Goal: Task Accomplishment & Management: Use online tool/utility

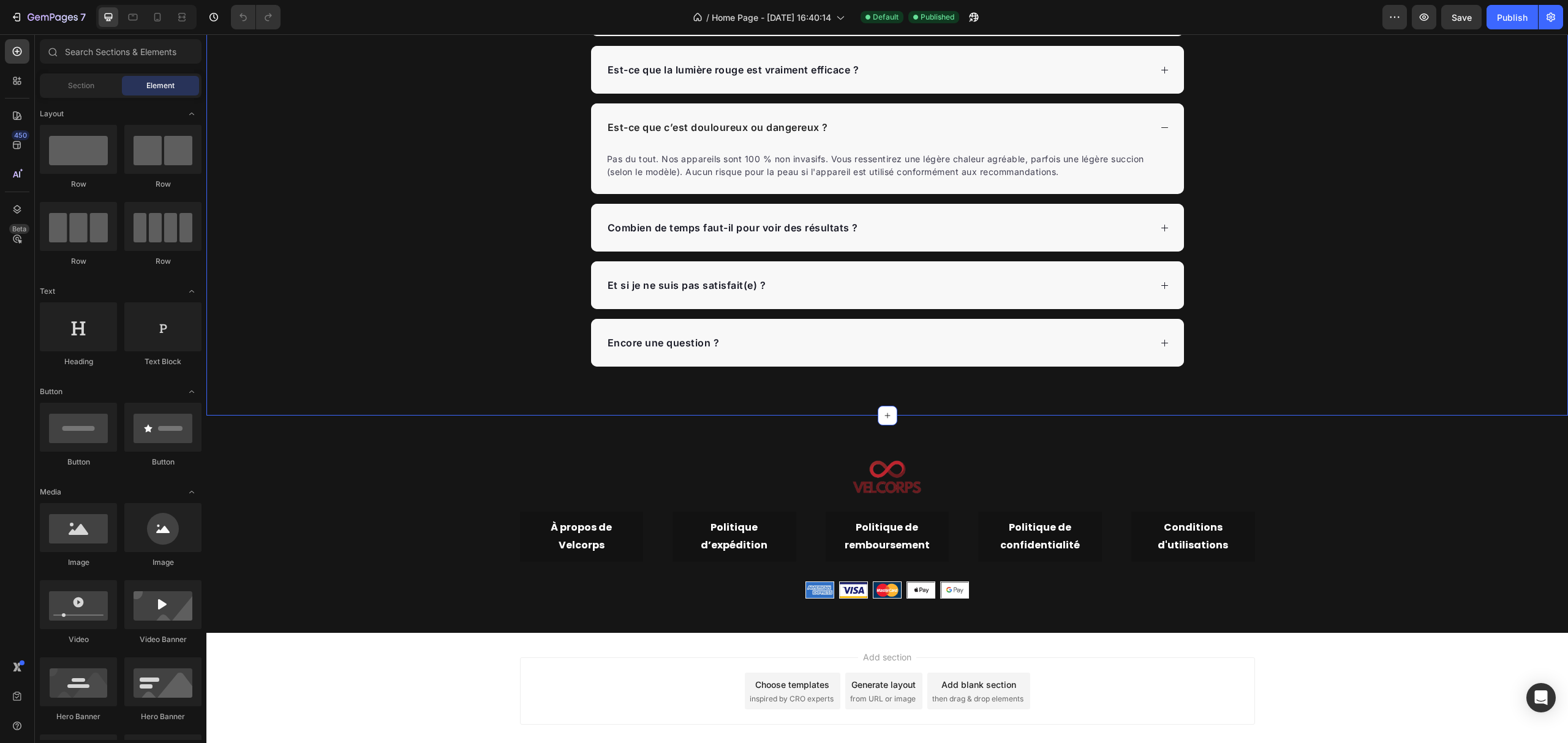
scroll to position [3247, 0]
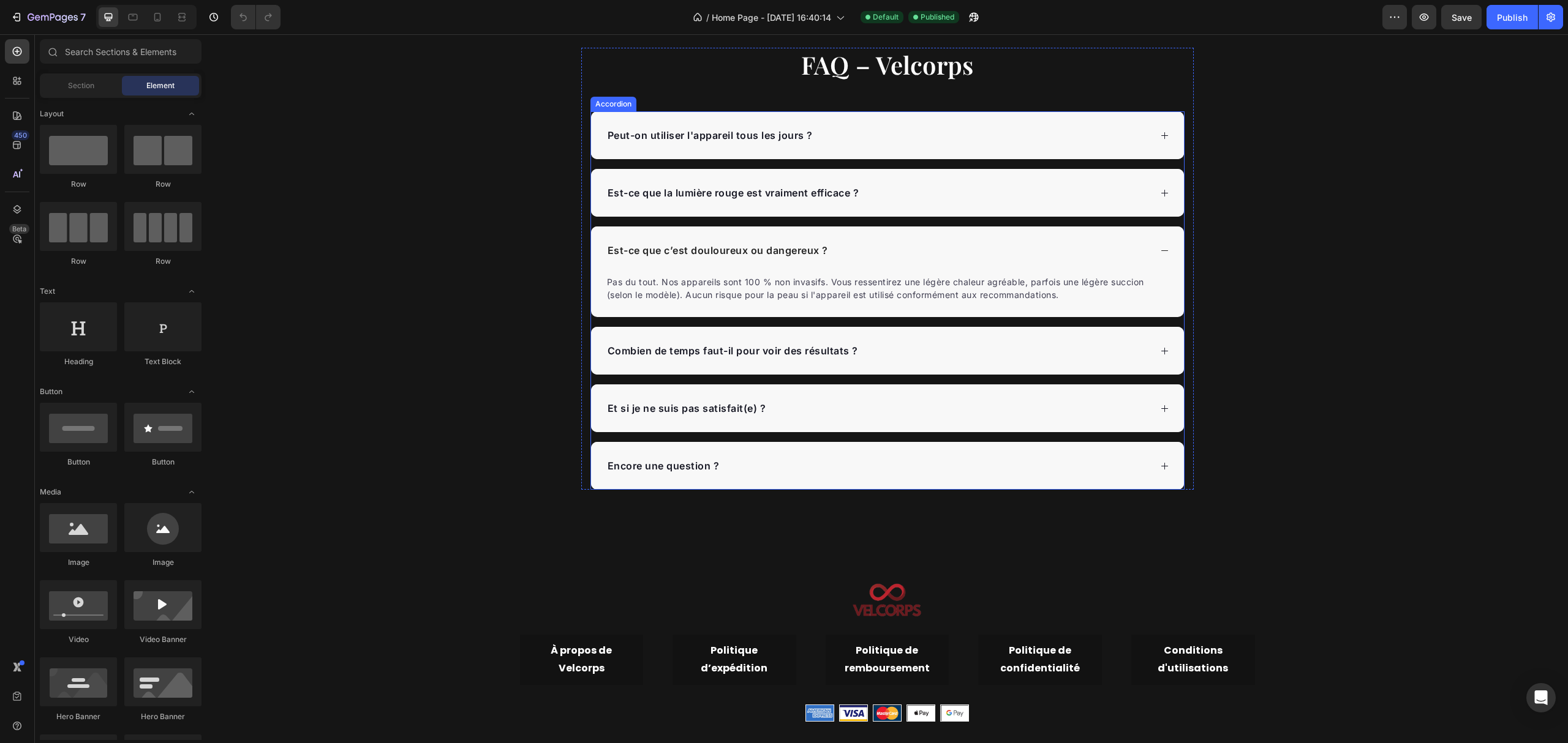
click at [1160, 250] on icon at bounding box center [1165, 251] width 9 height 9
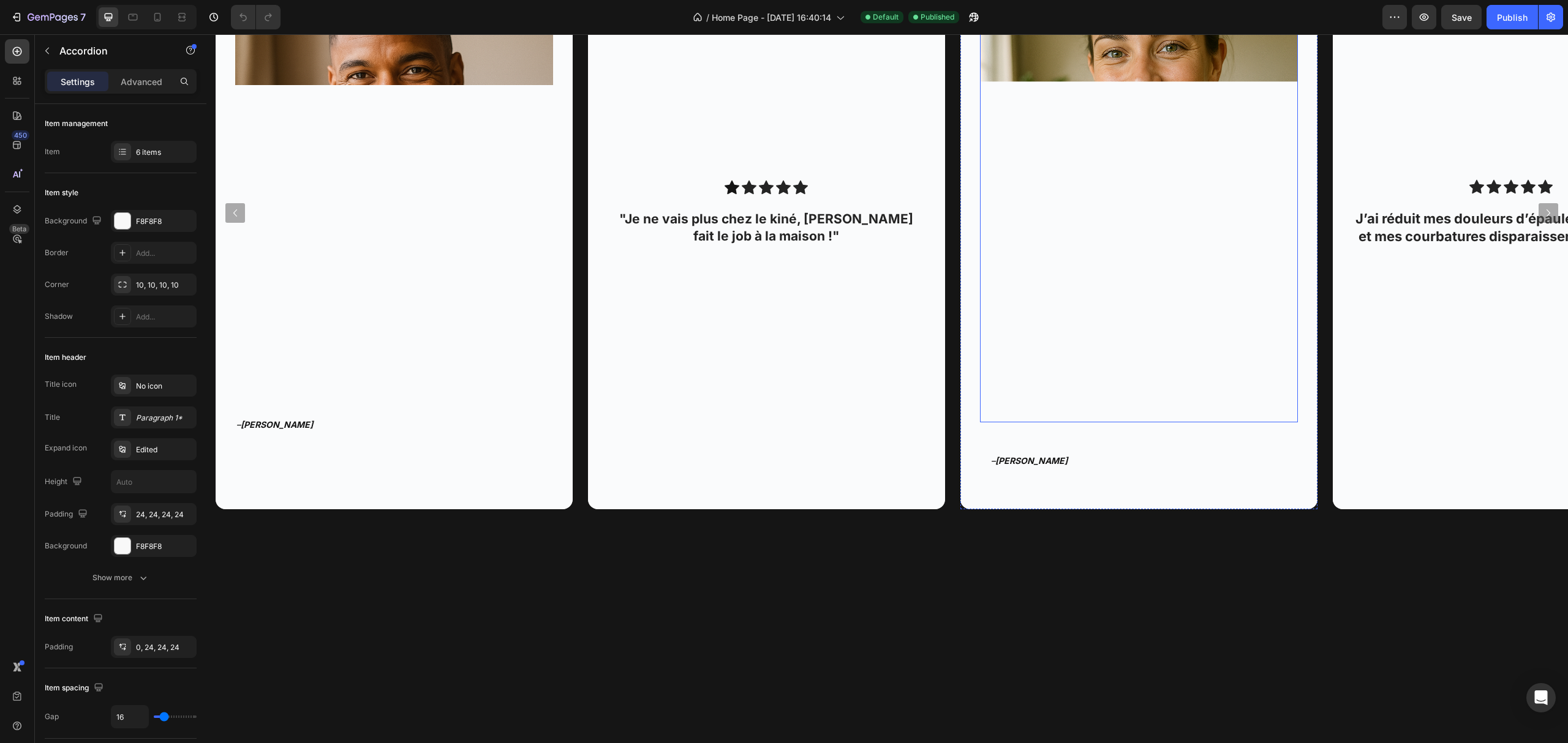
scroll to position [1288, 0]
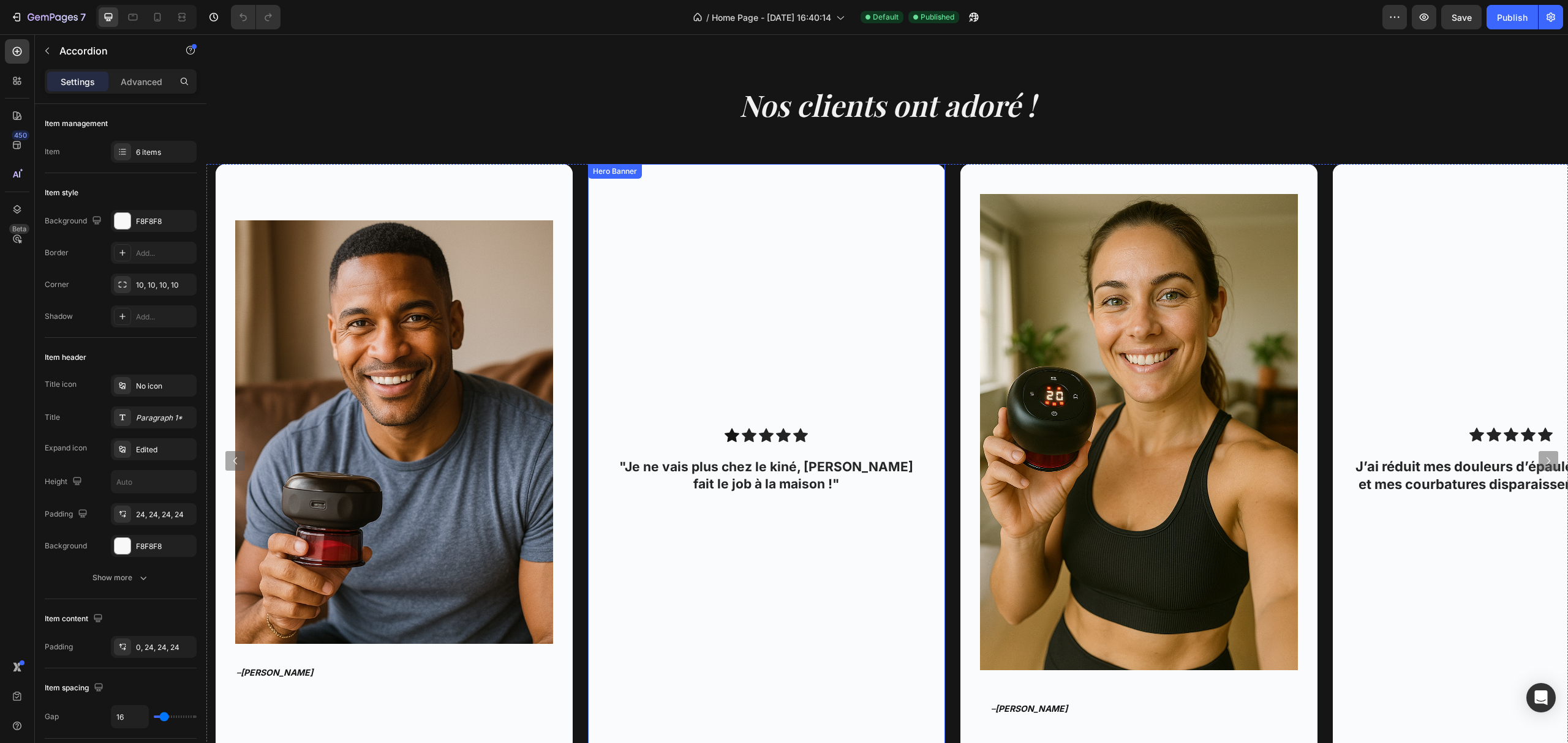
drag, startPoint x: 757, startPoint y: 478, endPoint x: 758, endPoint y: 465, distance: 13.0
click at [757, 478] on strong "Je ne vais plus chez le kiné, [PERSON_NAME] fait le job à la maison !" at bounding box center [769, 475] width 289 height 32
click at [758, 465] on strong "Je ne vais plus chez le kiné, [PERSON_NAME] fait le job à la maison !" at bounding box center [769, 475] width 289 height 32
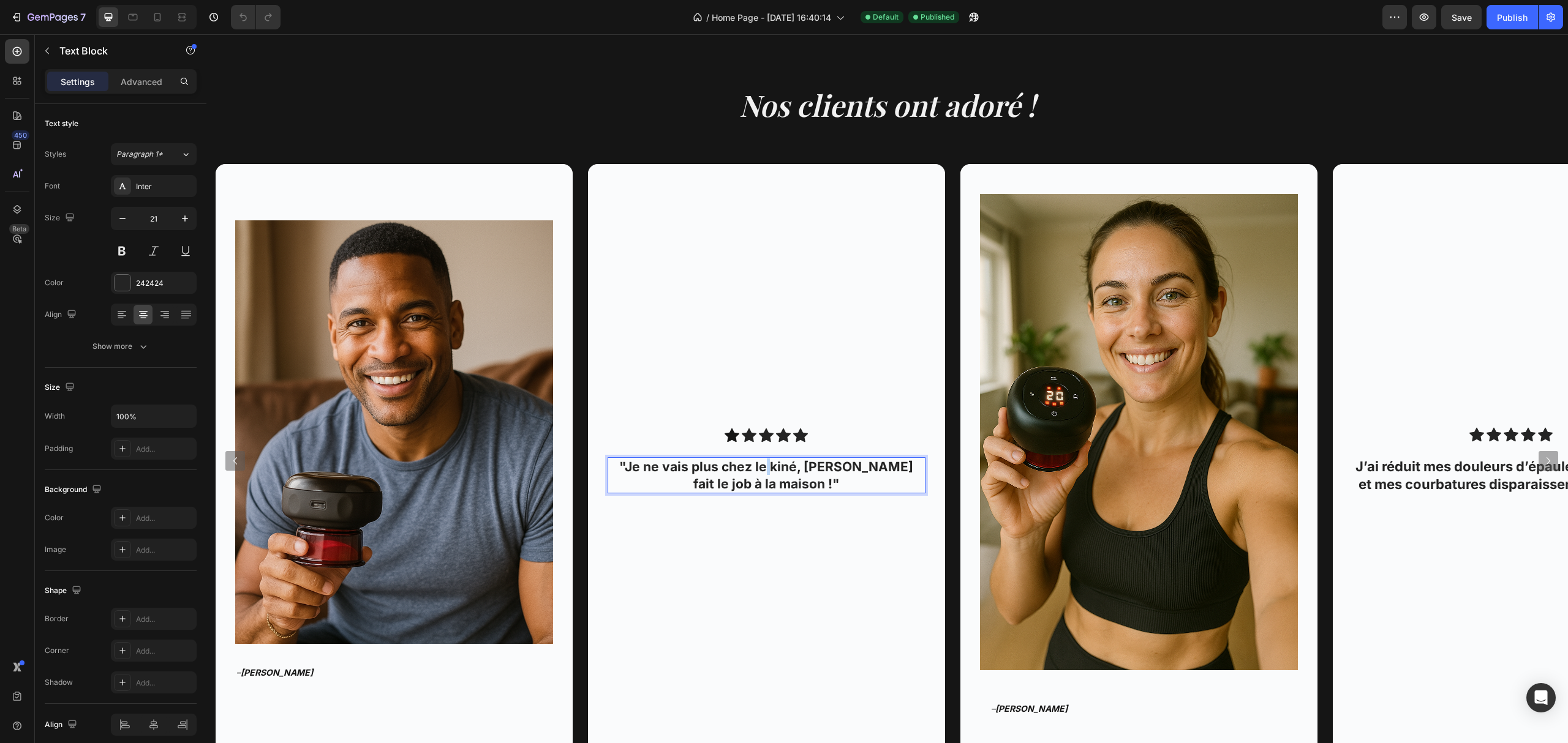
click at [758, 465] on strong "Je ne vais plus chez le kiné, [PERSON_NAME] fait le job à la maison !" at bounding box center [769, 475] width 289 height 32
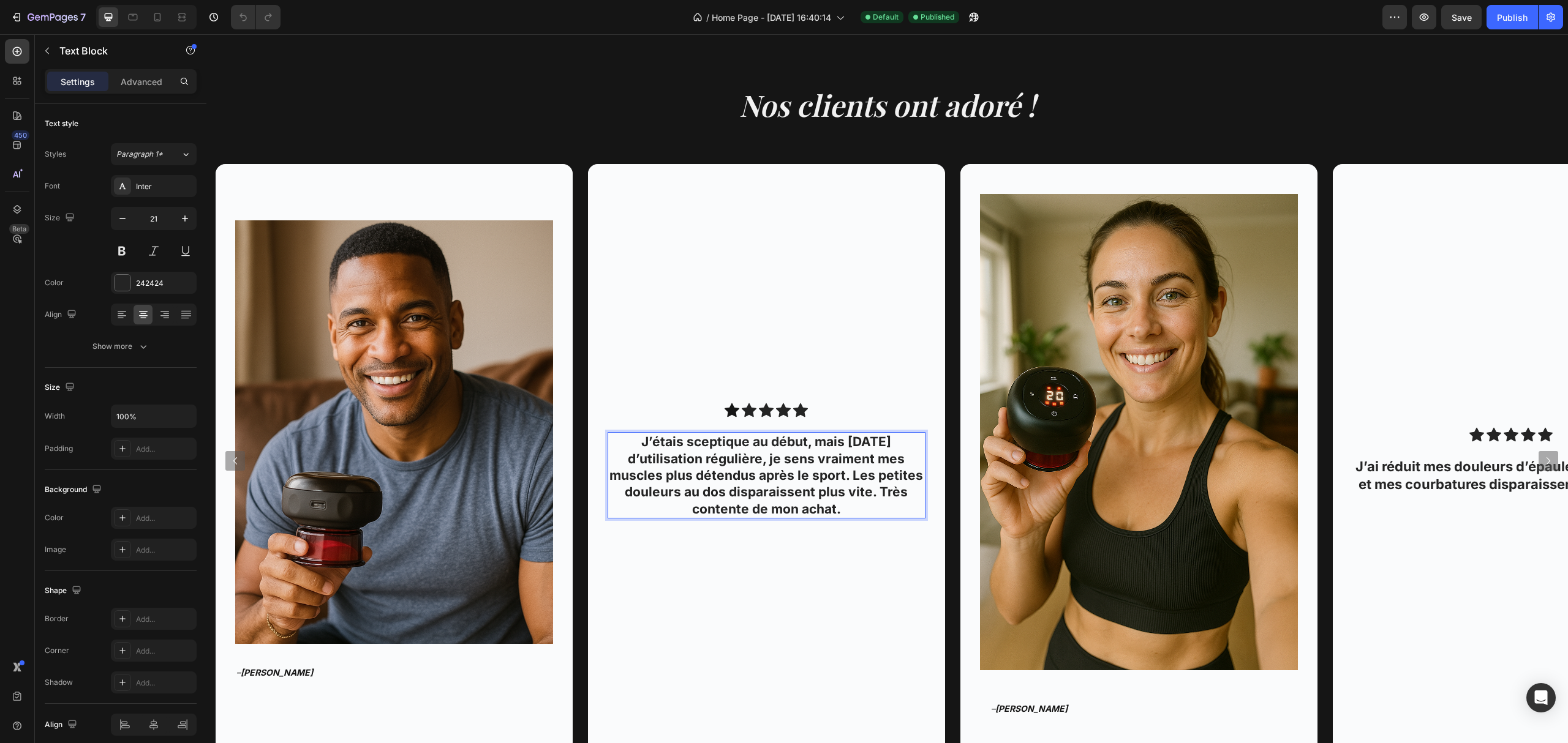
scroll to position [1262, 0]
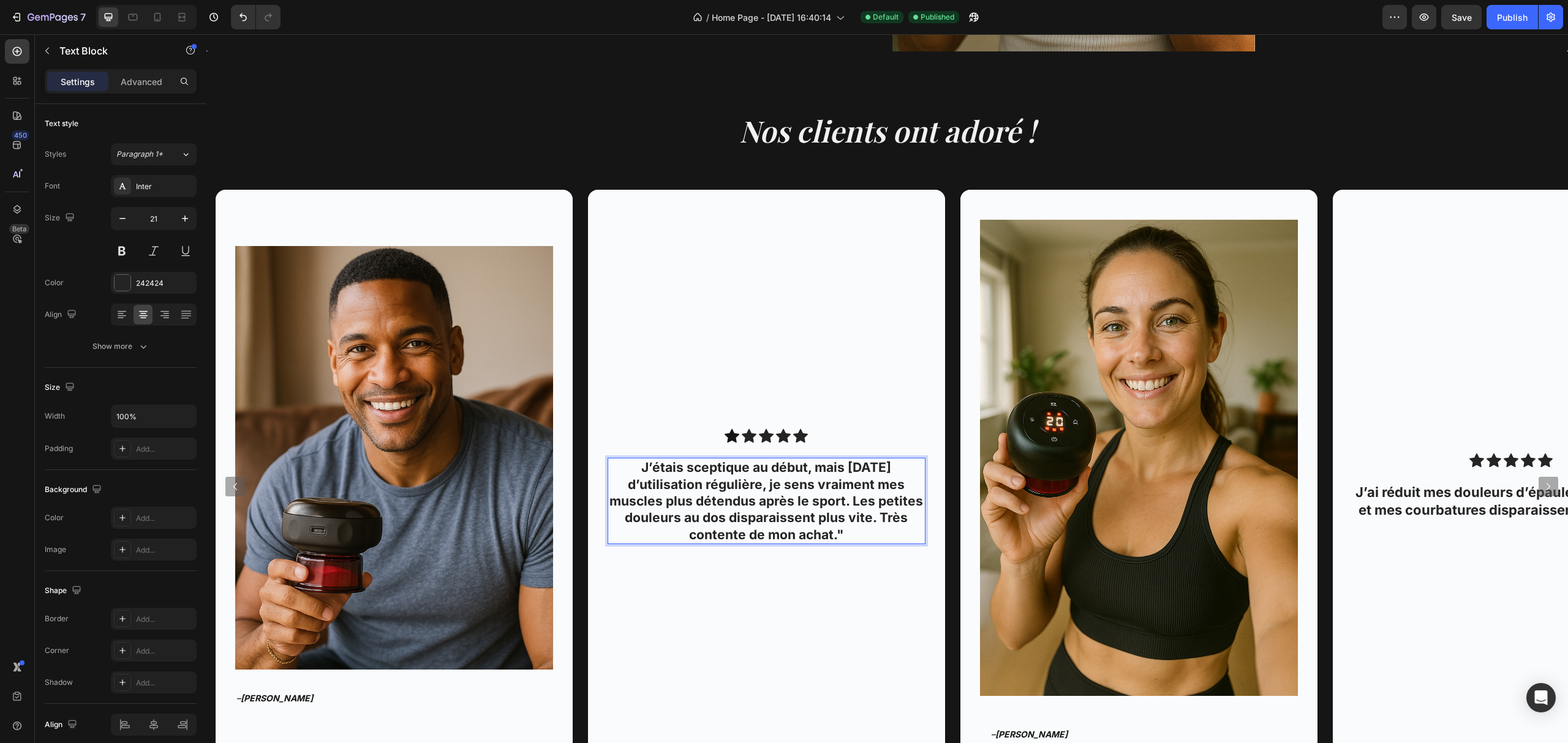
click at [610, 464] on p "J’étais sceptique au début, mais [DATE] d’utilisation régulière, je sens vraime…" at bounding box center [767, 501] width 316 height 83
click at [828, 589] on div "Background Image" at bounding box center [767, 486] width 357 height 593
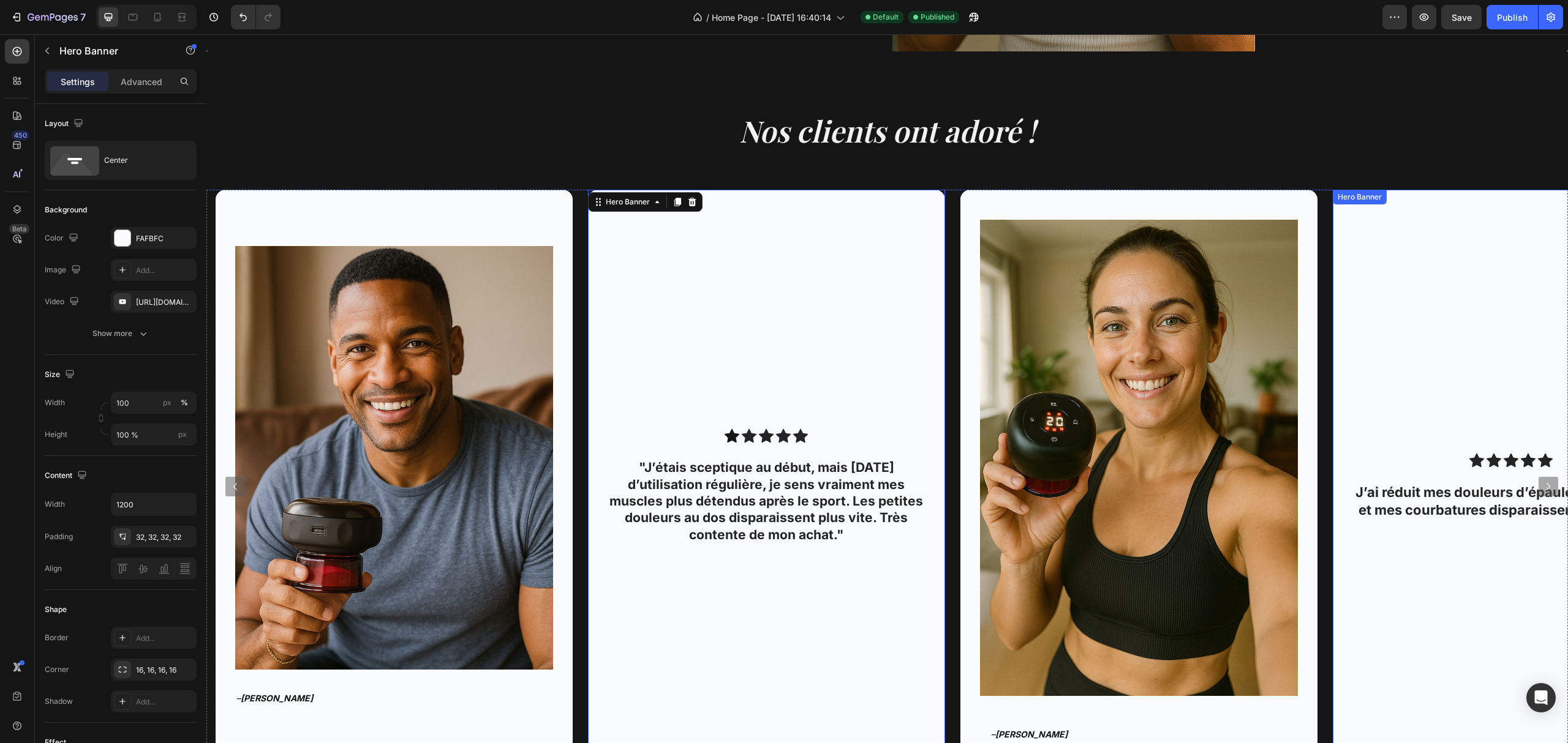
click at [1433, 511] on p "J’ai réduit mes douleurs d’épaules en 1 semaine et mes courbatures disparaissen…" at bounding box center [1511, 501] width 316 height 35
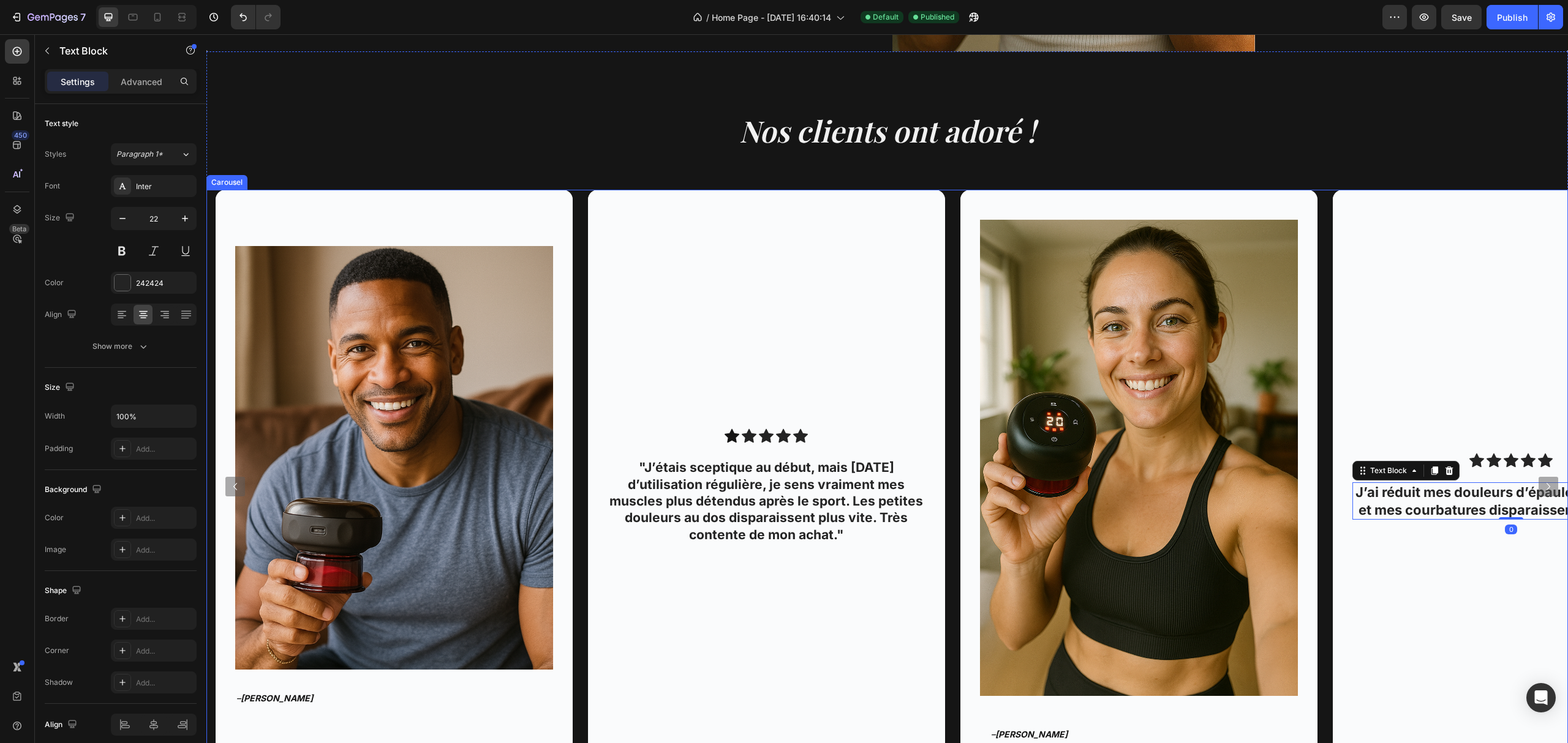
click at [1541, 487] on icon "Carousel Next Arrow" at bounding box center [1548, 486] width 15 height 15
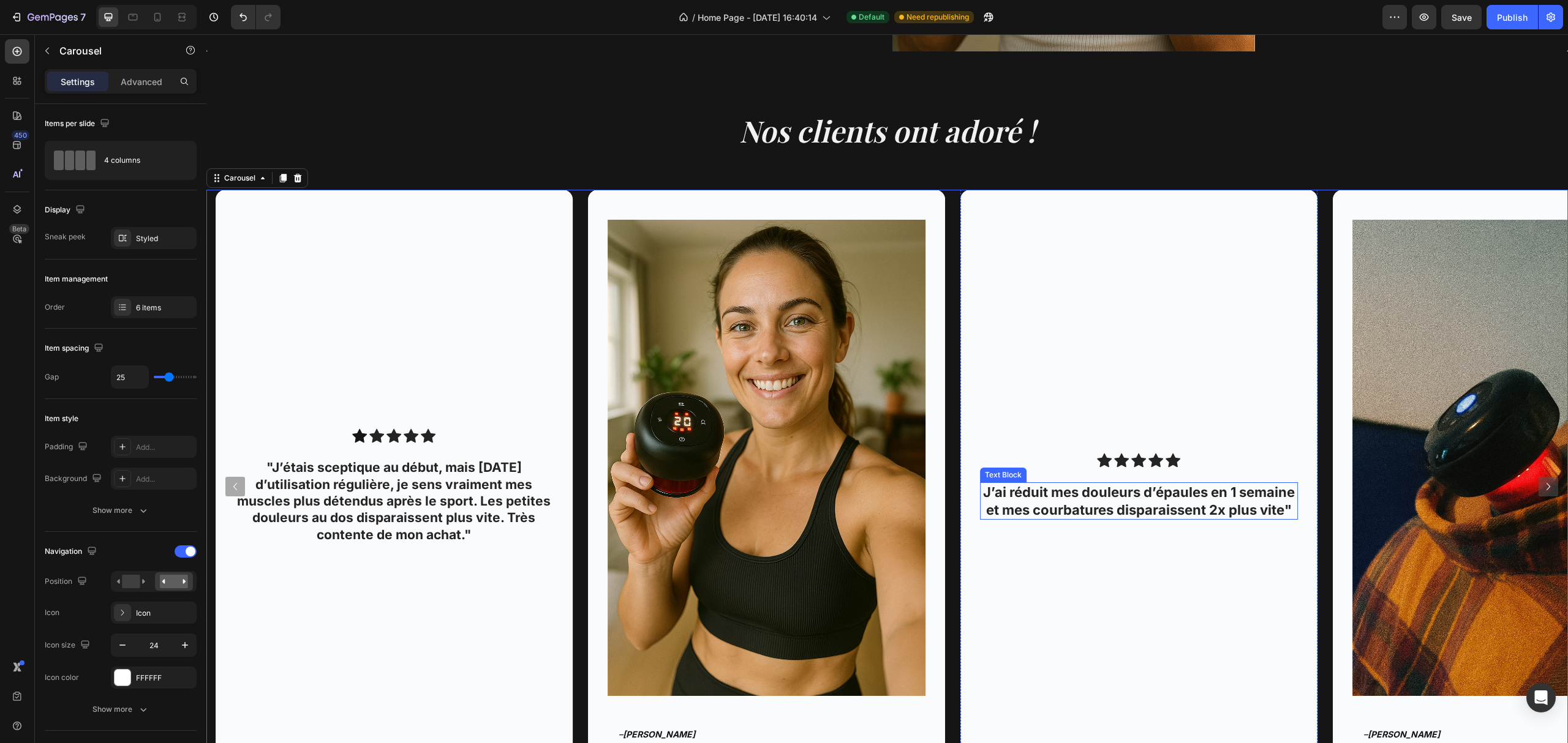
click at [1150, 490] on p "J’ai réduit mes douleurs d’épaules en 1 semaine et mes courbatures disparaissen…" at bounding box center [1139, 501] width 316 height 35
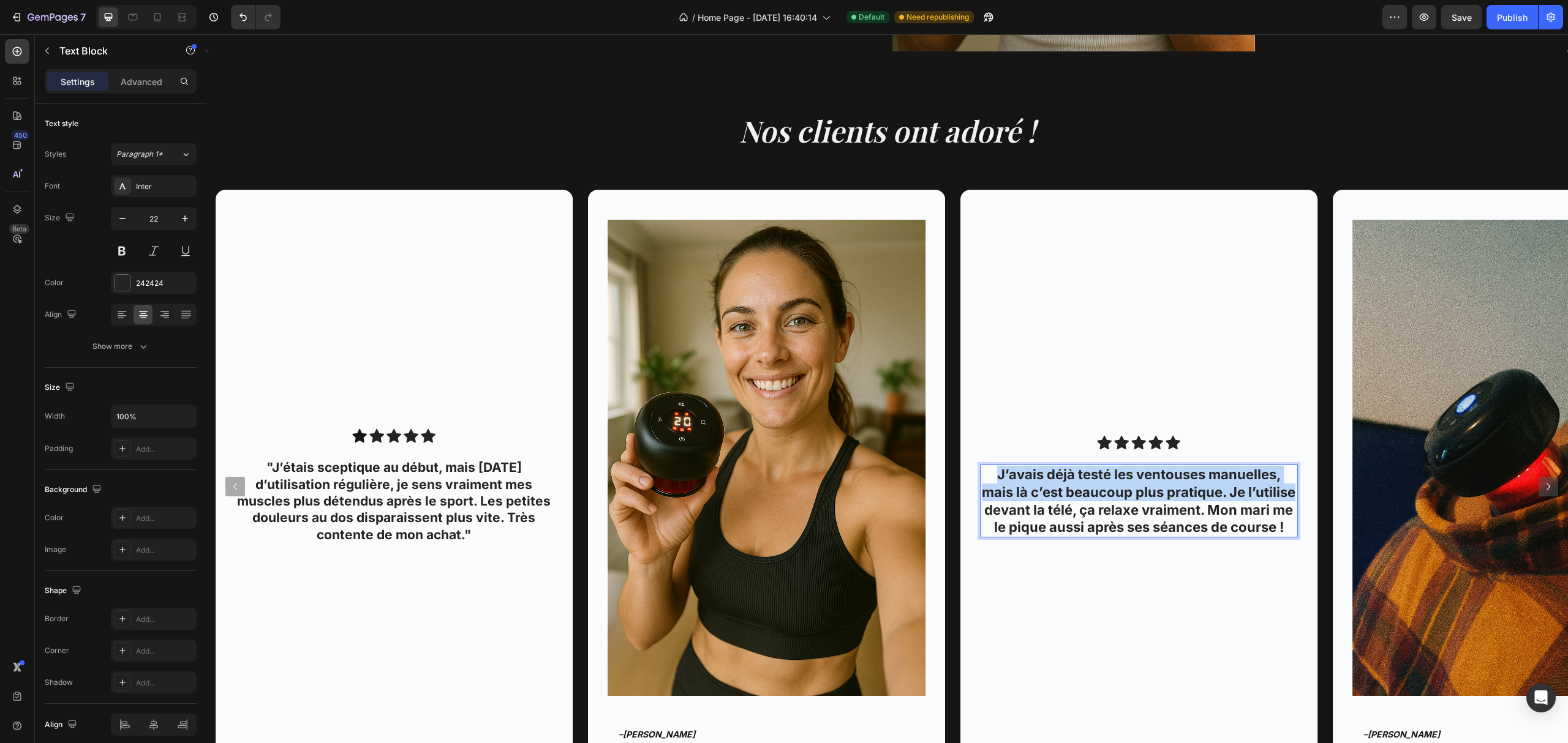
scroll to position [1245, 0]
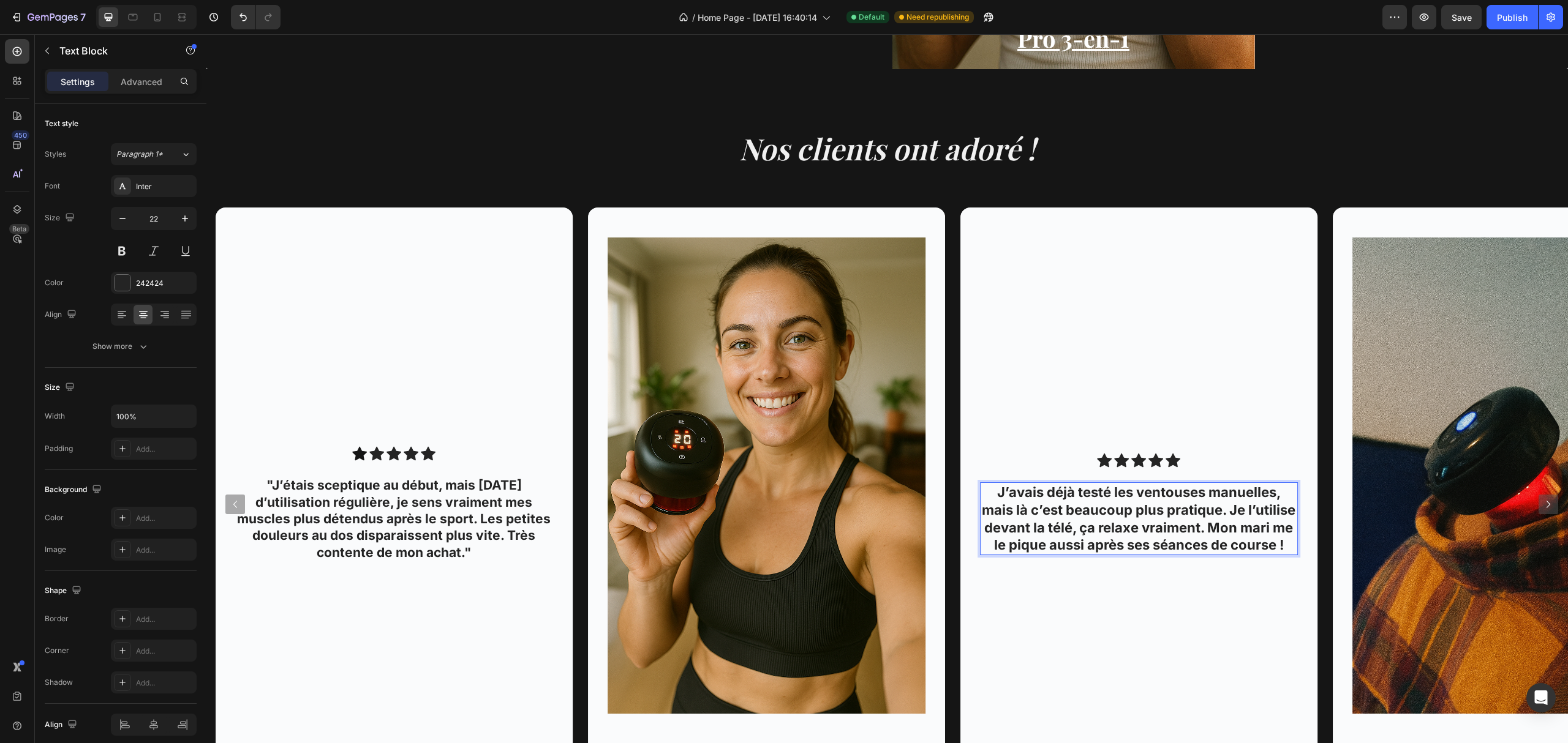
click at [1000, 492] on p "J’avais déjà testé les ventouses manuelles, mais là c’est beaucoup plus pratiqu…" at bounding box center [1139, 518] width 316 height 69
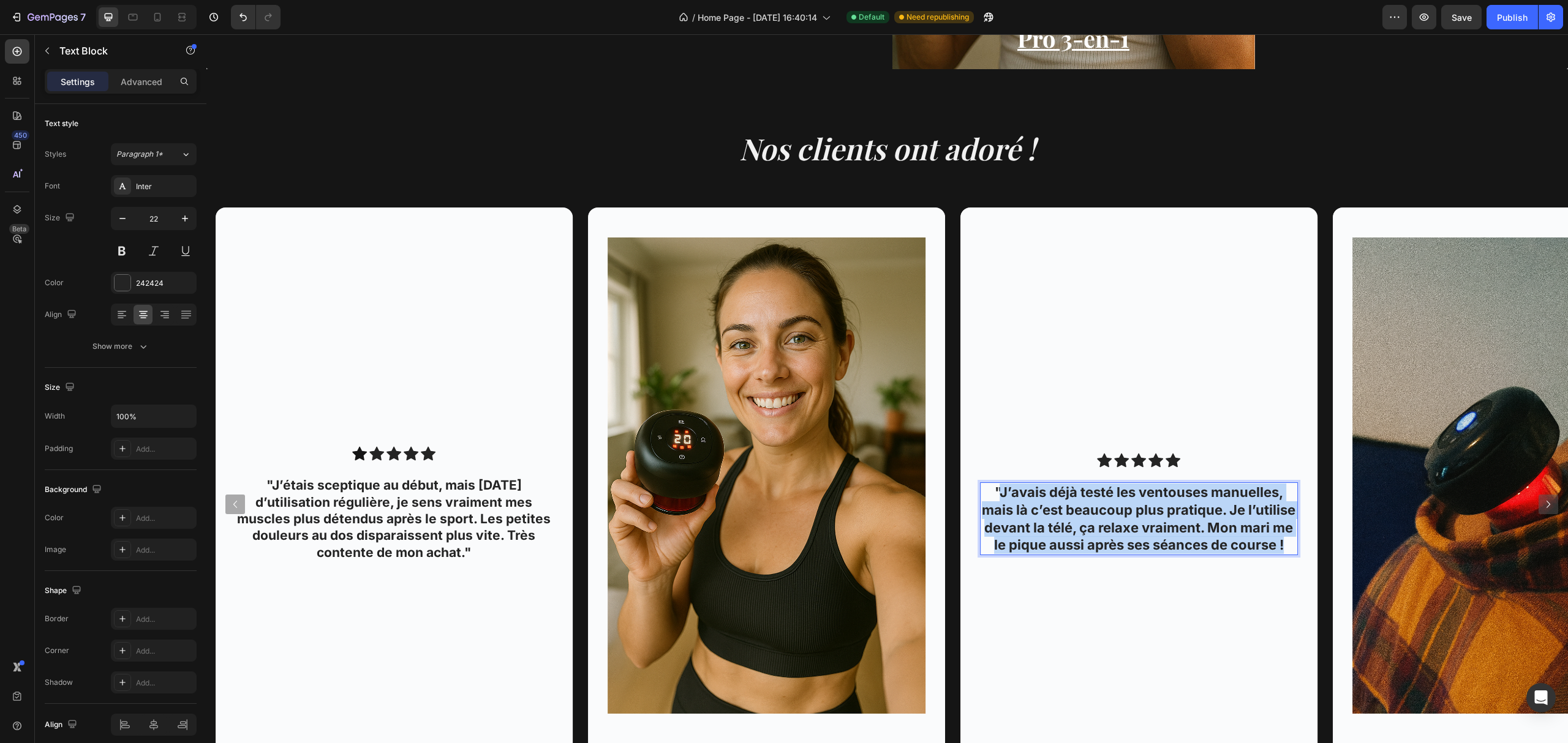
click at [1285, 549] on p ""J’avais déjà testé les ventouses manuelles, mais là c’est beaucoup plus pratiq…" at bounding box center [1139, 518] width 316 height 69
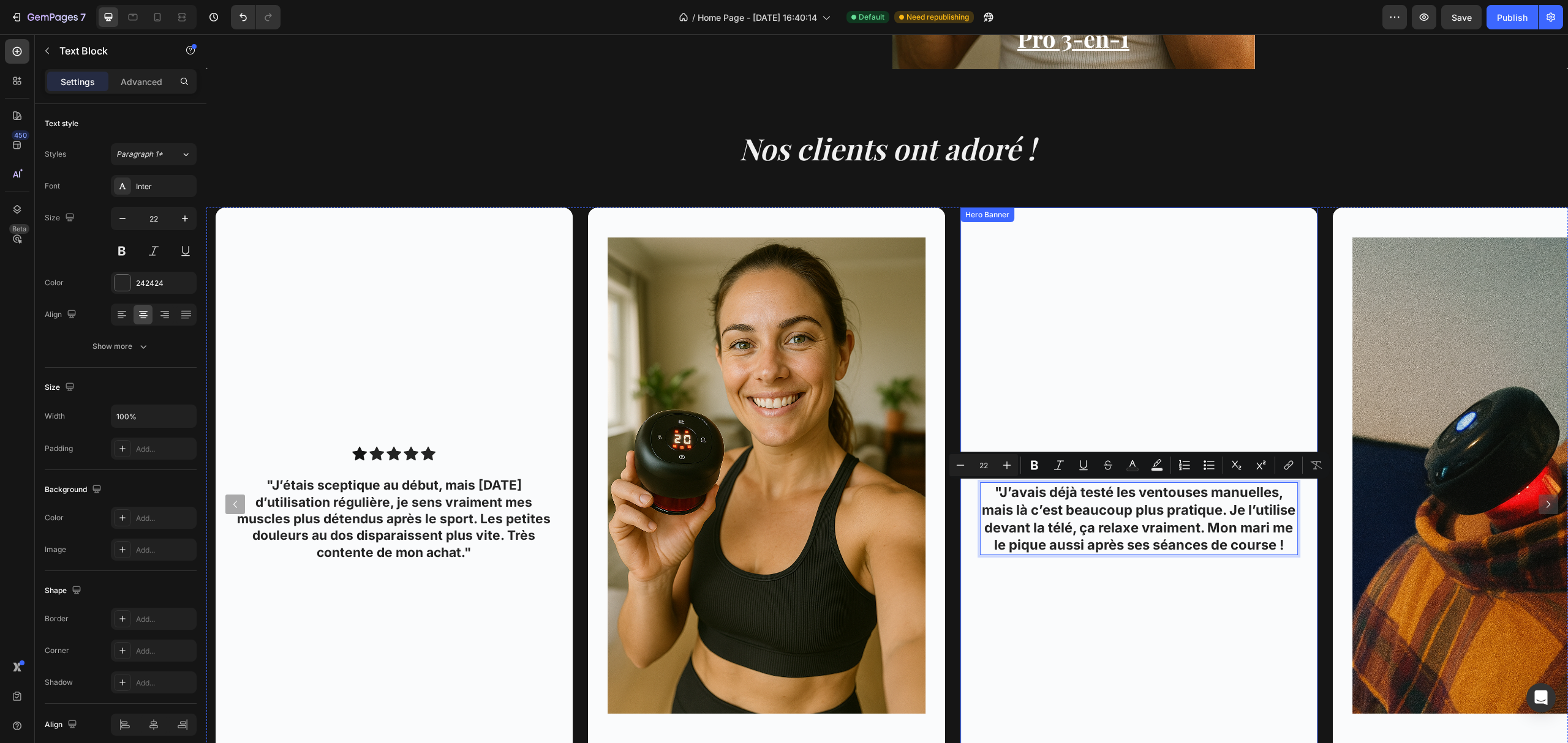
click at [1243, 576] on div "Icon Icon Icon Icon Icon Icon List "J’avais déjà testé les ventouses manuelles,…" at bounding box center [1139, 504] width 357 height 593
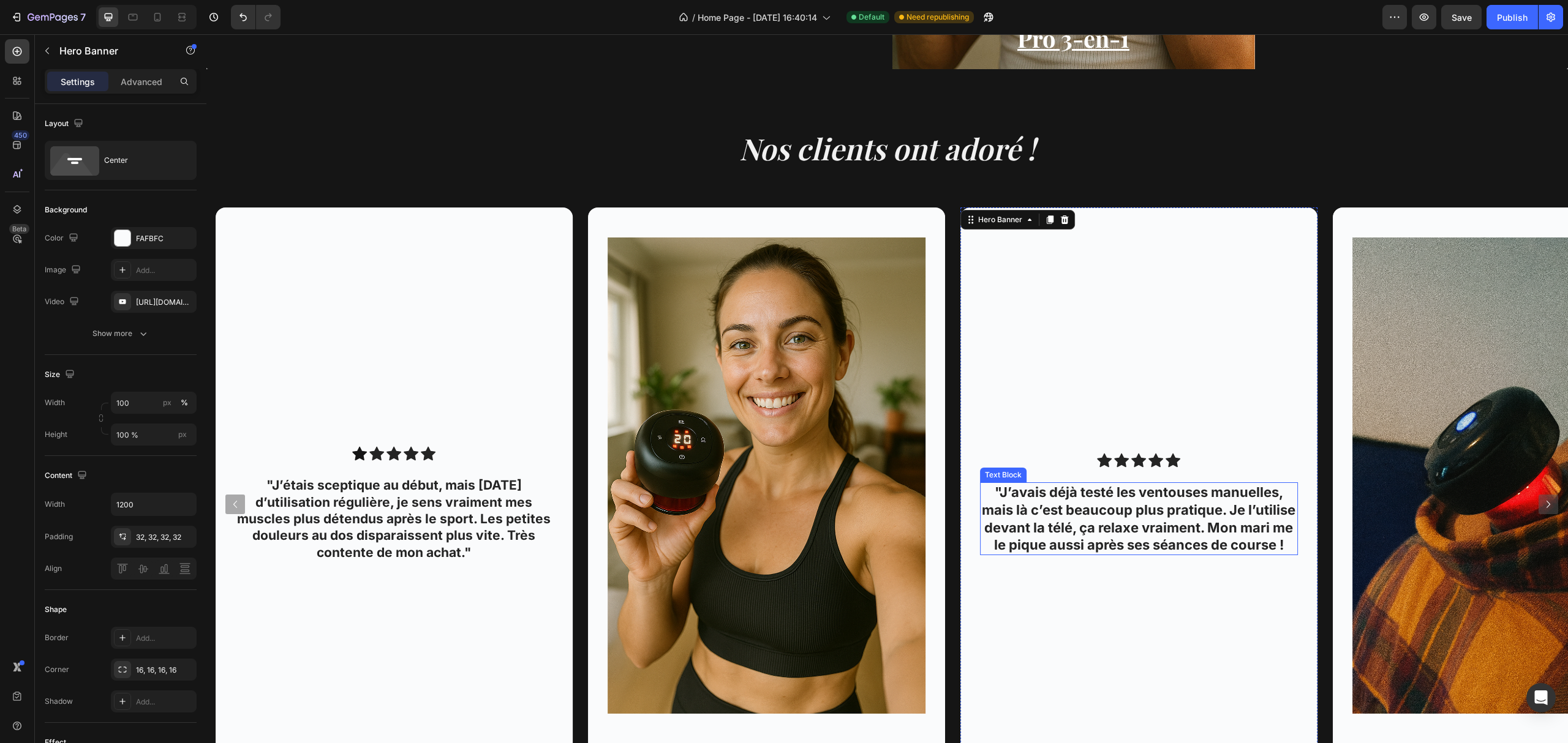
click at [1285, 543] on p ""J’avais déjà testé les ventouses manuelles, mais là c’est beaucoup plus pratiq…" at bounding box center [1139, 518] width 316 height 69
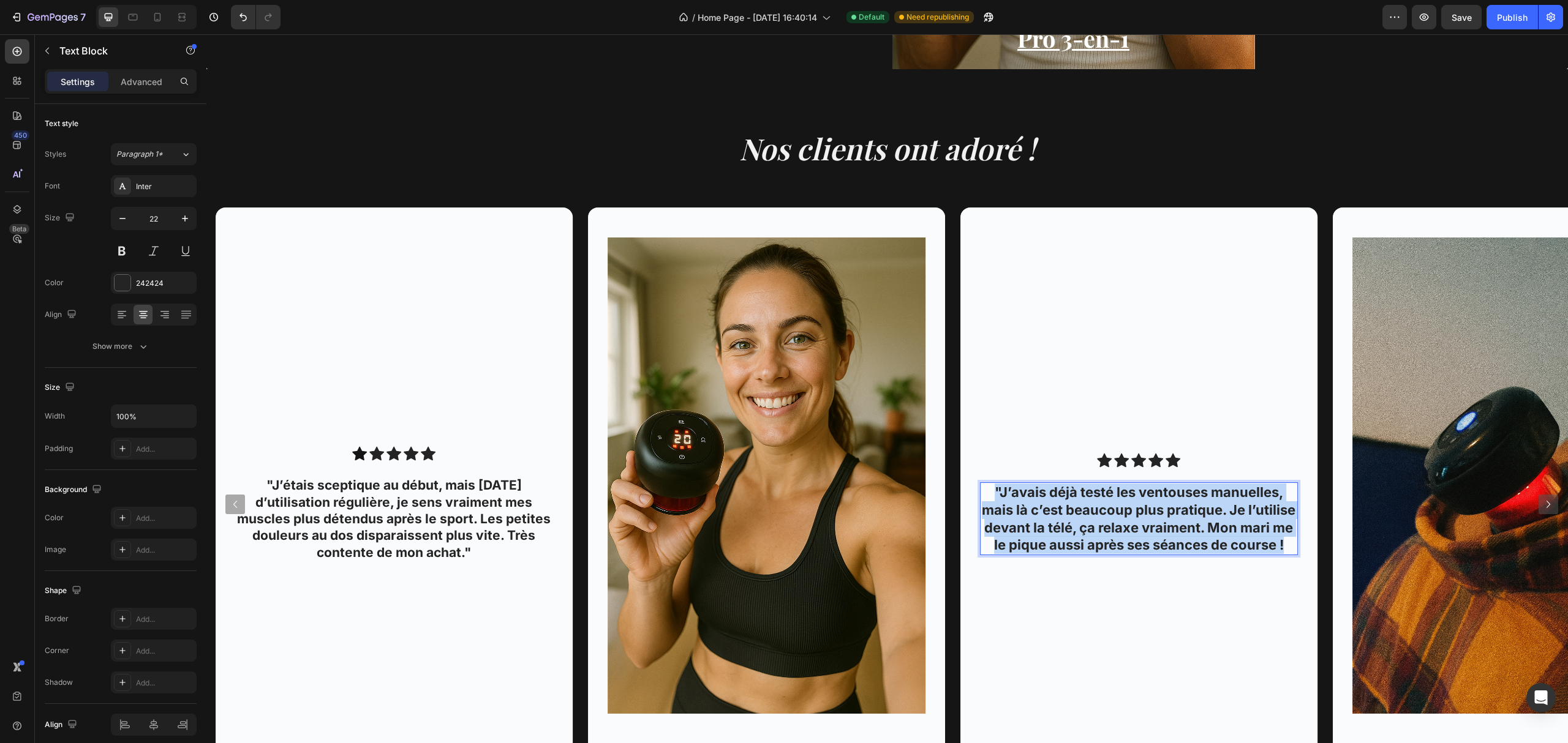
click at [1284, 543] on p ""J’avais déjà testé les ventouses manuelles, mais là c’est beaucoup plus pratiq…" at bounding box center [1139, 518] width 316 height 69
click at [1284, 542] on p ""J’avais déjà testé les ventouses manuelles, mais là c’est beaucoup plus pratiq…" at bounding box center [1139, 518] width 316 height 69
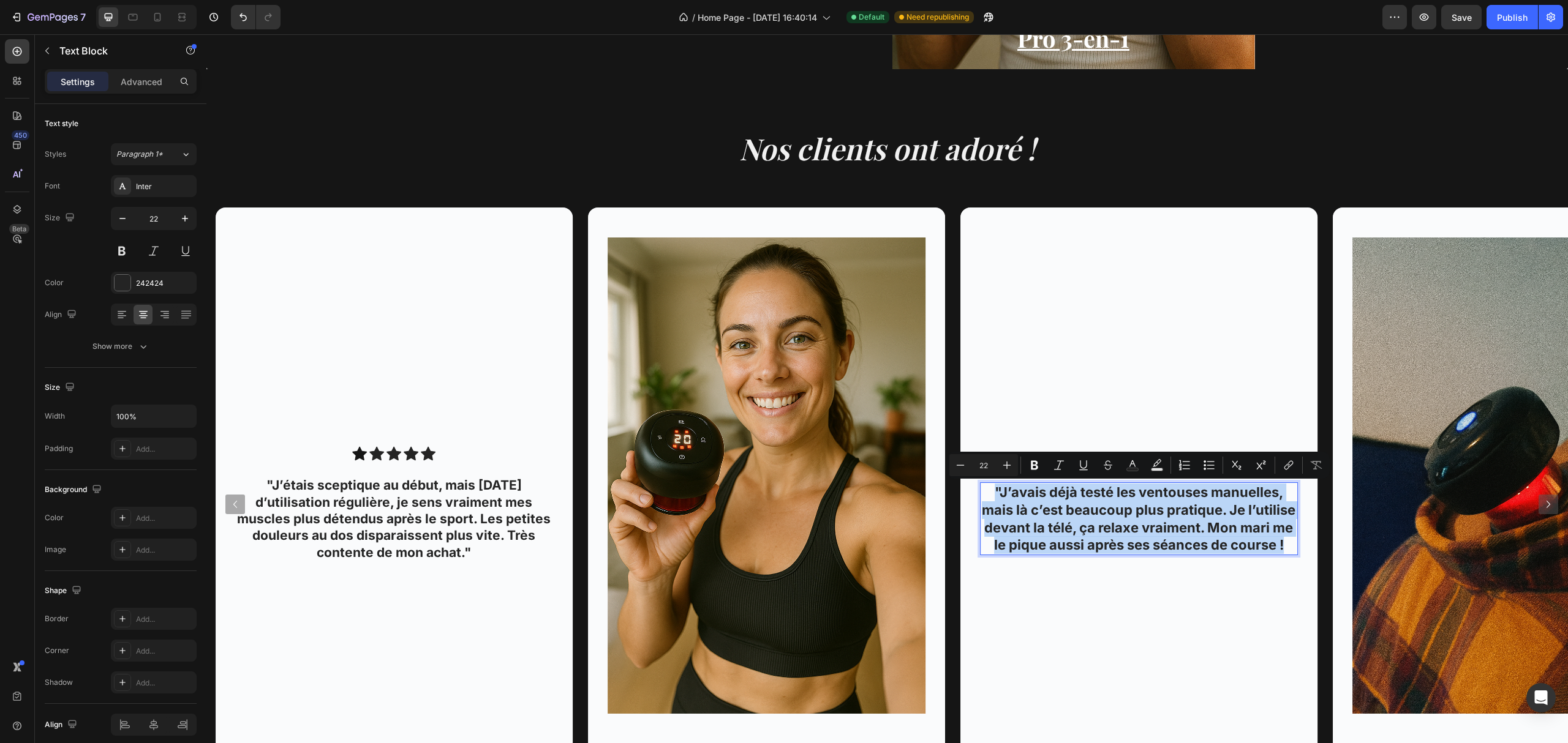
click at [1287, 542] on p ""J’avais déjà testé les ventouses manuelles, mais là c’est beaucoup plus pratiq…" at bounding box center [1139, 518] width 316 height 69
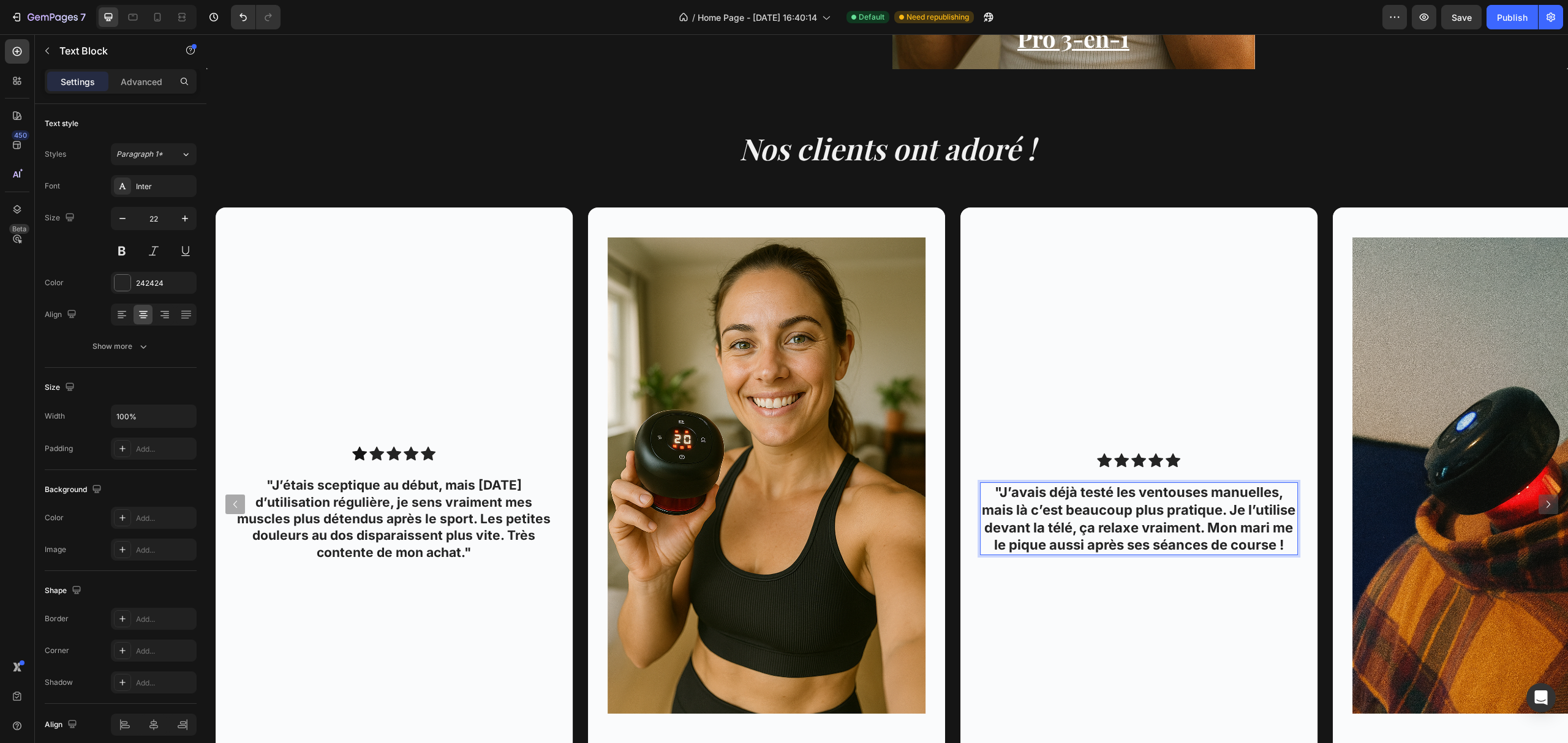
click at [1287, 542] on p ""J’avais déjà testé les ventouses manuelles, mais là c’est beaucoup plus pratiq…" at bounding box center [1139, 518] width 316 height 69
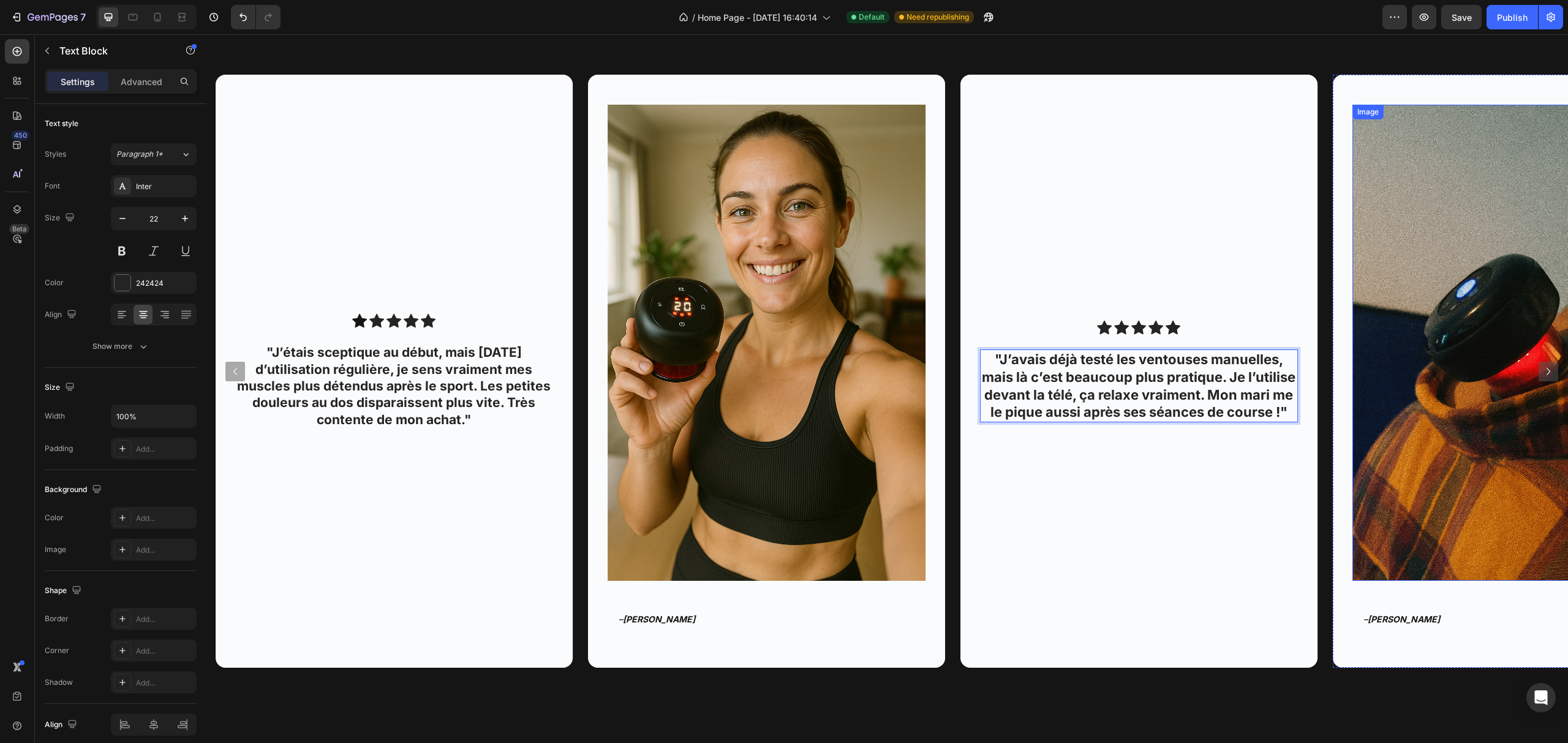
scroll to position [1326, 0]
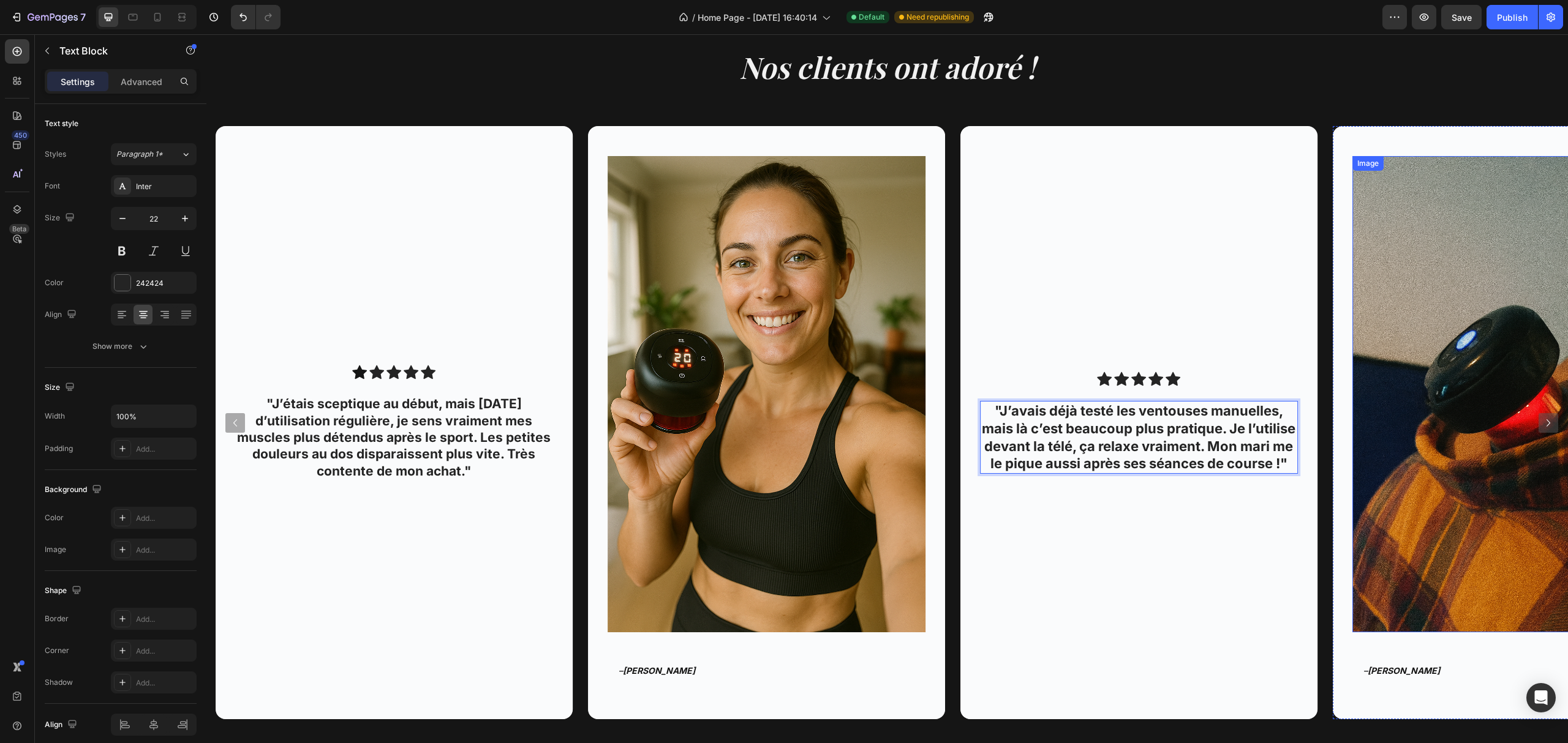
click at [1427, 410] on img at bounding box center [1512, 393] width 318 height 476
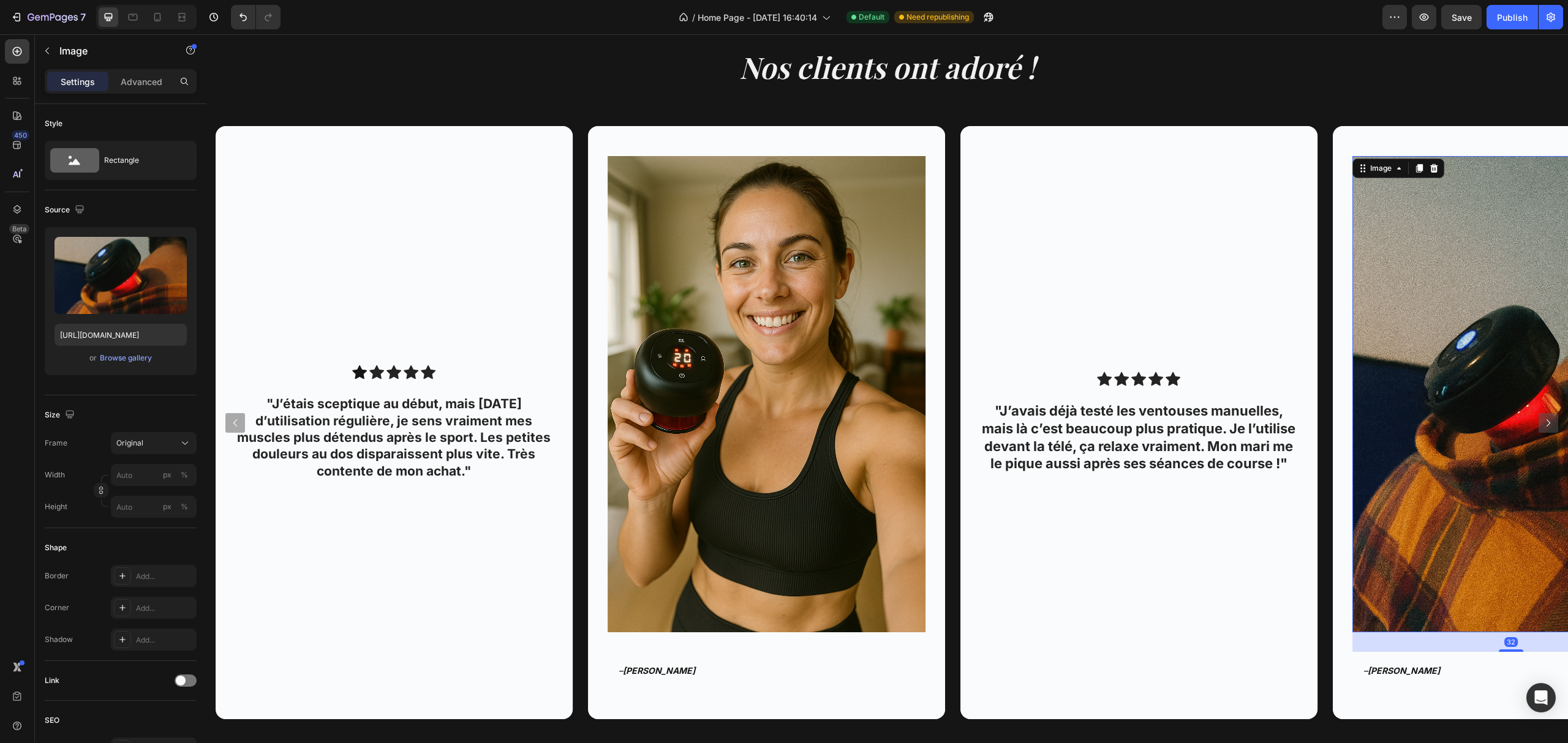
click at [1458, 691] on div "Image 32 – Jorge R. Text Block Row" at bounding box center [1511, 423] width 357 height 573
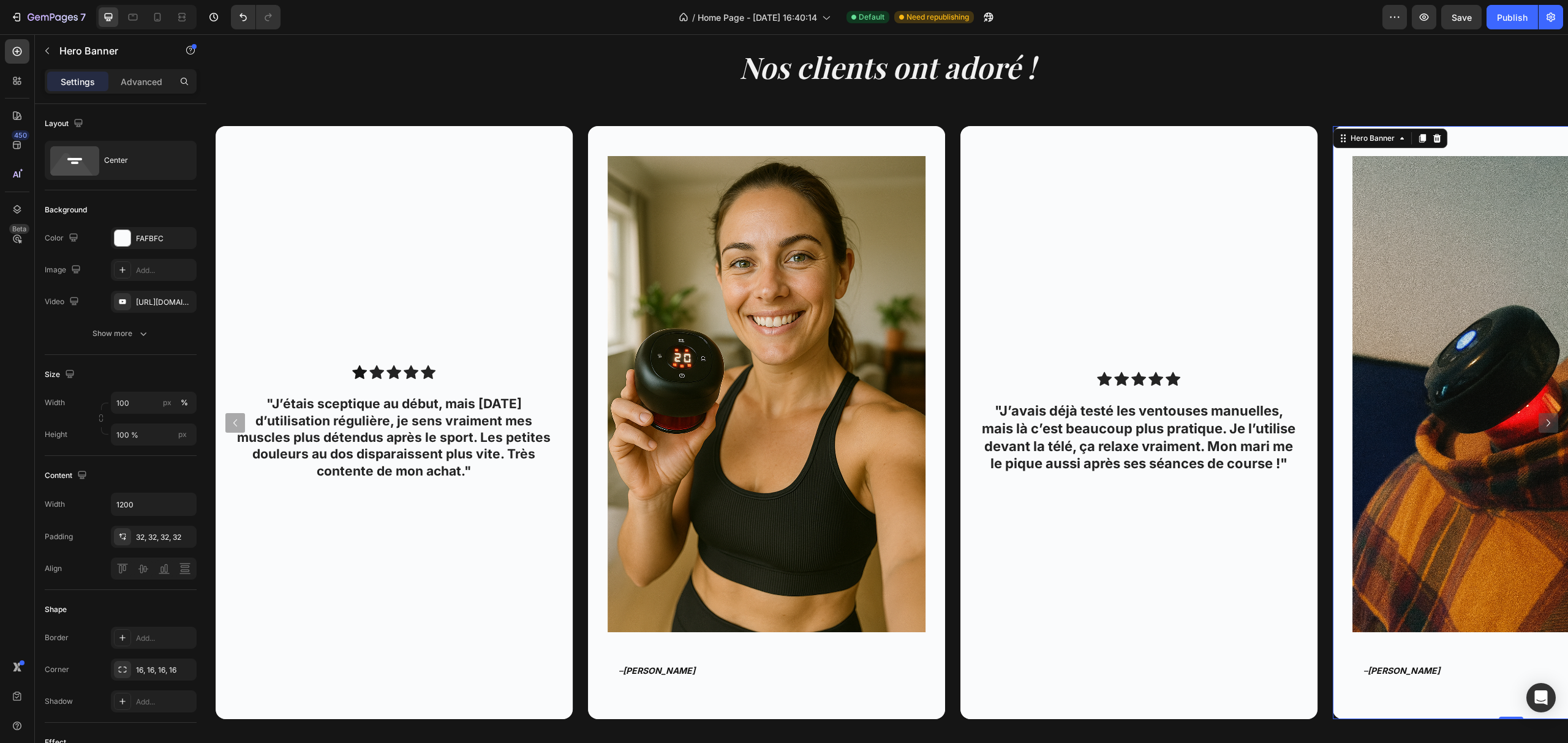
click at [1458, 691] on div "Image – Jorge R. Text Block Row" at bounding box center [1511, 423] width 357 height 573
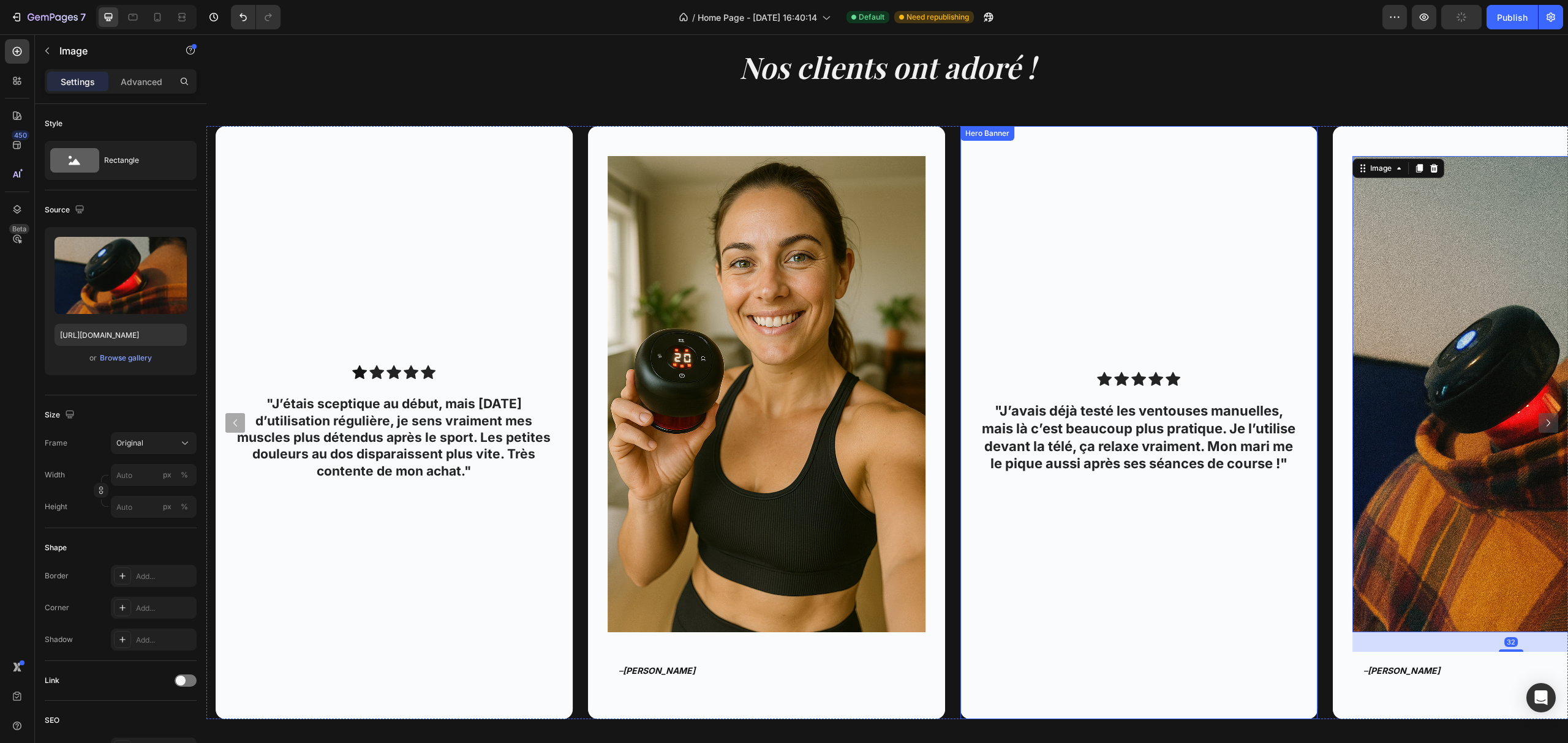
click at [1356, 561] on img at bounding box center [1512, 393] width 318 height 476
click at [1542, 422] on icon "Carousel Next Arrow" at bounding box center [1548, 423] width 15 height 15
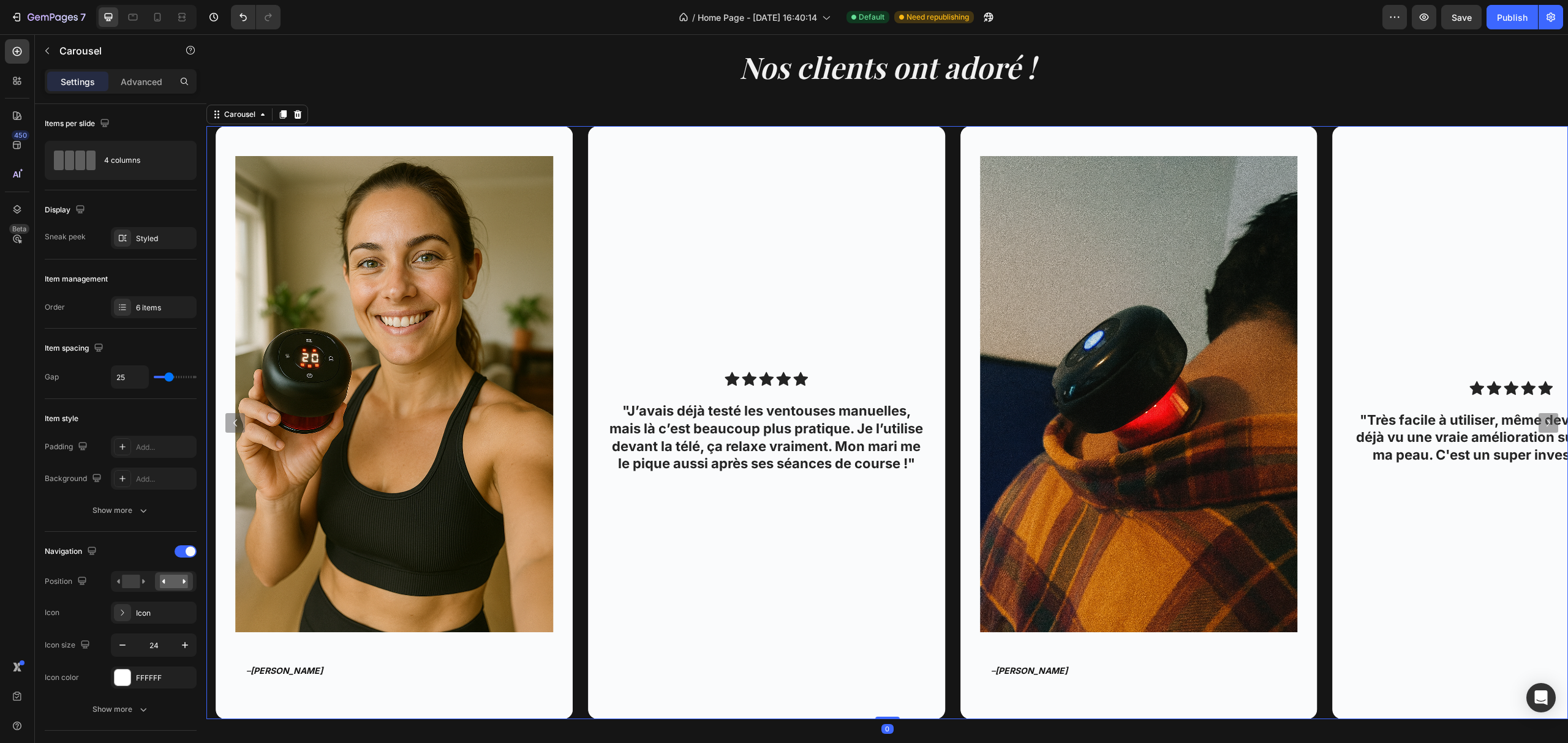
click at [1541, 424] on icon "Carousel Next Arrow" at bounding box center [1548, 423] width 15 height 15
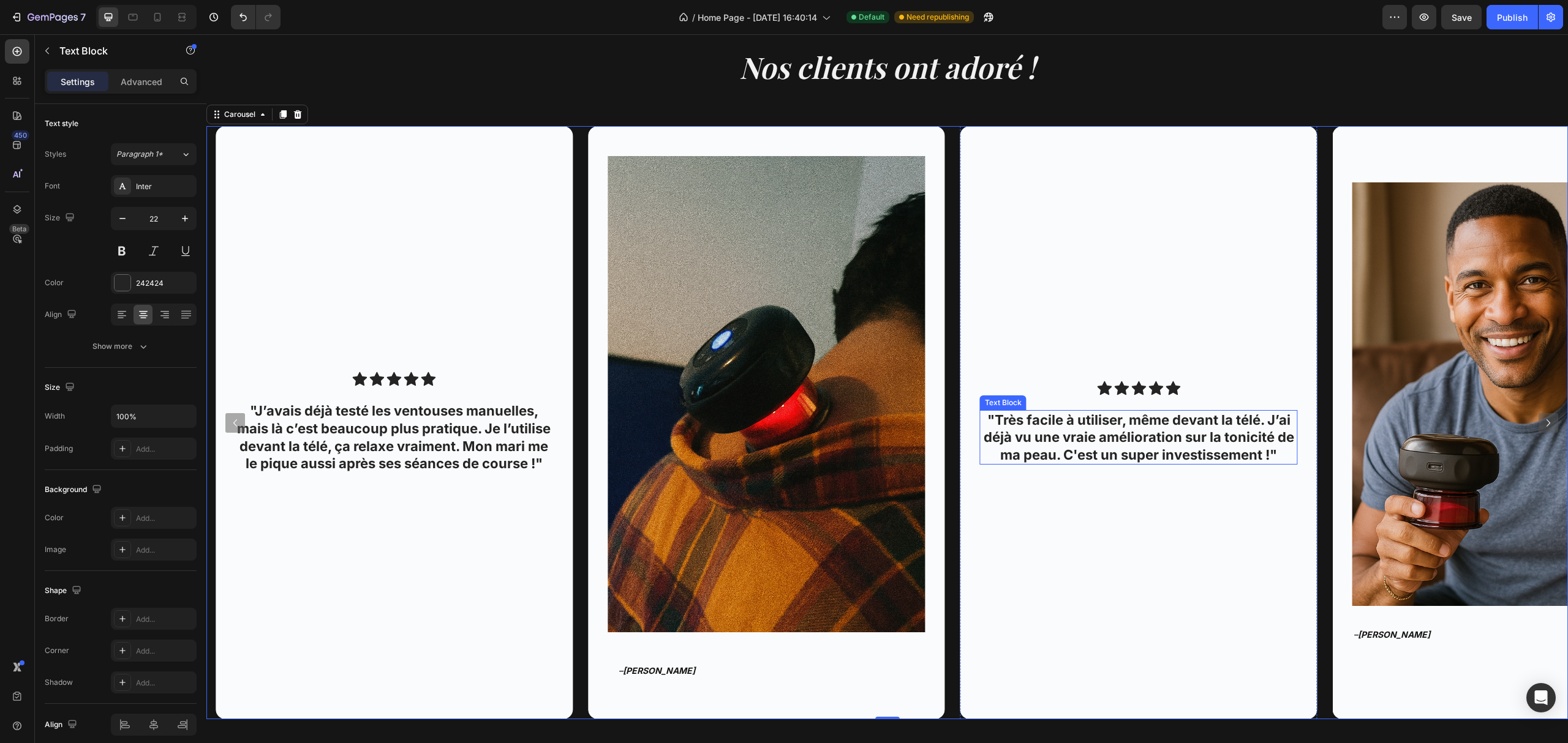
click at [1214, 439] on p ""Très facile à utiliser, même devant la télé. J’ai déjà vu une vraie améliorati…" at bounding box center [1139, 437] width 316 height 52
click at [1199, 434] on p ""Très facile à utiliser, même devant la télé. J’ai déjà vu une vraie améliorati…" at bounding box center [1139, 437] width 316 height 52
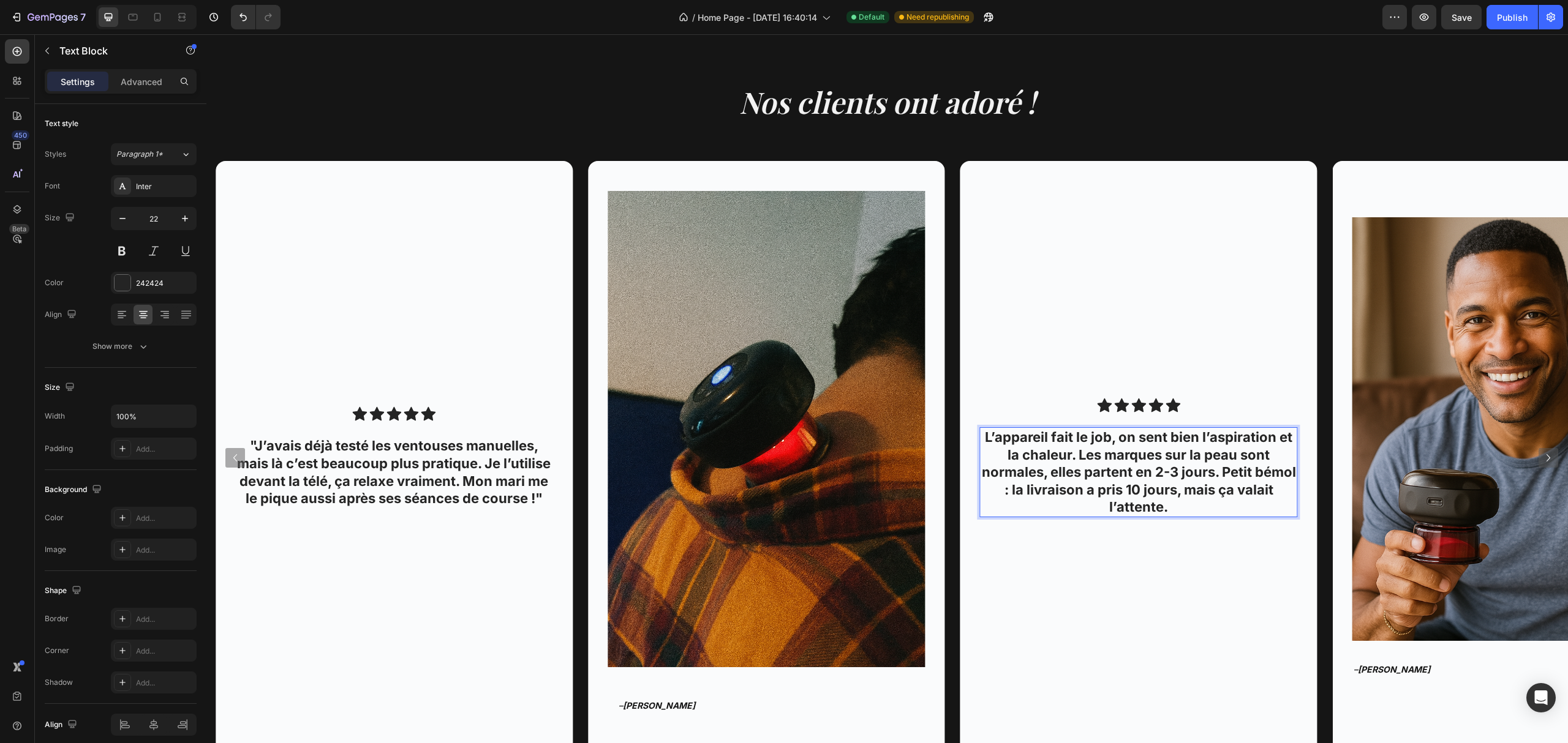
scroll to position [1309, 0]
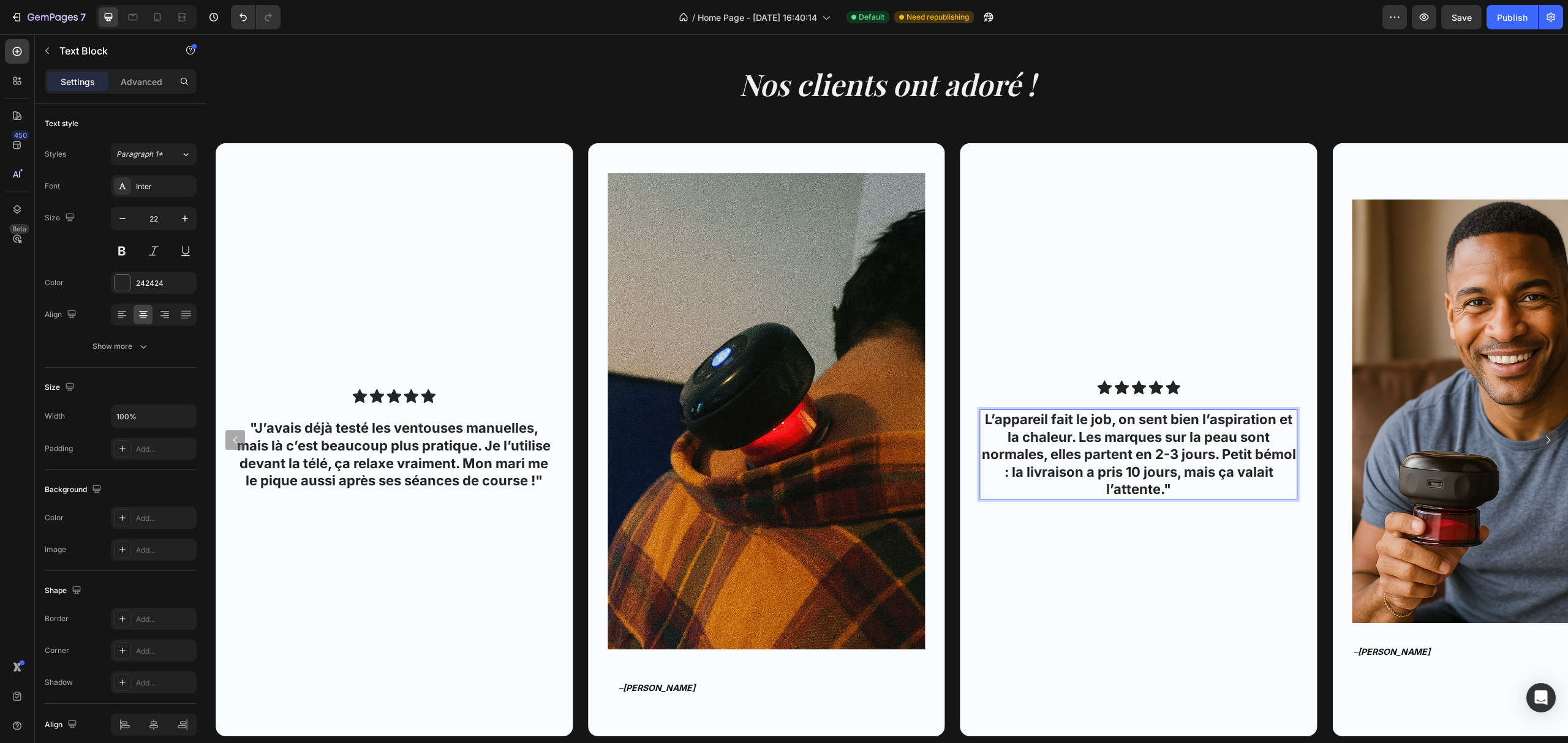
click at [987, 416] on p "L’appareil fait le job, on sent bien l’aspiration et la chaleur. Les marques su…" at bounding box center [1139, 454] width 316 height 87
click at [1036, 520] on div "Background Image" at bounding box center [1139, 440] width 357 height 593
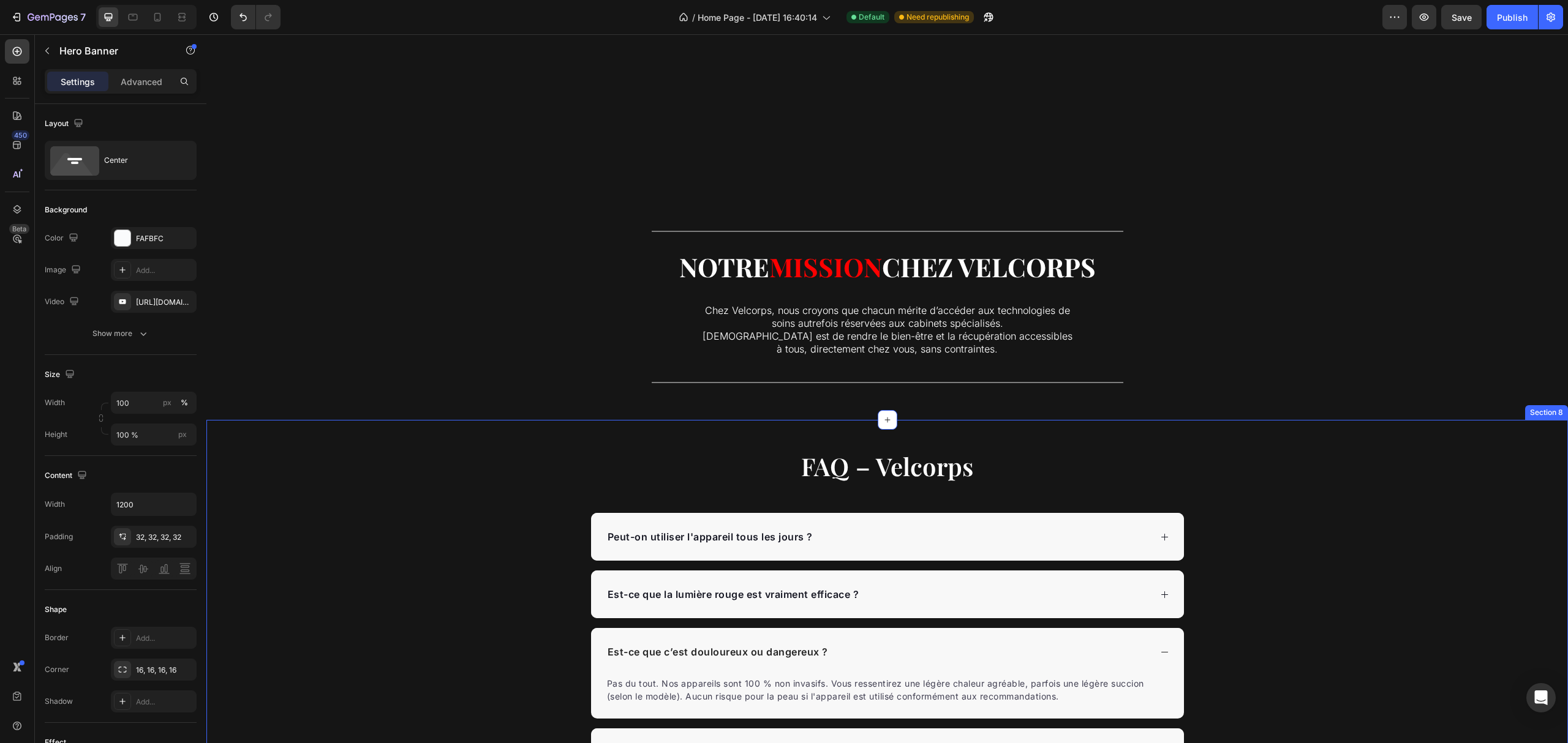
scroll to position [3186, 0]
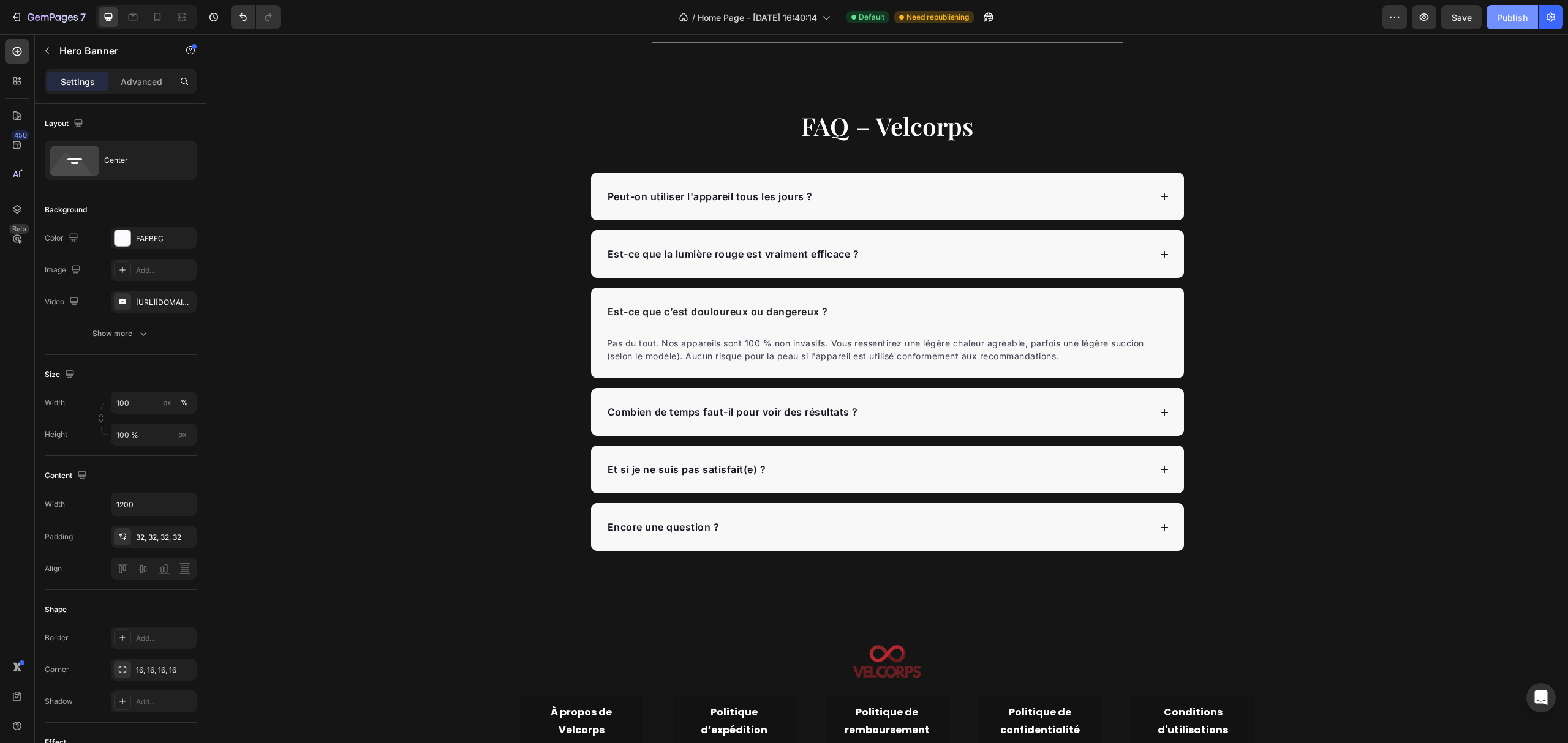
click at [1505, 10] on button "Publish" at bounding box center [1512, 17] width 52 height 25
click at [932, 401] on div "Combien de temps faut-il pour voir des résultats ?" at bounding box center [888, 412] width 593 height 48
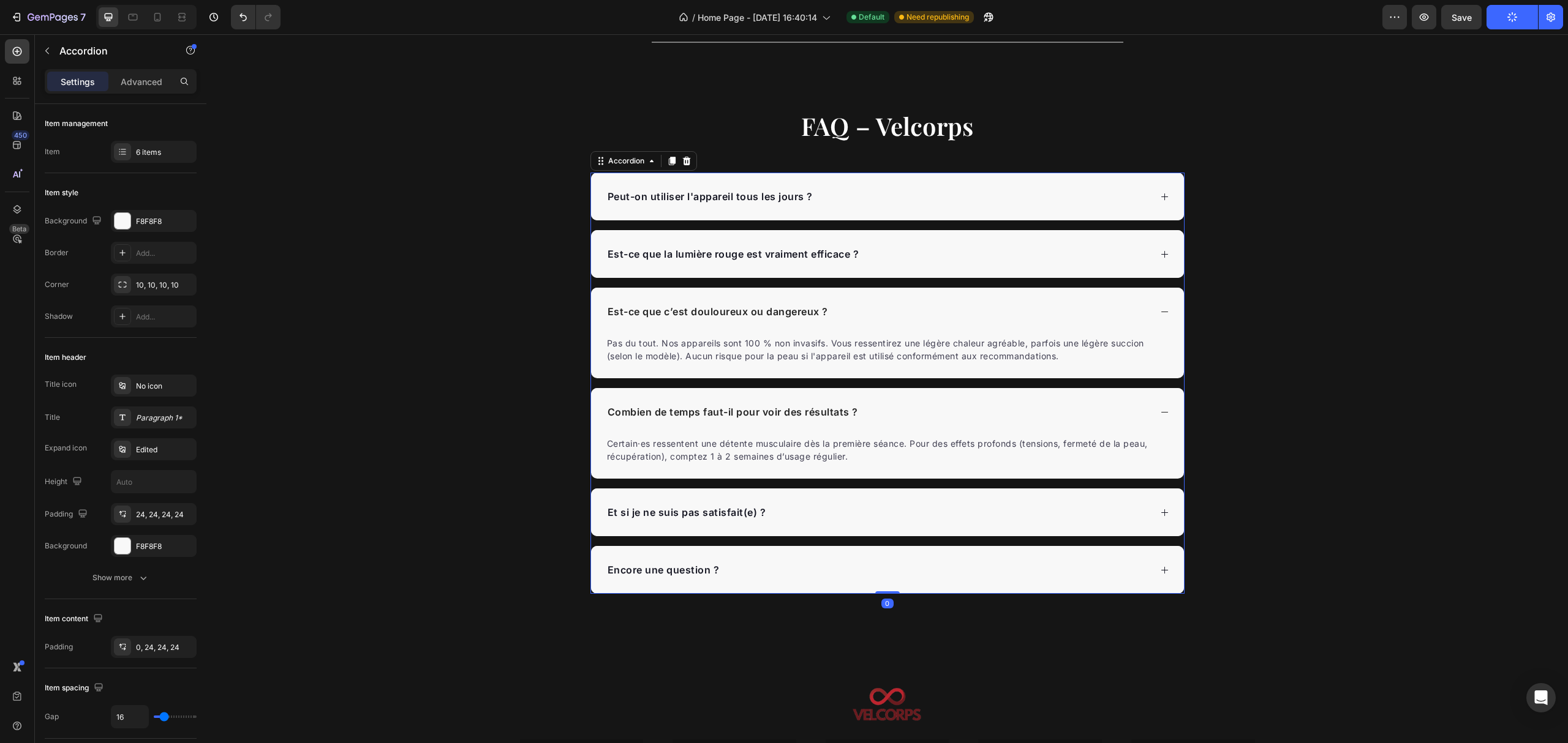
click at [953, 413] on div "Combien de temps faut-il pour voir des résultats ?" at bounding box center [878, 412] width 544 height 19
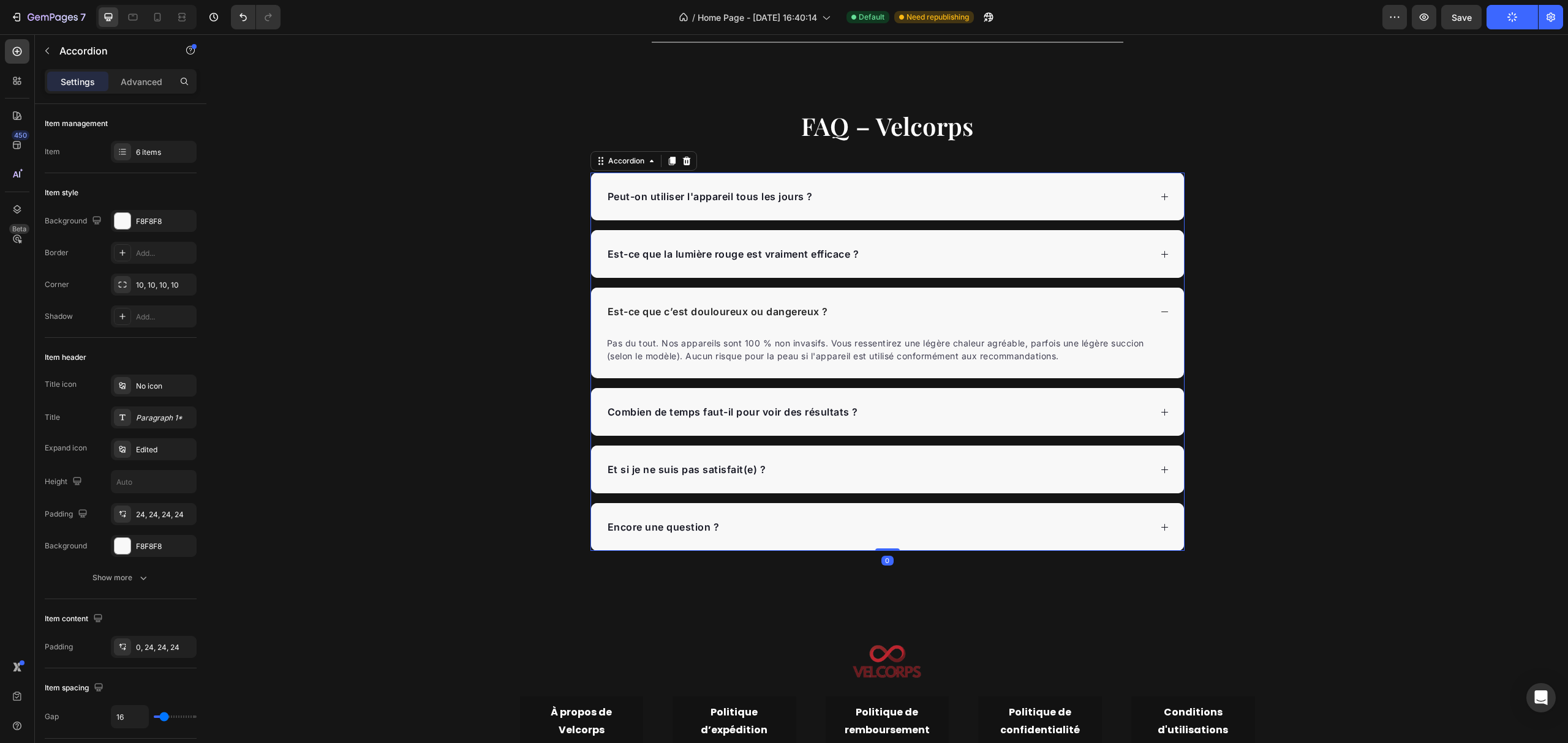
click at [976, 297] on div "Est-ce que c’est douloureux ou dangereux ?" at bounding box center [888, 312] width 593 height 48
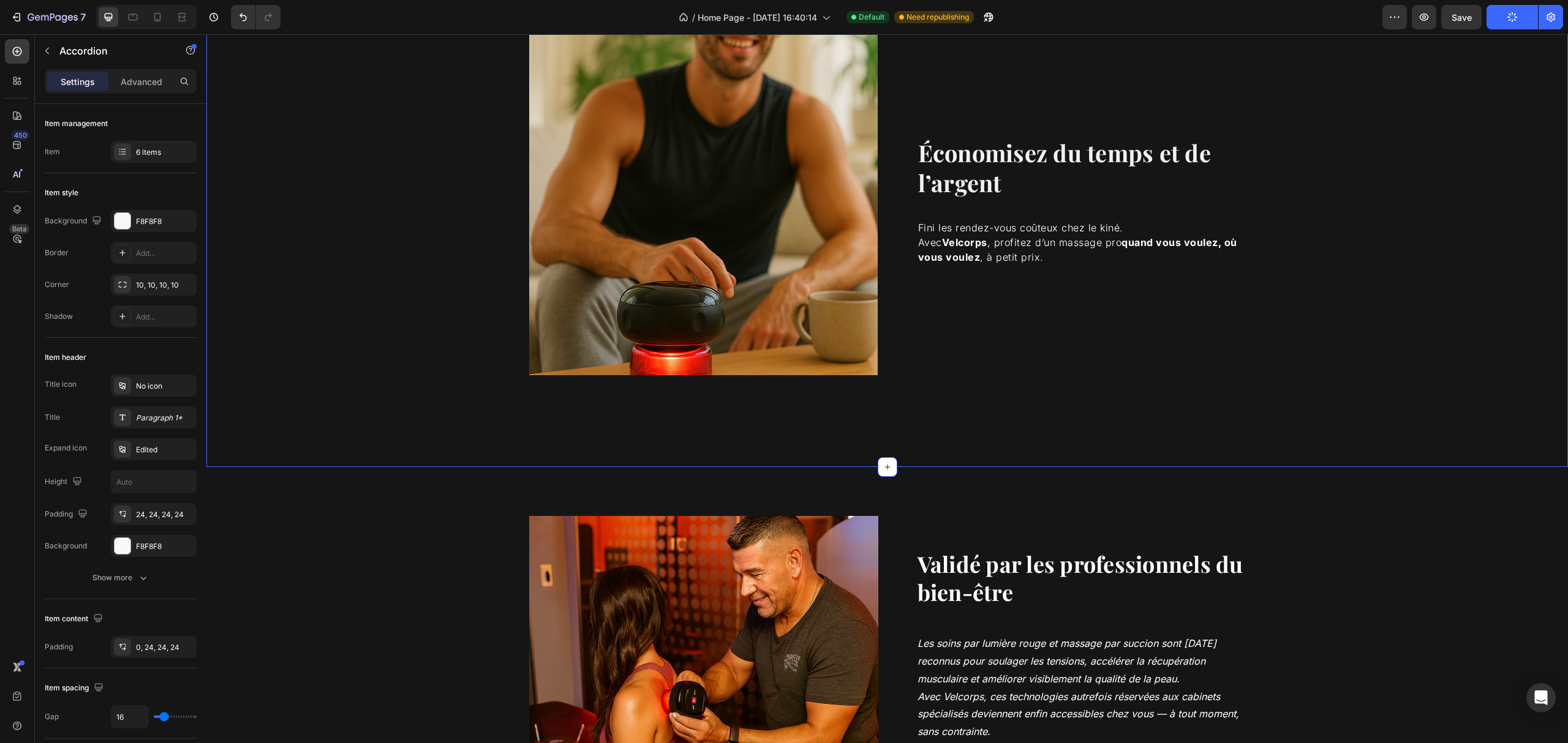
scroll to position [2125, 0]
click at [161, 13] on icon at bounding box center [157, 17] width 12 height 12
type input "14"
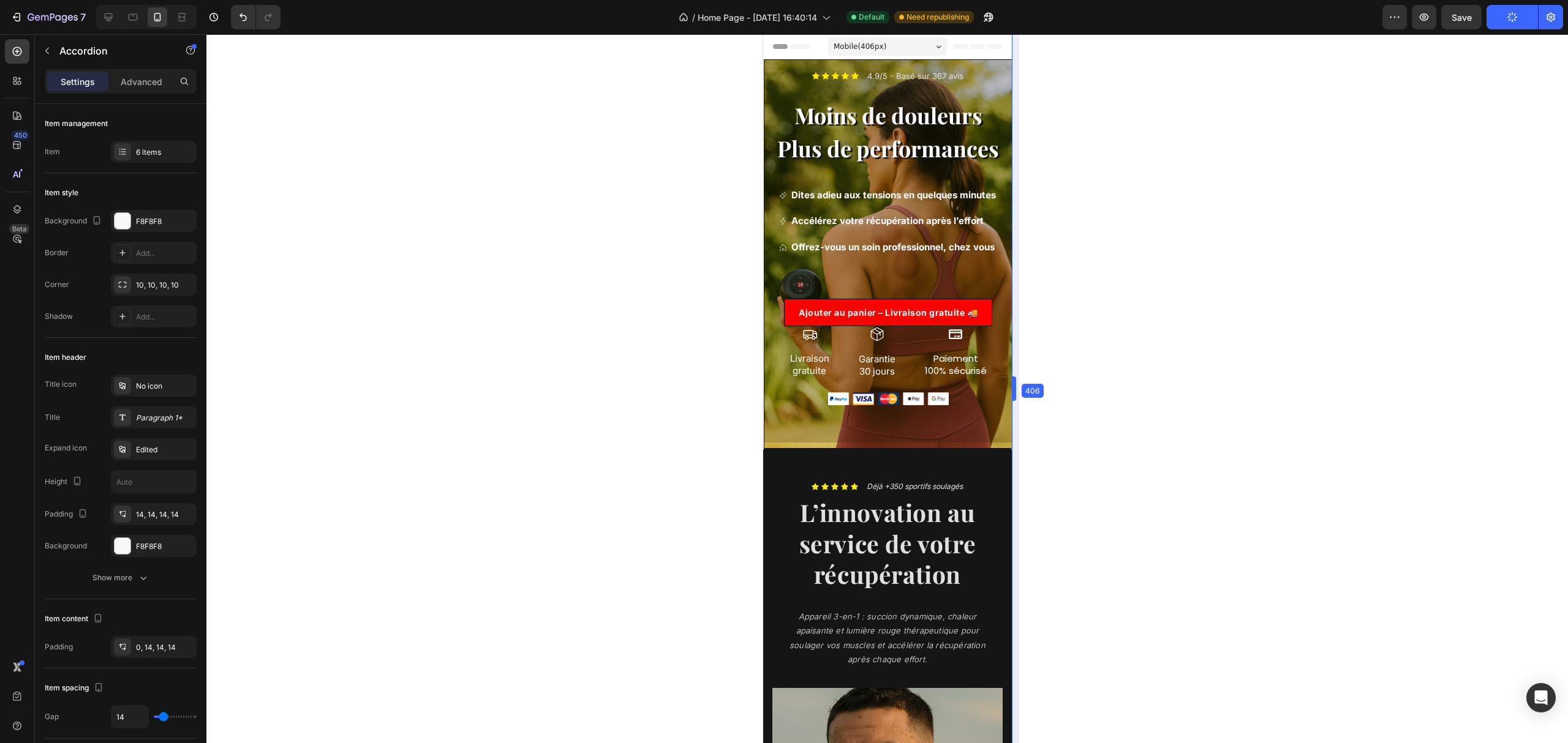
drag, startPoint x: 1115, startPoint y: 277, endPoint x: 168, endPoint y: 204, distance: 949.8
click at [906, 367] on div "Icon Livraison gratuite Text Block Icon Garantie 30 jours Text Block Icon Paiem…" at bounding box center [887, 352] width 248 height 52
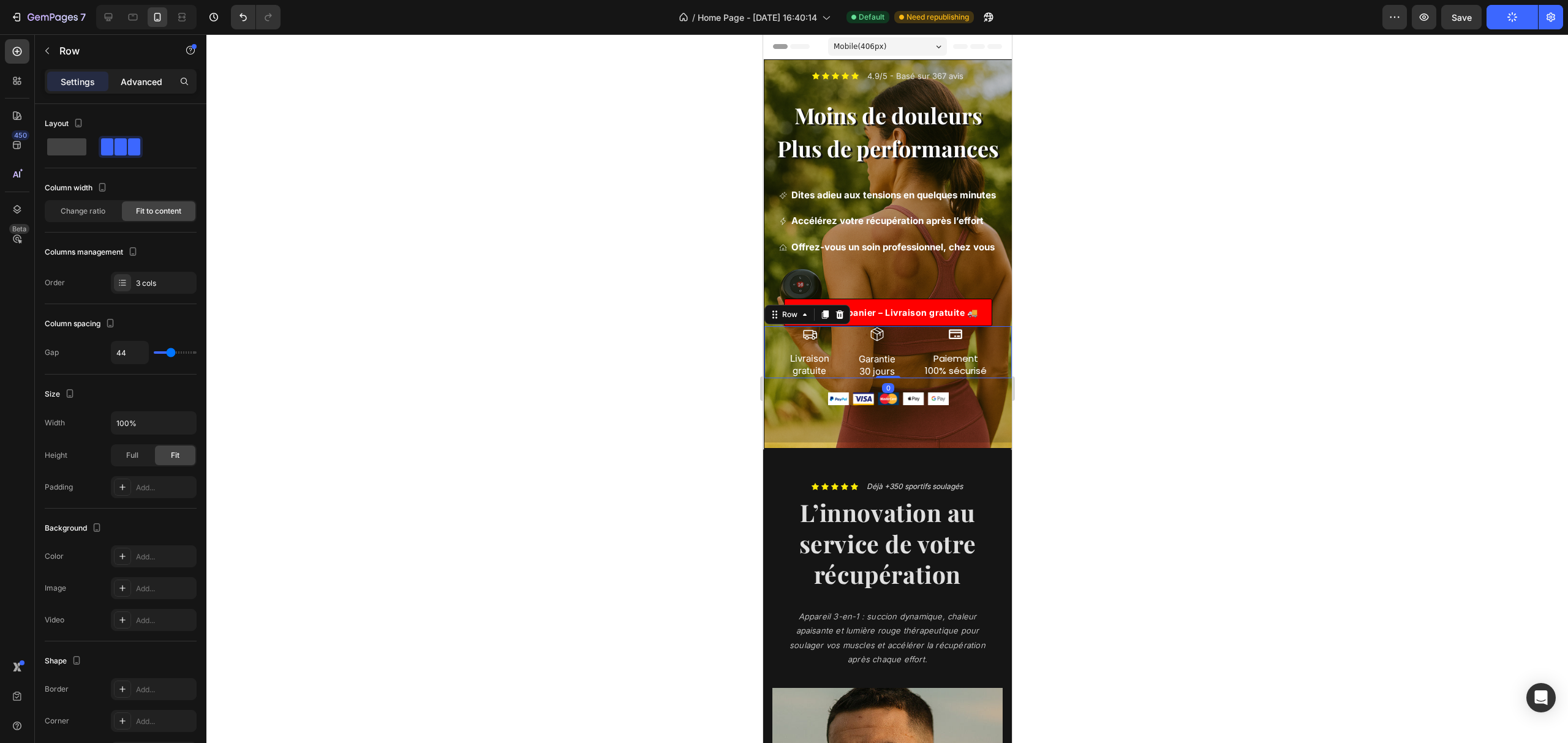
click at [137, 79] on p "Advanced" at bounding box center [141, 82] width 42 height 13
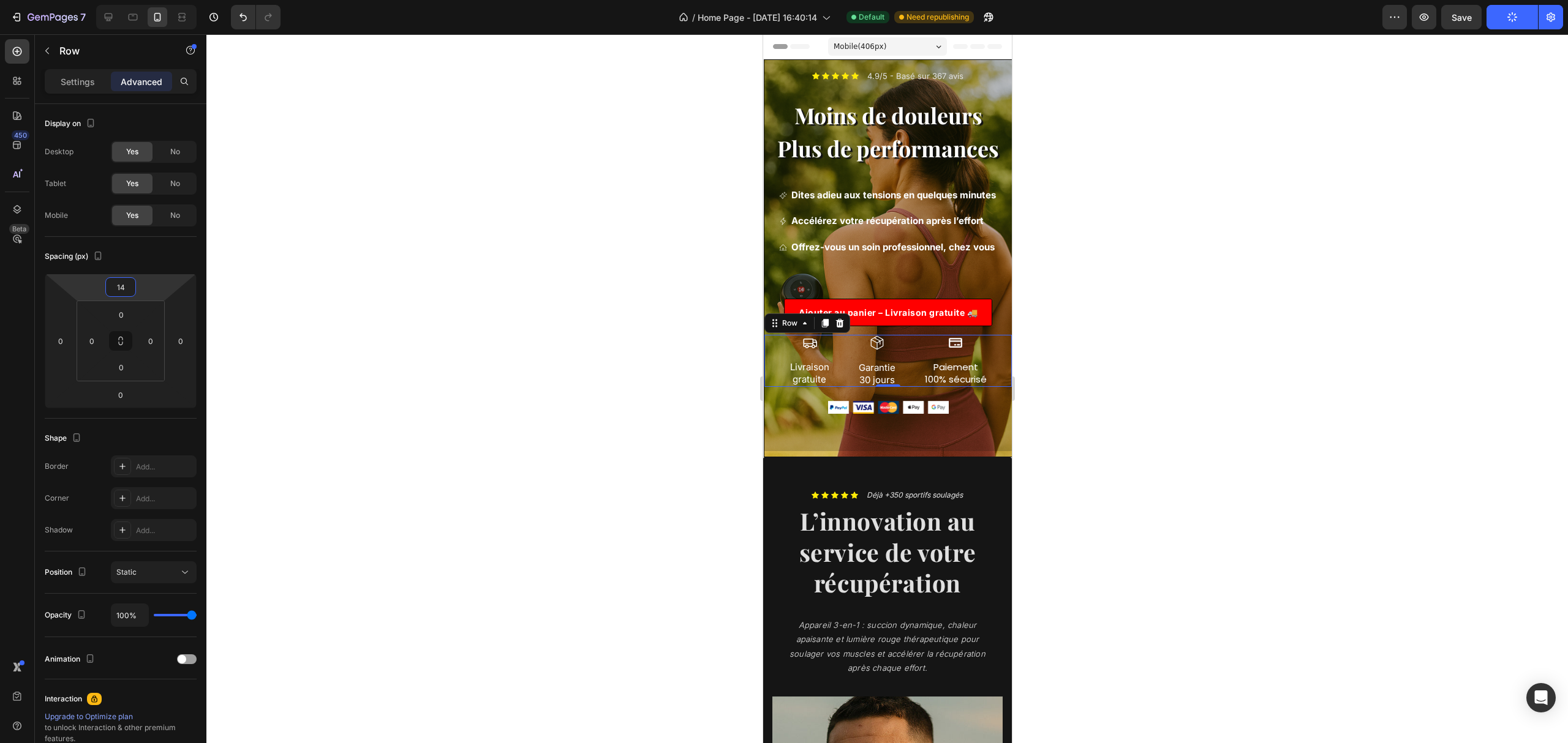
click at [153, 0] on html "7 Version history / Home Page - Jul 28, 16:40:14 Default Need republishing Prev…" at bounding box center [784, 0] width 1568 height 0
click at [126, 289] on input "14" at bounding box center [120, 287] width 25 height 19
click at [138, 397] on div "L 16px" at bounding box center [147, 406] width 76 height 19
type input "16"
click at [1163, 314] on div at bounding box center [887, 388] width 1362 height 709
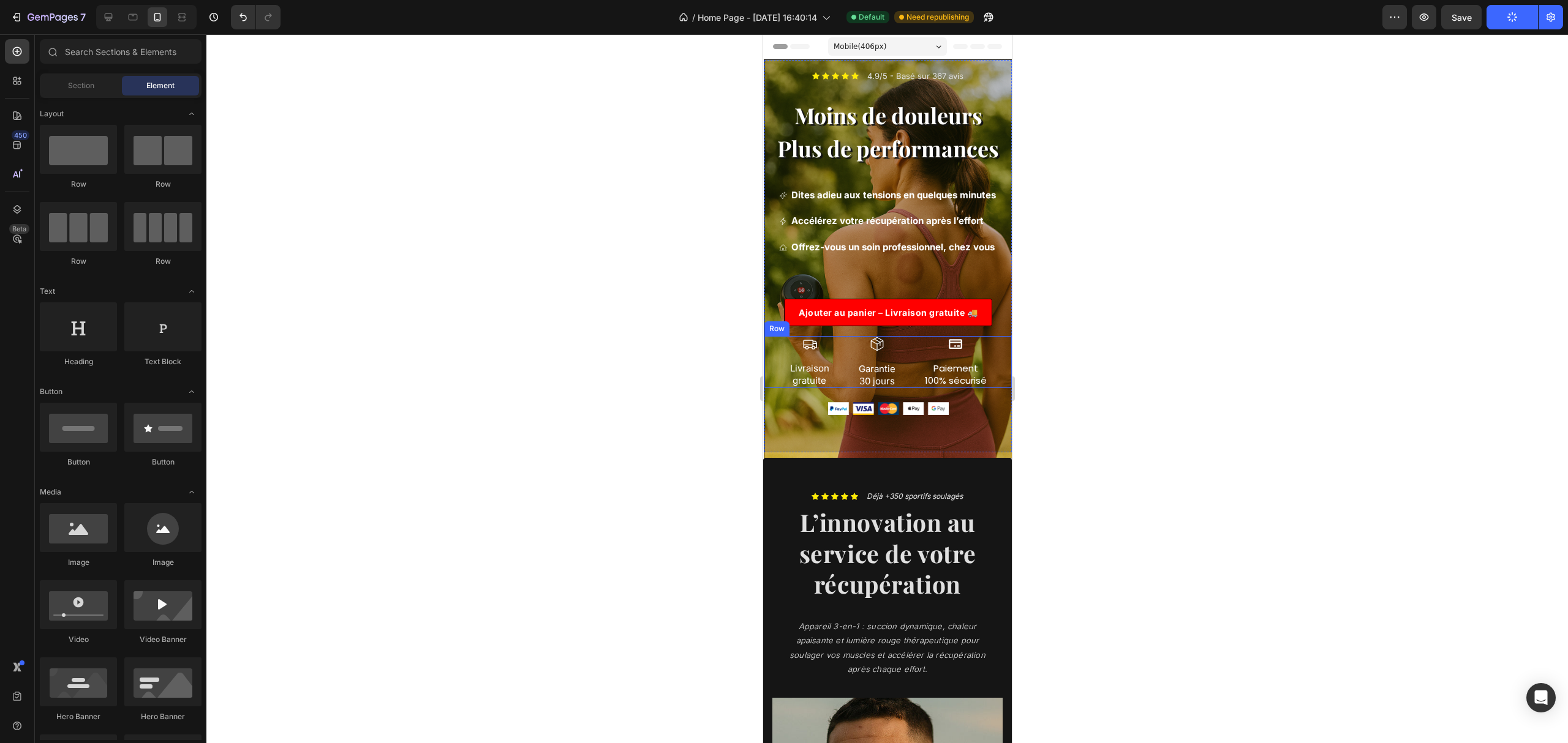
click at [906, 388] on div "Icon Livraison gratuite Text Block Icon Garantie 30 jours Text Block Icon Paiem…" at bounding box center [887, 362] width 248 height 52
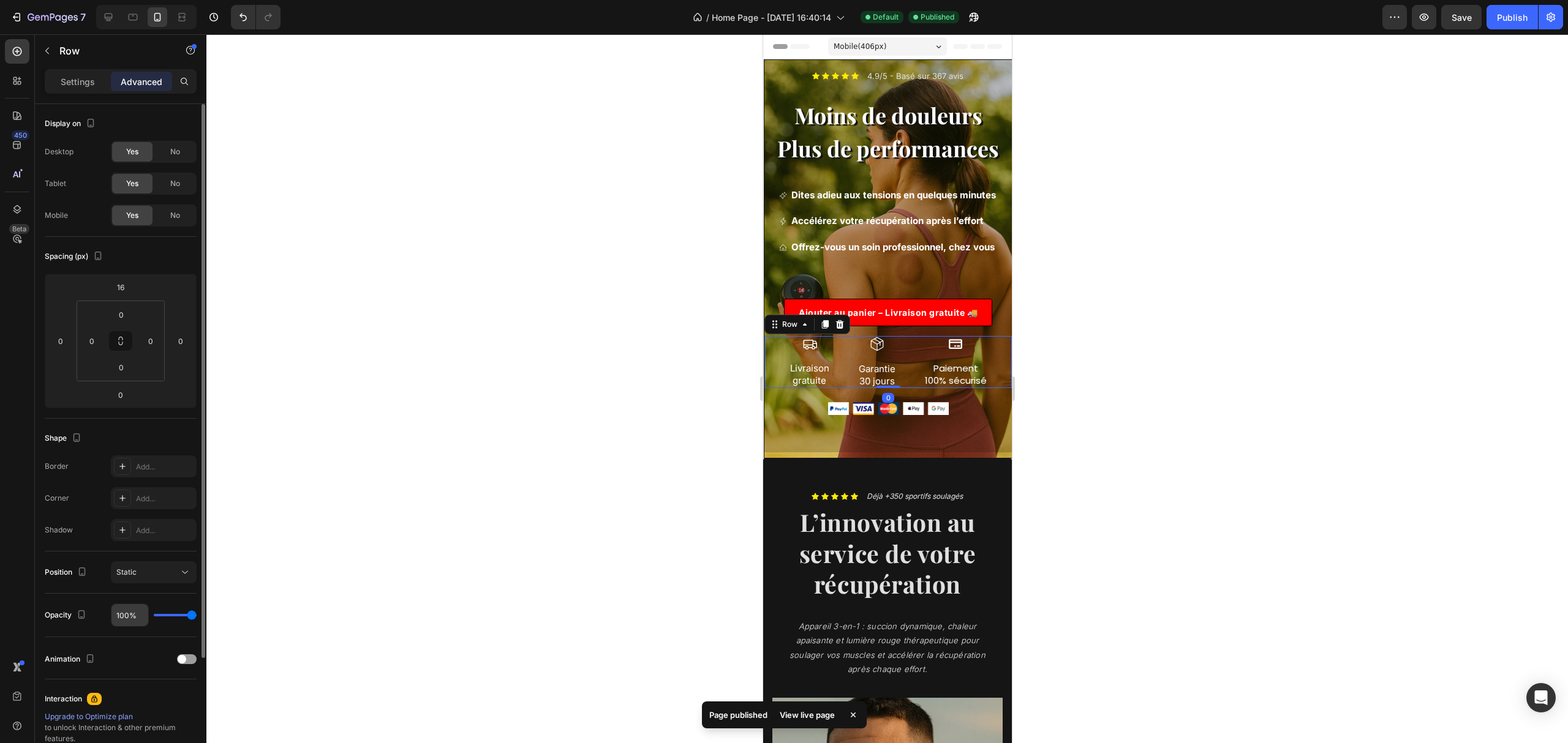
scroll to position [144, 0]
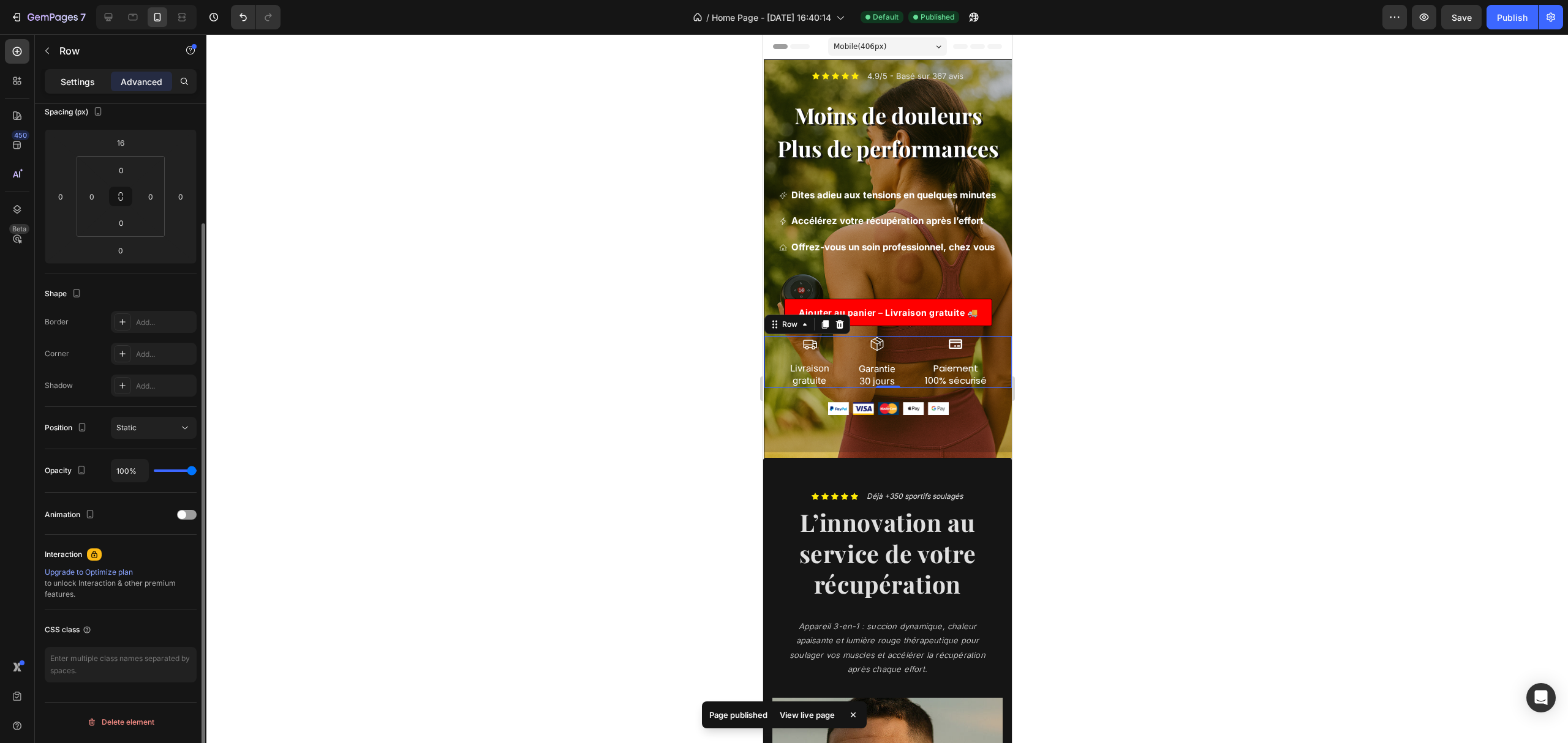
click at [64, 79] on p "Settings" at bounding box center [78, 82] width 34 height 13
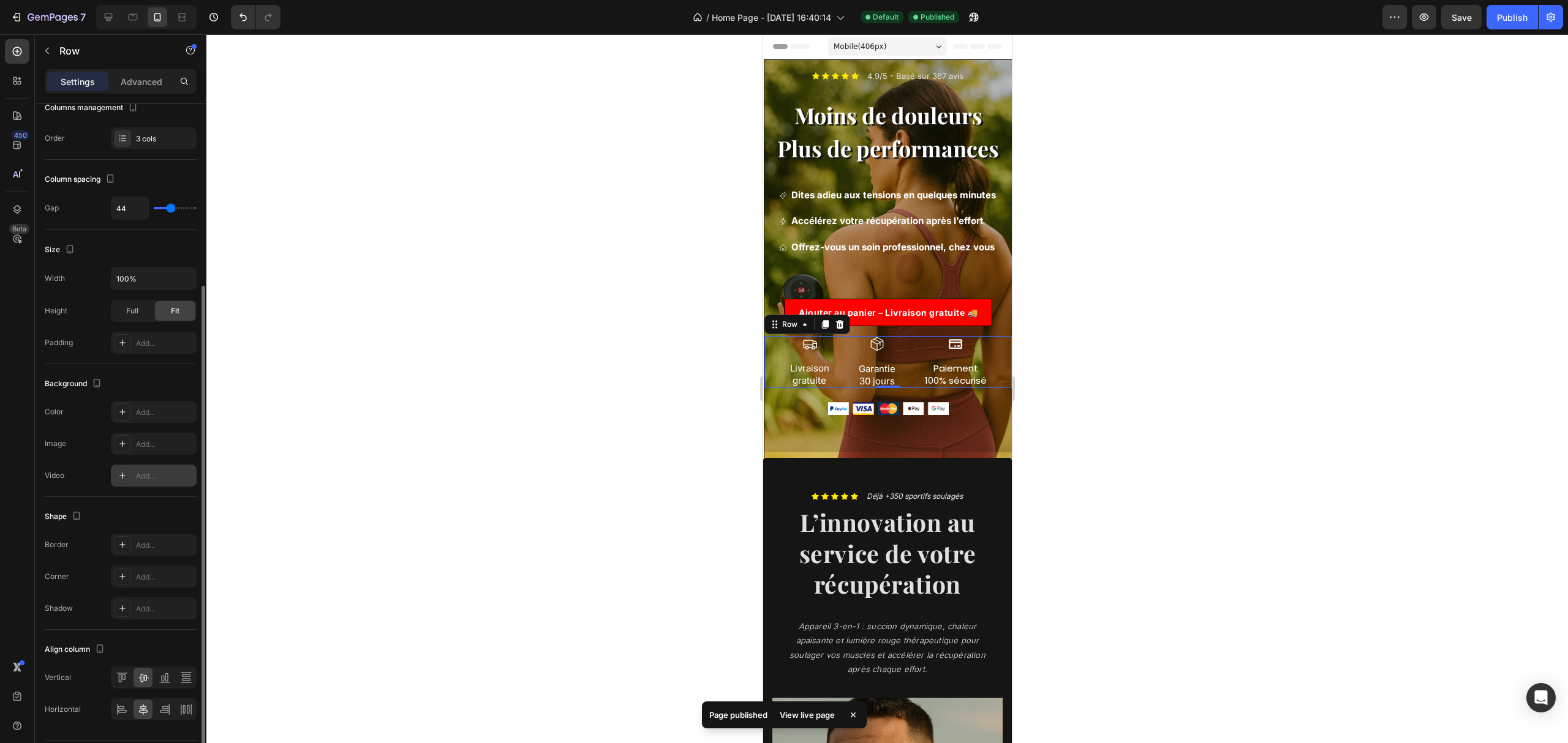
scroll to position [182, 0]
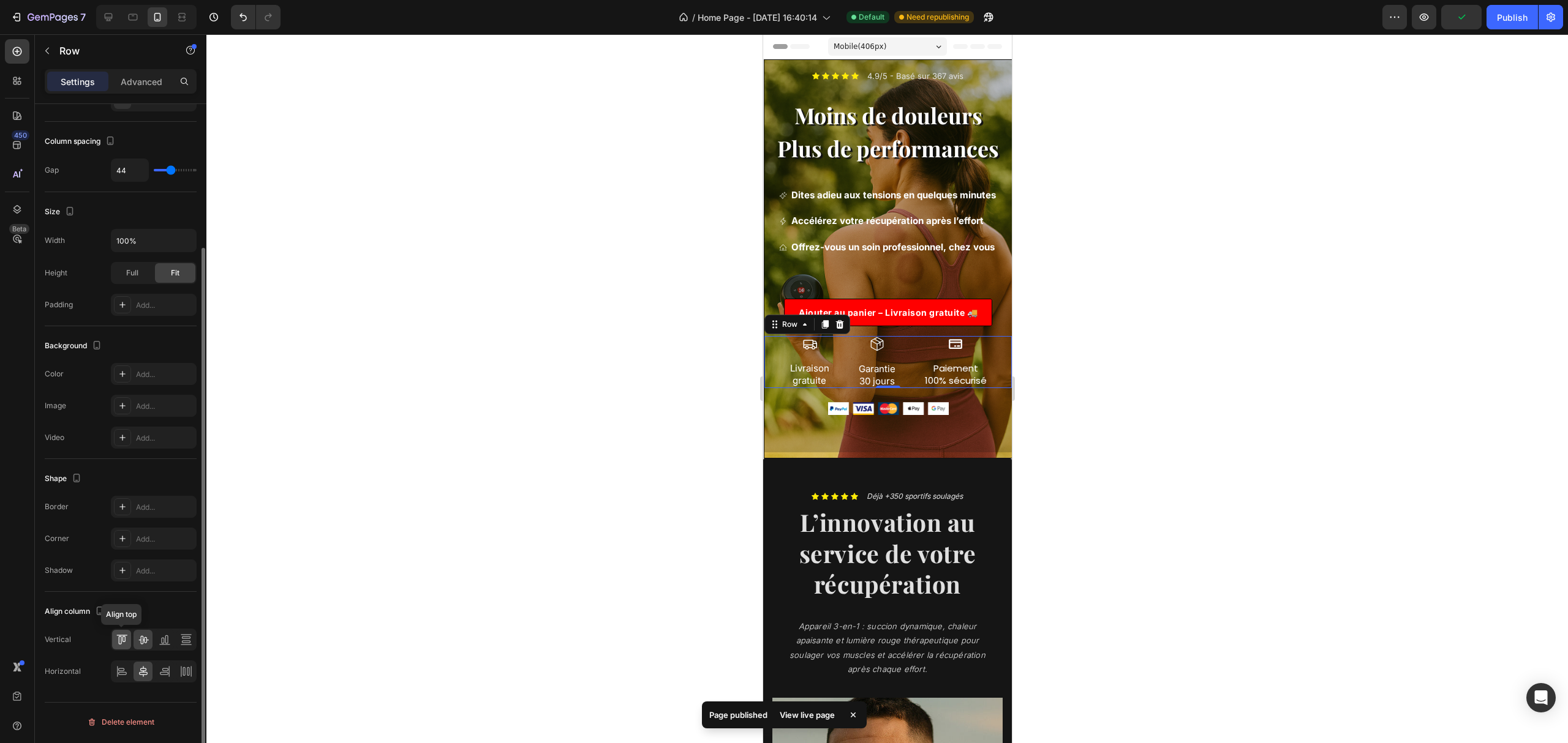
click at [126, 637] on icon at bounding box center [122, 640] width 12 height 12
click at [157, 643] on div at bounding box center [164, 639] width 19 height 19
click at [117, 670] on icon at bounding box center [122, 671] width 12 height 12
click at [144, 674] on icon at bounding box center [143, 671] width 8 height 11
click at [181, 677] on icon at bounding box center [186, 671] width 12 height 12
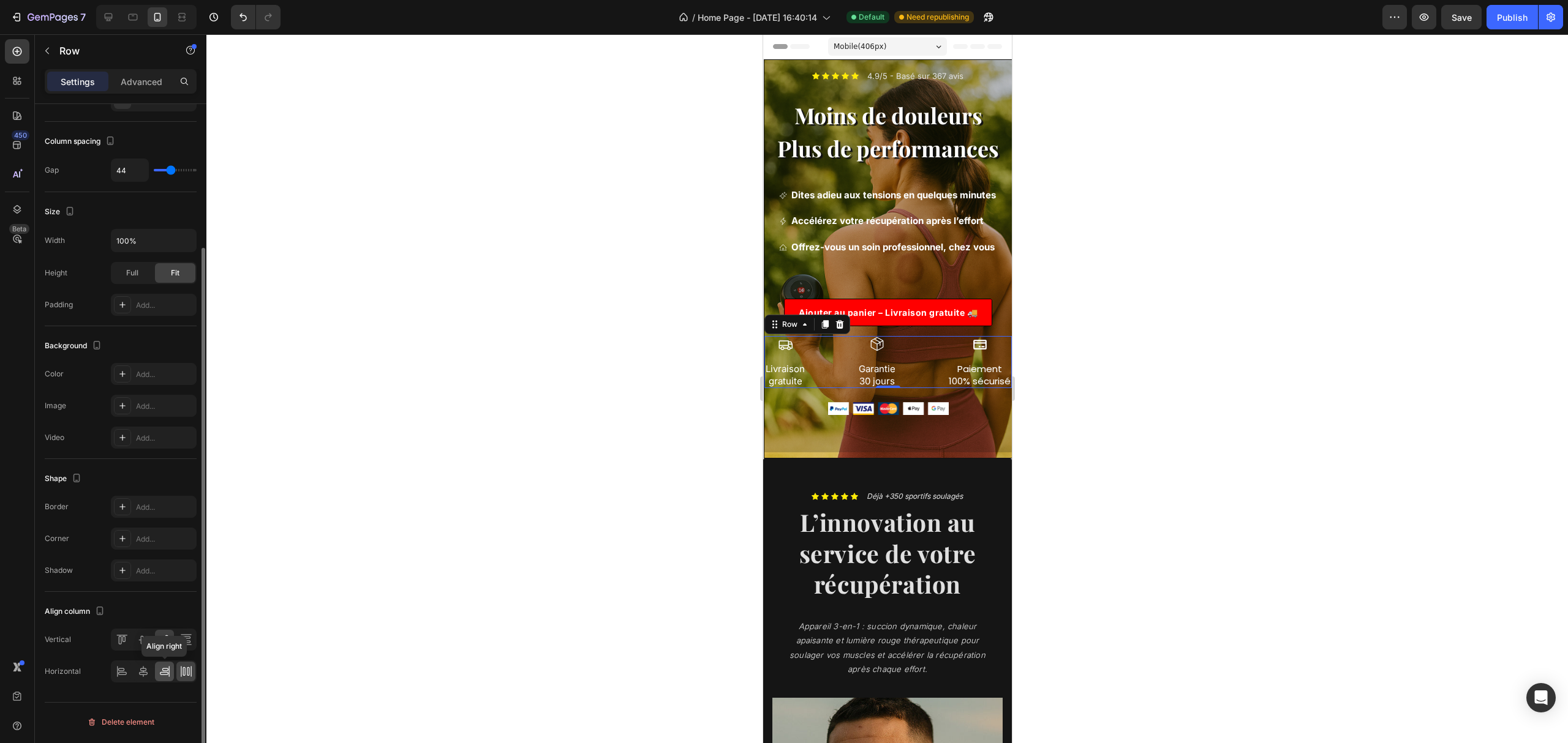
click at [157, 674] on div at bounding box center [164, 671] width 19 height 19
drag, startPoint x: 146, startPoint y: 674, endPoint x: 168, endPoint y: 674, distance: 22.0
click at [147, 674] on icon at bounding box center [144, 671] width 12 height 12
click at [195, 680] on div at bounding box center [185, 671] width 19 height 19
click at [1187, 356] on div at bounding box center [887, 388] width 1362 height 709
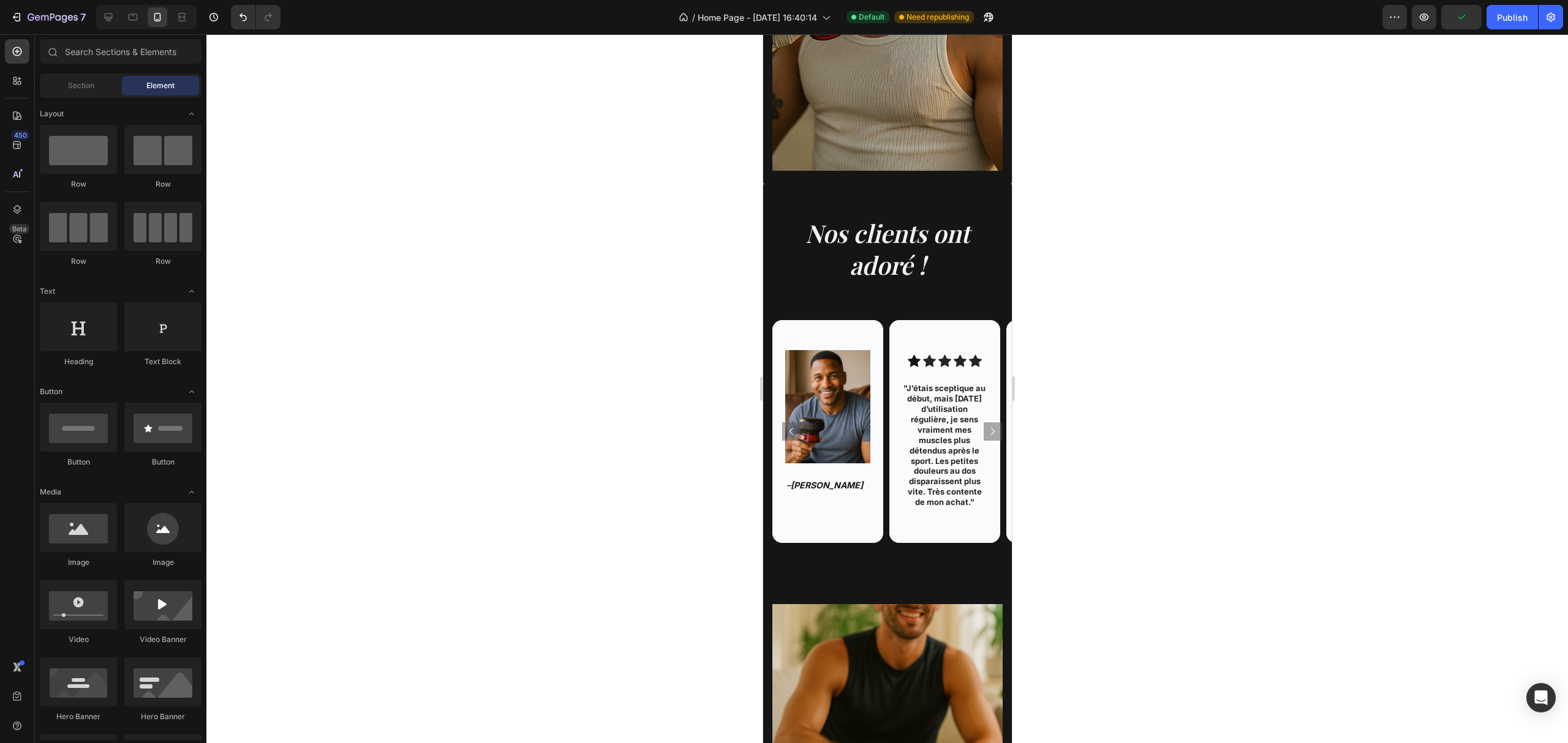
scroll to position [934, 0]
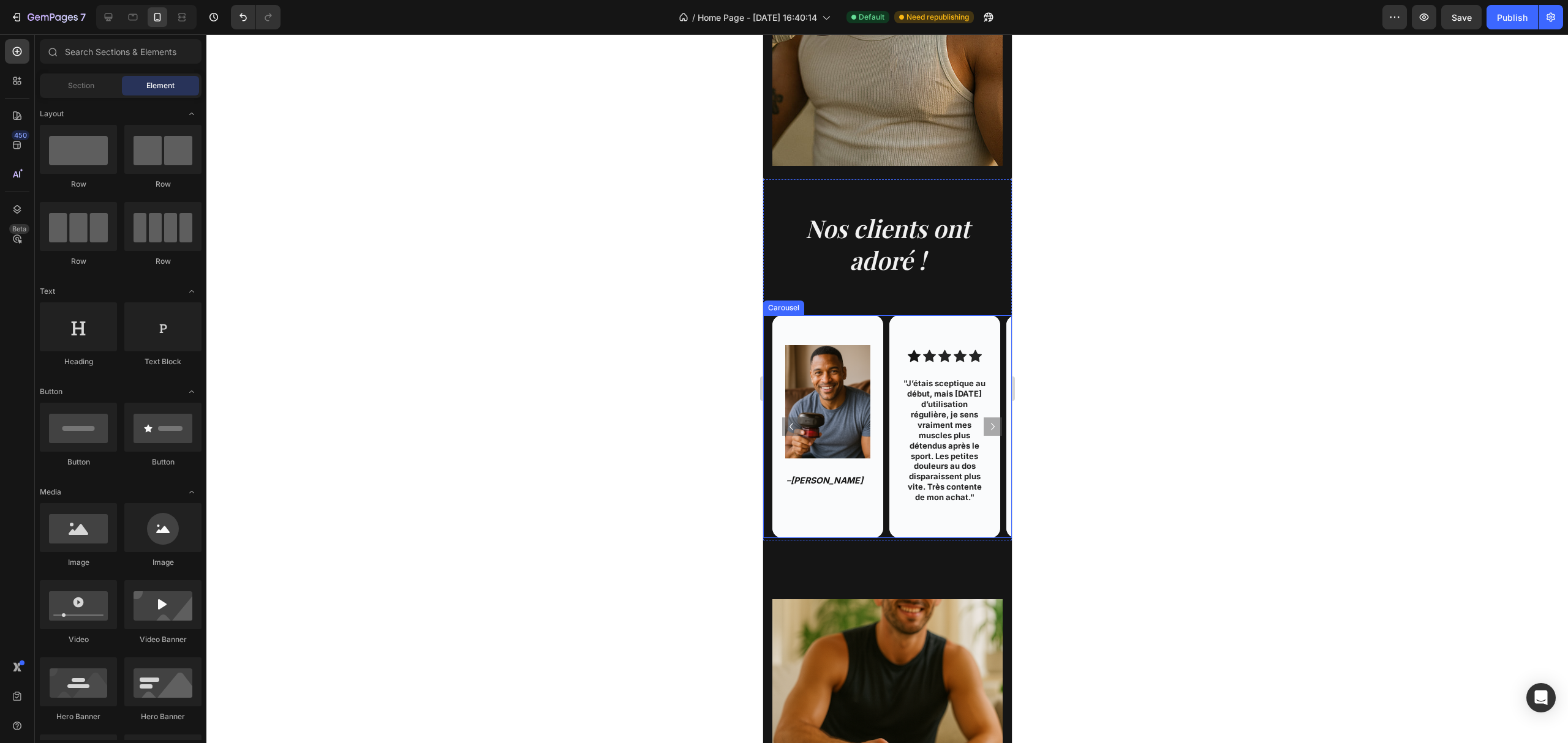
click at [985, 434] on icon "Carousel Next Arrow" at bounding box center [992, 426] width 15 height 15
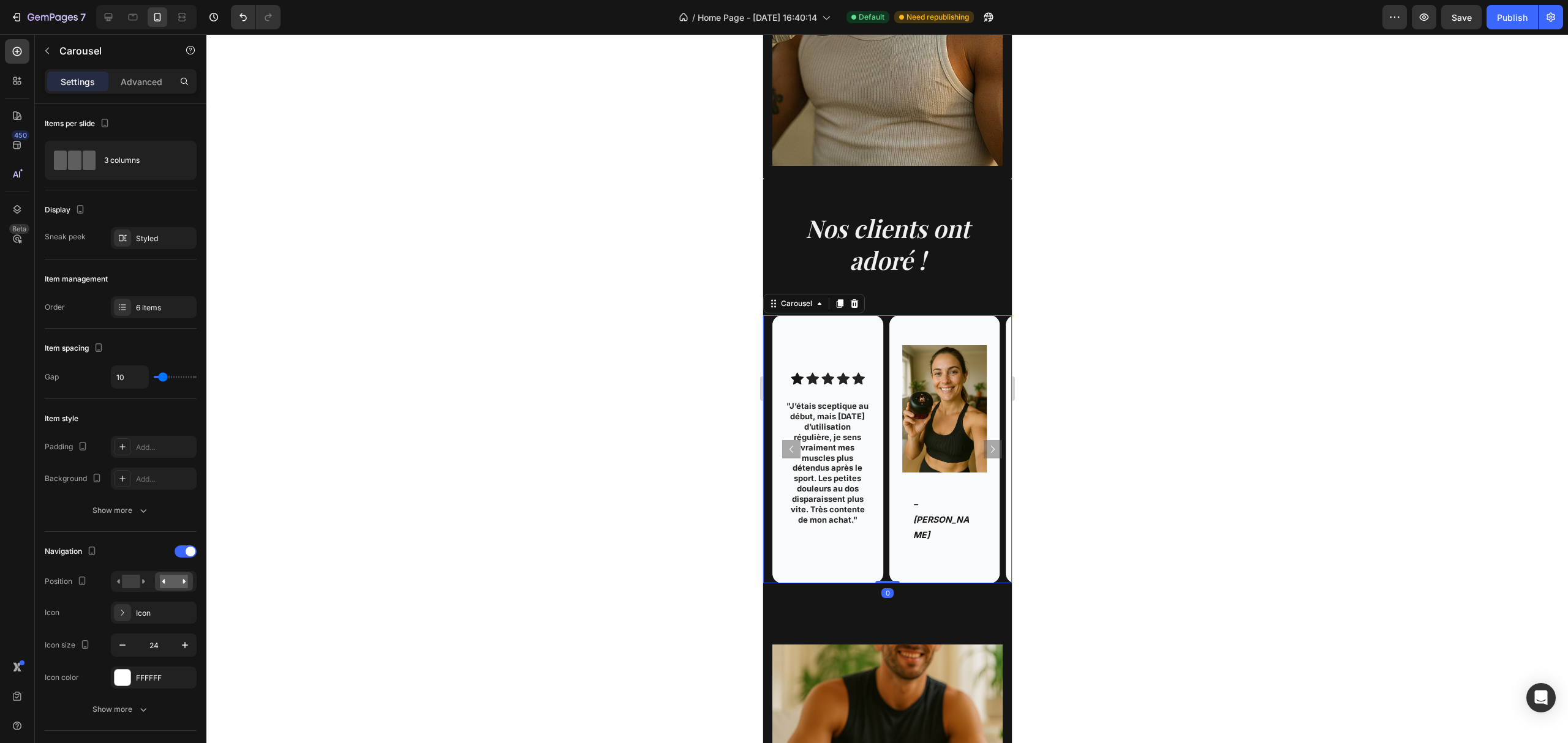
click at [985, 442] on icon "Carousel Next Arrow" at bounding box center [992, 449] width 15 height 15
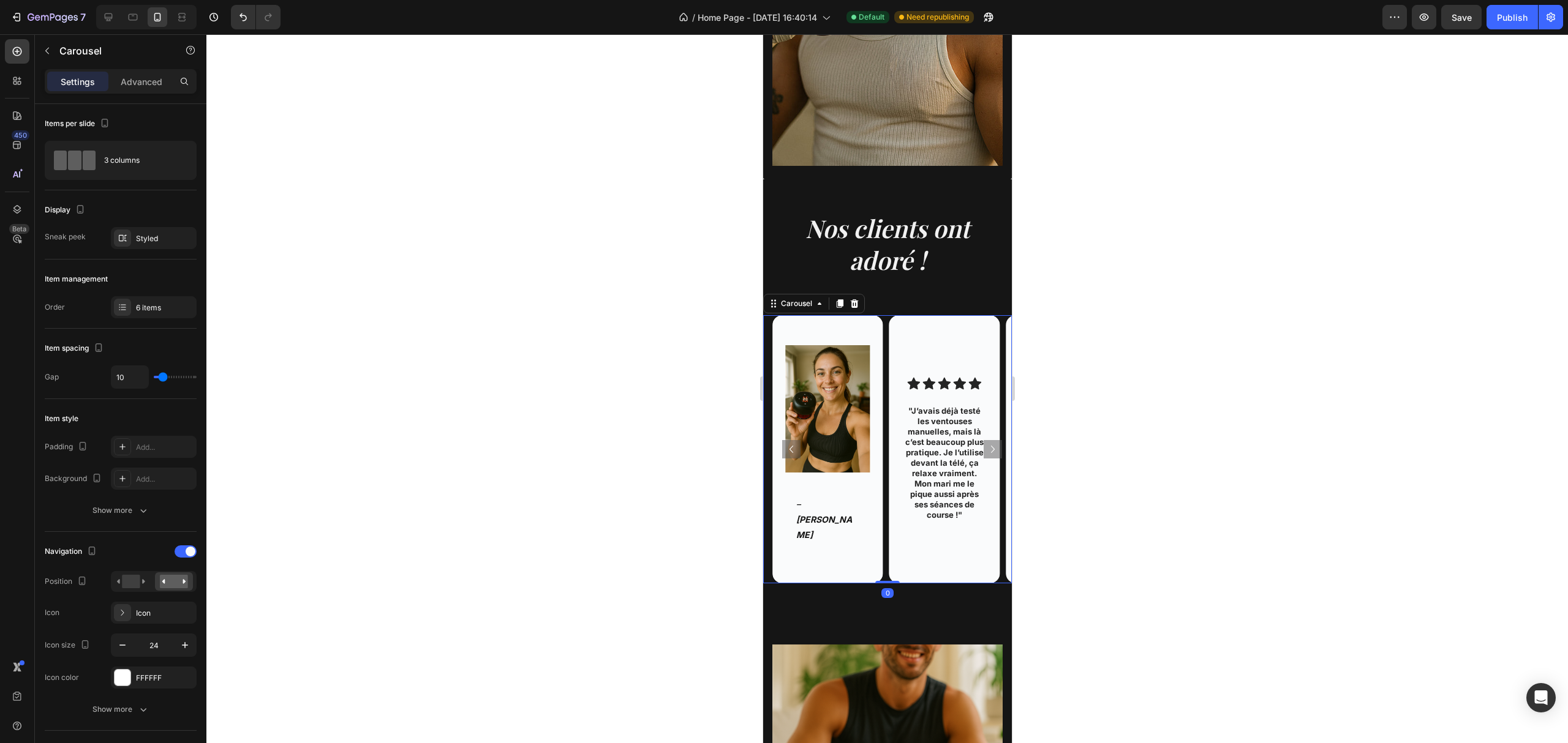
click at [985, 442] on icon "Carousel Next Arrow" at bounding box center [992, 449] width 15 height 15
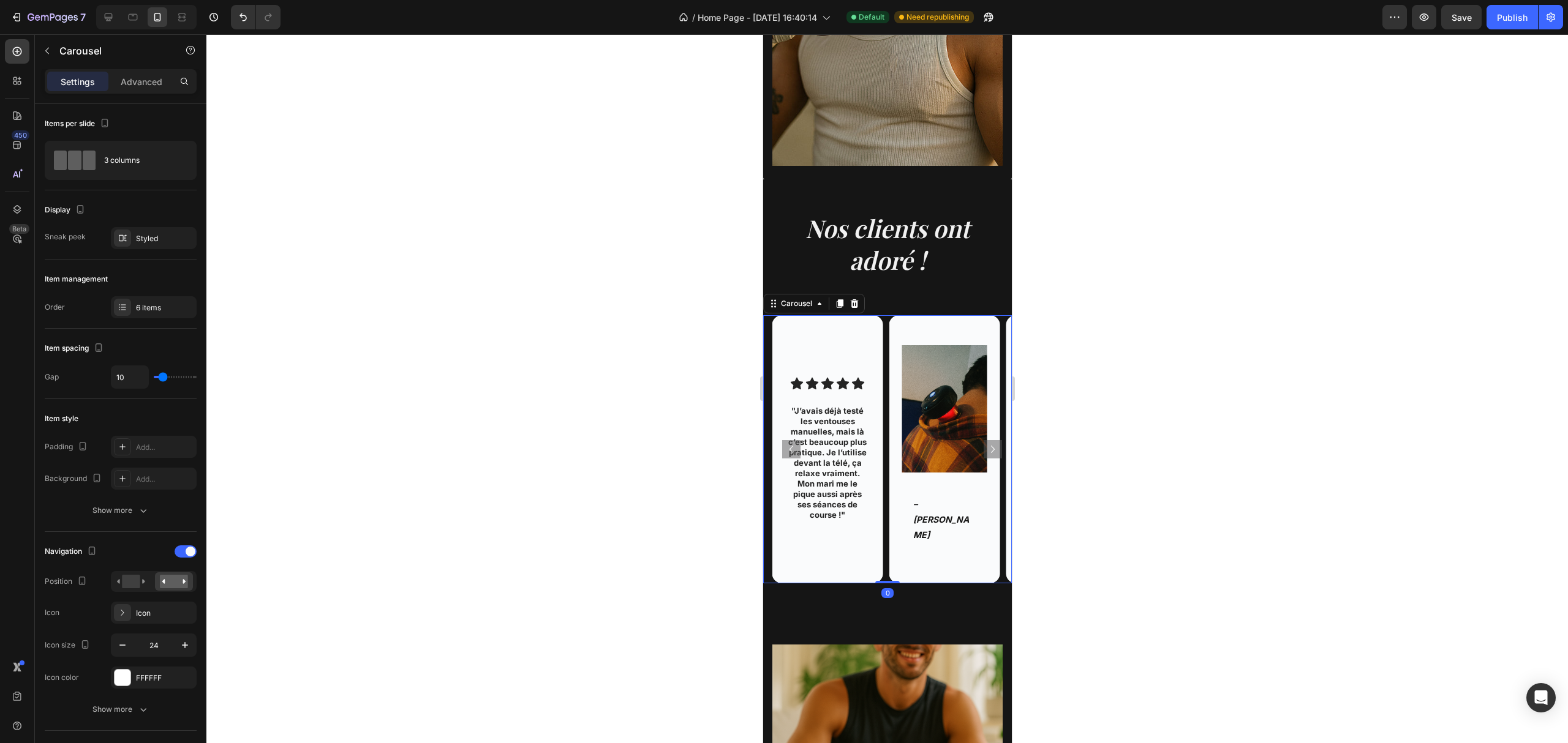
click at [985, 442] on icon "Carousel Next Arrow" at bounding box center [992, 449] width 15 height 15
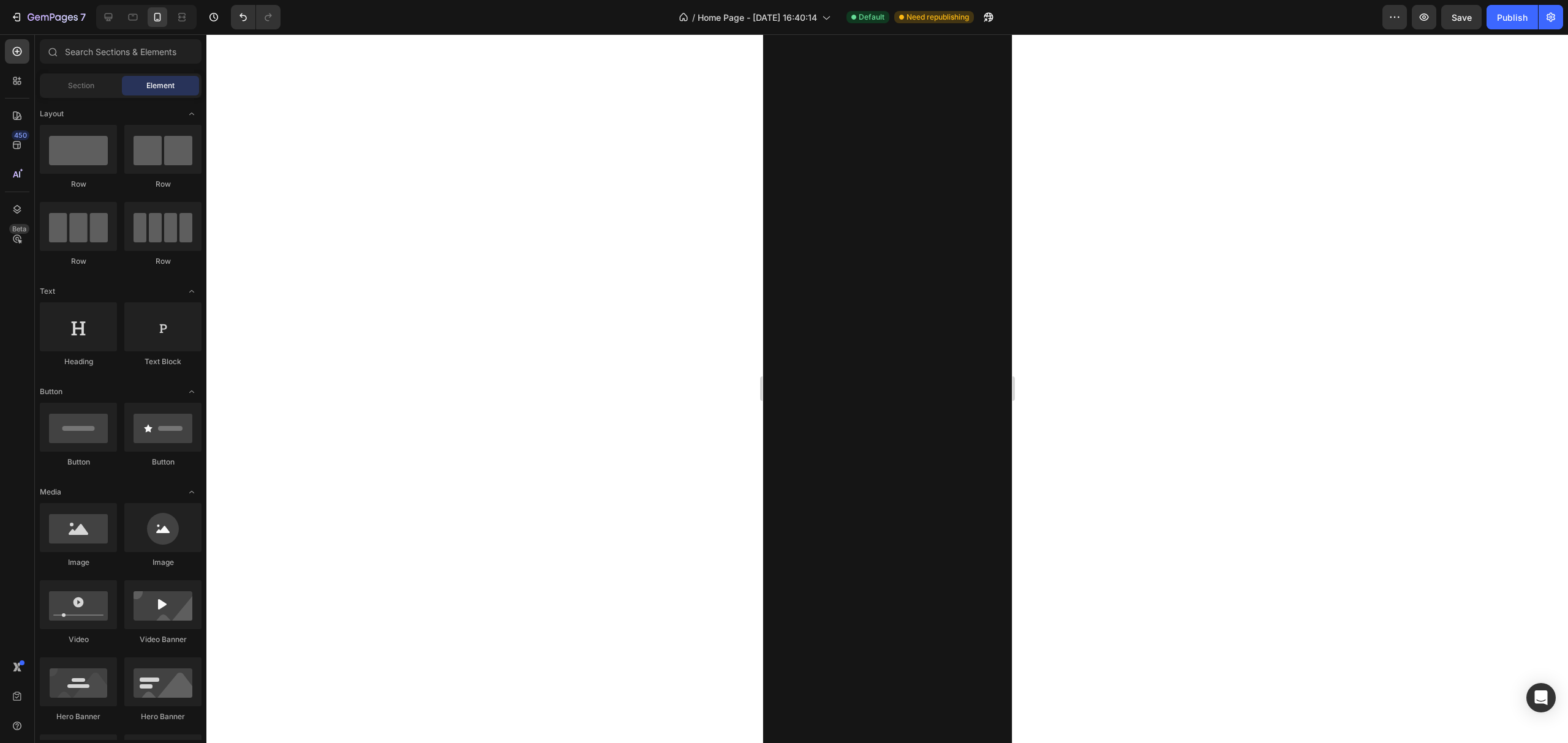
scroll to position [647, 0]
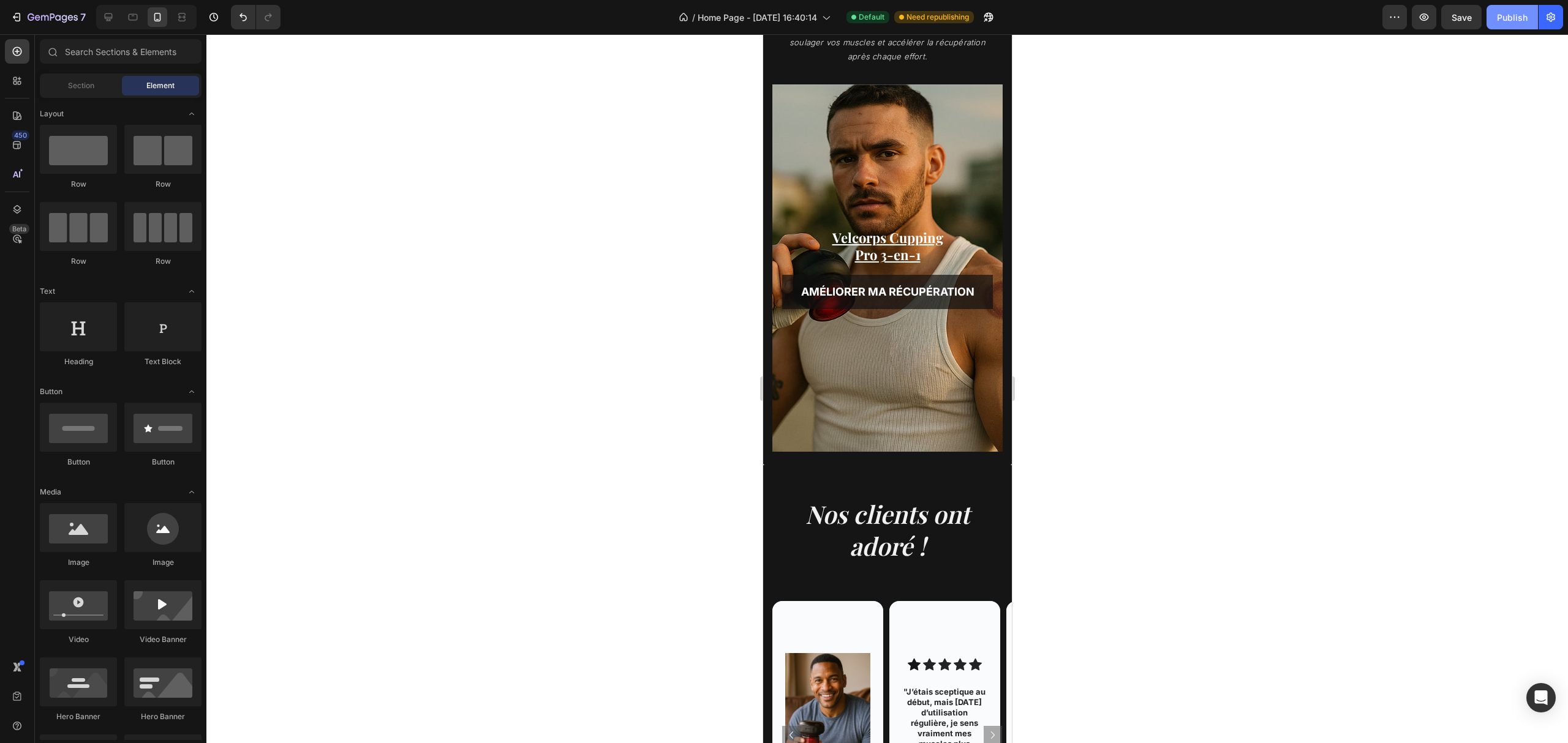
click at [1510, 13] on div "Publish" at bounding box center [1512, 17] width 31 height 13
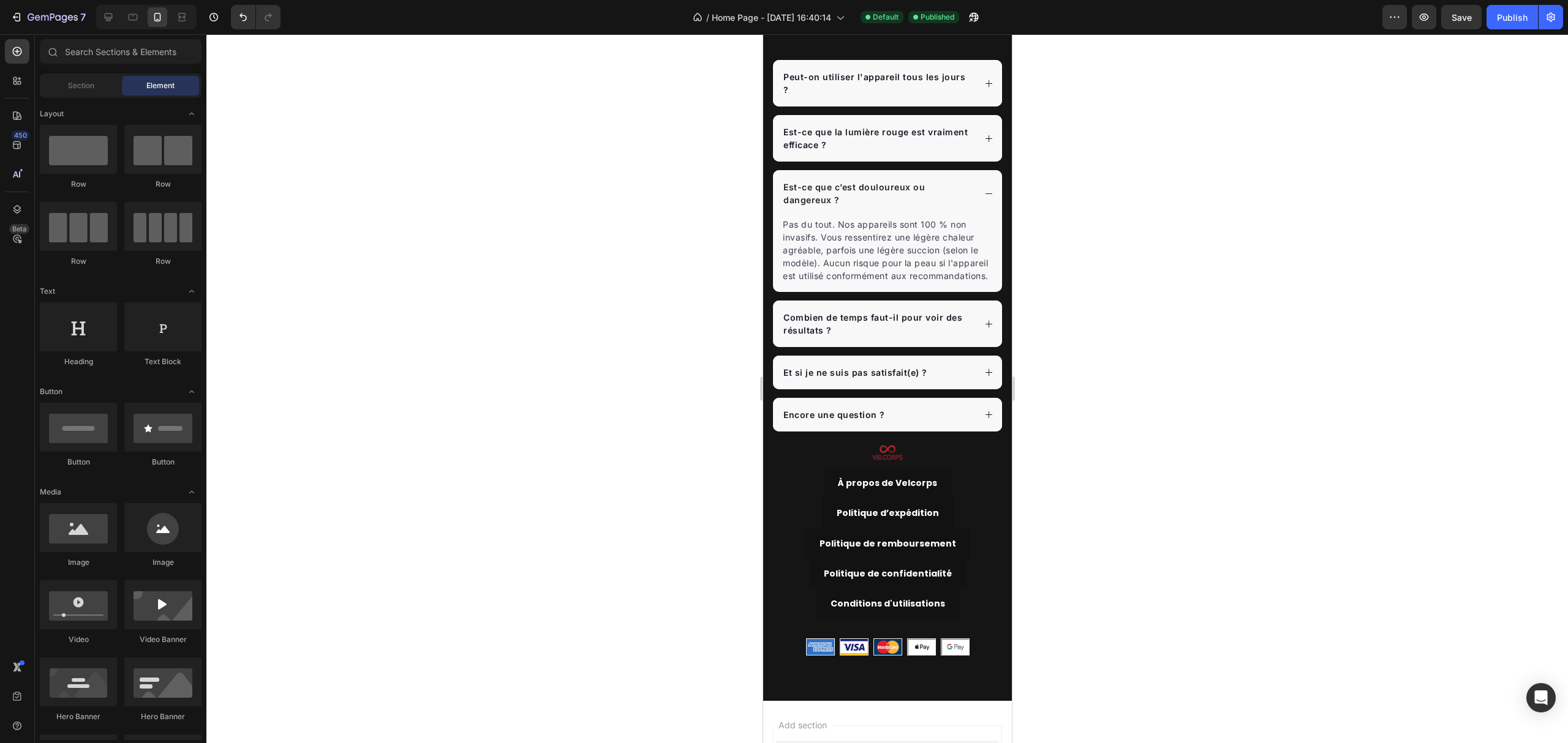
scroll to position [2748, 0]
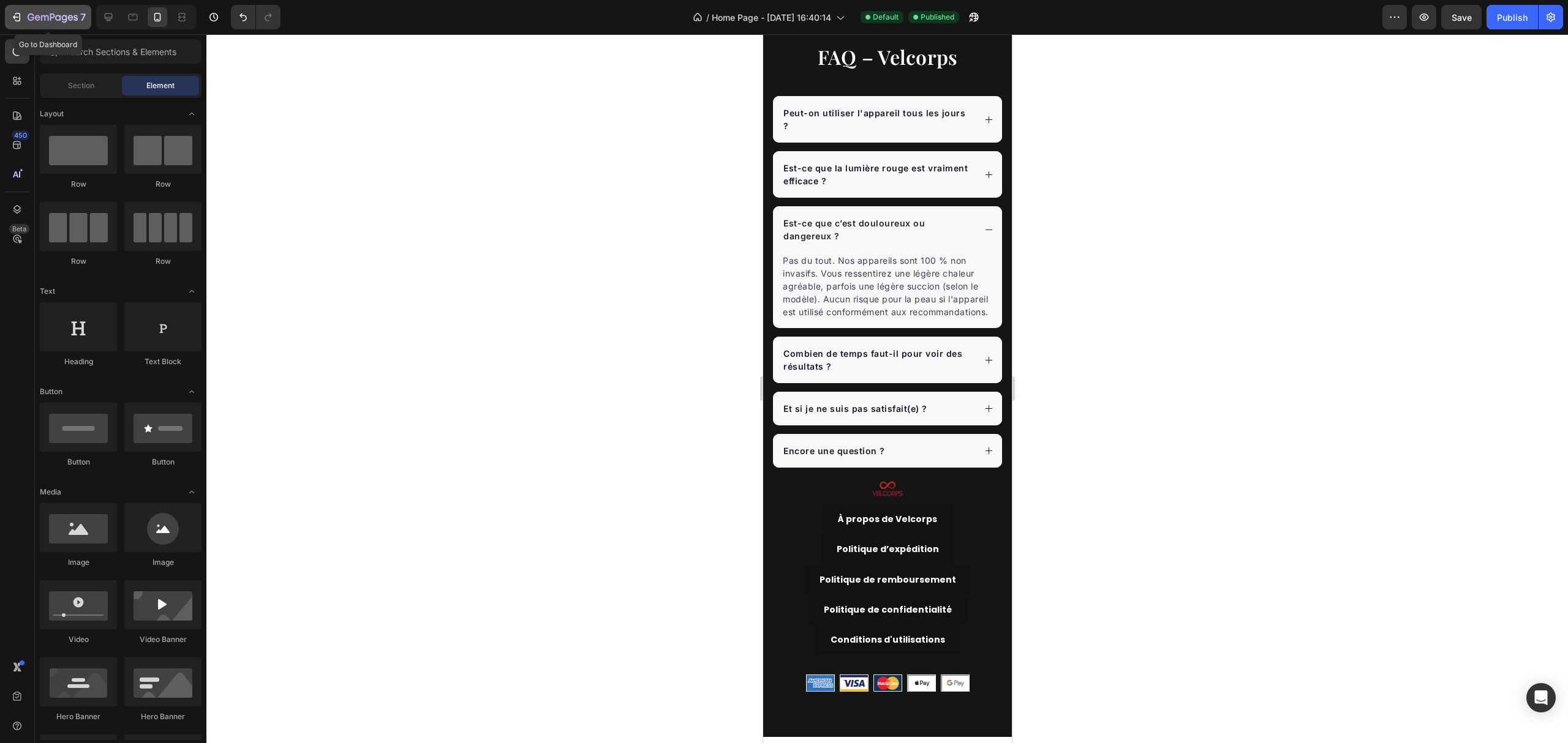
click at [46, 19] on icon "button" at bounding box center [52, 18] width 50 height 10
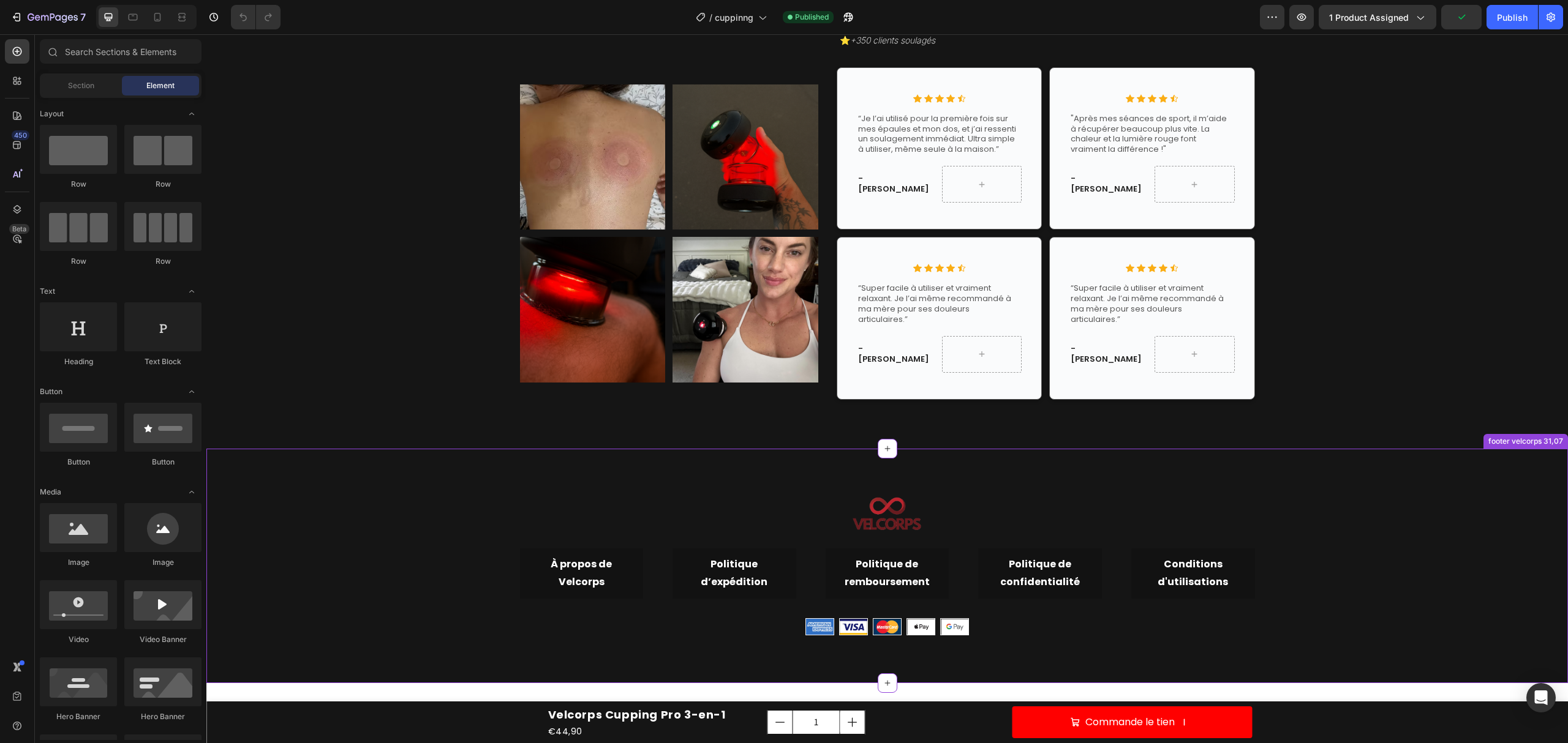
scroll to position [3918, 0]
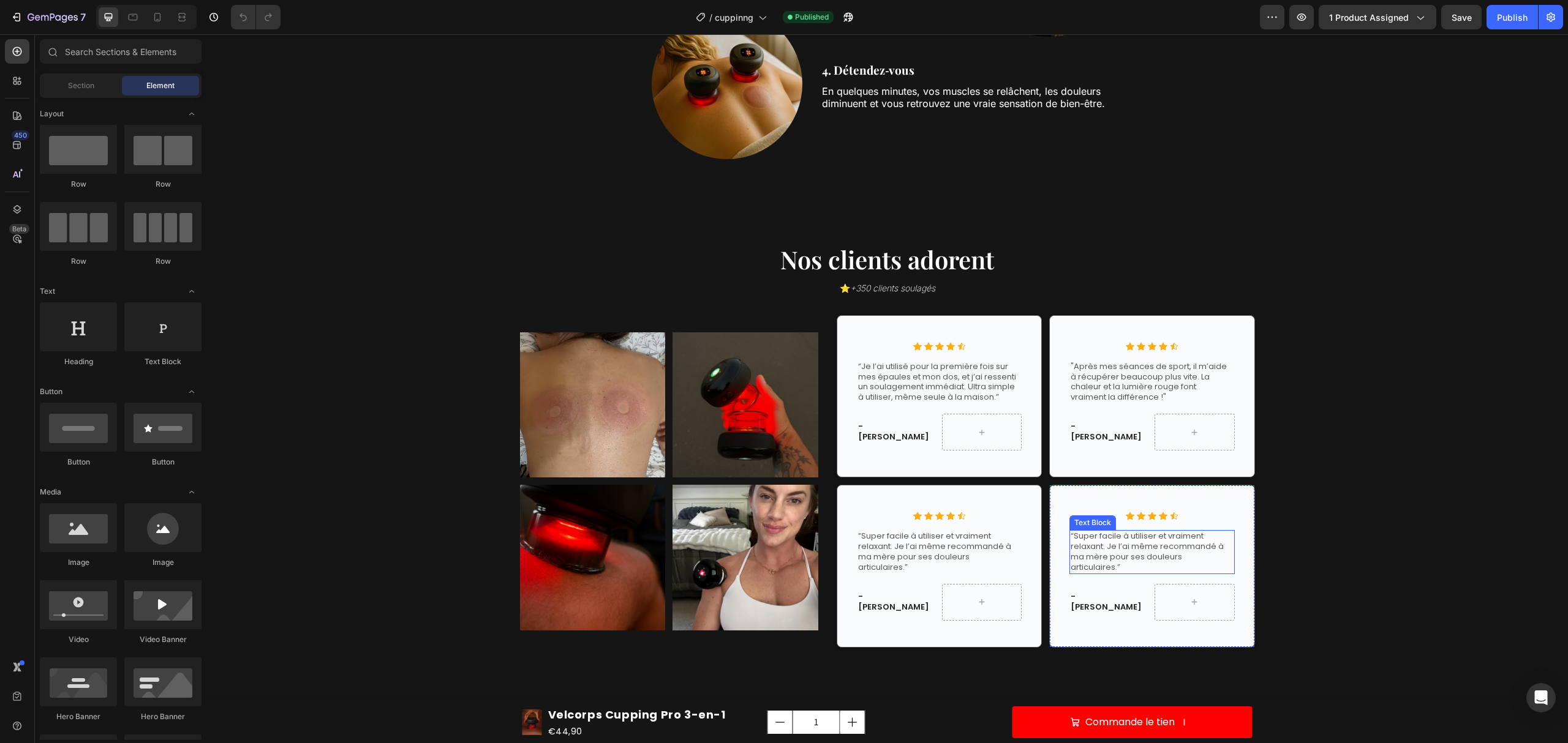
click at [1140, 549] on p "“Super facile à utiliser et vraiment relaxant. Je l’ai même recommandé à ma mèr…" at bounding box center [1152, 552] width 162 height 42
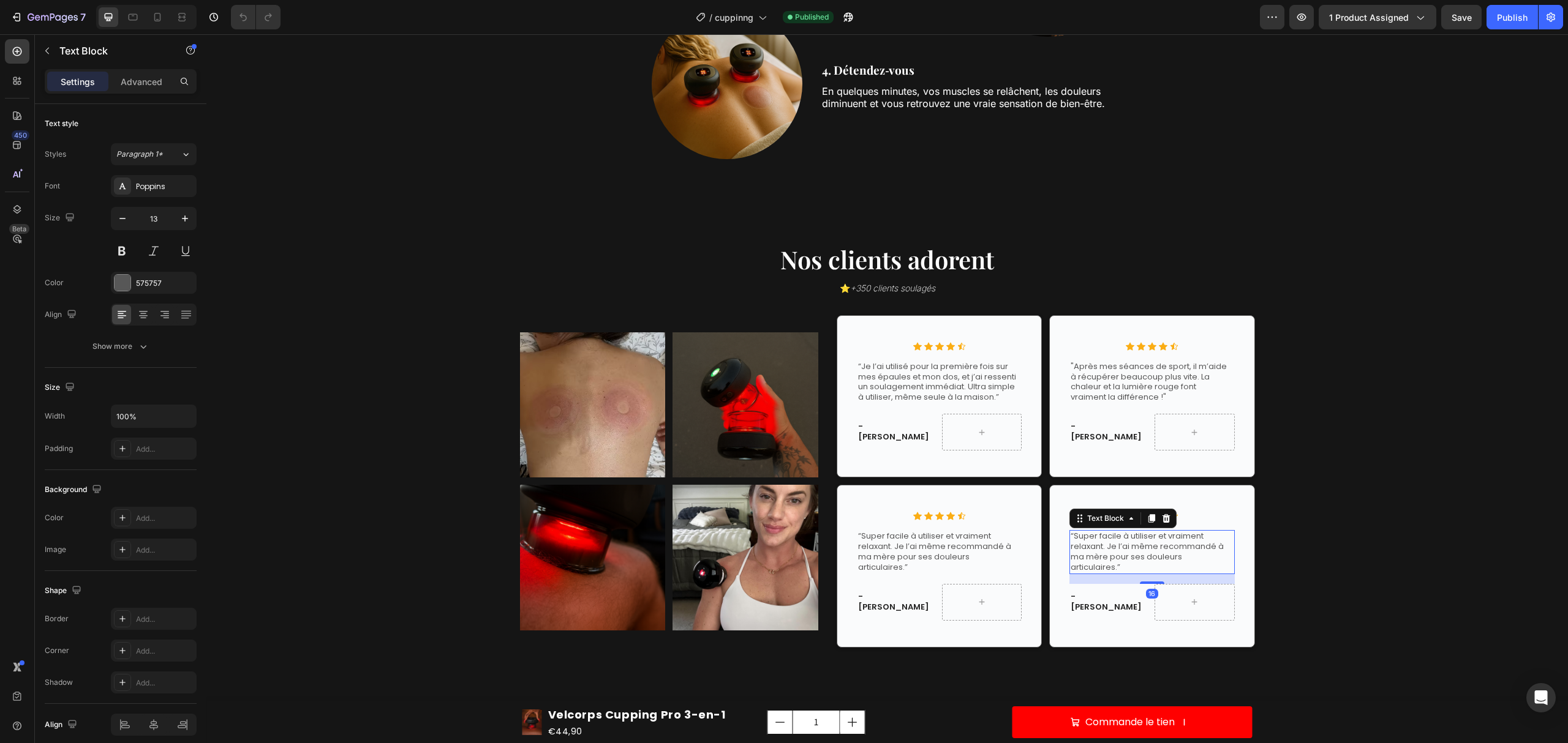
click at [1108, 542] on p "“Super facile à utiliser et vraiment relaxant. Je l’ai même recommandé à ma mèr…" at bounding box center [1152, 552] width 162 height 42
click at [1073, 539] on p "“Super facile à utiliser et vraiment relaxant. Je l’ai même recommandé à ma mèr…" at bounding box center [1152, 552] width 162 height 42
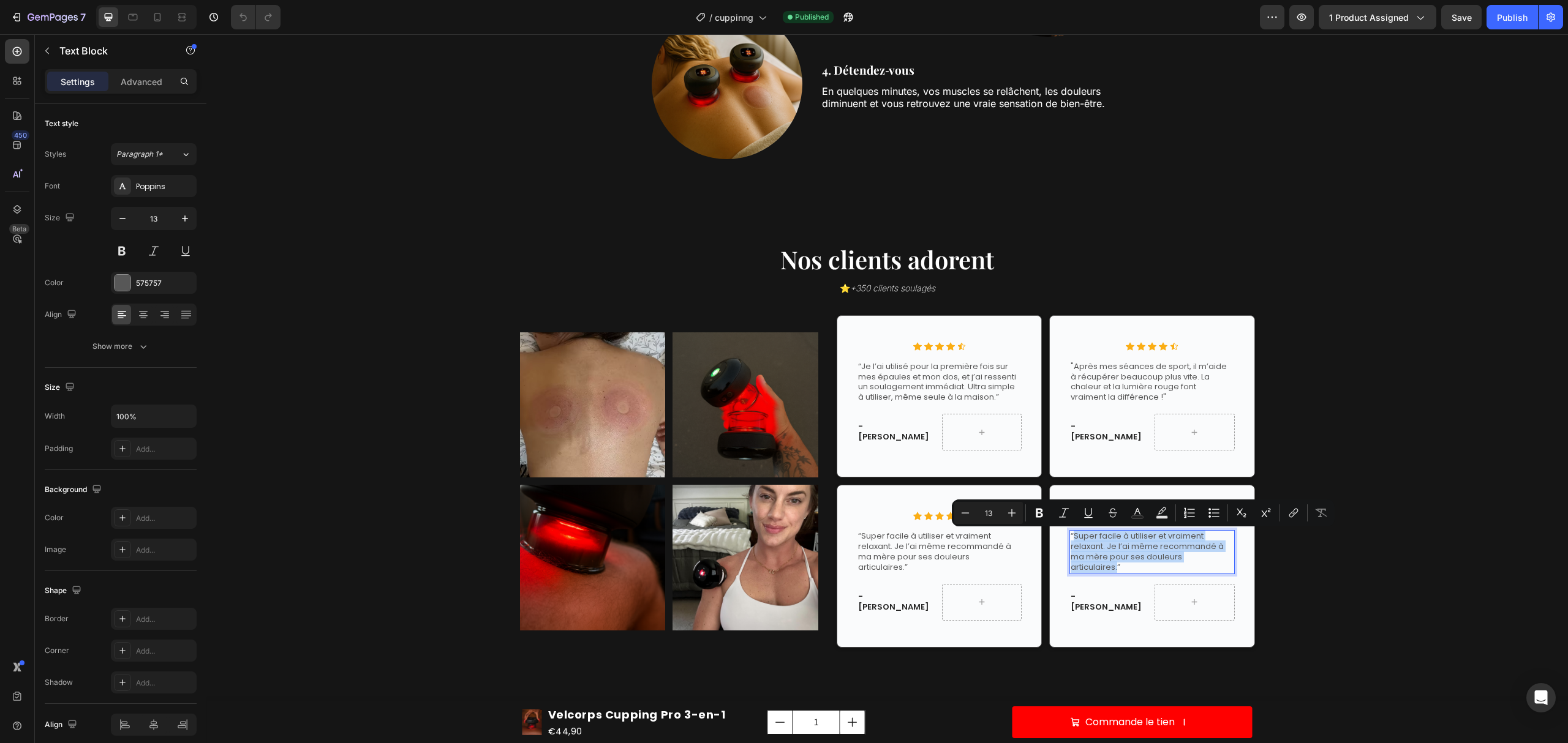
drag, startPoint x: 1068, startPoint y: 537, endPoint x: 1222, endPoint y: 559, distance: 155.6
click at [1222, 559] on p "“Super facile à utiliser et vraiment relaxant. Je l’ai même recommandé à ma mèr…" at bounding box center [1152, 552] width 162 height 42
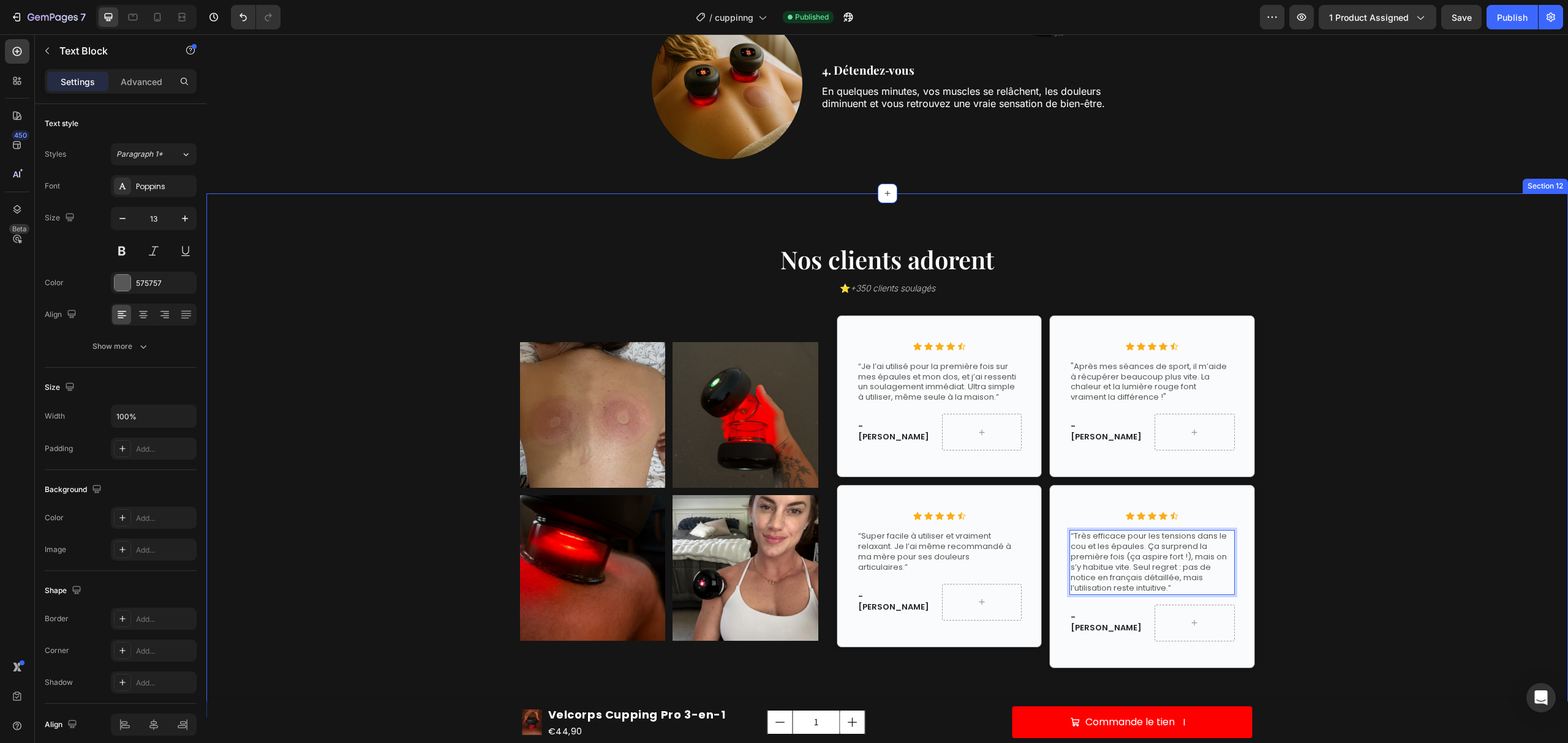
click at [1341, 543] on div "Nos clients adorent Heading ⭐ +350 clients soulagés Heading Row Image Image Row…" at bounding box center [887, 464] width 1343 height 445
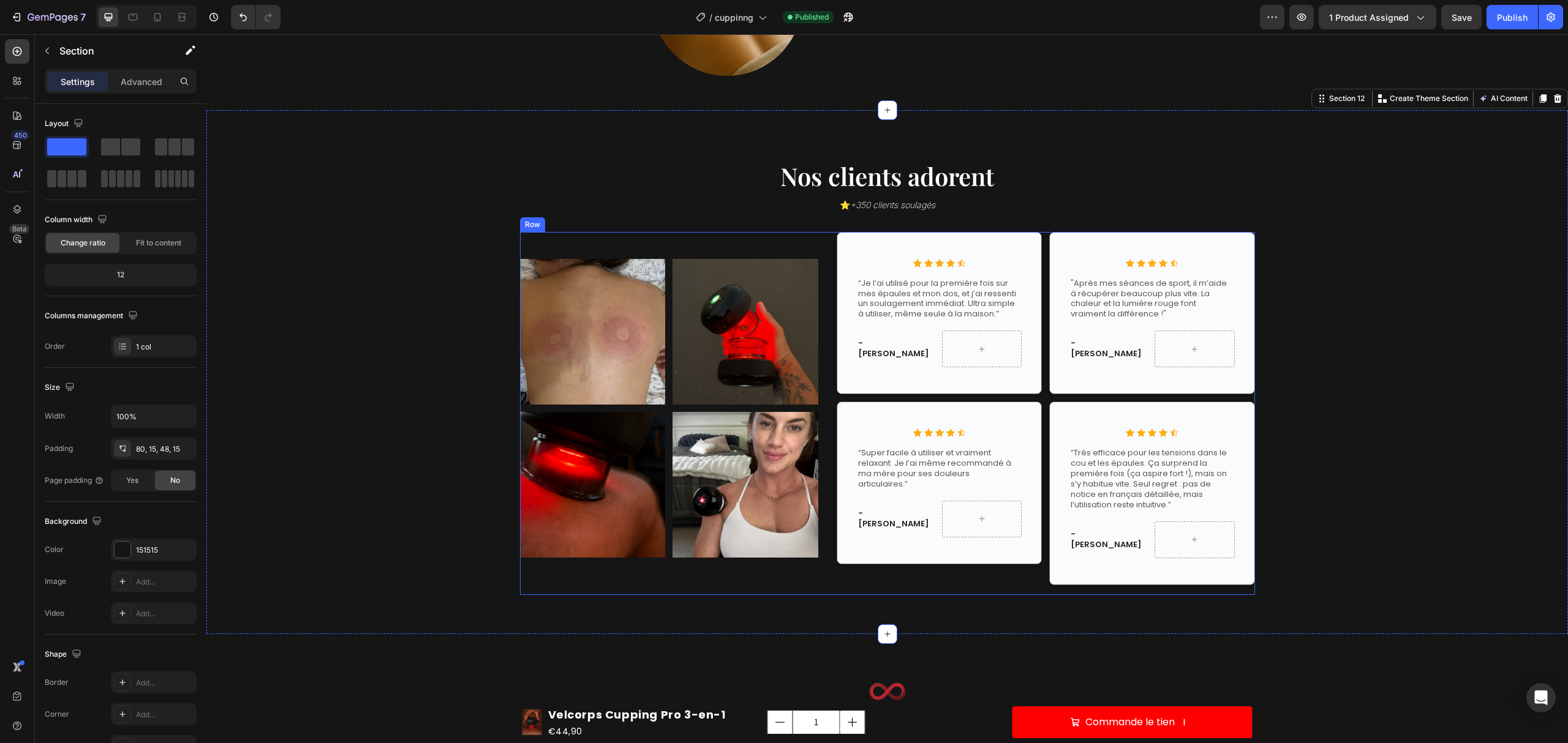
scroll to position [4000, 0]
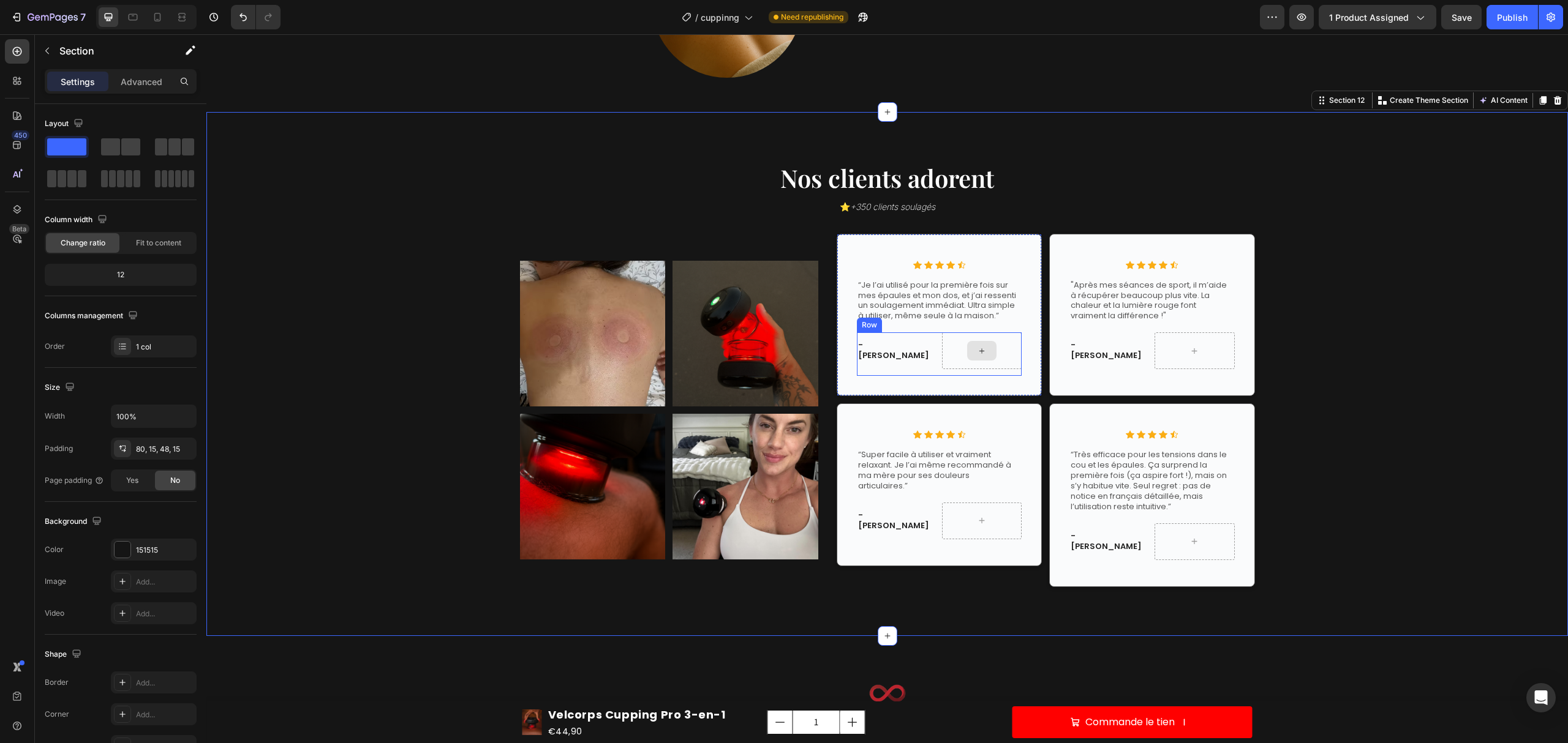
click at [917, 295] on p "“Je l’ai utilisé pour la première fois sur mes épaules et mon dos, et j’ai ress…" at bounding box center [939, 301] width 162 height 42
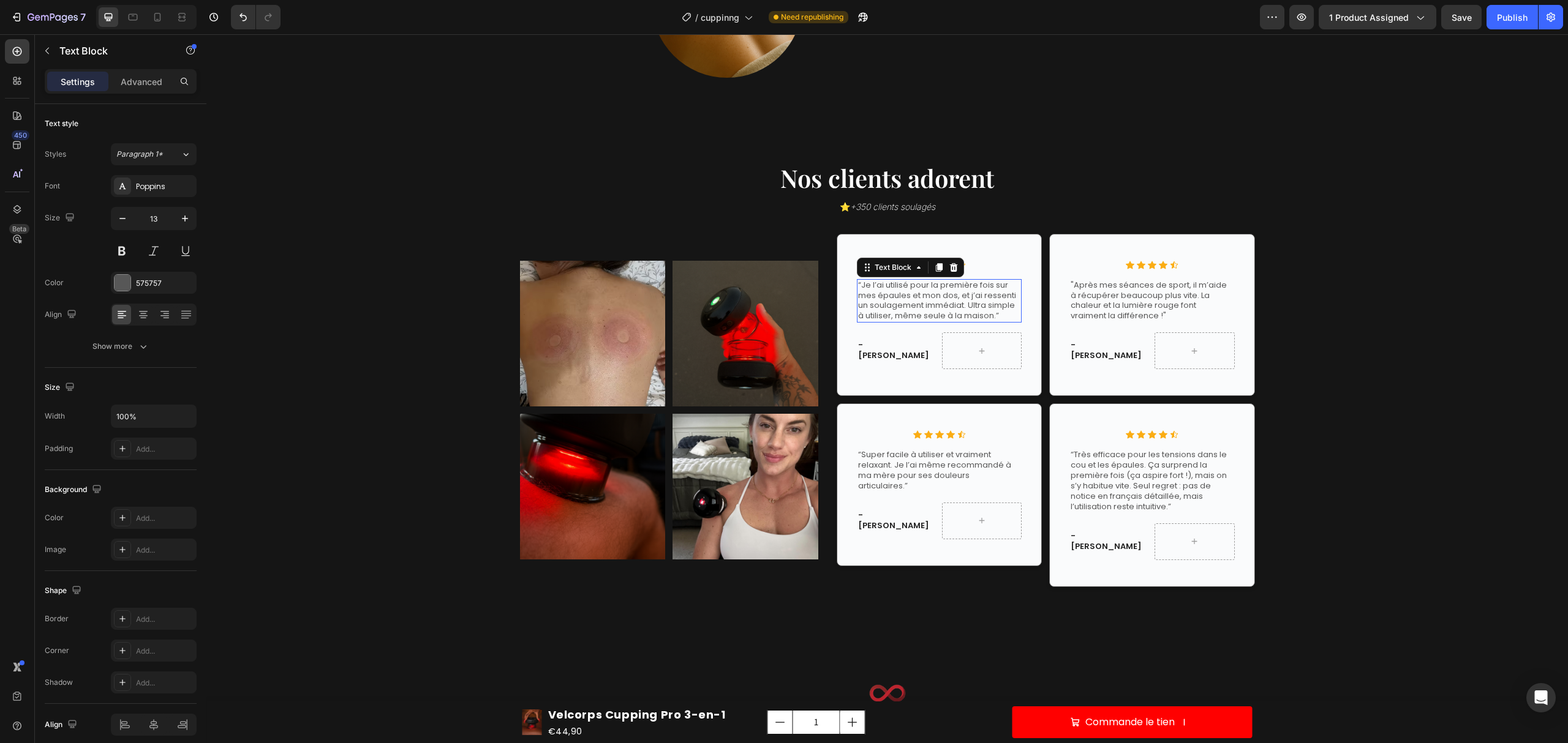
click at [916, 295] on p "“Je l’ai utilisé pour la première fois sur mes épaules et mon dos, et j’ai ress…" at bounding box center [939, 301] width 162 height 42
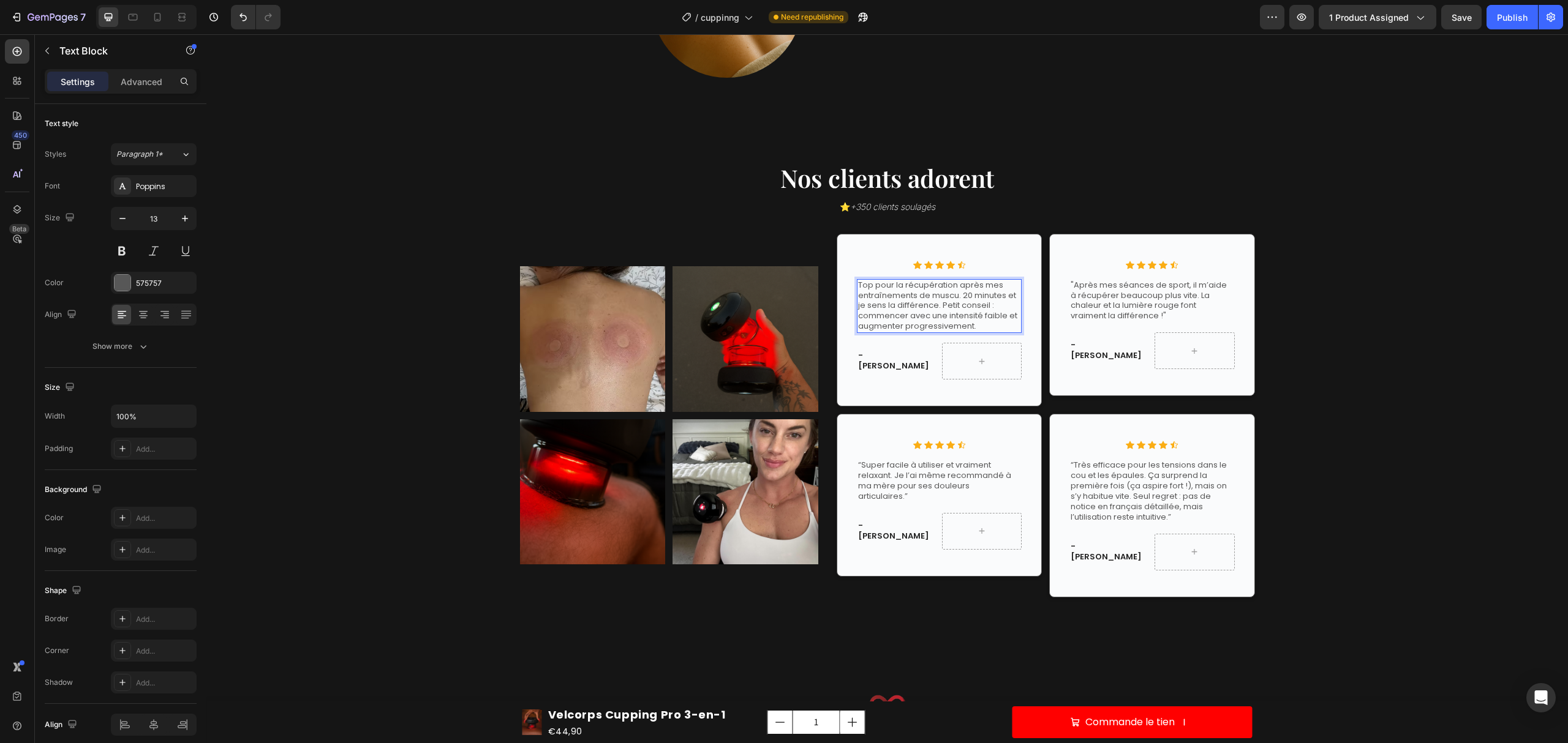
click at [858, 282] on p "Top pour la récupération après mes entraînements de muscu. 20 minutes et je sen…" at bounding box center [939, 306] width 162 height 52
click at [974, 327] on p ""Top pour la récupération après mes entraînements de muscu. 20 minutes et je se…" at bounding box center [939, 306] width 162 height 52
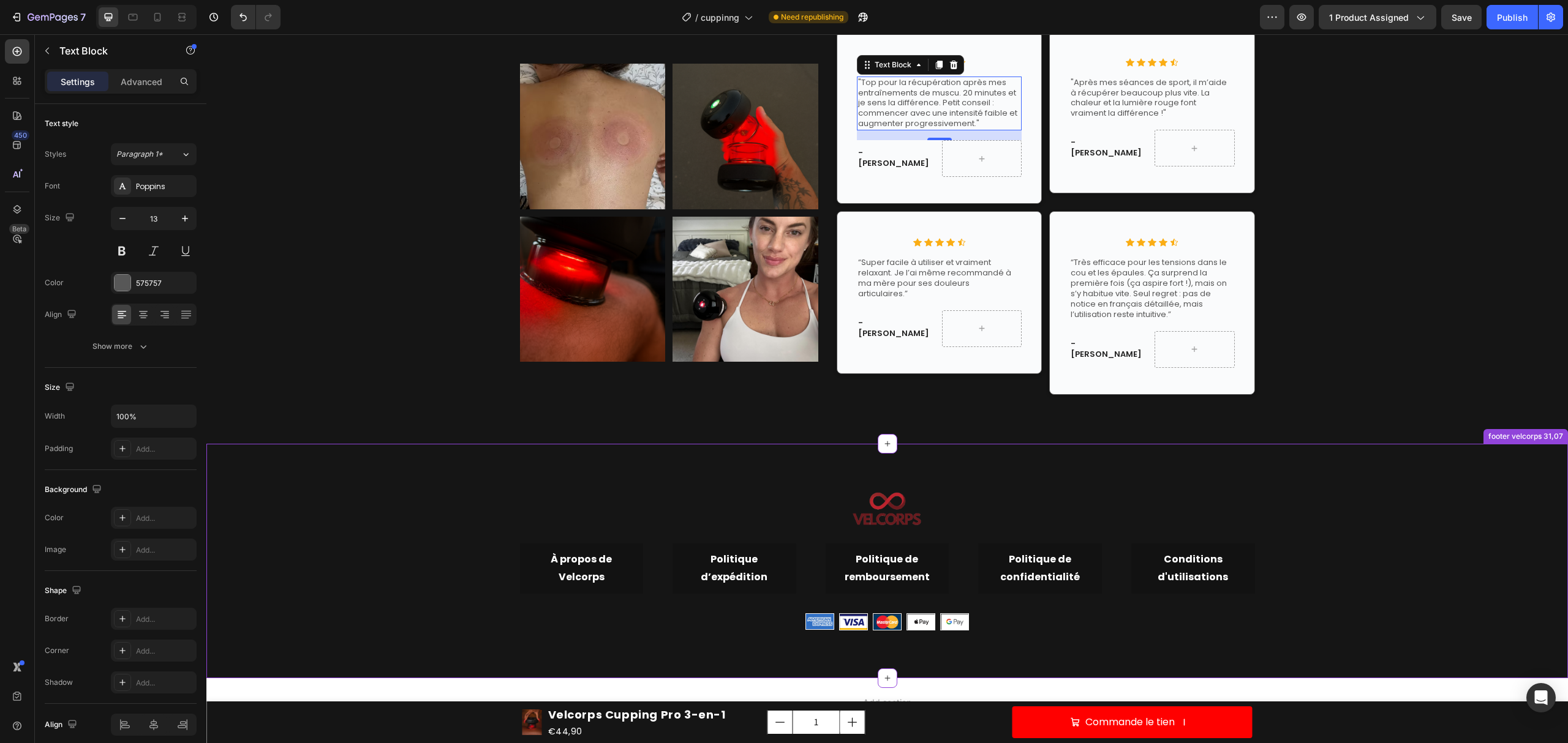
scroll to position [4244, 0]
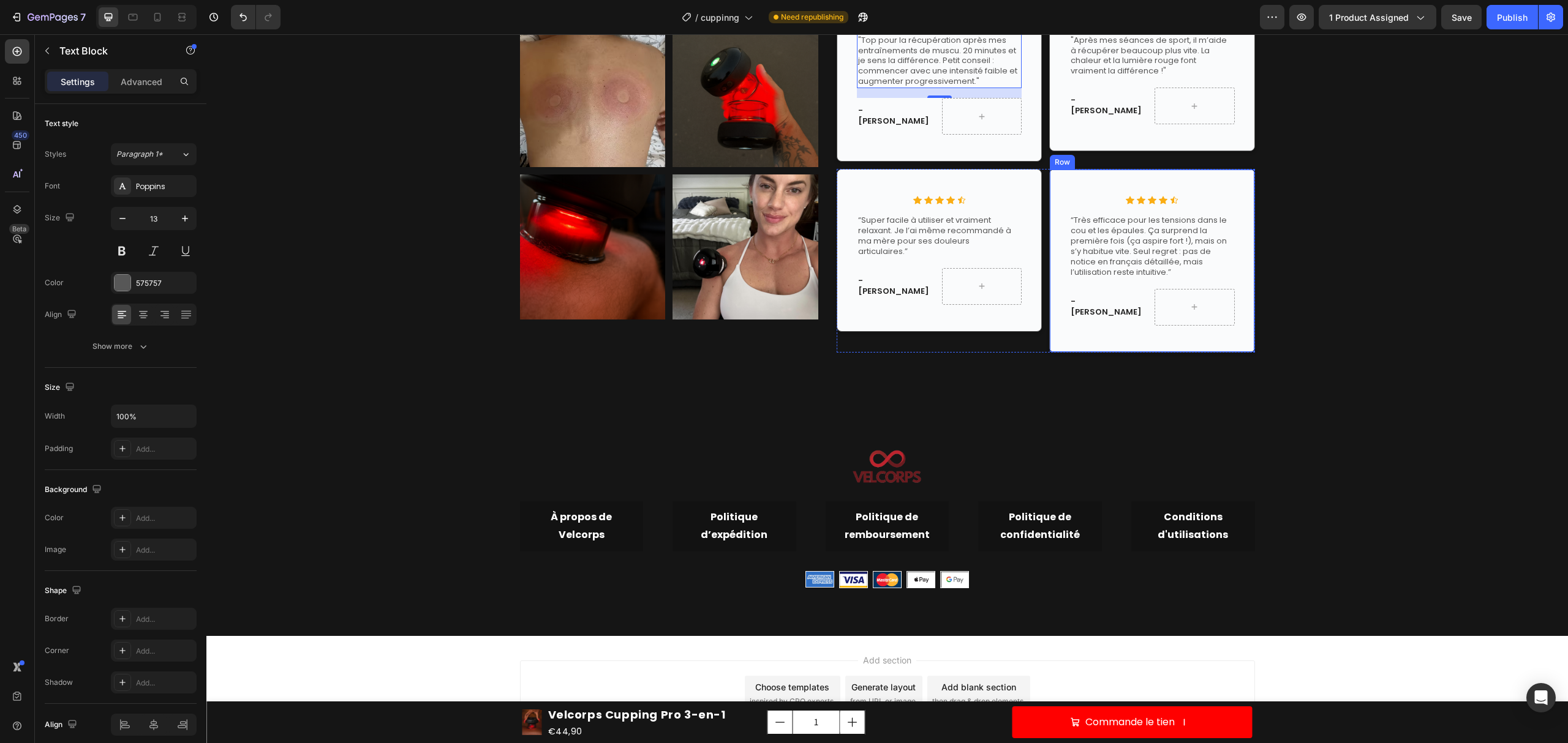
click at [1073, 338] on div "Icon Icon Icon Icon Icon Icon List Row “Très efficace pour les tensions dans le…" at bounding box center [1152, 260] width 205 height 183
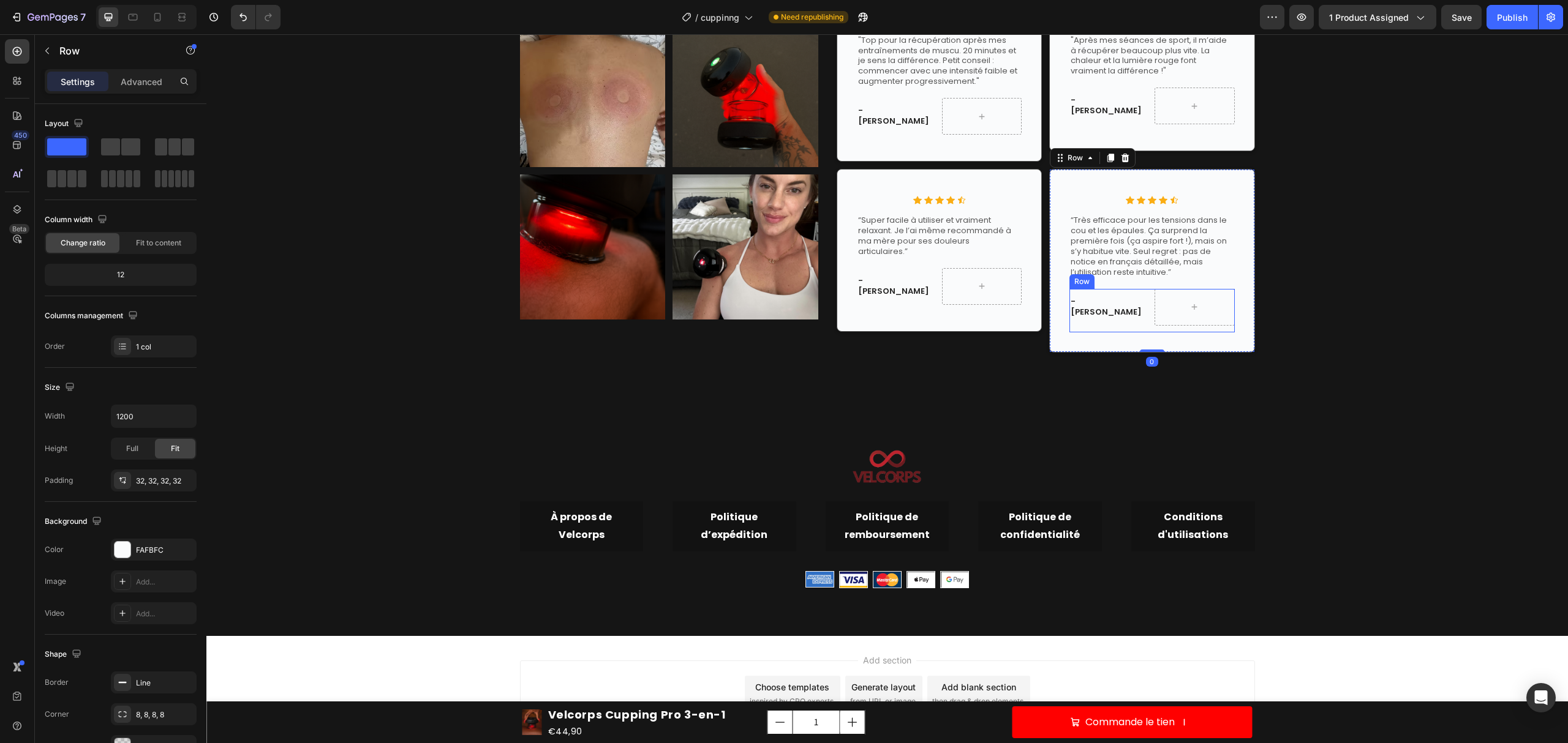
click at [1123, 332] on div "- Thomas K. Text Block Row" at bounding box center [1151, 310] width 164 height 43
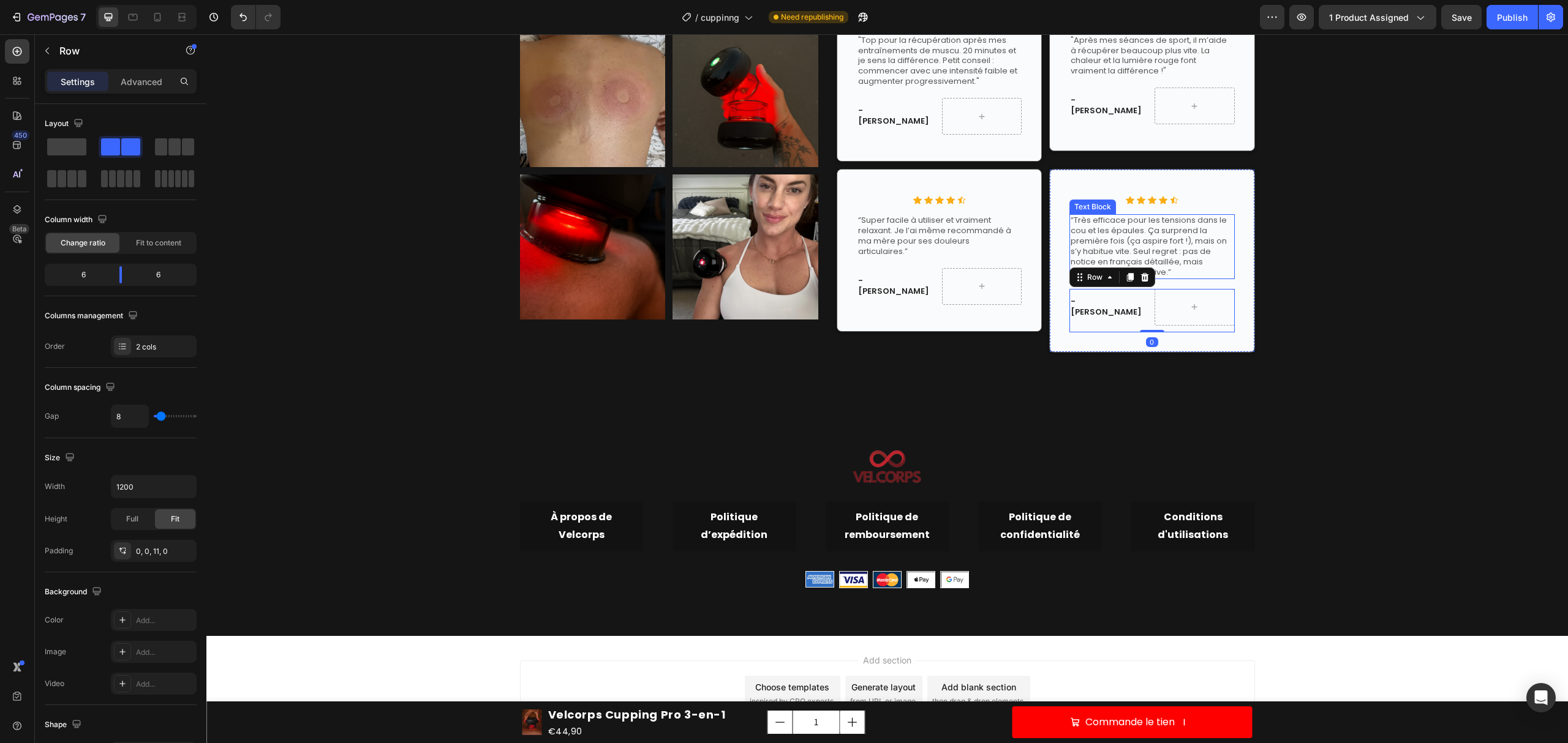
click at [1180, 265] on p "“Très efficace pour les tensions dans le cou et les épaules. Ça surprend la pre…" at bounding box center [1152, 246] width 162 height 62
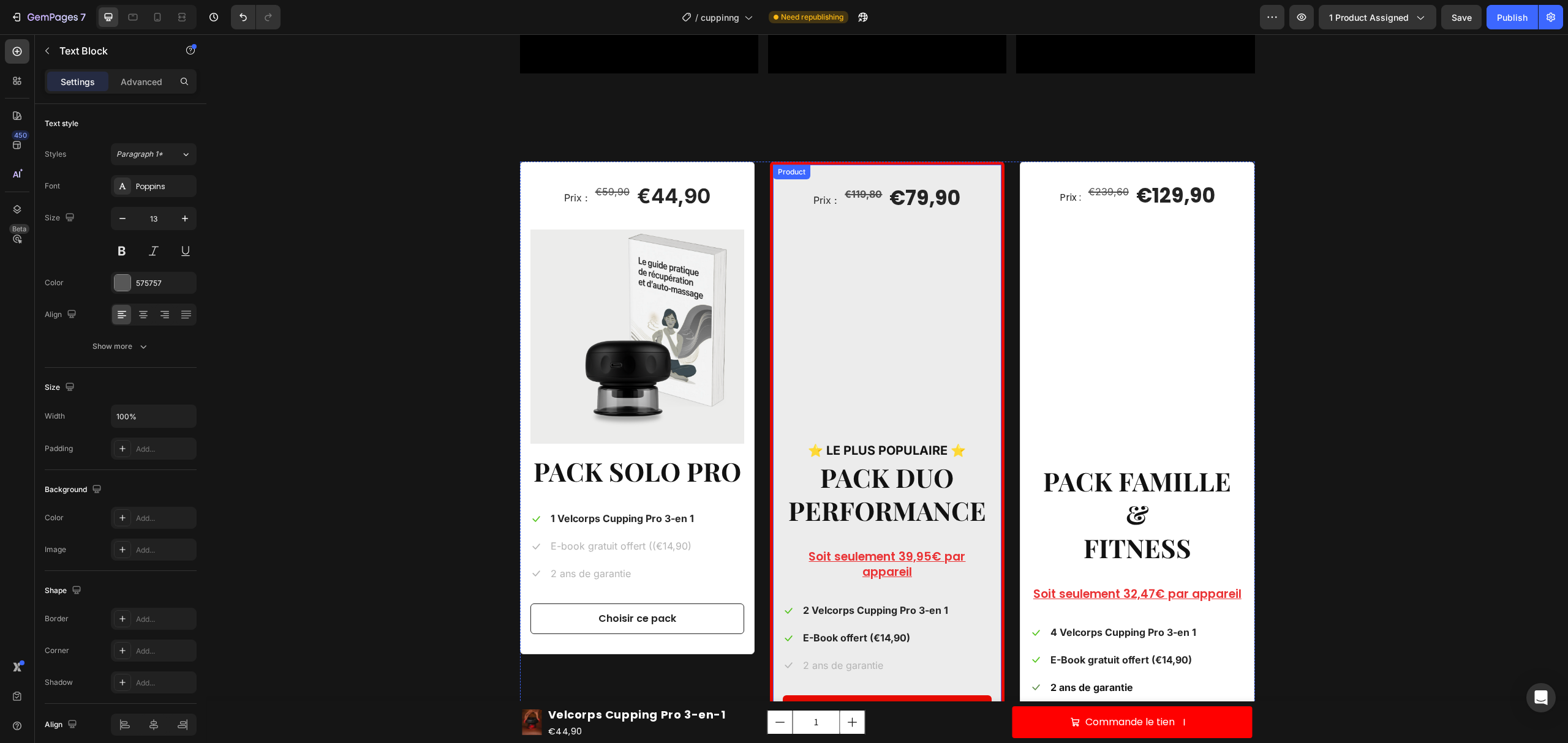
scroll to position [2207, 0]
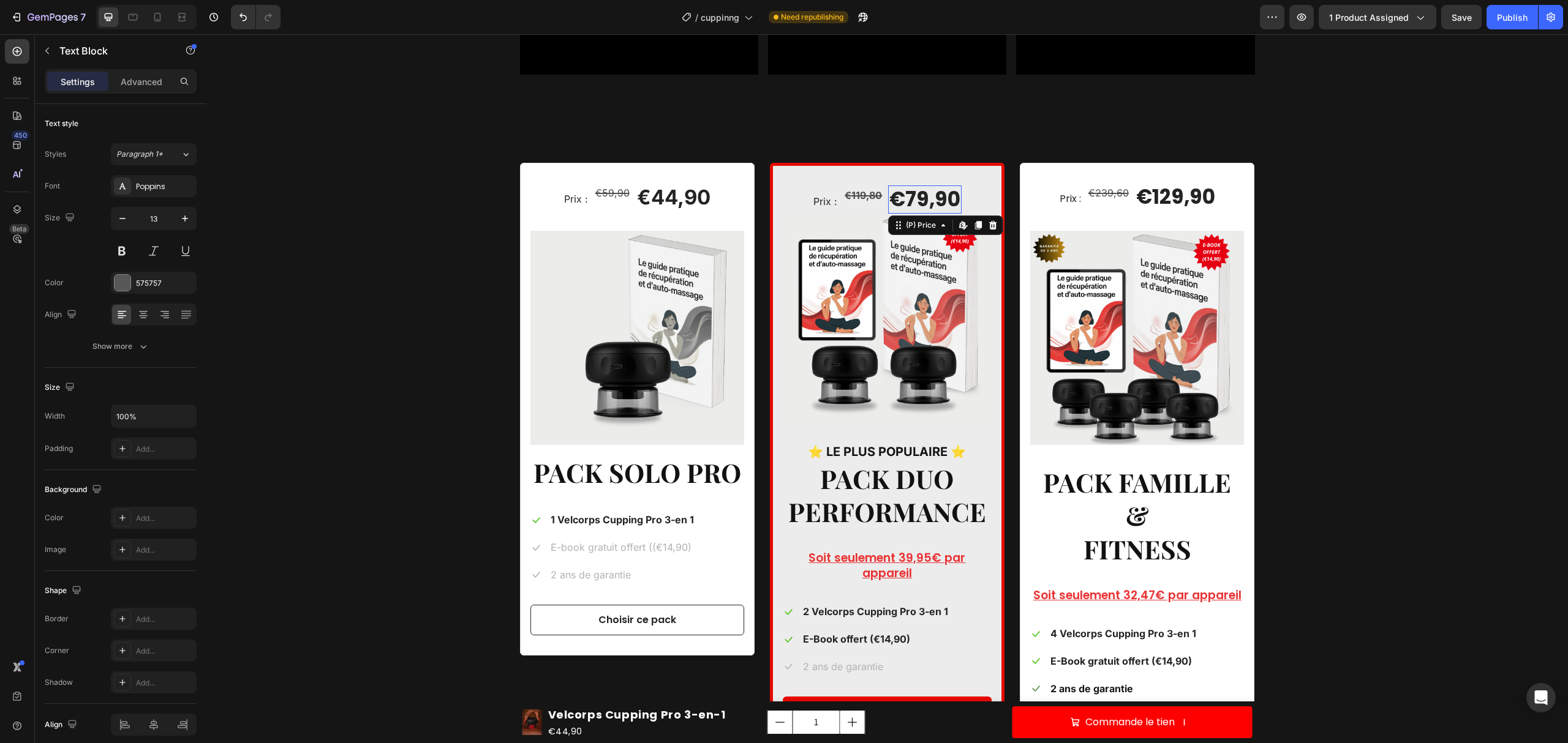
click at [915, 197] on div "€79,90" at bounding box center [924, 199] width 73 height 29
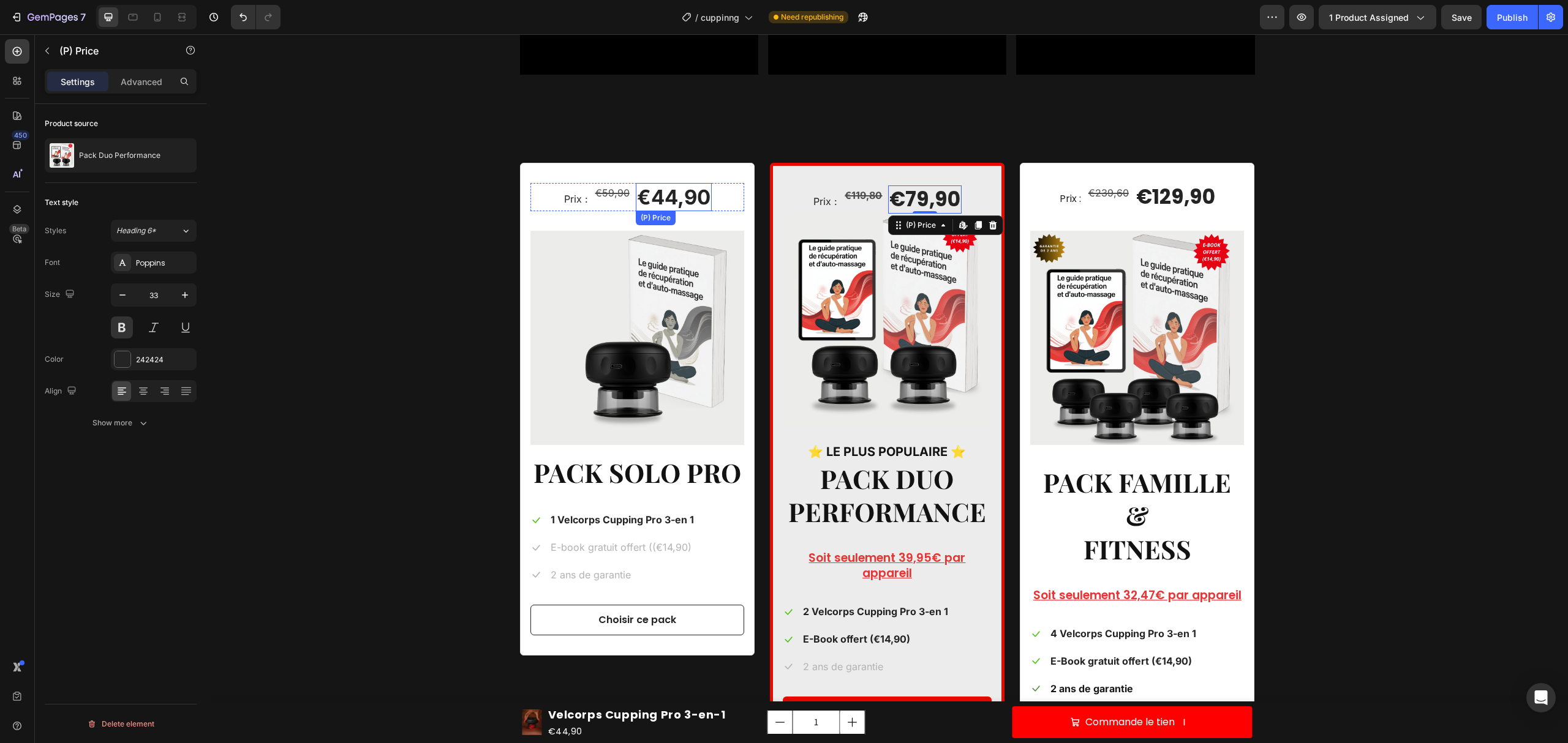
click at [657, 194] on div "€44,90" at bounding box center [673, 197] width 76 height 29
click at [919, 194] on div "€79,90" at bounding box center [924, 199] width 73 height 29
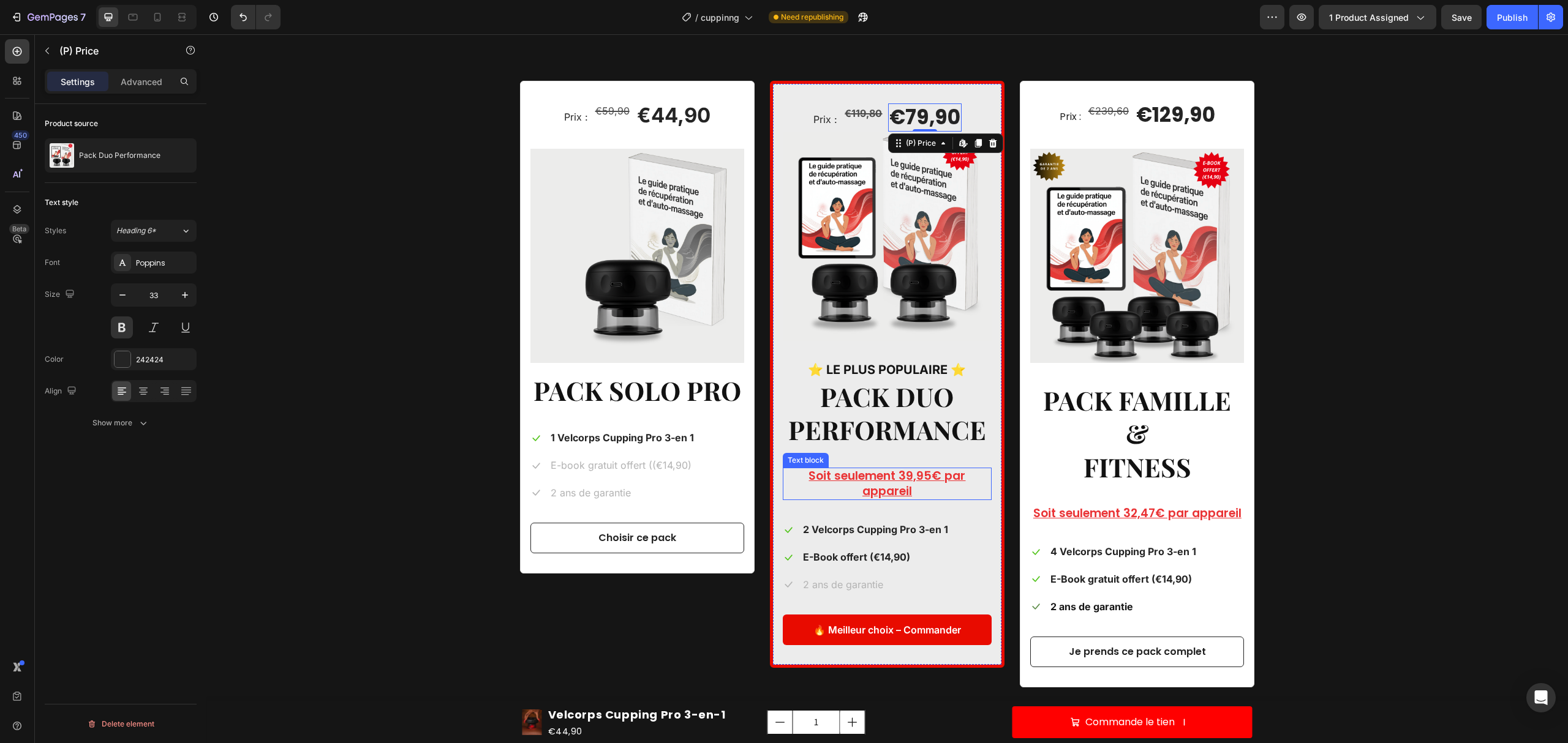
click at [909, 468] on div "Soit seulement 39,95€ par appareil" at bounding box center [887, 484] width 209 height 32
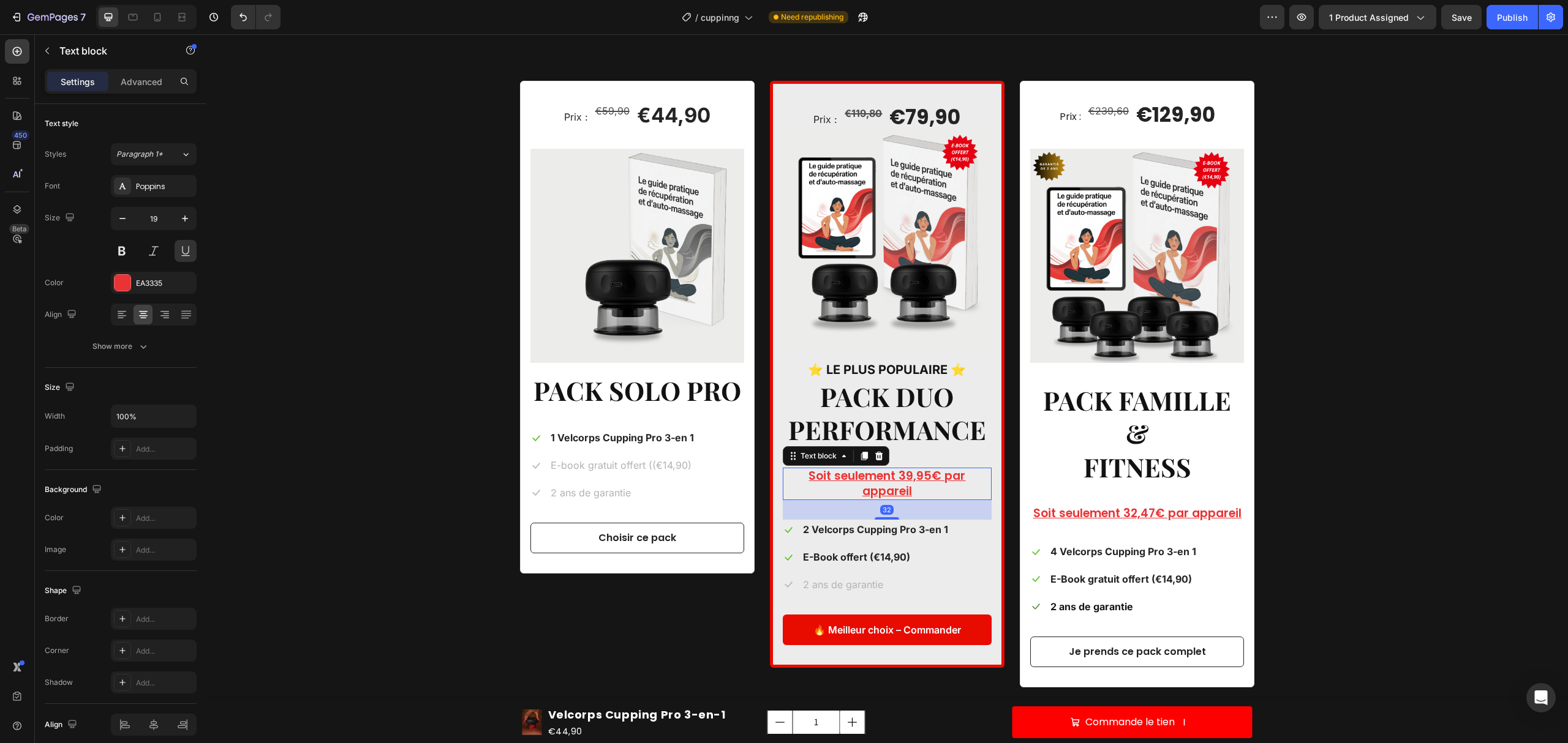
click at [909, 472] on p "Soit seulement 39,95€ par appareil" at bounding box center [886, 484] width 206 height 30
drag, startPoint x: 913, startPoint y: 478, endPoint x: 906, endPoint y: 478, distance: 7.0
click at [909, 478] on p "Soit seulement 39,95€ par appareil" at bounding box center [886, 484] width 206 height 30
click at [906, 478] on p "Soit seulement 39,95€ par appareil" at bounding box center [886, 484] width 206 height 30
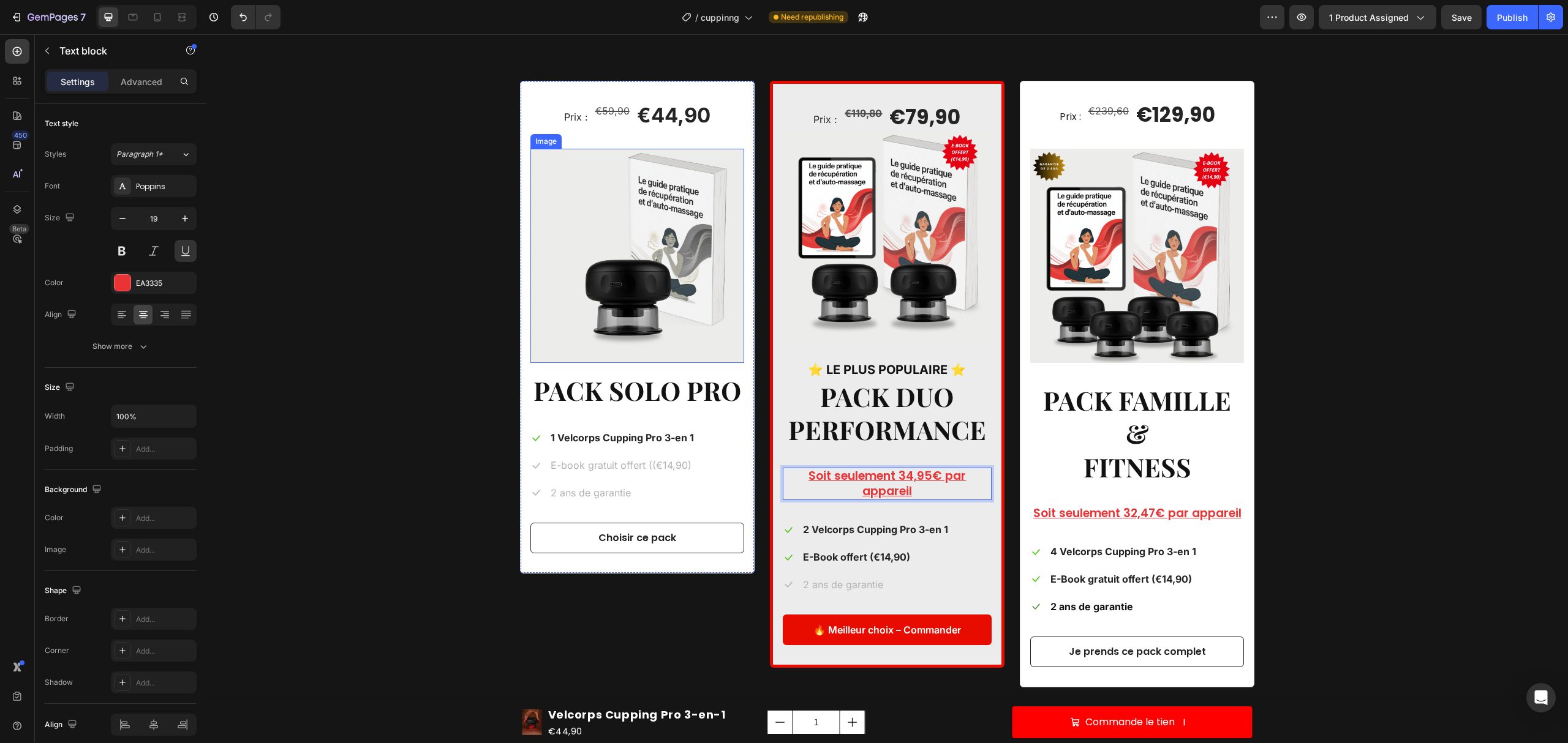
click at [675, 227] on img at bounding box center [637, 255] width 214 height 214
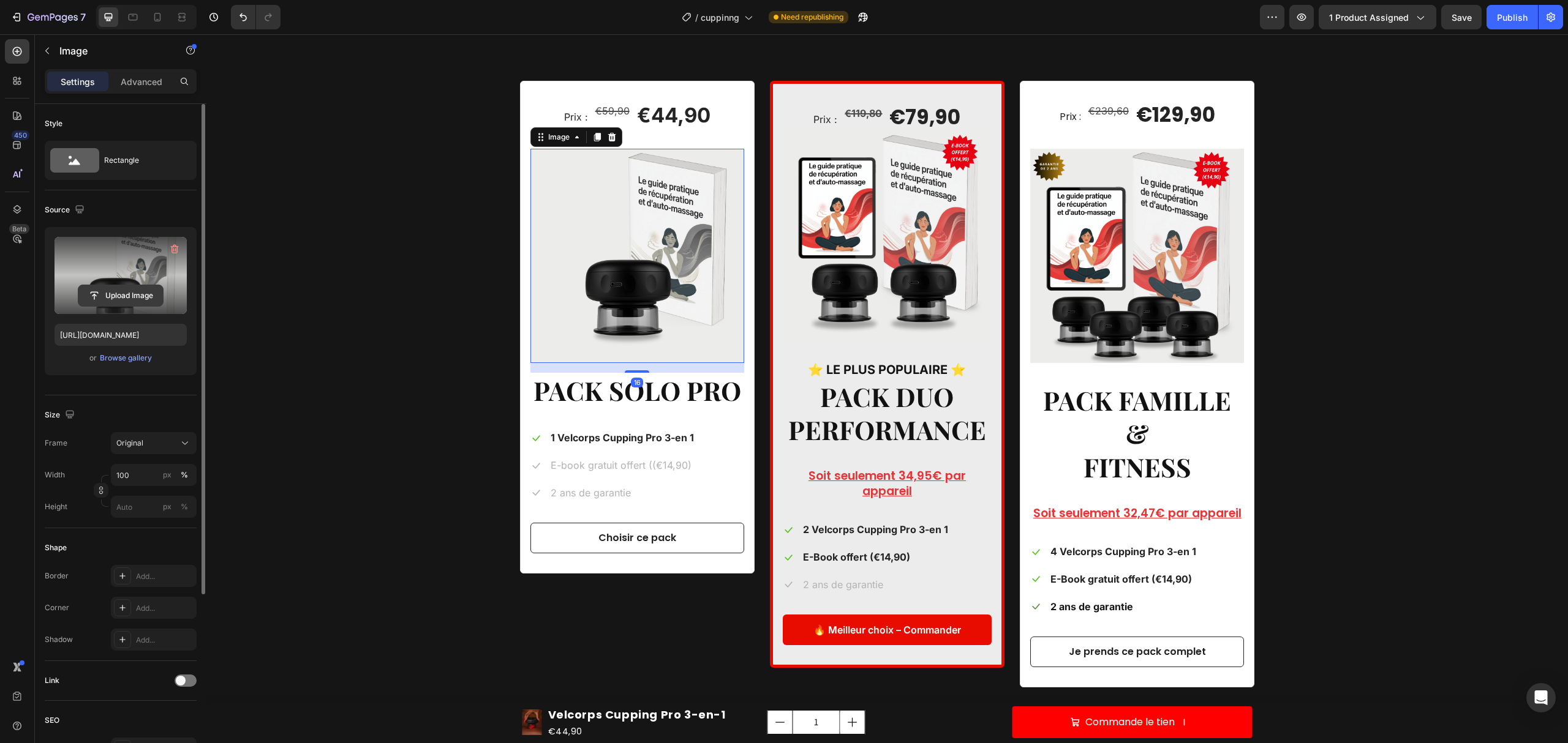
click at [124, 290] on input "file" at bounding box center [120, 296] width 84 height 21
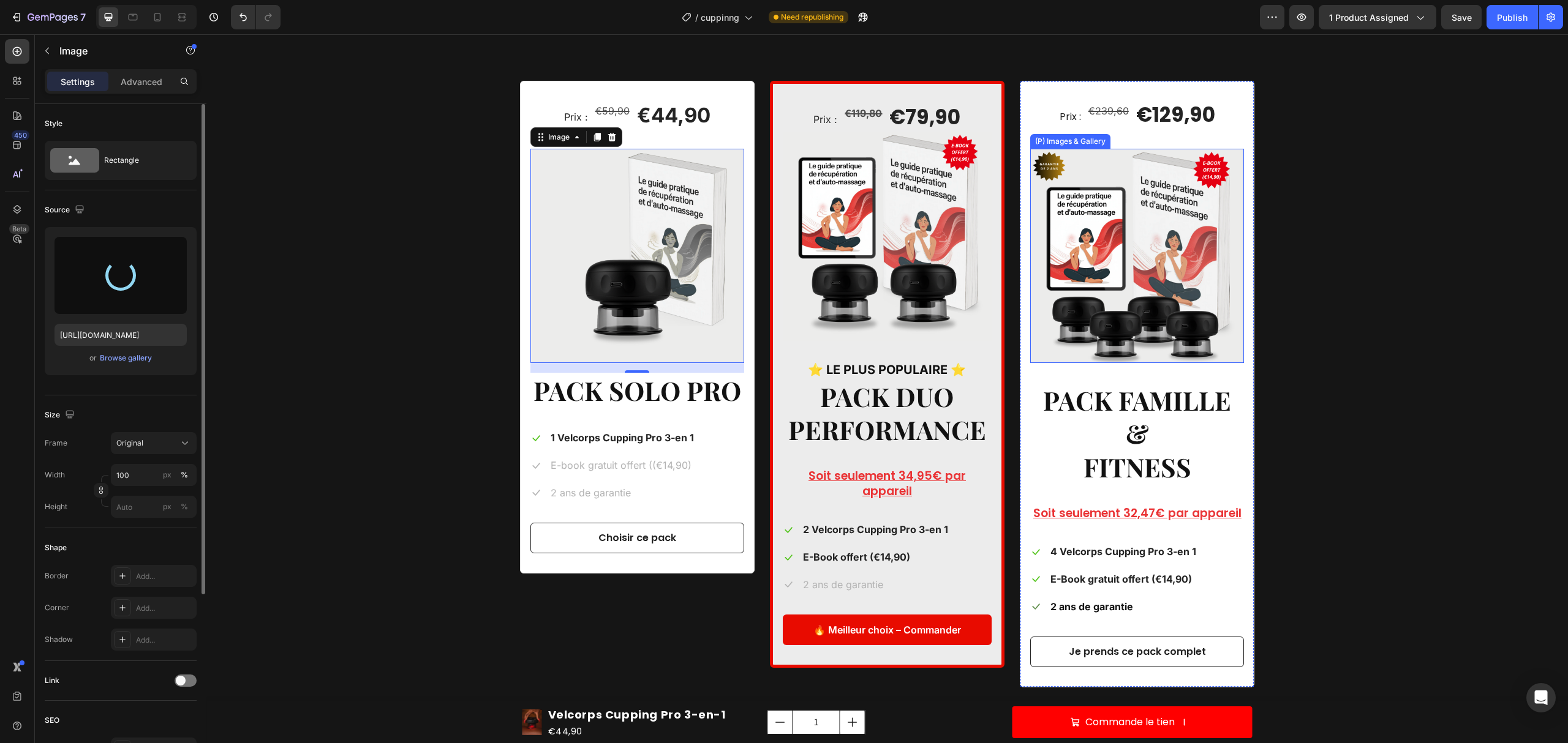
type input "https://cdn.shopify.com/s/files/1/0912/5026/2402/files/gempages_577438704042246…"
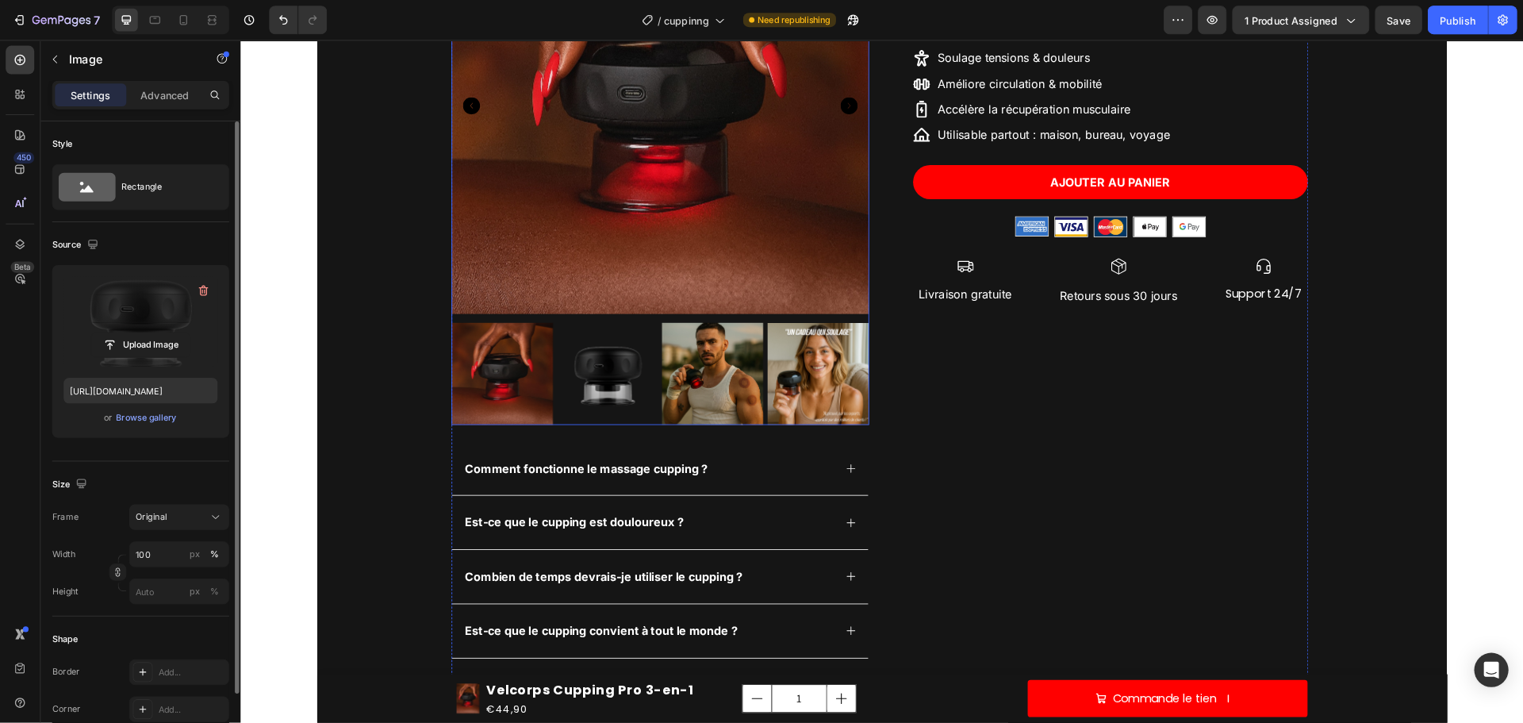
scroll to position [212, 0]
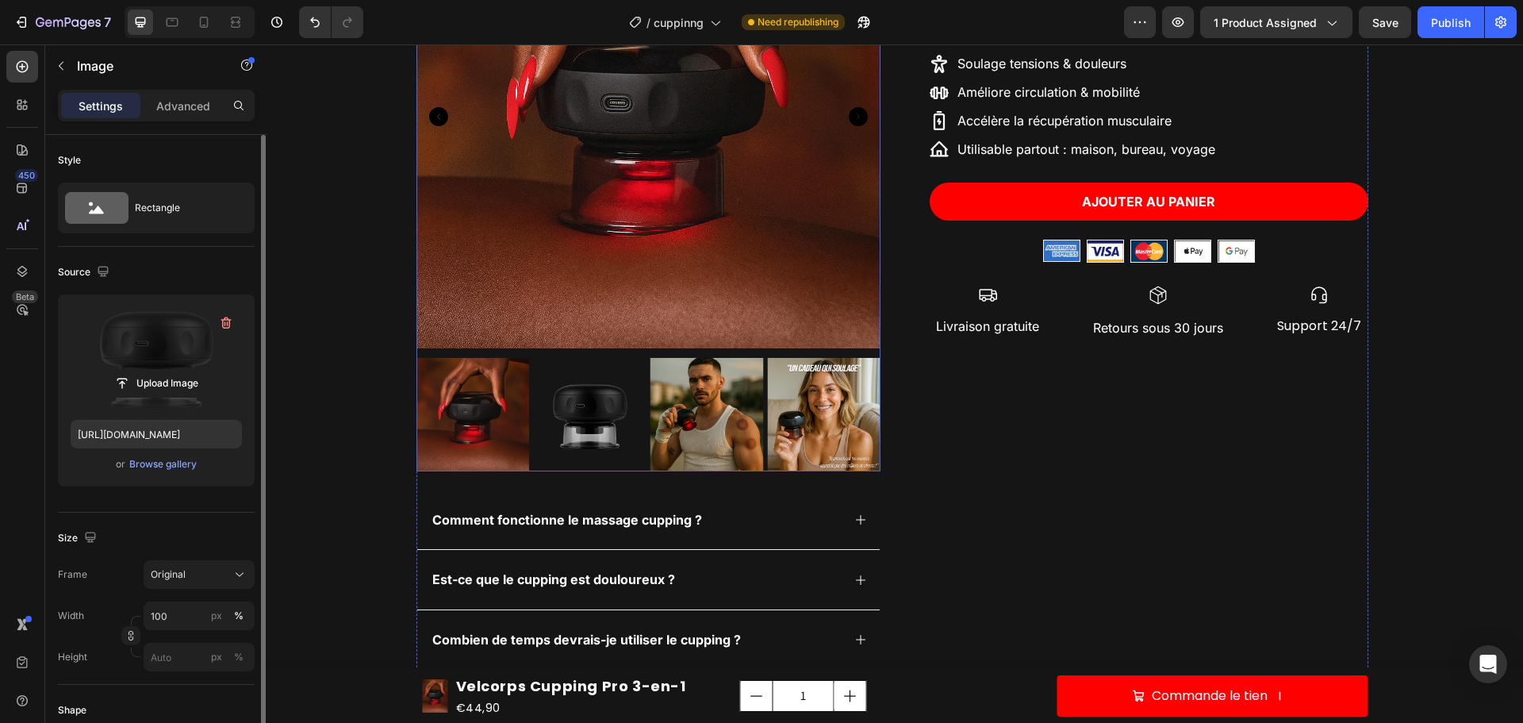
click at [356, 160] on div "Product Images Comment fonctionne le massage cupping ? Est-ce que le cupping es…" at bounding box center [895, 352] width 1256 height 974
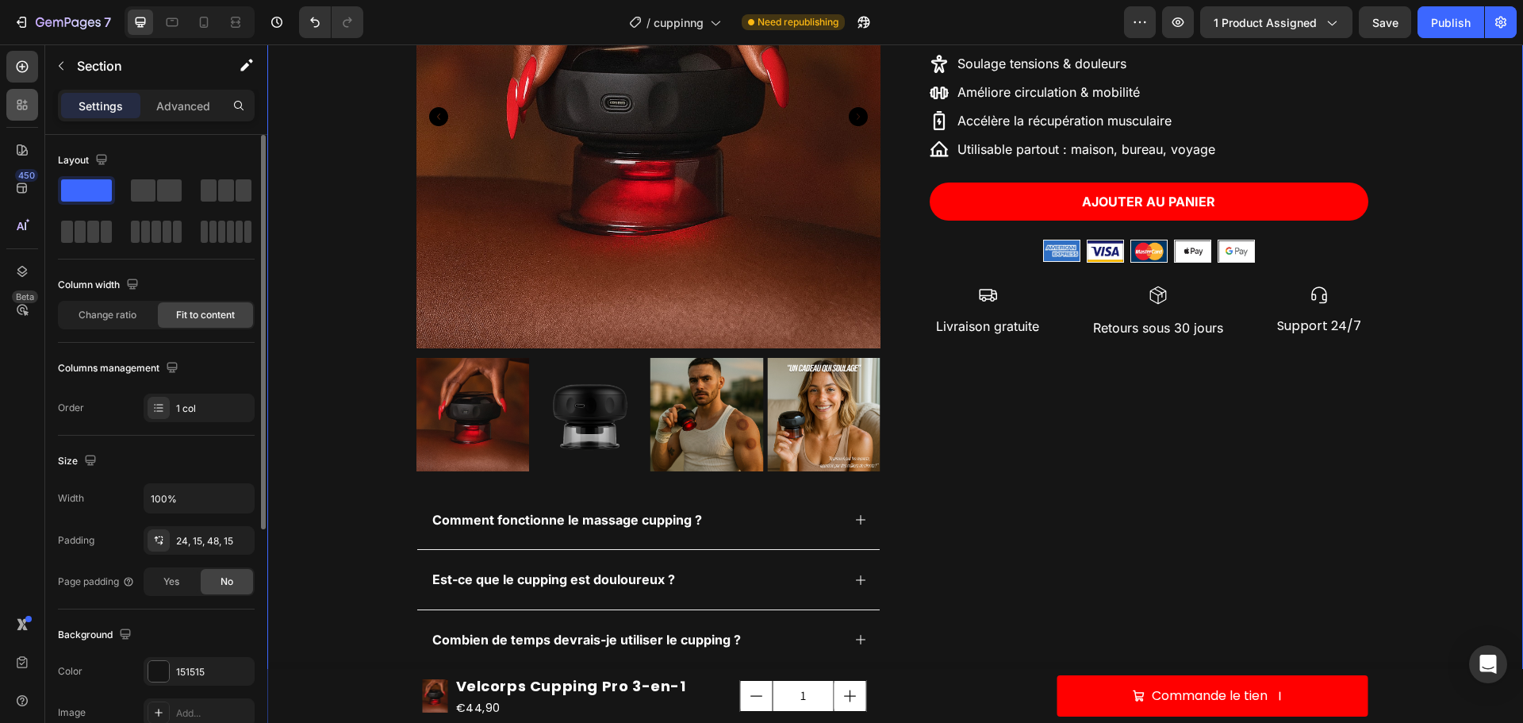
click at [27, 102] on icon at bounding box center [25, 102] width 5 height 5
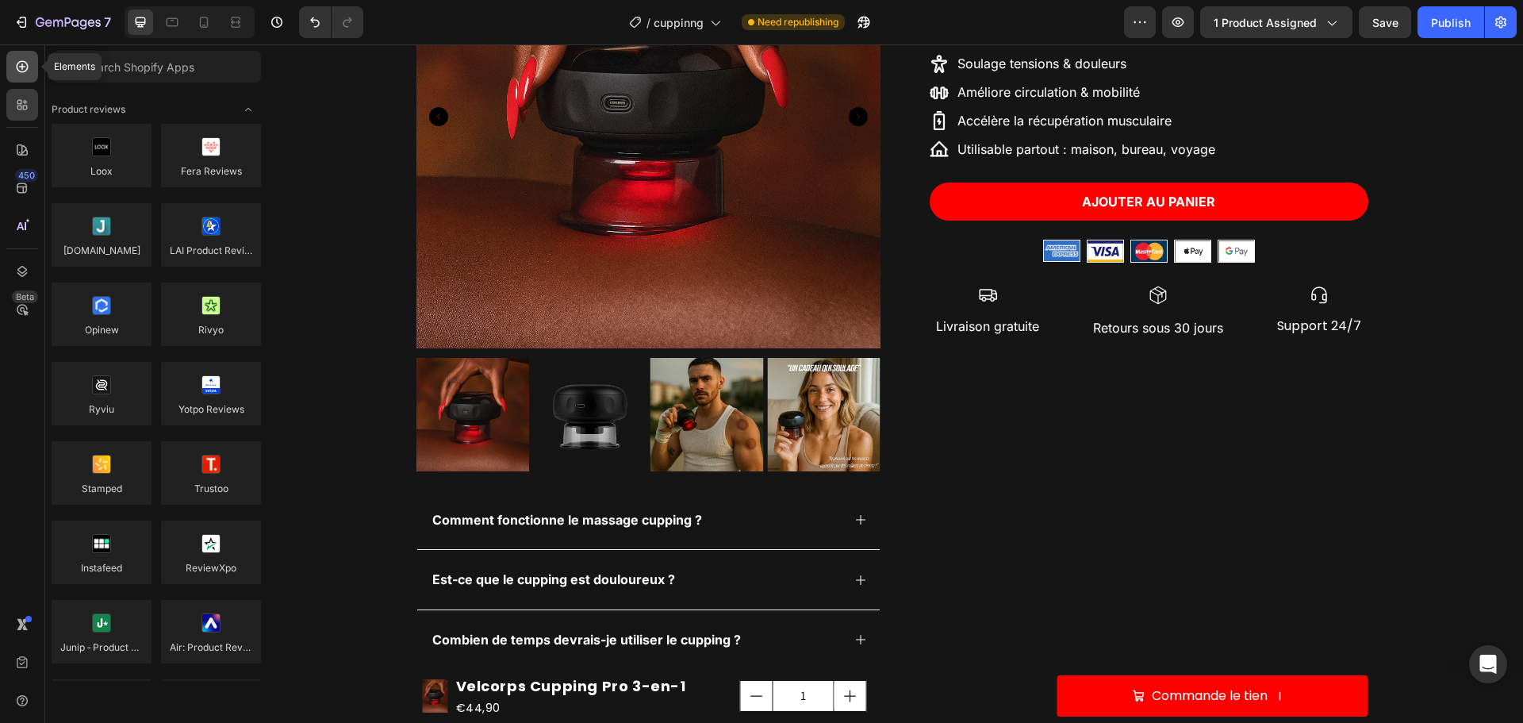
click at [26, 69] on icon at bounding box center [22, 67] width 16 height 16
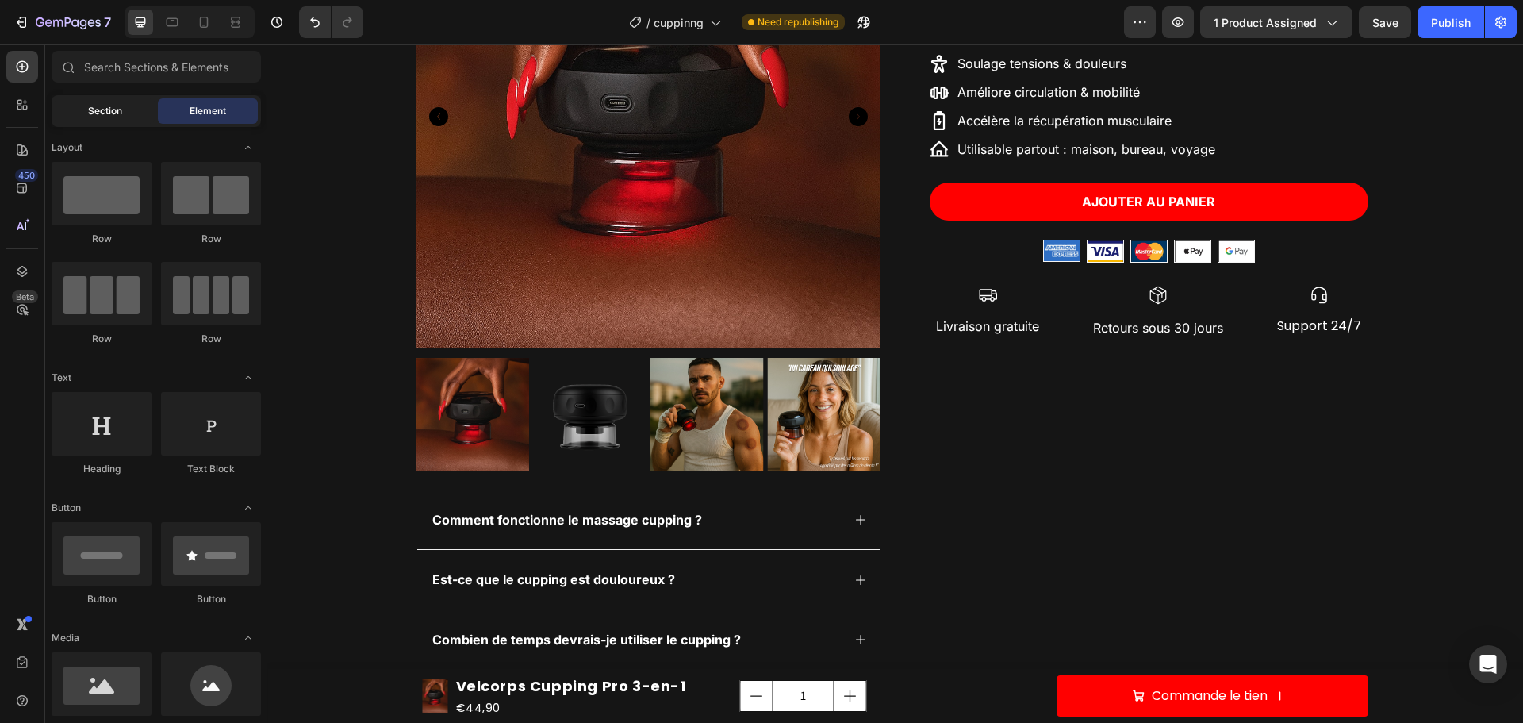
click at [108, 108] on span "Section" at bounding box center [105, 111] width 34 height 14
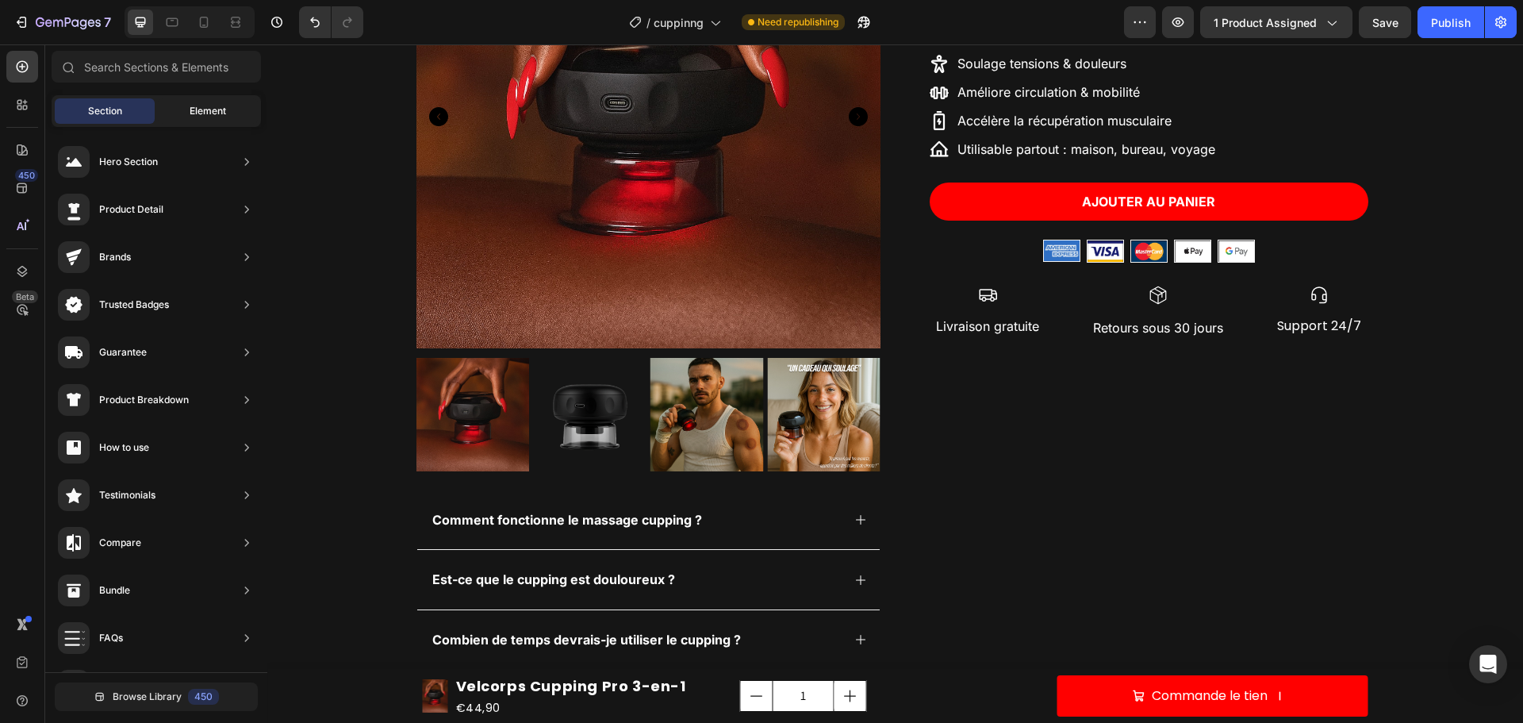
click at [176, 108] on div "Element" at bounding box center [208, 110] width 100 height 25
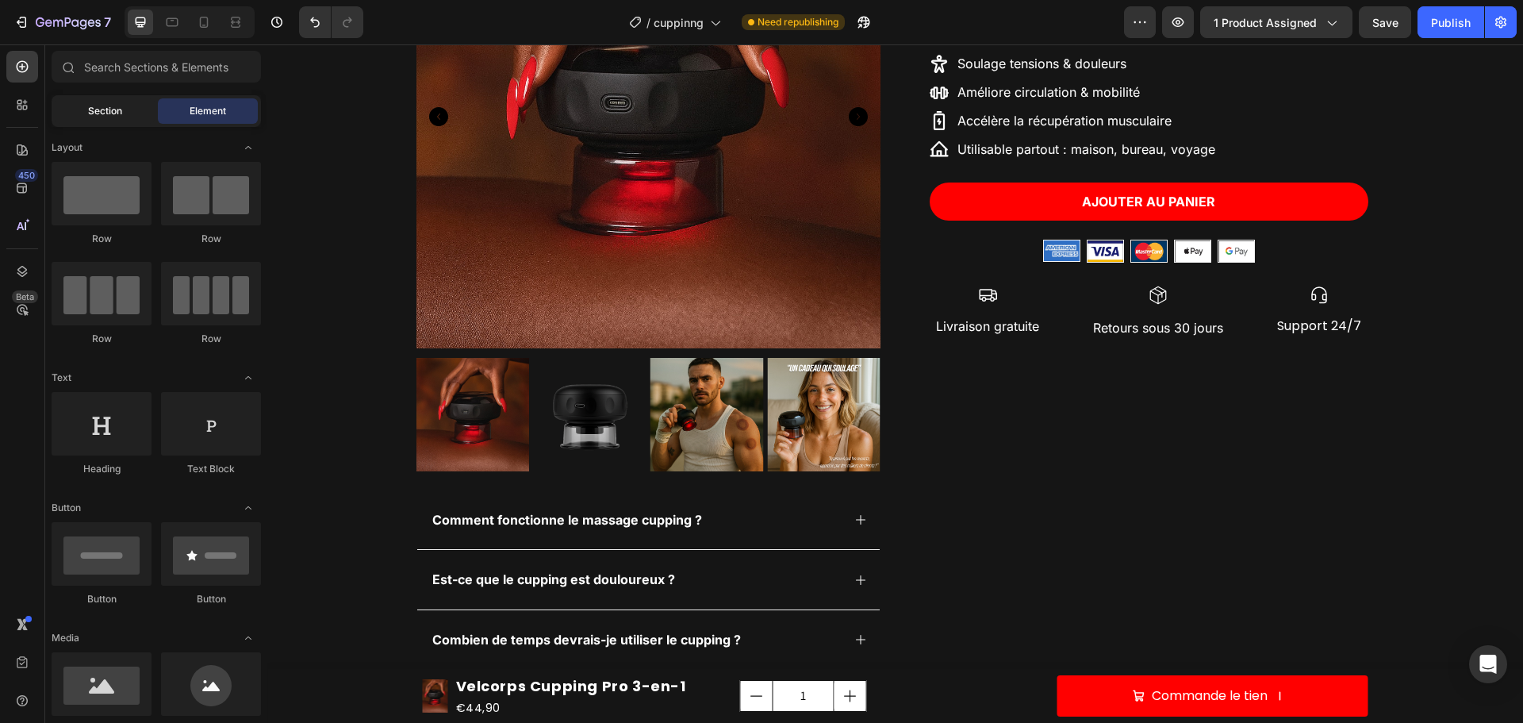
click at [114, 101] on div "Section" at bounding box center [105, 110] width 100 height 25
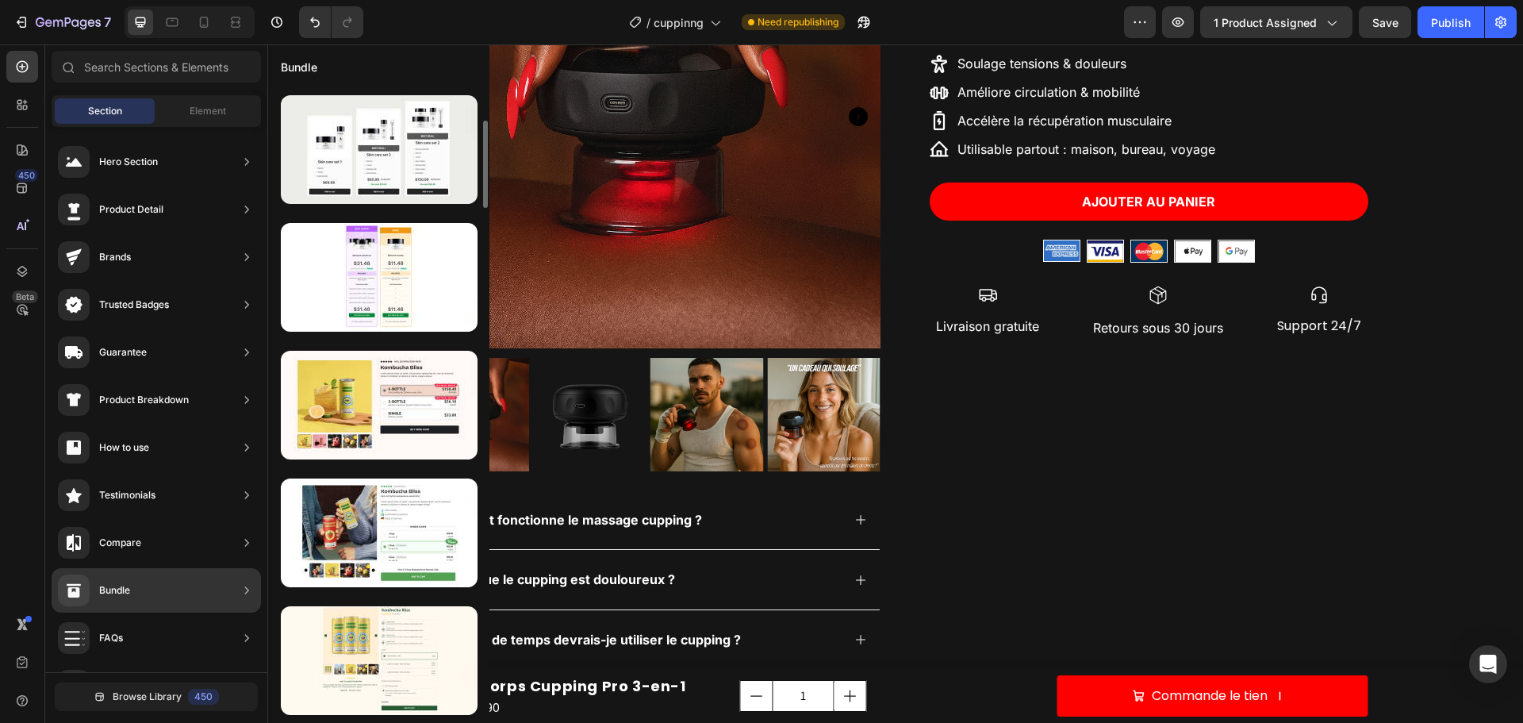
scroll to position [489, 0]
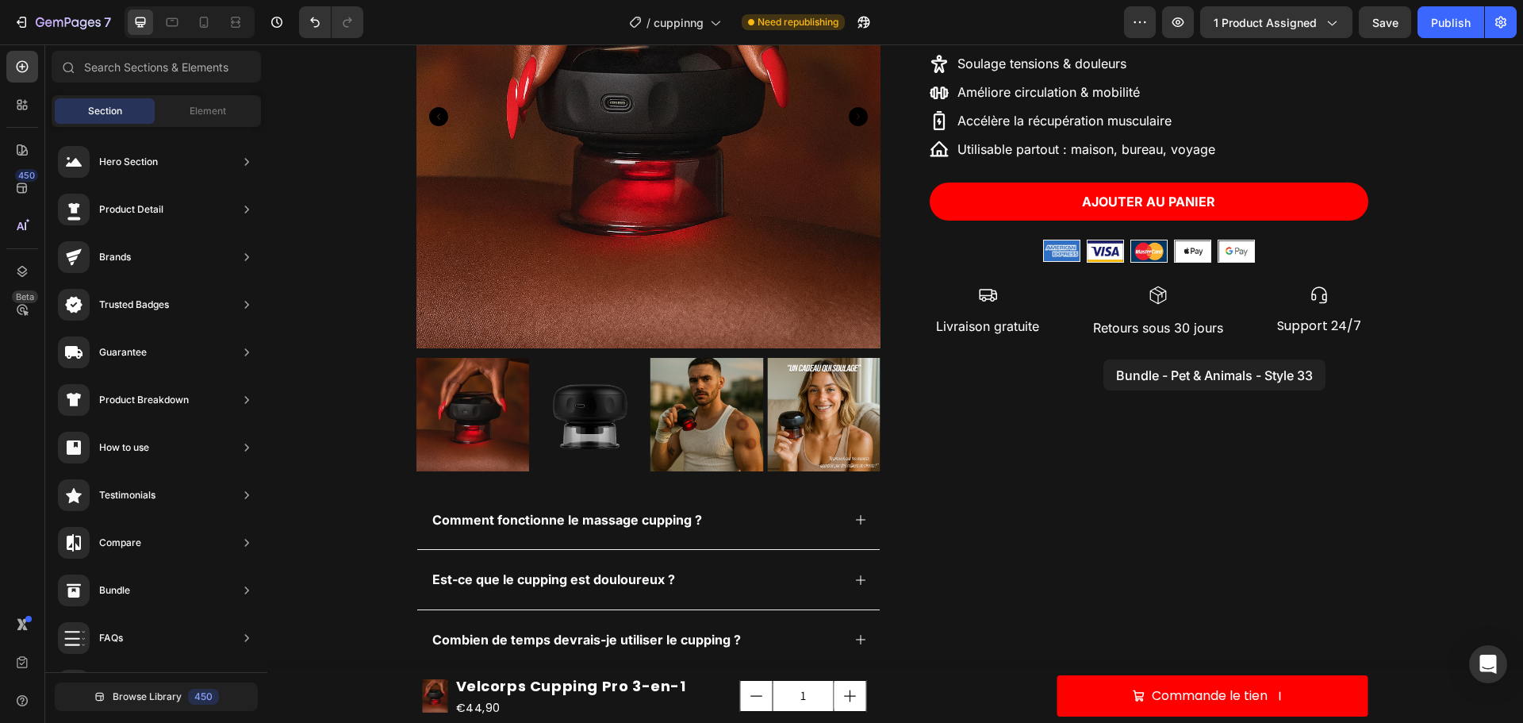
drag, startPoint x: 655, startPoint y: 591, endPoint x: 1103, endPoint y: 359, distance: 503.8
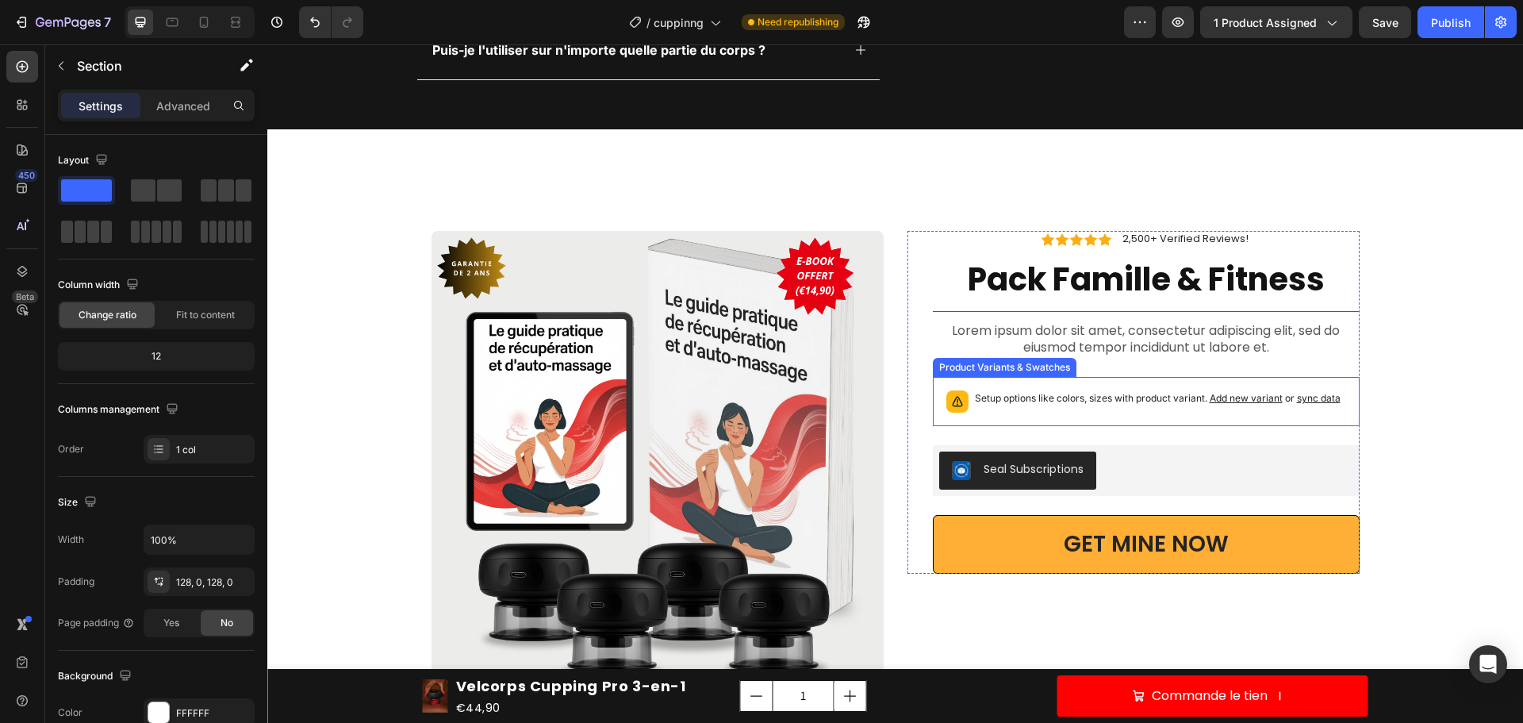
scroll to position [951, 0]
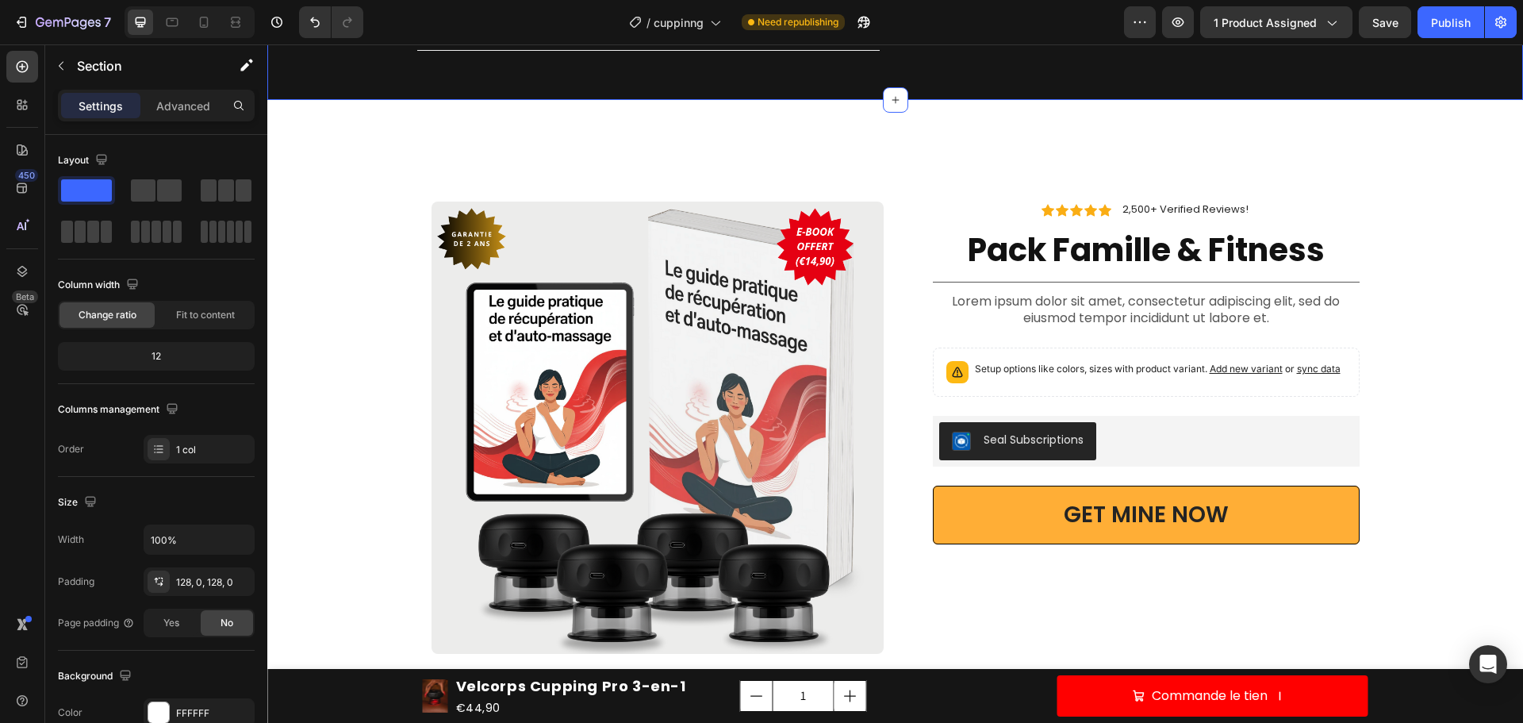
click at [514, 153] on div "Product Images Icon Icon Icon Icon Icon Icon List 2,500+ Verified Reviews! Text…" at bounding box center [895, 434] width 1256 height 668
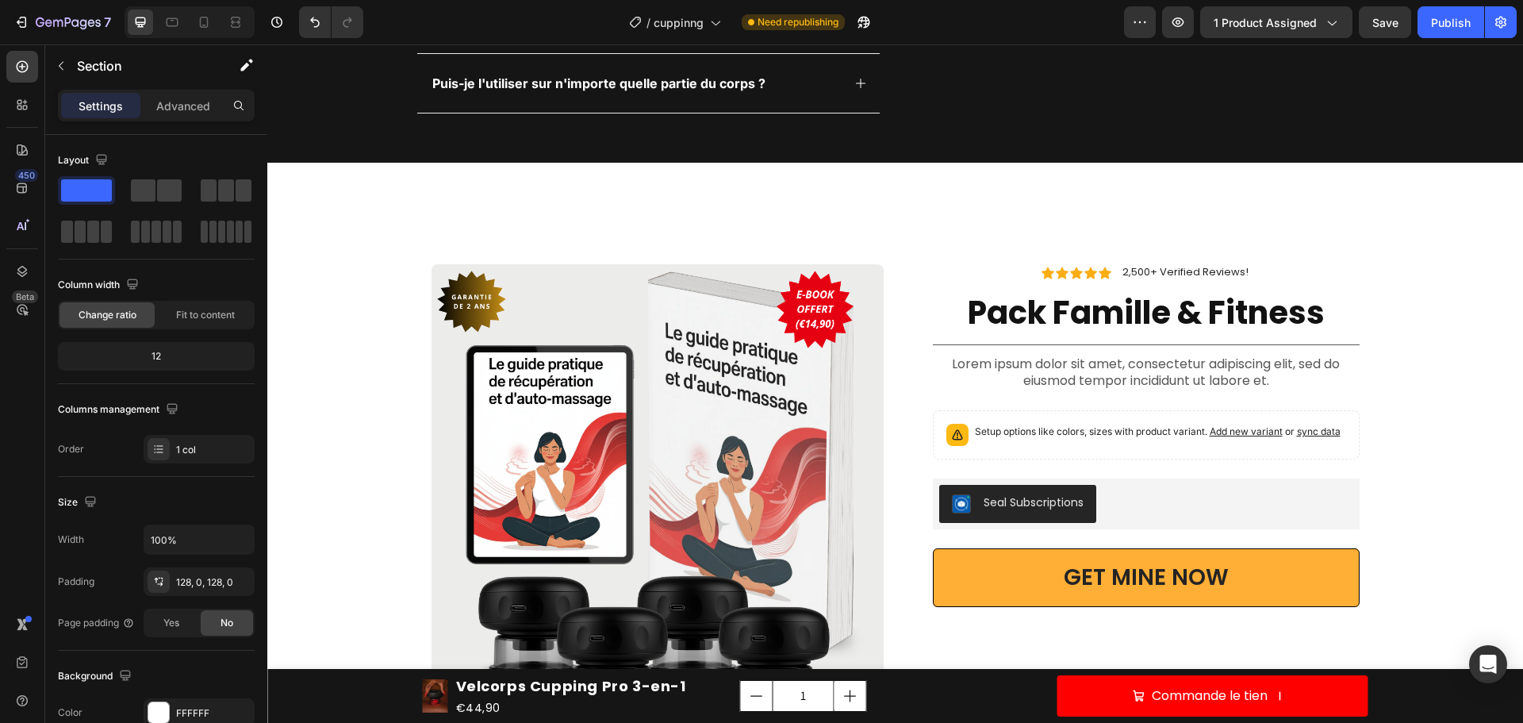
scroll to position [793, 0]
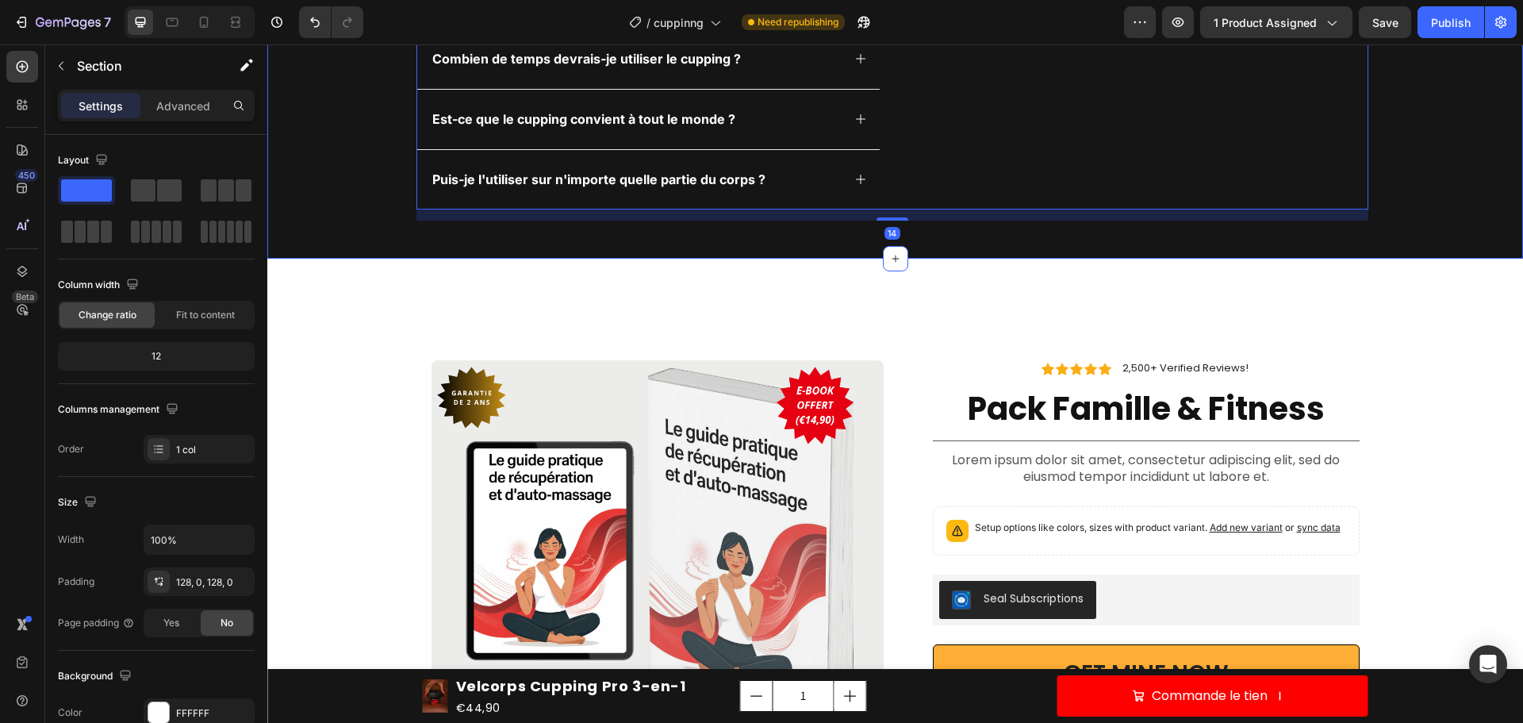
click at [1205, 317] on div "Product Images Icon Icon Icon Icon Icon Icon List 2,500+ Verified Reviews! Text…" at bounding box center [895, 593] width 1256 height 668
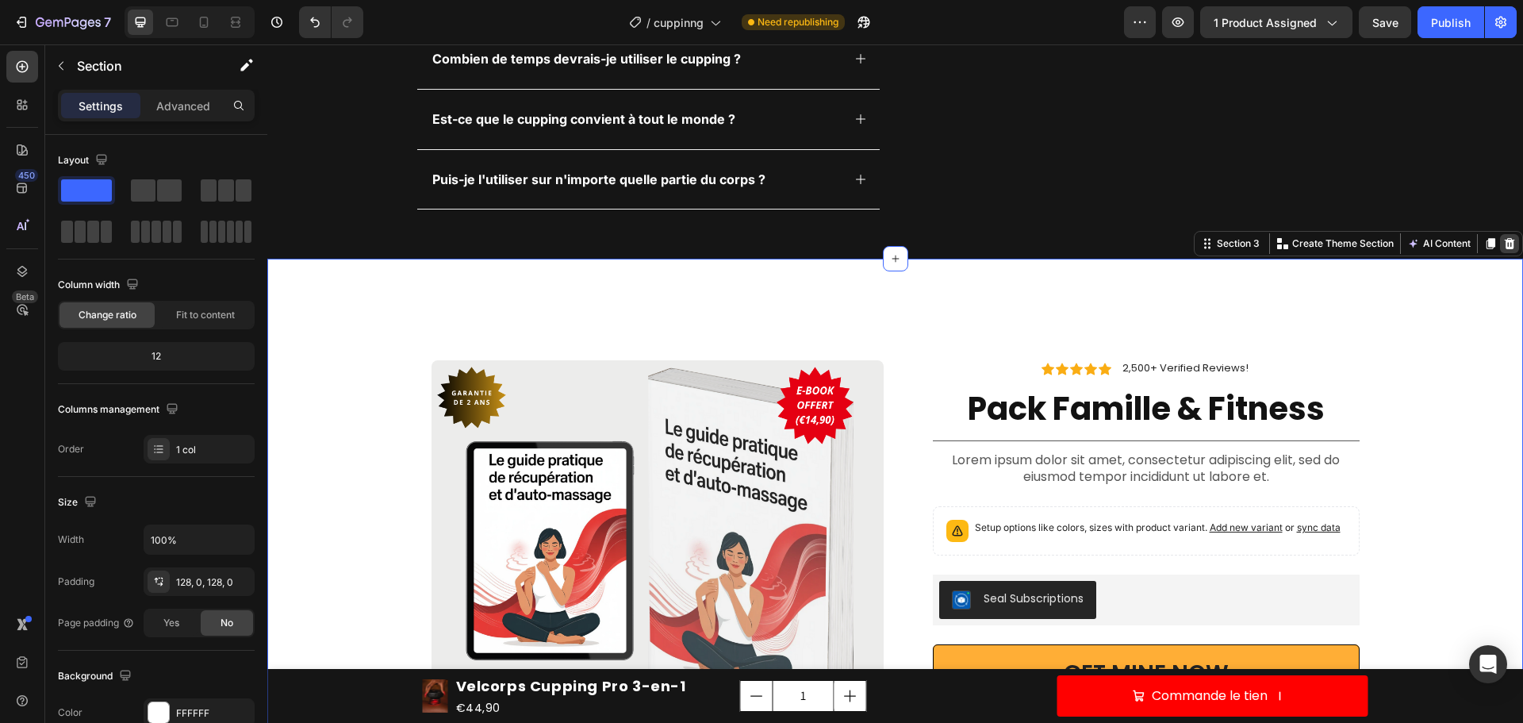
click at [1503, 248] on icon at bounding box center [1509, 243] width 13 height 13
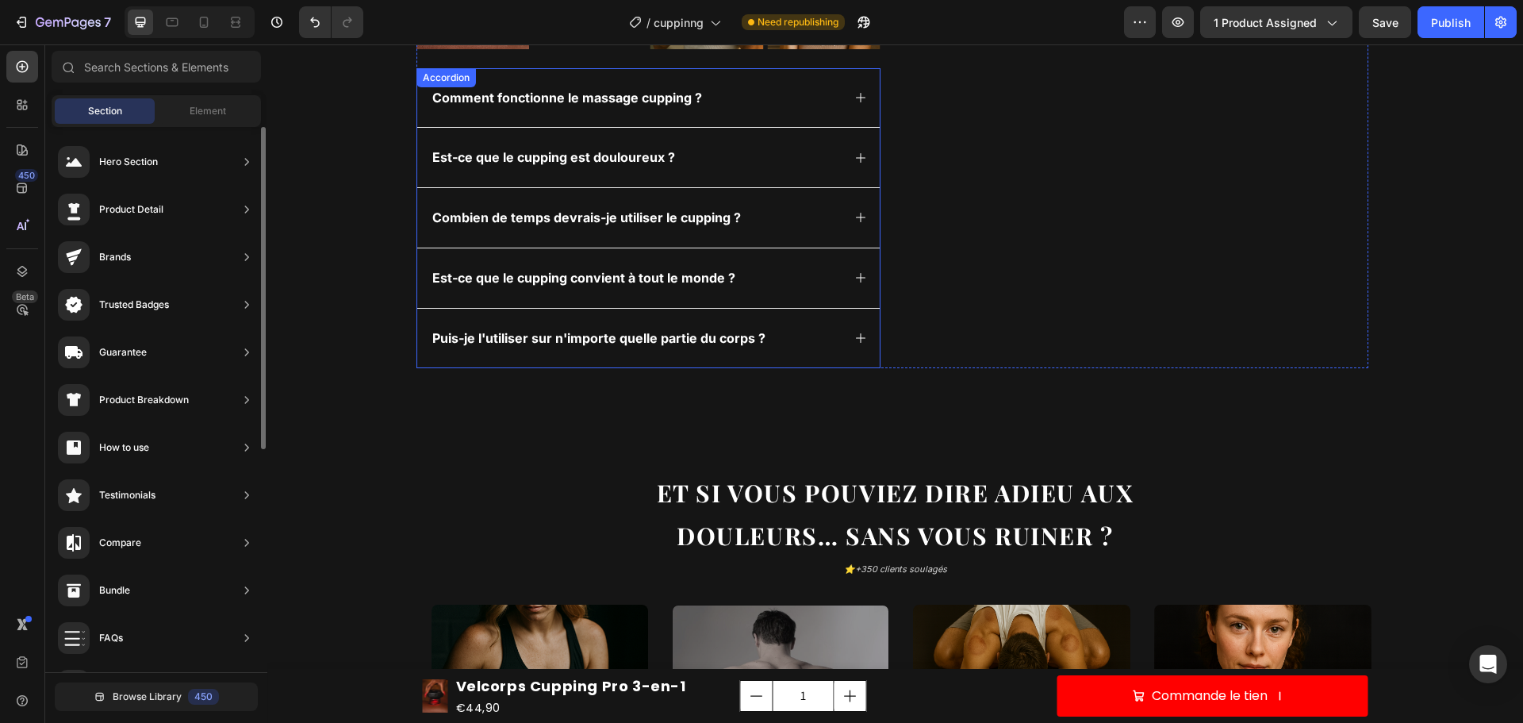
scroll to position [0, 0]
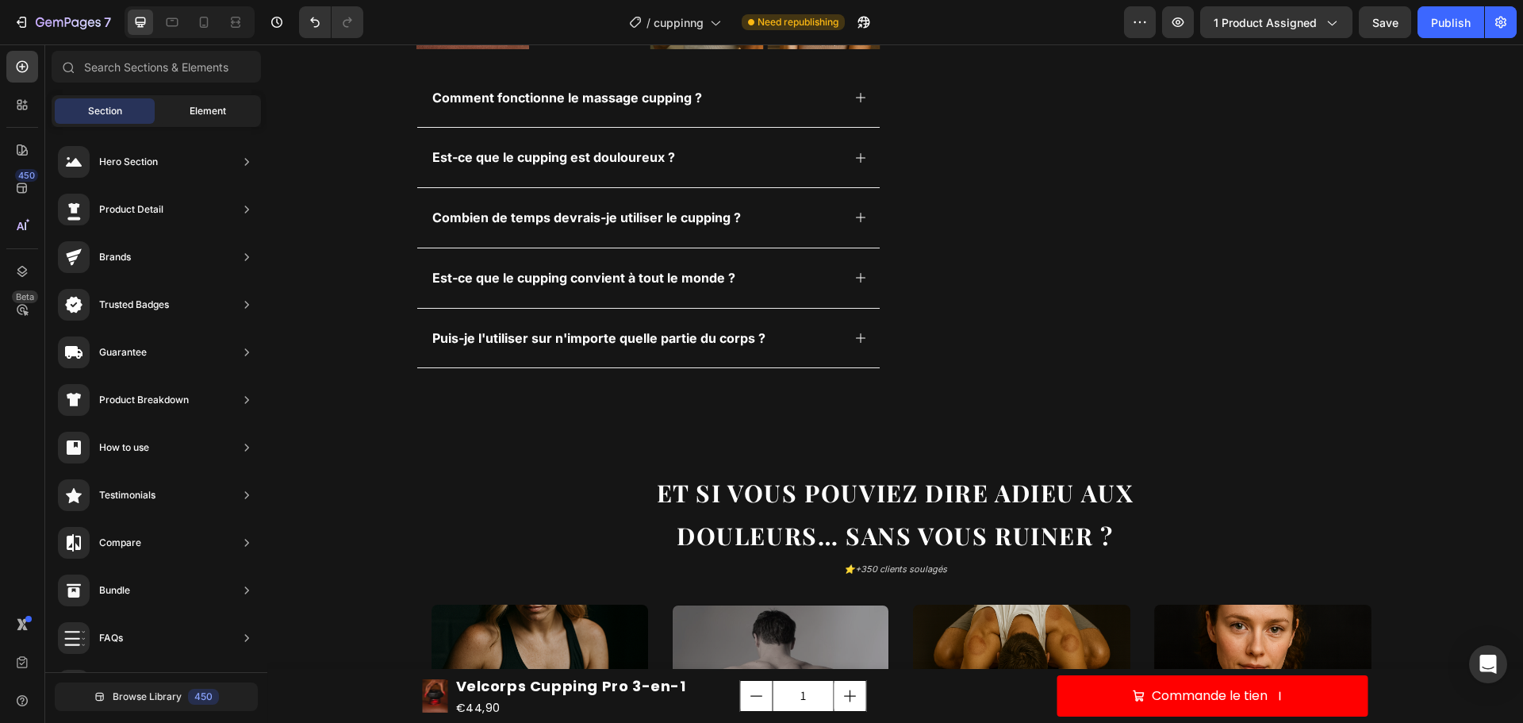
click at [203, 100] on div "Element" at bounding box center [208, 110] width 100 height 25
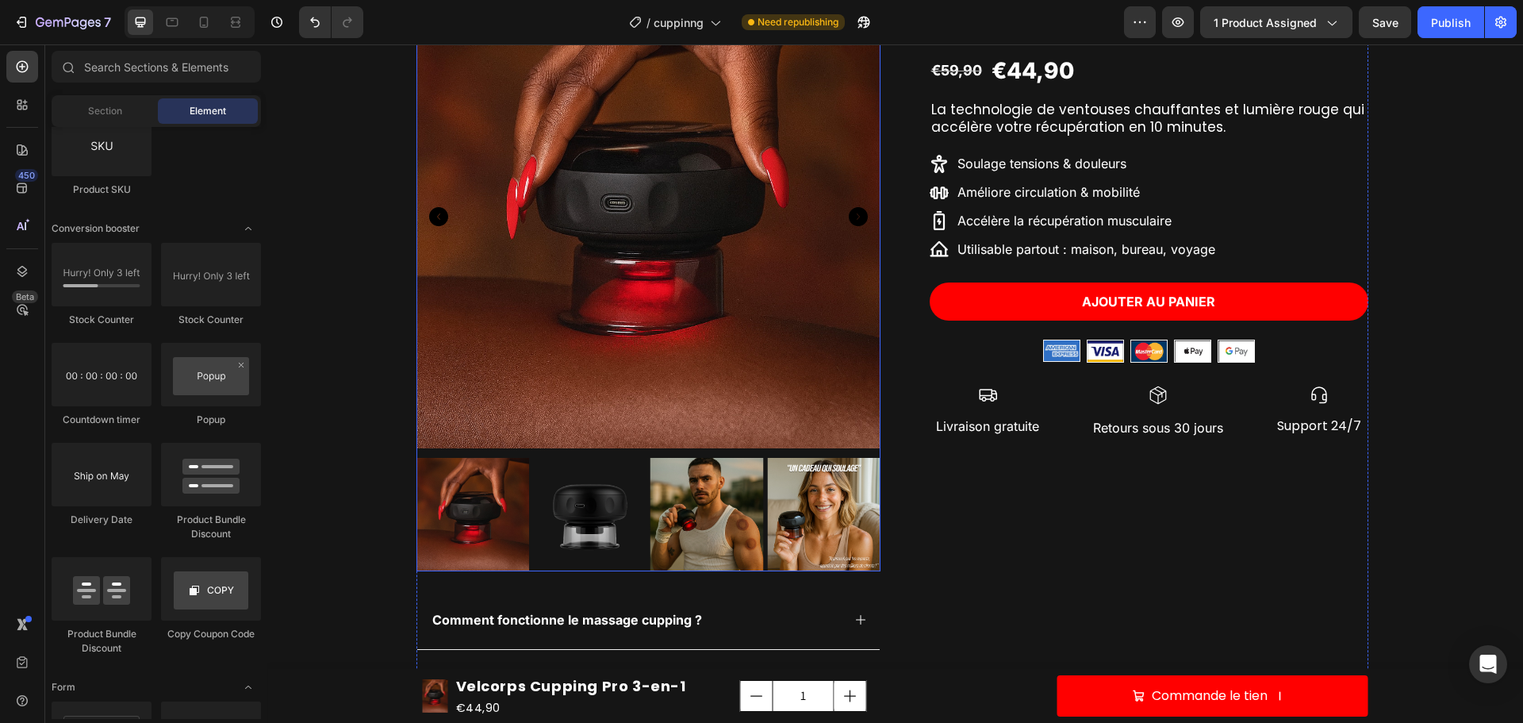
scroll to position [79, 0]
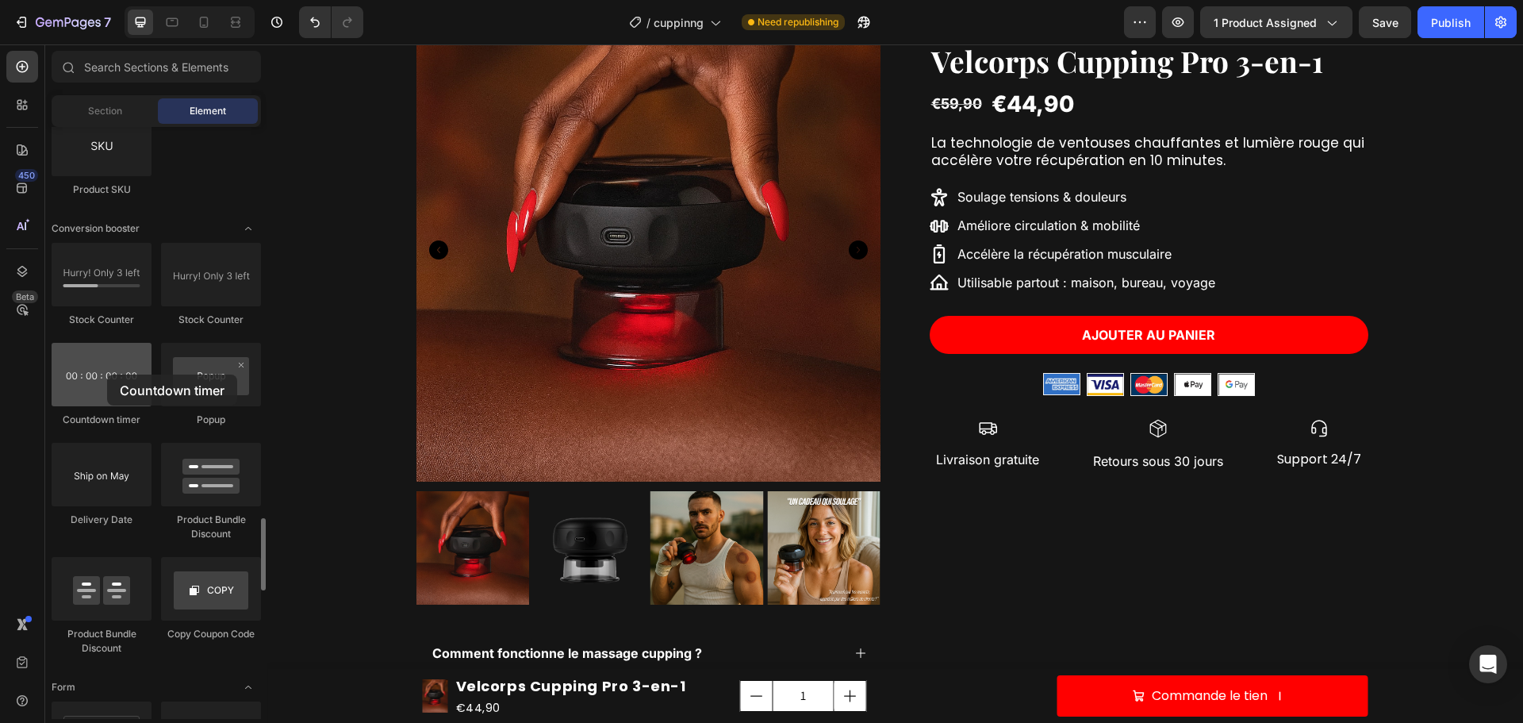
drag, startPoint x: 110, startPoint y: 374, endPoint x: 99, endPoint y: 375, distance: 11.1
click at [105, 374] on div at bounding box center [102, 374] width 100 height 63
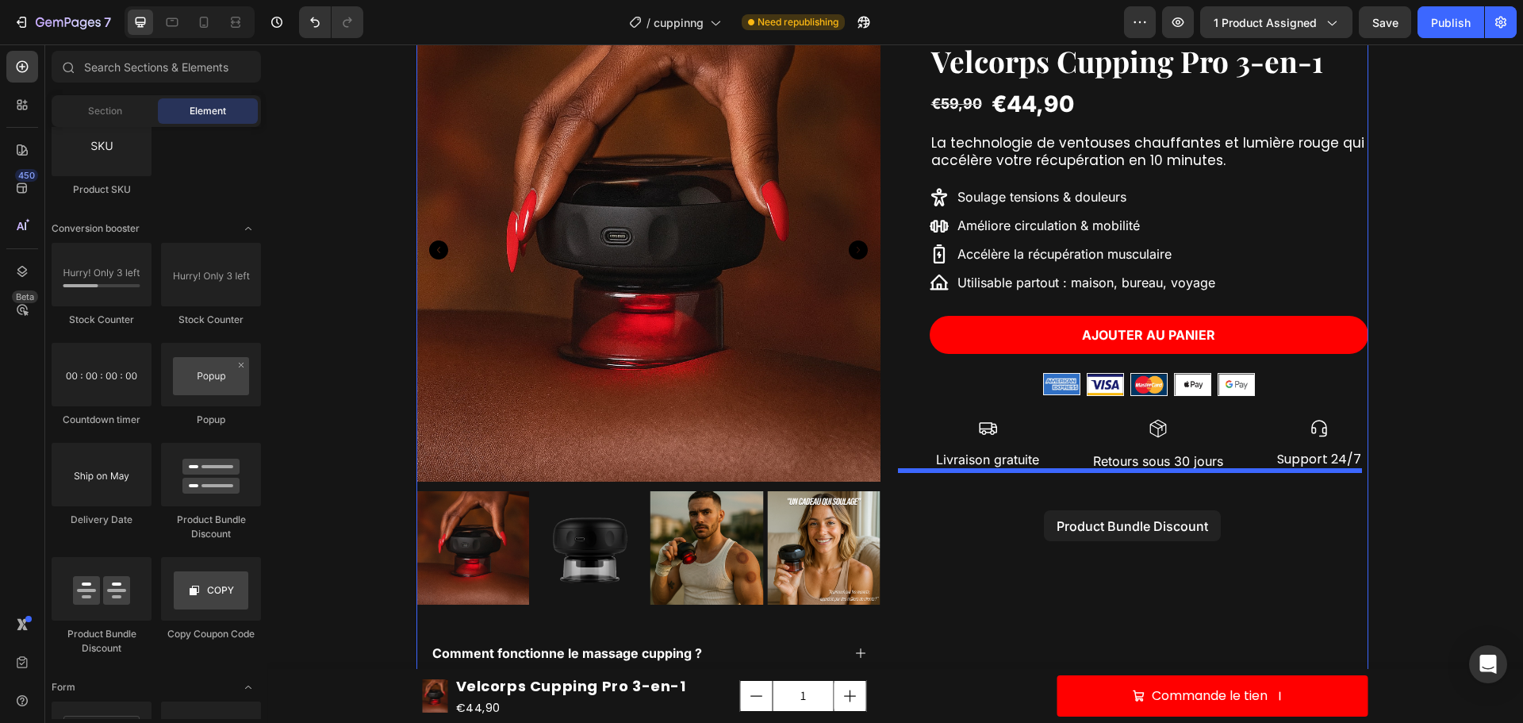
drag, startPoint x: 360, startPoint y: 630, endPoint x: 1044, endPoint y: 509, distance: 694.4
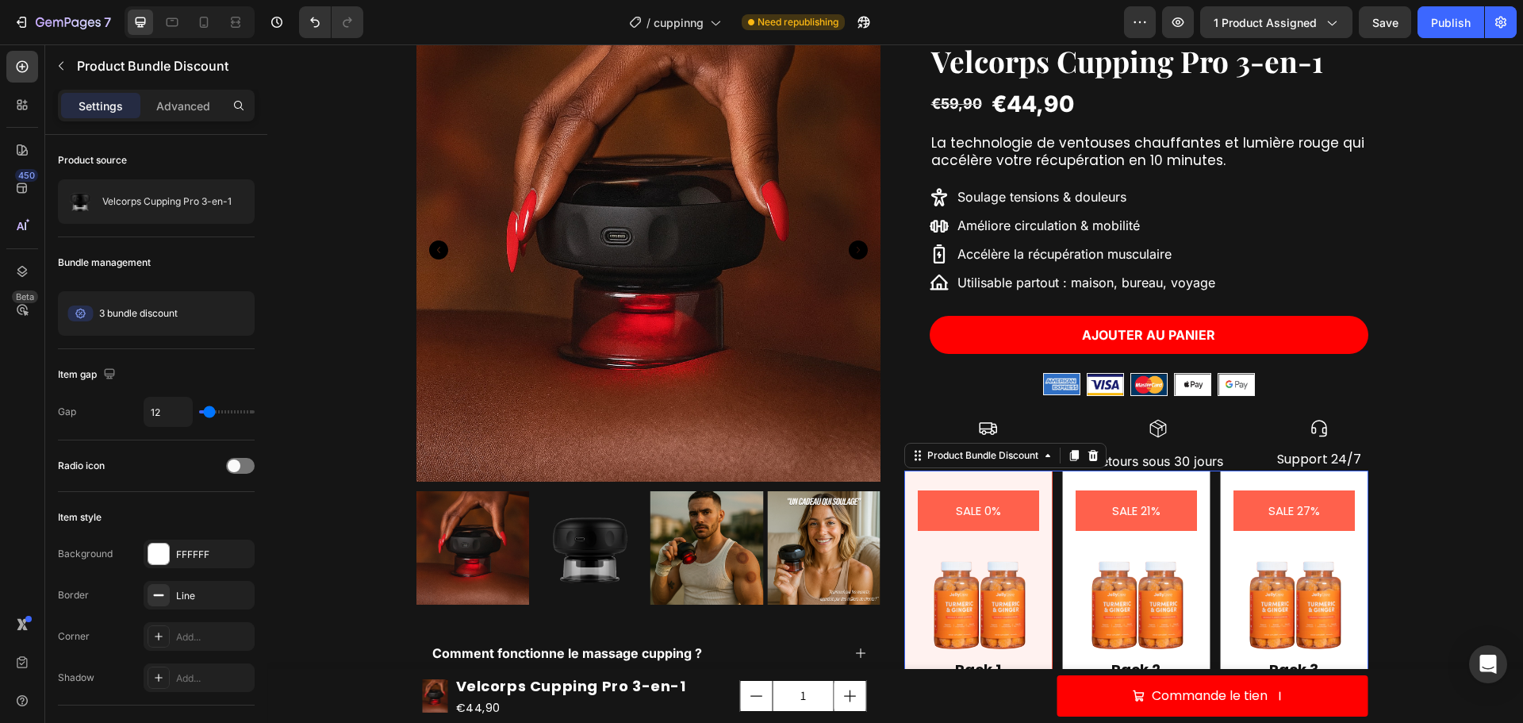
scroll to position [237, 0]
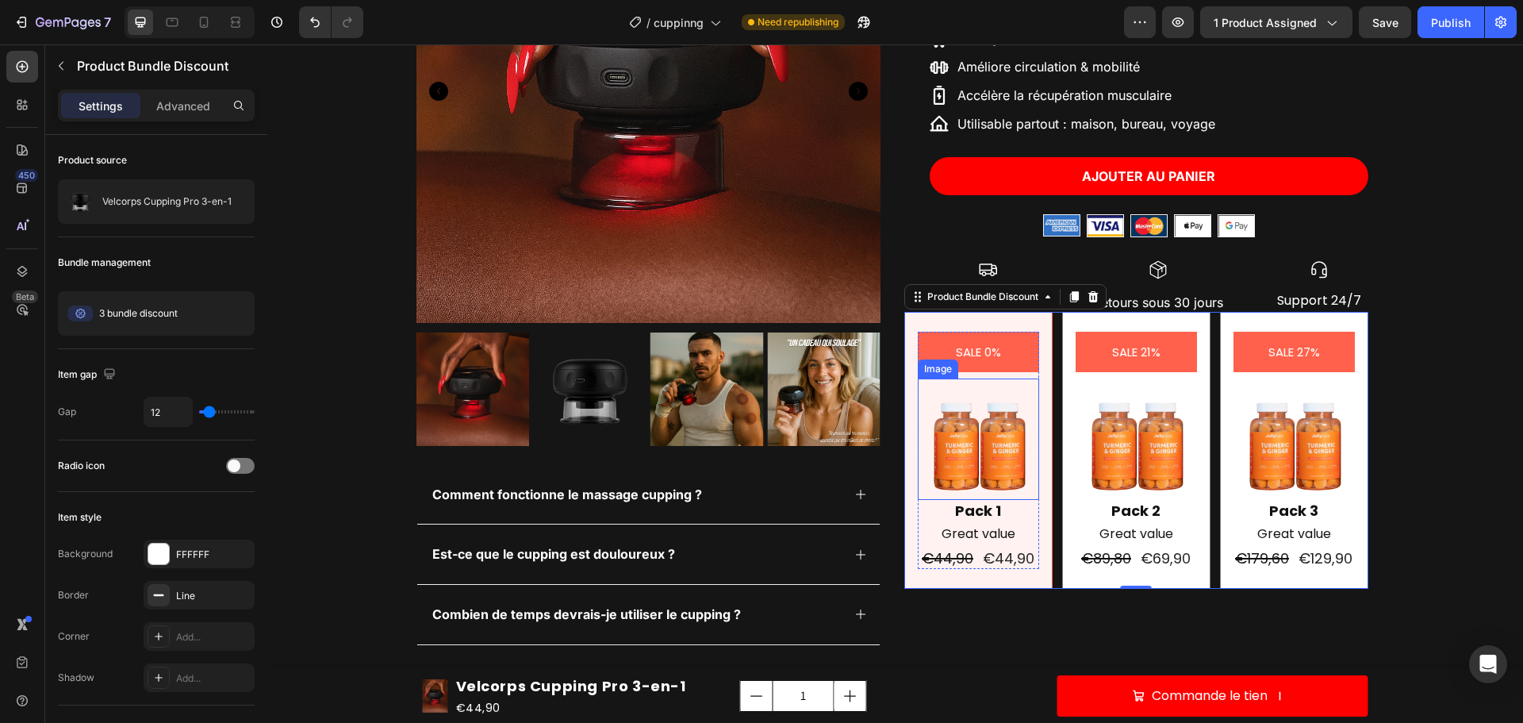
click at [1012, 409] on img at bounding box center [978, 438] width 121 height 121
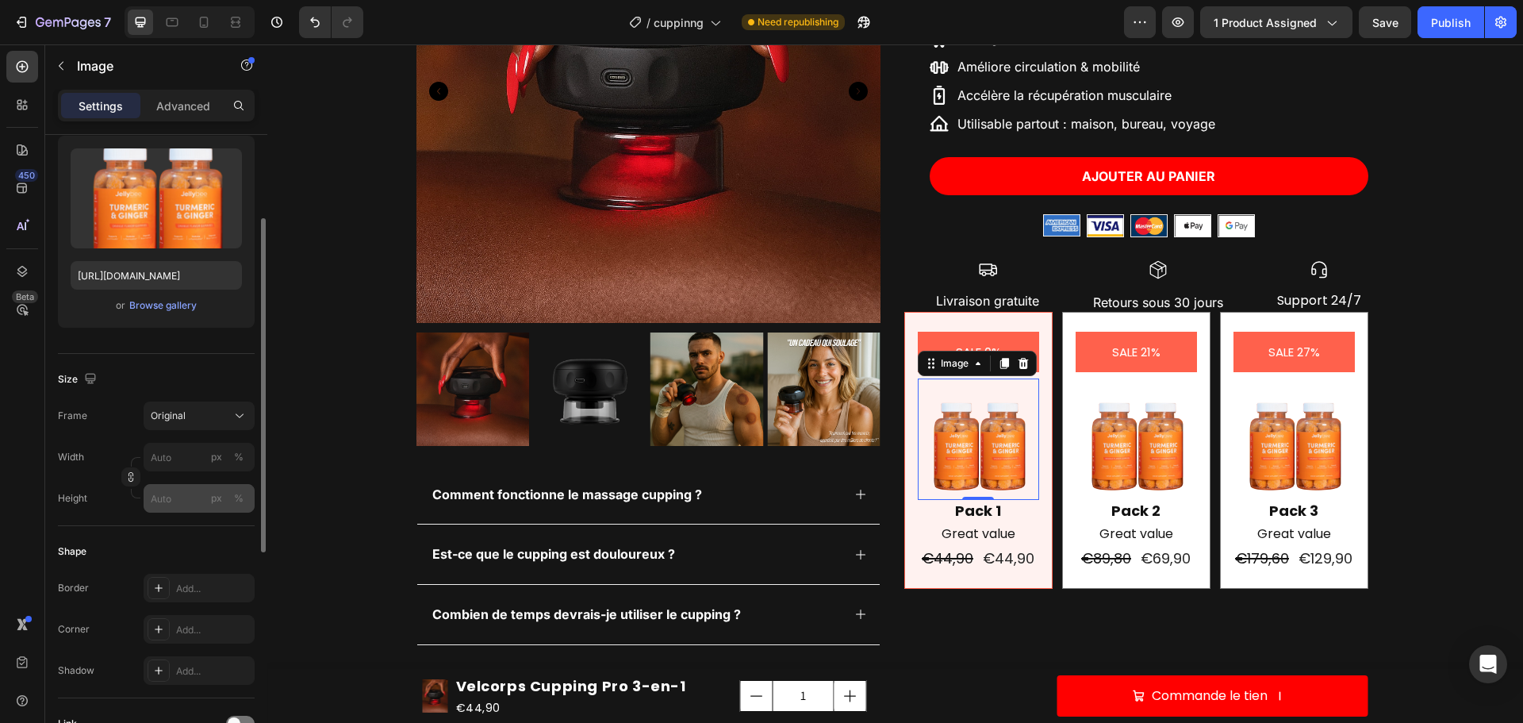
scroll to position [0, 0]
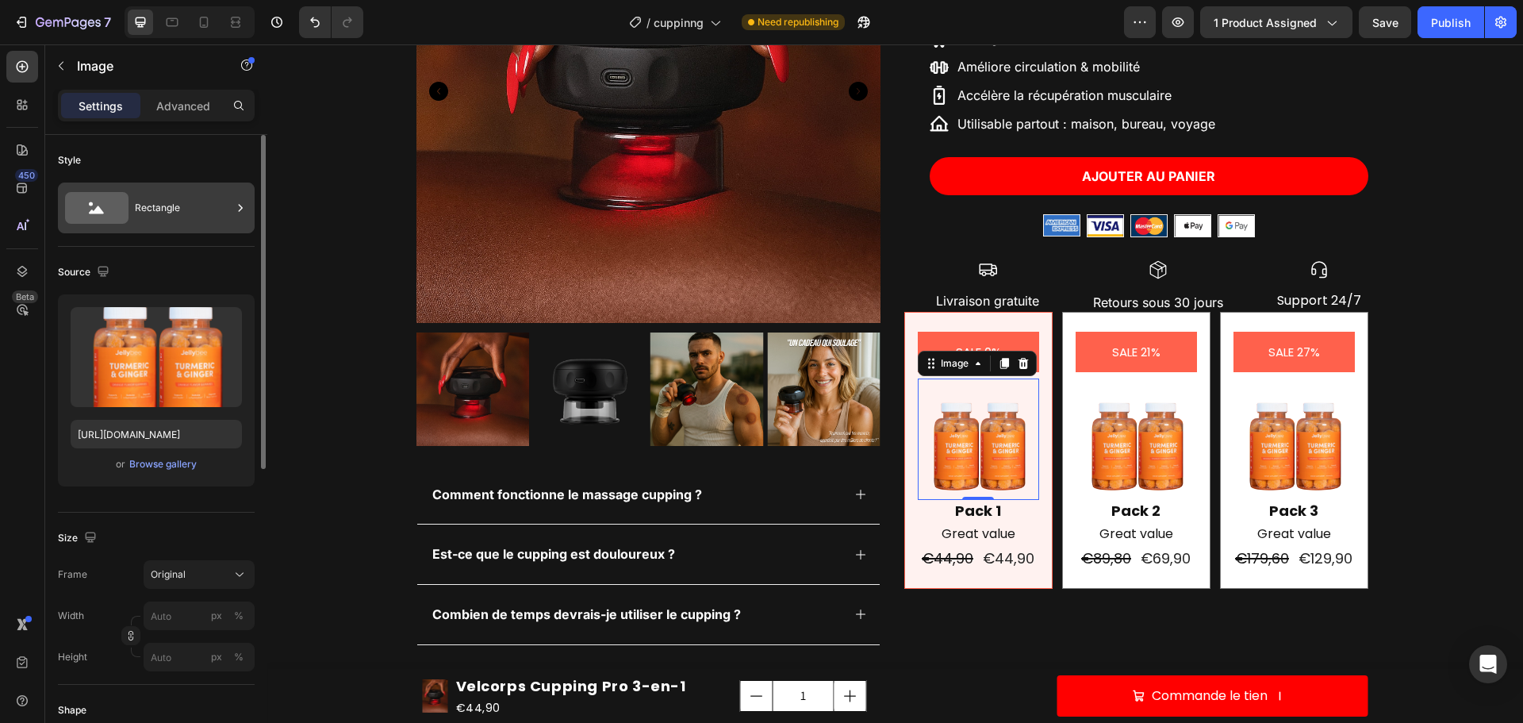
click at [175, 228] on div "Rectangle" at bounding box center [156, 207] width 197 height 51
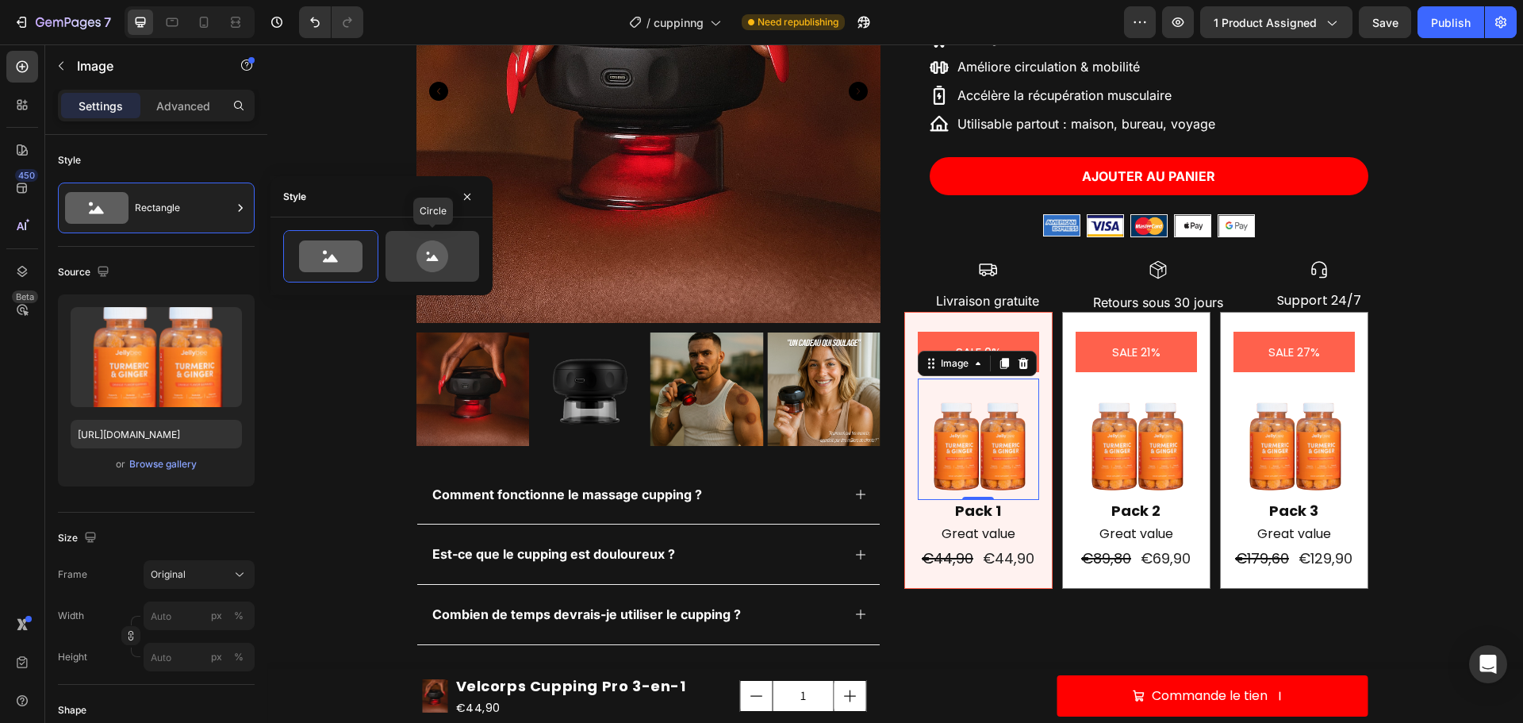
click at [428, 251] on icon at bounding box center [432, 256] width 32 height 32
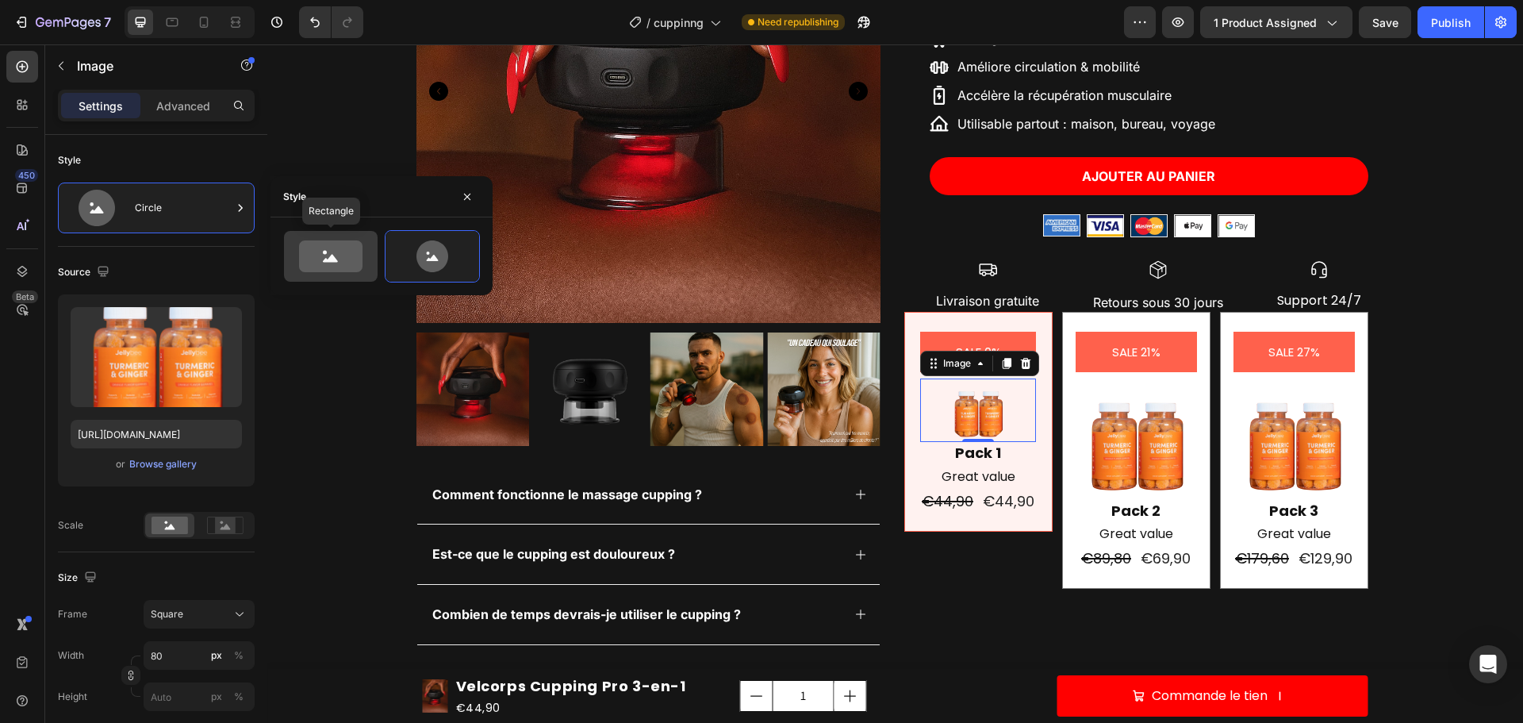
click at [314, 255] on icon at bounding box center [330, 256] width 63 height 32
type input "100"
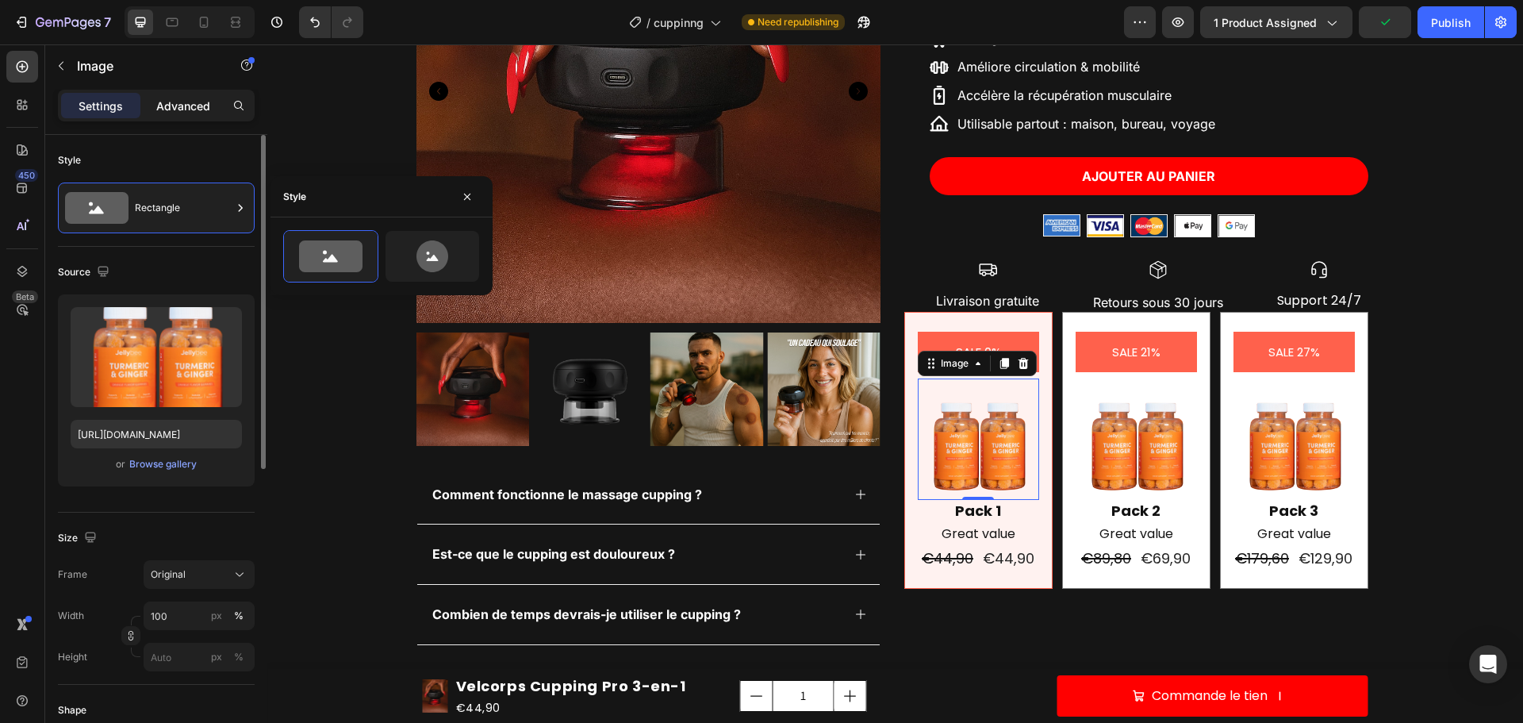
click at [194, 113] on p "Advanced" at bounding box center [183, 106] width 54 height 17
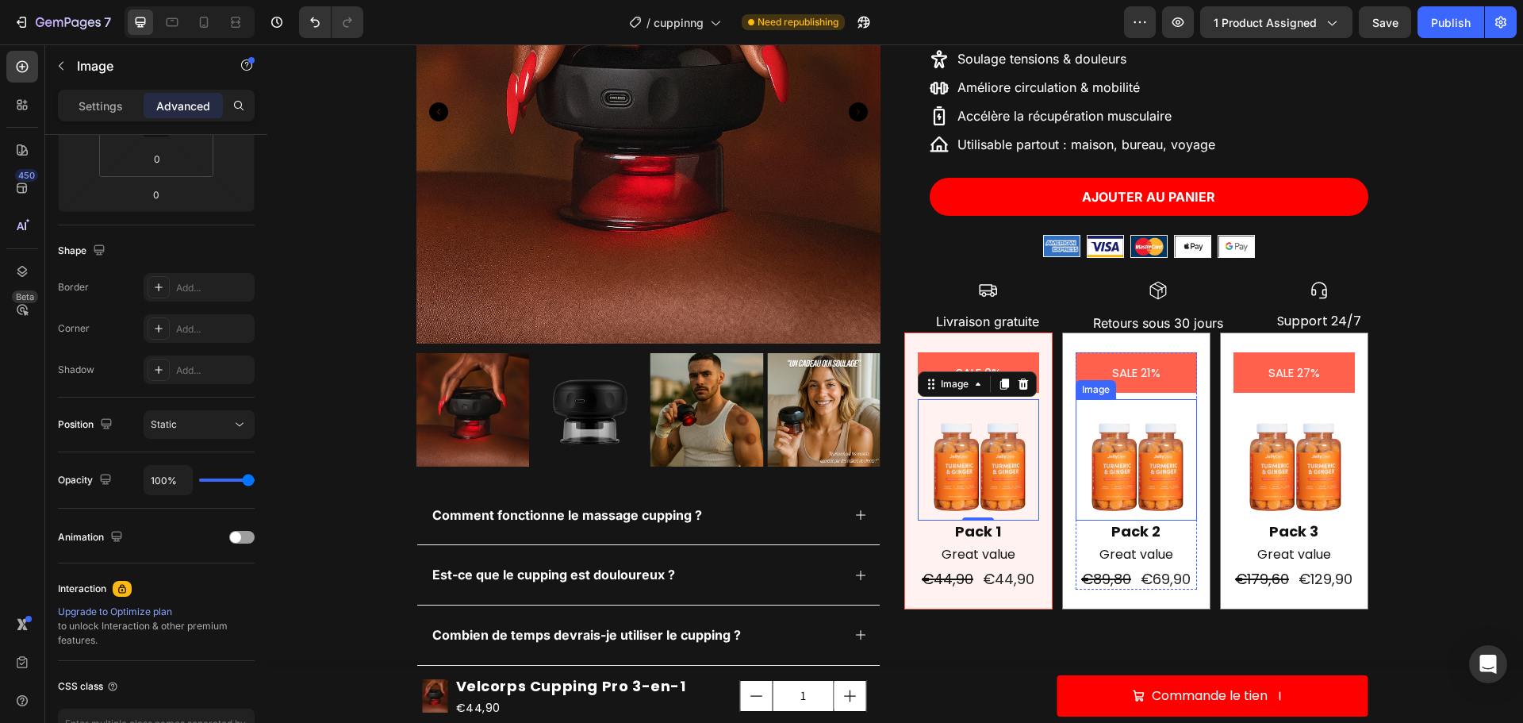
scroll to position [238, 0]
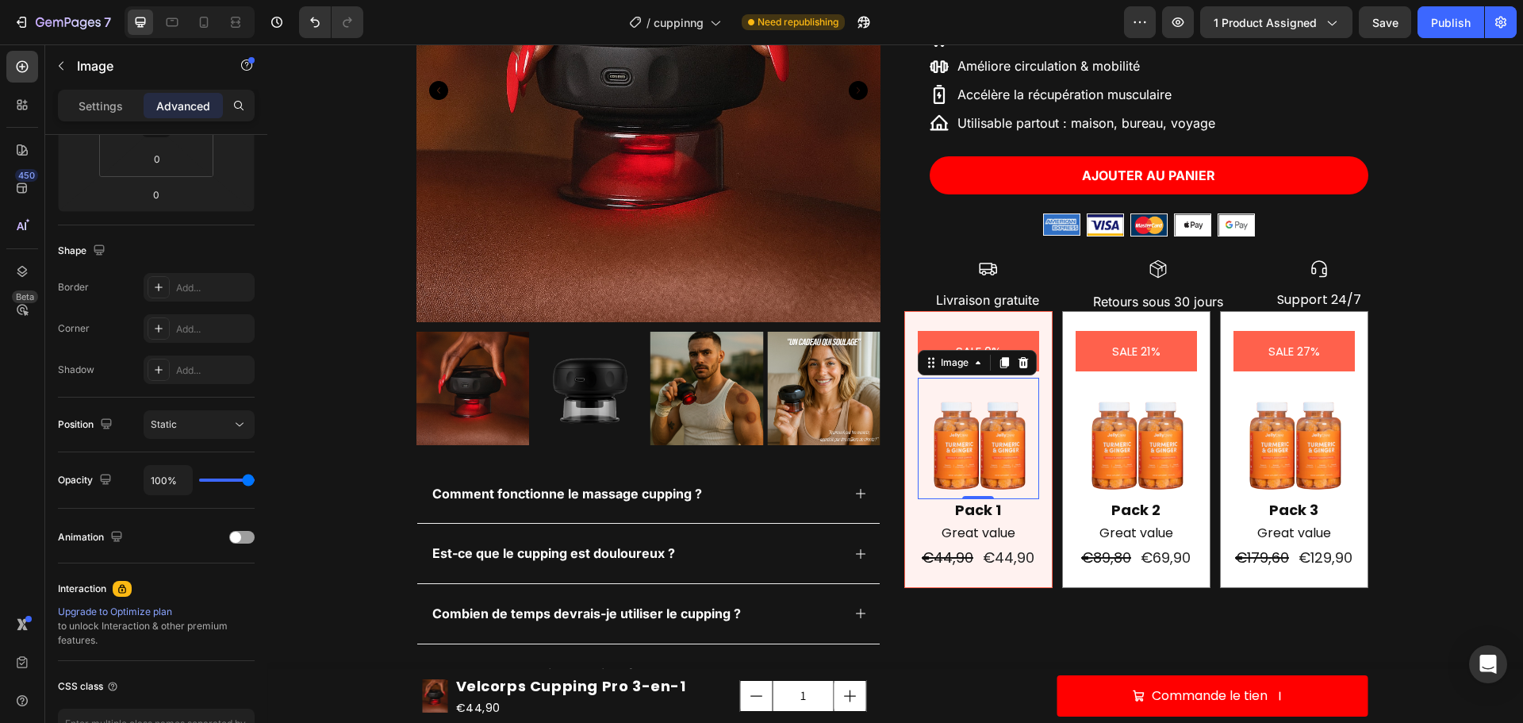
click at [956, 443] on img at bounding box center [978, 438] width 121 height 121
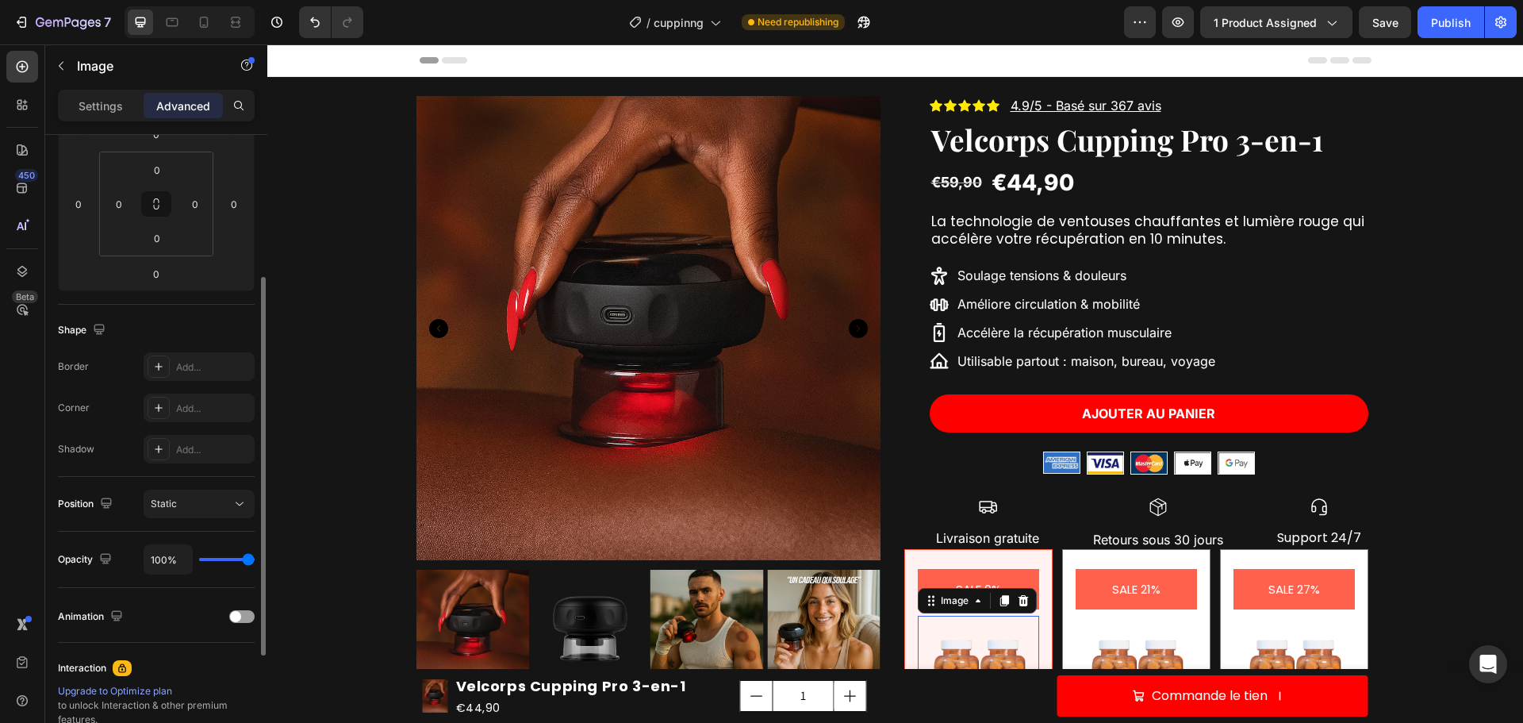
click at [128, 118] on div "Settings Advanced" at bounding box center [156, 106] width 197 height 32
click at [121, 112] on p "Settings" at bounding box center [101, 106] width 44 height 17
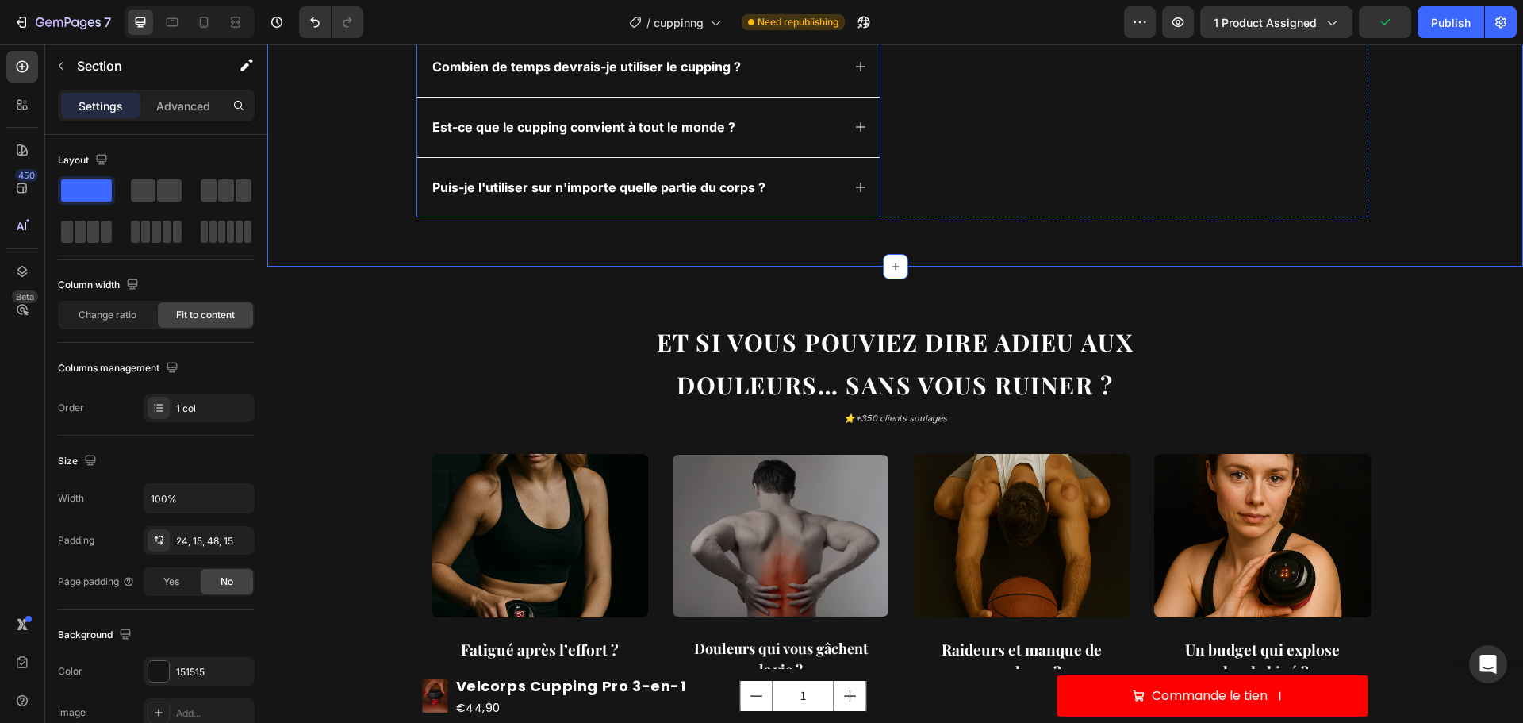
scroll to position [635, 0]
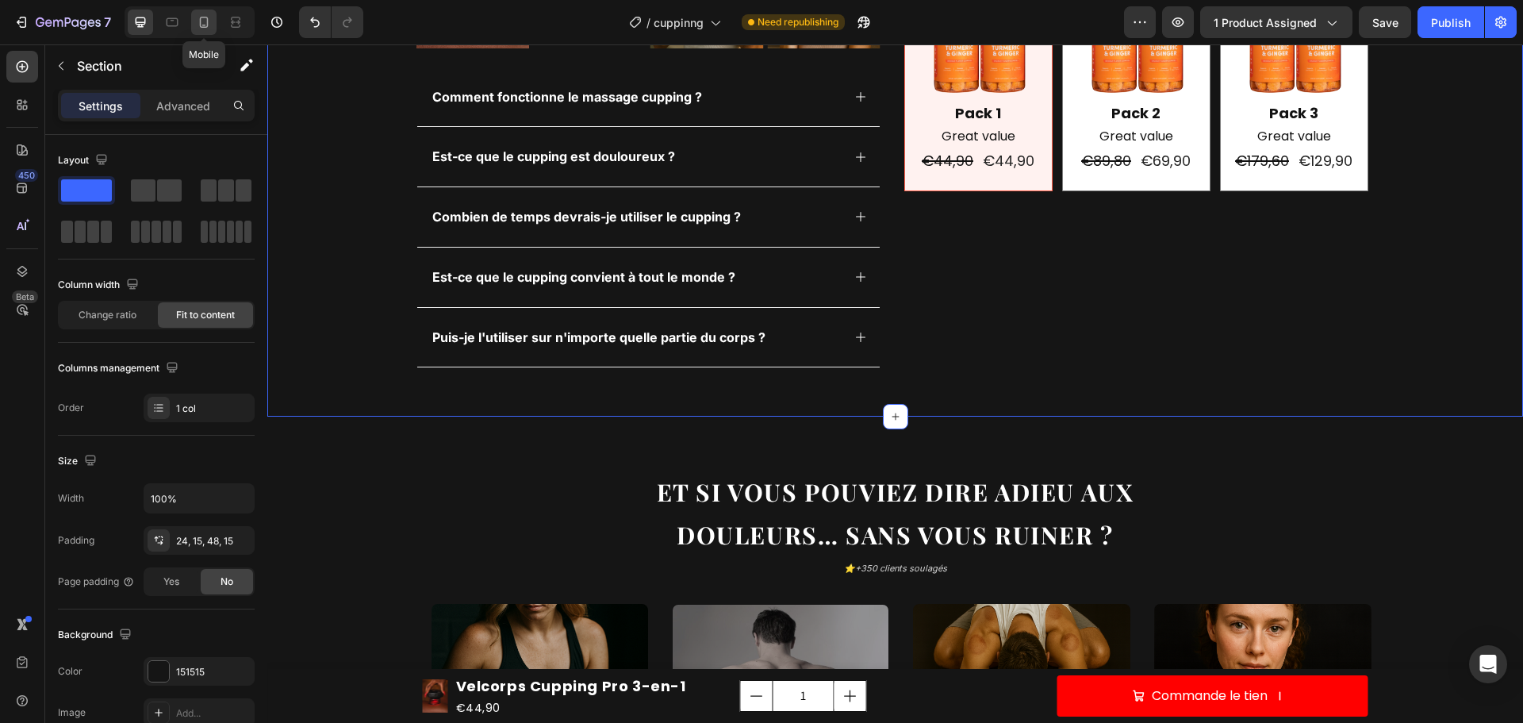
click at [202, 23] on icon at bounding box center [204, 22] width 16 height 16
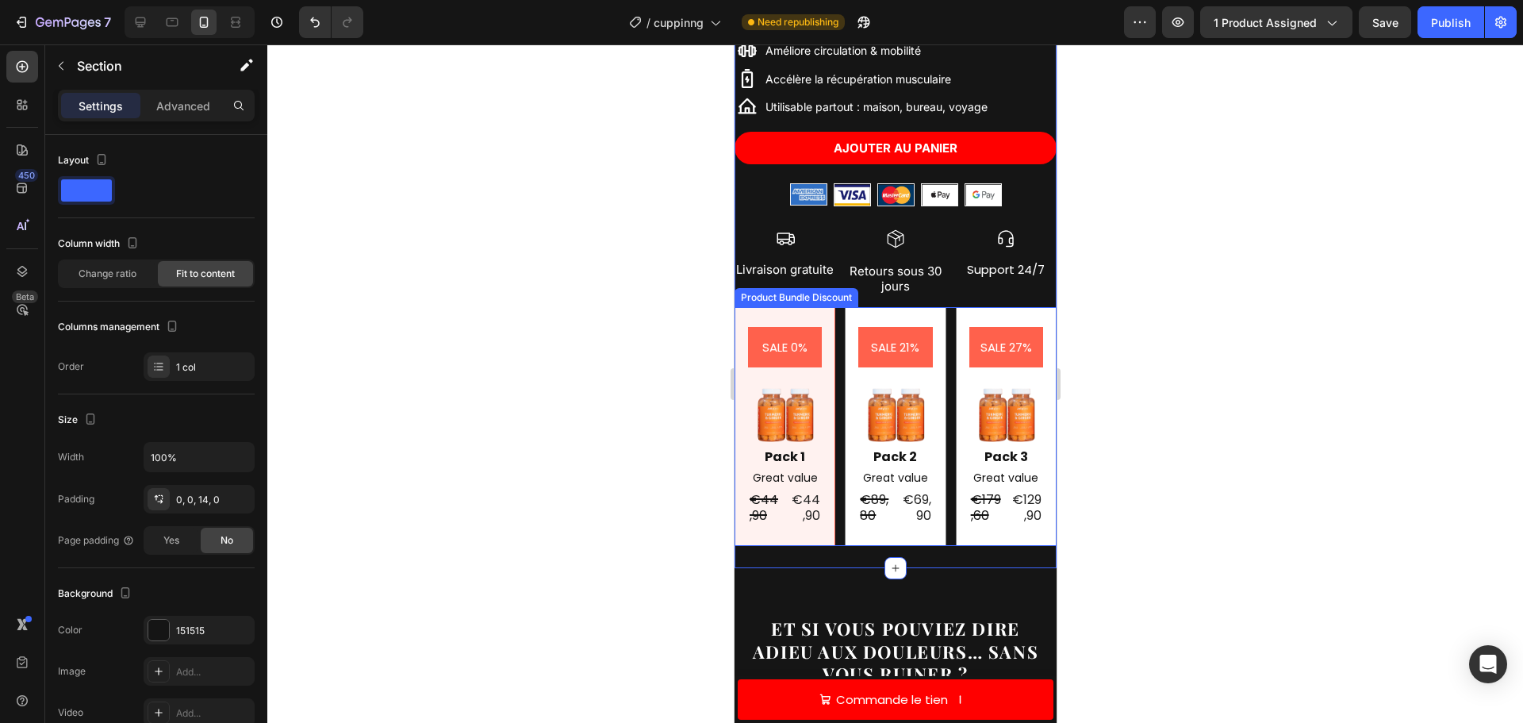
scroll to position [714, 0]
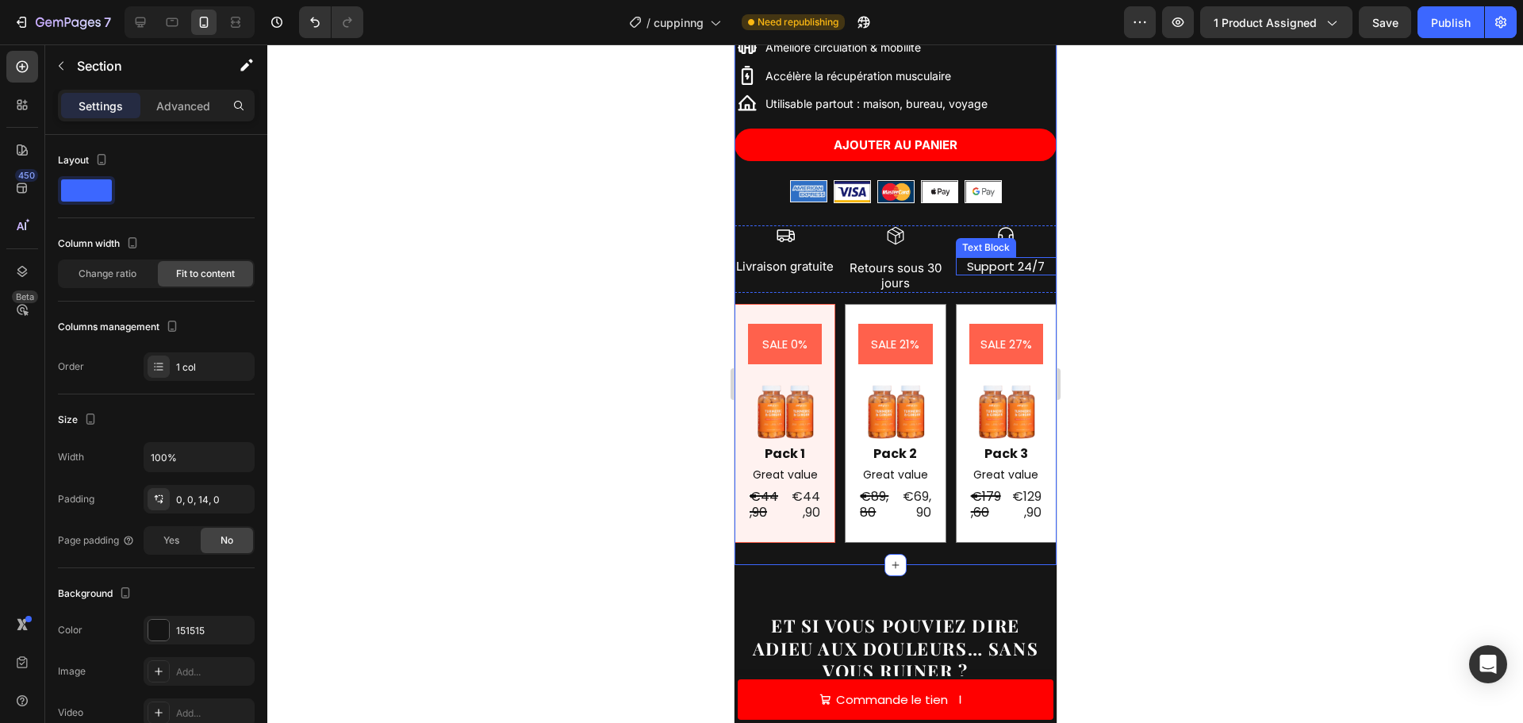
click at [1004, 261] on p "Support 24/7" at bounding box center [1006, 267] width 98 height 16
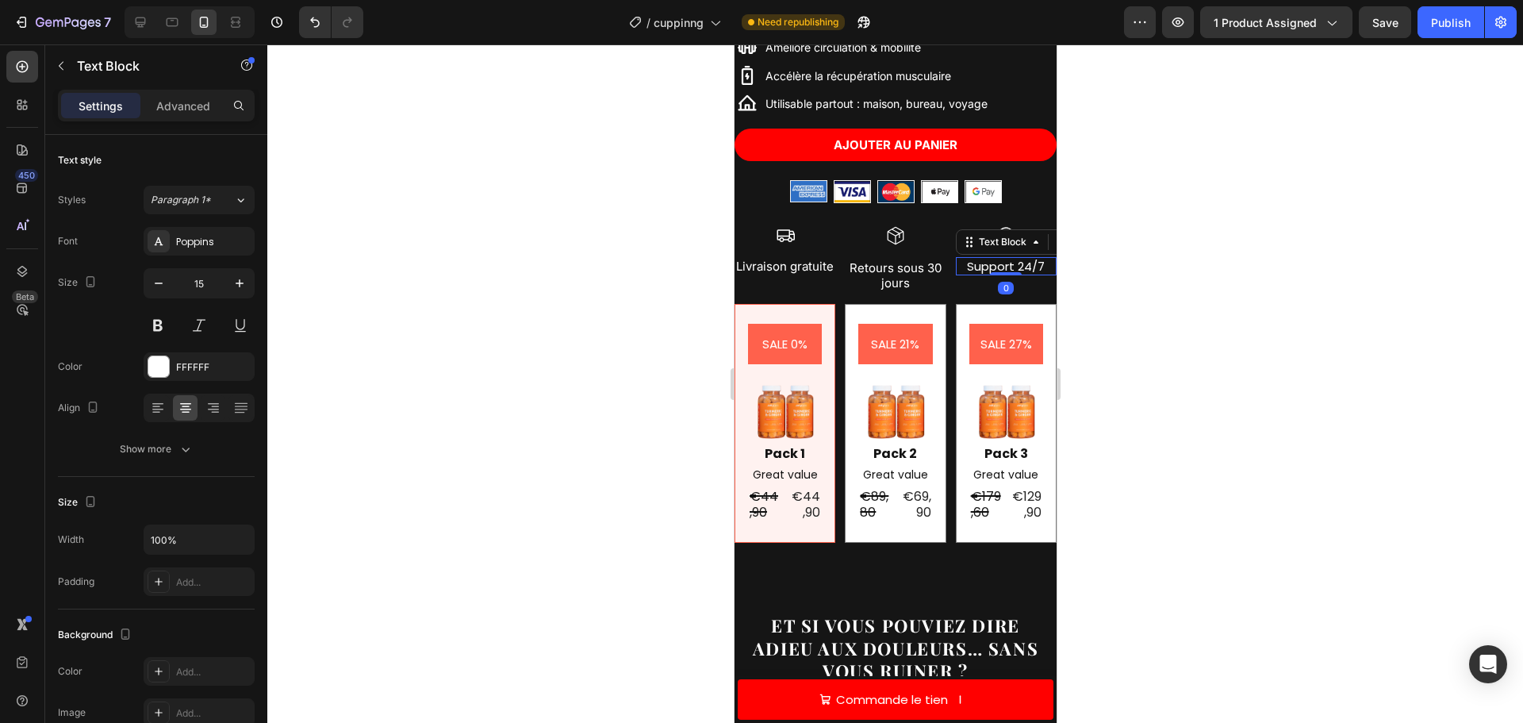
click at [1004, 272] on div at bounding box center [1005, 273] width 32 height 3
click at [1004, 271] on div at bounding box center [1005, 273] width 32 height 5
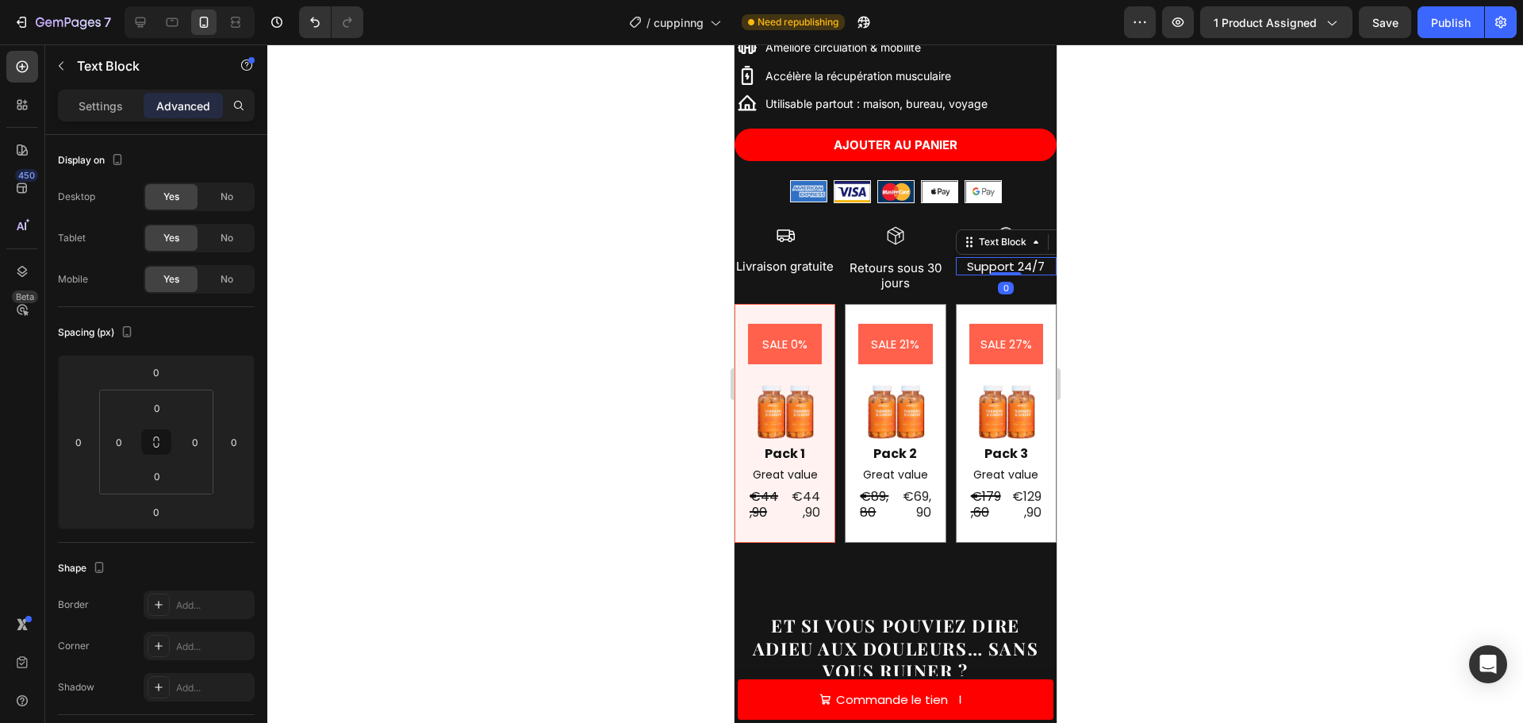
click at [1024, 259] on p "Support 24/7" at bounding box center [1006, 267] width 98 height 16
click at [1027, 259] on p "Support 24/7" at bounding box center [1006, 267] width 98 height 16
click at [996, 227] on icon at bounding box center [1005, 234] width 19 height 19
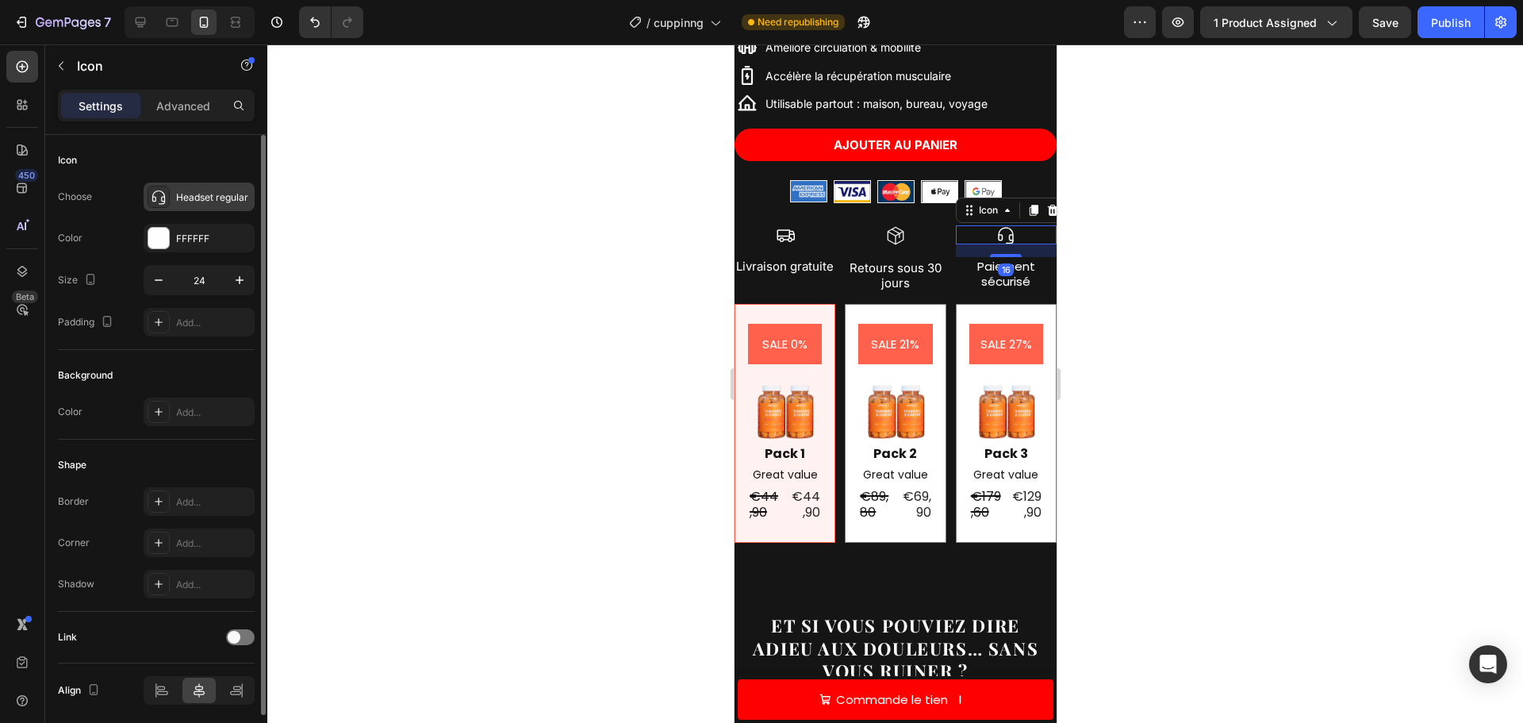
click at [178, 192] on div "Headset regular" at bounding box center [213, 197] width 75 height 14
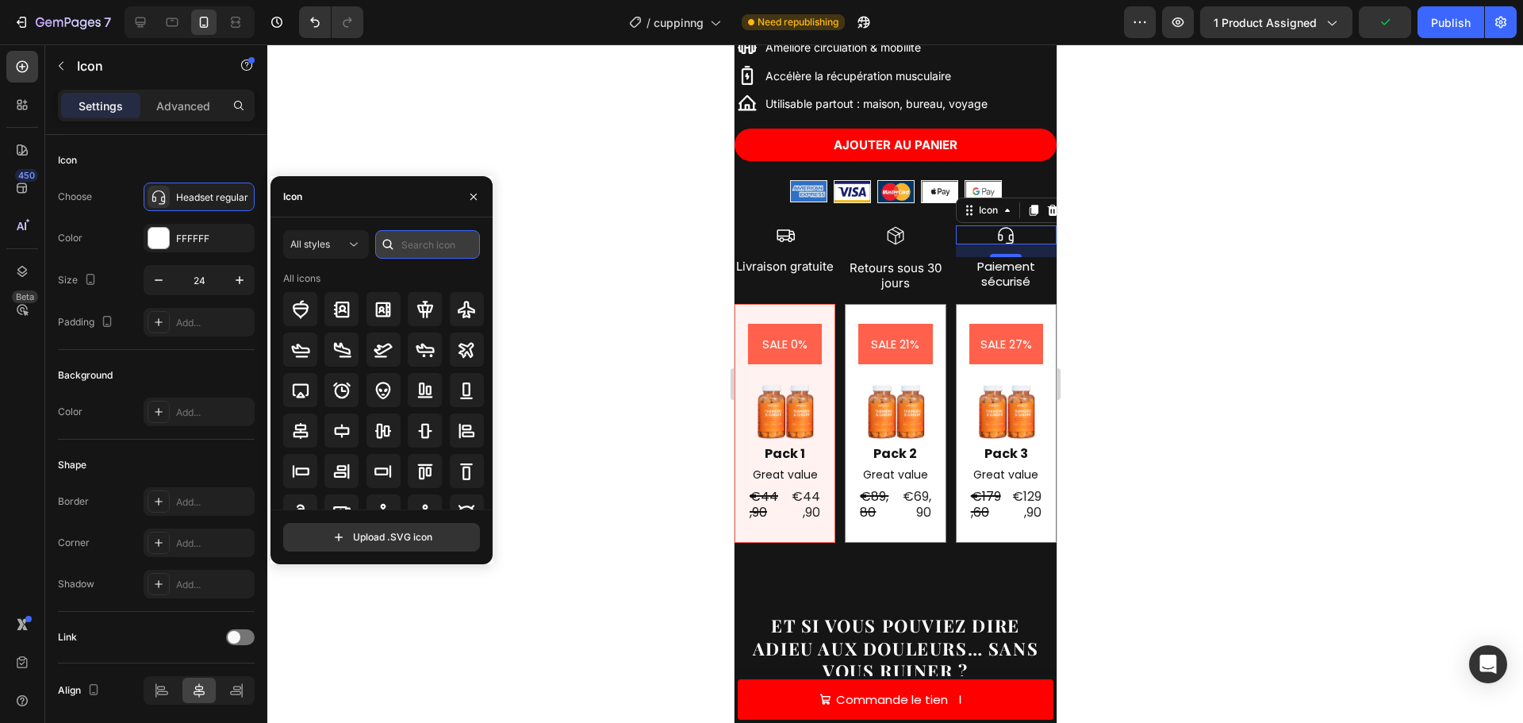
click at [421, 247] on input "text" at bounding box center [427, 244] width 105 height 29
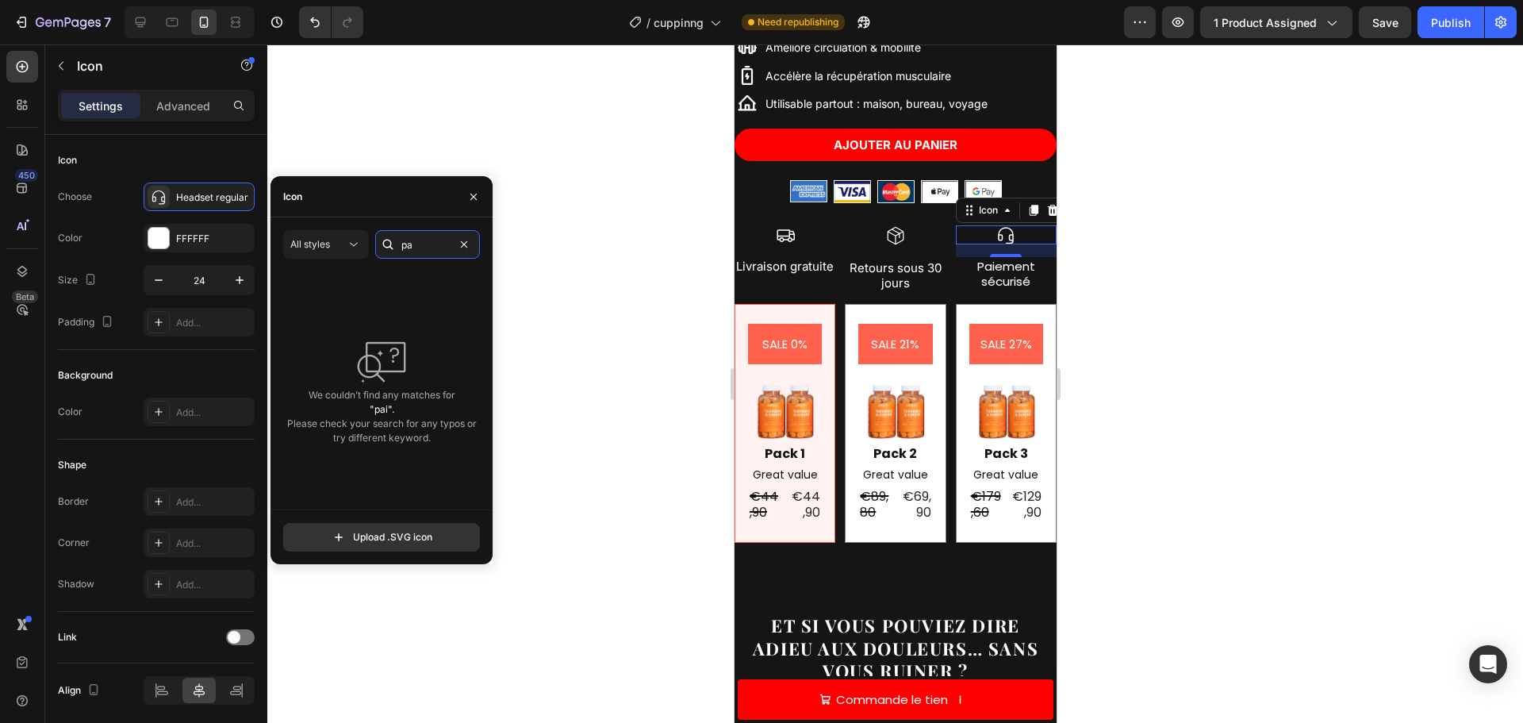
type input "p"
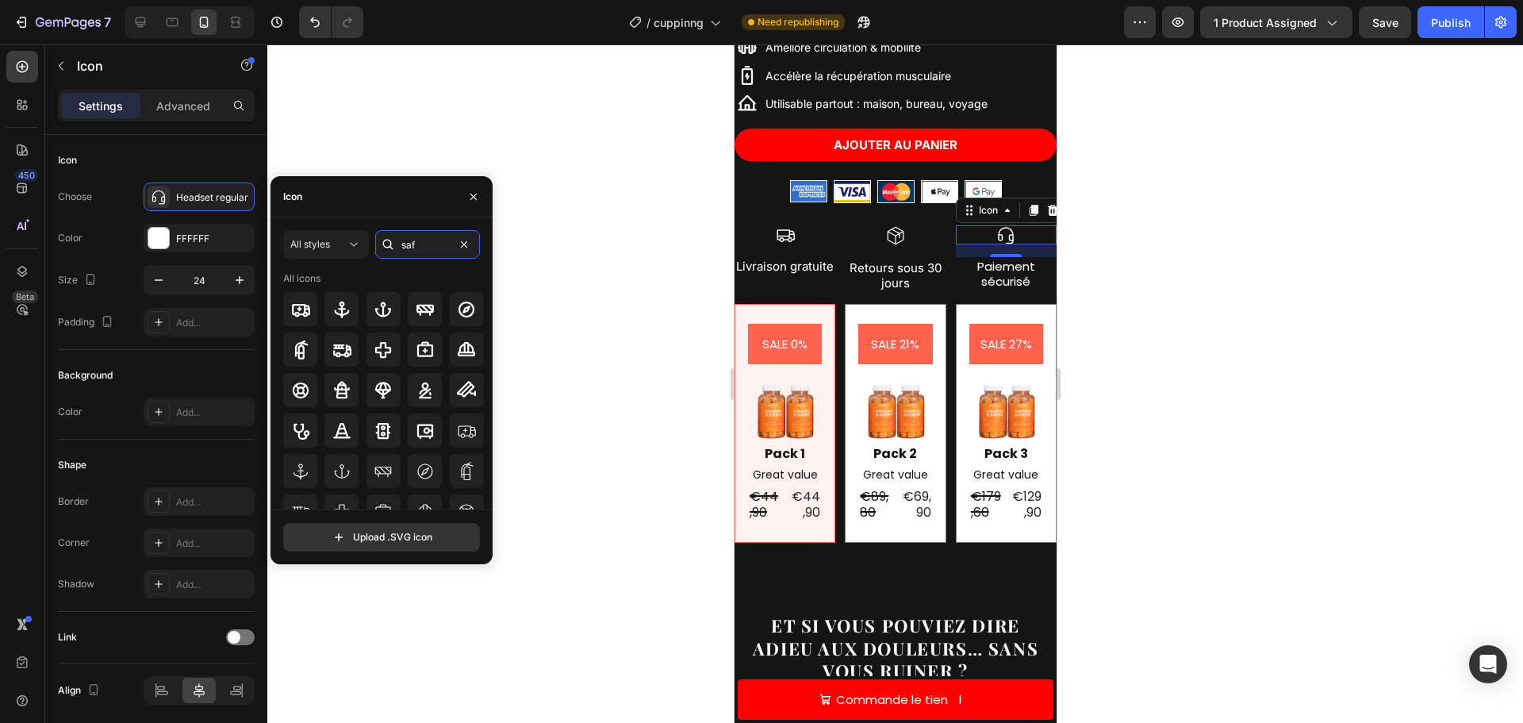
type input "safe"
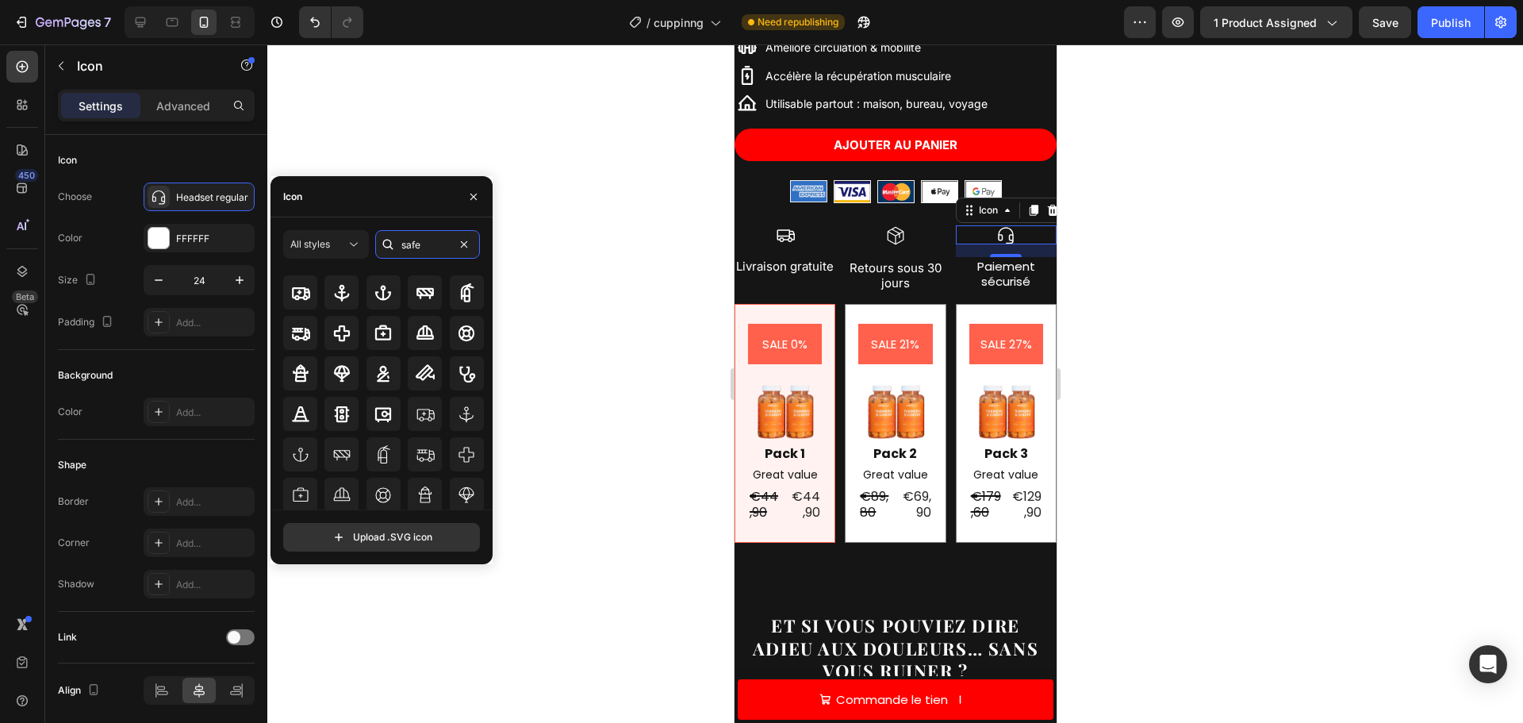
scroll to position [0, 0]
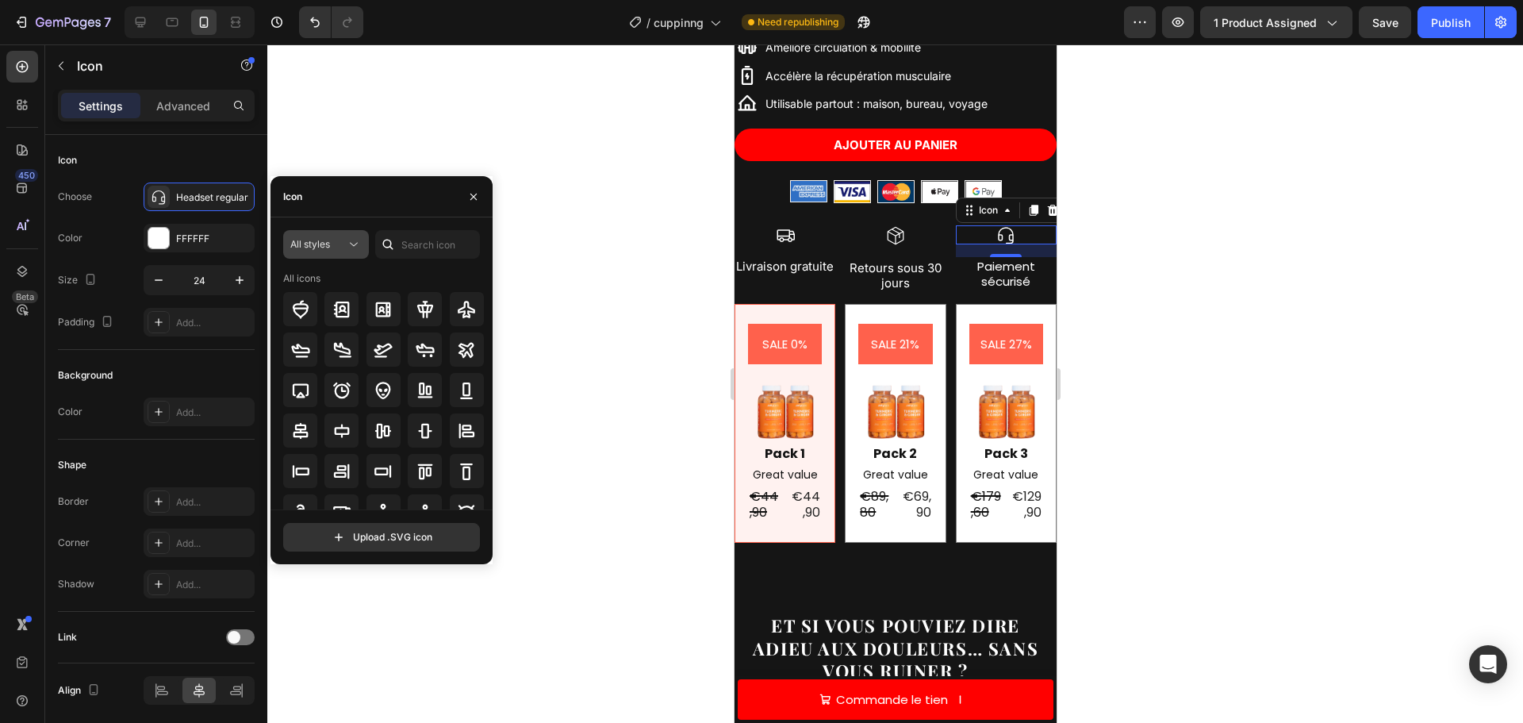
click at [336, 246] on div "All styles" at bounding box center [318, 244] width 56 height 14
click at [422, 272] on div "All icons" at bounding box center [384, 278] width 202 height 14
click at [355, 243] on icon at bounding box center [354, 244] width 16 height 16
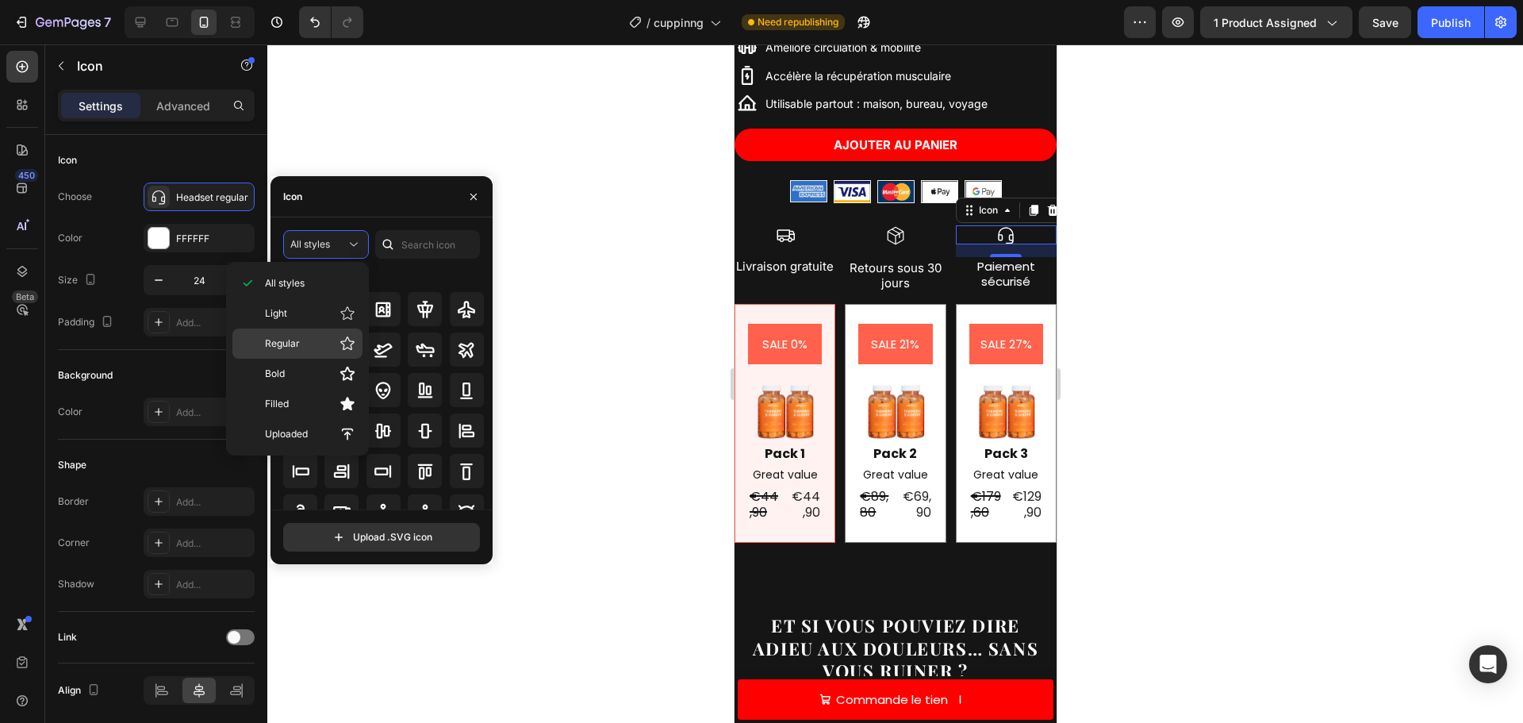
click at [310, 347] on p "Regular" at bounding box center [310, 344] width 90 height 16
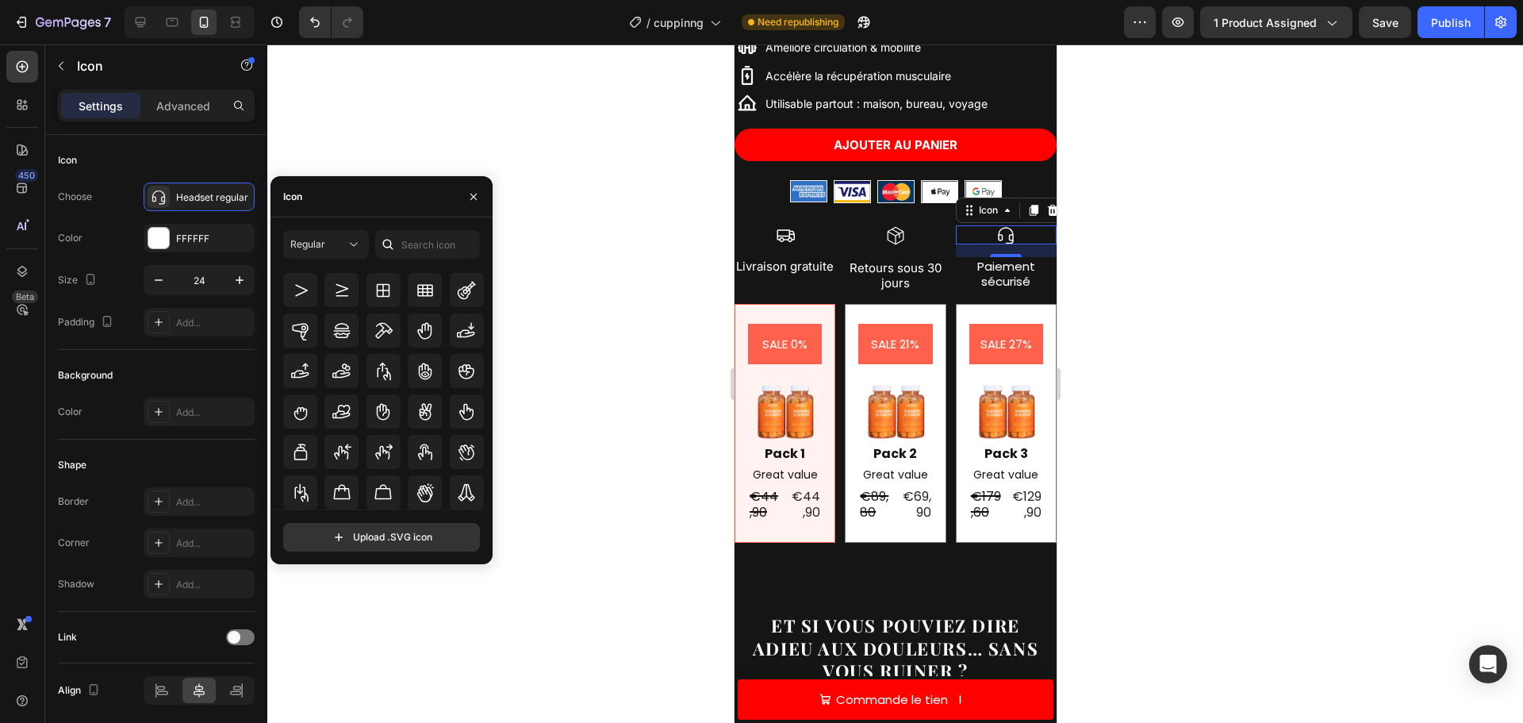
scroll to position [5291, 0]
drag, startPoint x: 492, startPoint y: 486, endPoint x: 487, endPoint y: 513, distance: 28.2
click at [487, 513] on div "Regular All icons Upload .SVG icon" at bounding box center [382, 390] width 222 height 321
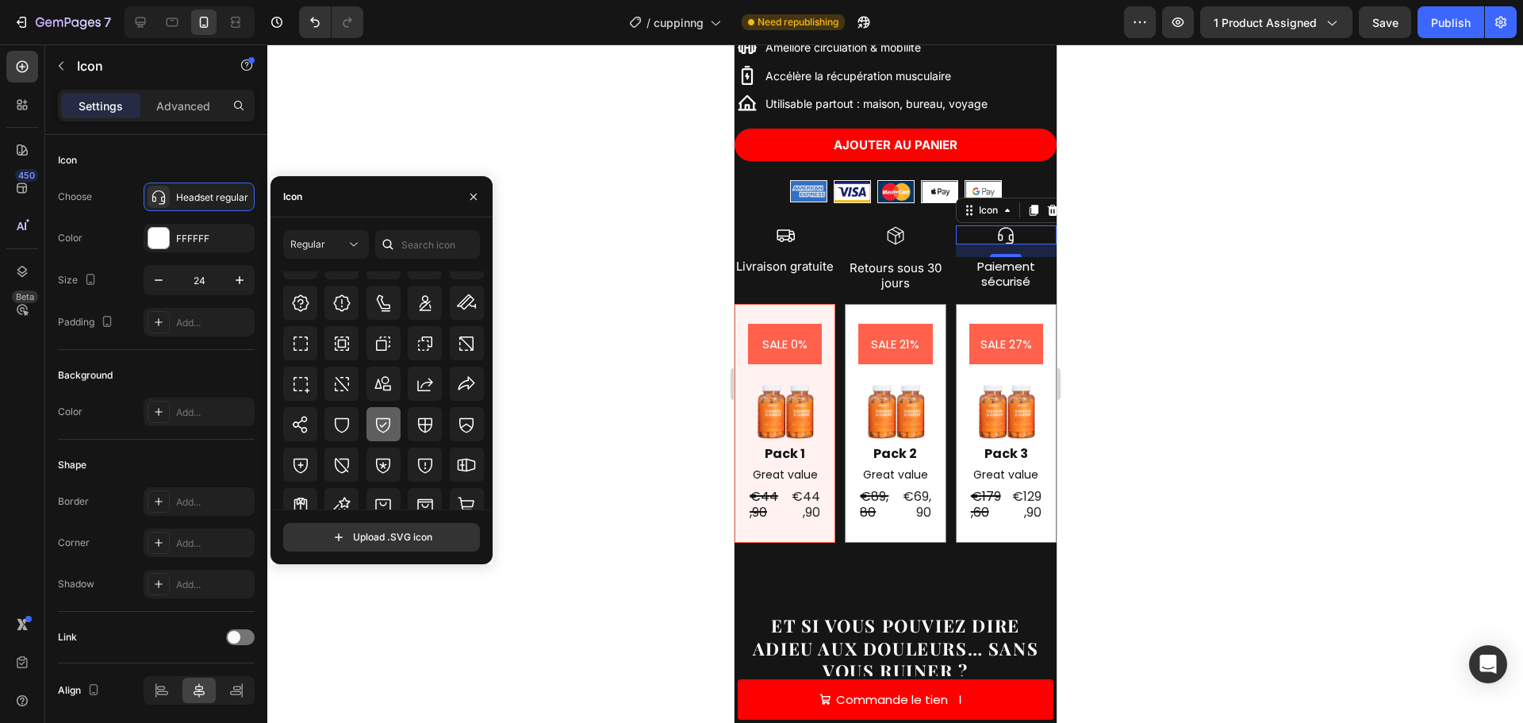
click at [382, 421] on icon at bounding box center [383, 424] width 19 height 19
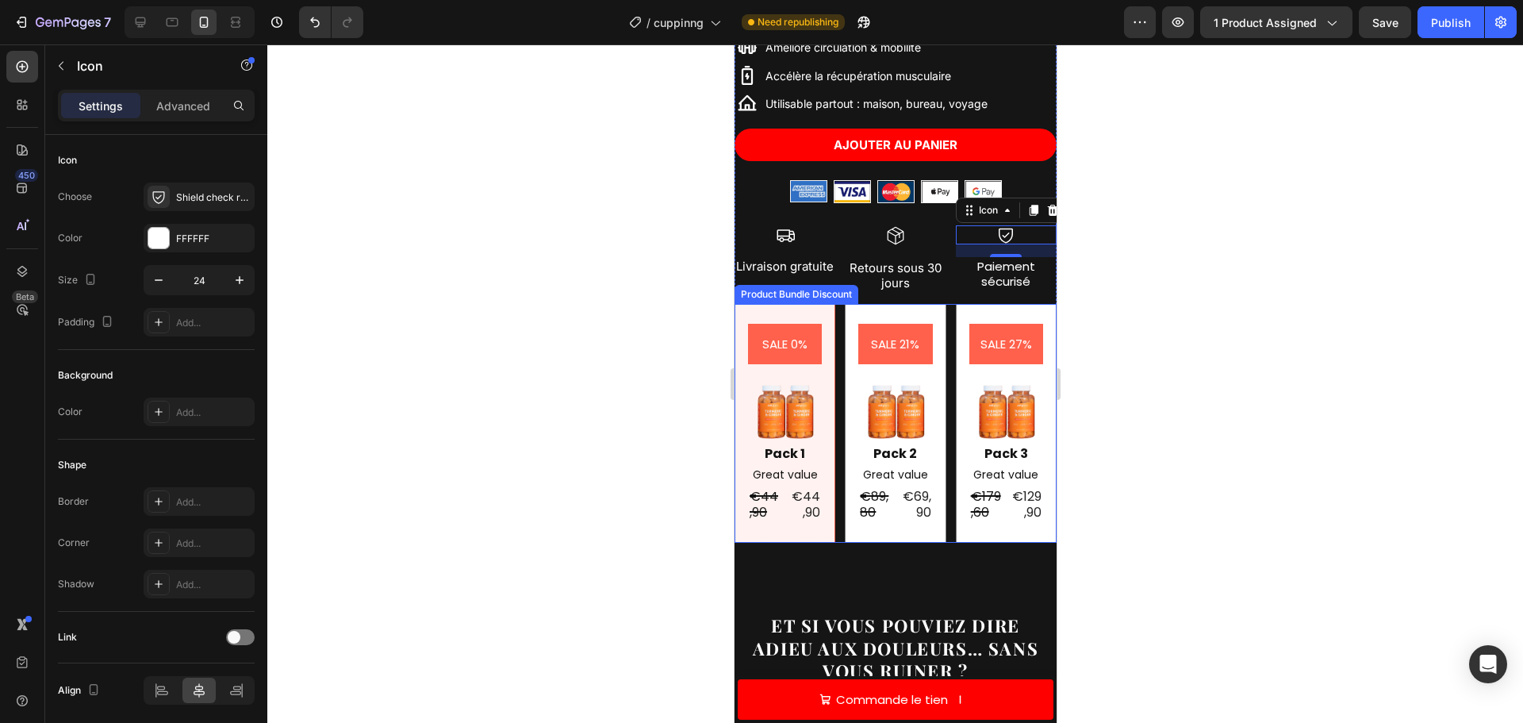
click at [1270, 273] on div at bounding box center [895, 383] width 1256 height 678
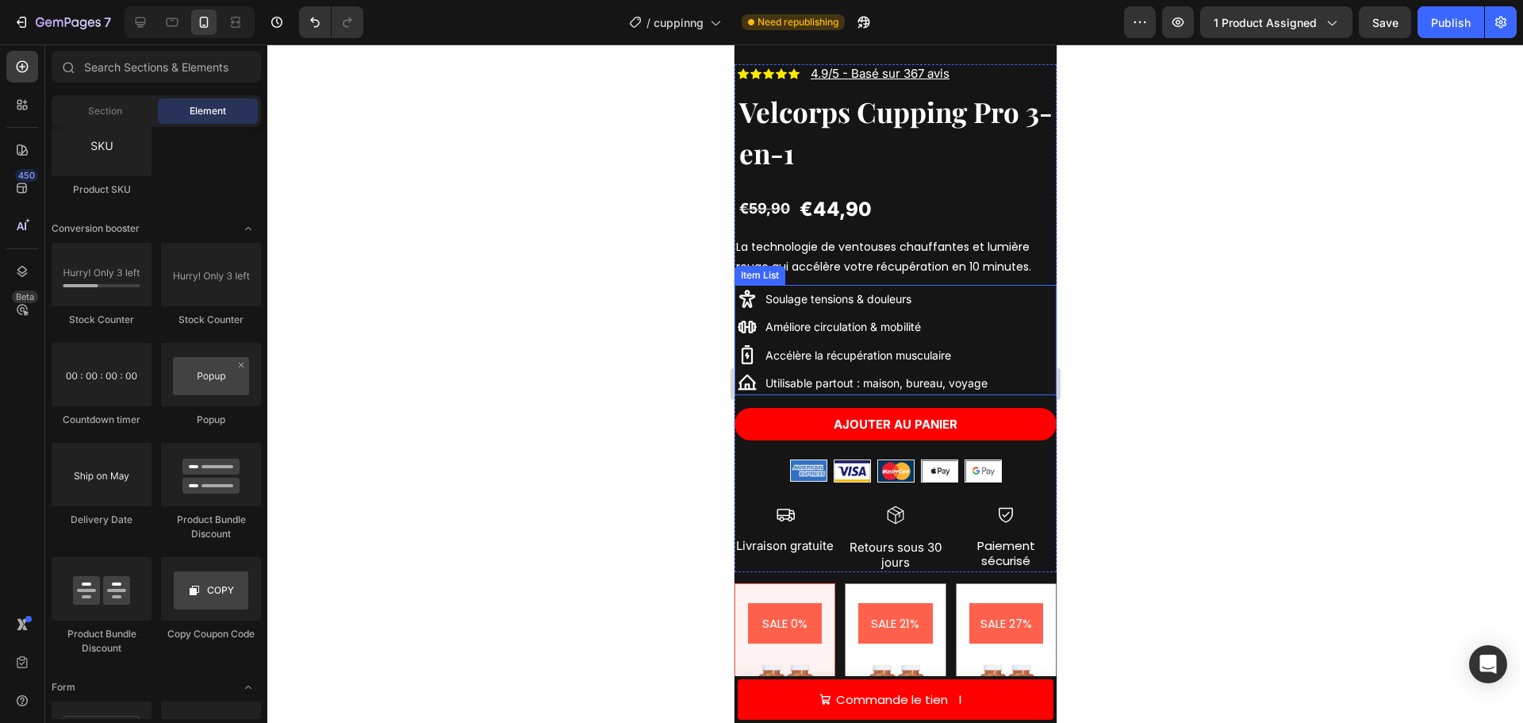
scroll to position [398, 0]
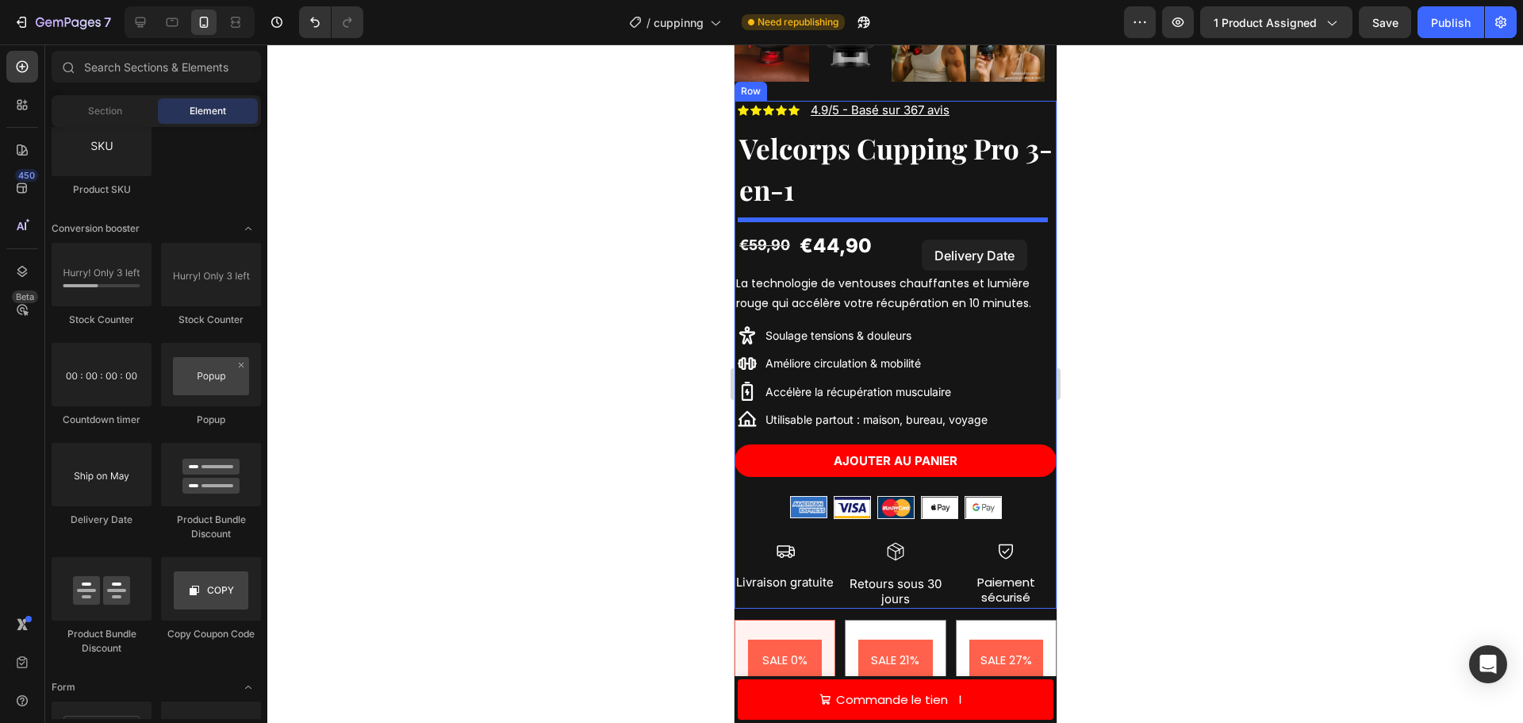
drag, startPoint x: 941, startPoint y: 492, endPoint x: 921, endPoint y: 240, distance: 253.1
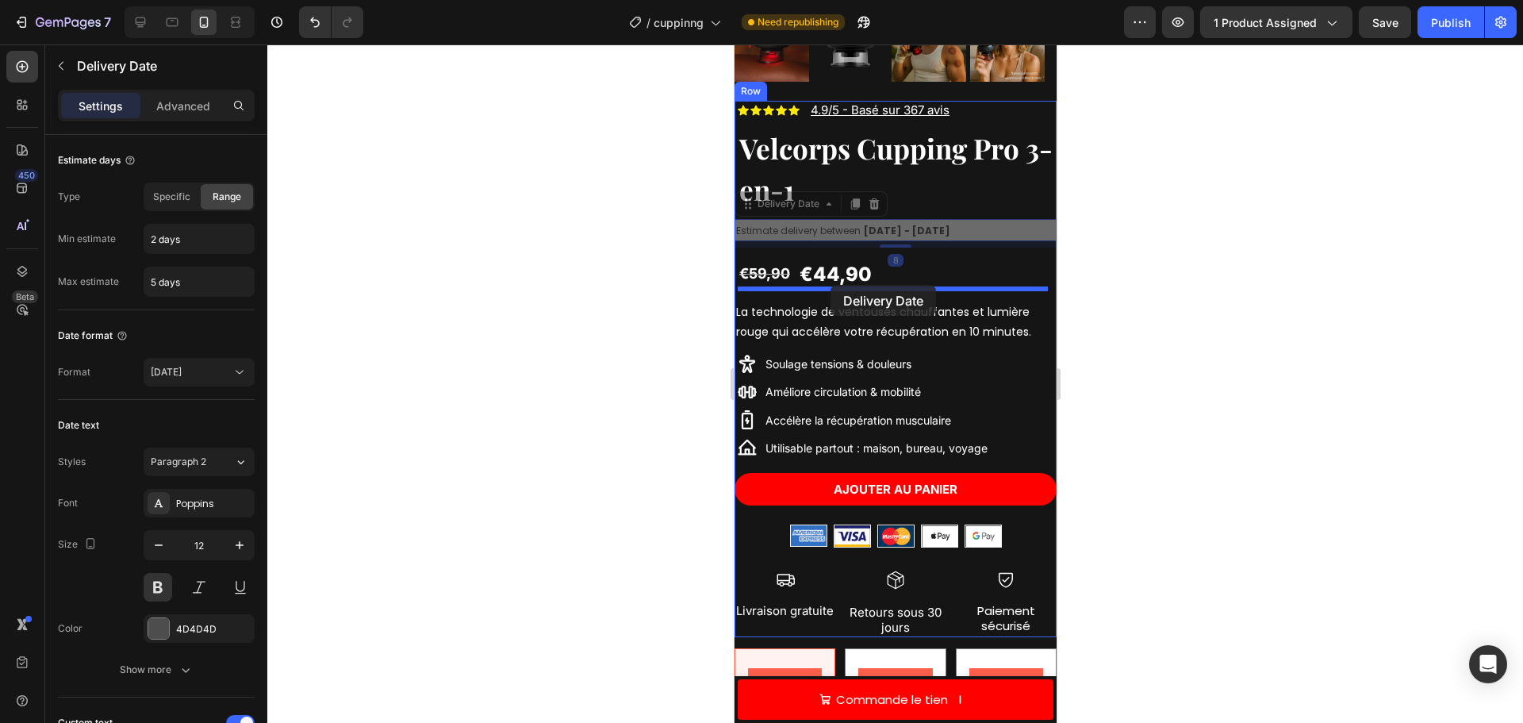
drag, startPoint x: 941, startPoint y: 215, endPoint x: 830, endPoint y: 285, distance: 131.2
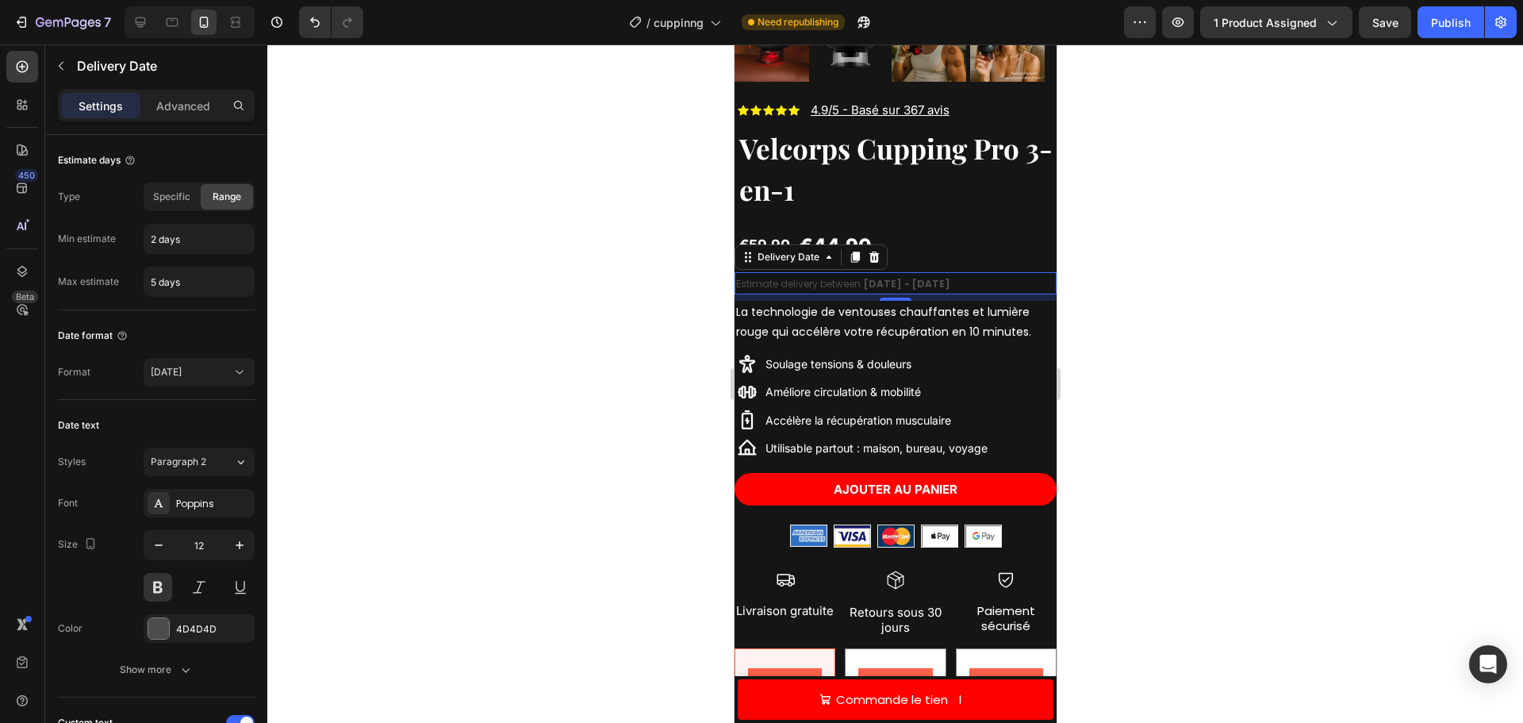
click at [833, 277] on span "Estimate delivery between" at bounding box center [797, 283] width 125 height 13
click at [179, 241] on input "2 days" at bounding box center [198, 239] width 109 height 29
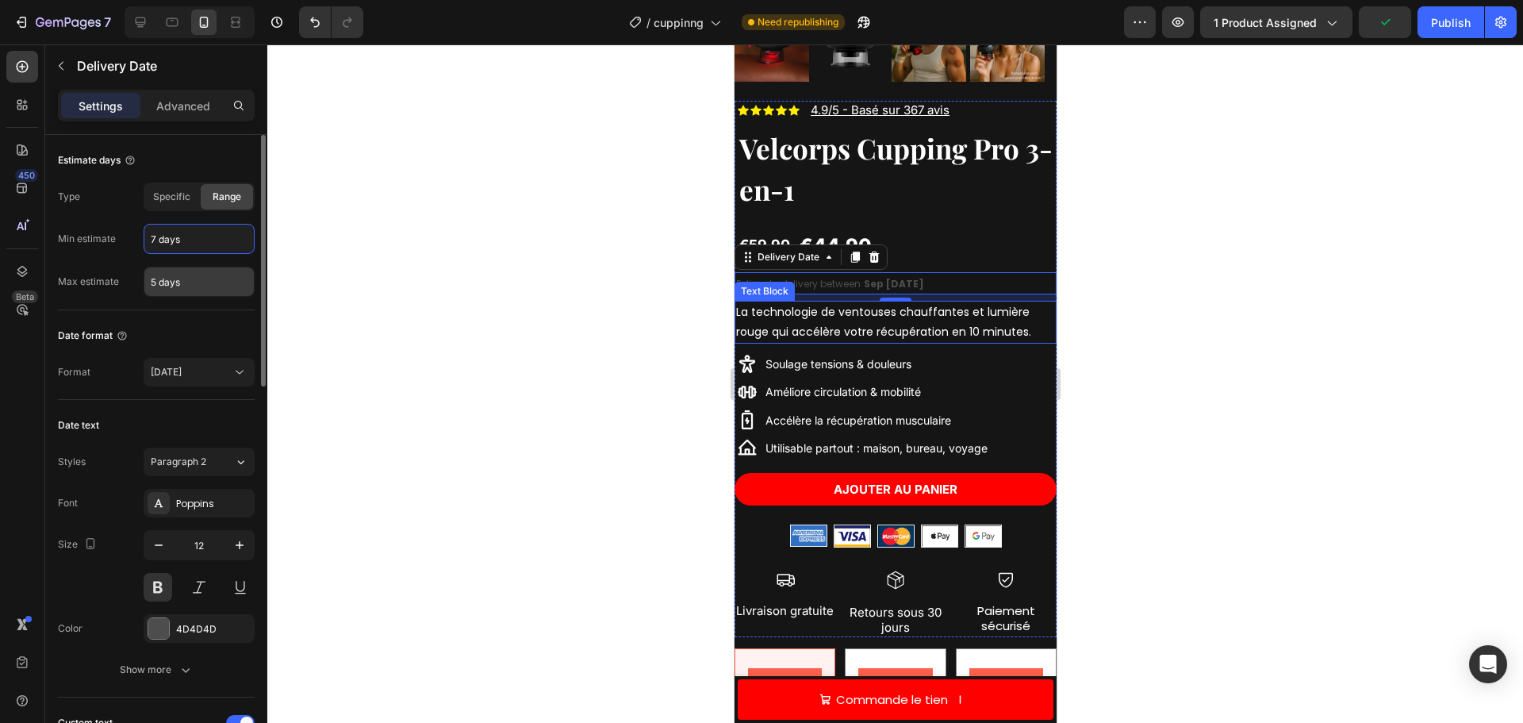
type input "7 days"
click at [163, 279] on input "5 days" at bounding box center [198, 281] width 109 height 29
type input "10 days"
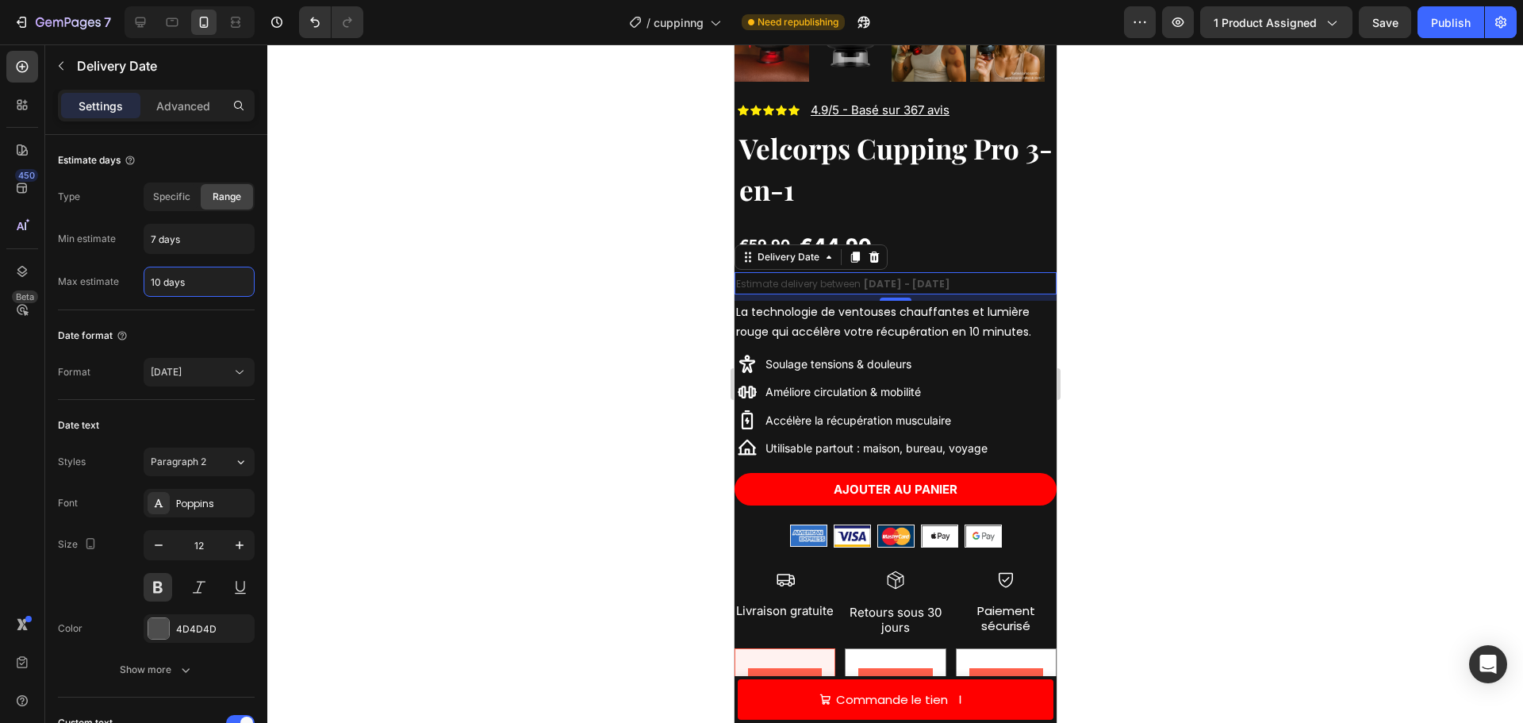
click at [1112, 345] on div at bounding box center [895, 383] width 1256 height 678
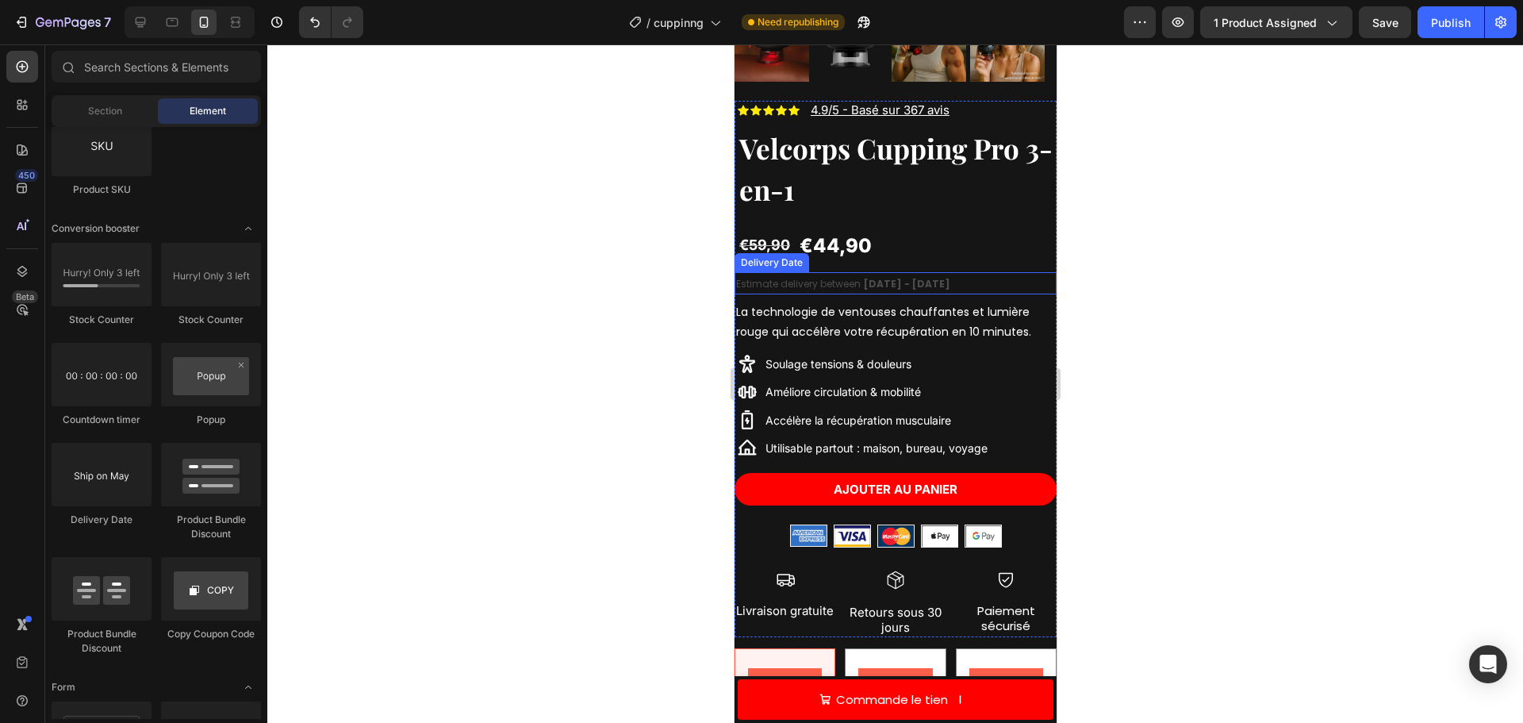
click at [838, 277] on span "Estimate delivery between" at bounding box center [797, 283] width 125 height 13
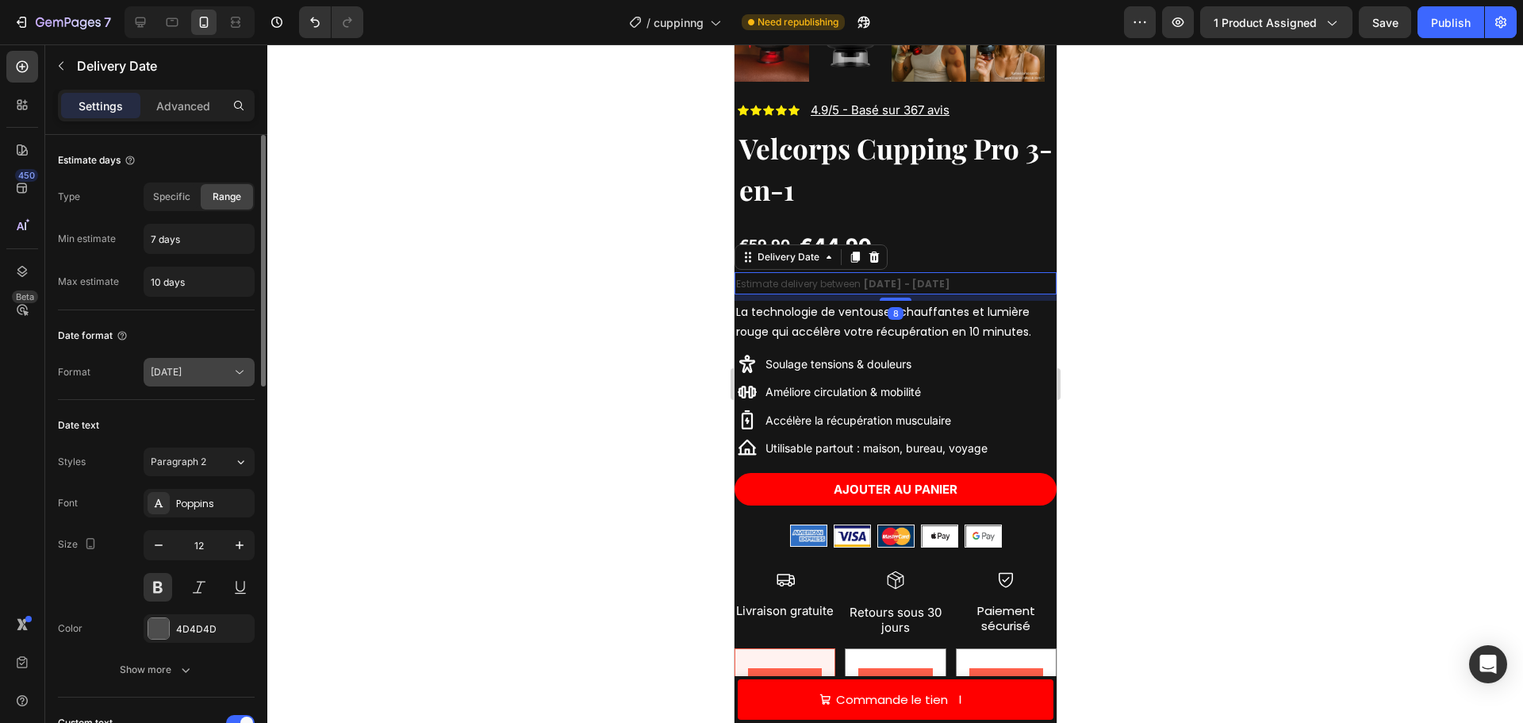
click at [192, 371] on div "Aug 22" at bounding box center [191, 372] width 81 height 14
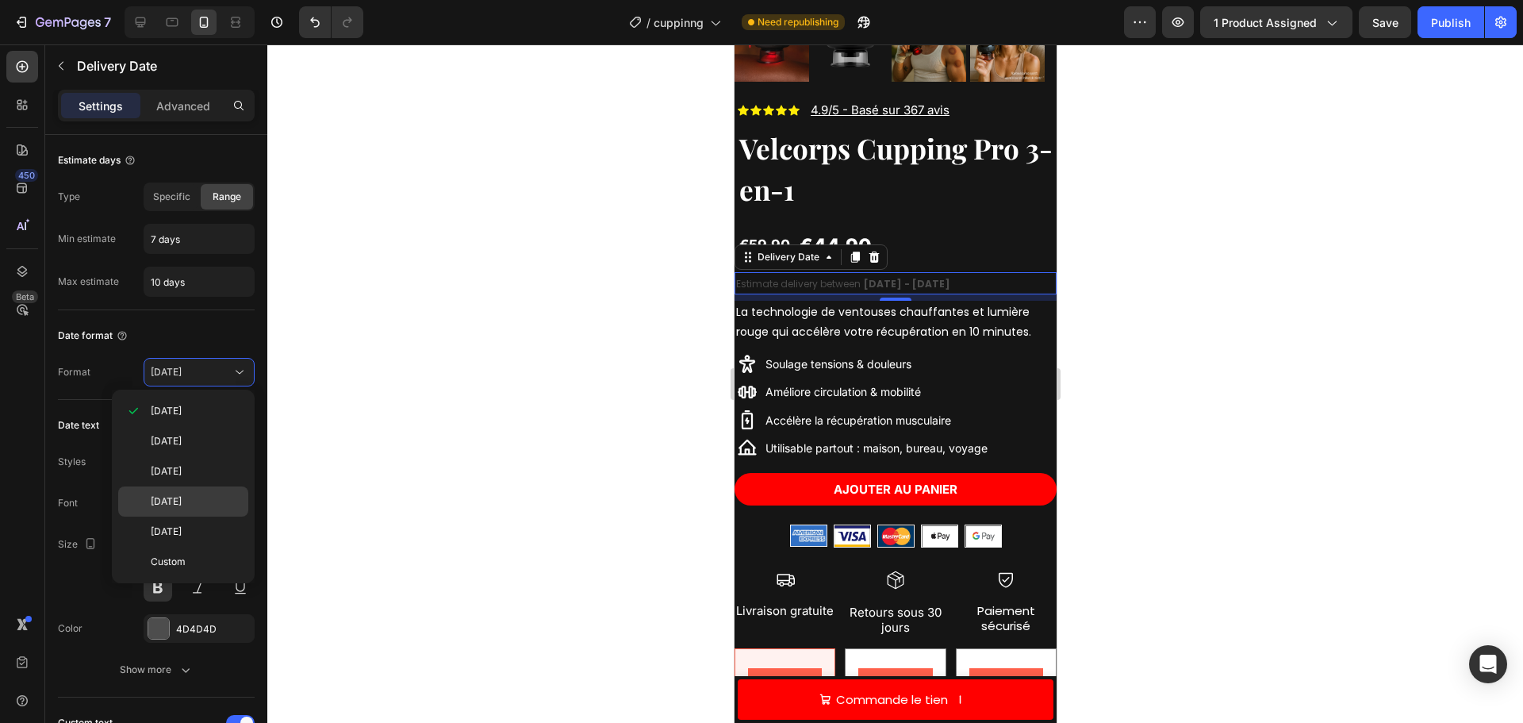
click at [203, 516] on div "22/08/2025" at bounding box center [183, 531] width 130 height 30
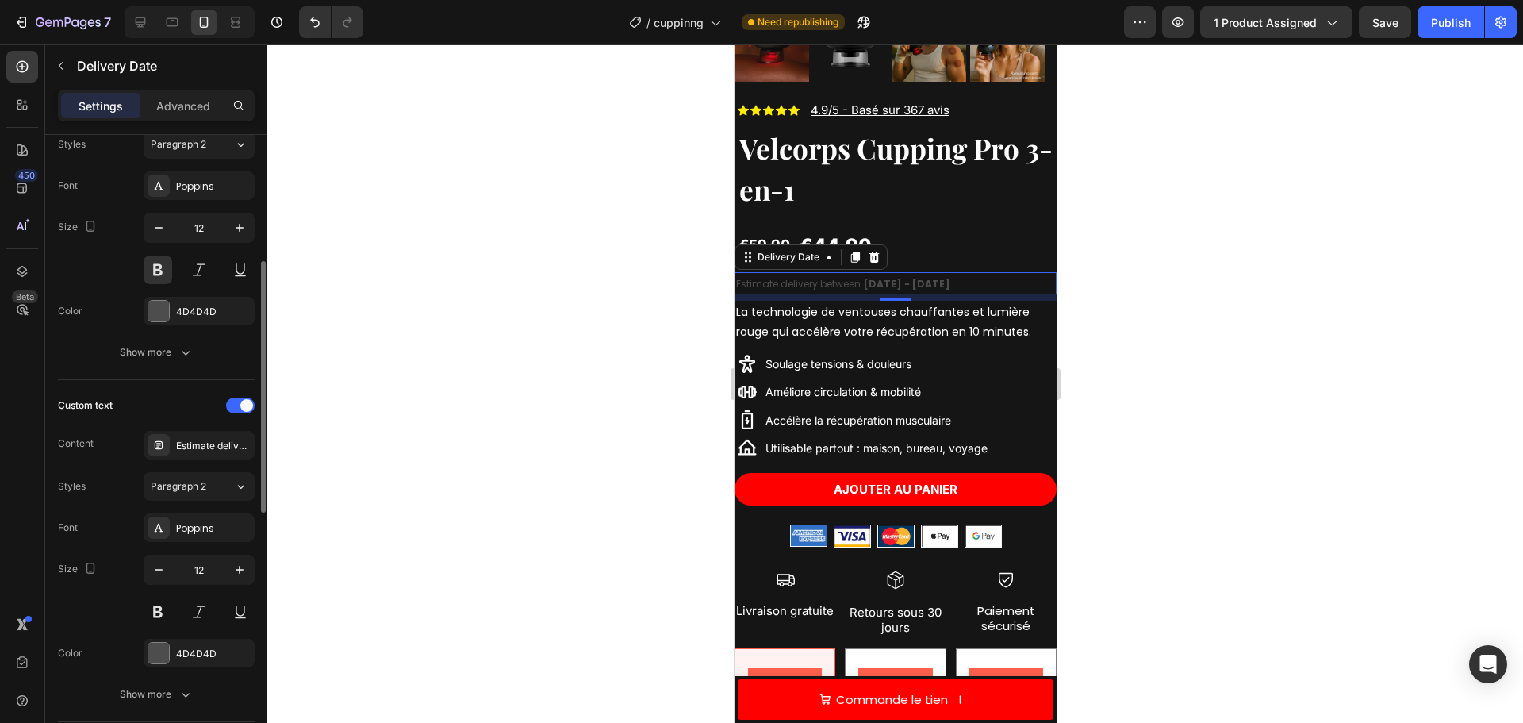
scroll to position [397, 0]
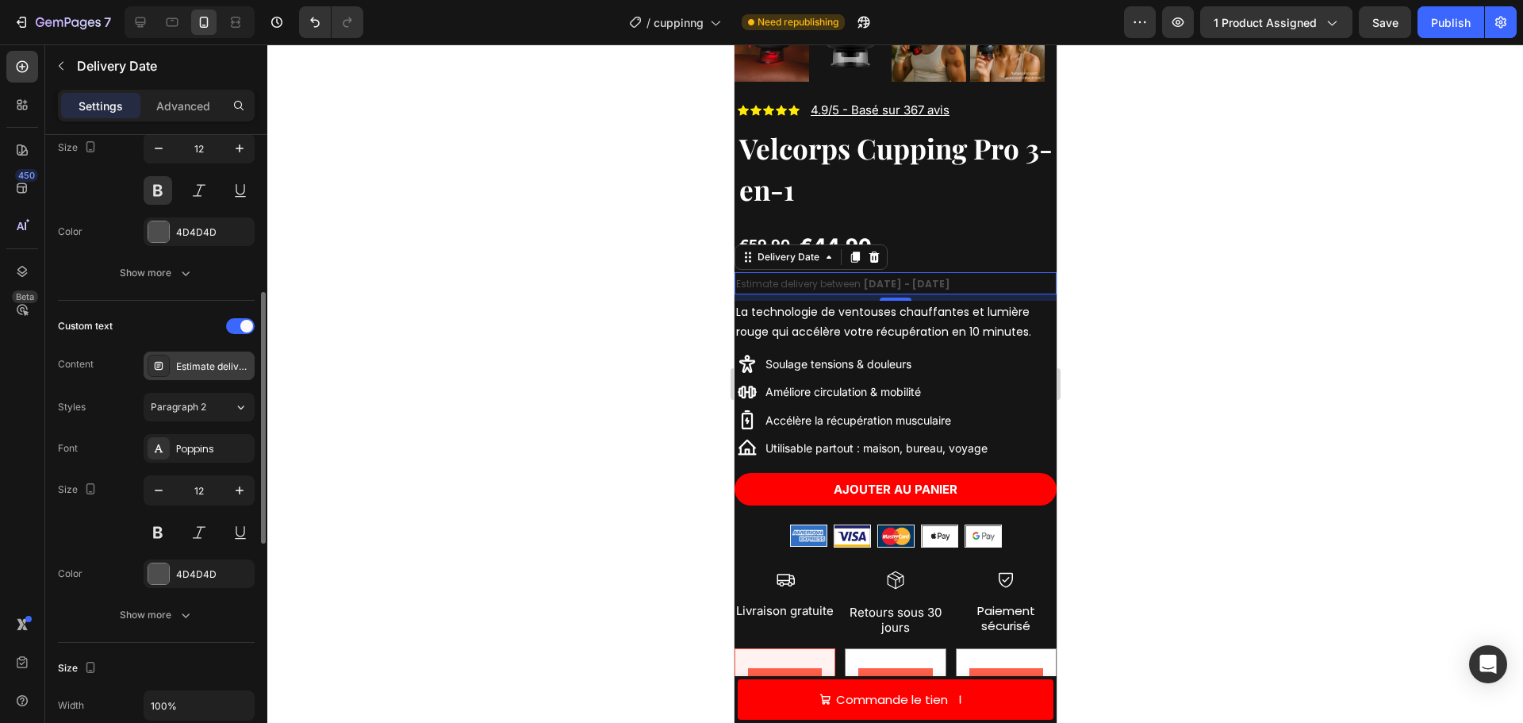
click at [204, 363] on div "Estimate delivery between" at bounding box center [213, 366] width 75 height 14
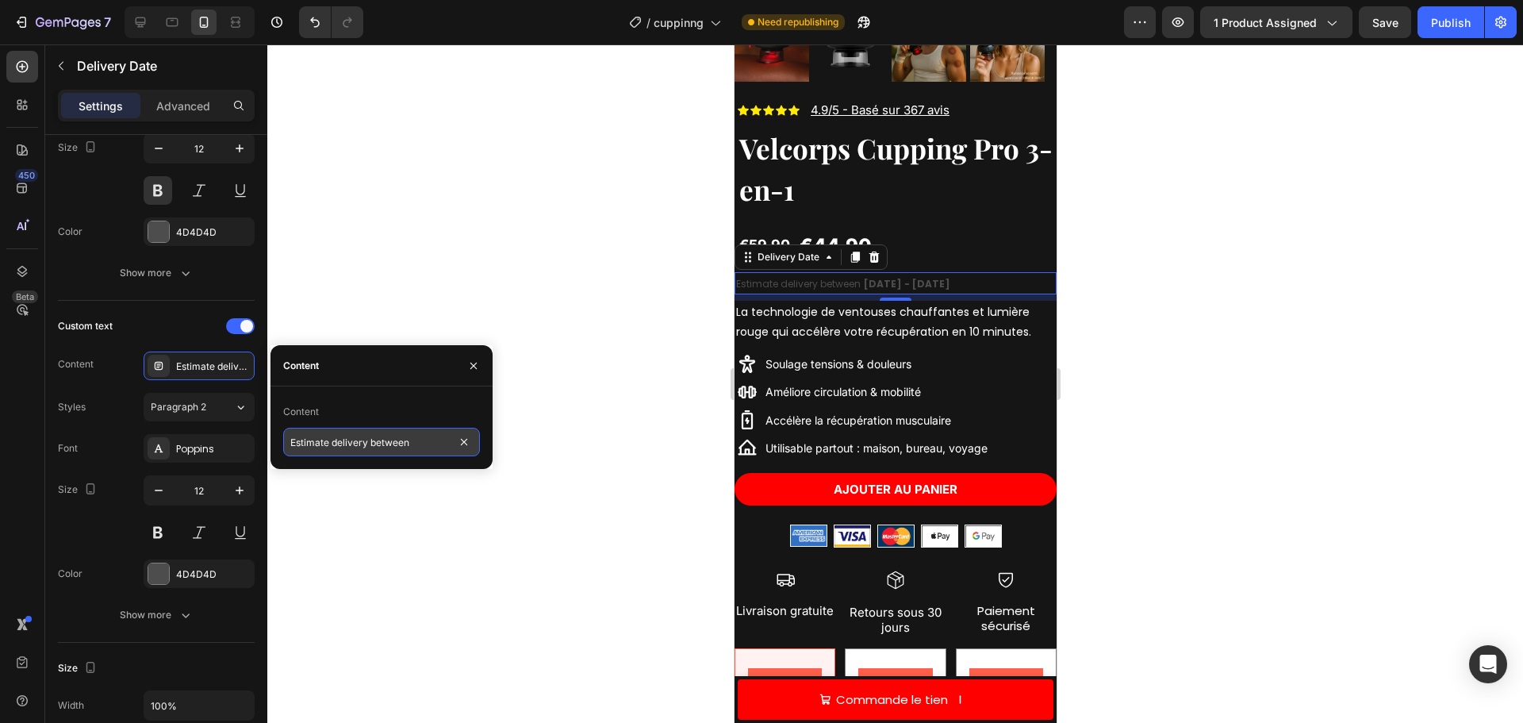
click at [362, 436] on input "Estimate delivery between" at bounding box center [381, 442] width 197 height 29
click at [383, 454] on input "Estimate delivery between" at bounding box center [381, 442] width 197 height 29
click at [421, 443] on input "Estimate delivery between" at bounding box center [381, 442] width 197 height 29
click at [420, 443] on input "Estimate delivery between" at bounding box center [381, 442] width 197 height 29
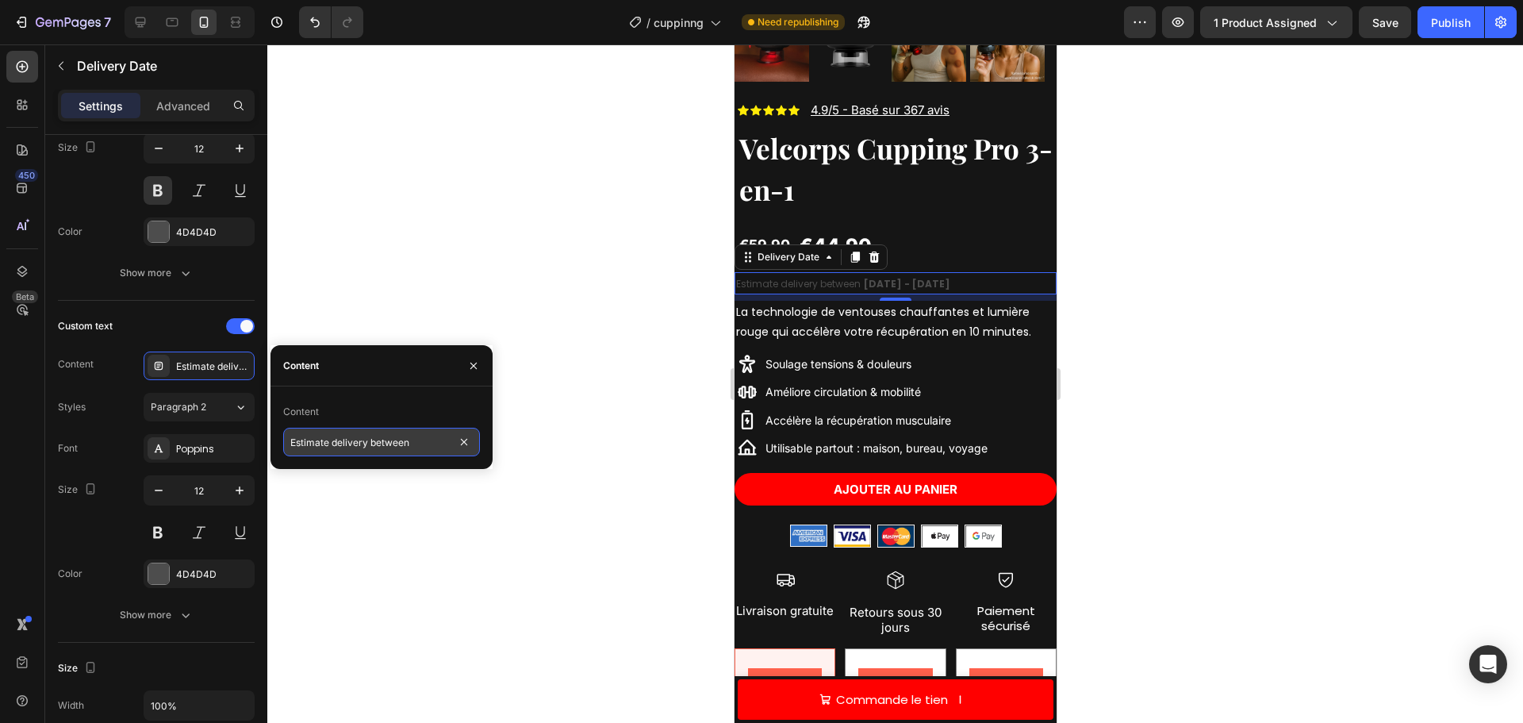
click at [420, 443] on input "Estimate delivery between" at bounding box center [381, 442] width 197 height 29
type input "Livraison estimé"
click at [175, 438] on div "Poppins" at bounding box center [199, 448] width 111 height 29
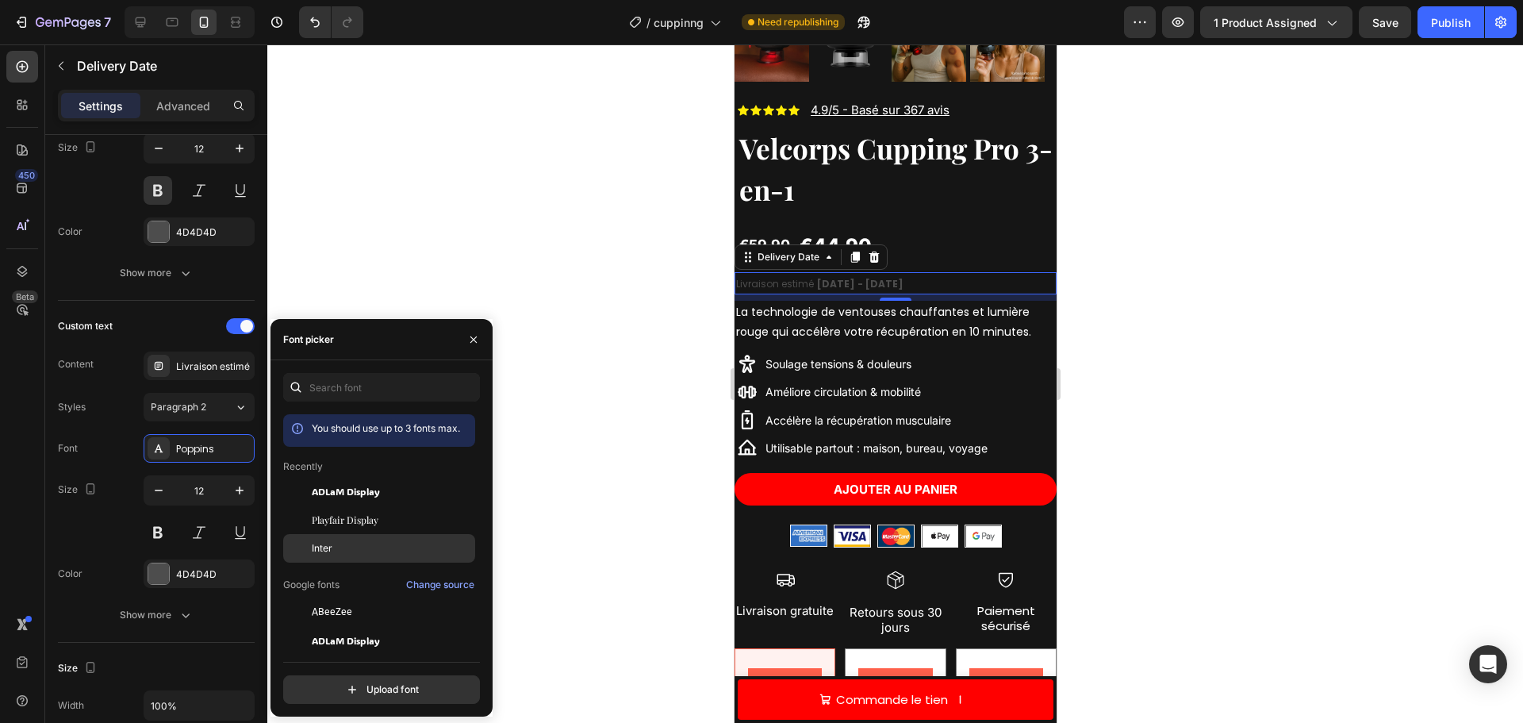
click at [336, 548] on div "Inter" at bounding box center [392, 548] width 160 height 14
click at [555, 248] on div at bounding box center [895, 383] width 1256 height 678
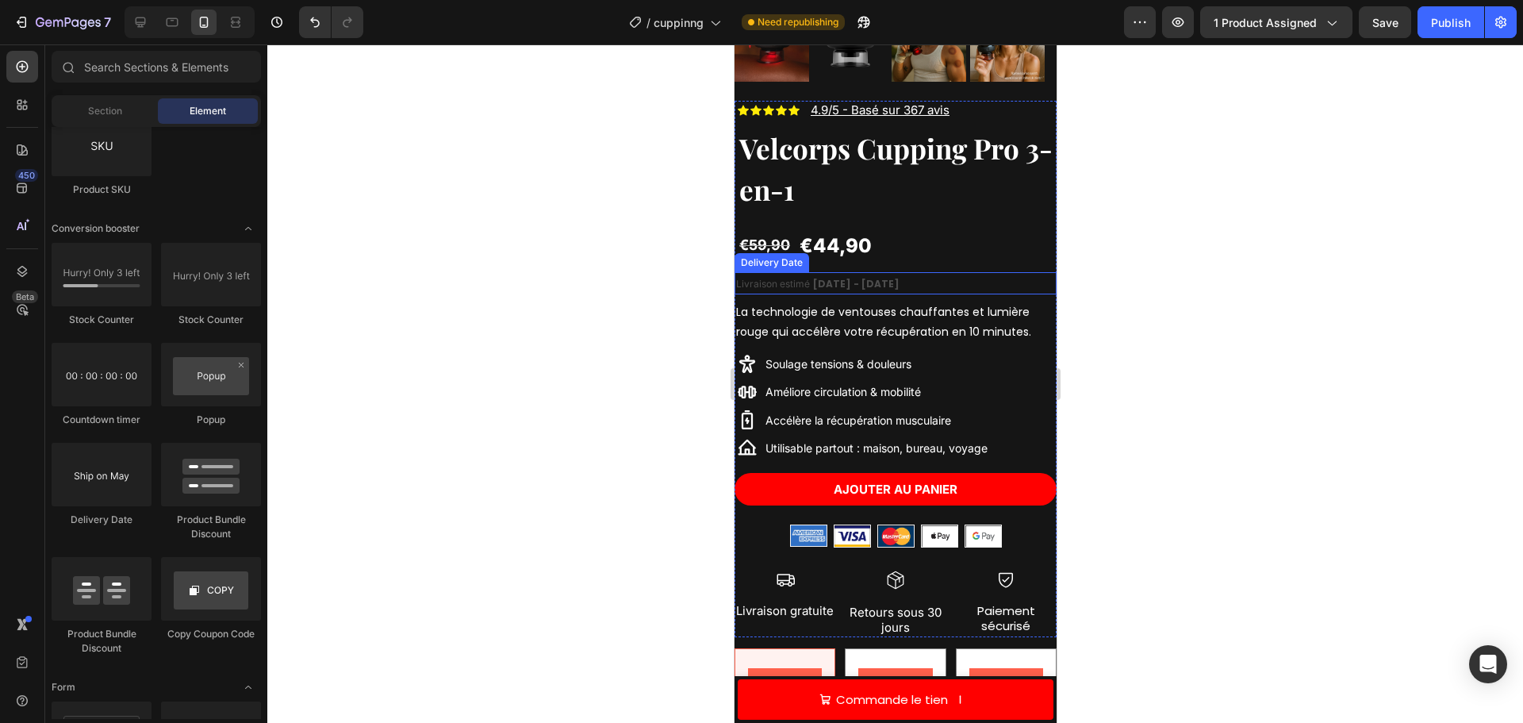
click at [836, 277] on span "02/09/2025 - 05/09/2025" at bounding box center [855, 283] width 86 height 13
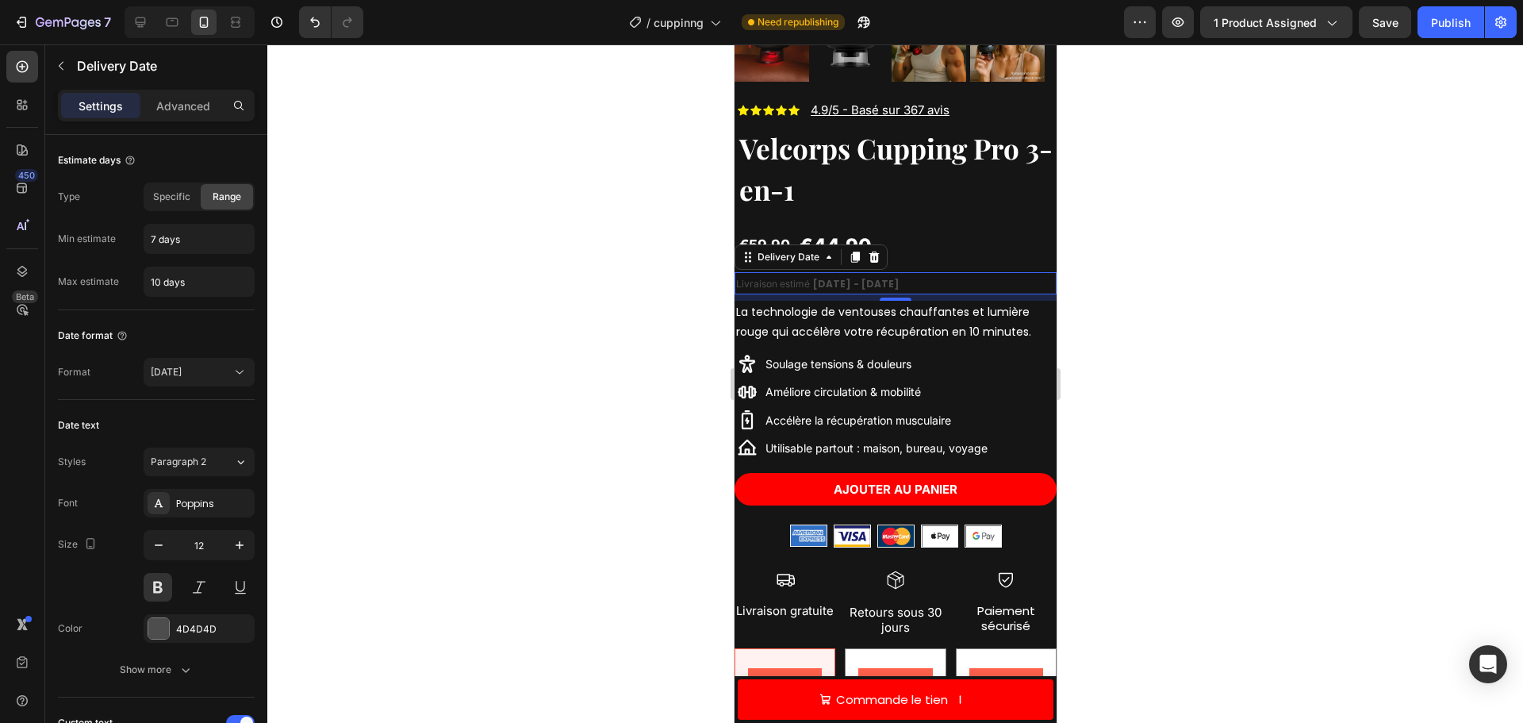
click at [813, 277] on span "02/09/2025 - 05/09/2025" at bounding box center [855, 283] width 86 height 13
click at [812, 277] on span "02/09/2025 - 05/09/2025" at bounding box center [855, 283] width 86 height 13
click at [807, 278] on span "Livraison estimé" at bounding box center [772, 284] width 74 height 12
click at [791, 278] on span "Livraison estimé" at bounding box center [772, 284] width 74 height 12
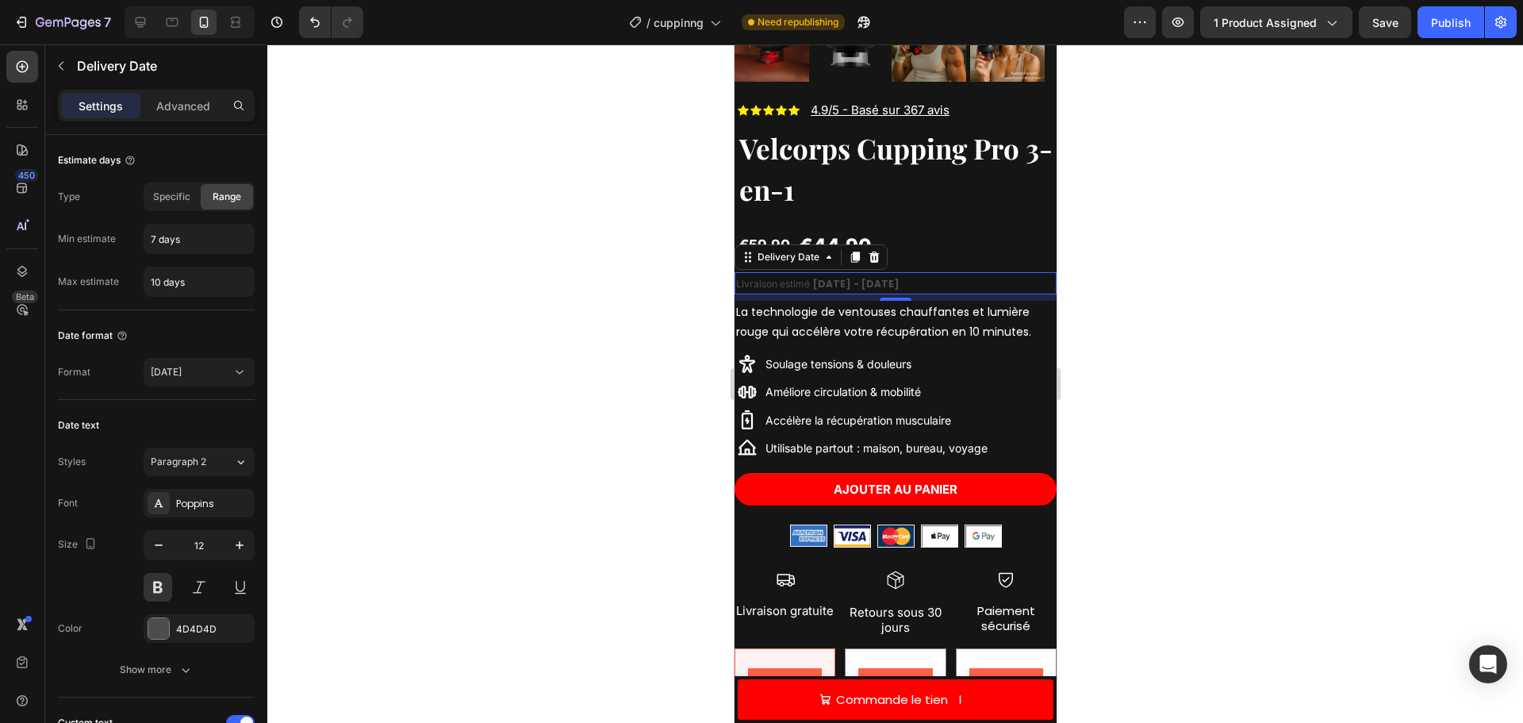
click at [791, 278] on span "Livraison estimé" at bounding box center [772, 284] width 74 height 12
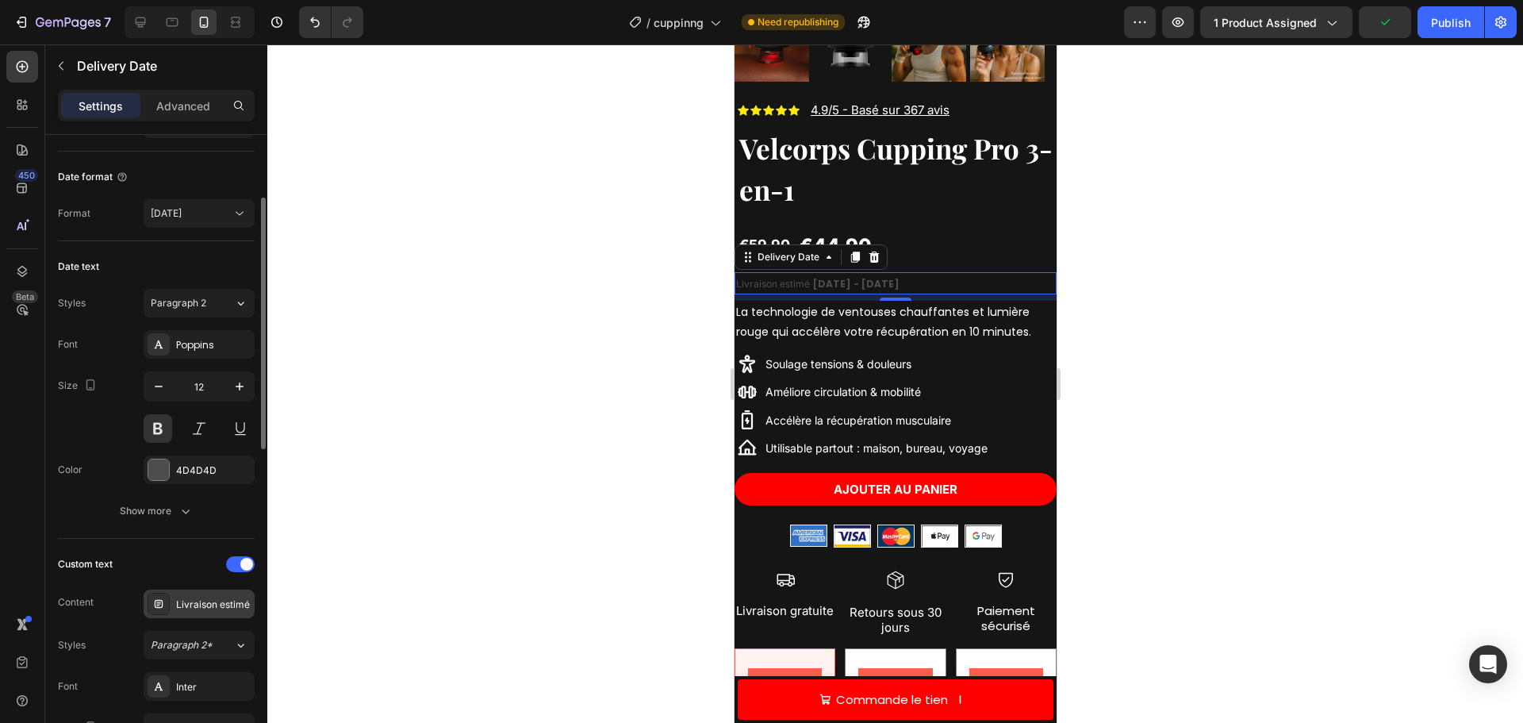
click at [200, 599] on div "Livraison estimé" at bounding box center [213, 604] width 75 height 14
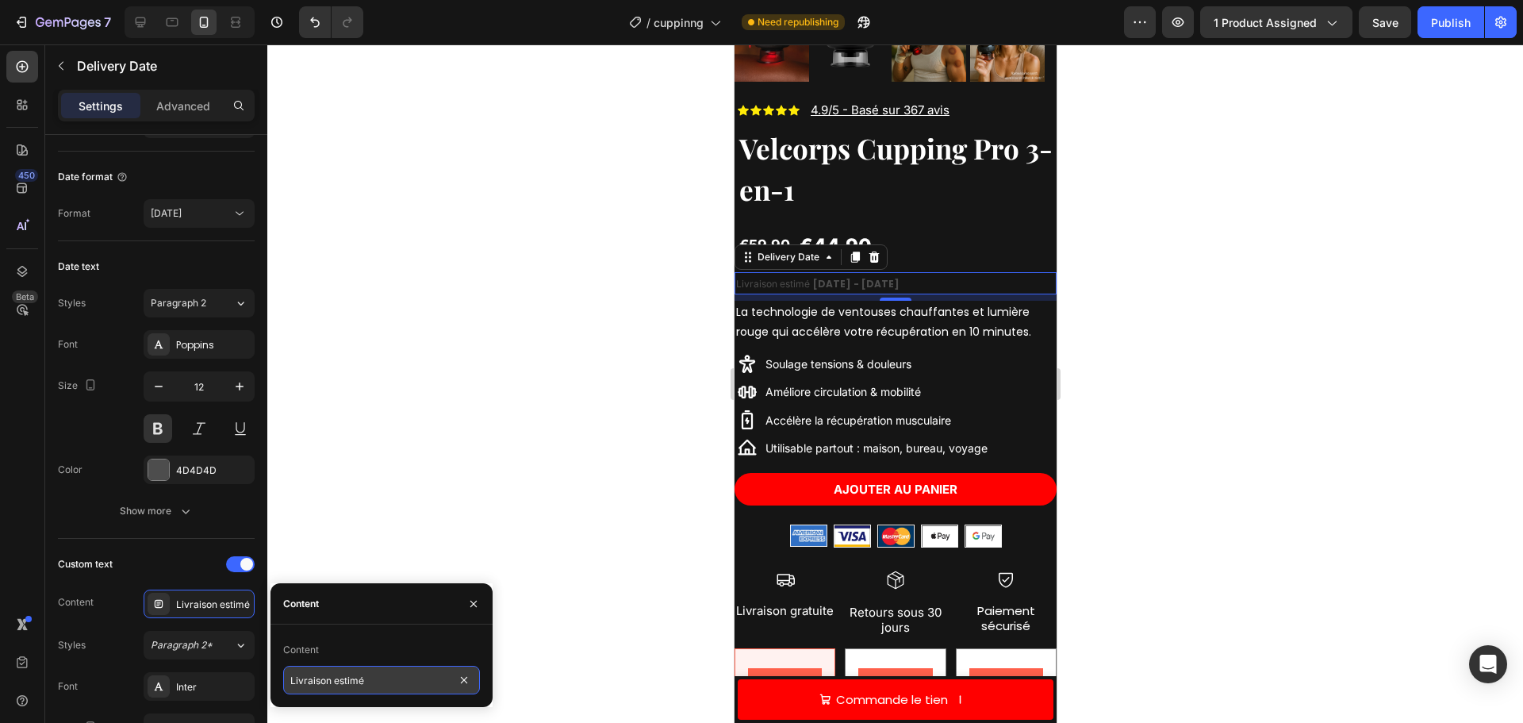
click at [378, 679] on input "Livraison estimé" at bounding box center [381, 680] width 197 height 29
click at [401, 686] on input "Livraison estimé" at bounding box center [381, 680] width 197 height 29
type input "Livraison estimé entre le"
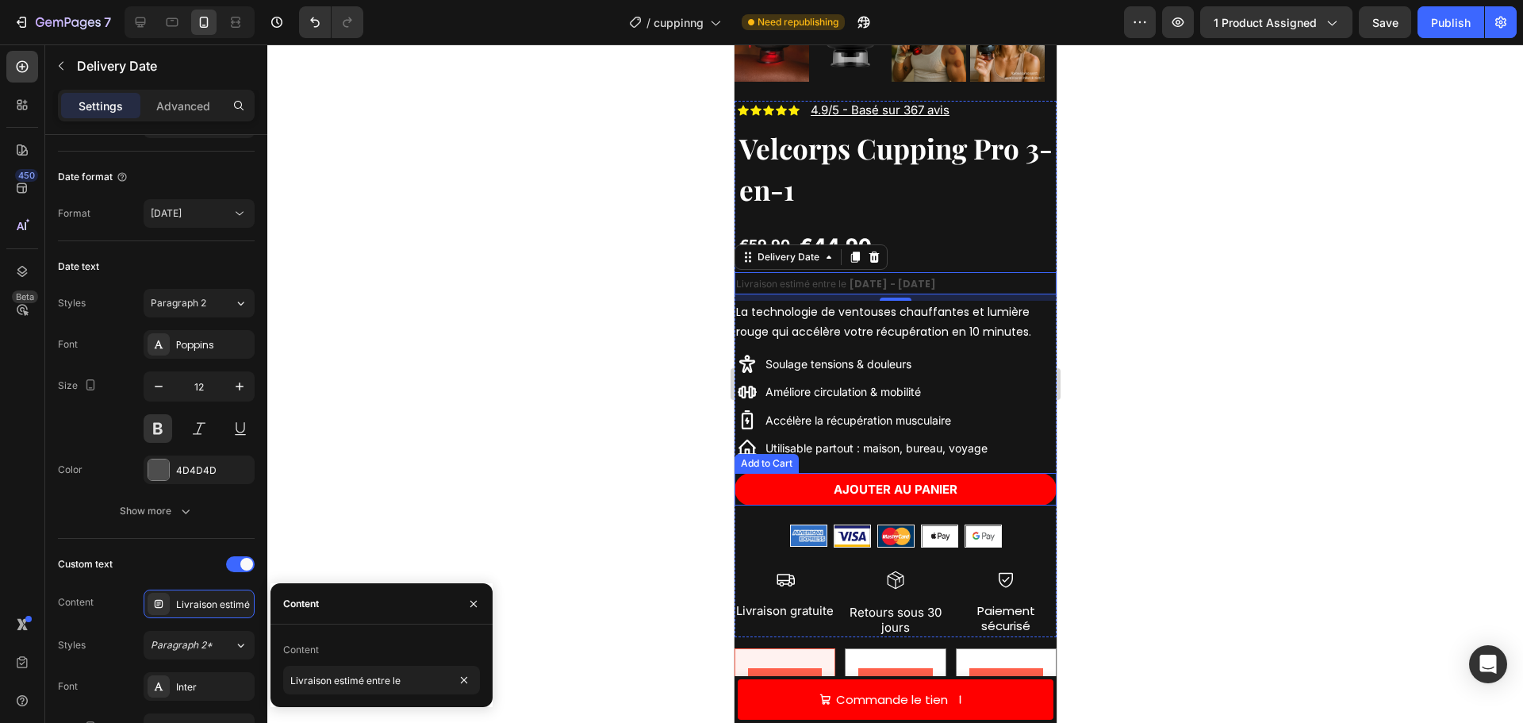
click at [1165, 421] on div at bounding box center [895, 383] width 1256 height 678
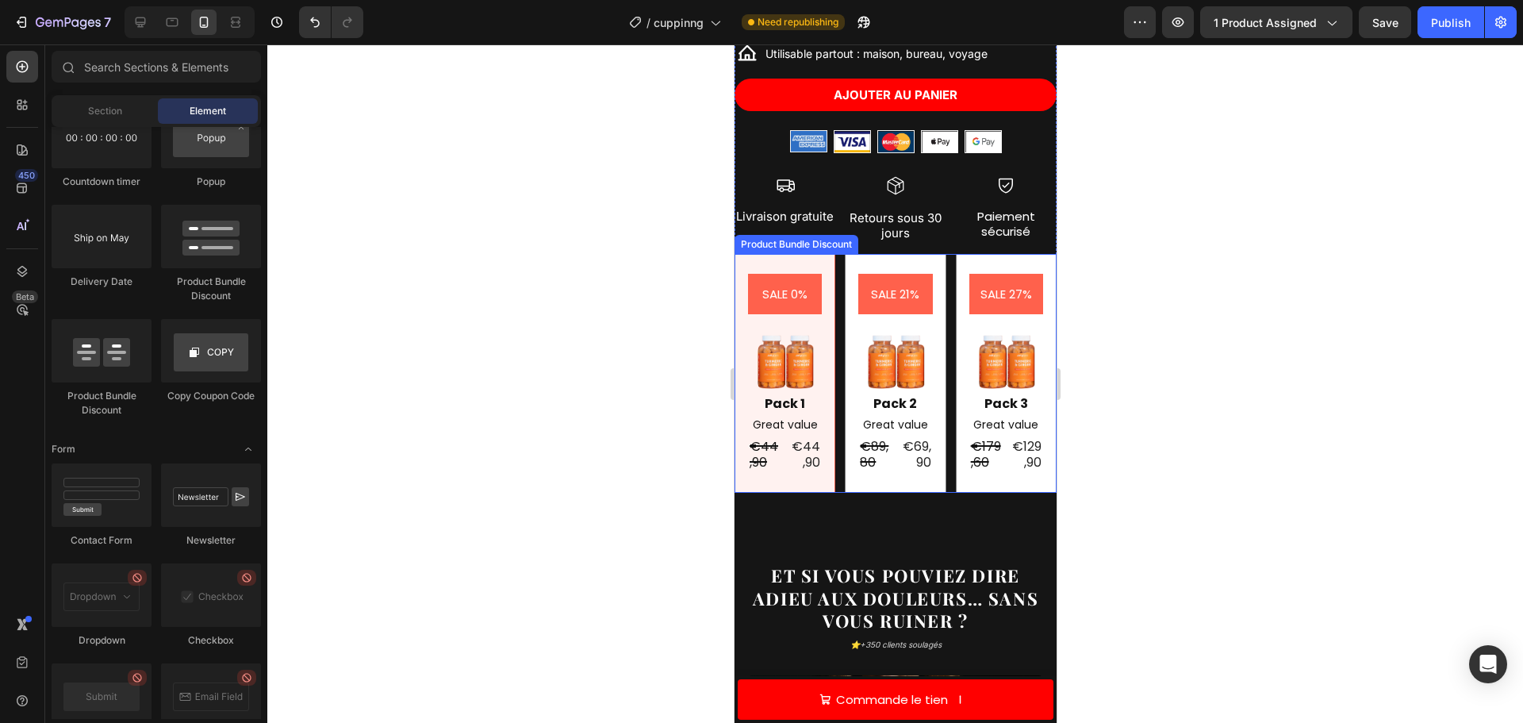
scroll to position [795, 0]
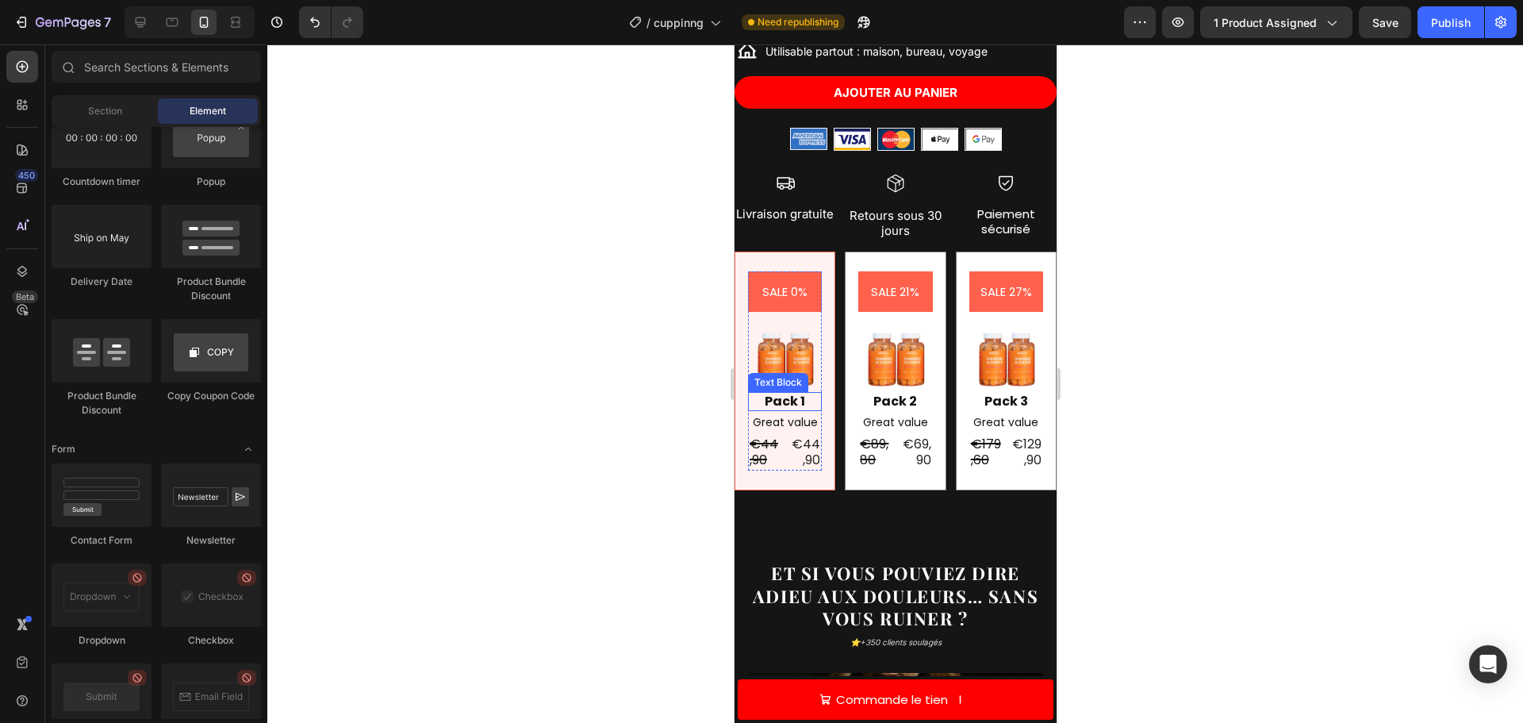
click at [779, 355] on img at bounding box center [784, 355] width 74 height 74
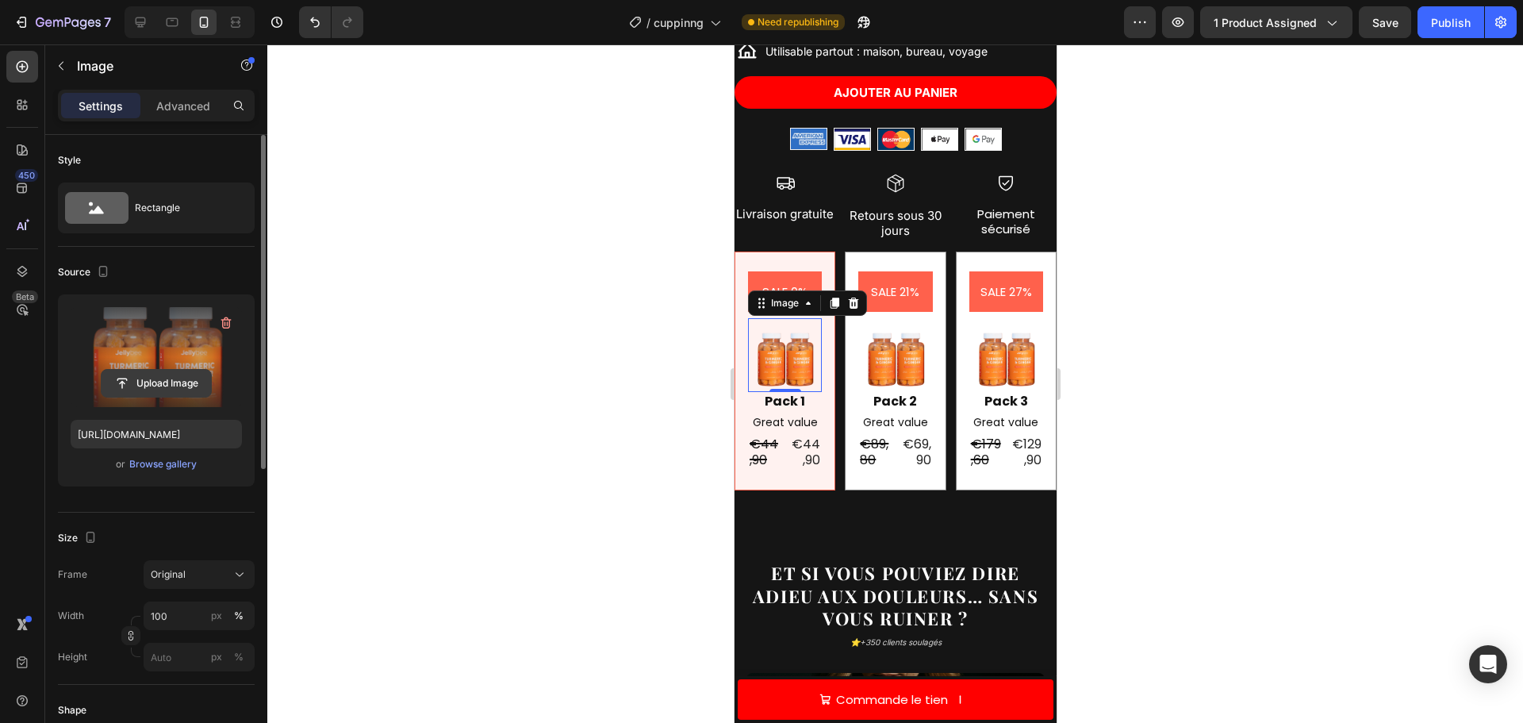
click at [151, 374] on input "file" at bounding box center [156, 383] width 109 height 27
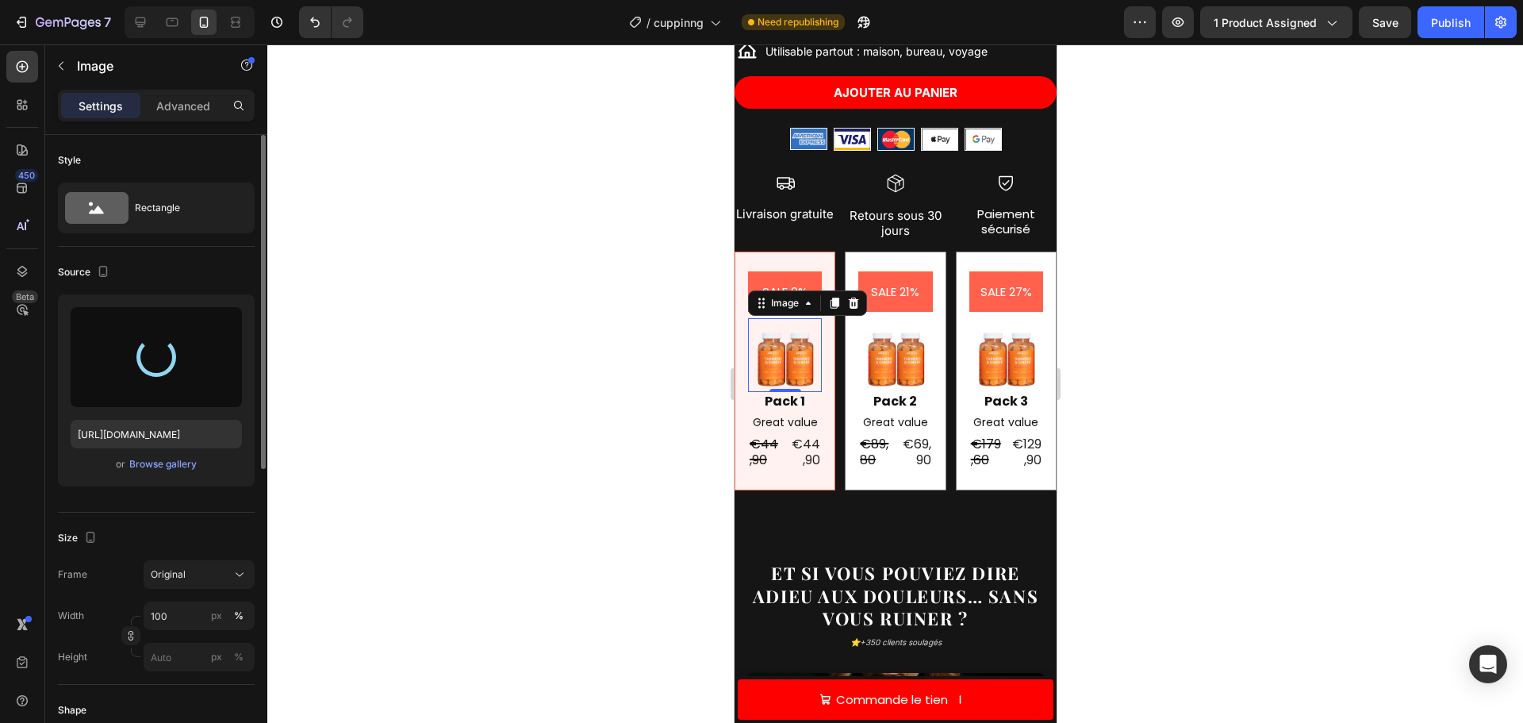
type input "https://cdn.shopify.com/s/files/1/0912/5026/2402/files/gempages_577438704042246…"
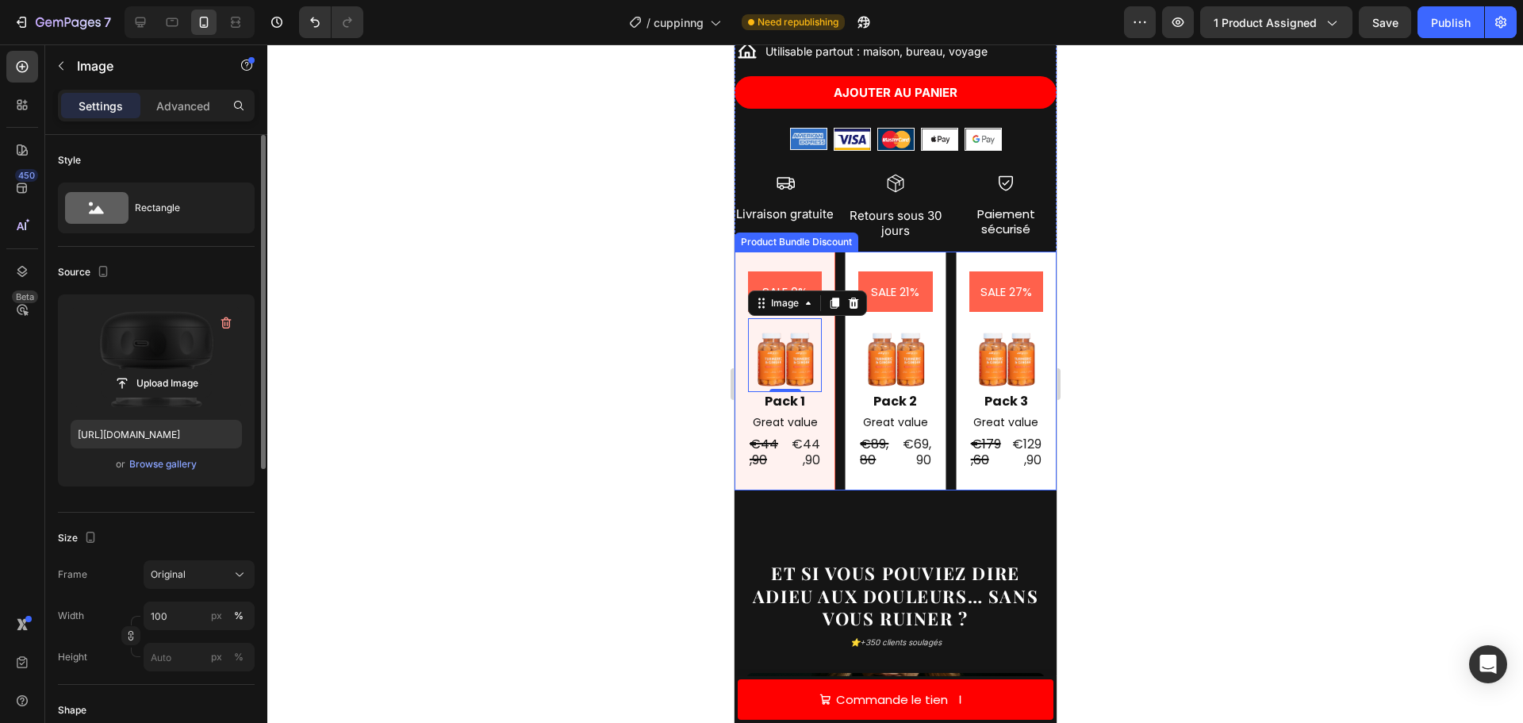
click at [741, 254] on div "SALE 0% Product Badge Image 0 Pack 1 Text Block Great value Text Block €44,90 P…" at bounding box center [784, 371] width 101 height 240
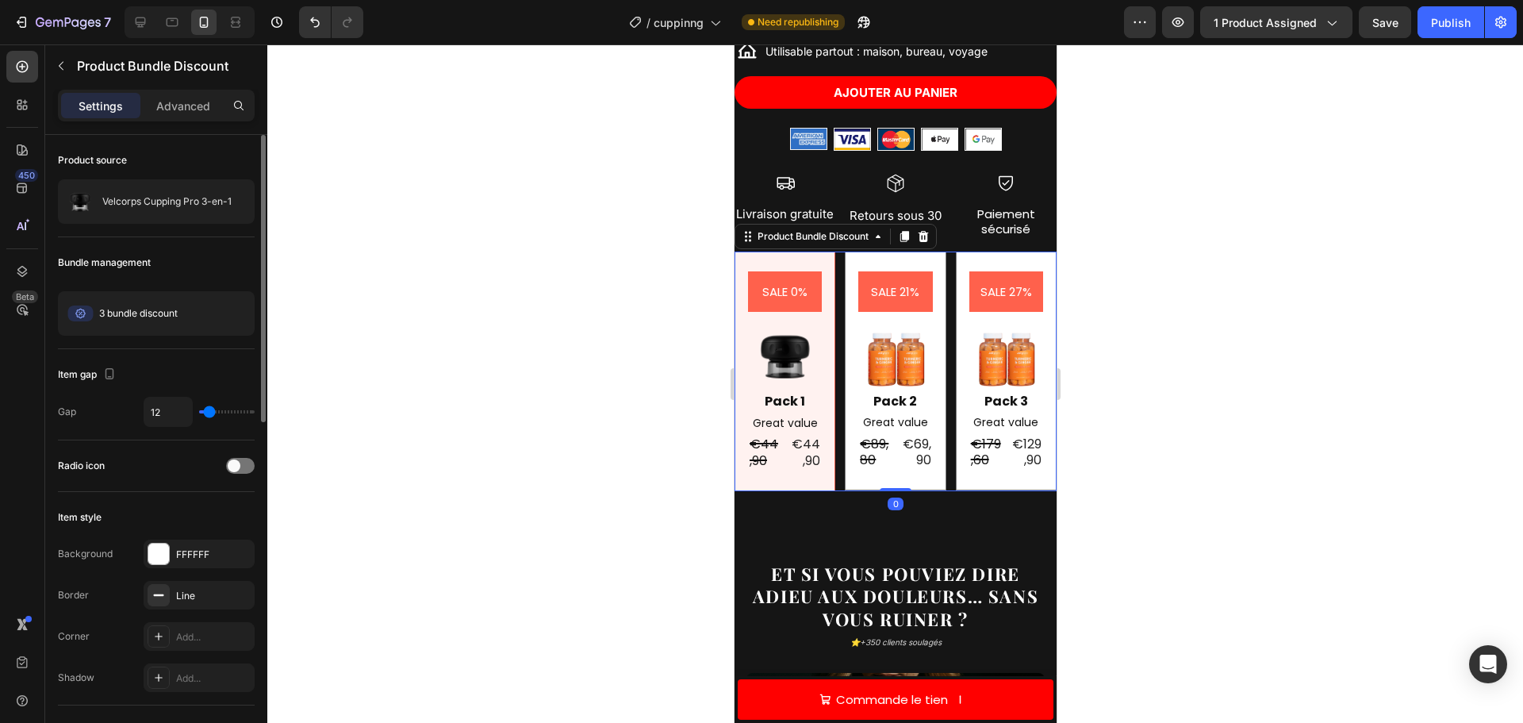
scroll to position [159, 0]
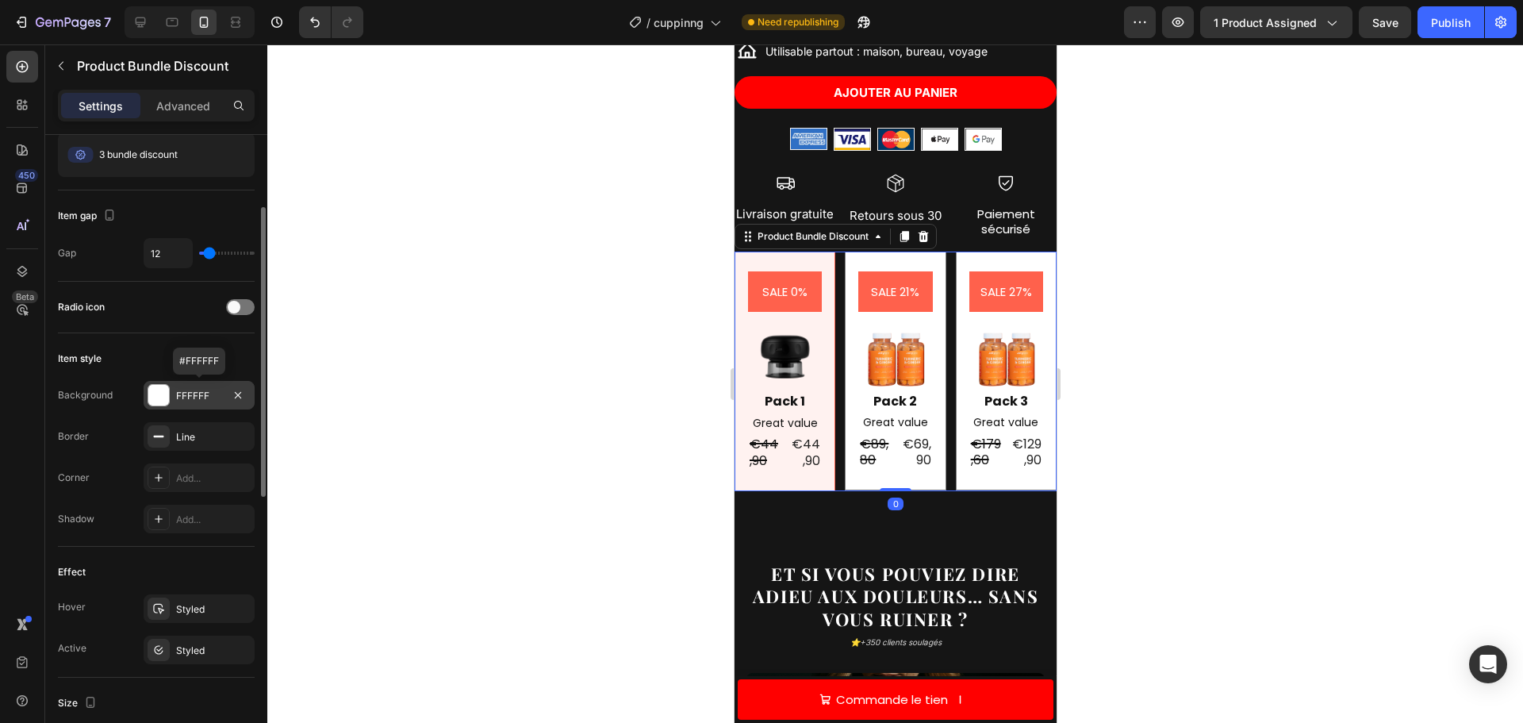
click at [152, 393] on div at bounding box center [158, 395] width 21 height 21
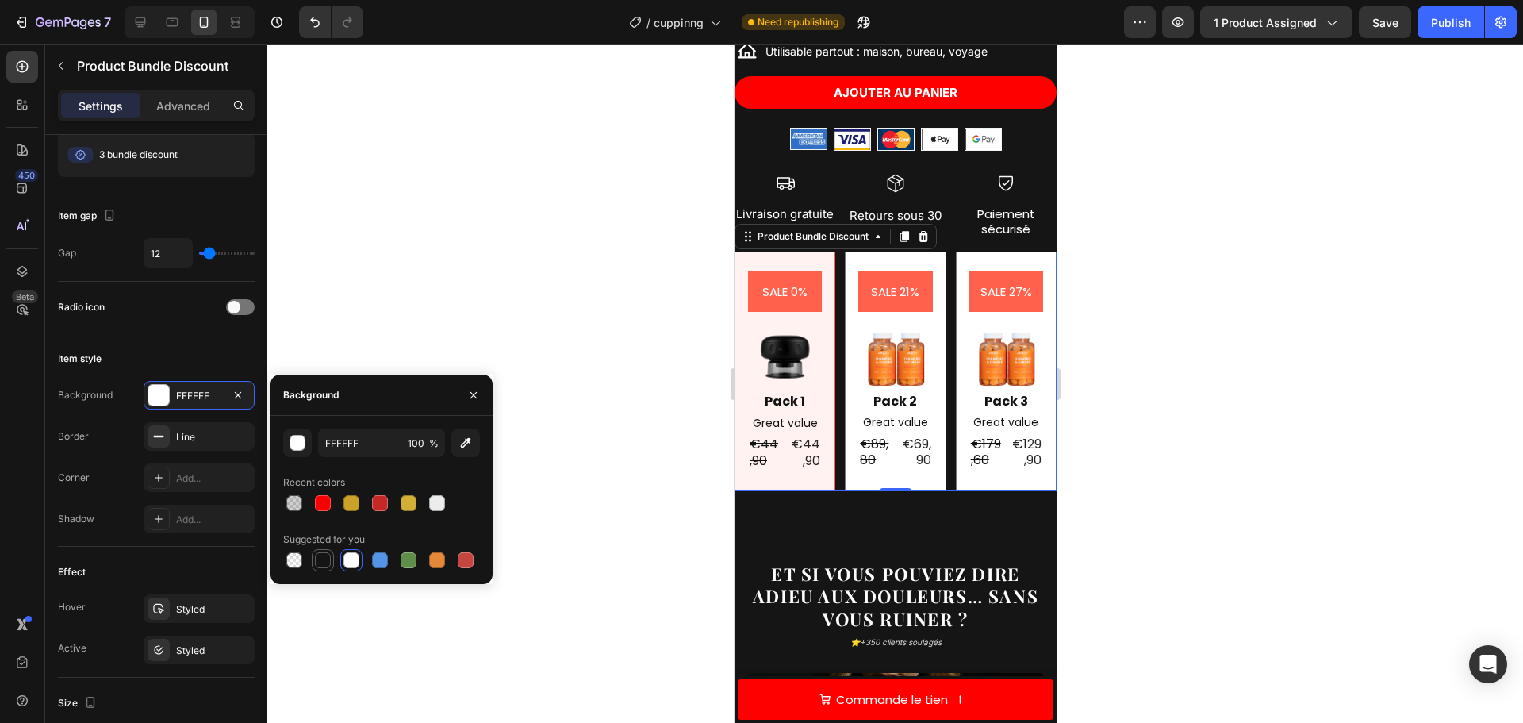
click at [325, 559] on div at bounding box center [323, 560] width 16 height 16
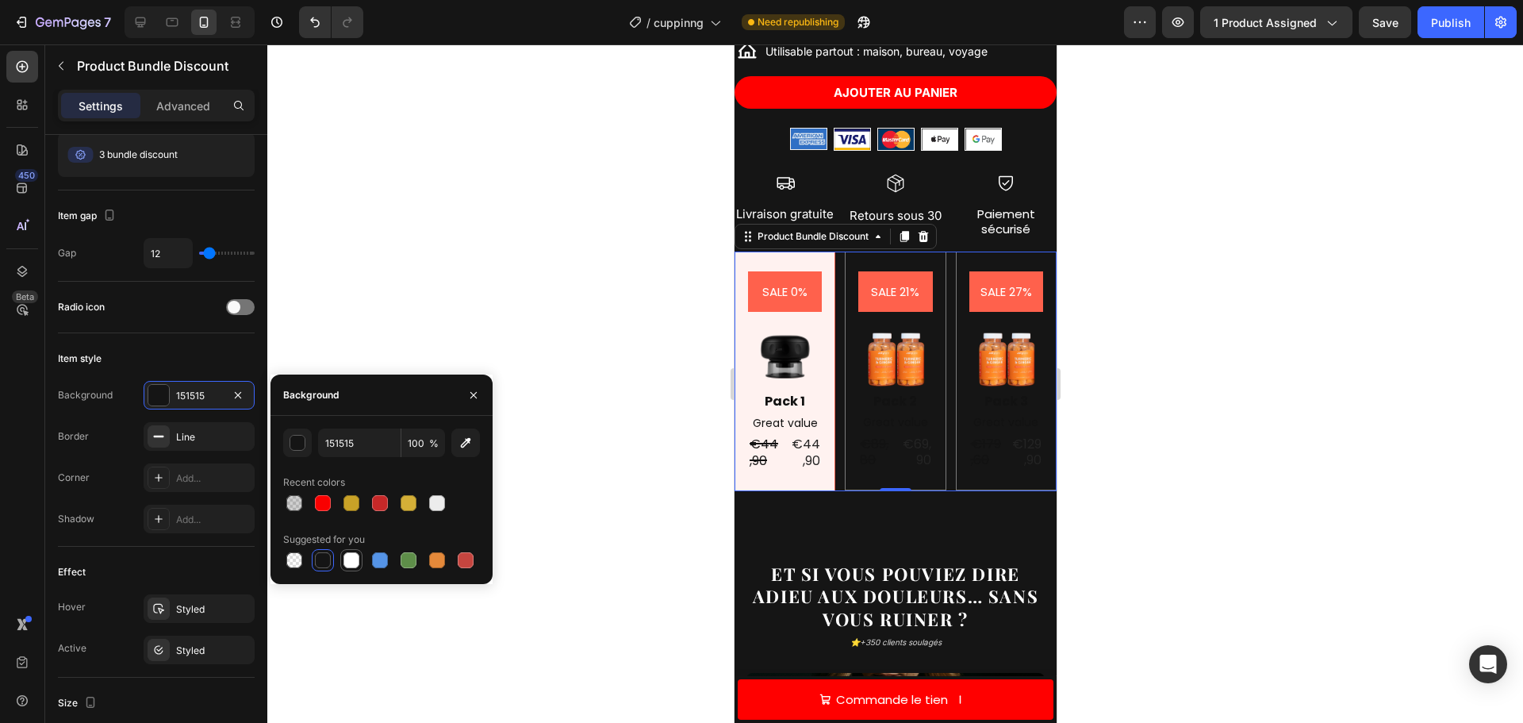
click at [352, 557] on div at bounding box center [352, 560] width 16 height 16
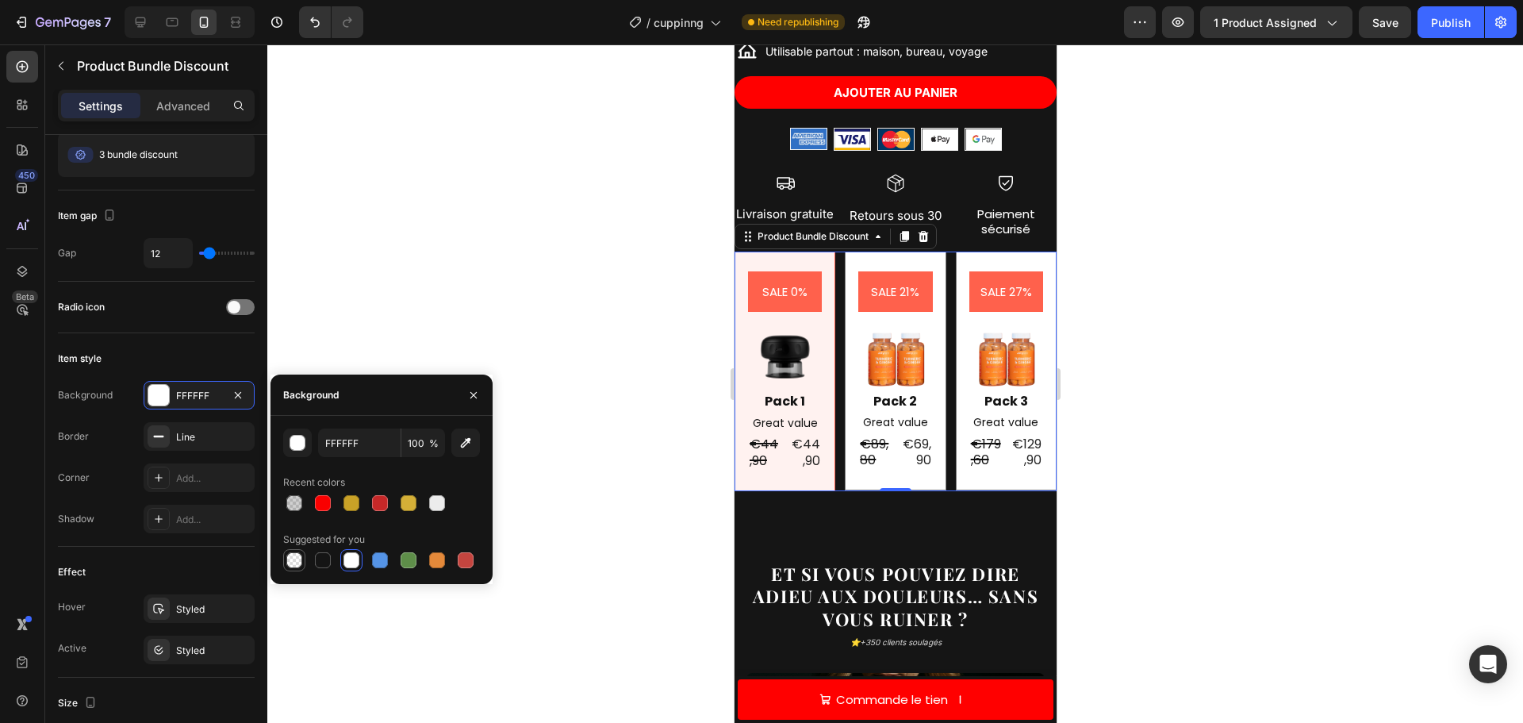
click at [295, 558] on div at bounding box center [294, 560] width 16 height 16
type input "000000"
type input "0"
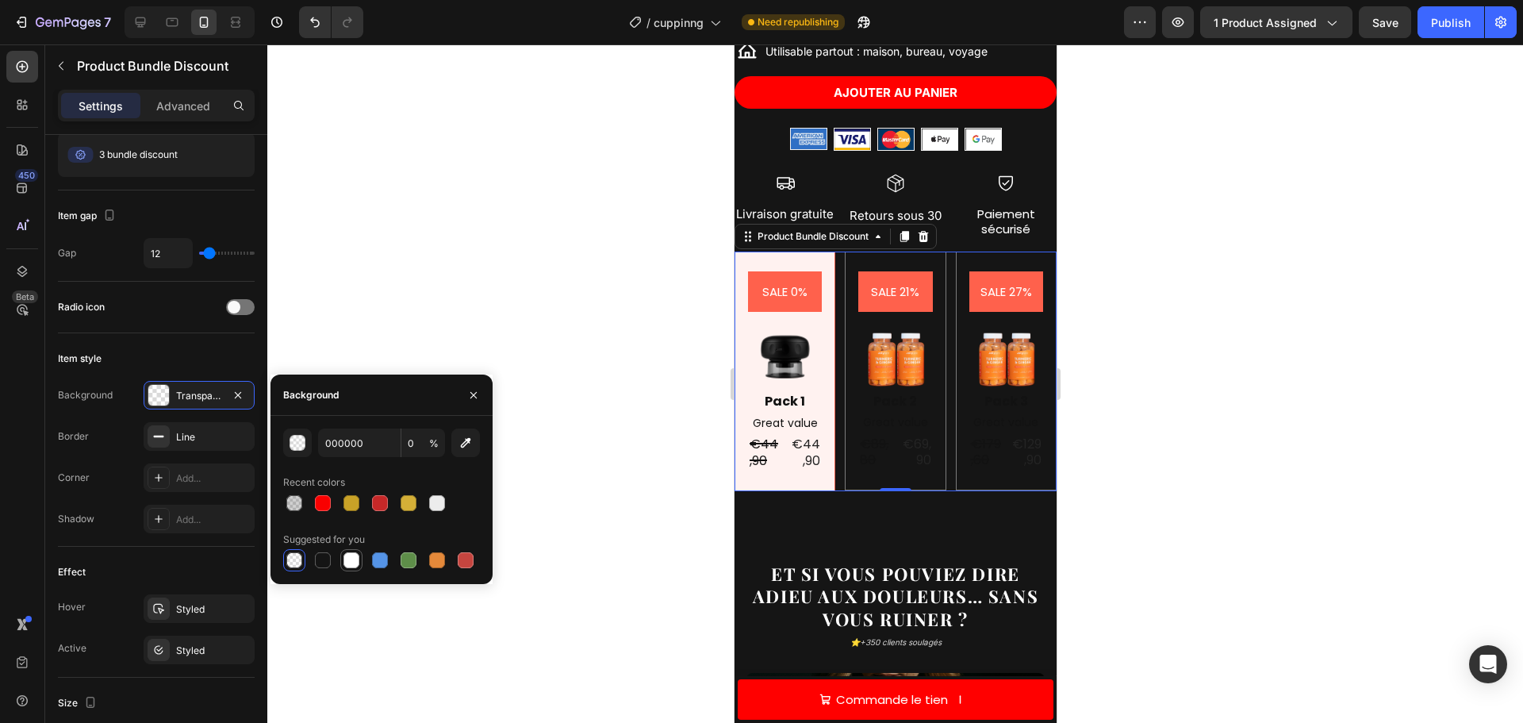
click at [351, 560] on div at bounding box center [352, 560] width 16 height 16
type input "FFFFFF"
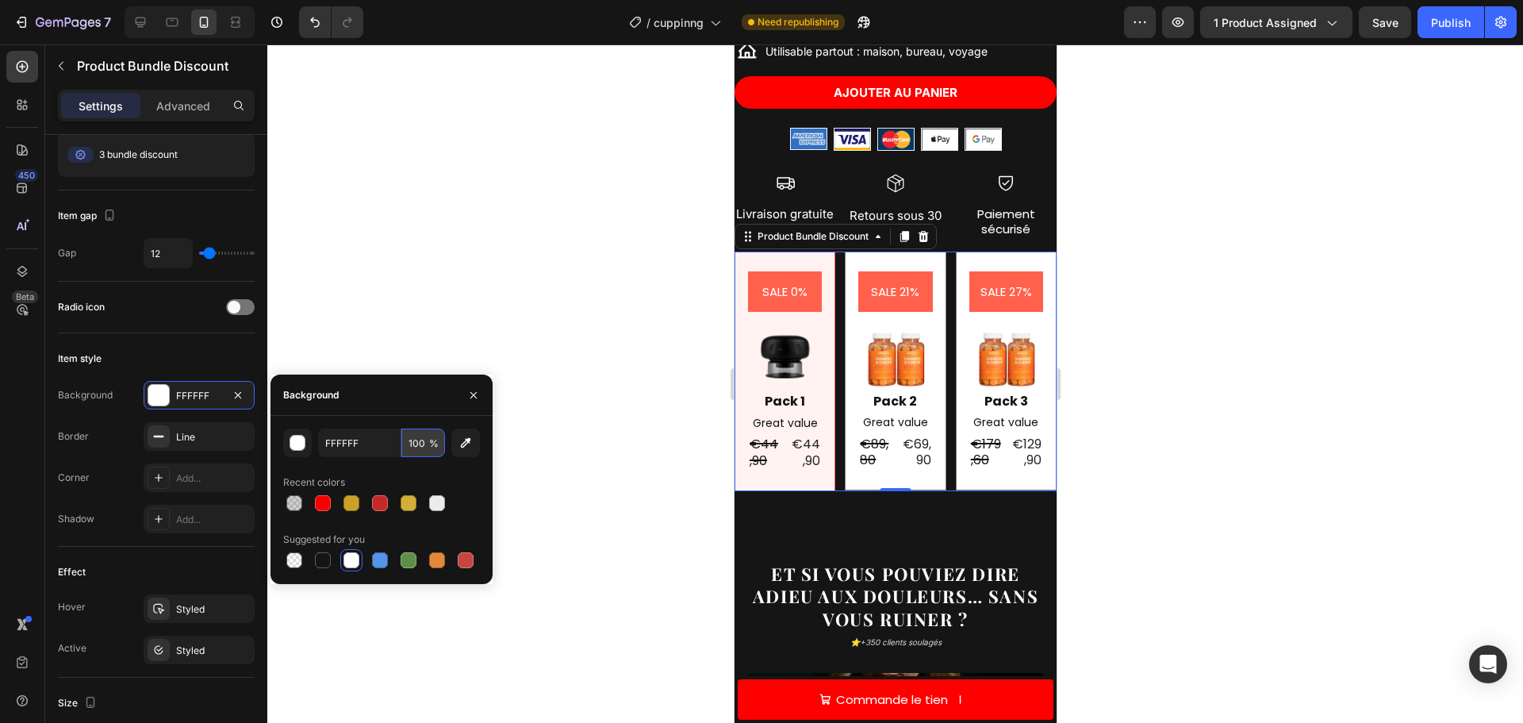
click at [416, 445] on input "100" at bounding box center [423, 442] width 44 height 29
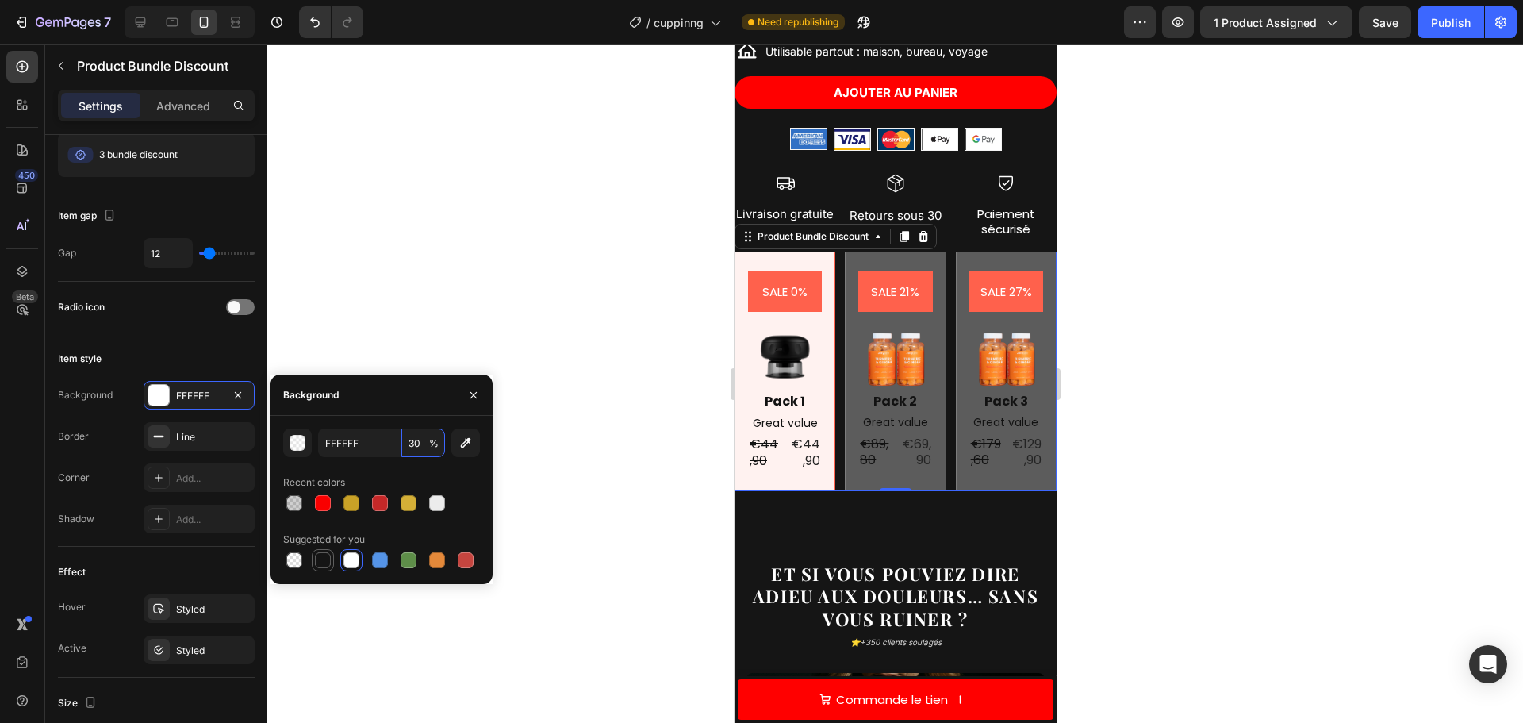
type input "30"
click at [313, 551] on div at bounding box center [323, 560] width 22 height 22
type input "151515"
type input "100"
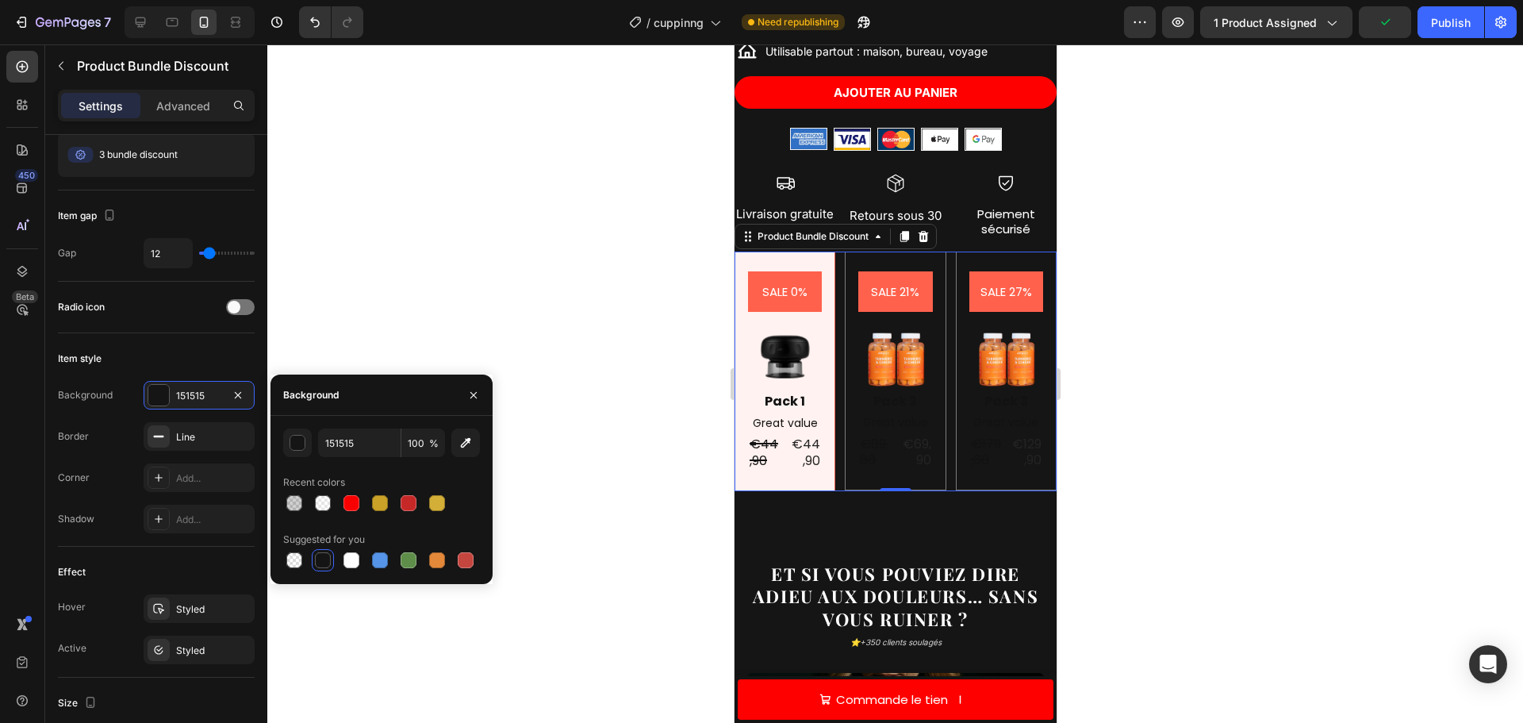
click at [309, 505] on div at bounding box center [381, 503] width 197 height 22
click at [292, 503] on div at bounding box center [294, 503] width 16 height 16
type input "121212"
type input "20"
click at [285, 561] on div at bounding box center [294, 560] width 19 height 19
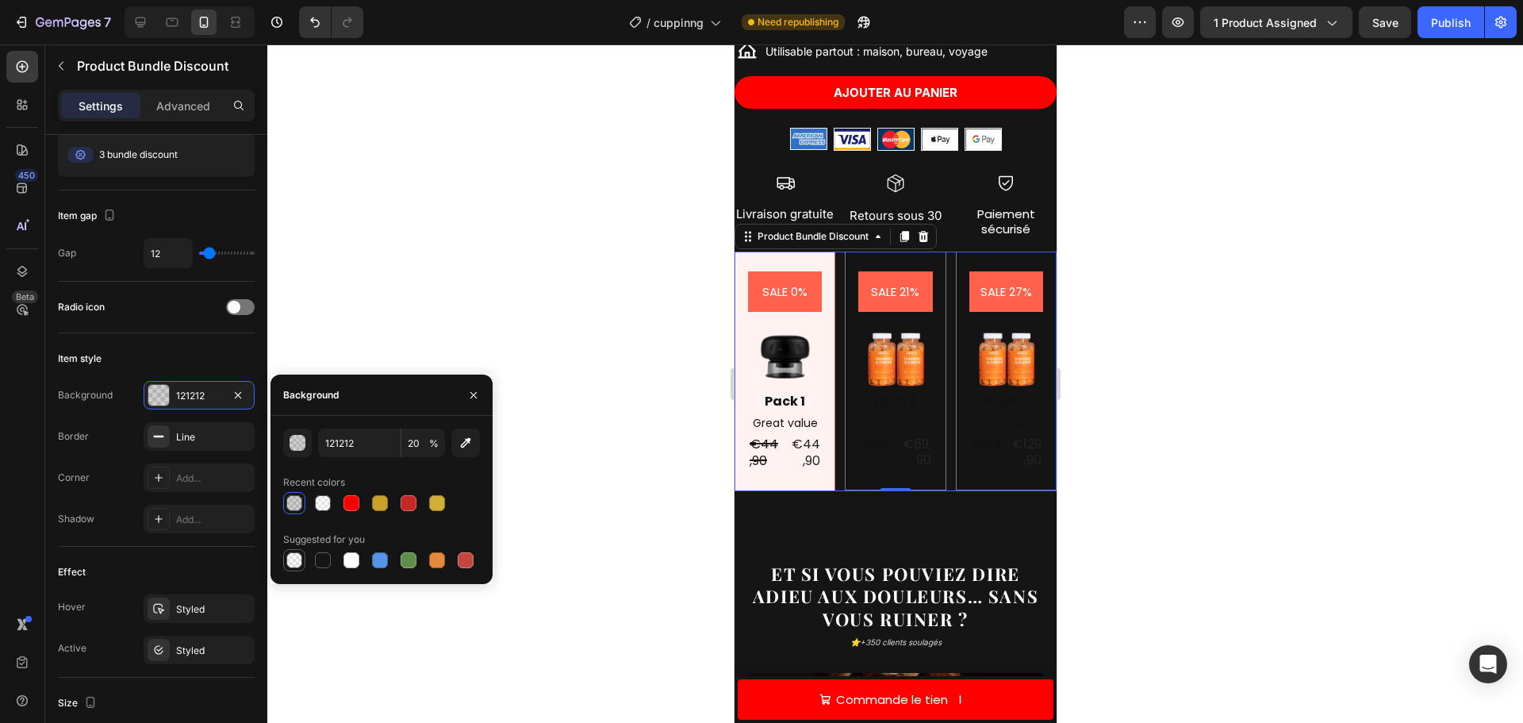
type input "000000"
type input "0"
click at [393, 563] on div at bounding box center [381, 560] width 197 height 22
click at [413, 554] on div at bounding box center [409, 560] width 16 height 16
type input "5E8E49"
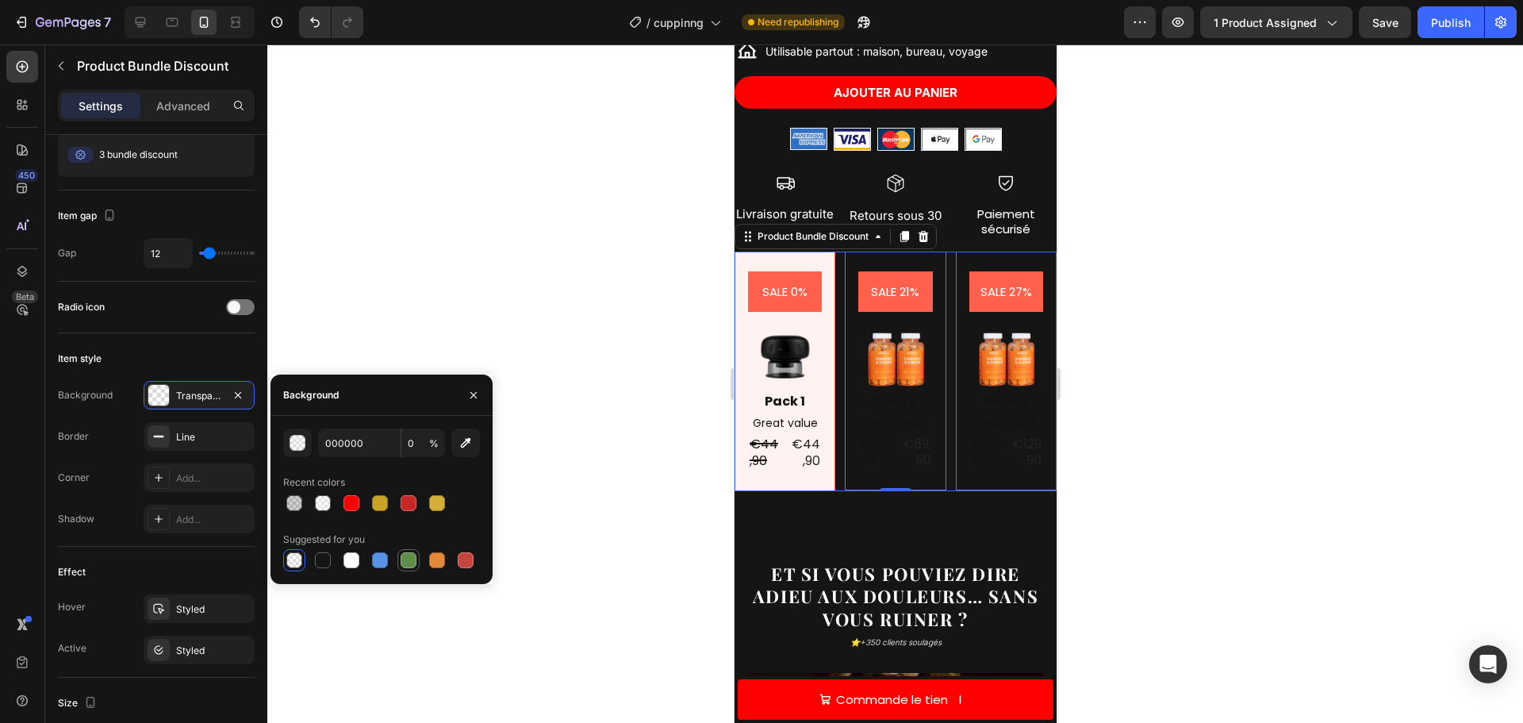
type input "100"
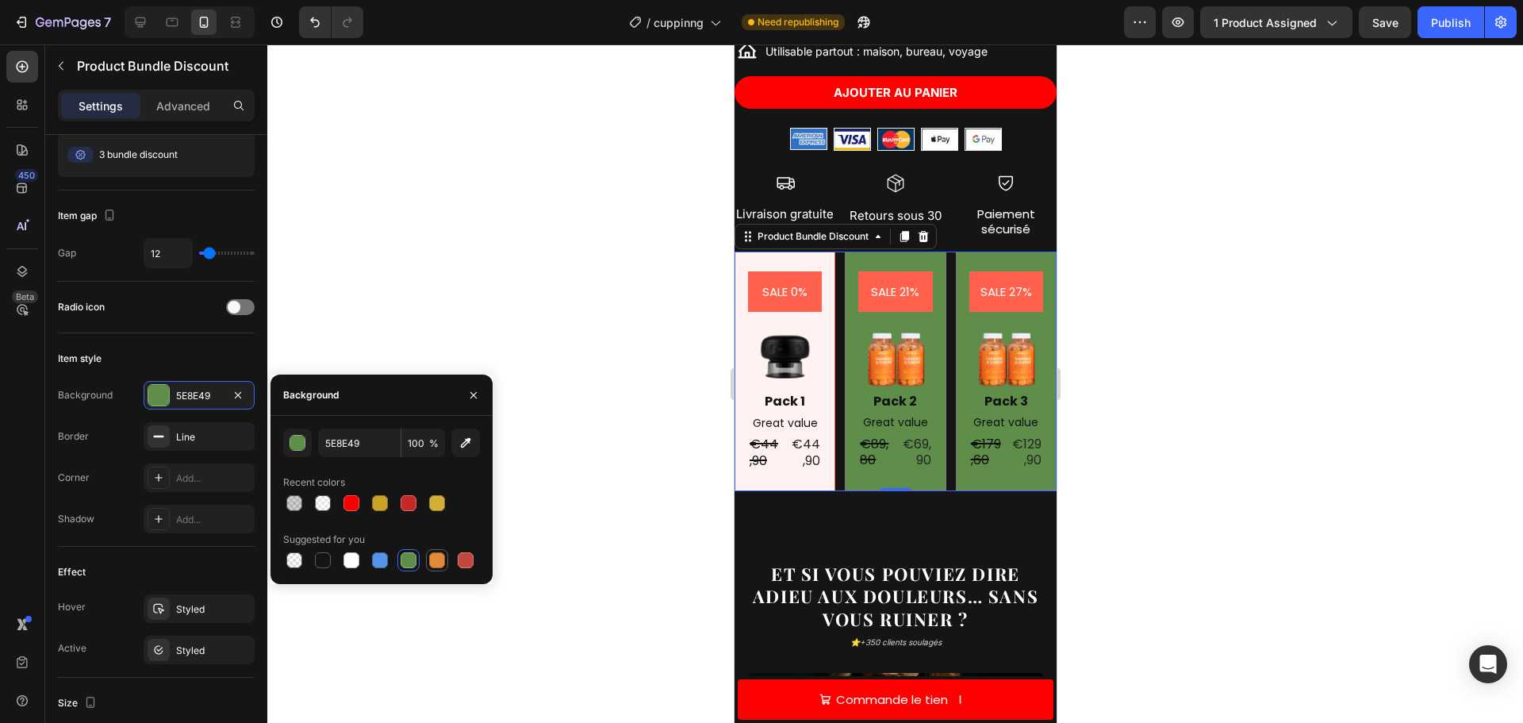
click at [432, 554] on div at bounding box center [437, 560] width 16 height 16
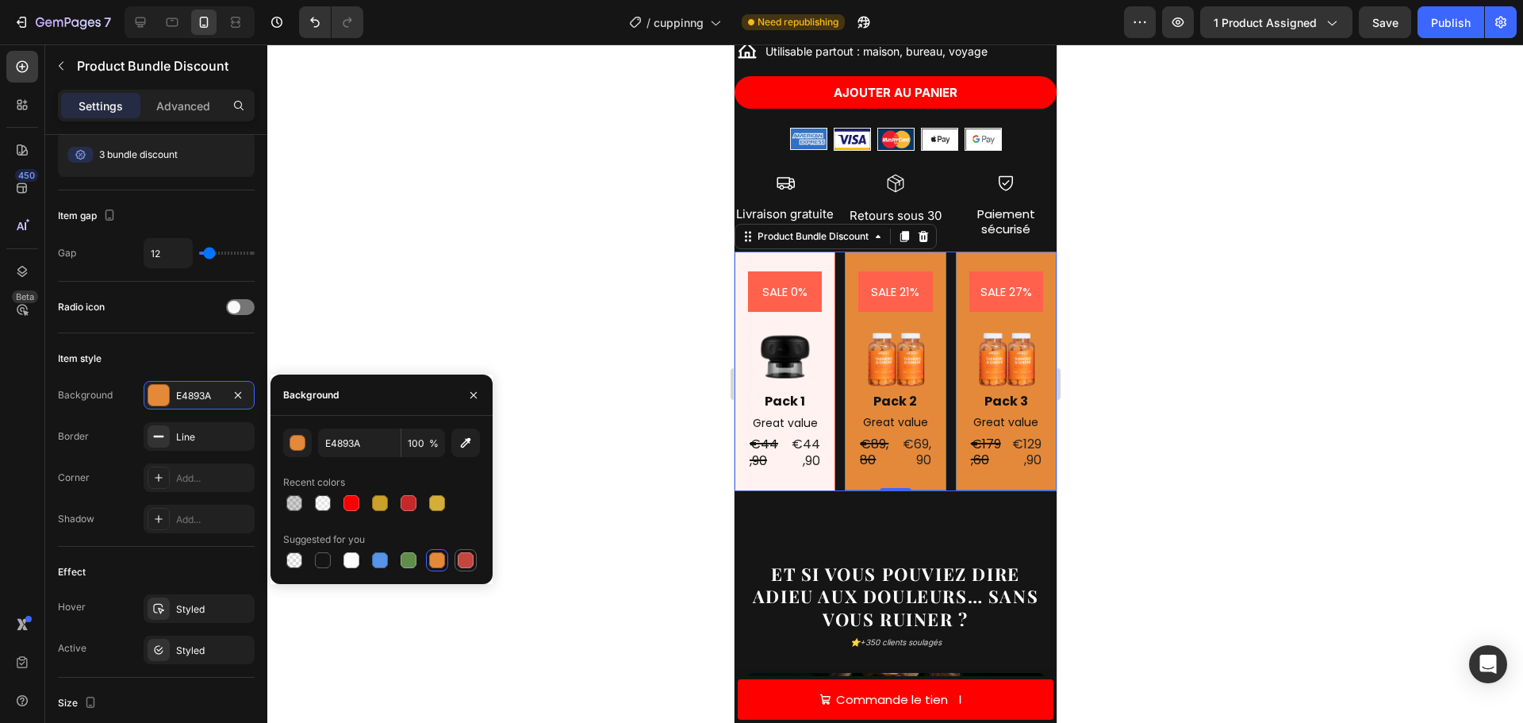
click at [471, 558] on div at bounding box center [466, 560] width 16 height 16
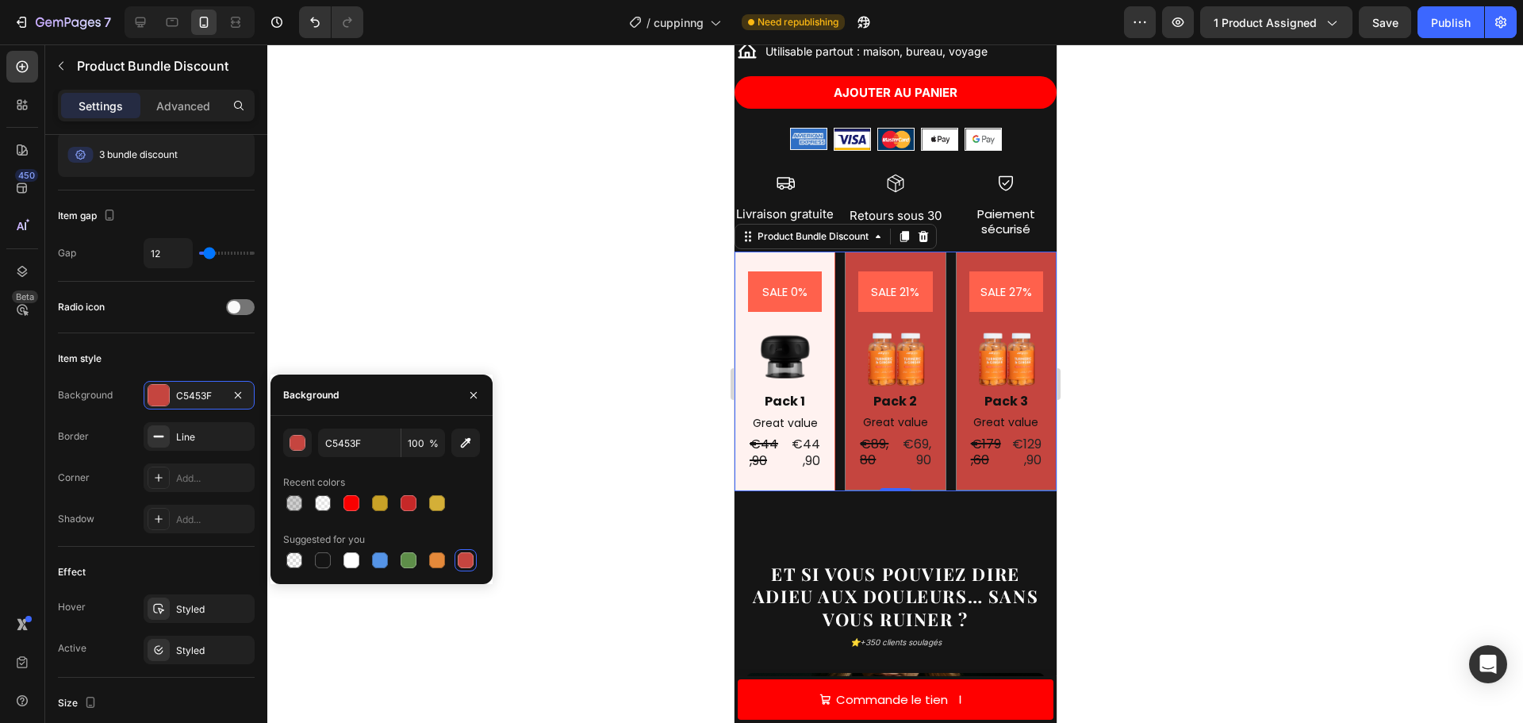
click at [397, 506] on div at bounding box center [408, 503] width 22 height 22
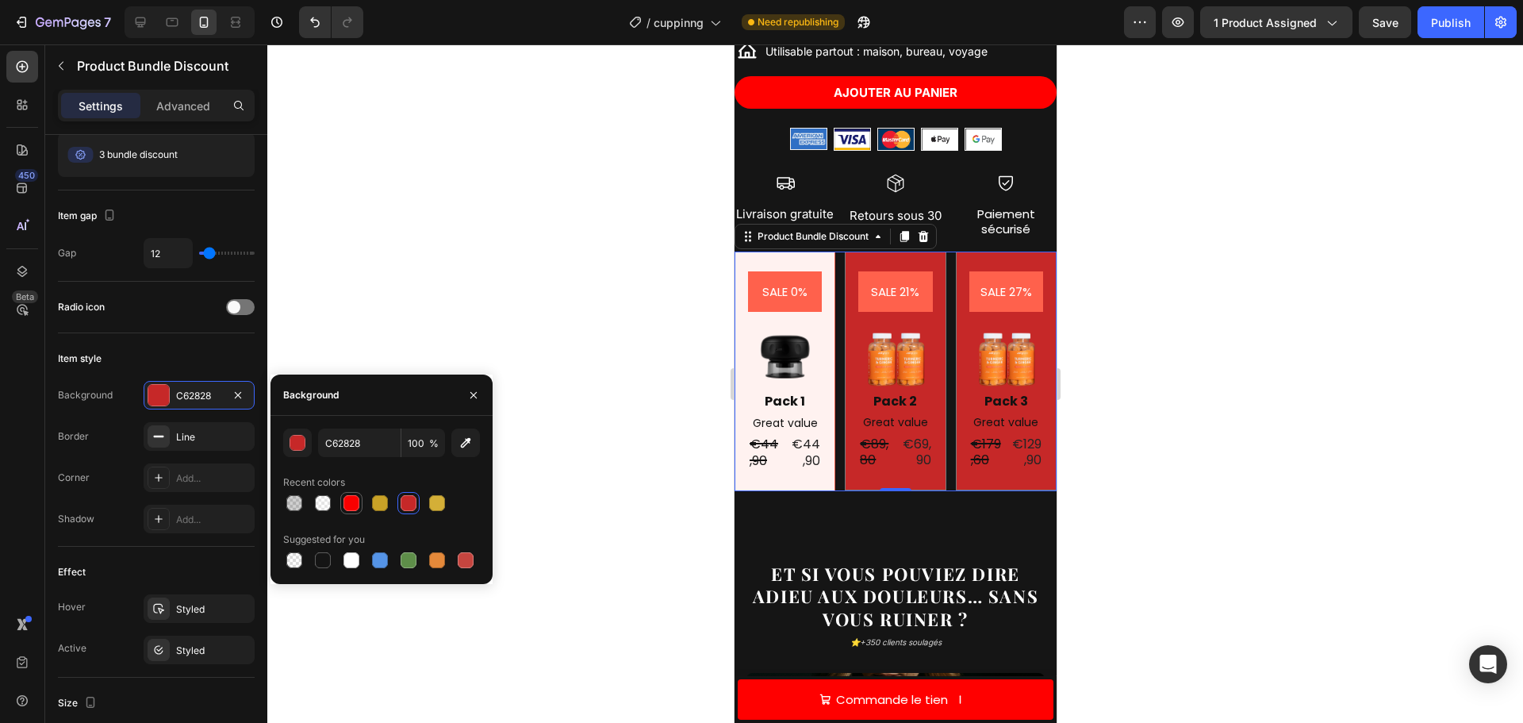
click at [349, 501] on div at bounding box center [352, 503] width 16 height 16
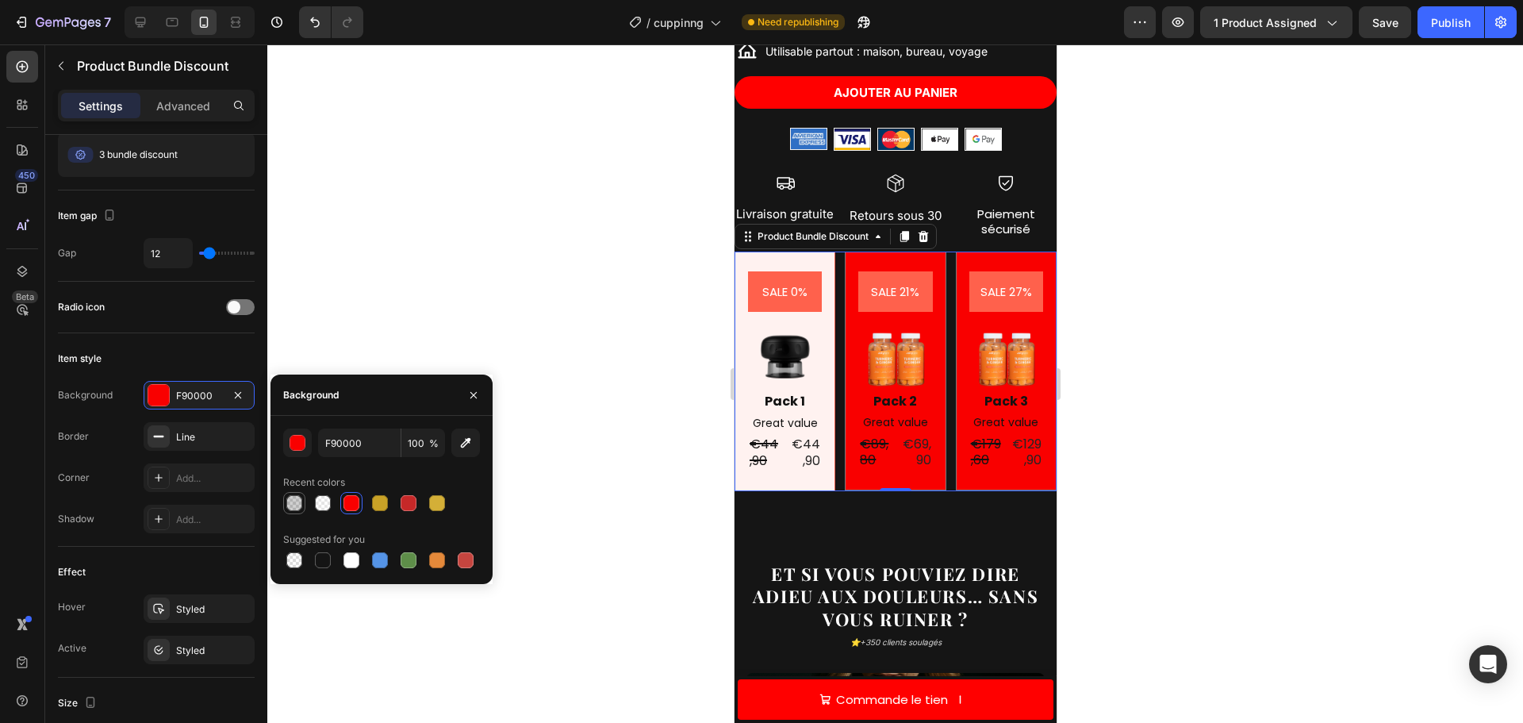
click at [305, 499] on div at bounding box center [294, 503] width 22 height 22
type input "121212"
type input "20"
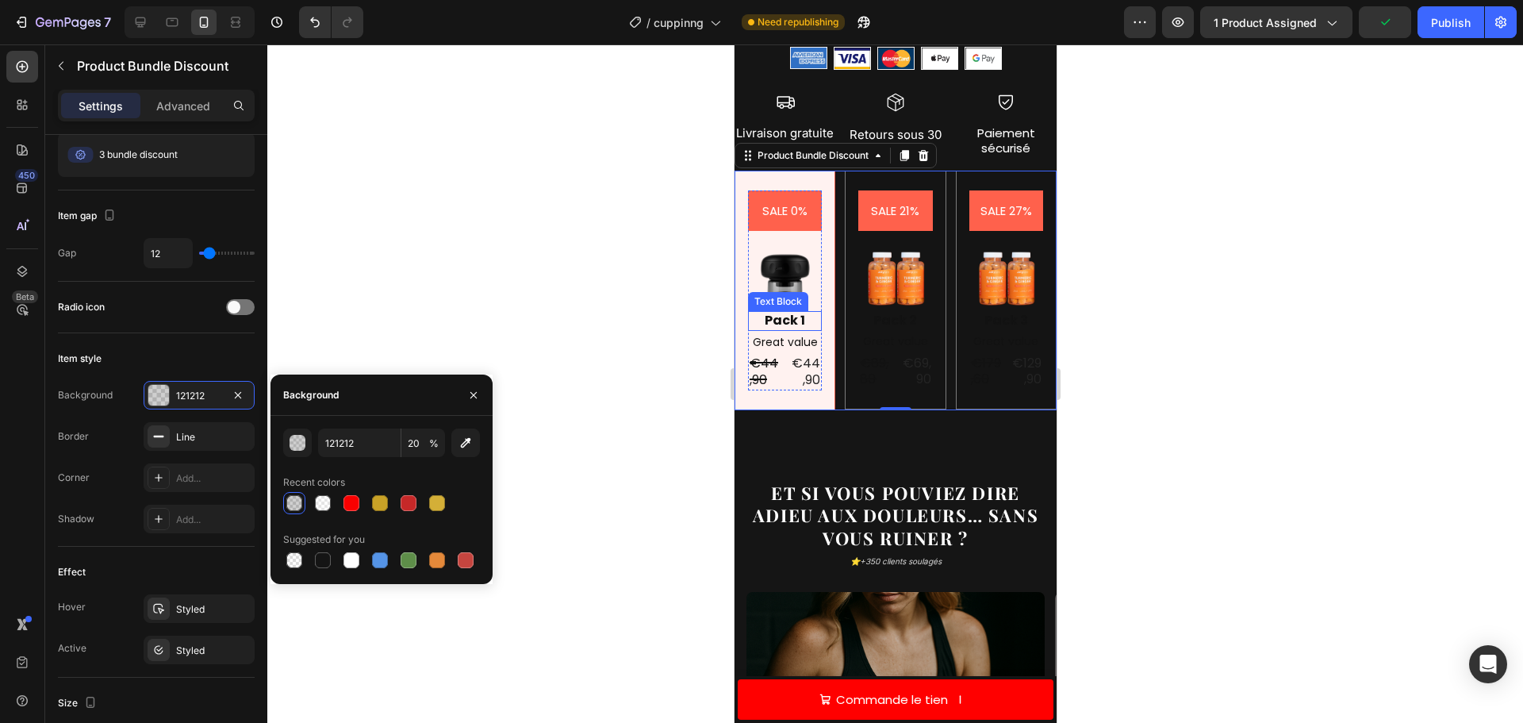
scroll to position [874, 0]
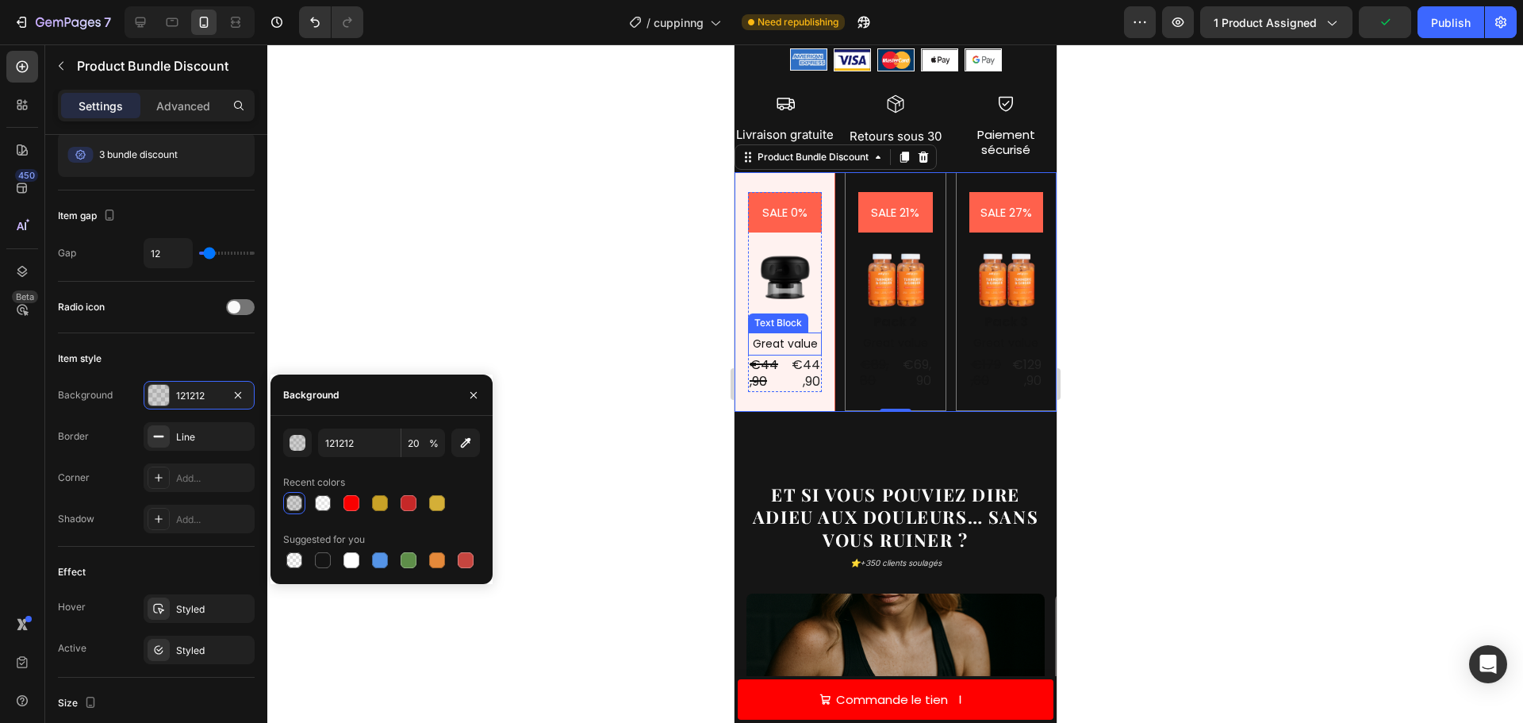
click at [790, 334] on p "Great value" at bounding box center [784, 344] width 71 height 20
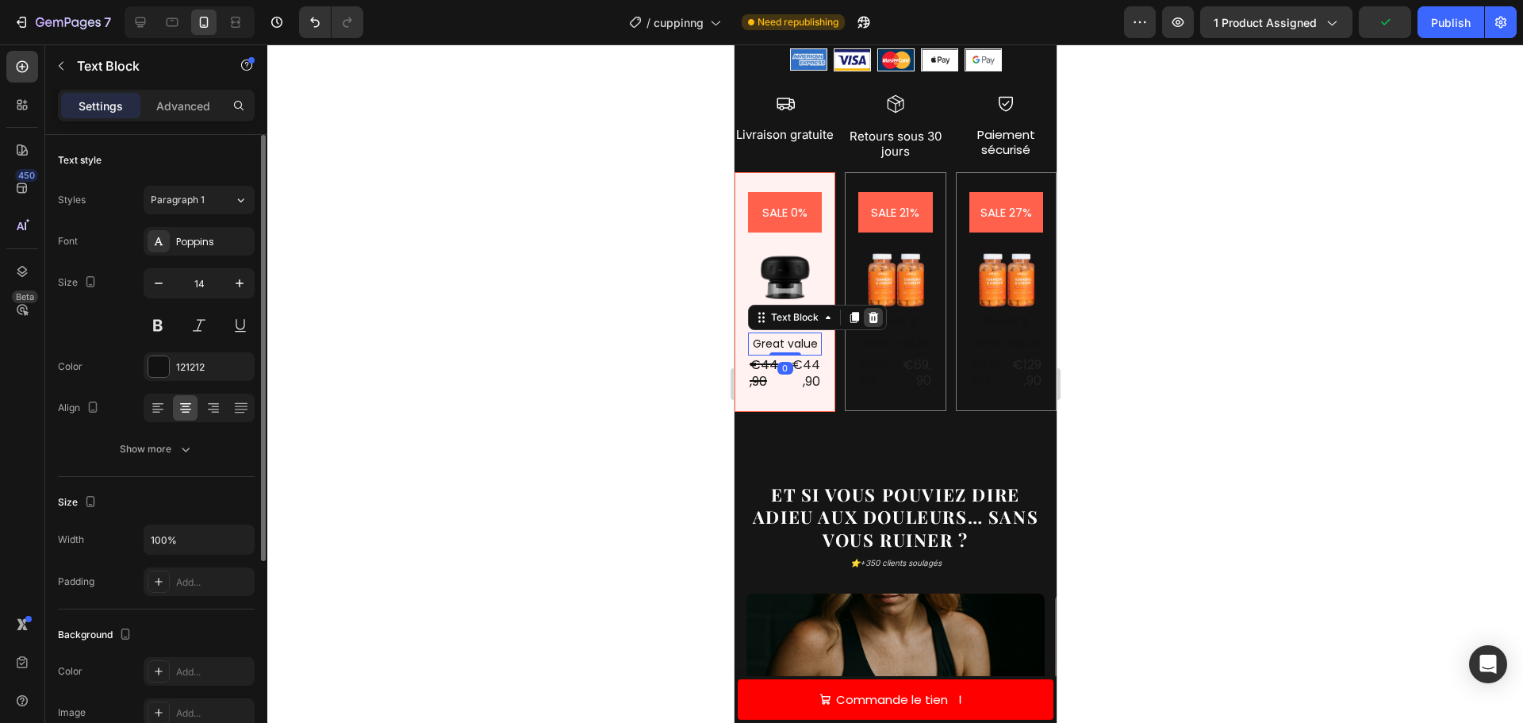
click at [869, 312] on icon at bounding box center [873, 317] width 10 height 11
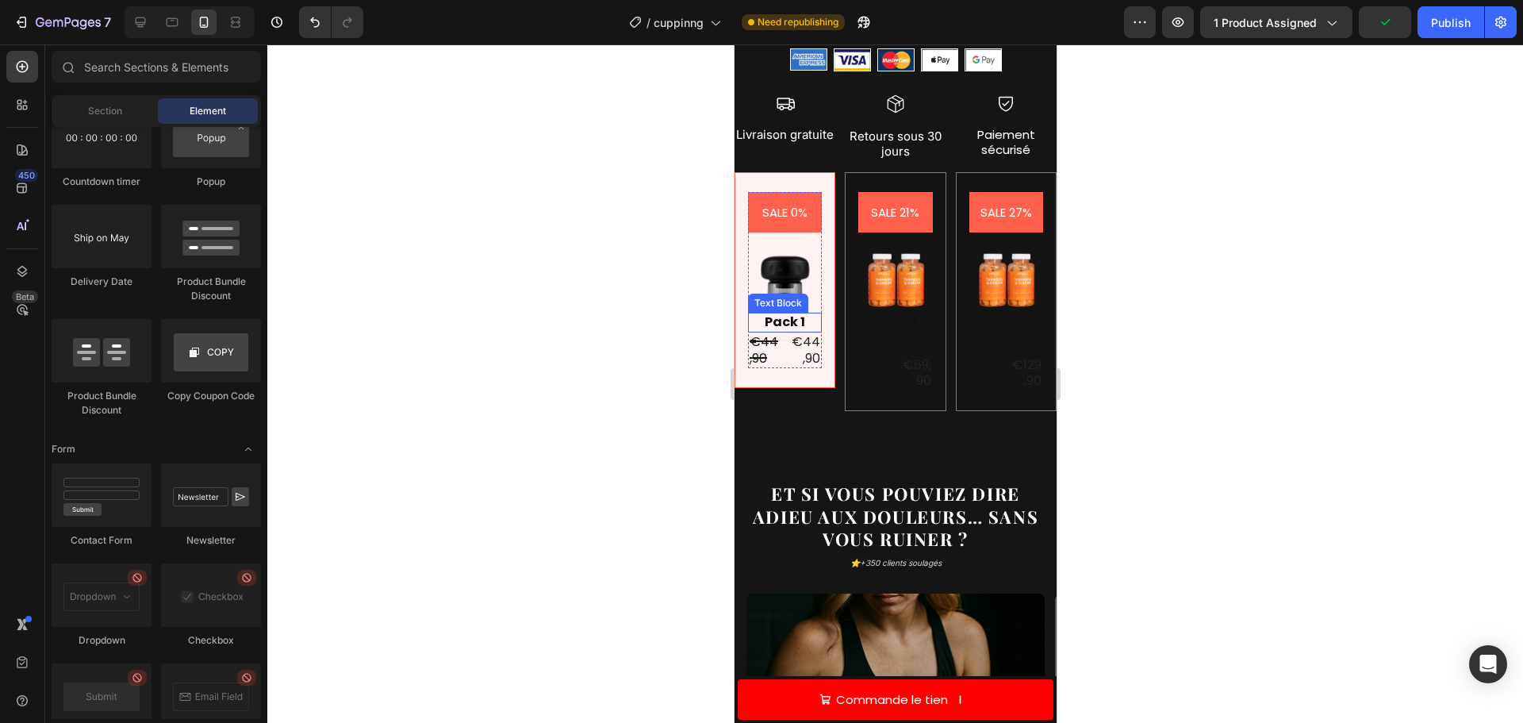
click at [792, 313] on div "Pack 1" at bounding box center [784, 323] width 74 height 20
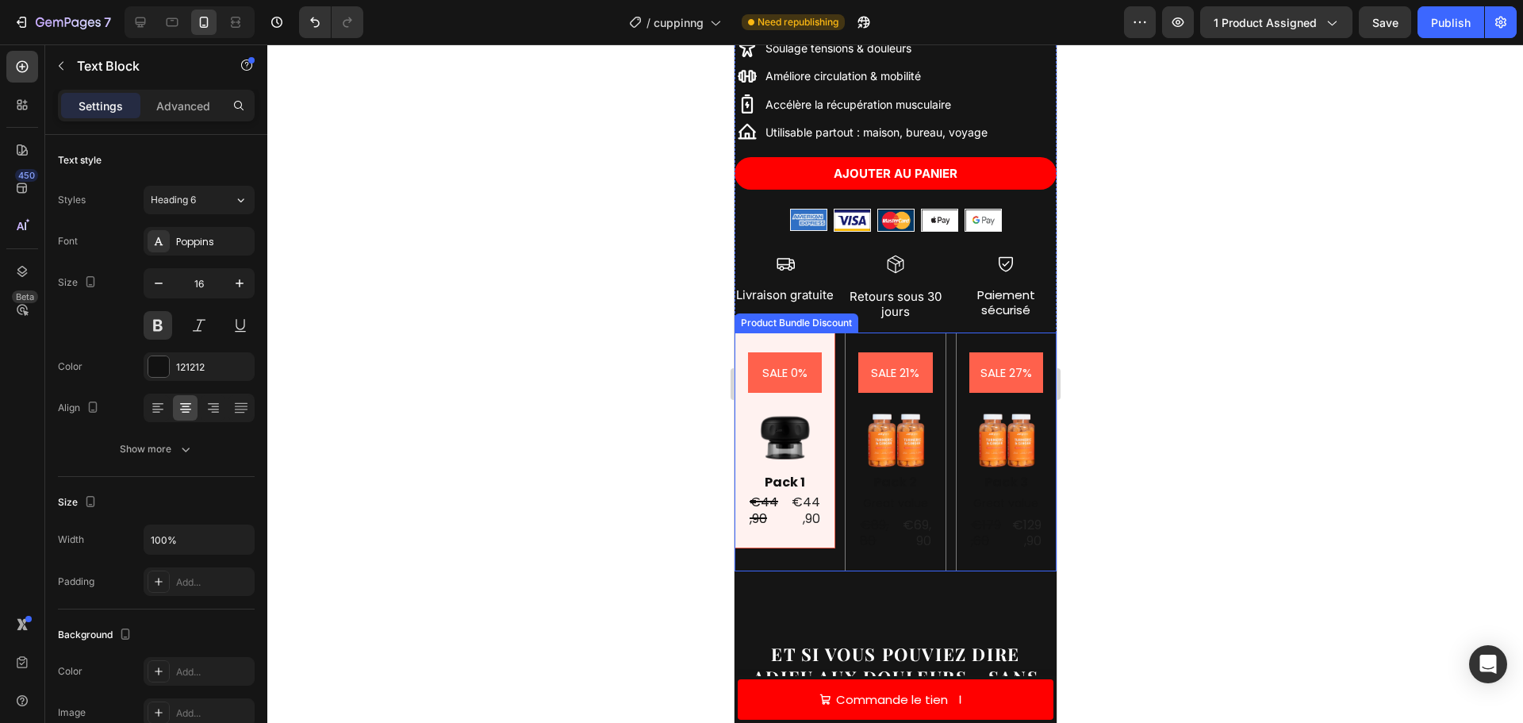
scroll to position [874, 0]
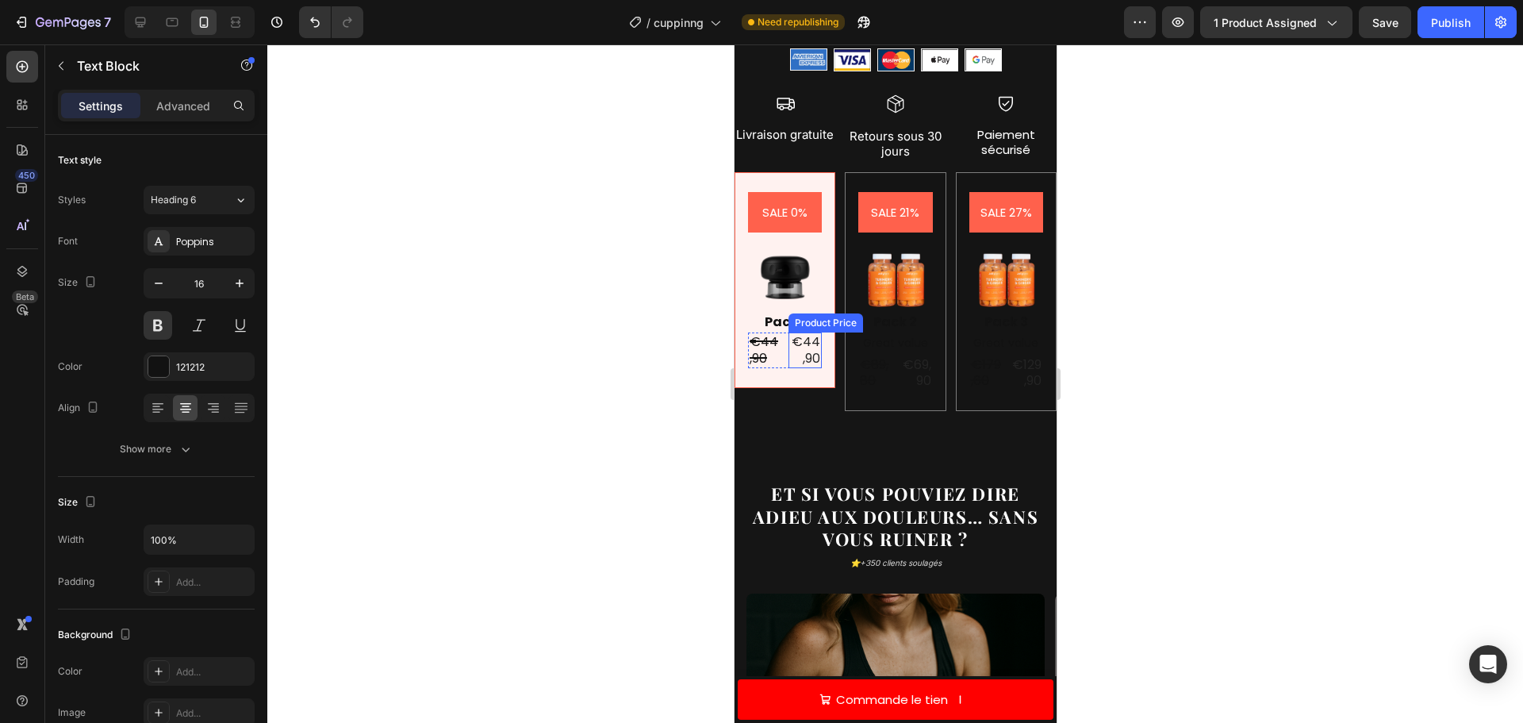
click at [788, 313] on div "Product Price" at bounding box center [825, 322] width 75 height 19
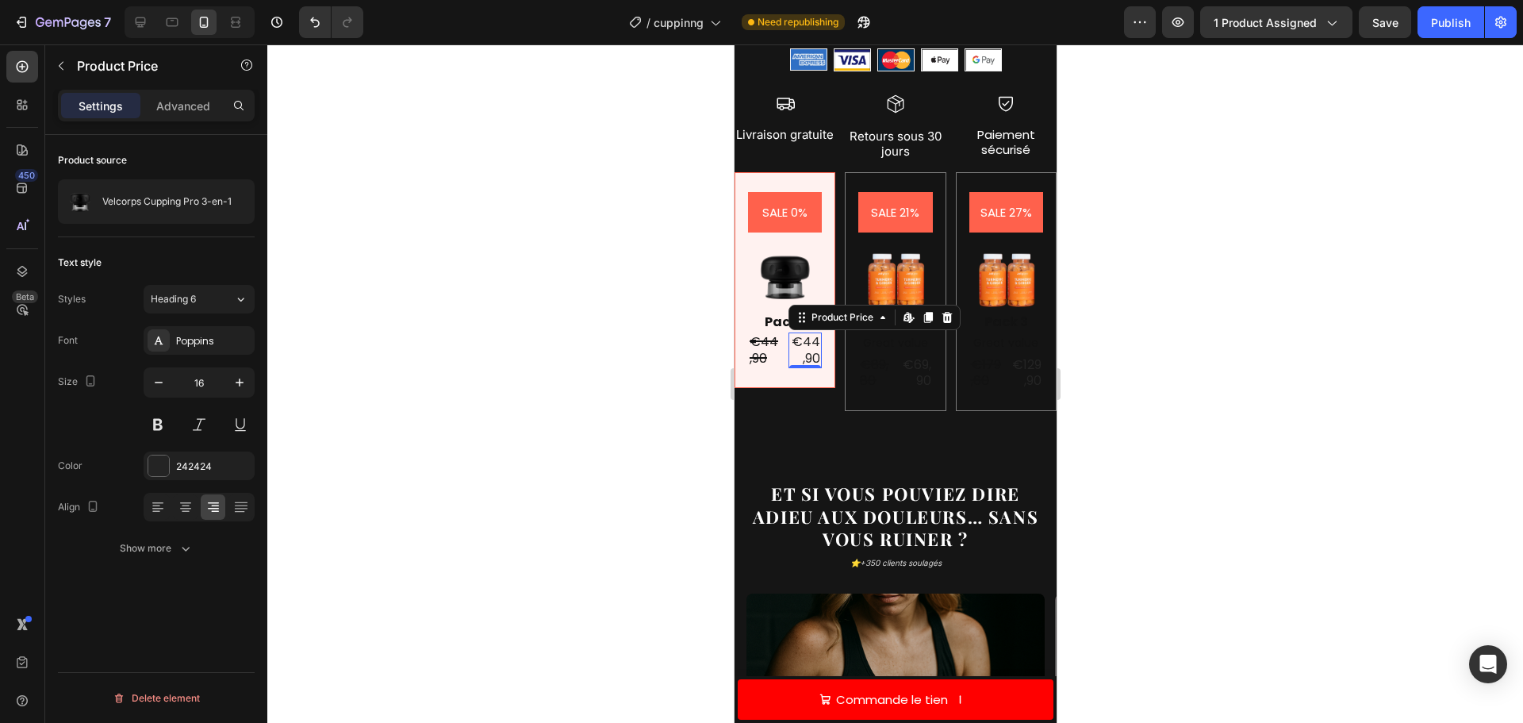
click at [768, 313] on div "Pack 1" at bounding box center [784, 323] width 74 height 20
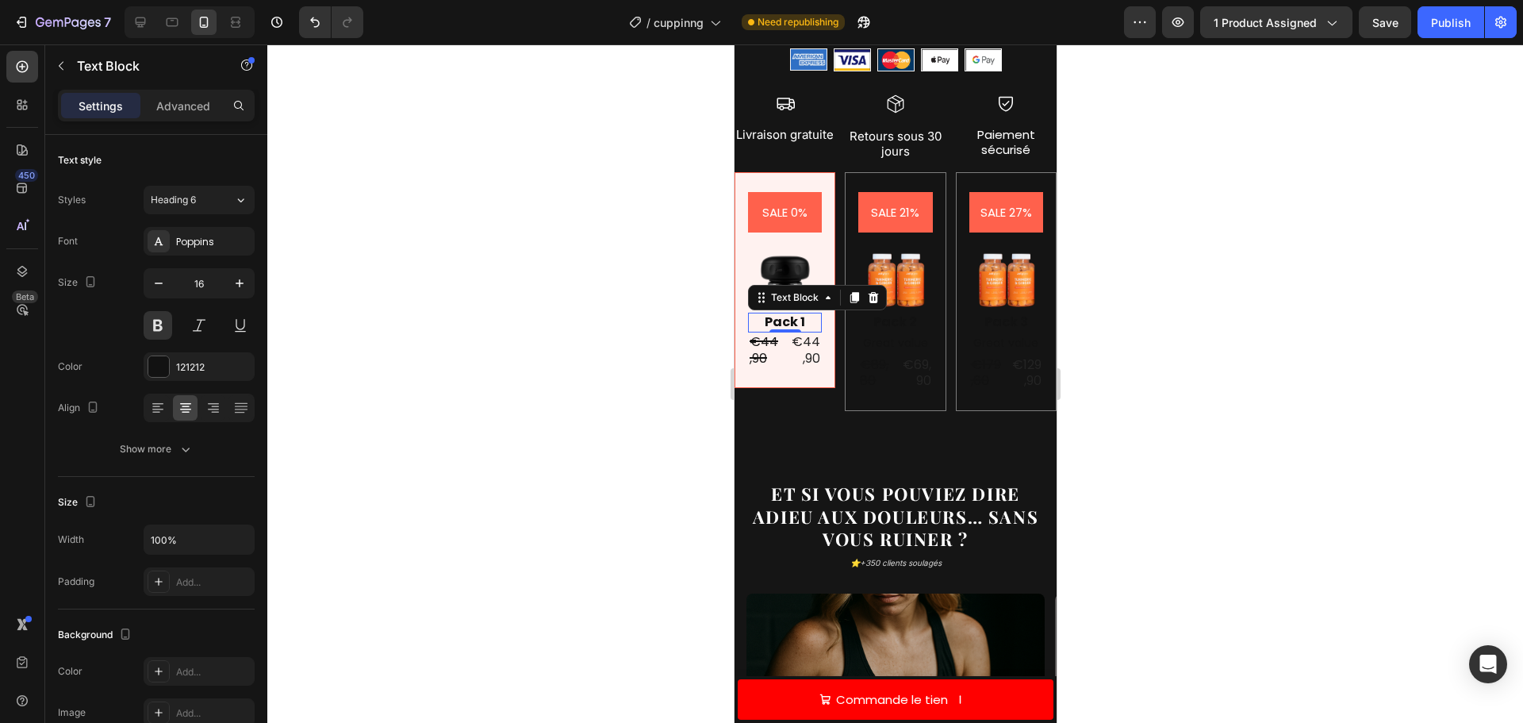
click at [795, 313] on div "Pack 1" at bounding box center [784, 323] width 74 height 20
click at [796, 314] on p "Pack 1" at bounding box center [784, 322] width 71 height 17
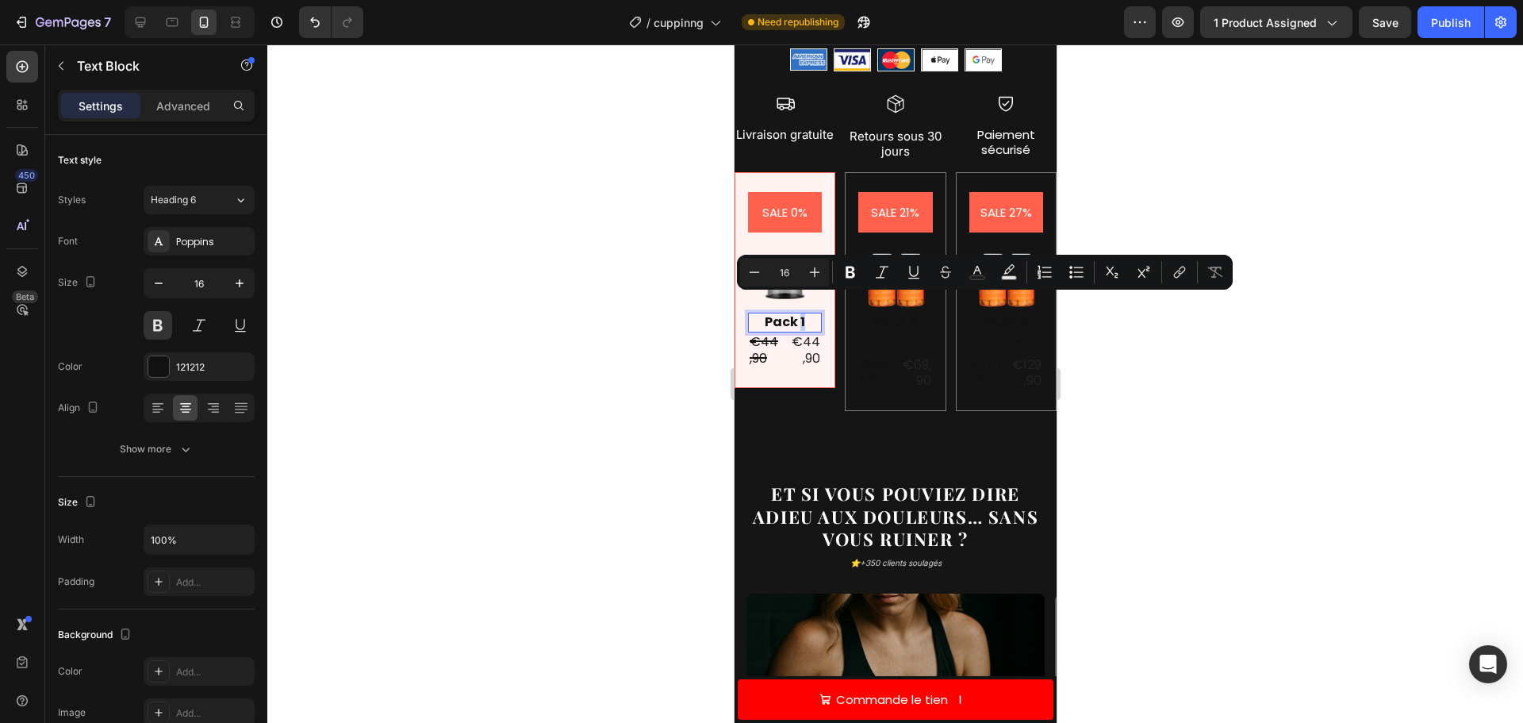
click at [804, 314] on p "Pack 1" at bounding box center [784, 322] width 71 height 17
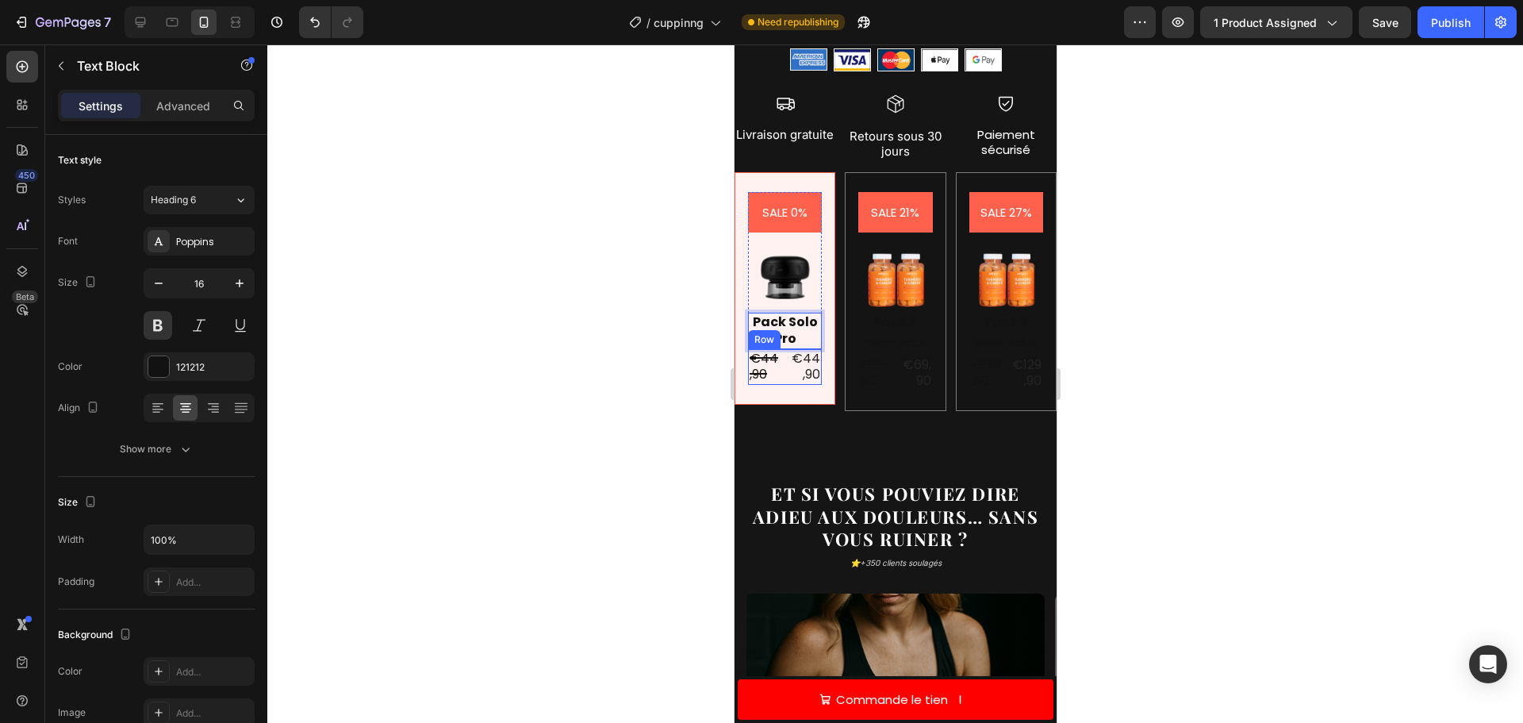
click at [780, 349] on div "€44,90 Product Price Product Price €44,90 Product Price Product Price Row" at bounding box center [784, 367] width 74 height 36
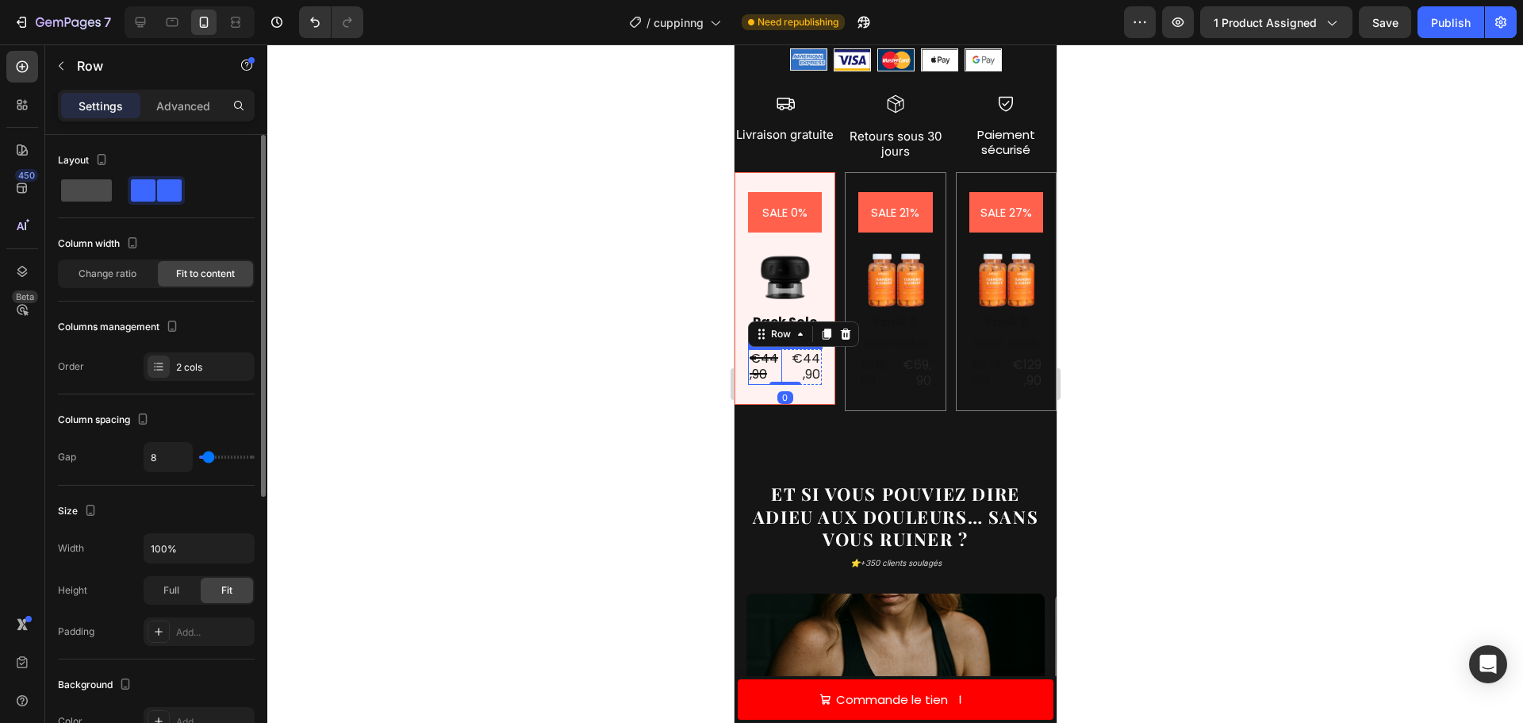
click at [99, 191] on span at bounding box center [86, 190] width 51 height 22
type input "0"
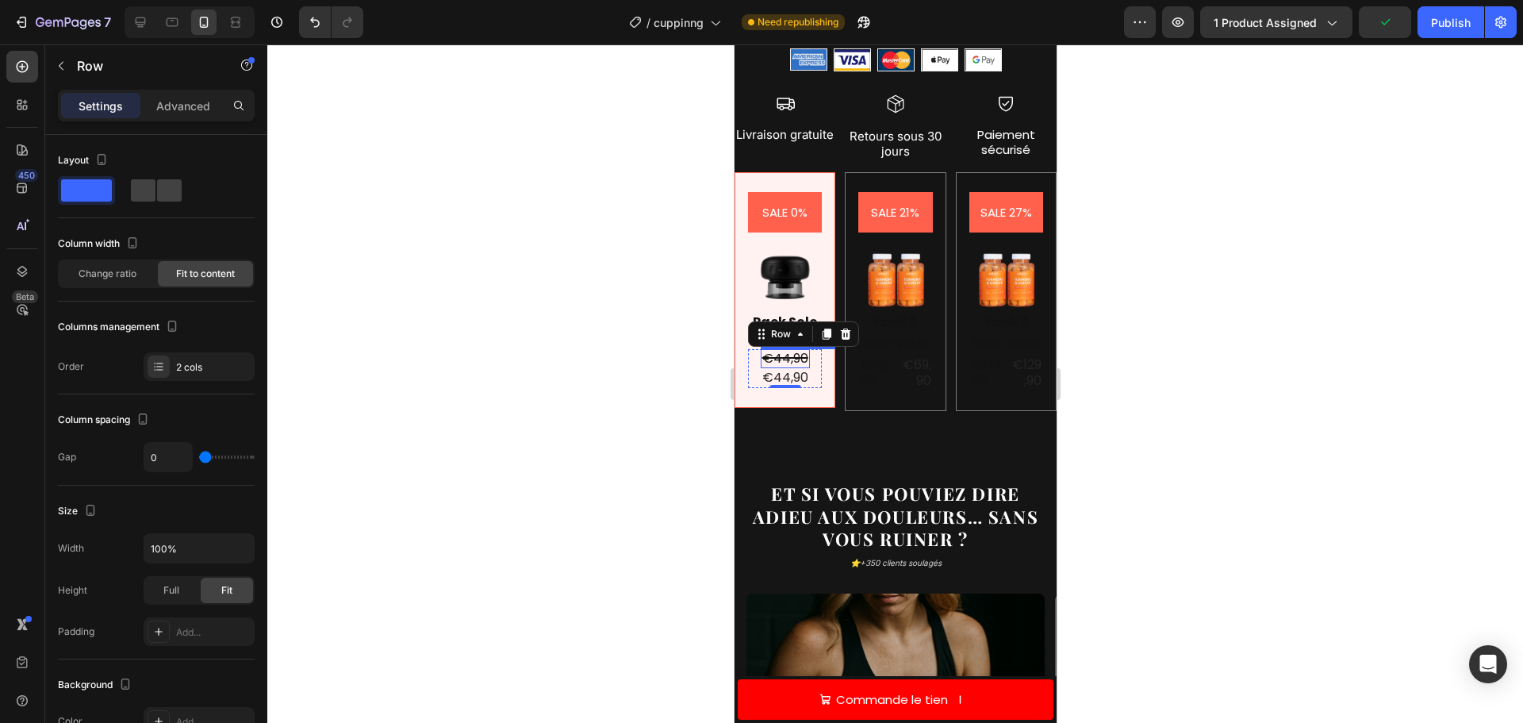
click at [789, 349] on div "€44,90" at bounding box center [784, 359] width 49 height 20
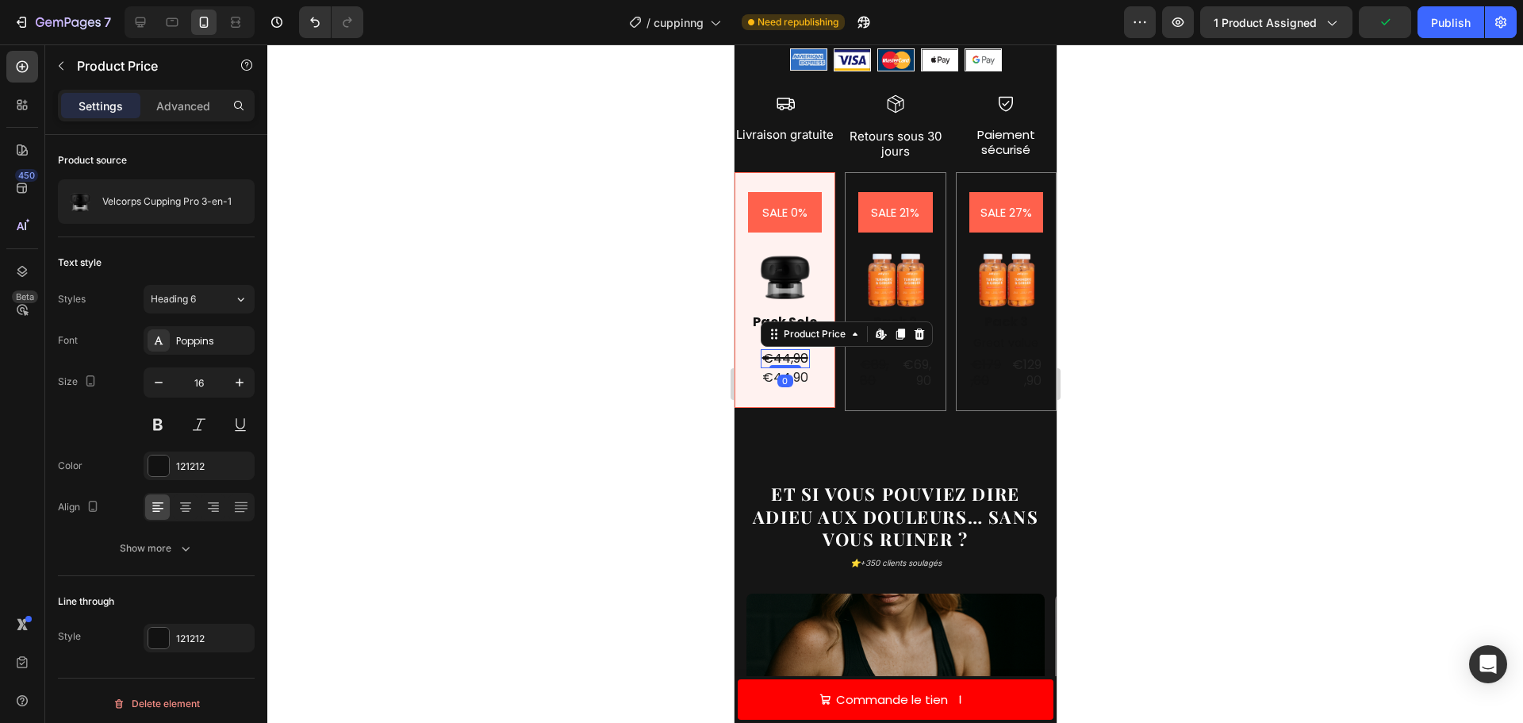
scroll to position [6, 0]
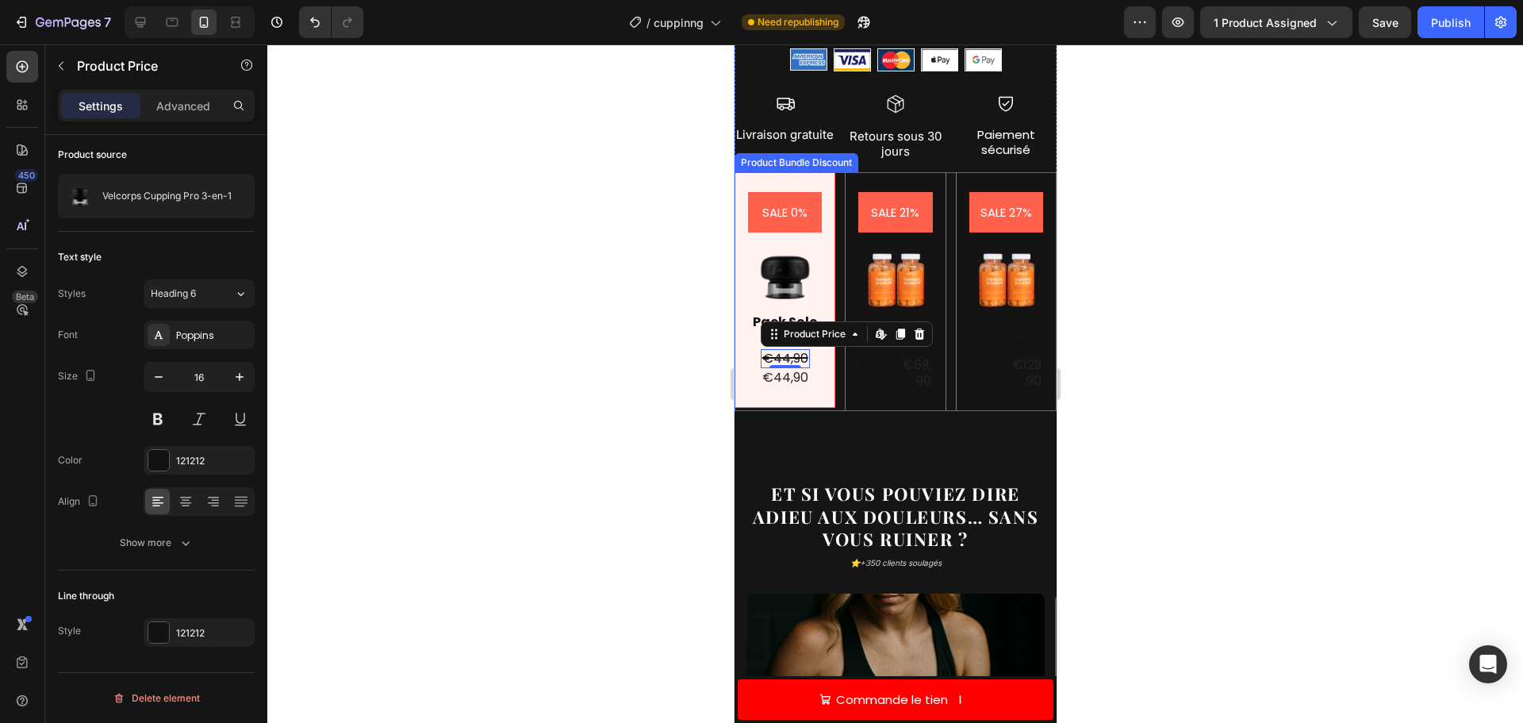
click at [173, 125] on div "Settings Advanced" at bounding box center [156, 112] width 222 height 45
click at [182, 106] on p "Advanced" at bounding box center [183, 106] width 54 height 17
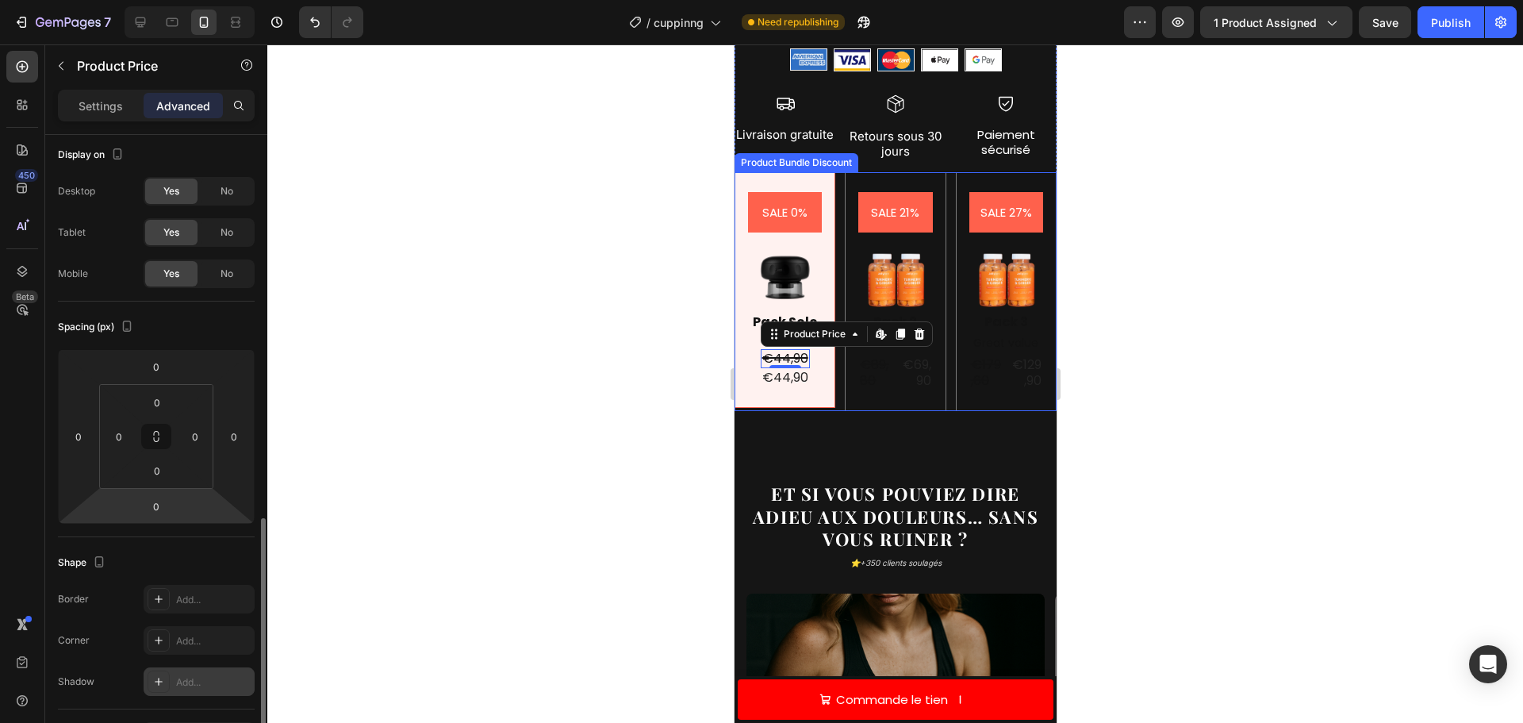
scroll to position [425, 0]
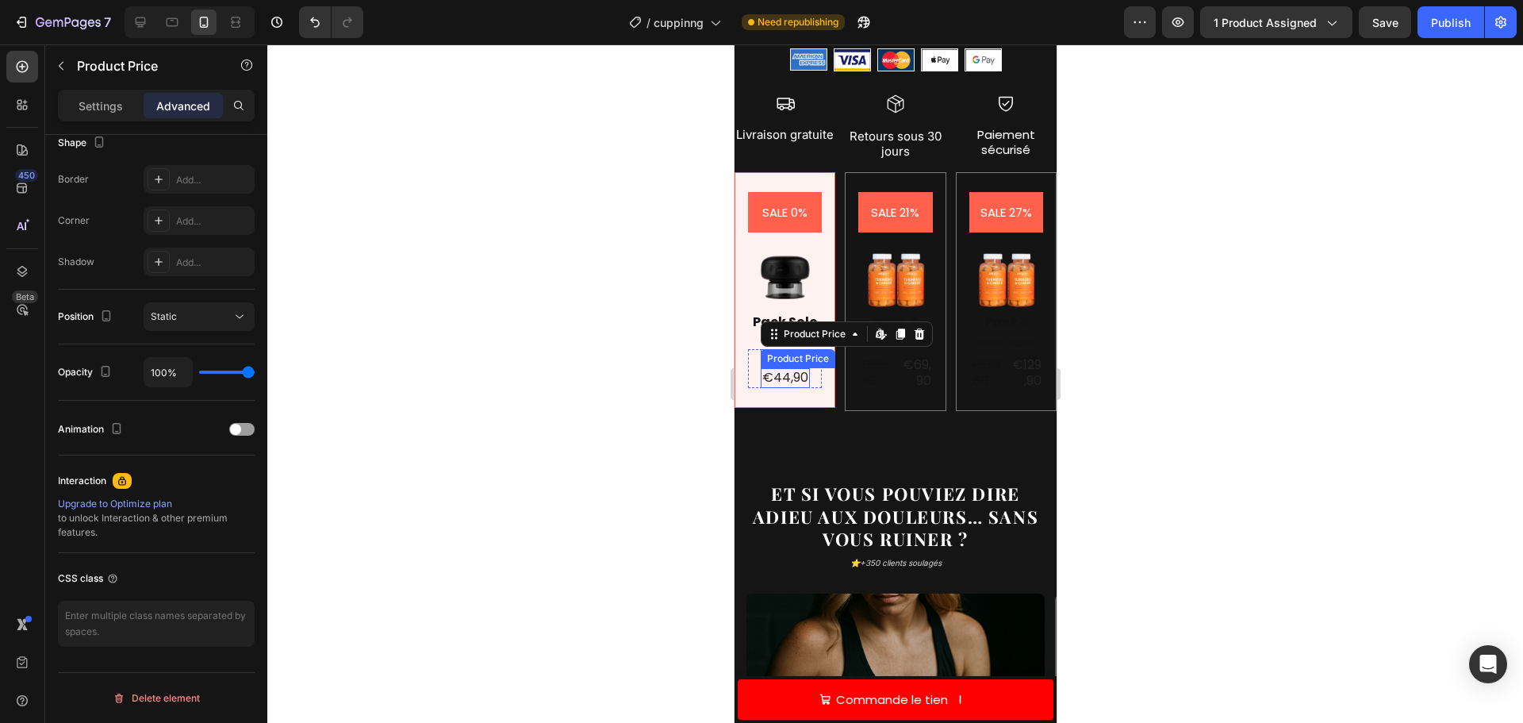
click at [799, 371] on div "€44,90" at bounding box center [784, 378] width 49 height 20
click at [822, 361] on div "SALE 0% Product Badge Image Pack Solo Pro Text Block €44,90 Product Price Produ…" at bounding box center [784, 290] width 101 height 236
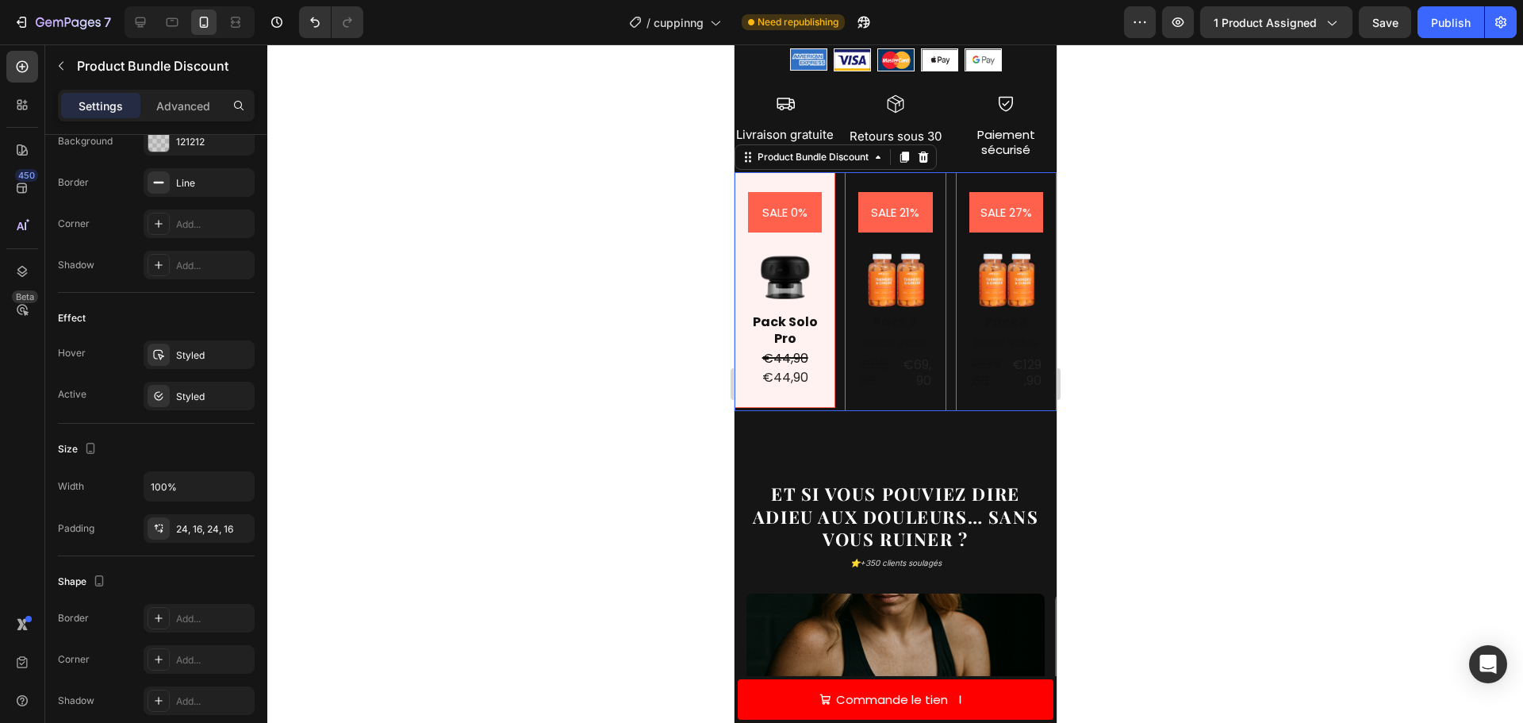
scroll to position [0, 0]
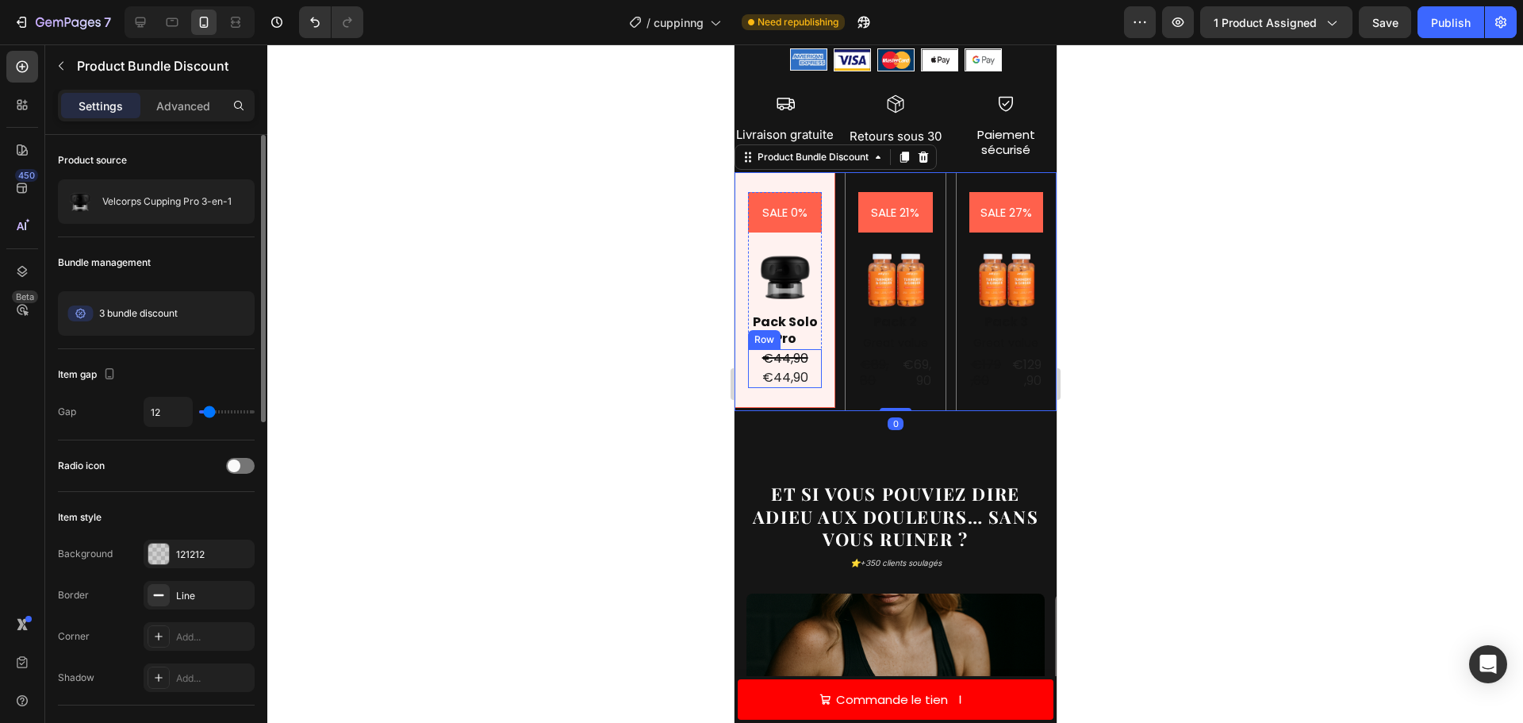
click at [811, 357] on div "€44,90 Product Price Product Price €44,90 Product Price Product Price Row" at bounding box center [784, 369] width 74 height 40
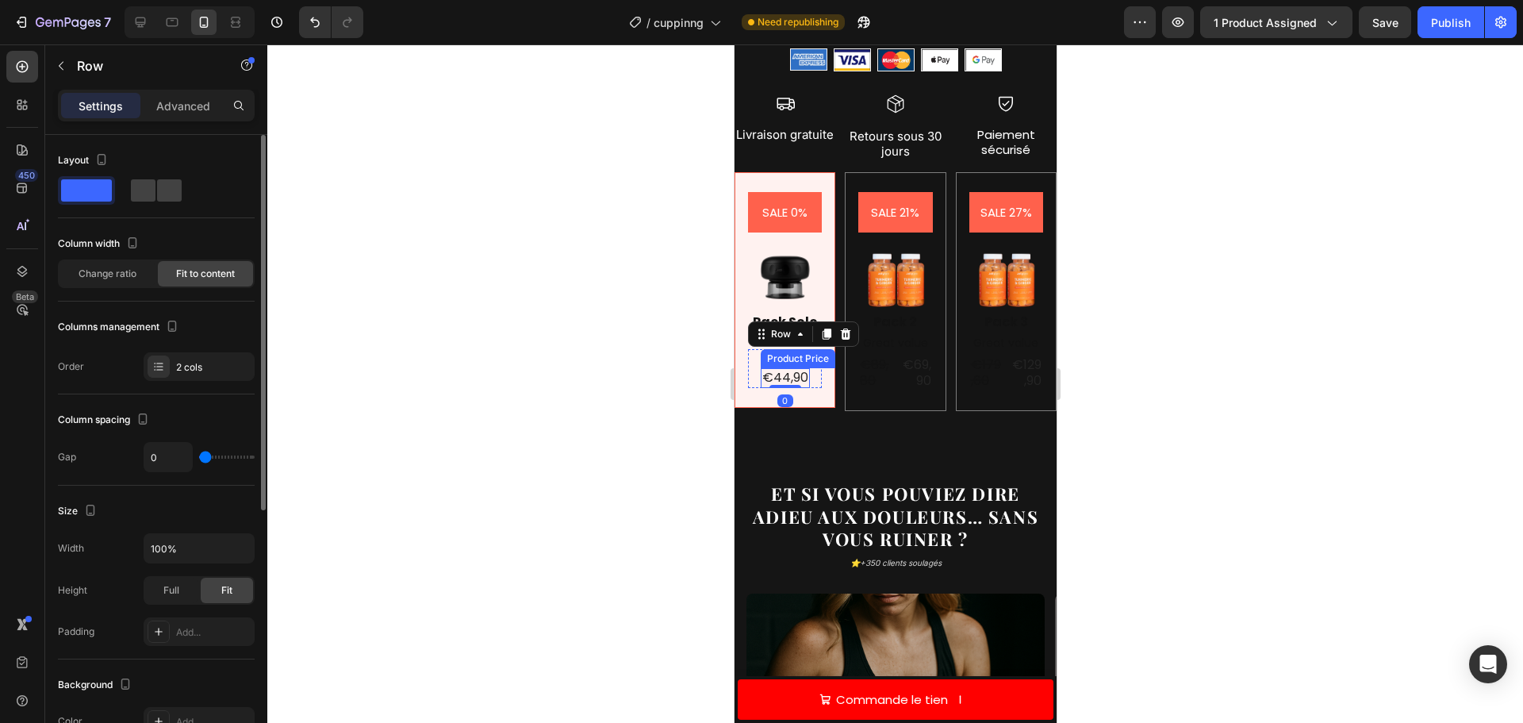
scroll to position [433, 0]
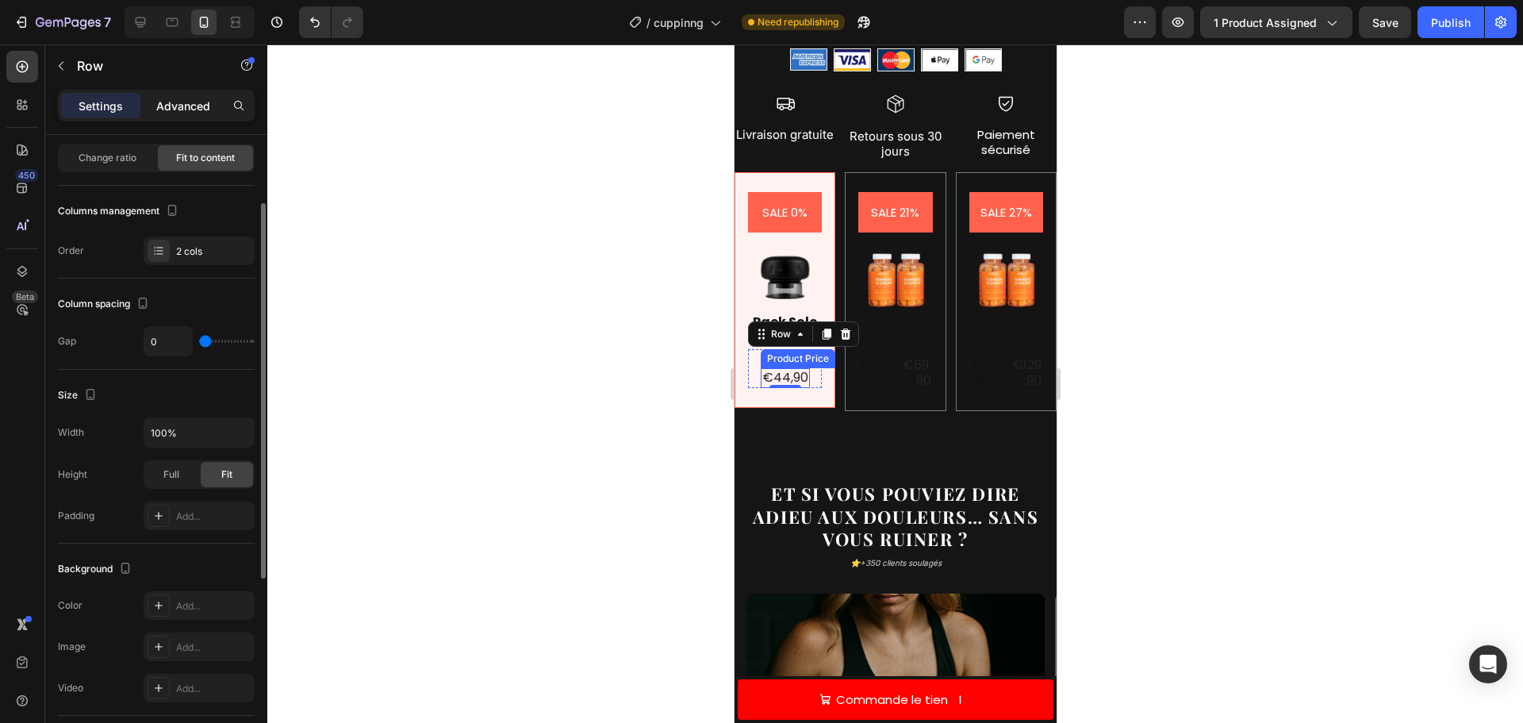
click at [200, 100] on p "Advanced" at bounding box center [183, 106] width 54 height 17
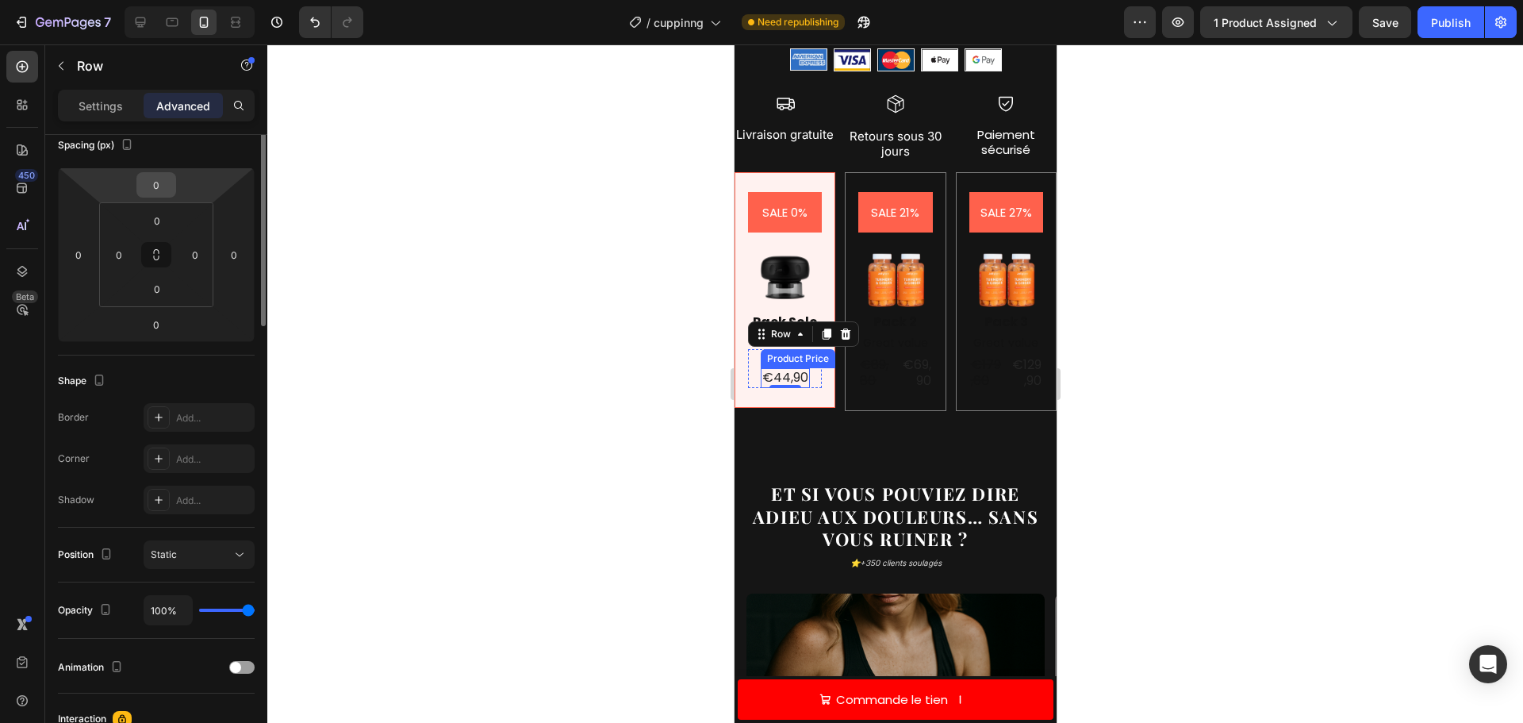
scroll to position [0, 0]
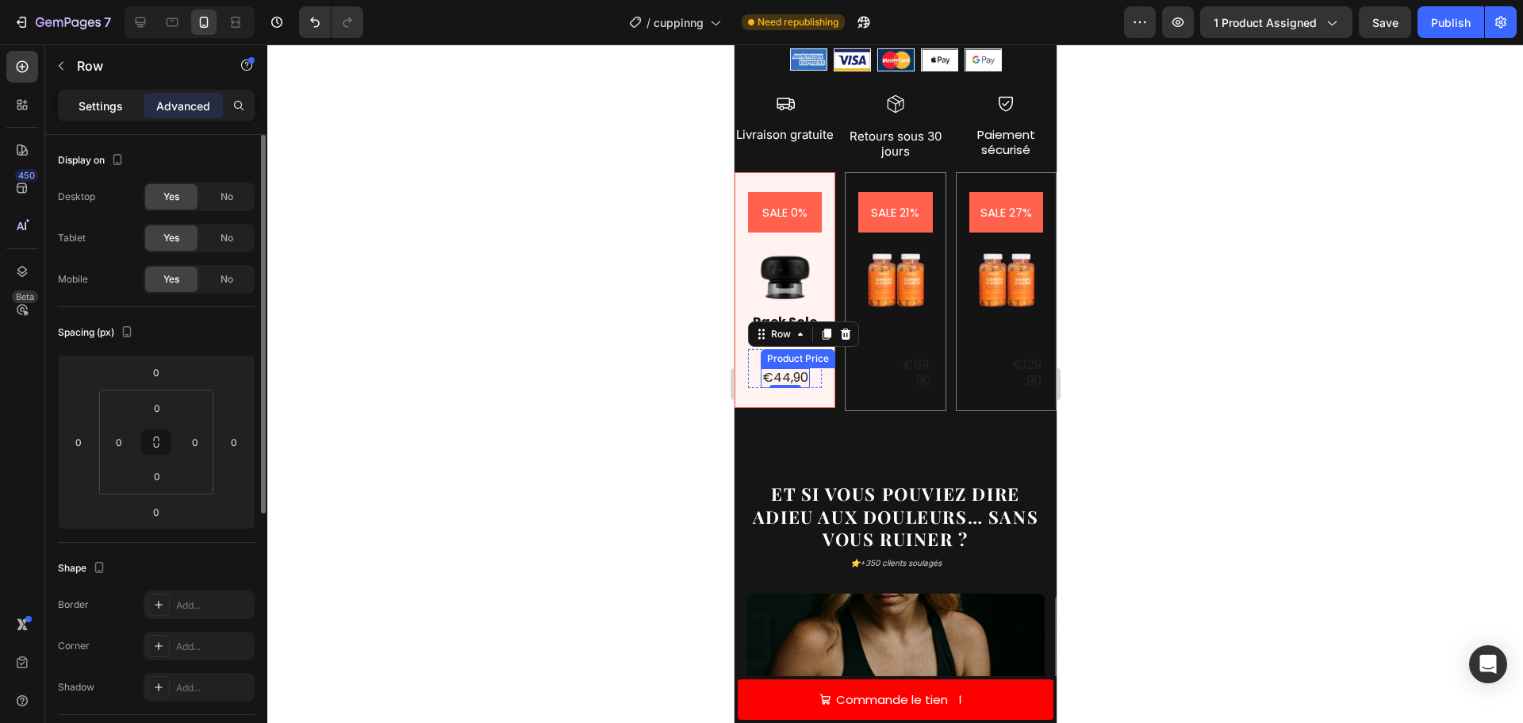
click at [119, 107] on p "Settings" at bounding box center [101, 106] width 44 height 17
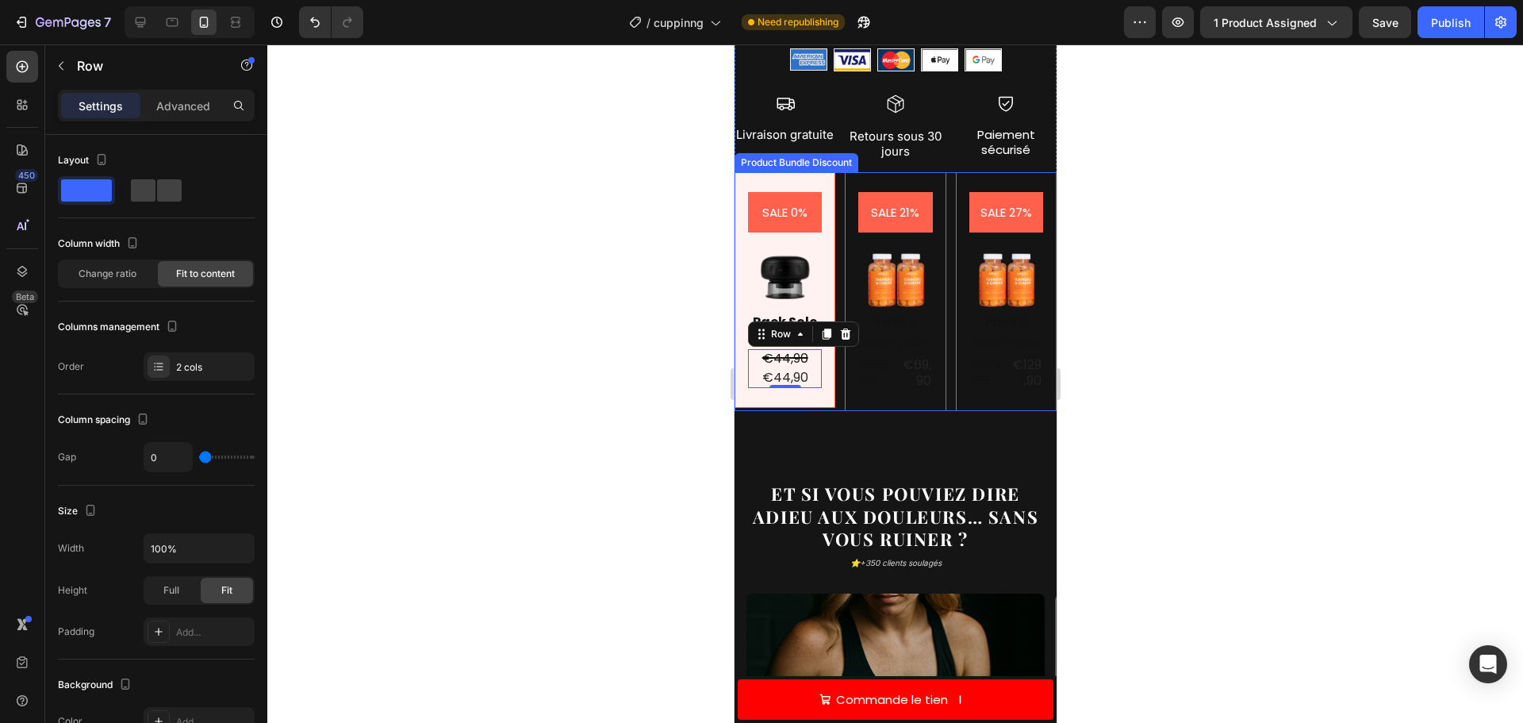
click at [787, 368] on div "€44,90" at bounding box center [784, 378] width 49 height 20
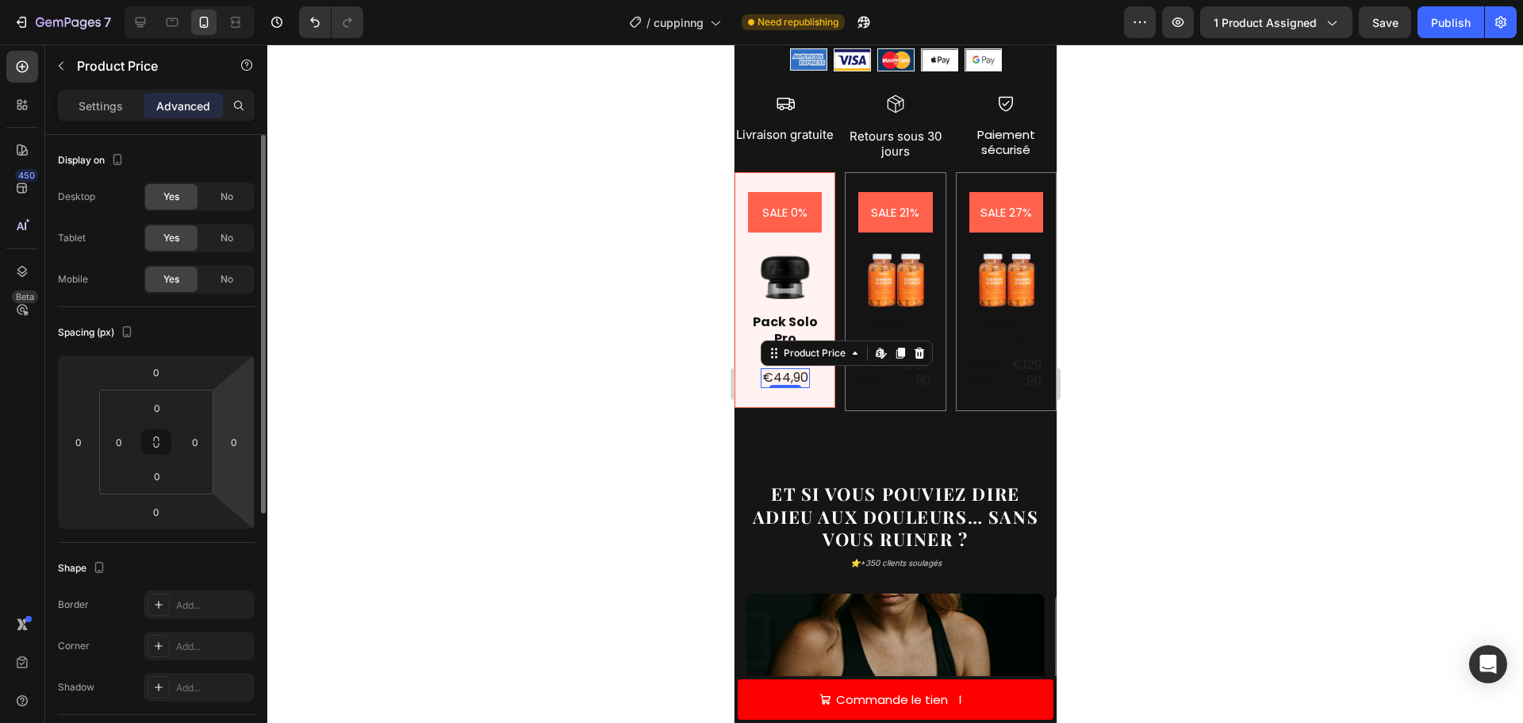
scroll to position [425, 0]
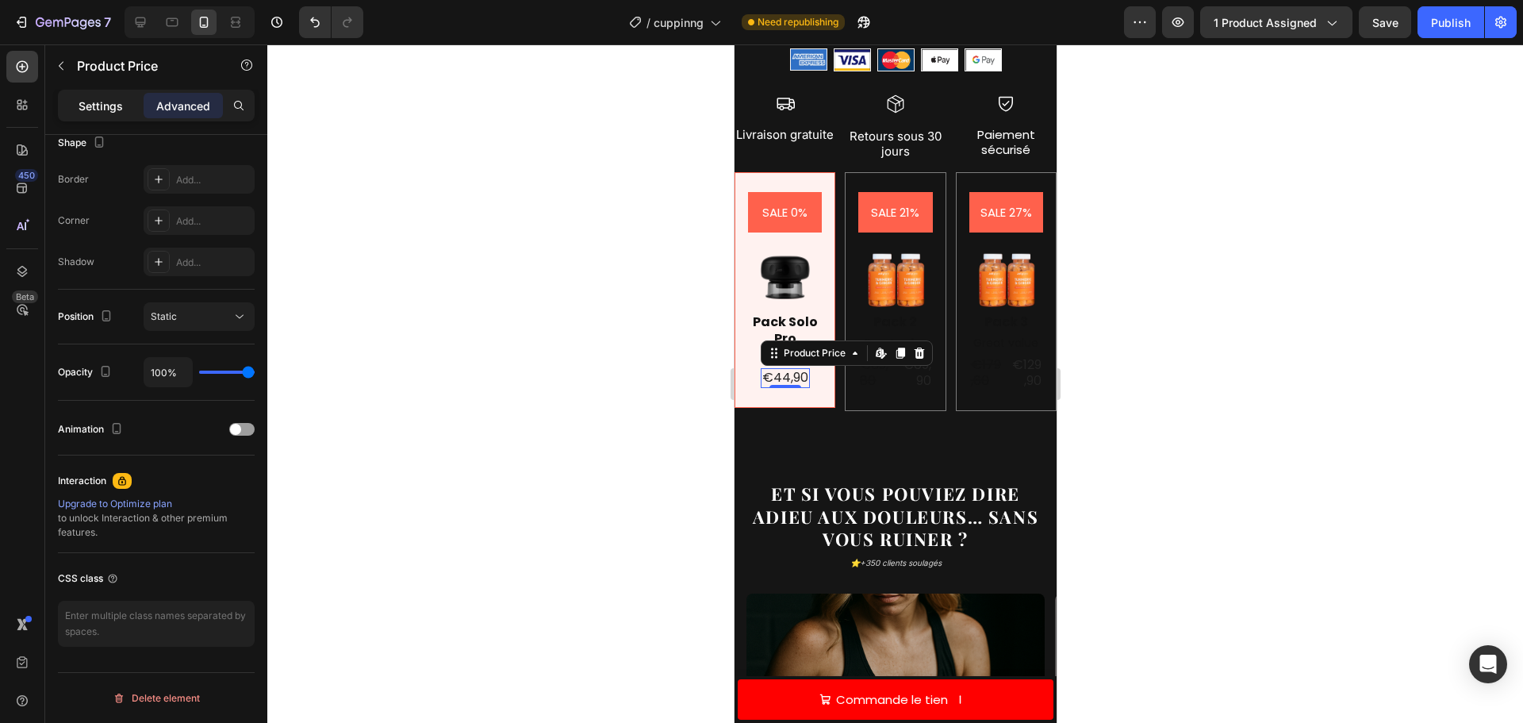
click at [98, 109] on p "Settings" at bounding box center [101, 106] width 44 height 17
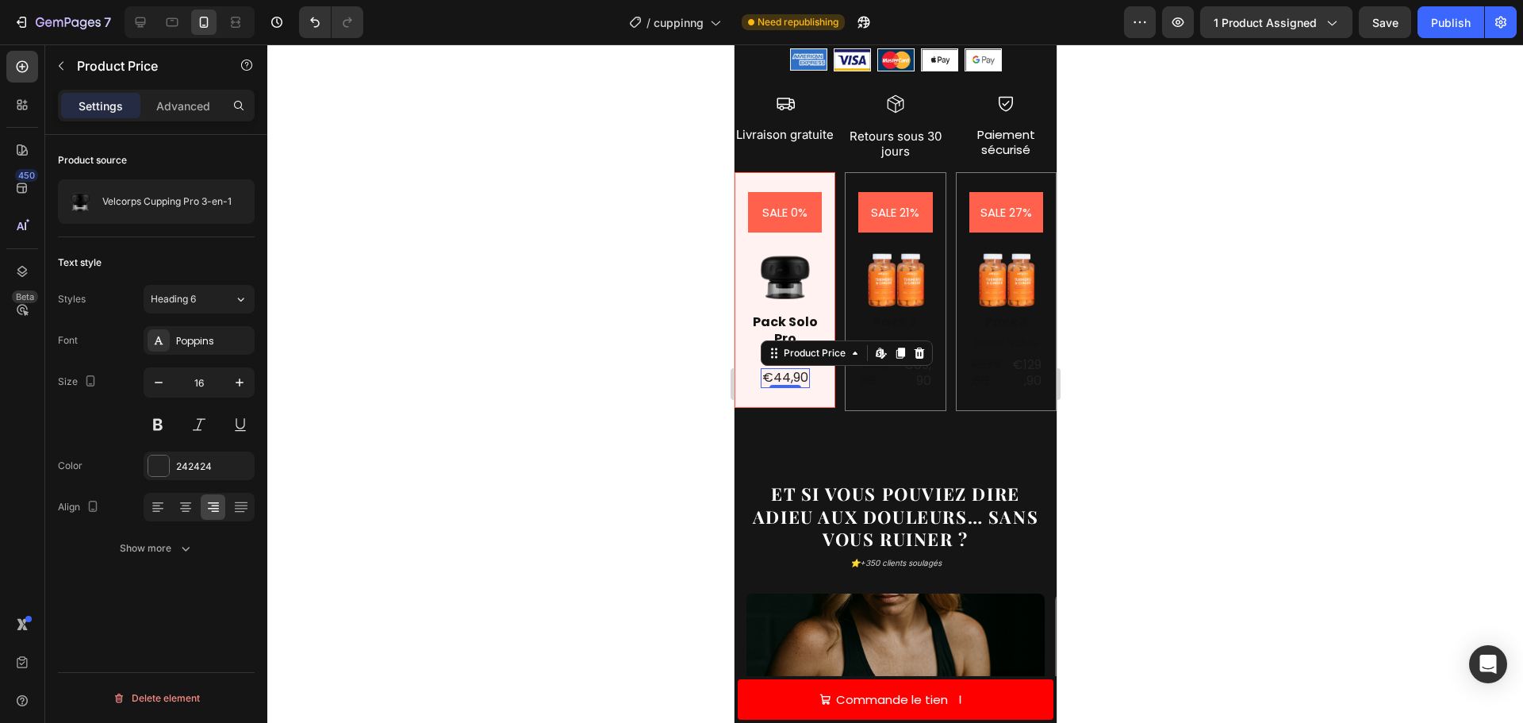
scroll to position [0, 0]
click at [744, 347] on div "SALE 0% Product Badge Image Pack Solo Pro Text Block €44,90 Product Price Produ…" at bounding box center [784, 290] width 101 height 236
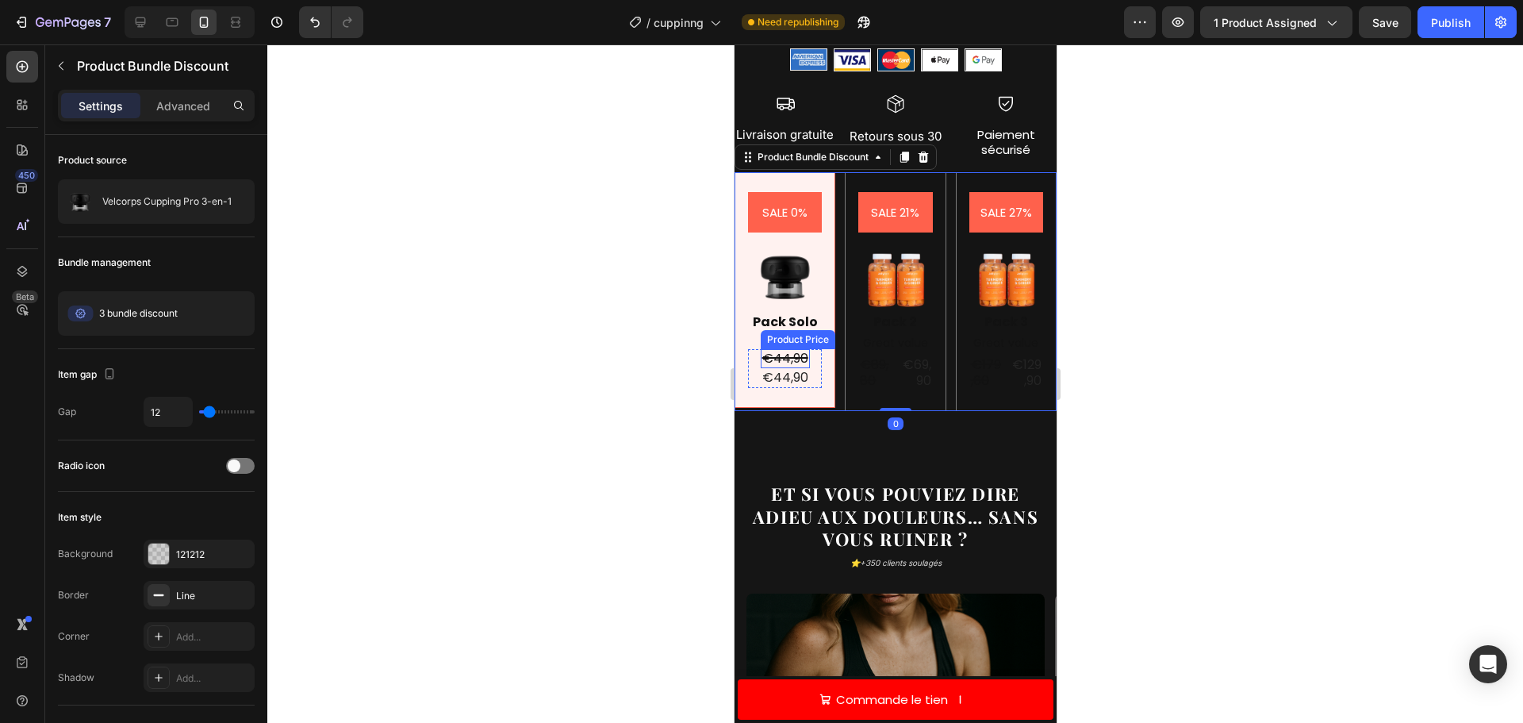
click at [764, 349] on div "€44,90" at bounding box center [784, 359] width 49 height 20
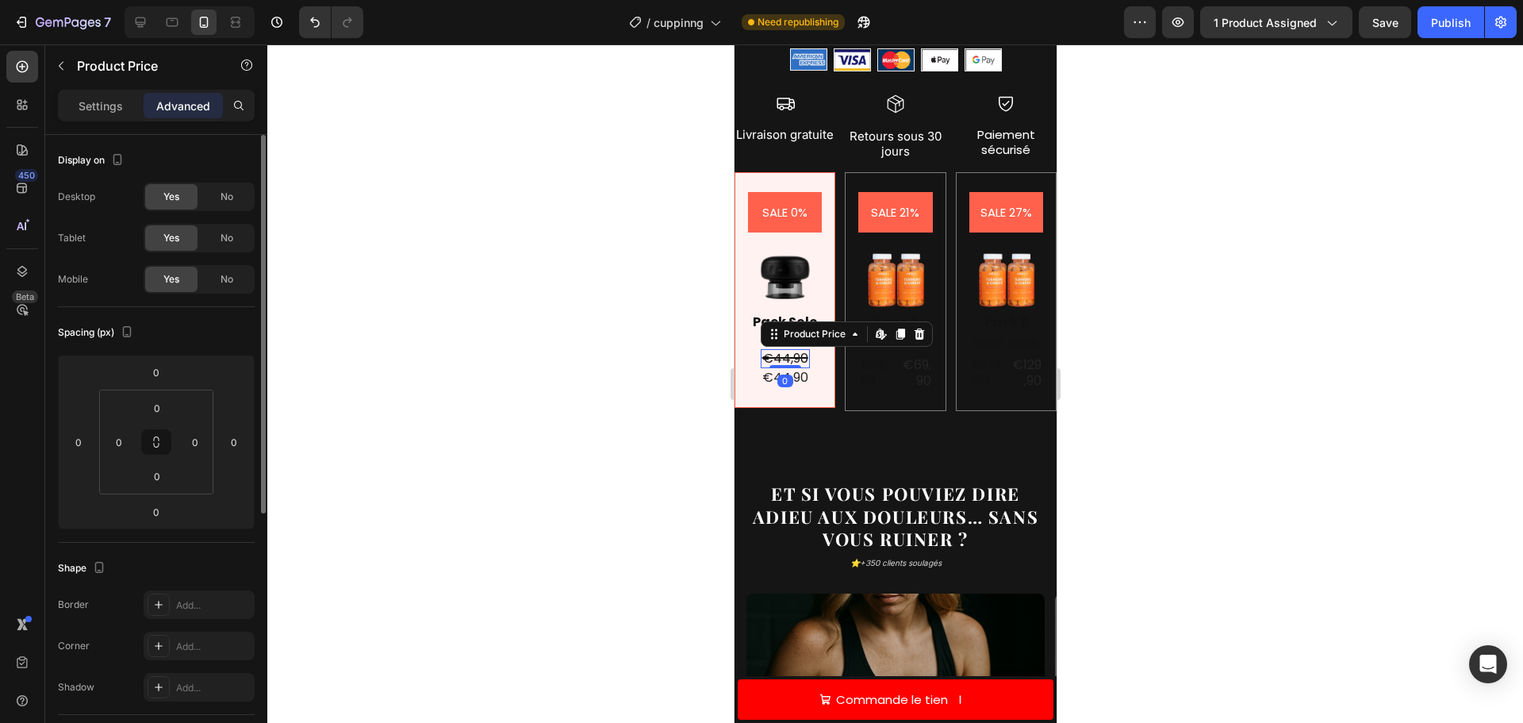
scroll to position [425, 0]
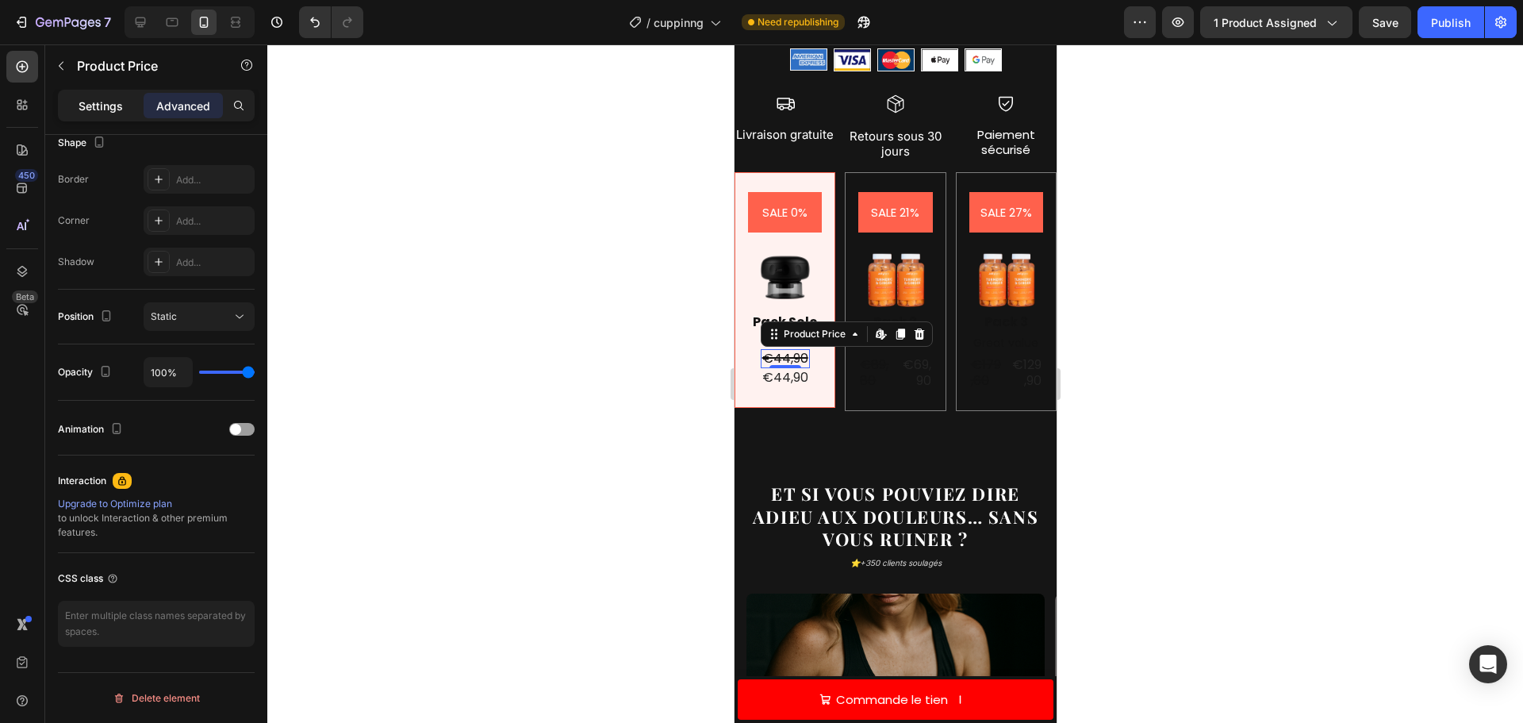
click at [114, 102] on p "Settings" at bounding box center [101, 106] width 44 height 17
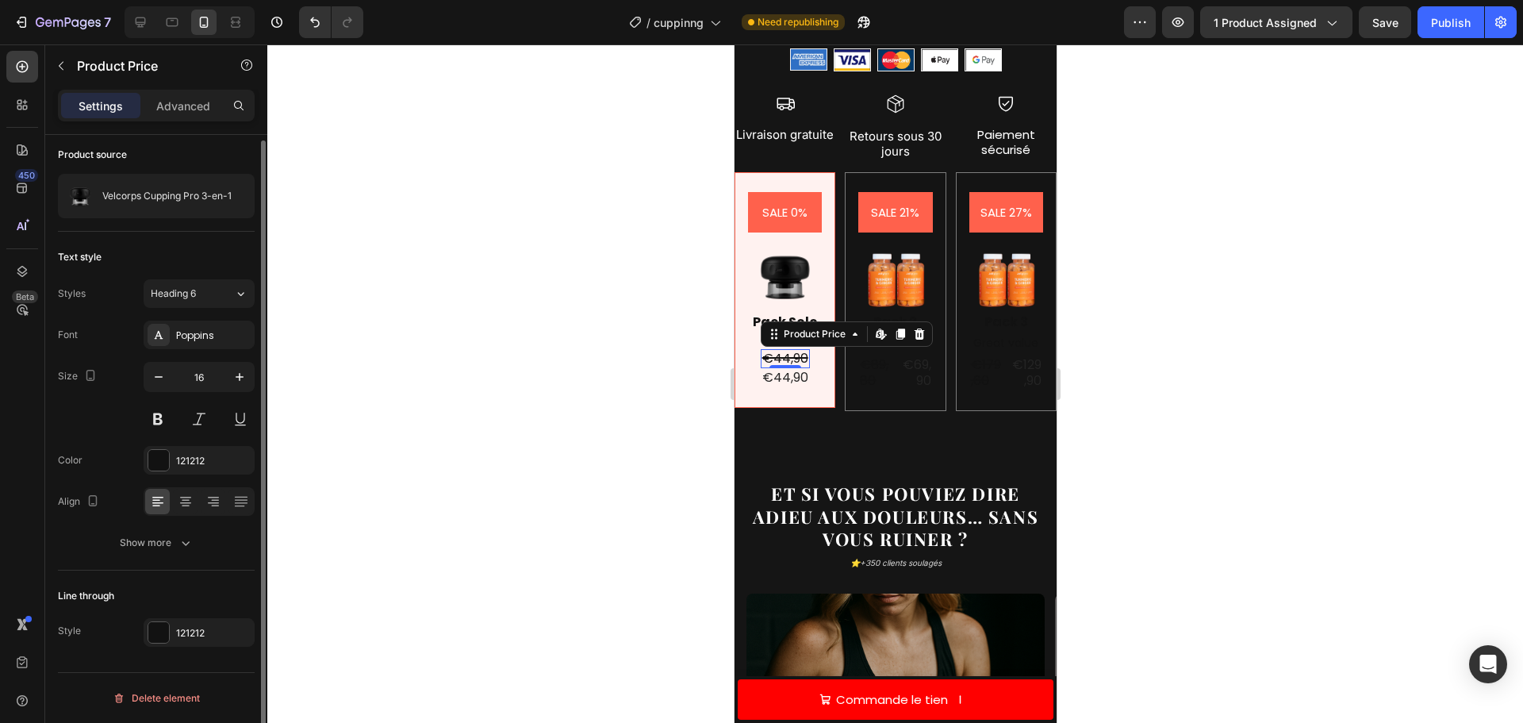
scroll to position [0, 0]
drag, startPoint x: 523, startPoint y: 435, endPoint x: 601, endPoint y: 376, distance: 98.1
click at [525, 436] on div at bounding box center [895, 383] width 1256 height 678
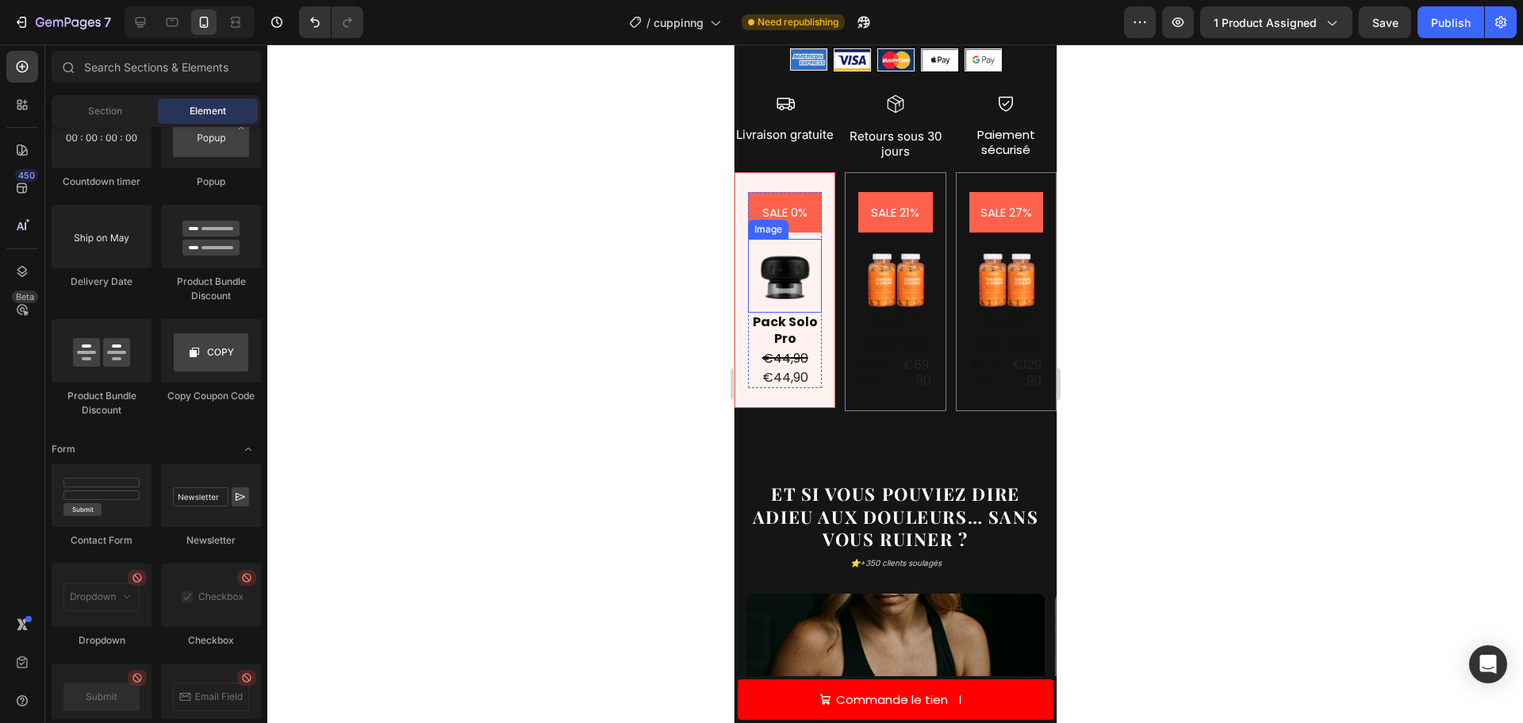
click at [789, 217] on pre "SALE 0%" at bounding box center [784, 212] width 64 height 40
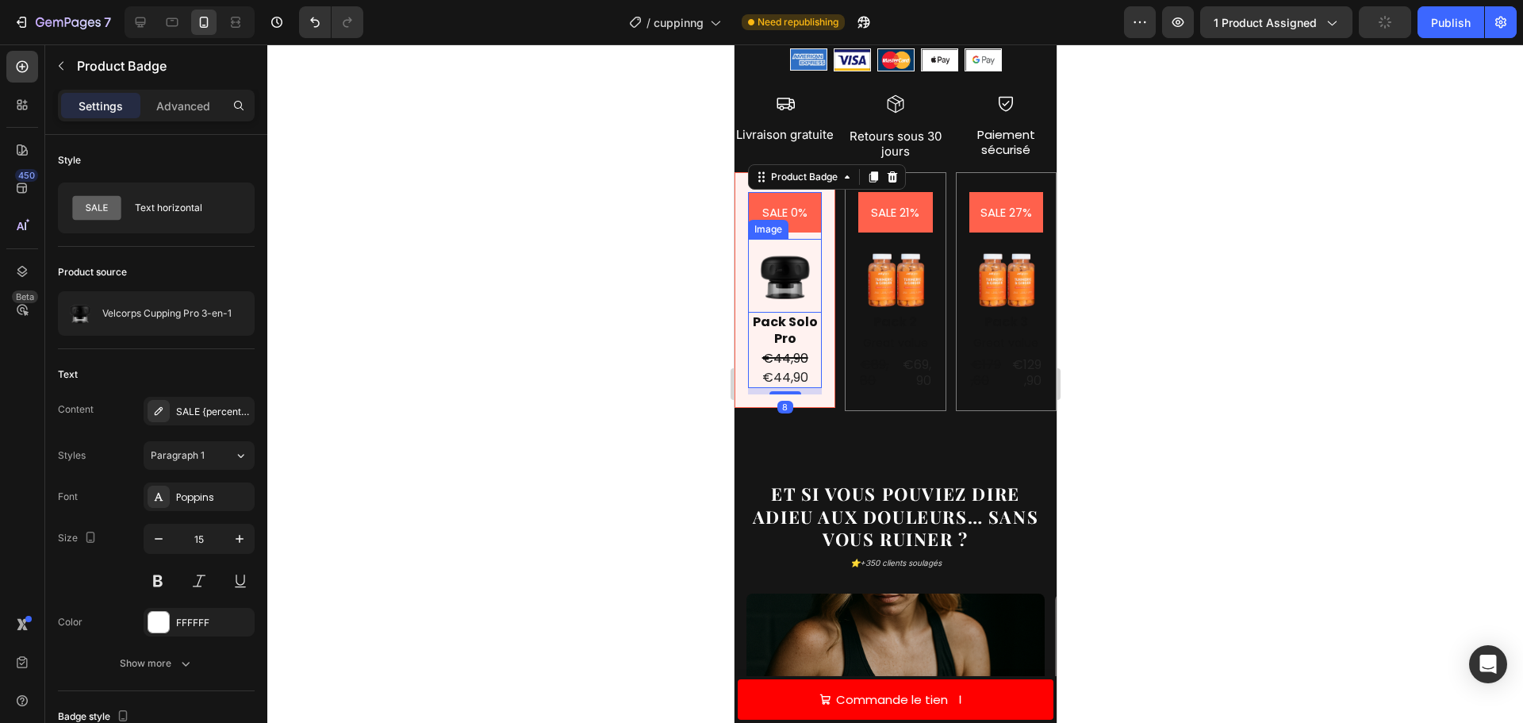
click at [781, 248] on img at bounding box center [784, 276] width 74 height 74
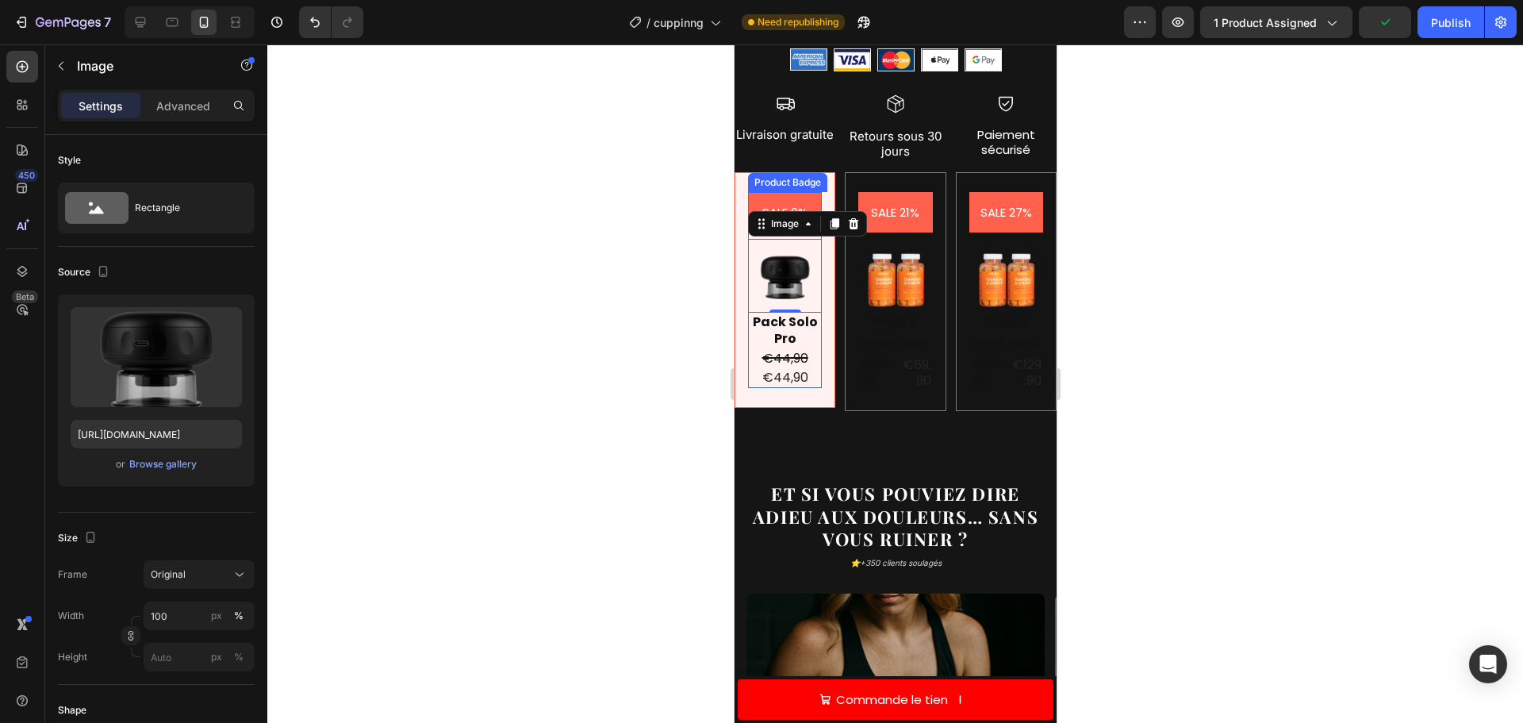
click at [803, 176] on div "Product Badge" at bounding box center [786, 182] width 79 height 19
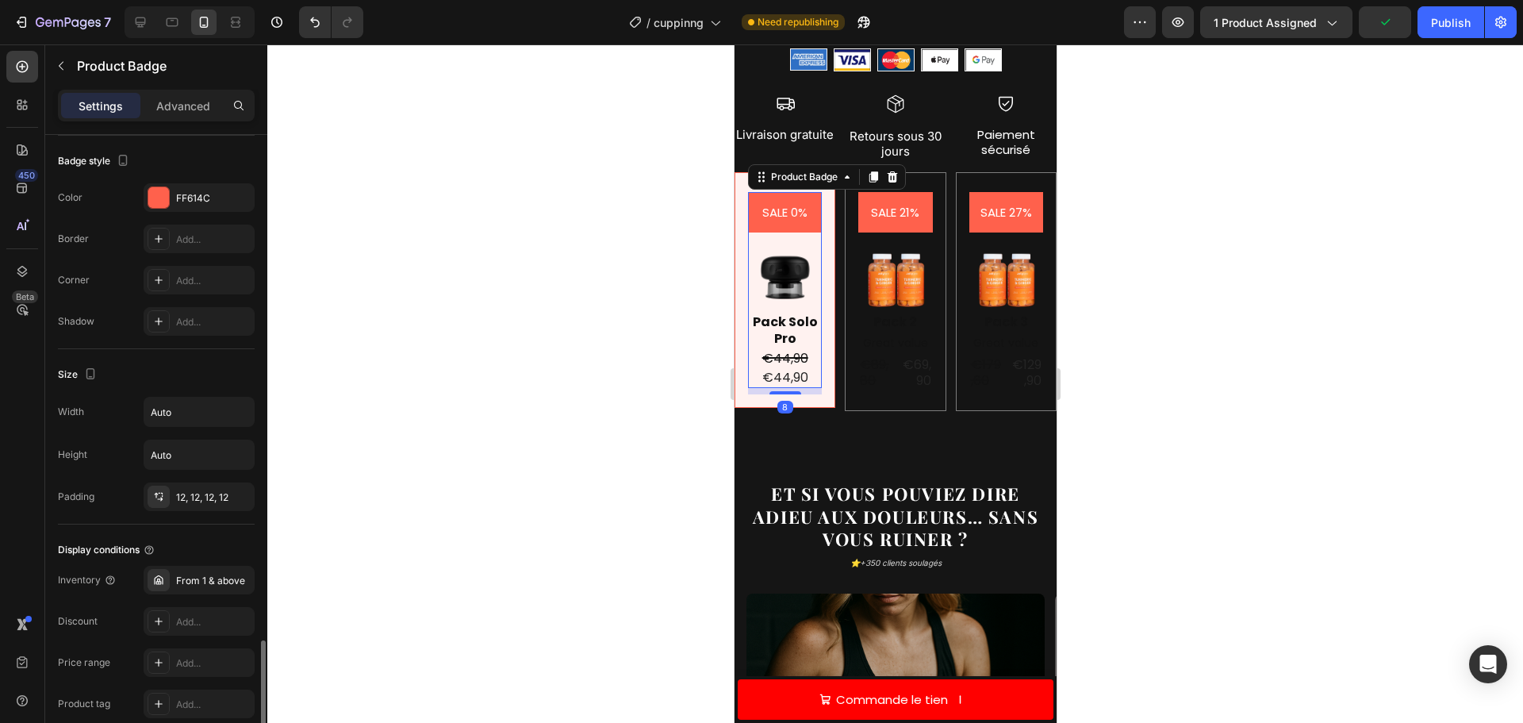
scroll to position [723, 0]
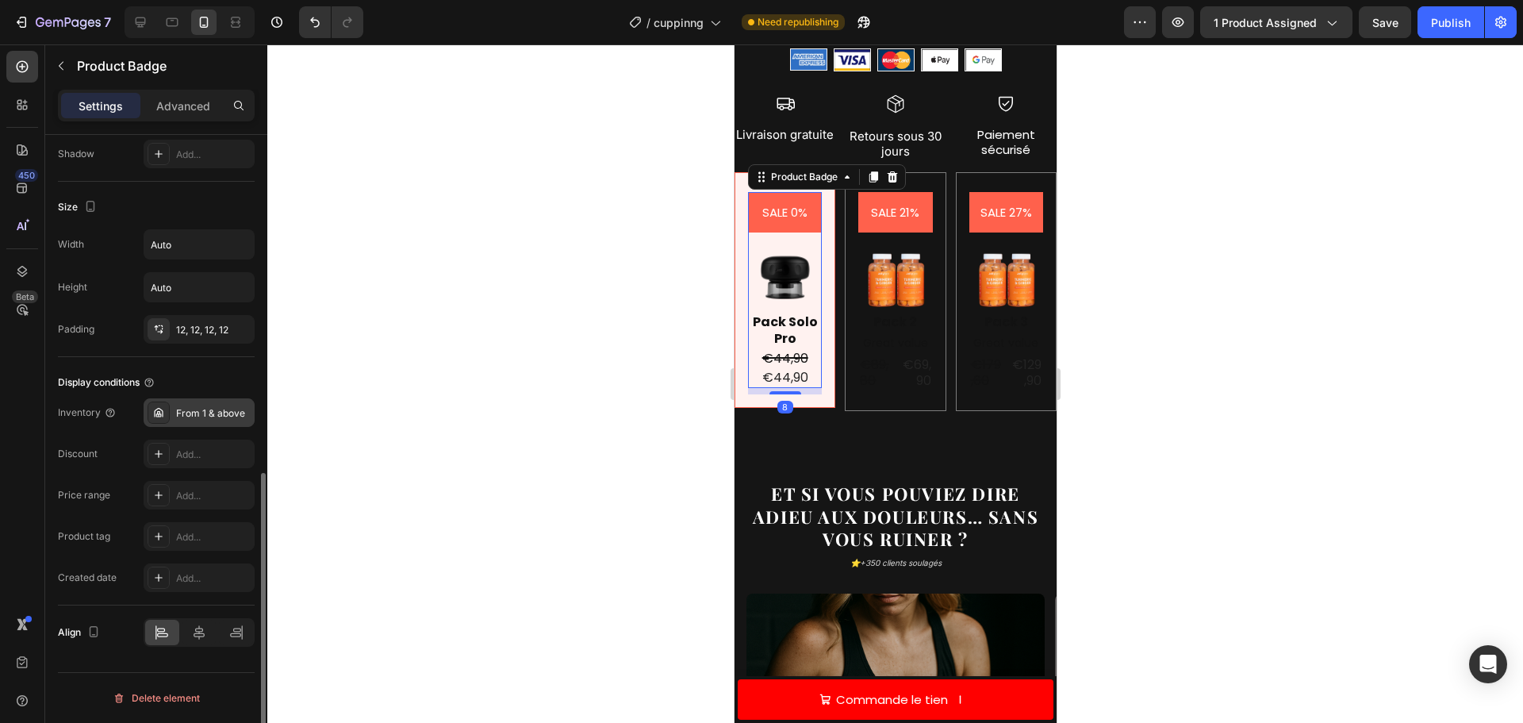
click at [195, 416] on div "From 1 & above" at bounding box center [213, 413] width 75 height 14
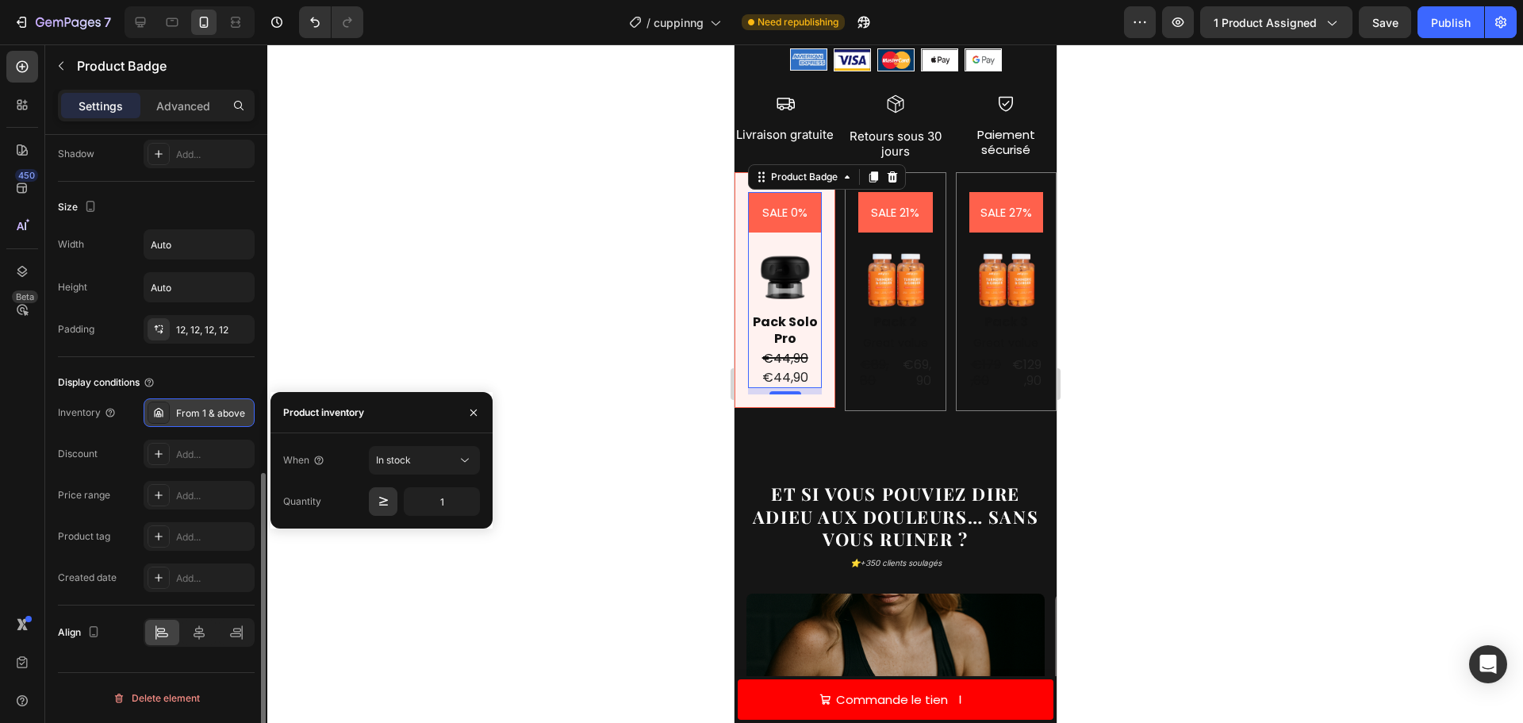
click at [195, 416] on div "From 1 & above" at bounding box center [213, 413] width 75 height 14
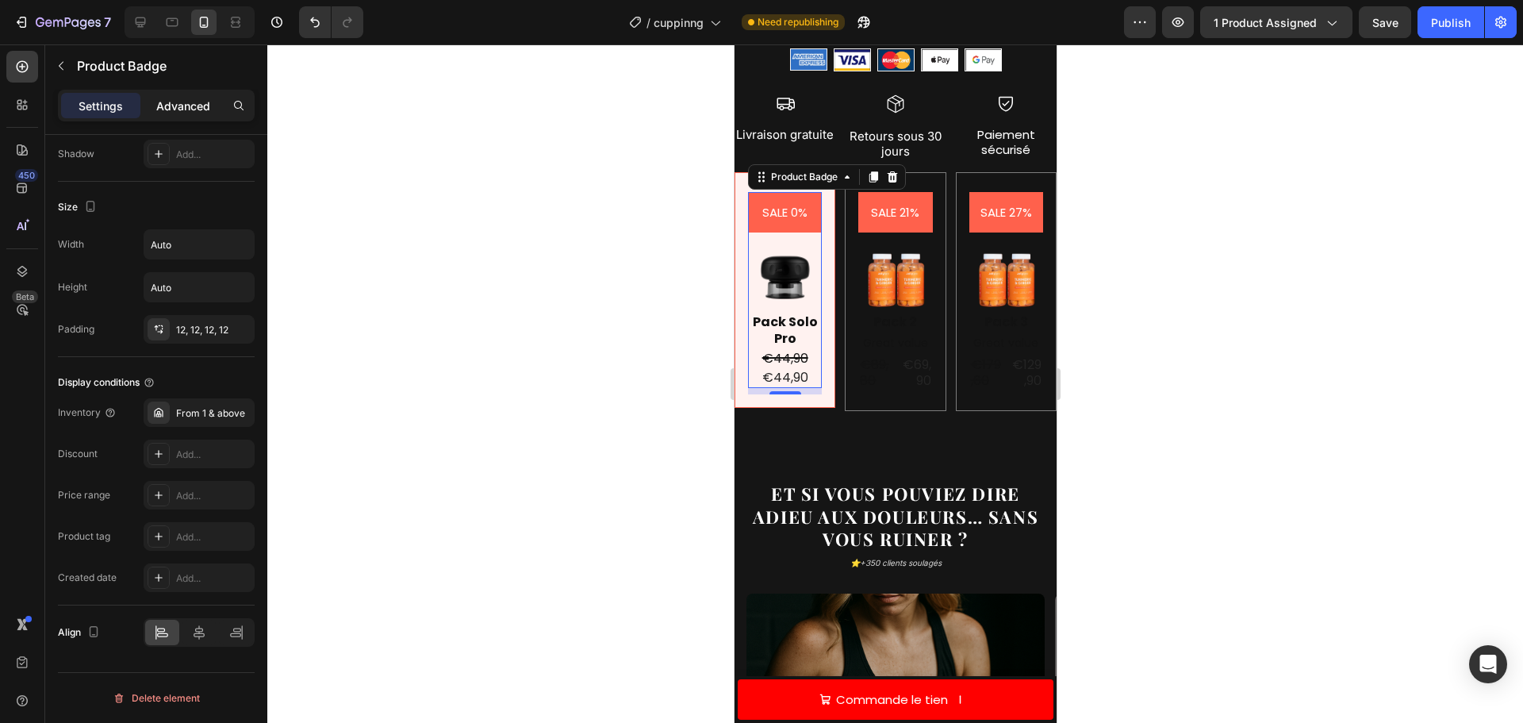
click at [191, 110] on p "Advanced" at bounding box center [183, 106] width 54 height 17
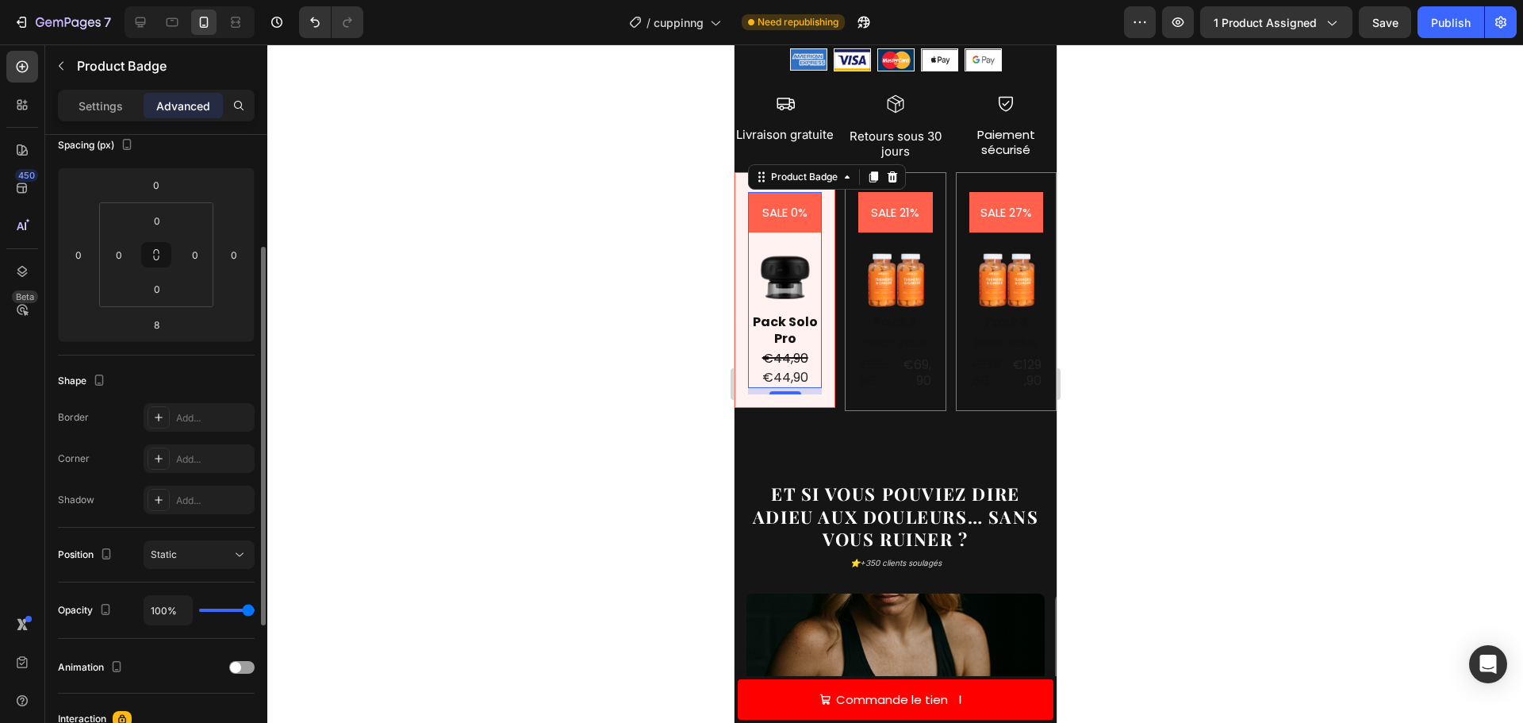
scroll to position [0, 0]
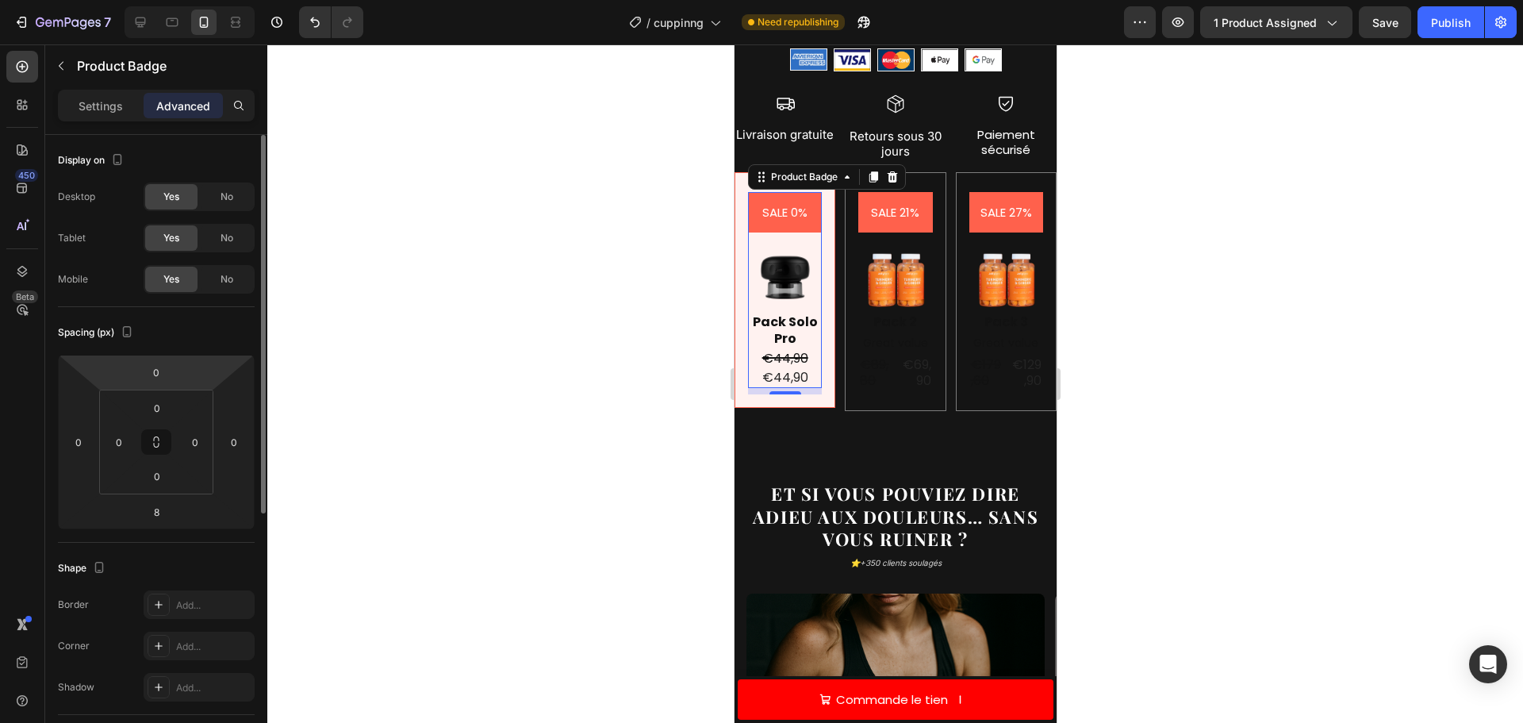
click at [118, 122] on div "Settings Advanced" at bounding box center [156, 112] width 222 height 45
click at [119, 108] on p "Settings" at bounding box center [101, 106] width 44 height 17
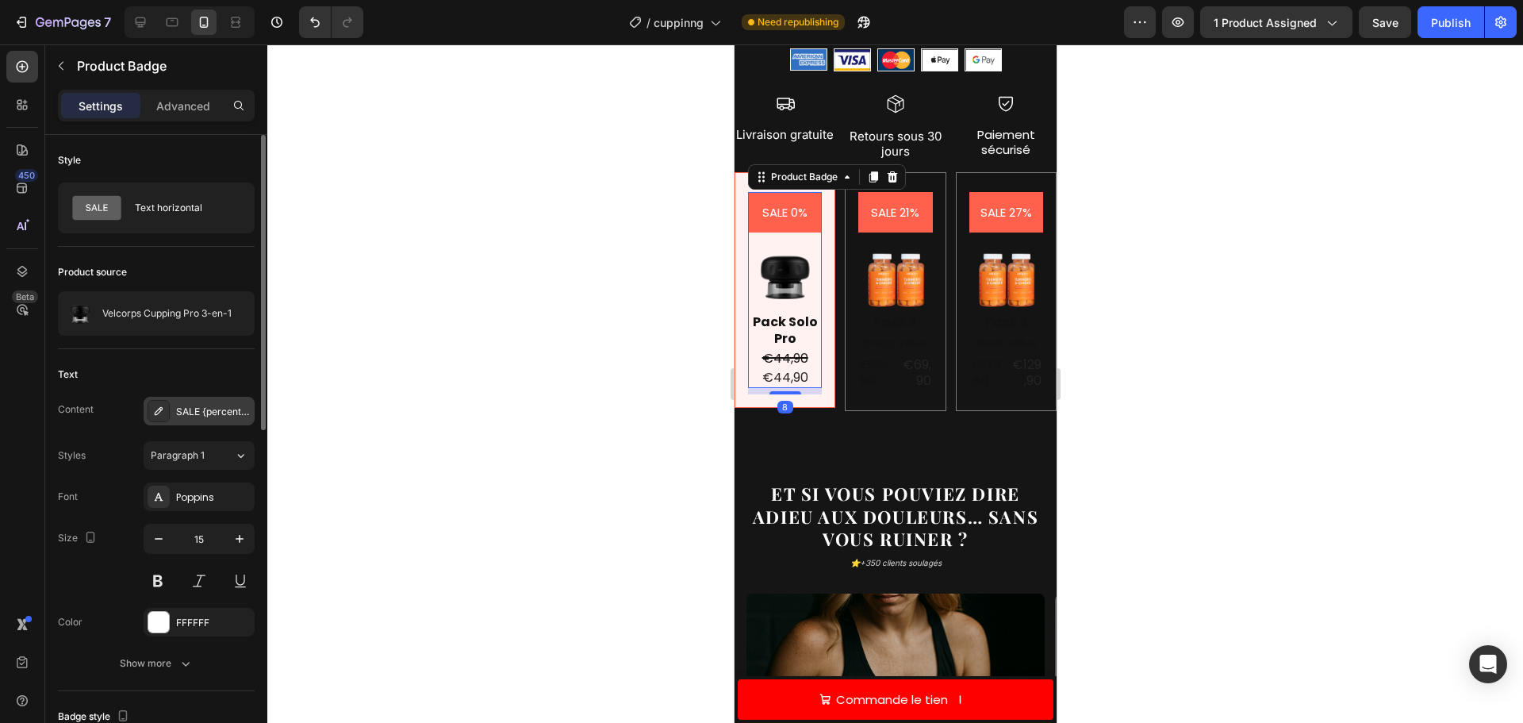
click at [201, 410] on div "SALE {percent_discount}" at bounding box center [213, 412] width 75 height 14
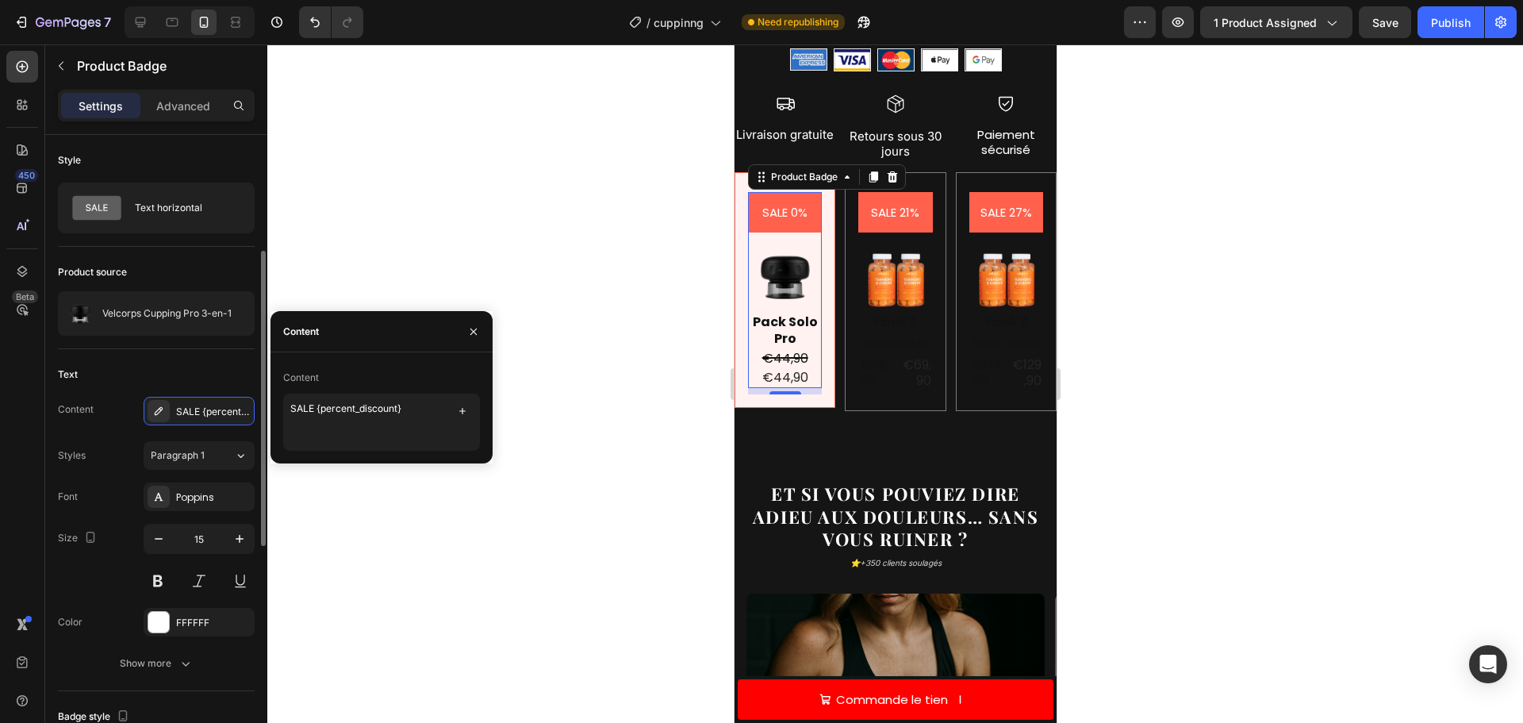
scroll to position [159, 0]
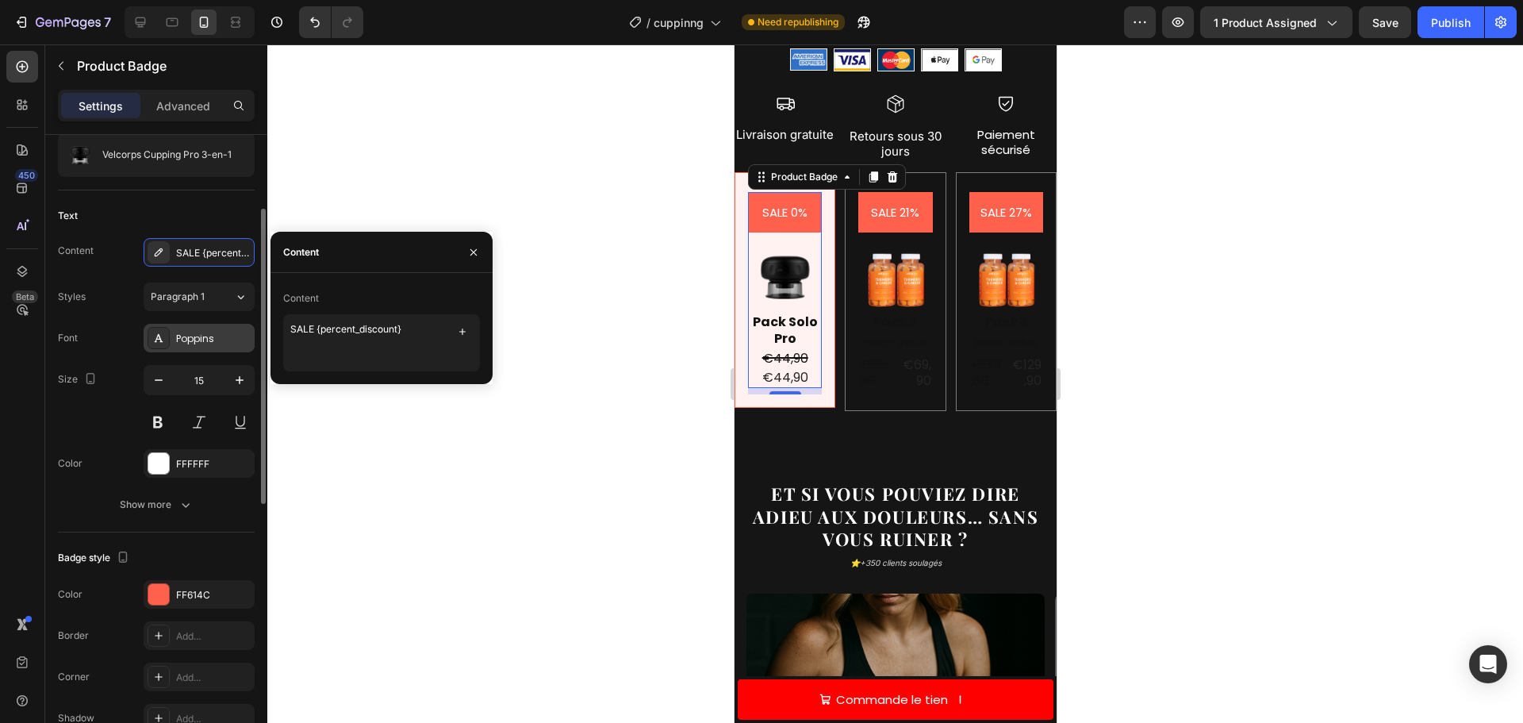
click at [202, 336] on div "Poppins" at bounding box center [213, 339] width 75 height 14
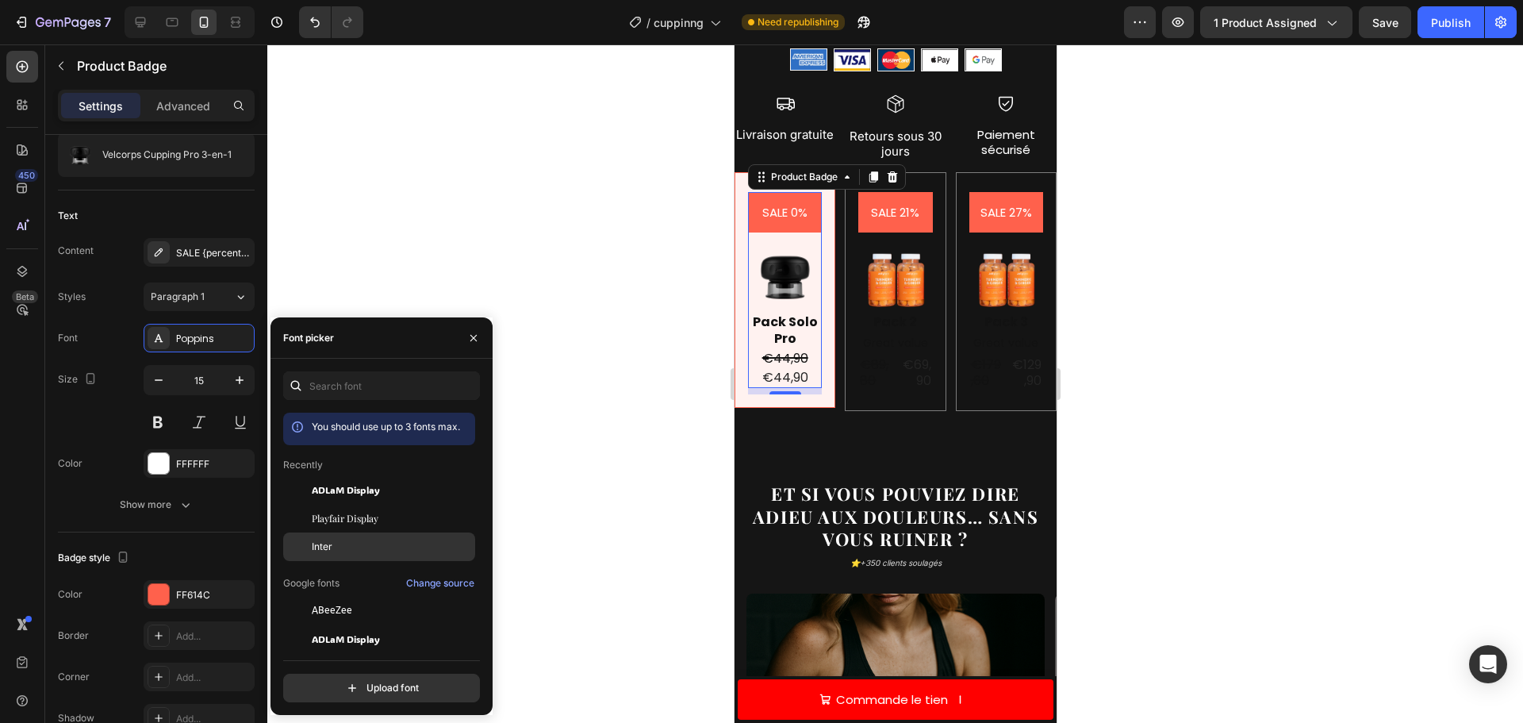
click at [331, 544] on span "Inter" at bounding box center [322, 546] width 21 height 14
click at [785, 328] on p "Pack Solo Pro" at bounding box center [784, 330] width 71 height 33
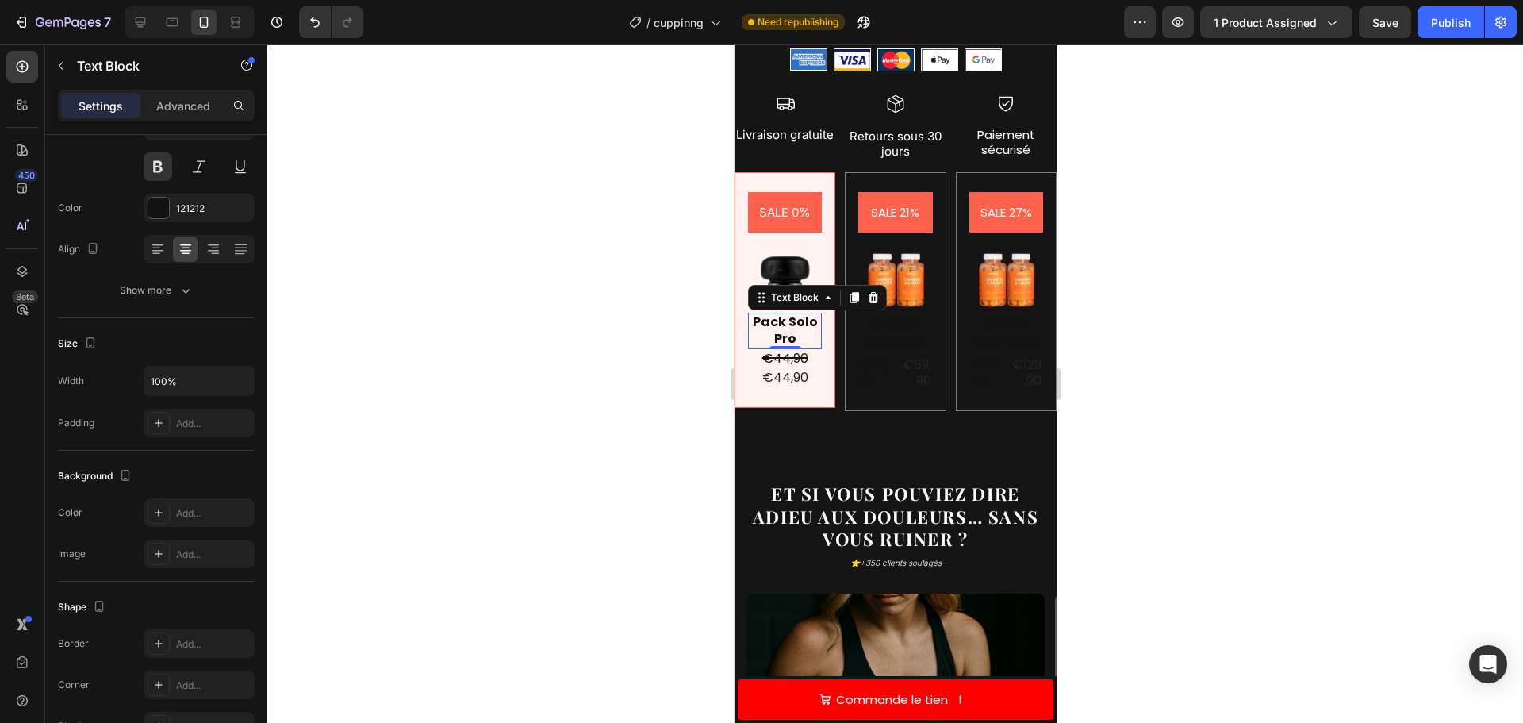
scroll to position [0, 0]
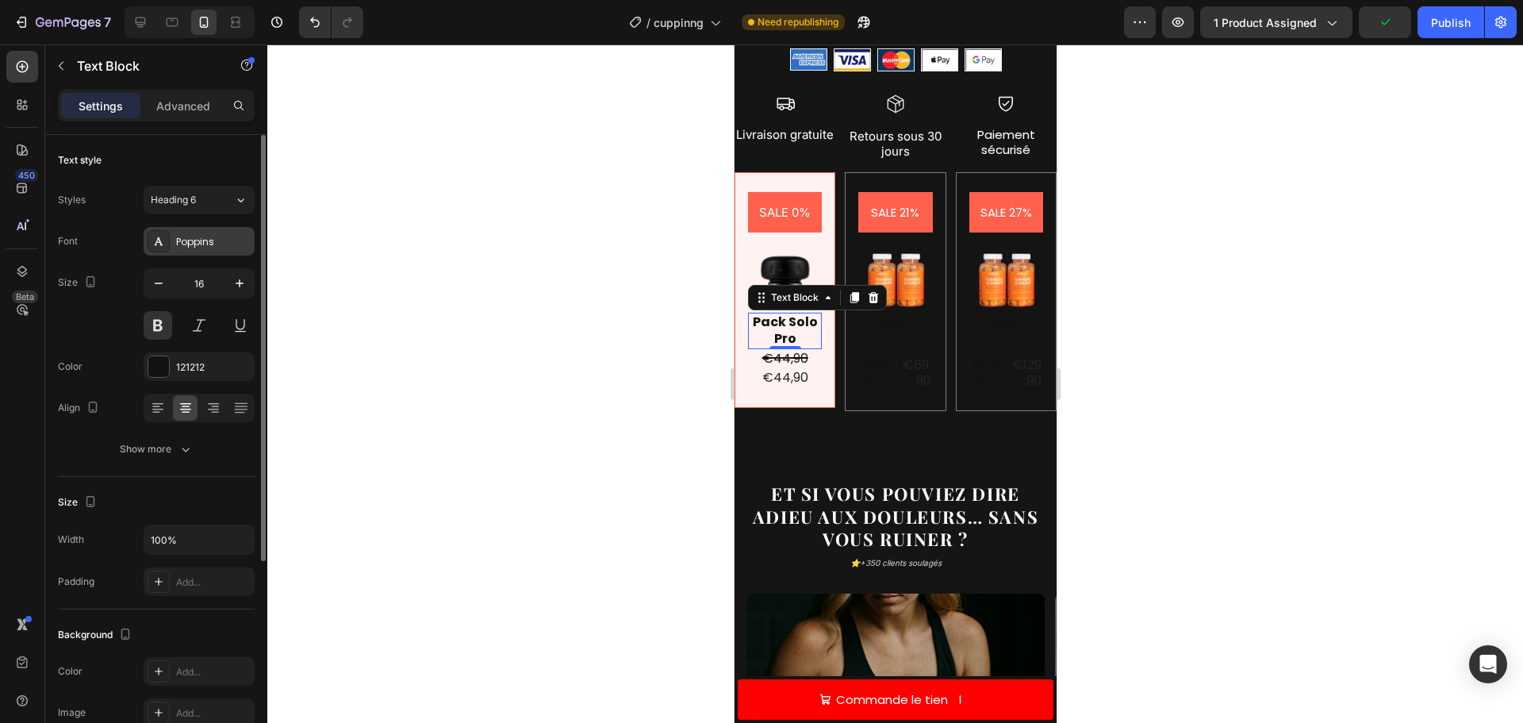
click at [188, 240] on div "Poppins" at bounding box center [213, 242] width 75 height 14
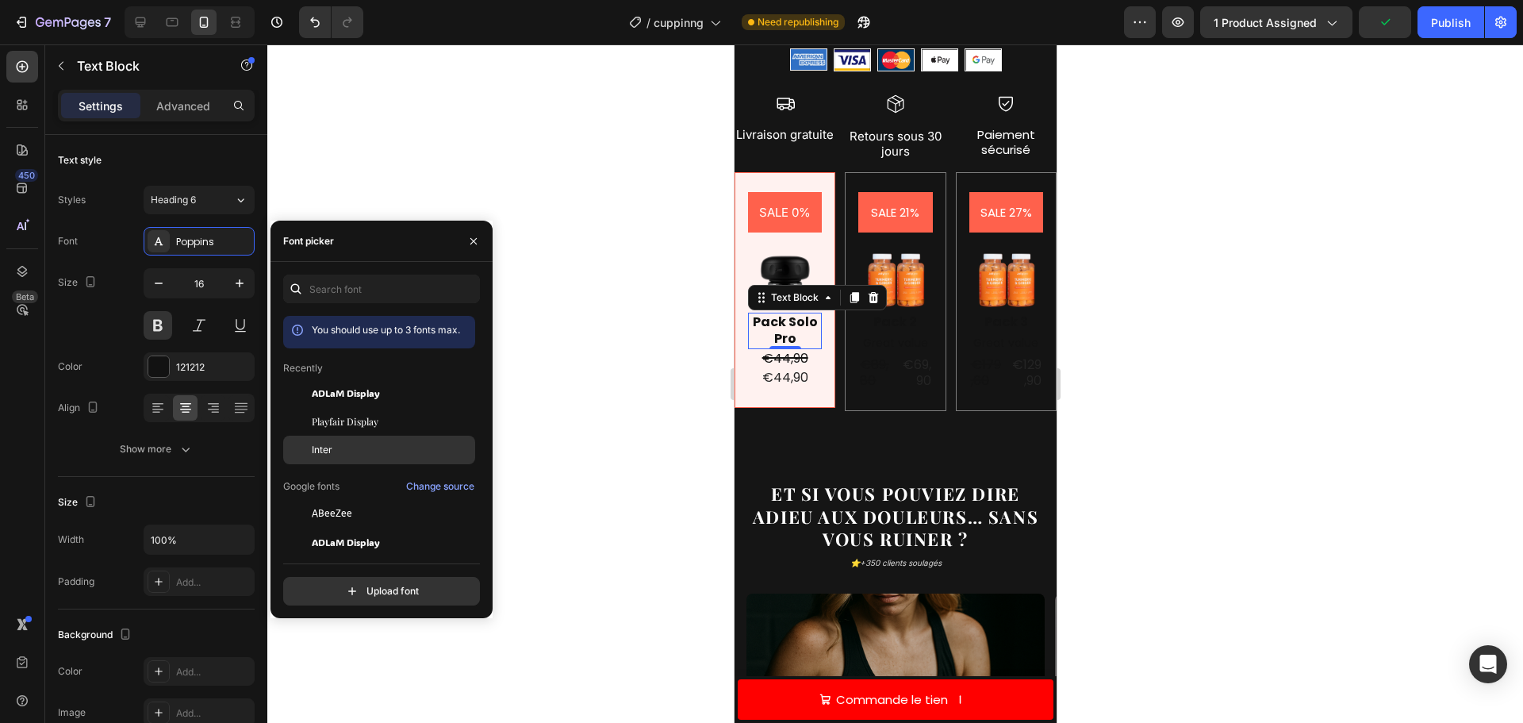
click at [317, 447] on span "Inter" at bounding box center [322, 450] width 21 height 14
click at [793, 375] on div "€44,90" at bounding box center [784, 378] width 49 height 20
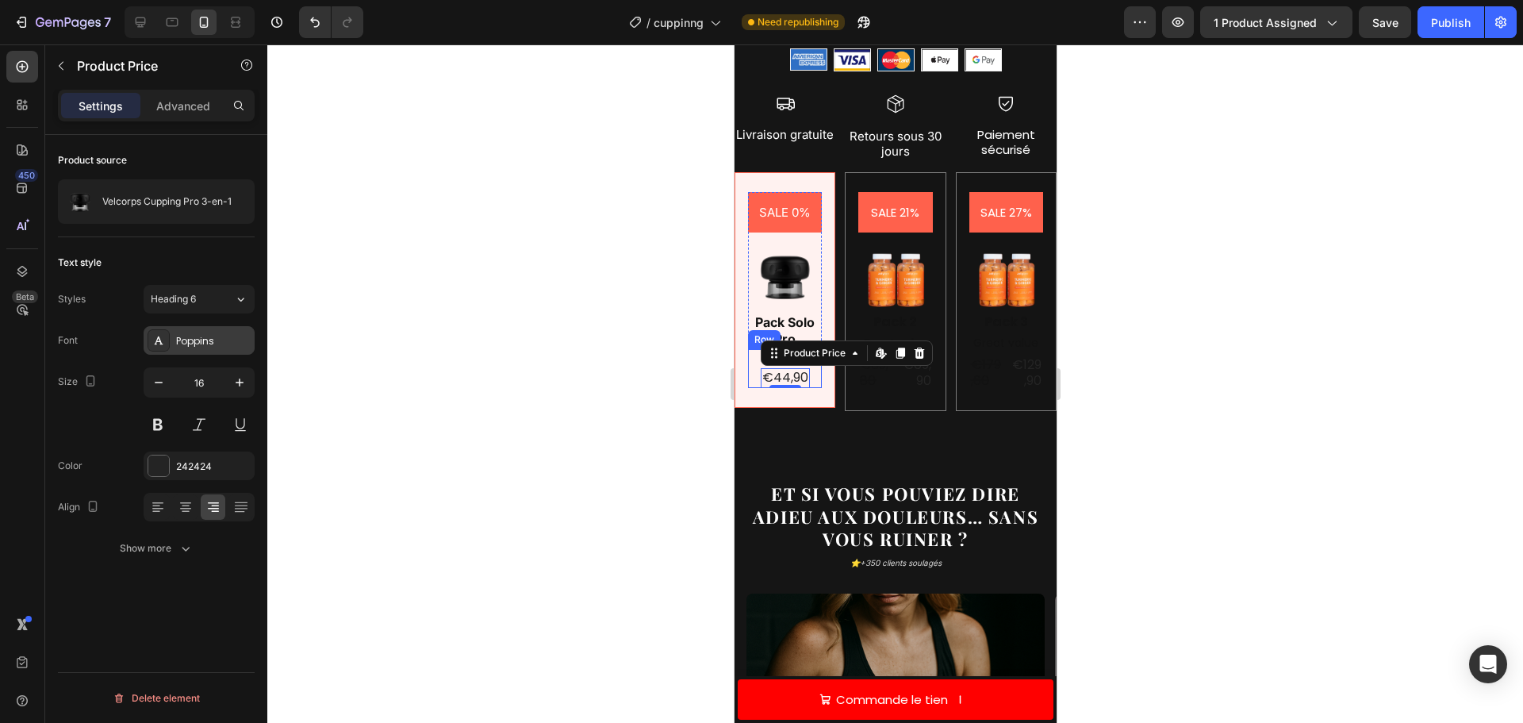
click at [182, 344] on div "Poppins" at bounding box center [213, 341] width 75 height 14
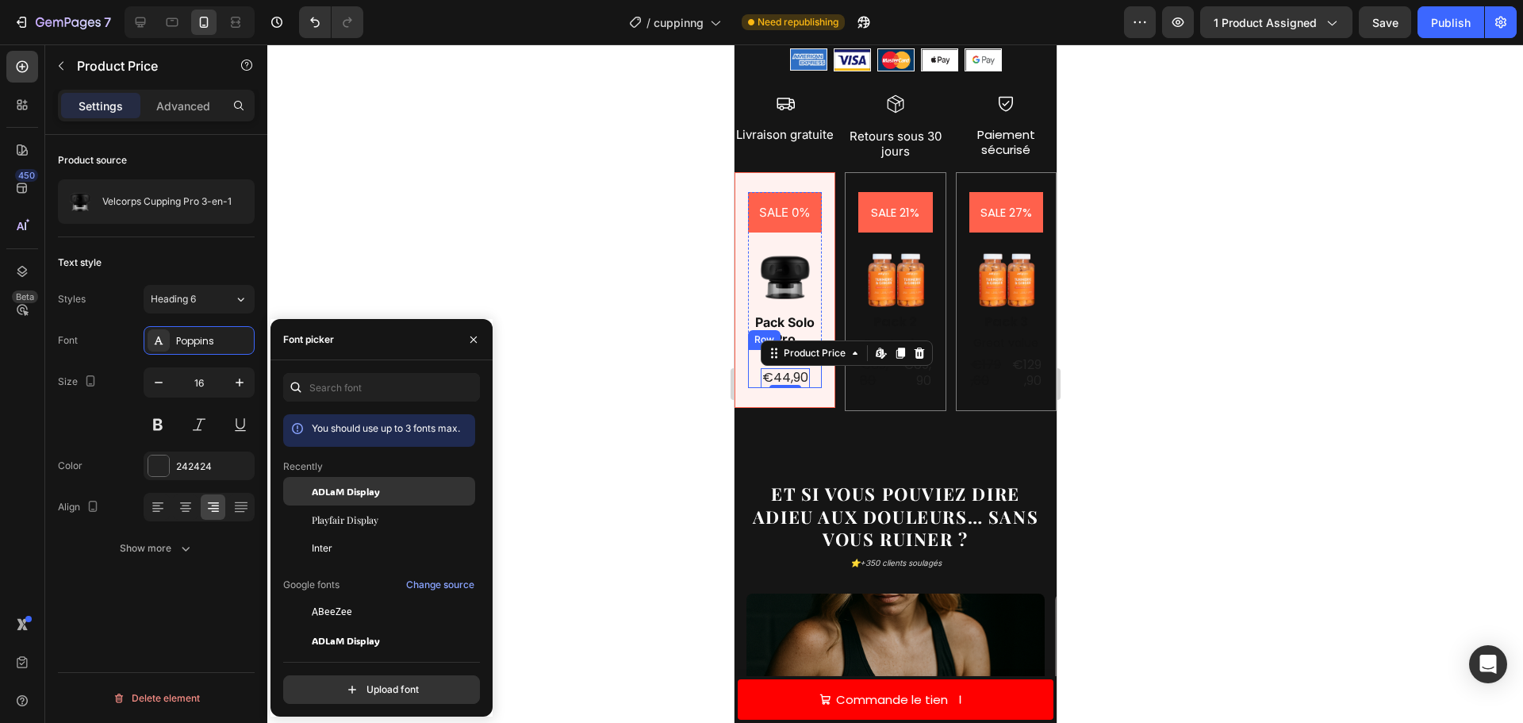
drag, startPoint x: 355, startPoint y: 552, endPoint x: 436, endPoint y: 482, distance: 106.3
click at [355, 551] on div "Inter" at bounding box center [392, 548] width 160 height 14
click at [824, 389] on div "SALE 0% Product Badge Image Pack Solo Pro Text Block €44,90 Product Price Produ…" at bounding box center [784, 290] width 101 height 236
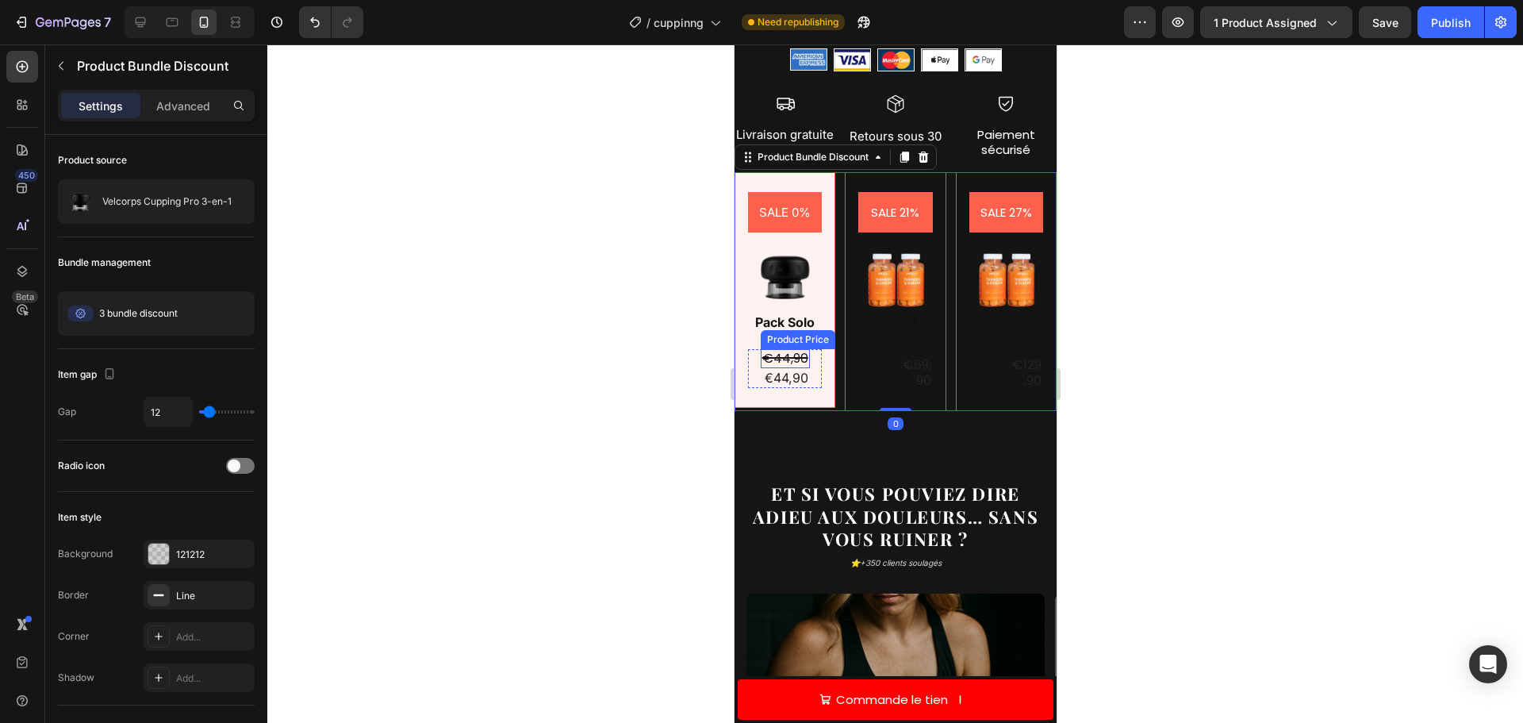
click at [795, 366] on div "€44,90" at bounding box center [784, 359] width 49 height 20
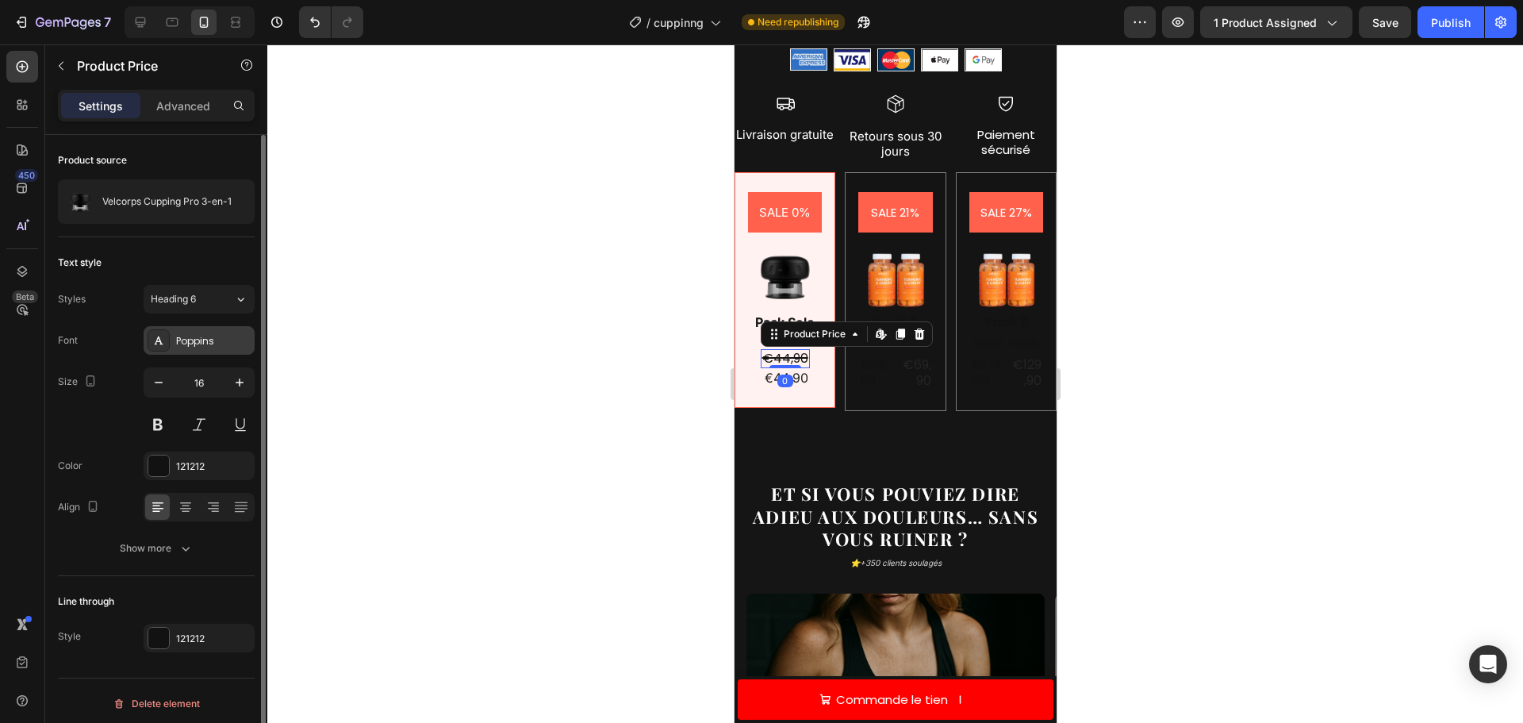
click at [194, 340] on div "Poppins" at bounding box center [213, 341] width 75 height 14
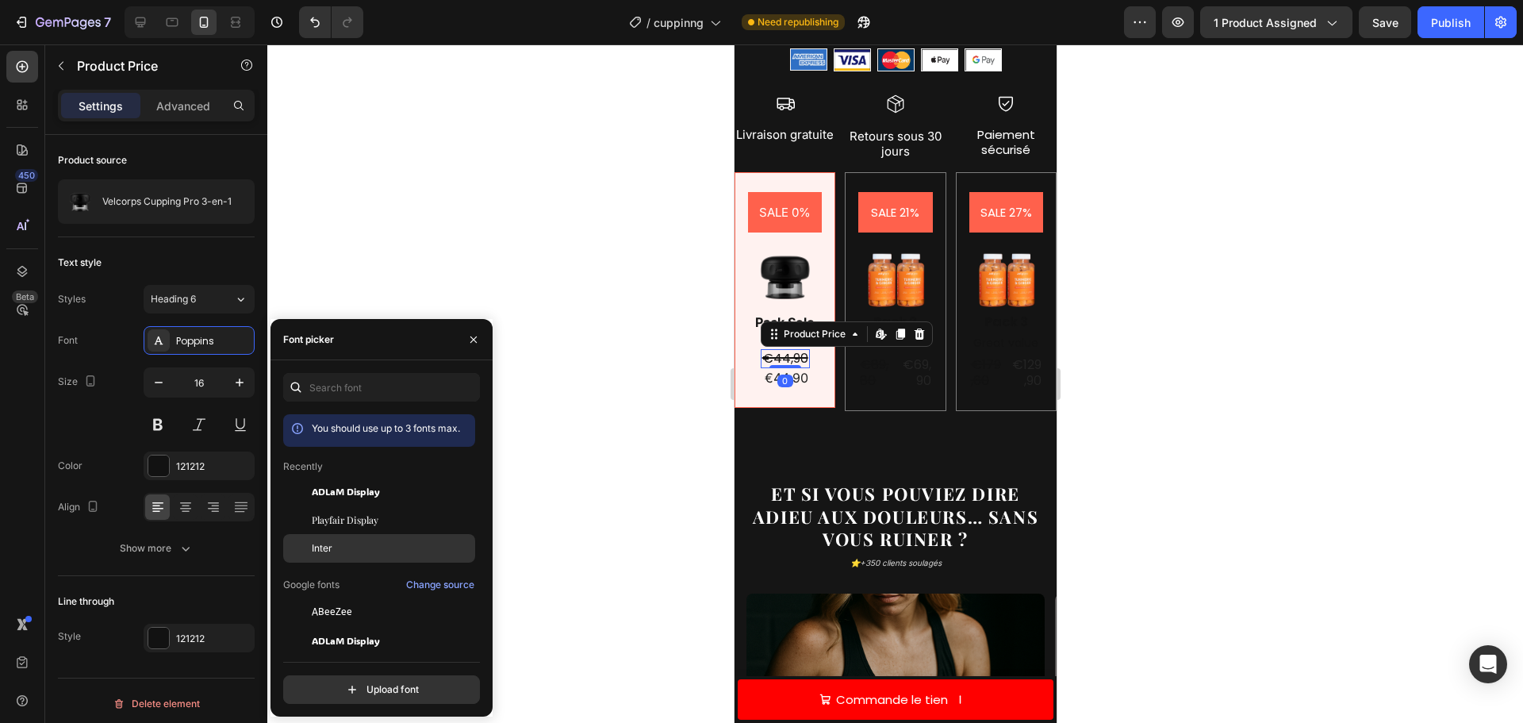
click at [341, 547] on div "Inter" at bounding box center [392, 548] width 160 height 14
click at [552, 390] on div at bounding box center [895, 383] width 1256 height 678
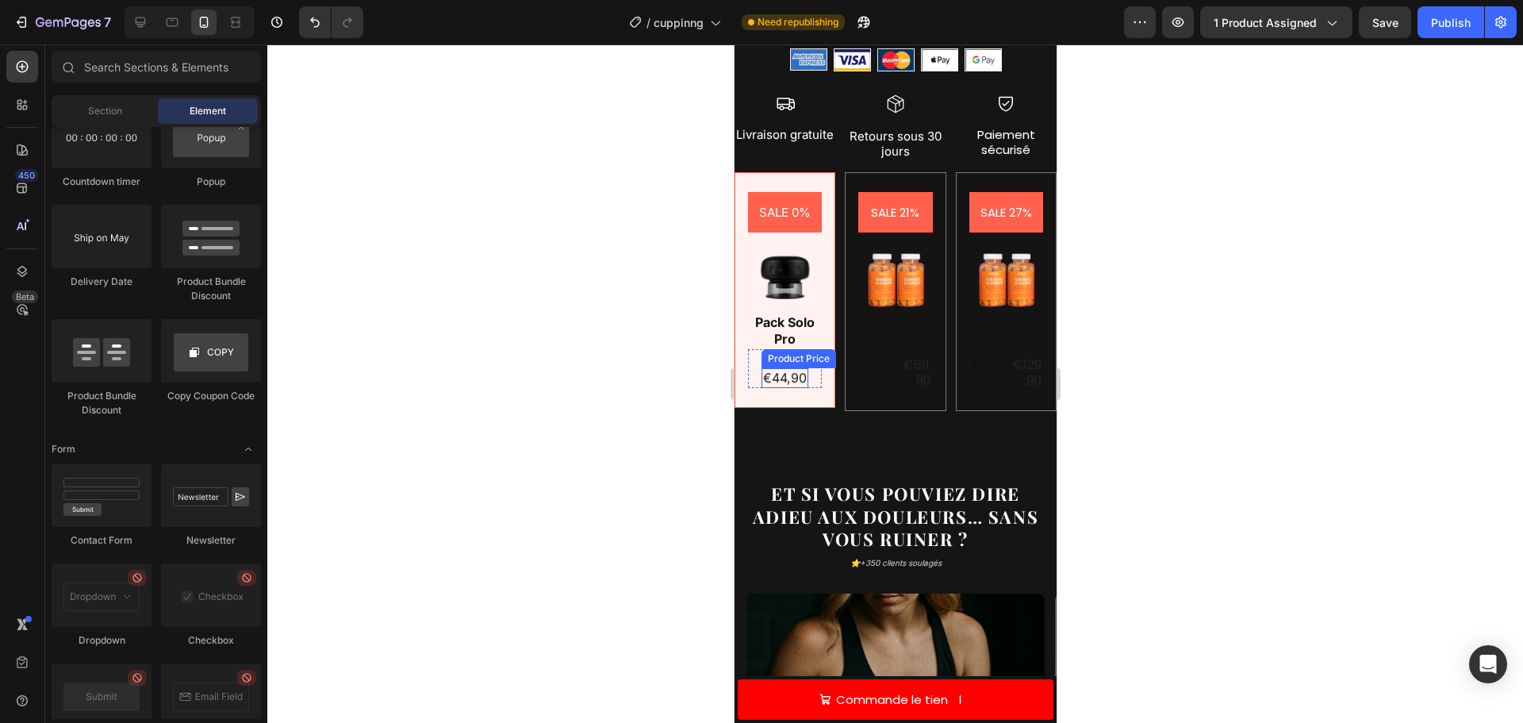
click at [800, 379] on div "€44,90" at bounding box center [784, 378] width 47 height 20
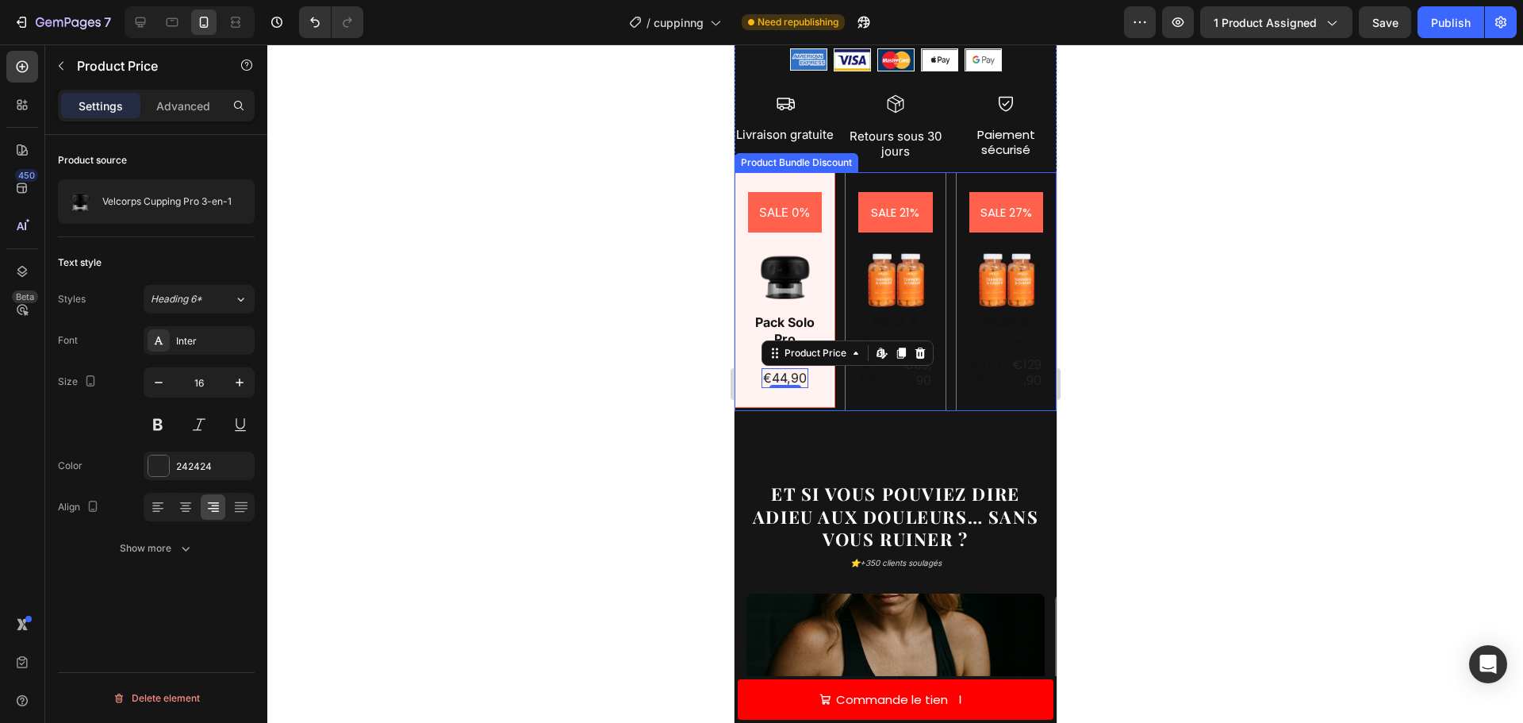
click at [761, 366] on div "Product Price Edit content in Shopify" at bounding box center [847, 352] width 172 height 25
click at [746, 378] on div "SALE 0% Product Badge Image Pack Solo Pro Text Block €44,90 Product Price Produ…" at bounding box center [784, 290] width 101 height 236
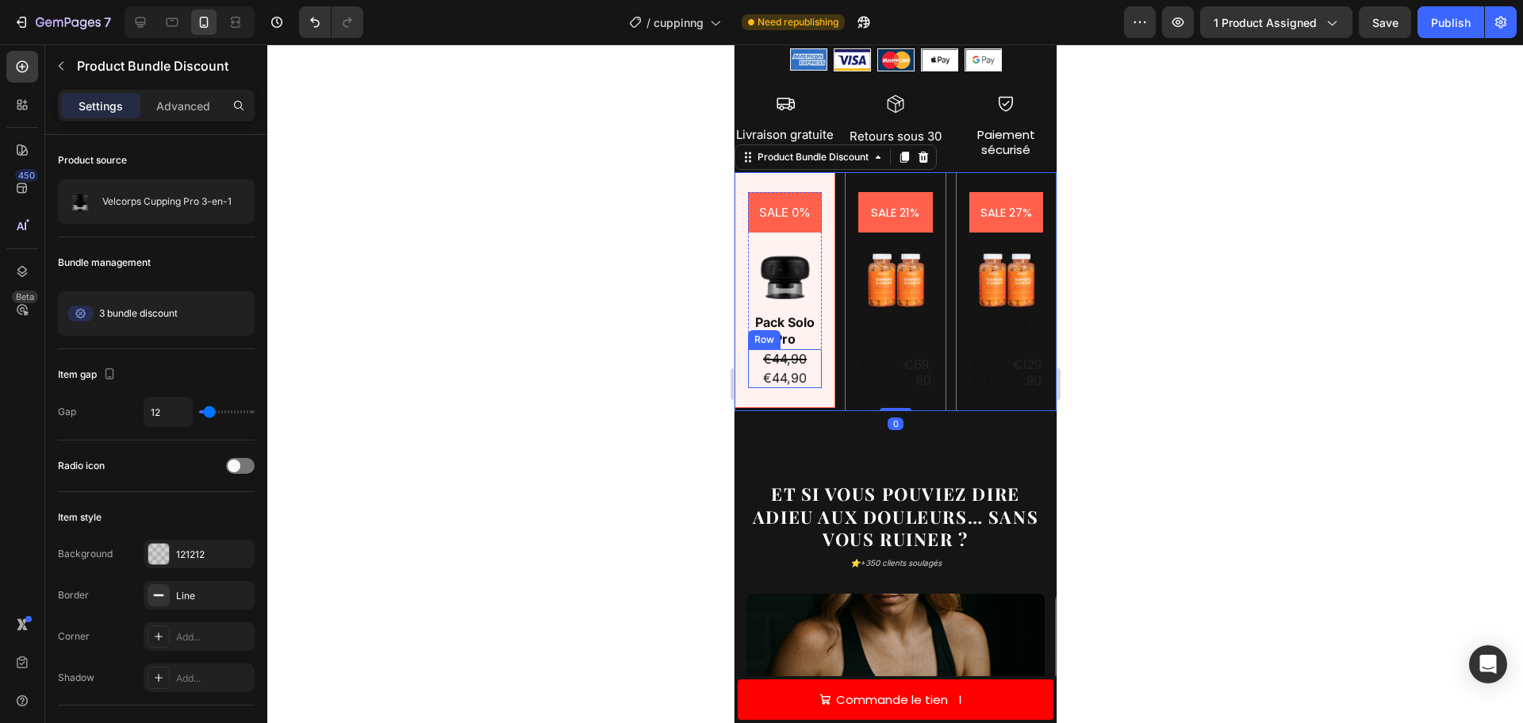
click at [753, 374] on div "€44,90 Product Price Product Price €44,90 Product Price Product Price Row" at bounding box center [784, 369] width 74 height 40
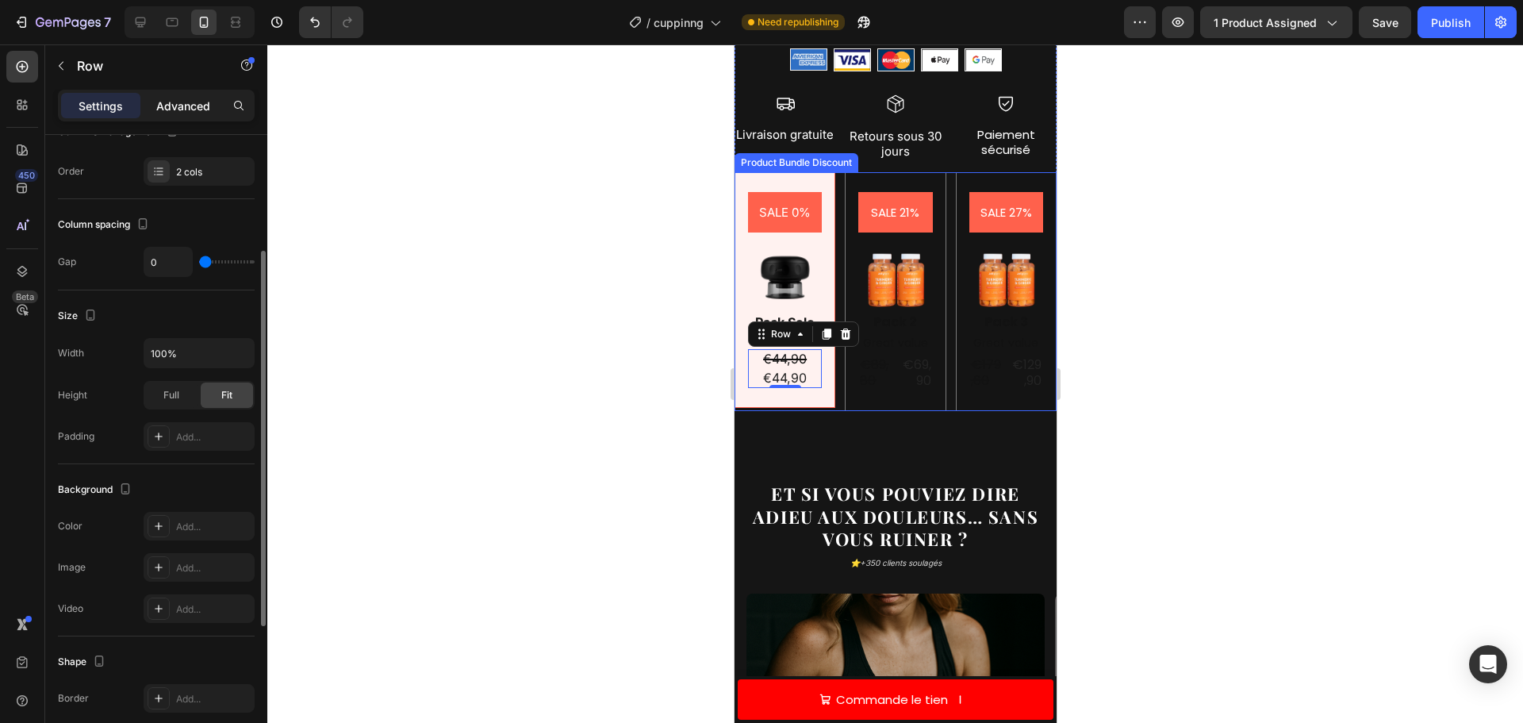
click at [188, 106] on p "Advanced" at bounding box center [183, 106] width 54 height 17
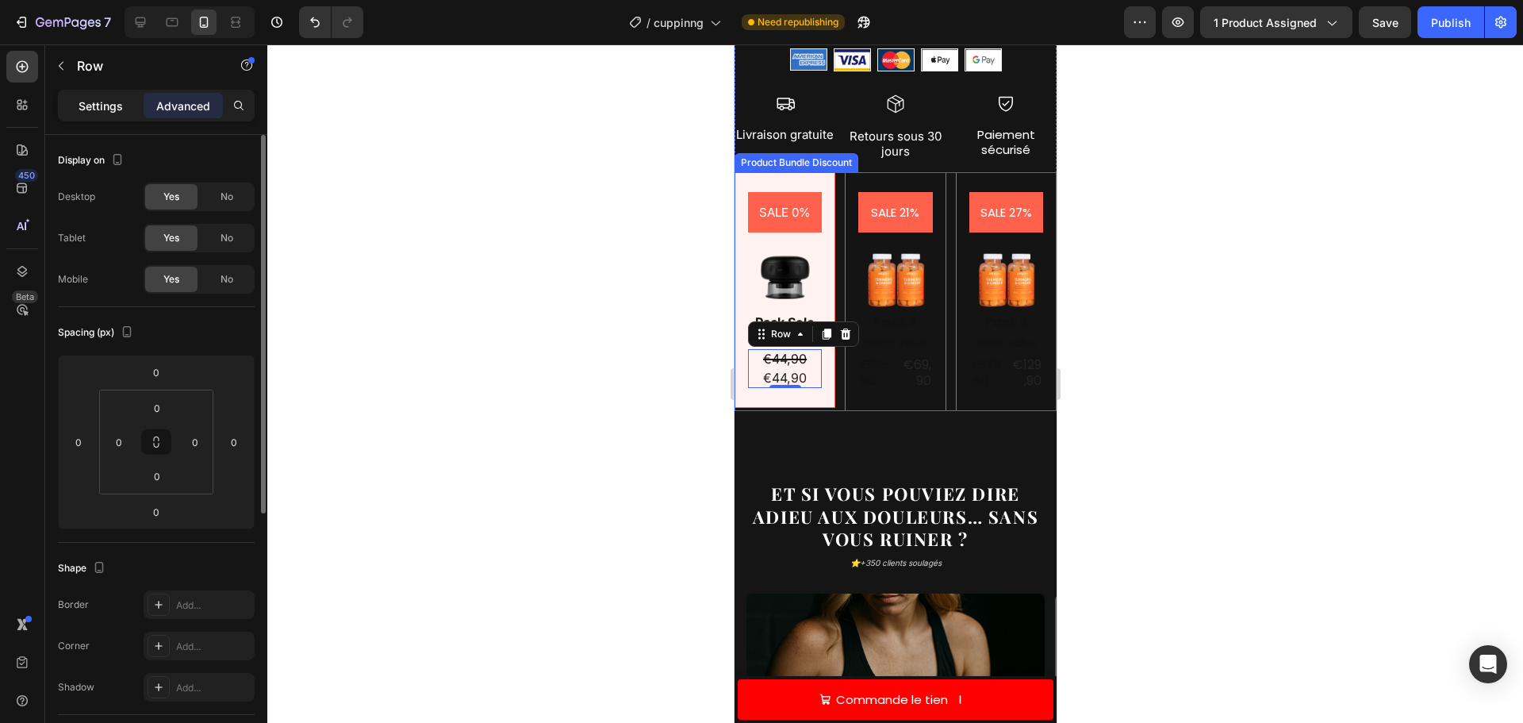
click at [98, 102] on p "Settings" at bounding box center [101, 106] width 44 height 17
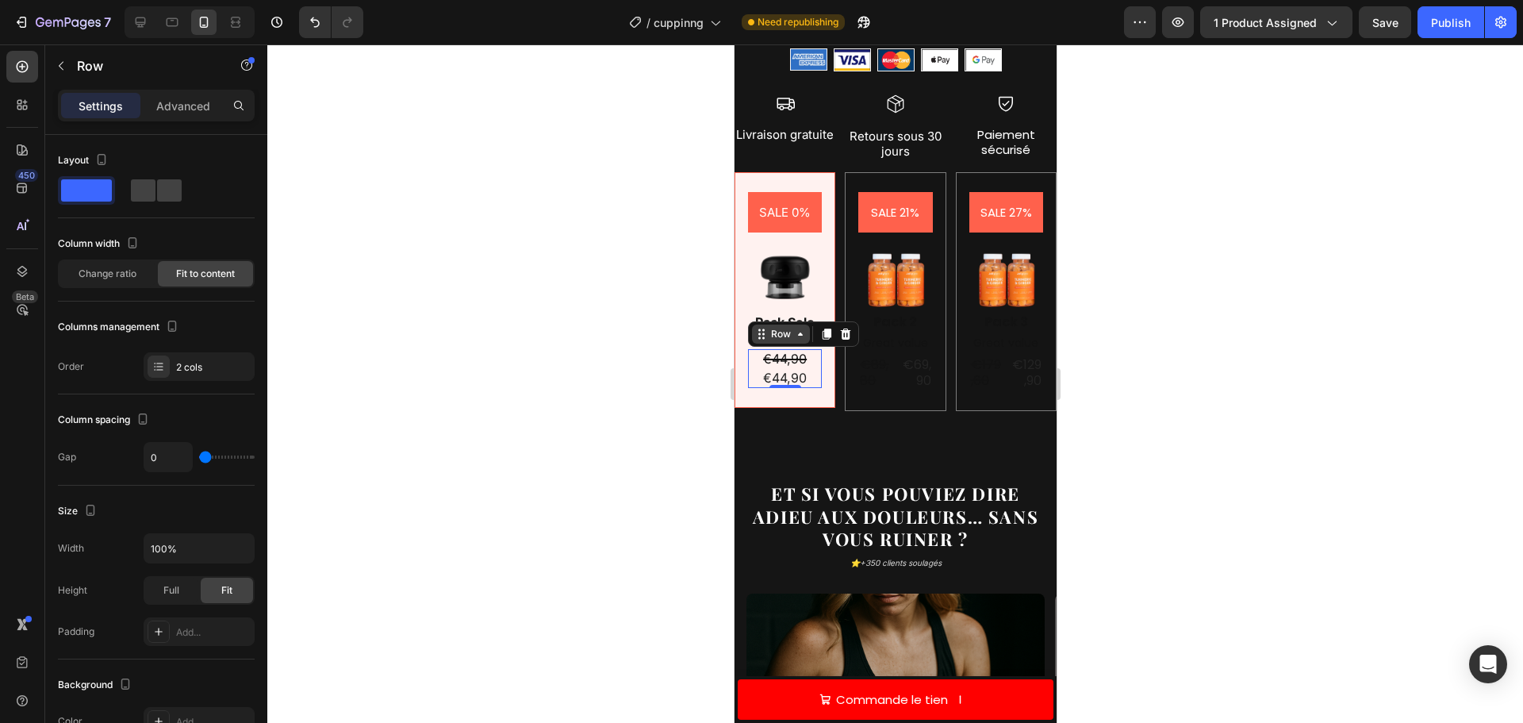
click at [796, 336] on icon at bounding box center [799, 334] width 13 height 13
click at [812, 386] on div "€44,90 Product Price Product Price €44,90 Product Price Product Price Row Row 1…" at bounding box center [784, 369] width 74 height 40
click at [793, 374] on div "€44,90 Product Price Product Price" at bounding box center [784, 378] width 47 height 20
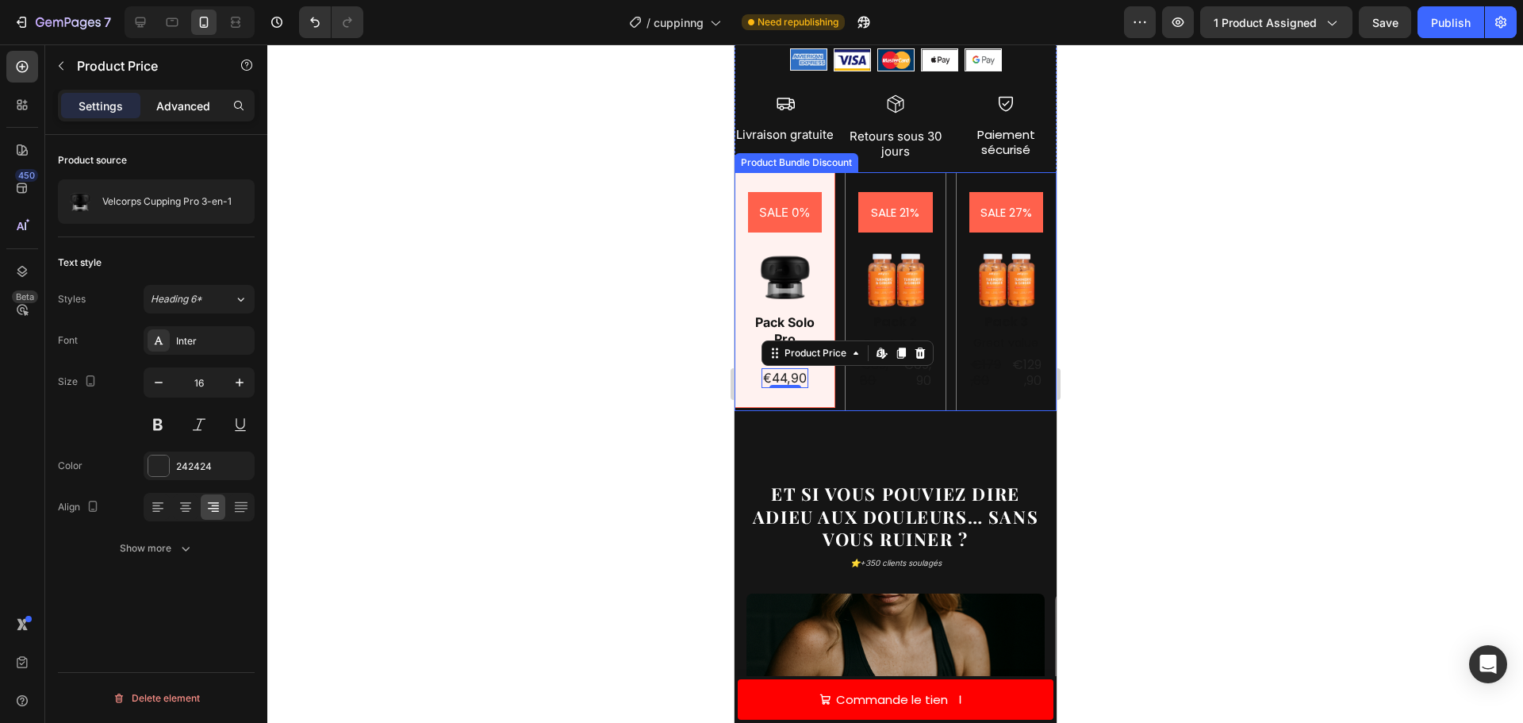
click at [184, 98] on p "Advanced" at bounding box center [183, 106] width 54 height 17
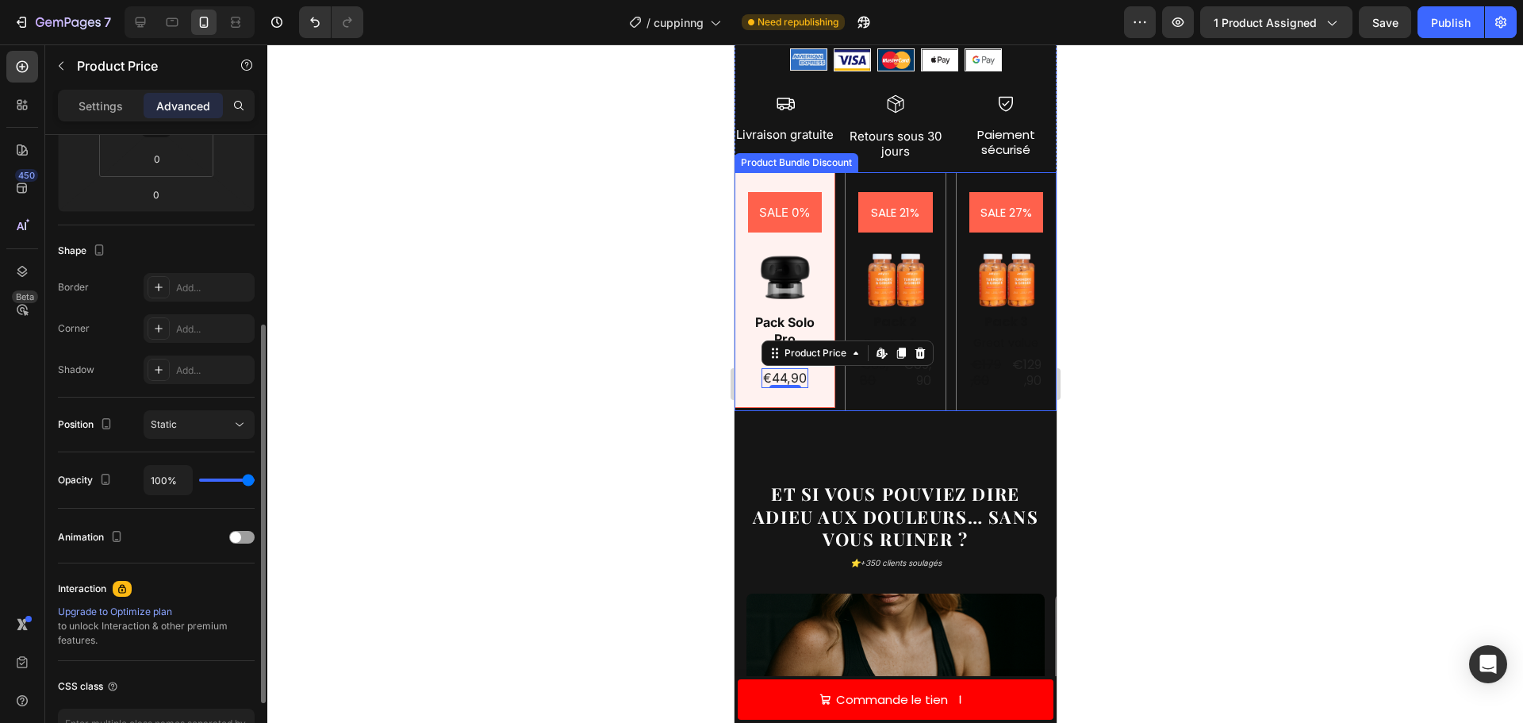
scroll to position [425, 0]
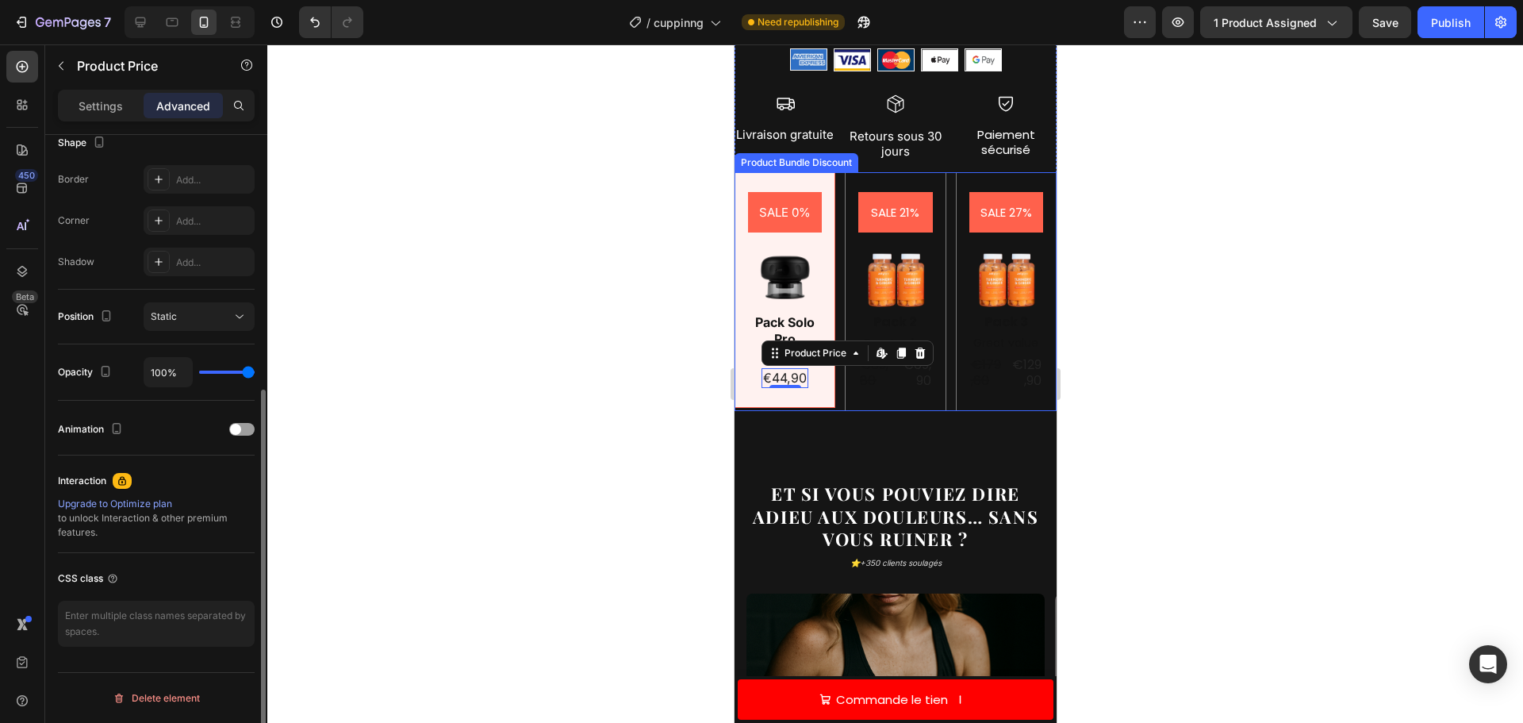
click at [746, 355] on div "SALE 0% Product Badge Image Pack Solo Pro Text Block €44,90 Product Price Produ…" at bounding box center [784, 290] width 101 height 236
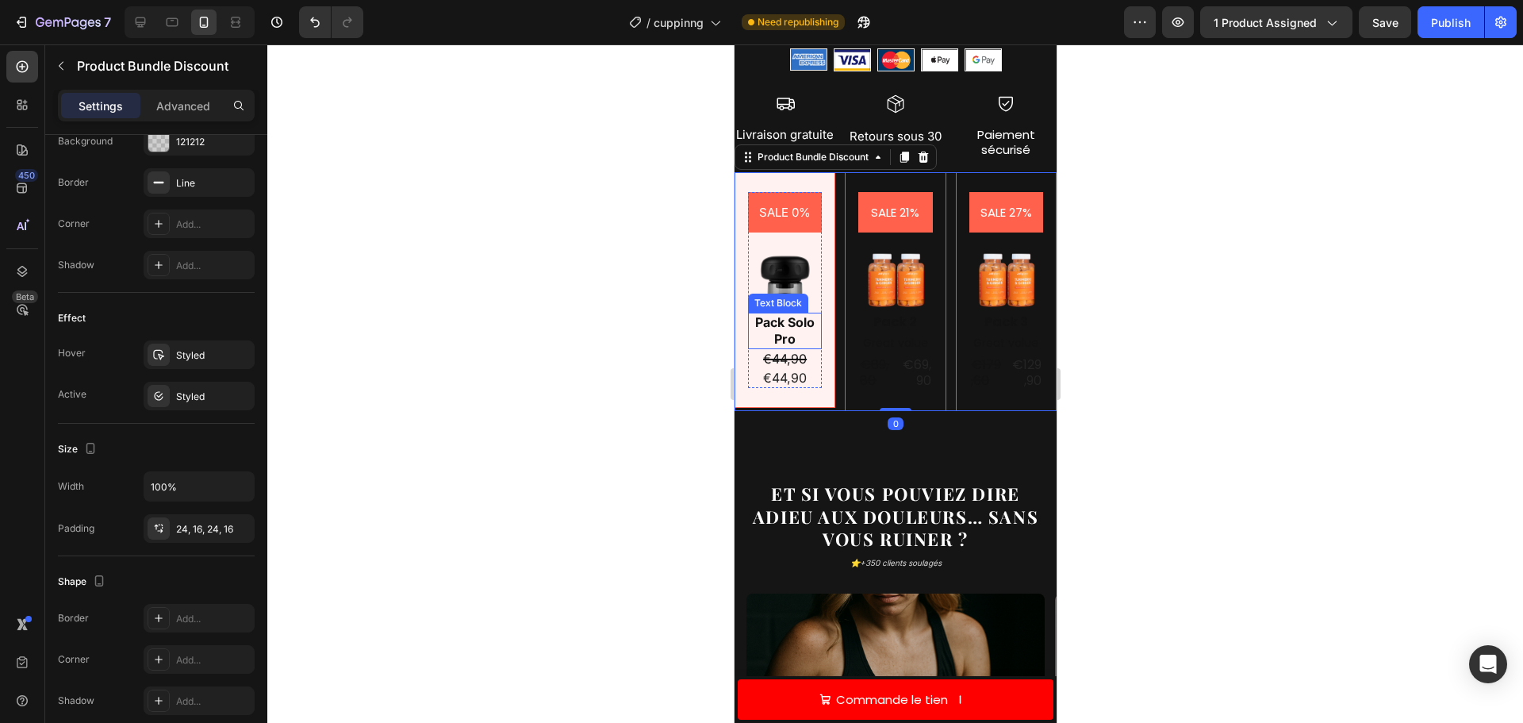
scroll to position [0, 0]
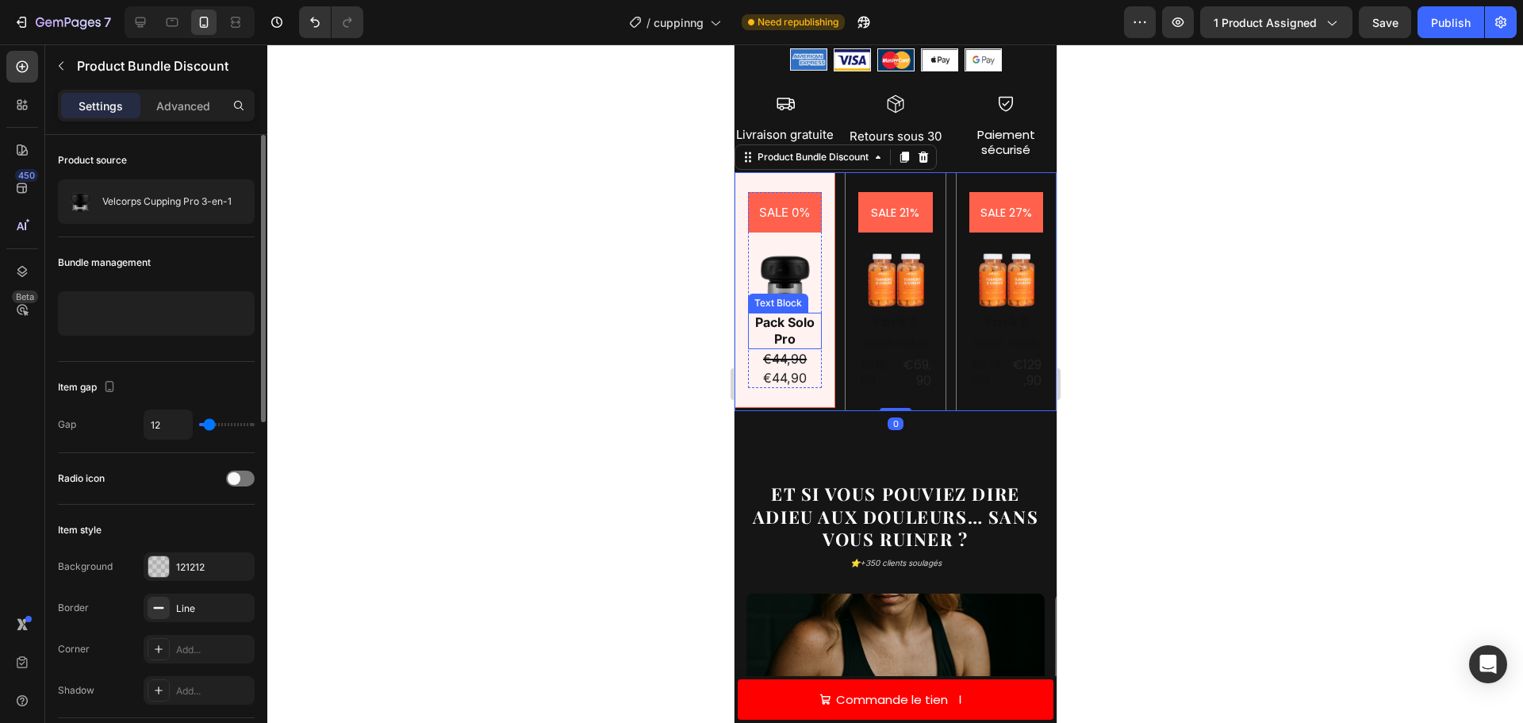
click at [750, 330] on p "Pack Solo Pro" at bounding box center [784, 330] width 71 height 33
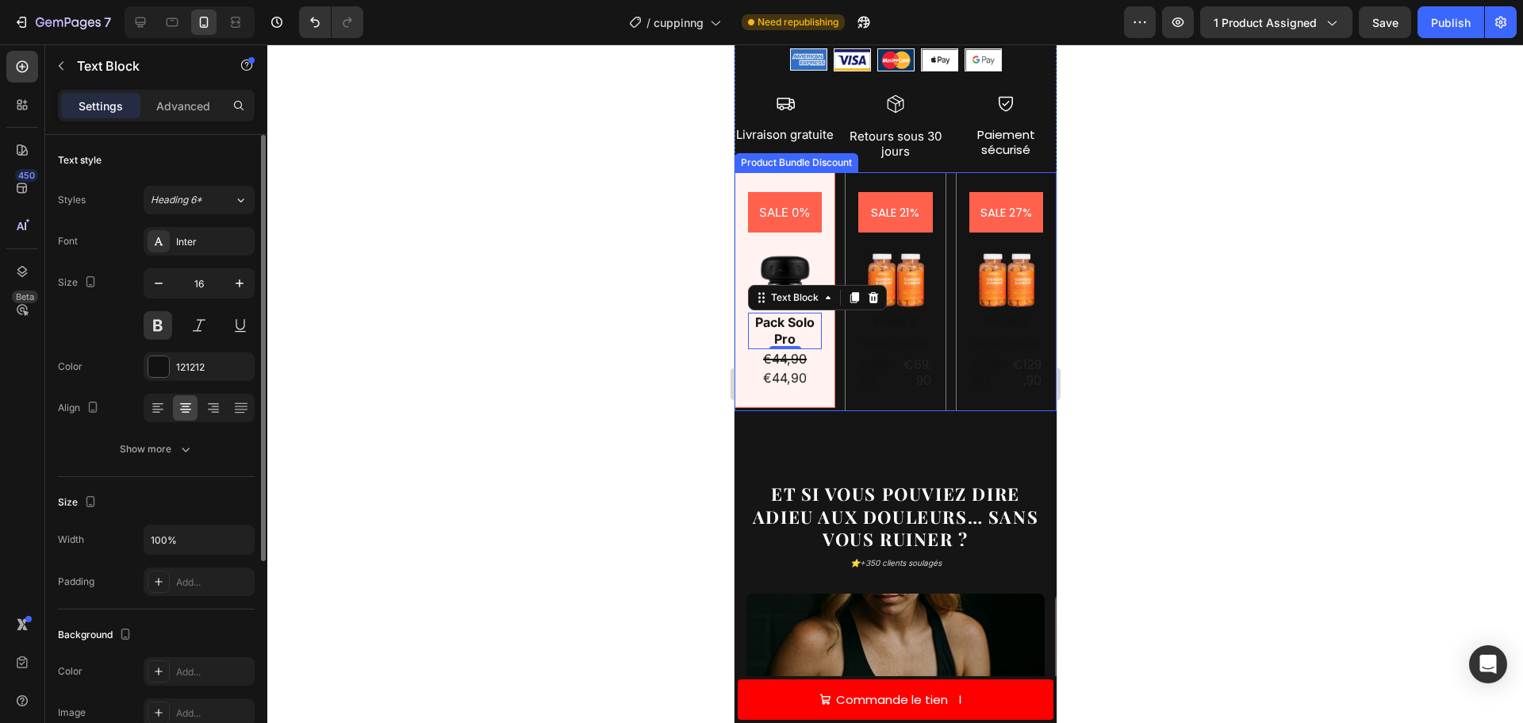
click at [737, 347] on div "SALE 0% Product Badge Image Pack Solo Pro Text Block 0 €44,90 Product Price Pro…" at bounding box center [784, 290] width 101 height 236
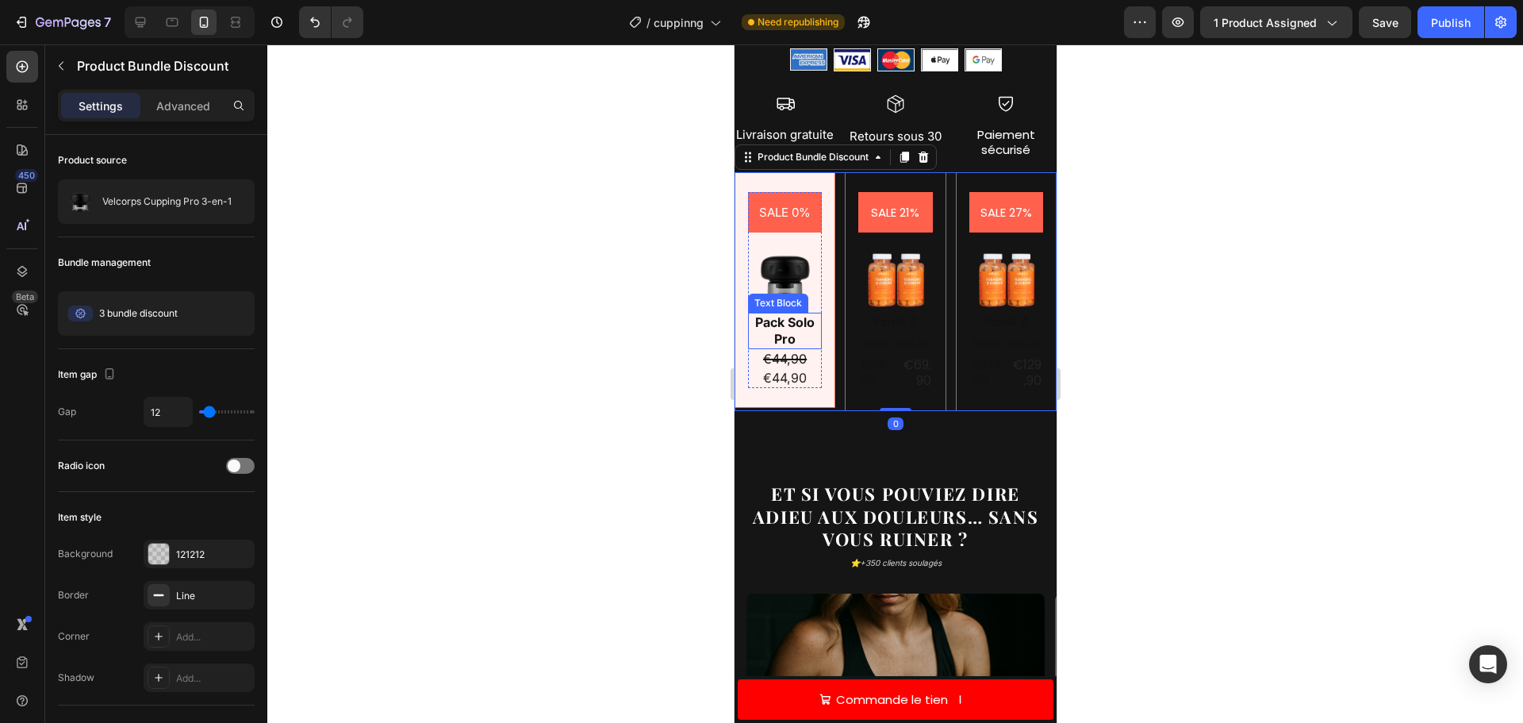
click at [760, 341] on p "Pack Solo Pro" at bounding box center [784, 330] width 71 height 33
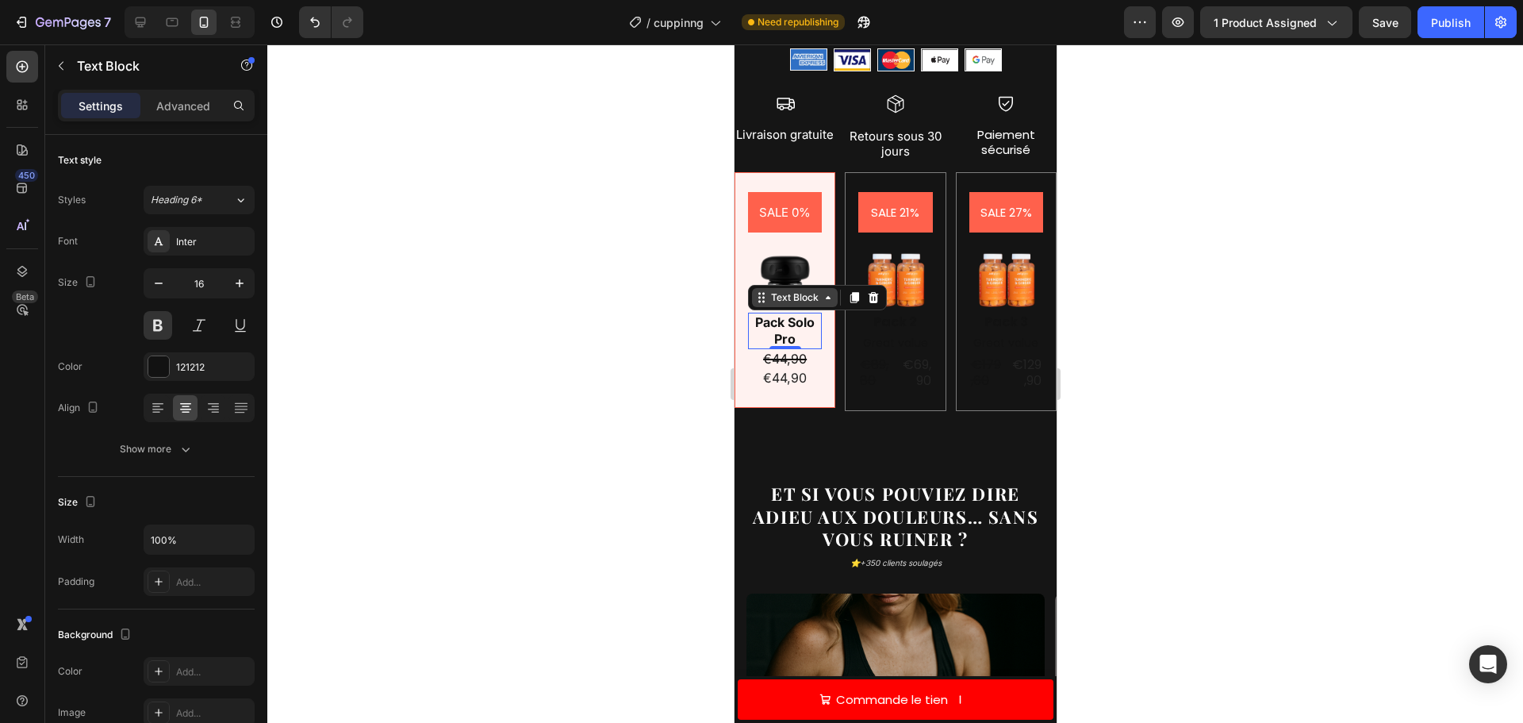
click at [756, 304] on icon at bounding box center [760, 297] width 13 height 13
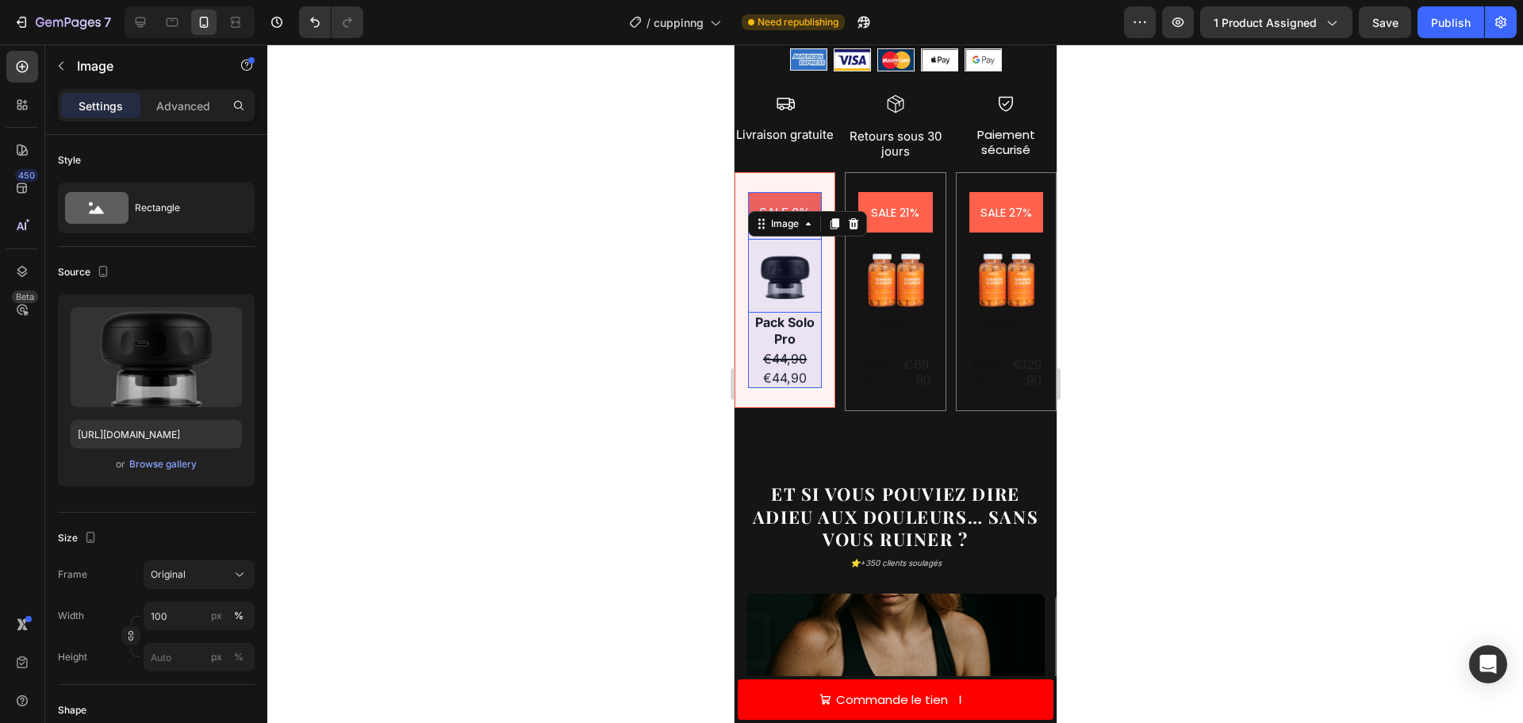
click at [748, 286] on img at bounding box center [784, 276] width 74 height 74
click at [736, 258] on div "SALE 0% Product Badge Image 0 Pack Solo Pro Text Block €44,90 Product Price Pro…" at bounding box center [784, 290] width 101 height 236
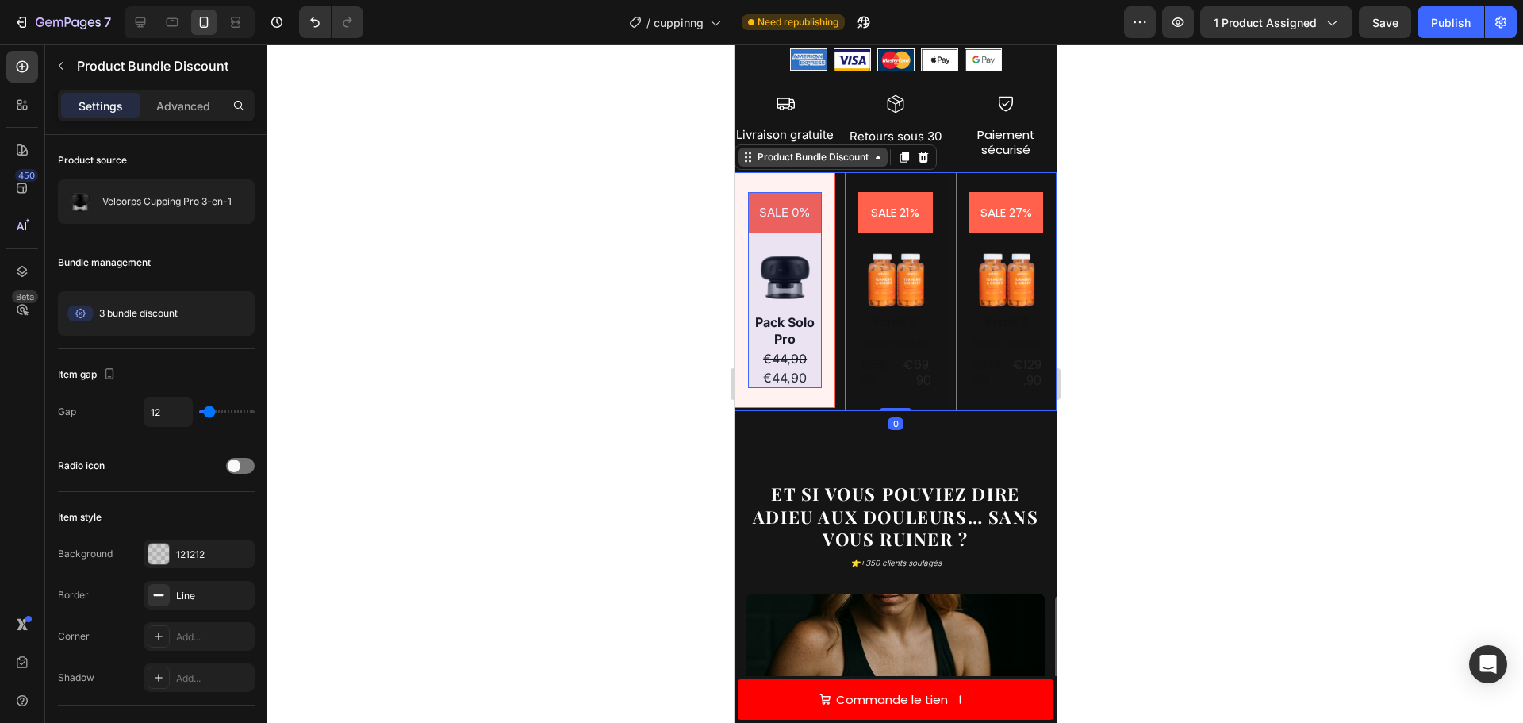
click at [773, 150] on div "Product Bundle Discount" at bounding box center [812, 157] width 117 height 14
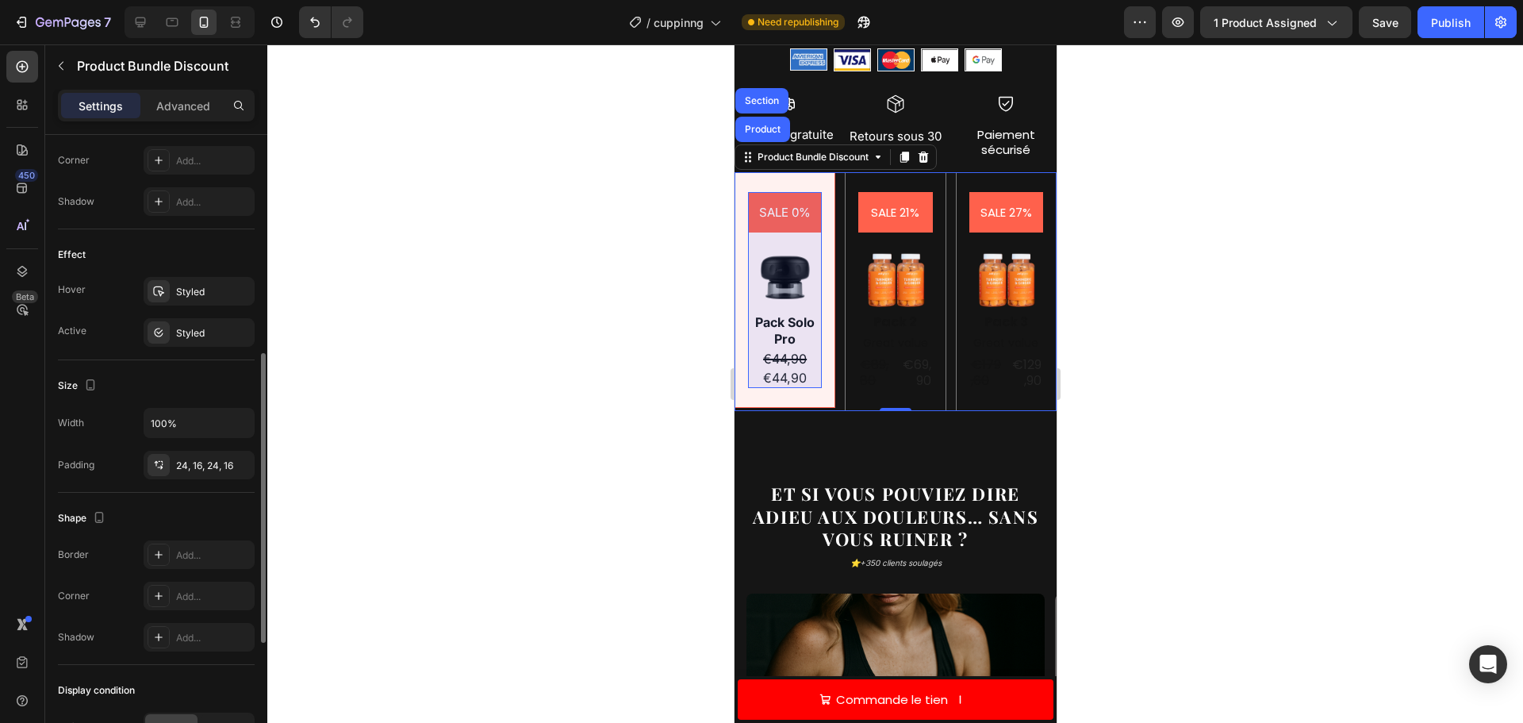
scroll to position [749, 0]
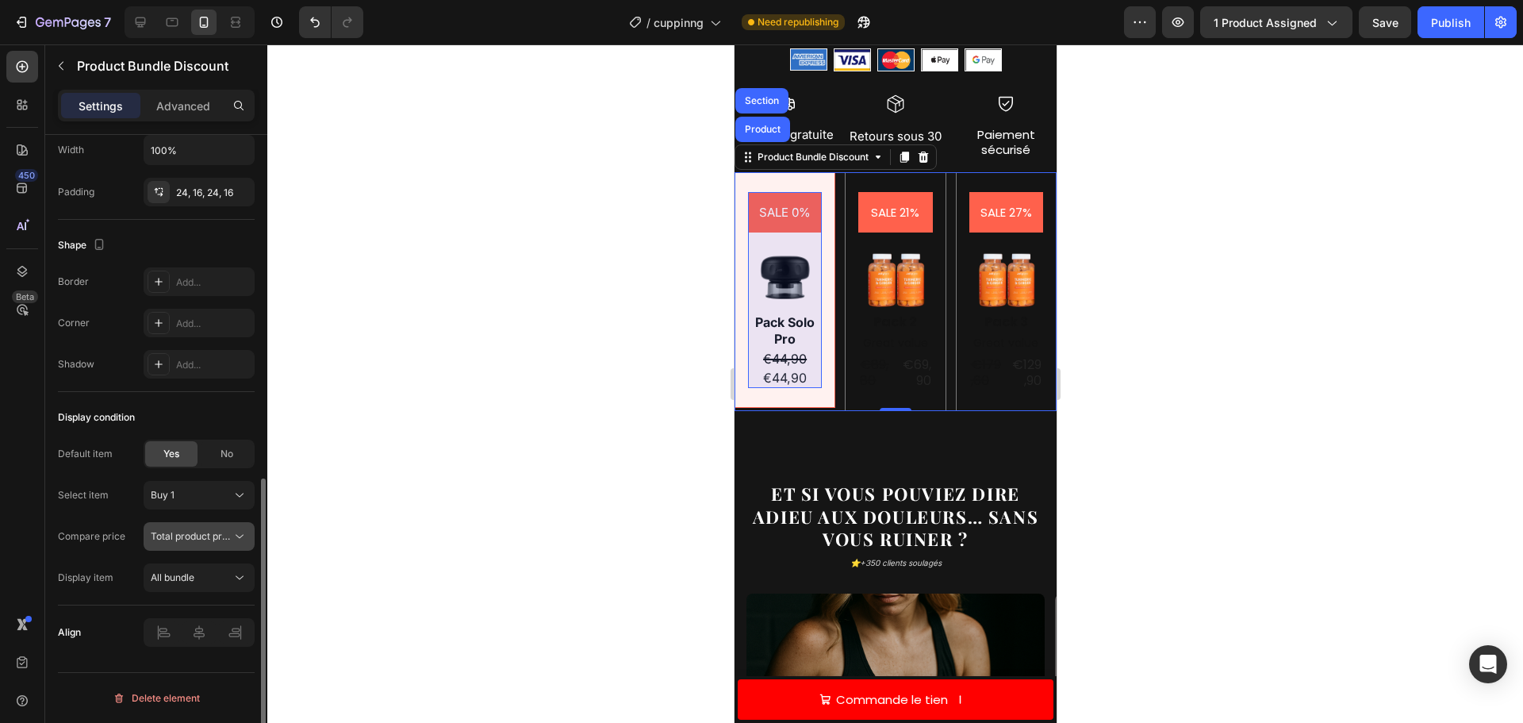
click at [212, 542] on span "Total product price" at bounding box center [191, 536] width 81 height 14
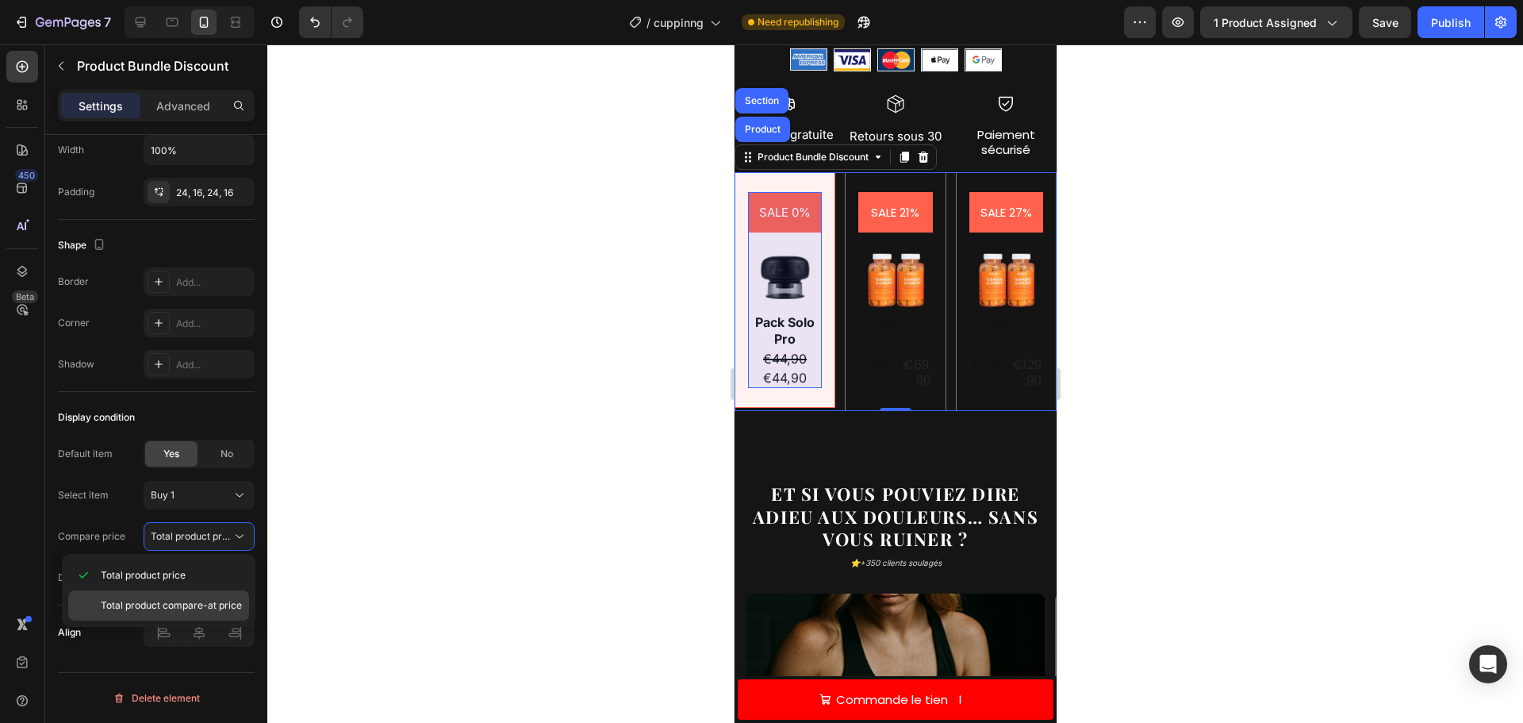
click at [172, 596] on div "Total product compare-at price" at bounding box center [158, 605] width 181 height 30
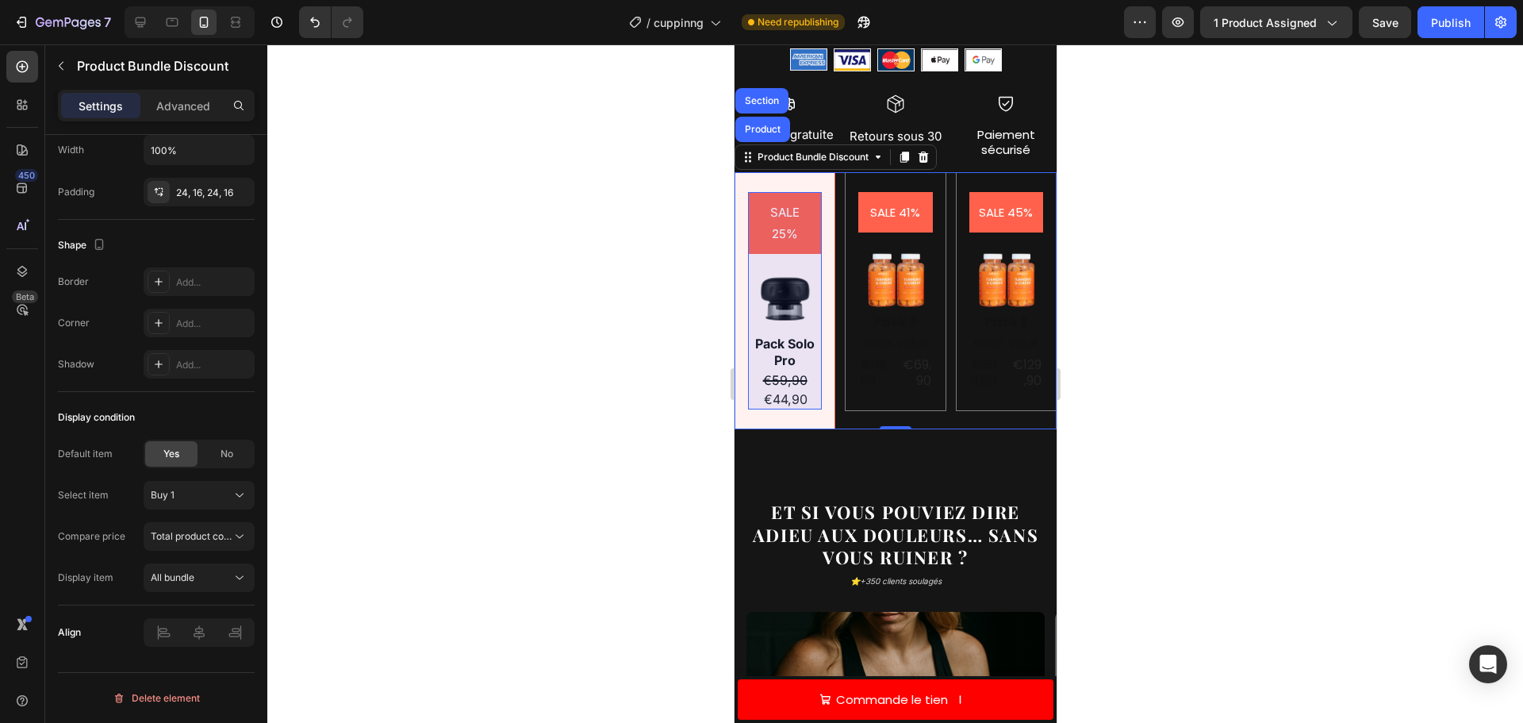
click at [854, 390] on div "SALE 41% Product Badge Image Pack 2 Text Block Great value Text Block €119,80 P…" at bounding box center [894, 292] width 101 height 240
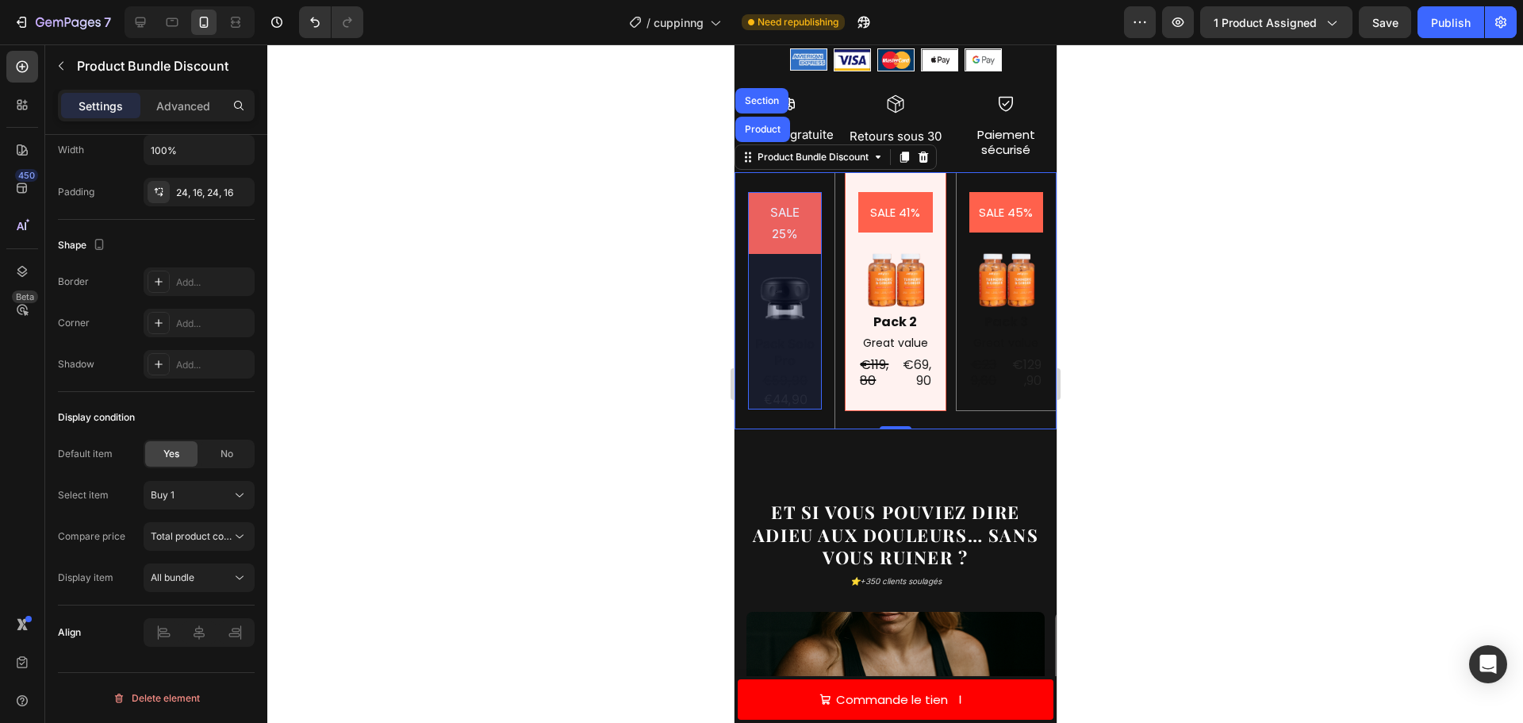
click at [788, 390] on div "€44,90" at bounding box center [785, 400] width 48 height 20
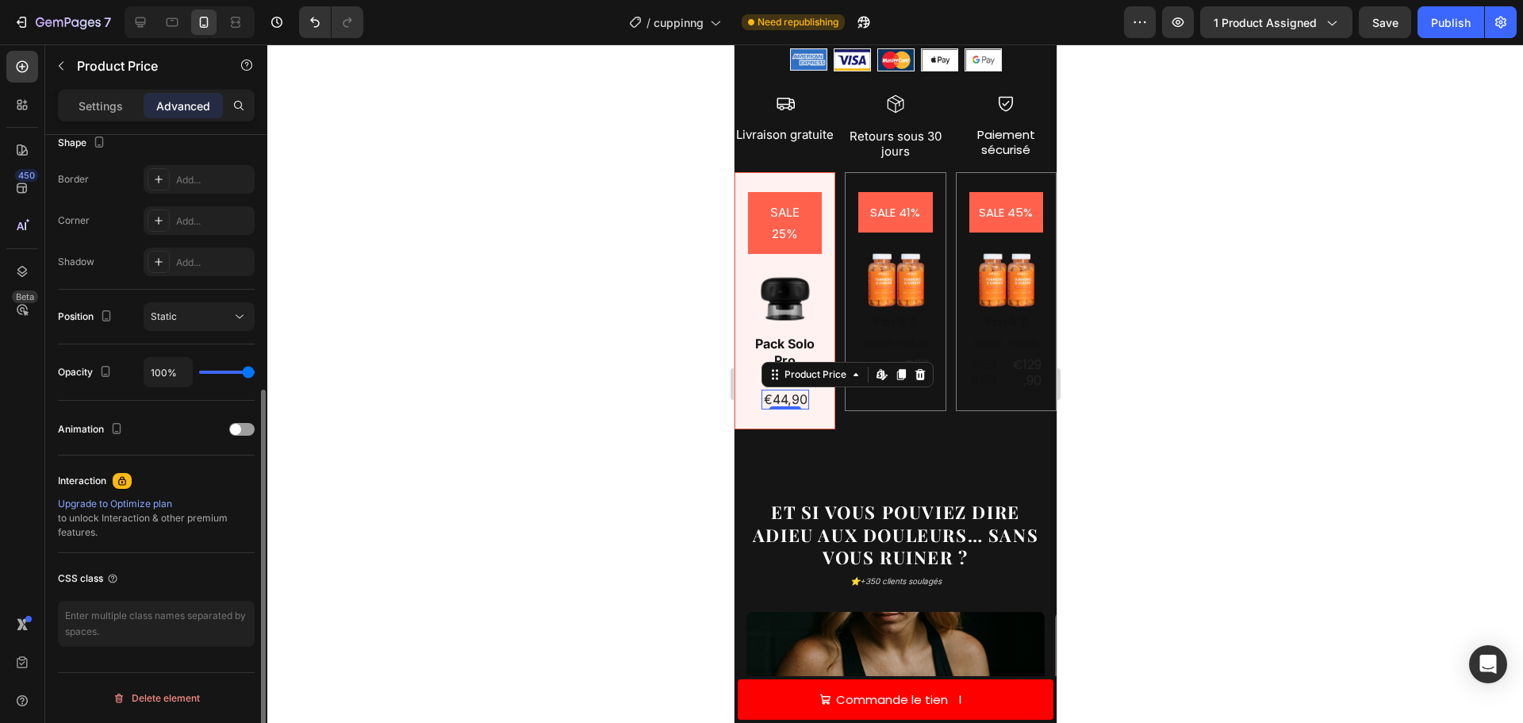
scroll to position [0, 0]
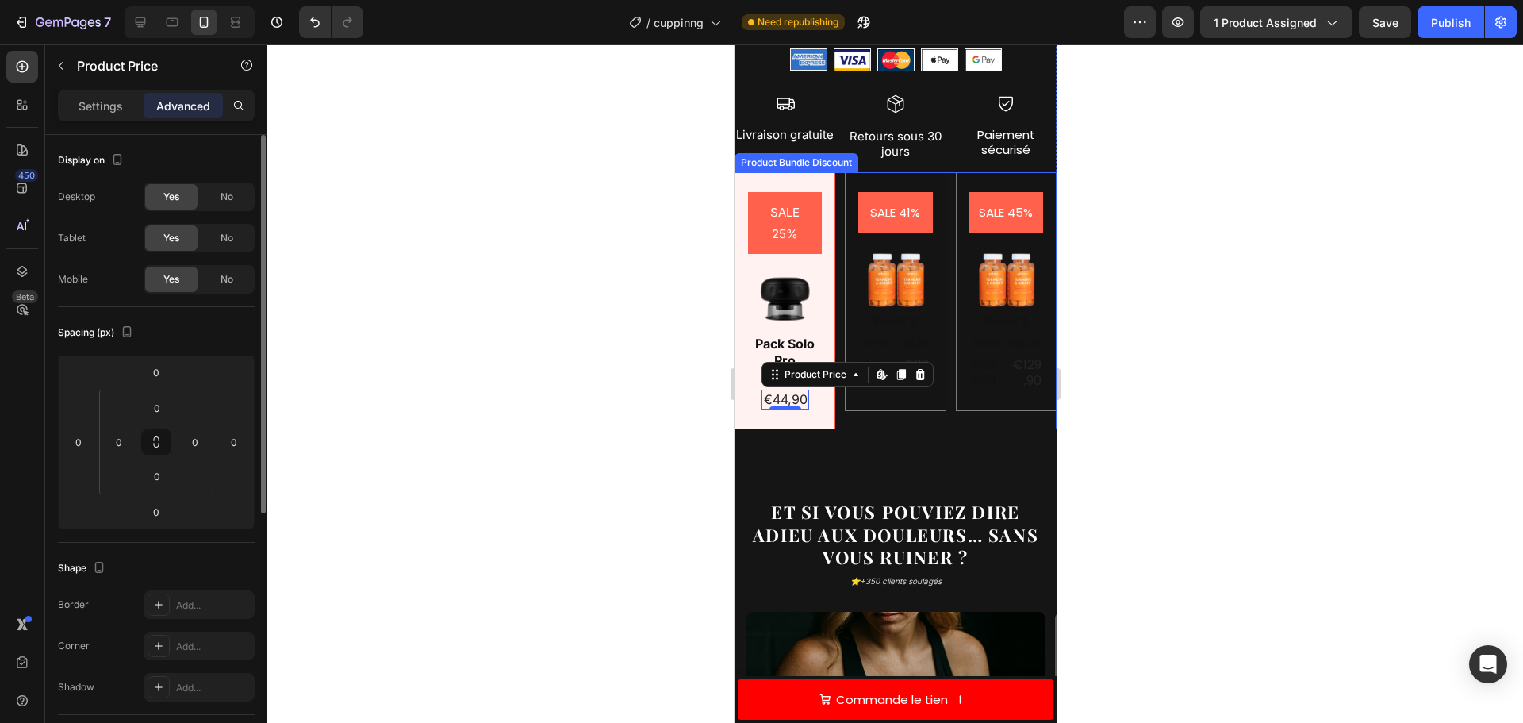
click at [916, 399] on div "SALE 25% Product Badge Image Pack Solo Pro Text Block €59,90 Product Price Prod…" at bounding box center [895, 301] width 322 height 258
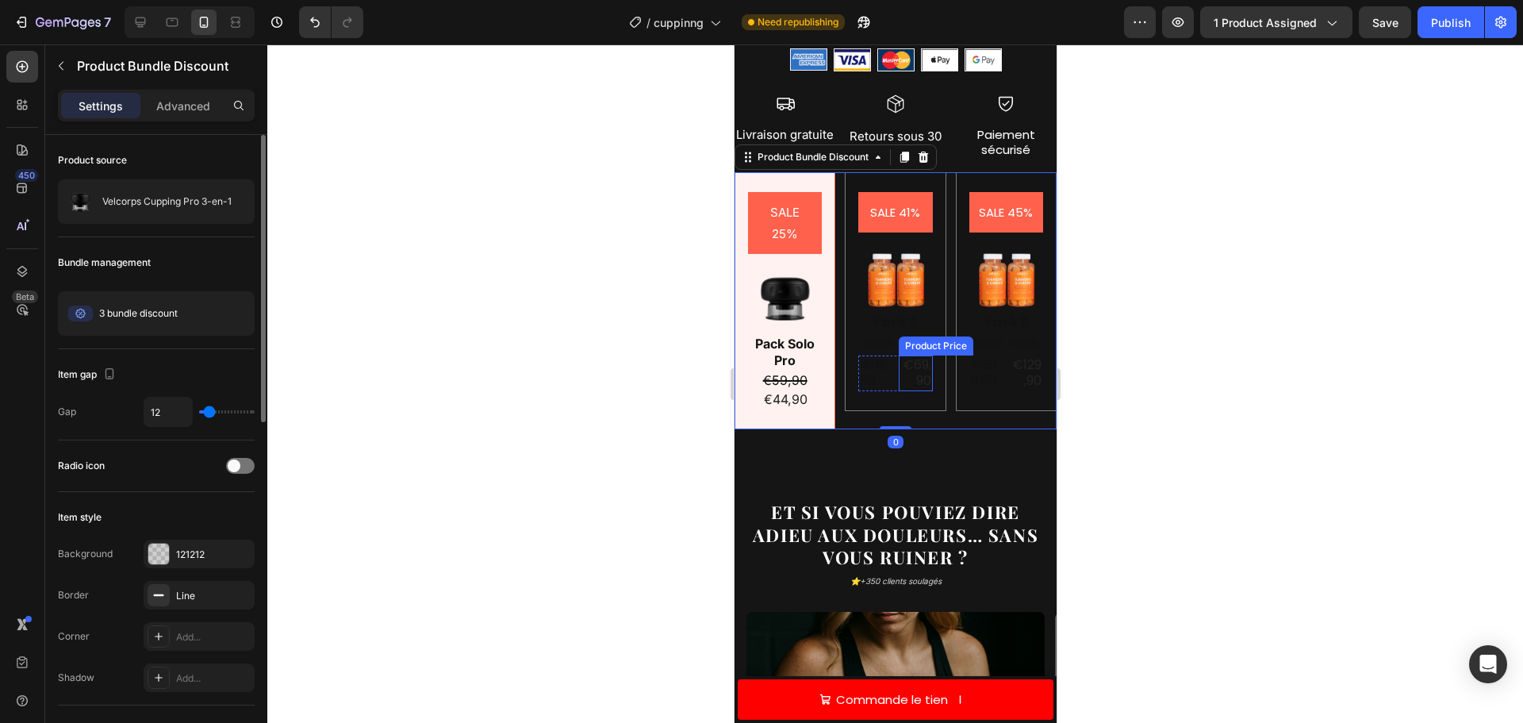
click at [904, 361] on div "€69,90" at bounding box center [915, 373] width 34 height 36
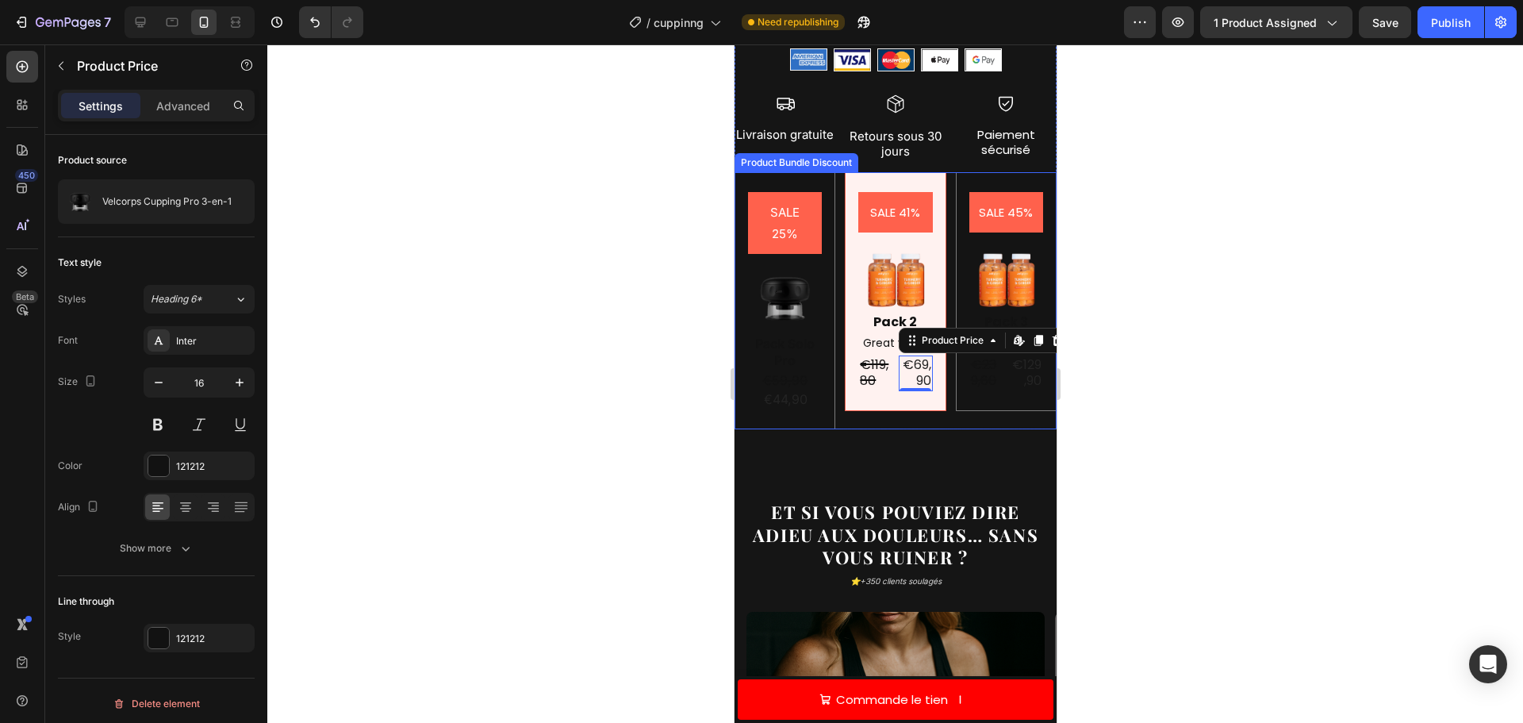
click at [778, 352] on div "SALE 25% Product Badge Image Pack Solo Pro Text Block €59,90 Product Price Prod…" at bounding box center [784, 301] width 74 height 218
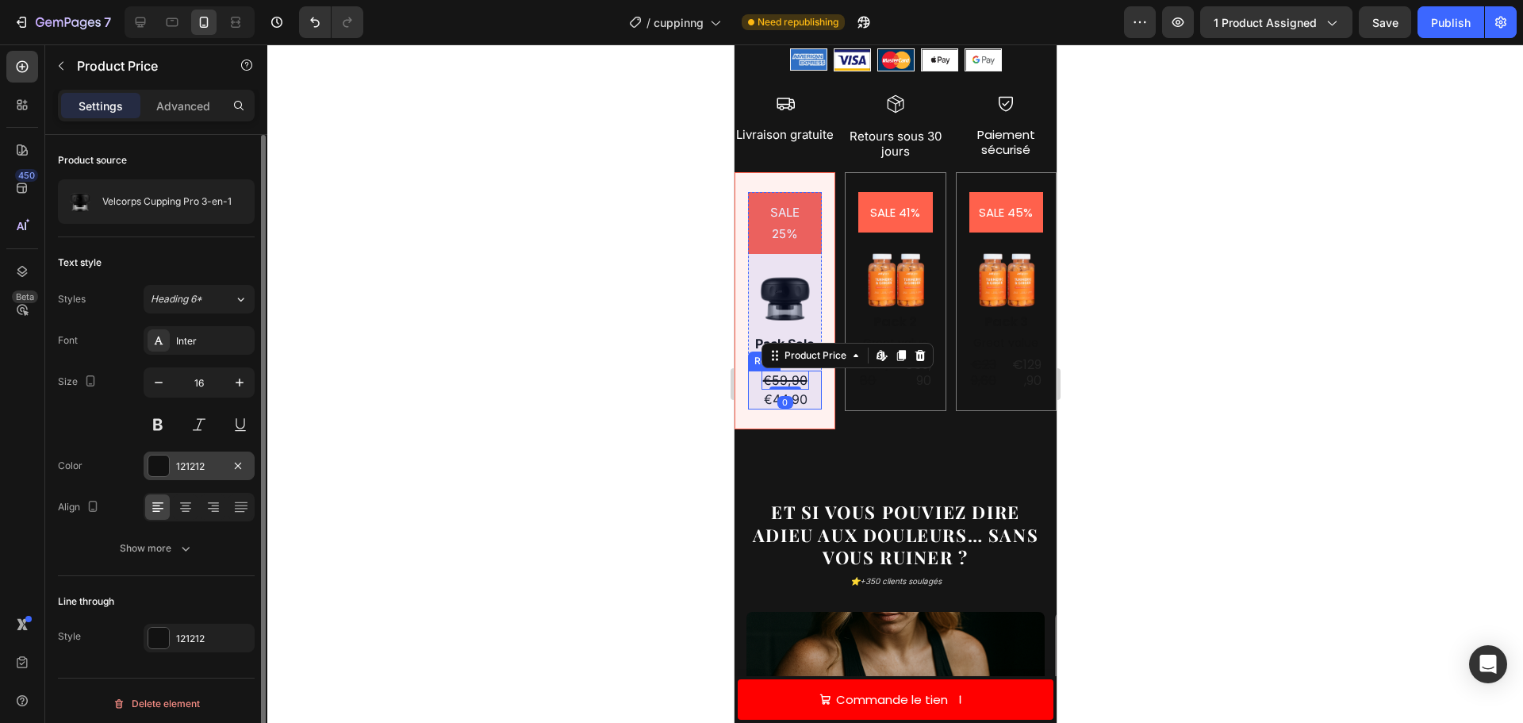
click at [155, 455] on div at bounding box center [159, 466] width 22 height 22
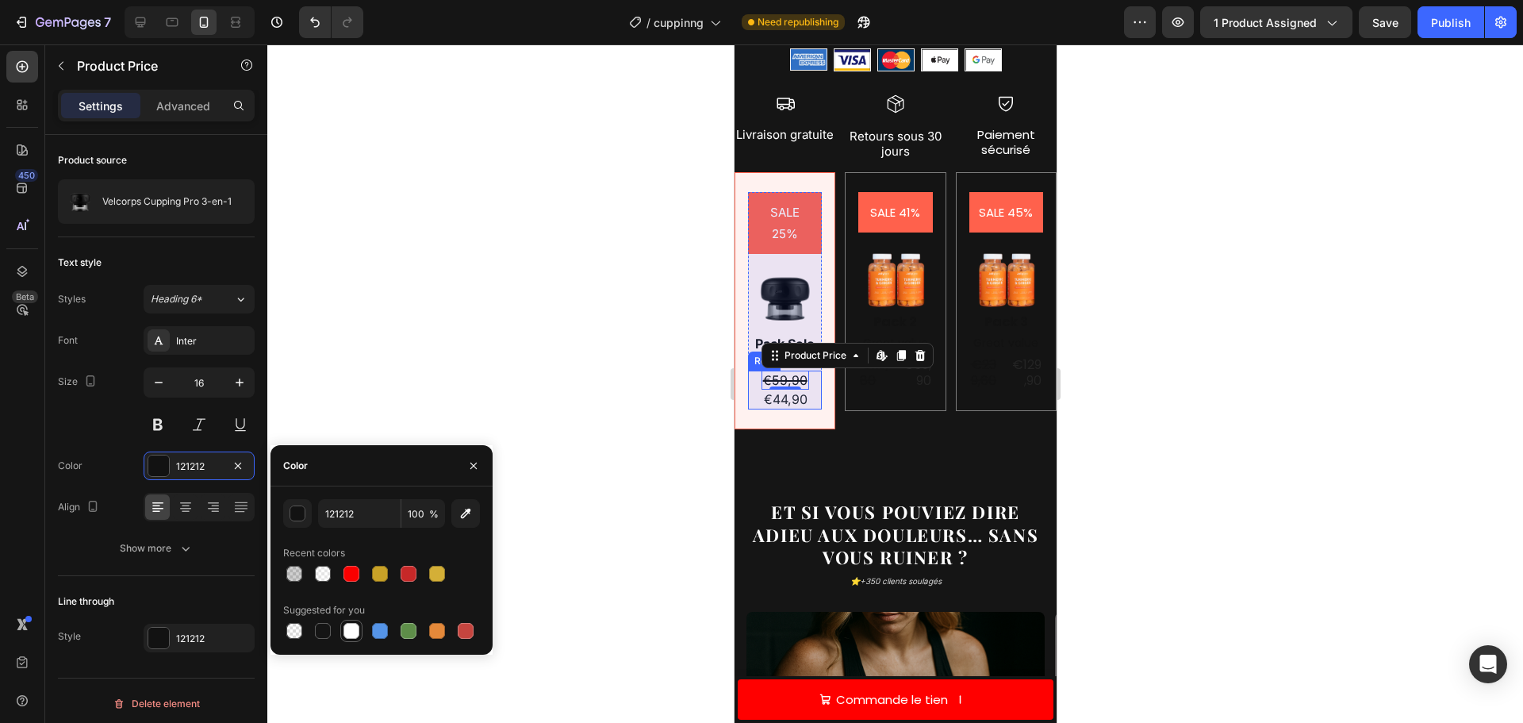
click at [356, 626] on div at bounding box center [352, 631] width 16 height 16
type input "FFFFFF"
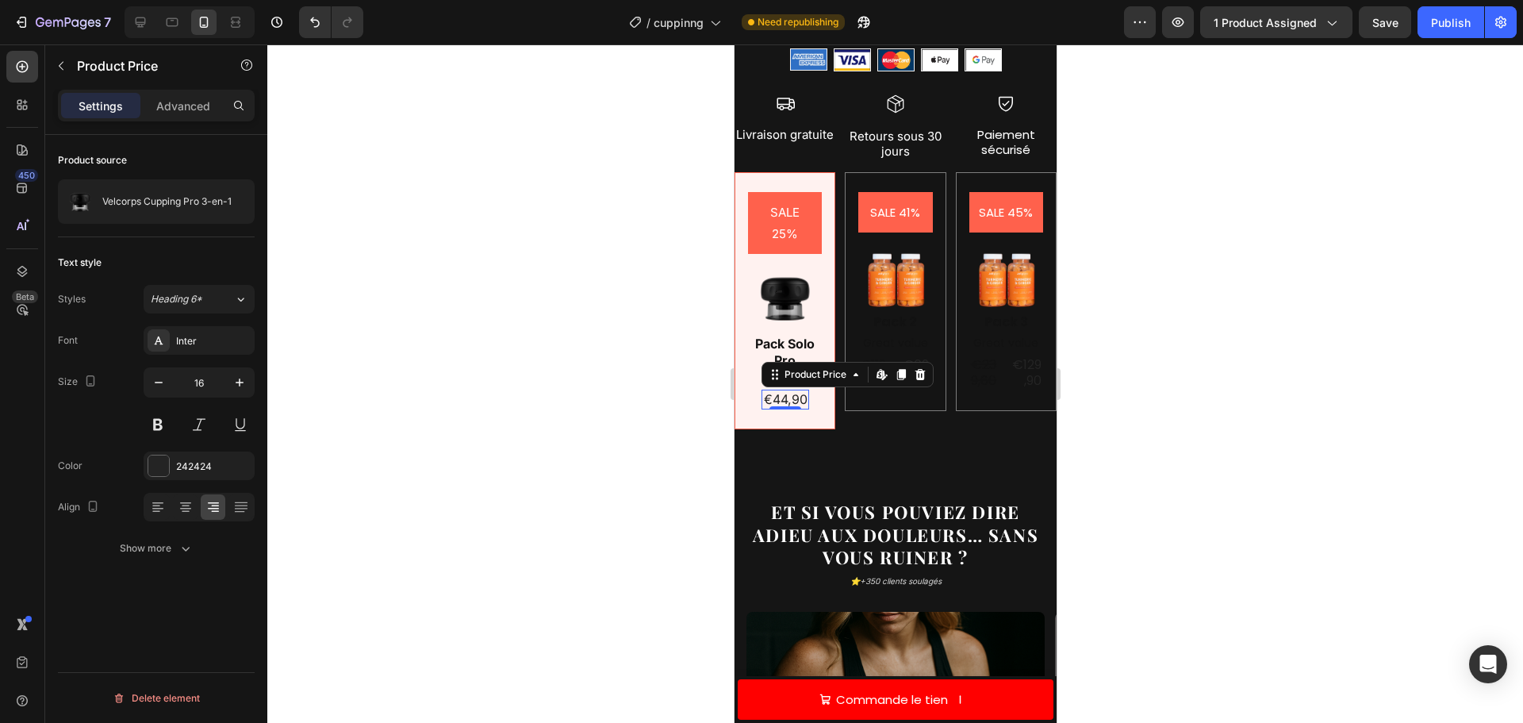
click at [794, 390] on div "€44,90" at bounding box center [785, 400] width 48 height 20
click at [152, 459] on div at bounding box center [158, 465] width 21 height 21
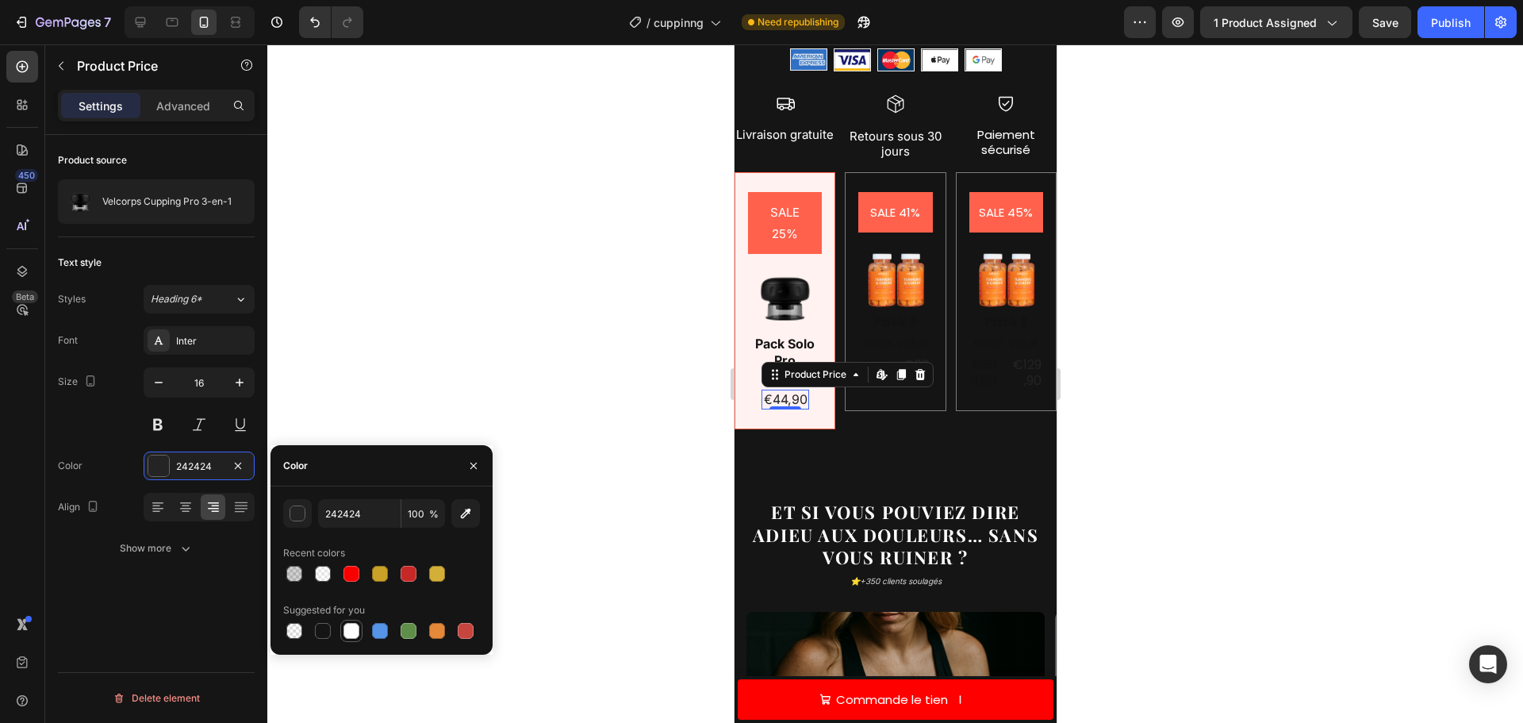
click at [351, 634] on div at bounding box center [352, 631] width 16 height 16
type input "FFFFFF"
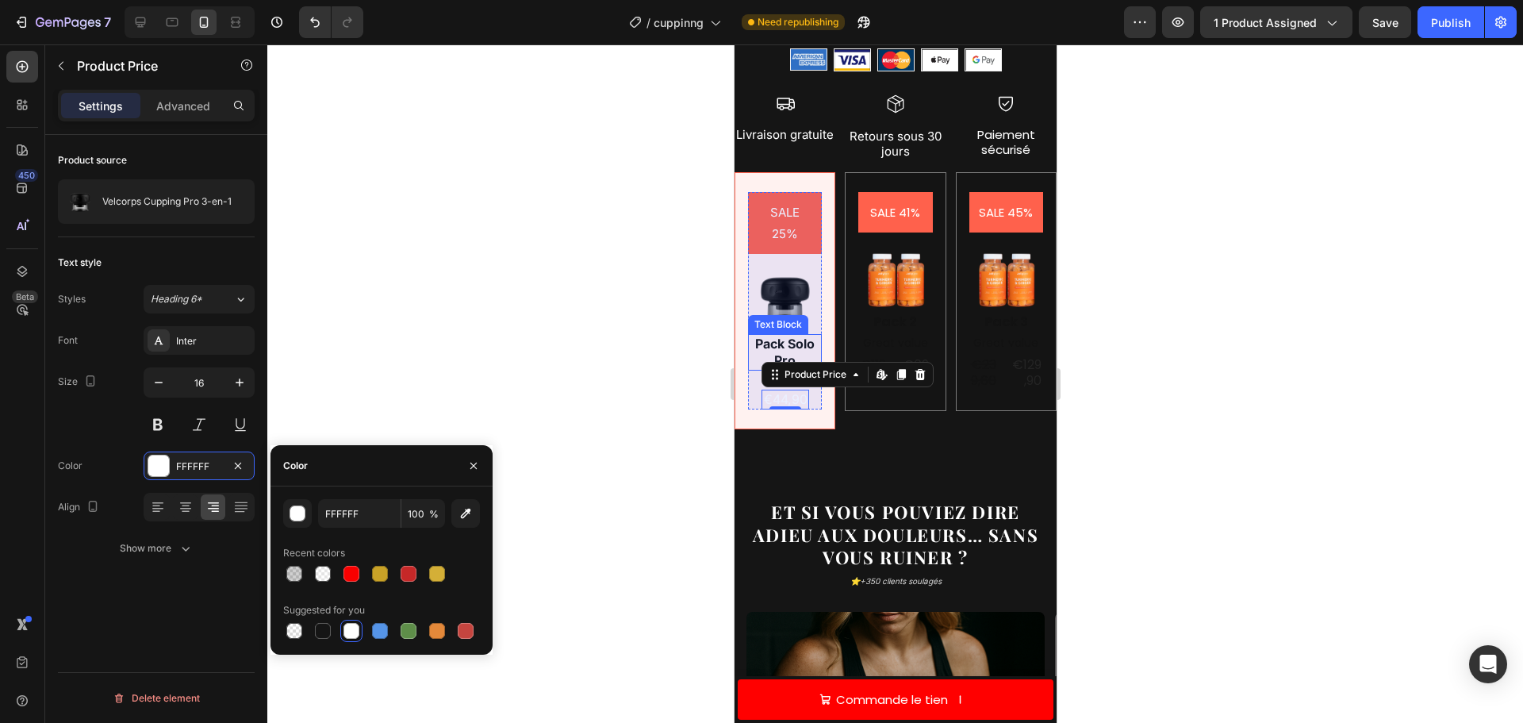
click at [764, 336] on p "Pack Solo Pro" at bounding box center [784, 352] width 71 height 33
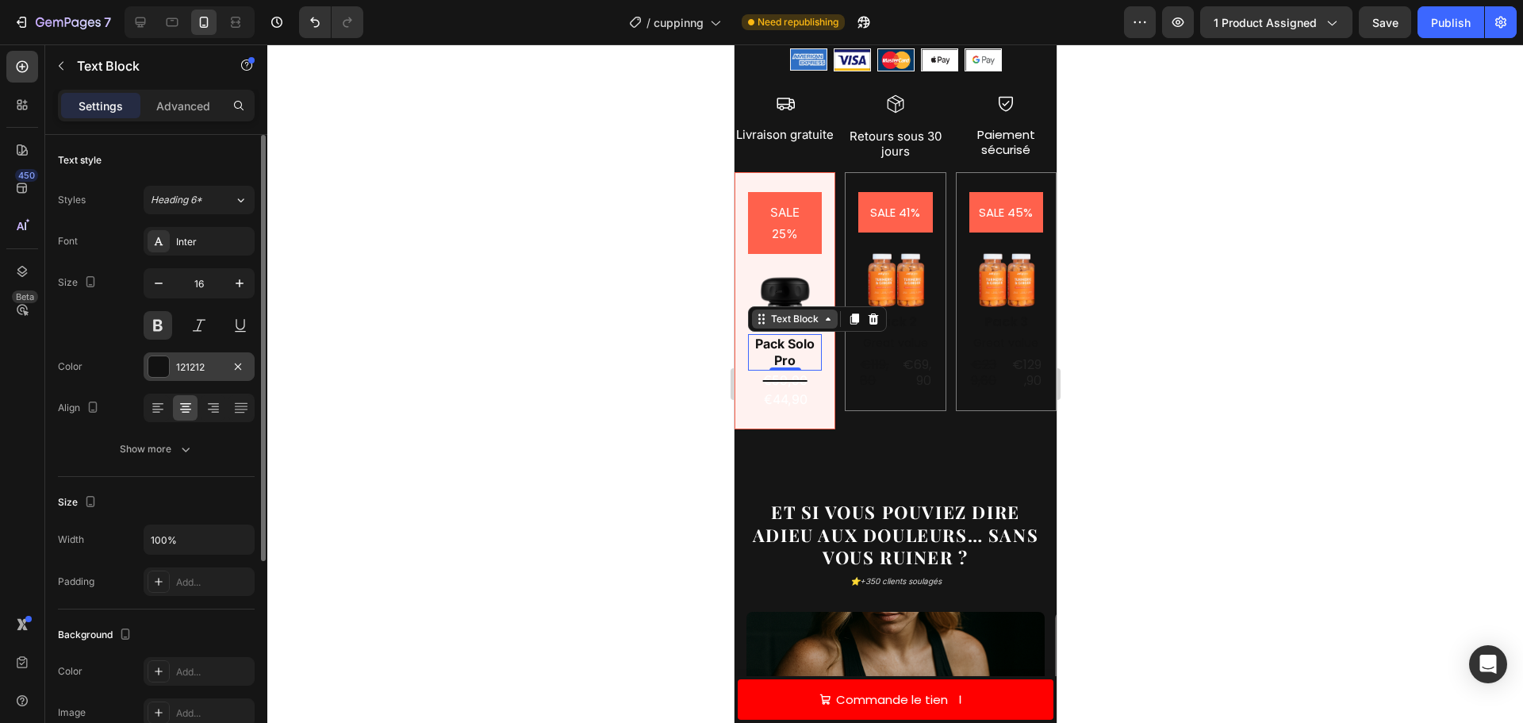
click at [158, 363] on div at bounding box center [158, 366] width 21 height 21
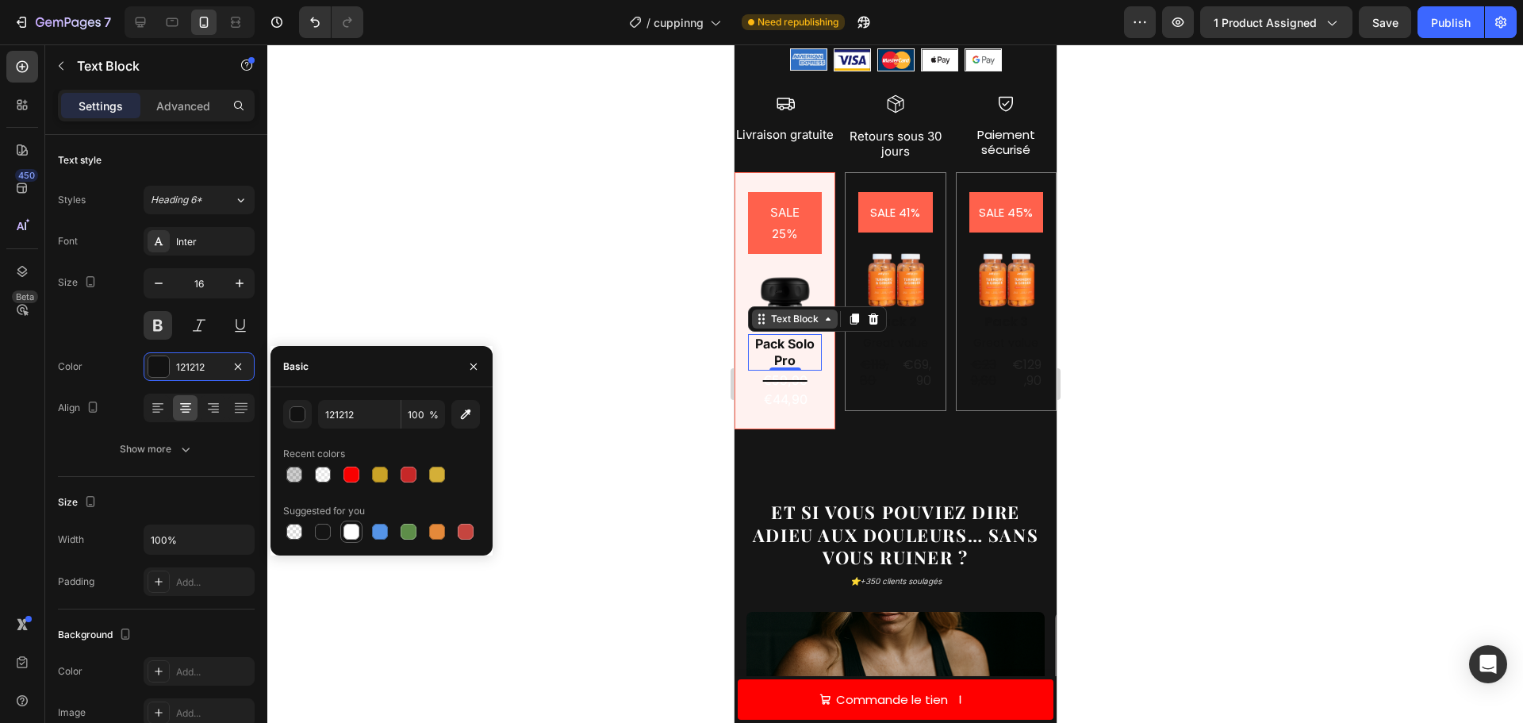
click at [351, 530] on div at bounding box center [352, 532] width 16 height 16
type input "FFFFFF"
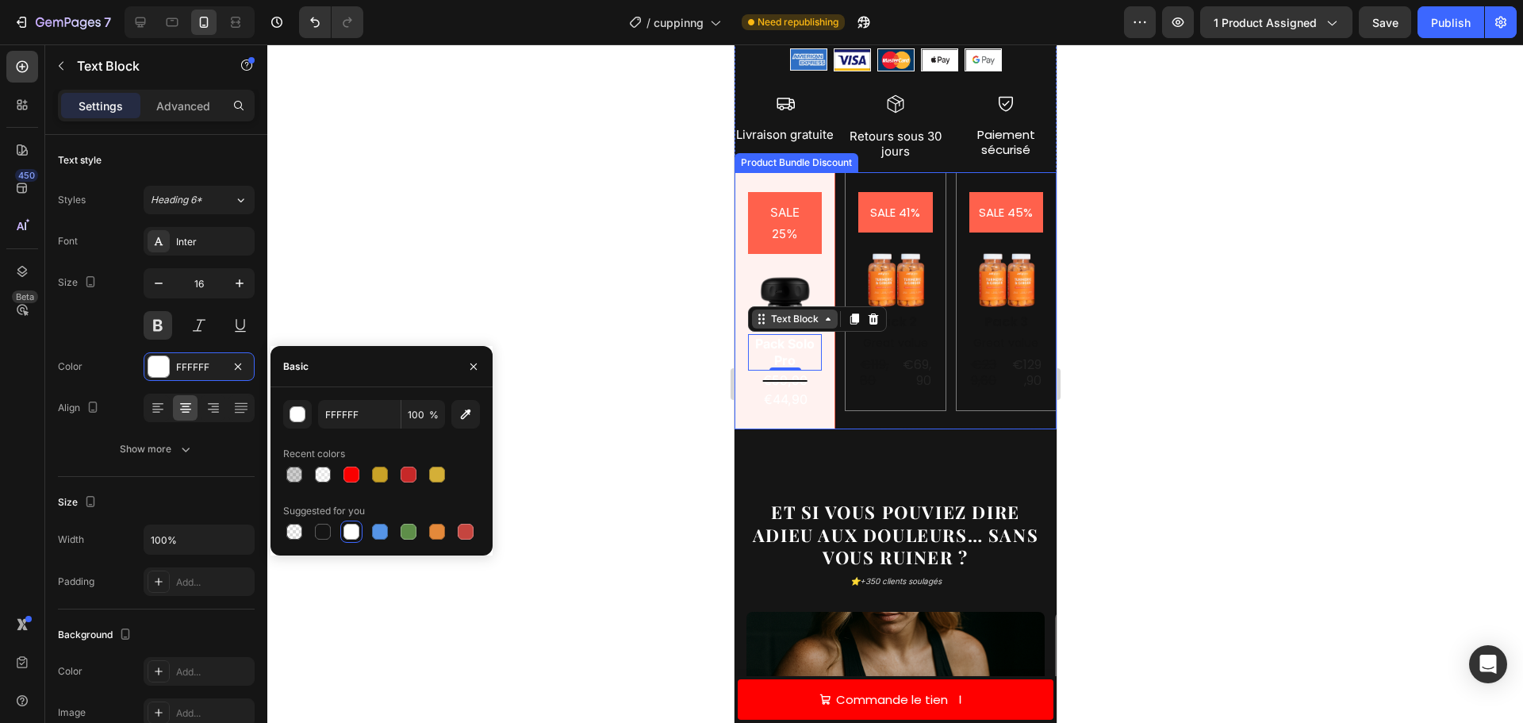
click at [738, 252] on div "SALE 25% Product Badge Image Pack Solo Pro Text Block 0 €59,90 Product Price Pr…" at bounding box center [784, 301] width 101 height 258
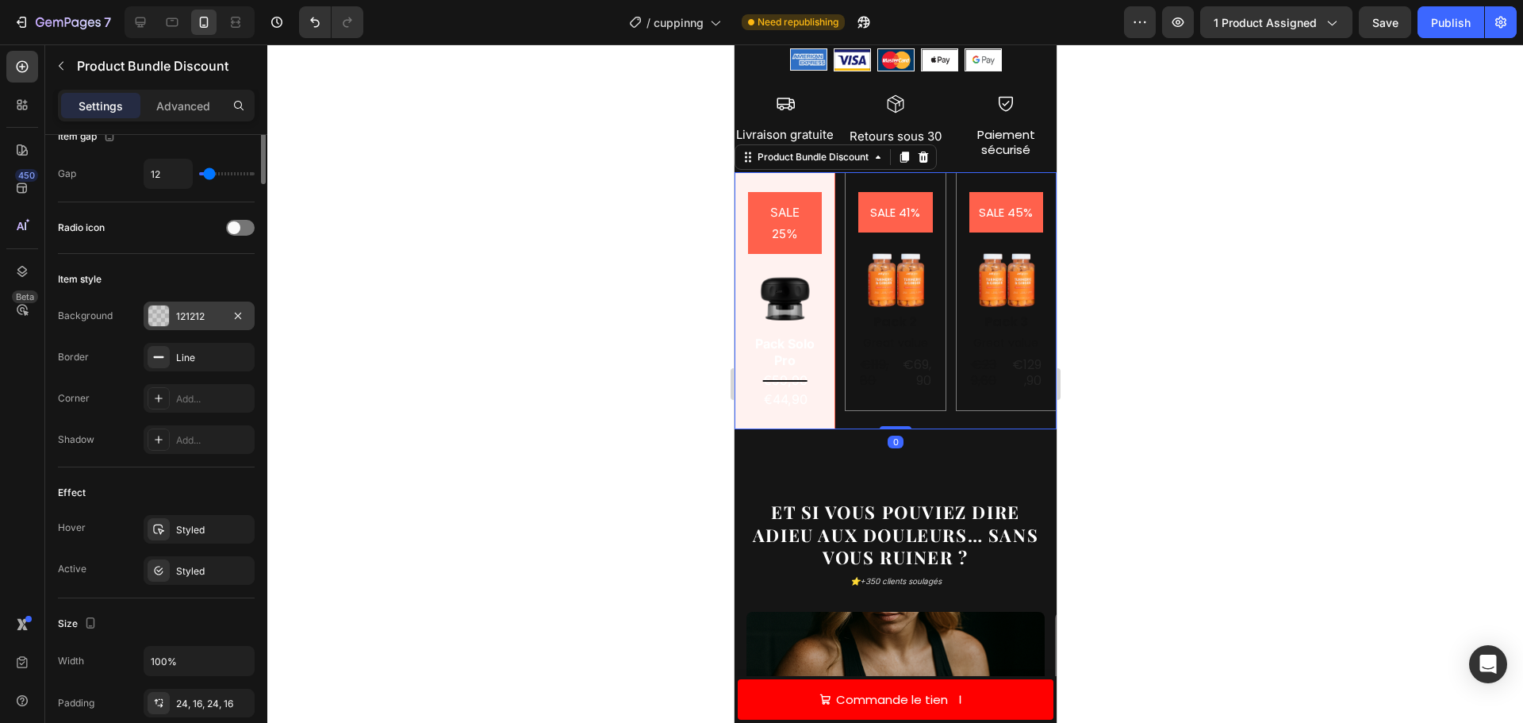
scroll to position [317, 0]
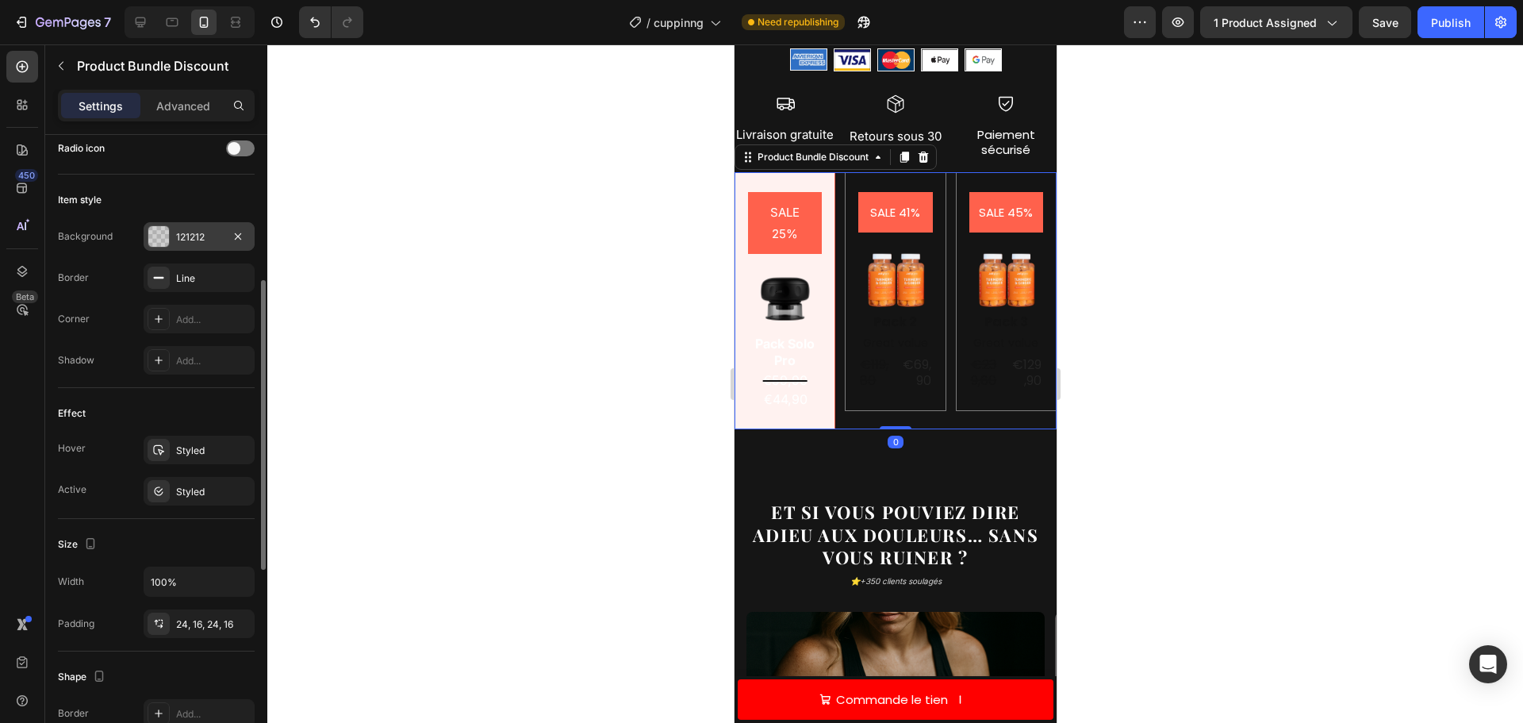
click at [162, 236] on div at bounding box center [158, 236] width 21 height 21
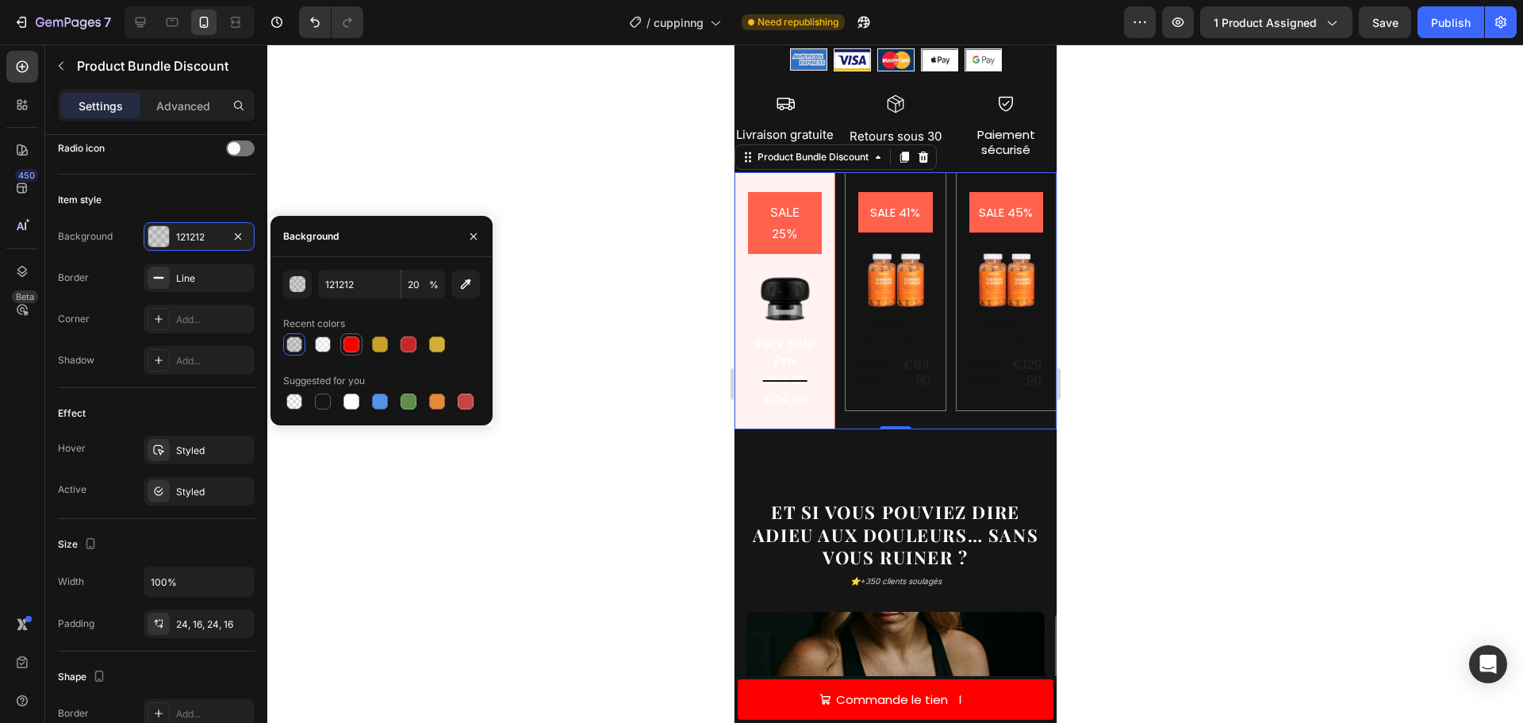
click at [360, 343] on div at bounding box center [351, 344] width 19 height 19
type input "F90000"
type input "100"
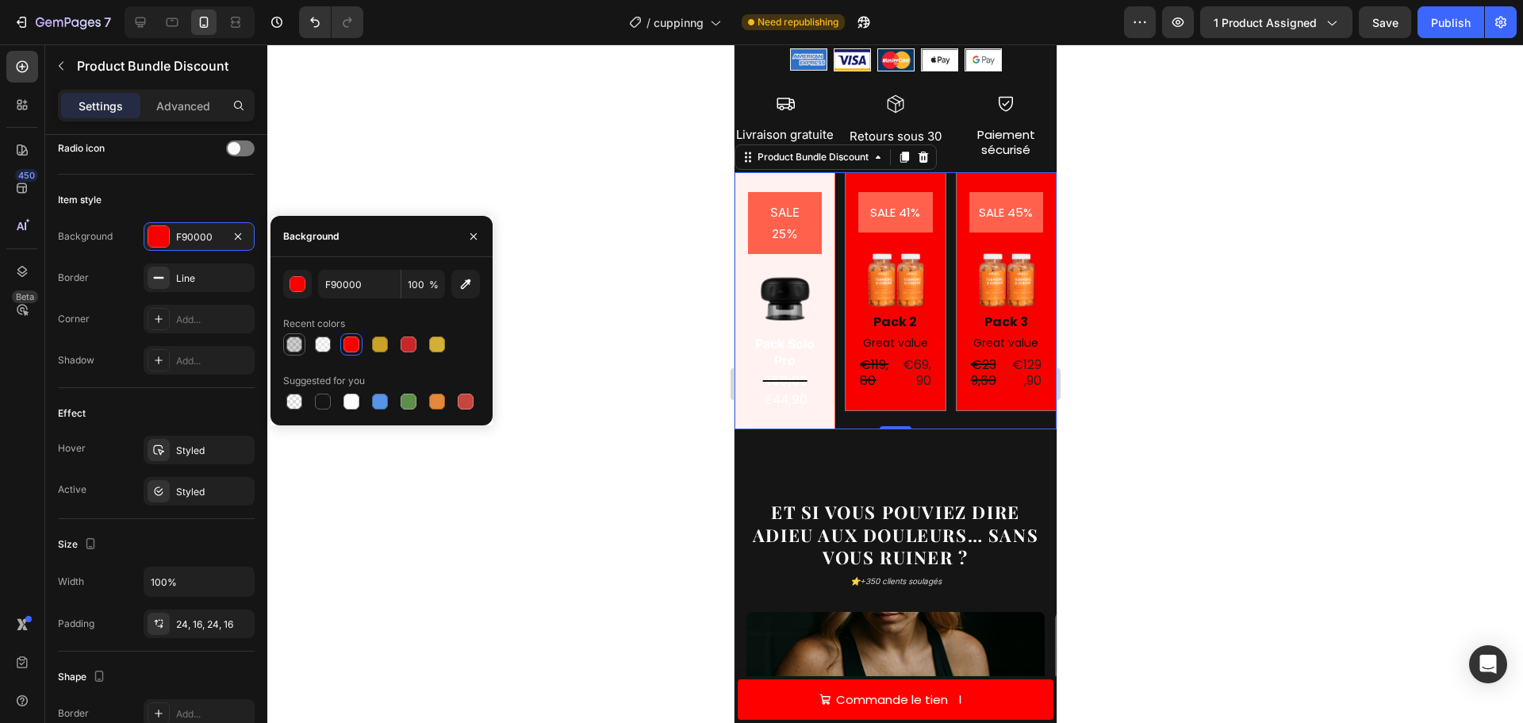
click at [298, 342] on div at bounding box center [294, 344] width 16 height 16
type input "121212"
type input "20"
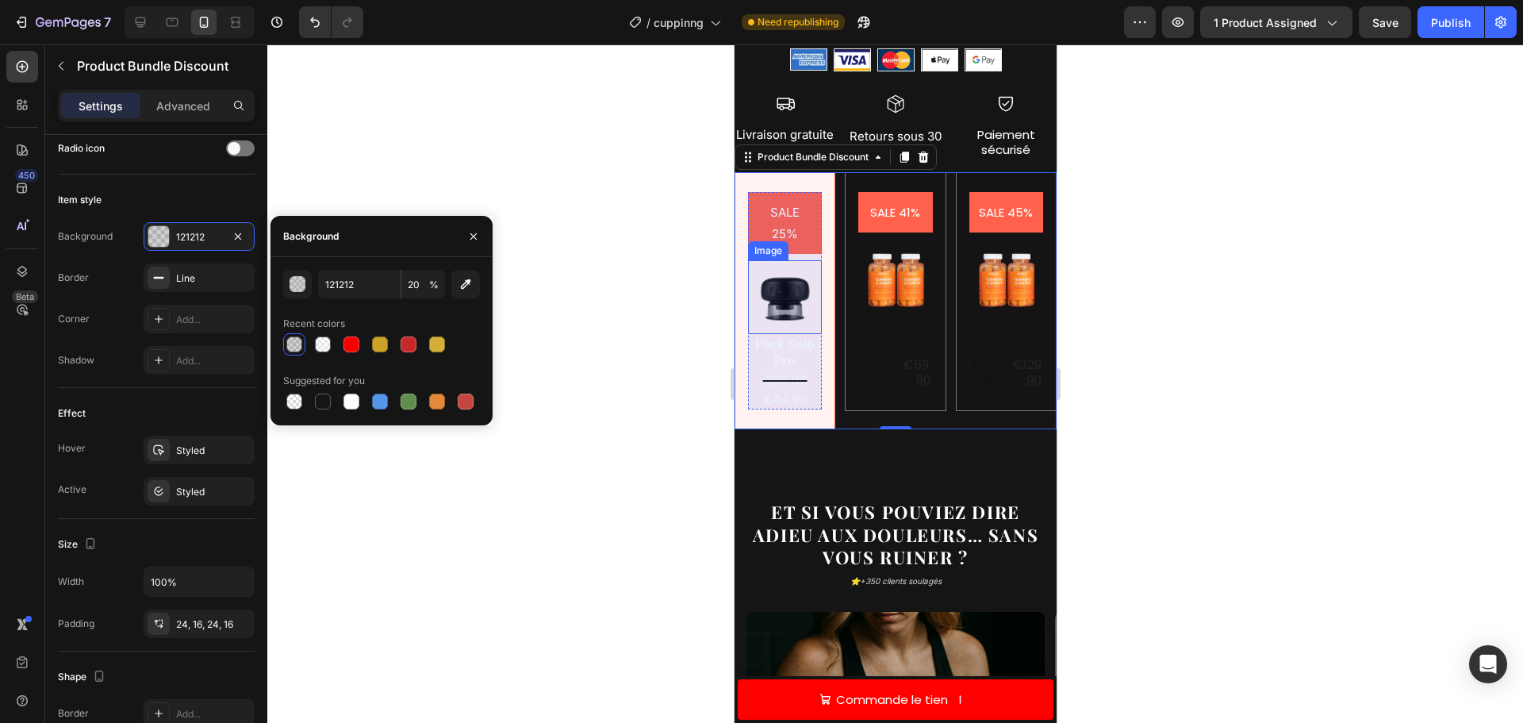
click at [763, 244] on div "Image" at bounding box center [767, 251] width 34 height 14
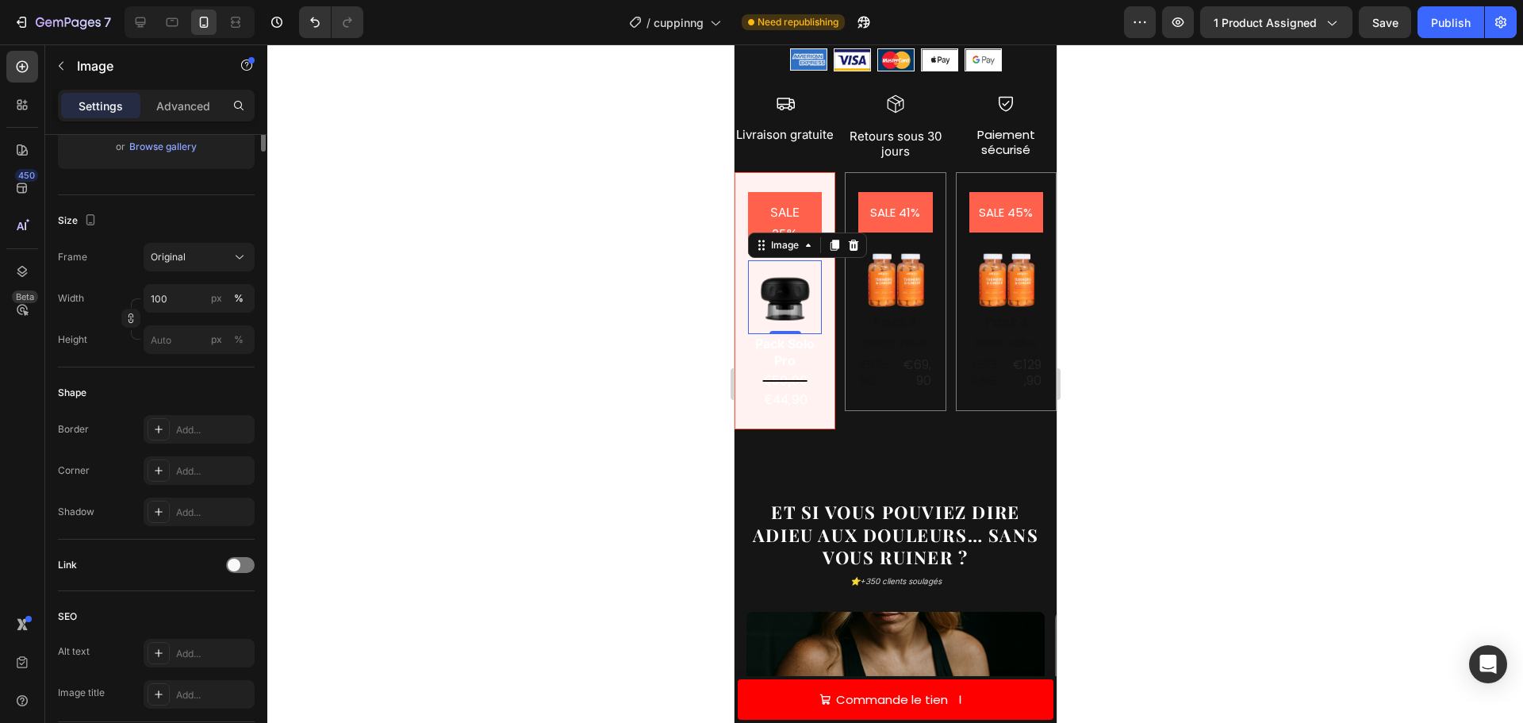
scroll to position [0, 0]
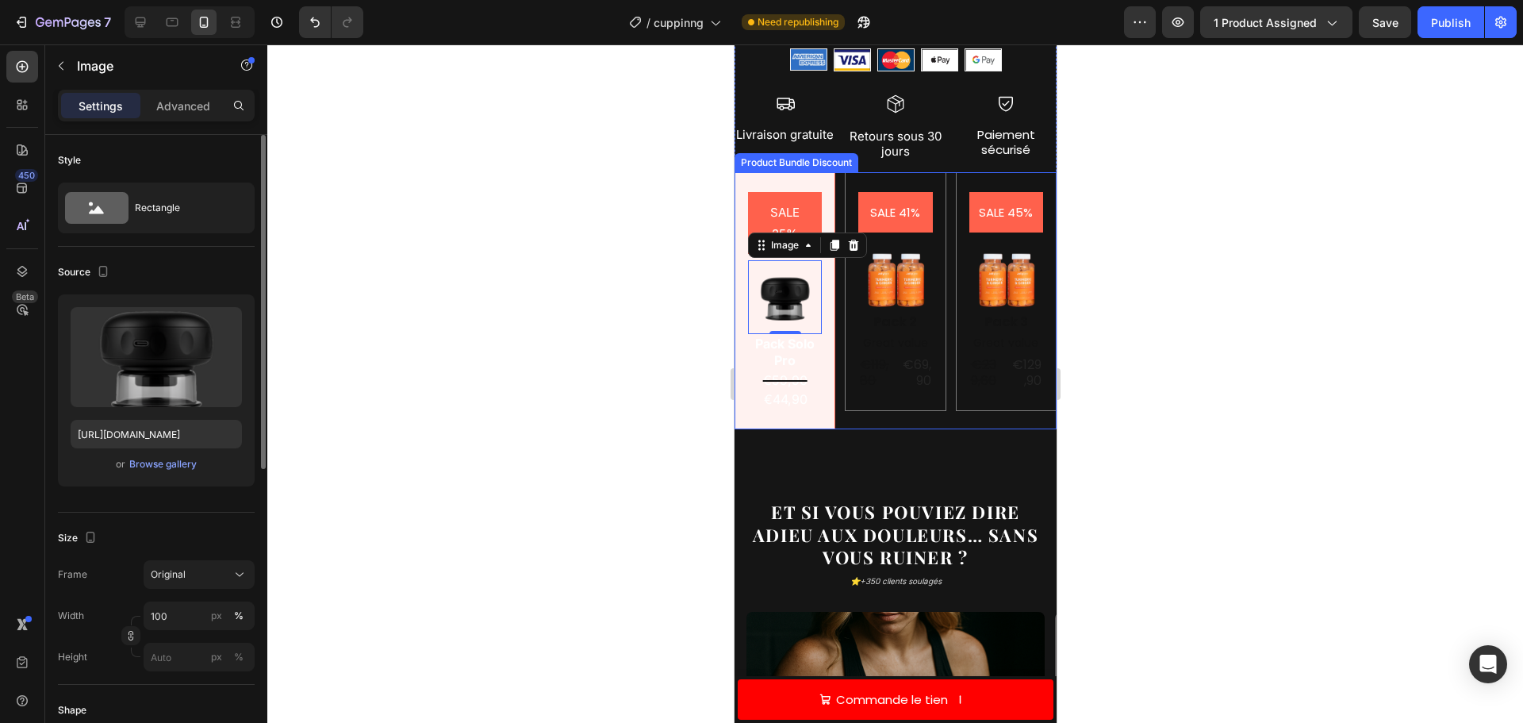
click at [736, 175] on div "SALE 25% Product Badge Image 0 Pack Solo Pro Text Block €59,90 Product Price Pr…" at bounding box center [784, 301] width 101 height 258
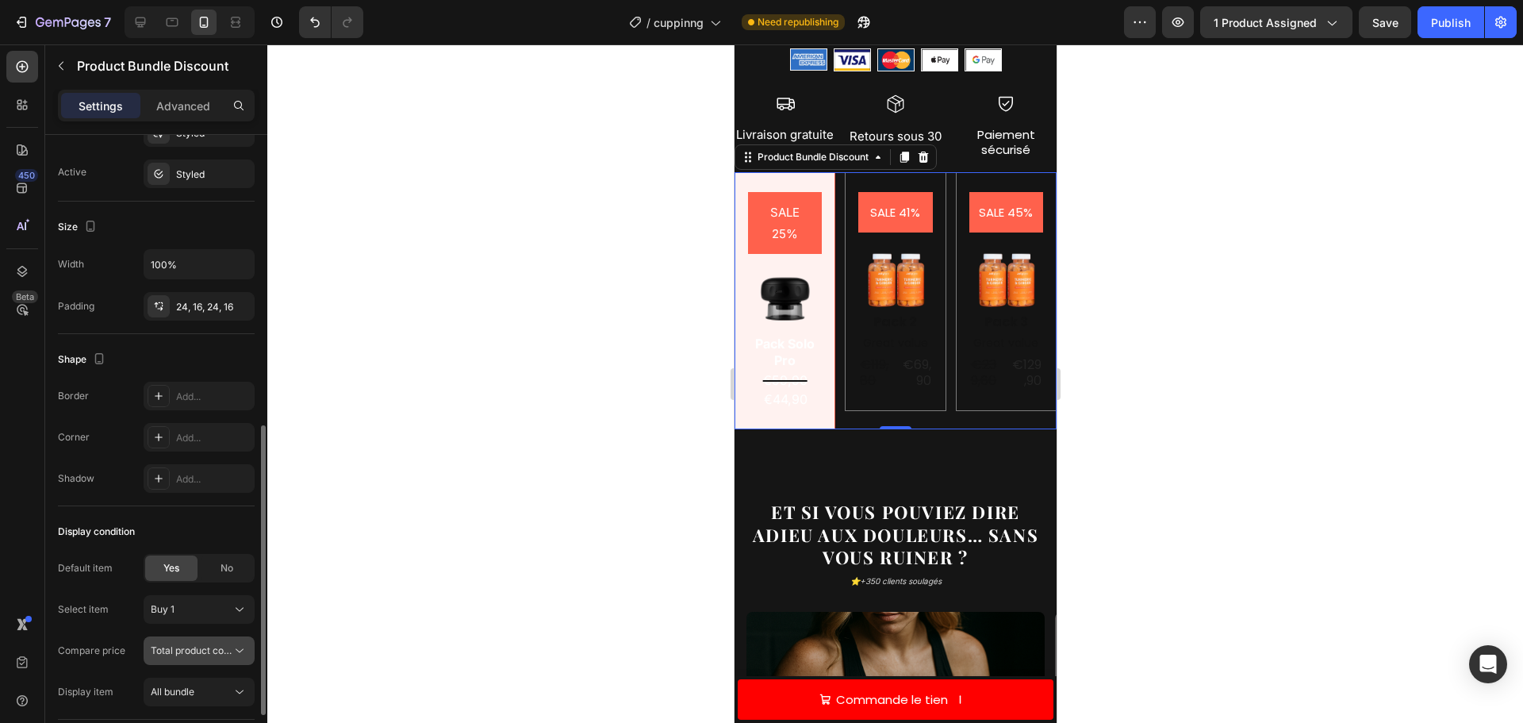
scroll to position [749, 0]
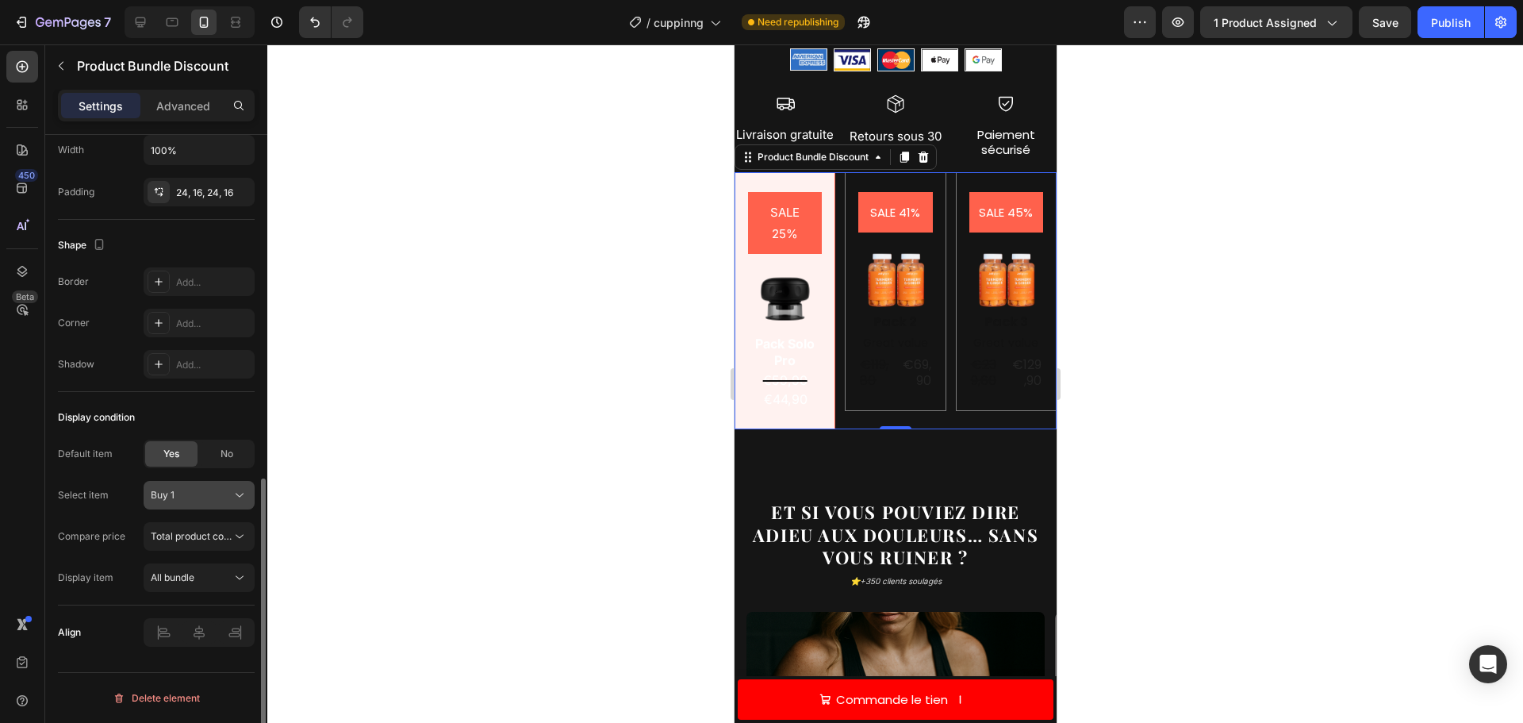
click at [214, 497] on div "Buy 1" at bounding box center [190, 495] width 78 height 14
click at [213, 496] on div "Buy 1" at bounding box center [190, 495] width 78 height 14
click at [196, 567] on button "All bundle" at bounding box center [199, 577] width 111 height 29
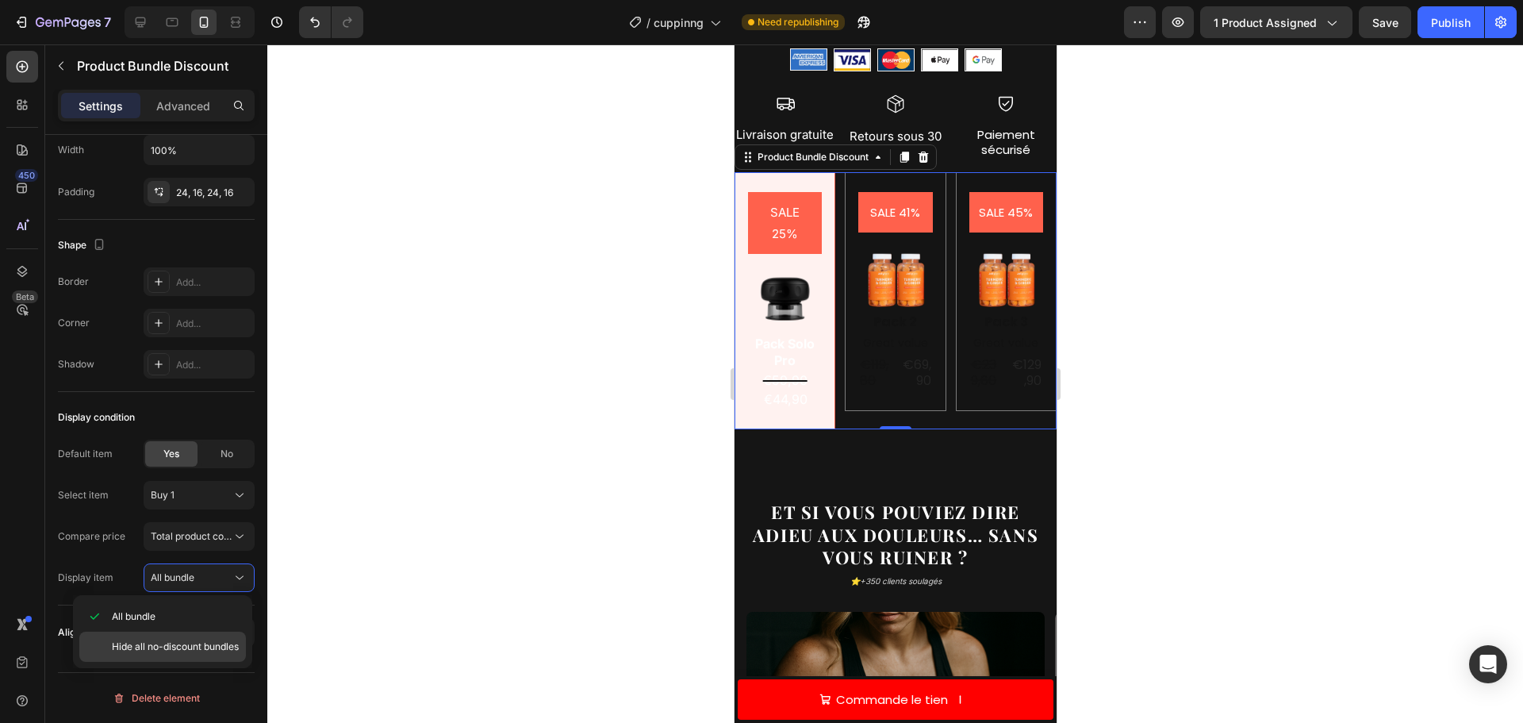
click at [186, 639] on div "Hide all no-discount bundles" at bounding box center [162, 646] width 167 height 30
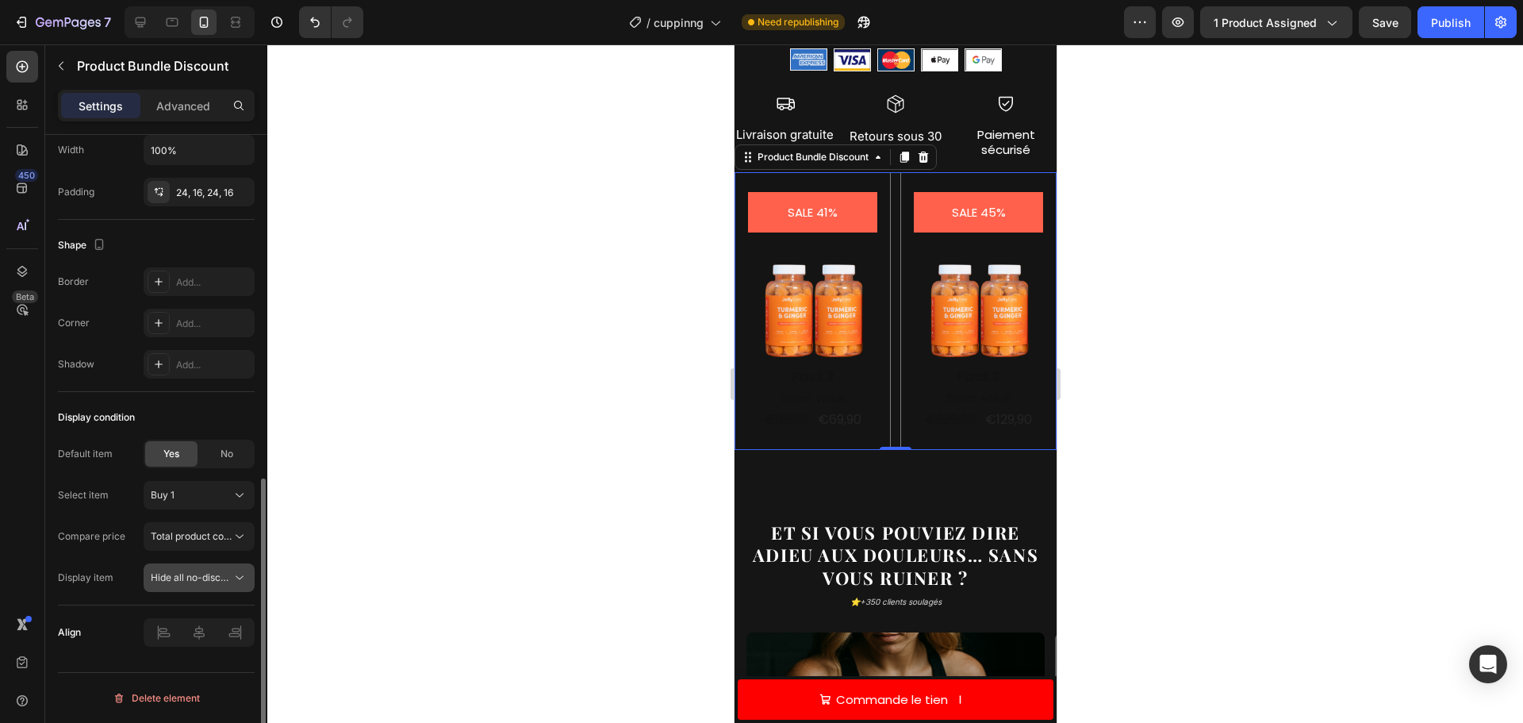
click at [200, 578] on span "Hide all no-discount bundles" at bounding box center [214, 577] width 127 height 12
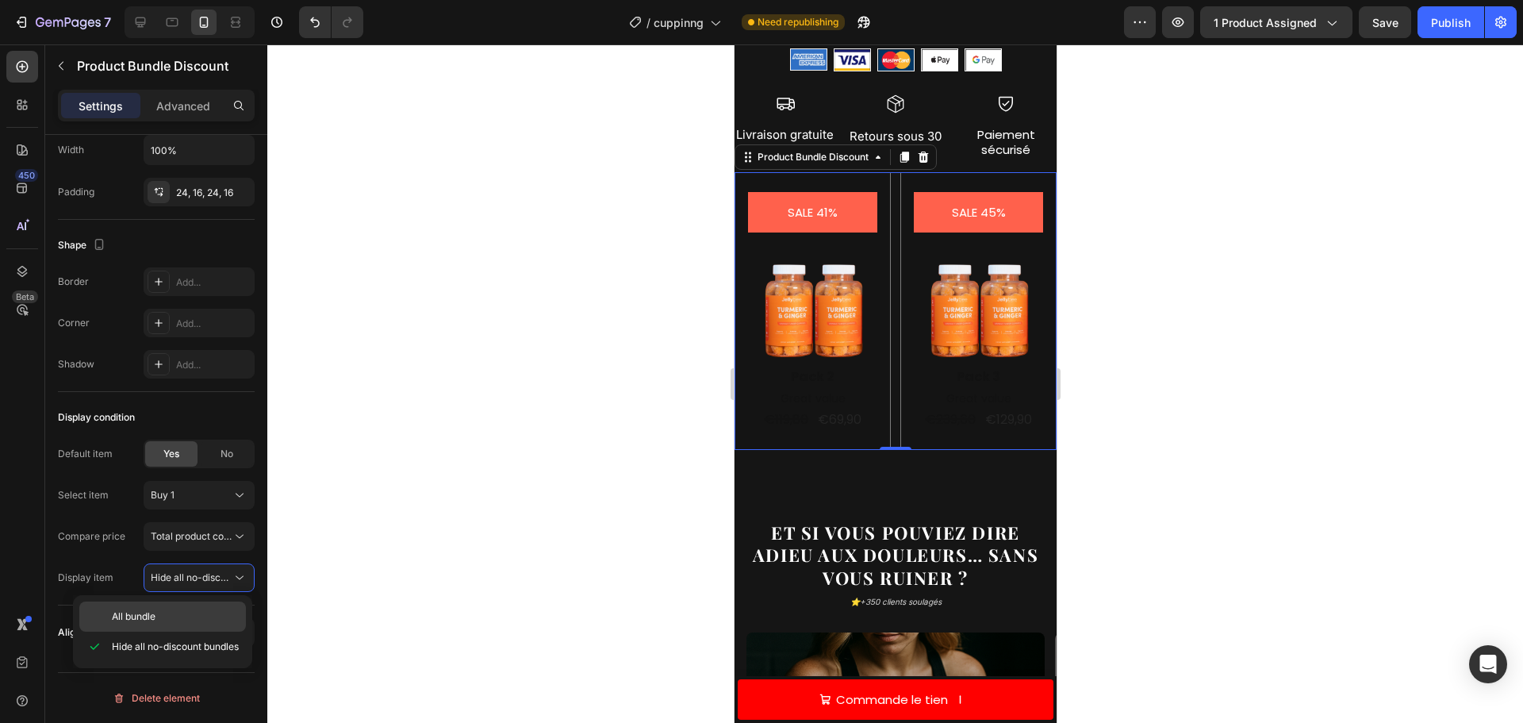
click at [208, 606] on div "All bundle" at bounding box center [162, 616] width 167 height 30
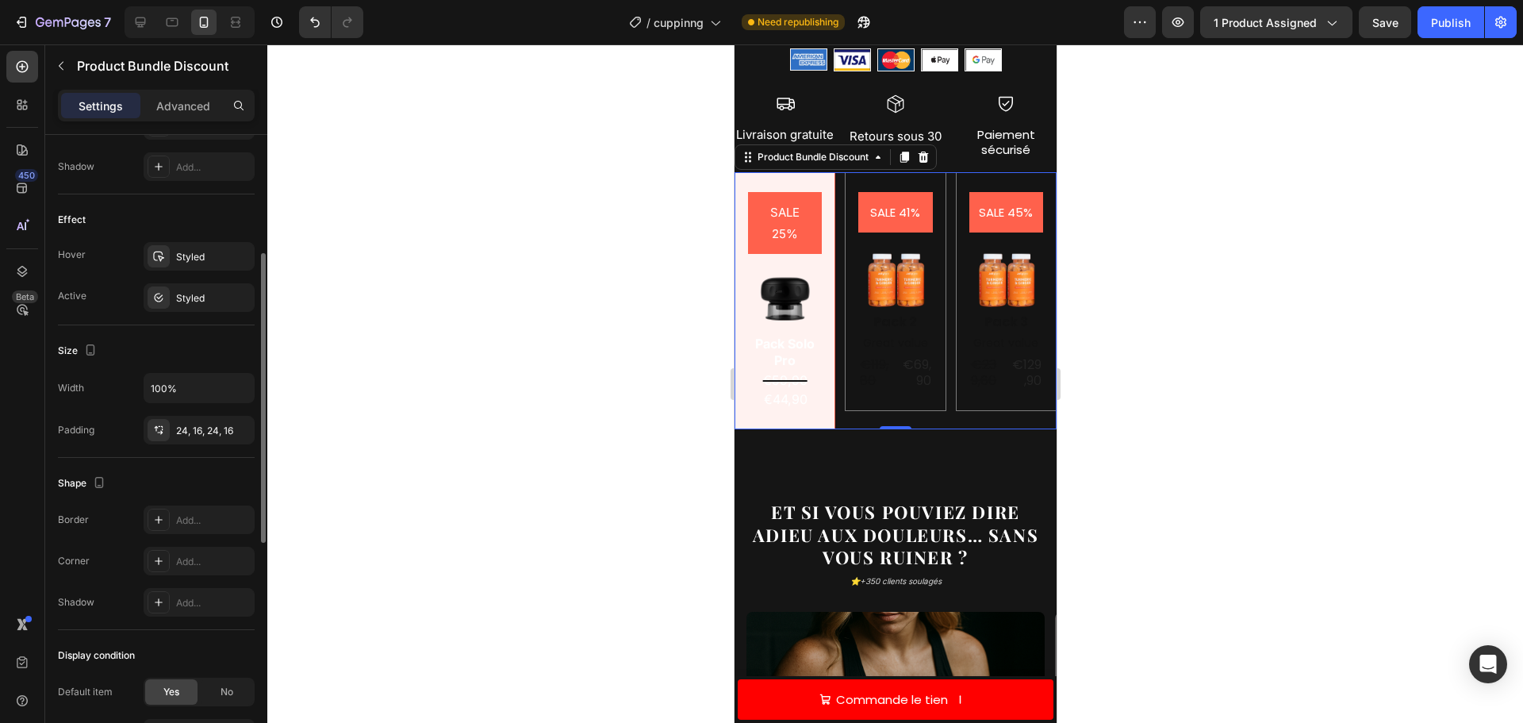
scroll to position [432, 0]
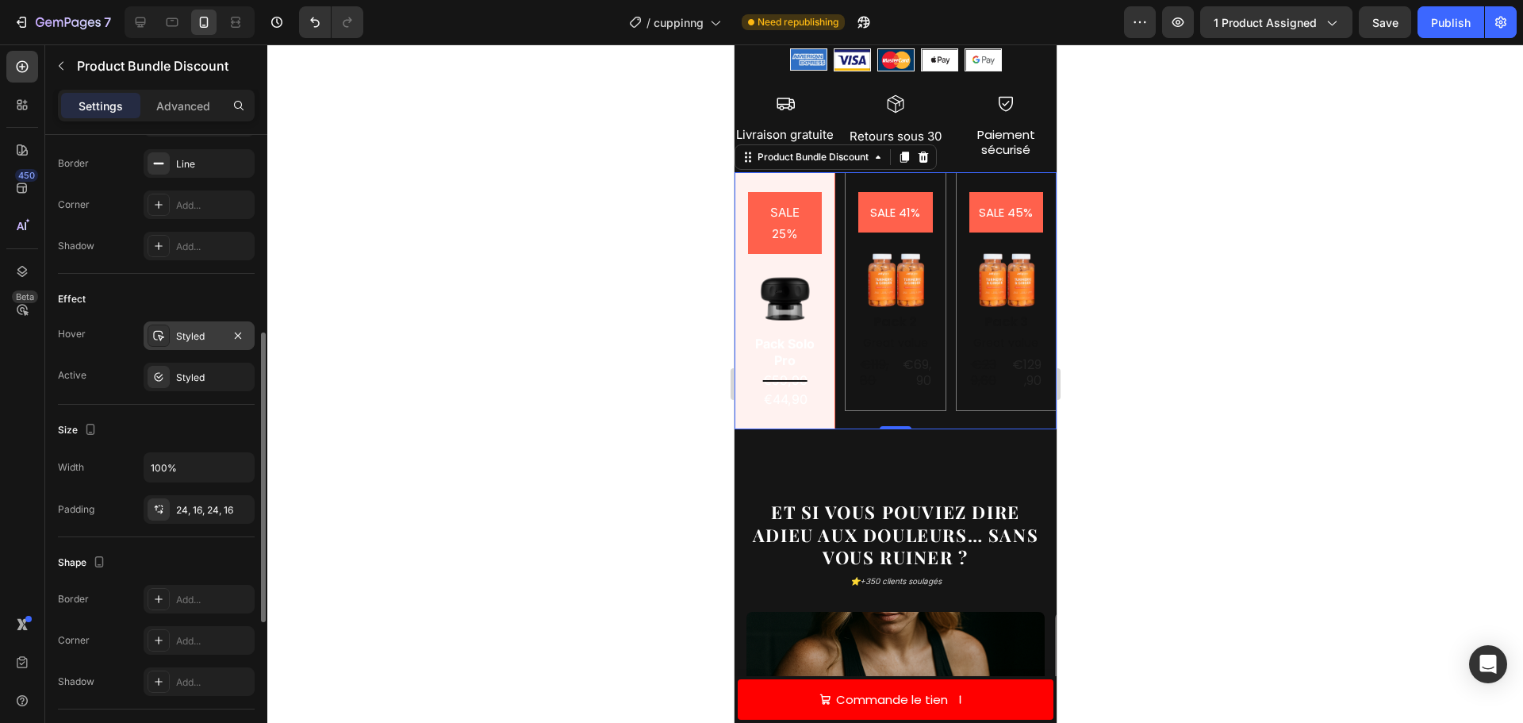
click at [187, 334] on div "Styled" at bounding box center [199, 336] width 46 height 14
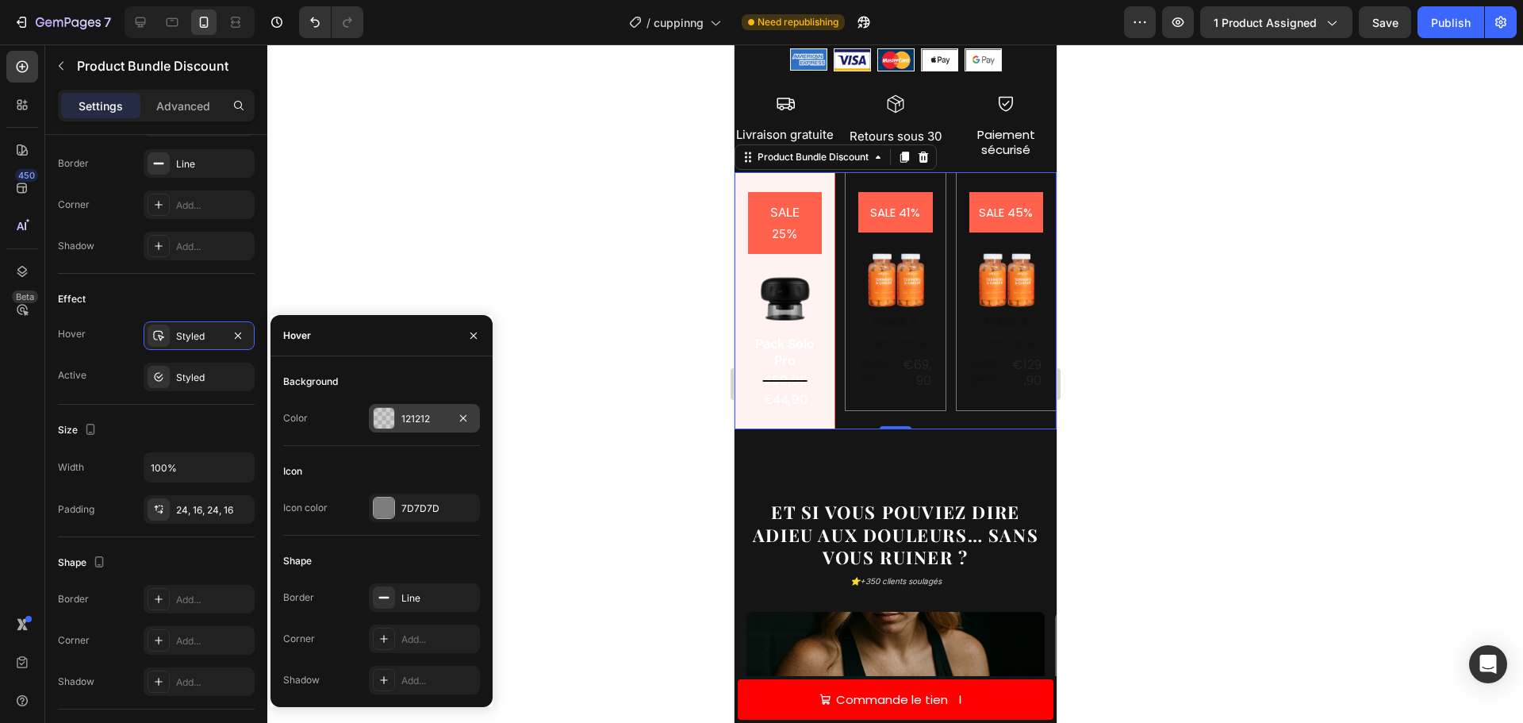
click at [385, 412] on div at bounding box center [384, 418] width 21 height 21
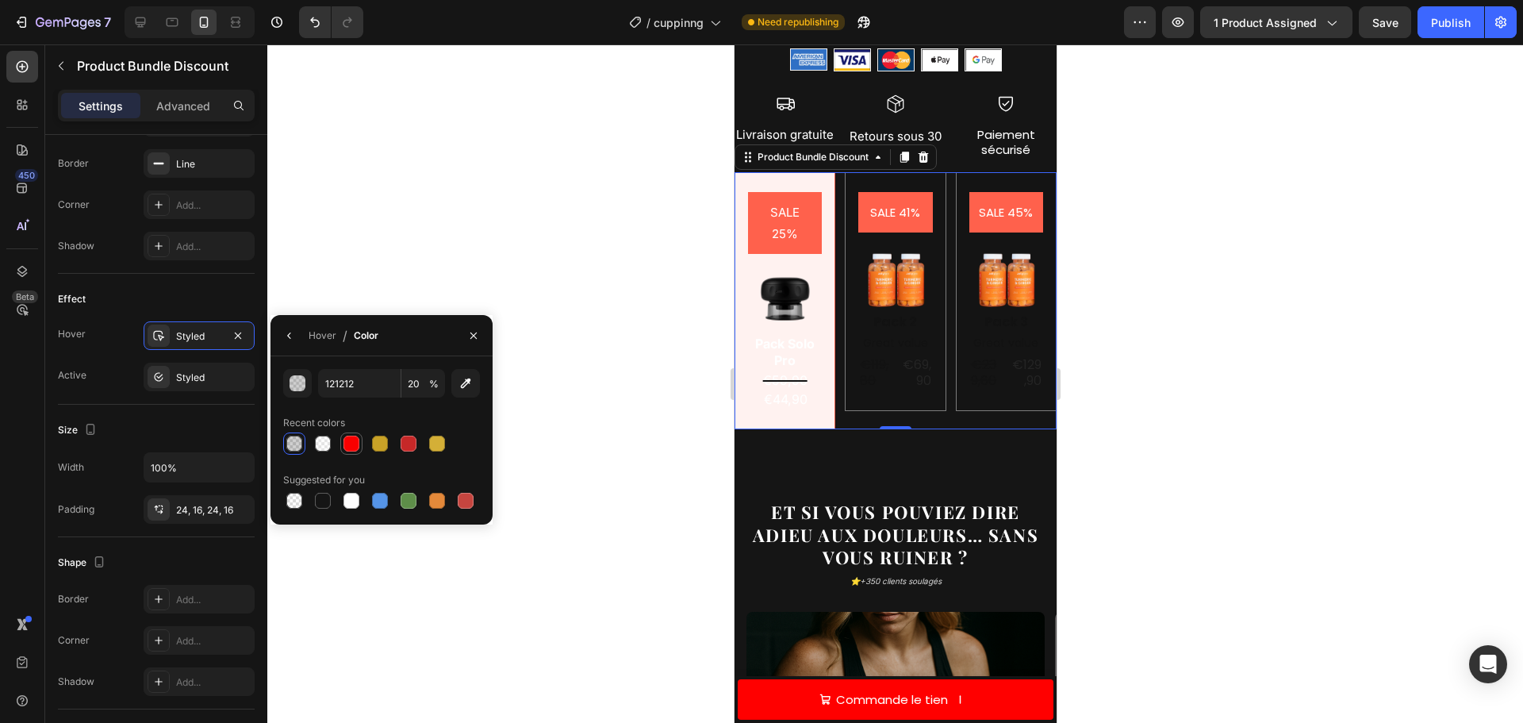
click at [355, 443] on div at bounding box center [352, 444] width 16 height 16
type input "F90000"
type input "100"
click at [316, 442] on div at bounding box center [323, 444] width 16 height 16
type input "FFFFFF"
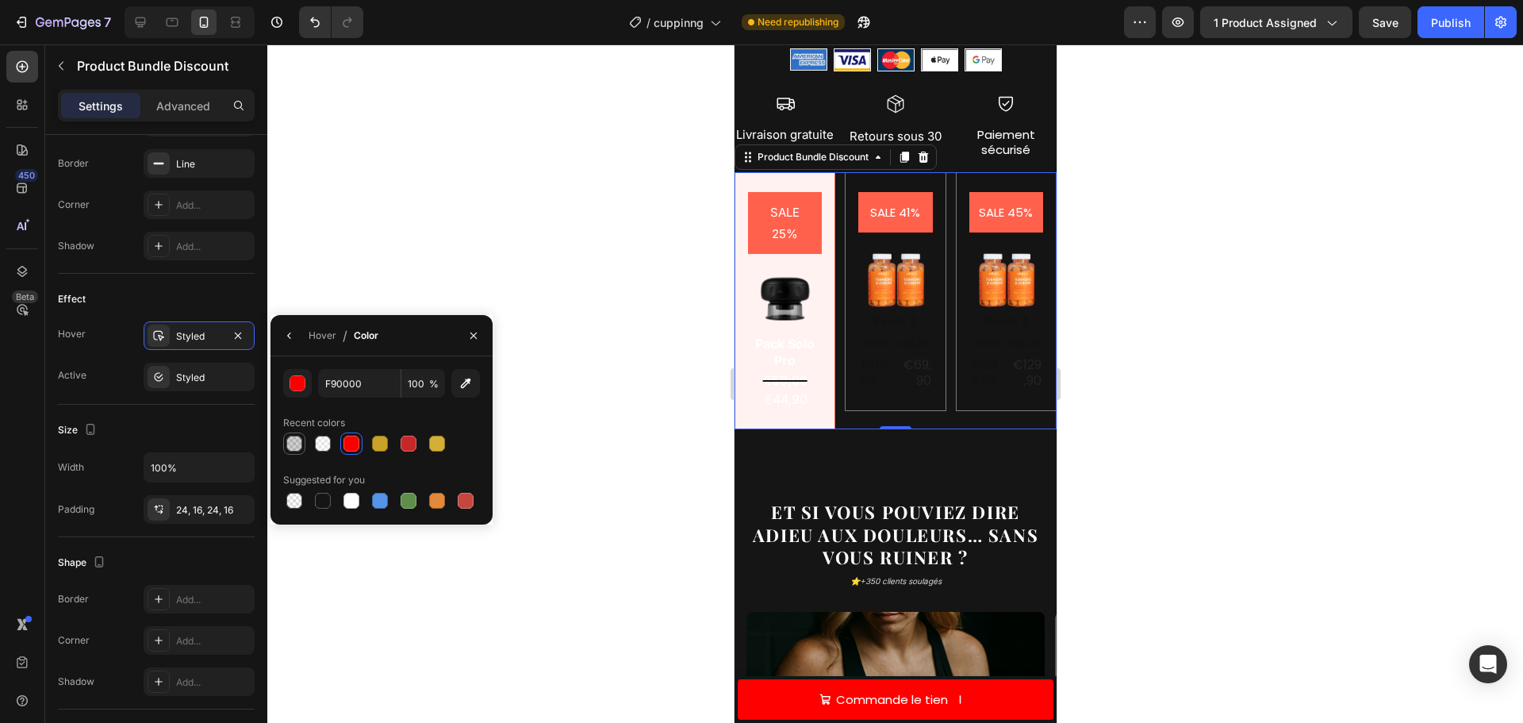
type input "30"
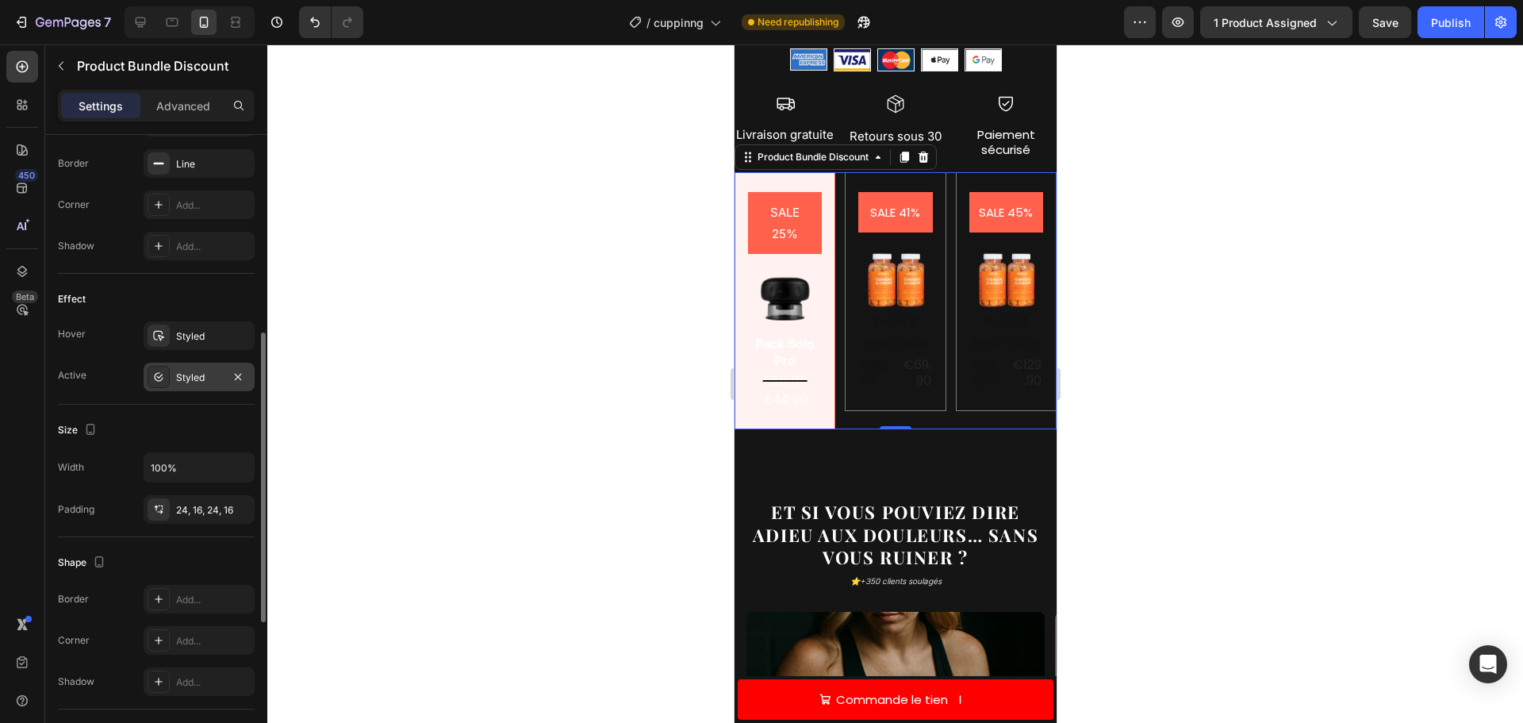
click at [190, 371] on div "Styled" at bounding box center [199, 377] width 46 height 14
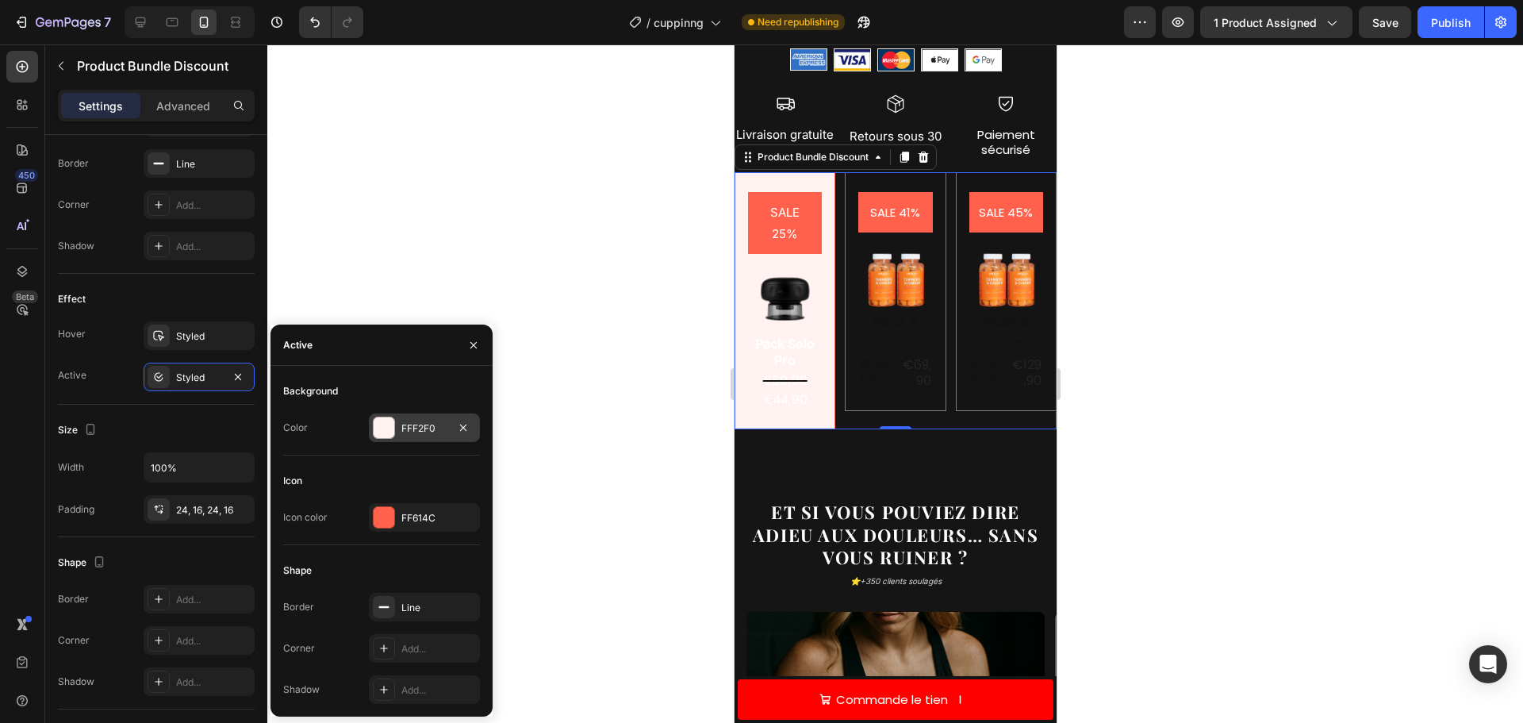
click at [389, 420] on div at bounding box center [384, 427] width 21 height 21
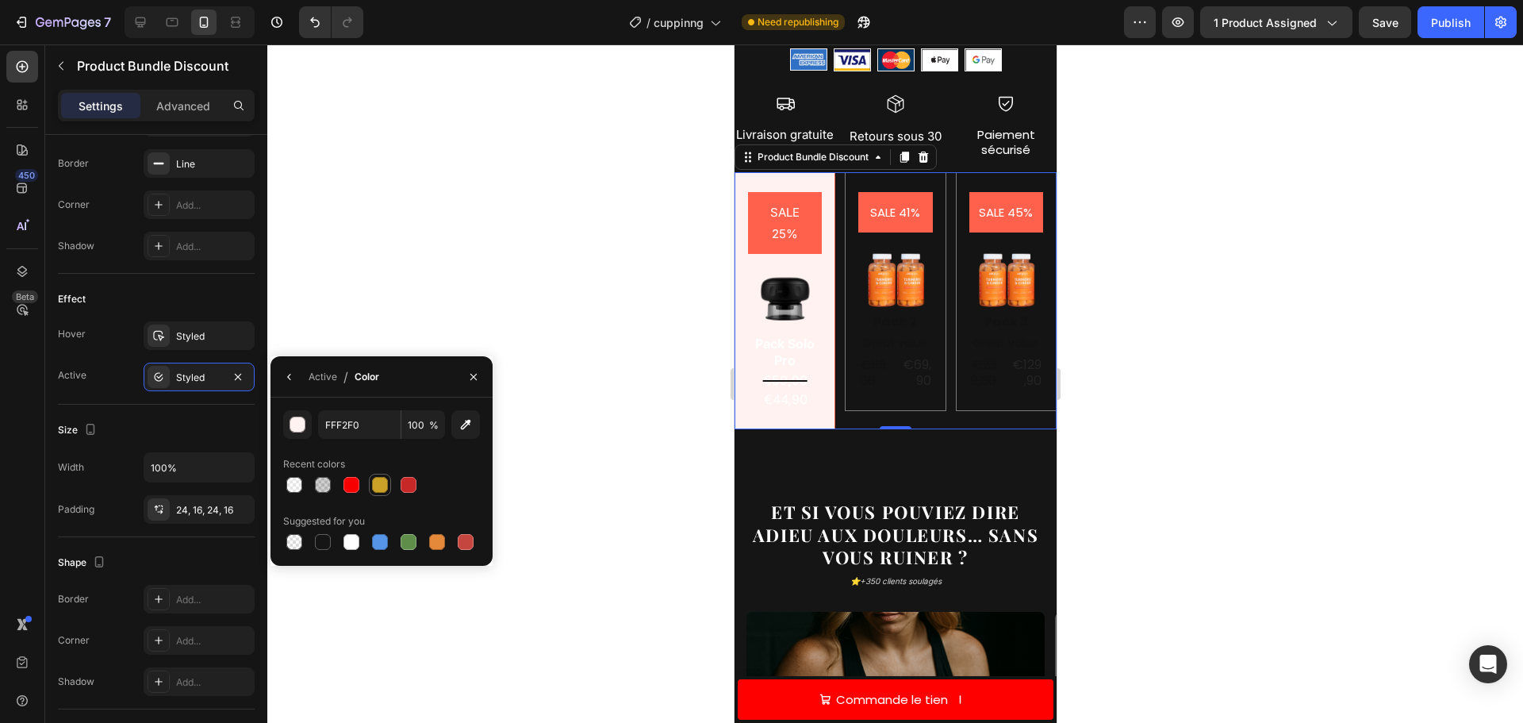
click at [385, 486] on div at bounding box center [380, 485] width 16 height 16
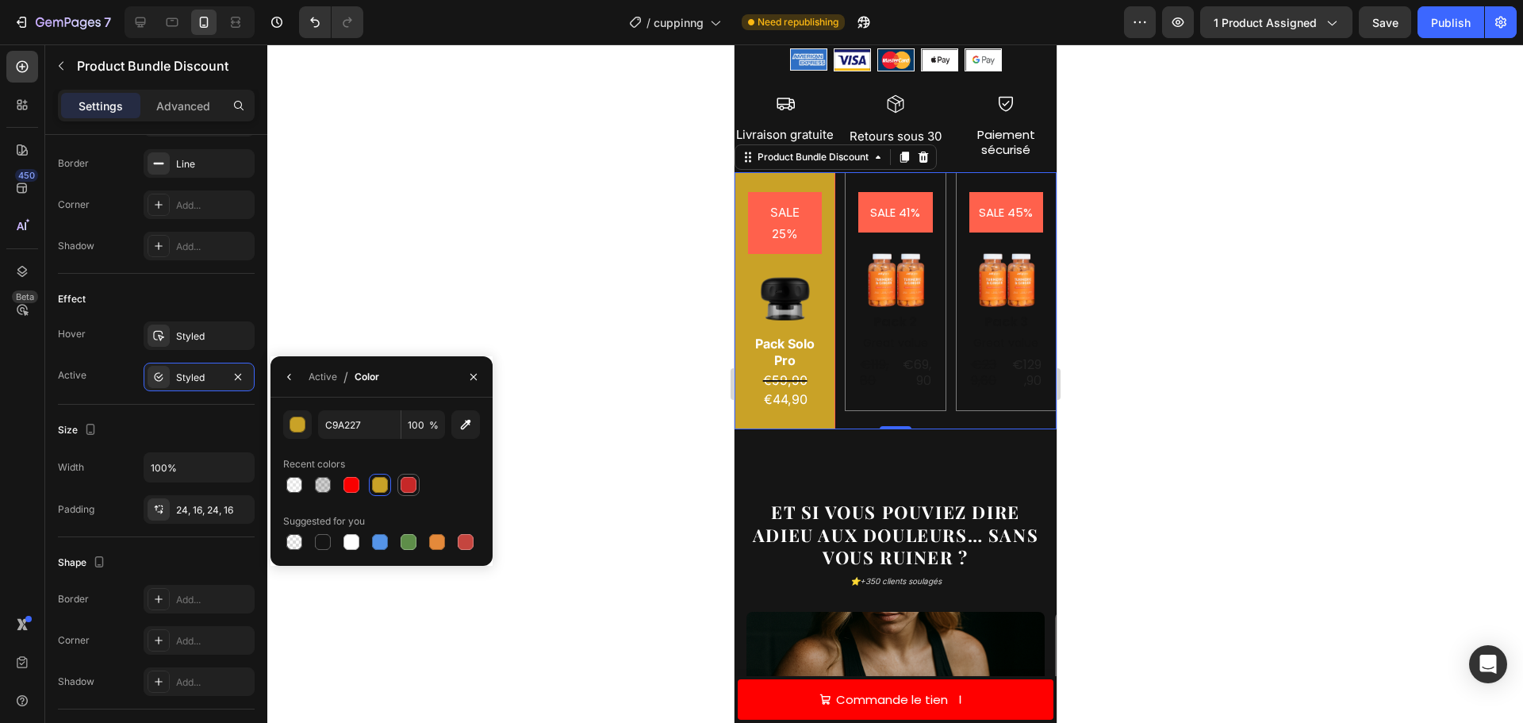
click at [404, 490] on div at bounding box center [409, 485] width 16 height 16
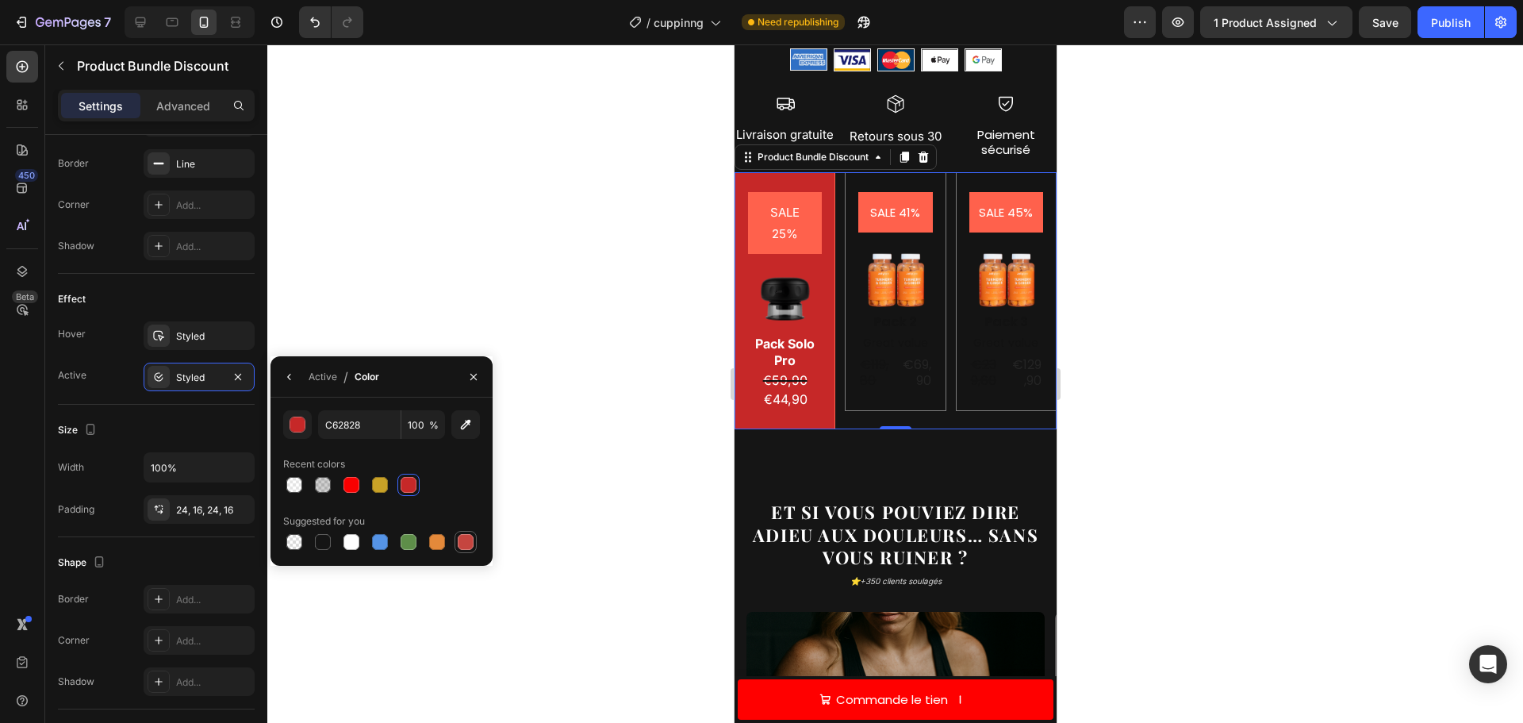
click at [459, 543] on div at bounding box center [466, 542] width 16 height 16
type input "C5453F"
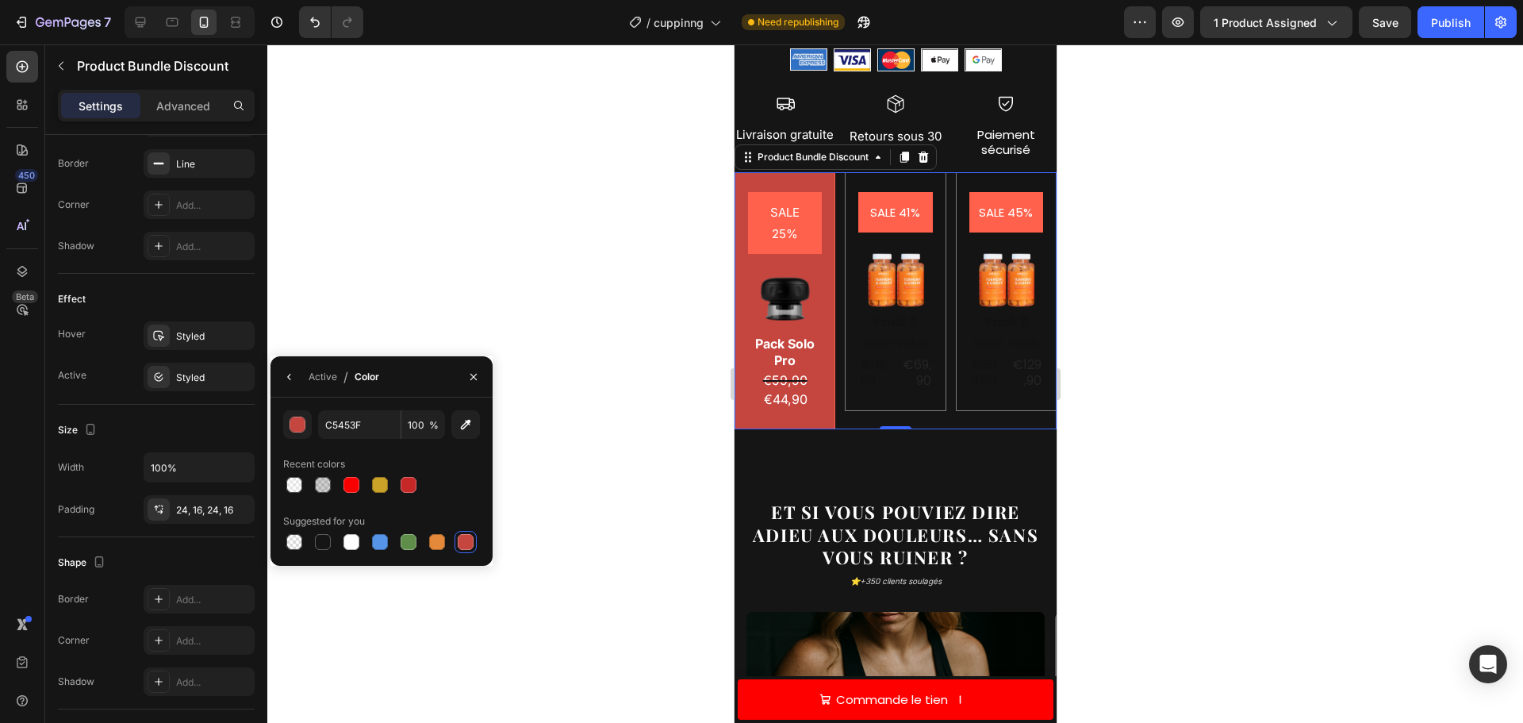
drag, startPoint x: 1184, startPoint y: 371, endPoint x: 1108, endPoint y: 359, distance: 76.4
click at [1183, 371] on div at bounding box center [895, 383] width 1256 height 678
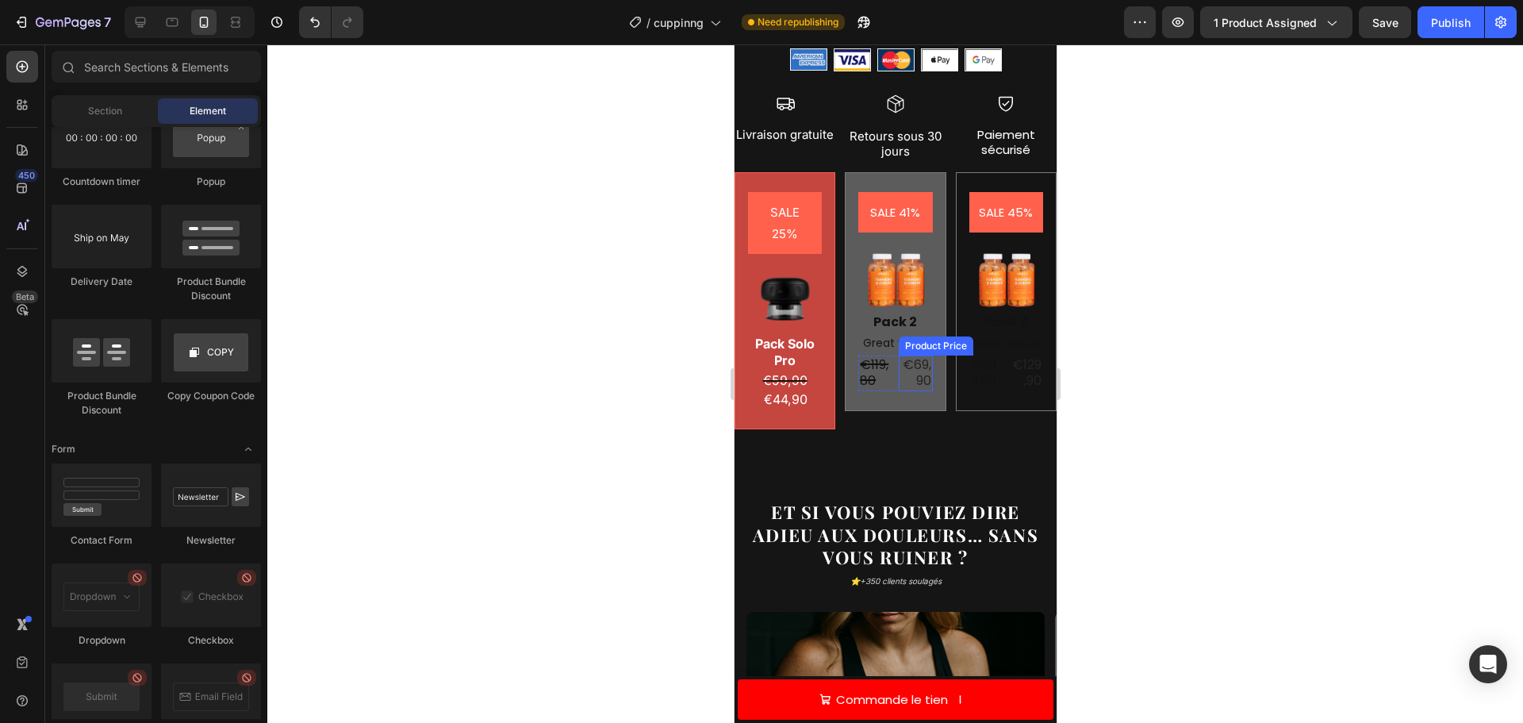
click at [902, 338] on div "SALE 41% Product Badge Image Pack 2 Text Block Great value Text Block €119,80 P…" at bounding box center [895, 292] width 74 height 200
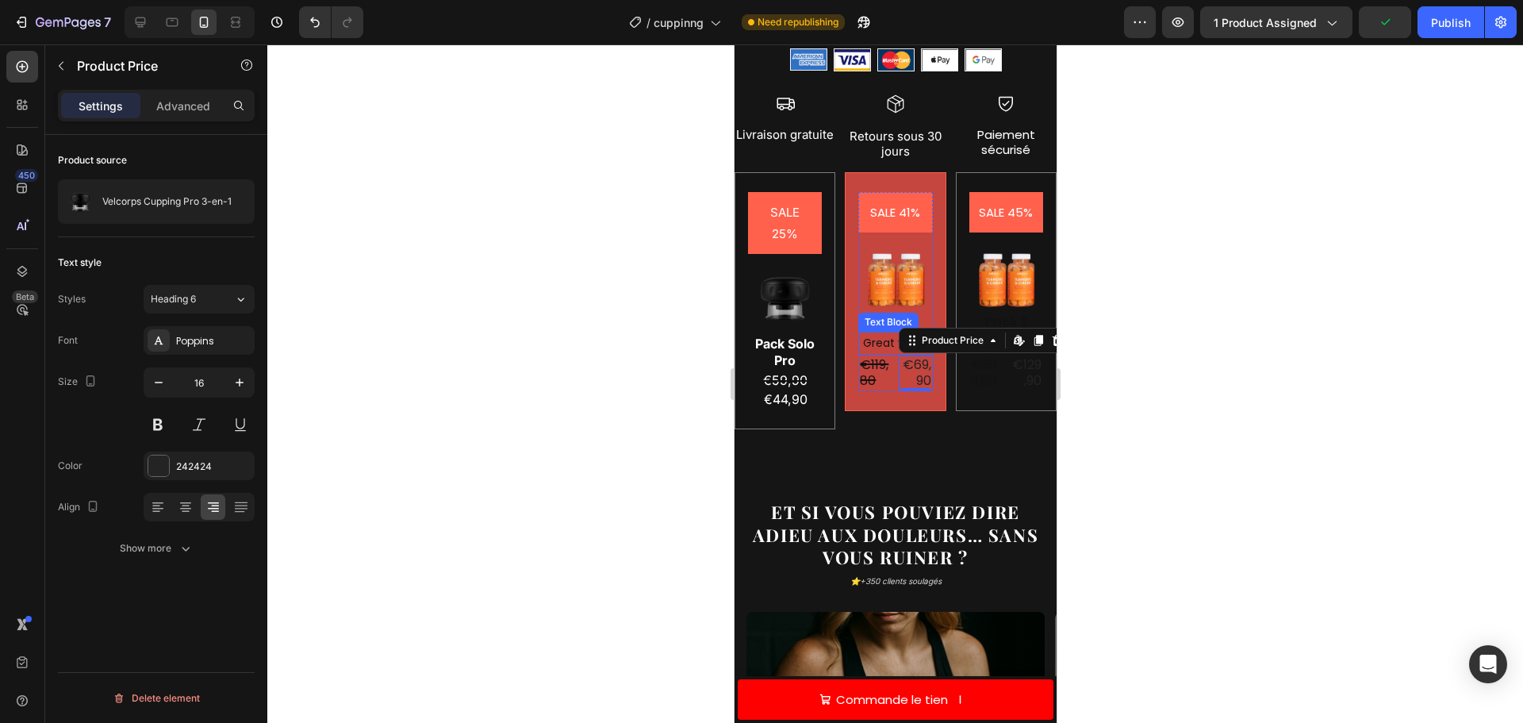
click at [869, 315] on div "Text Block" at bounding box center [888, 322] width 54 height 14
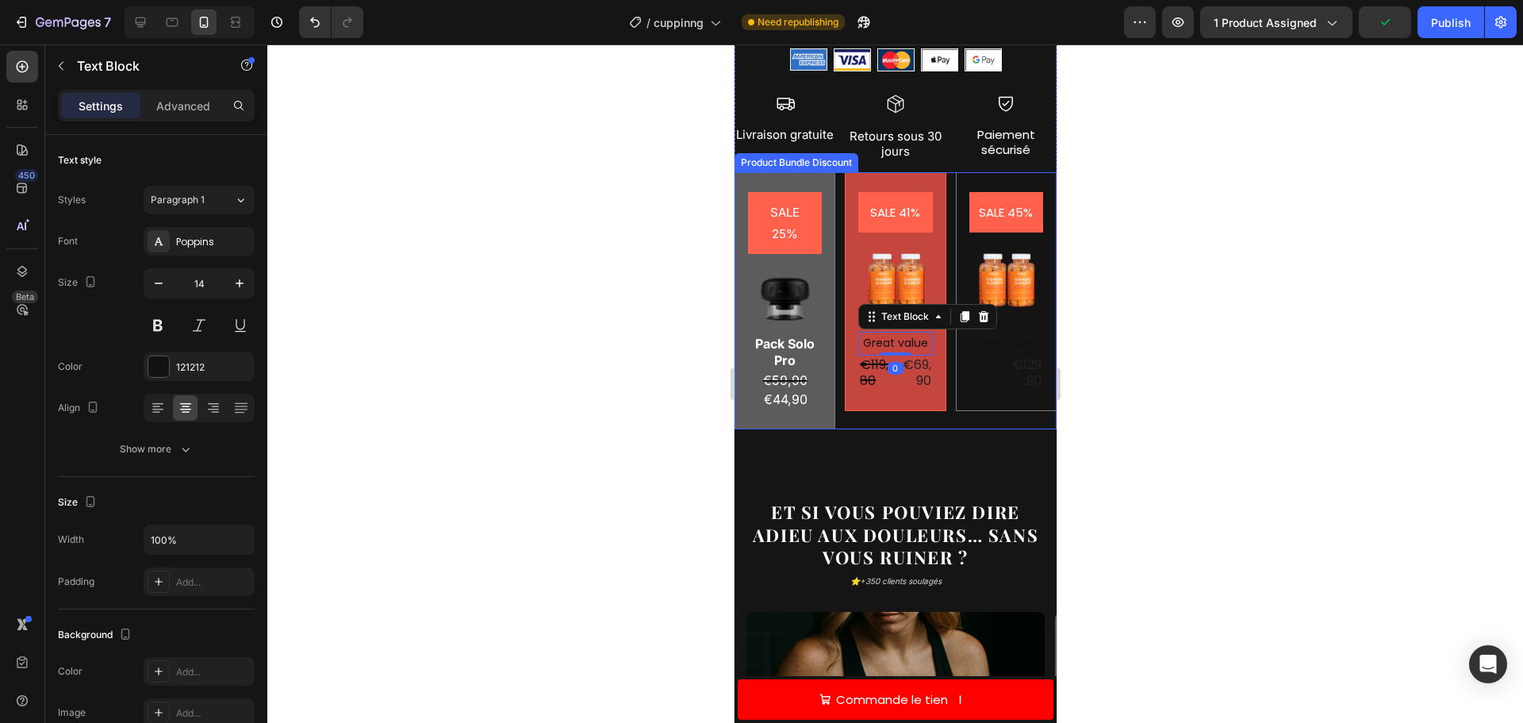
click at [739, 259] on div "SALE 25% Product Badge Image Pack Solo Pro Text Block €59,90 Product Price Prod…" at bounding box center [784, 301] width 101 height 258
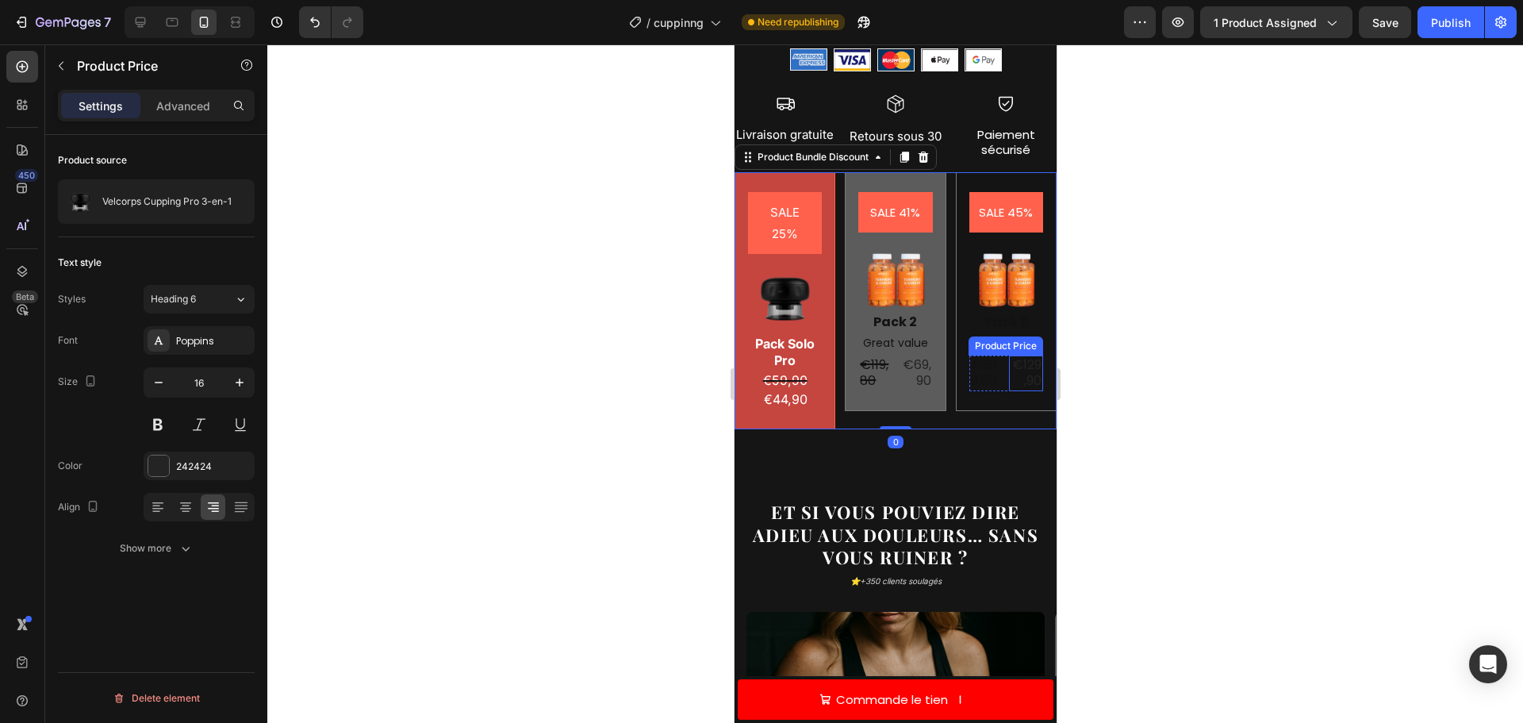
click at [898, 370] on div "€69,90" at bounding box center [915, 373] width 34 height 36
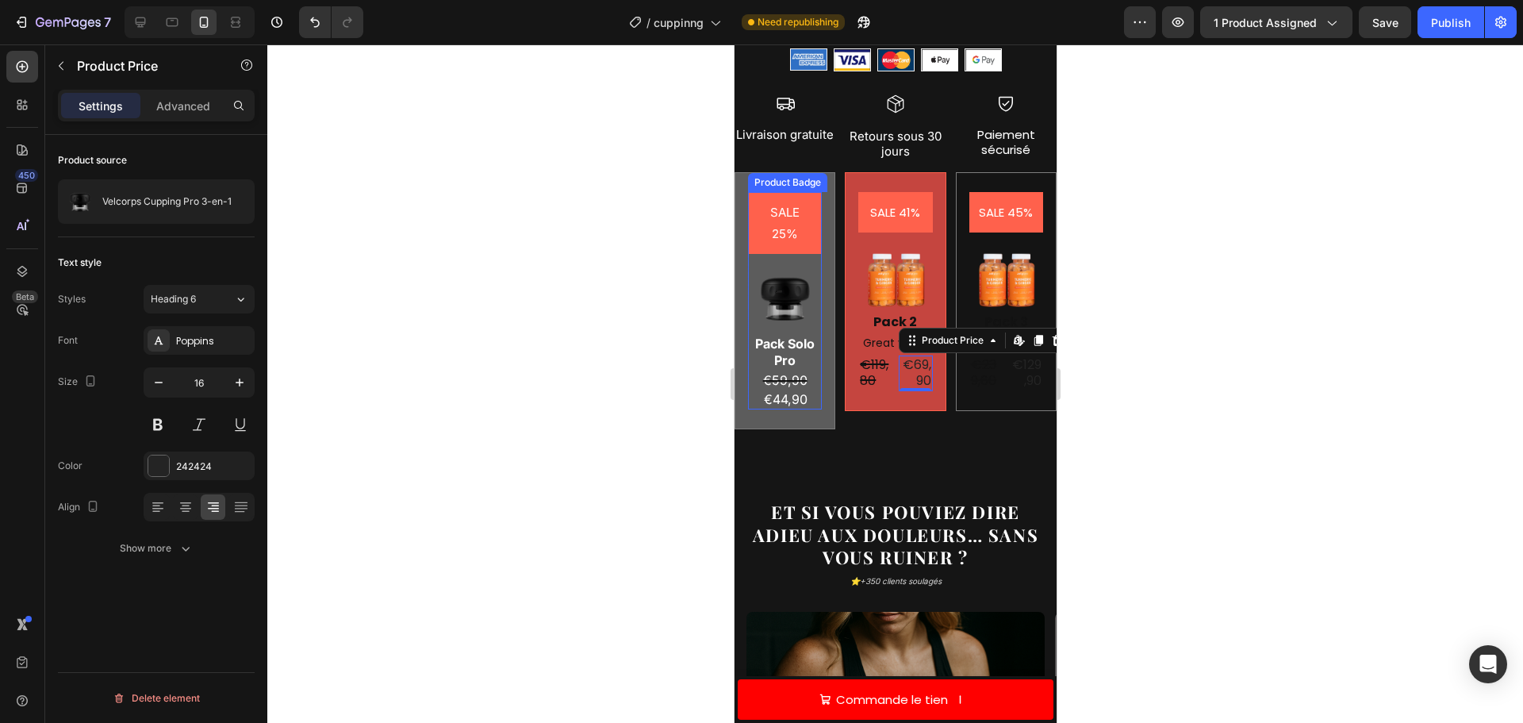
click at [786, 209] on pre "SALE 25%" at bounding box center [784, 223] width 74 height 62
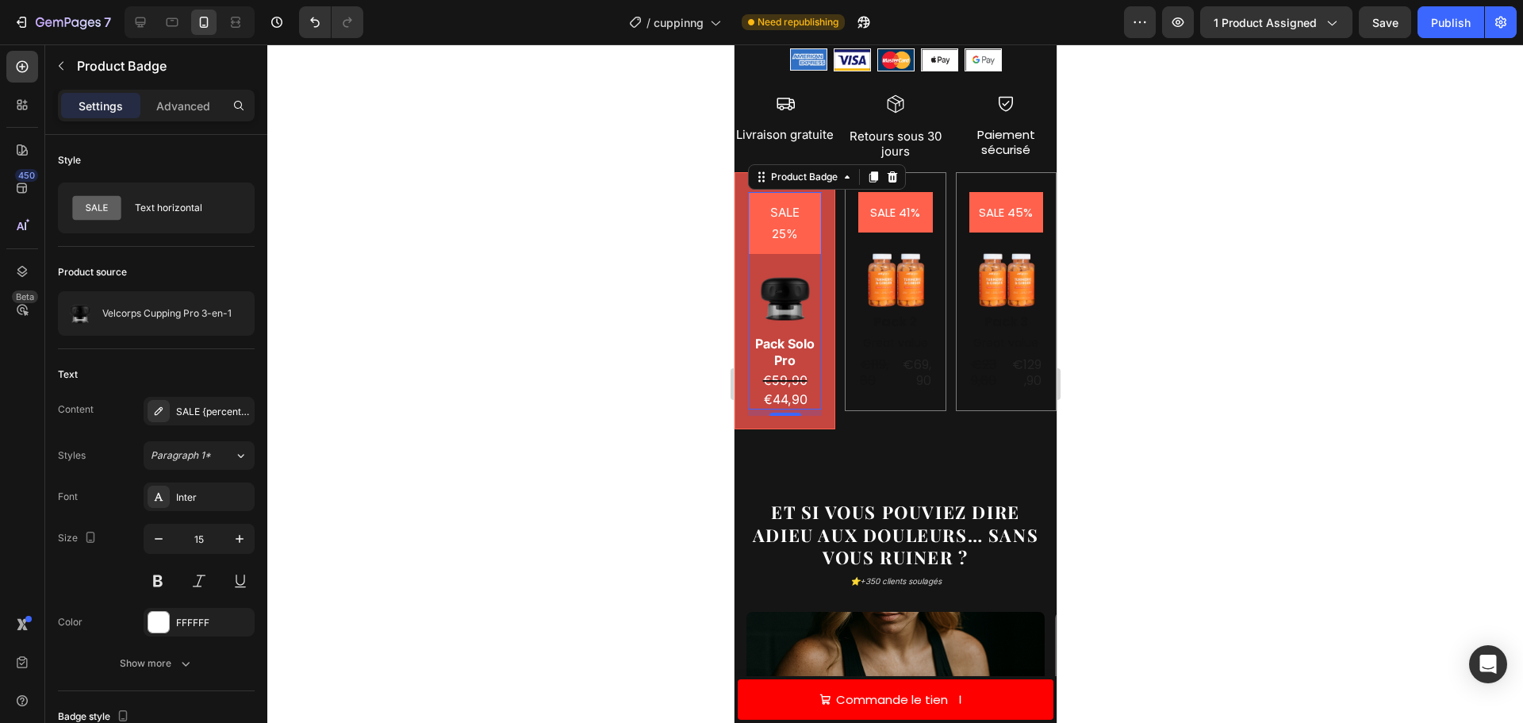
drag, startPoint x: 763, startPoint y: 201, endPoint x: 778, endPoint y: 197, distance: 15.6
click at [765, 201] on pre "SALE 25%" at bounding box center [784, 223] width 74 height 62
click at [778, 197] on pre "SALE 25%" at bounding box center [784, 223] width 74 height 62
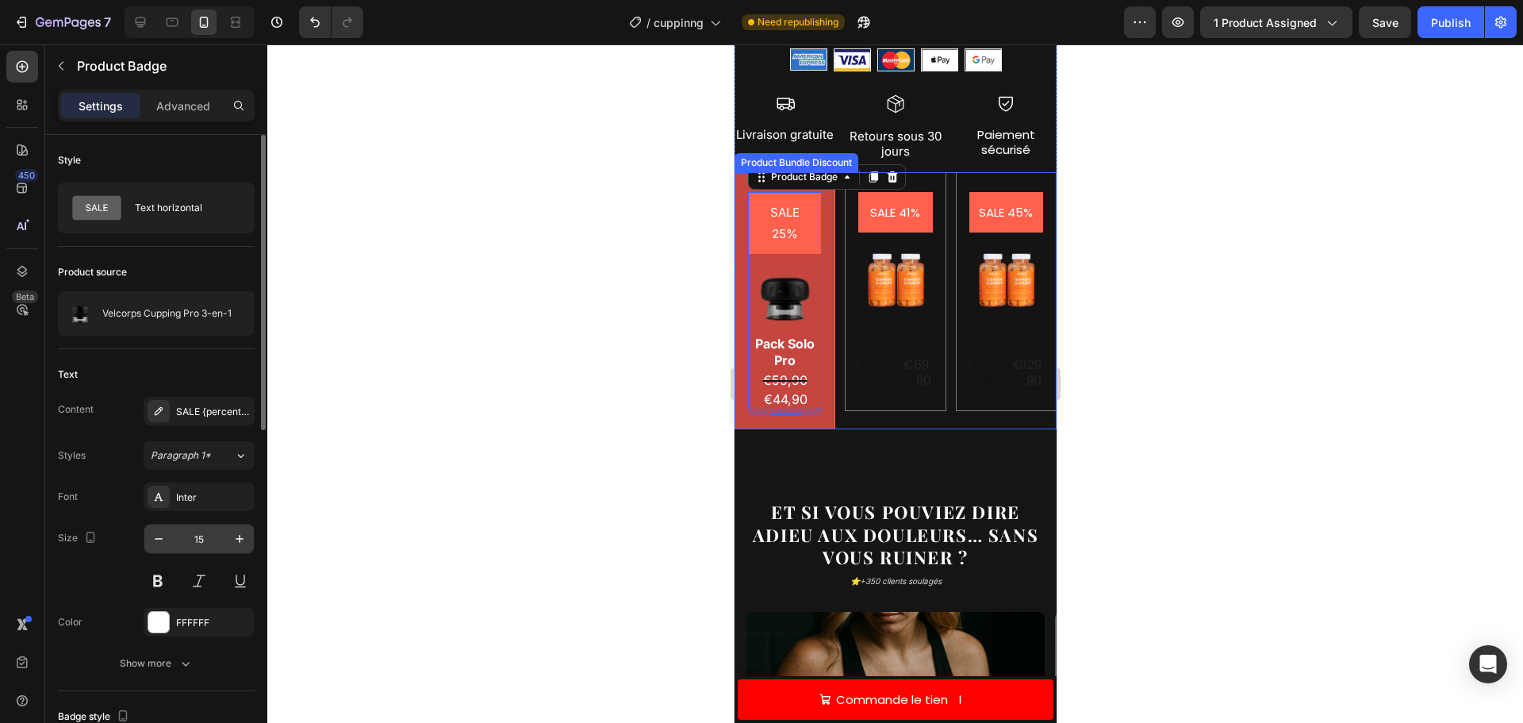
scroll to position [159, 0]
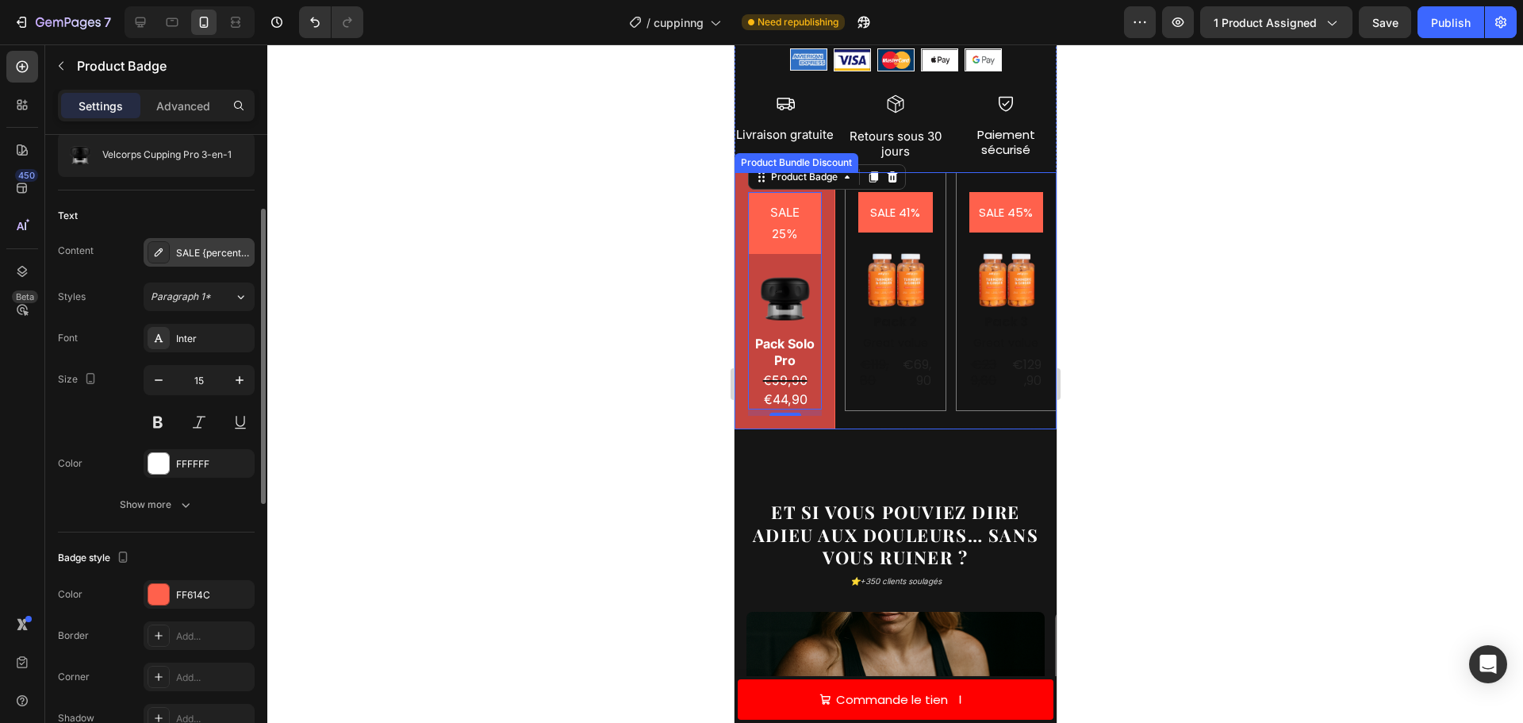
click at [196, 254] on div "SALE {percent_discount}" at bounding box center [213, 253] width 75 height 14
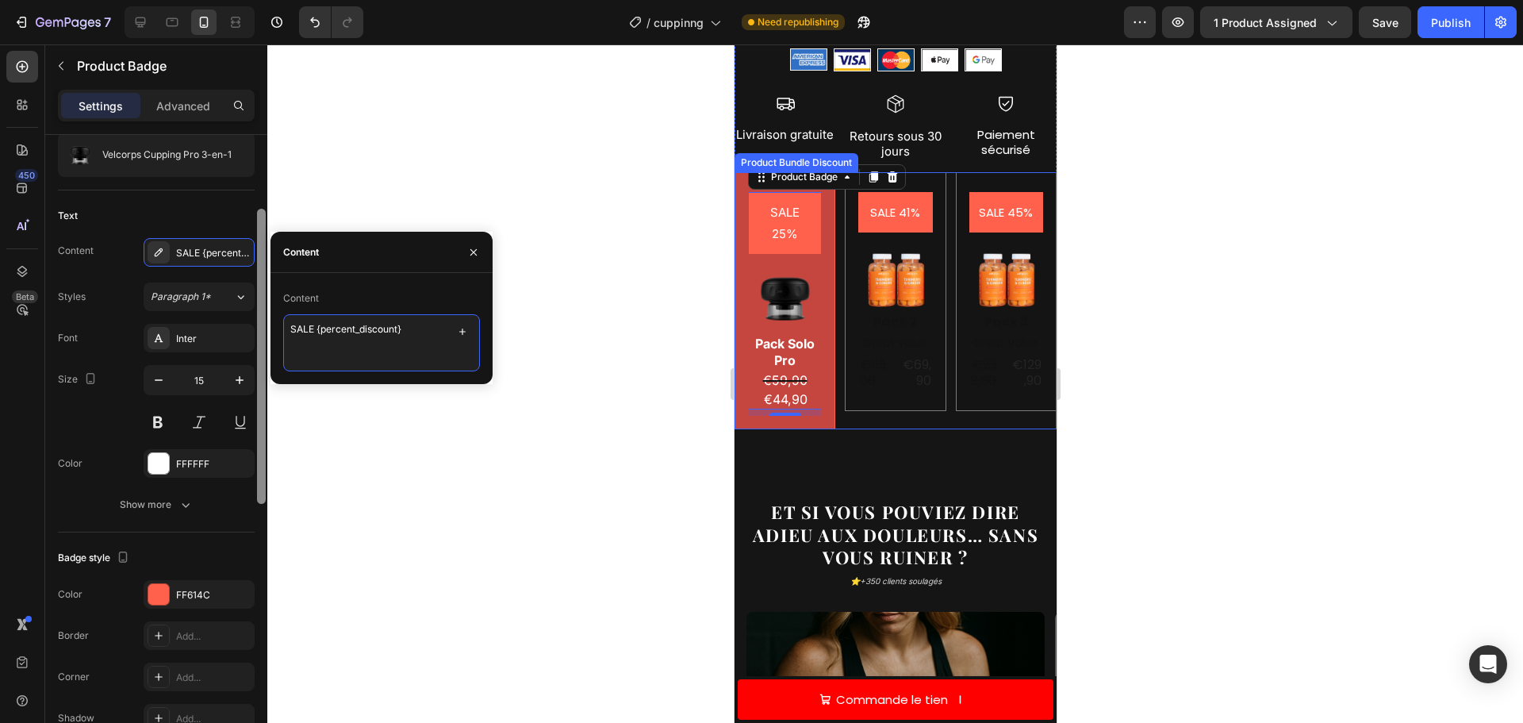
drag, startPoint x: 315, startPoint y: 325, endPoint x: 260, endPoint y: 309, distance: 57.2
click at [259, 324] on div "450 Beta Sections(18) Elements(84) Section Element Hero Section Product Detail …" at bounding box center [133, 383] width 267 height 678
type textarea "Économisez {percent_discount}"
click at [155, 373] on icon "button" at bounding box center [159, 380] width 16 height 16
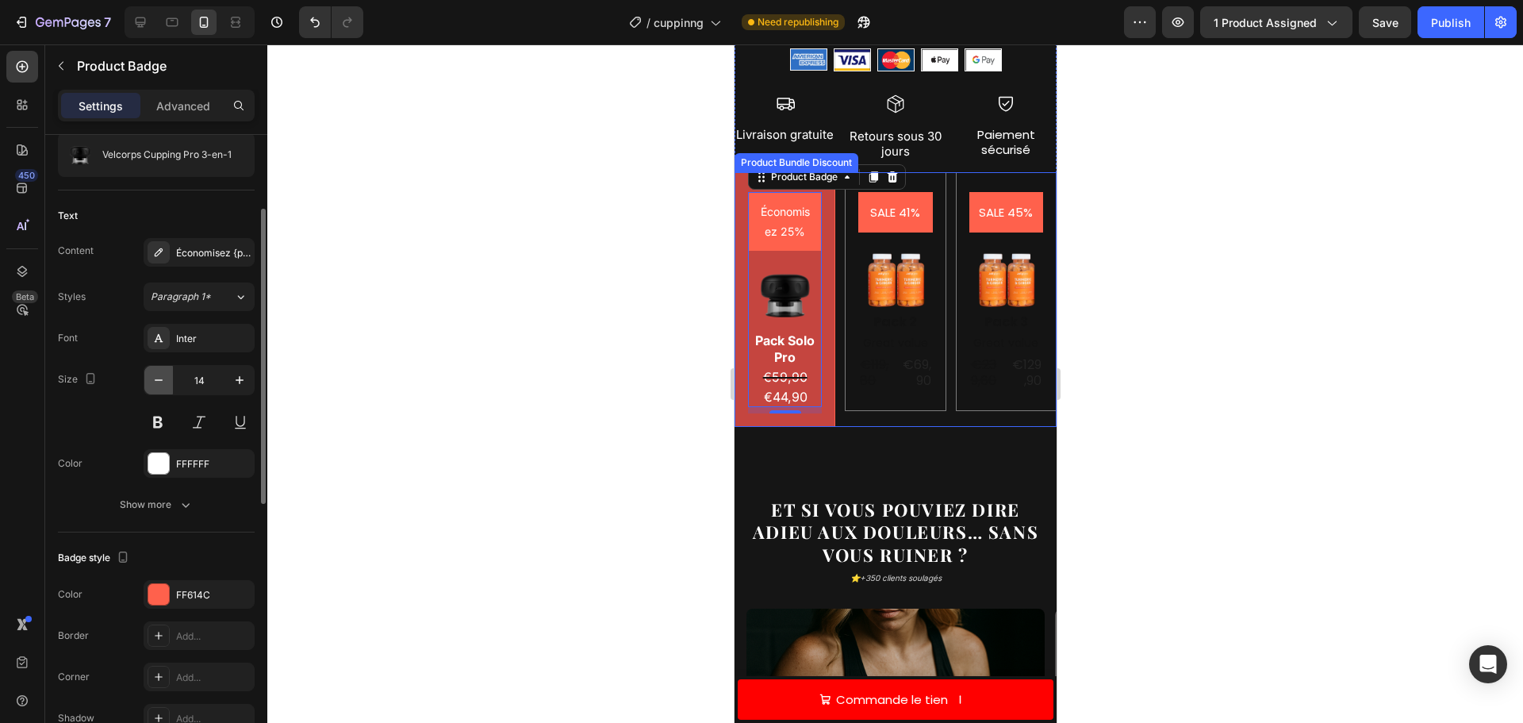
click at [155, 373] on icon "button" at bounding box center [159, 380] width 16 height 16
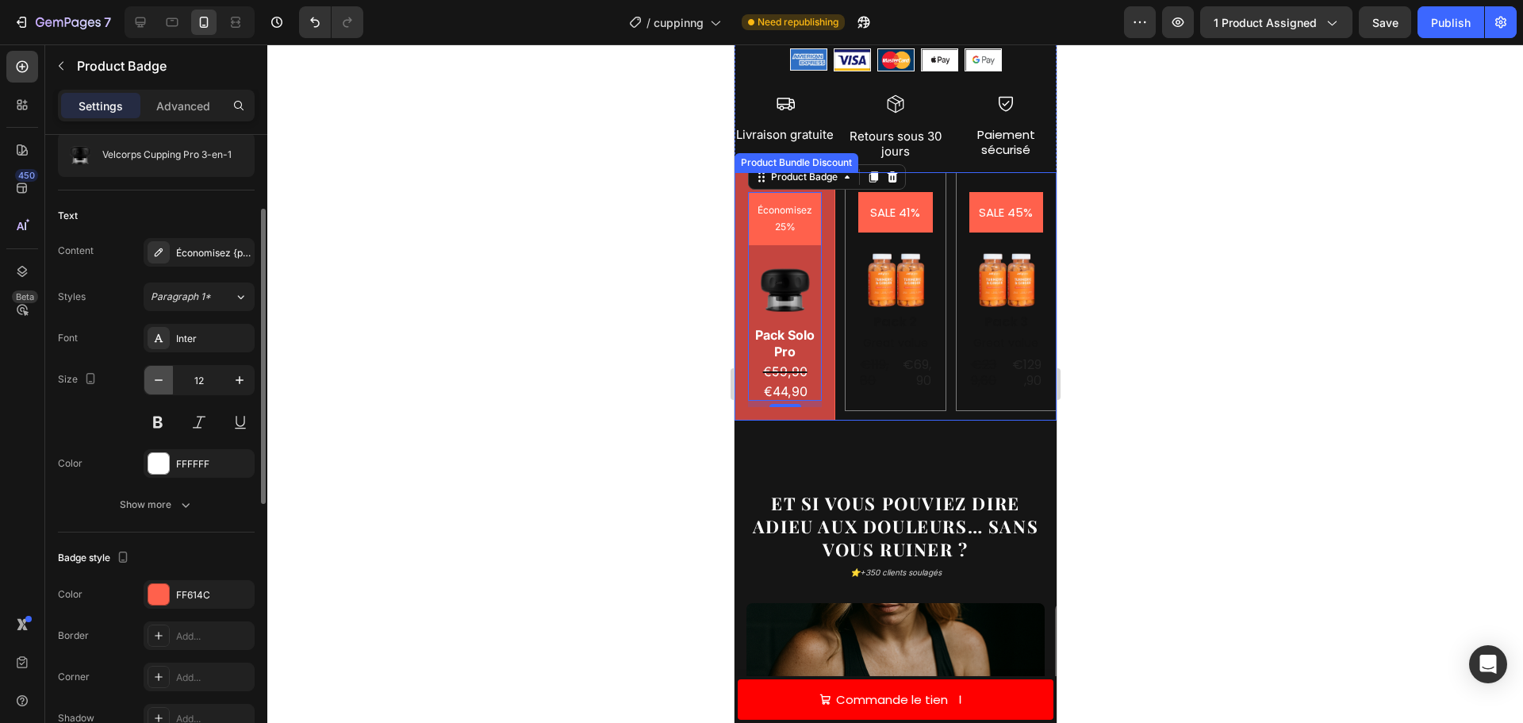
click at [155, 373] on icon "button" at bounding box center [159, 380] width 16 height 16
type input "11"
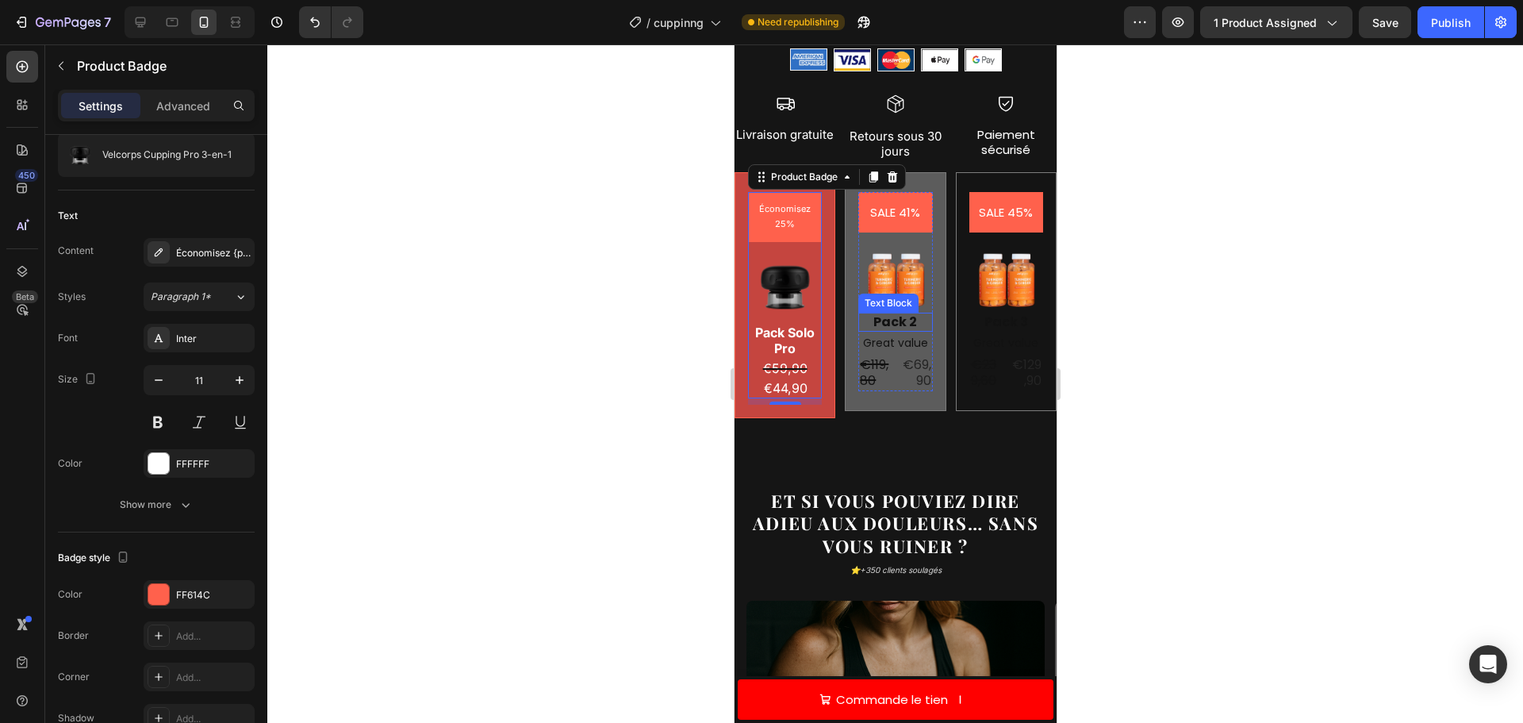
click at [880, 313] on div "Pack 2" at bounding box center [895, 323] width 74 height 20
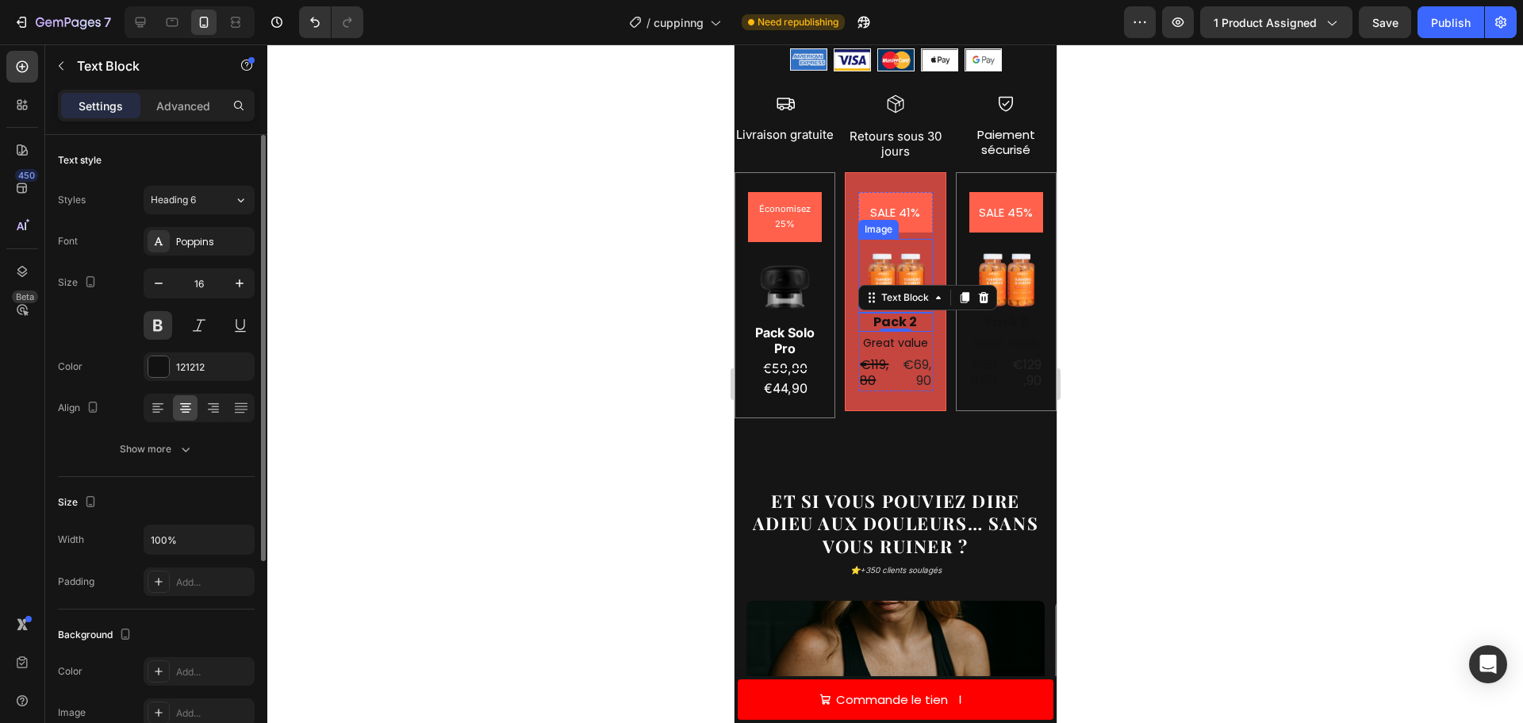
click at [888, 257] on img at bounding box center [895, 276] width 74 height 74
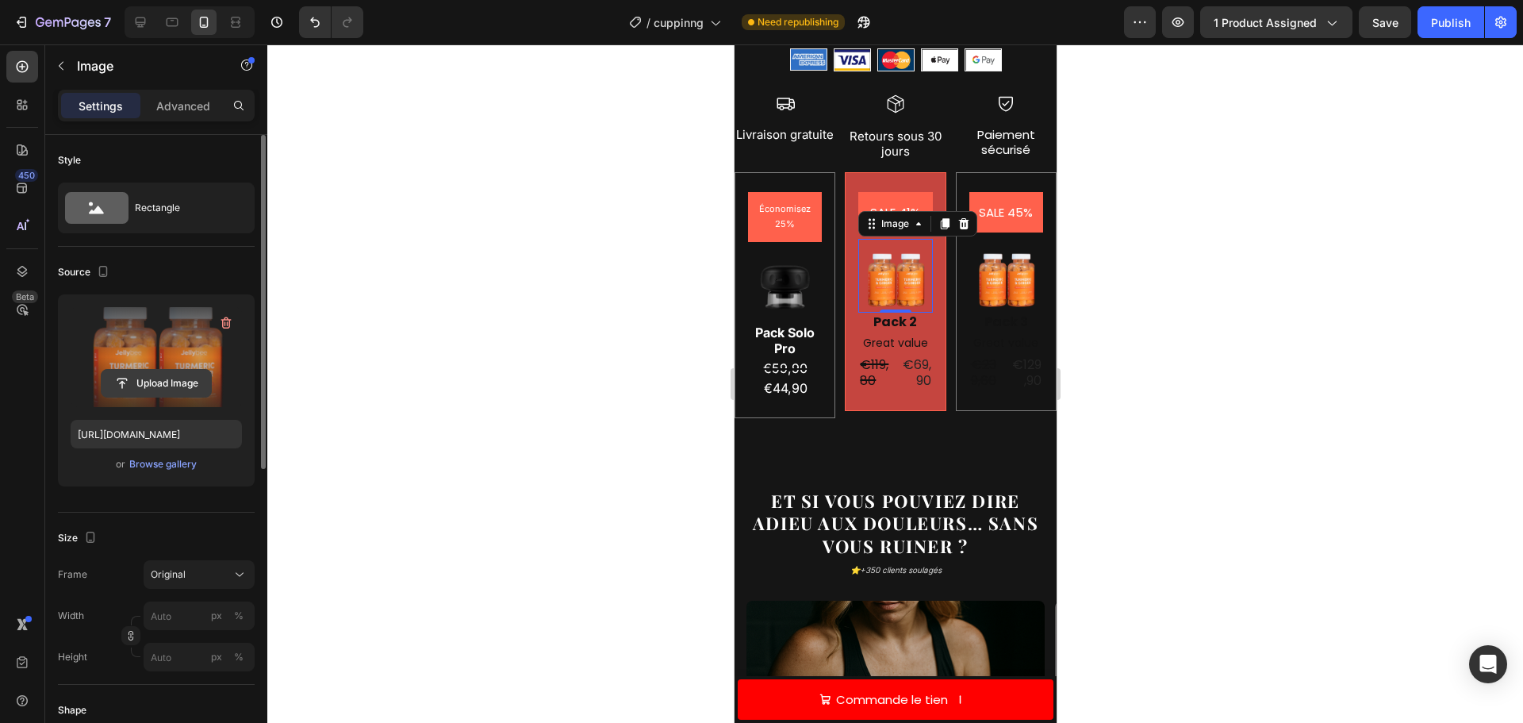
click at [160, 382] on input "file" at bounding box center [156, 383] width 109 height 27
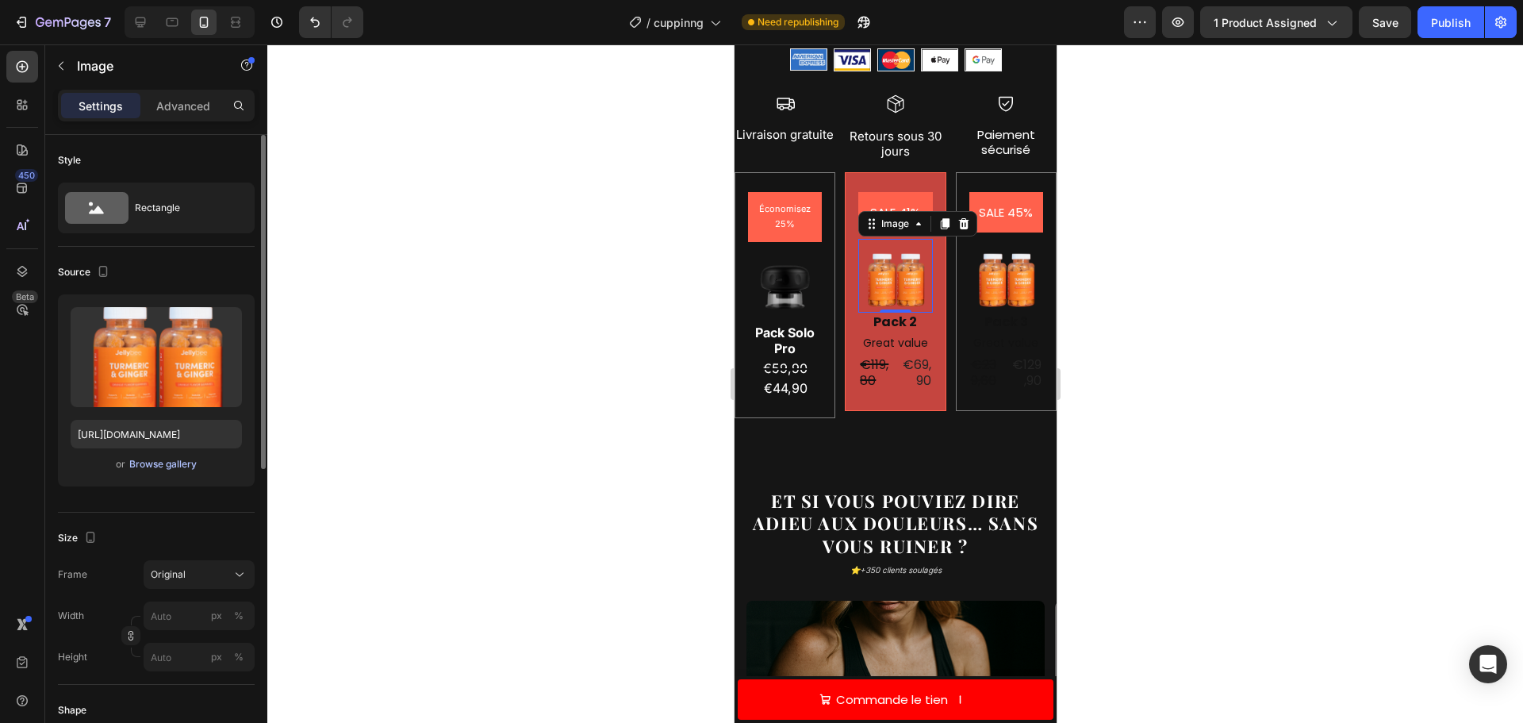
click at [153, 464] on div "Browse gallery" at bounding box center [162, 464] width 67 height 14
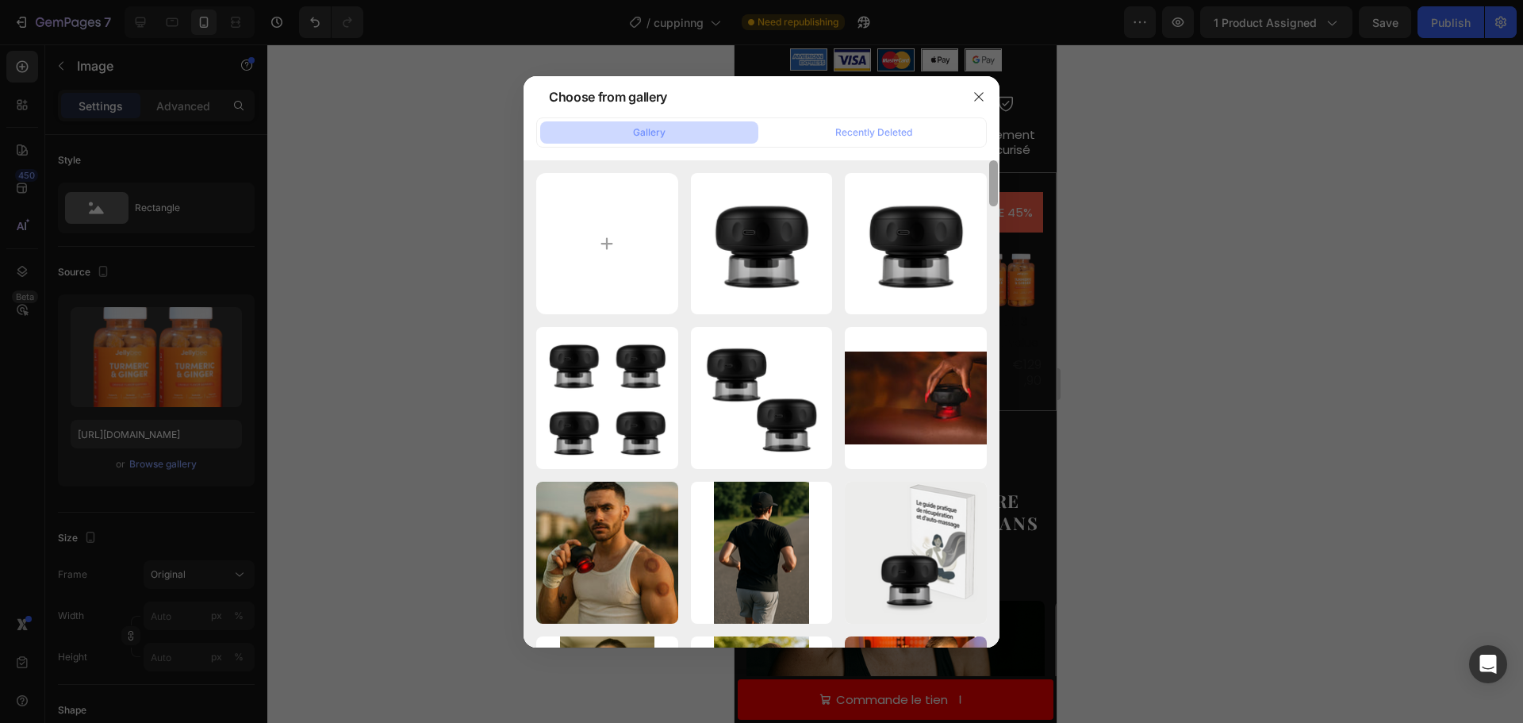
drag, startPoint x: 993, startPoint y: 574, endPoint x: 940, endPoint y: 147, distance: 430.9
click at [940, 147] on div "Gallery Recently Deleted pack 1.png 625.29 kb pack 1.png 625.29 kb packi 4.png …" at bounding box center [762, 382] width 476 height 530
click at [611, 222] on input "file" at bounding box center [607, 244] width 142 height 142
type input "C:\fakepath\re (4).png"
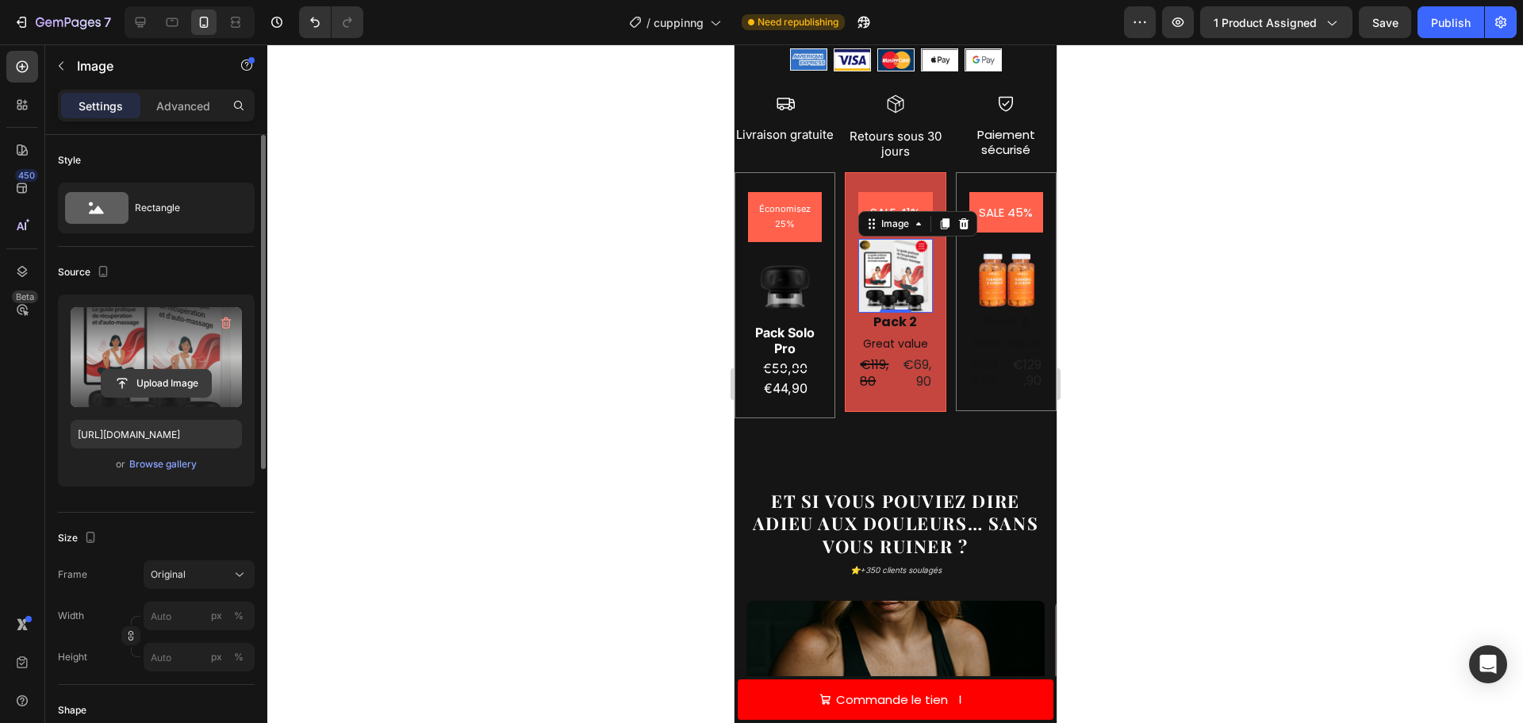
click at [154, 370] on input "file" at bounding box center [156, 383] width 109 height 27
click at [168, 379] on input "file" at bounding box center [156, 383] width 109 height 27
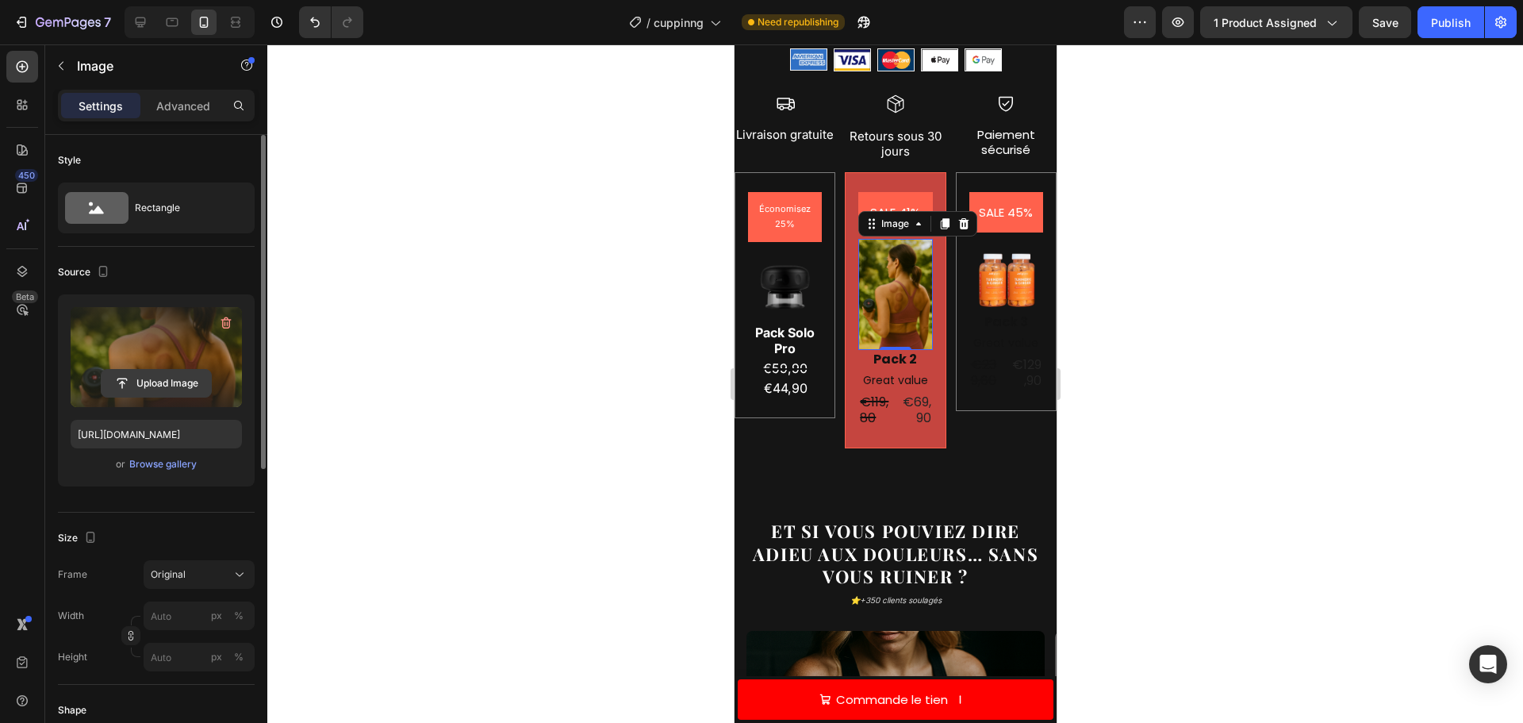
click at [168, 374] on input "file" at bounding box center [156, 383] width 109 height 27
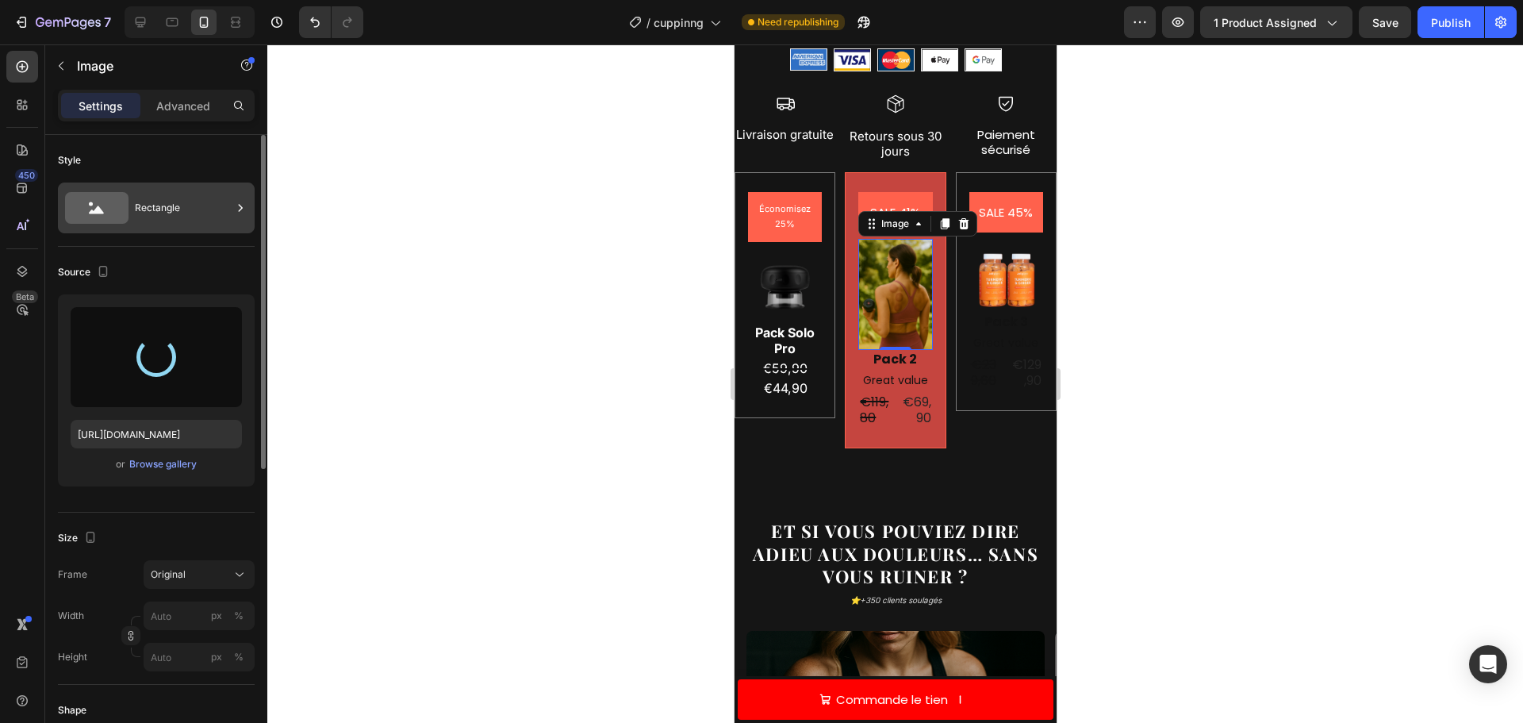
type input "https://cdn.shopify.com/s/files/1/0912/5026/2402/files/gempages_577438704042246…"
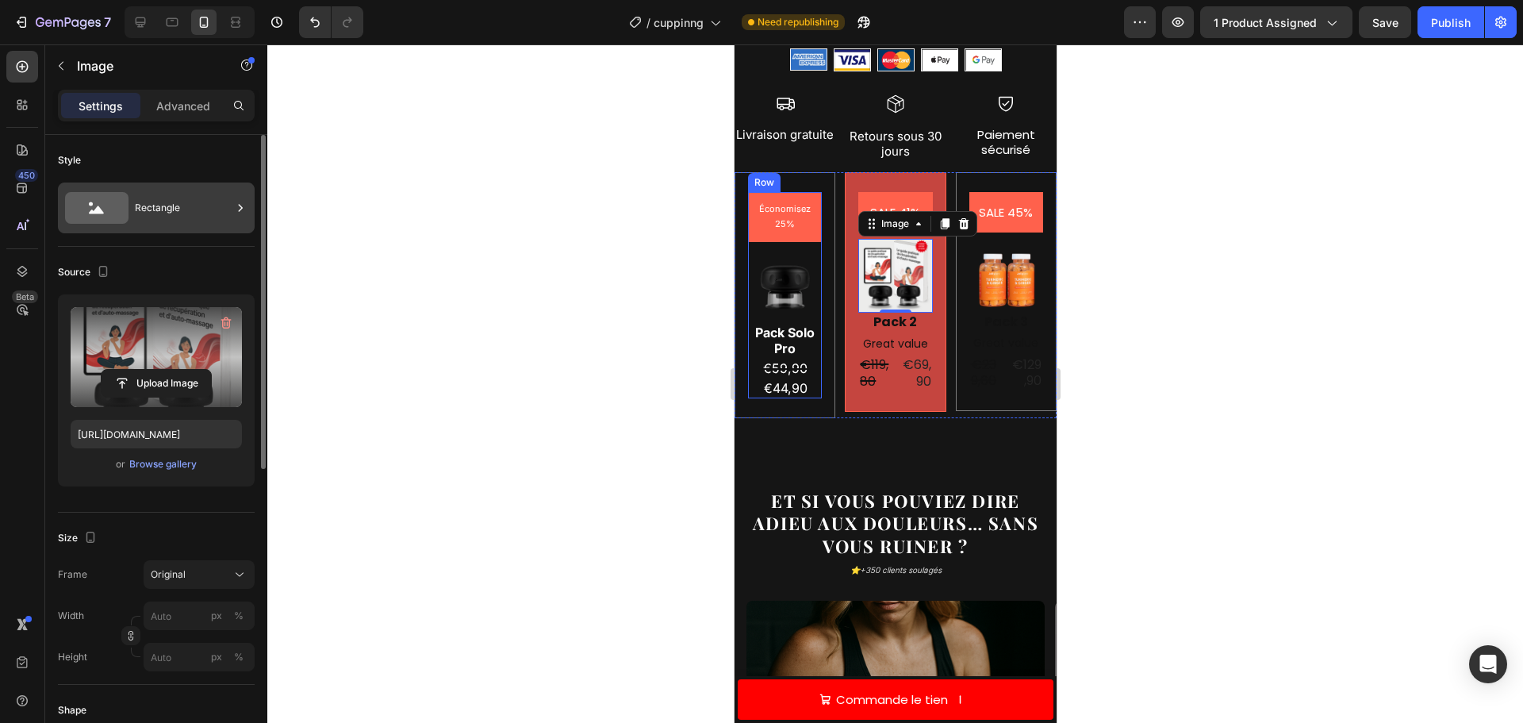
click at [160, 199] on div "Rectangle" at bounding box center [183, 208] width 97 height 36
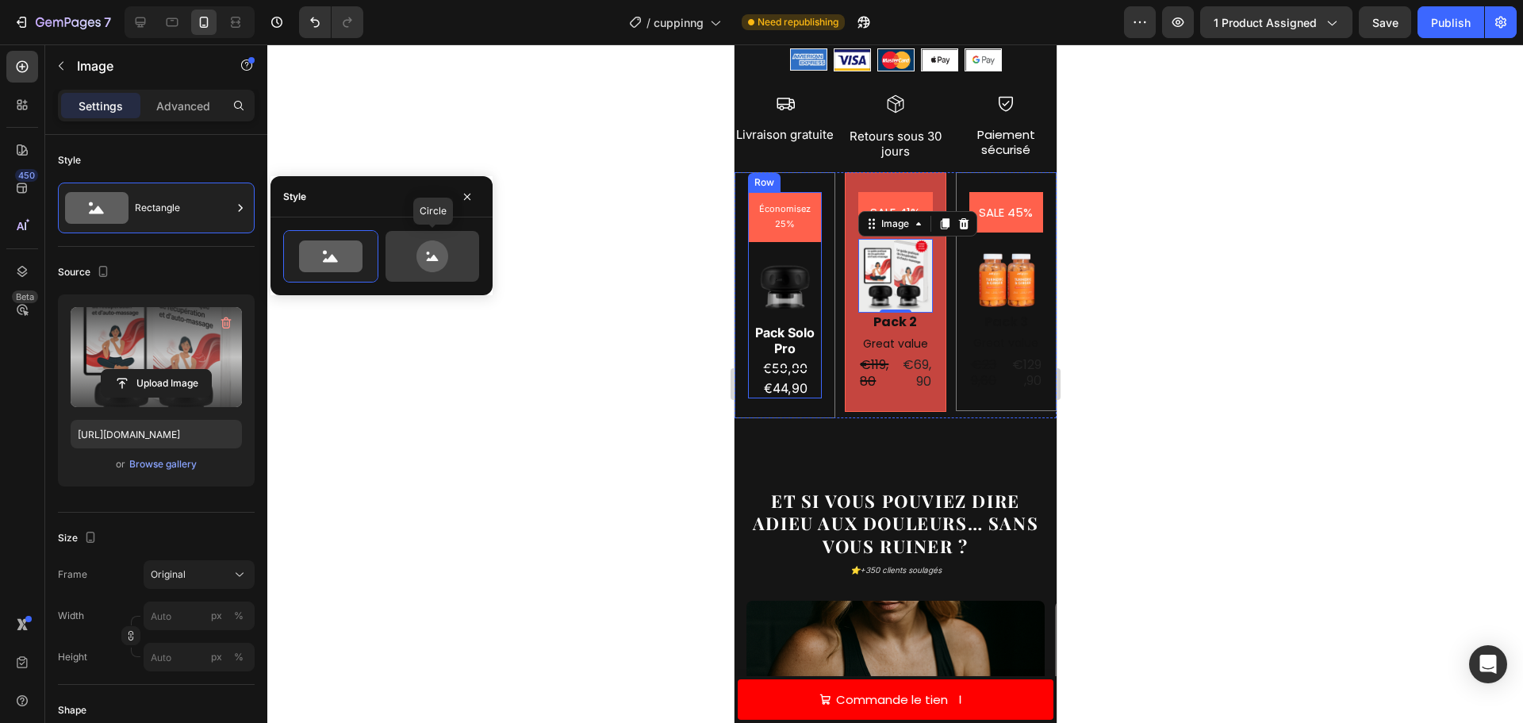
click at [443, 254] on icon at bounding box center [432, 256] width 32 height 32
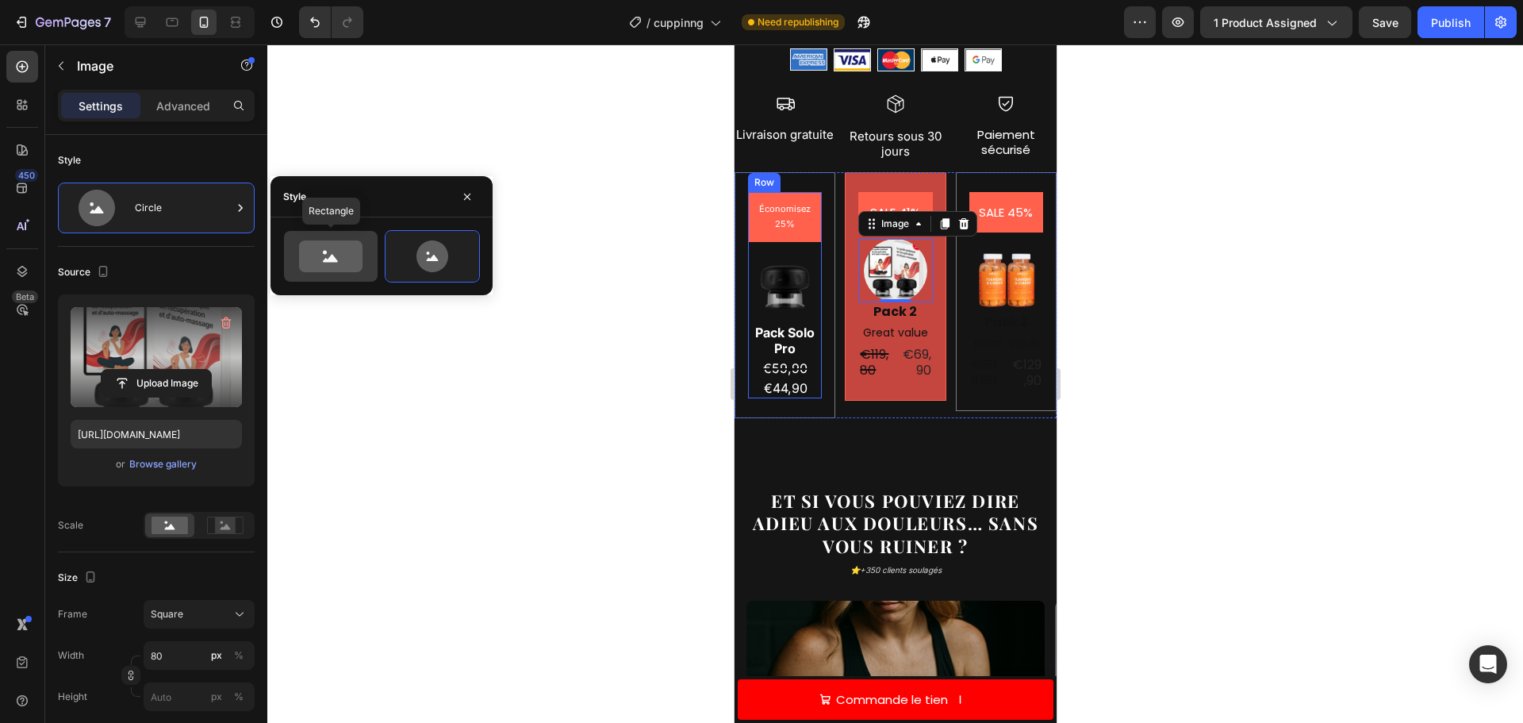
click at [290, 251] on div at bounding box center [331, 256] width 94 height 51
type input "100"
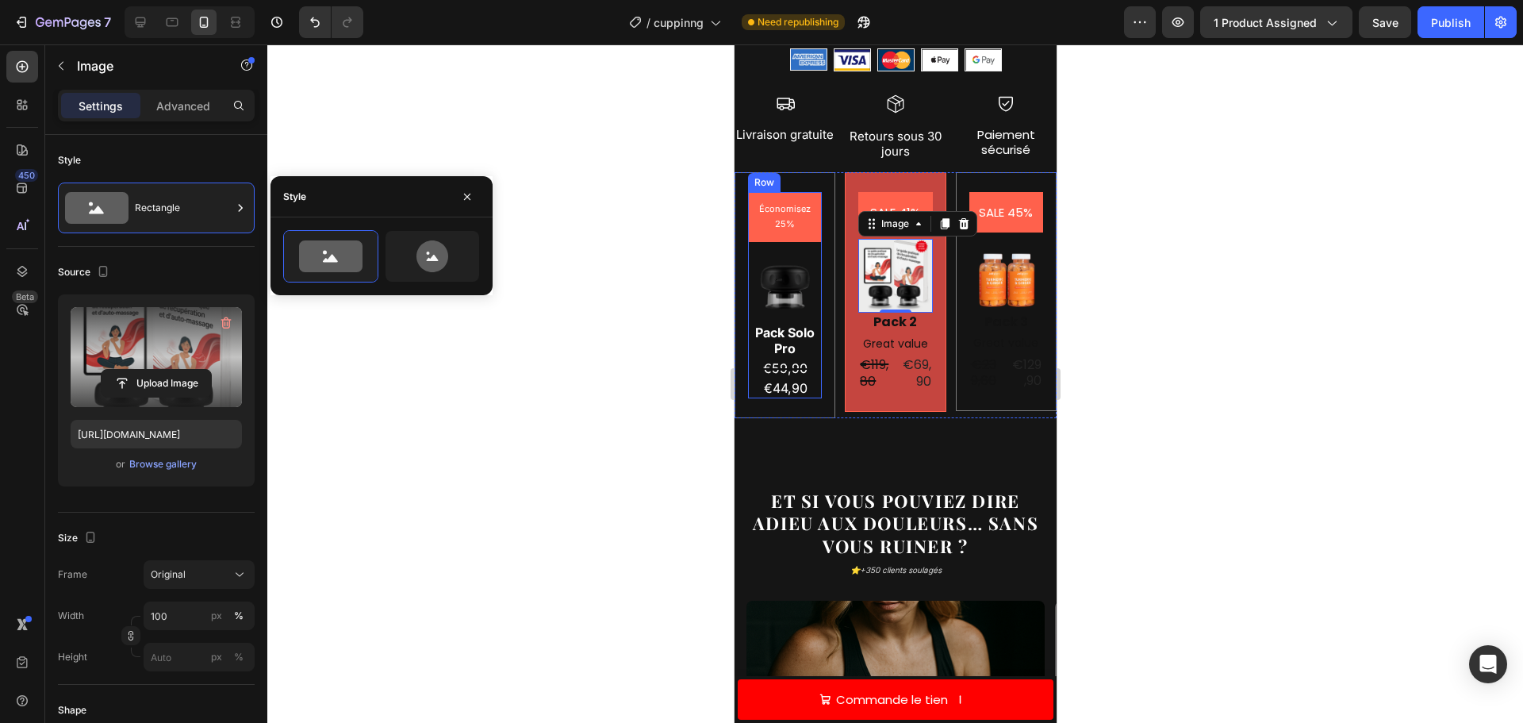
click at [520, 447] on div at bounding box center [895, 383] width 1256 height 678
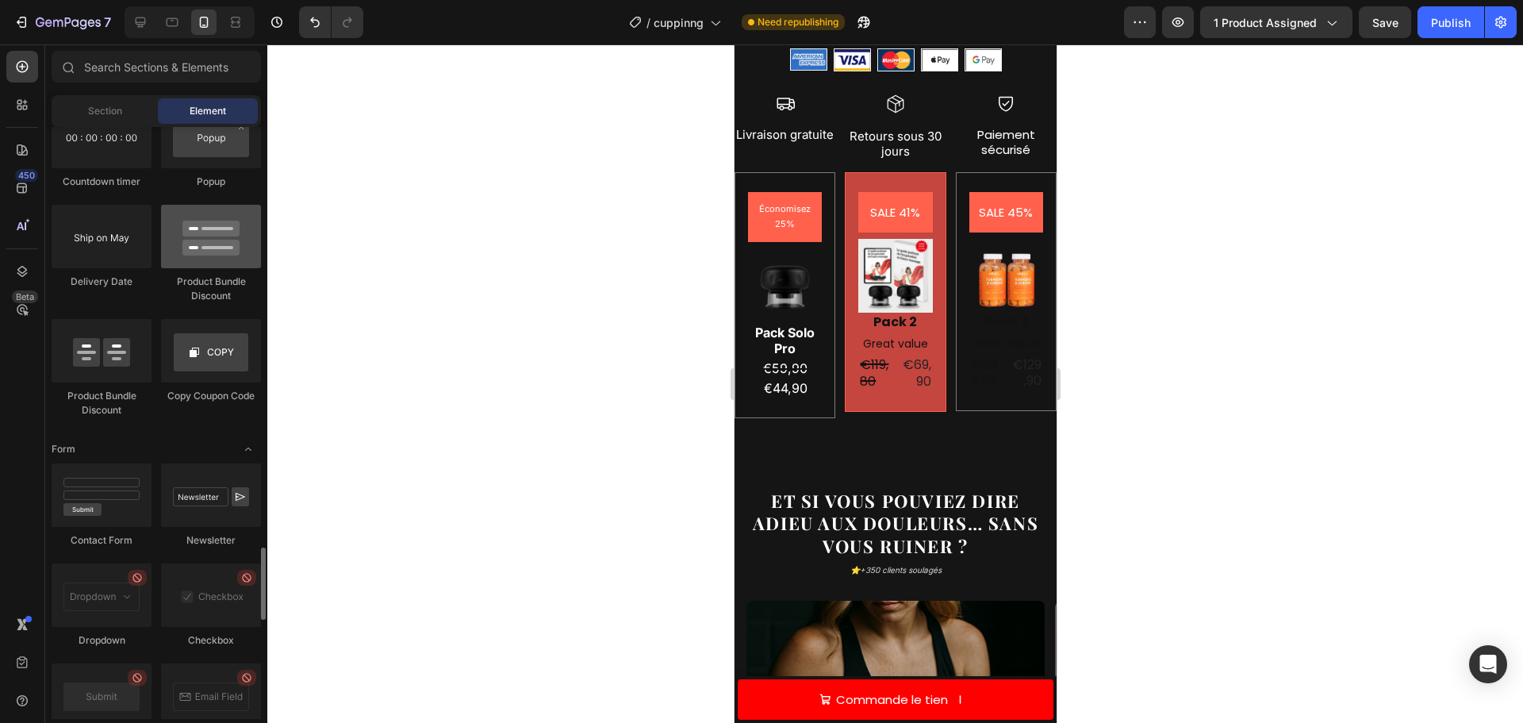
scroll to position [3332, 0]
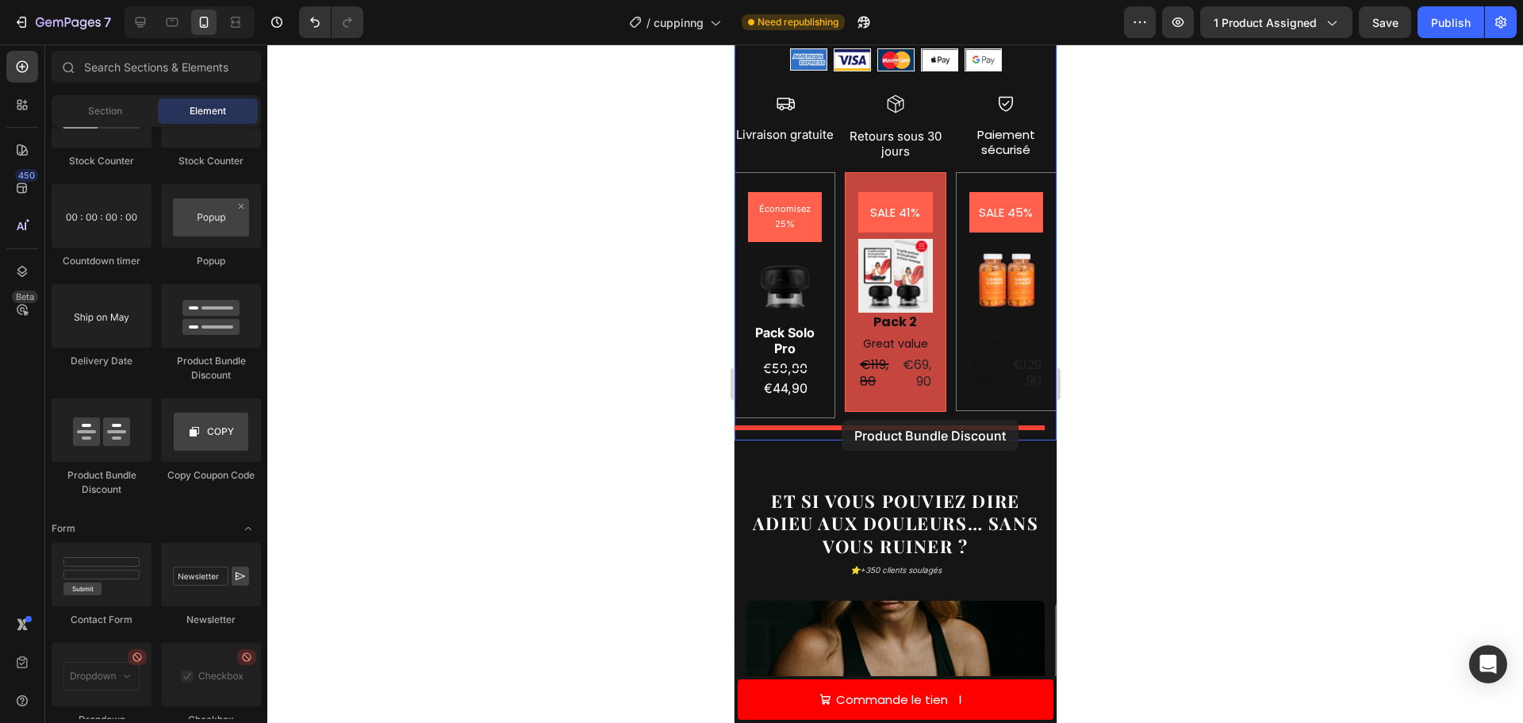
drag, startPoint x: 941, startPoint y: 370, endPoint x: 841, endPoint y: 420, distance: 111.8
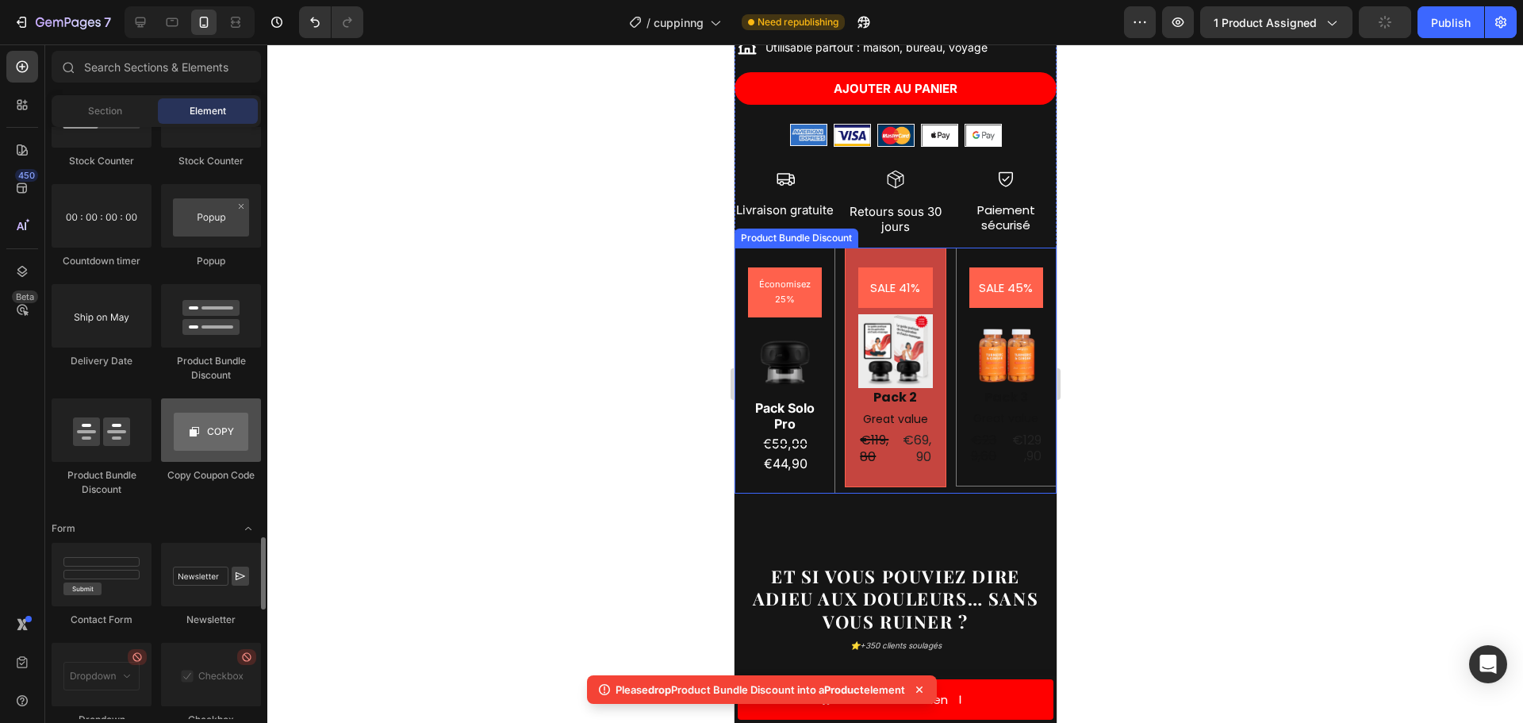
scroll to position [795, 0]
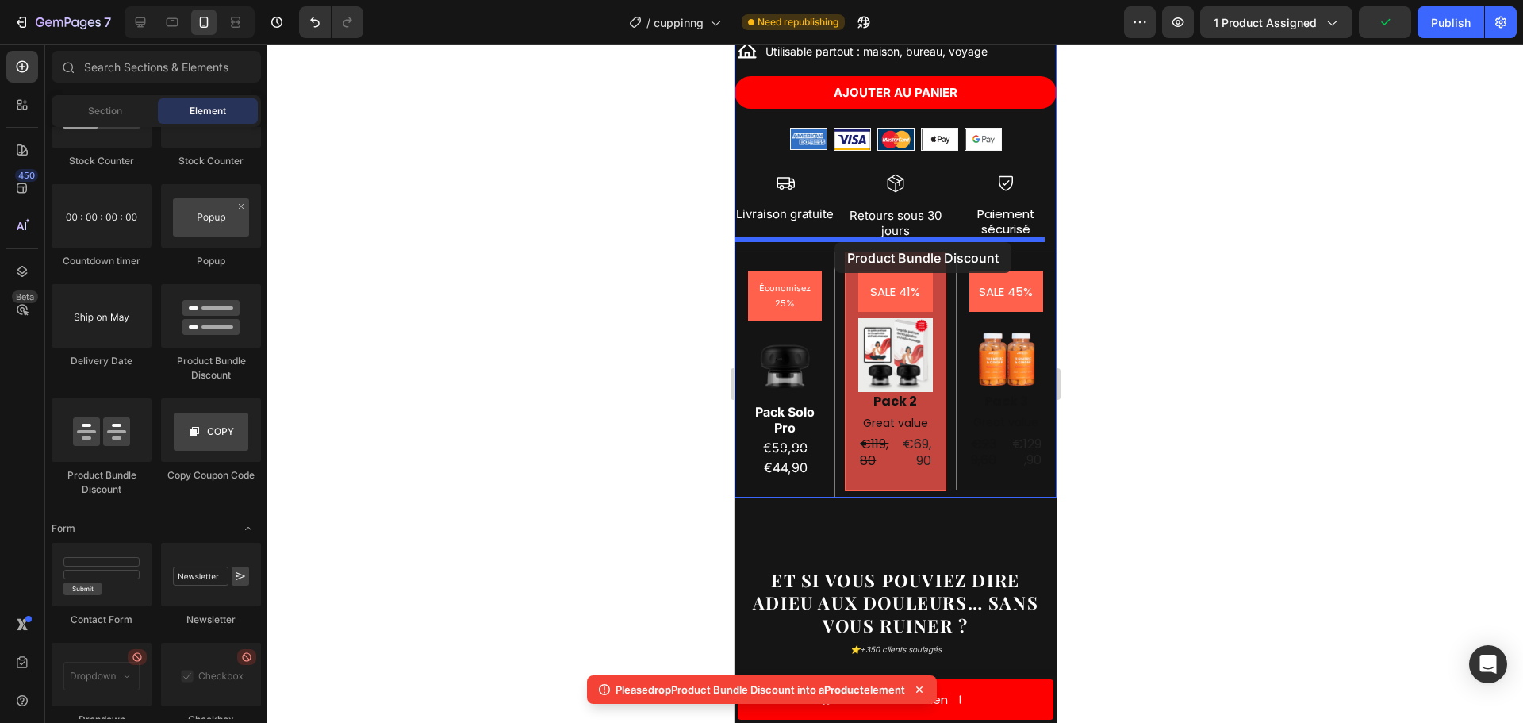
drag, startPoint x: 949, startPoint y: 371, endPoint x: 839, endPoint y: 242, distance: 169.4
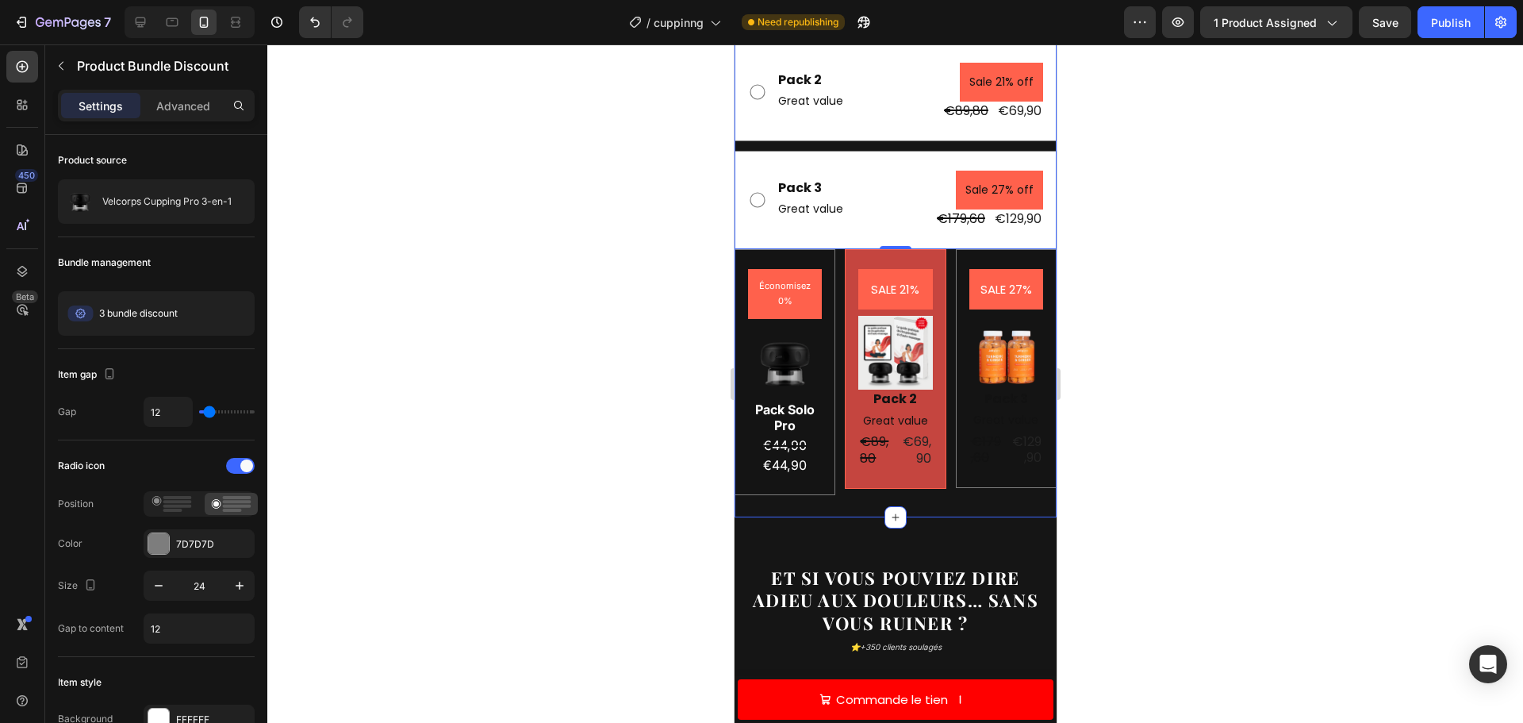
scroll to position [1112, 0]
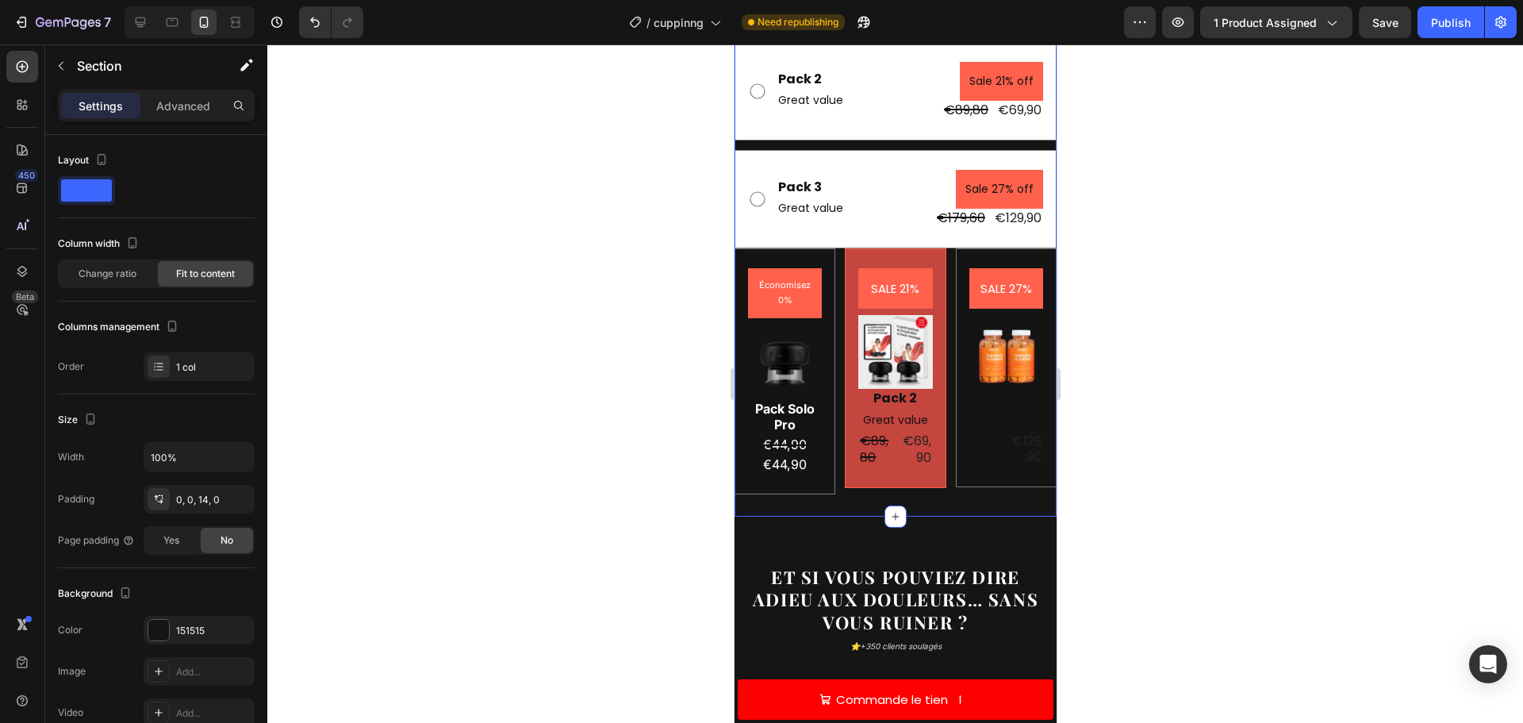
click at [942, 248] on div "Économisez 0% Product Badge Image Pack Solo Pro Text Block €44,90 Product Price…" at bounding box center [895, 371] width 322 height 246
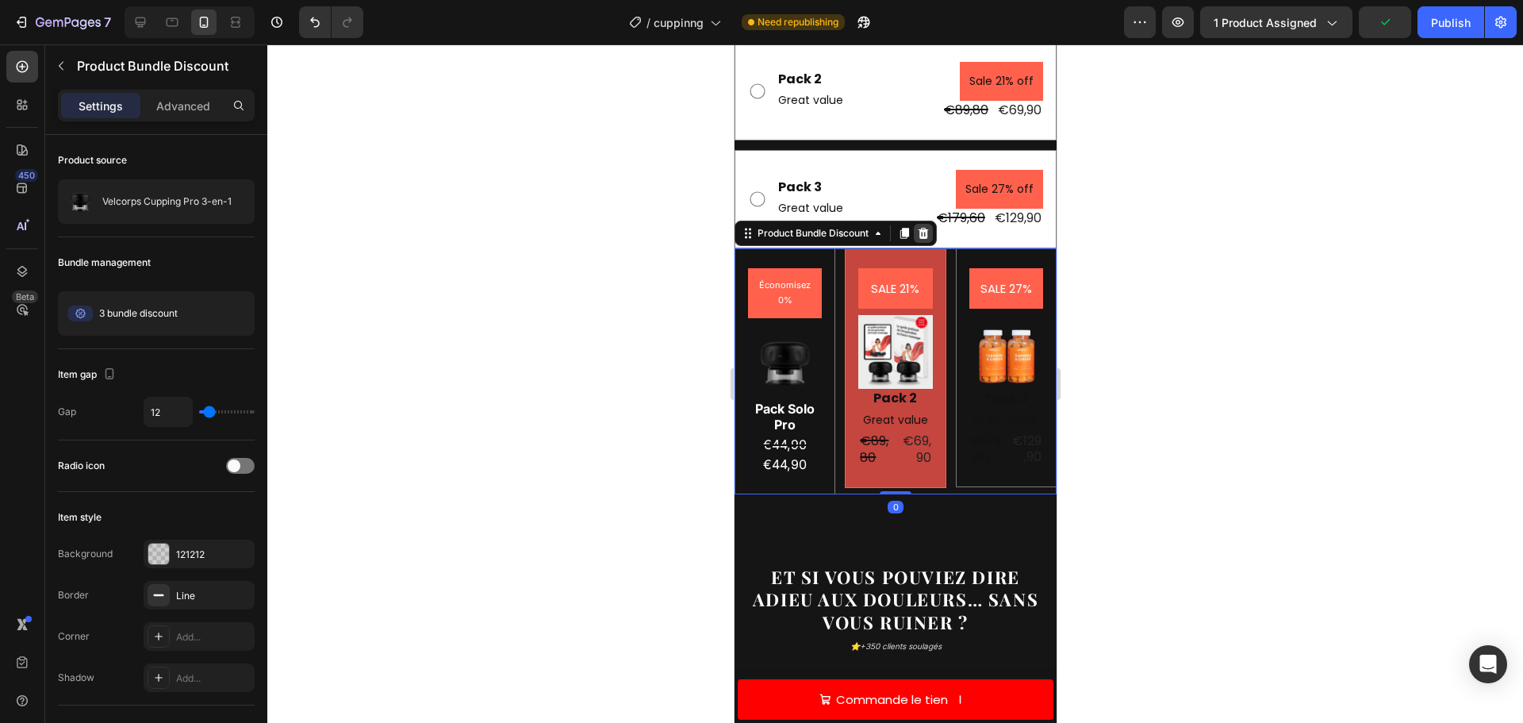
click at [928, 227] on icon at bounding box center [922, 233] width 13 height 13
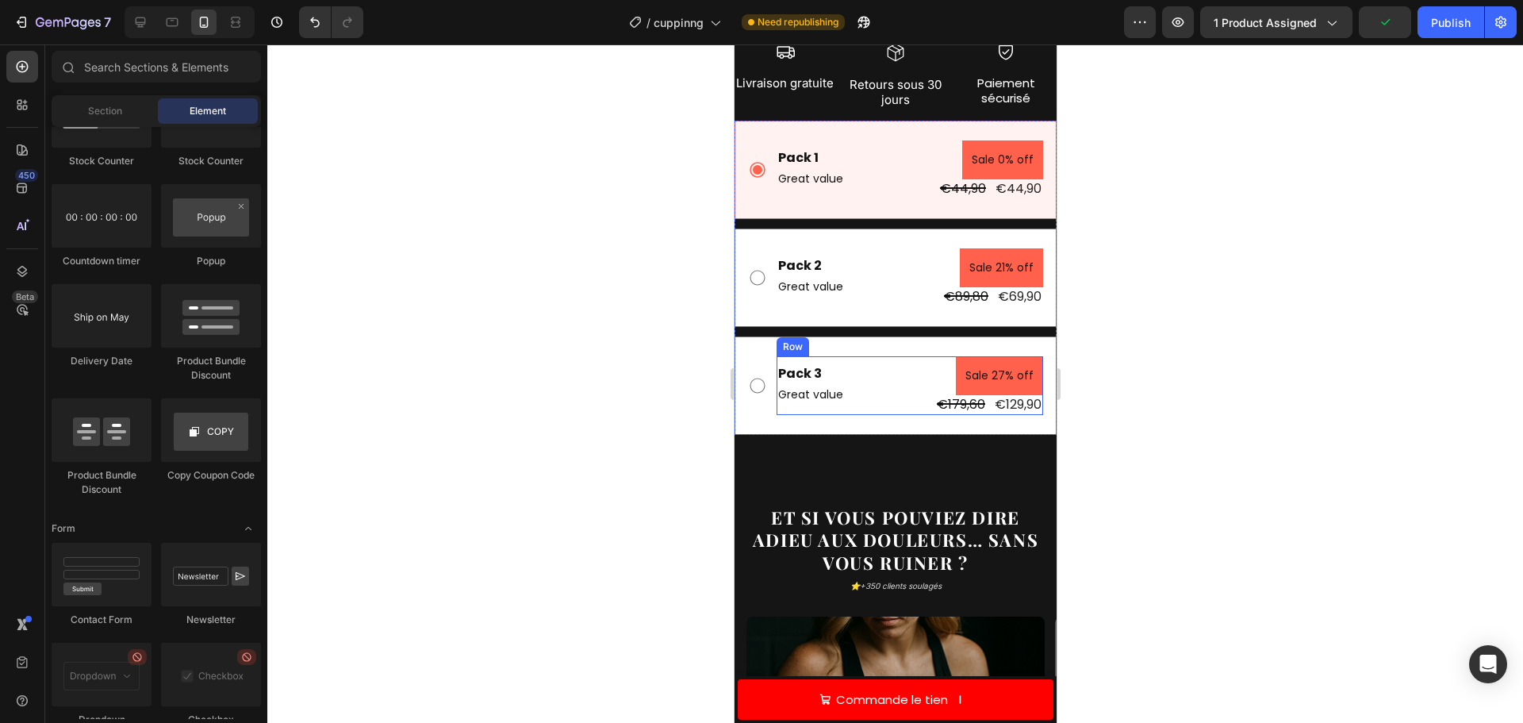
scroll to position [795, 0]
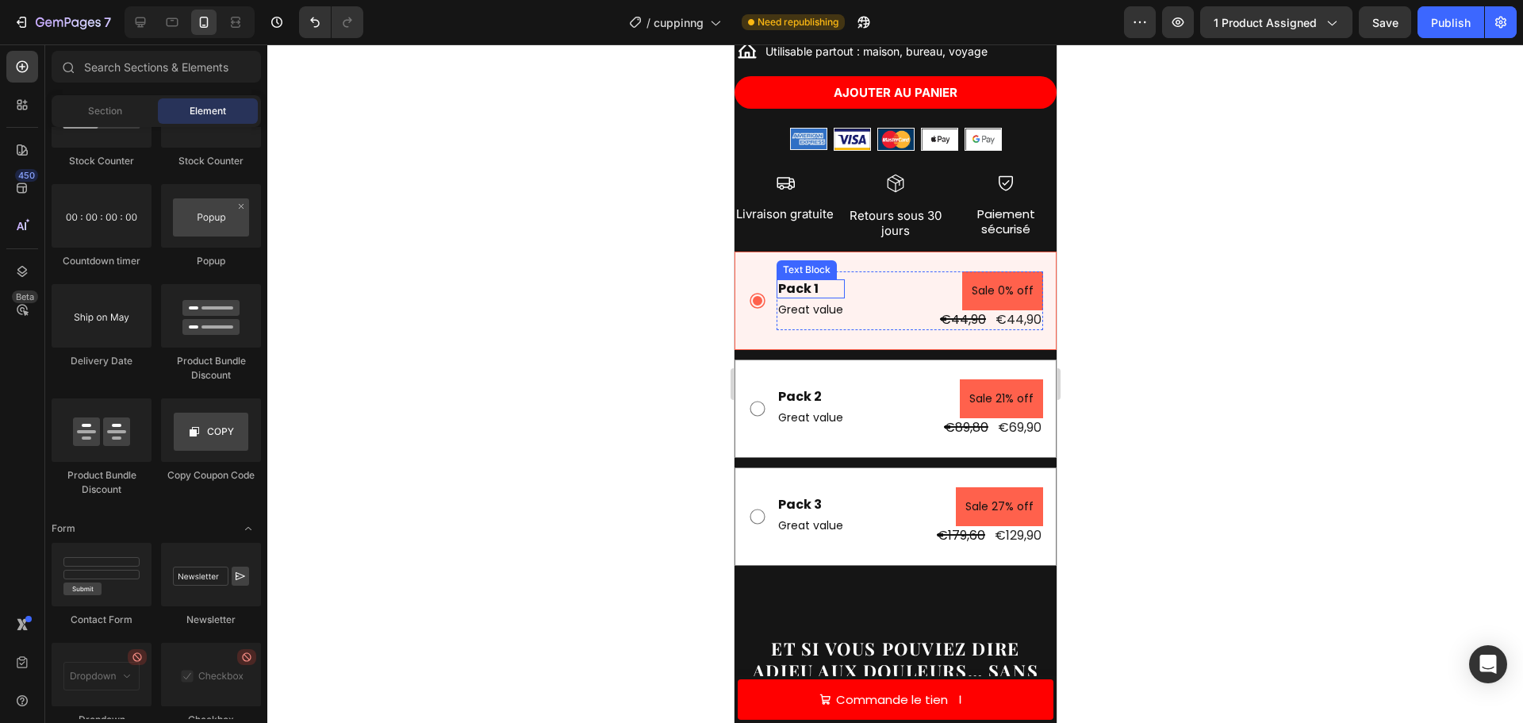
click at [794, 279] on div "Pack 1" at bounding box center [810, 289] width 68 height 20
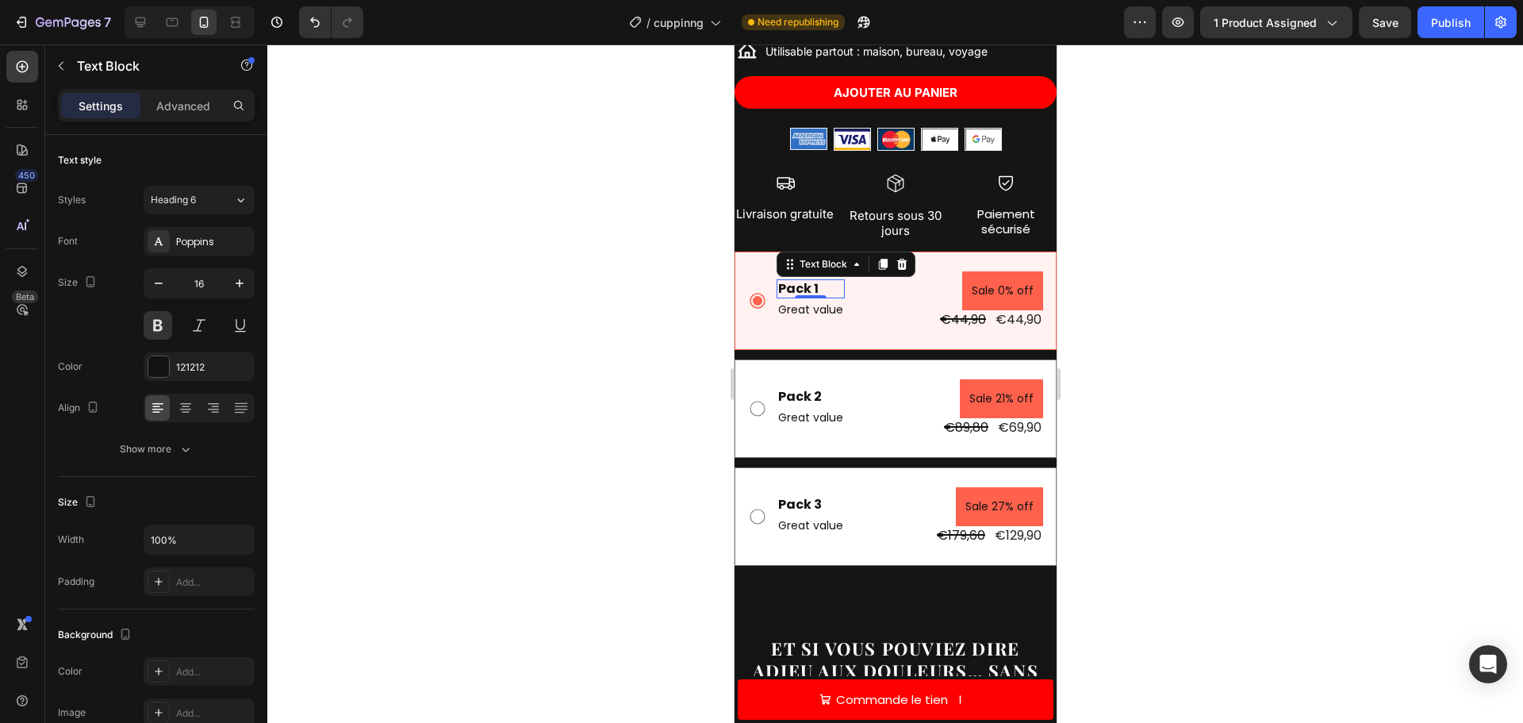
click at [820, 279] on div "Pack 1" at bounding box center [810, 289] width 68 height 20
click at [805, 300] on p "Great value" at bounding box center [822, 310] width 90 height 20
click at [901, 278] on icon at bounding box center [901, 283] width 10 height 11
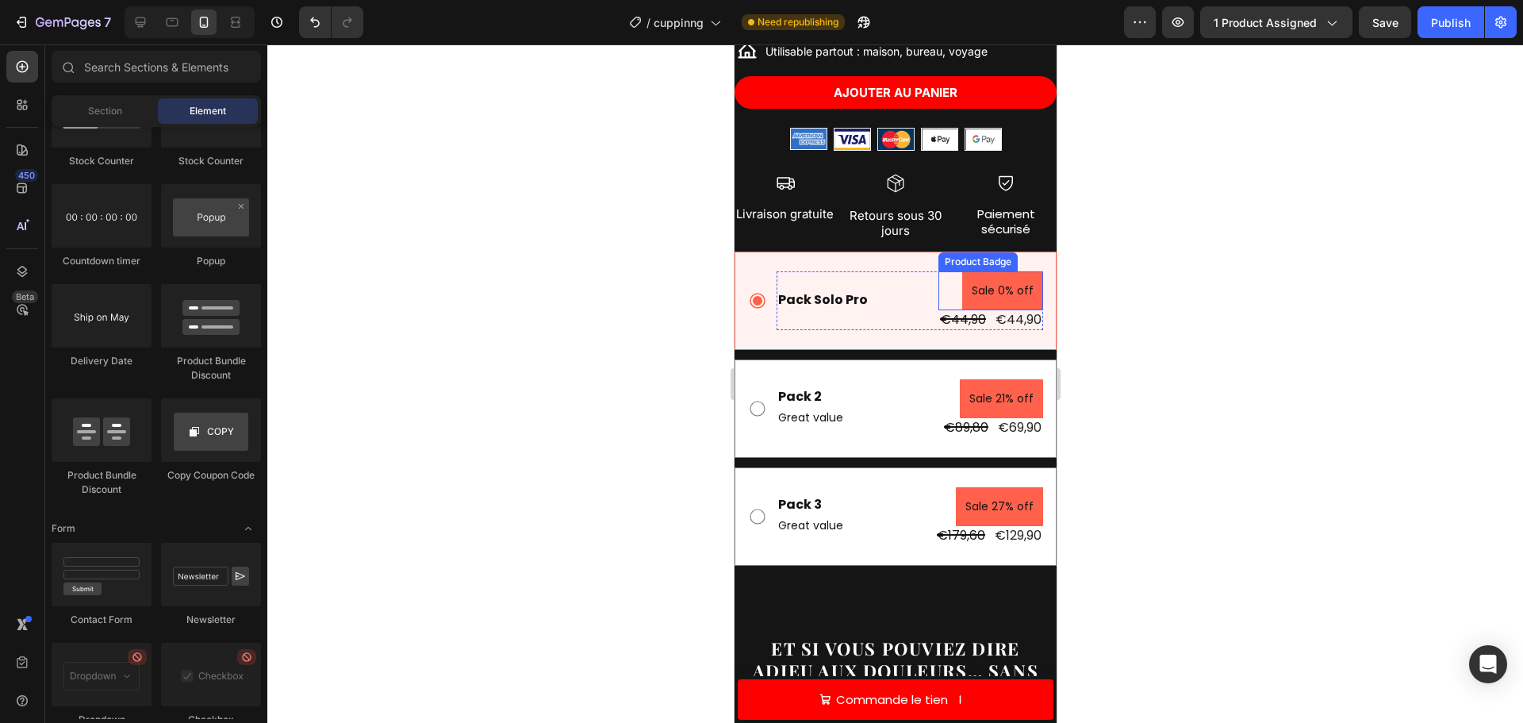
click at [988, 280] on pre "Sale 0% off" at bounding box center [1002, 290] width 81 height 39
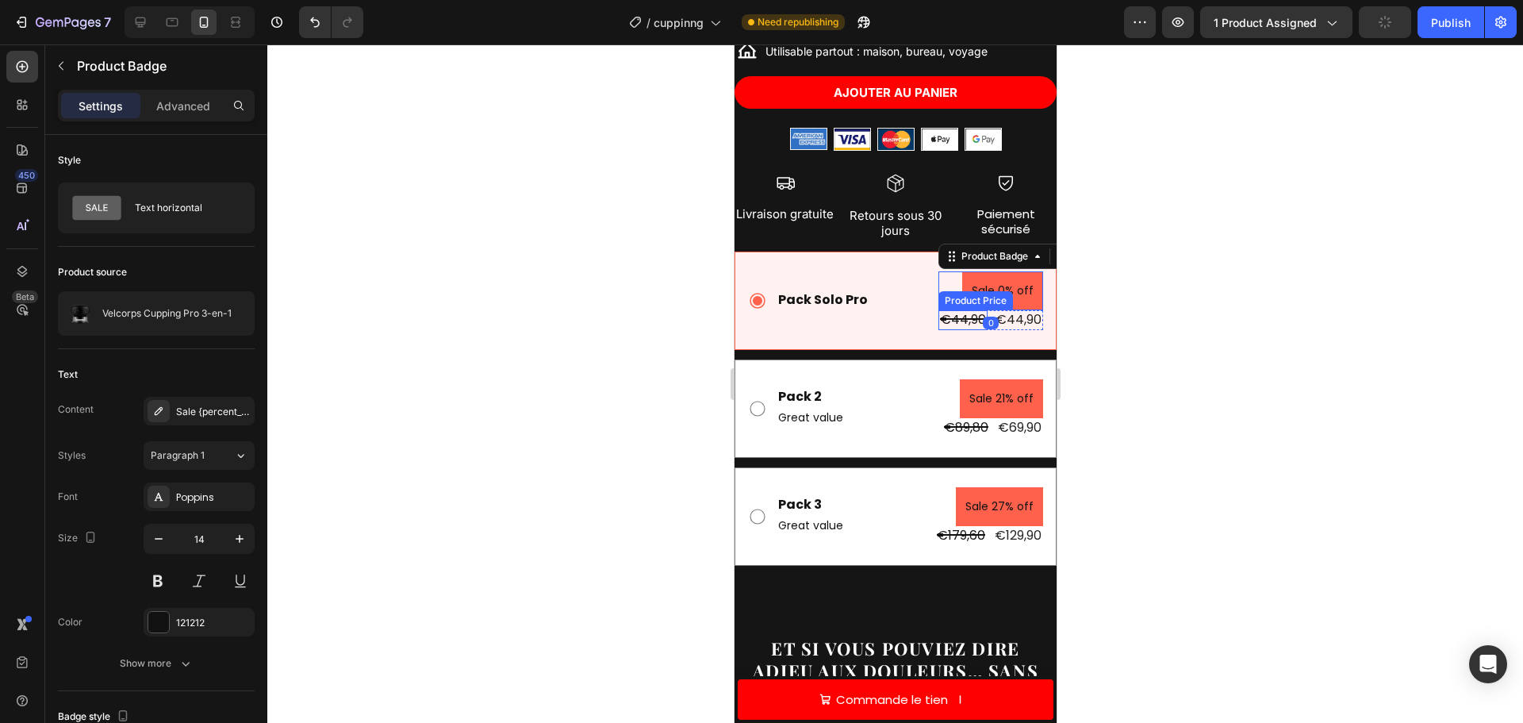
click at [945, 310] on div "€44,90" at bounding box center [962, 320] width 49 height 20
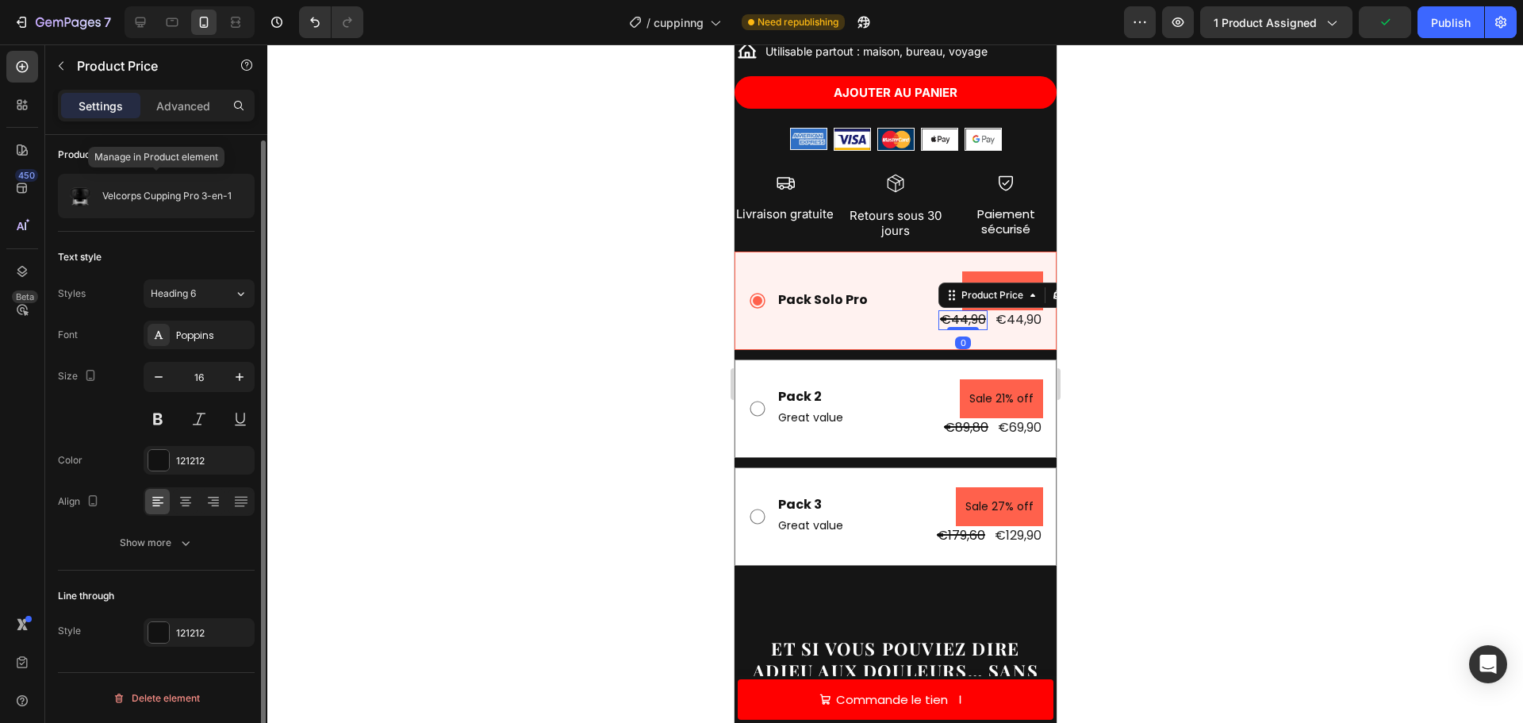
scroll to position [0, 0]
click at [993, 313] on div "€44,90" at bounding box center [1017, 320] width 49 height 20
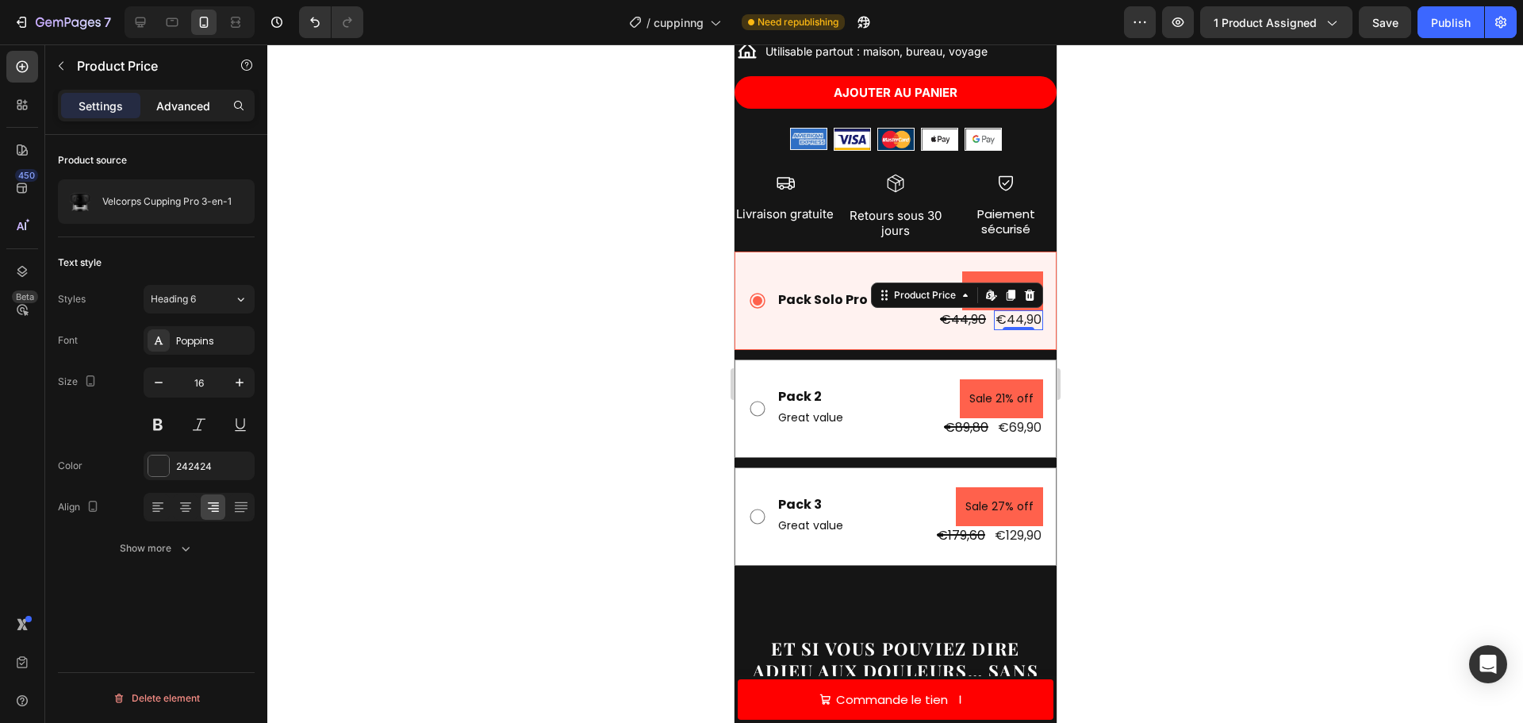
click at [180, 105] on p "Advanced" at bounding box center [183, 106] width 54 height 17
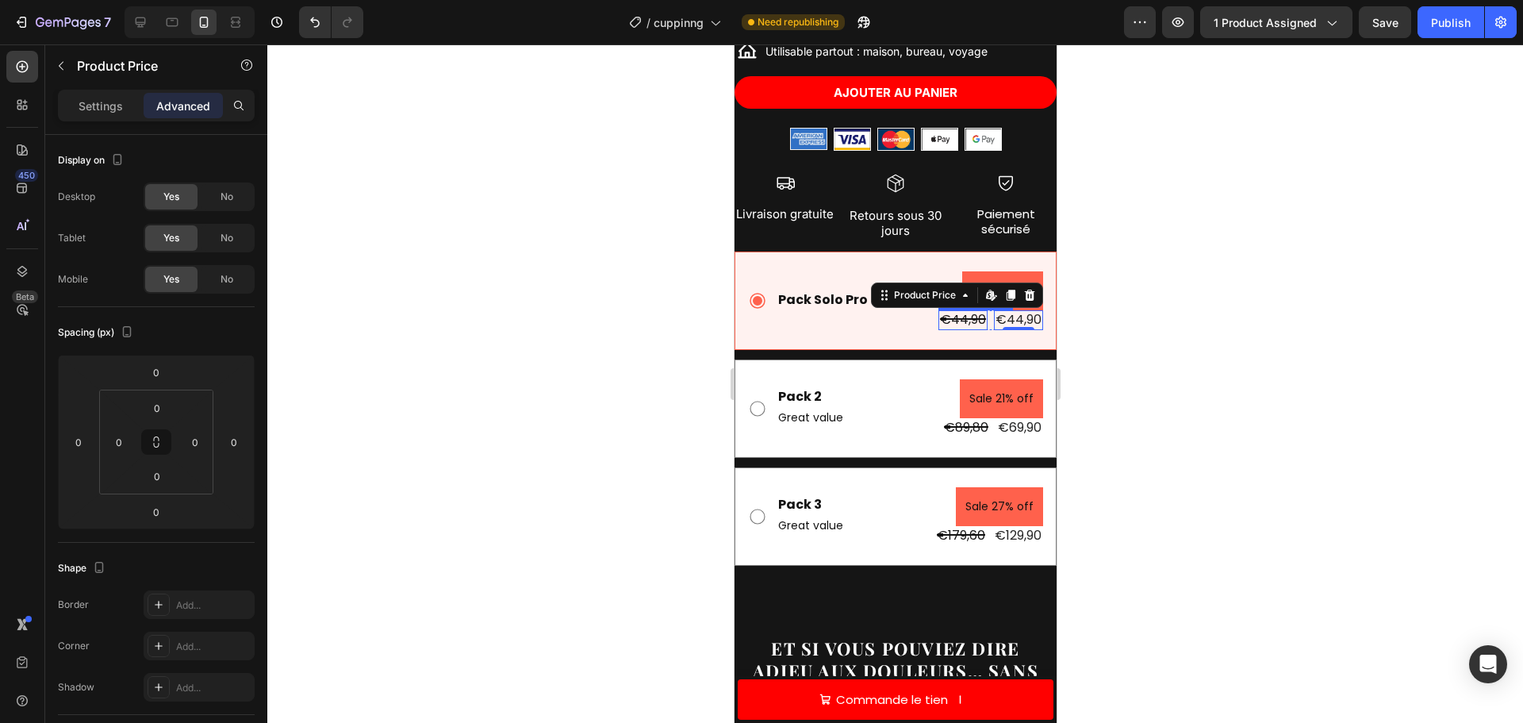
click at [979, 310] on div "€44,90 Product Price Product Price €44,90 Product Price Edit content in Shopify…" at bounding box center [990, 320] width 105 height 20
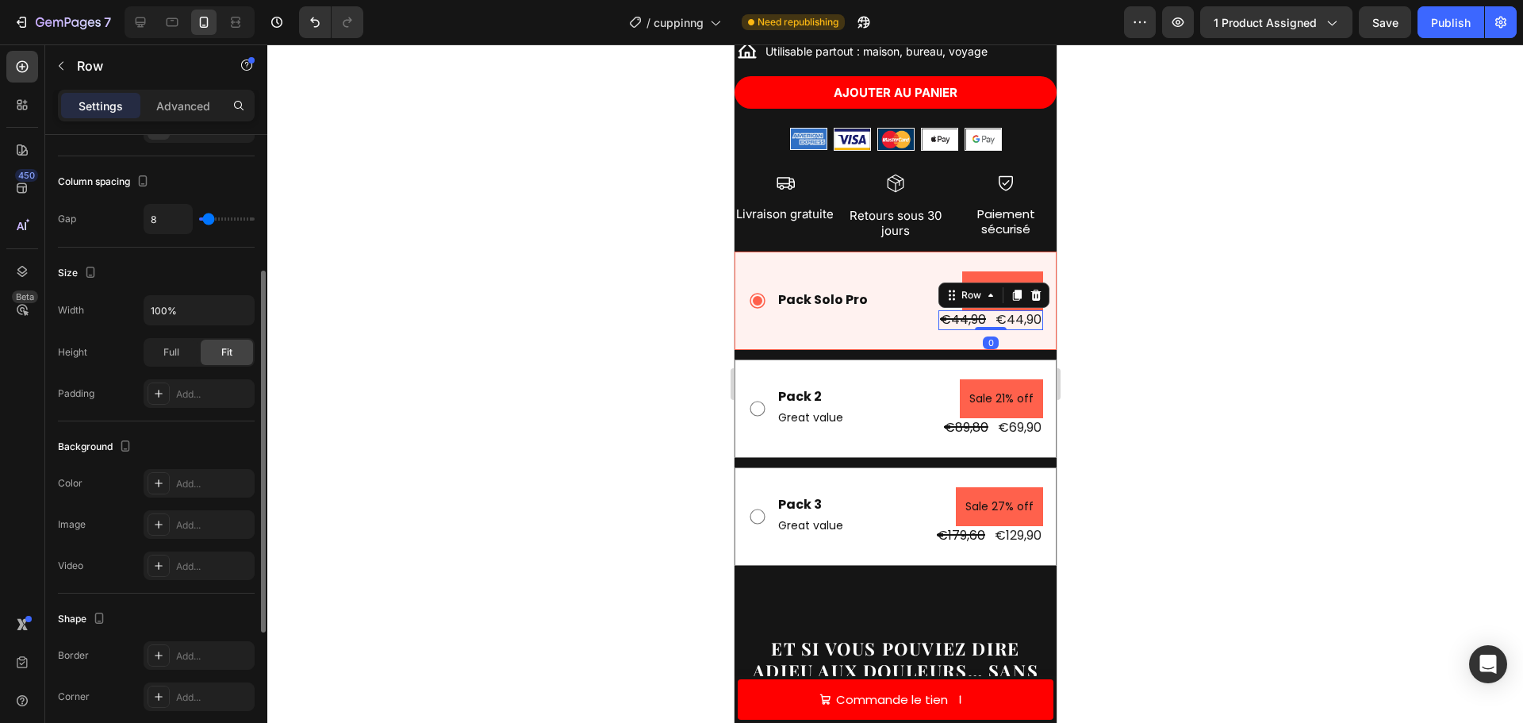
scroll to position [474, 0]
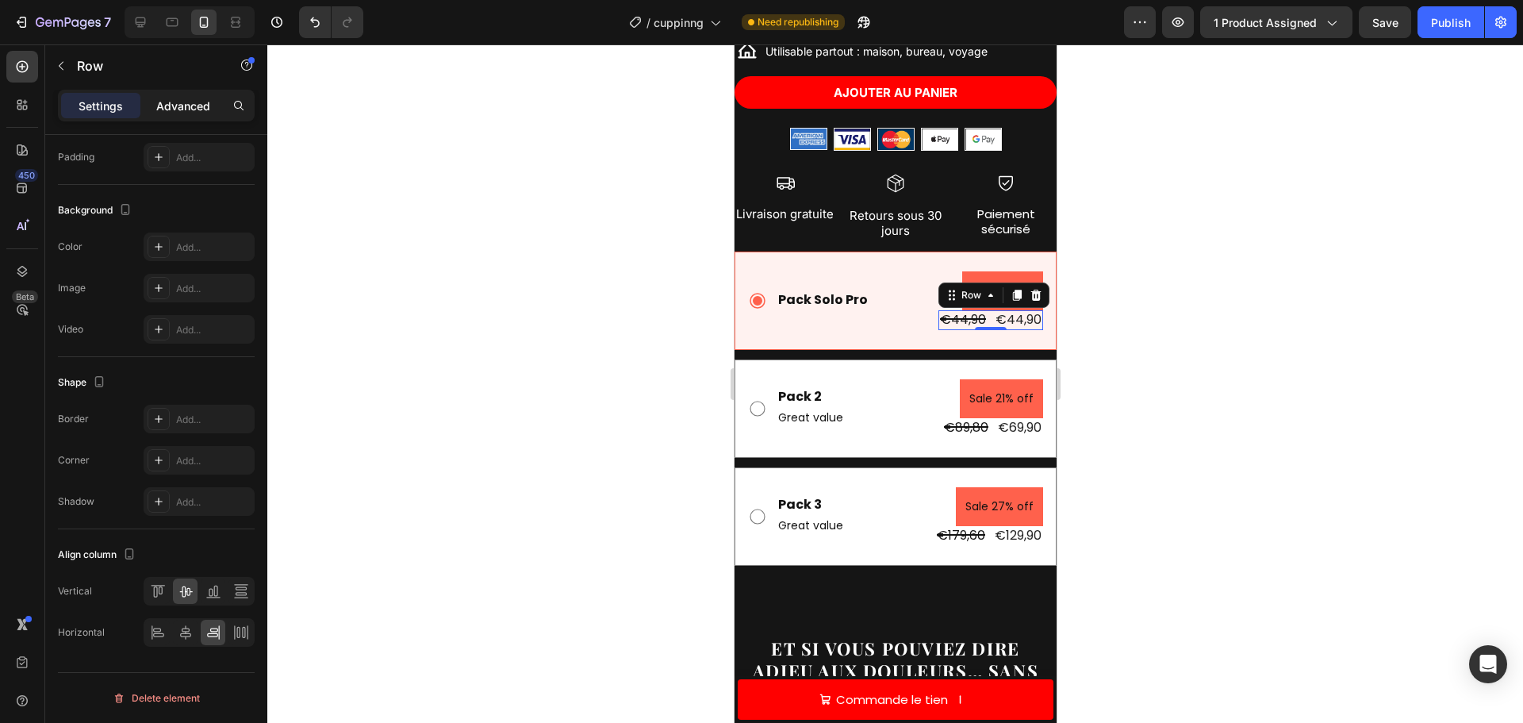
click at [160, 104] on p "Advanced" at bounding box center [183, 106] width 54 height 17
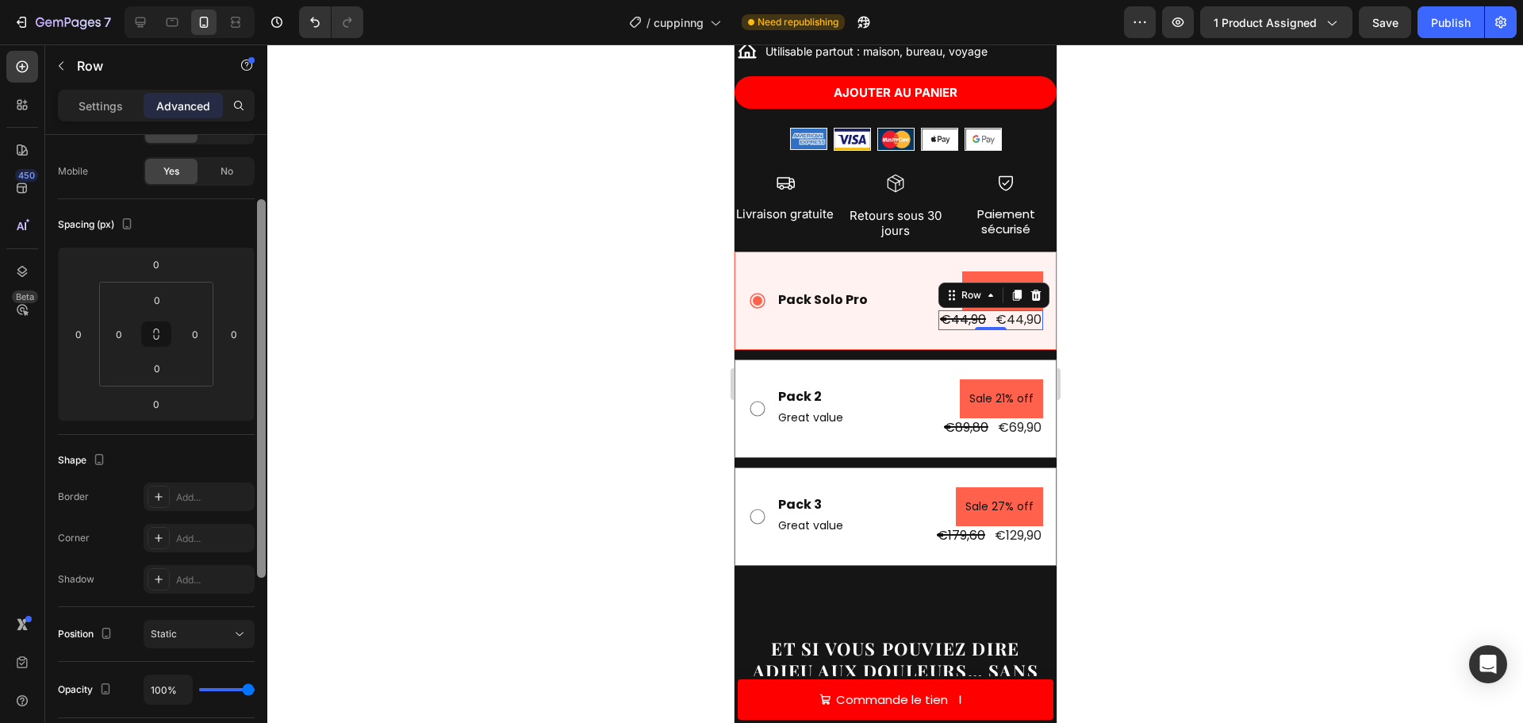
scroll to position [0, 0]
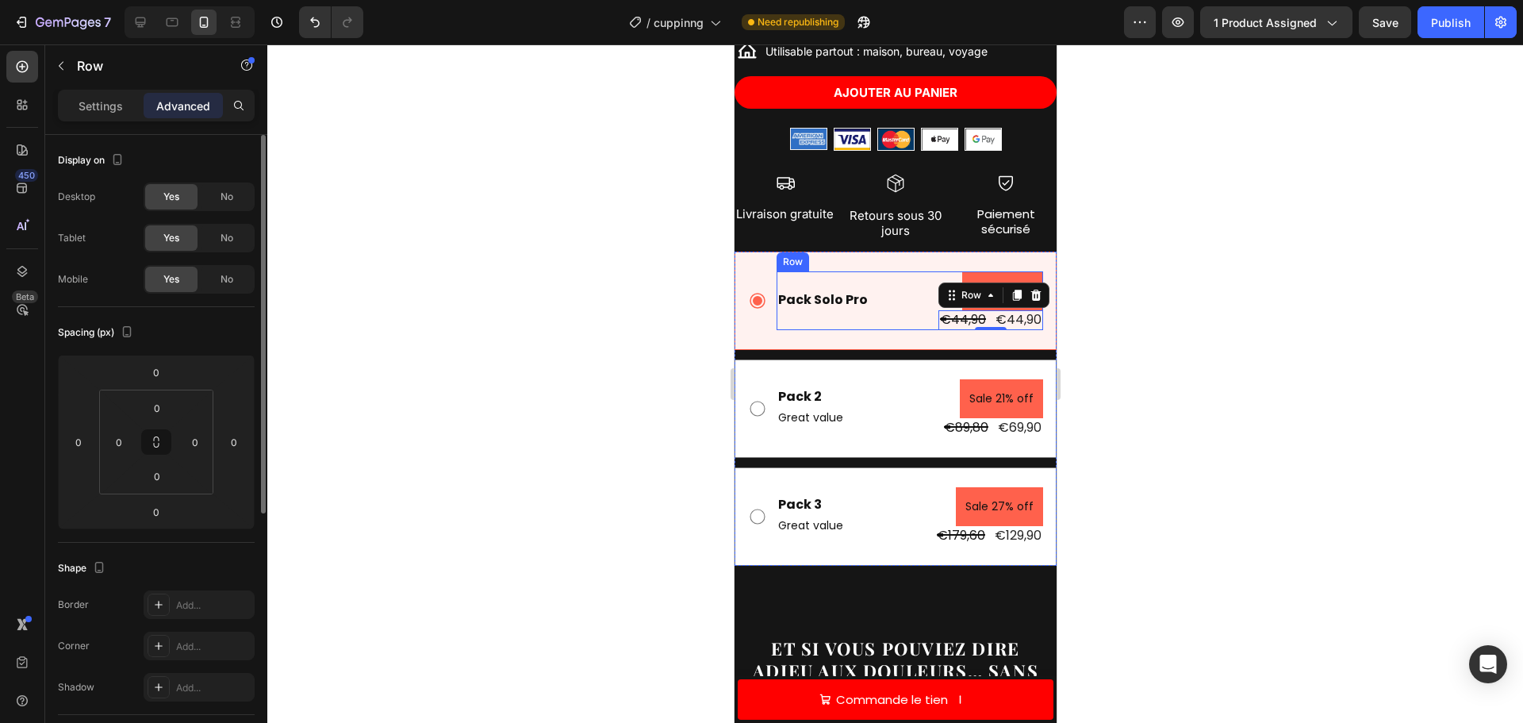
click at [881, 300] on div "Pack Solo Pro Text Block Sale 0% off Product Badge €44,90 Product Price Product…" at bounding box center [909, 300] width 267 height 59
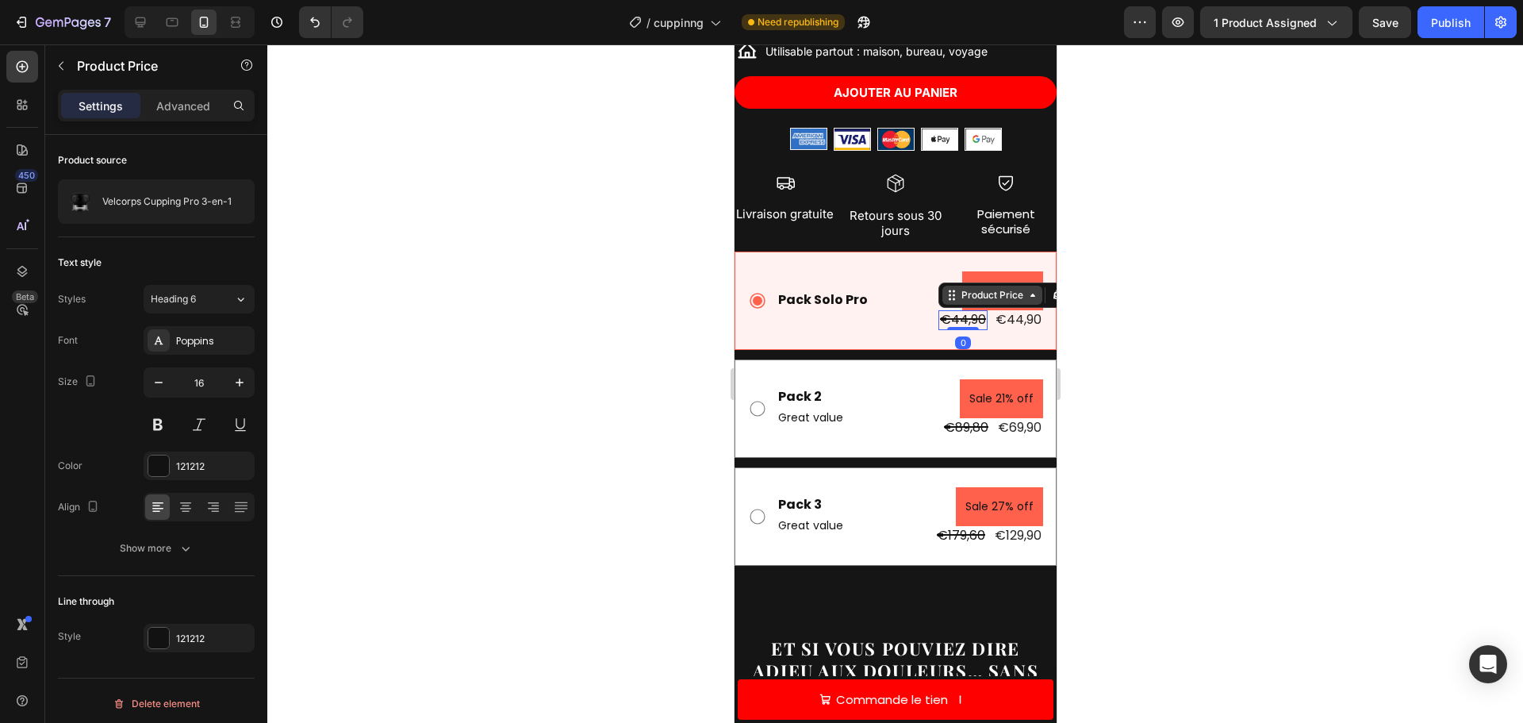
click at [977, 291] on div "Product Price" at bounding box center [992, 295] width 100 height 19
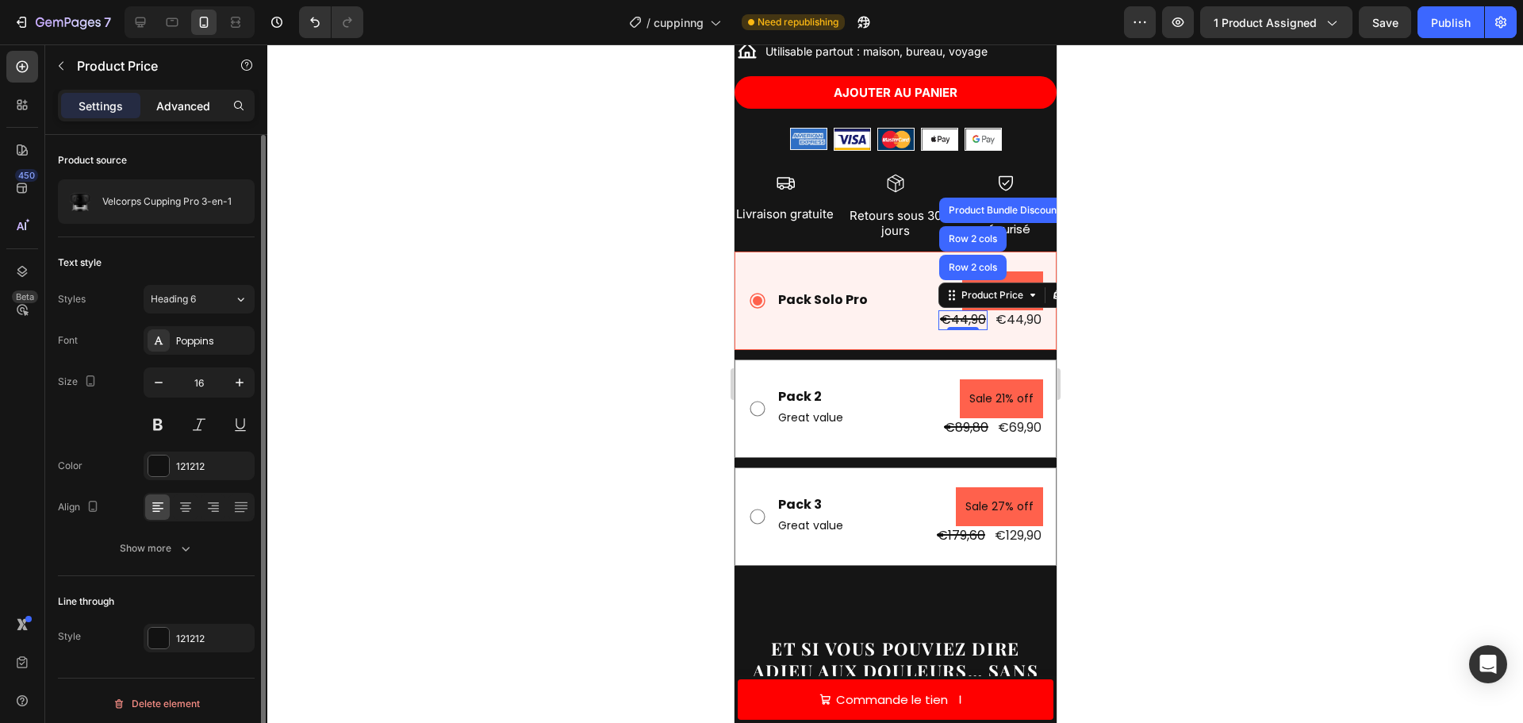
click at [190, 106] on p "Advanced" at bounding box center [183, 106] width 54 height 17
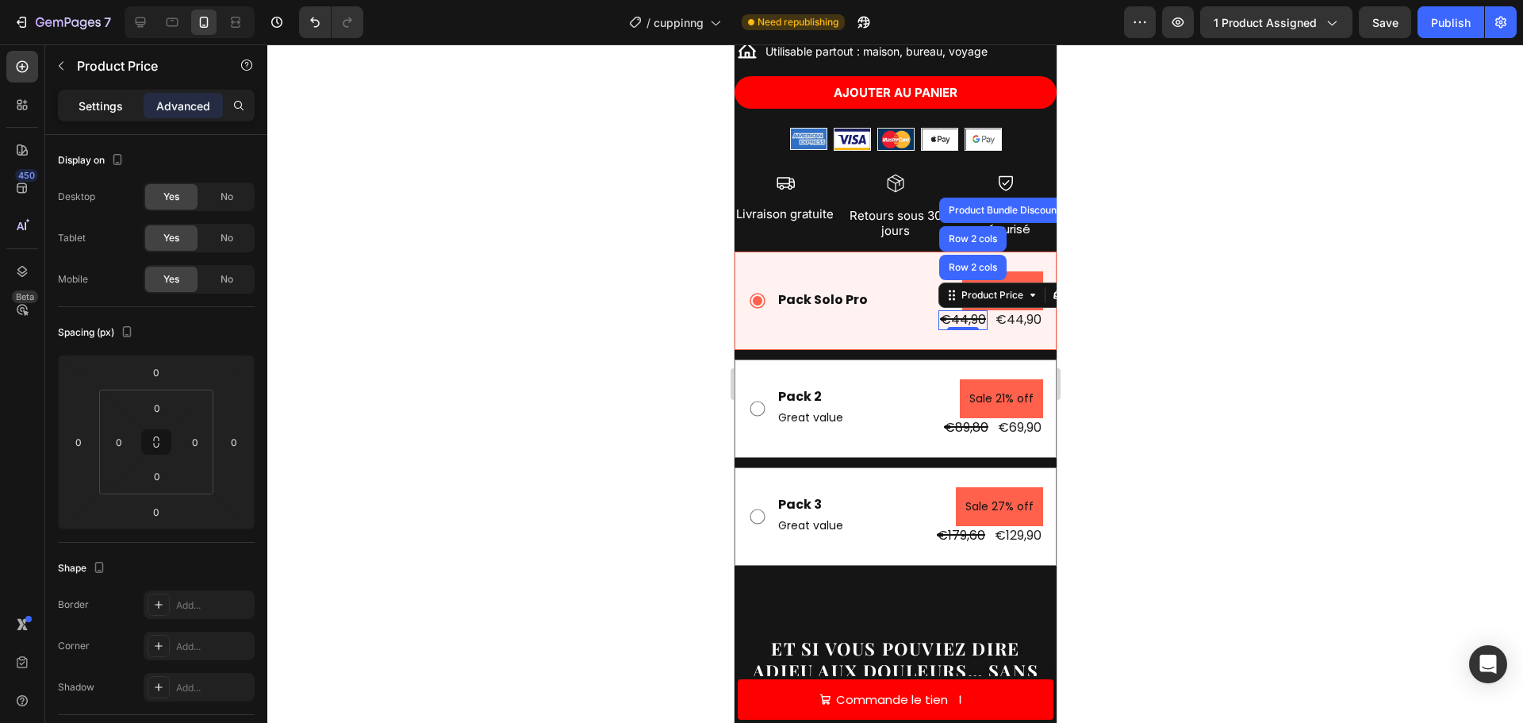
click at [98, 101] on p "Settings" at bounding box center [101, 106] width 44 height 17
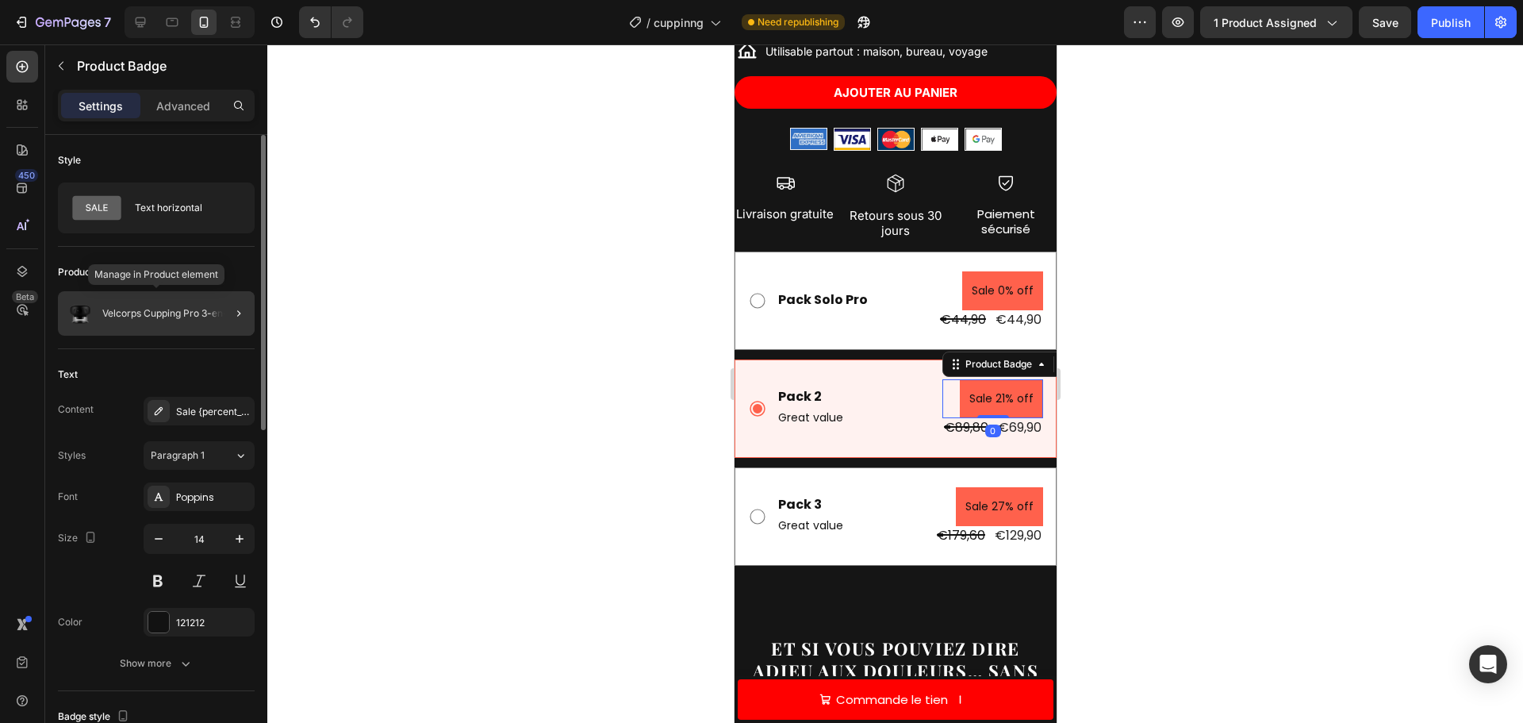
click at [156, 305] on div "Velcorps Cupping Pro 3-en-1" at bounding box center [156, 313] width 197 height 44
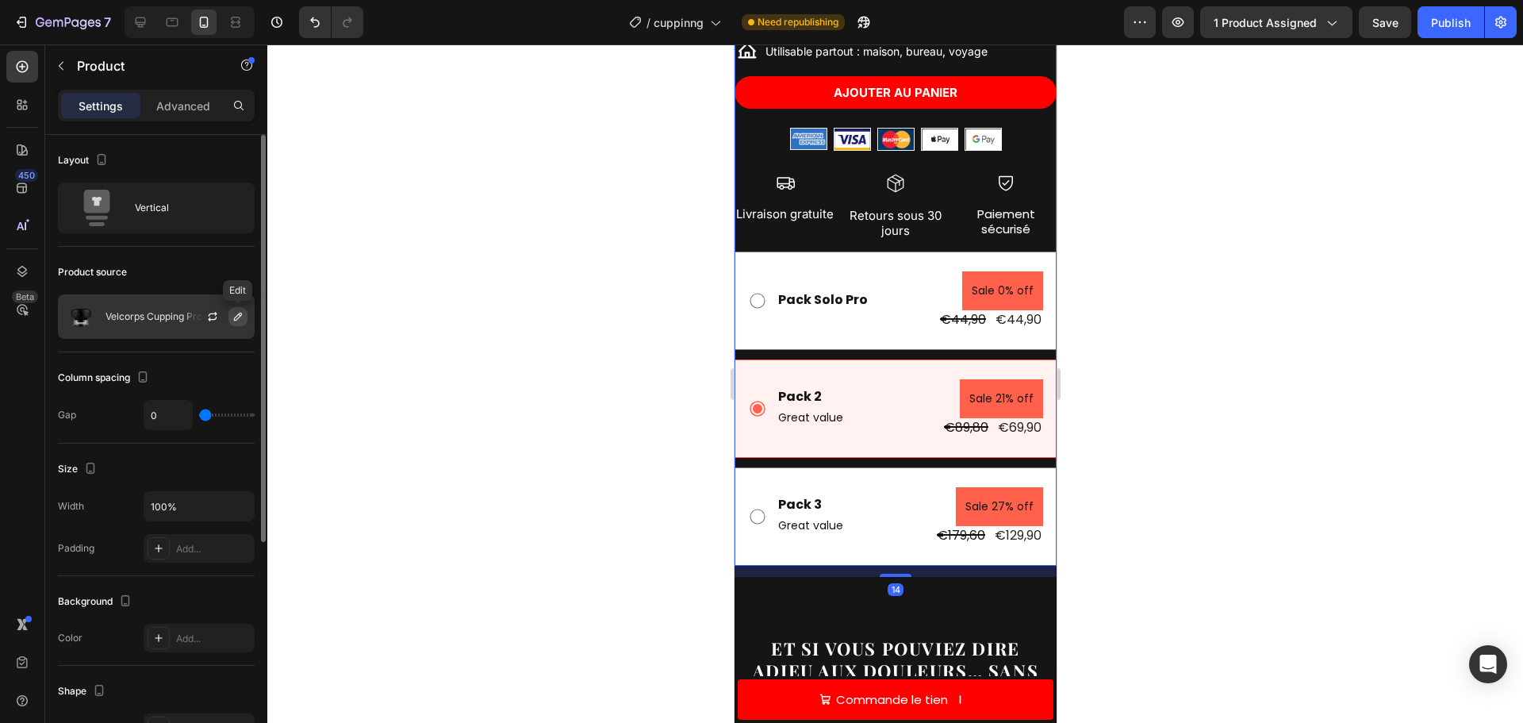
click at [245, 315] on button "button" at bounding box center [237, 316] width 19 height 19
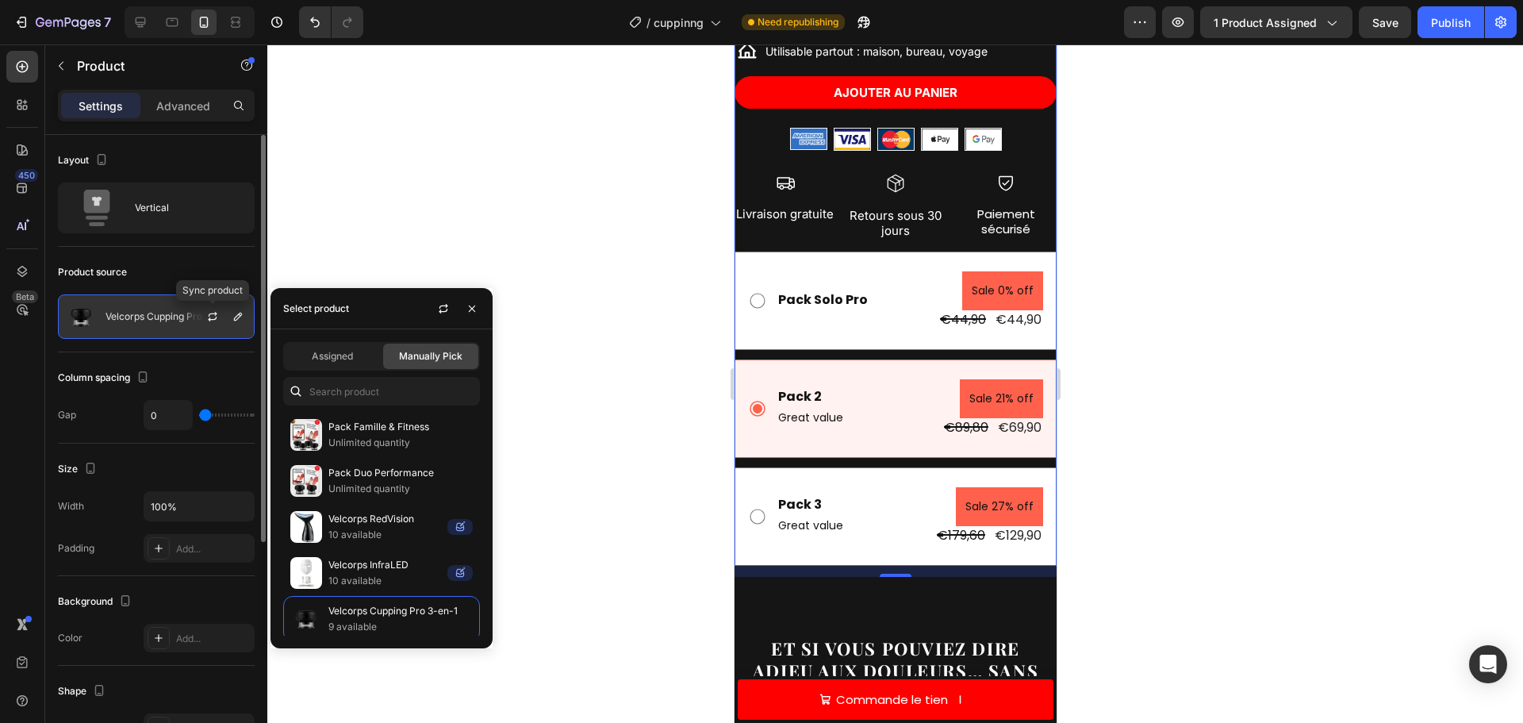
click at [165, 311] on p "Velcorps Cupping Pro 3-en-1" at bounding box center [170, 316] width 129 height 11
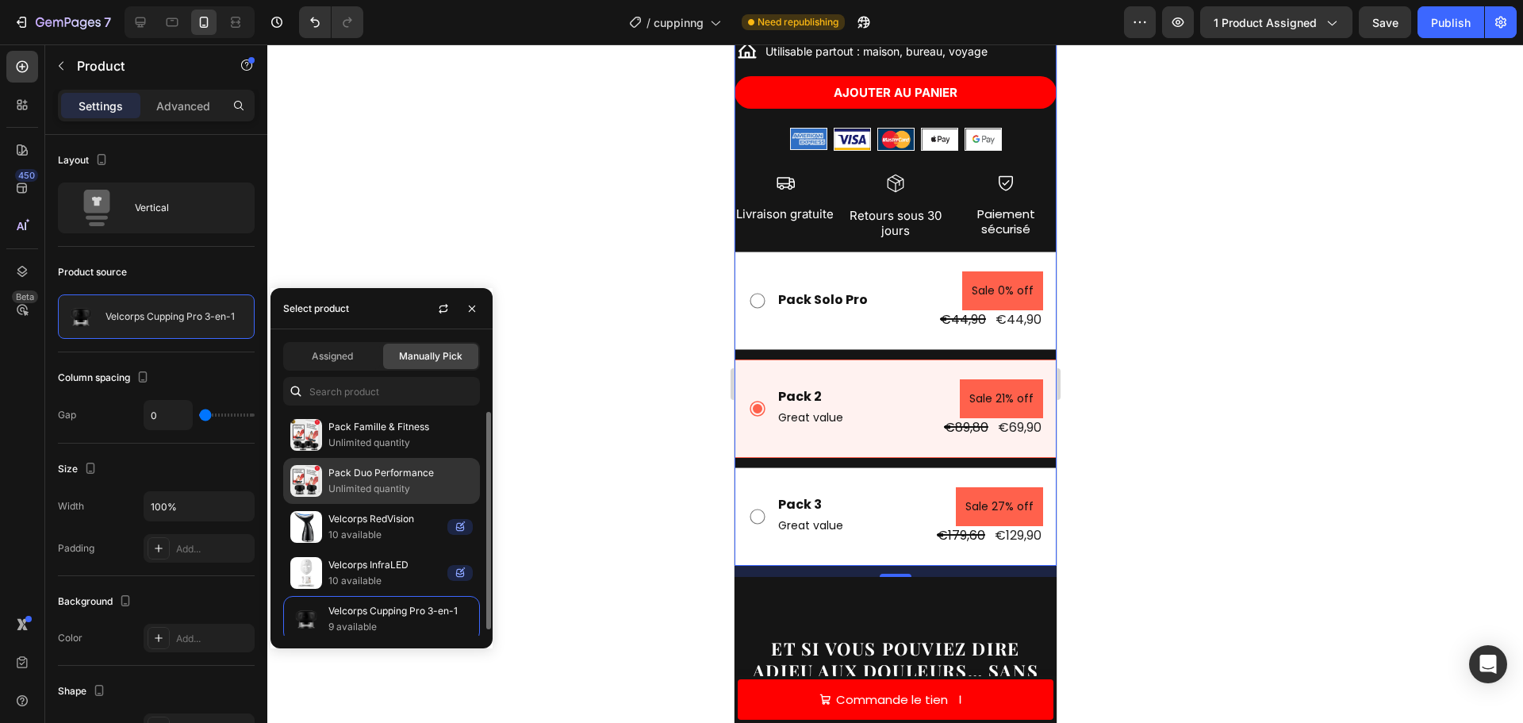
click at [407, 482] on p "Unlimited quantity" at bounding box center [400, 489] width 144 height 16
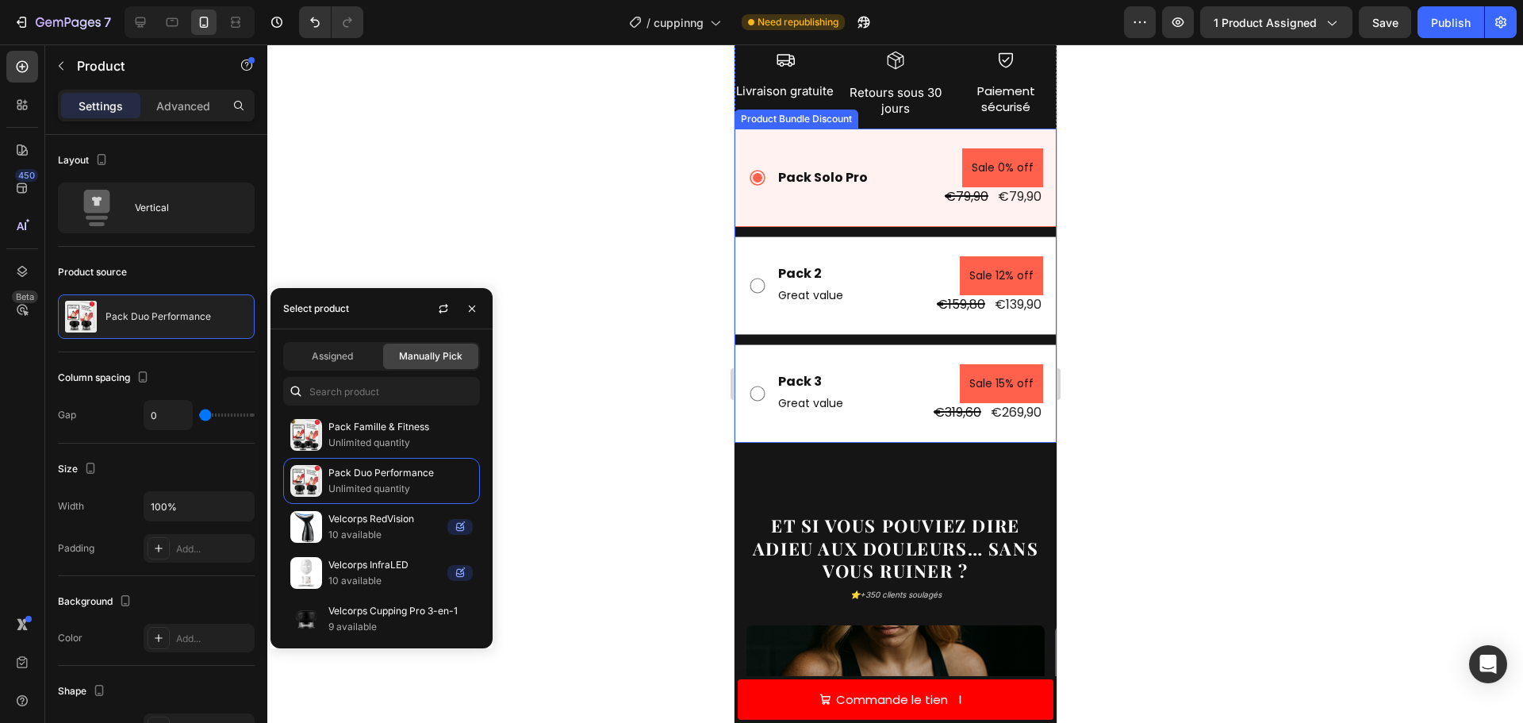
click at [884, 259] on div "Pack 2 Text Block Great value Text Block Sale 12% off Product Badge €159,80 Pro…" at bounding box center [909, 285] width 267 height 59
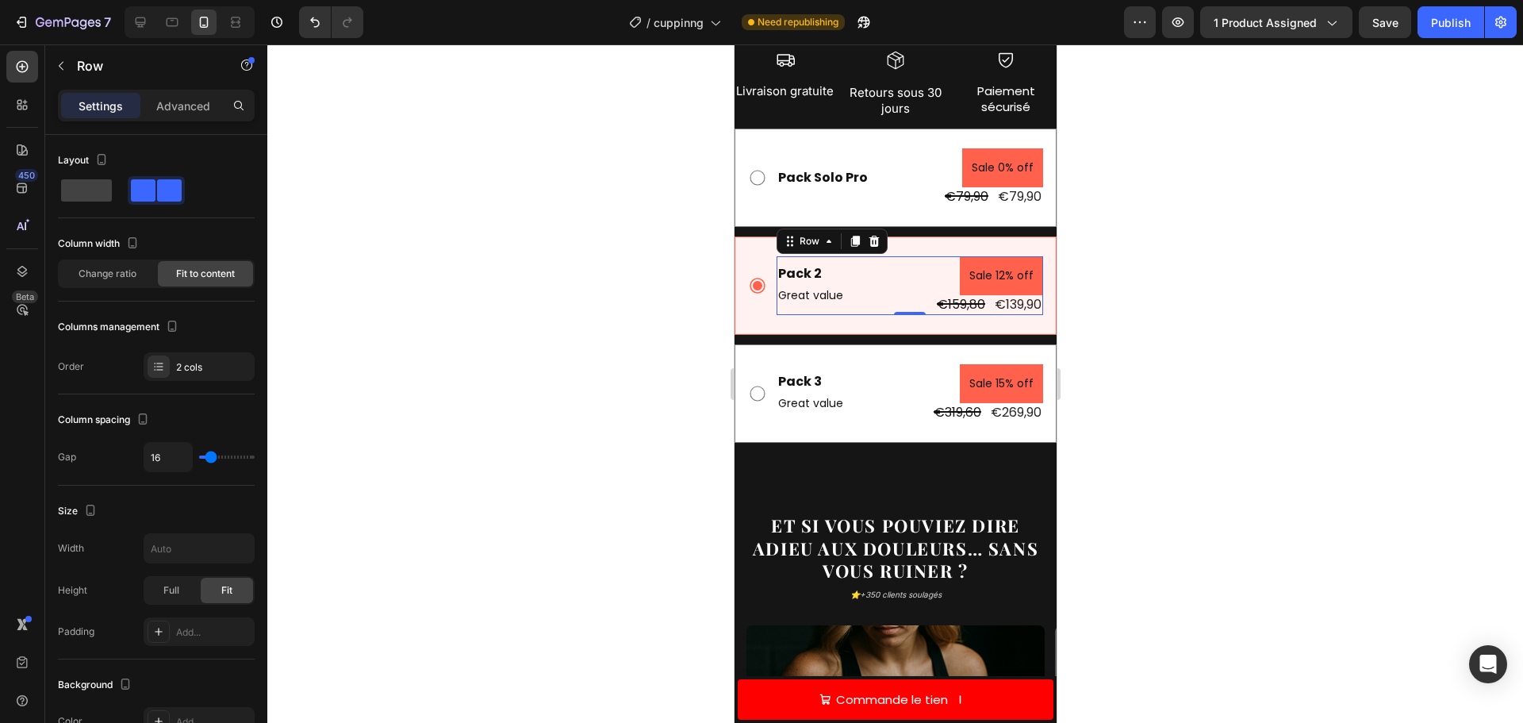
click at [908, 256] on div "Pack 2 Text Block Great value Text Block Sale 12% off Product Badge €159,80 Pro…" at bounding box center [909, 285] width 267 height 59
click at [894, 175] on div "Pack Solo Pro Text Block Sale 0% off Product Badge €79,90 Product Price Product…" at bounding box center [909, 177] width 267 height 59
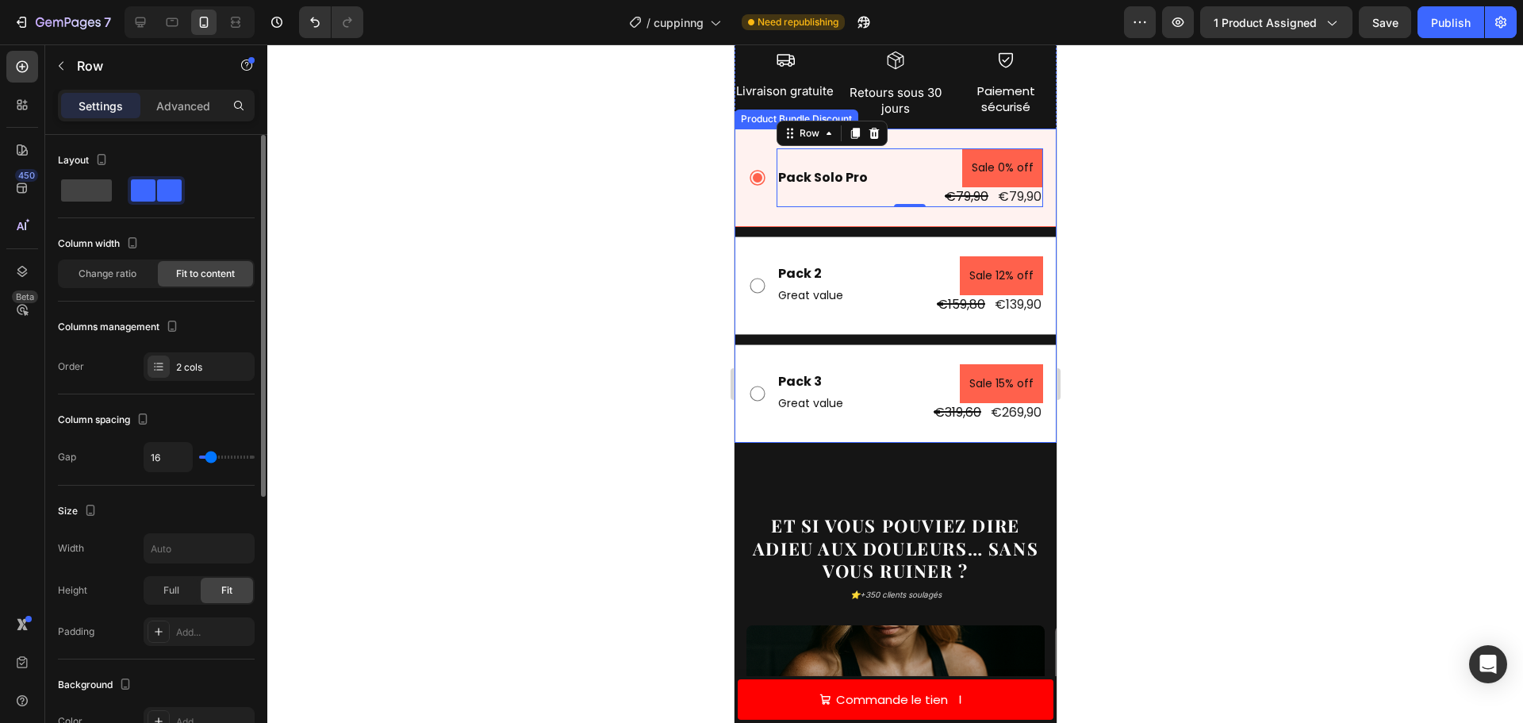
click at [209, 94] on div "Advanced" at bounding box center [183, 105] width 79 height 25
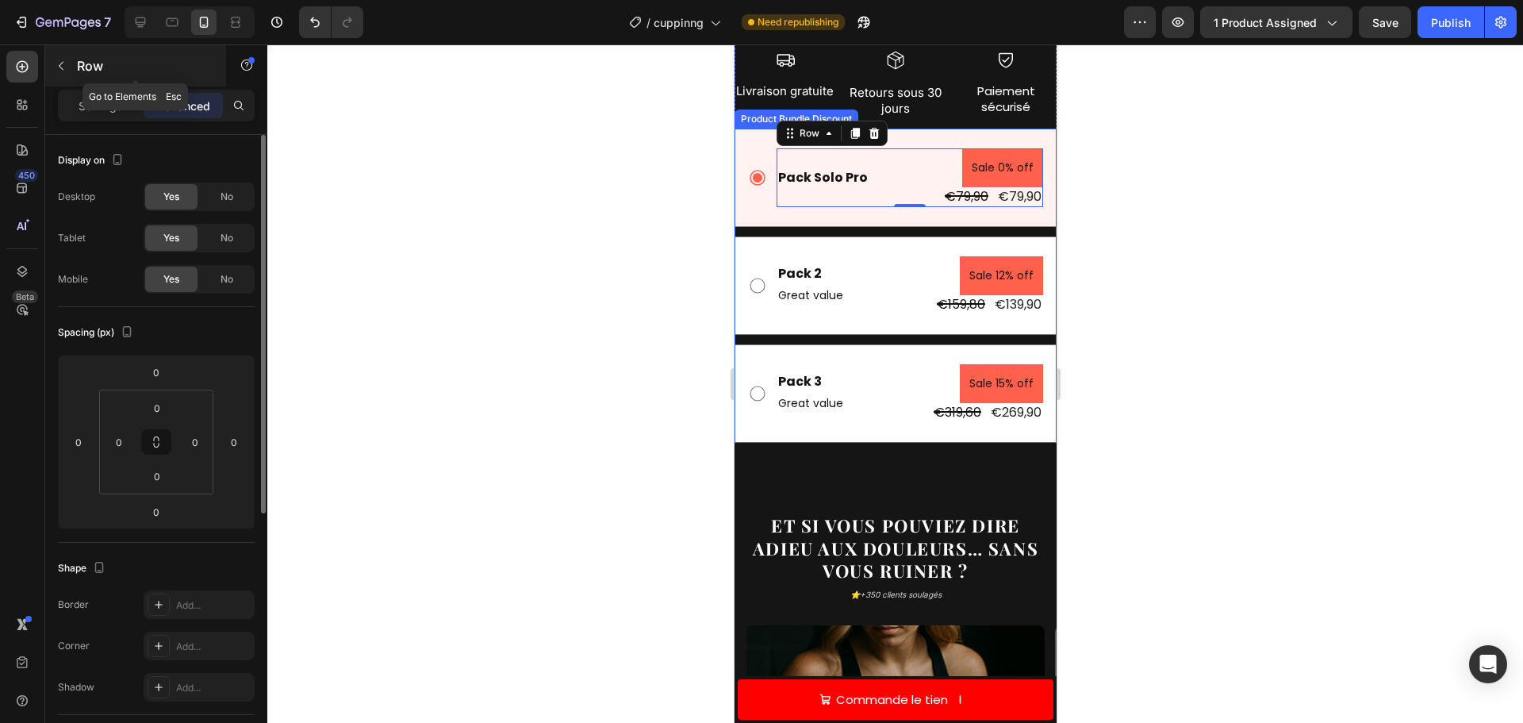
click at [54, 63] on button "button" at bounding box center [60, 65] width 25 height 25
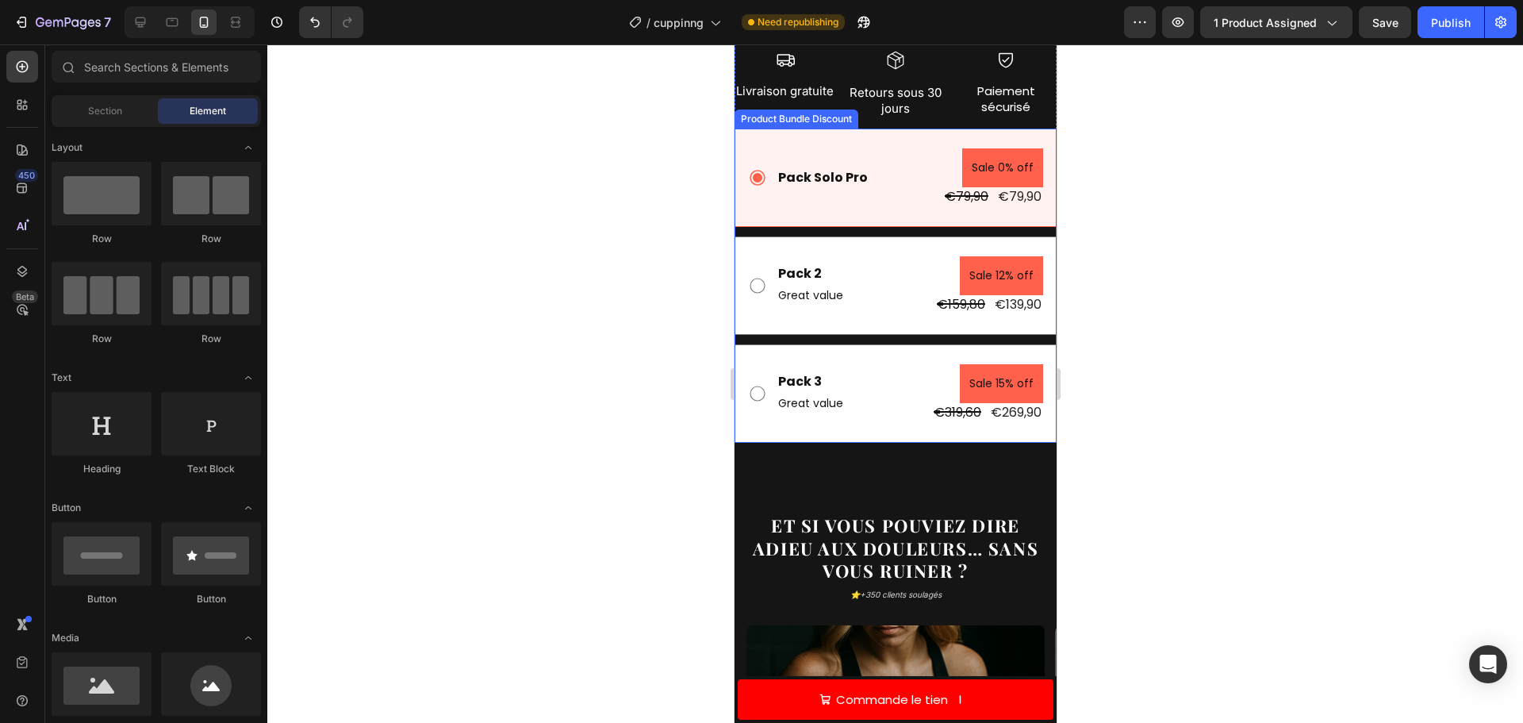
click at [762, 217] on div "Pack Solo Pro Text Block Sale 0% off Product Badge €79,90 Product Price Product…" at bounding box center [895, 286] width 322 height 314
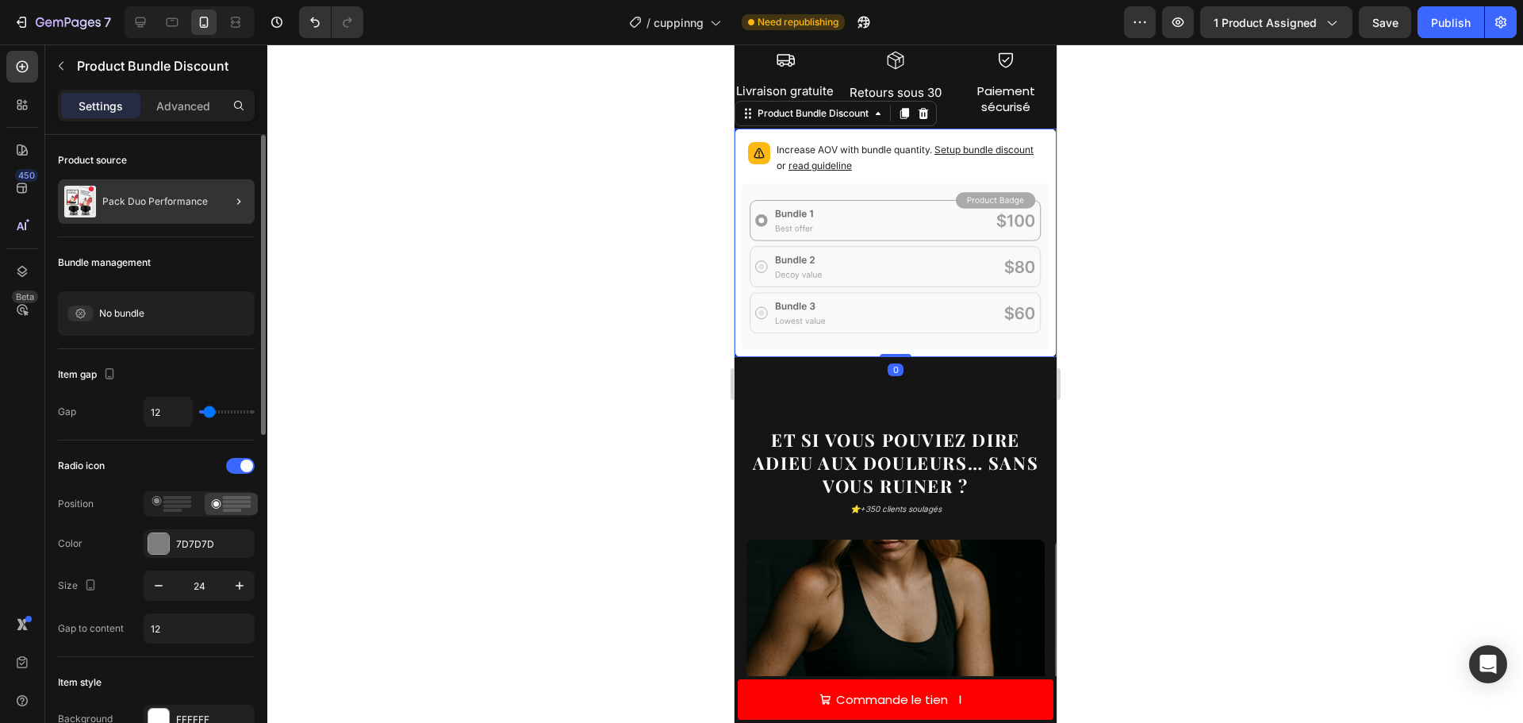
click at [171, 200] on p "Pack Duo Performance" at bounding box center [155, 201] width 106 height 11
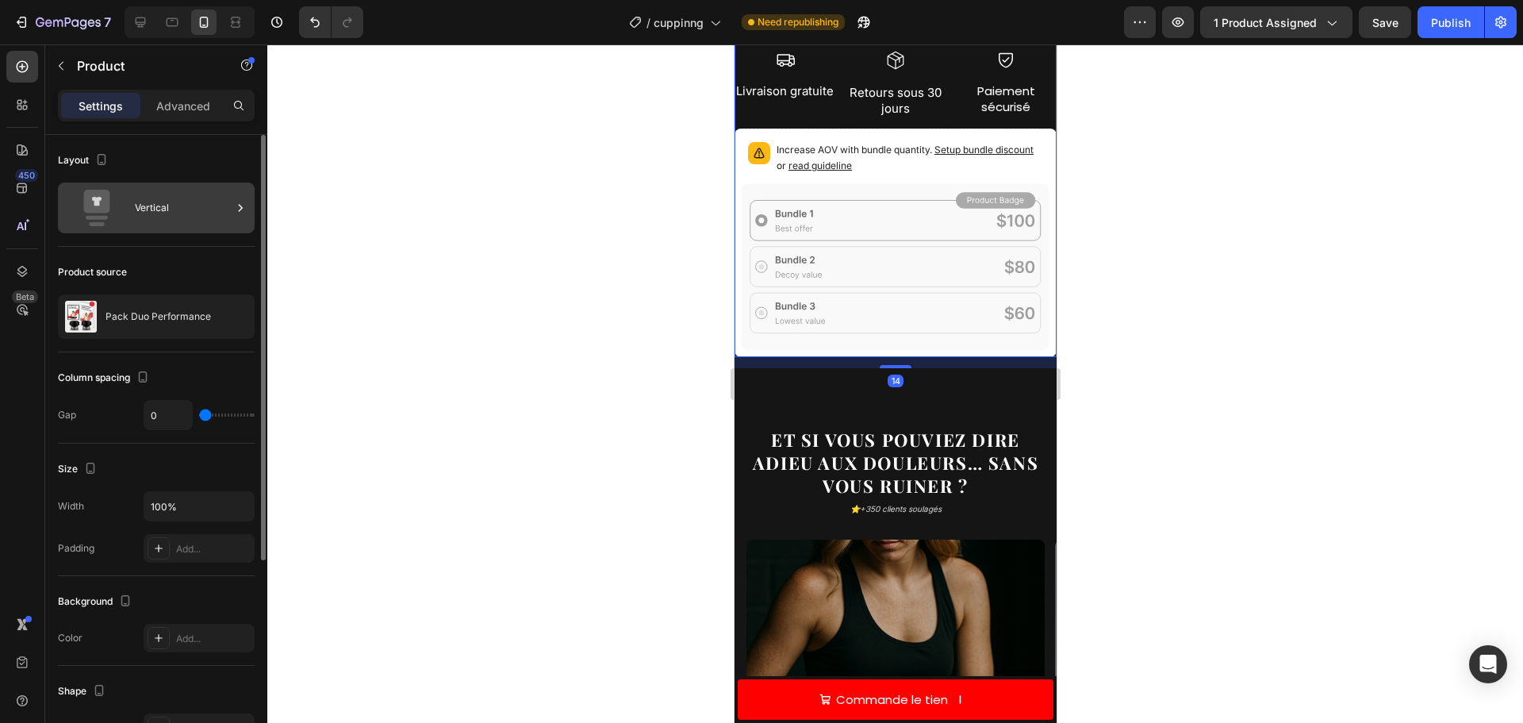
click at [196, 202] on div "Vertical" at bounding box center [183, 208] width 97 height 36
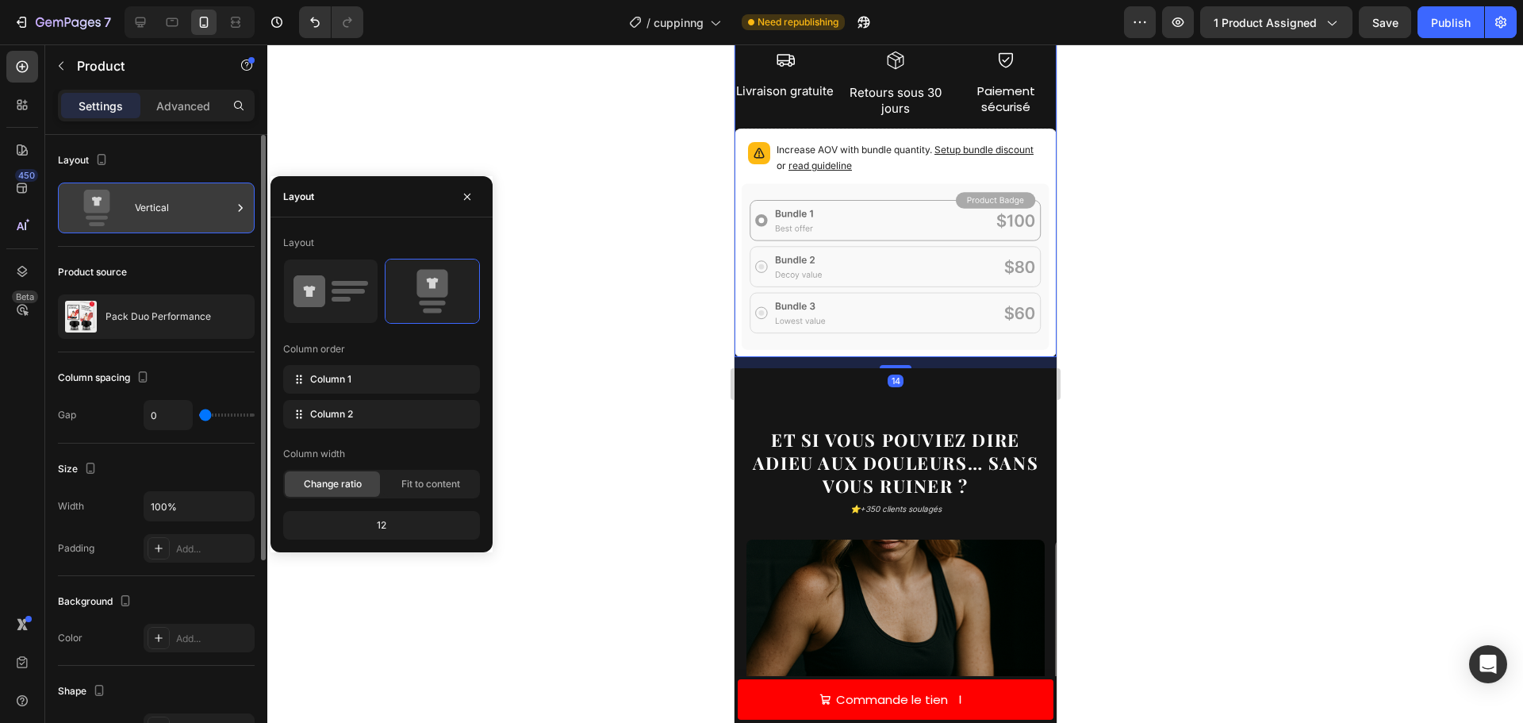
click at [182, 207] on div "Vertical" at bounding box center [183, 208] width 97 height 36
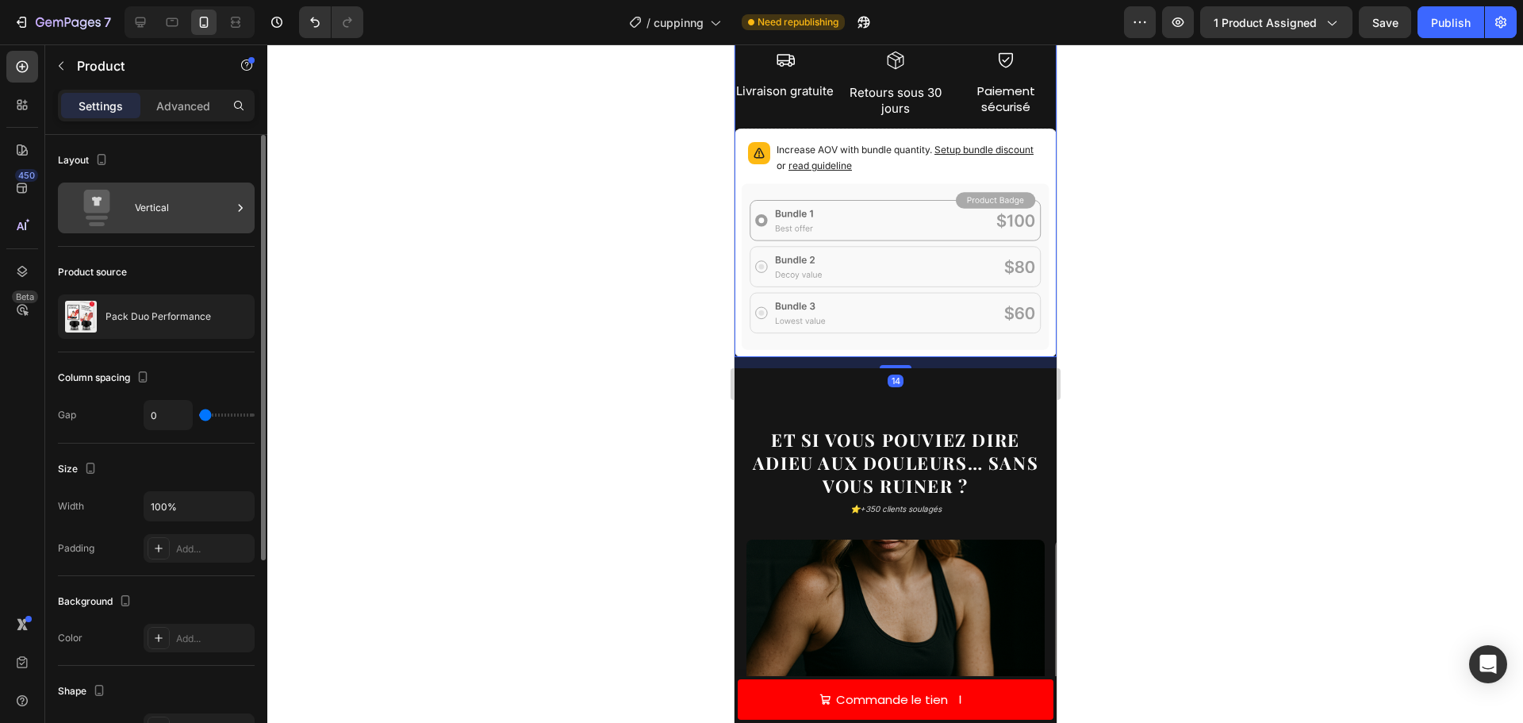
click at [195, 213] on div "Vertical" at bounding box center [183, 208] width 97 height 36
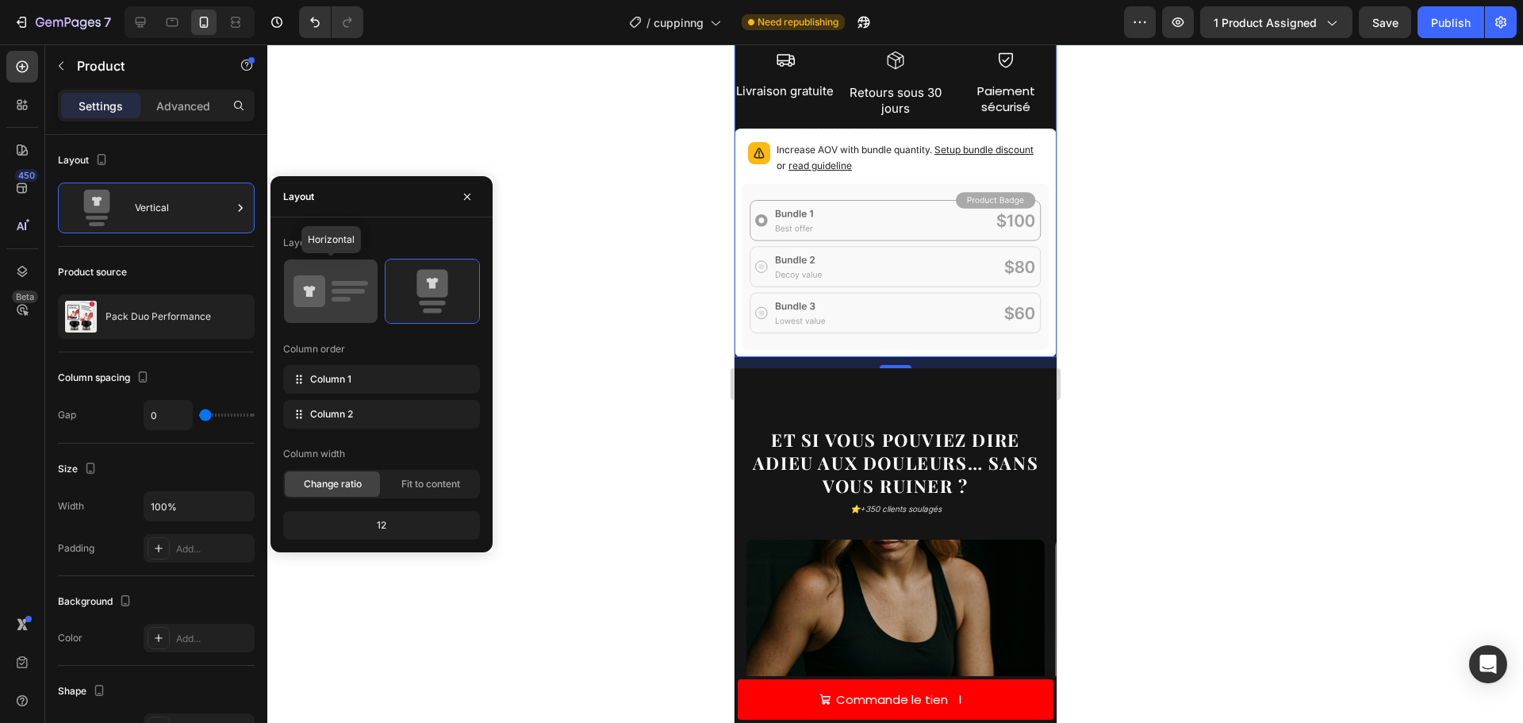
click at [323, 296] on icon at bounding box center [310, 291] width 32 height 32
type input "30"
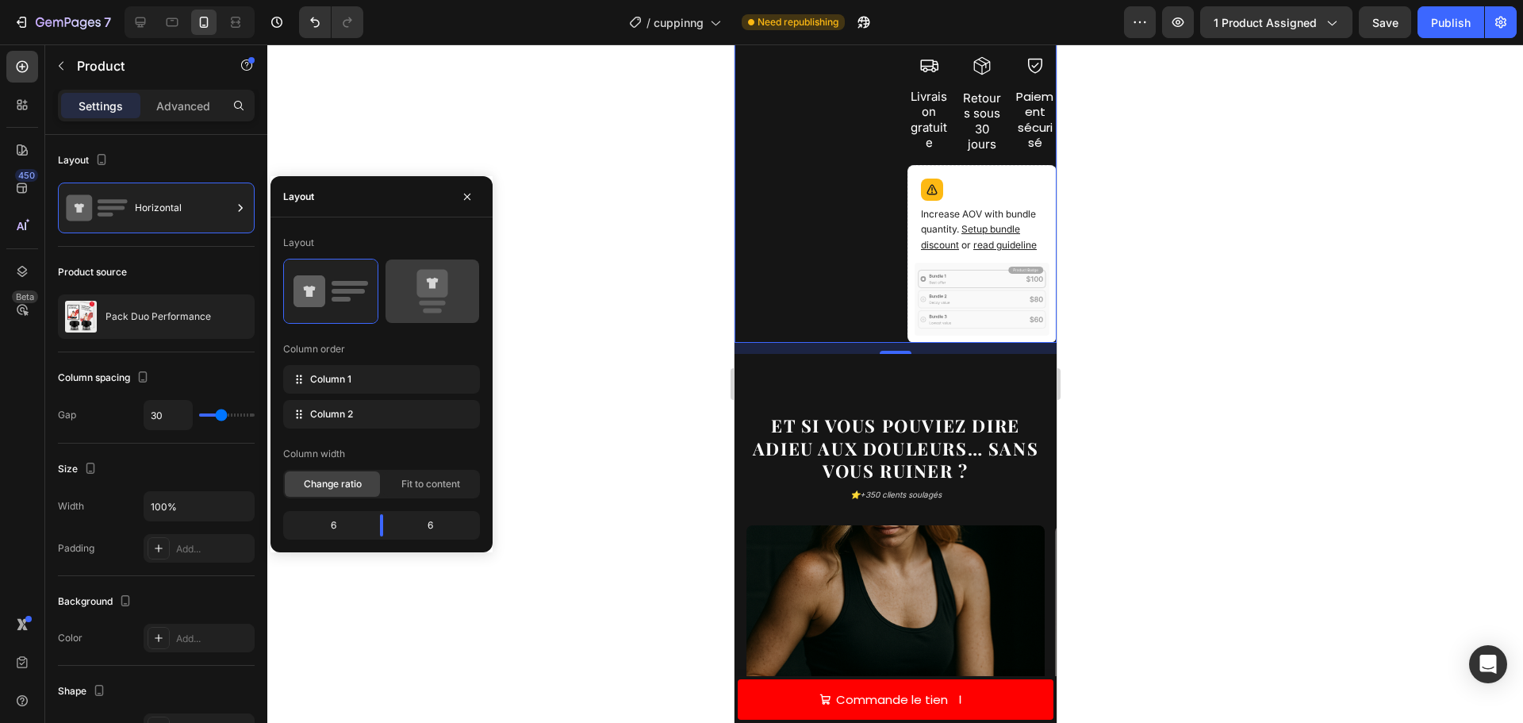
scroll to position [795, 0]
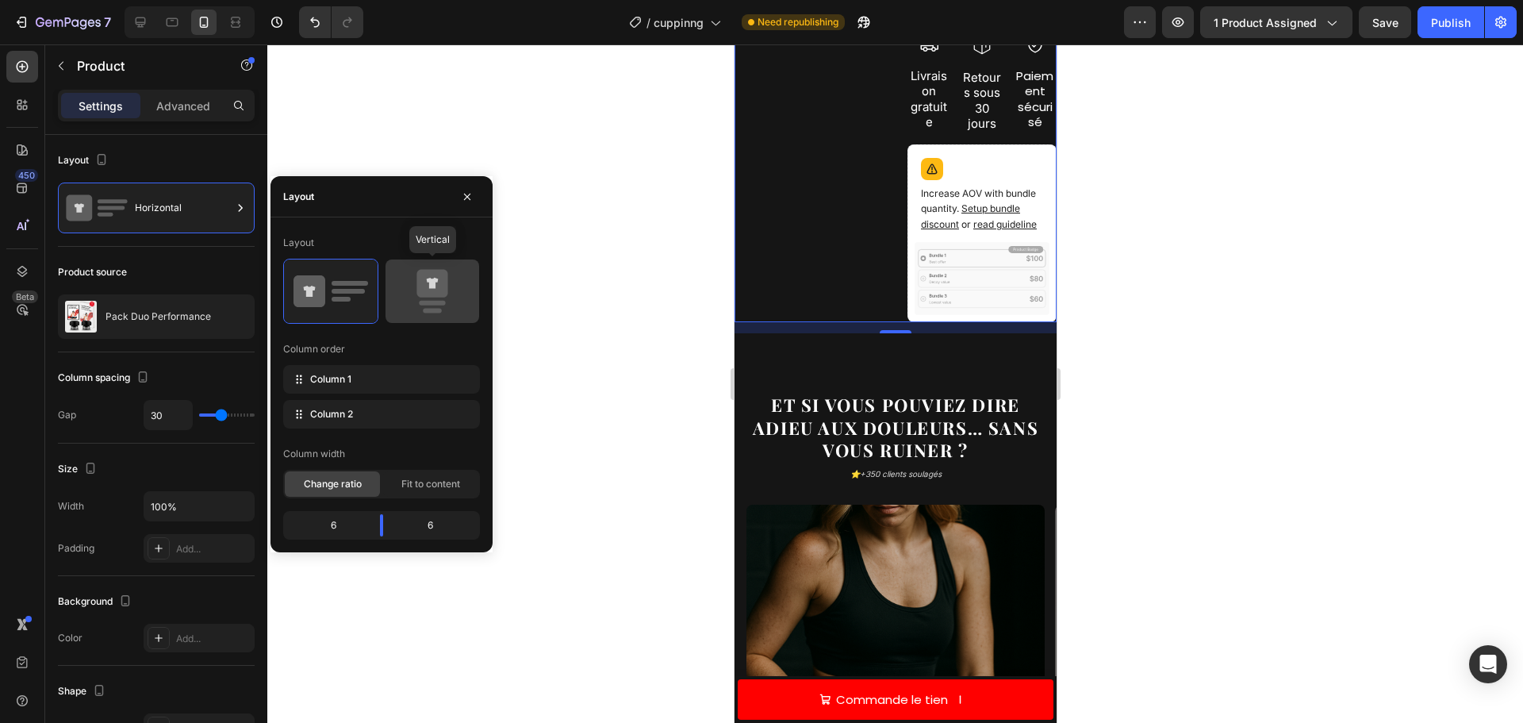
click at [440, 294] on icon at bounding box center [431, 284] width 31 height 28
type input "0"
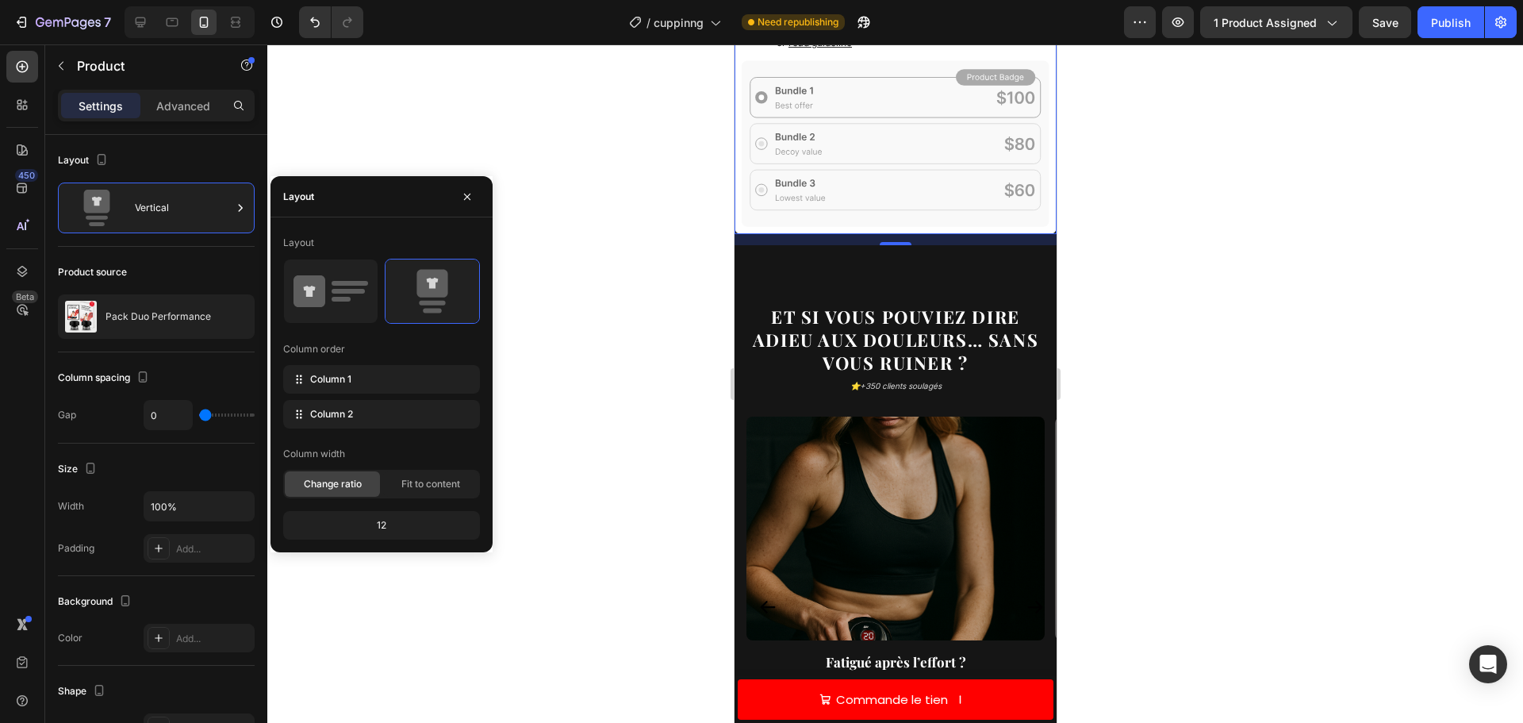
scroll to position [954, 0]
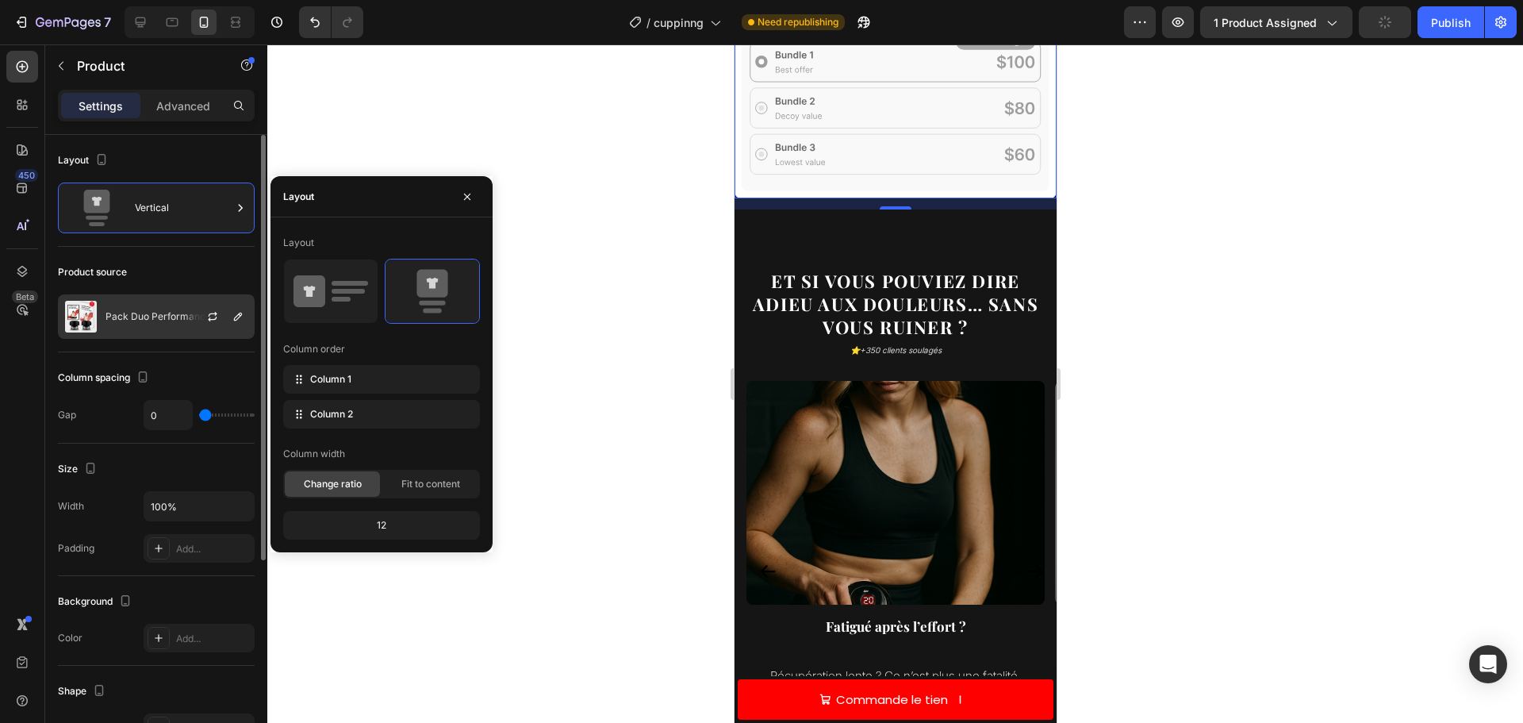
drag, startPoint x: 170, startPoint y: 310, endPoint x: 160, endPoint y: 308, distance: 9.8
click at [168, 310] on div "Pack Duo Performance" at bounding box center [156, 316] width 197 height 44
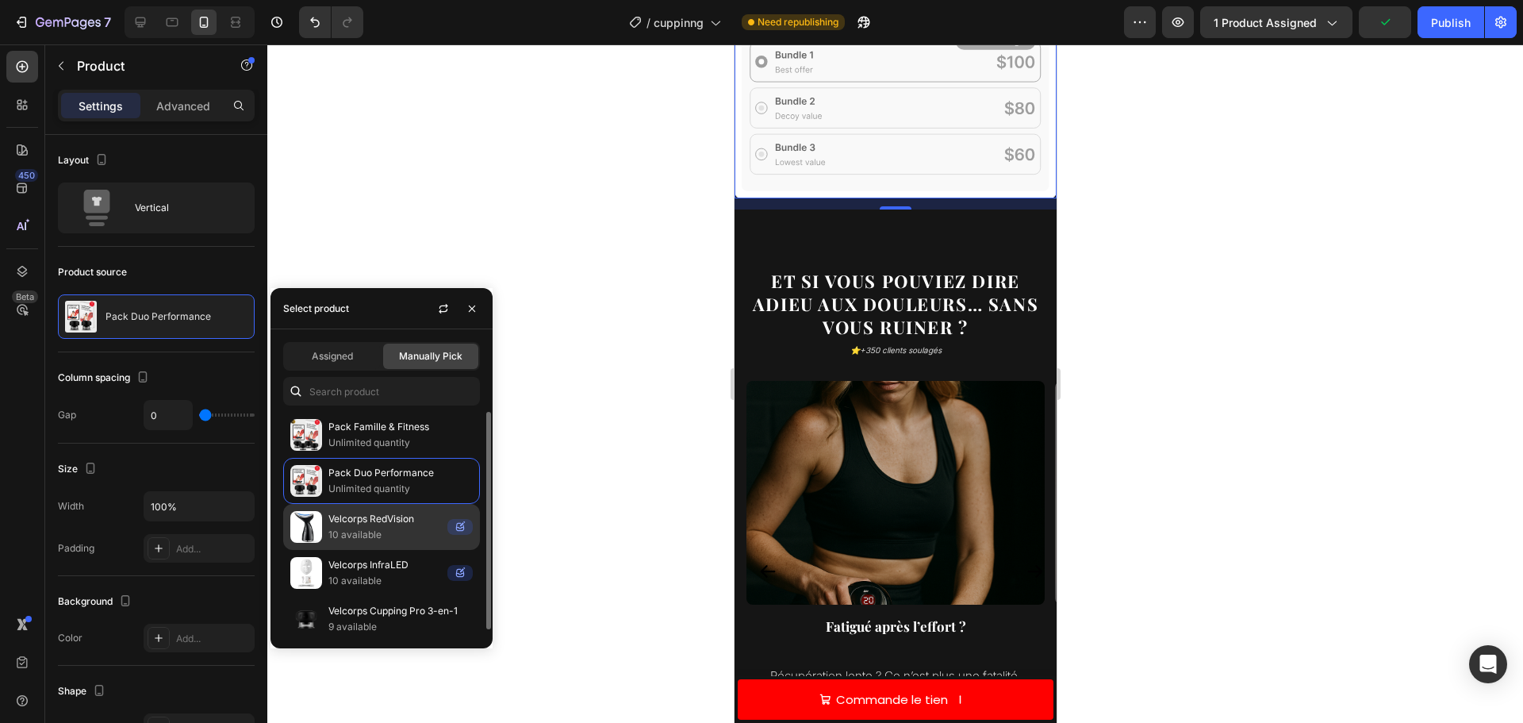
scroll to position [6, 0]
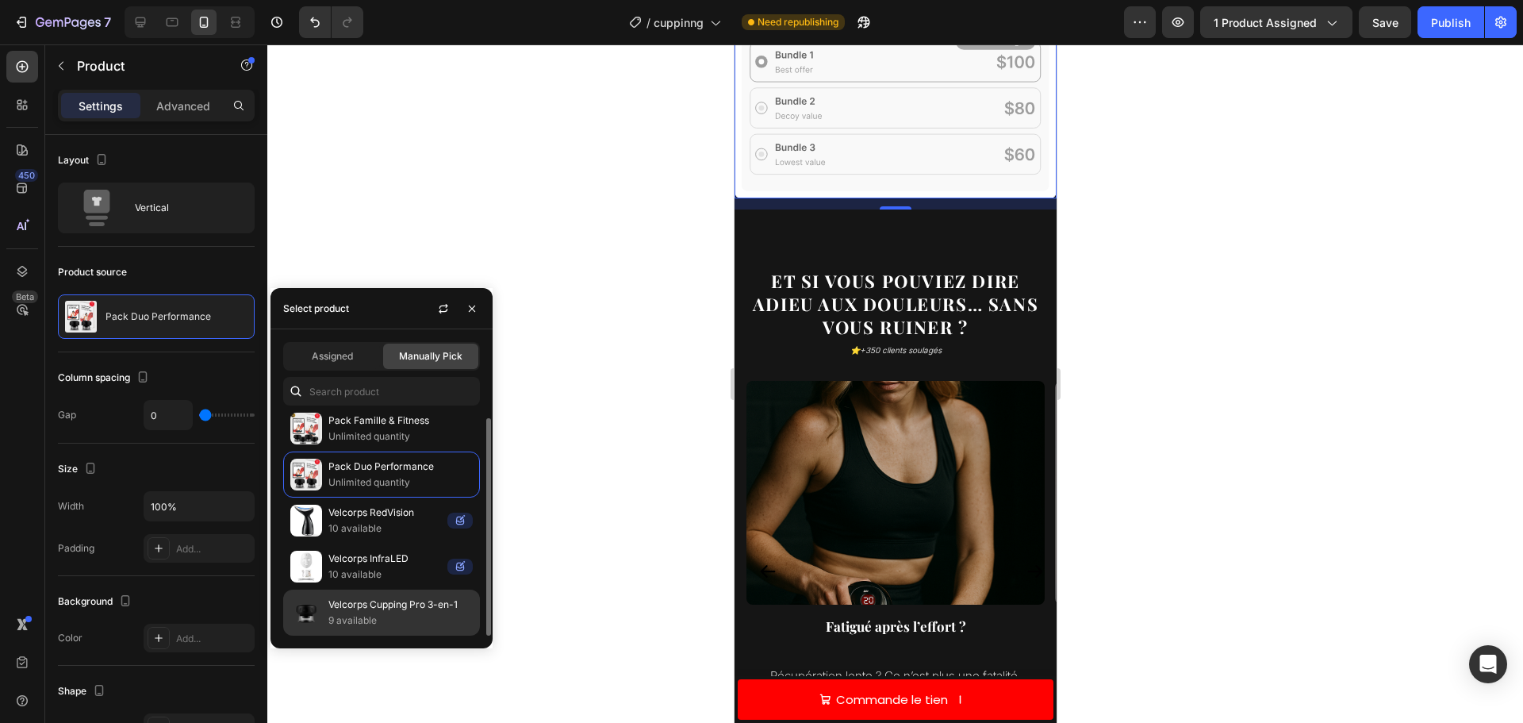
click at [373, 603] on p "Velcorps Cupping Pro 3-en-1" at bounding box center [400, 605] width 144 height 16
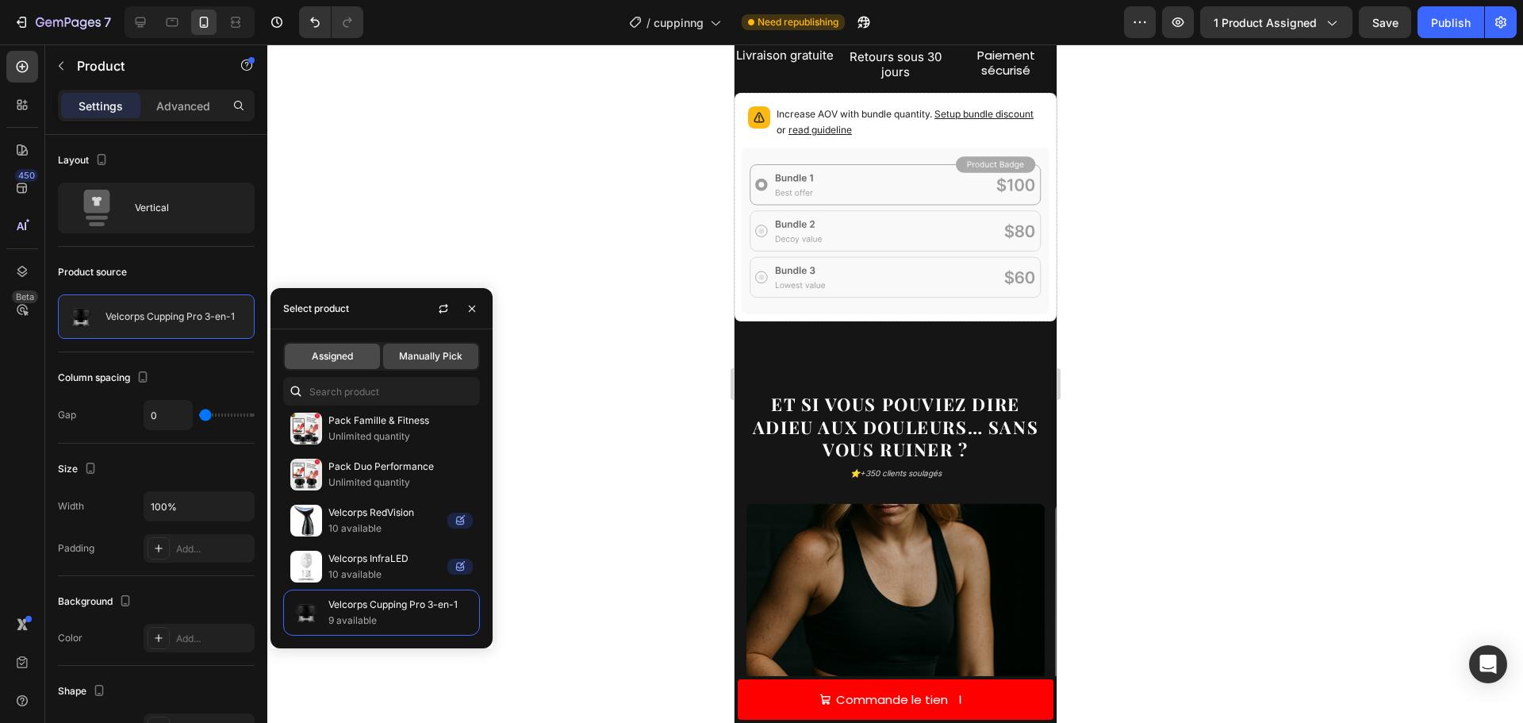
click at [345, 347] on div "Assigned" at bounding box center [332, 356] width 95 height 25
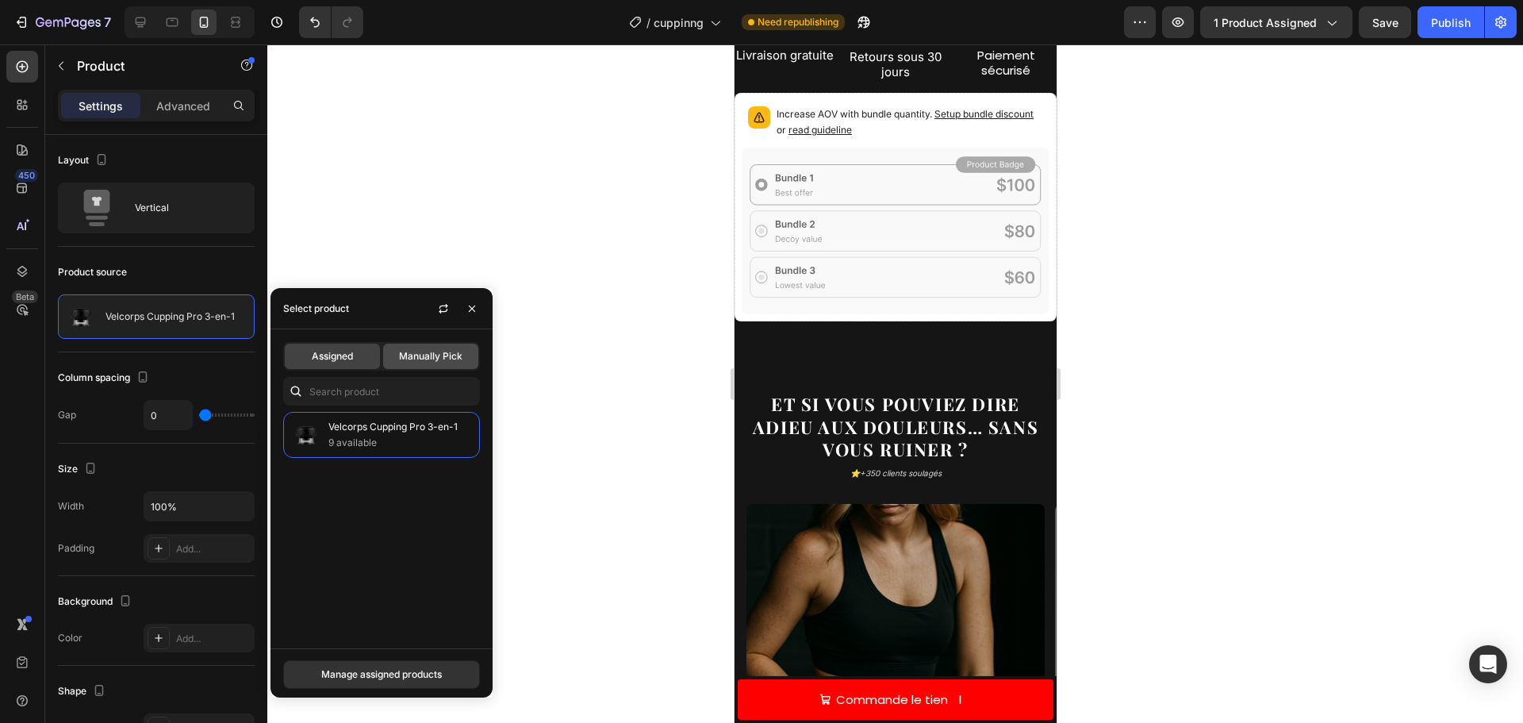
click at [392, 347] on div "Manually Pick" at bounding box center [430, 356] width 95 height 25
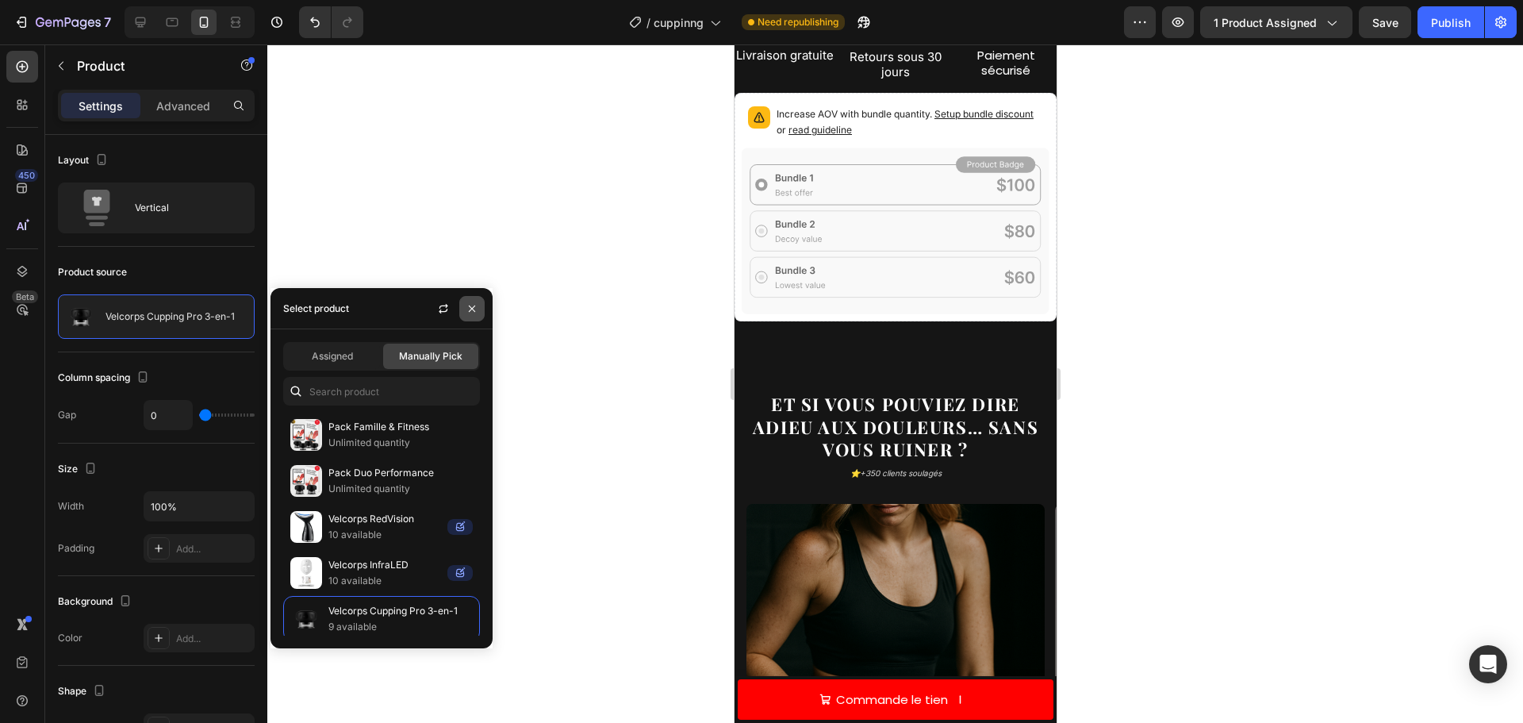
click at [470, 310] on icon "button" at bounding box center [472, 308] width 6 height 6
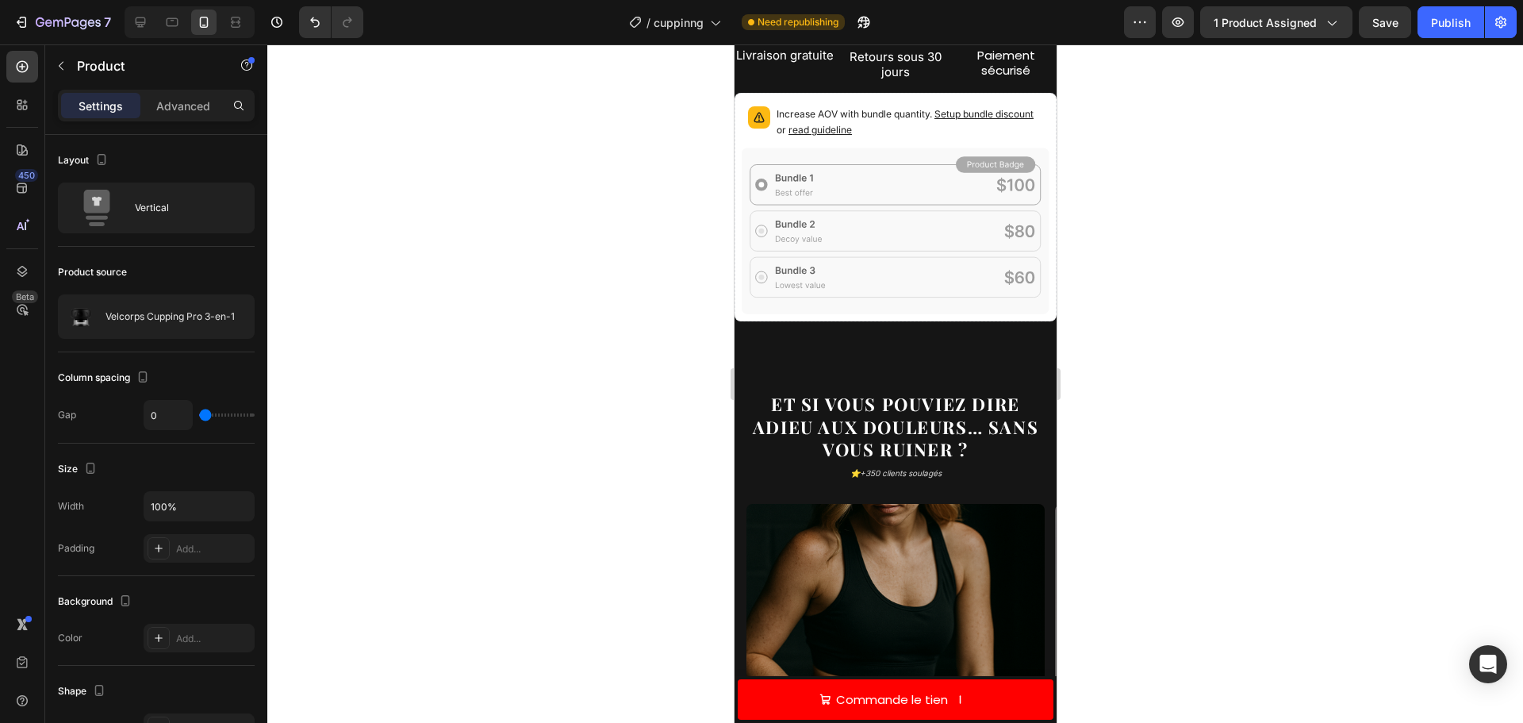
click at [1161, 374] on div at bounding box center [895, 383] width 1256 height 678
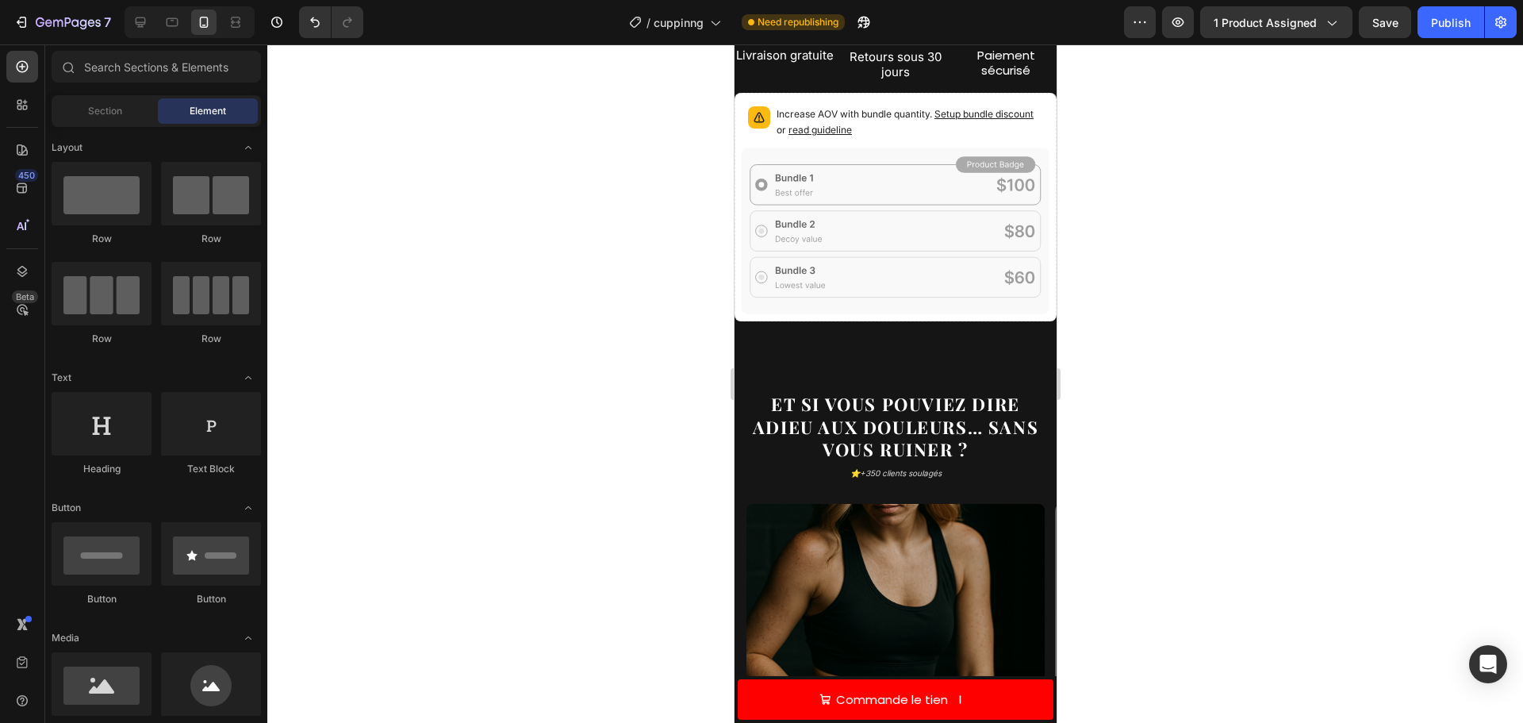
click at [866, 232] on icon at bounding box center [895, 231] width 308 height 166
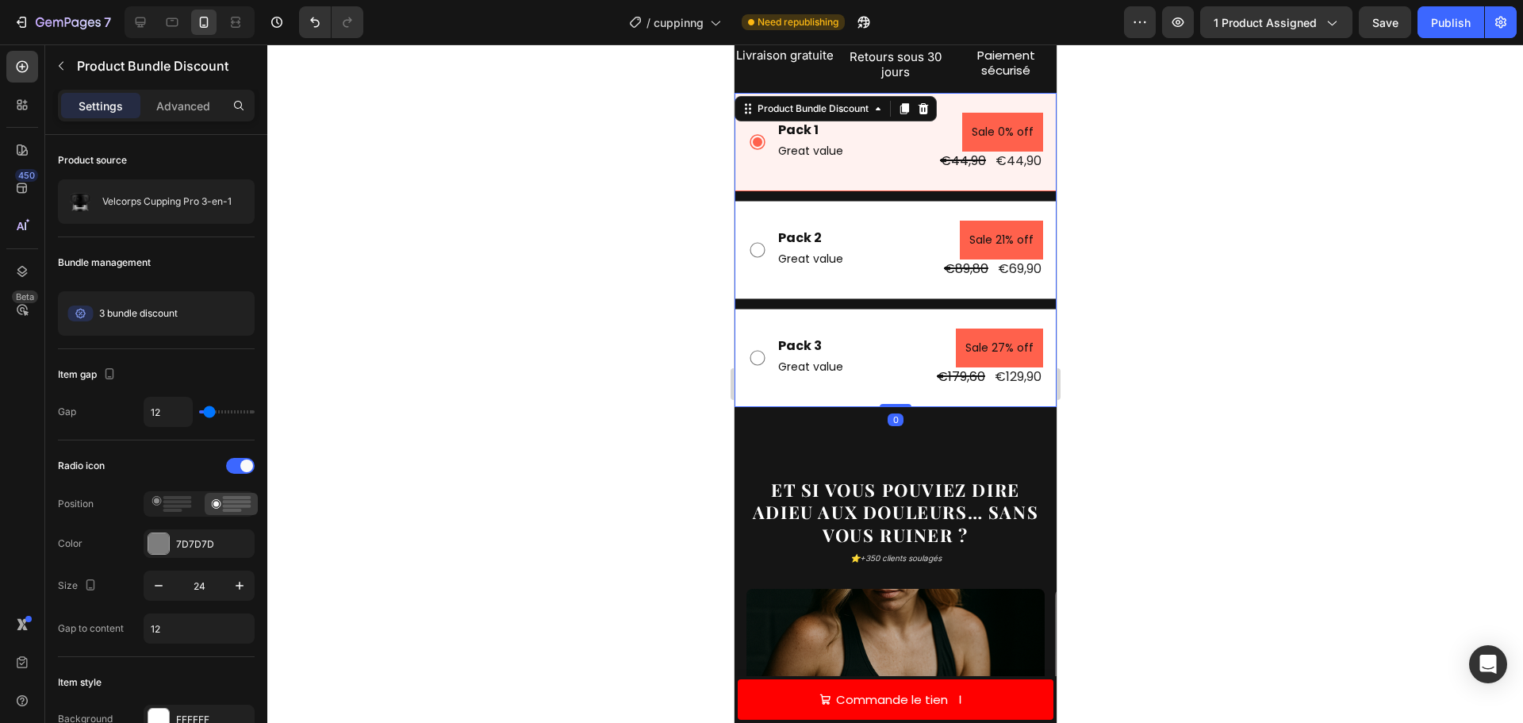
click at [854, 168] on div "Pack 1 Text Block Great value Text Block Sale 0% off Product Badge €44,90 Produ…" at bounding box center [895, 142] width 322 height 98
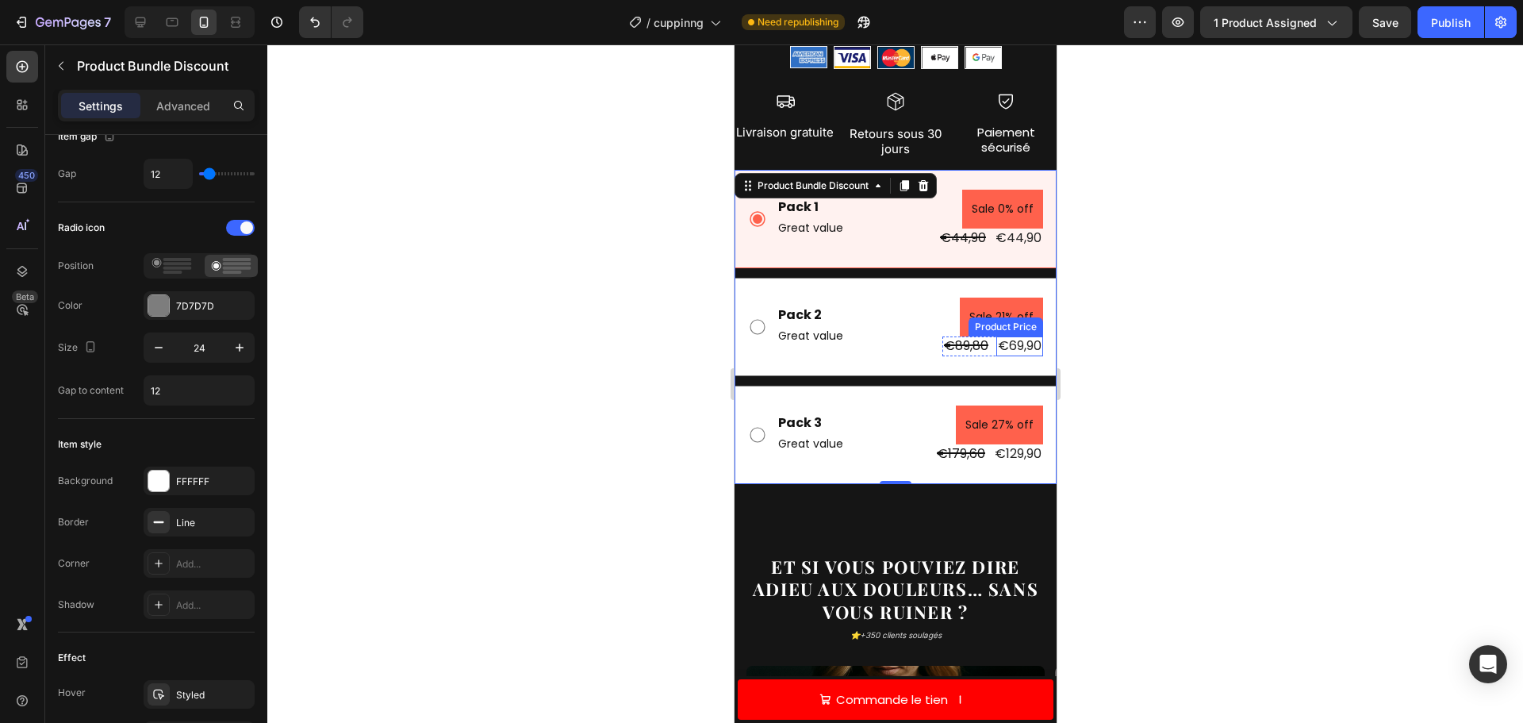
scroll to position [874, 0]
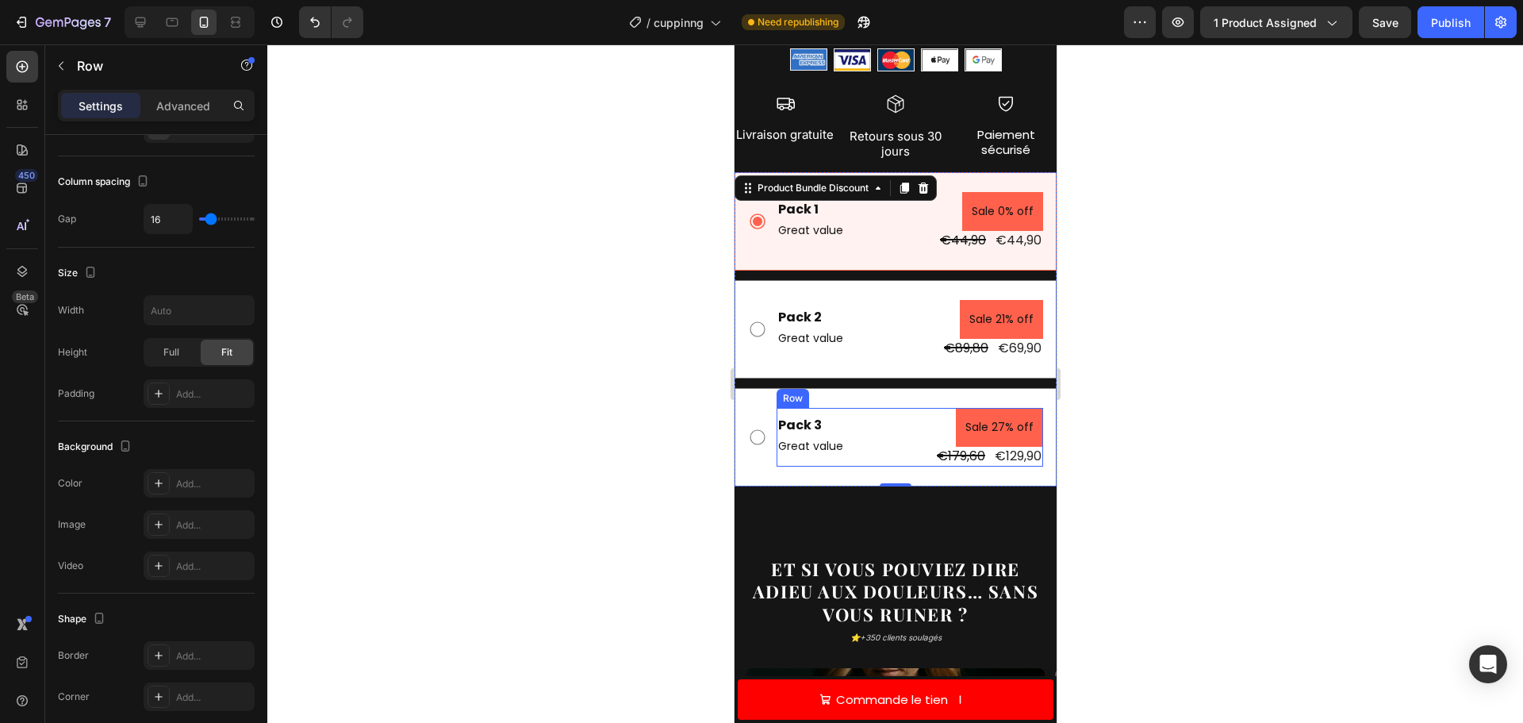
click at [862, 418] on div "Pack 3 Text Block Great value Text Block Sale 27% off Product Badge €179,60 Pro…" at bounding box center [909, 437] width 267 height 59
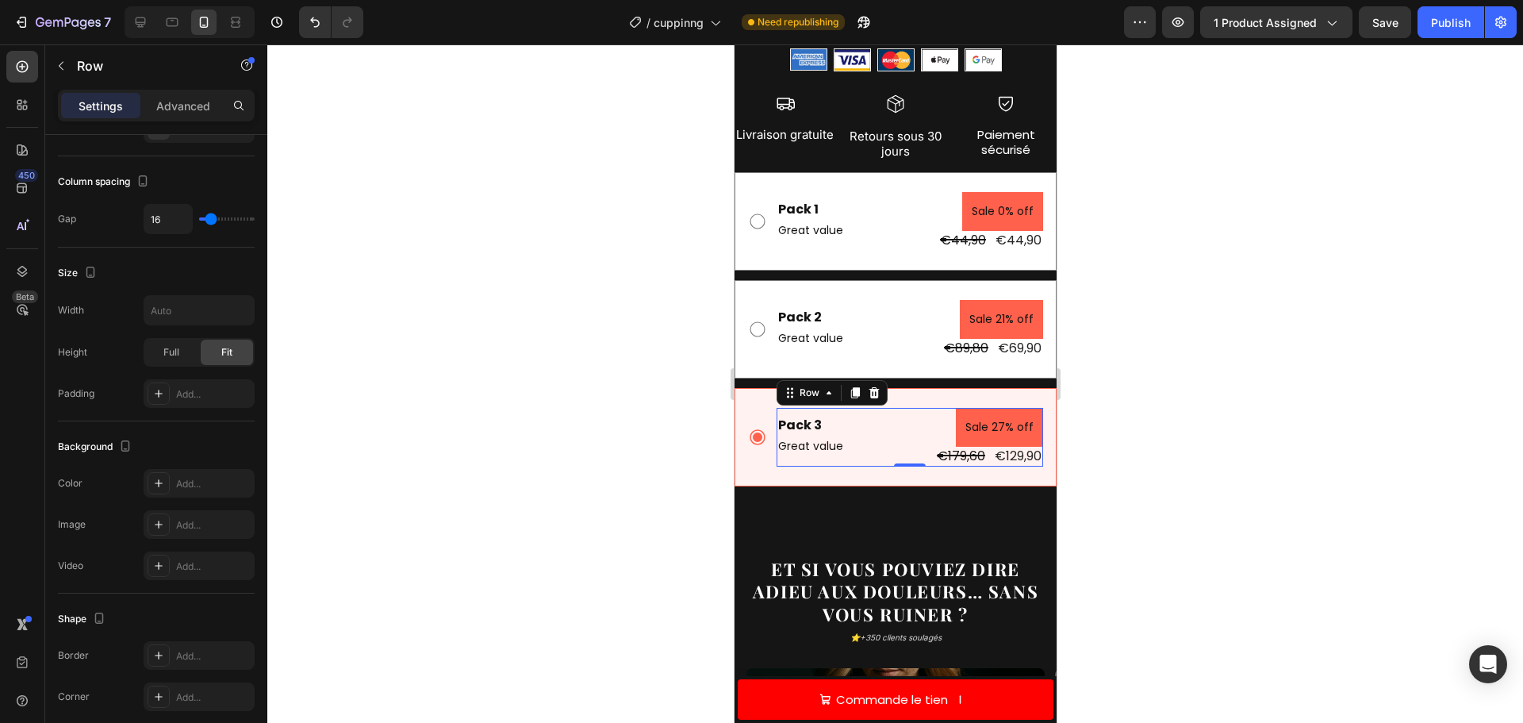
scroll to position [0, 0]
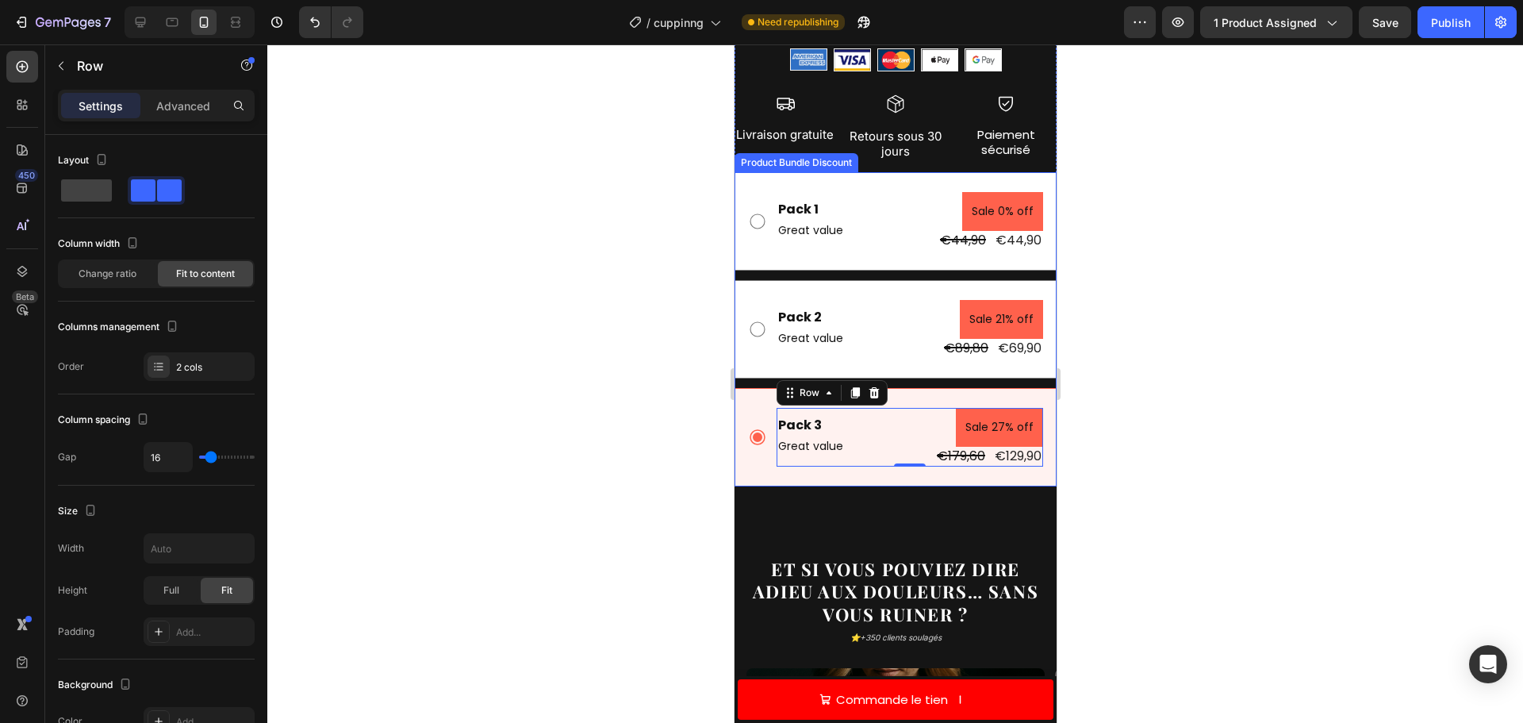
click at [931, 388] on div "Pack 3 Text Block Great value Text Block Sale 27% off Product Badge €179,60 Pro…" at bounding box center [895, 437] width 322 height 98
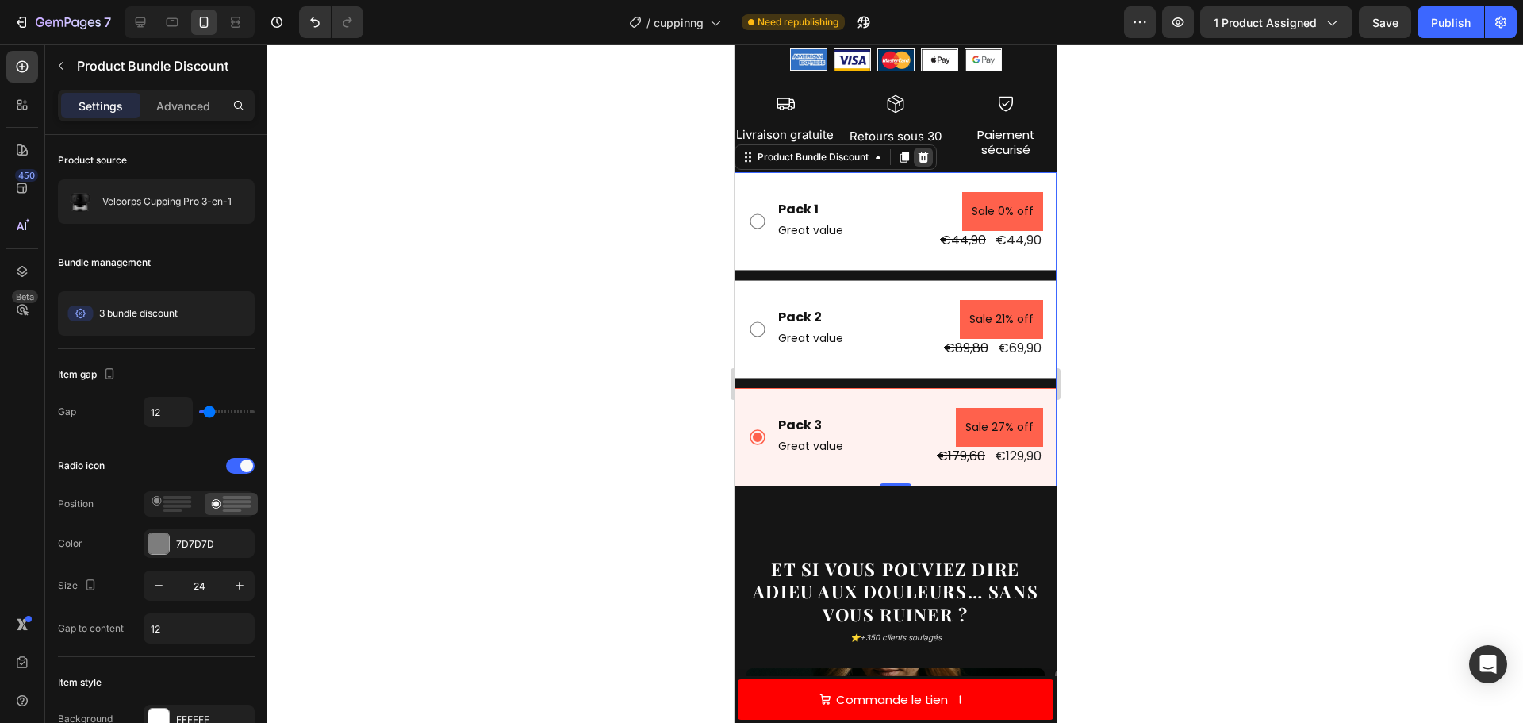
click at [925, 151] on icon at bounding box center [922, 157] width 13 height 13
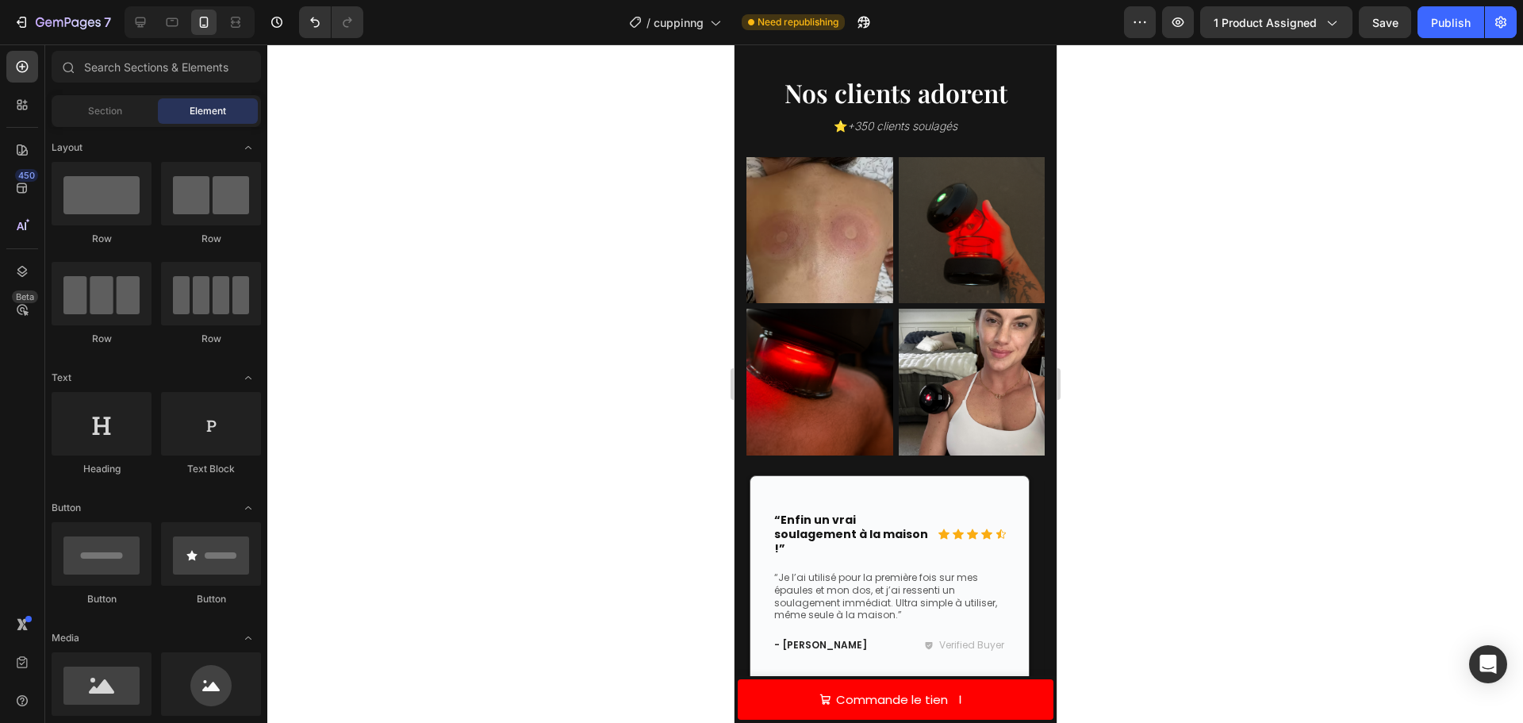
scroll to position [5410, 0]
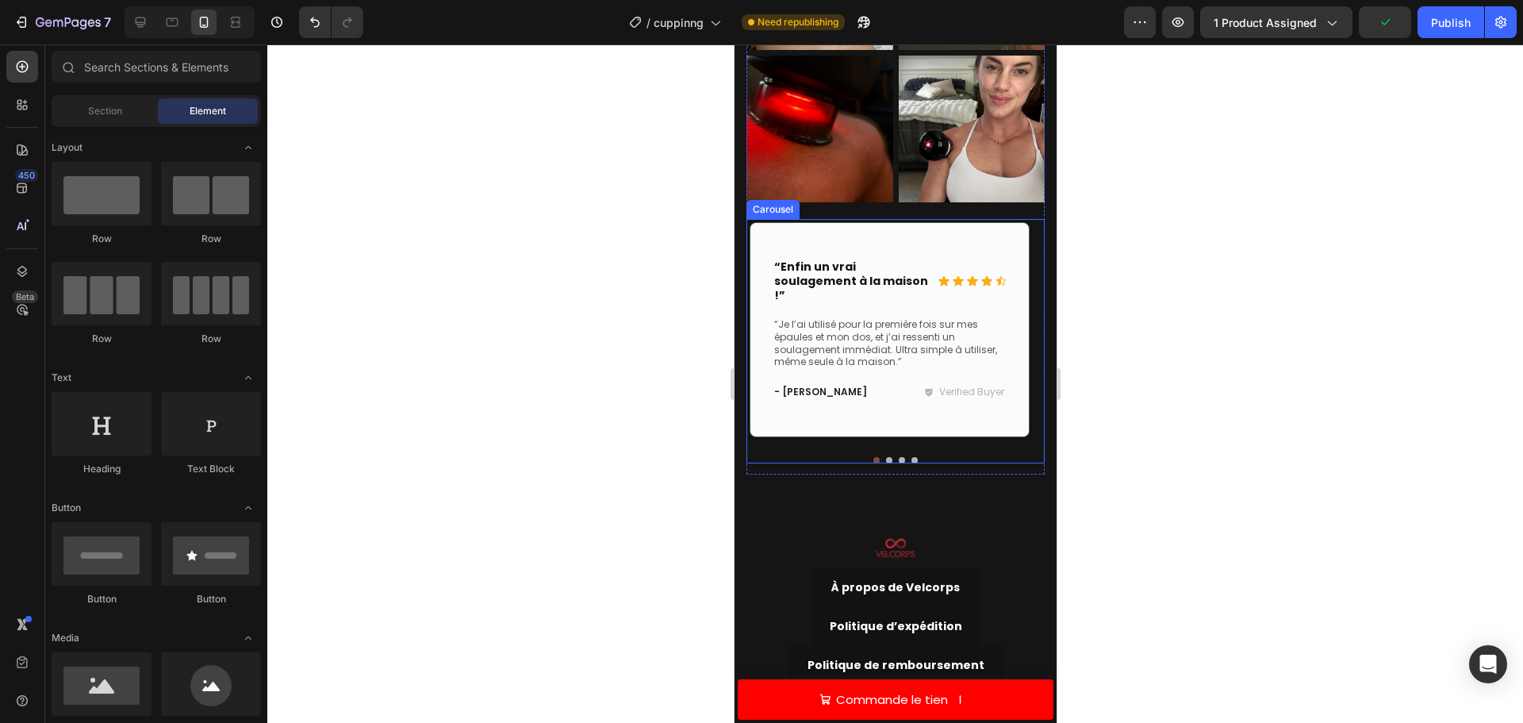
click at [885, 457] on button "Dot" at bounding box center [888, 460] width 6 height 6
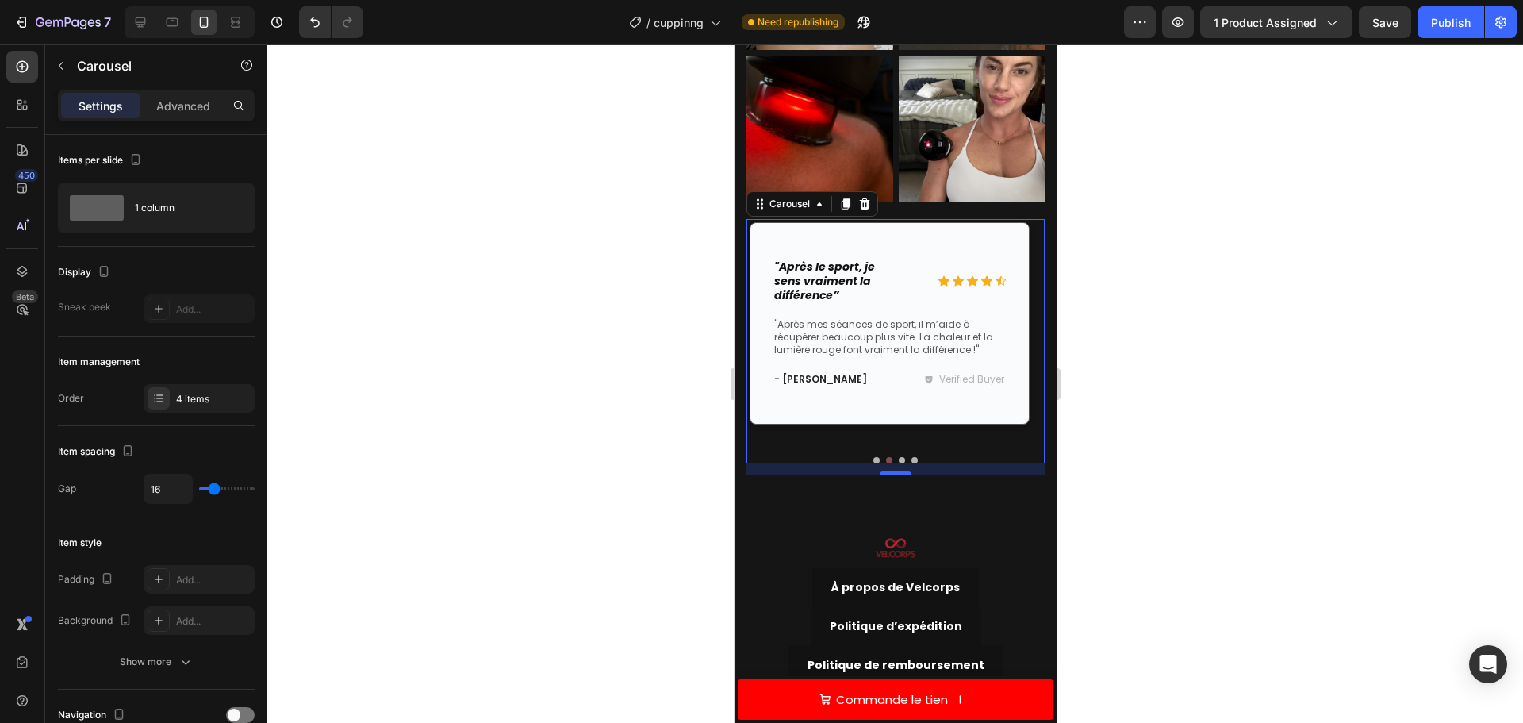
click at [873, 457] on button "Dot" at bounding box center [876, 460] width 6 height 6
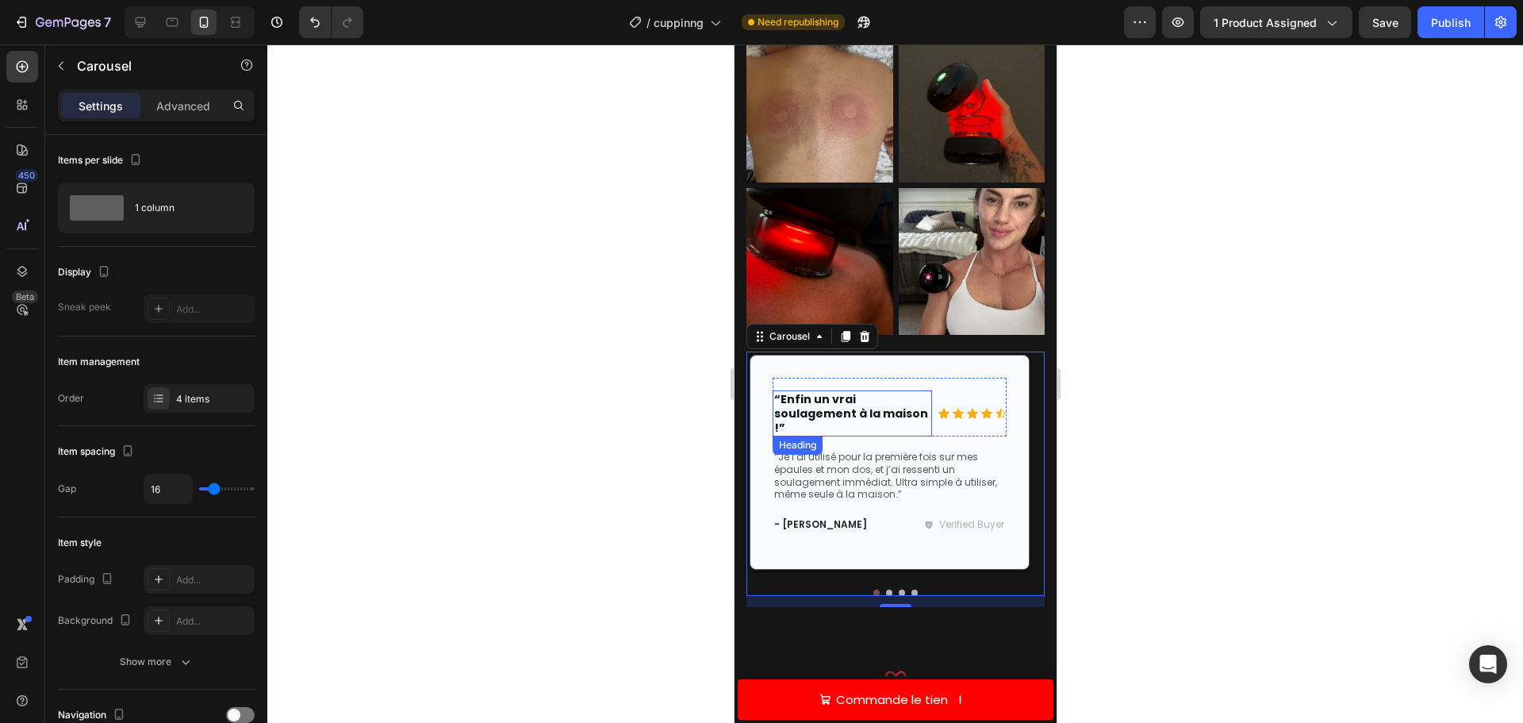
scroll to position [5331, 0]
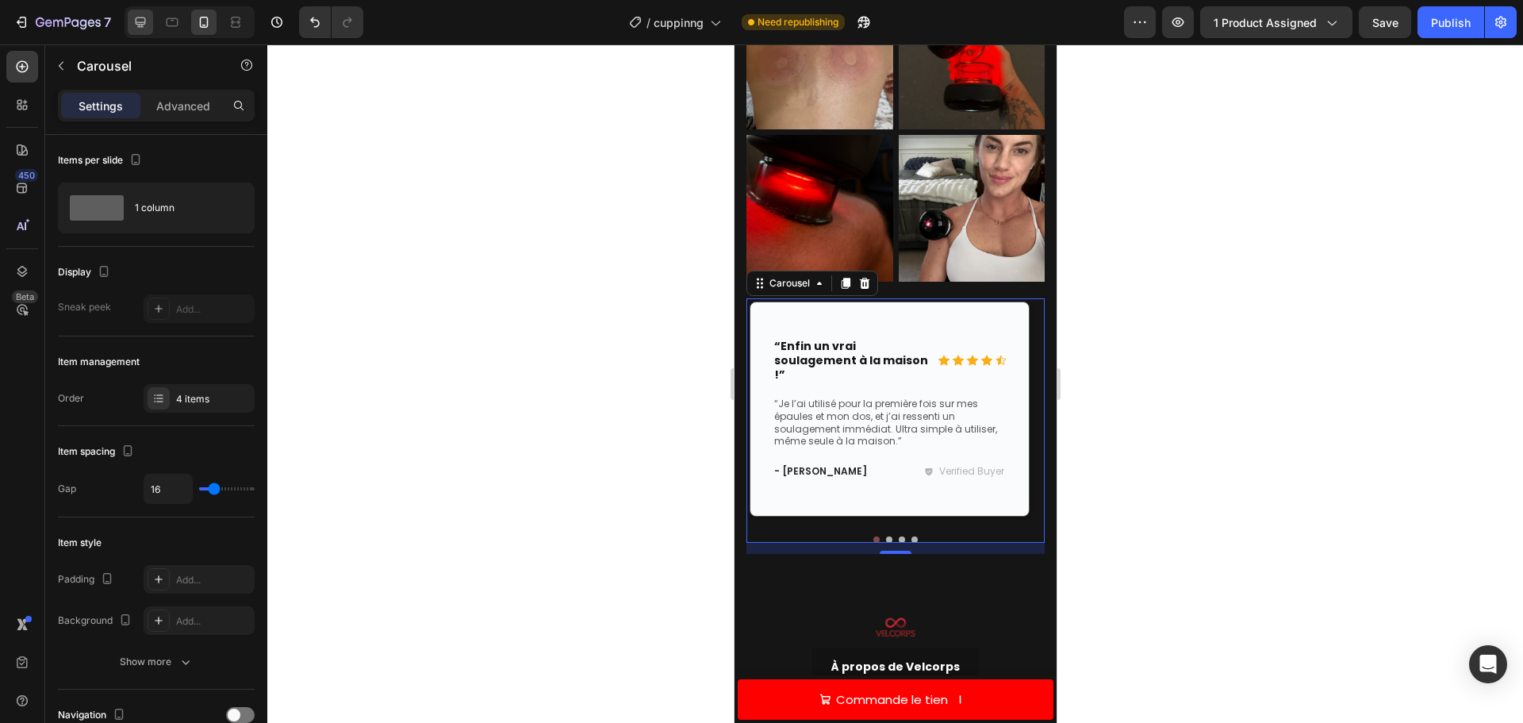
click at [135, 17] on icon at bounding box center [140, 22] width 16 height 16
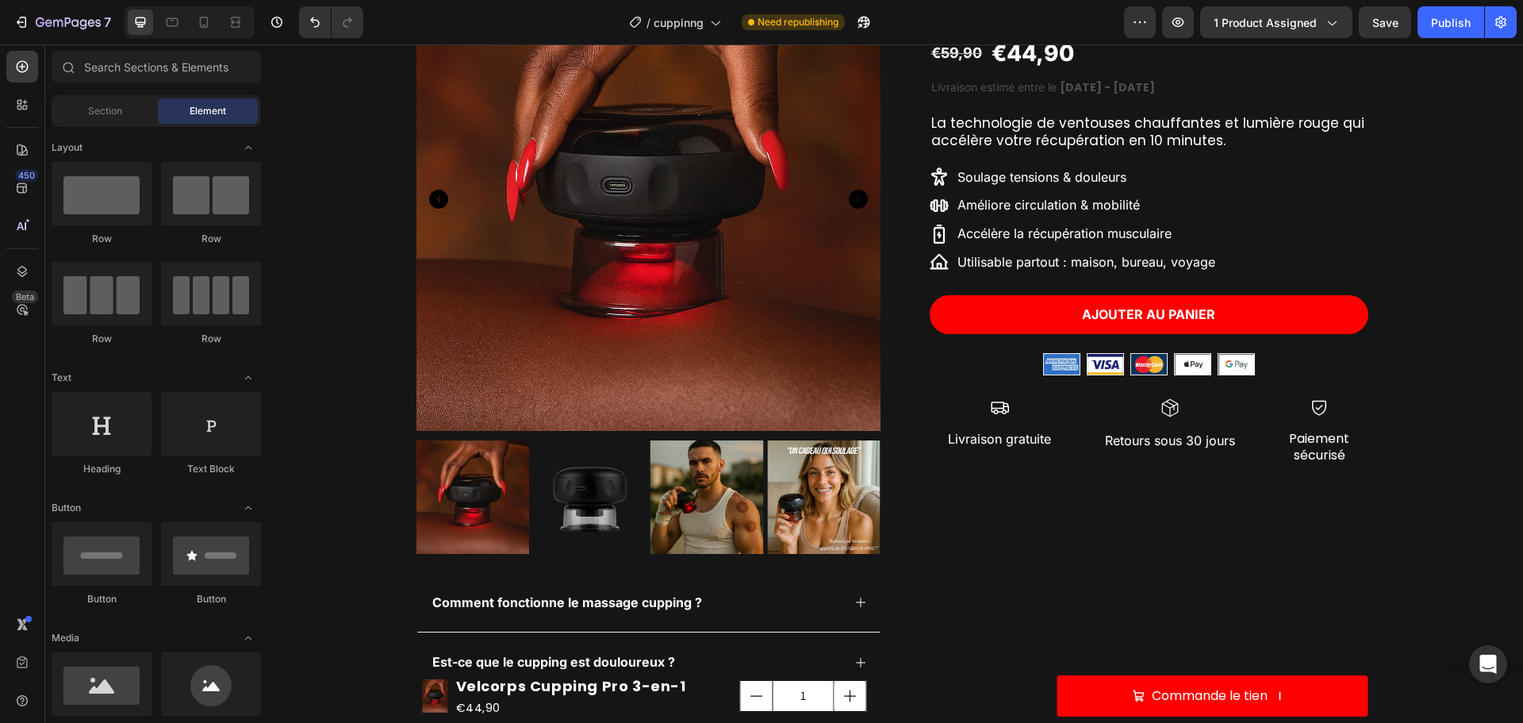
scroll to position [81, 0]
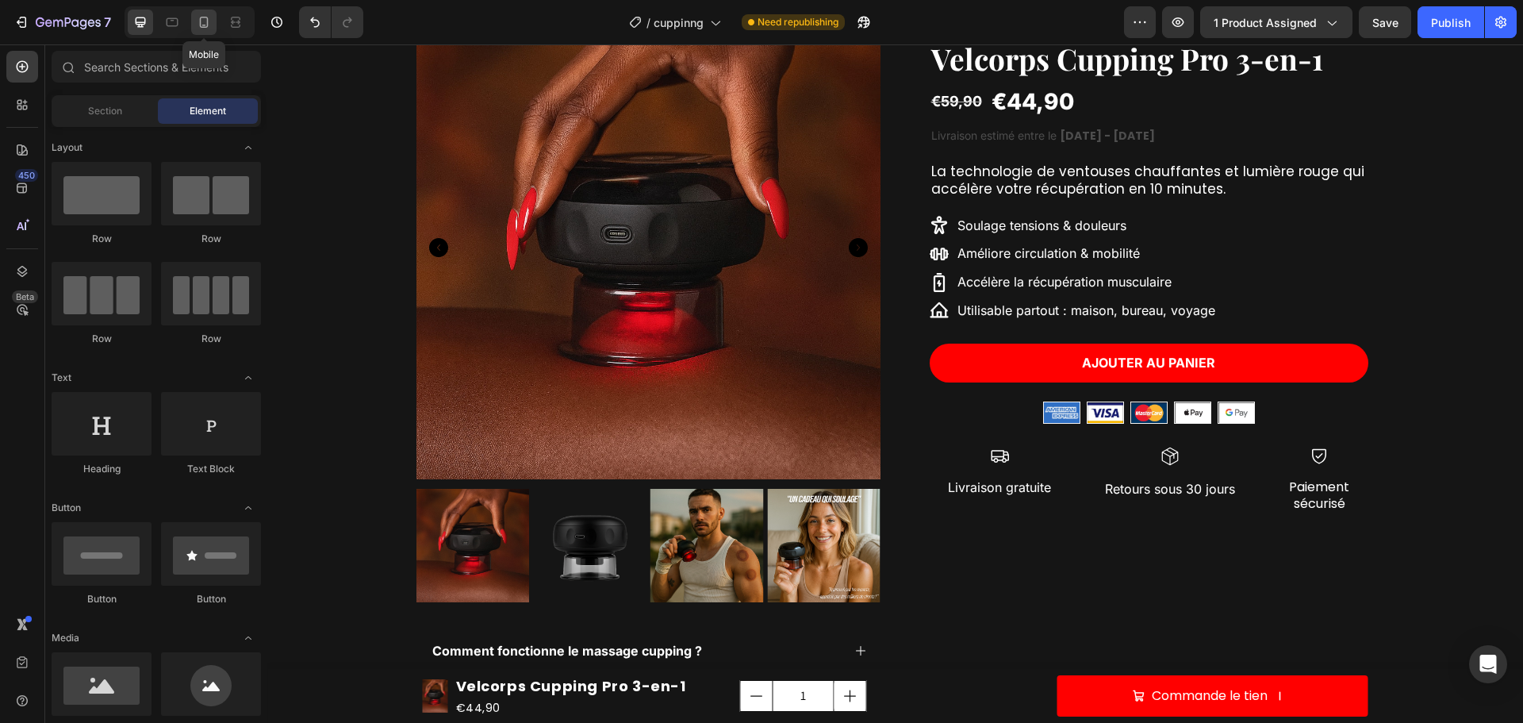
drag, startPoint x: 191, startPoint y: 16, endPoint x: 144, endPoint y: 37, distance: 52.2
click at [191, 16] on div at bounding box center [203, 22] width 25 height 25
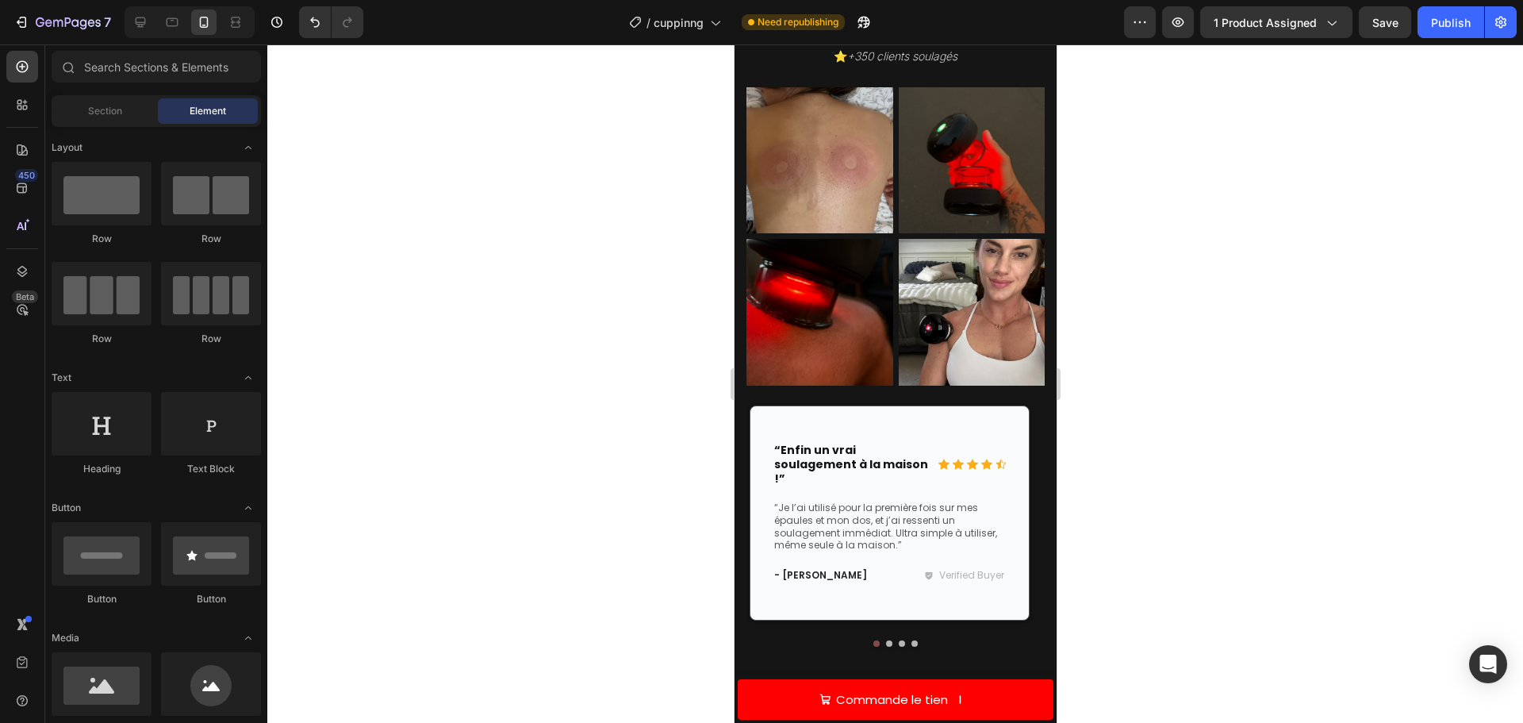
scroll to position [5235, 0]
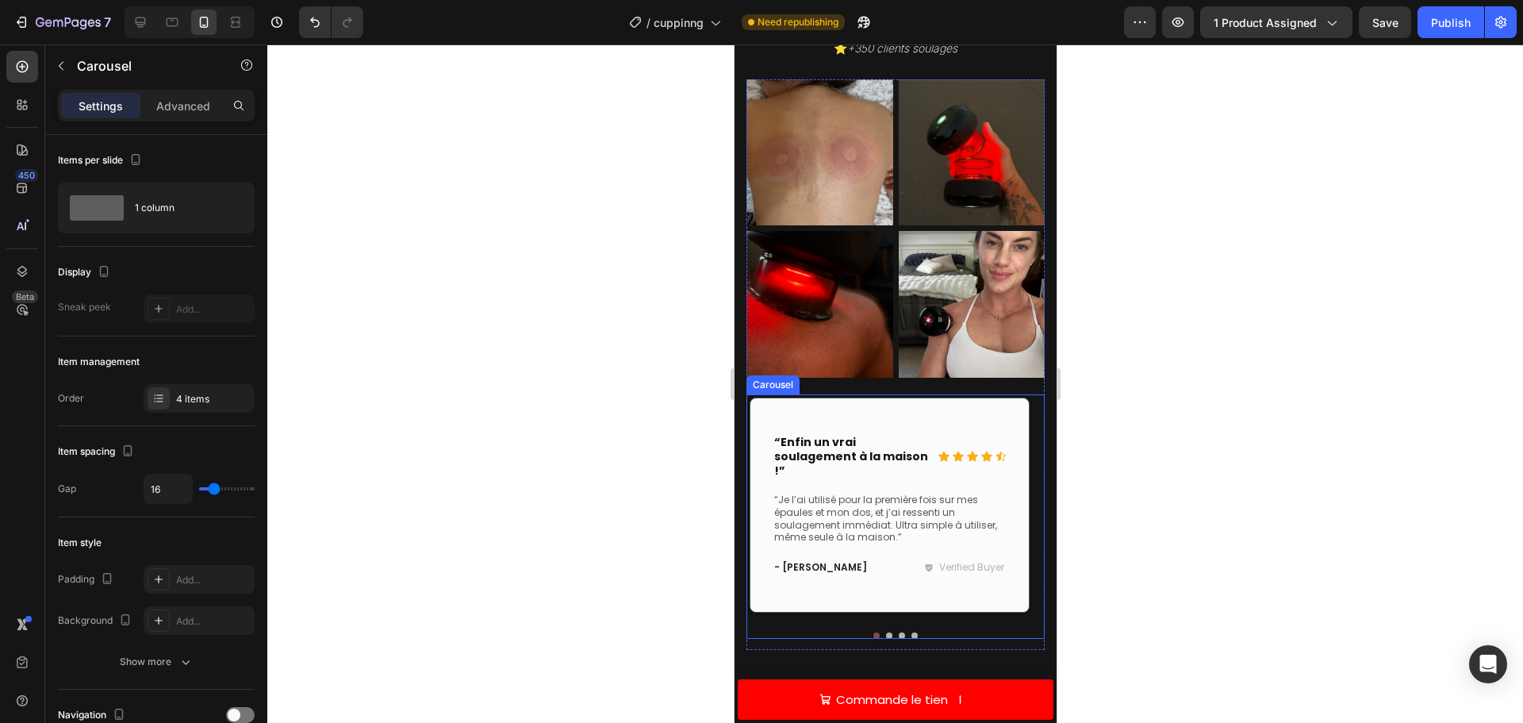
click at [885, 632] on button "Dot" at bounding box center [888, 635] width 6 height 6
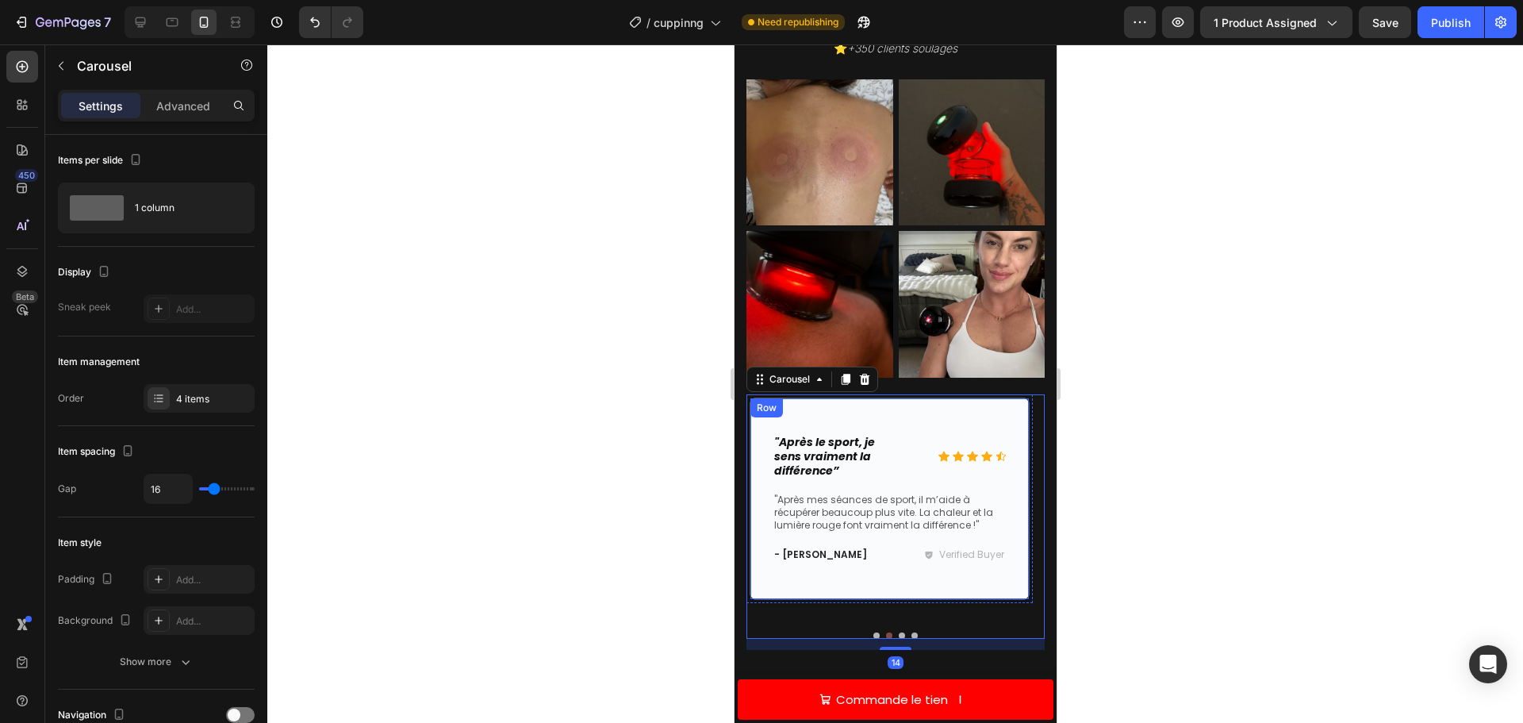
click at [867, 569] on div "Icon Icon Icon Icon Icon Icon List "Après le sport, je sens vraiment la différe…" at bounding box center [889, 498] width 280 height 202
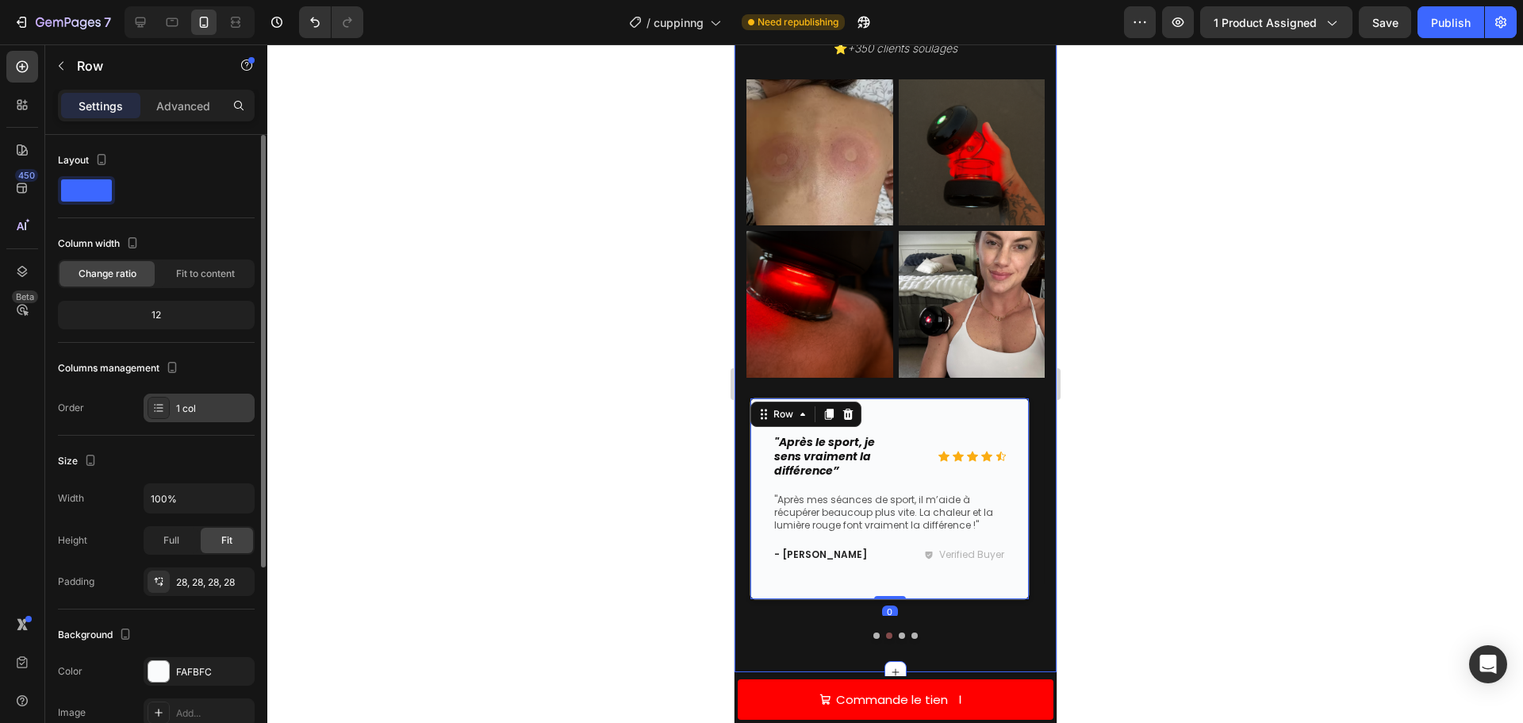
click at [185, 411] on div "1 col" at bounding box center [213, 408] width 75 height 14
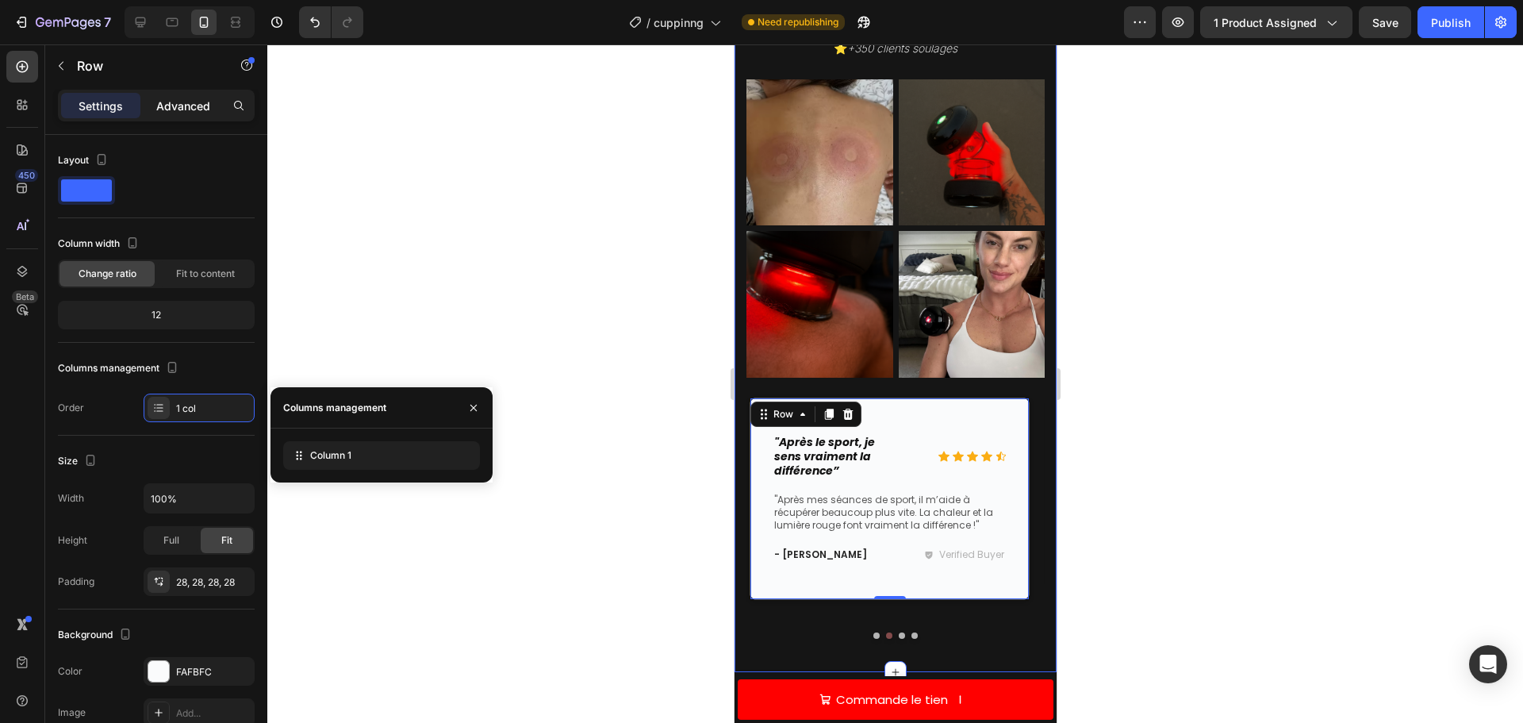
click at [167, 102] on p "Advanced" at bounding box center [183, 106] width 54 height 17
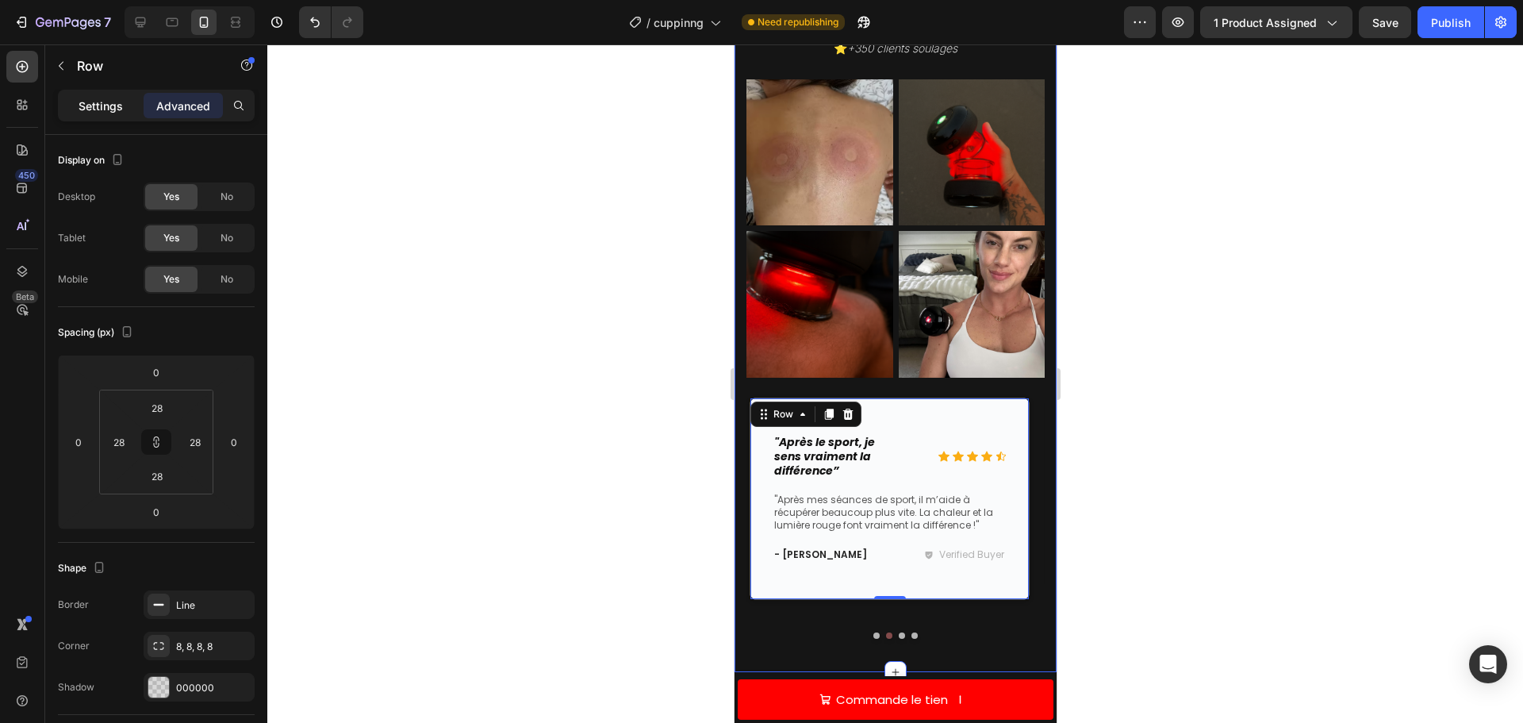
click at [111, 96] on div "Settings" at bounding box center [100, 105] width 79 height 25
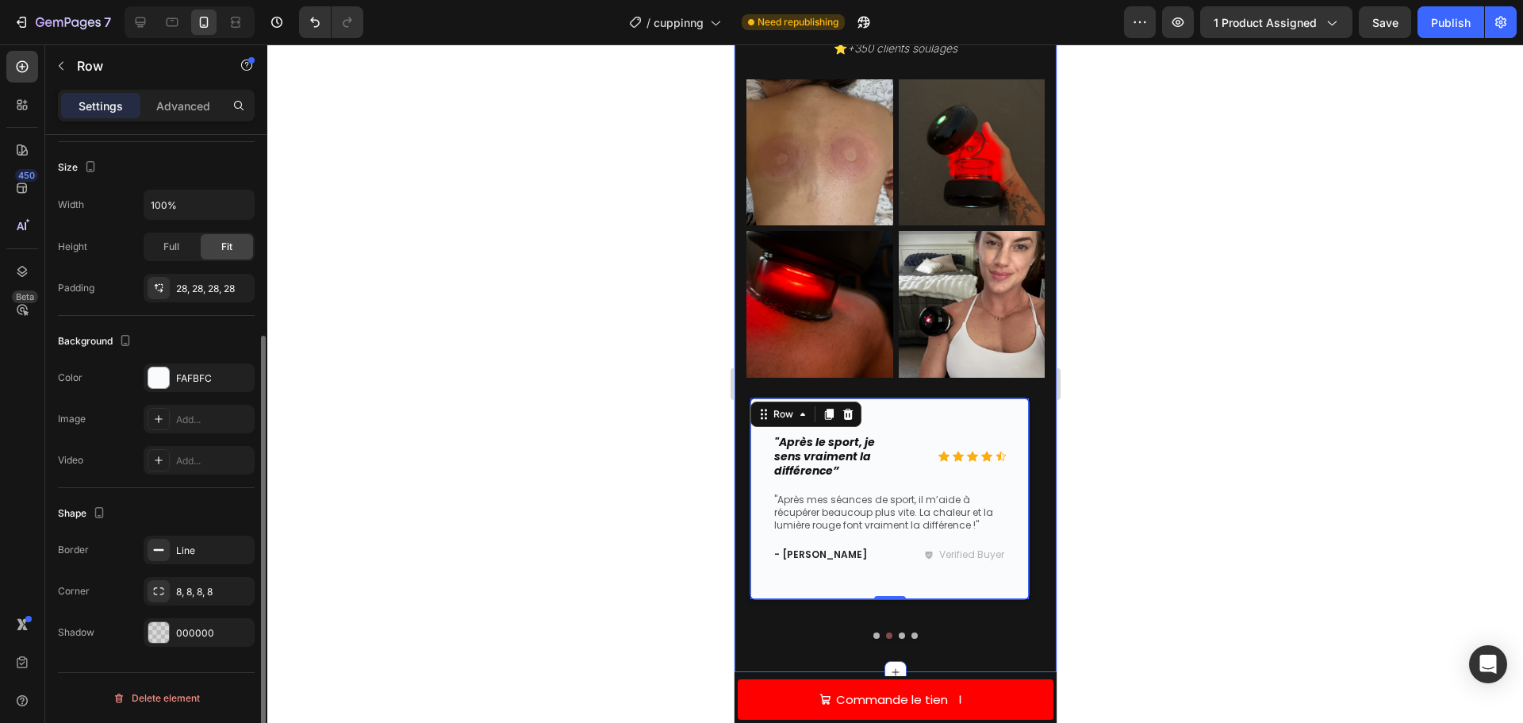
scroll to position [0, 0]
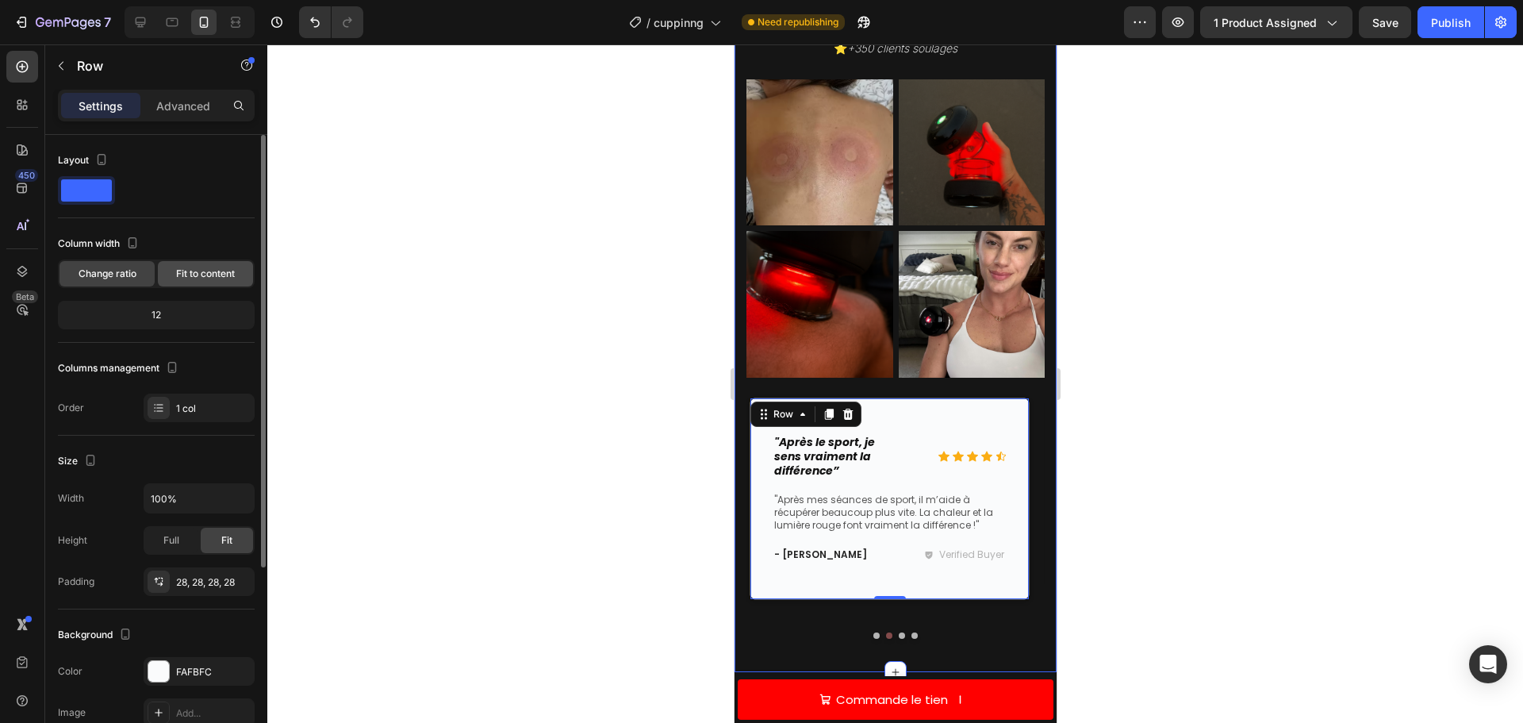
click at [196, 278] on span "Fit to content" at bounding box center [205, 274] width 59 height 14
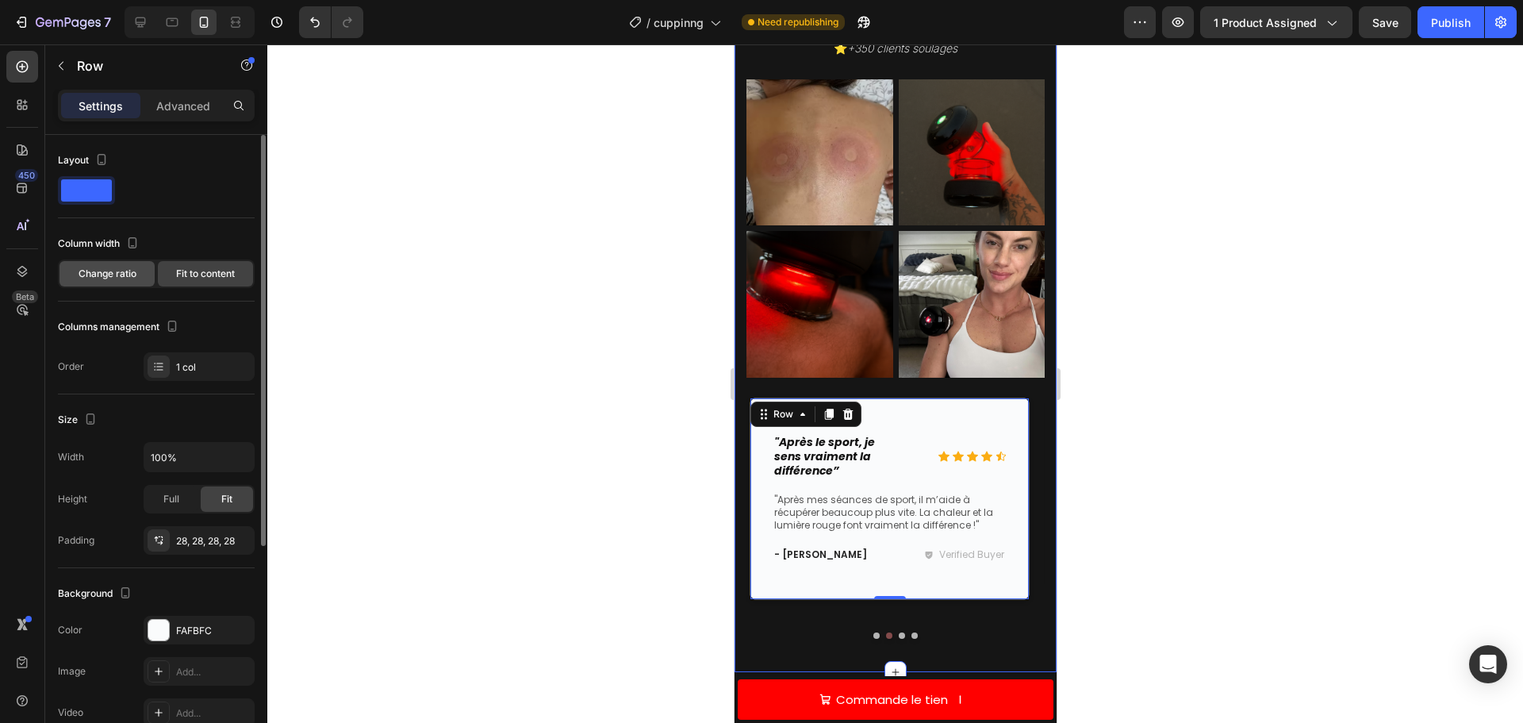
click at [104, 273] on span "Change ratio" at bounding box center [108, 274] width 58 height 14
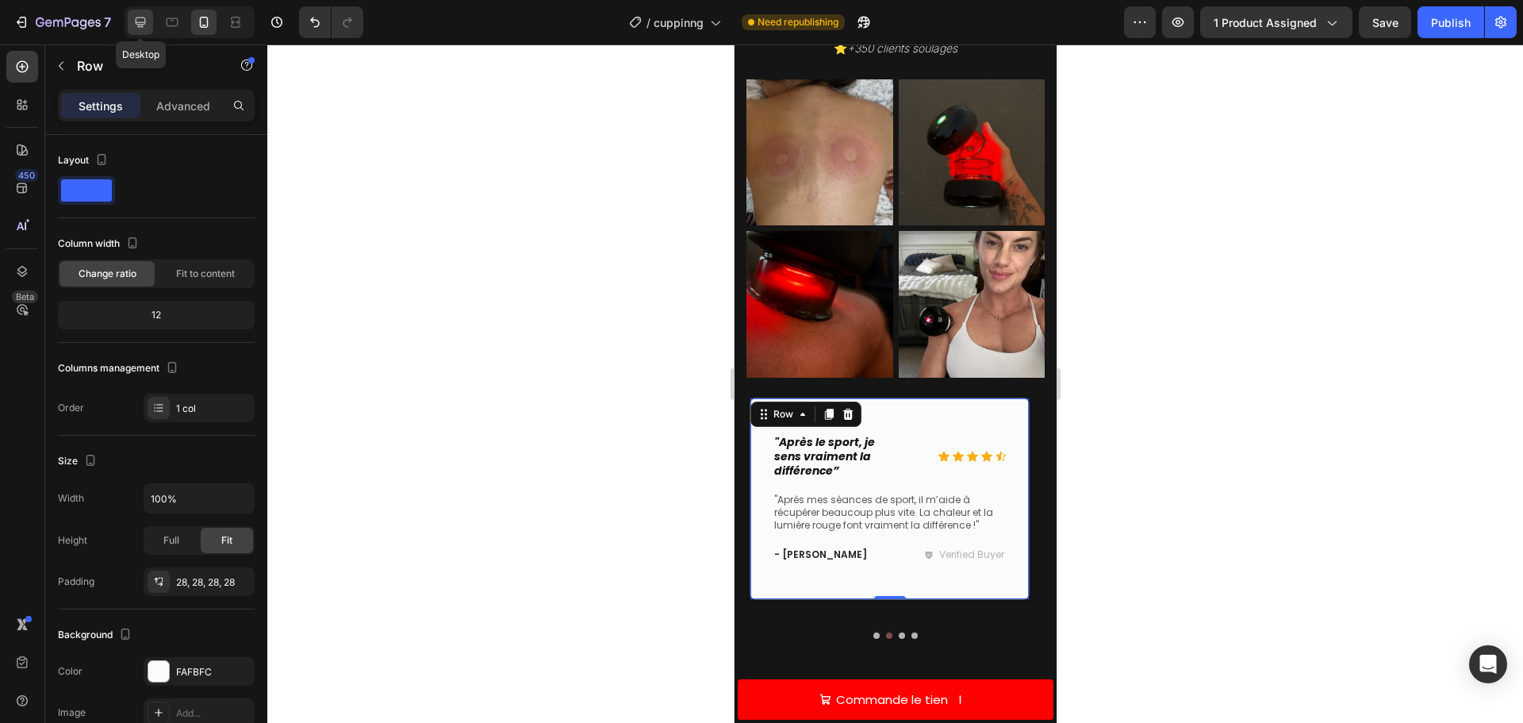
click at [149, 14] on div at bounding box center [140, 22] width 25 height 25
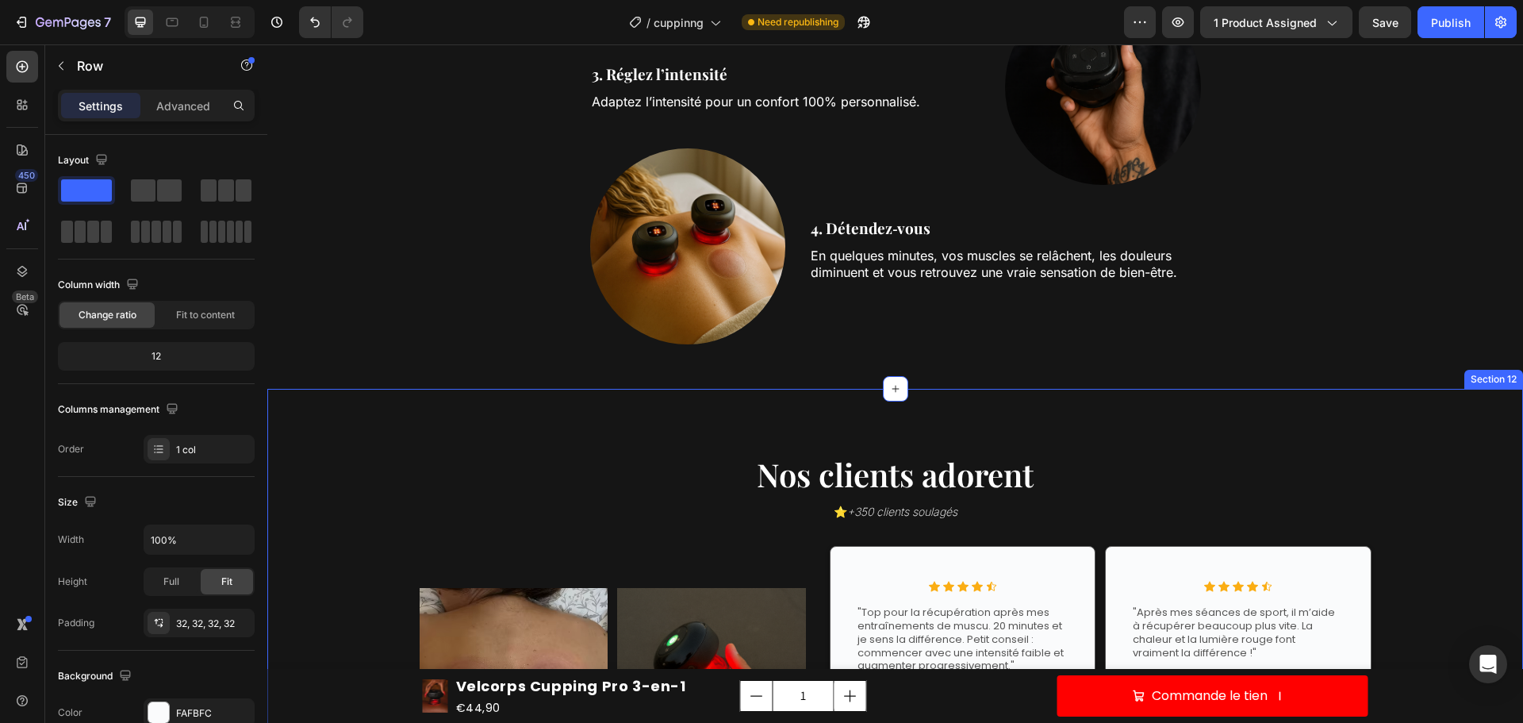
scroll to position [5737, 0]
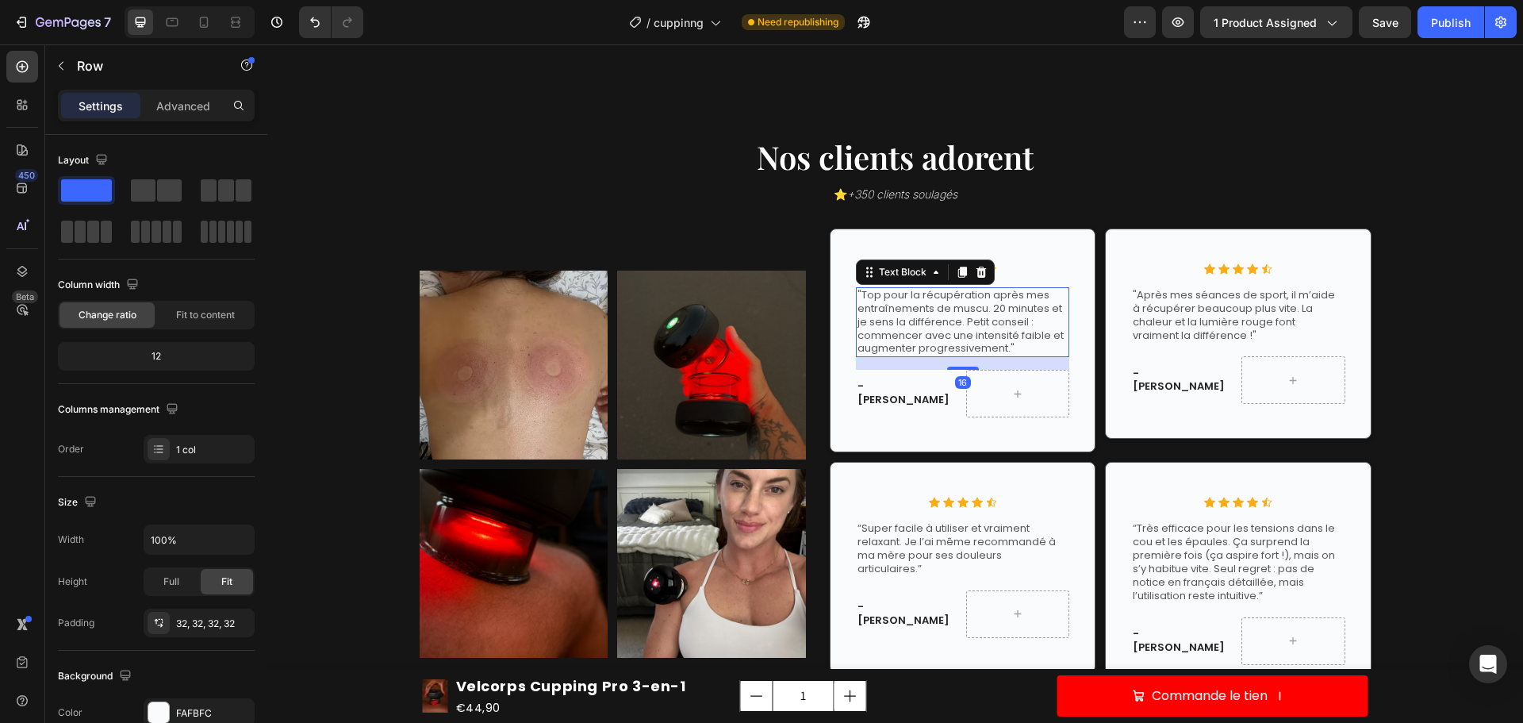
click at [938, 297] on p ""Top pour la récupération après mes entraînements de muscu. 20 minutes et je se…" at bounding box center [963, 322] width 210 height 67
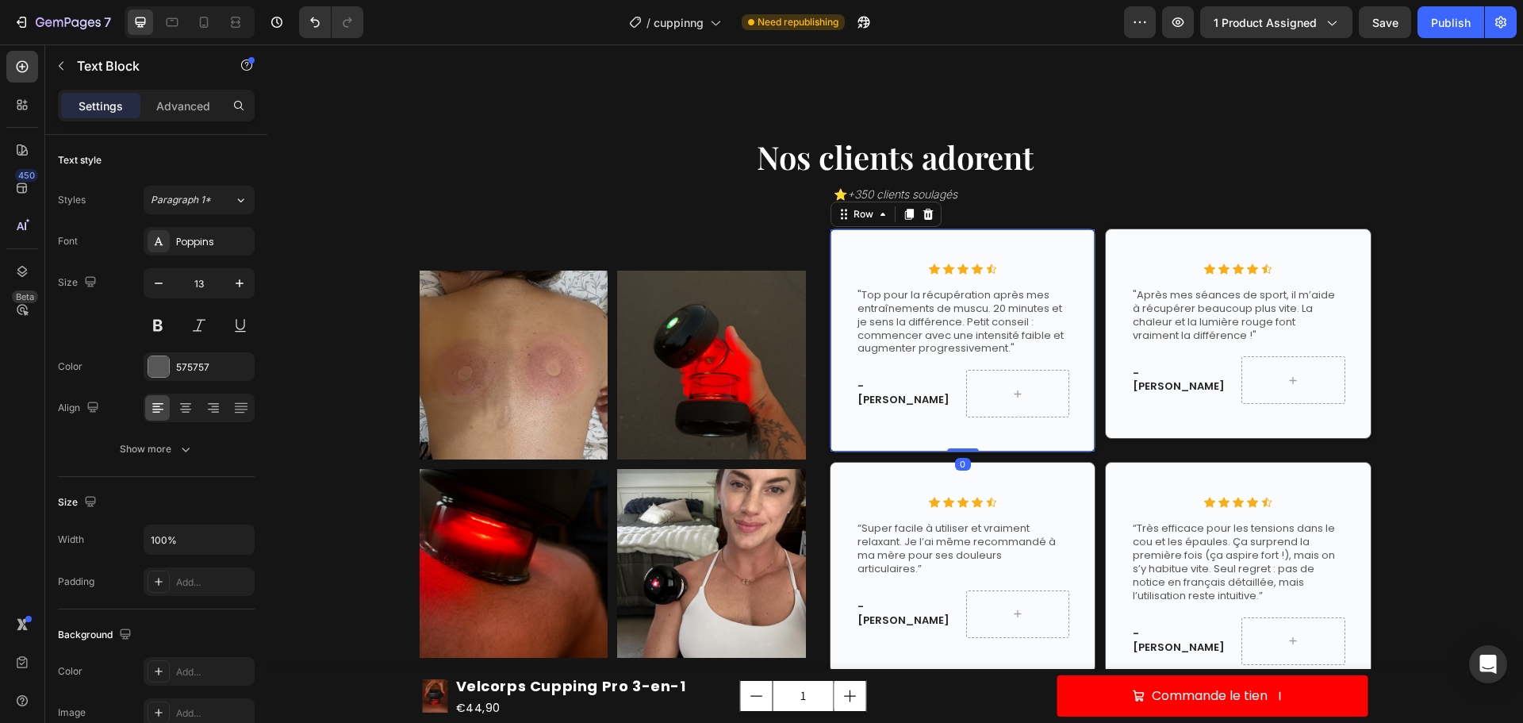
click at [848, 242] on div "Icon Icon Icon Icon Icon Icon List Row "Top pour la récupération après mes entr…" at bounding box center [963, 340] width 266 height 225
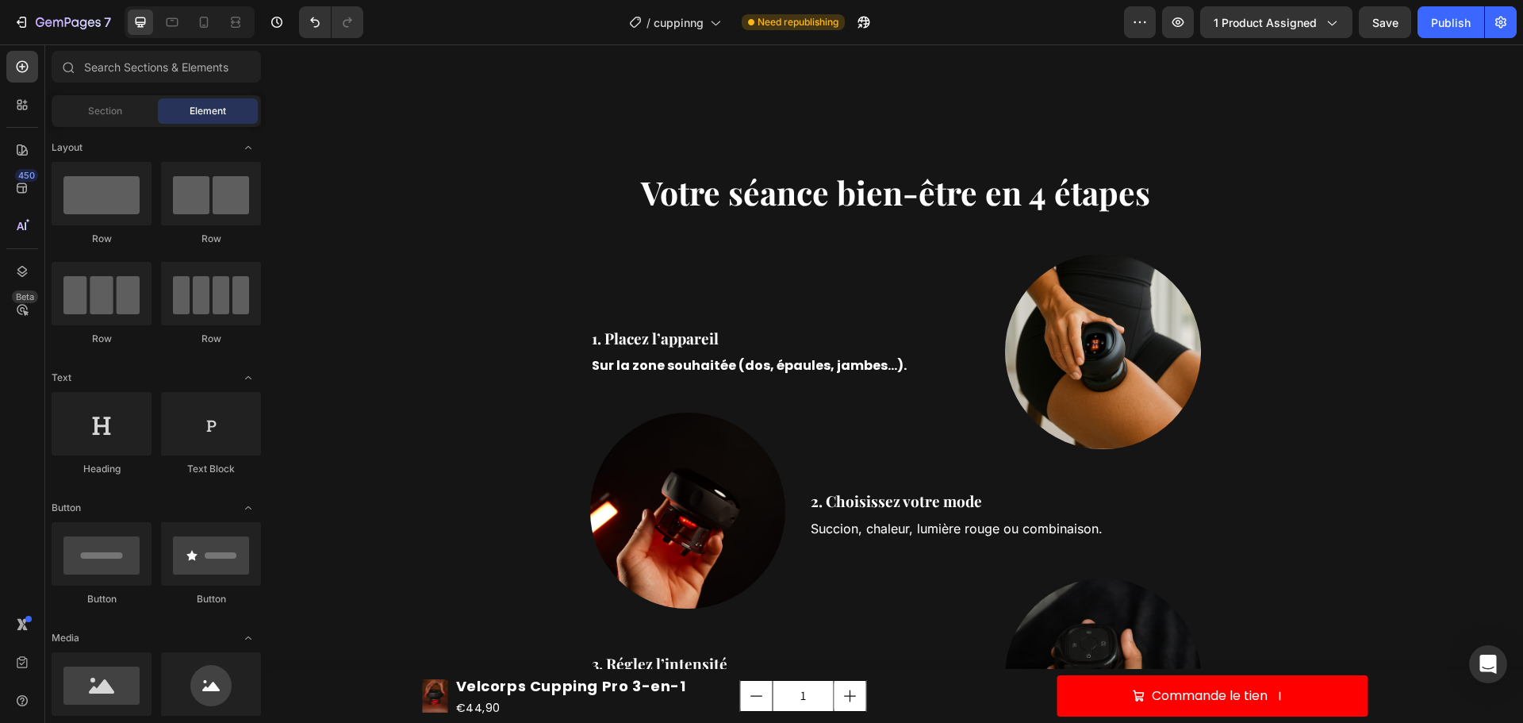
scroll to position [4932, 0]
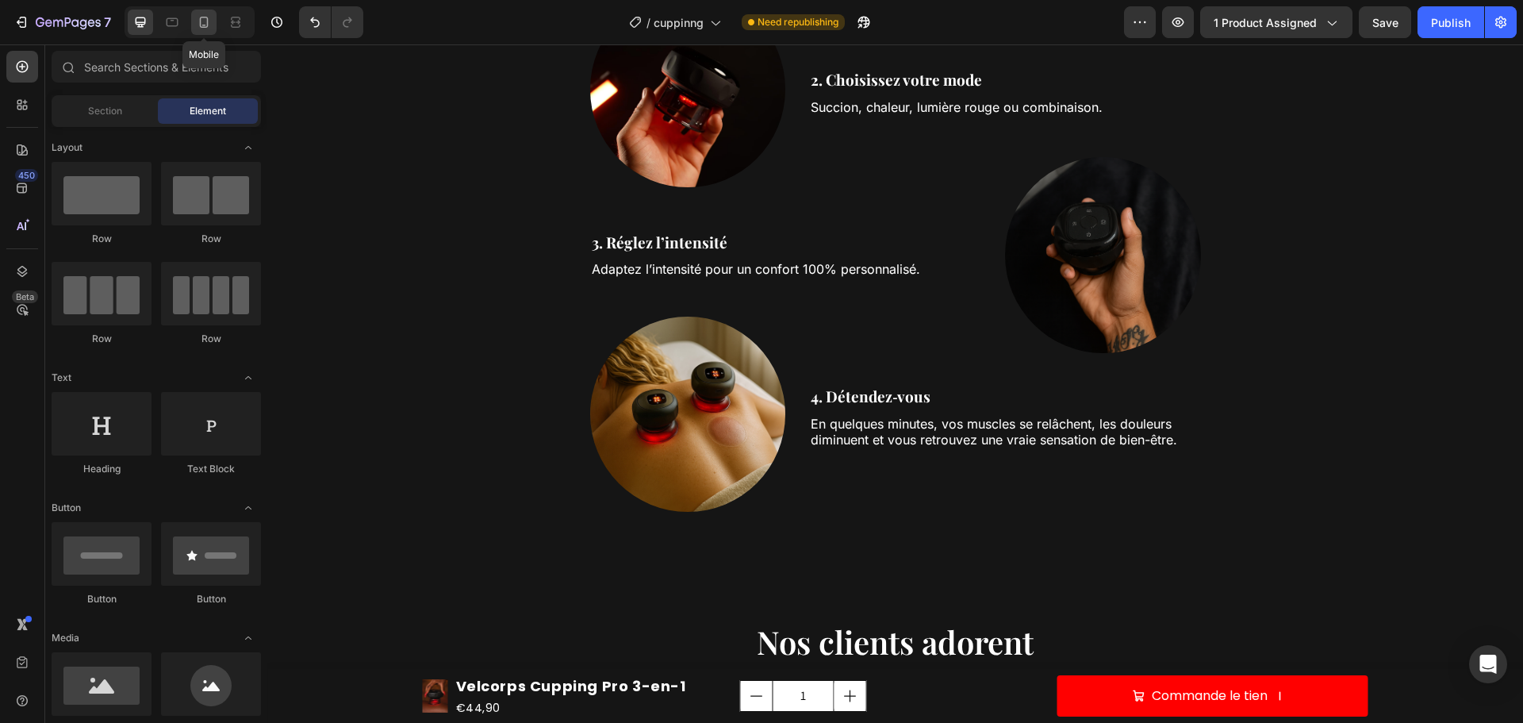
click at [206, 20] on icon at bounding box center [204, 22] width 16 height 16
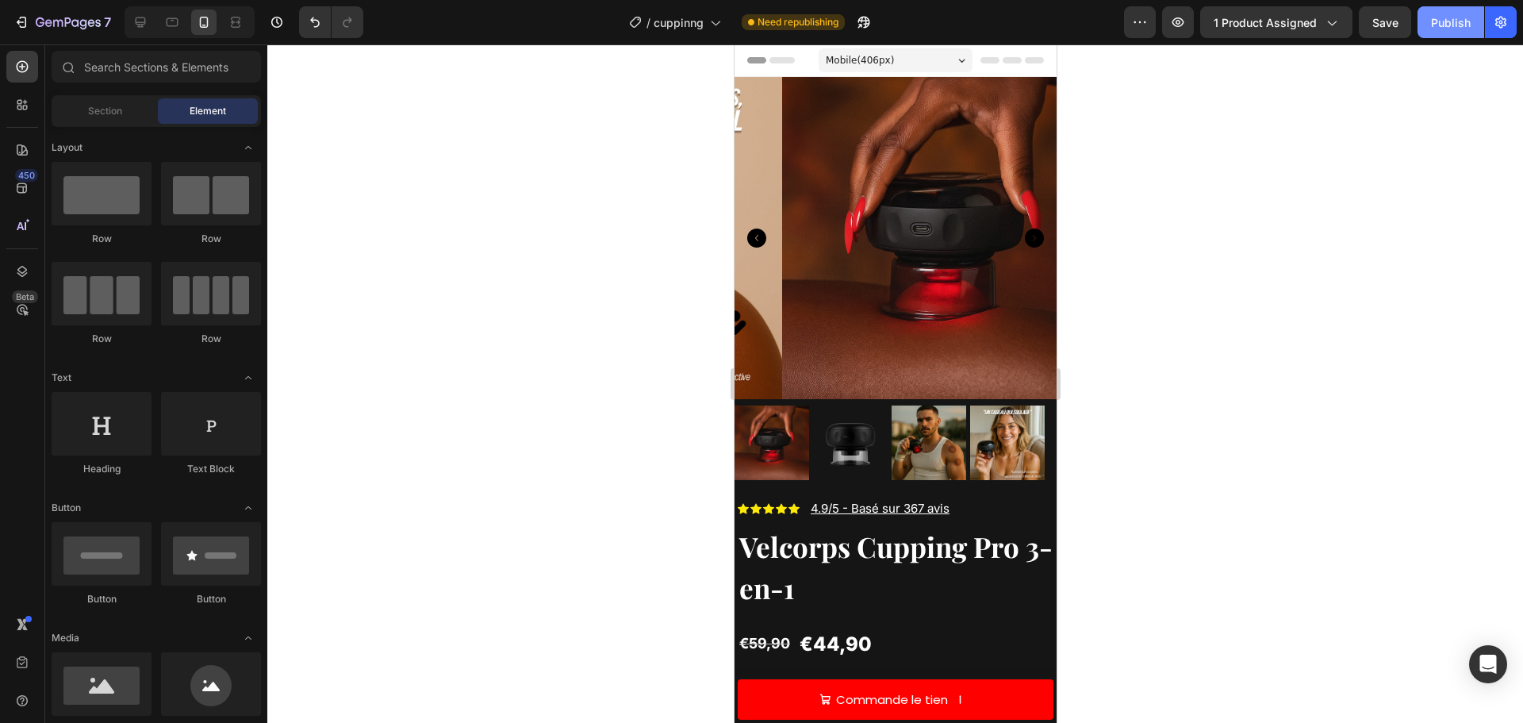
click at [1449, 19] on div "Publish" at bounding box center [1451, 22] width 40 height 17
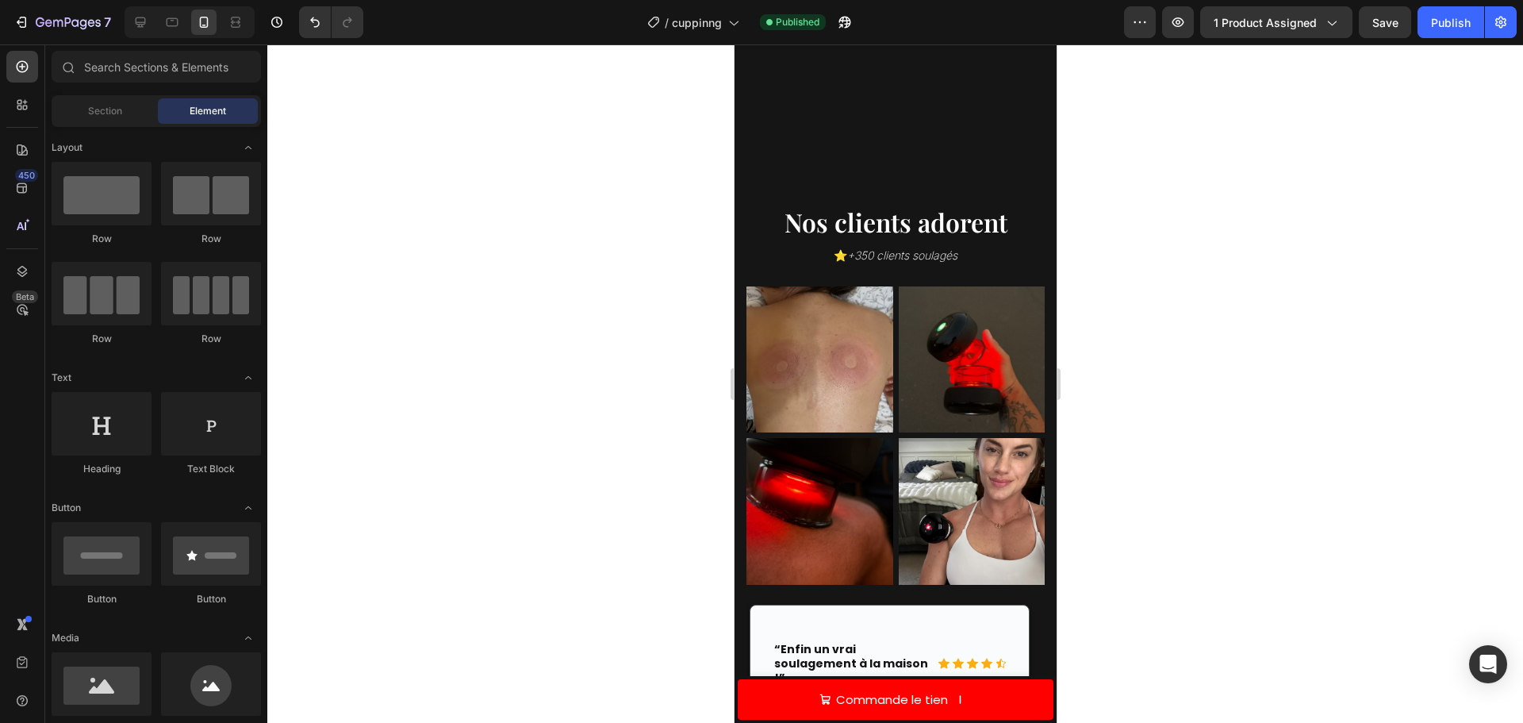
scroll to position [5203, 0]
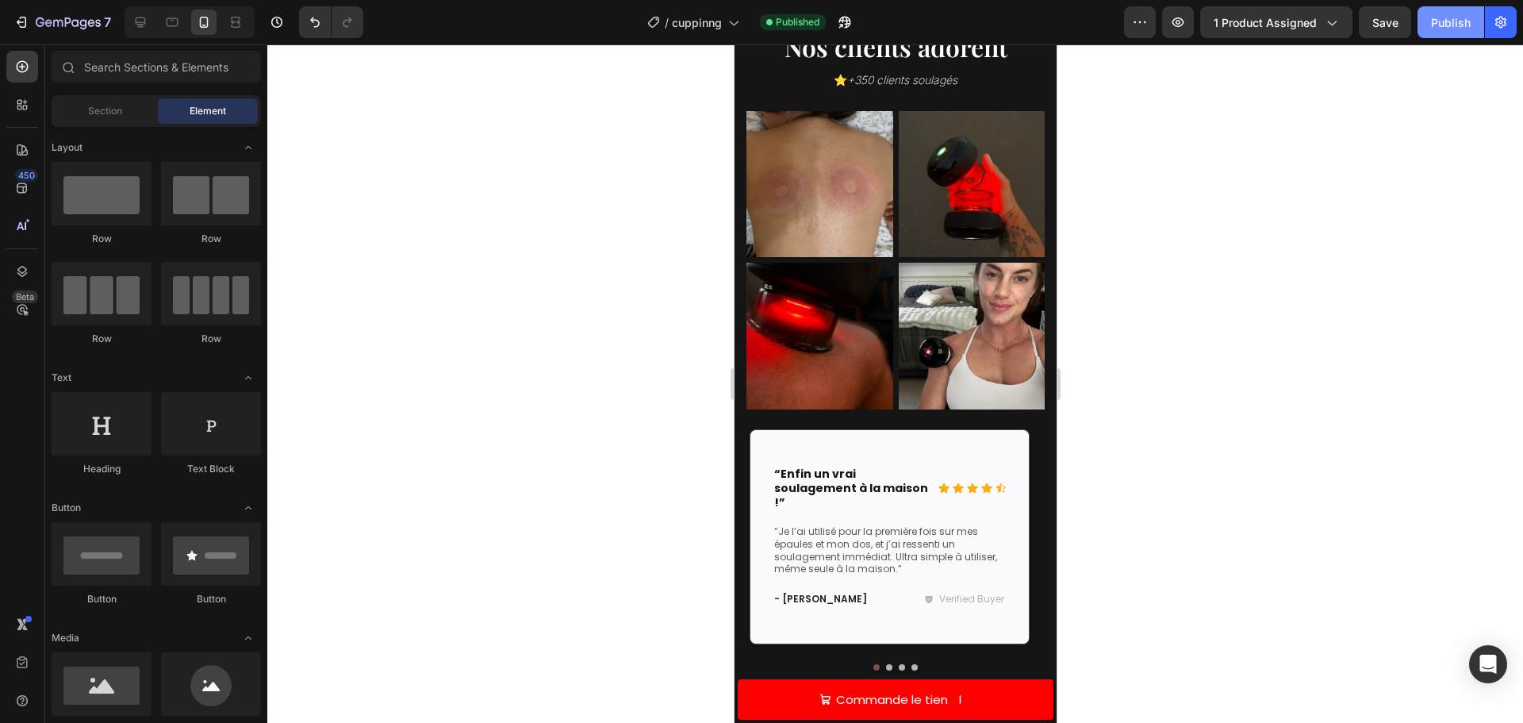
click at [1443, 8] on button "Publish" at bounding box center [1451, 22] width 67 height 32
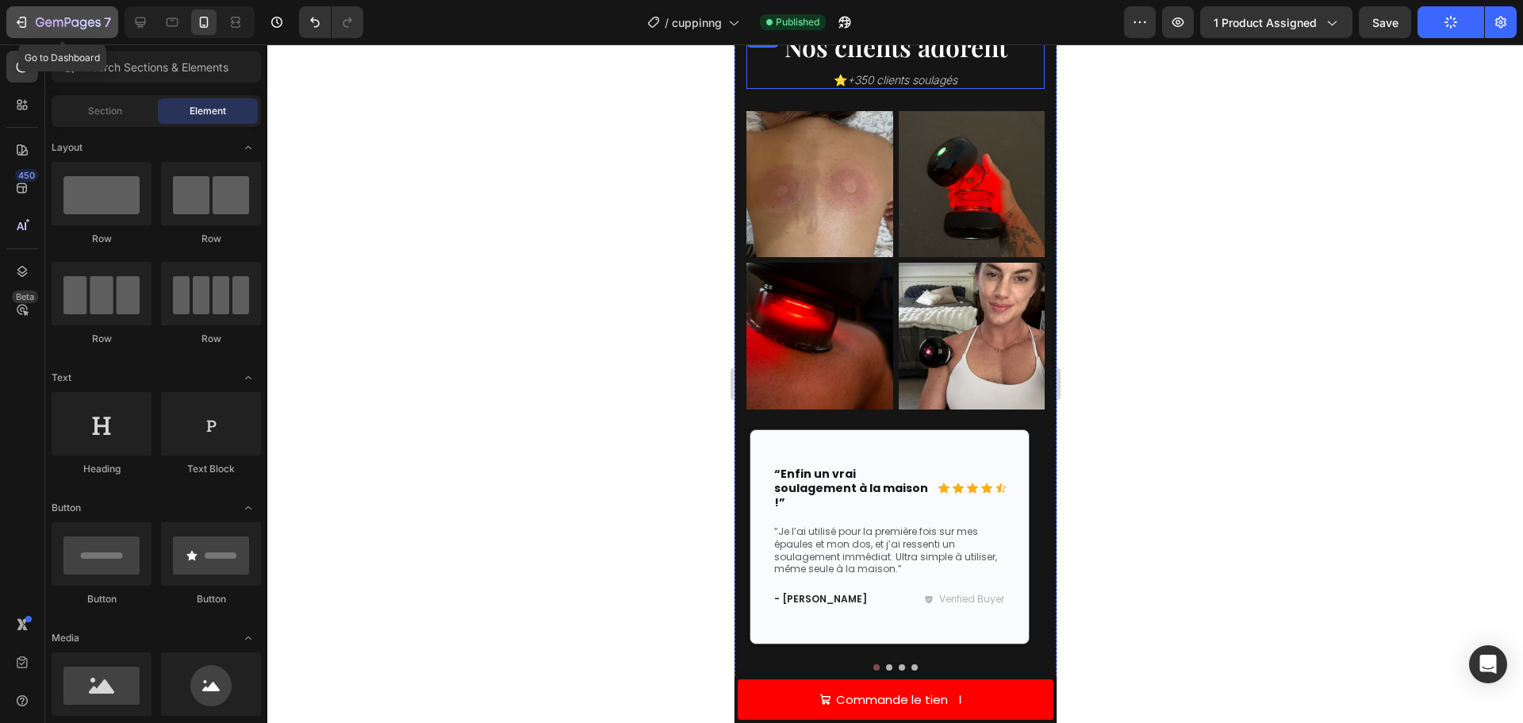
click at [28, 14] on icon "button" at bounding box center [21, 22] width 16 height 16
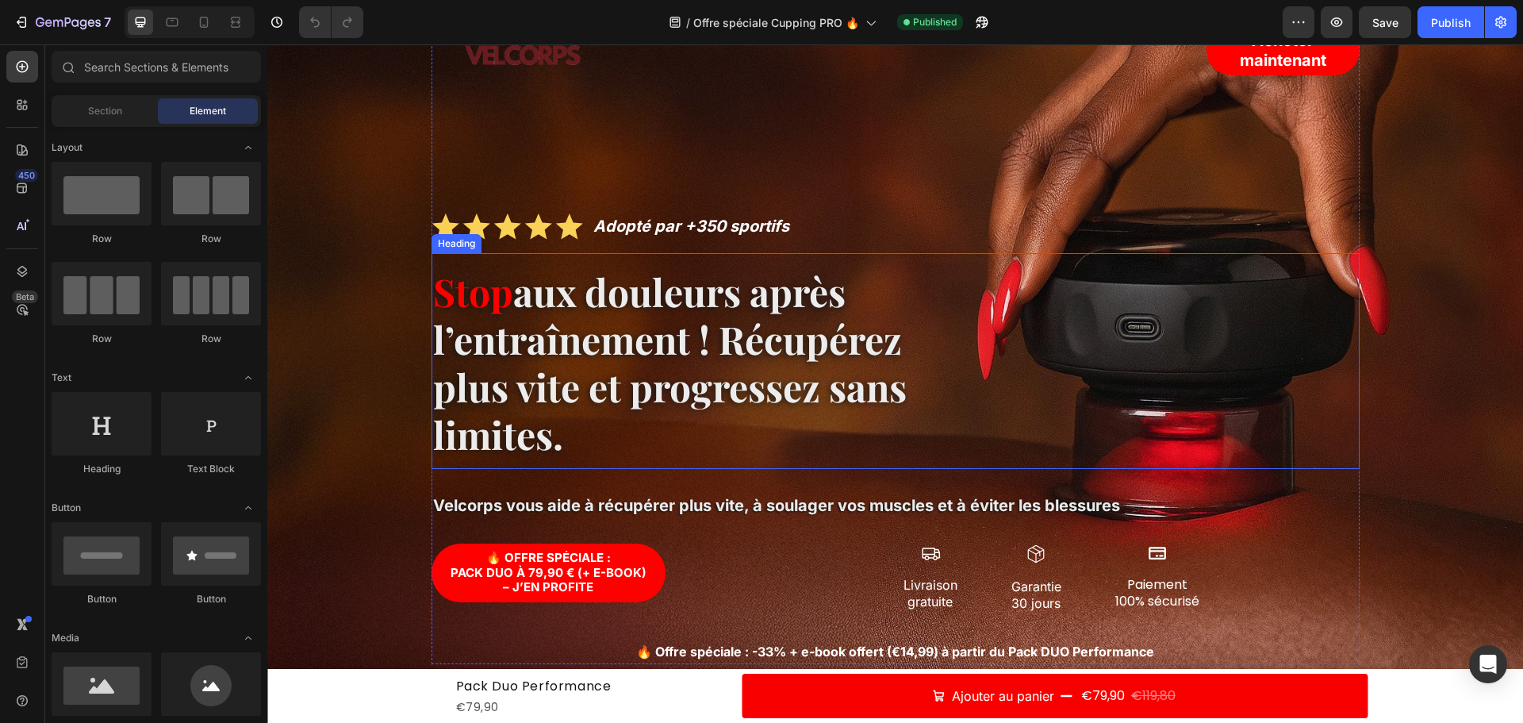
scroll to position [476, 0]
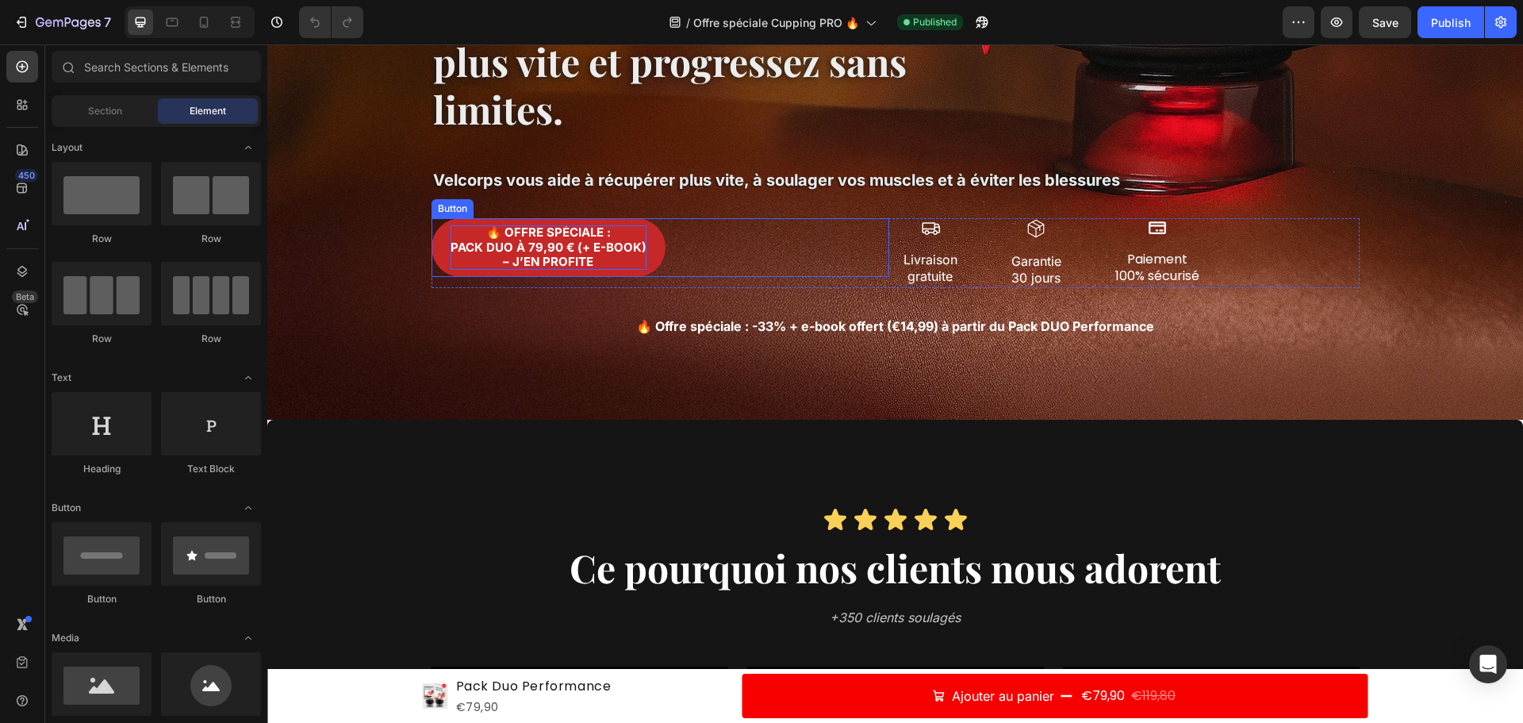
click at [524, 245] on p "🔥 Offre spéciale : Pack Duo à 79,90 € (+ e-book) – J’en profite" at bounding box center [549, 247] width 196 height 44
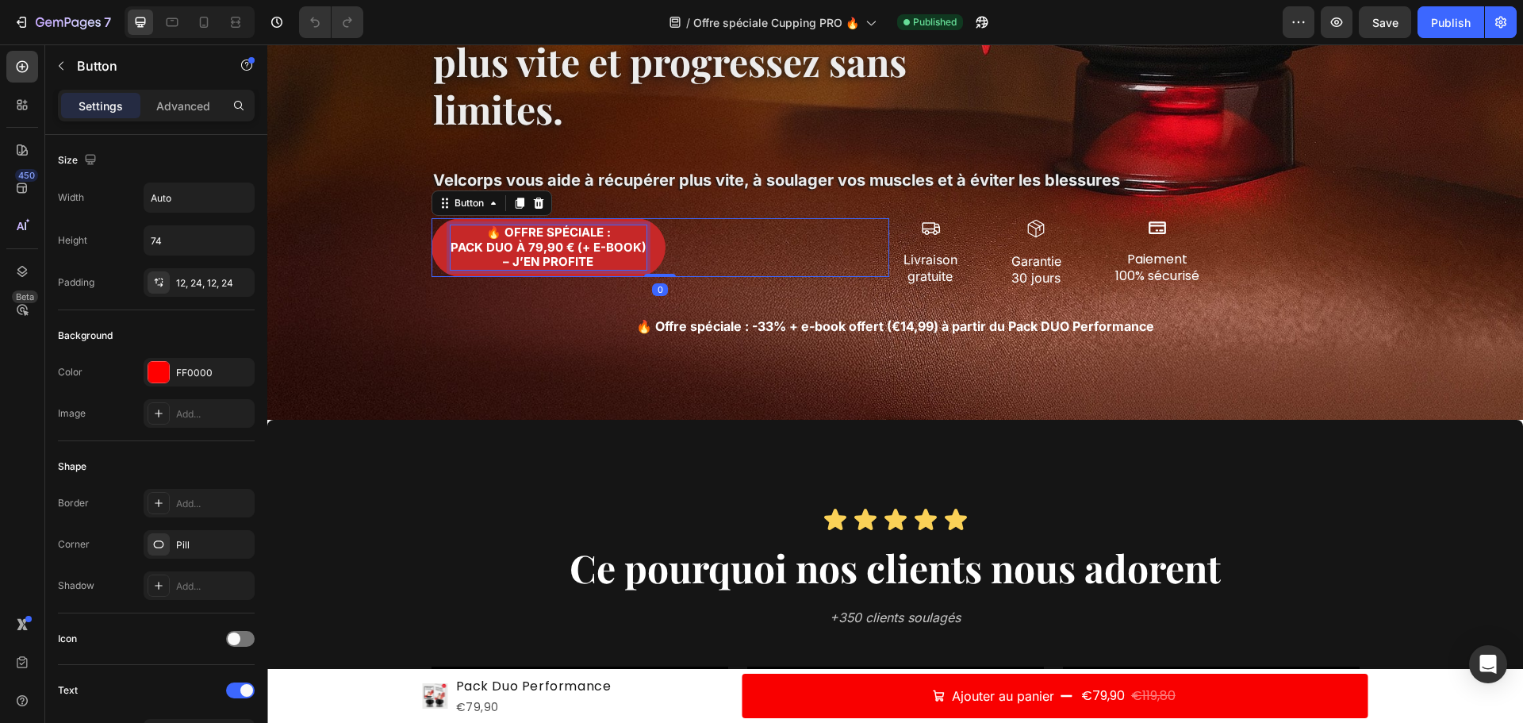
click at [528, 245] on p "🔥 Offre spéciale : Pack Duo à 79,90 € (+ e-book) – J’en profite" at bounding box center [549, 247] width 196 height 44
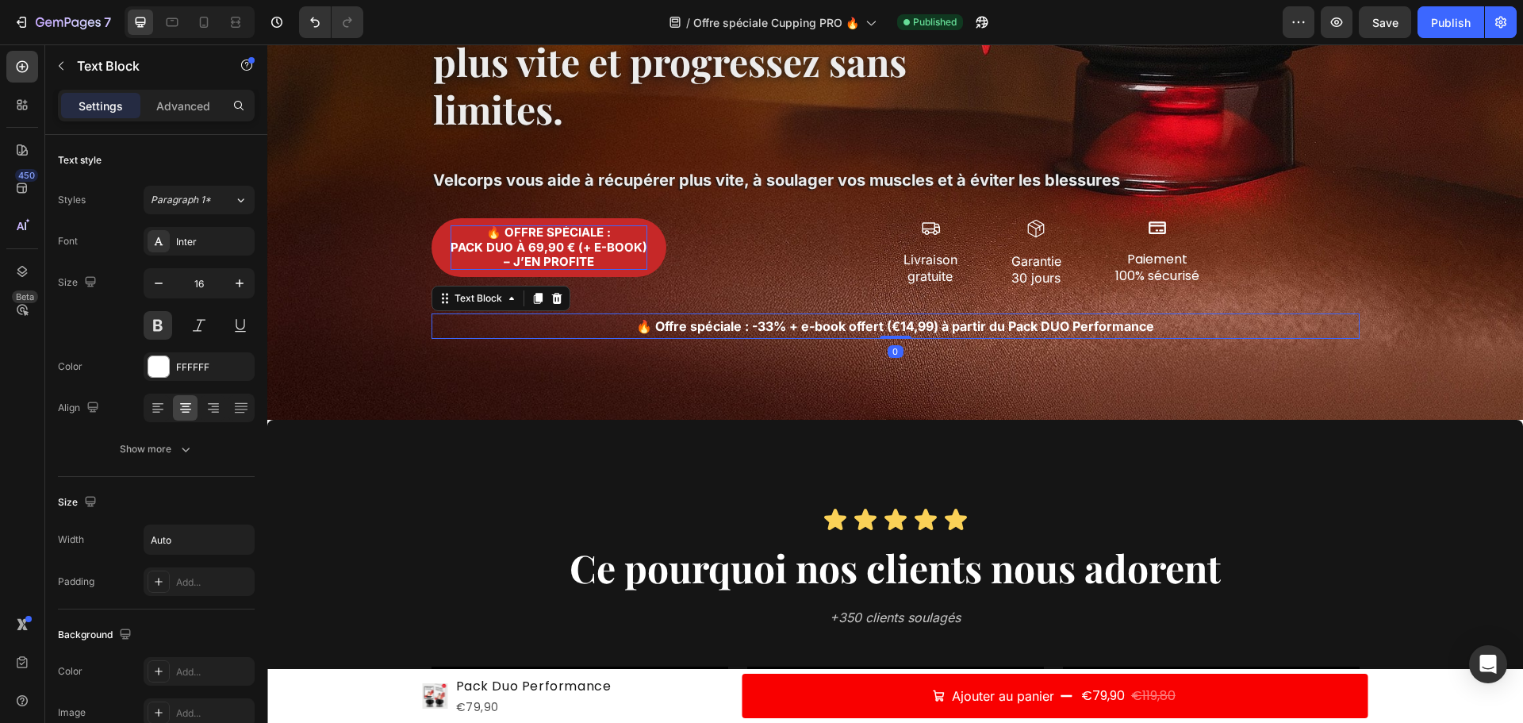
click at [764, 324] on p "🔥 Offre spéciale : -33% + e-book offert (€14,99) à partir du Pack DUO Performan…" at bounding box center [895, 326] width 518 height 23
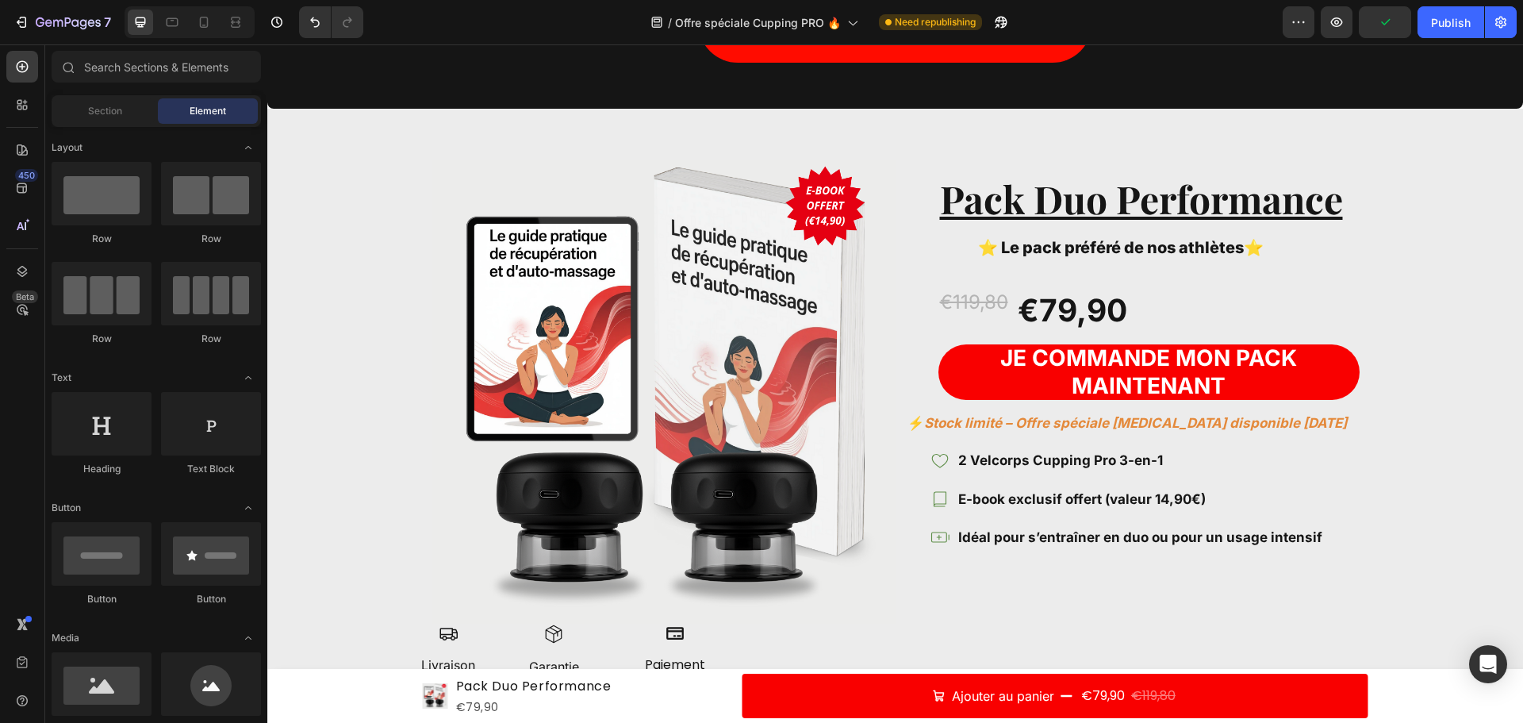
scroll to position [2825, 0]
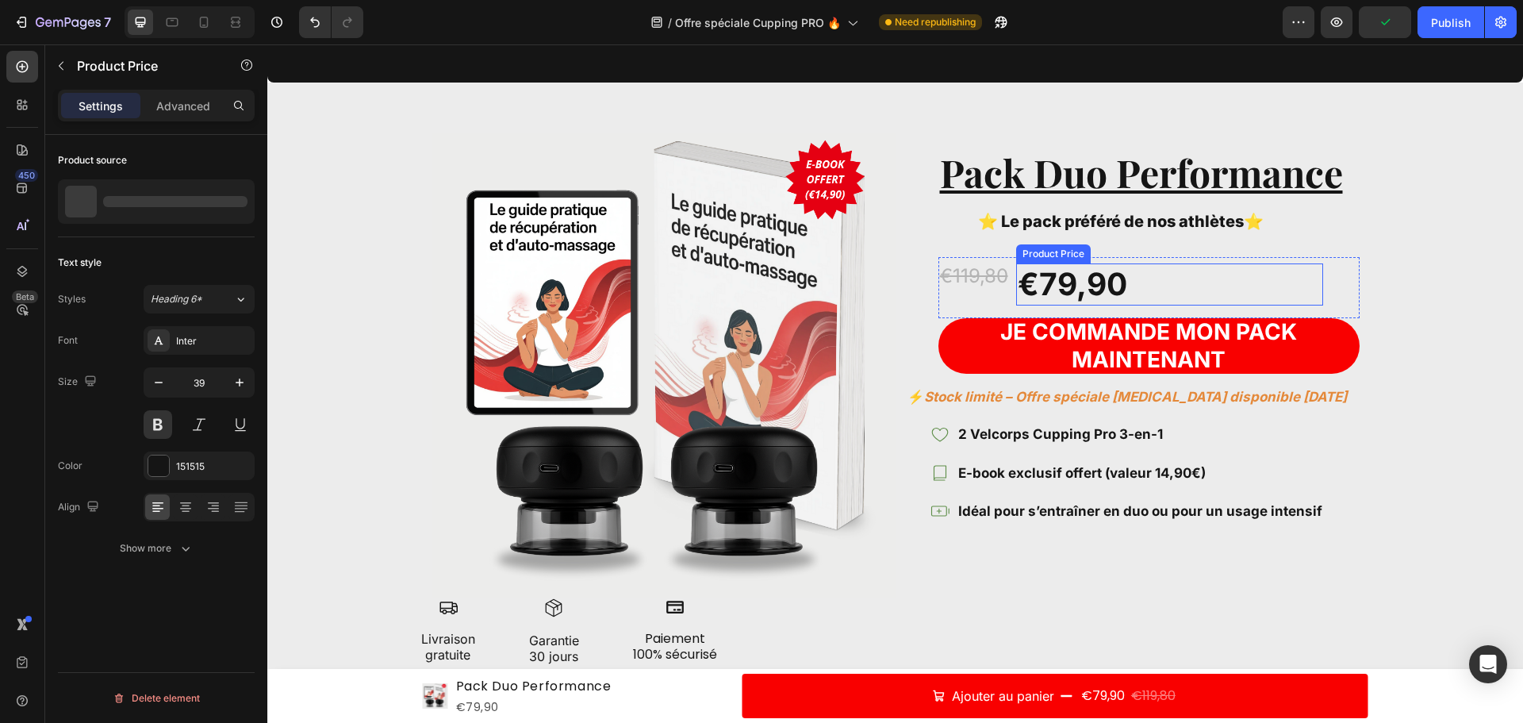
click at [1054, 305] on div "€79,90" at bounding box center [1169, 284] width 306 height 42
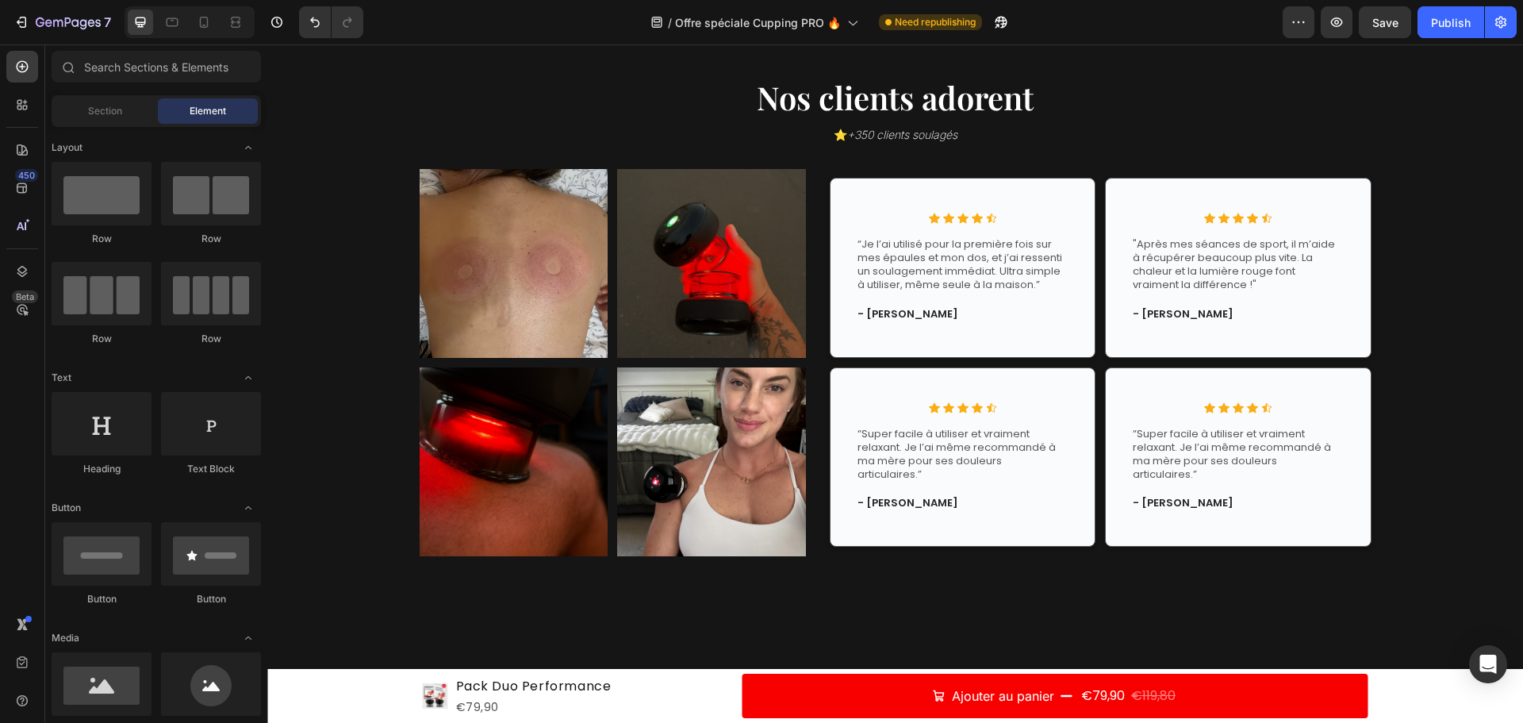
scroll to position [6049, 0]
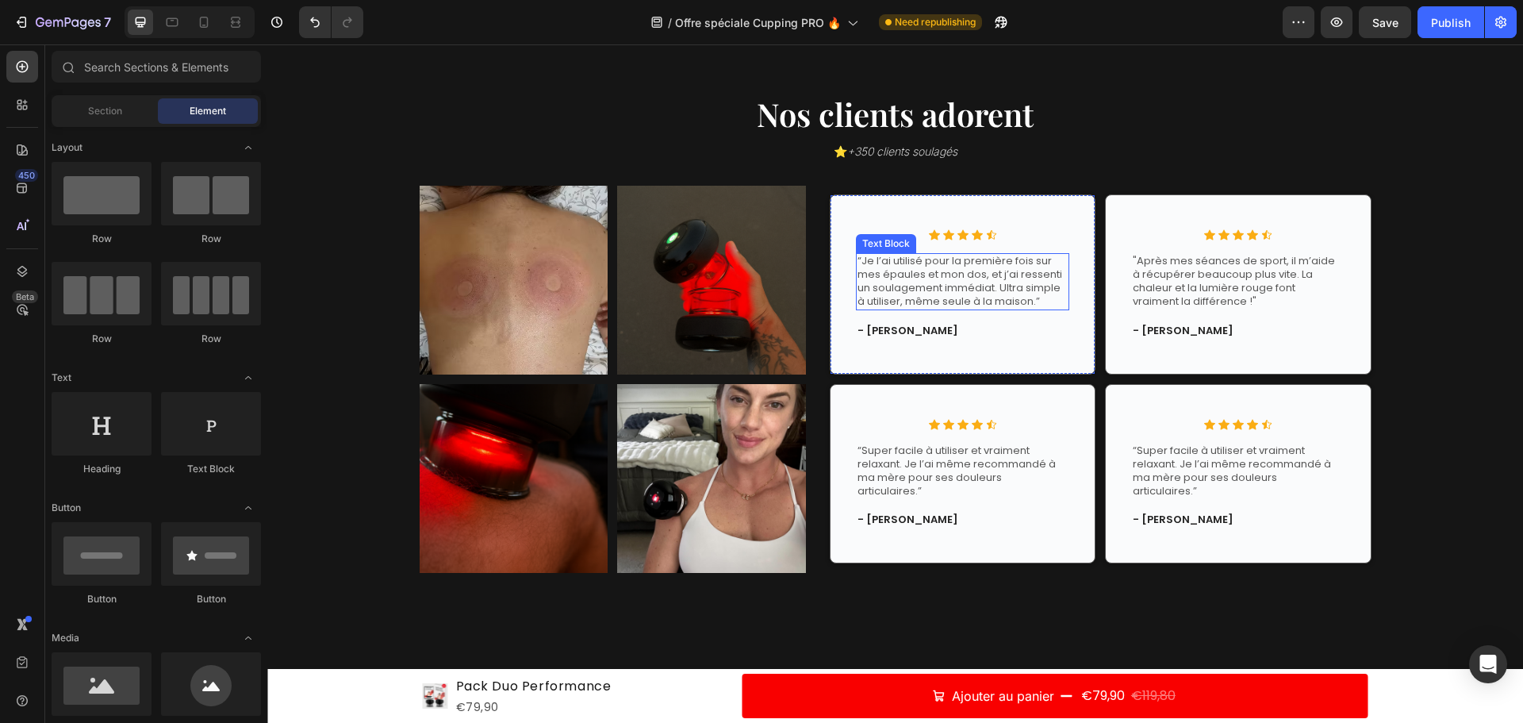
click at [942, 294] on p "“Je l’ai utilisé pour la première fois sur mes épaules et mon dos, et j’ai ress…" at bounding box center [963, 282] width 210 height 54
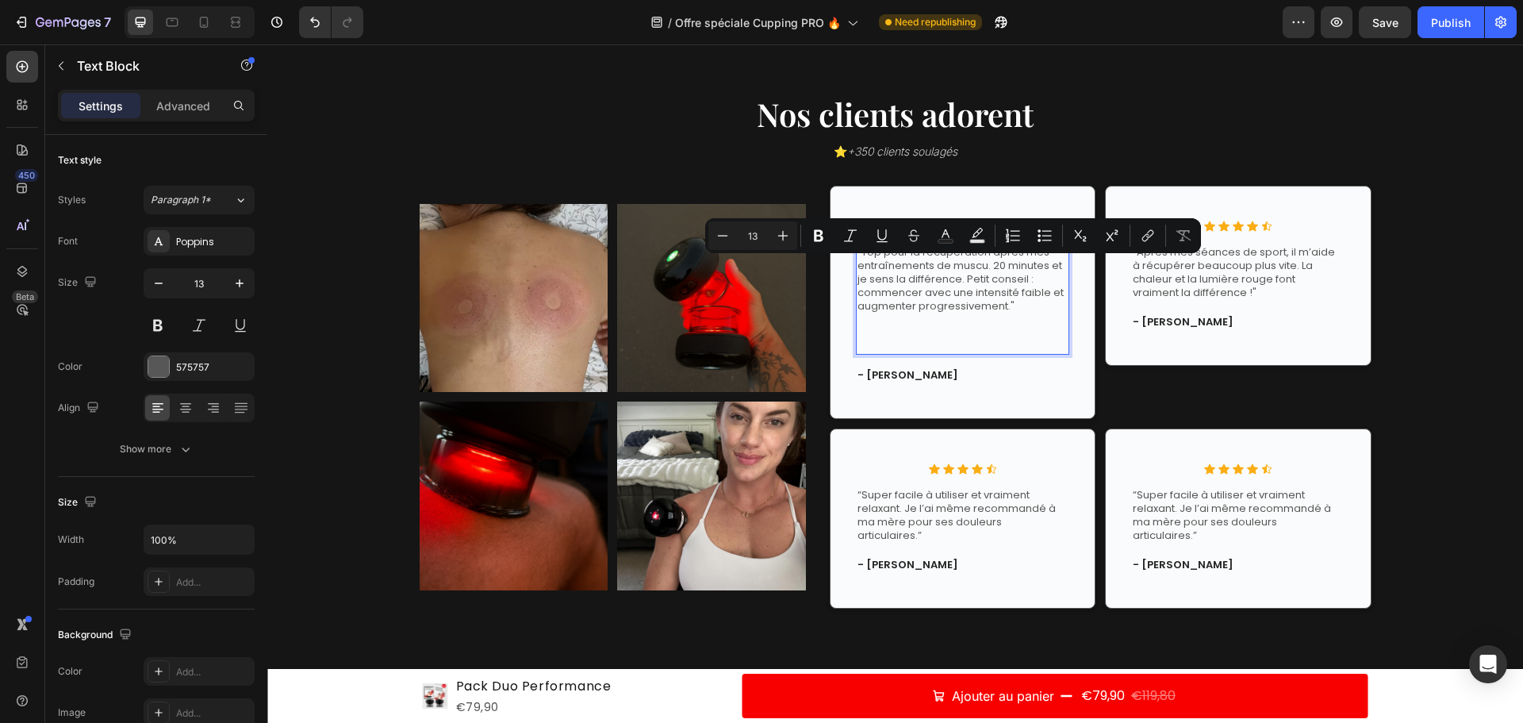
scroll to position [6033, 0]
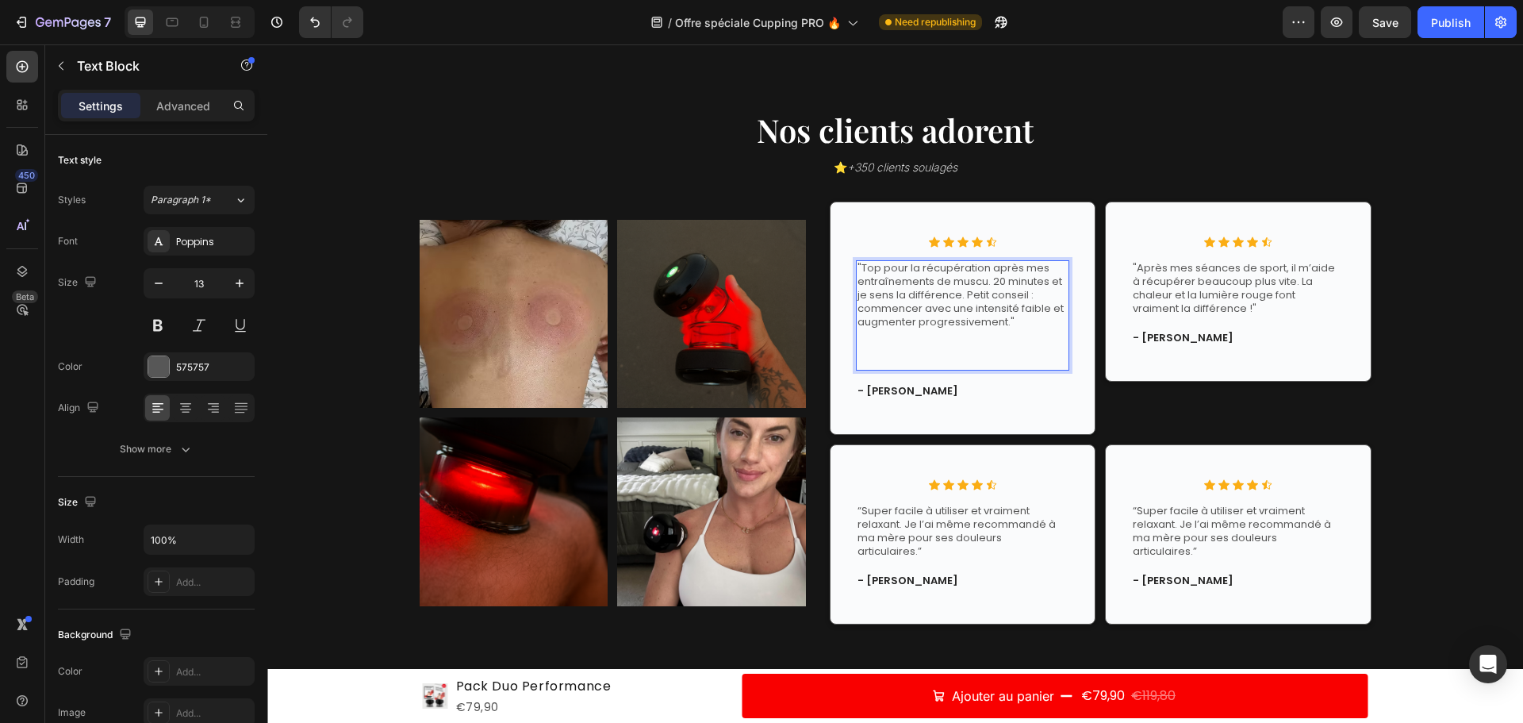
click at [935, 347] on p "Rich Text Editor. Editing area: main" at bounding box center [963, 342] width 210 height 27
click at [891, 360] on p "Rich Text Editor. Editing area: main" at bounding box center [963, 361] width 210 height 13
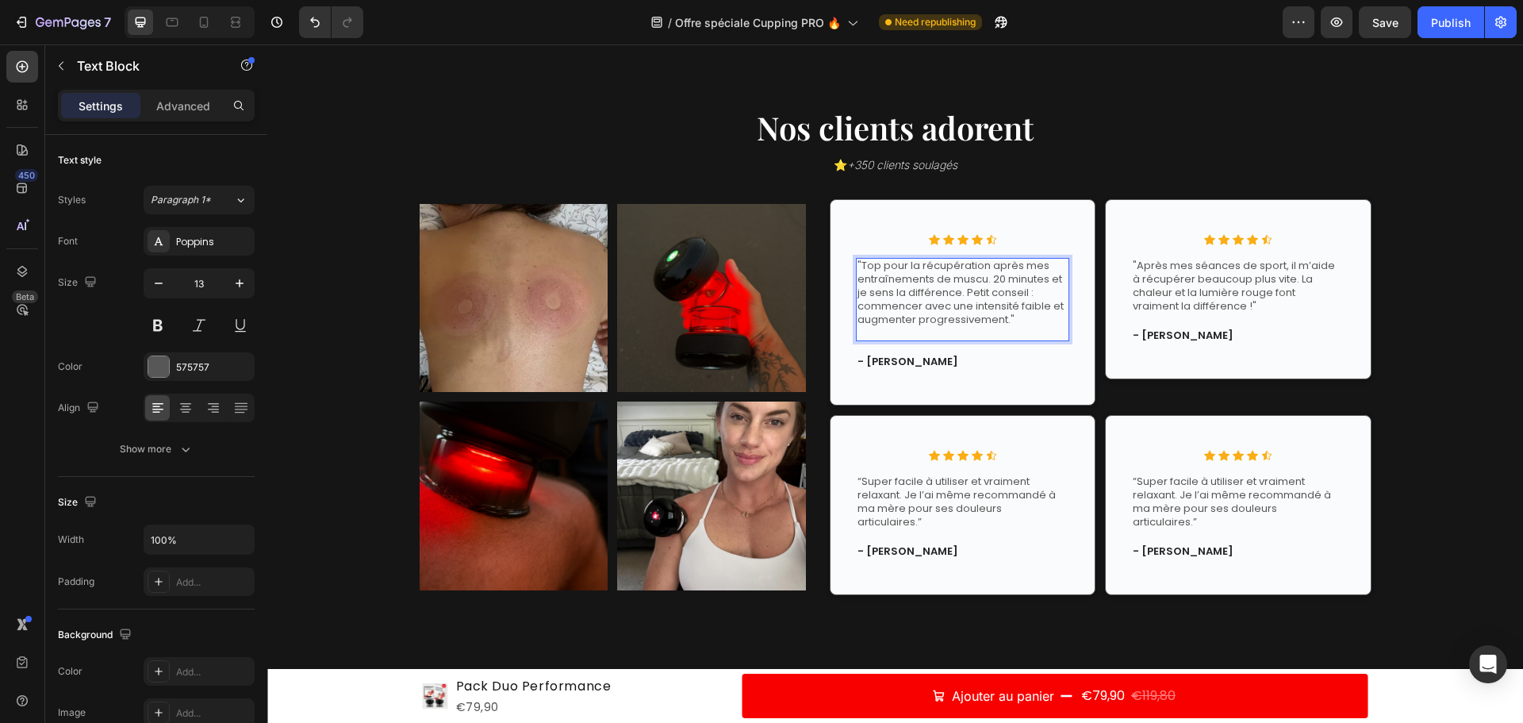
scroll to position [6042, 0]
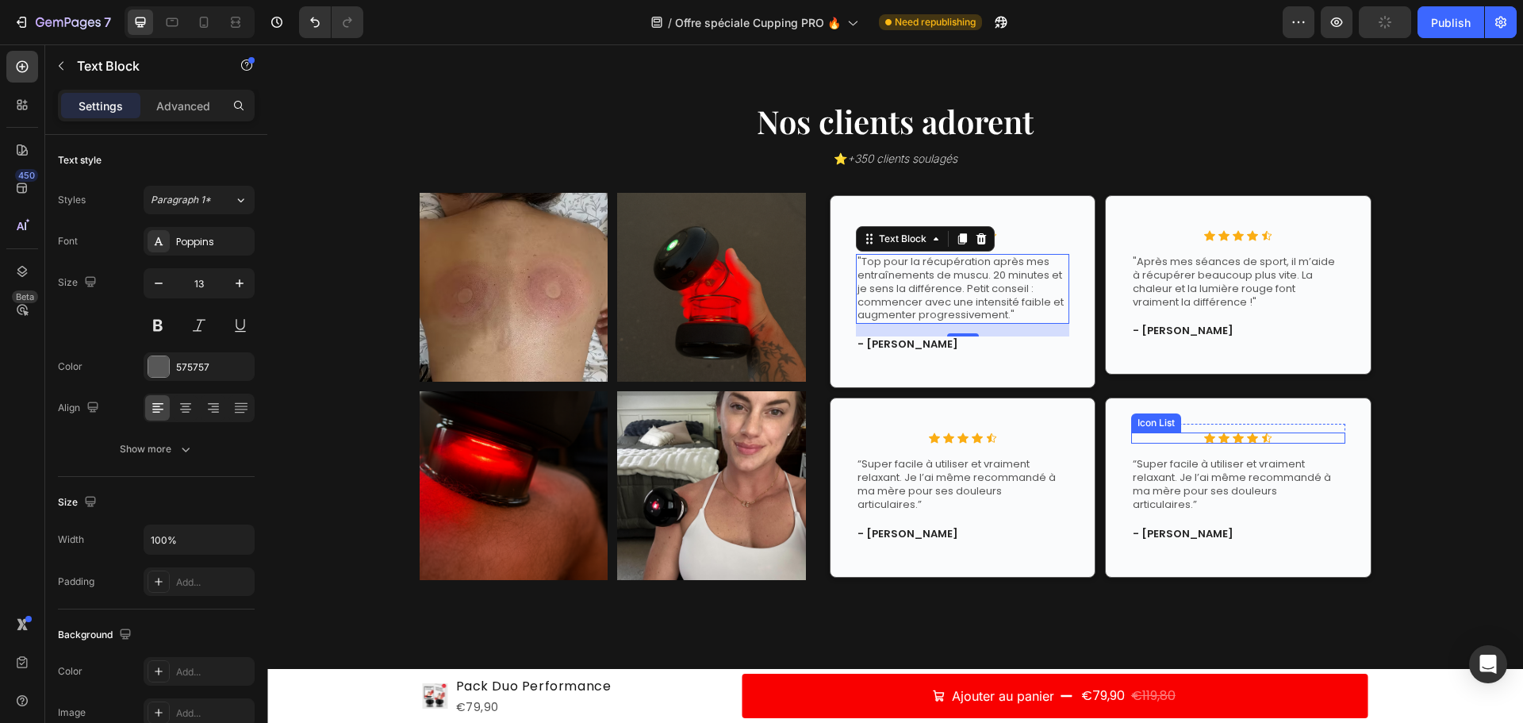
click at [1216, 466] on p "“Super facile à utiliser et vraiment relaxant. Je l’ai même recommandé à ma mèr…" at bounding box center [1238, 485] width 210 height 54
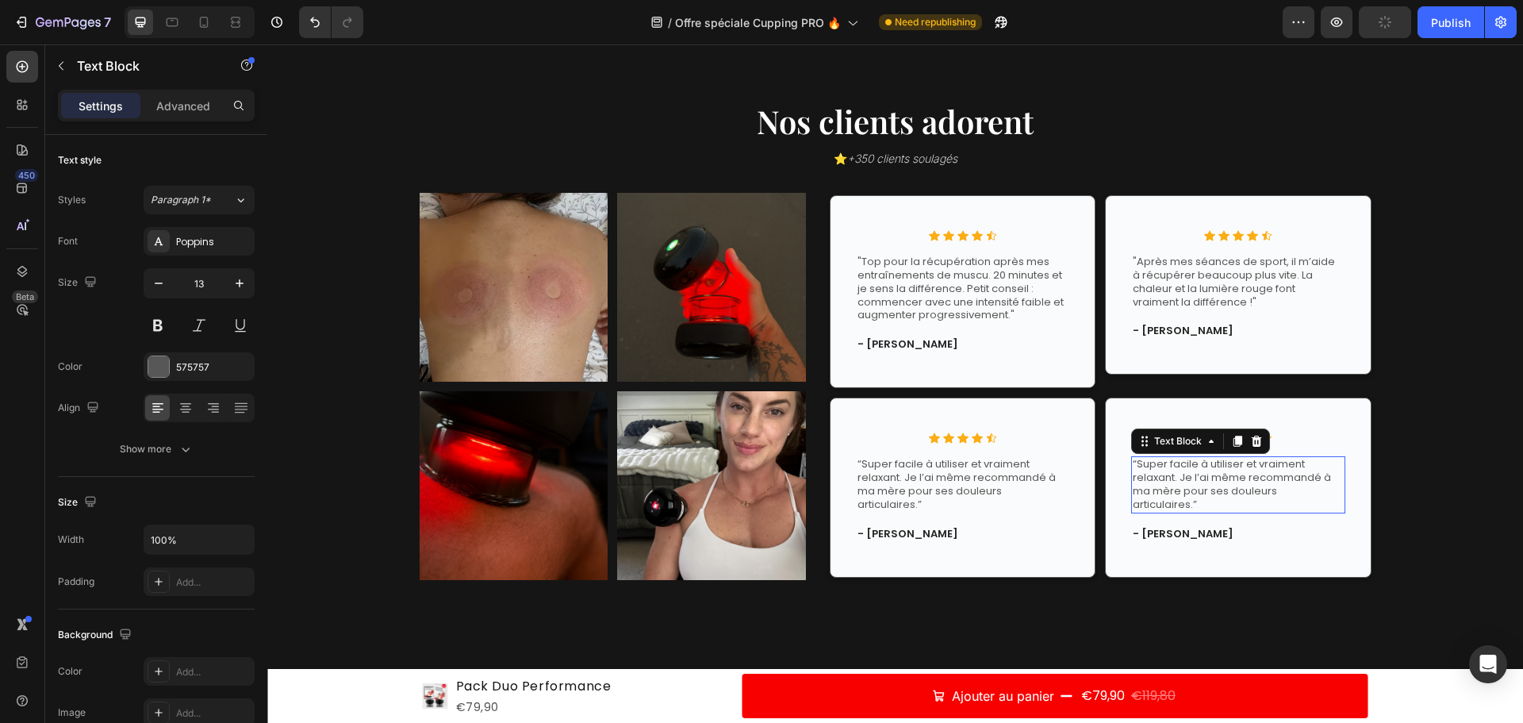
click at [1215, 476] on p "“Super facile à utiliser et vraiment relaxant. Je l’ai même recommandé à ma mèr…" at bounding box center [1238, 485] width 210 height 54
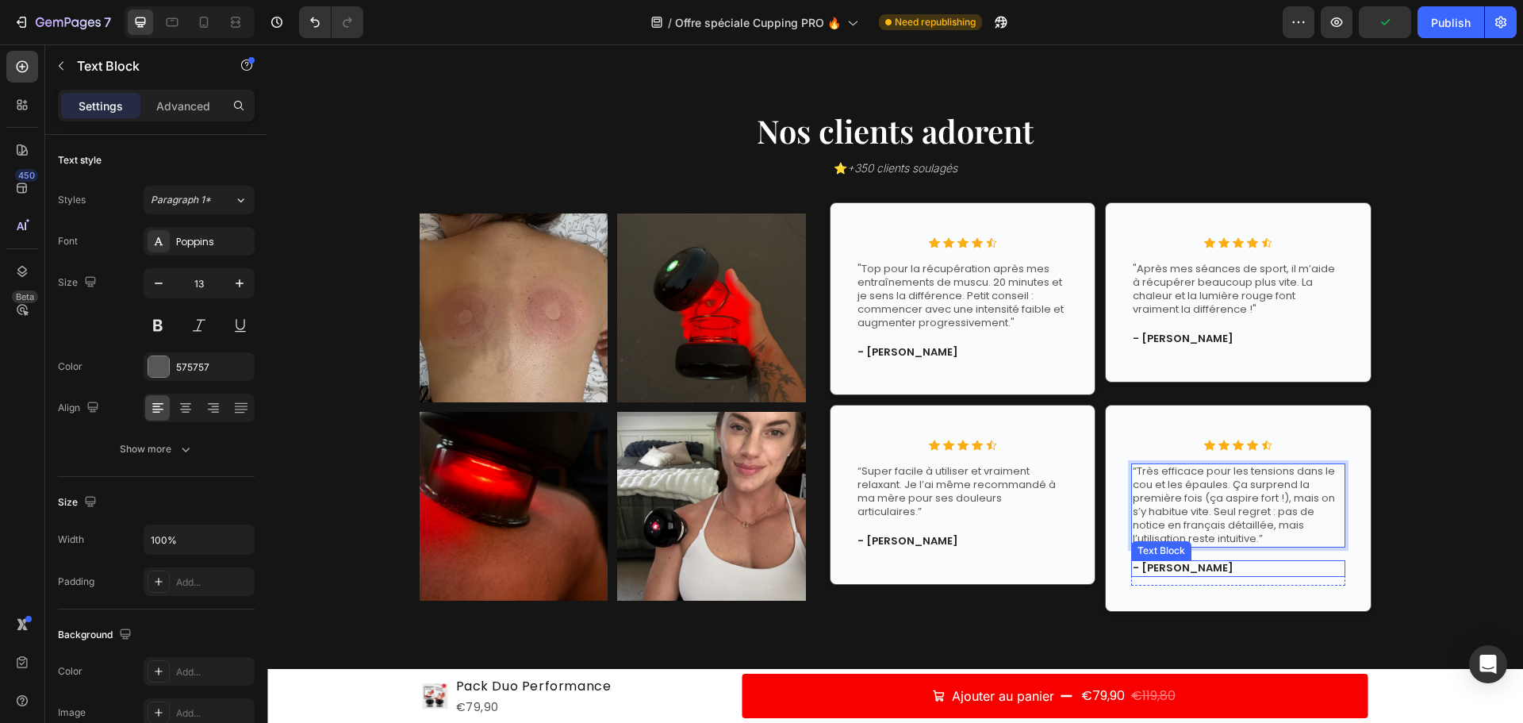
click at [1274, 567] on p "- Thomas K." at bounding box center [1238, 568] width 210 height 13
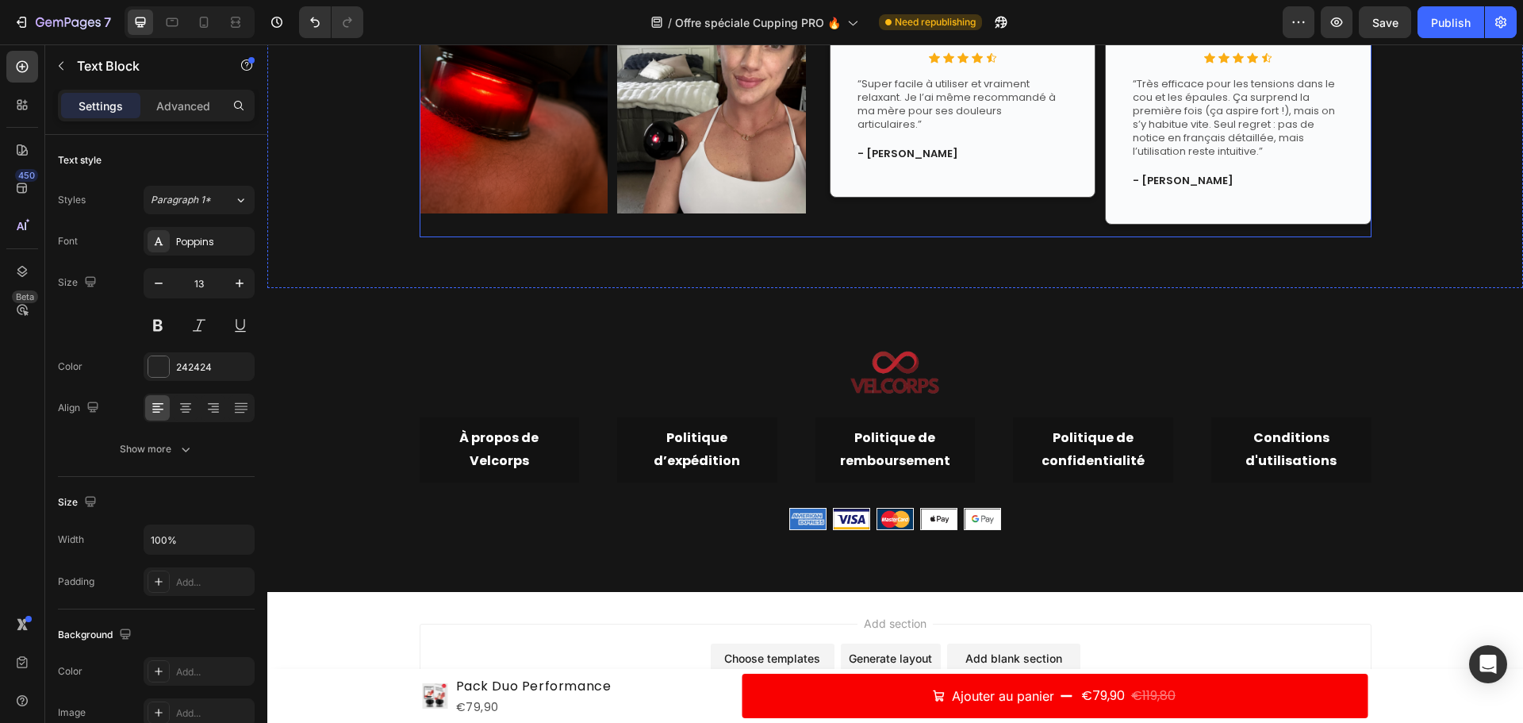
scroll to position [6429, 0]
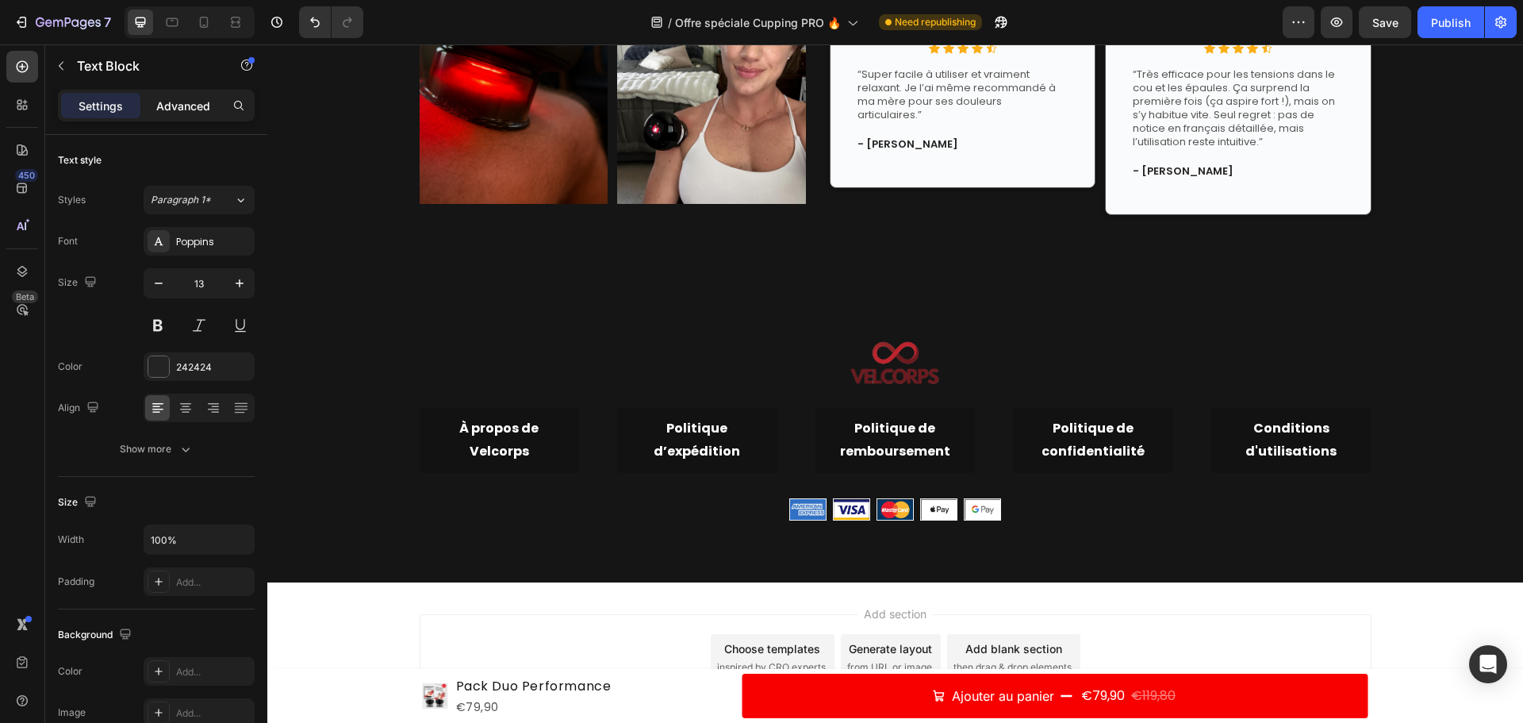
click at [151, 104] on div "Advanced" at bounding box center [183, 105] width 79 height 25
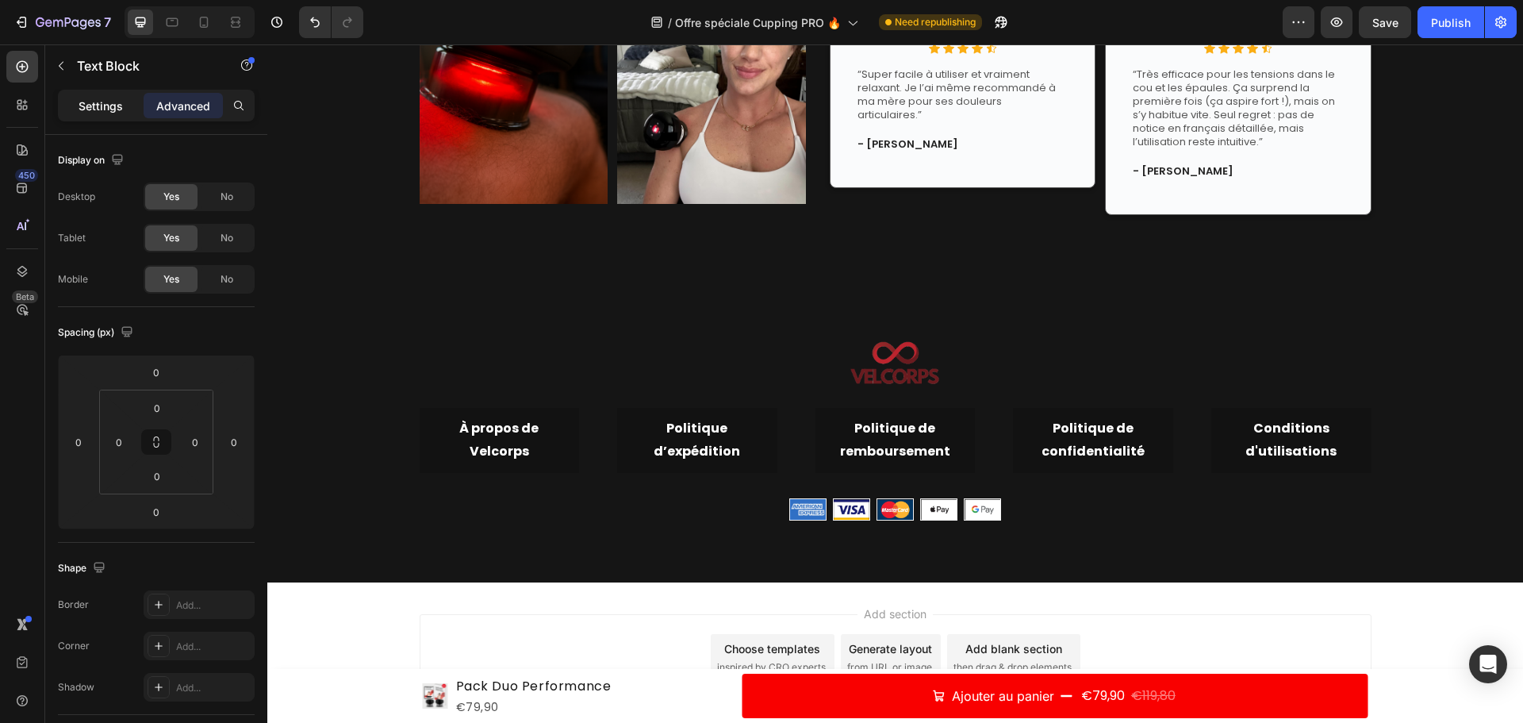
click at [100, 98] on p "Settings" at bounding box center [101, 106] width 44 height 17
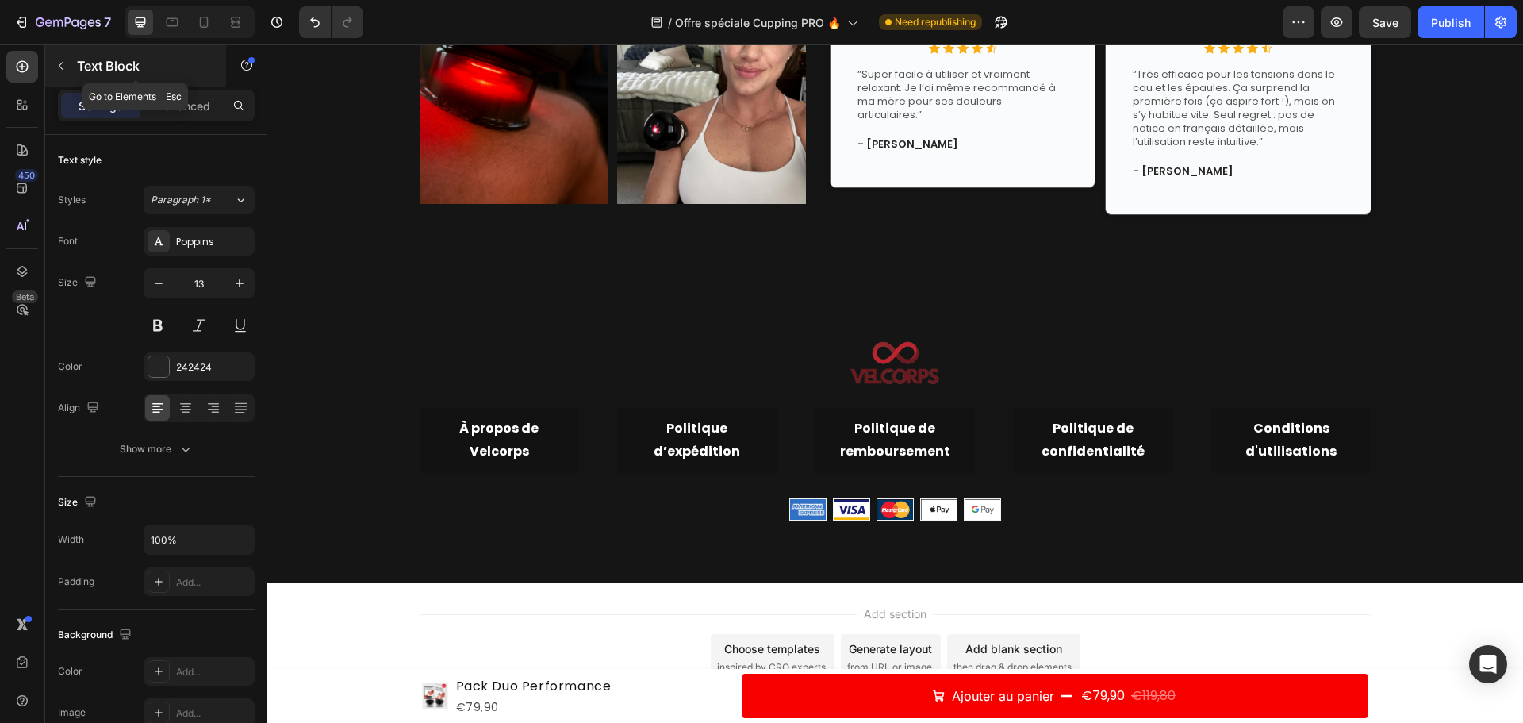
click at [81, 69] on p "Text Block" at bounding box center [144, 65] width 135 height 19
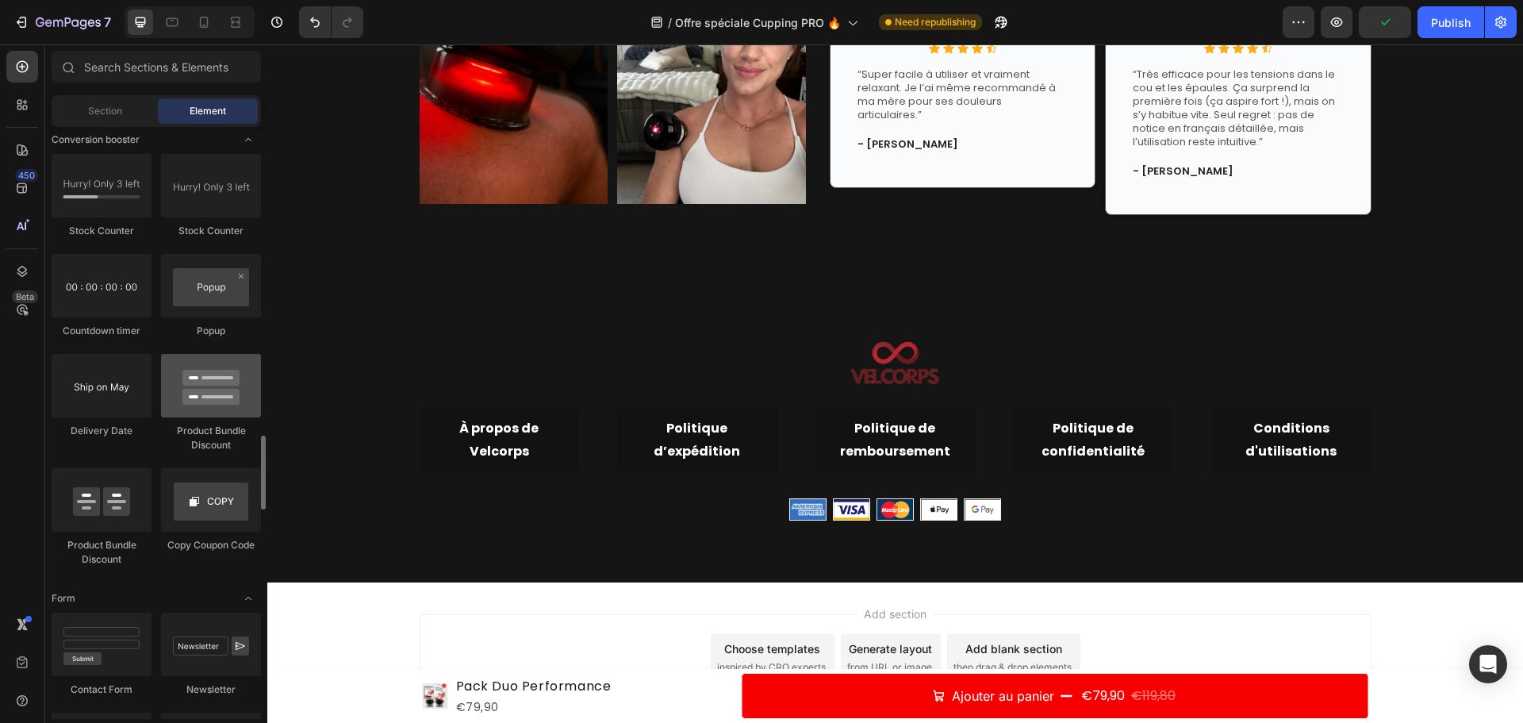
scroll to position [2999, 0]
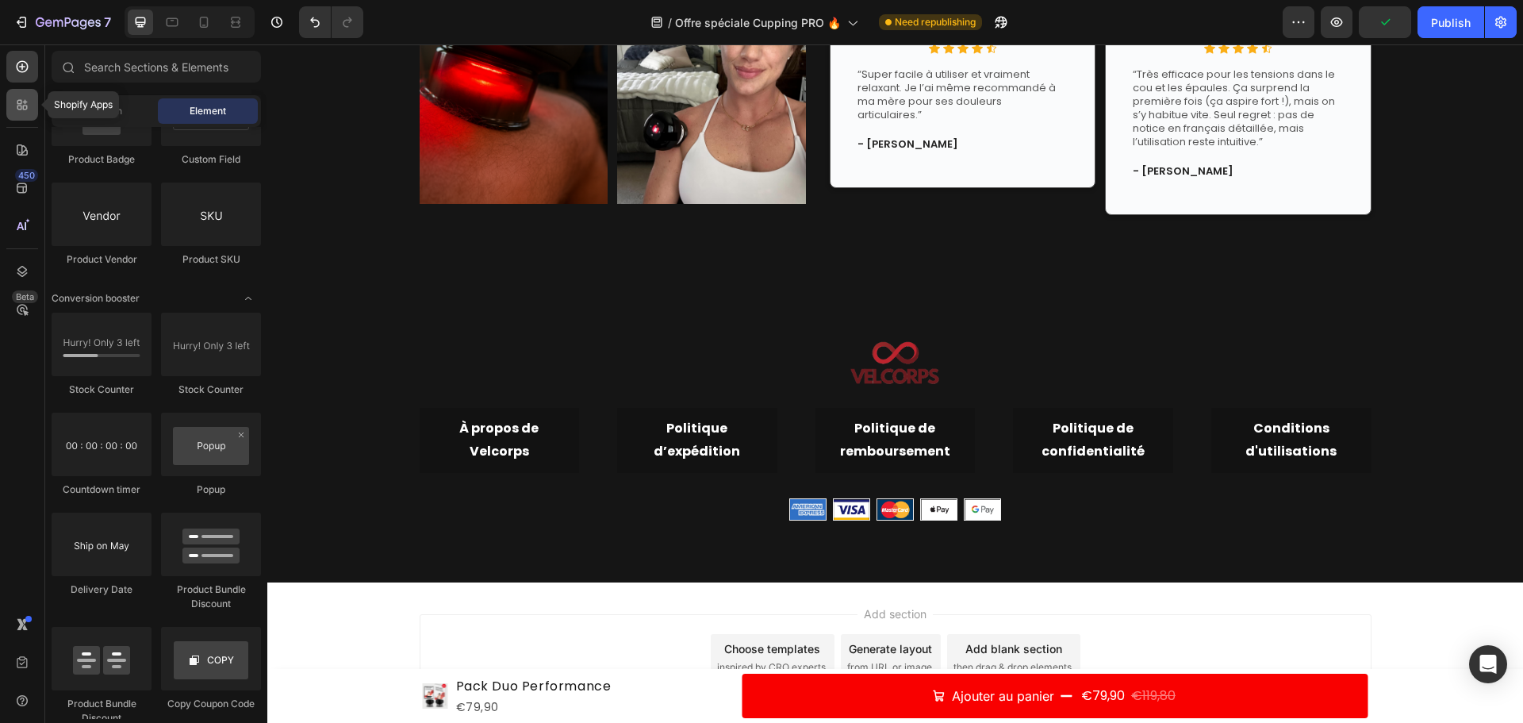
click at [22, 104] on icon at bounding box center [22, 105] width 16 height 16
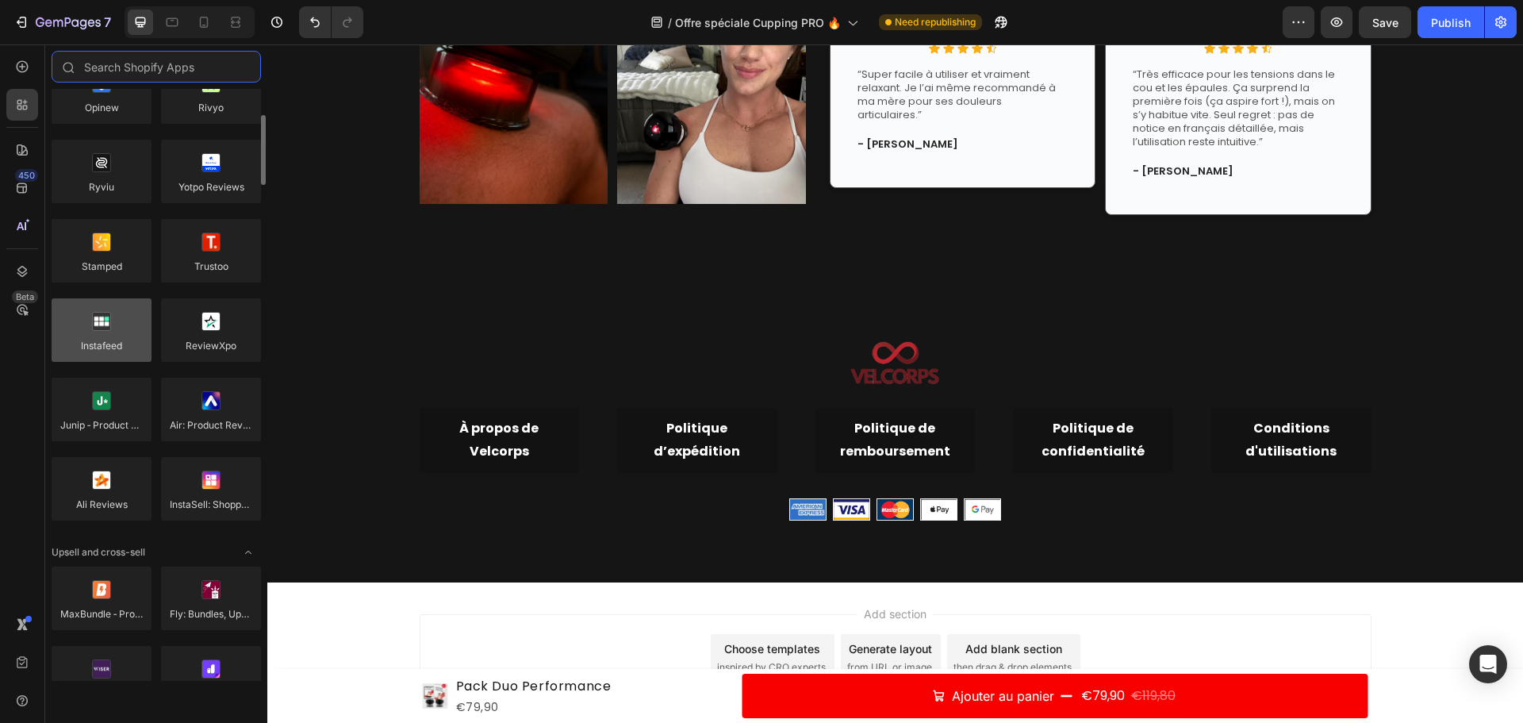
scroll to position [0, 0]
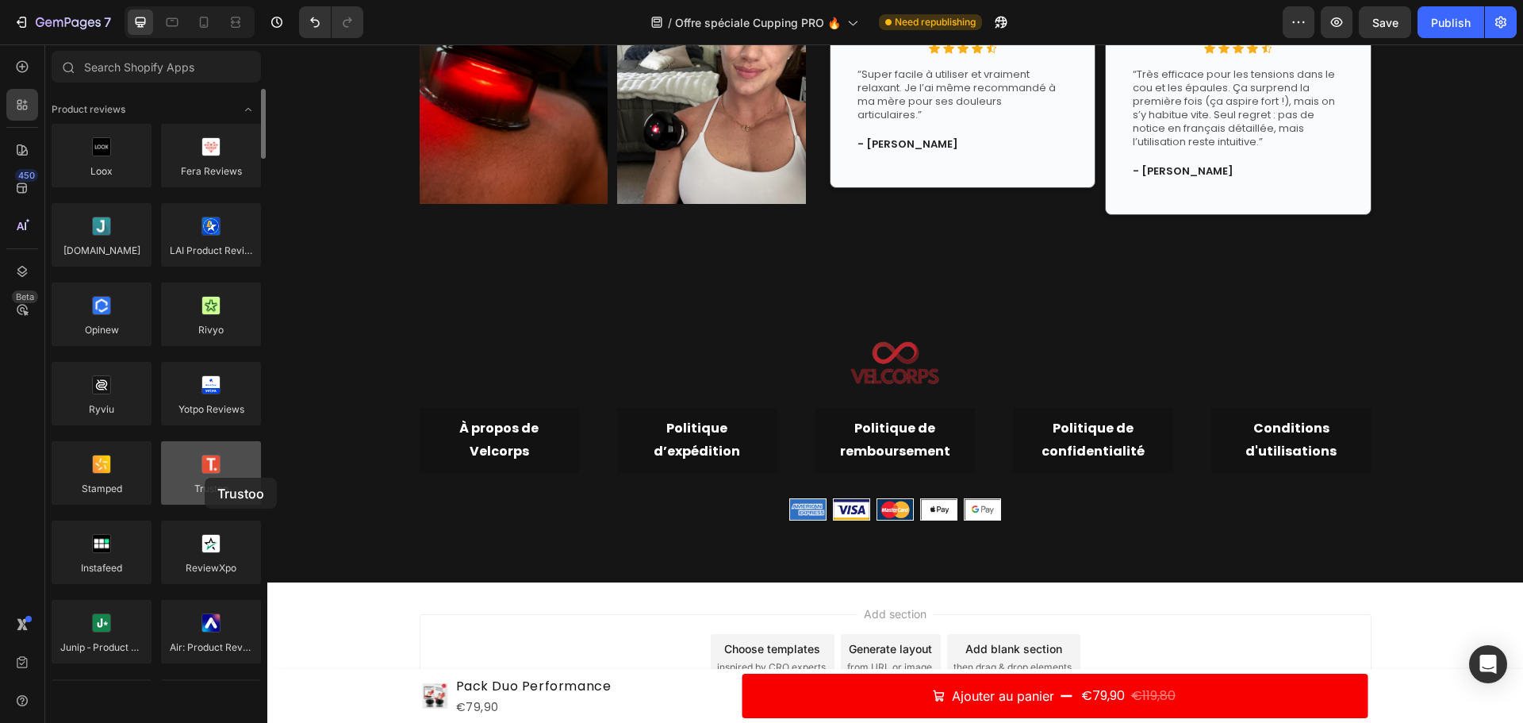
click at [205, 478] on div at bounding box center [211, 472] width 100 height 63
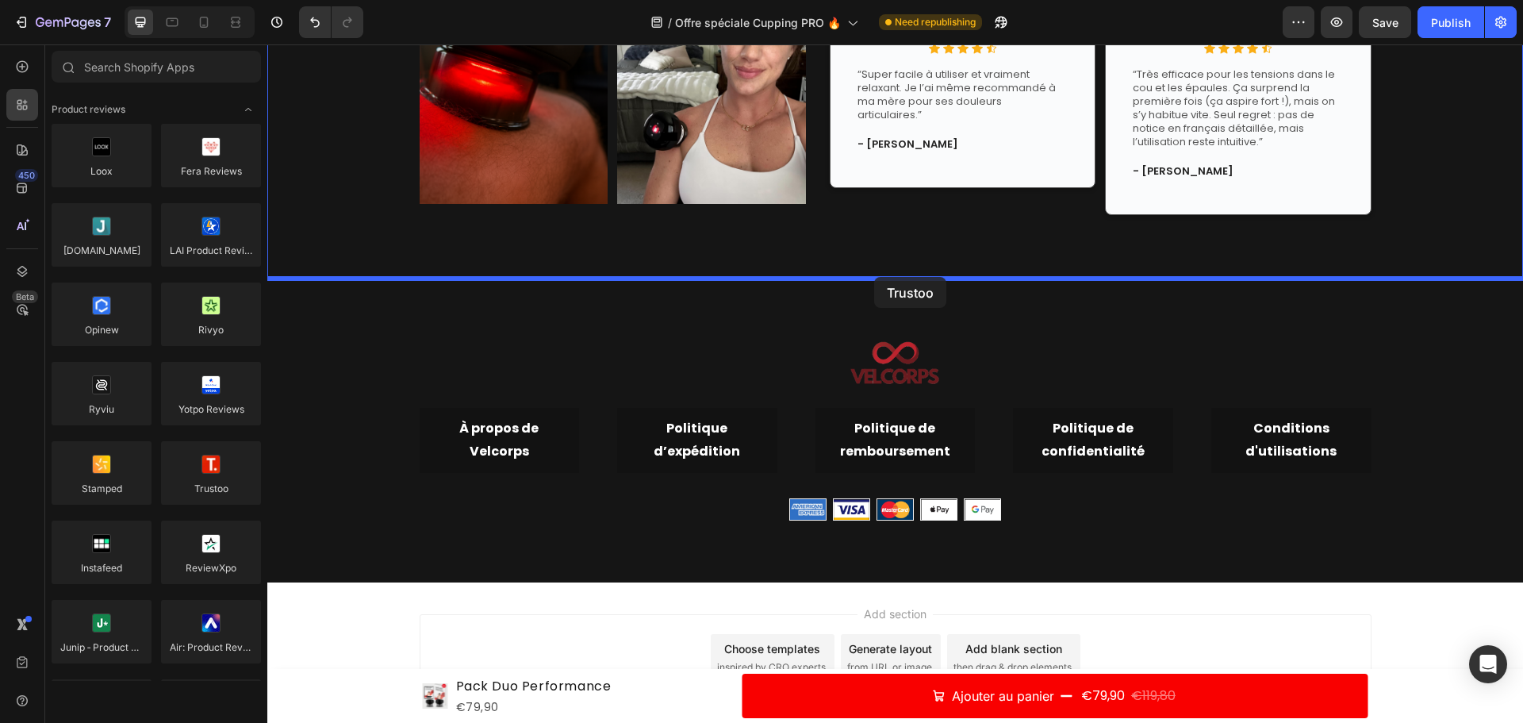
drag, startPoint x: 481, startPoint y: 516, endPoint x: 874, endPoint y: 277, distance: 460.7
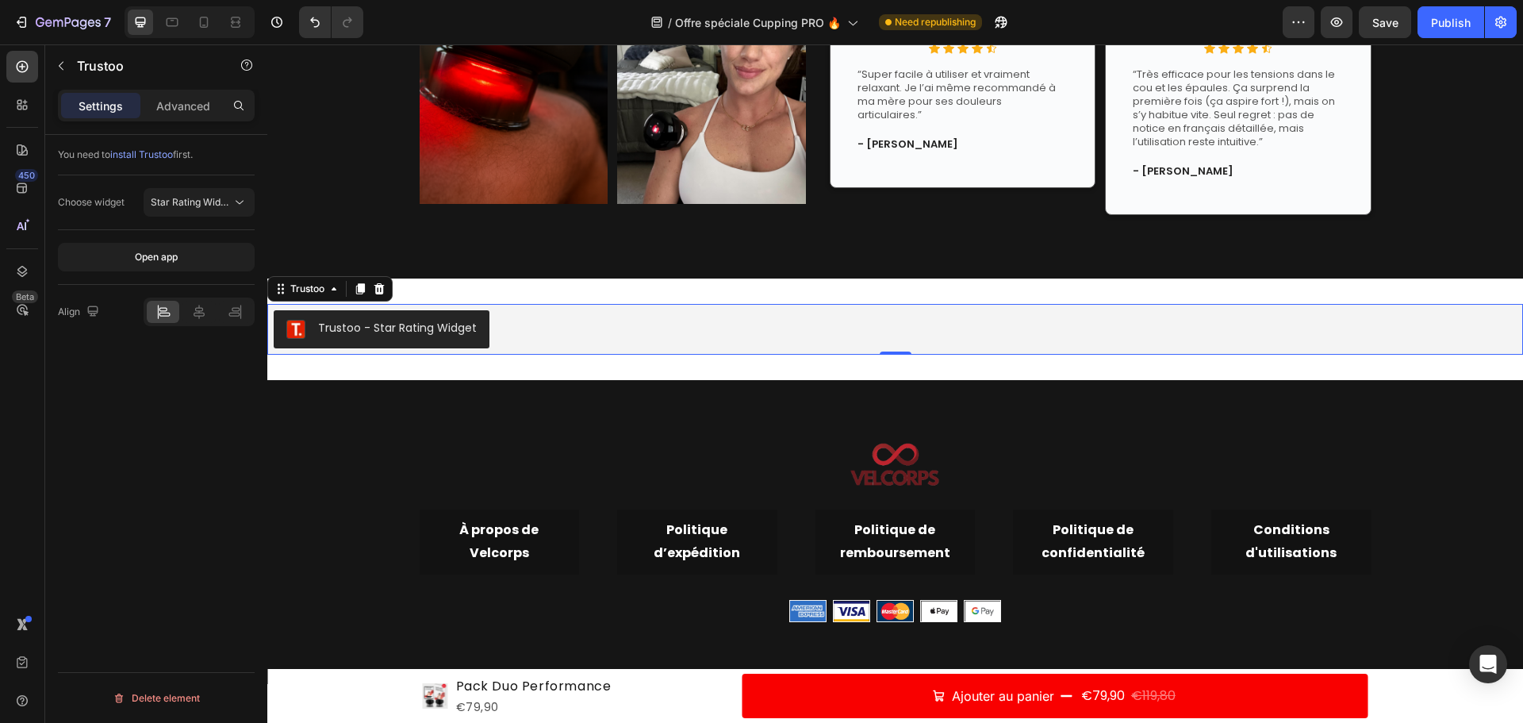
click at [392, 323] on div "Trustoo - Star Rating Widget" at bounding box center [397, 328] width 159 height 17
click at [146, 255] on div "Open app" at bounding box center [156, 257] width 43 height 14
click at [382, 288] on icon at bounding box center [379, 288] width 10 height 11
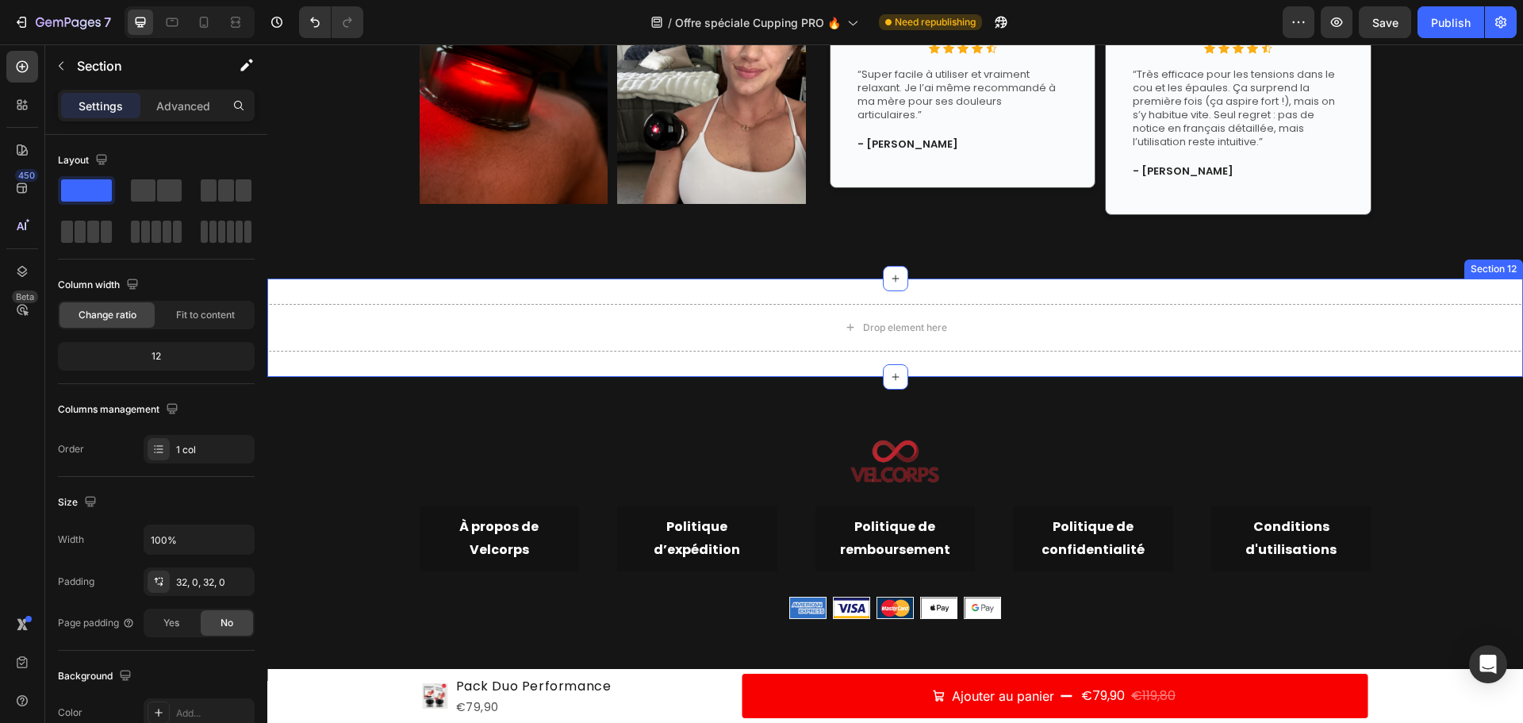
click at [612, 288] on div "Drop element here Section 12" at bounding box center [895, 327] width 1256 height 98
click at [1505, 262] on icon at bounding box center [1510, 263] width 10 height 11
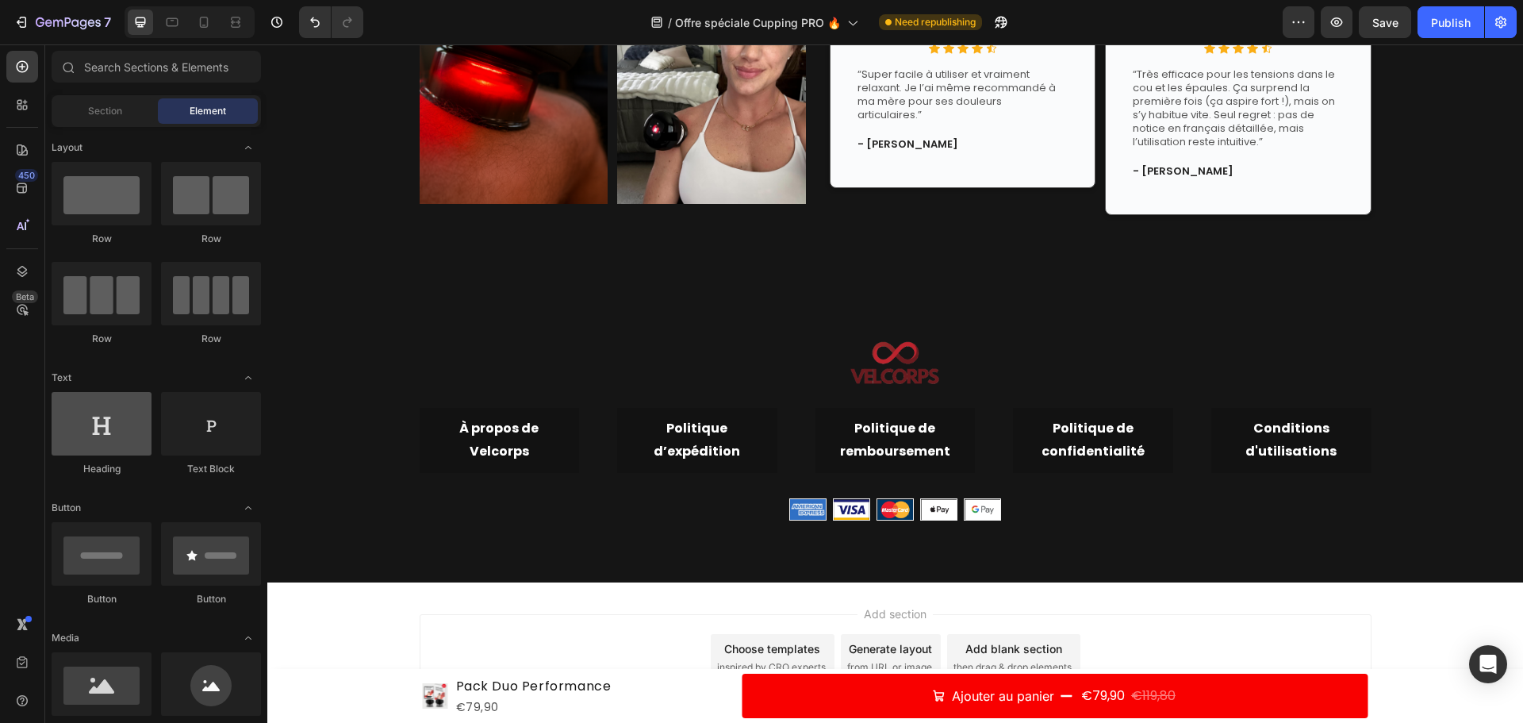
scroll to position [238, 0]
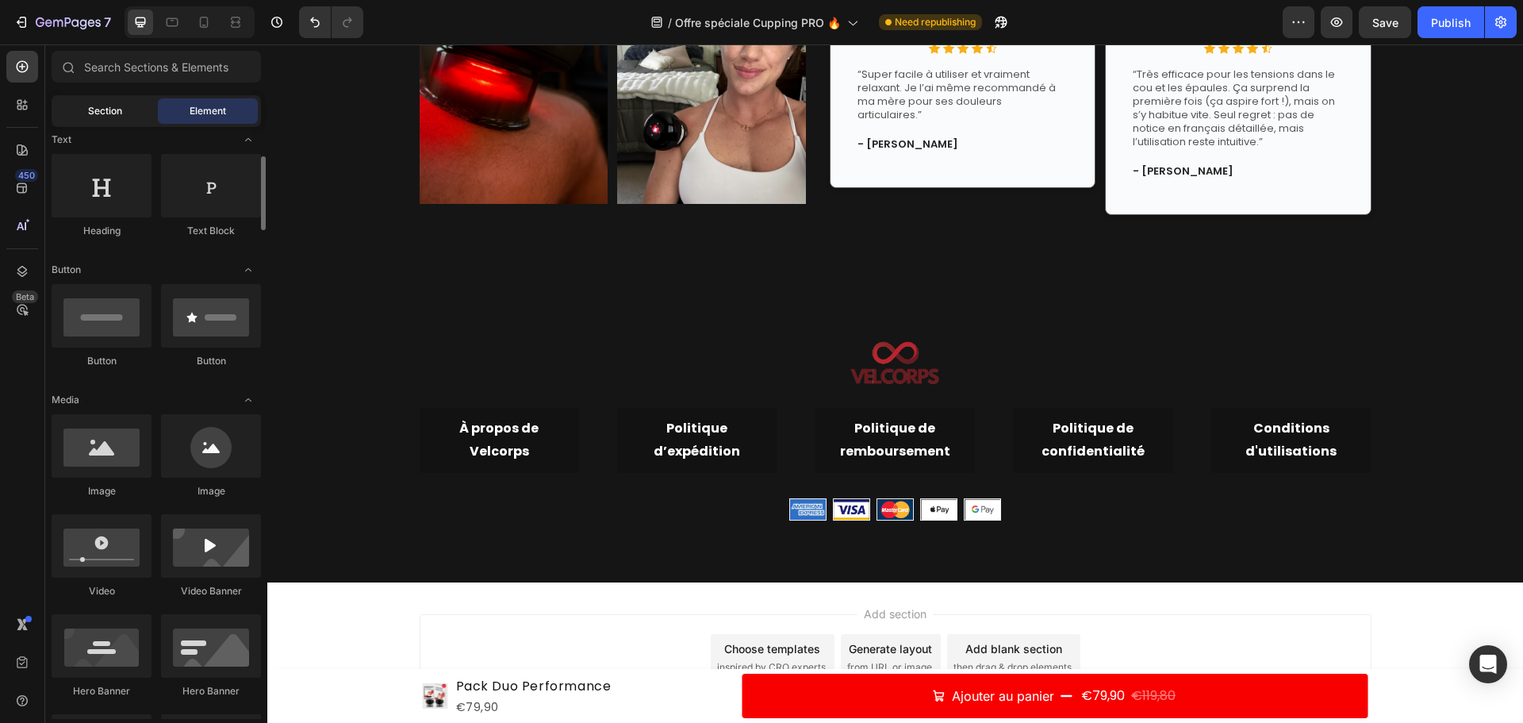
click at [91, 101] on div "Section" at bounding box center [105, 110] width 100 height 25
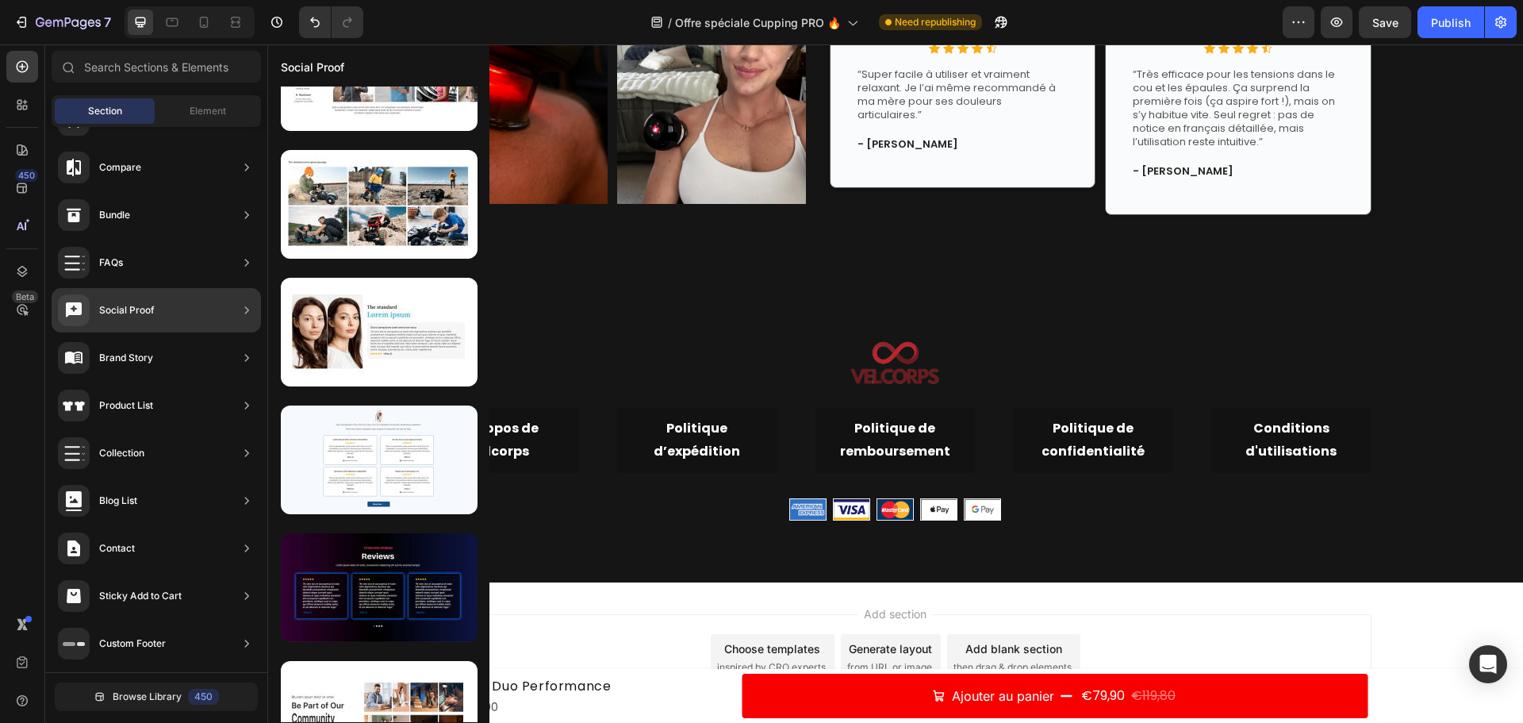
scroll to position [4218, 0]
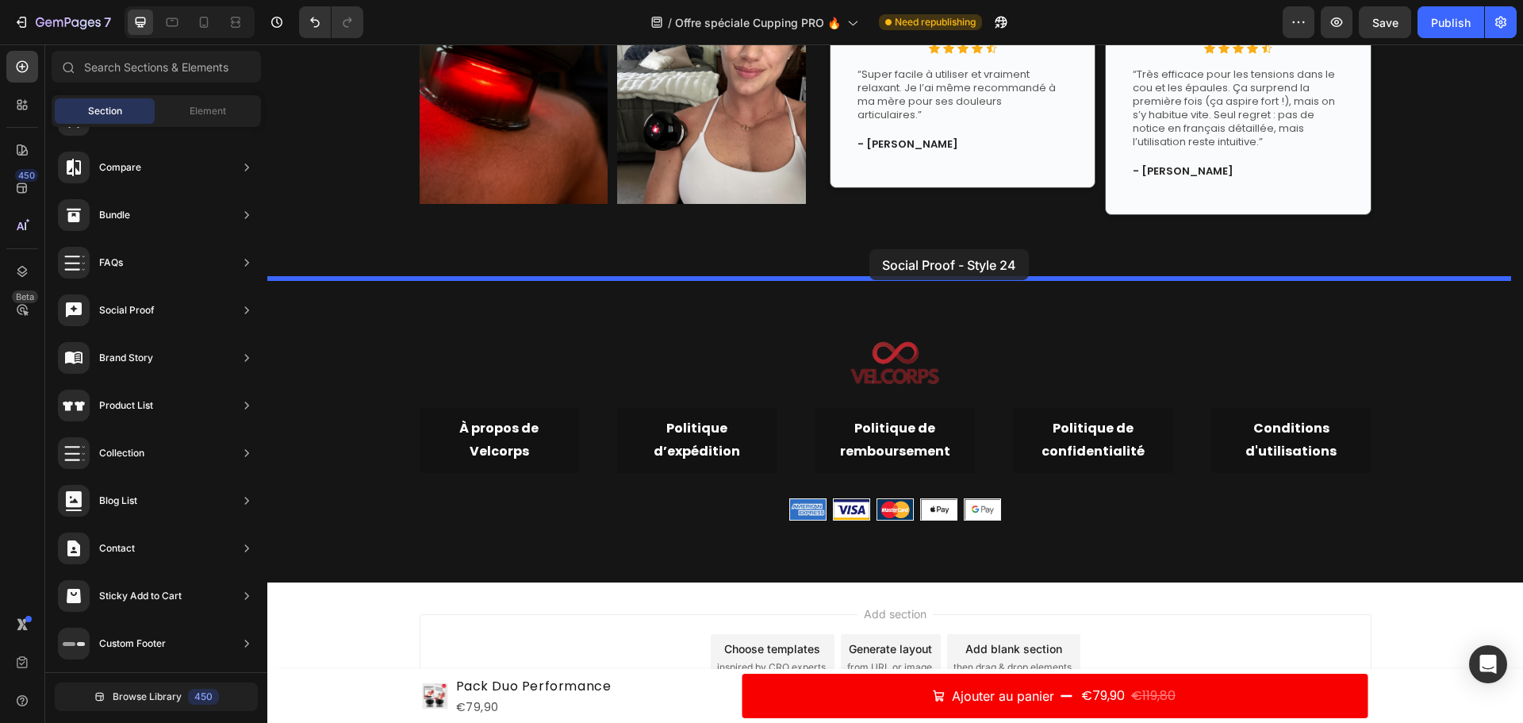
drag, startPoint x: 635, startPoint y: 583, endPoint x: 869, endPoint y: 249, distance: 408.3
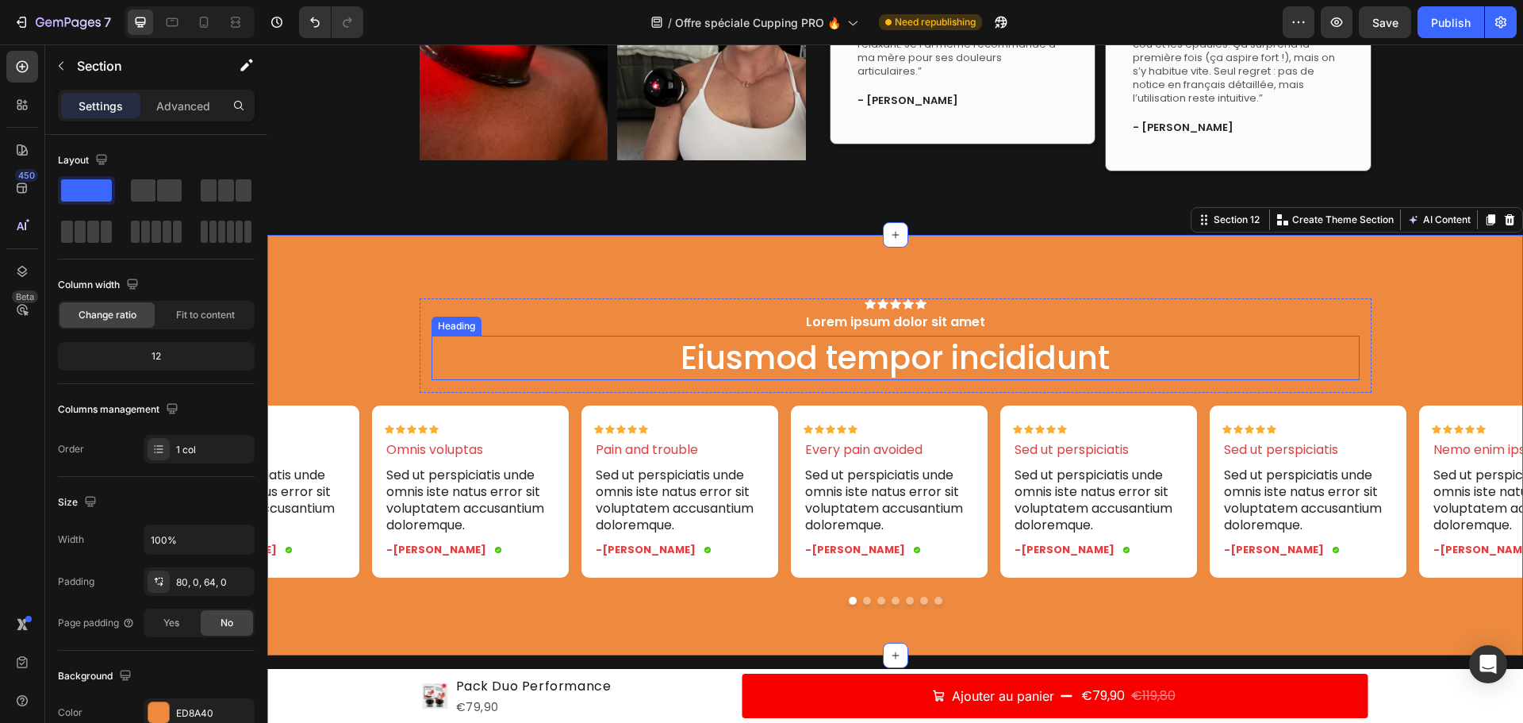
scroll to position [6508, 0]
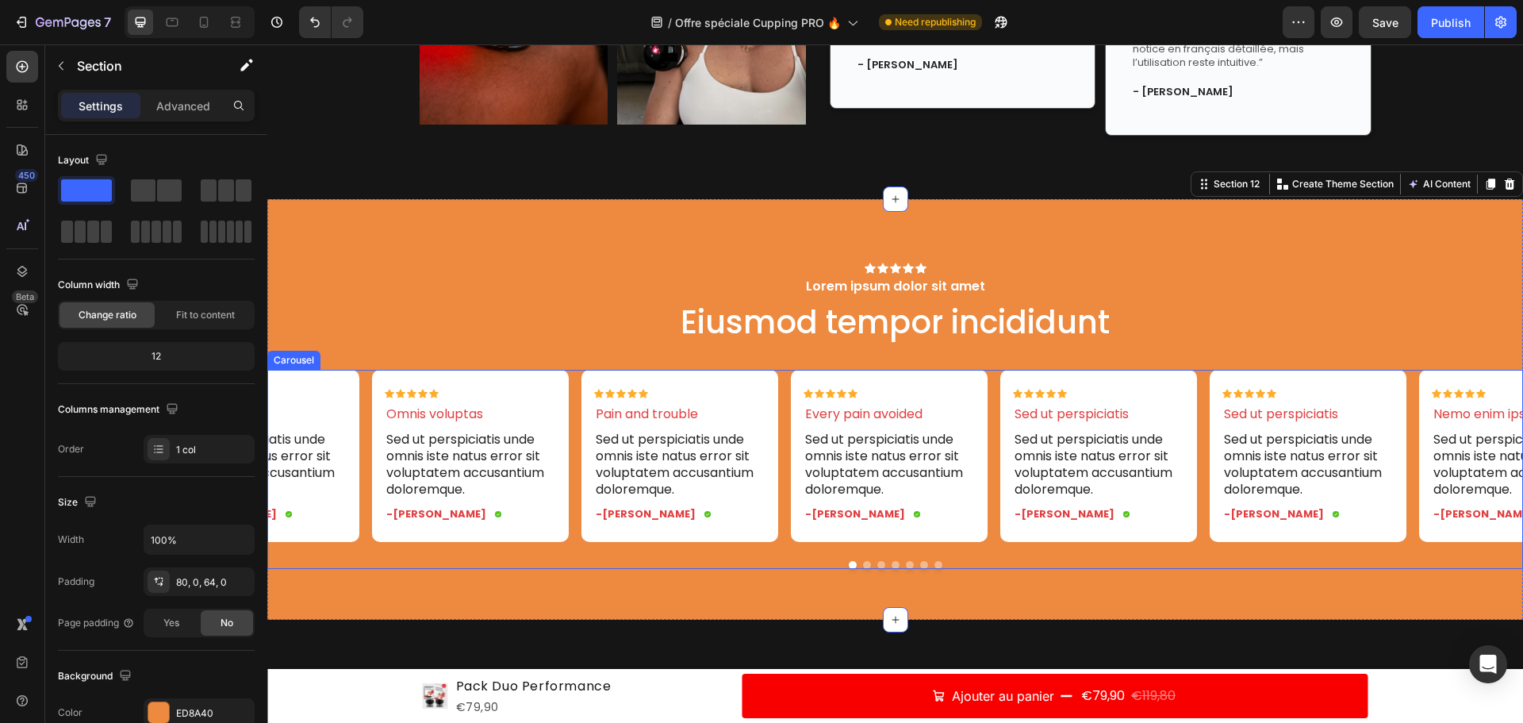
click at [863, 567] on button "Dot" at bounding box center [867, 565] width 8 height 8
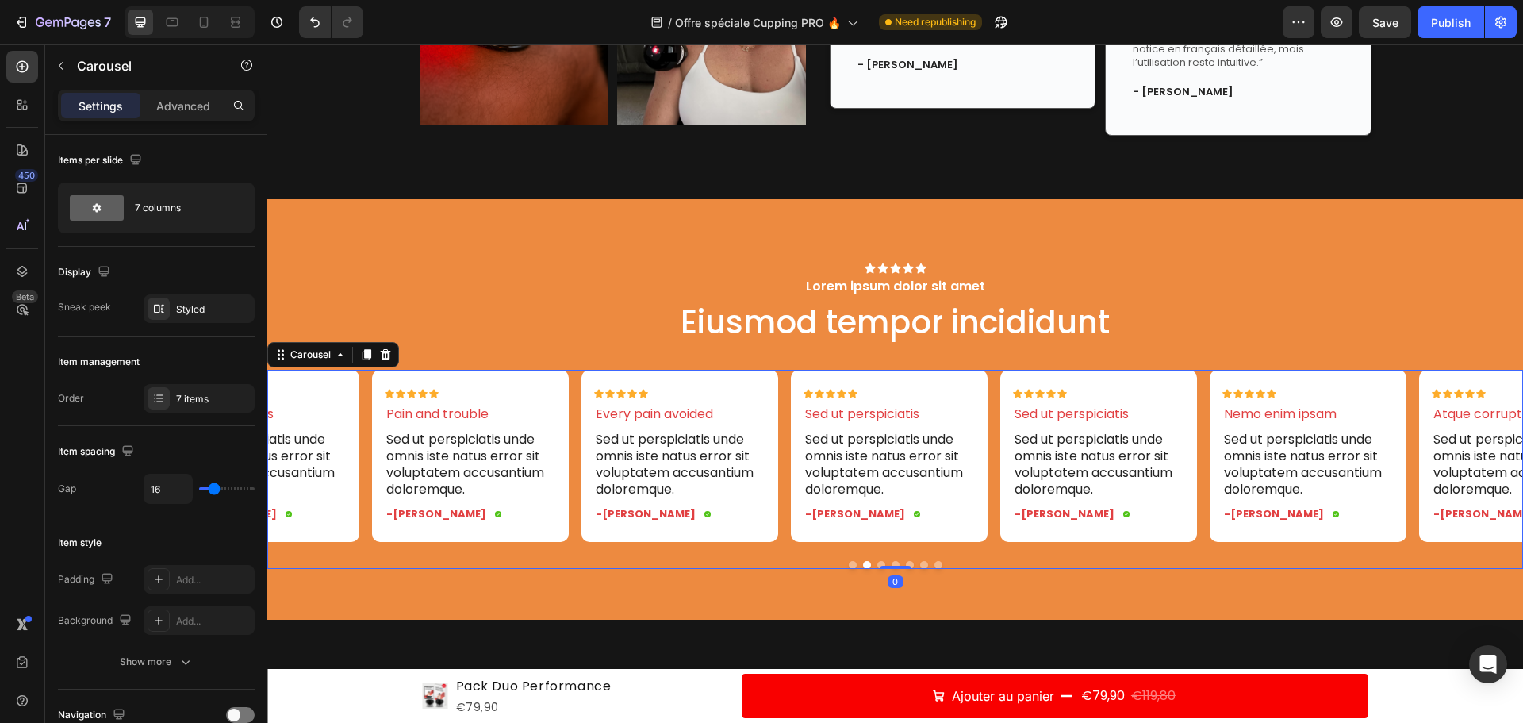
click at [849, 563] on button "Dot" at bounding box center [853, 565] width 8 height 8
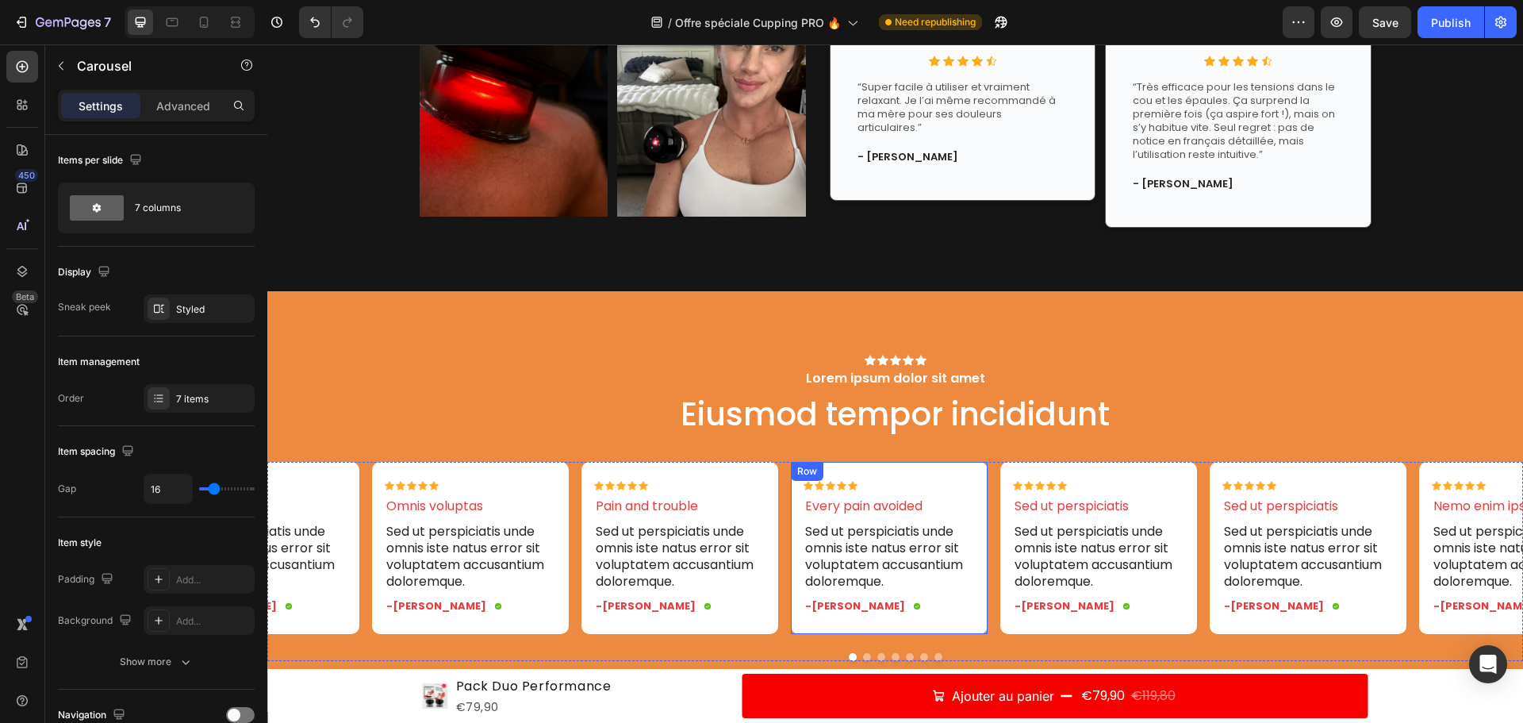
scroll to position [6429, 0]
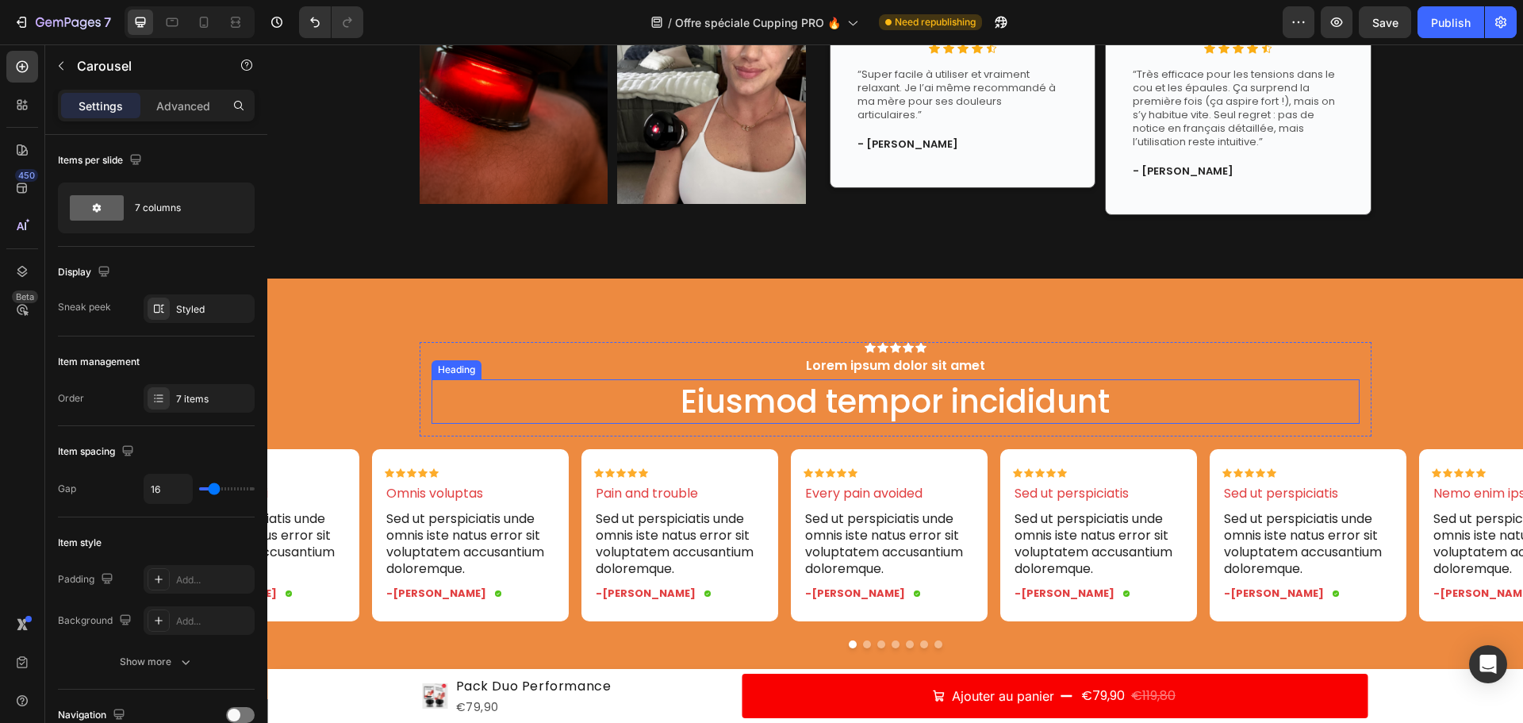
click at [870, 409] on h2 "Eiusmod tempor incididunt" at bounding box center [896, 401] width 928 height 44
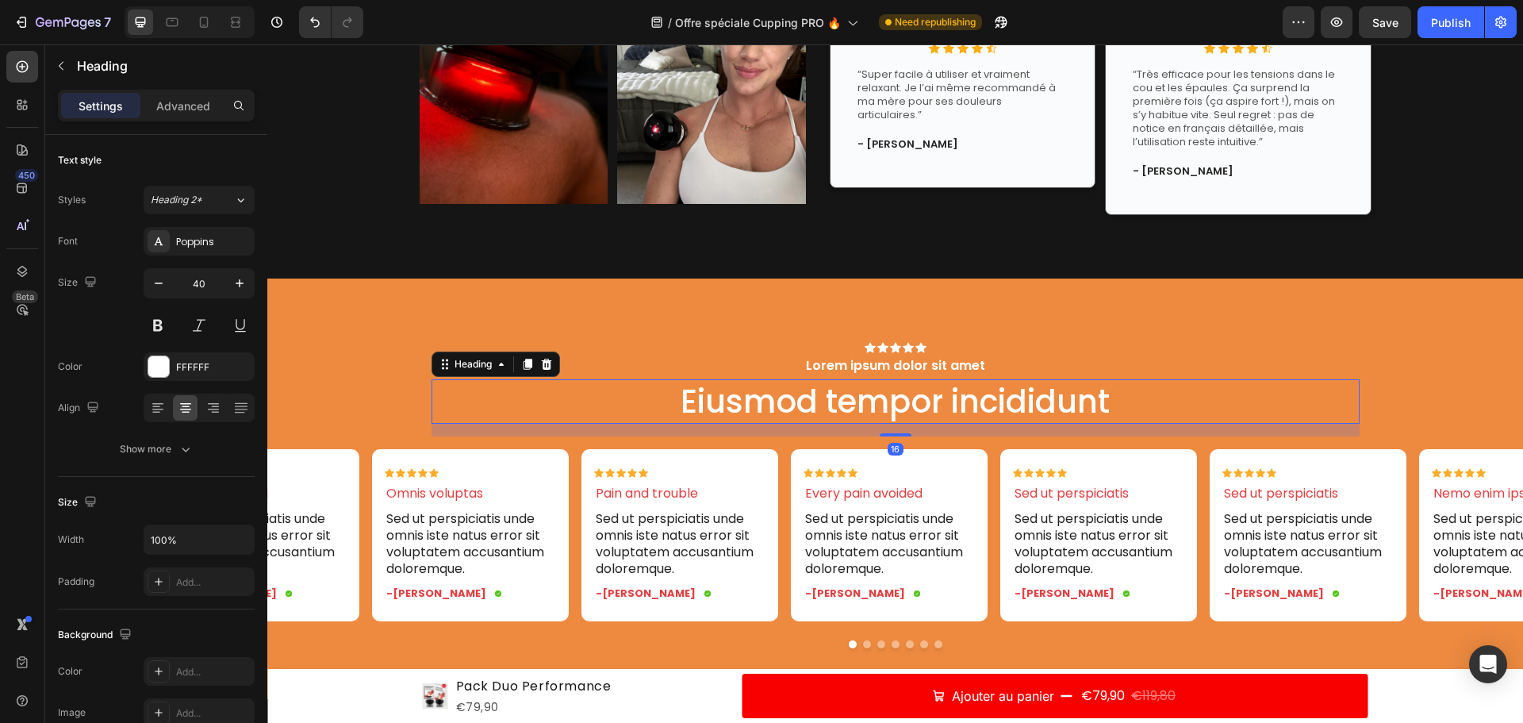
click at [871, 406] on h2 "Eiusmod tempor incididunt" at bounding box center [896, 401] width 928 height 44
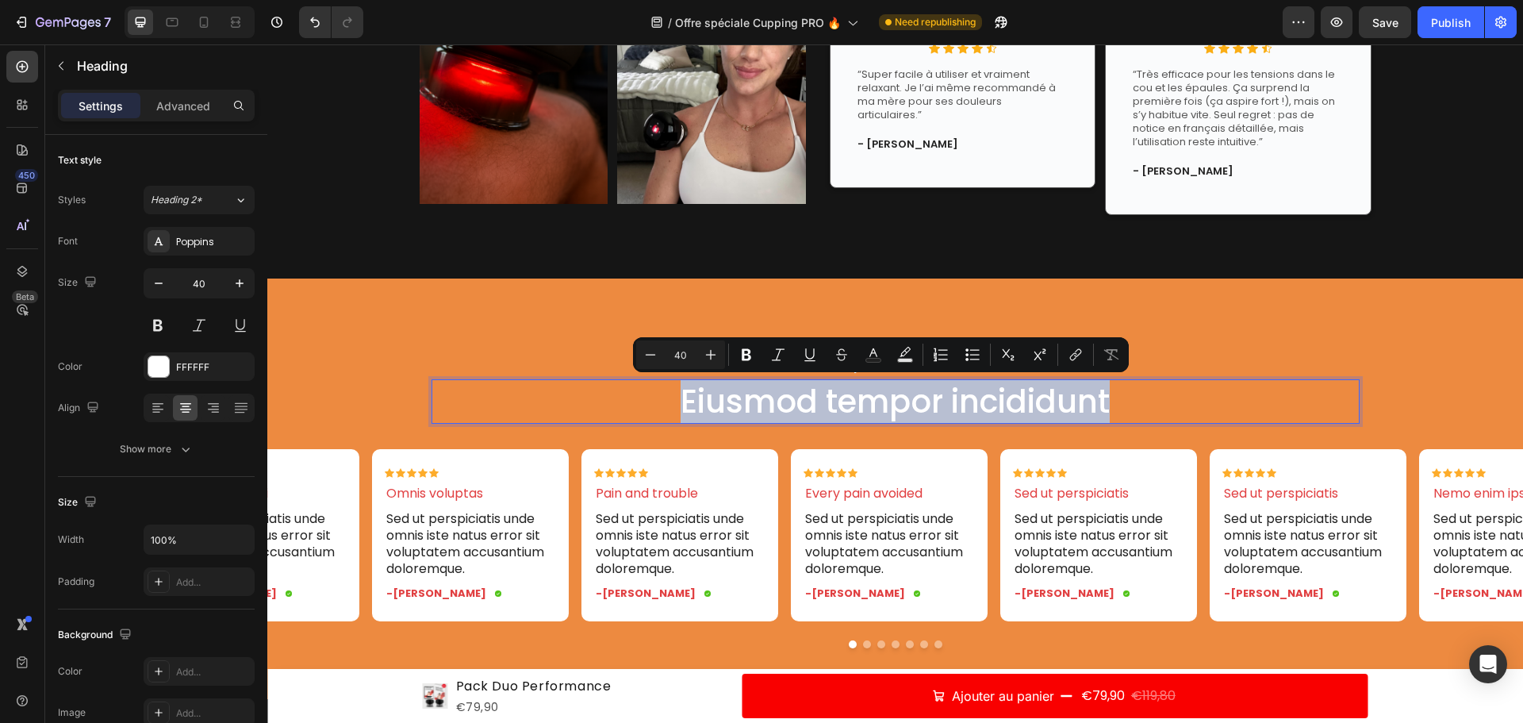
click at [871, 406] on p "Eiusmod tempor incididunt" at bounding box center [895, 401] width 925 height 41
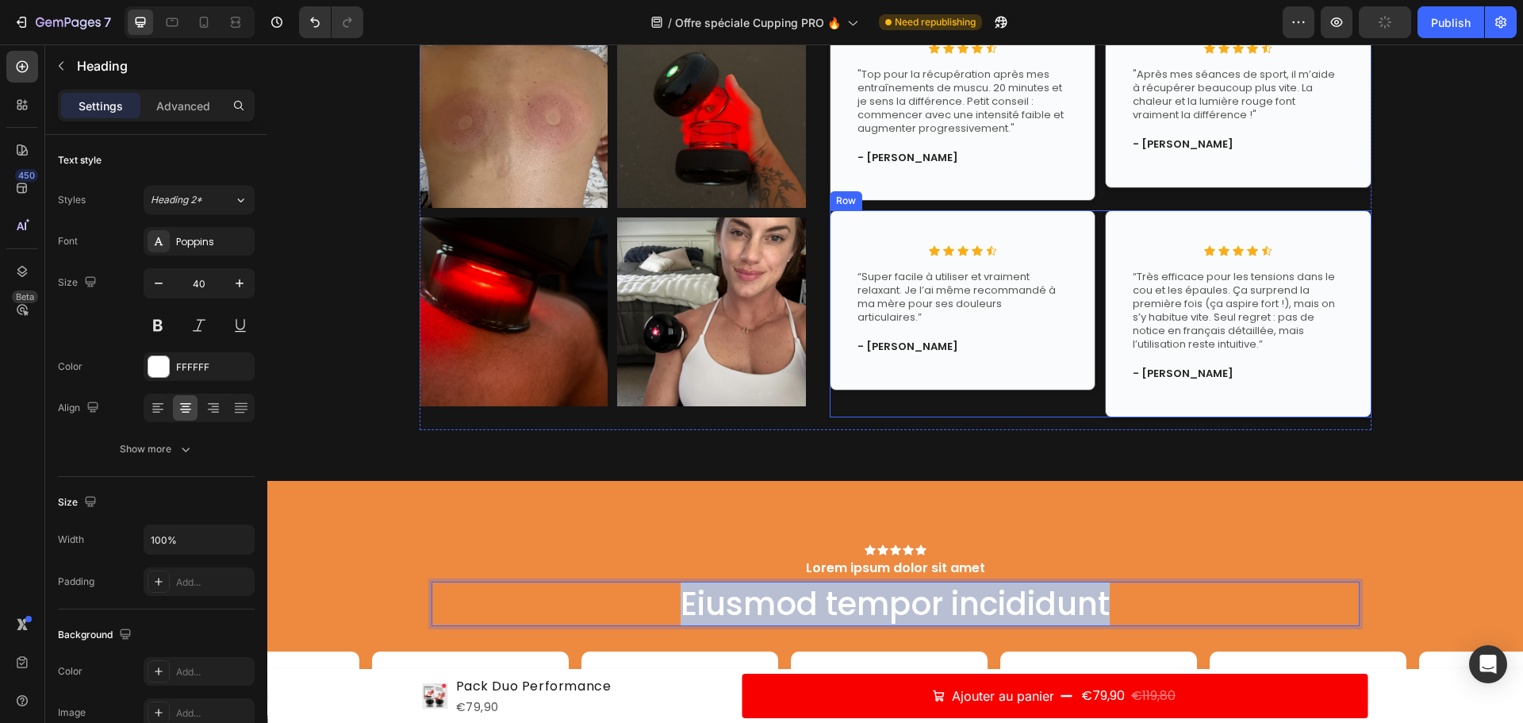
scroll to position [5953, 0]
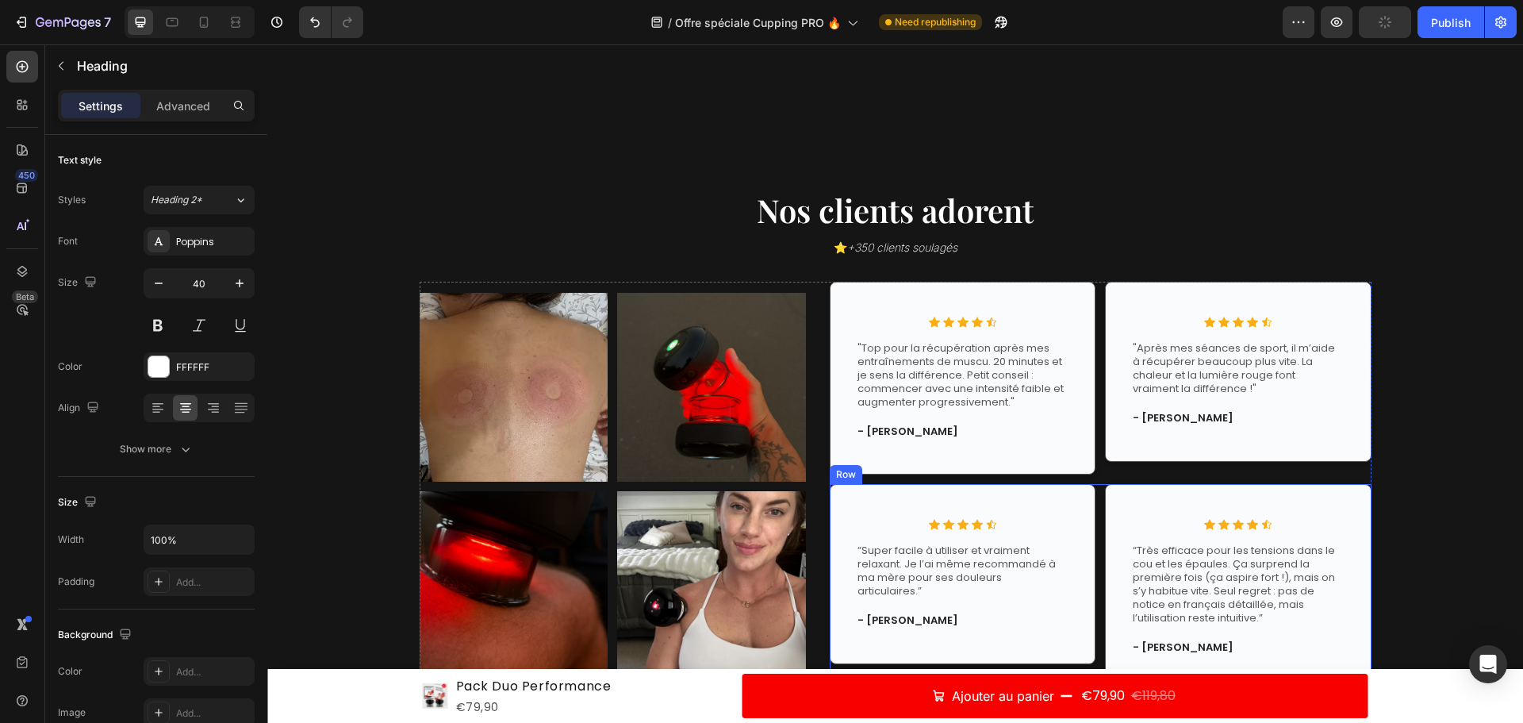
type input "16"
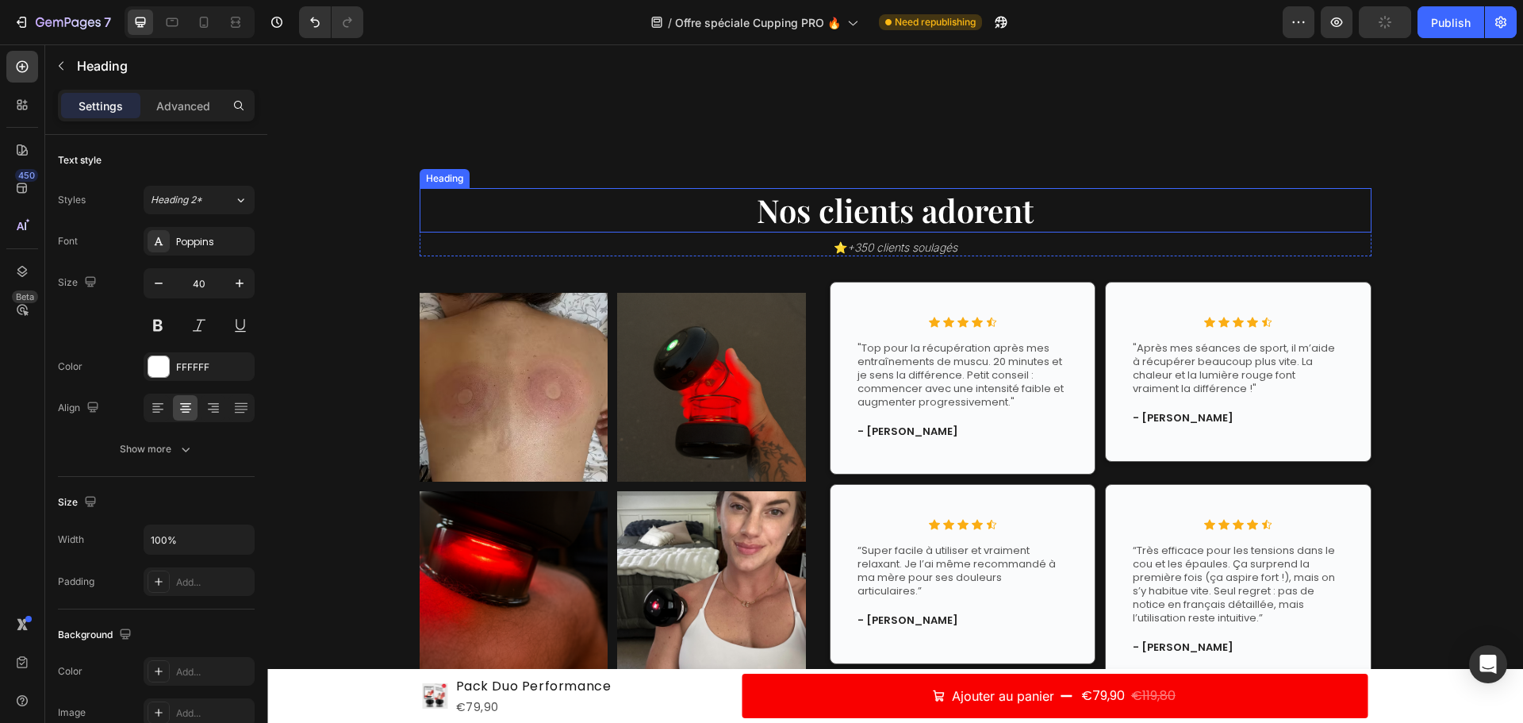
click at [773, 206] on h2 "Nos clients adorent" at bounding box center [896, 210] width 952 height 44
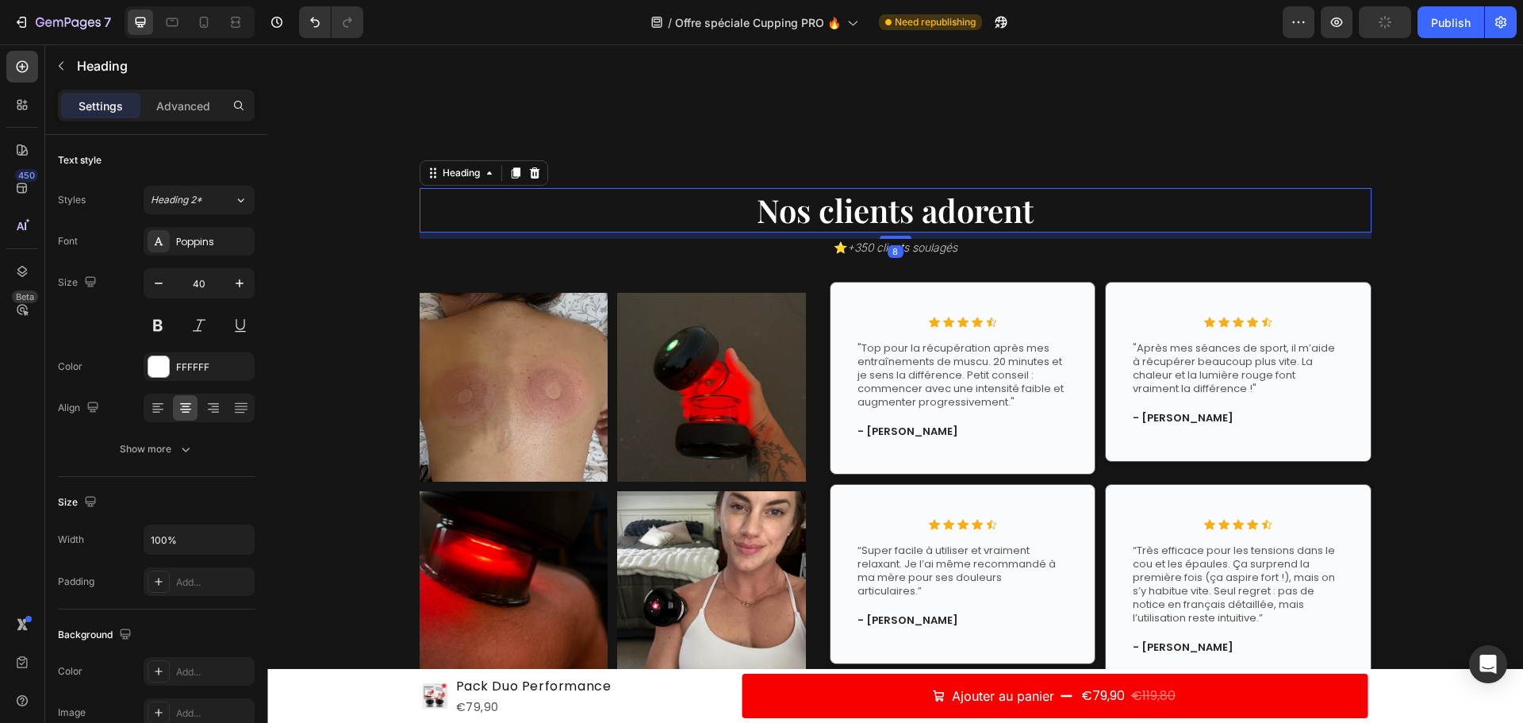
click at [773, 209] on h2 "Nos clients adorent" at bounding box center [896, 210] width 952 height 44
click at [773, 209] on p "Nos clients adorent" at bounding box center [895, 210] width 949 height 41
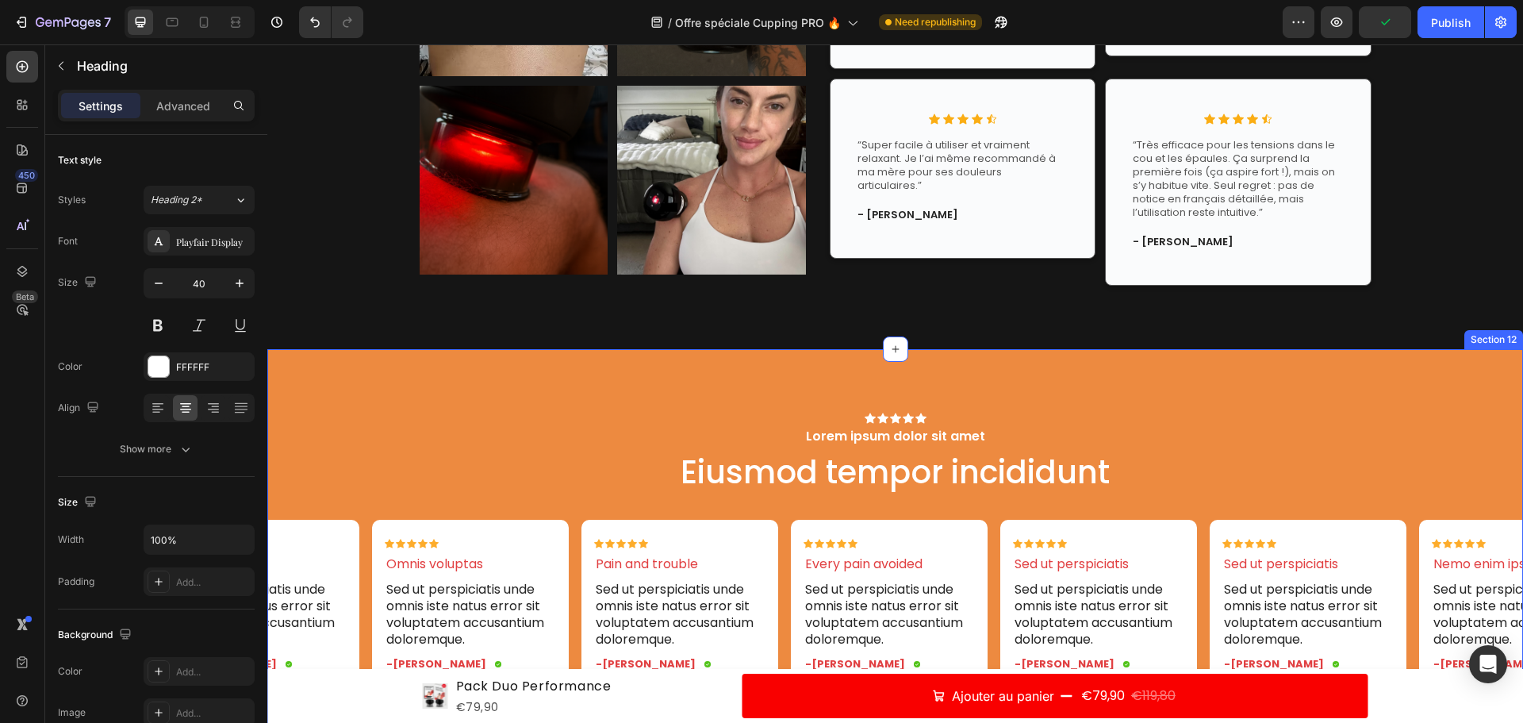
scroll to position [6588, 0]
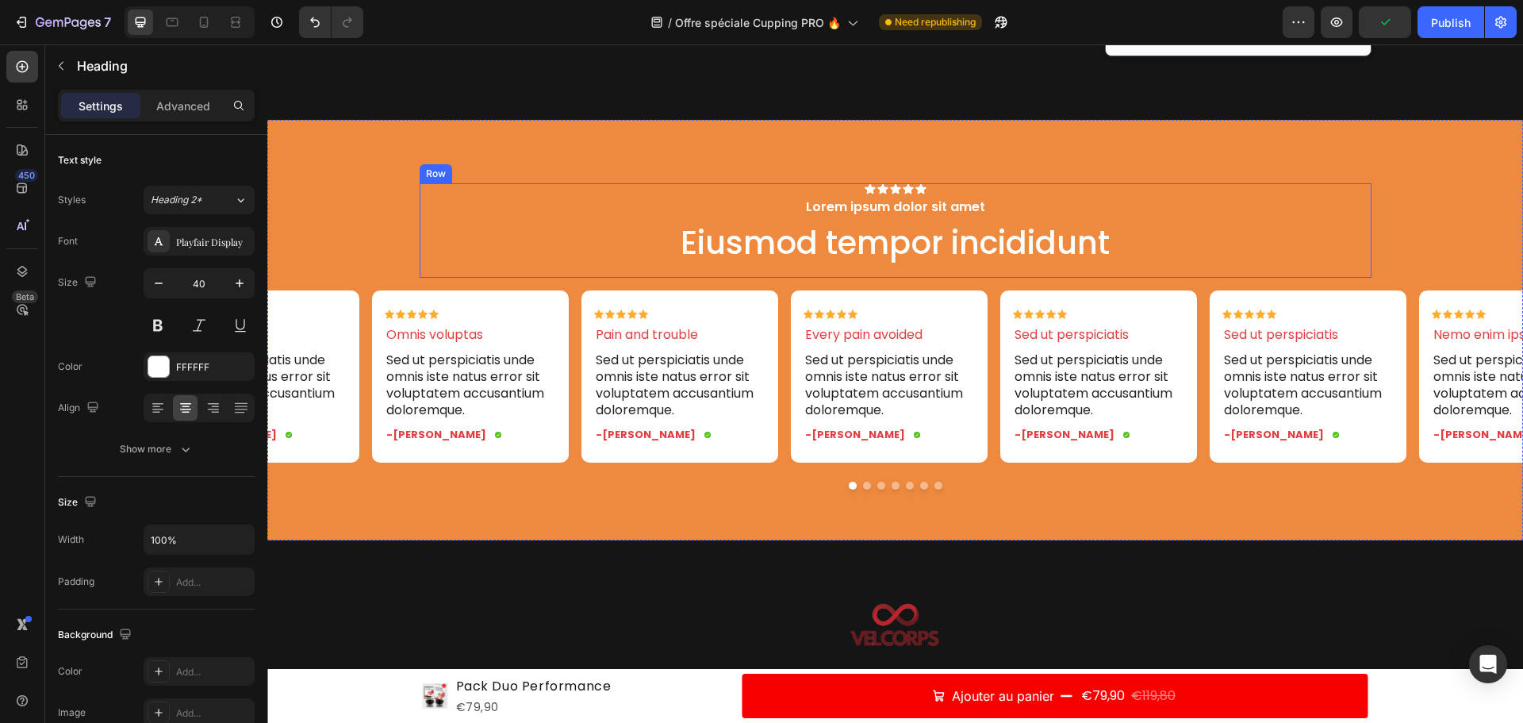
click at [836, 259] on h2 "Eiusmod tempor incididunt" at bounding box center [896, 243] width 928 height 44
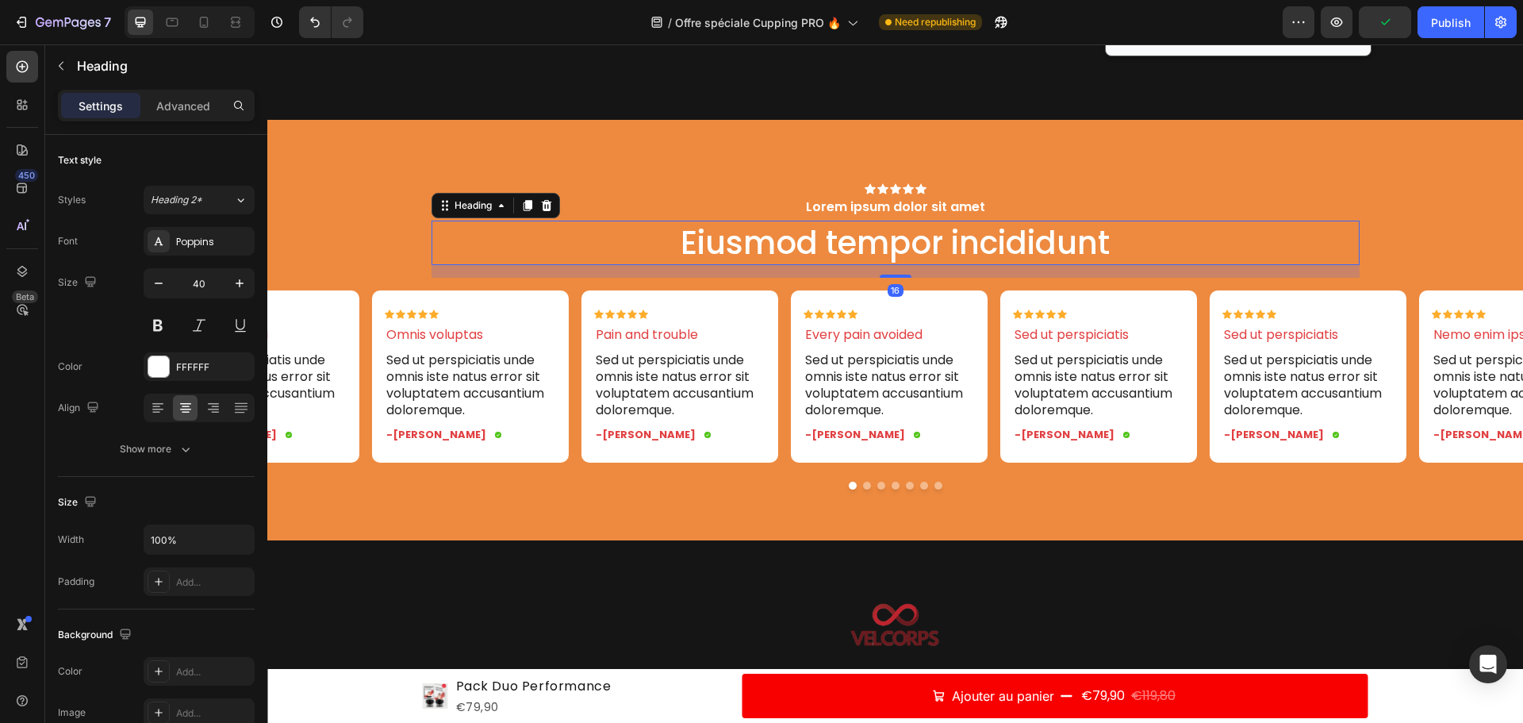
click at [836, 257] on h2 "Eiusmod tempor incididunt" at bounding box center [896, 243] width 928 height 44
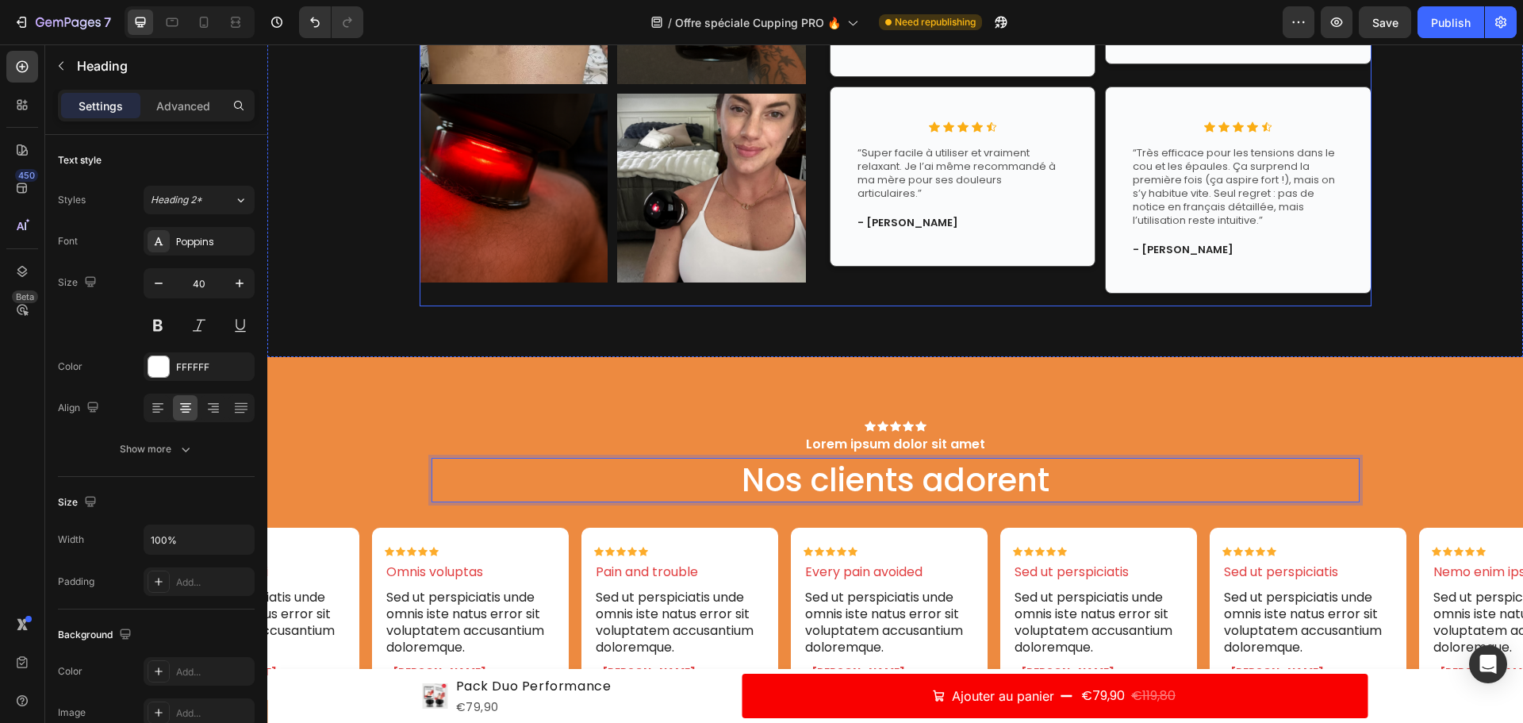
scroll to position [6350, 0]
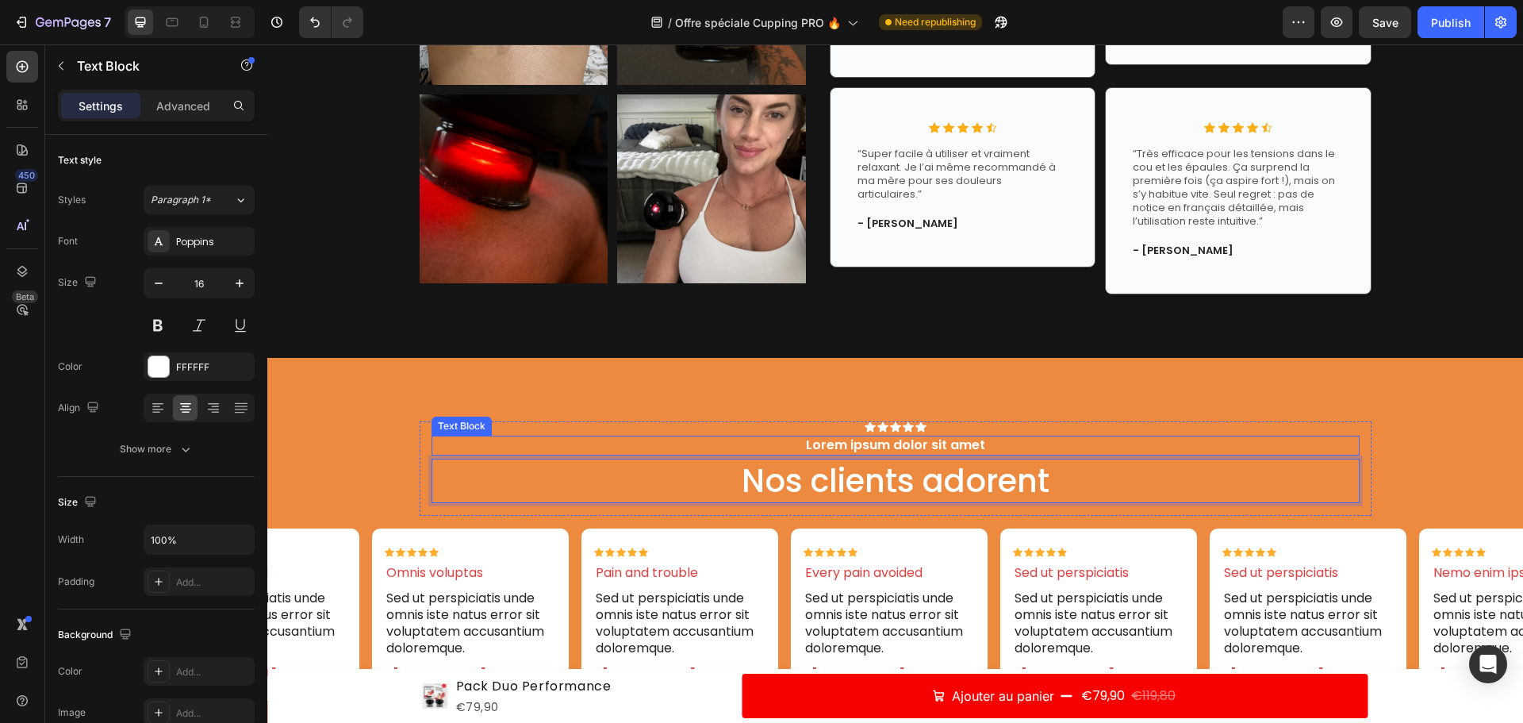
click at [896, 445] on p "Lorem ipsum dolor sit amet" at bounding box center [895, 445] width 925 height 17
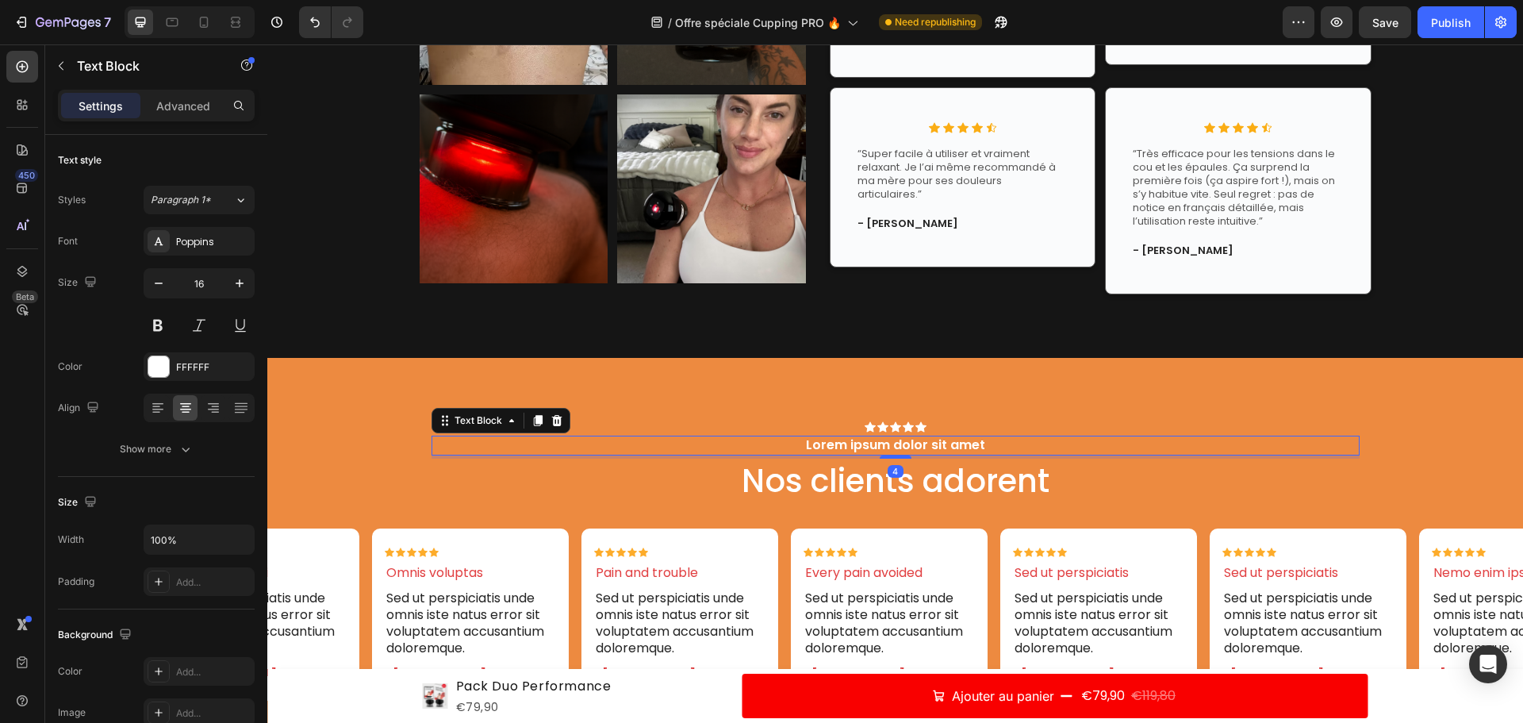
click at [551, 418] on icon at bounding box center [557, 420] width 13 height 13
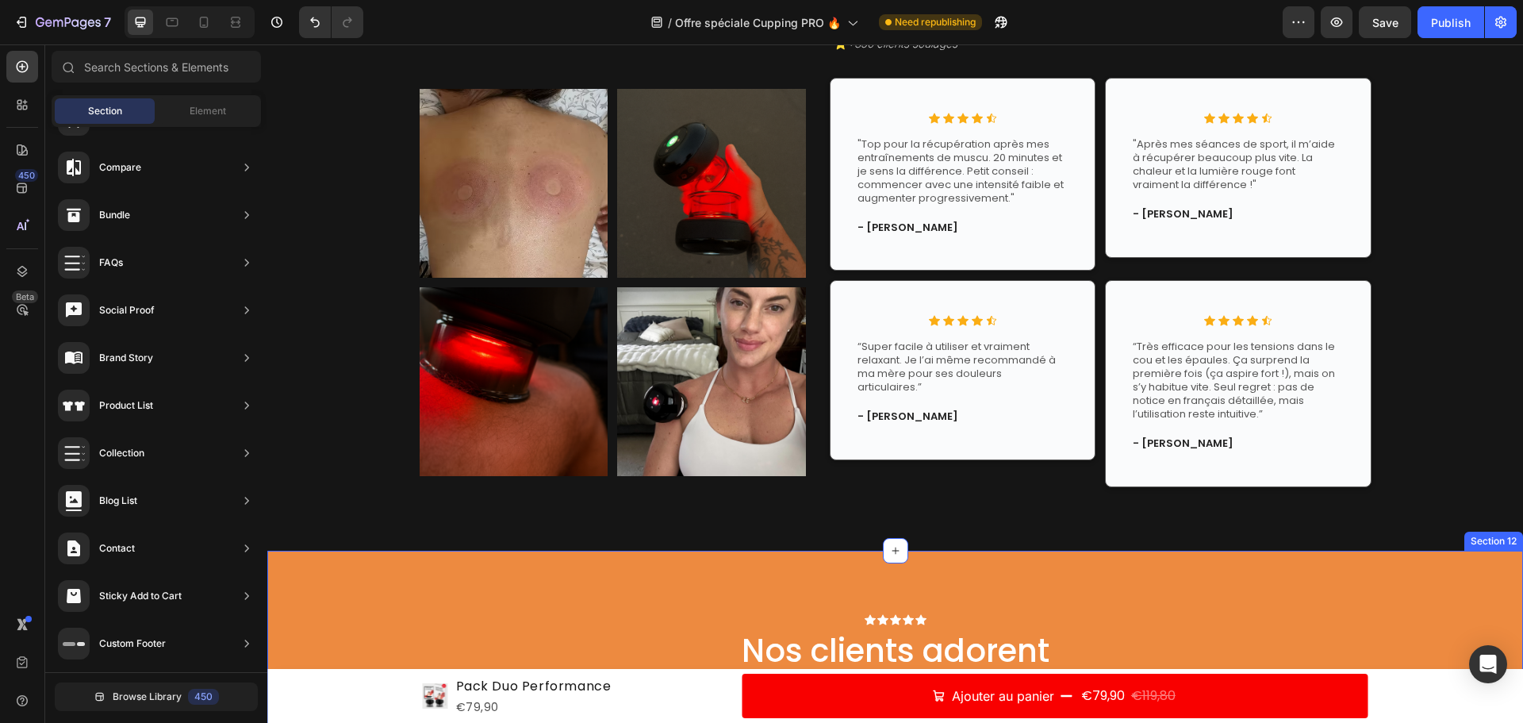
scroll to position [5953, 0]
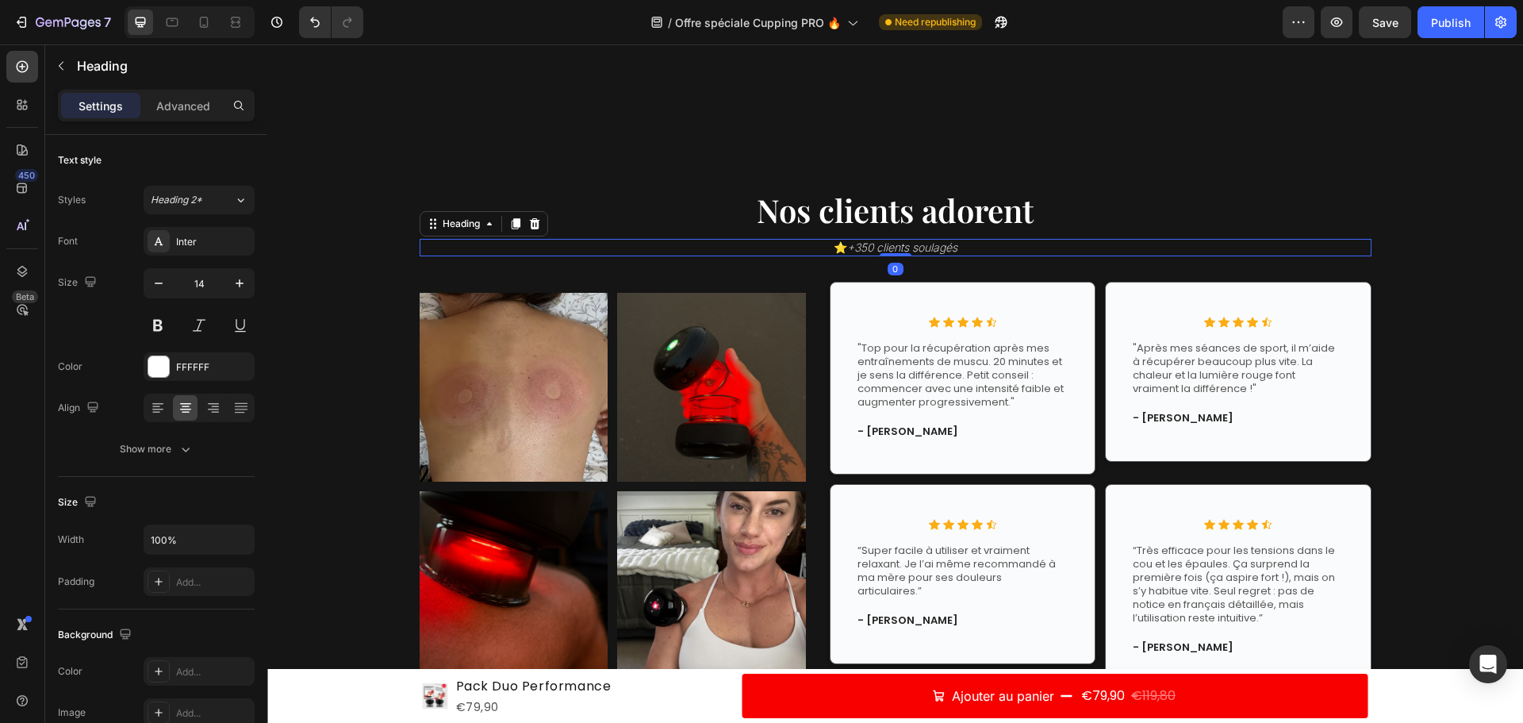
click at [859, 244] on icon "+350 clients soulagés" at bounding box center [902, 246] width 110 height 13
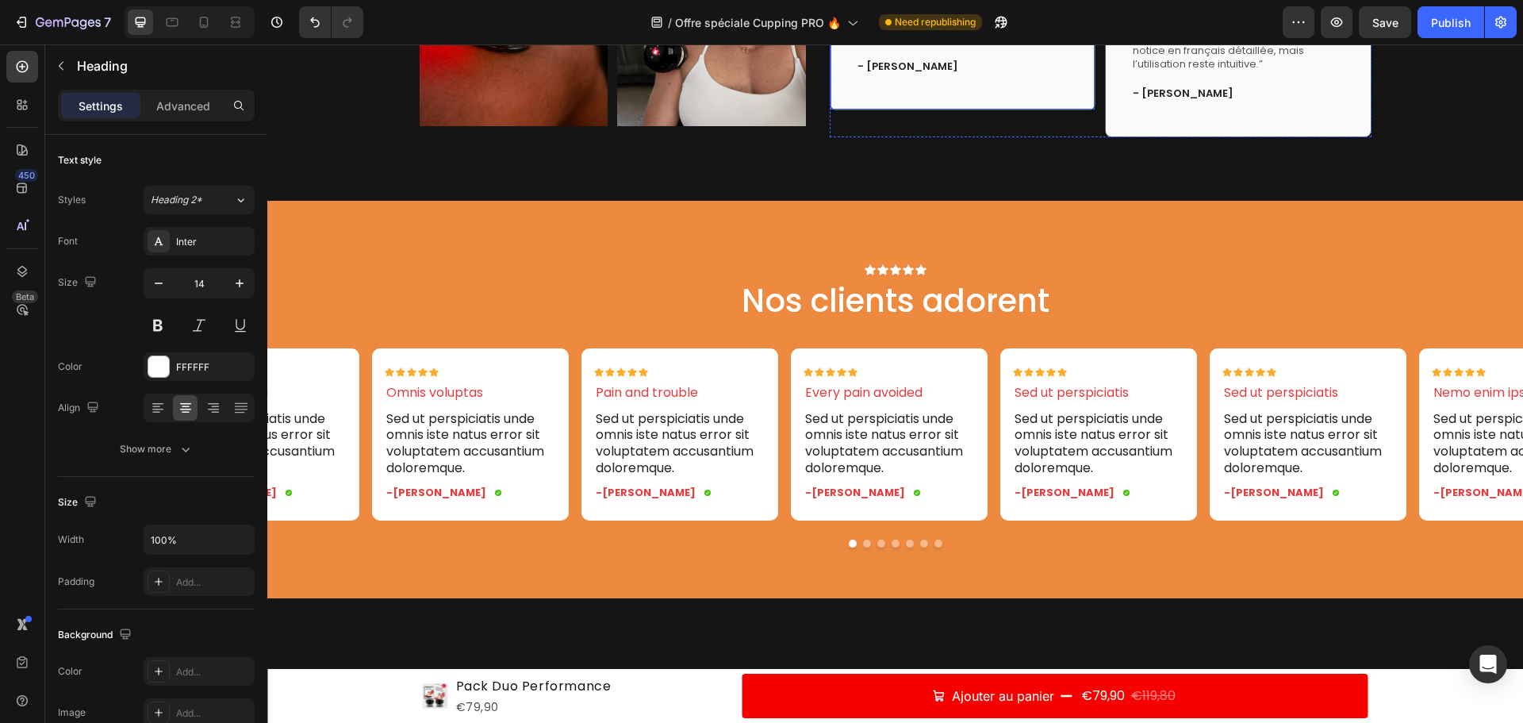
scroll to position [6508, 0]
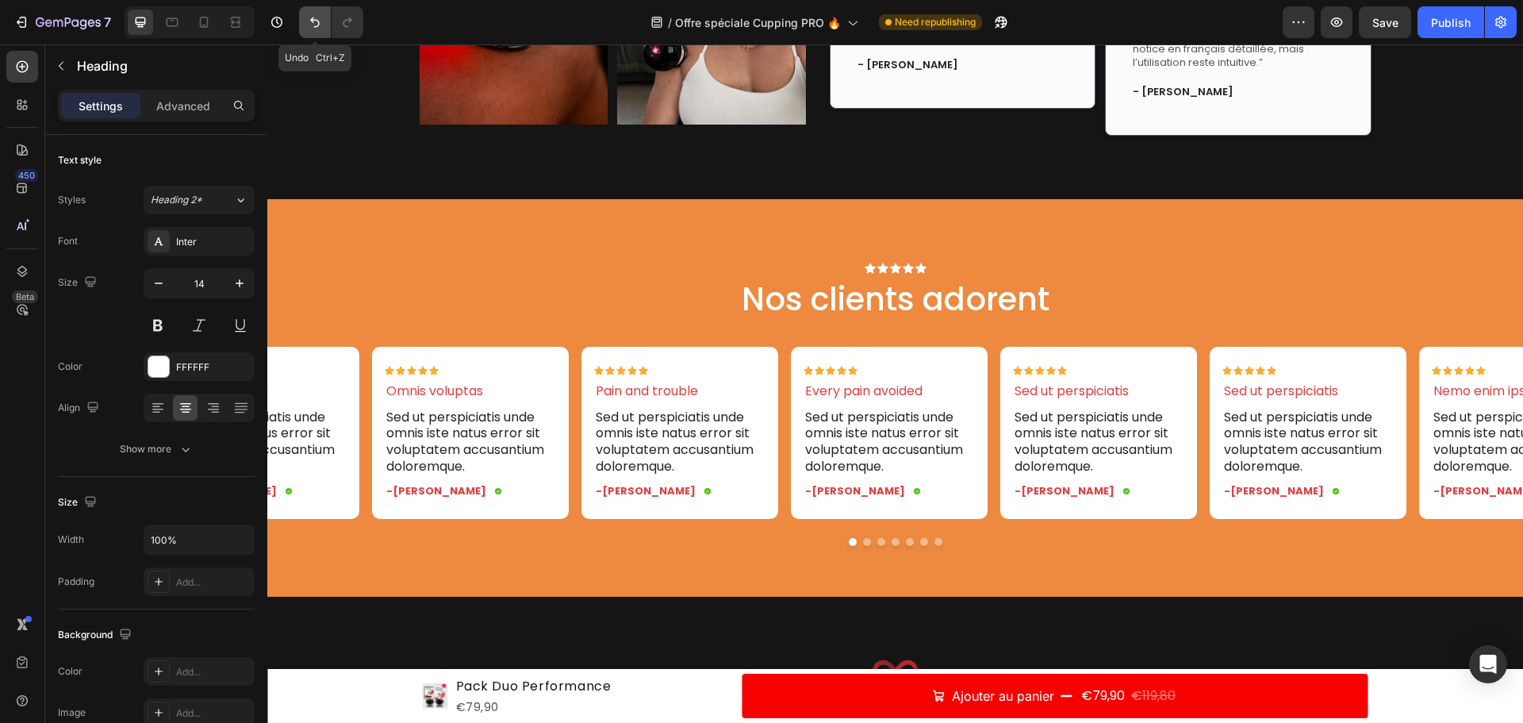
click at [321, 20] on icon "Undo/Redo" at bounding box center [315, 22] width 16 height 16
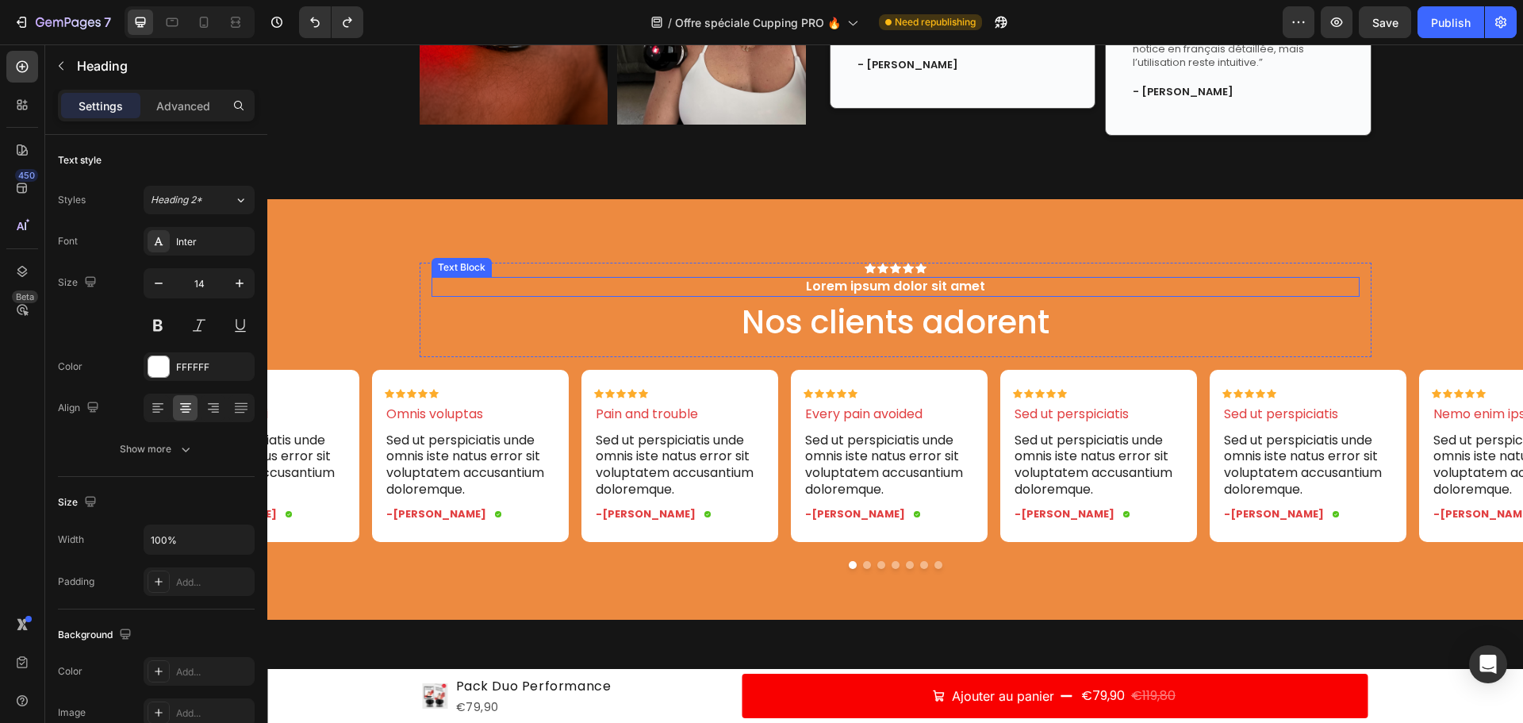
click at [937, 290] on p "Lorem ipsum dolor sit amet" at bounding box center [895, 286] width 925 height 17
click at [936, 289] on p "Lorem ipsum dolor sit amet" at bounding box center [895, 286] width 925 height 17
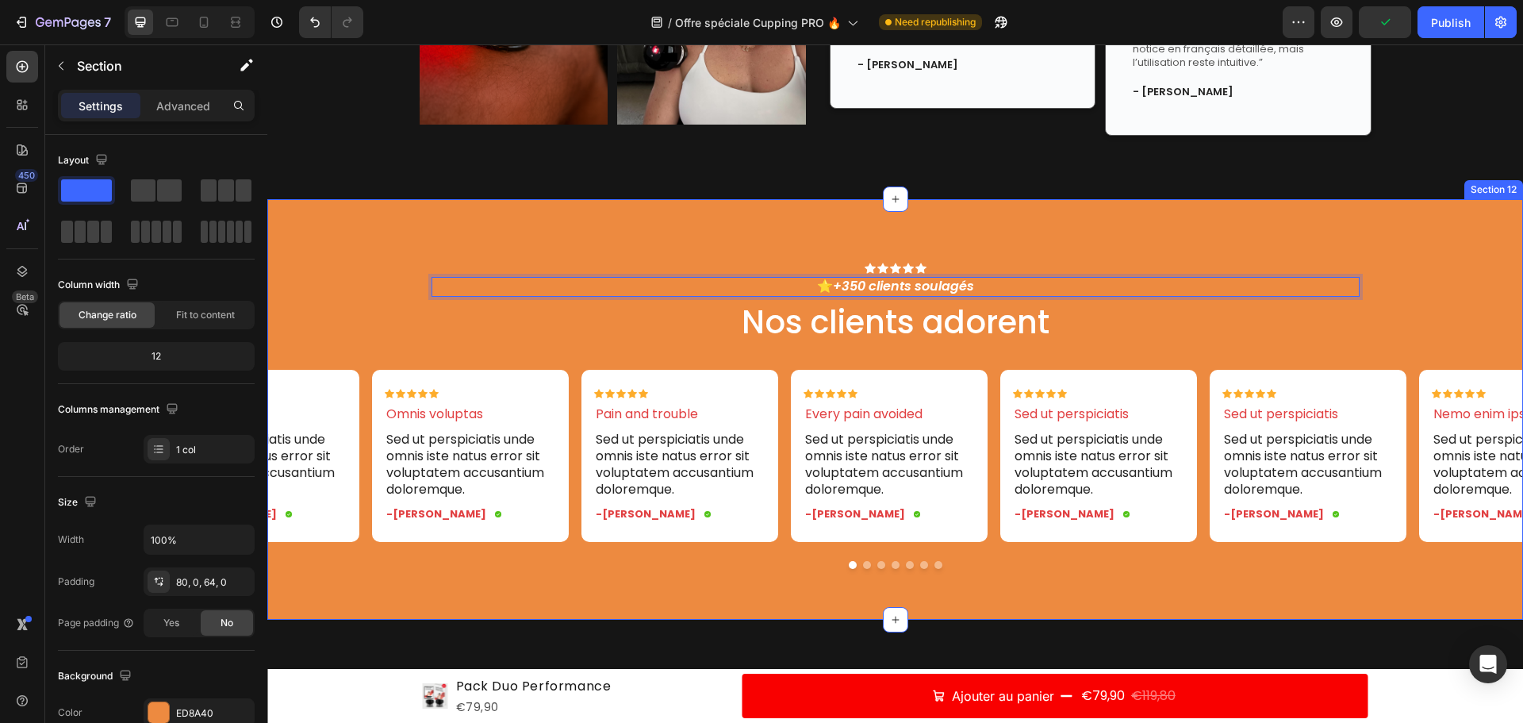
click at [1024, 215] on div "Icon Icon Icon Icon Icon Icon List ⭐ +350 clients soulagés Text Block 4 Nos cli…" at bounding box center [895, 409] width 1256 height 420
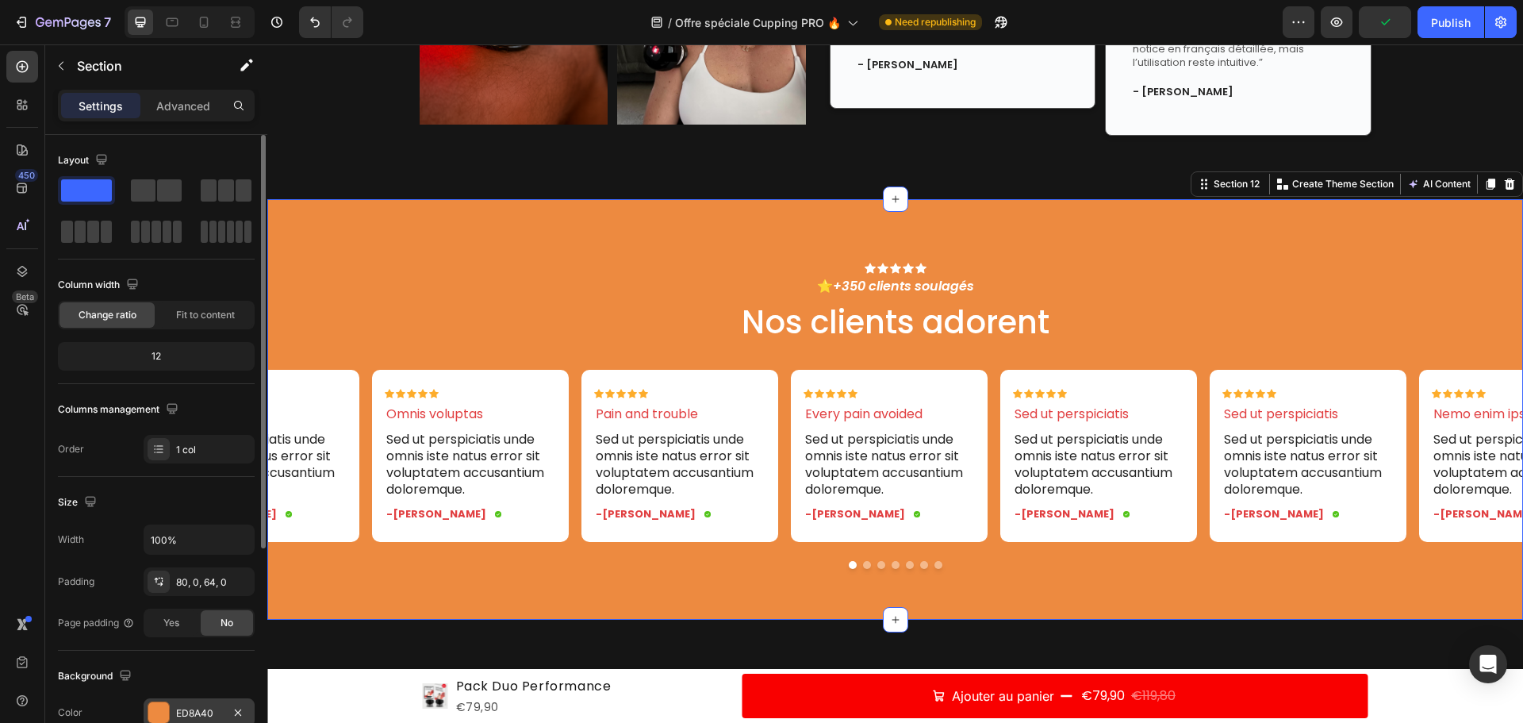
click at [154, 704] on div at bounding box center [158, 712] width 21 height 21
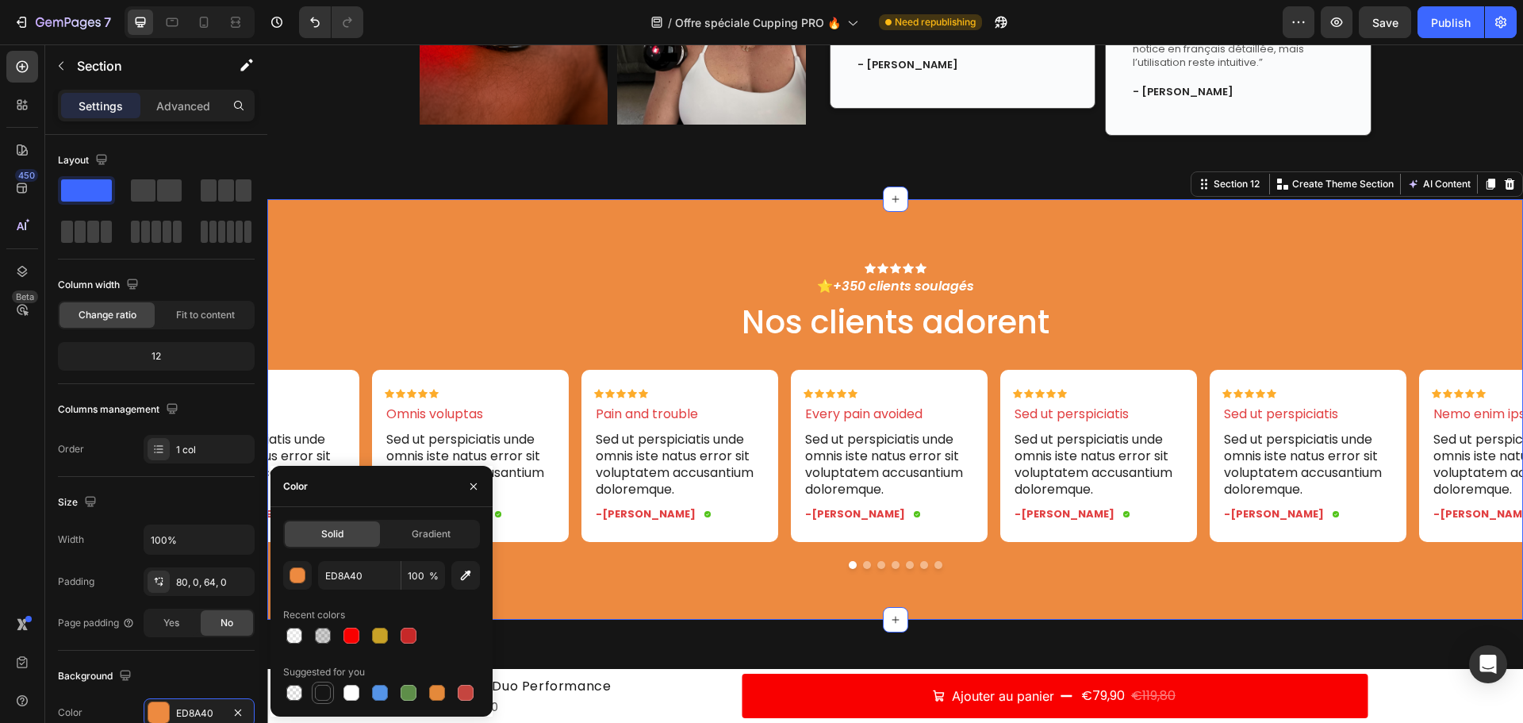
click at [322, 687] on div at bounding box center [323, 693] width 16 height 16
type input "151515"
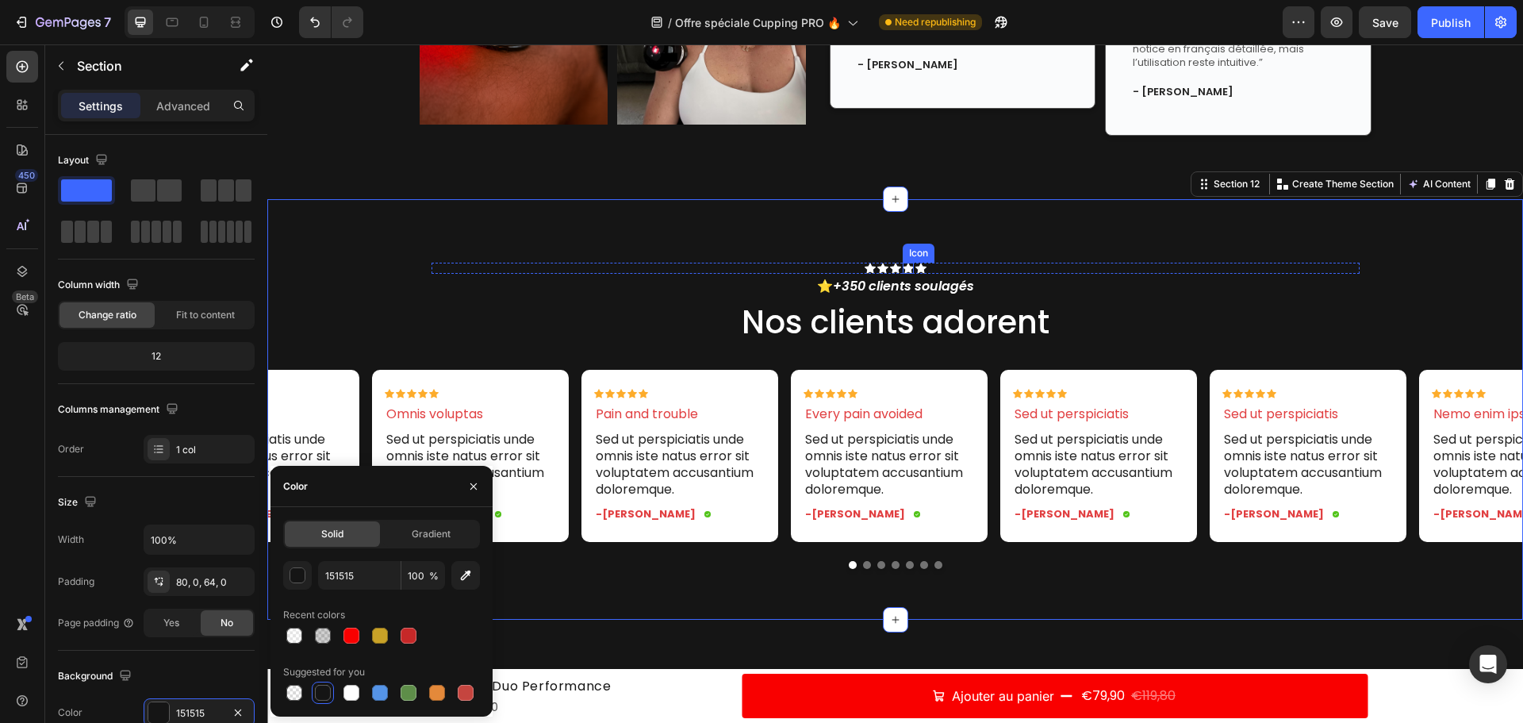
drag, startPoint x: 903, startPoint y: 263, endPoint x: 912, endPoint y: 261, distance: 8.9
click at [908, 263] on div "Icon Icon Icon Icon Icon" at bounding box center [896, 268] width 928 height 11
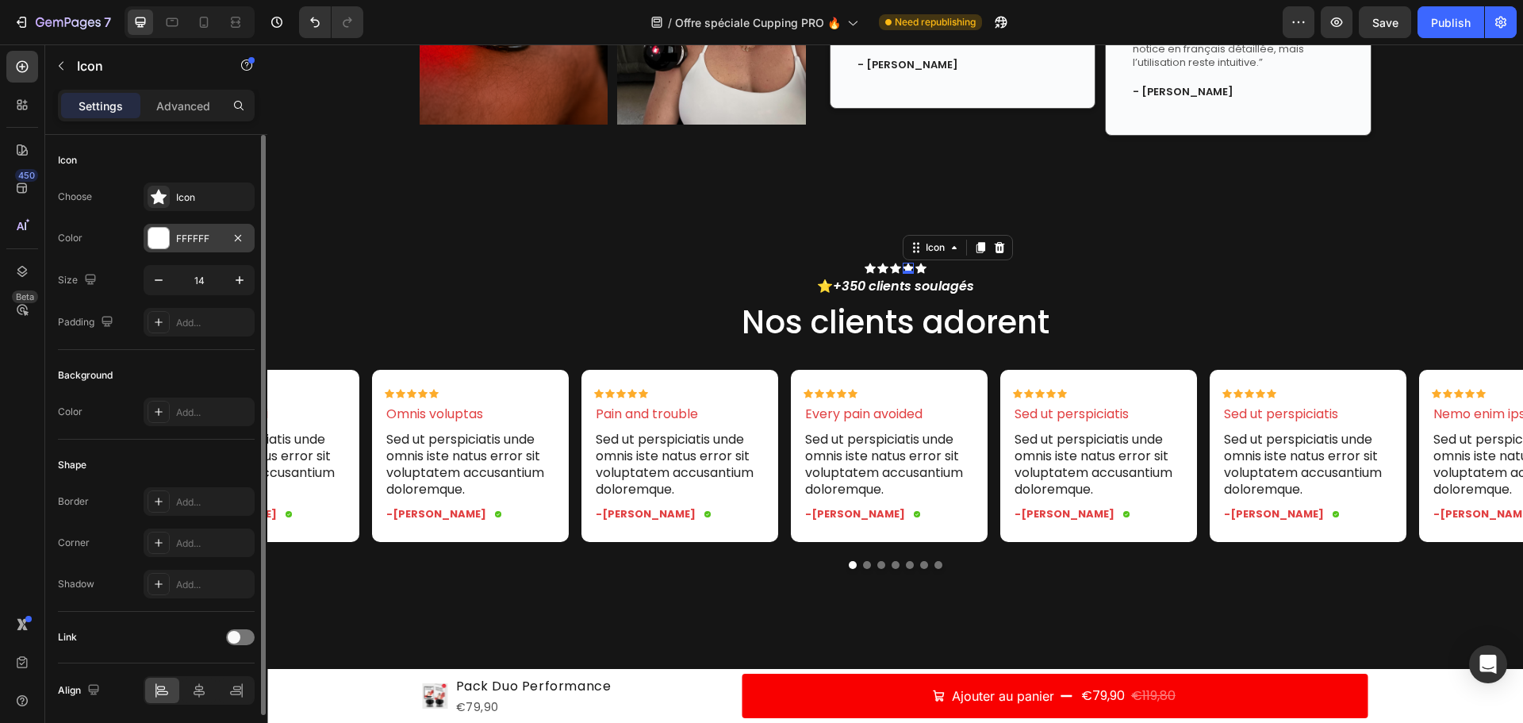
click at [166, 244] on div at bounding box center [158, 238] width 21 height 21
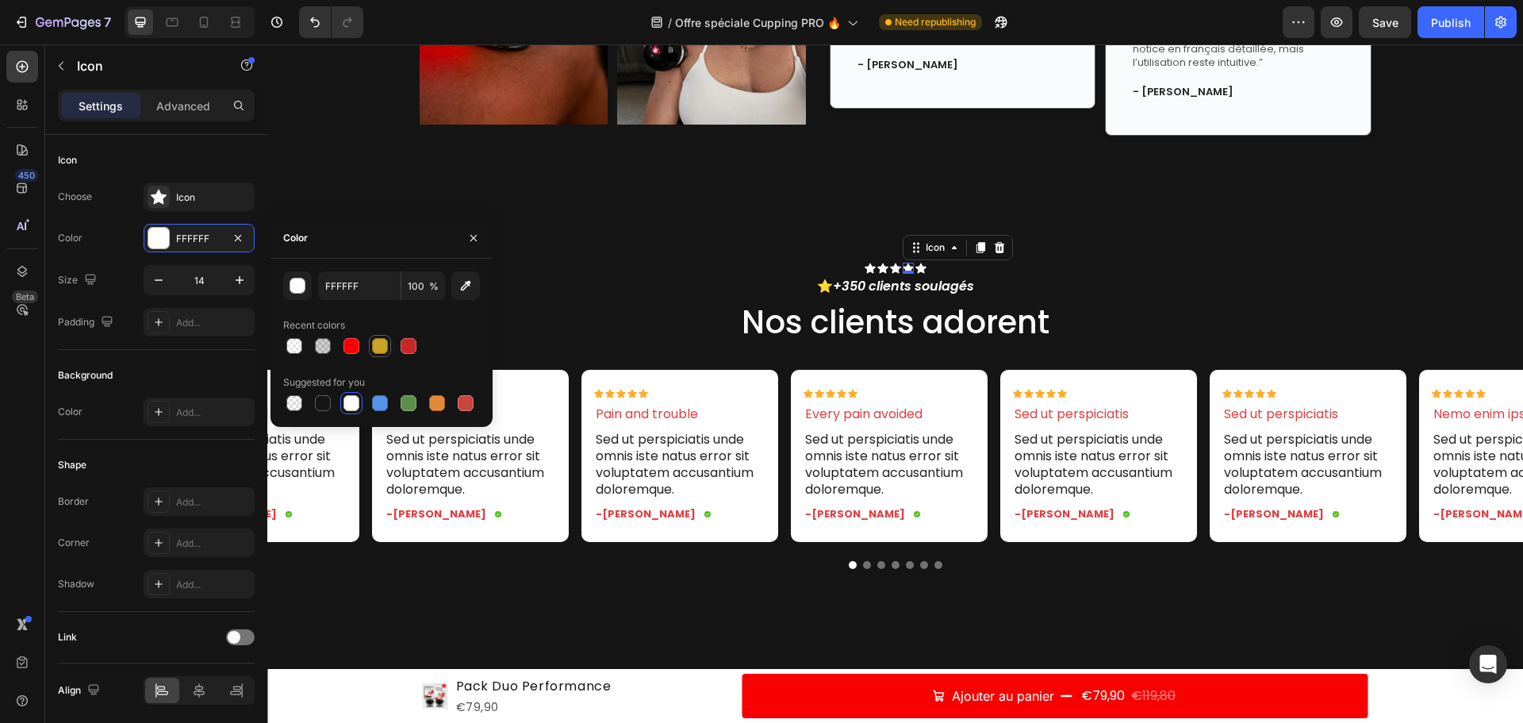
click at [389, 350] on div at bounding box center [379, 345] width 19 height 19
type input "C9A227"
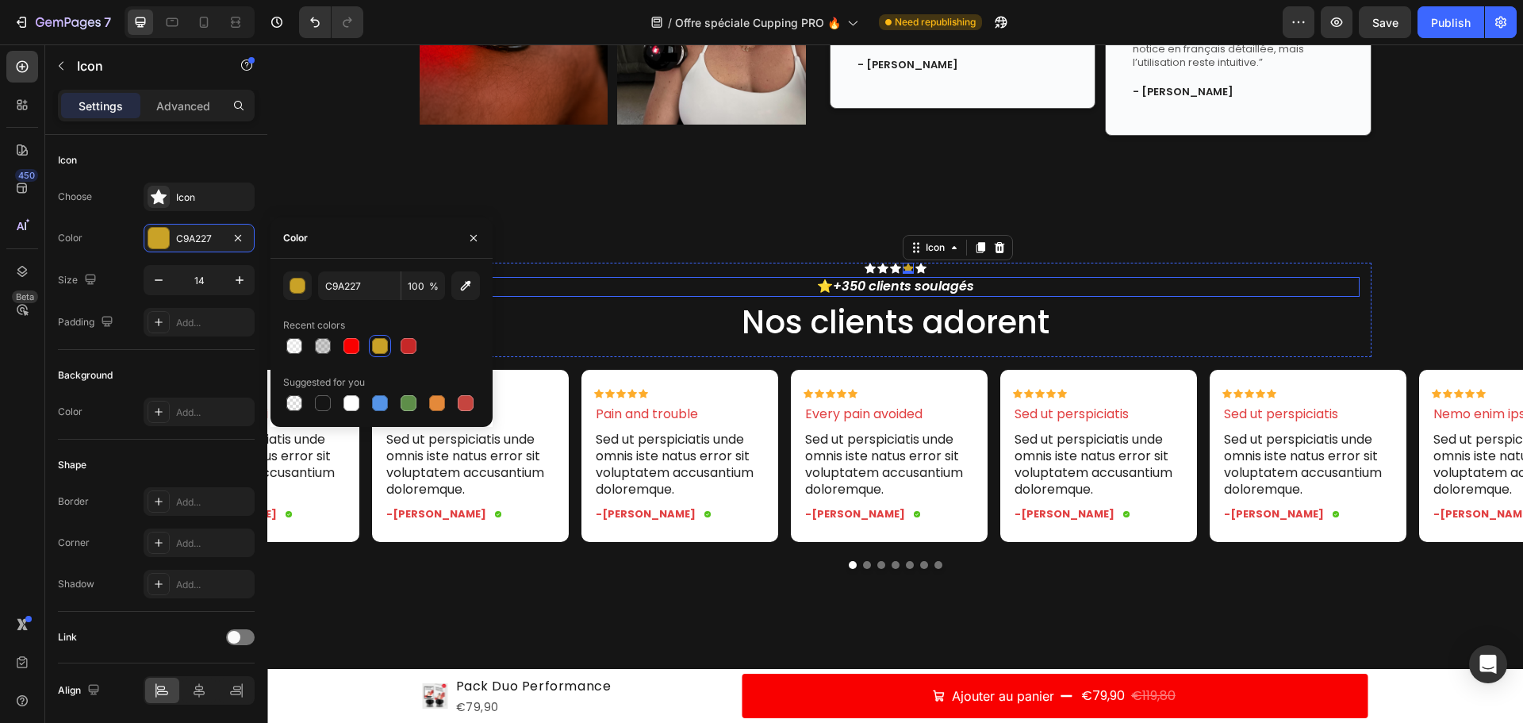
click at [814, 283] on p "⭐ +350 clients soulagés" at bounding box center [895, 286] width 925 height 17
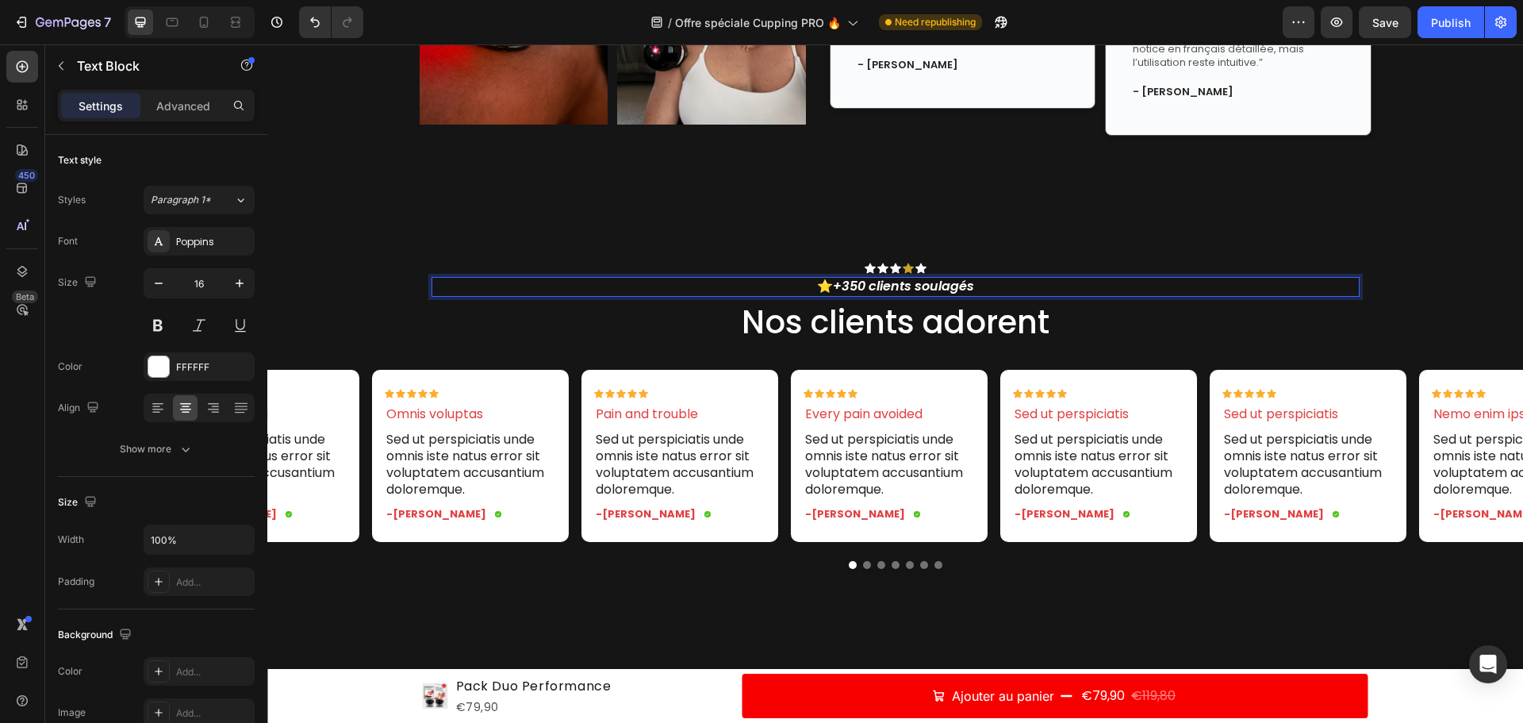
click at [820, 287] on p "⭐ +350 clients soulagés" at bounding box center [895, 286] width 925 height 17
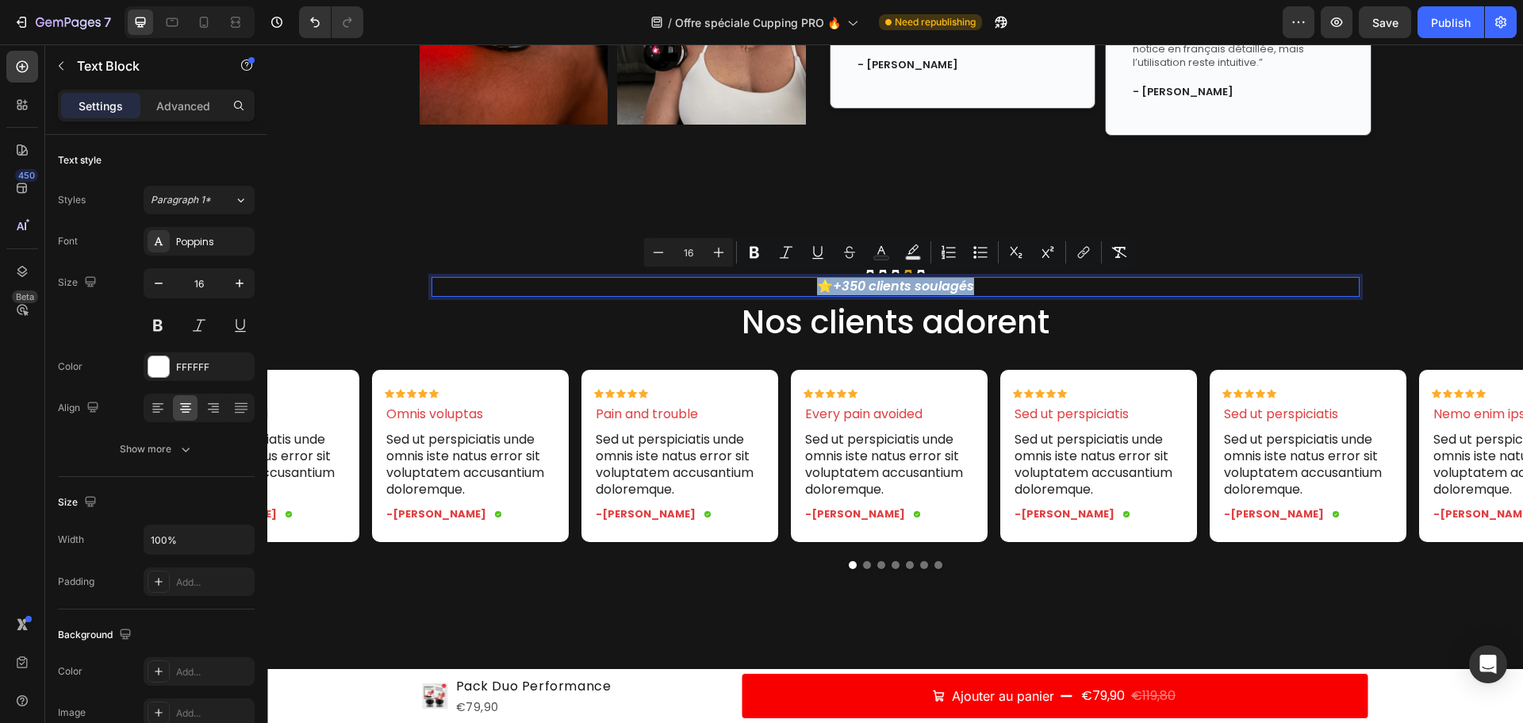
click at [685, 272] on div "Icon Icon Icon Icon Icon" at bounding box center [896, 268] width 928 height 11
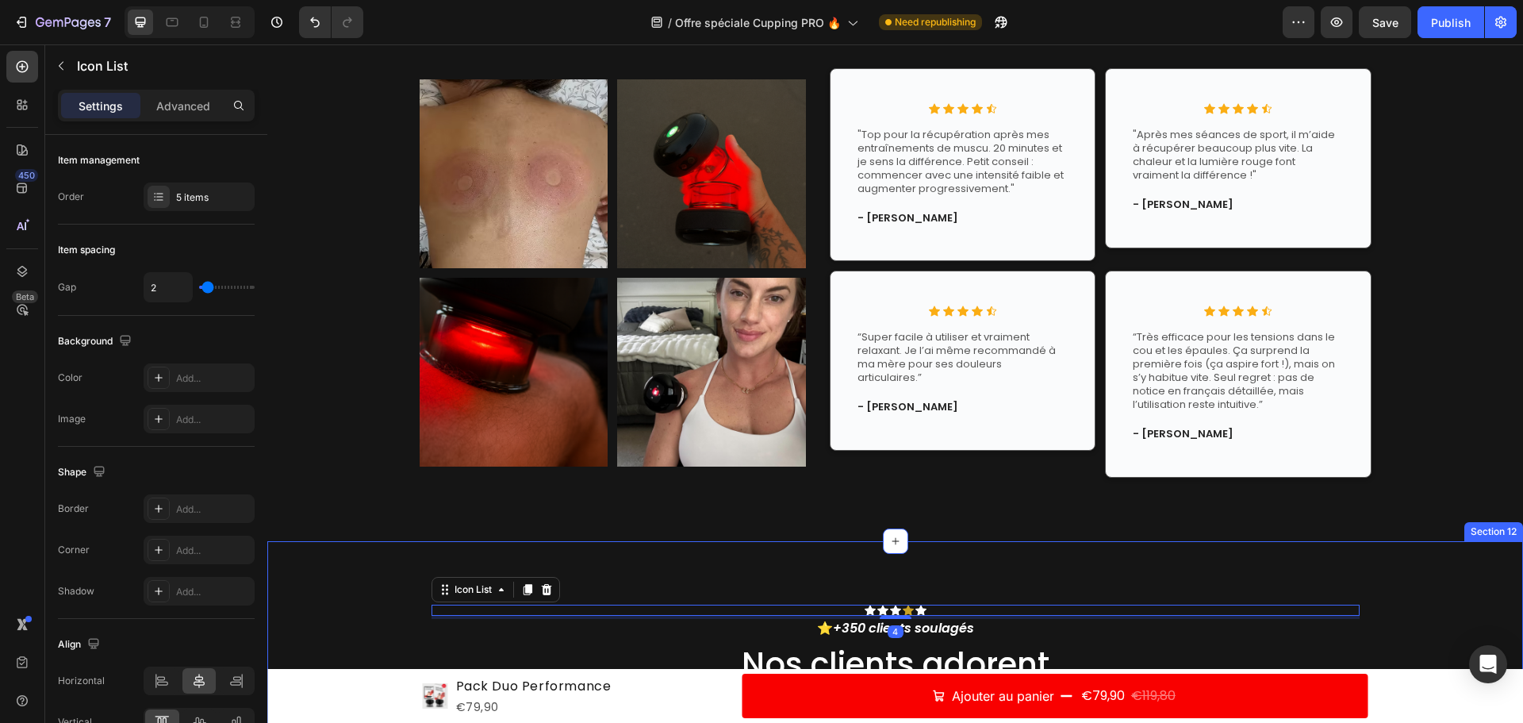
scroll to position [6350, 0]
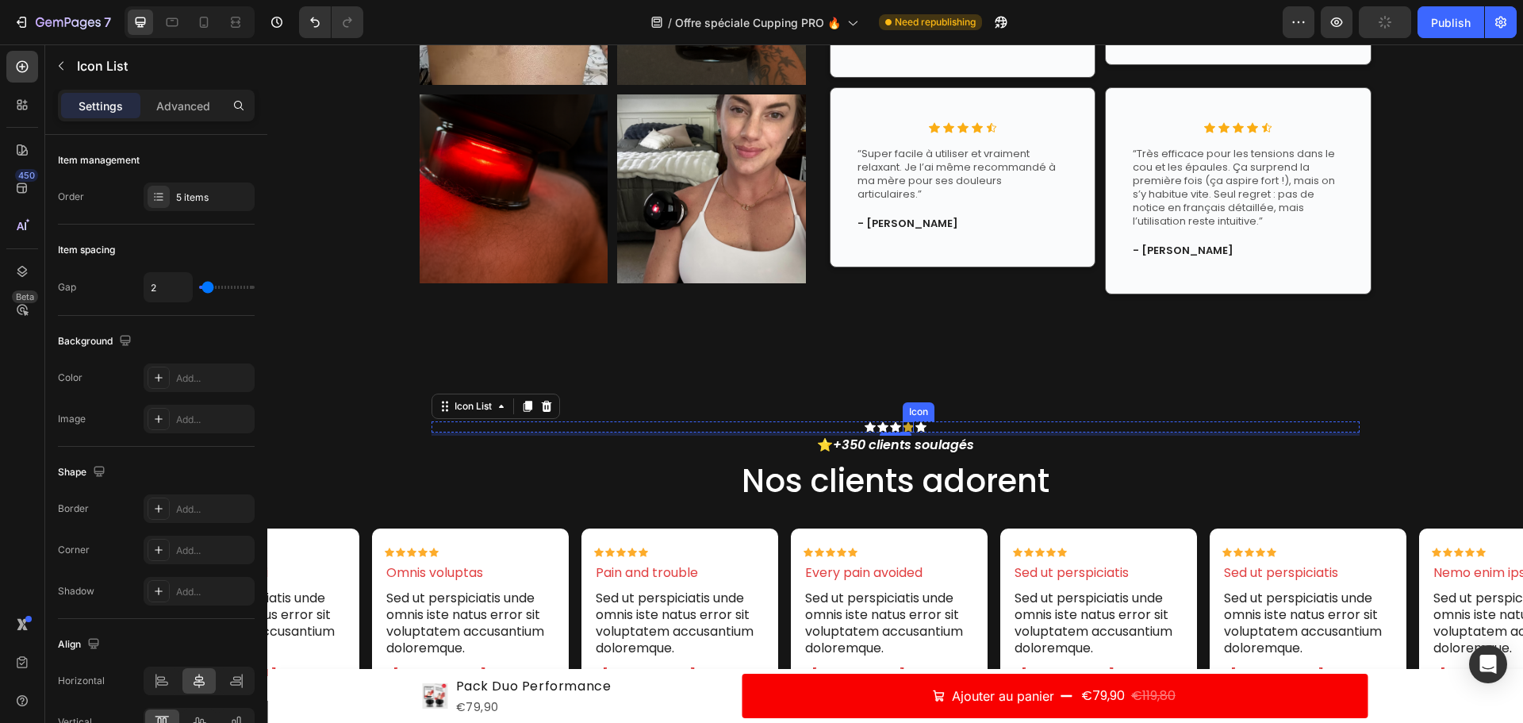
click at [903, 424] on icon at bounding box center [908, 426] width 11 height 10
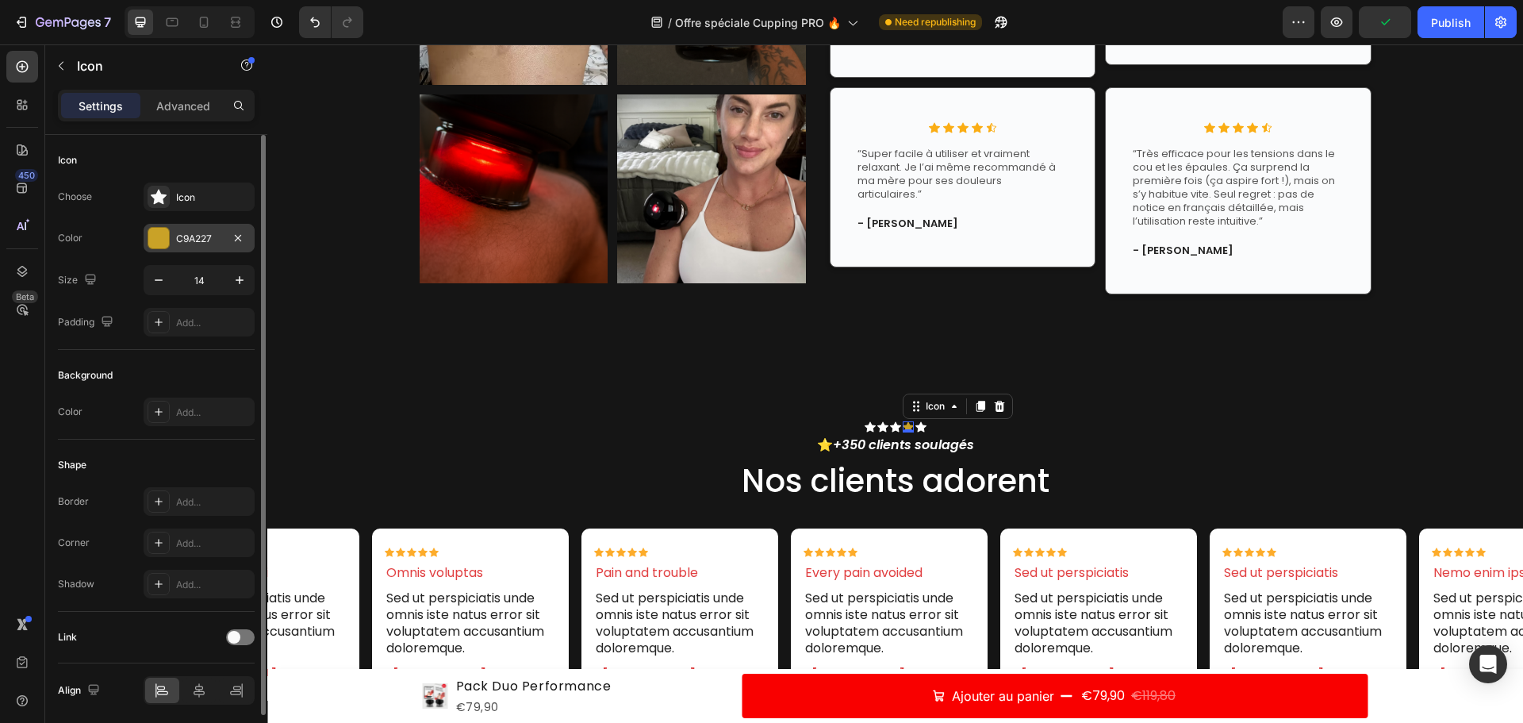
click at [167, 229] on div at bounding box center [158, 238] width 21 height 21
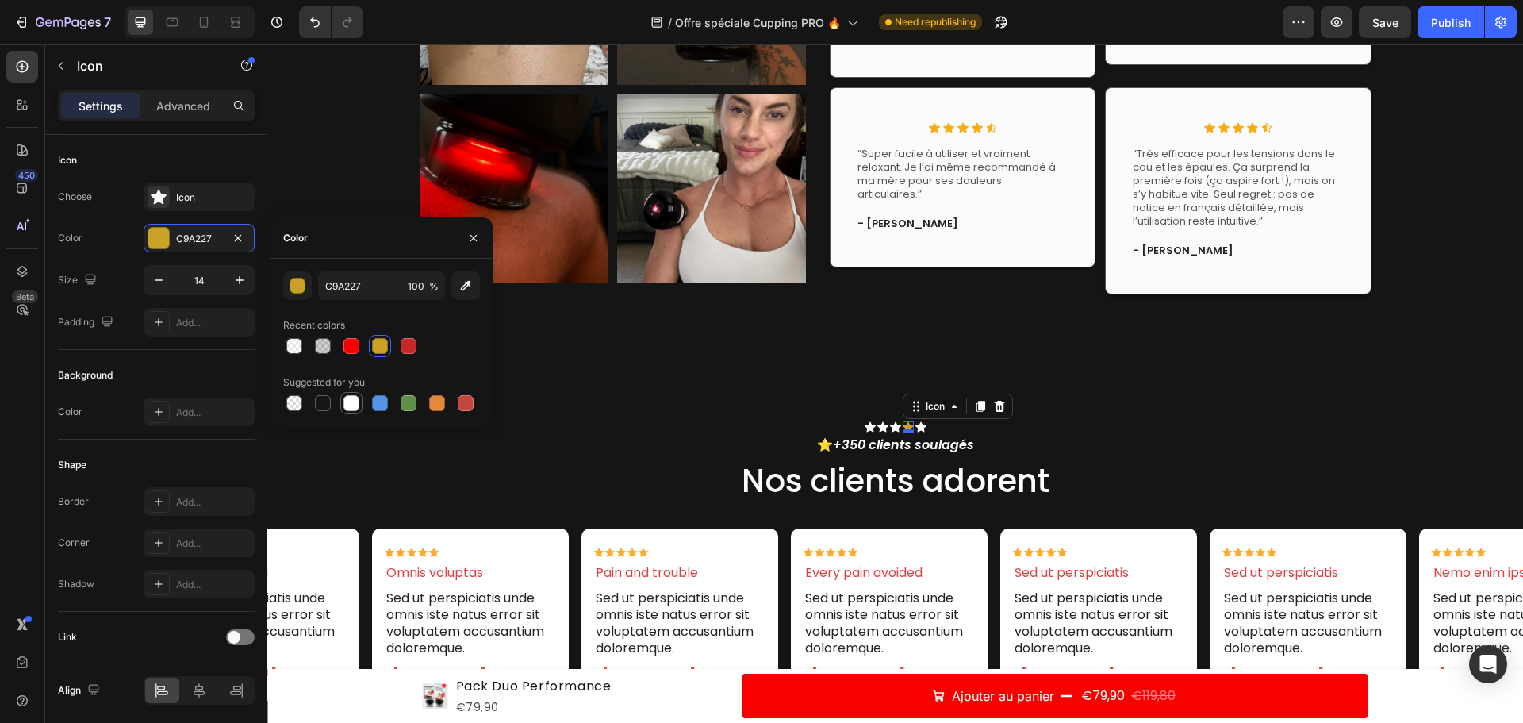
click at [353, 399] on div at bounding box center [352, 403] width 16 height 16
type input "FFFFFF"
click at [1137, 423] on div "Icon Icon Icon Icon 0 Icon" at bounding box center [896, 426] width 928 height 11
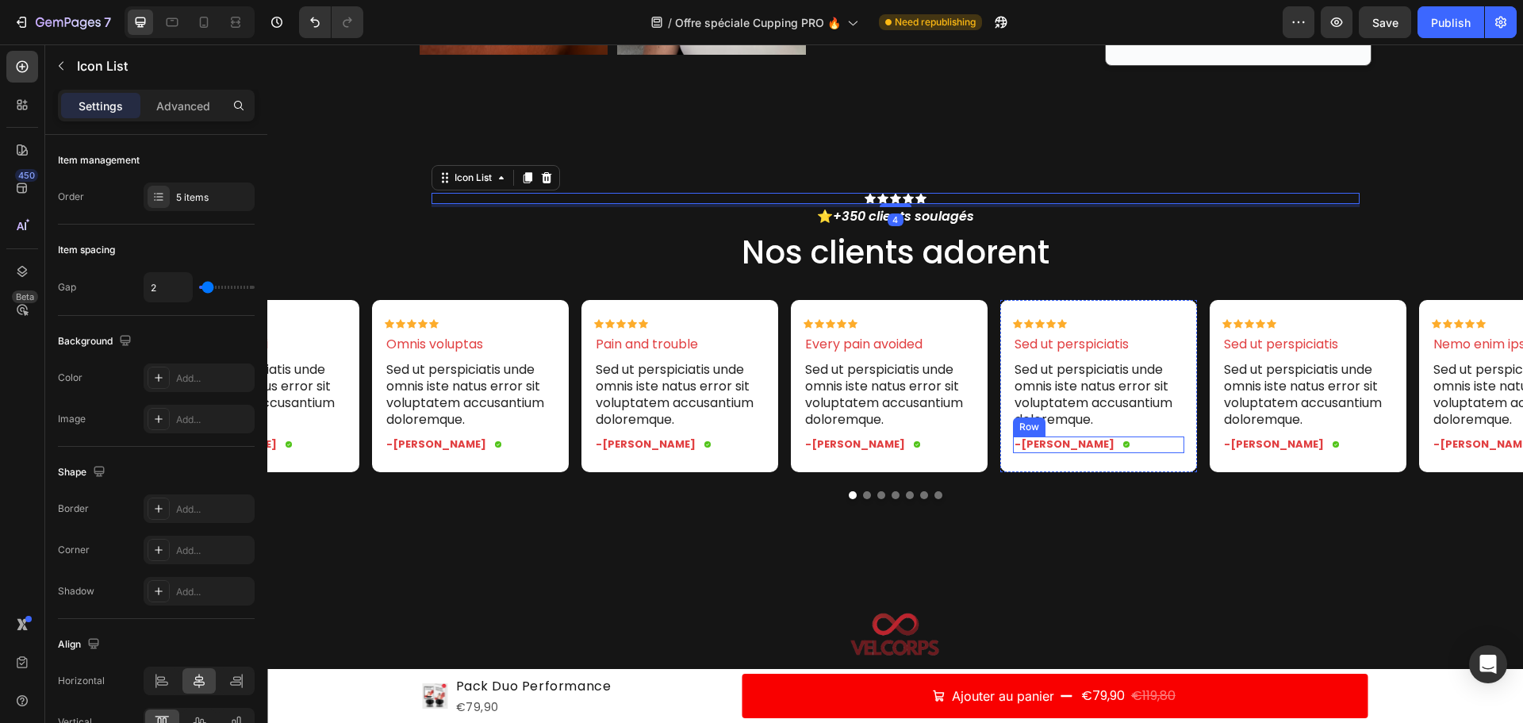
scroll to position [6588, 0]
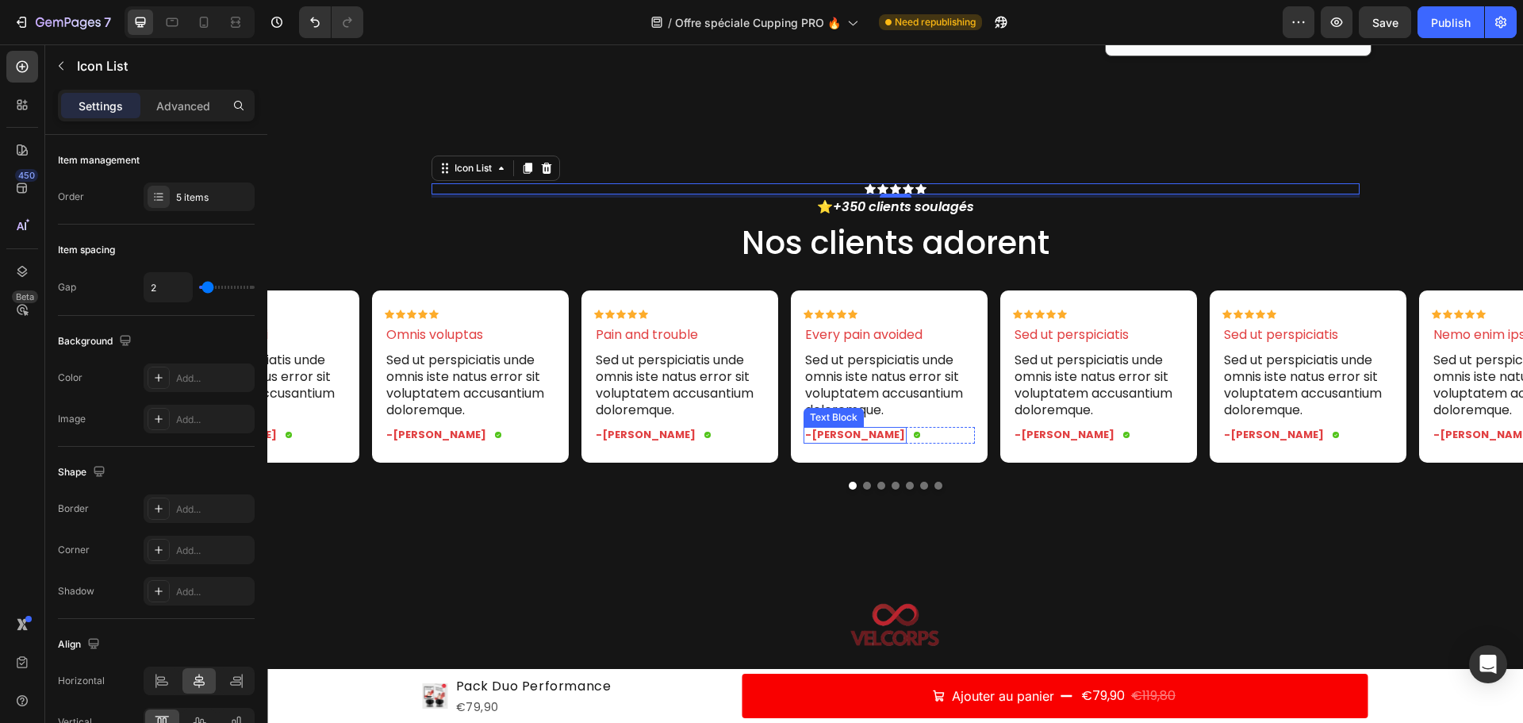
click at [826, 433] on p "-Reylo Q." at bounding box center [855, 434] width 100 height 13
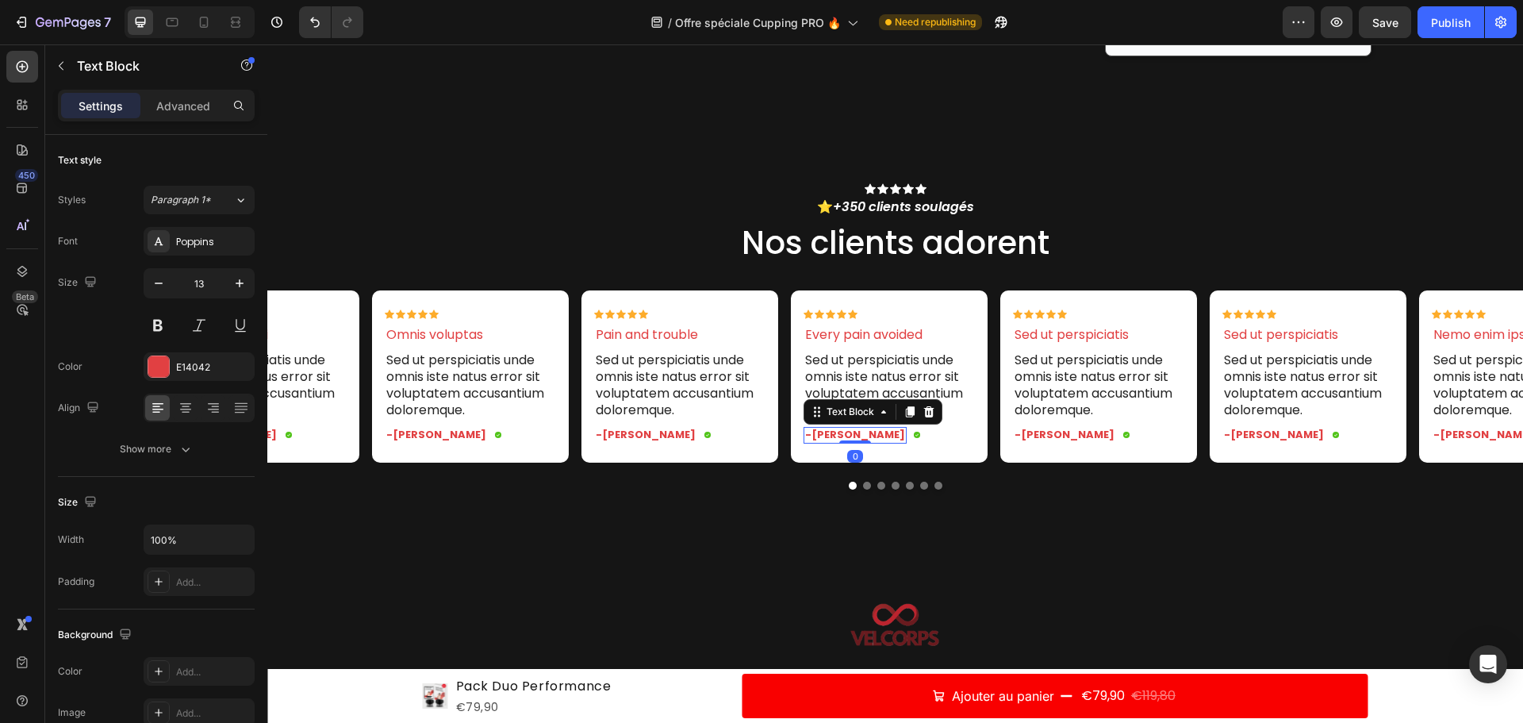
click at [826, 433] on p "-Reylo Q." at bounding box center [855, 434] width 100 height 13
click at [829, 368] on p "Sed ut perspiciatis unde omnis iste natus error sit voluptatem accusantium dolo…" at bounding box center [889, 385] width 168 height 66
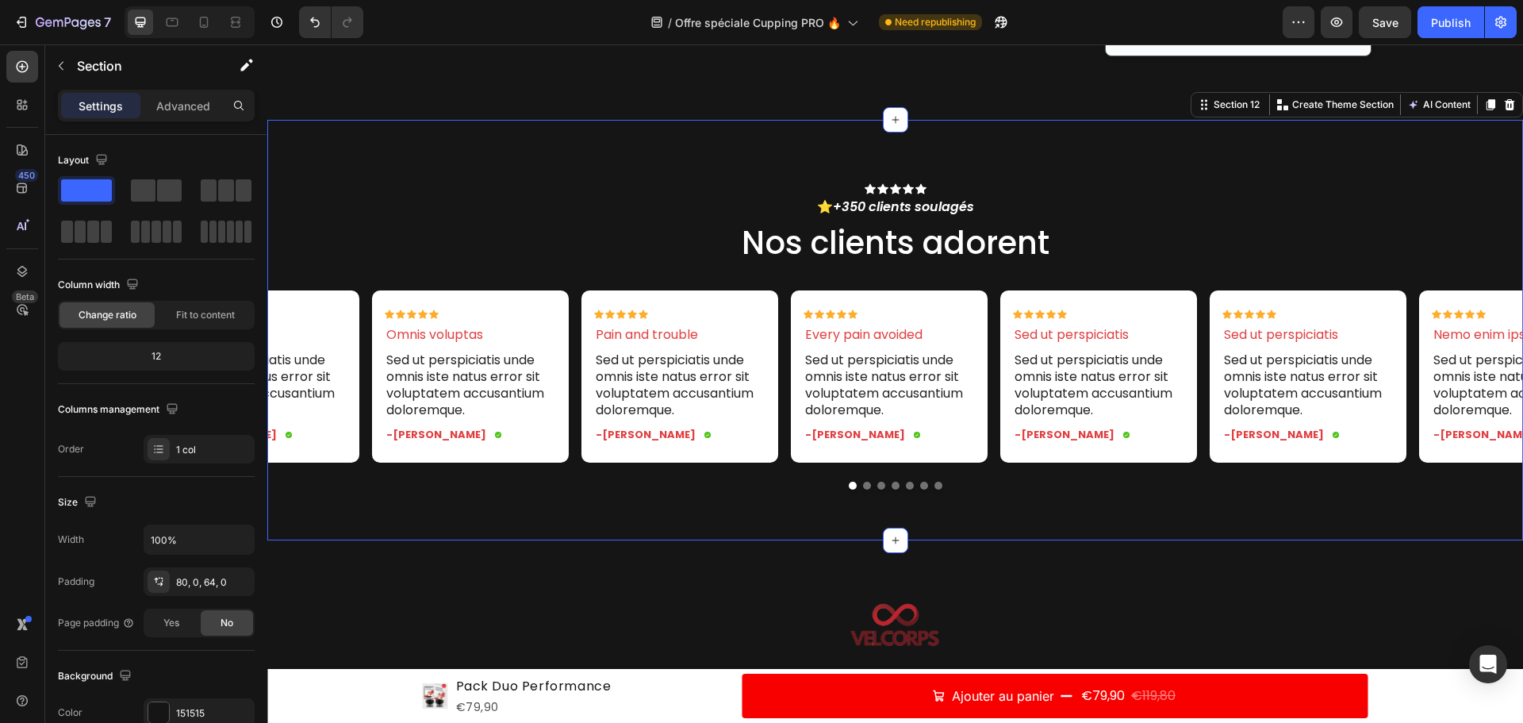
click at [945, 278] on div "Icon Icon Icon Icon Icon Icon List ⭐ +350 clients soulagés Text Block Nos clien…" at bounding box center [895, 336] width 1256 height 306
click at [861, 337] on p "Every pain avoided" at bounding box center [889, 335] width 168 height 17
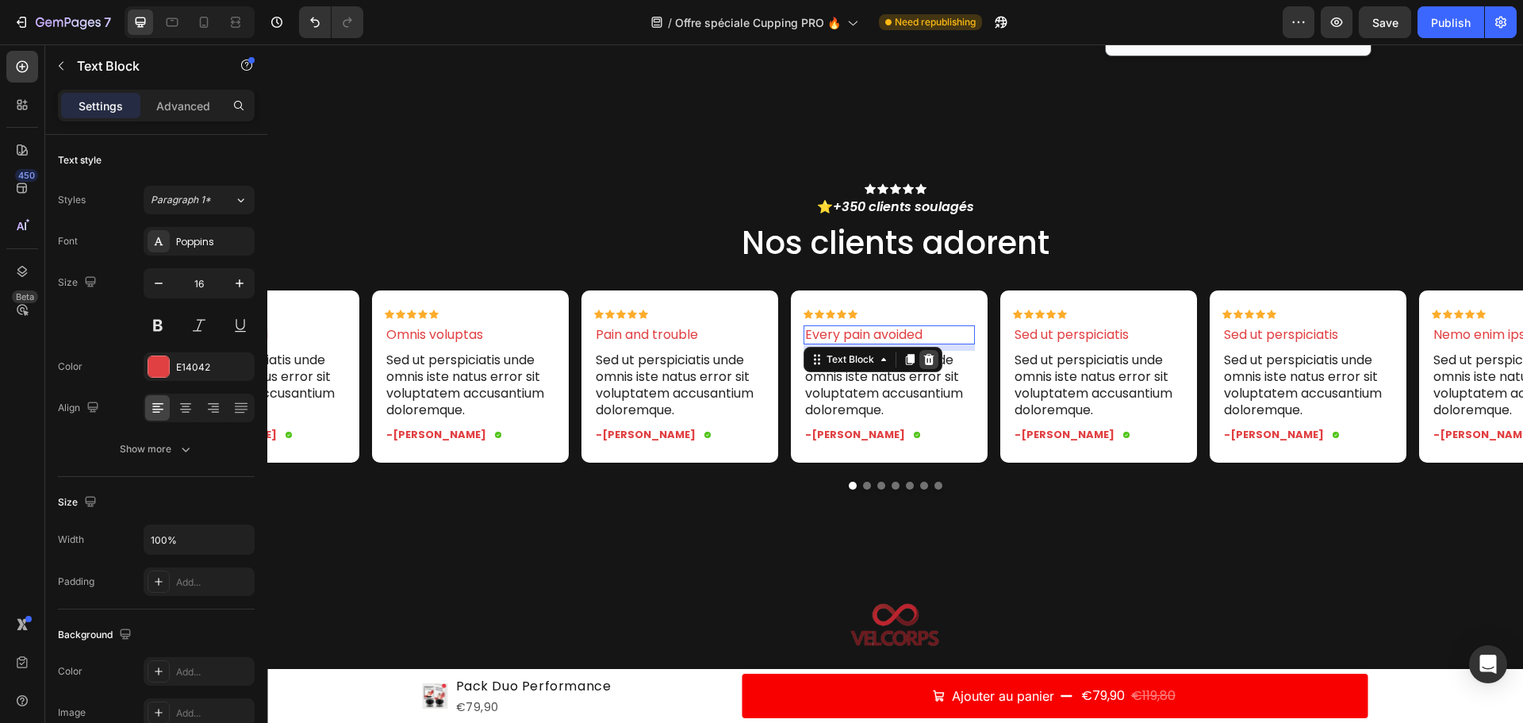
click at [927, 362] on icon at bounding box center [929, 359] width 10 height 11
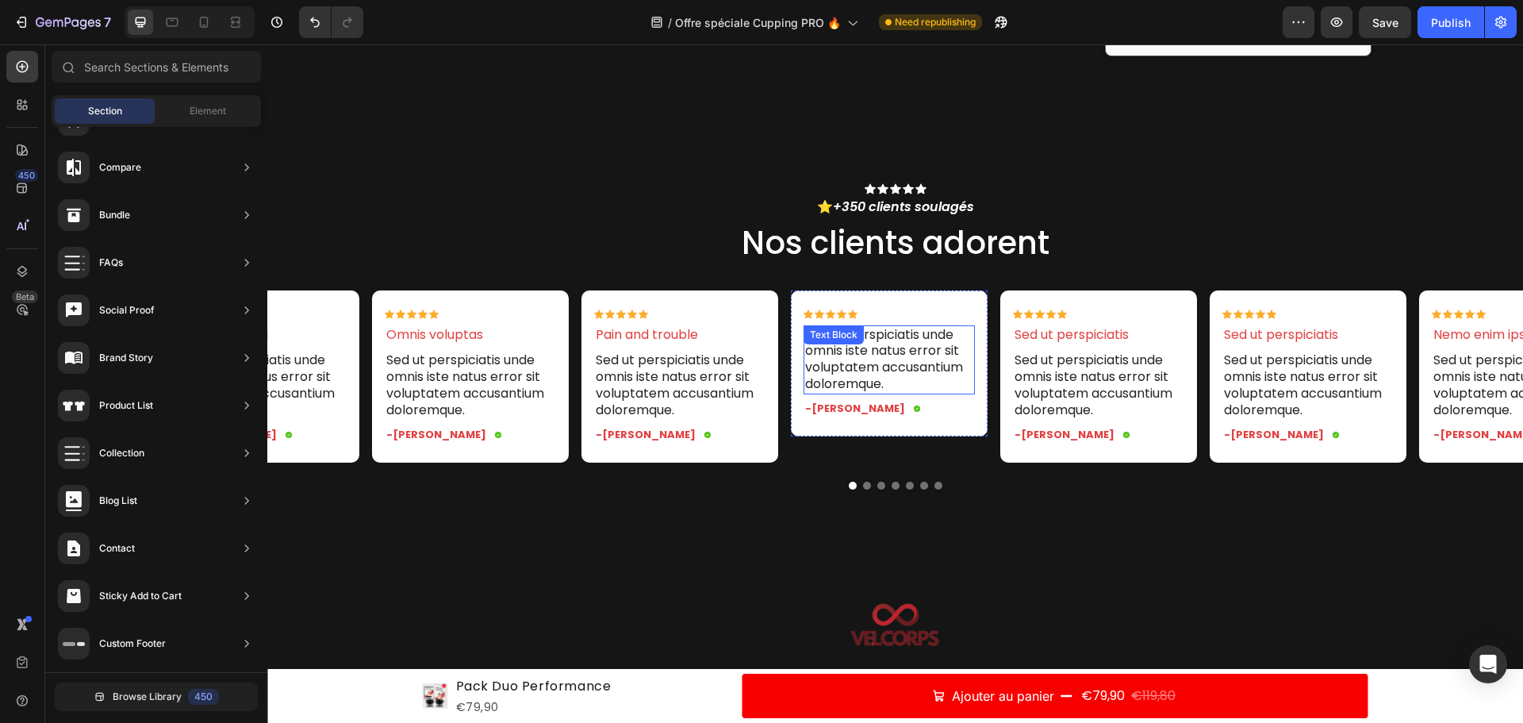
click at [884, 352] on div "Sed ut perspiciatis unde omnis iste natus error sit voluptatem accusantium dolo…" at bounding box center [889, 359] width 171 height 69
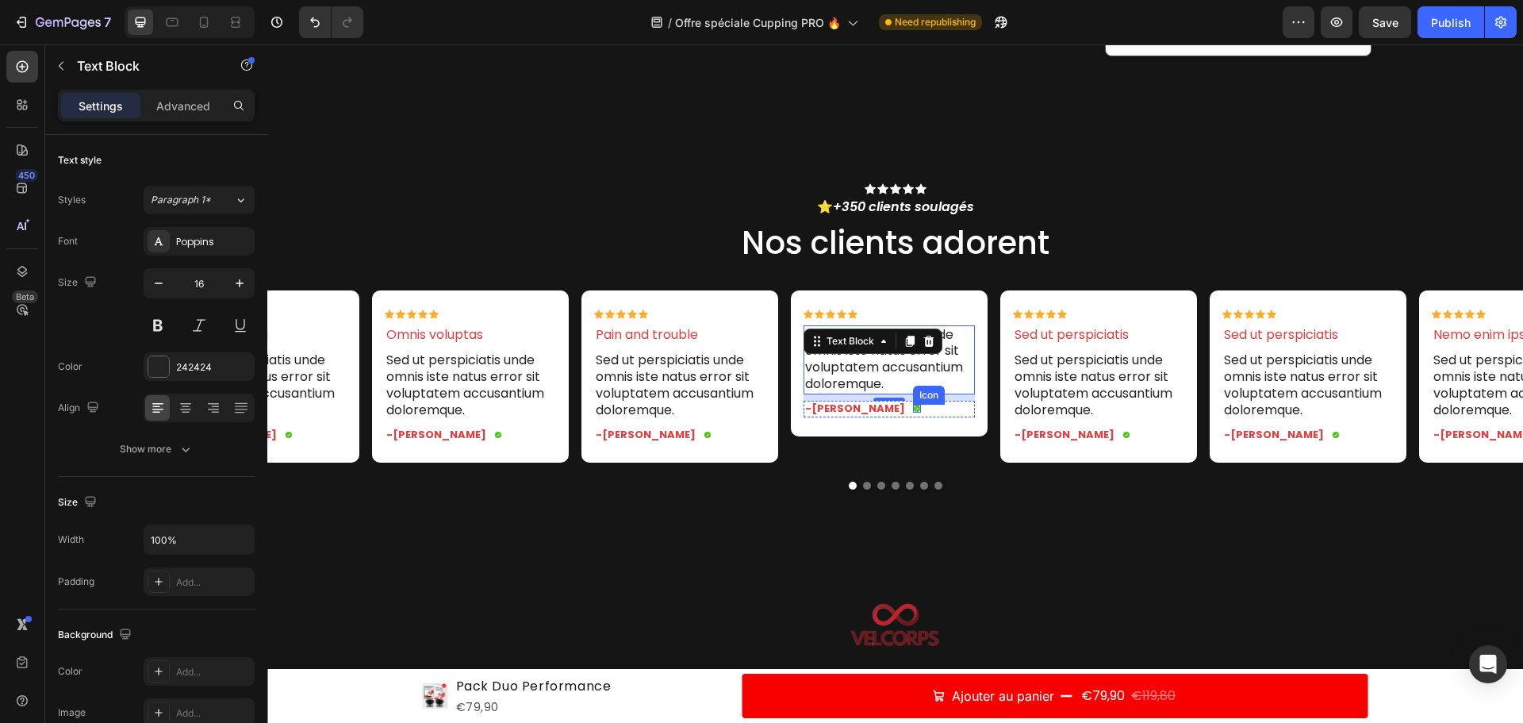
click at [871, 370] on p "Sed ut perspiciatis unde omnis iste natus error sit voluptatem accusantium dolo…" at bounding box center [889, 360] width 168 height 66
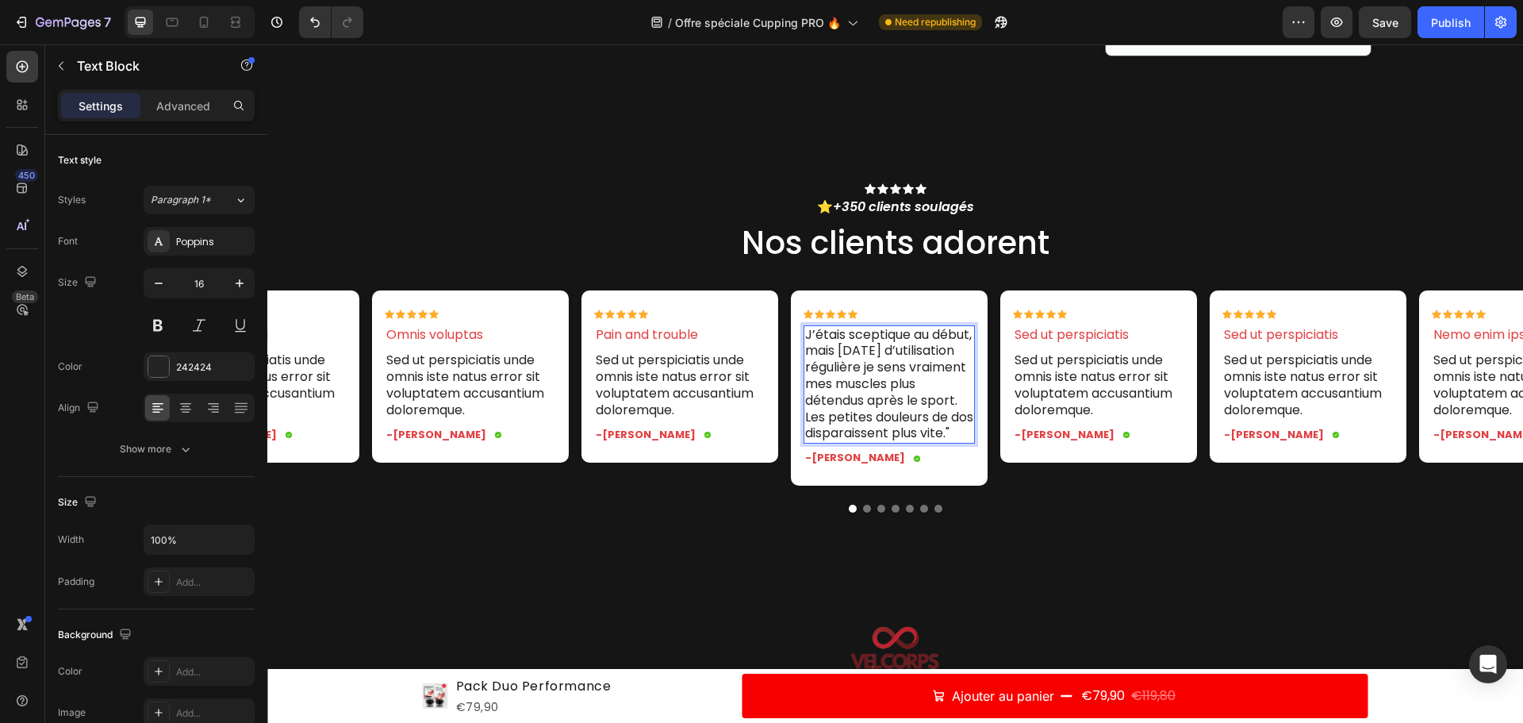
click at [812, 334] on p "J’étais sceptique au début, mais après deux semaines d’utilisation régulière je…" at bounding box center [889, 385] width 168 height 116
click at [808, 334] on p "J’étais sceptique au début, mais après deux semaines d’utilisation régulière je…" at bounding box center [889, 385] width 168 height 116
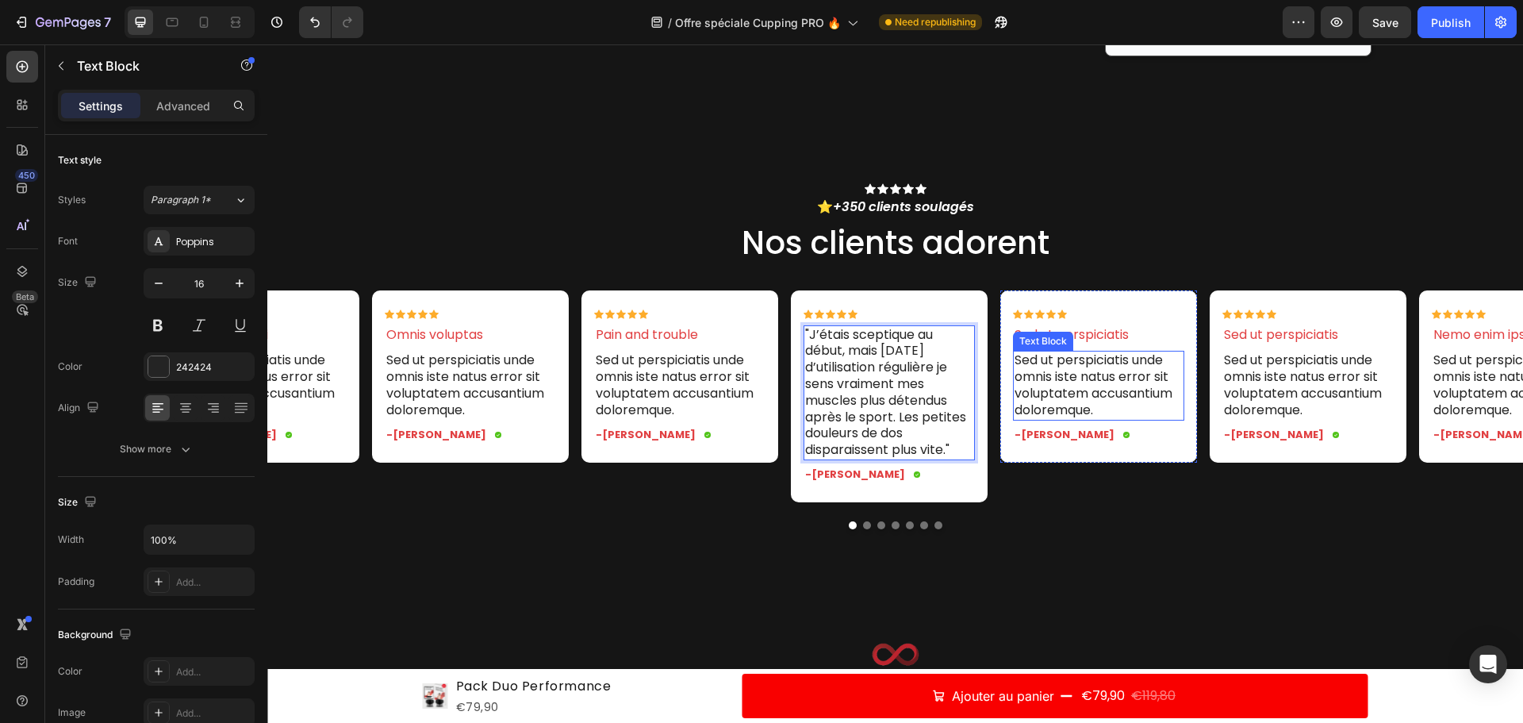
click at [1091, 352] on p "Sed ut perspiciatis unde omnis iste natus error sit voluptatem accusantium dolo…" at bounding box center [1099, 385] width 168 height 66
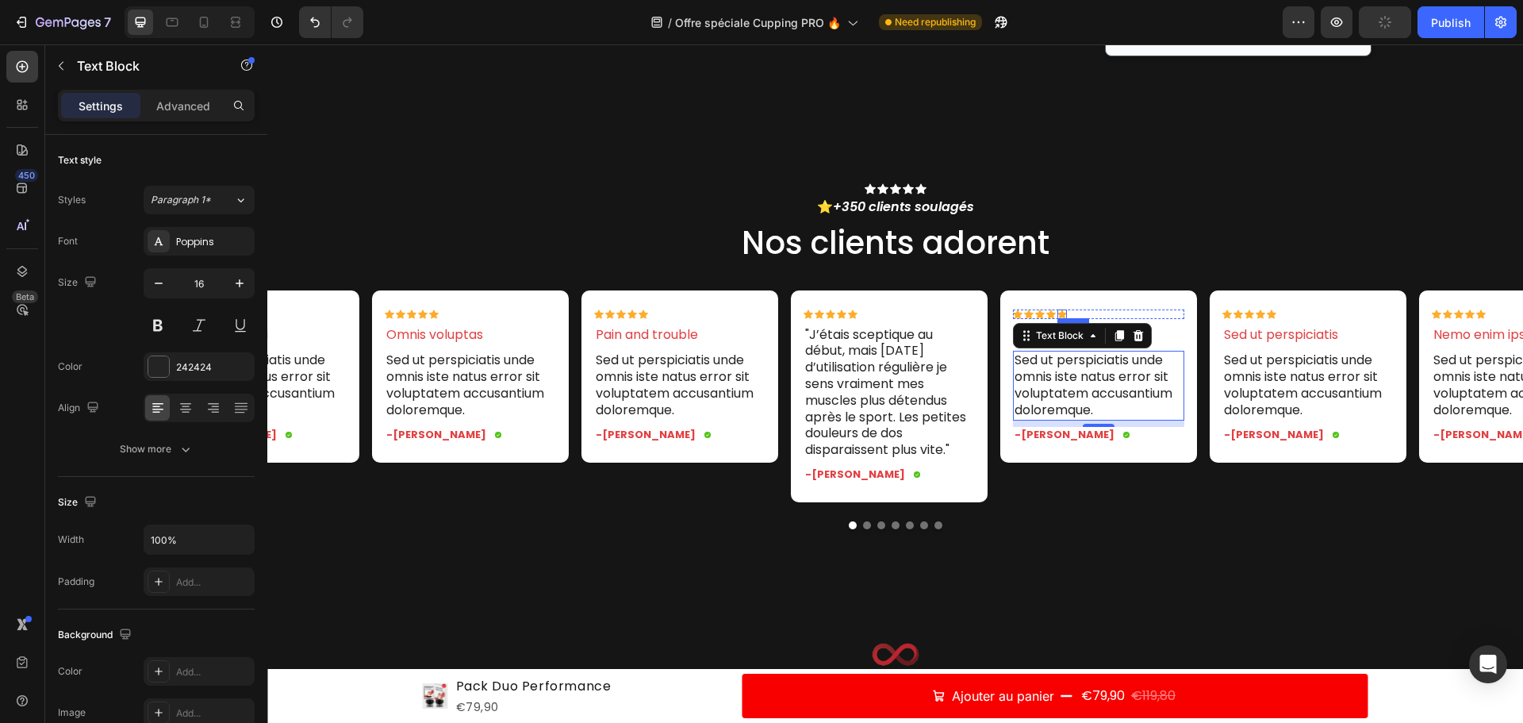
click at [1065, 317] on div "Icon" at bounding box center [1063, 314] width 10 height 10
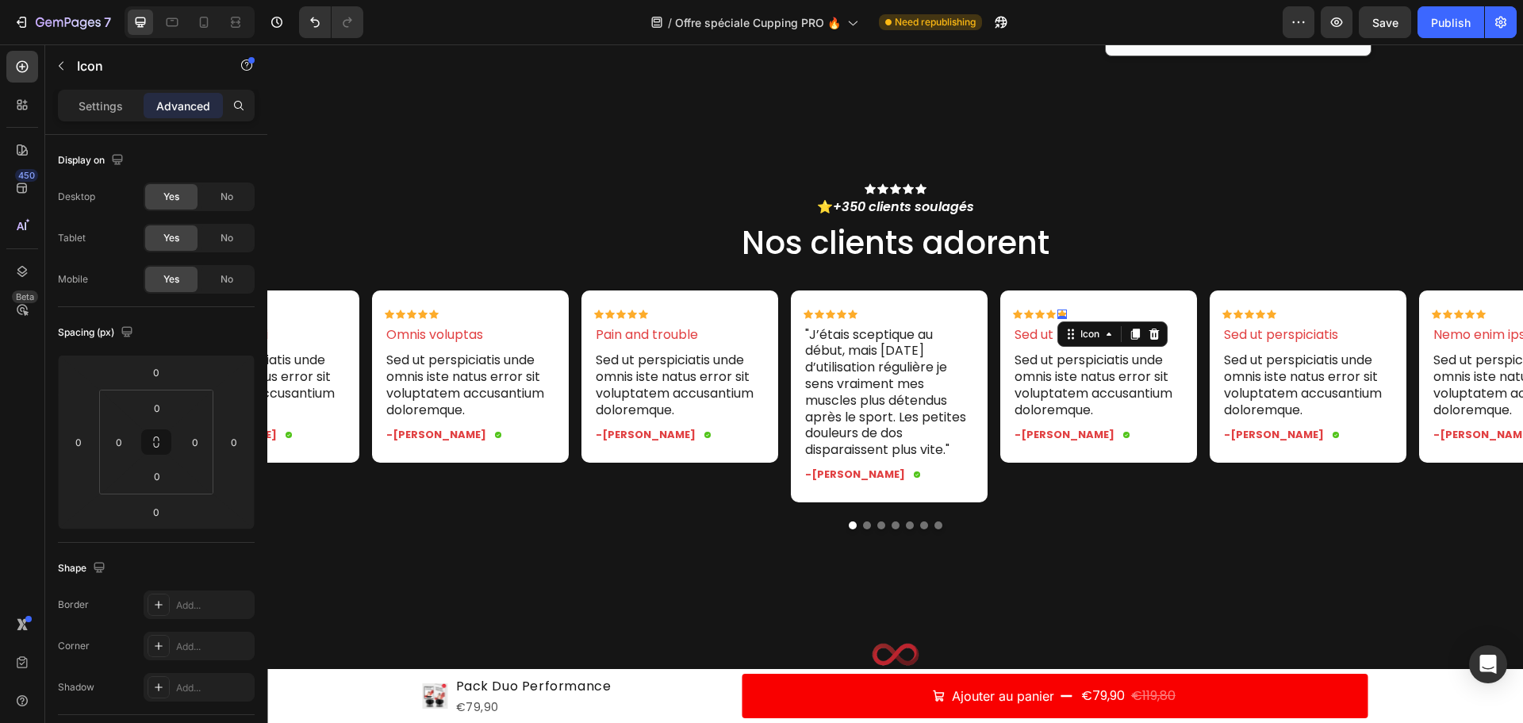
click at [1107, 344] on div "Icon" at bounding box center [1113, 333] width 110 height 25
click at [1108, 337] on icon at bounding box center [1109, 334] width 13 height 13
click at [1068, 323] on div "Icon Icon List Row 1 col Carousel" at bounding box center [1113, 333] width 110 height 25
click at [86, 106] on p "Settings" at bounding box center [101, 106] width 44 height 17
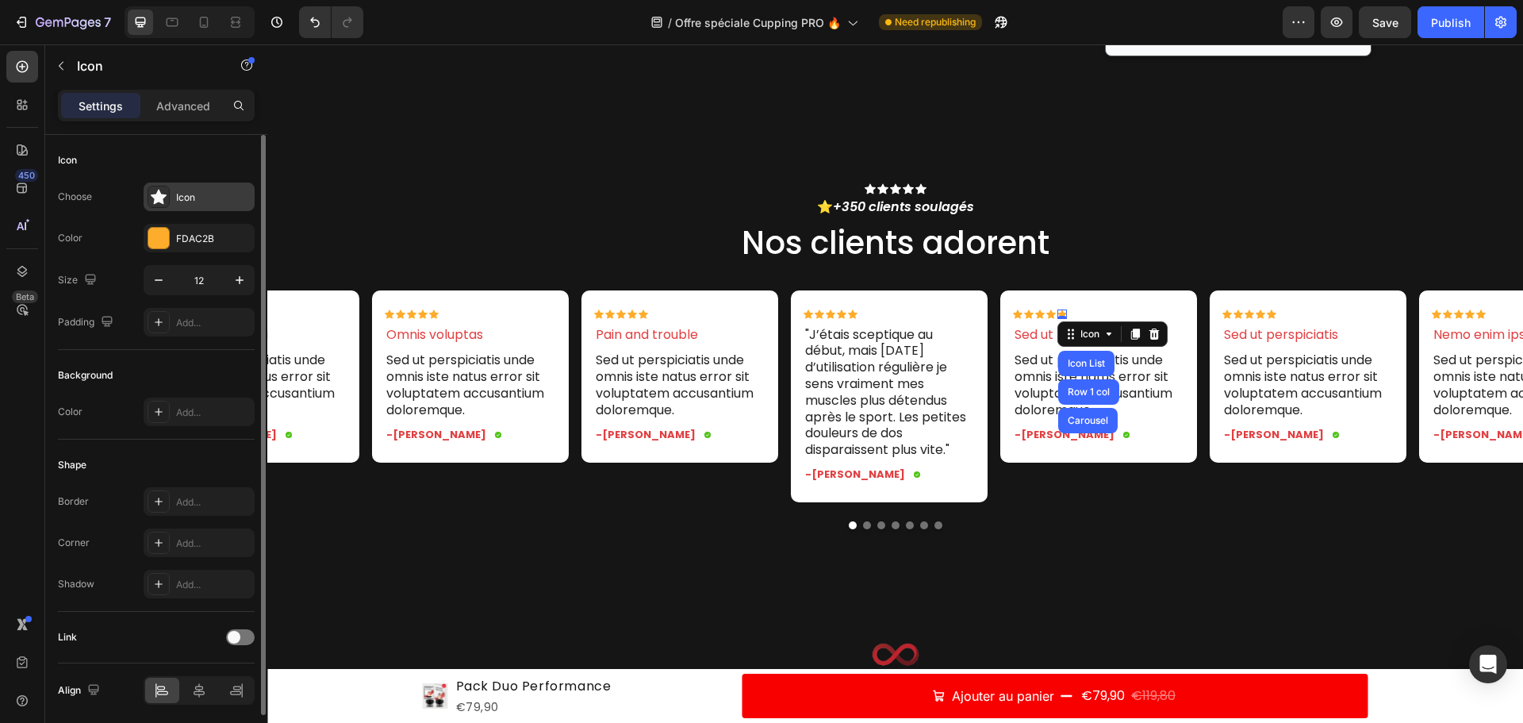
click at [159, 203] on icon at bounding box center [159, 197] width 16 height 16
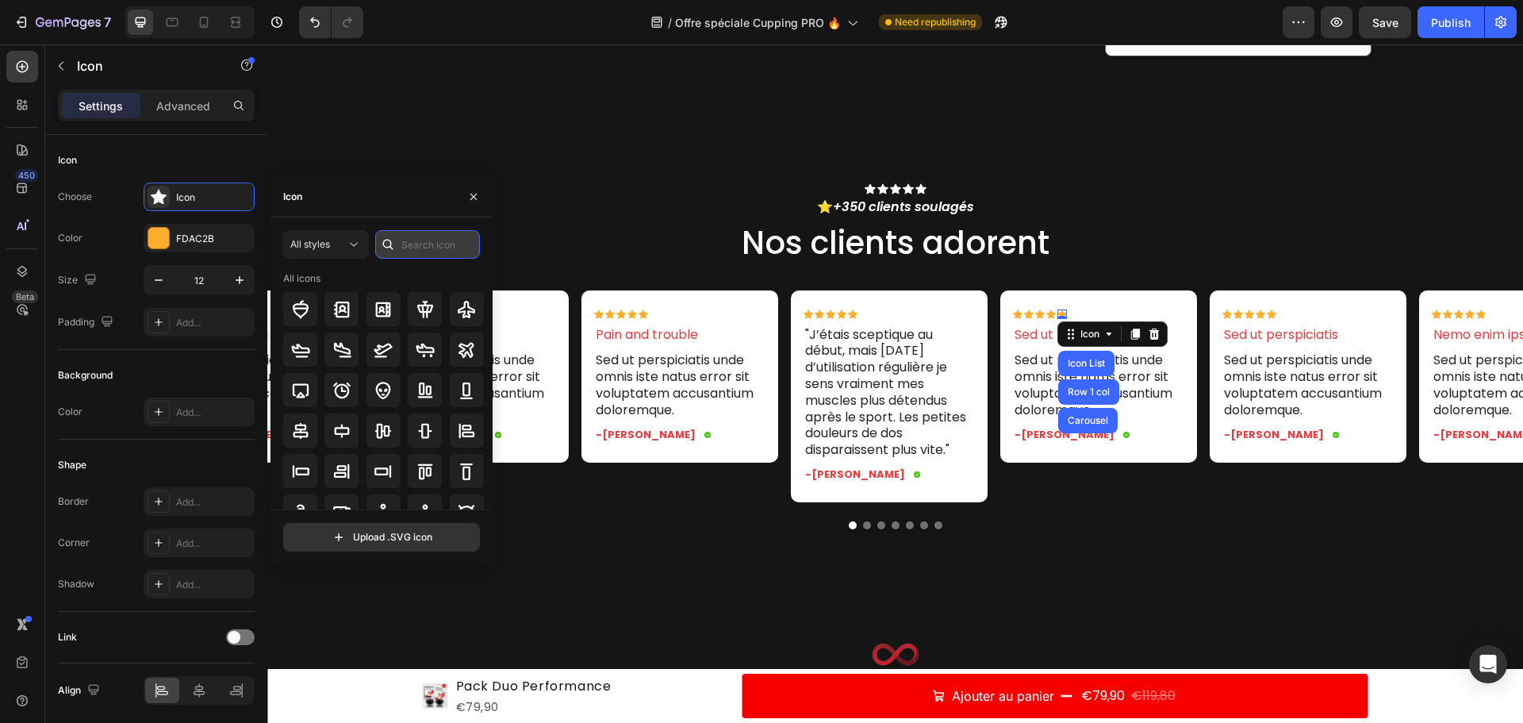
click at [414, 247] on input "text" at bounding box center [427, 244] width 105 height 29
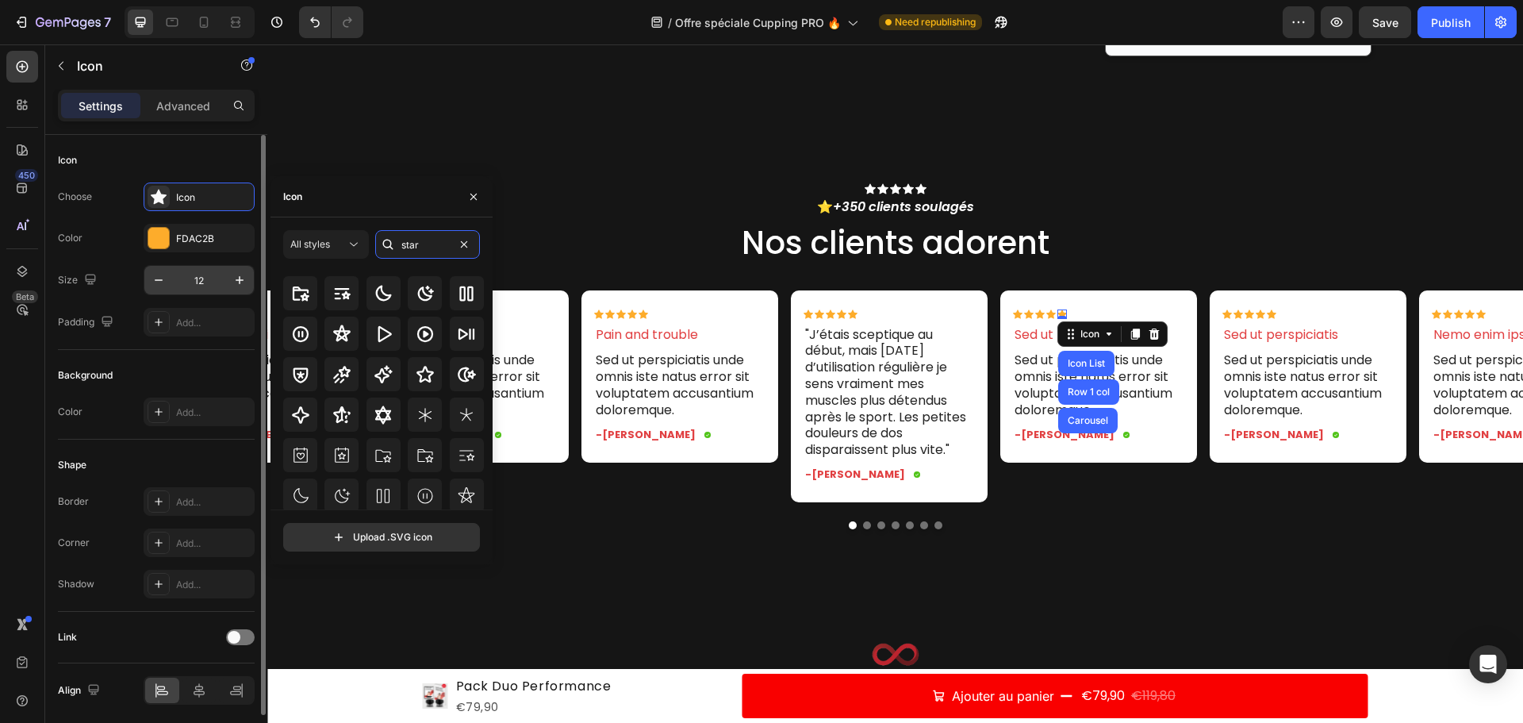
scroll to position [11, 0]
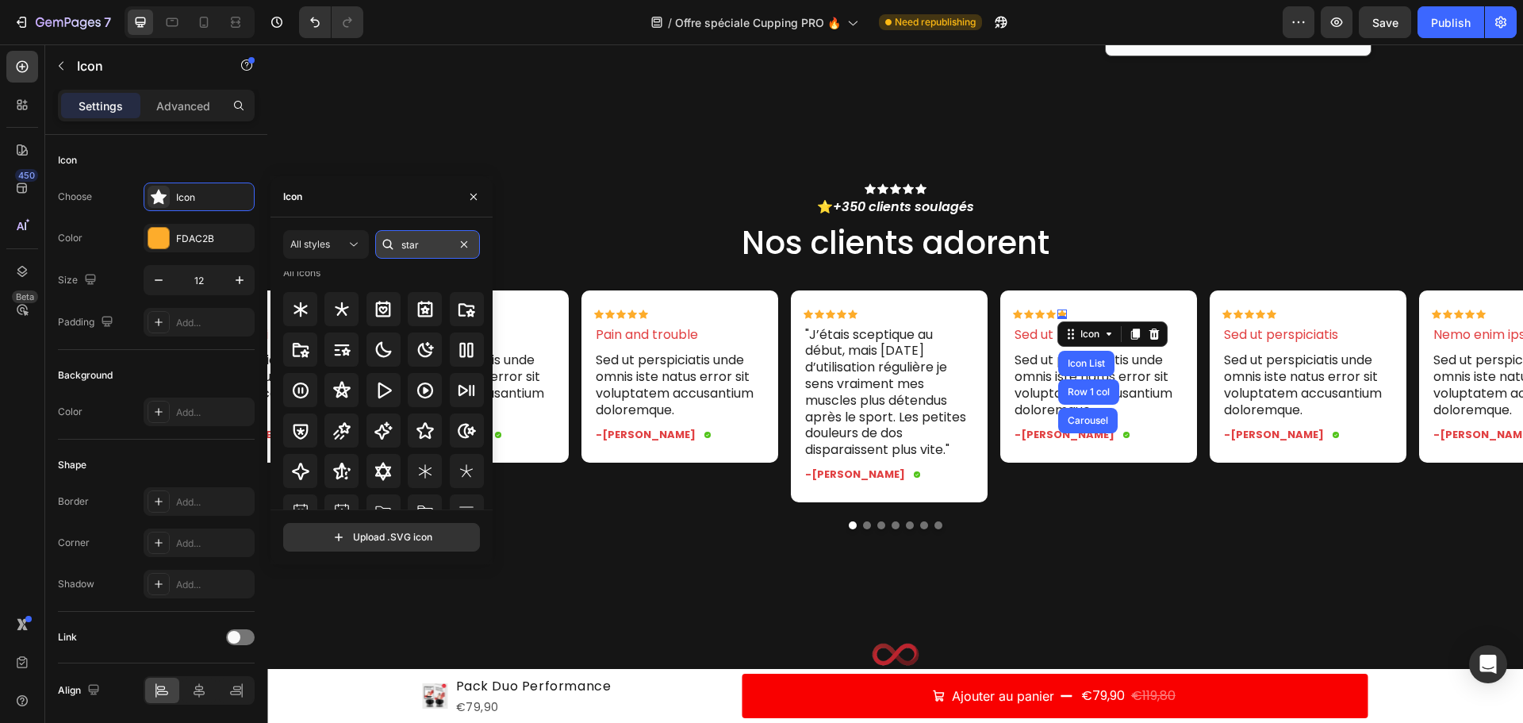
click at [432, 249] on input "star" at bounding box center [427, 244] width 105 height 29
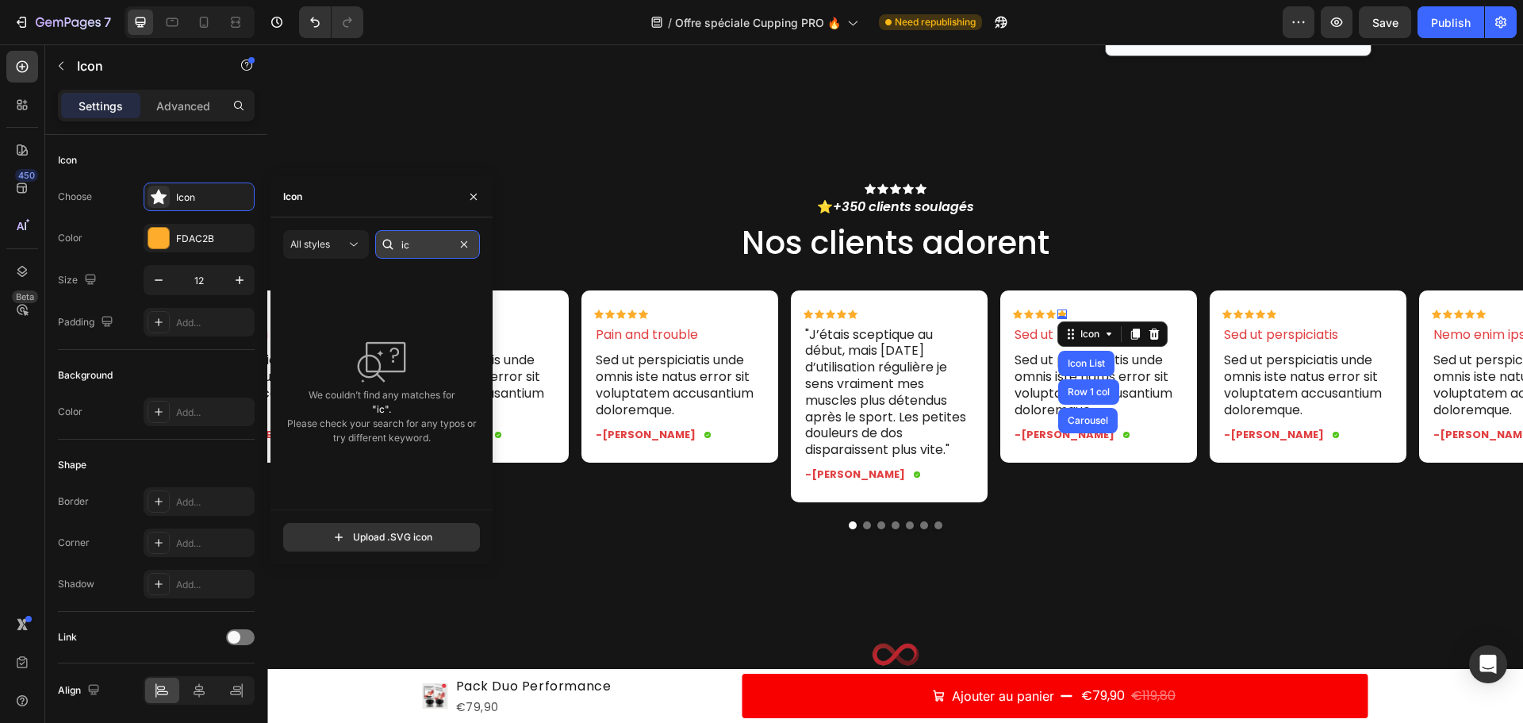
type input "i"
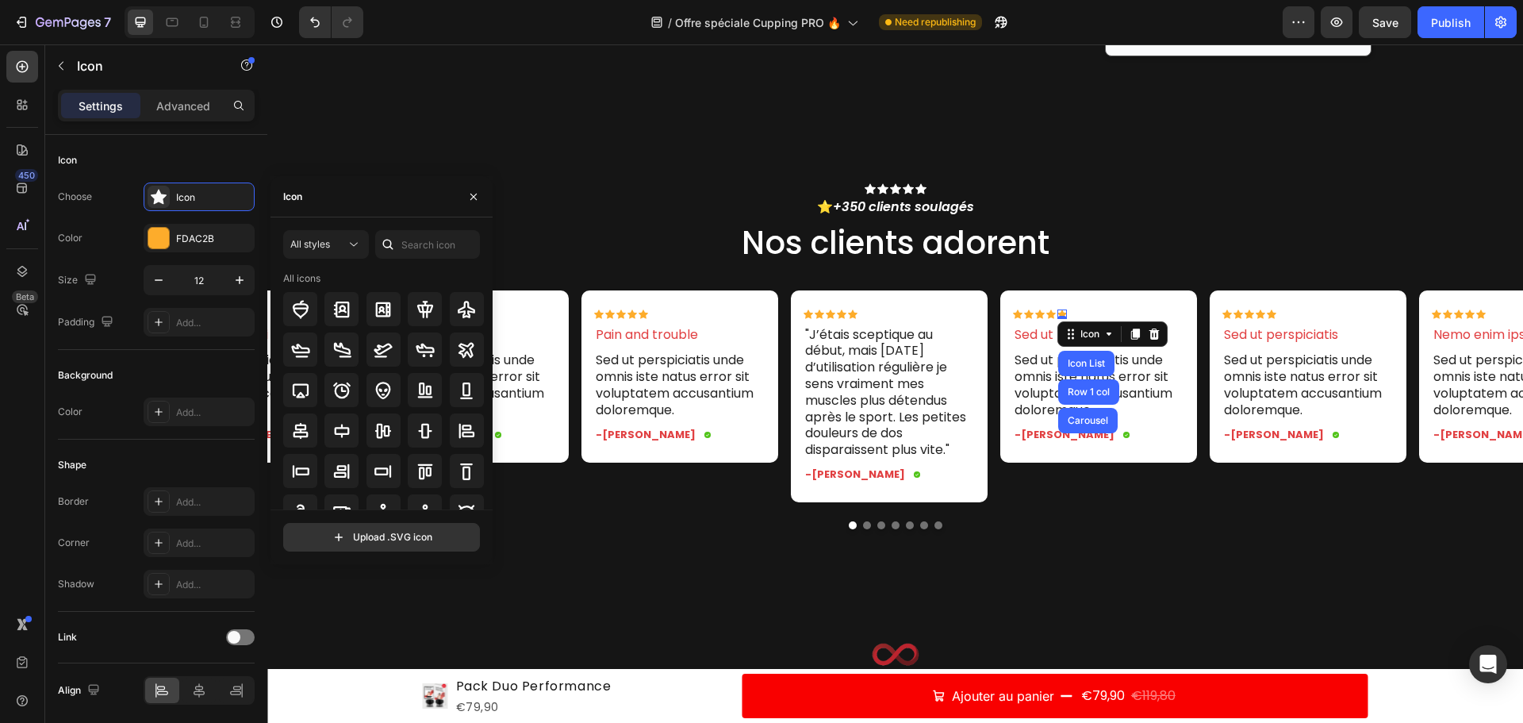
click at [436, 128] on div "Icon Icon Icon Icon Icon Icon List ⭐ +350 clients soulagés Text Block Nos clien…" at bounding box center [895, 350] width 1256 height 460
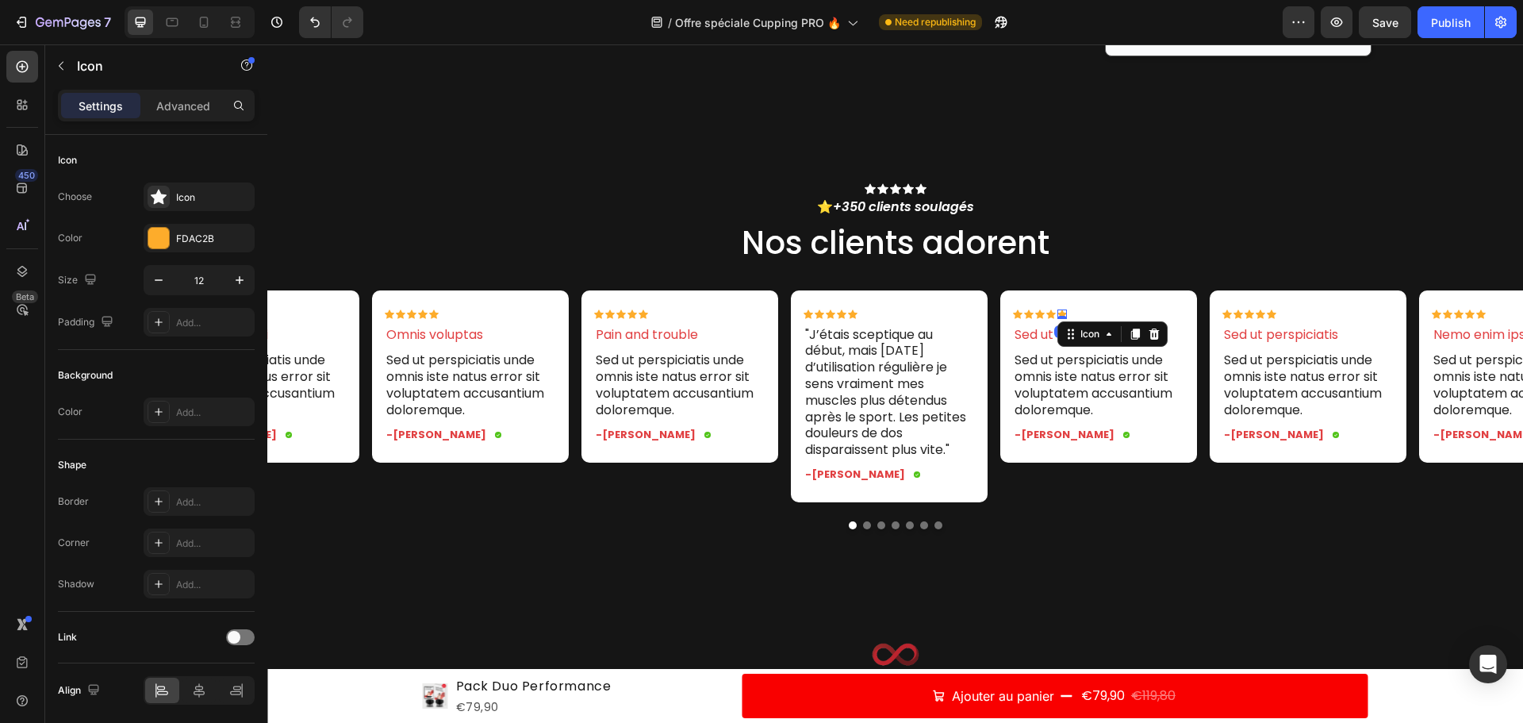
click at [1060, 309] on icon at bounding box center [1063, 314] width 10 height 10
click at [1120, 309] on div "Icon Icon Icon Icon Icon 0" at bounding box center [1098, 314] width 171 height 10
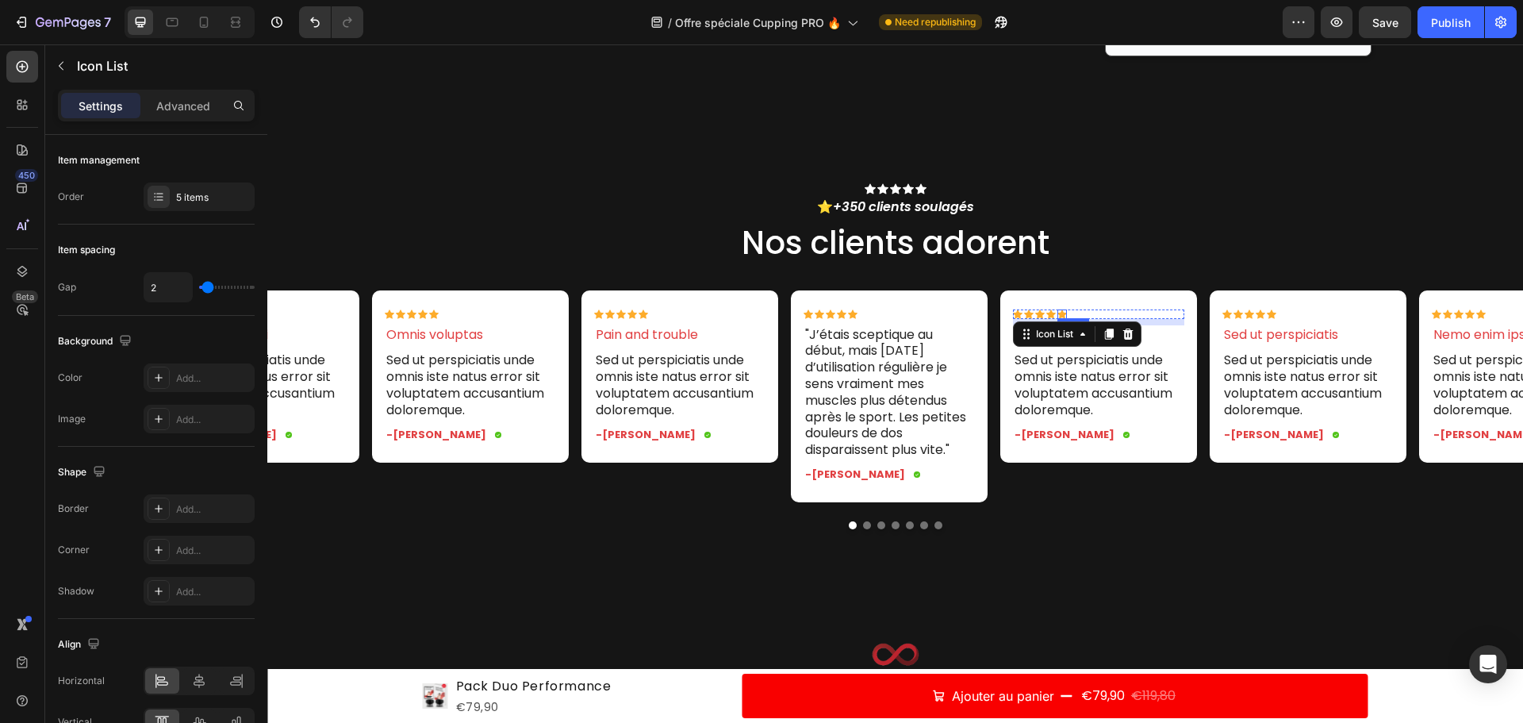
click at [1061, 313] on icon at bounding box center [1063, 313] width 10 height 9
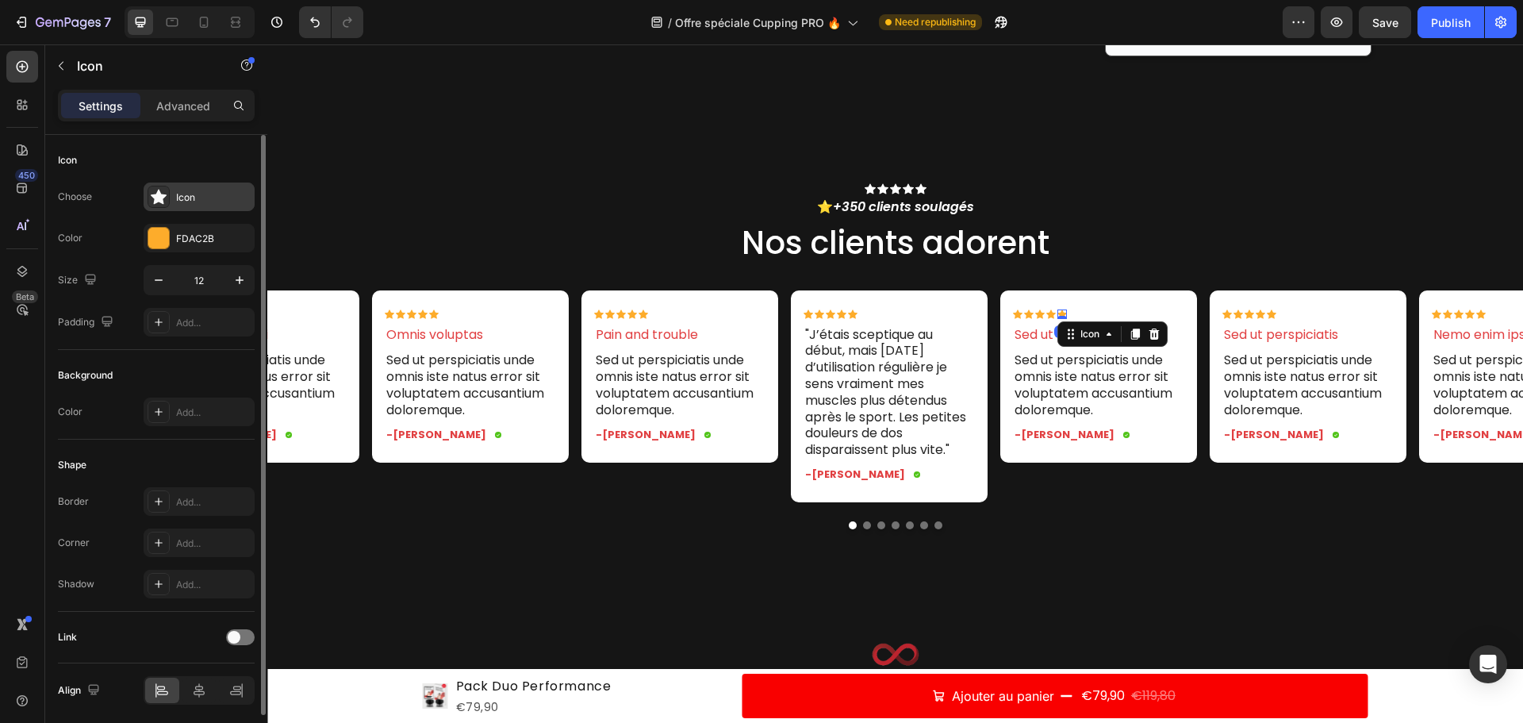
drag, startPoint x: 138, startPoint y: 192, endPoint x: 157, endPoint y: 191, distance: 19.1
click at [139, 192] on div "Choose Icon" at bounding box center [156, 196] width 197 height 29
click at [157, 191] on icon at bounding box center [159, 197] width 16 height 16
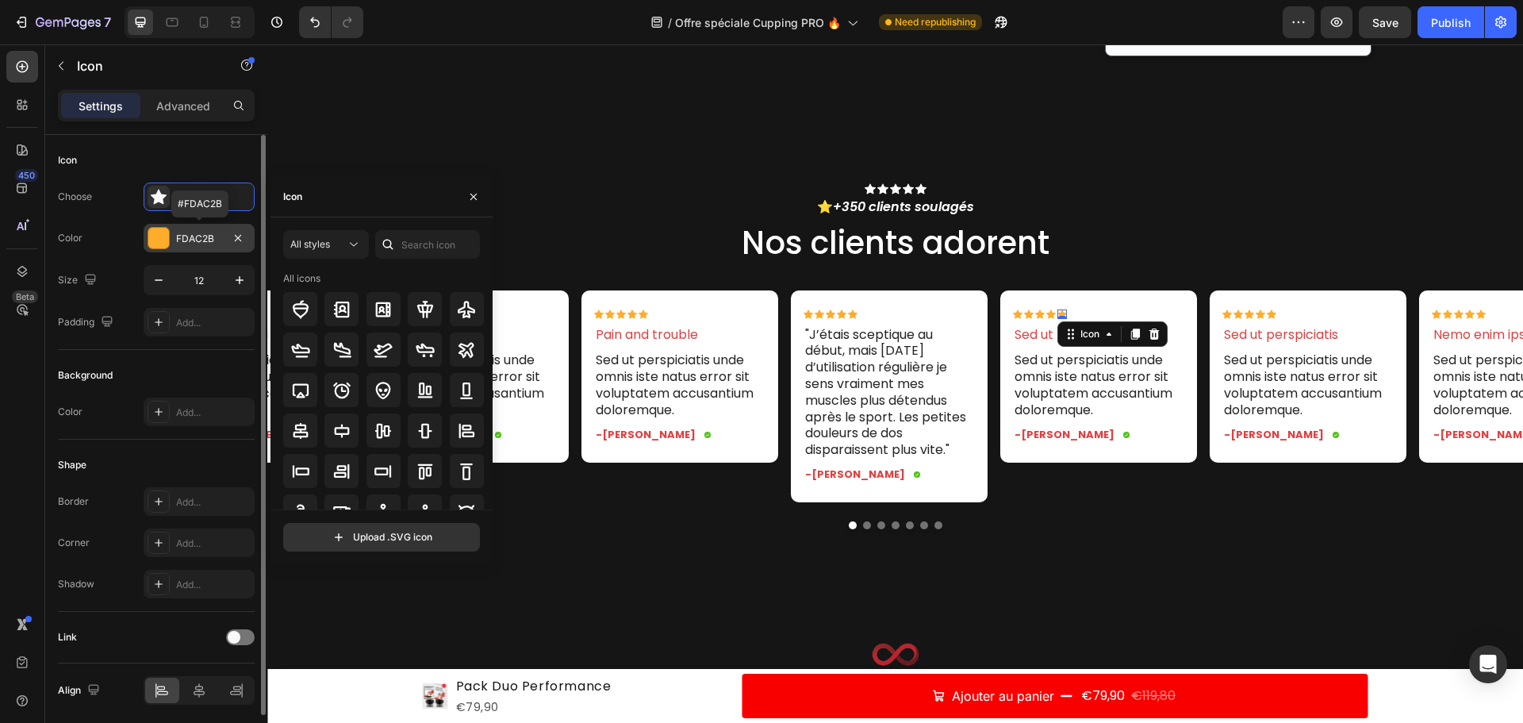
click at [152, 242] on div at bounding box center [158, 238] width 21 height 21
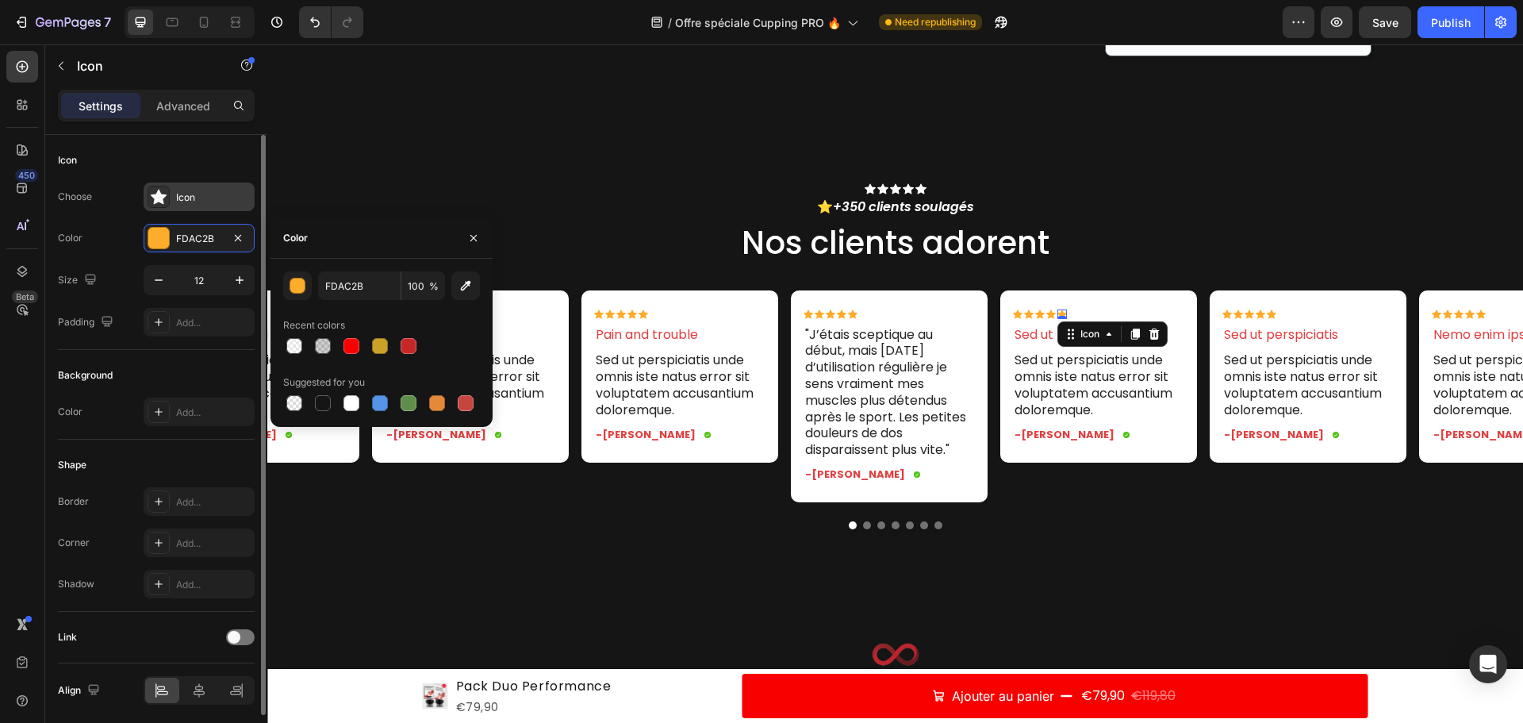
click at [191, 202] on div "Icon" at bounding box center [213, 197] width 75 height 14
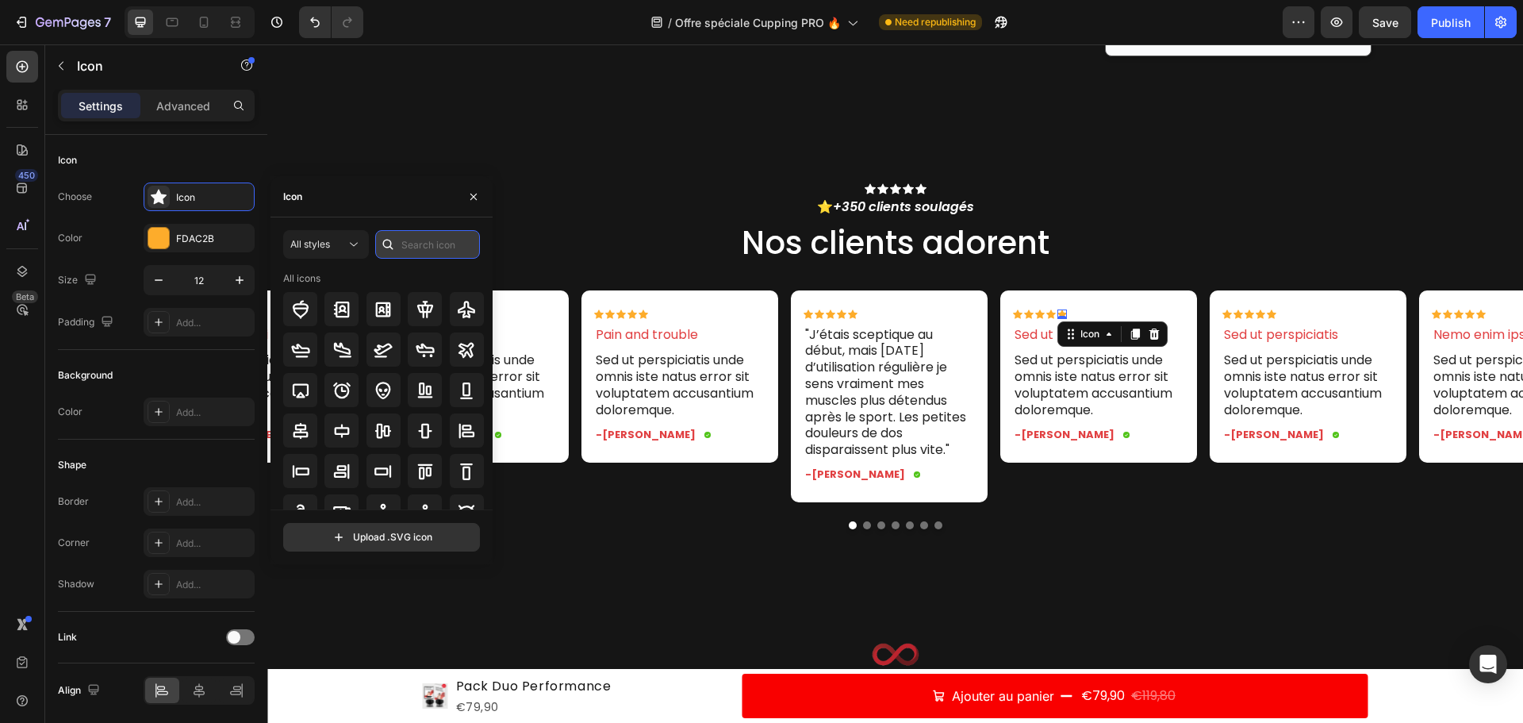
click at [414, 242] on input "text" at bounding box center [427, 244] width 105 height 29
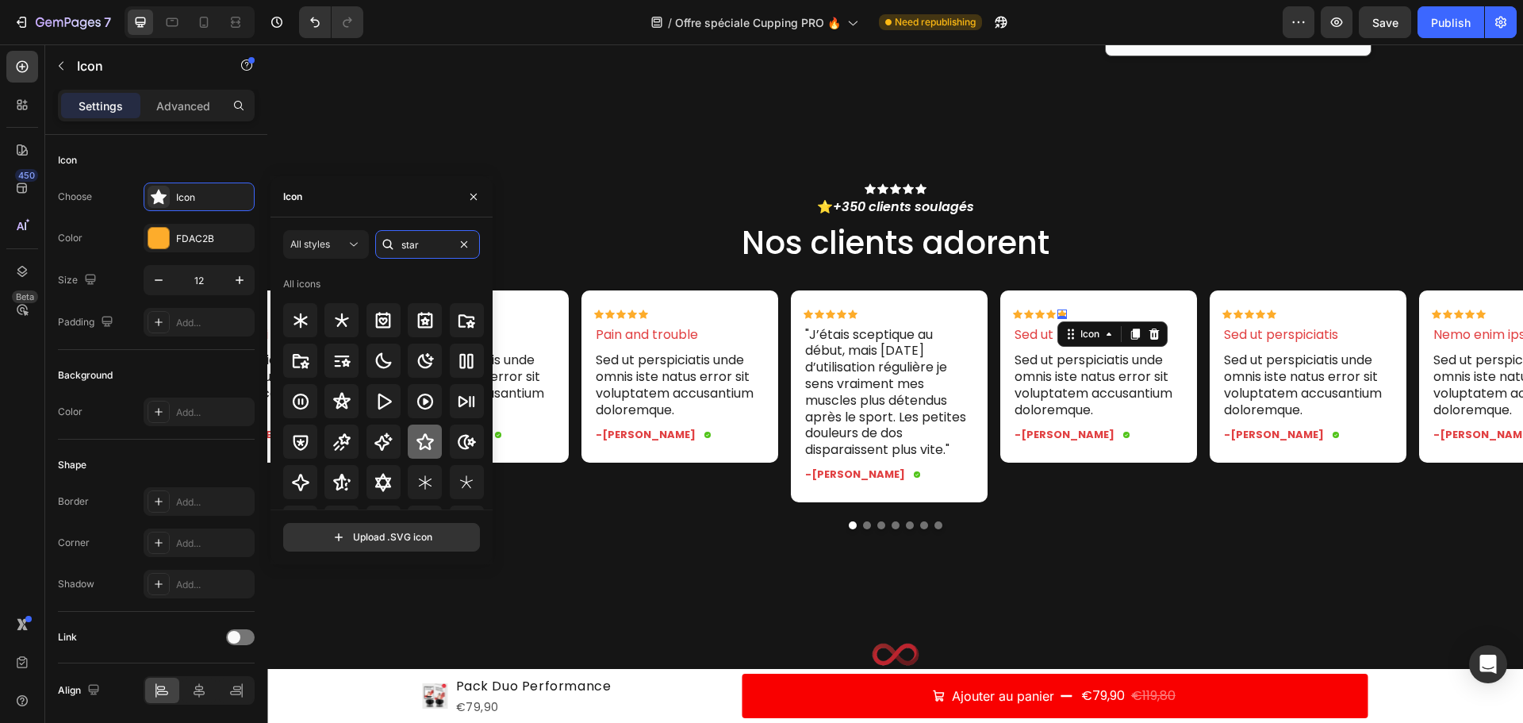
type input "star"
click at [425, 439] on icon at bounding box center [424, 441] width 17 height 17
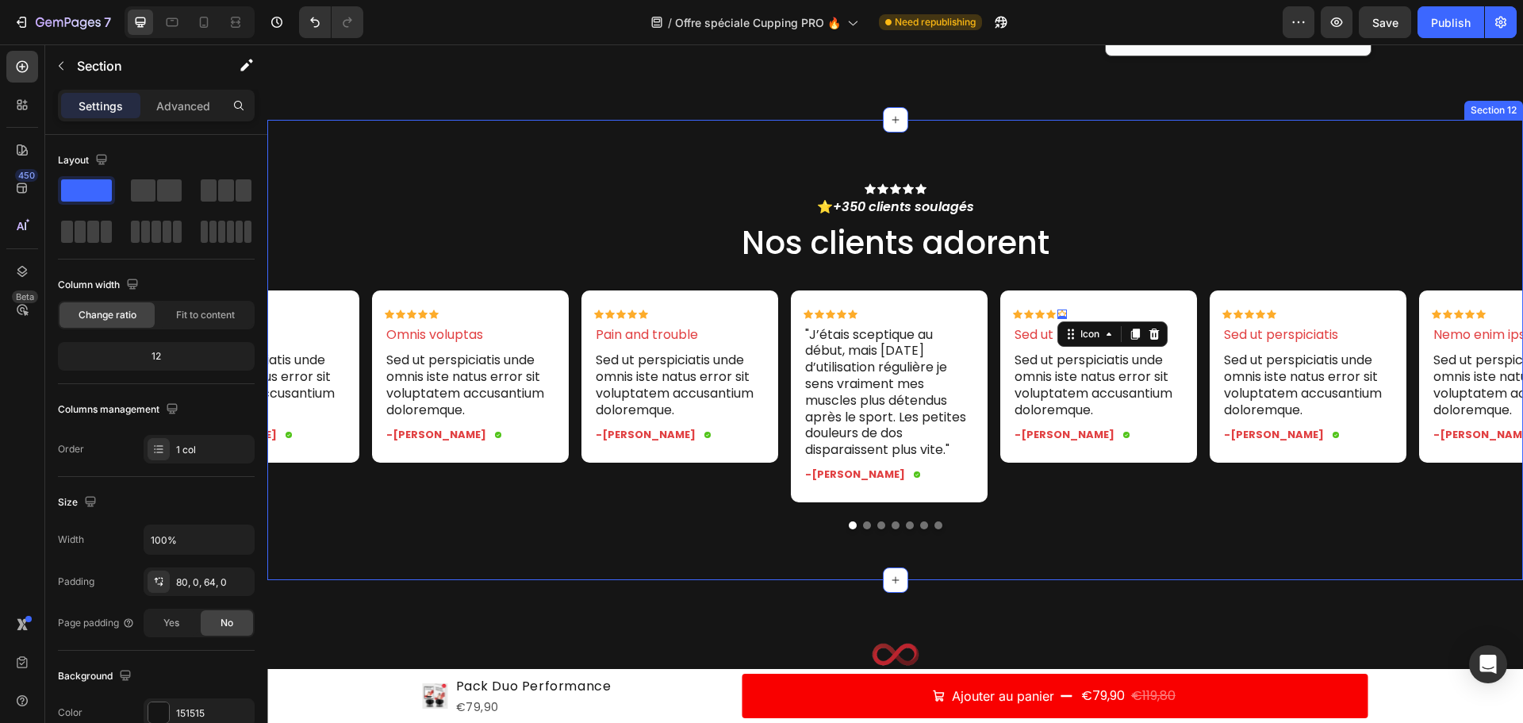
click at [997, 551] on div "Icon Icon Icon Icon Icon Icon List ⭐ +350 clients soulagés Text Block Nos clien…" at bounding box center [895, 350] width 1256 height 460
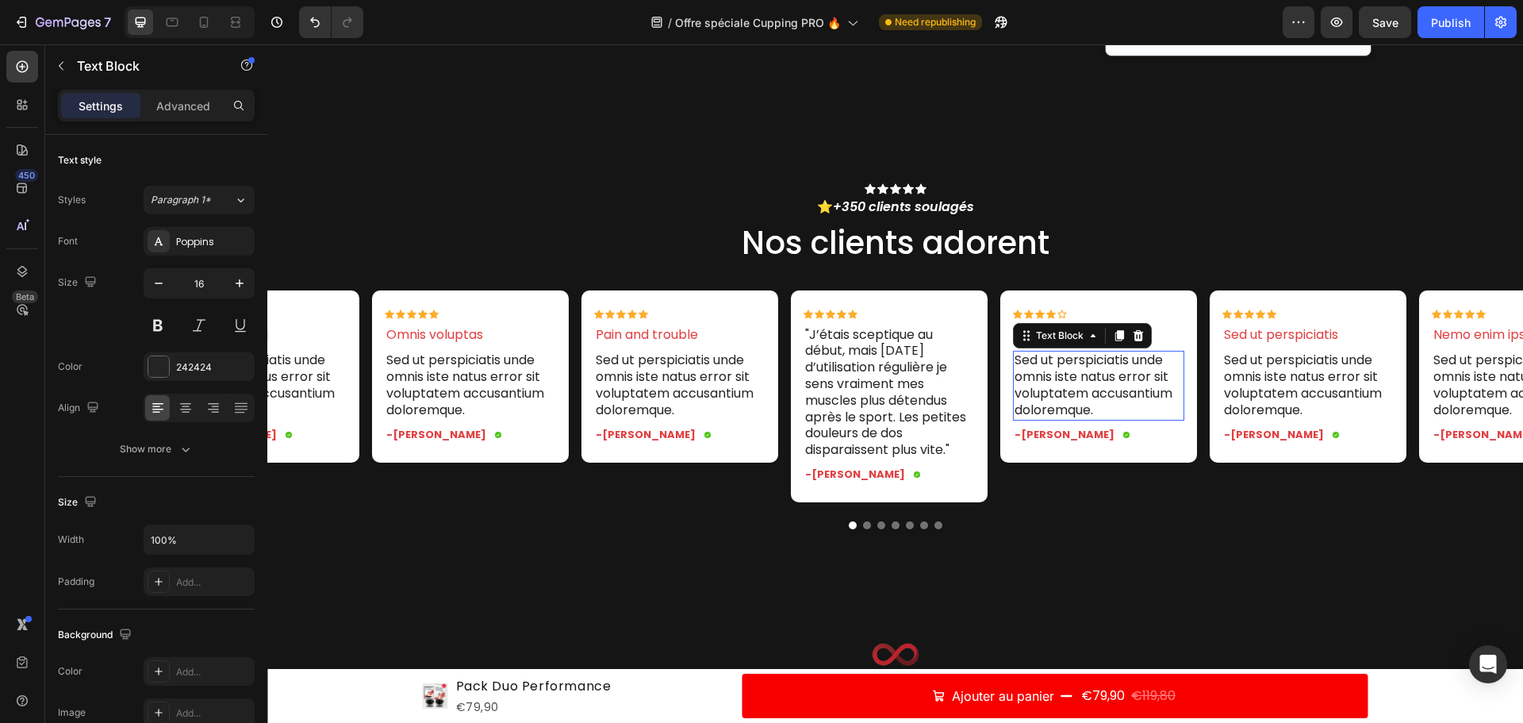
click at [1053, 386] on p "Sed ut perspiciatis unde omnis iste natus error sit voluptatem accusantium dolo…" at bounding box center [1099, 385] width 168 height 66
click at [1133, 380] on p "Sed ut perspiciatis unde omnis iste natus error sit voluptatem accusantium dolo…" at bounding box center [1099, 385] width 168 height 66
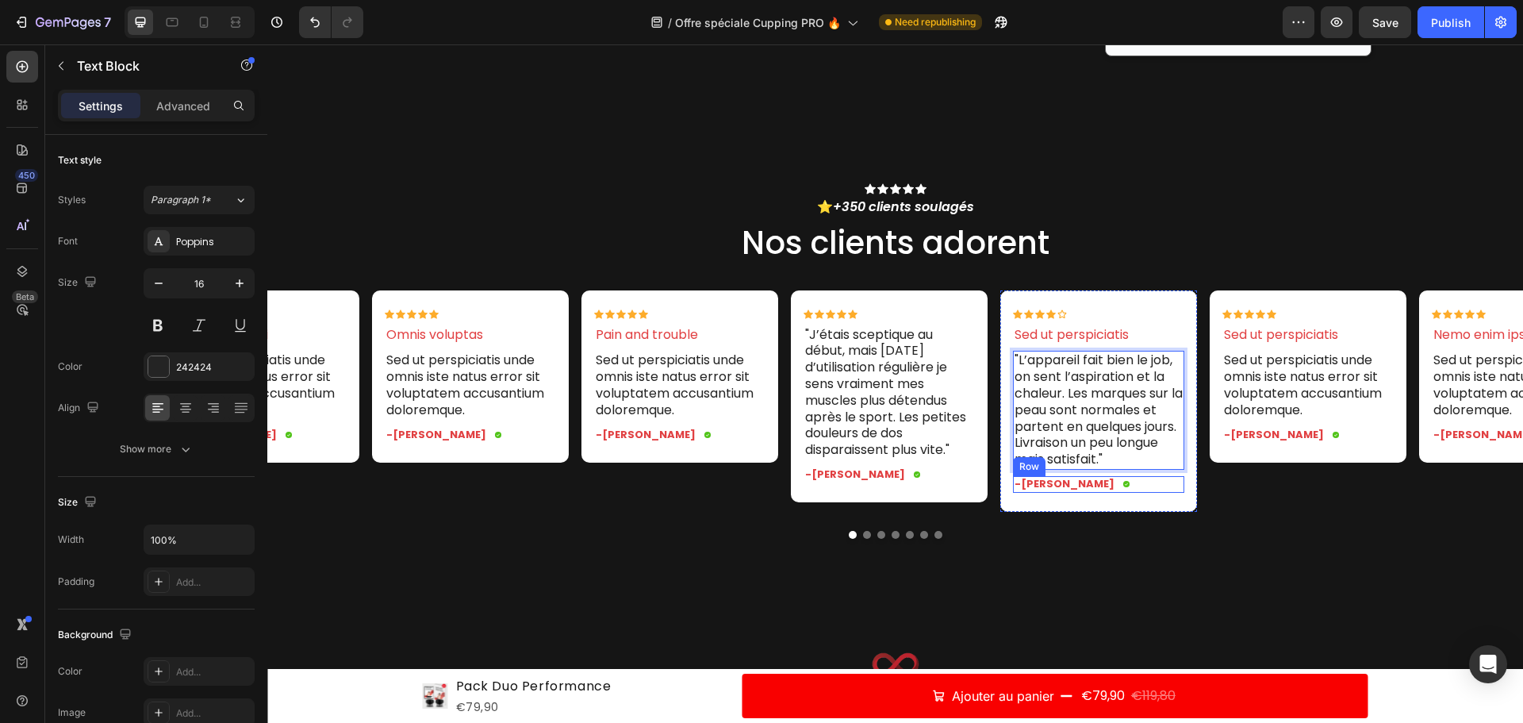
click at [1046, 484] on p "-[PERSON_NAME]" at bounding box center [1065, 484] width 100 height 13
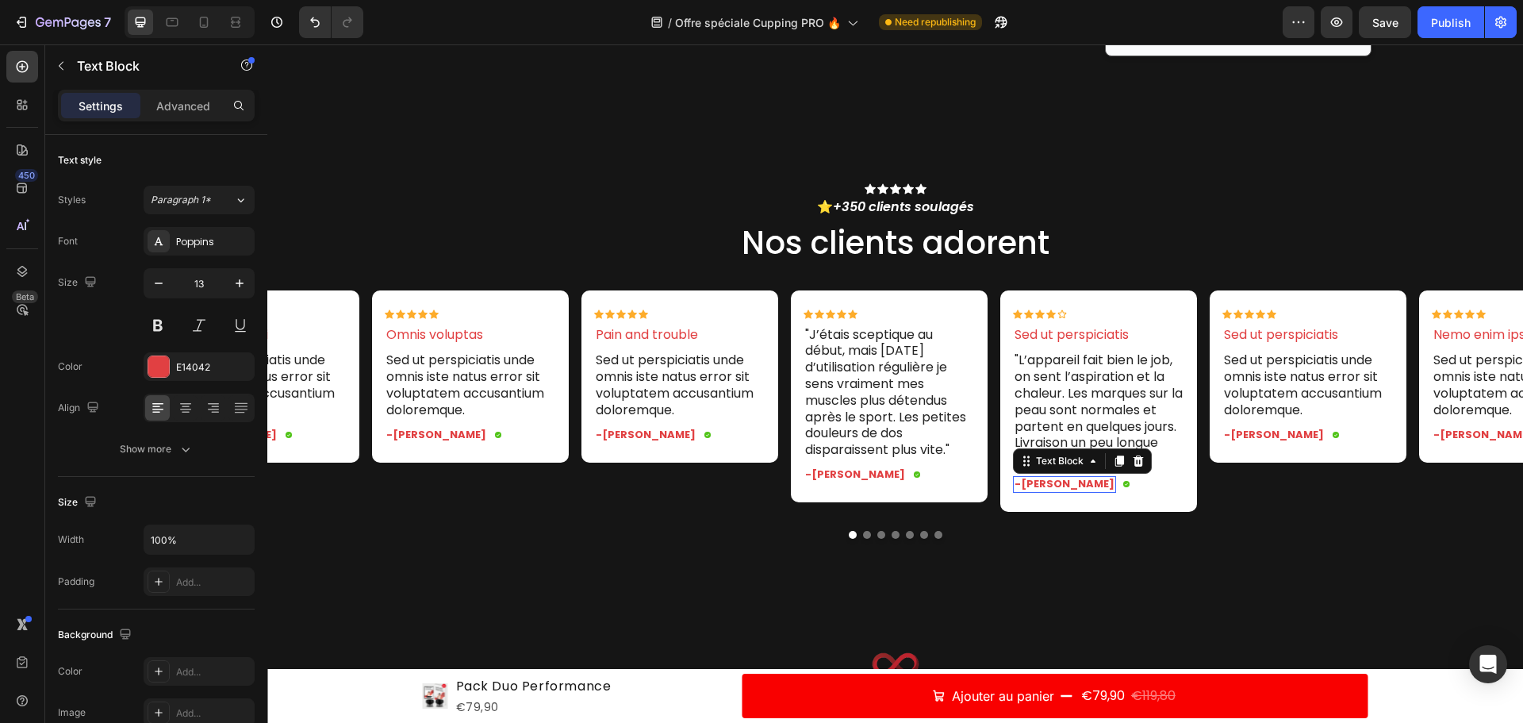
click at [1038, 484] on p "-[PERSON_NAME]" at bounding box center [1065, 484] width 100 height 13
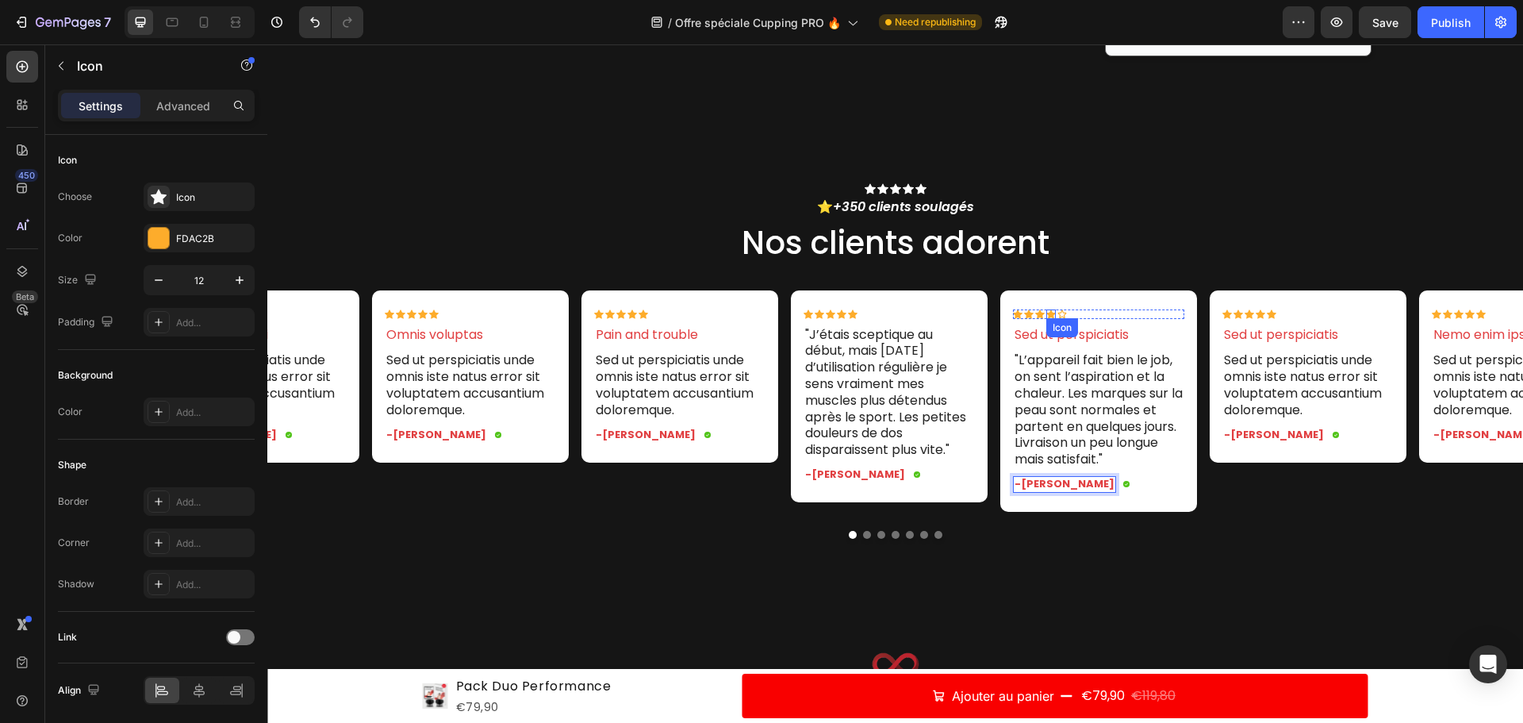
click at [1069, 328] on div "Icon" at bounding box center [1062, 328] width 25 height 0
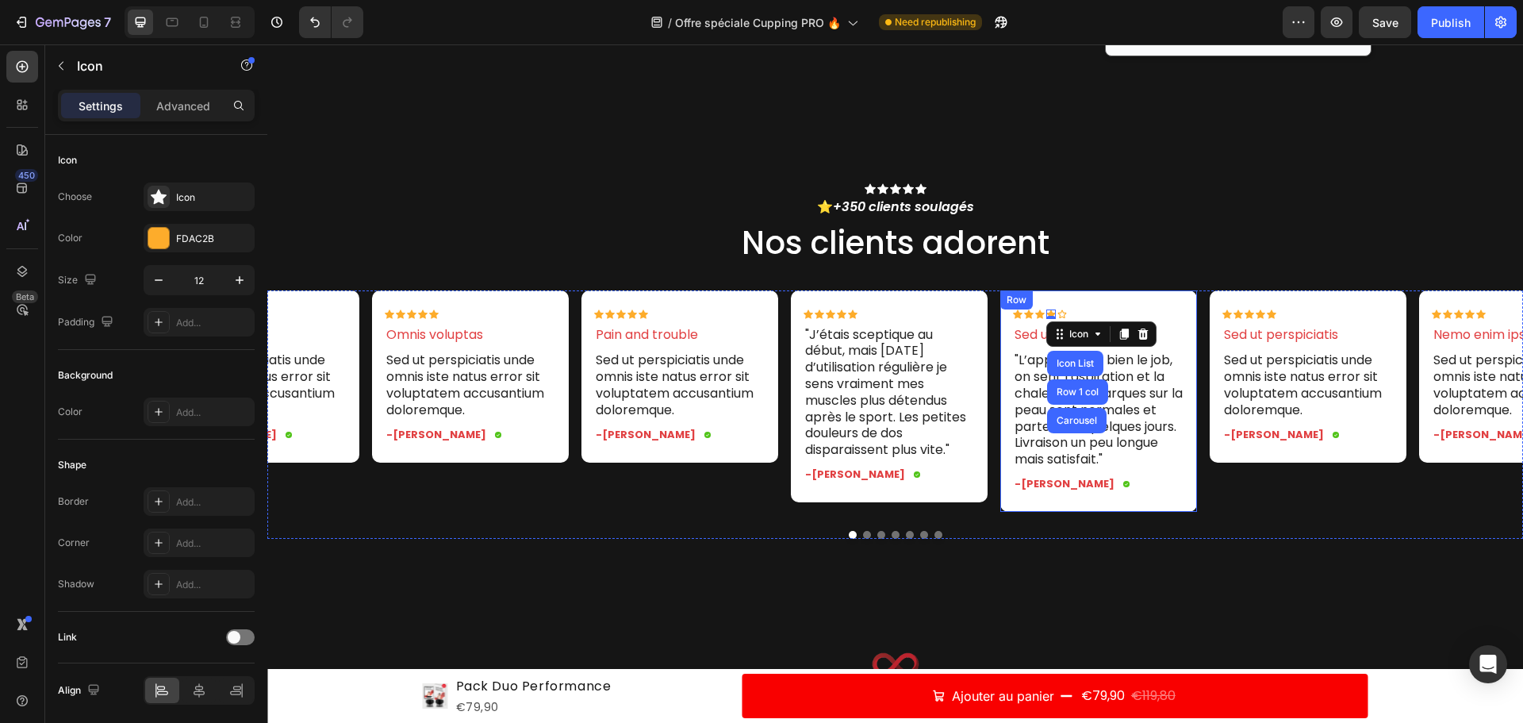
click at [1165, 341] on p "Sed ut perspiciatis" at bounding box center [1099, 335] width 168 height 17
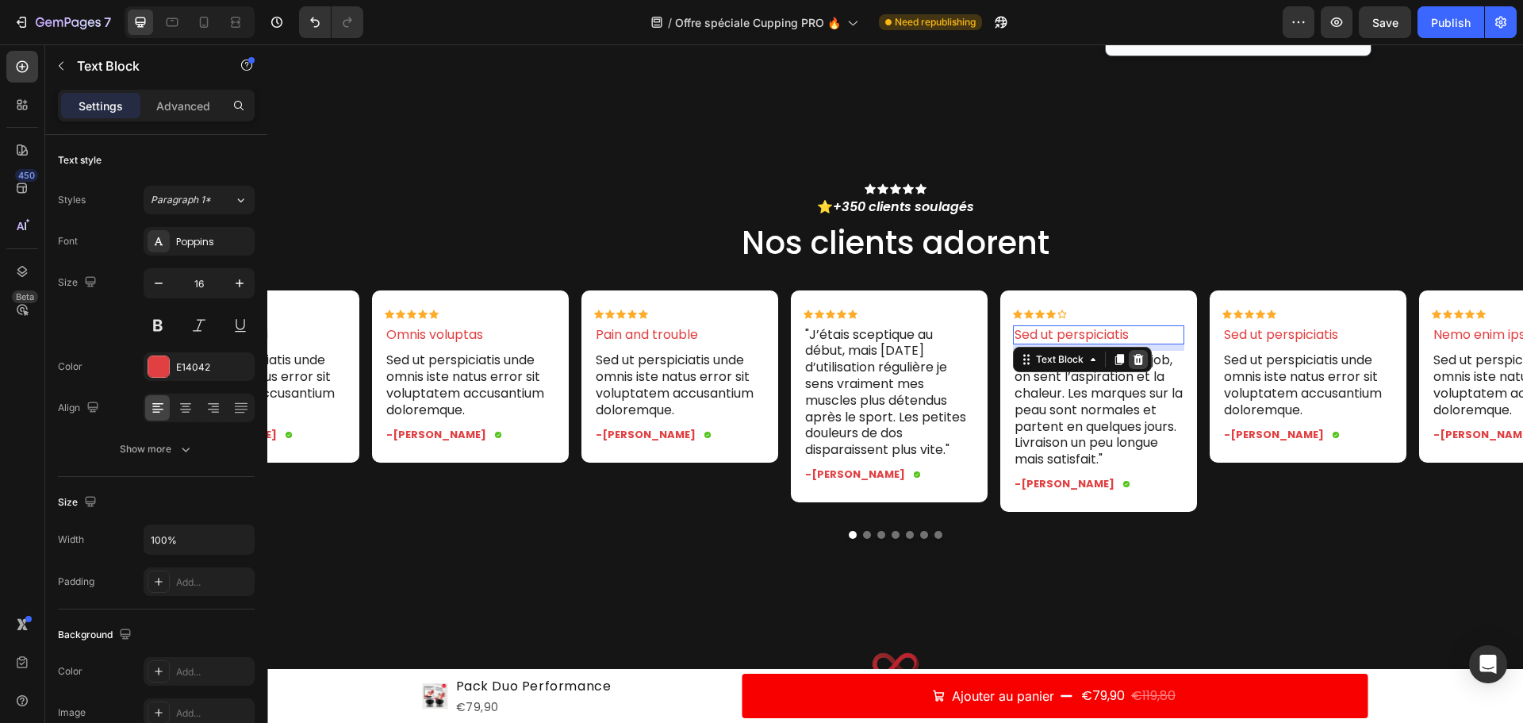
click at [1137, 355] on icon at bounding box center [1139, 359] width 10 height 11
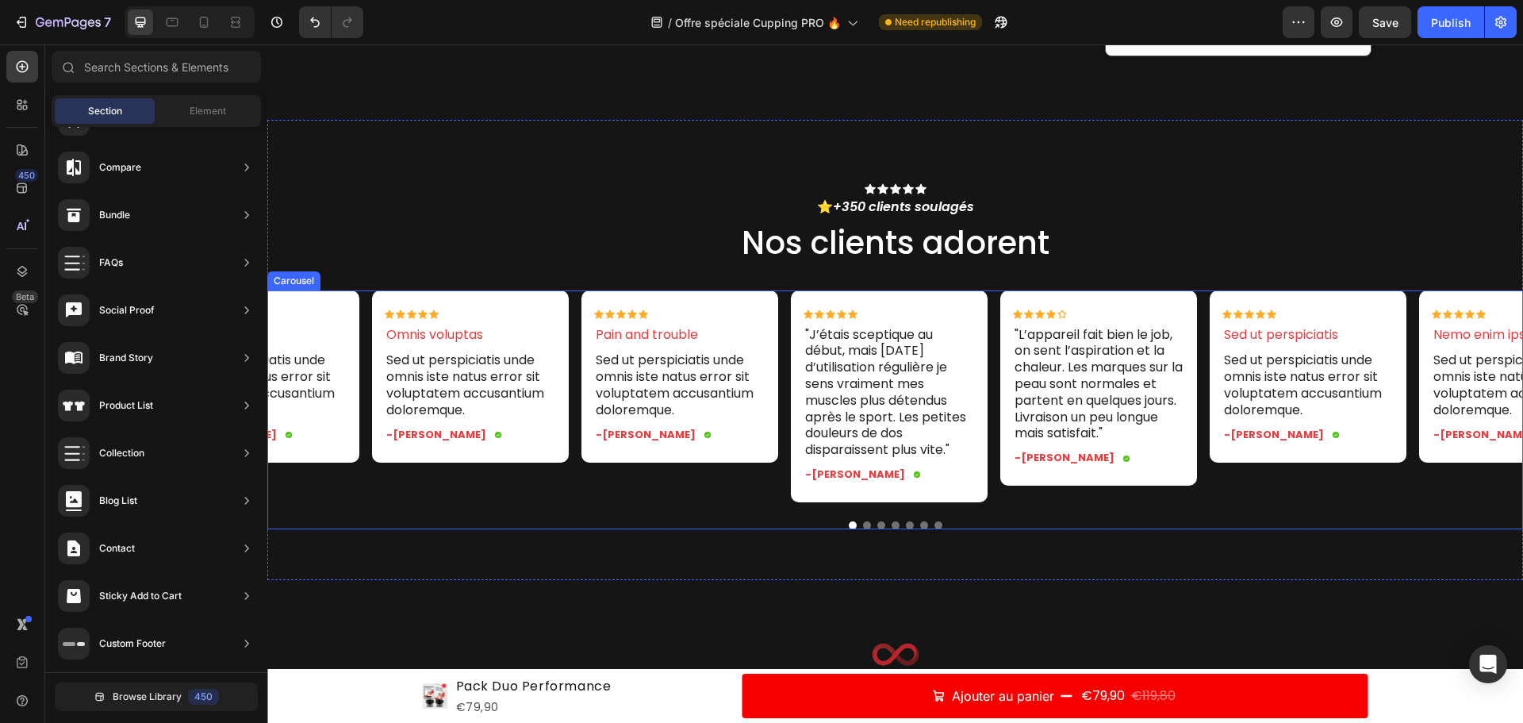
click at [863, 529] on button "Dot" at bounding box center [867, 525] width 8 height 8
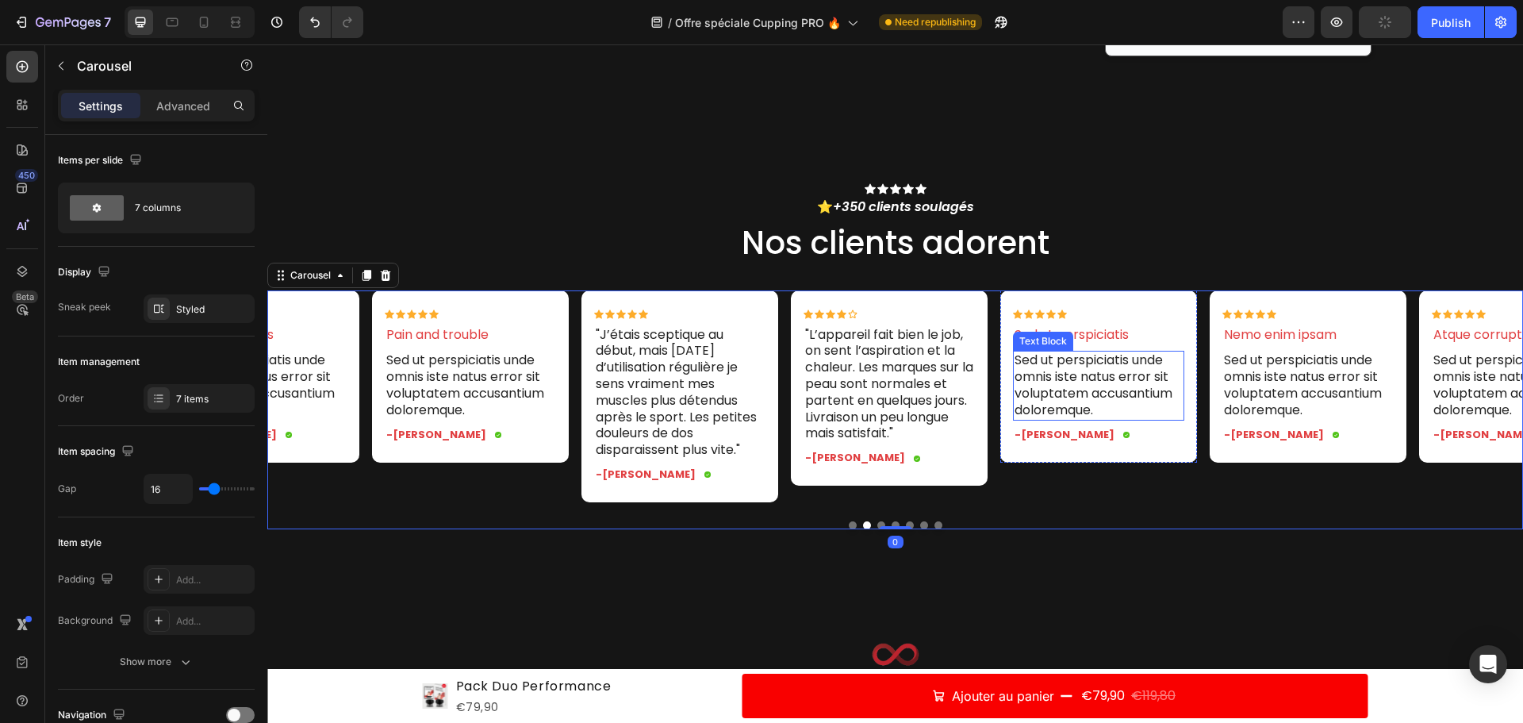
click at [1094, 377] on p "Sed ut perspiciatis unde omnis iste natus error sit voluptatem accusantium dolo…" at bounding box center [1099, 385] width 168 height 66
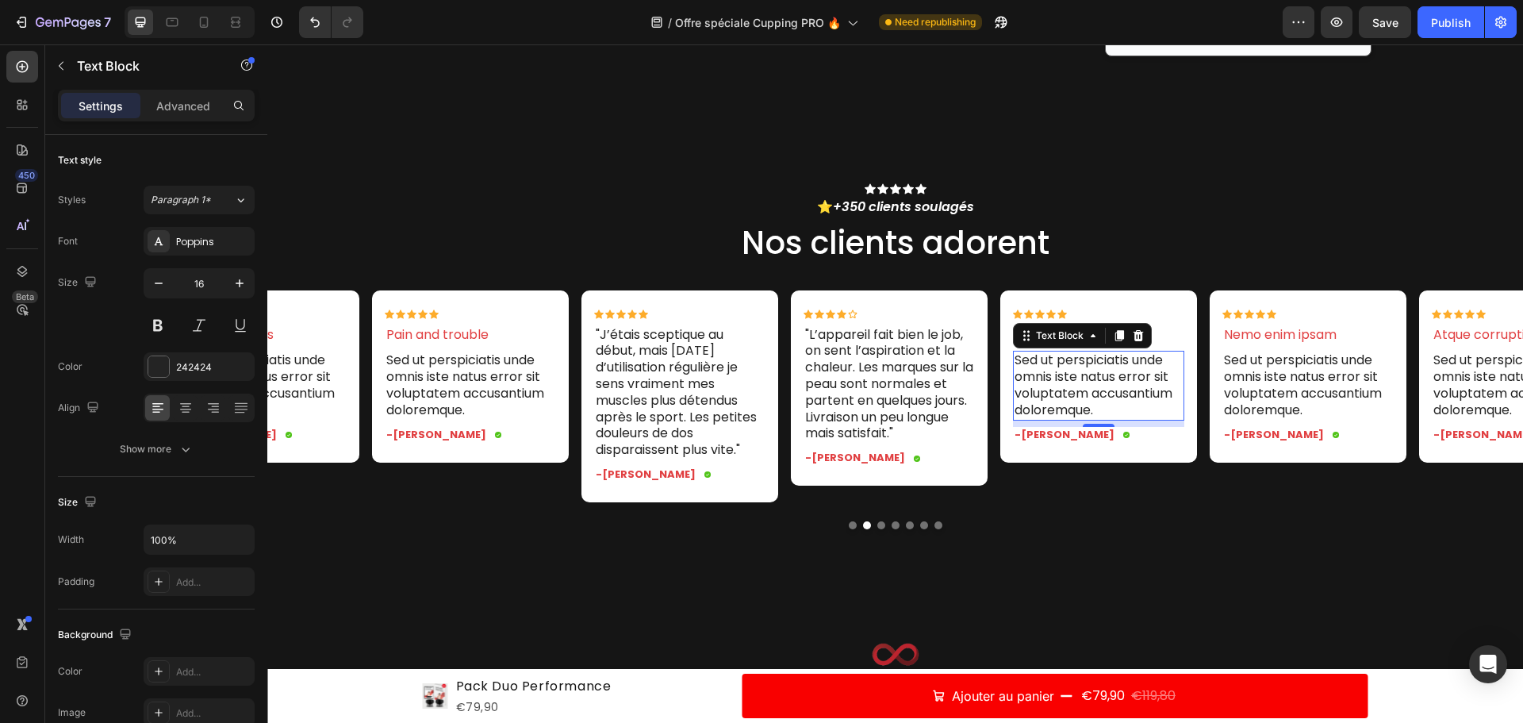
click at [1114, 393] on p "Sed ut perspiciatis unde omnis iste natus error sit voluptatem accusantium dolo…" at bounding box center [1099, 385] width 168 height 66
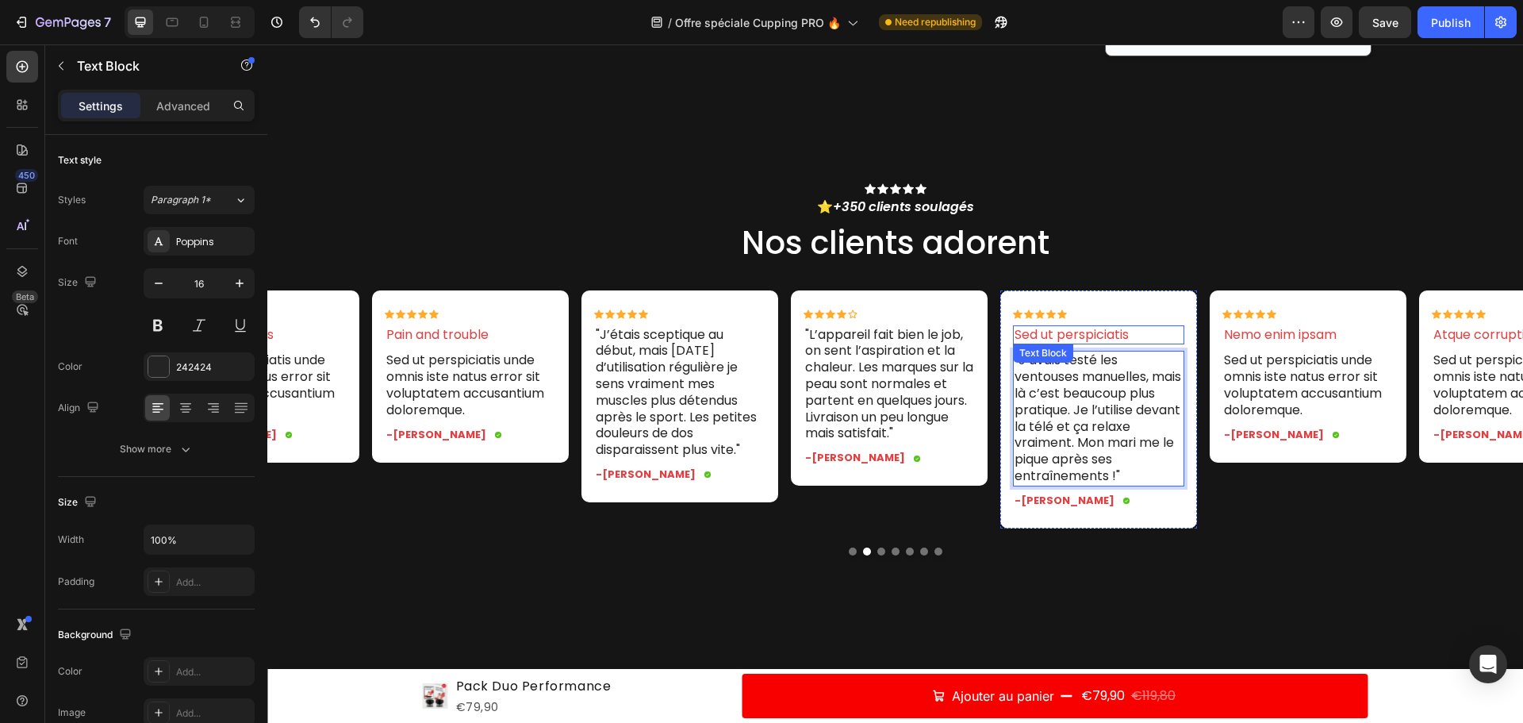
click at [1051, 336] on p "Sed ut perspiciatis" at bounding box center [1099, 335] width 168 height 17
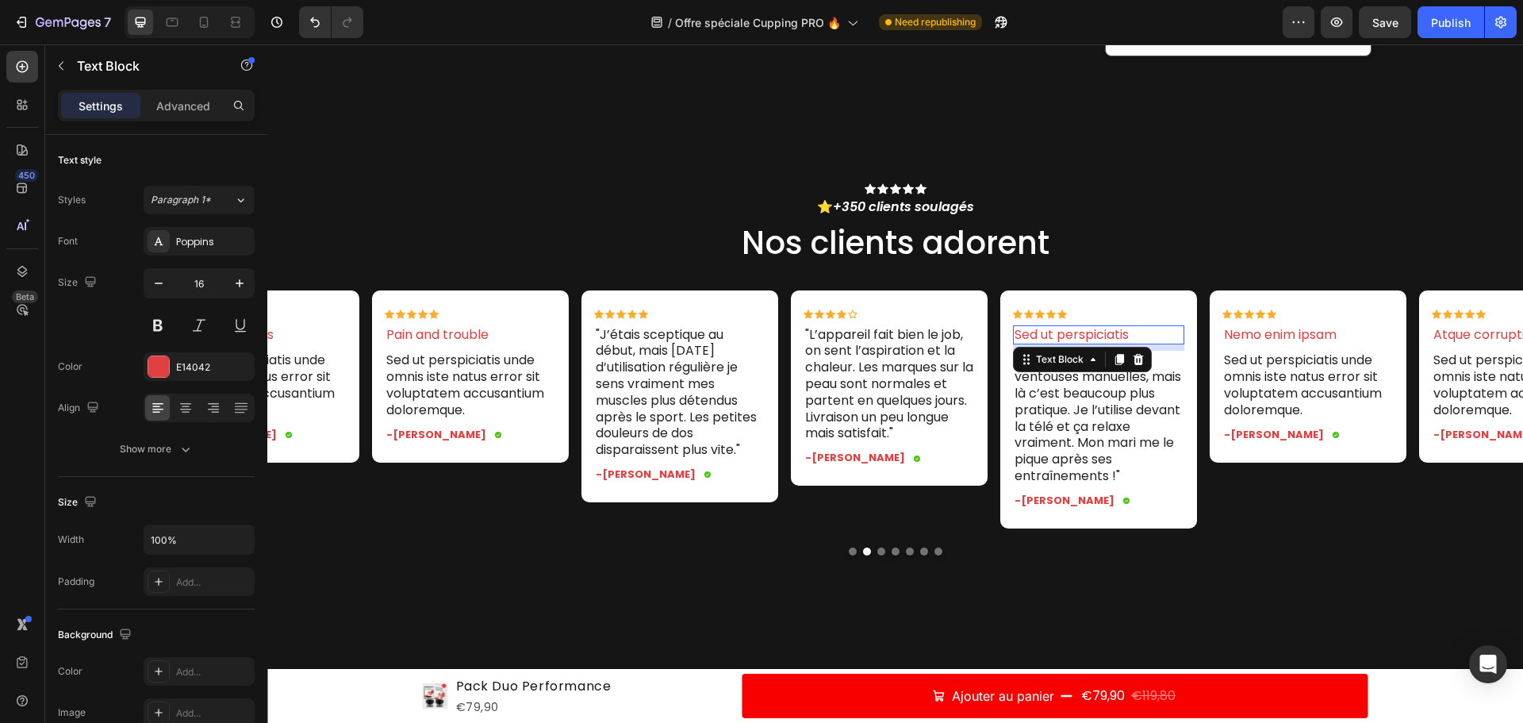
click at [1043, 334] on p "Sed ut perspiciatis" at bounding box center [1099, 335] width 168 height 17
click at [1099, 333] on p "Sed ut perspiciatis" at bounding box center [1099, 335] width 168 height 17
click at [1158, 336] on p "Sed ut perspiciatis" at bounding box center [1099, 335] width 168 height 17
click at [1159, 301] on div "Icon Icon Icon Icon Icon Icon List Sed ut perspiciatis Text Block 8 "J’avais te…" at bounding box center [1098, 409] width 197 height 238
click at [1138, 335] on p "Sed ut perspiciatis" at bounding box center [1099, 335] width 168 height 17
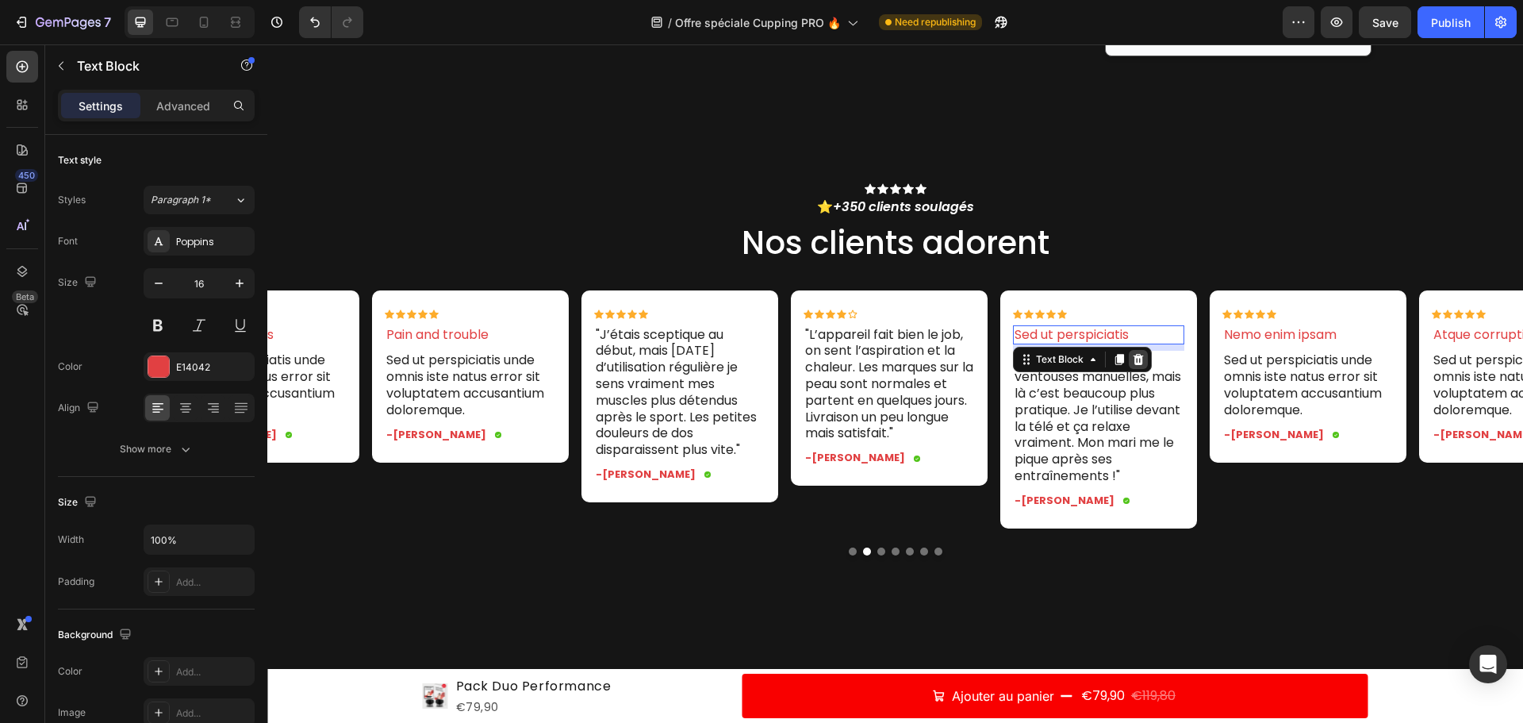
click at [1143, 352] on div at bounding box center [1138, 359] width 19 height 19
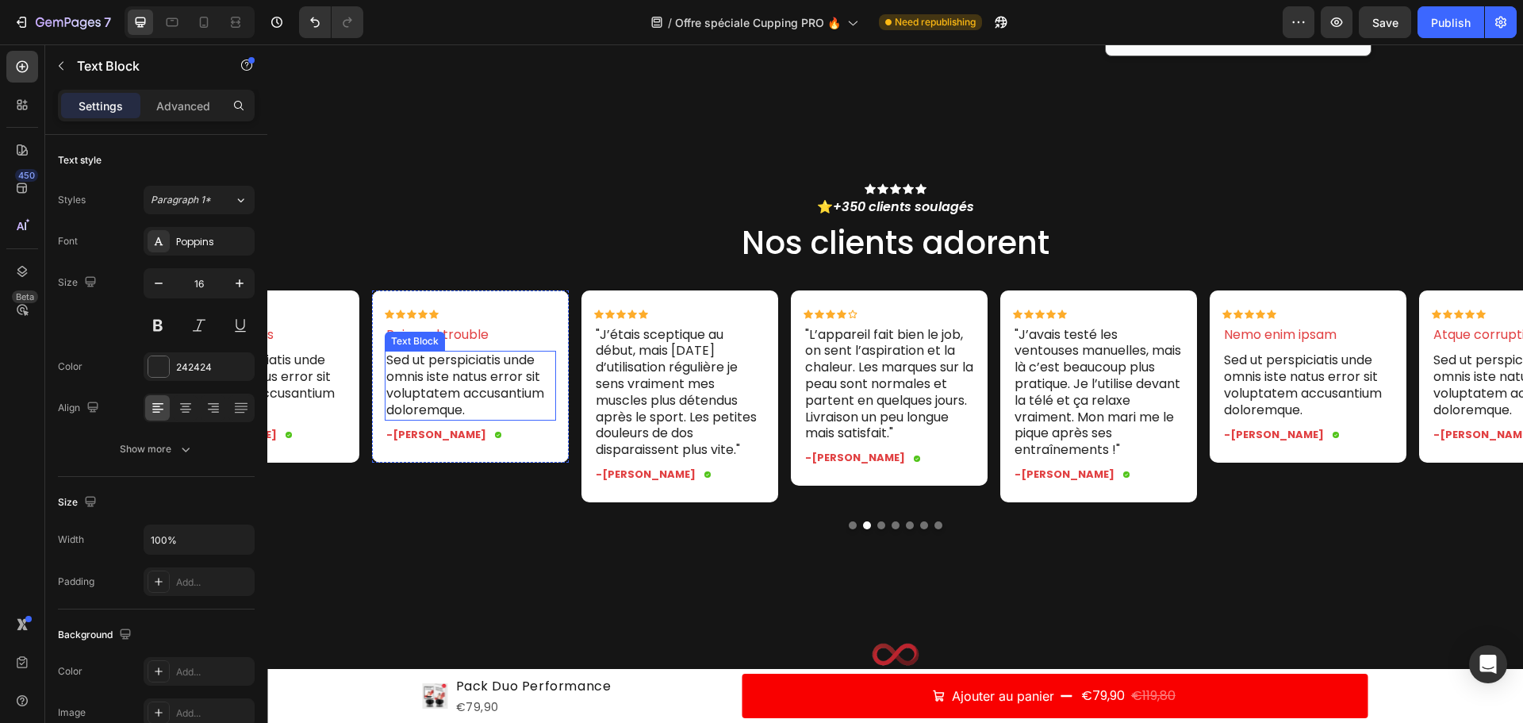
click at [443, 363] on p "Sed ut perspiciatis unde omnis iste natus error sit voluptatem accusantium dolo…" at bounding box center [470, 385] width 168 height 66
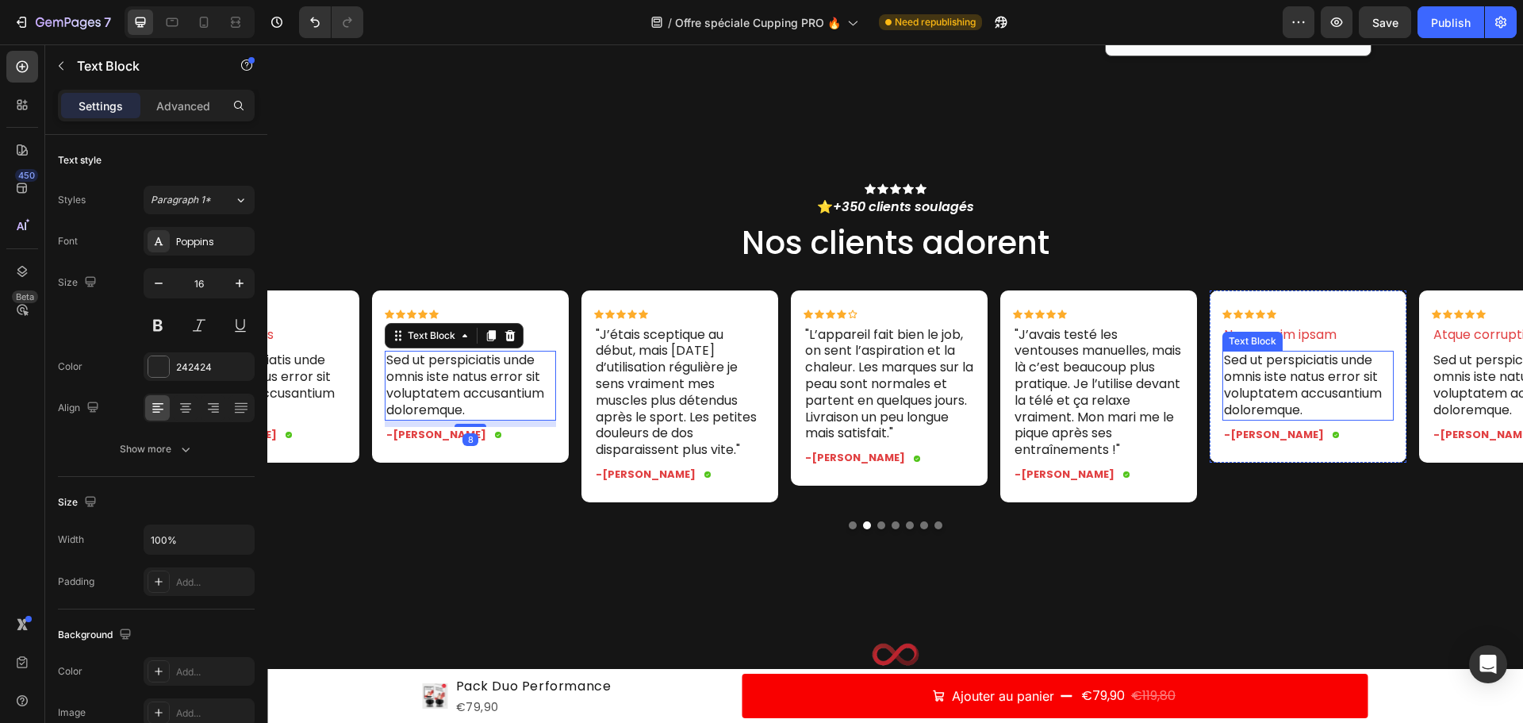
click at [1316, 382] on p "Sed ut perspiciatis unde omnis iste natus error sit voluptatem accusantium dolo…" at bounding box center [1308, 385] width 168 height 66
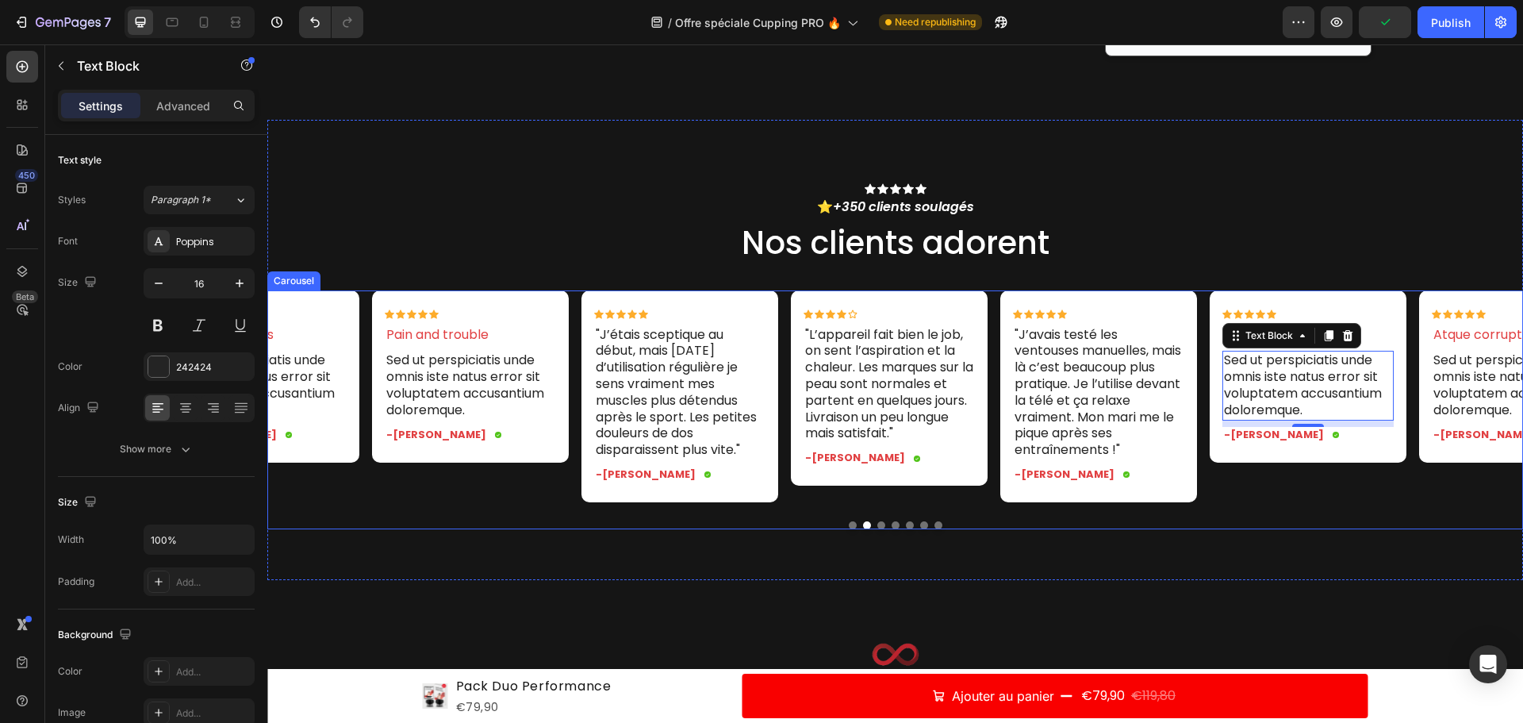
click at [1345, 529] on div "Icon Icon Icon Icon Icon Icon List Omnis voluptas Text Block Sed ut perspiciati…" at bounding box center [895, 409] width 1256 height 239
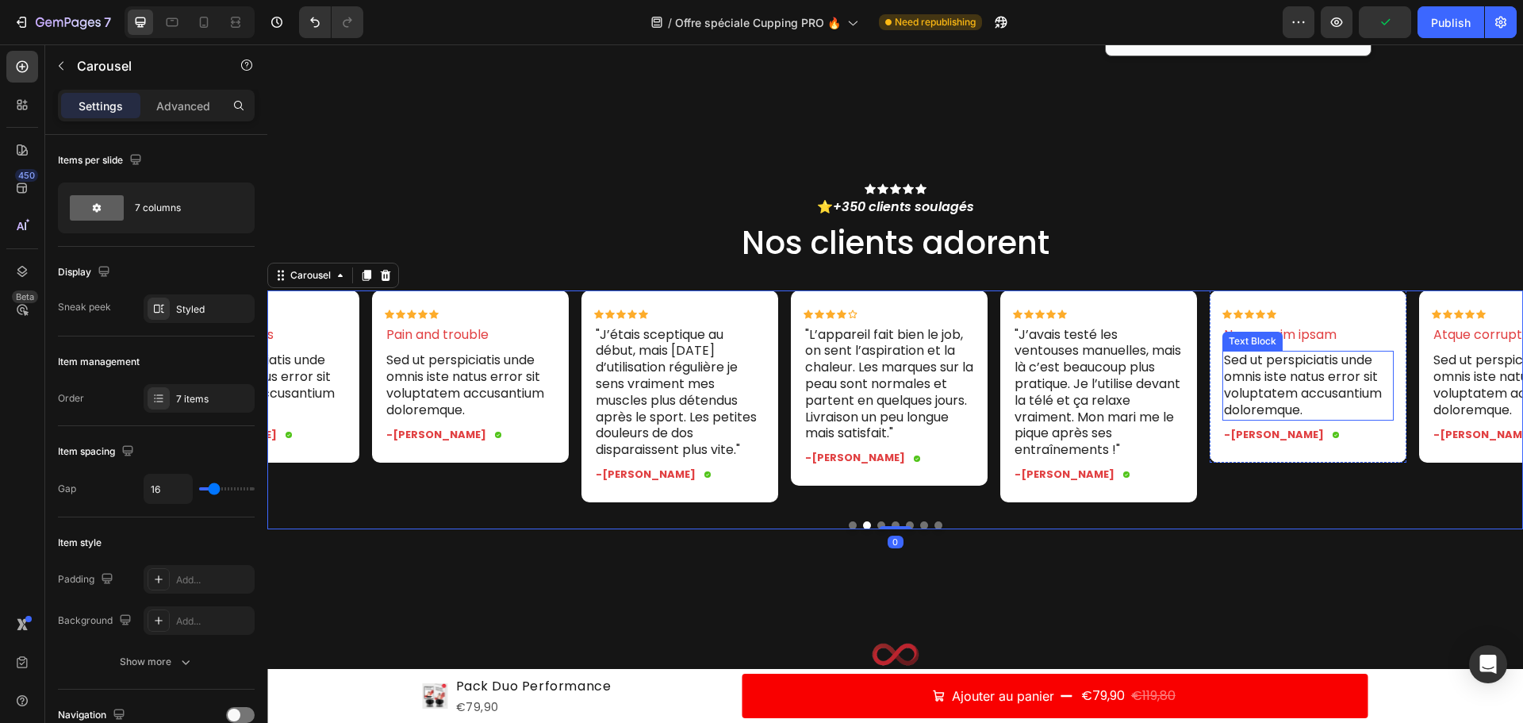
drag, startPoint x: 1311, startPoint y: 390, endPoint x: 1302, endPoint y: 361, distance: 29.9
click at [1310, 388] on p "Sed ut perspiciatis unde omnis iste natus error sit voluptatem accusantium dolo…" at bounding box center [1308, 385] width 168 height 66
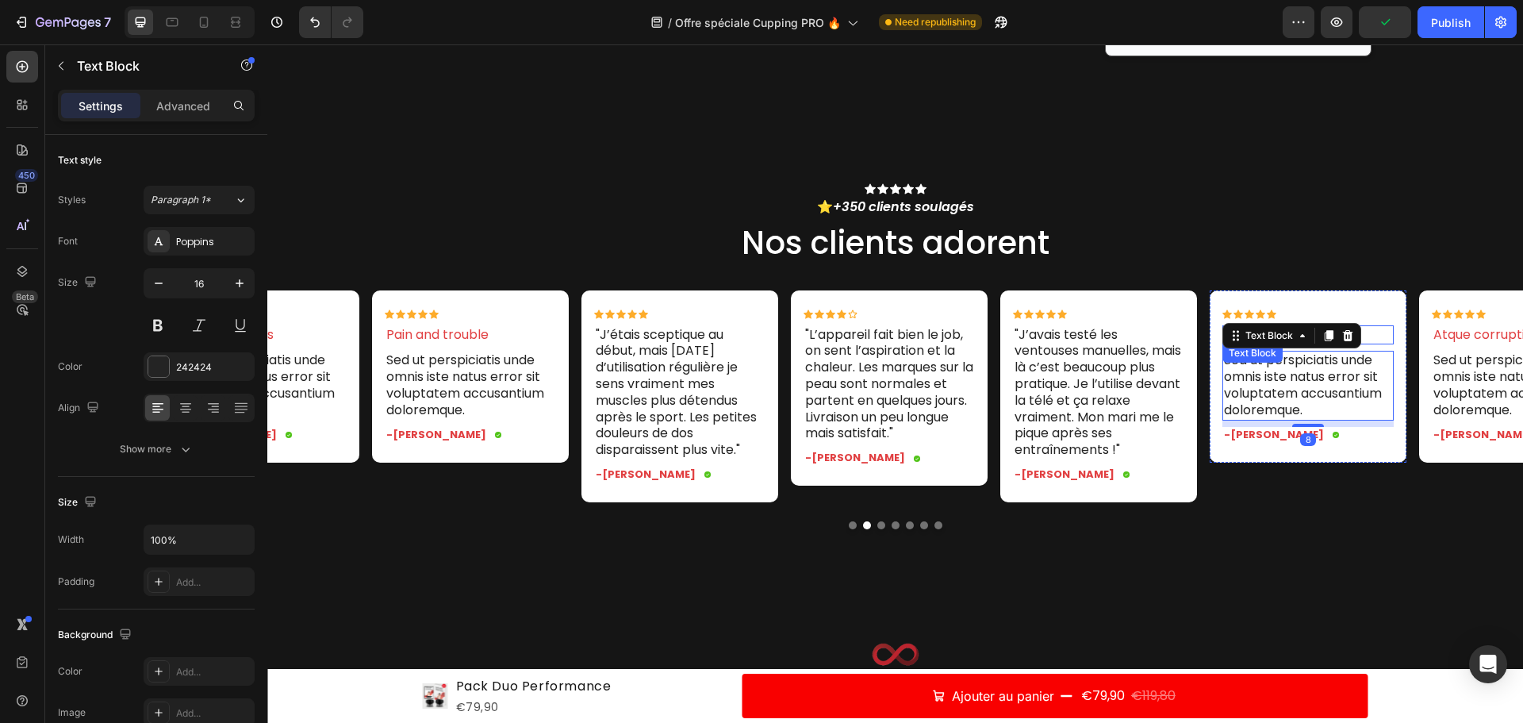
click at [1369, 336] on p "Nemo enim ipsam" at bounding box center [1308, 335] width 168 height 17
click at [1342, 364] on icon at bounding box center [1348, 359] width 13 height 13
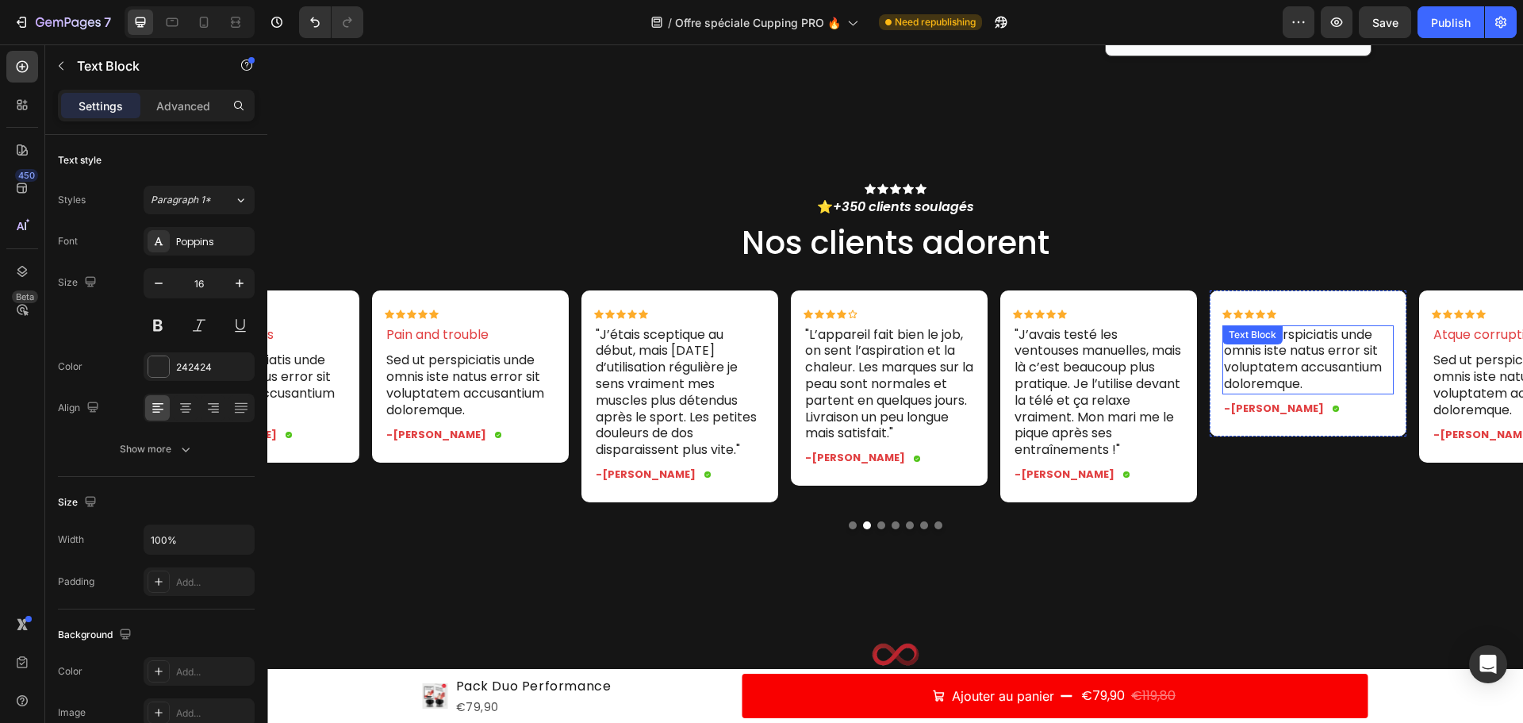
click at [1315, 367] on p "Sed ut perspiciatis unde omnis iste natus error sit voluptatem accusantium dolo…" at bounding box center [1308, 360] width 168 height 66
click at [1272, 318] on div "Icon" at bounding box center [1272, 314] width 10 height 10
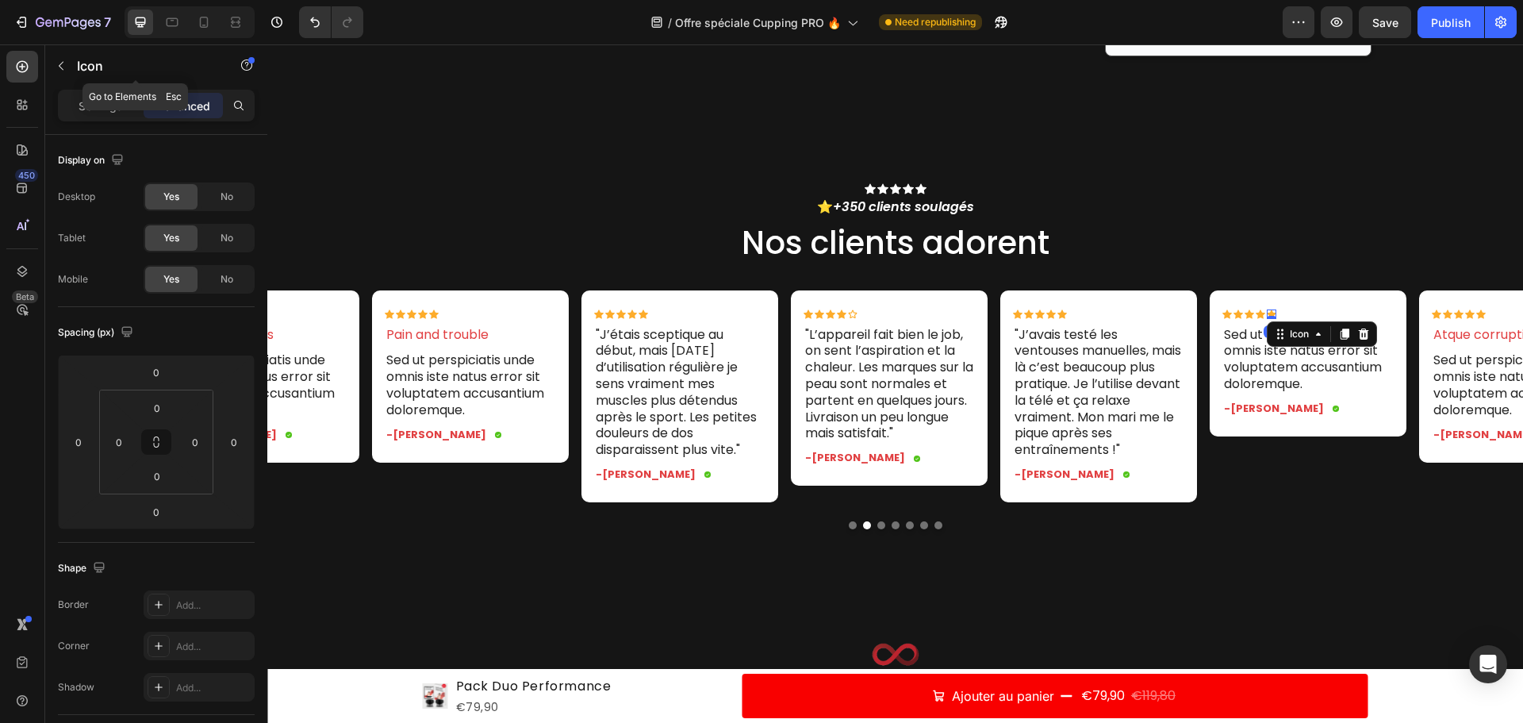
click at [109, 108] on p "Settings" at bounding box center [101, 106] width 44 height 17
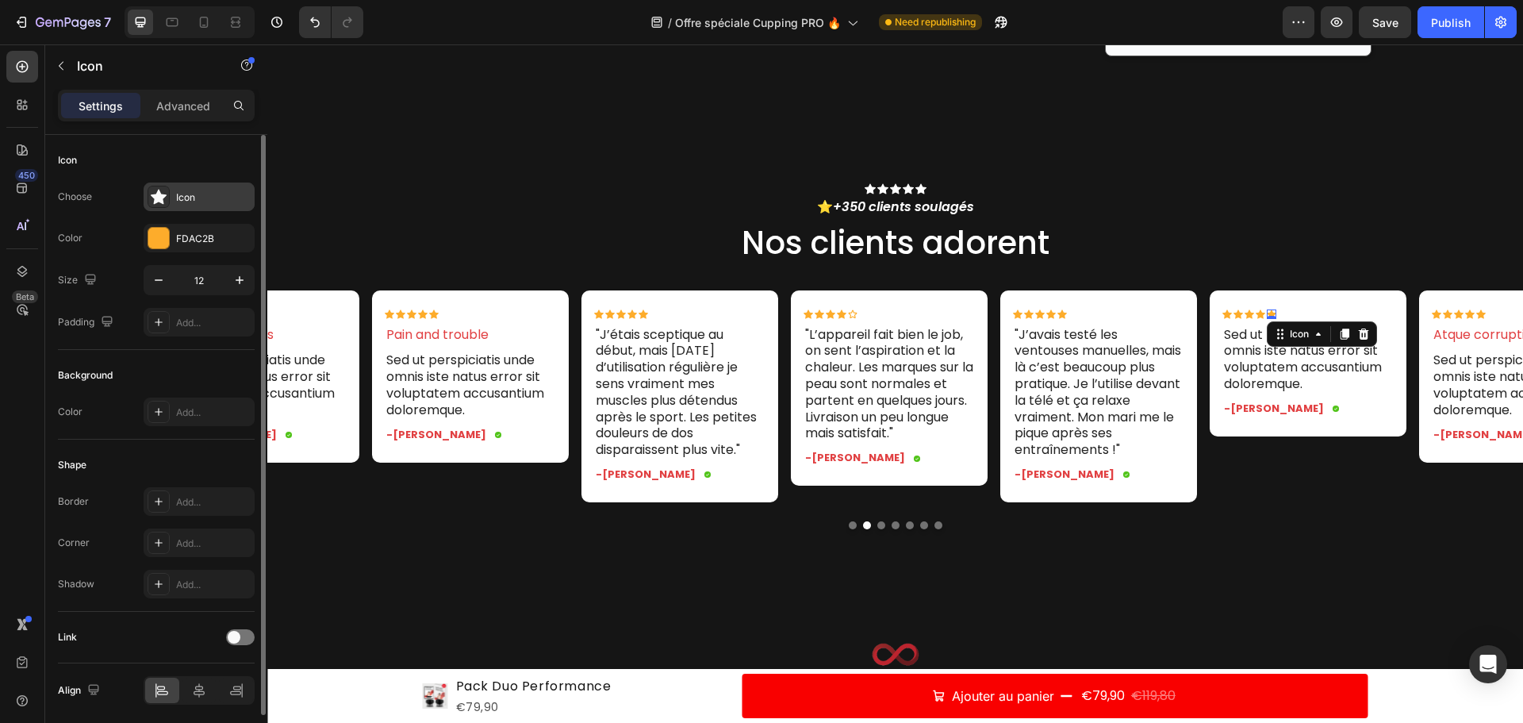
click at [191, 197] on div "Icon" at bounding box center [213, 197] width 75 height 14
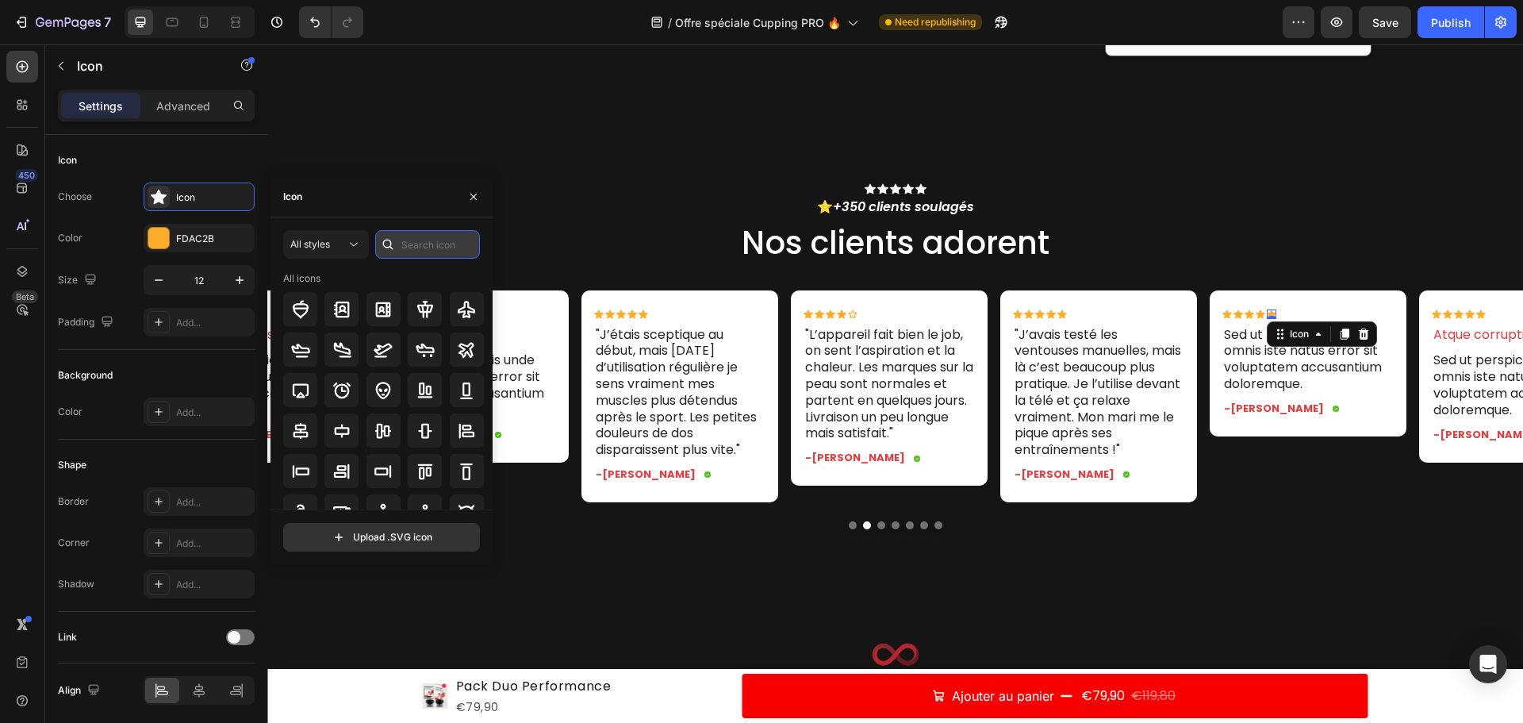
click at [413, 250] on input "text" at bounding box center [427, 244] width 105 height 29
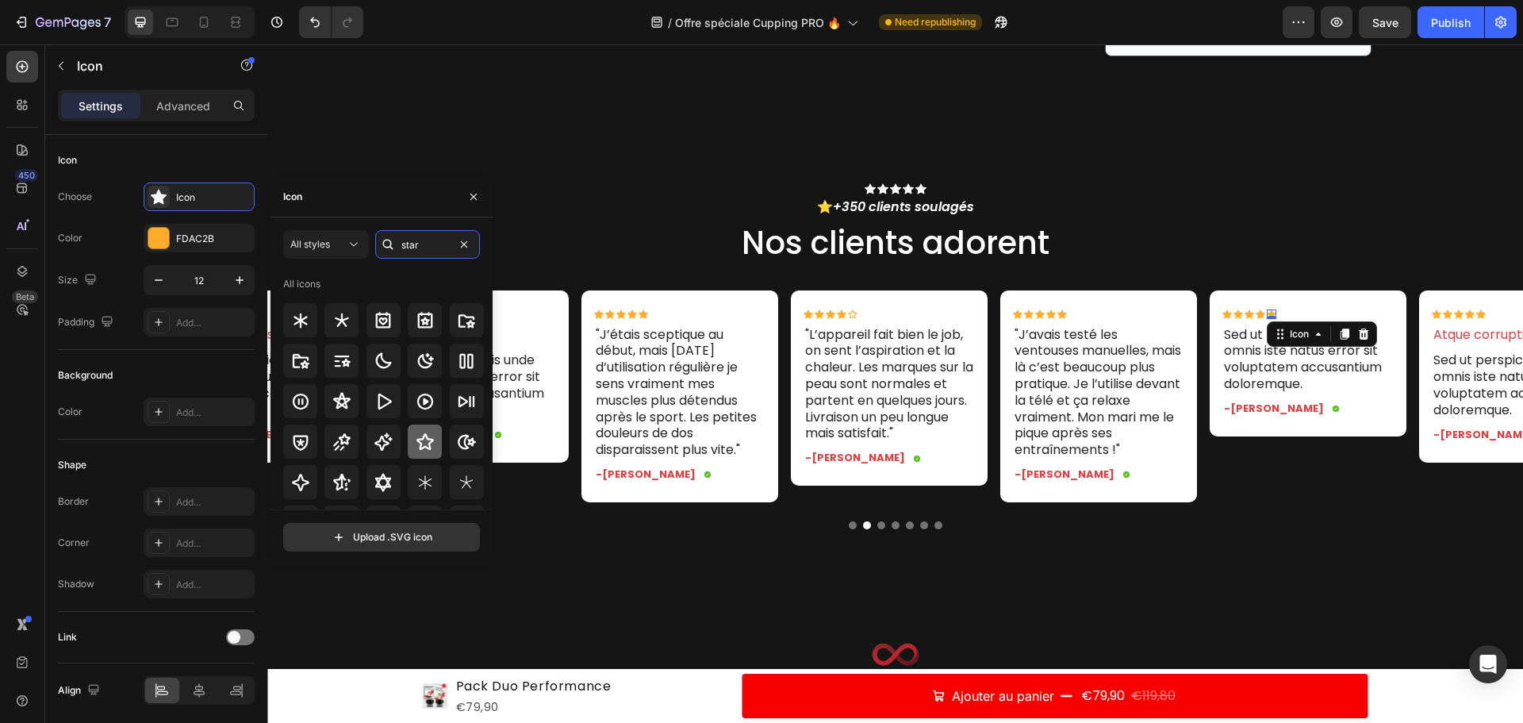
type input "star"
drag, startPoint x: 424, startPoint y: 442, endPoint x: 439, endPoint y: 441, distance: 15.1
click at [424, 441] on icon at bounding box center [425, 441] width 19 height 19
click at [1295, 369] on p "Sed ut perspiciatis unde omnis iste natus error sit voluptatem accusantium dolo…" at bounding box center [1308, 360] width 168 height 66
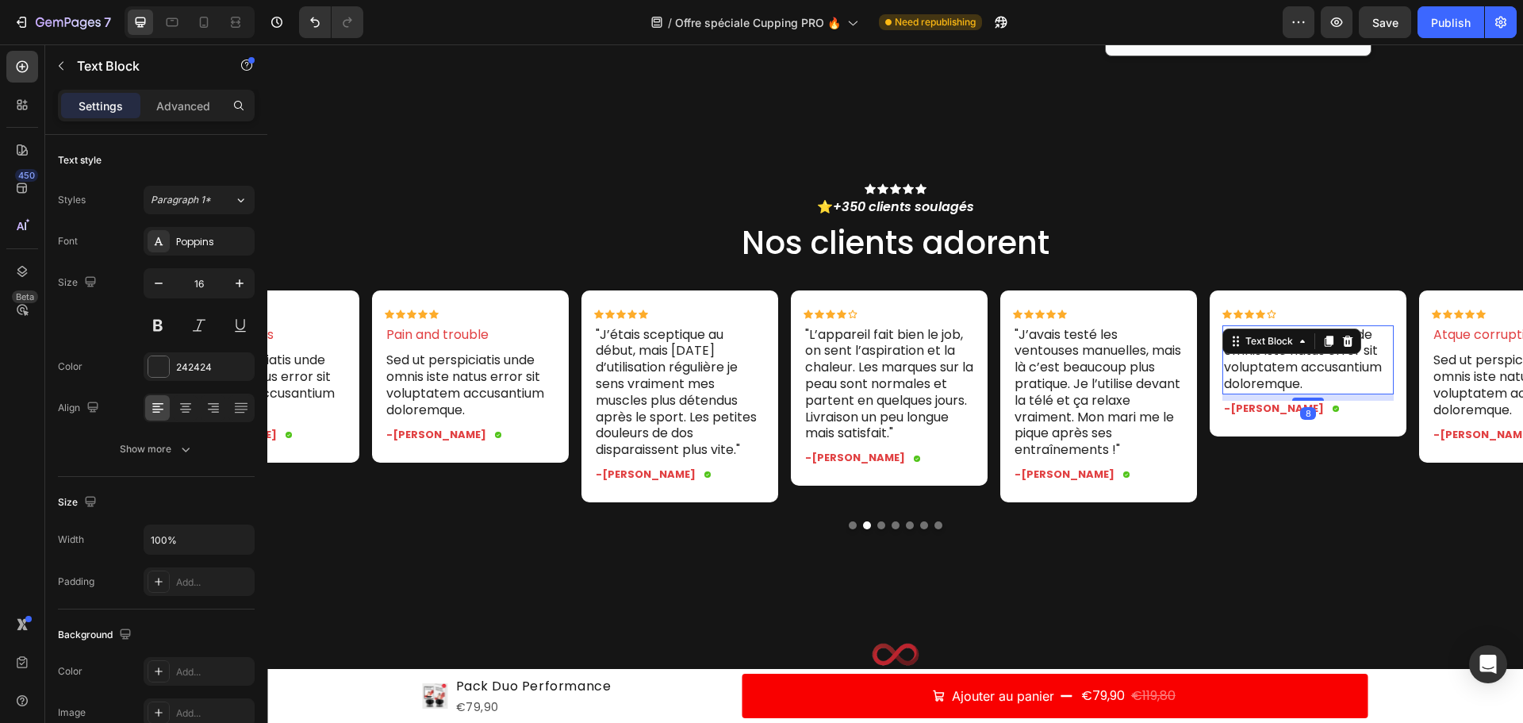
click at [1295, 369] on p "Sed ut perspiciatis unde omnis iste natus error sit voluptatem accusantium dolo…" at bounding box center [1308, 360] width 168 height 66
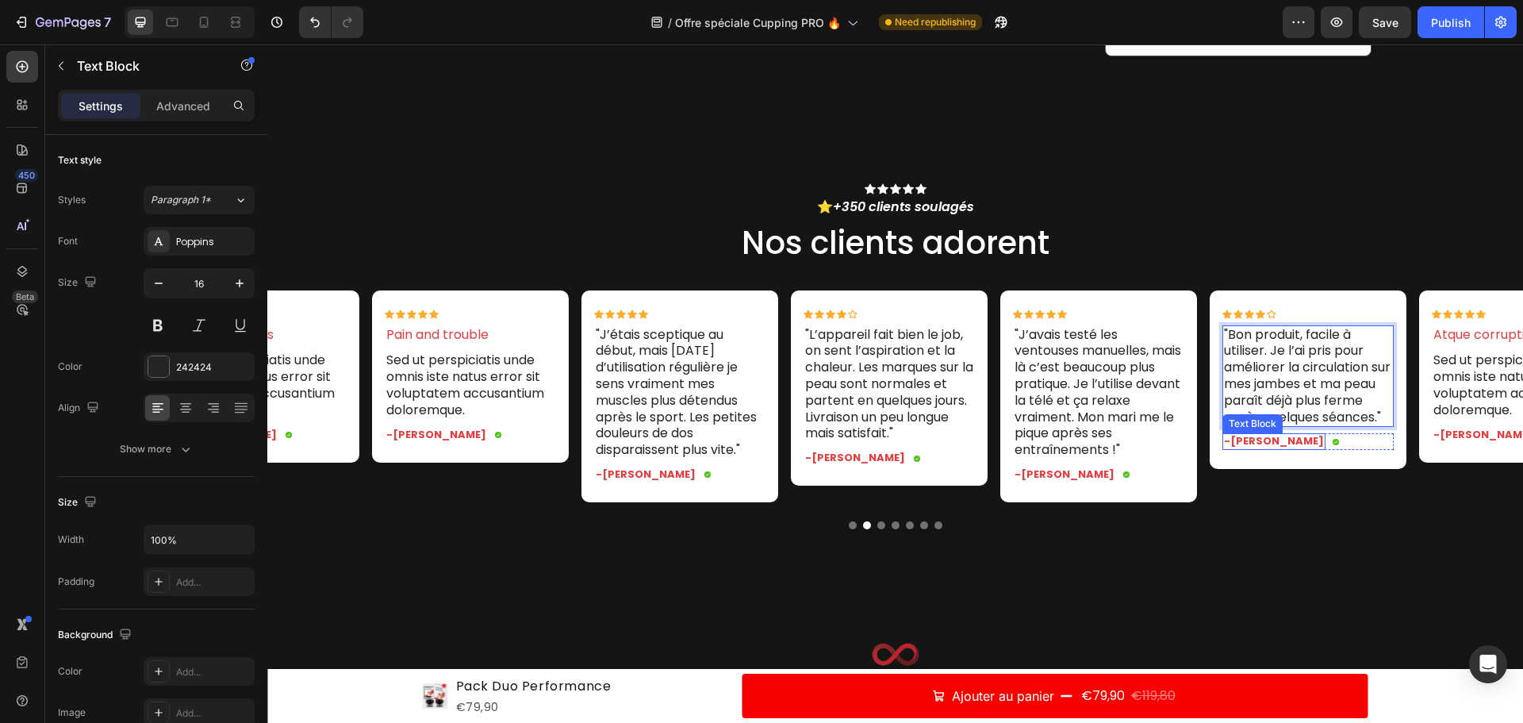
click at [1240, 448] on p "-Ken K." at bounding box center [1274, 441] width 100 height 13
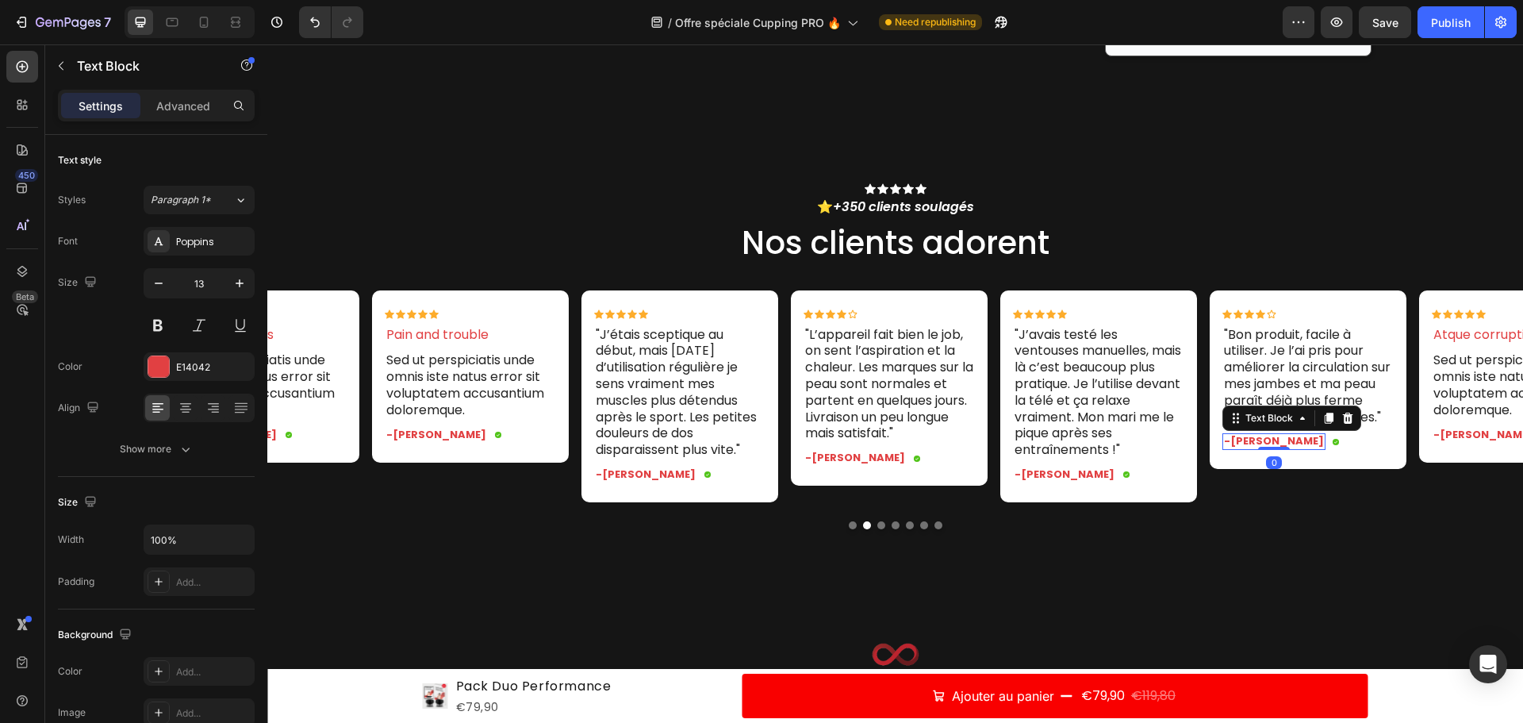
click at [1240, 448] on p "-Ken K." at bounding box center [1274, 441] width 100 height 13
click at [1246, 448] on p "-Isaelle K." at bounding box center [1274, 441] width 100 height 13
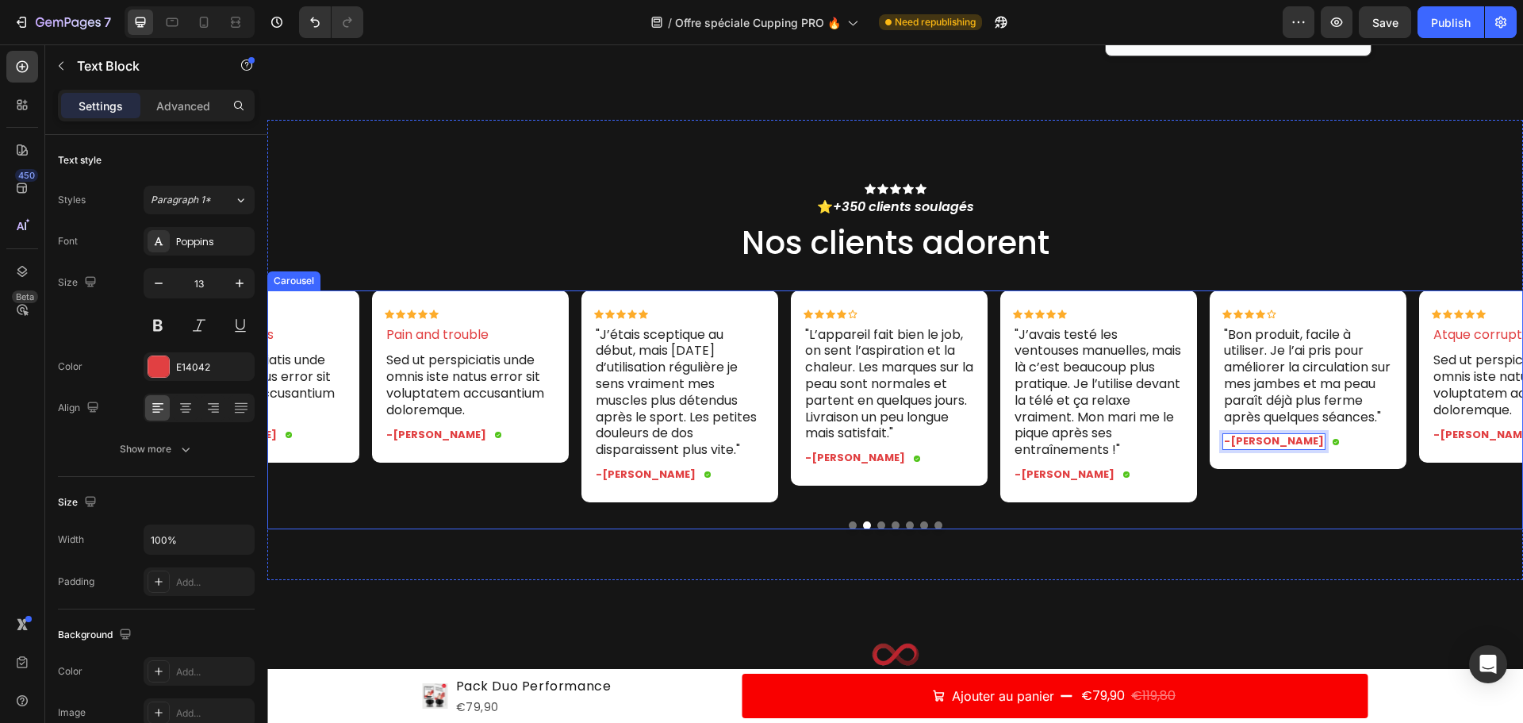
click at [1385, 529] on div "Icon Icon Icon Icon Icon Icon List Omnis voluptas Text Block Sed ut perspiciati…" at bounding box center [895, 409] width 1256 height 239
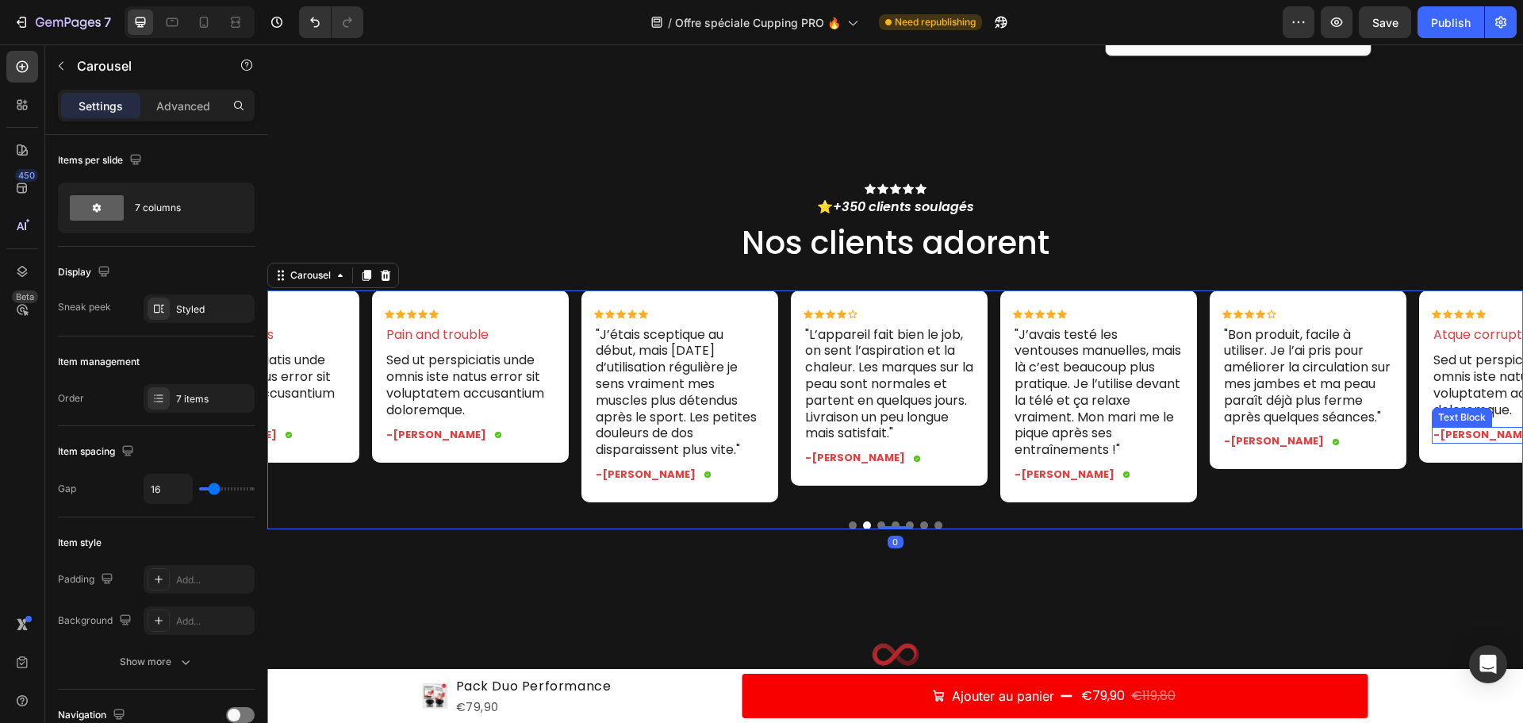
click at [1449, 410] on div "Text Block" at bounding box center [1462, 417] width 54 height 14
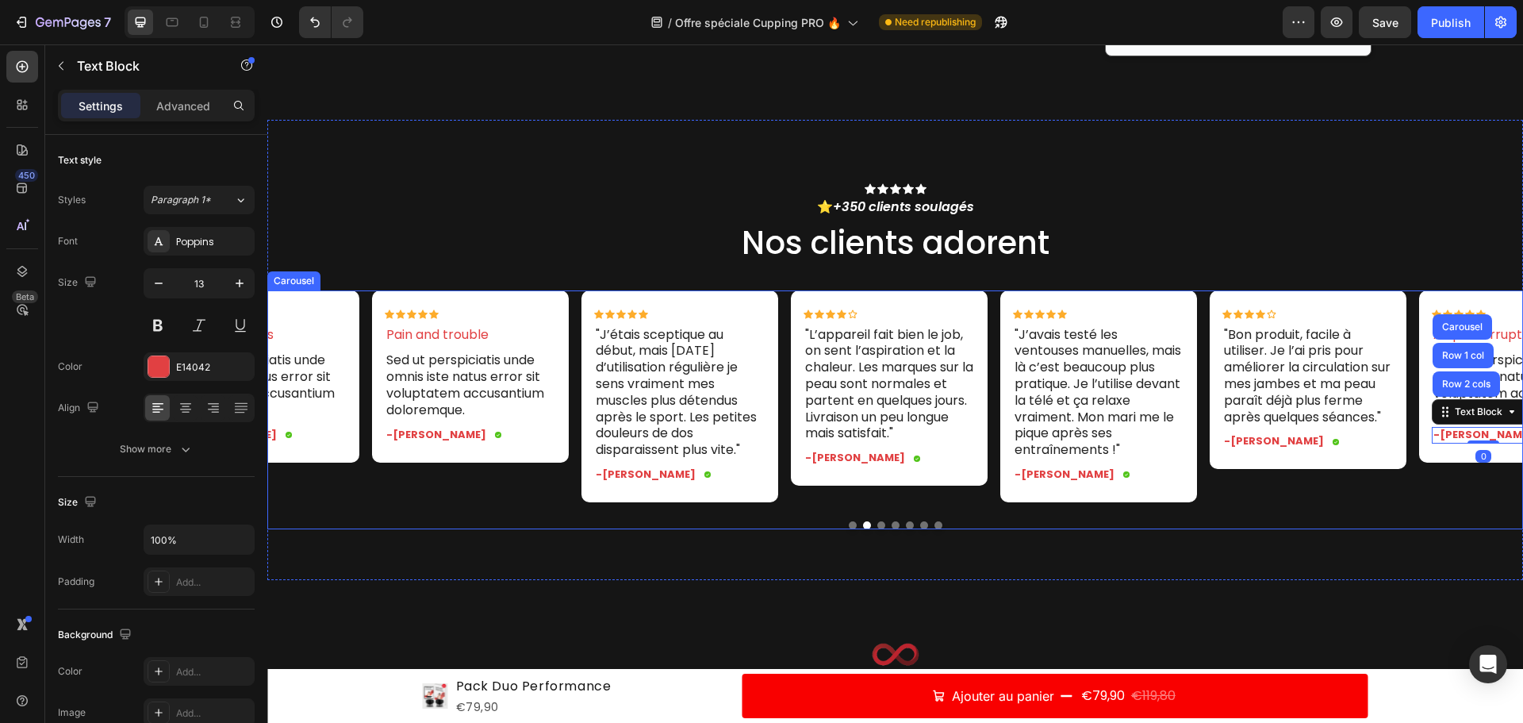
click at [877, 529] on button "Dot" at bounding box center [881, 525] width 8 height 8
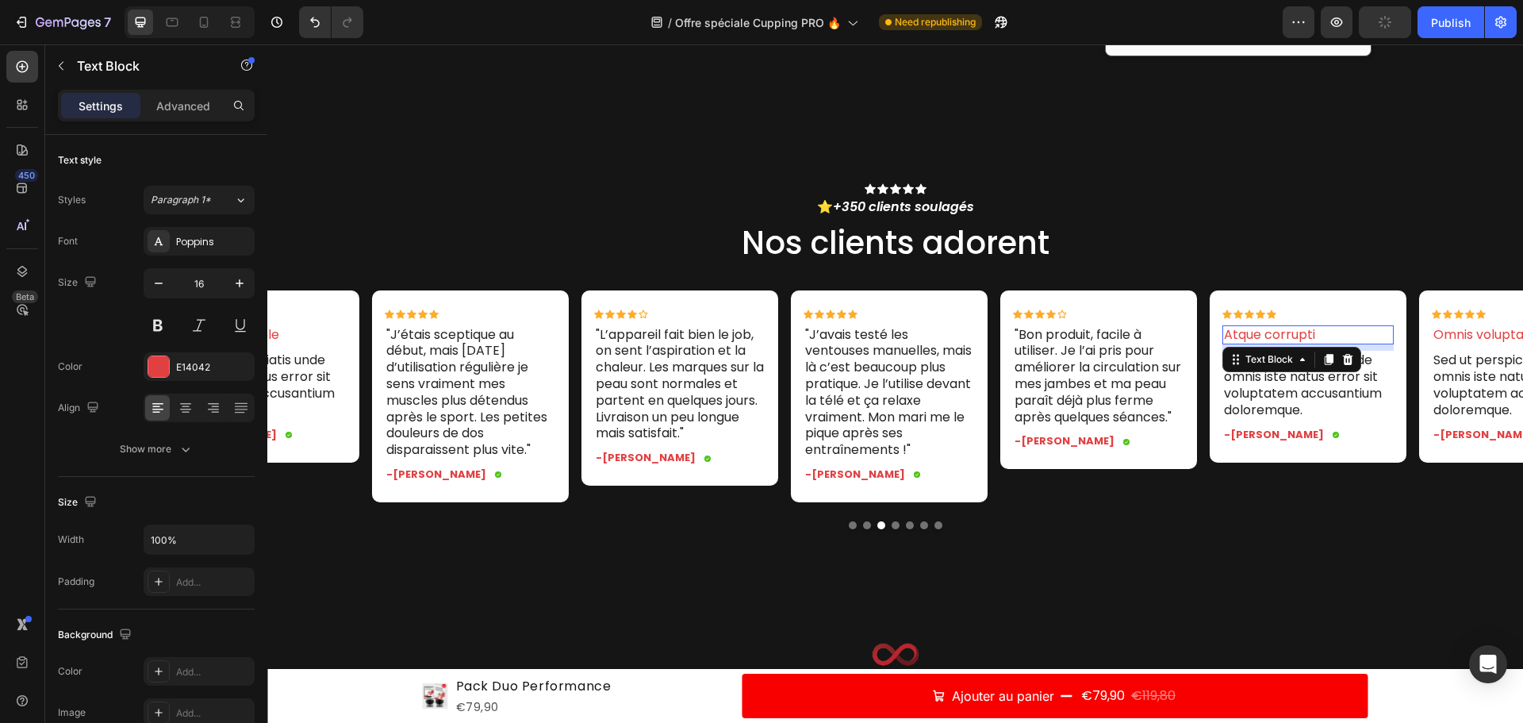
click at [1287, 337] on p "Atque corrupti" at bounding box center [1308, 335] width 168 height 17
click at [1342, 359] on icon at bounding box center [1348, 359] width 13 height 13
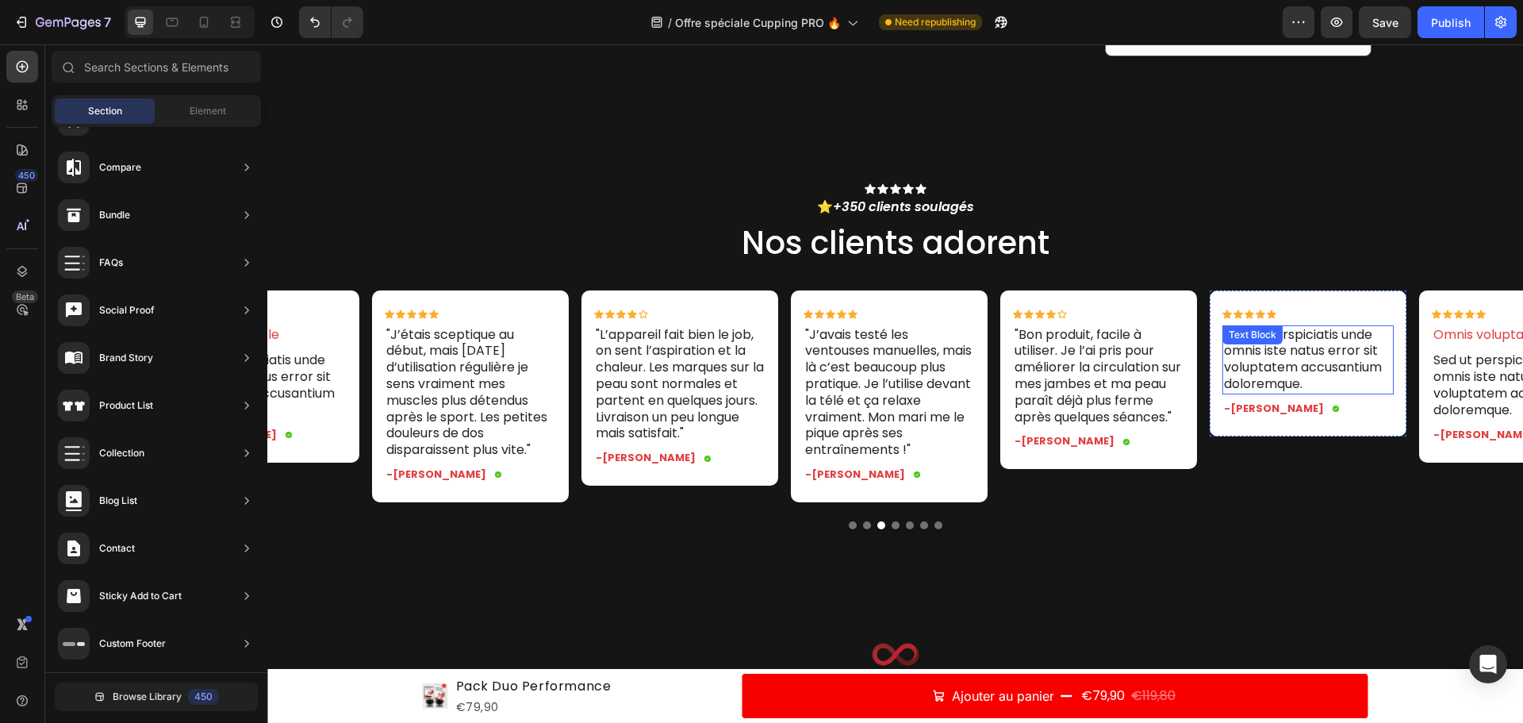
click at [1275, 360] on p "Sed ut perspiciatis unde omnis iste natus error sit voluptatem accusantium dolo…" at bounding box center [1308, 360] width 168 height 66
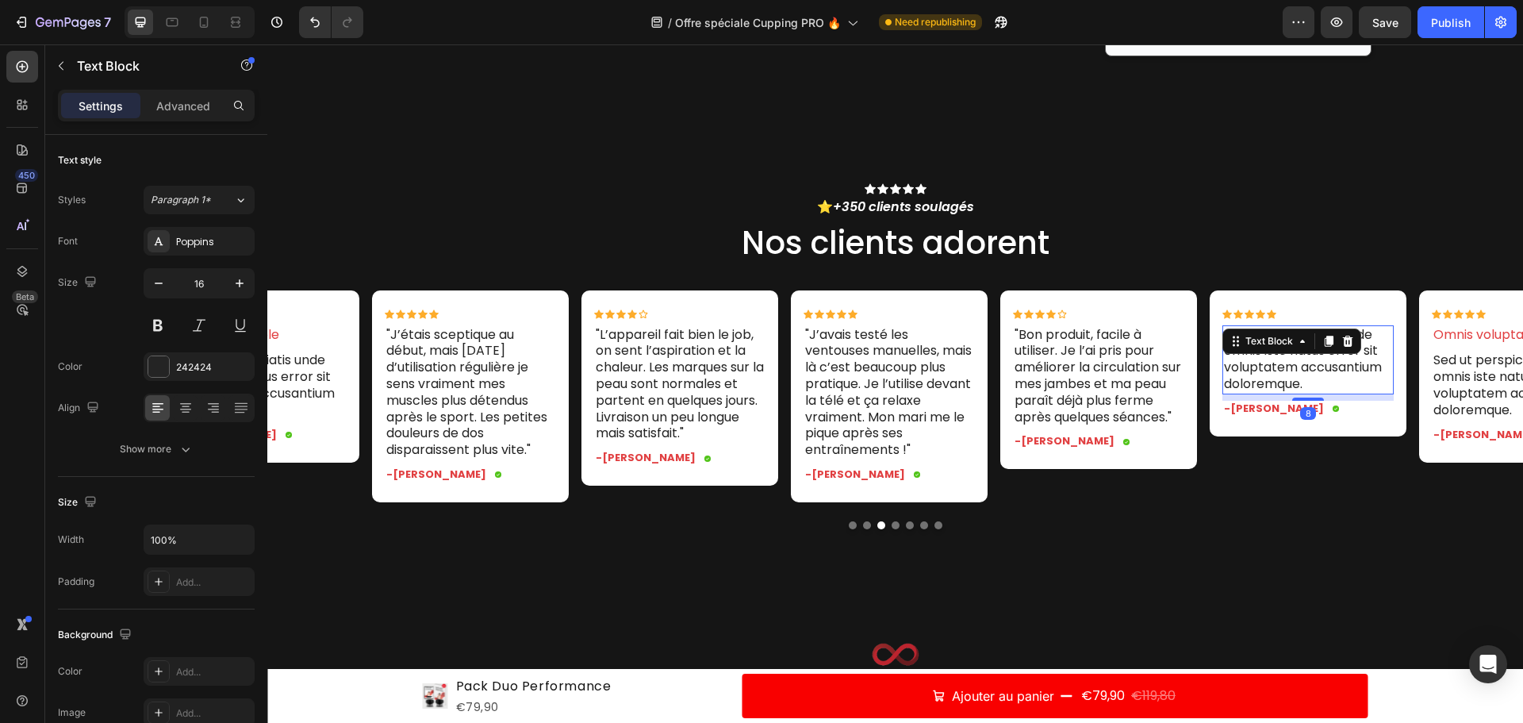
click at [1294, 360] on p "Sed ut perspiciatis unde omnis iste natus error sit voluptatem accusantium dolo…" at bounding box center [1308, 360] width 168 height 66
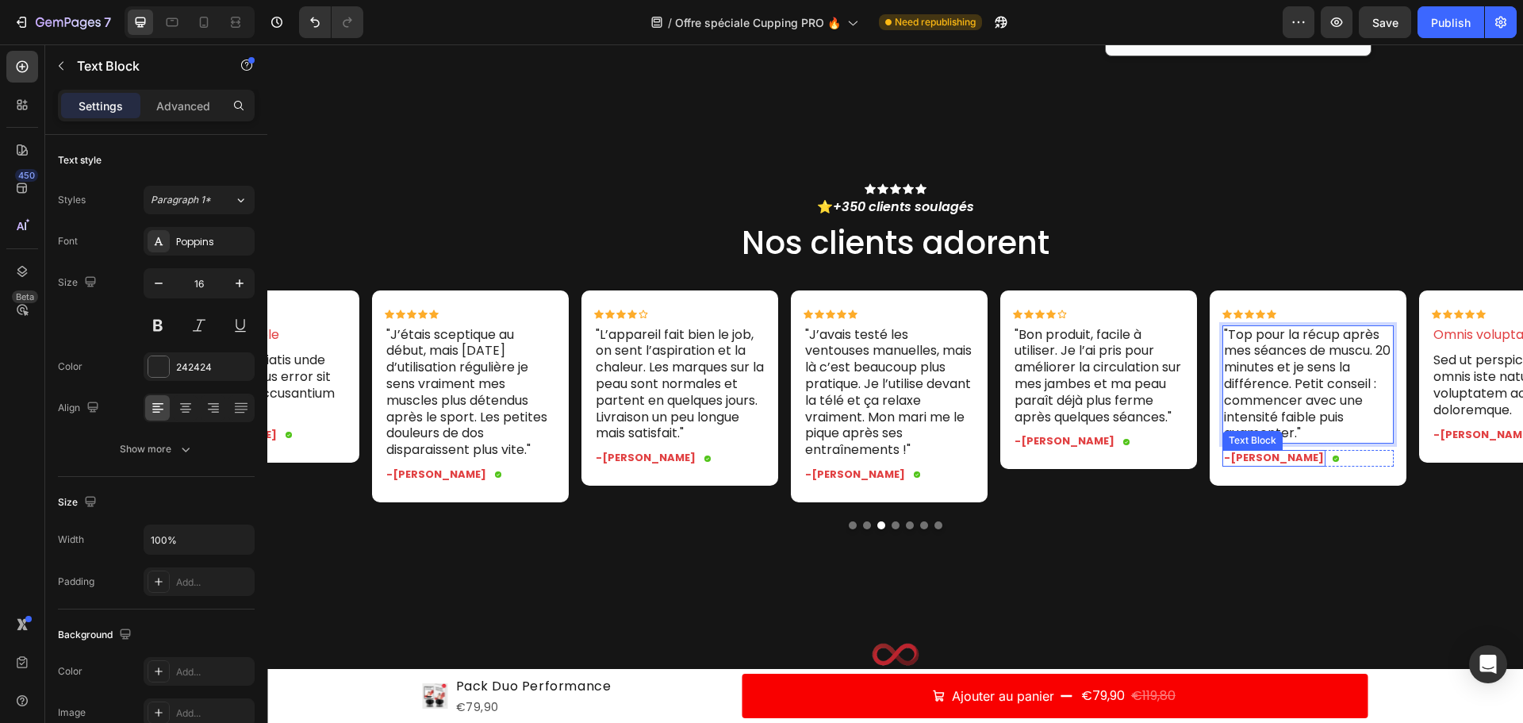
click at [1242, 457] on p "-Dick S." at bounding box center [1274, 457] width 100 height 13
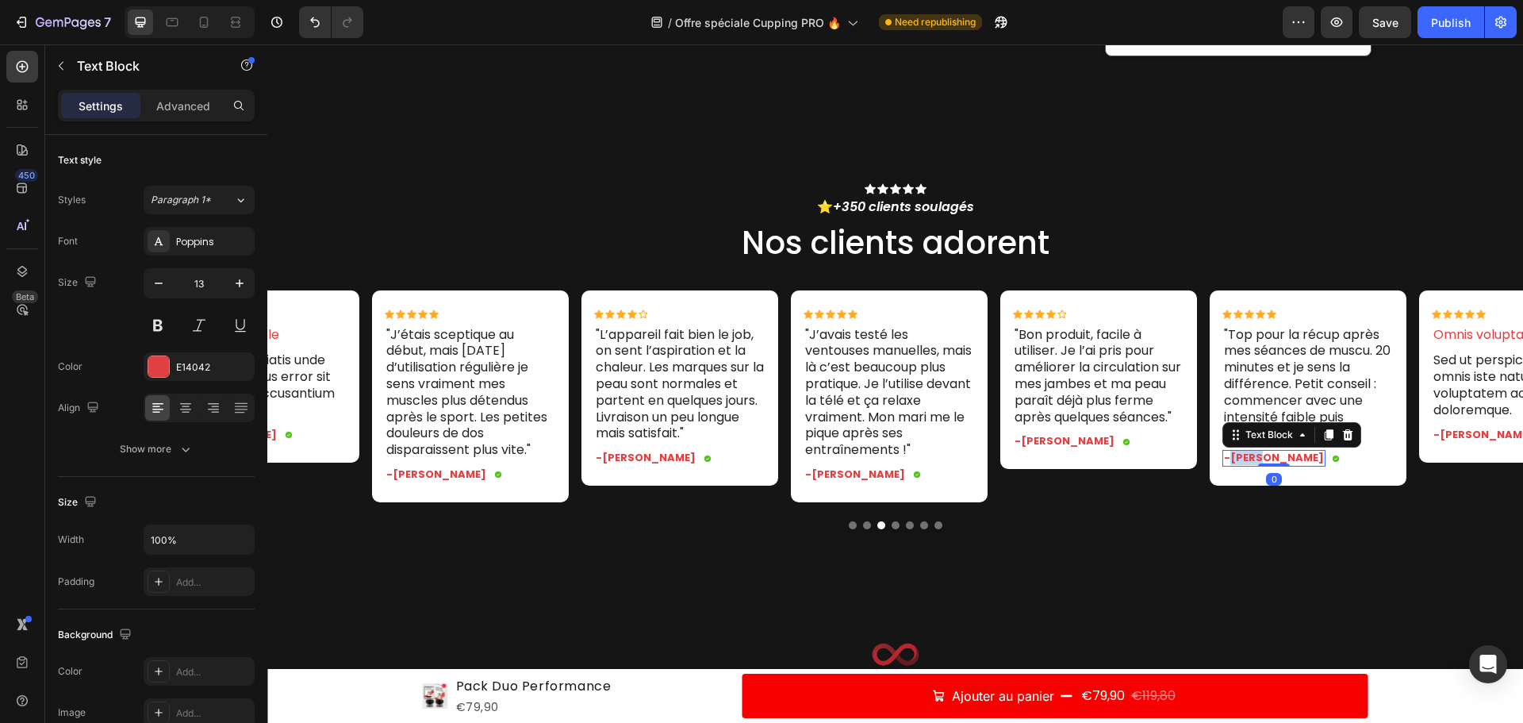
click at [1242, 457] on p "-Dick S." at bounding box center [1274, 457] width 100 height 13
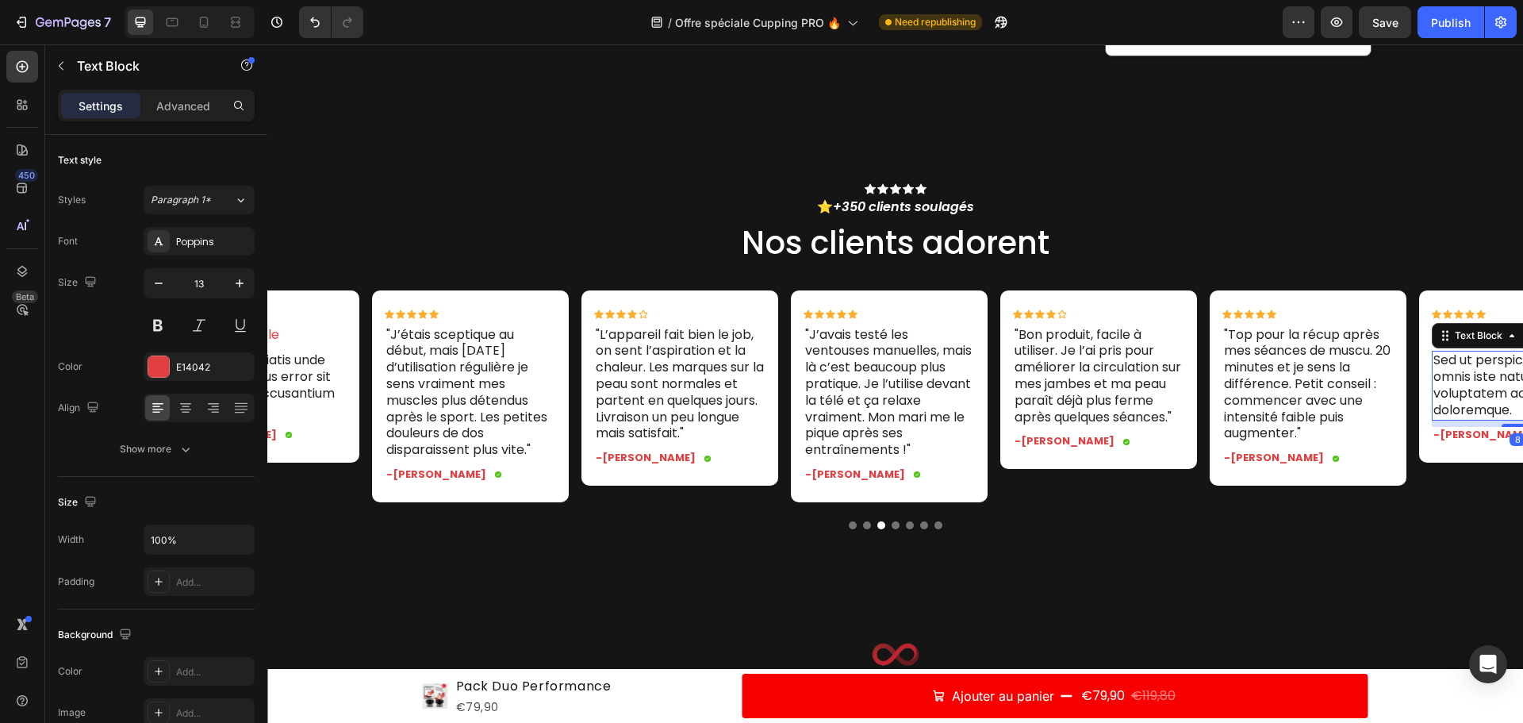
drag, startPoint x: 1459, startPoint y: 367, endPoint x: 1360, endPoint y: 390, distance: 101.8
click at [1458, 367] on p "Sed ut perspiciatis unde omnis iste natus error sit voluptatem accusantium dolo…" at bounding box center [1518, 385] width 168 height 66
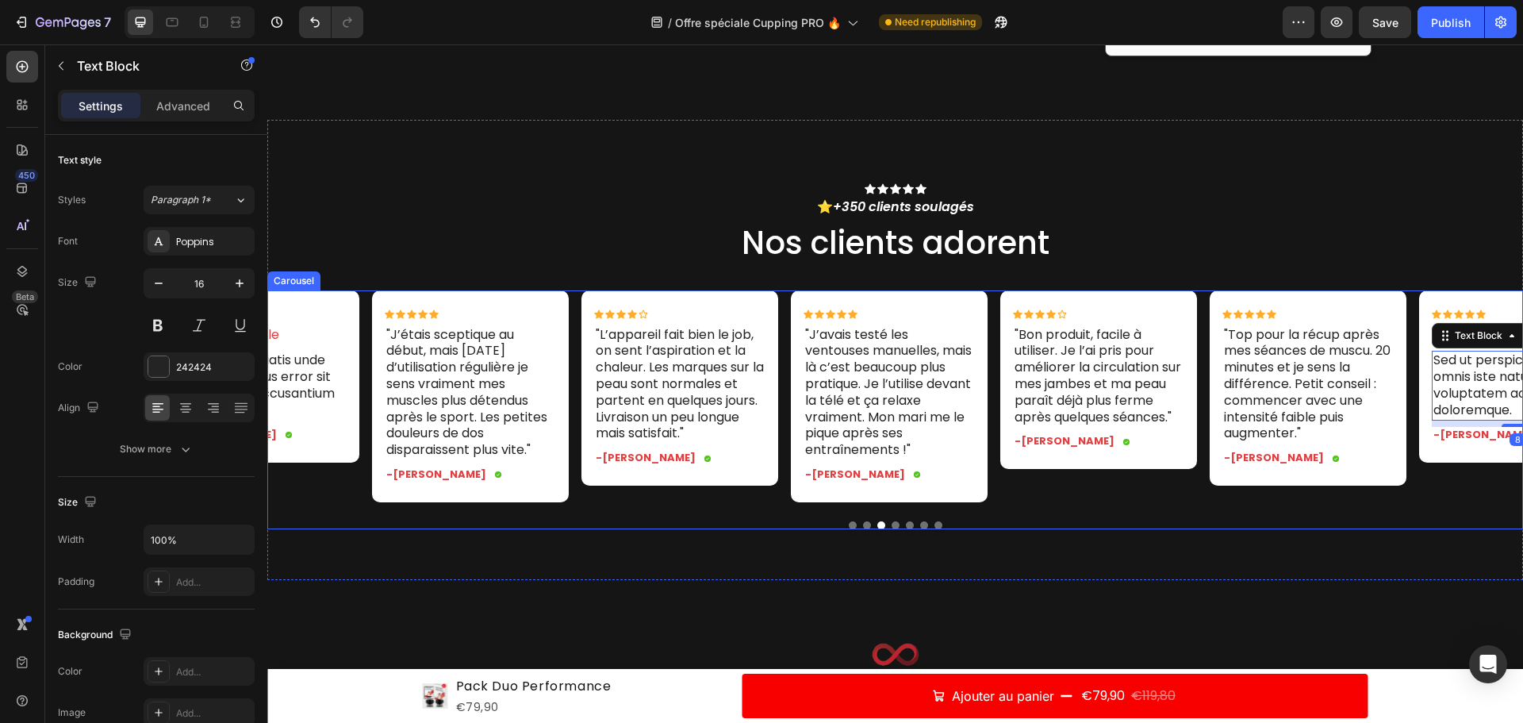
click at [892, 529] on button "Dot" at bounding box center [896, 525] width 8 height 8
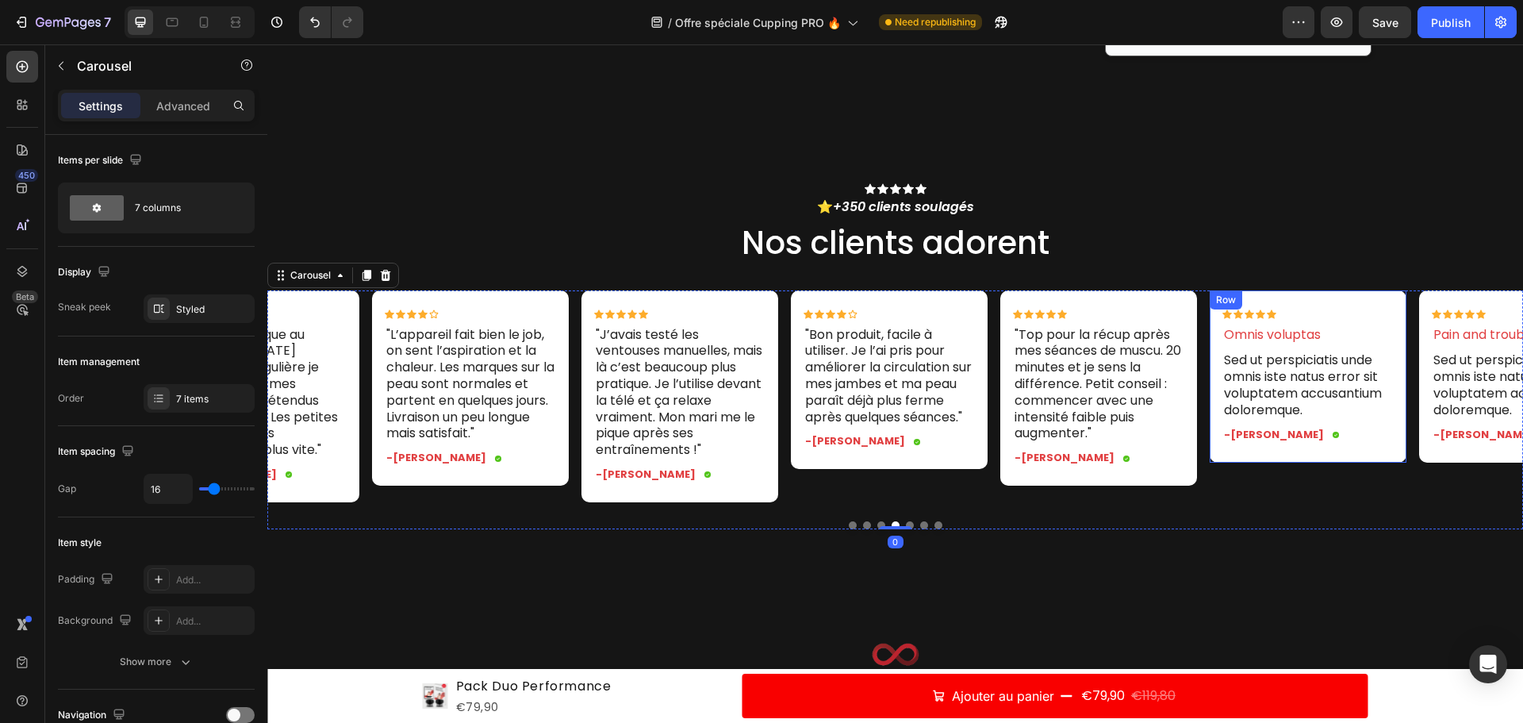
click at [1295, 370] on p "Sed ut perspiciatis unde omnis iste natus error sit voluptatem accusantium dolo…" at bounding box center [1308, 385] width 168 height 66
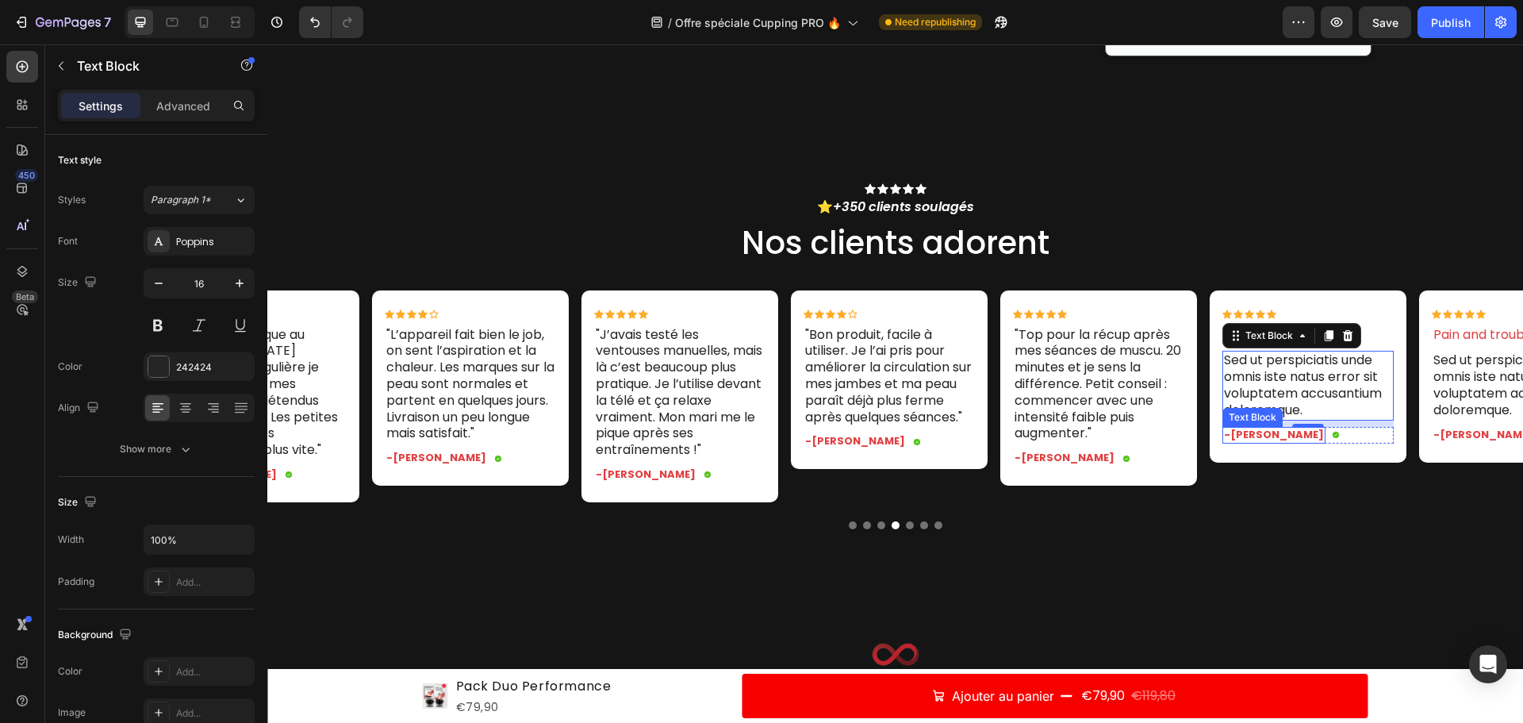
click at [1272, 399] on p "Sed ut perspiciatis unde omnis iste natus error sit voluptatem accusantium dolo…" at bounding box center [1308, 385] width 168 height 66
click at [1274, 397] on p "Sed ut perspiciatis unde omnis iste natus error sit voluptatem accusantium dolo…" at bounding box center [1308, 385] width 168 height 66
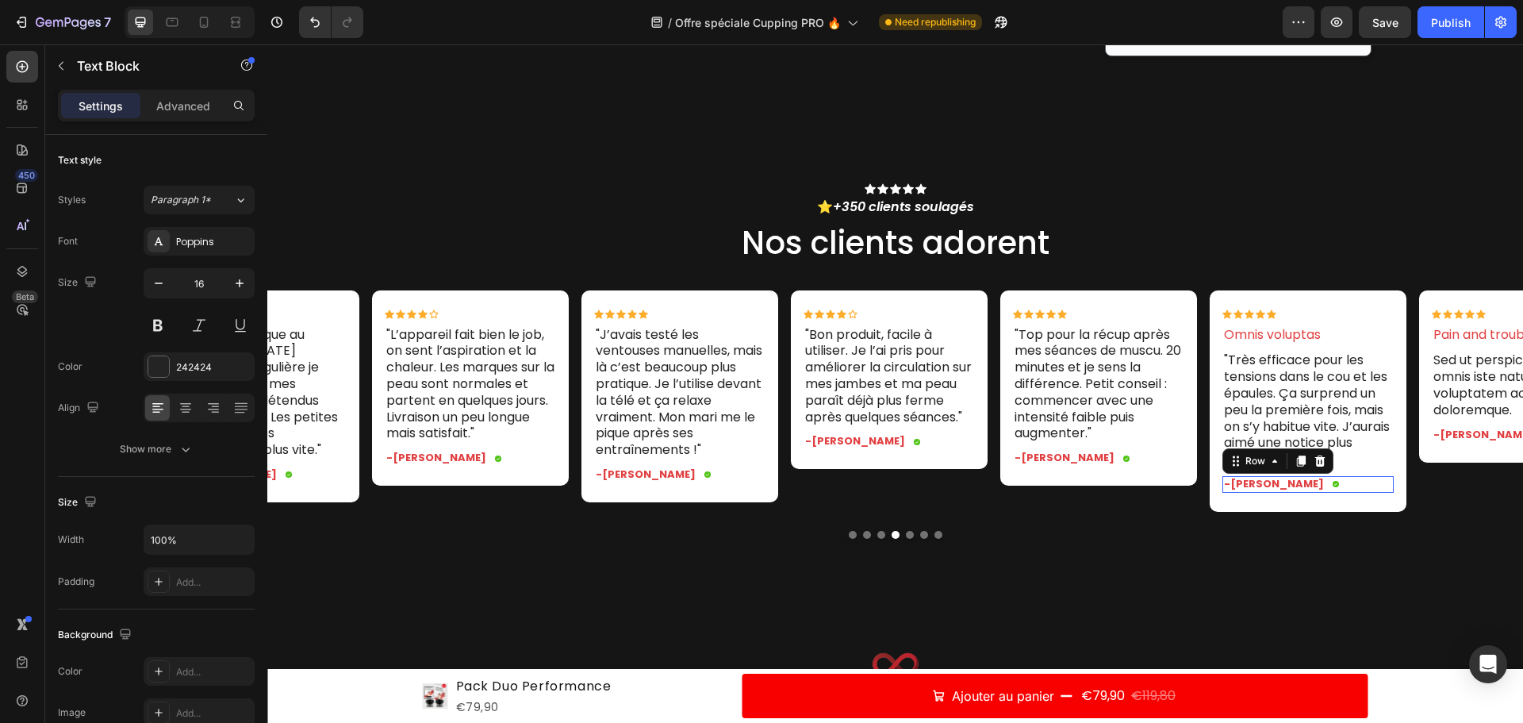
click at [1353, 488] on div "-Maria K. Text Block Icon Row 0" at bounding box center [1308, 484] width 171 height 17
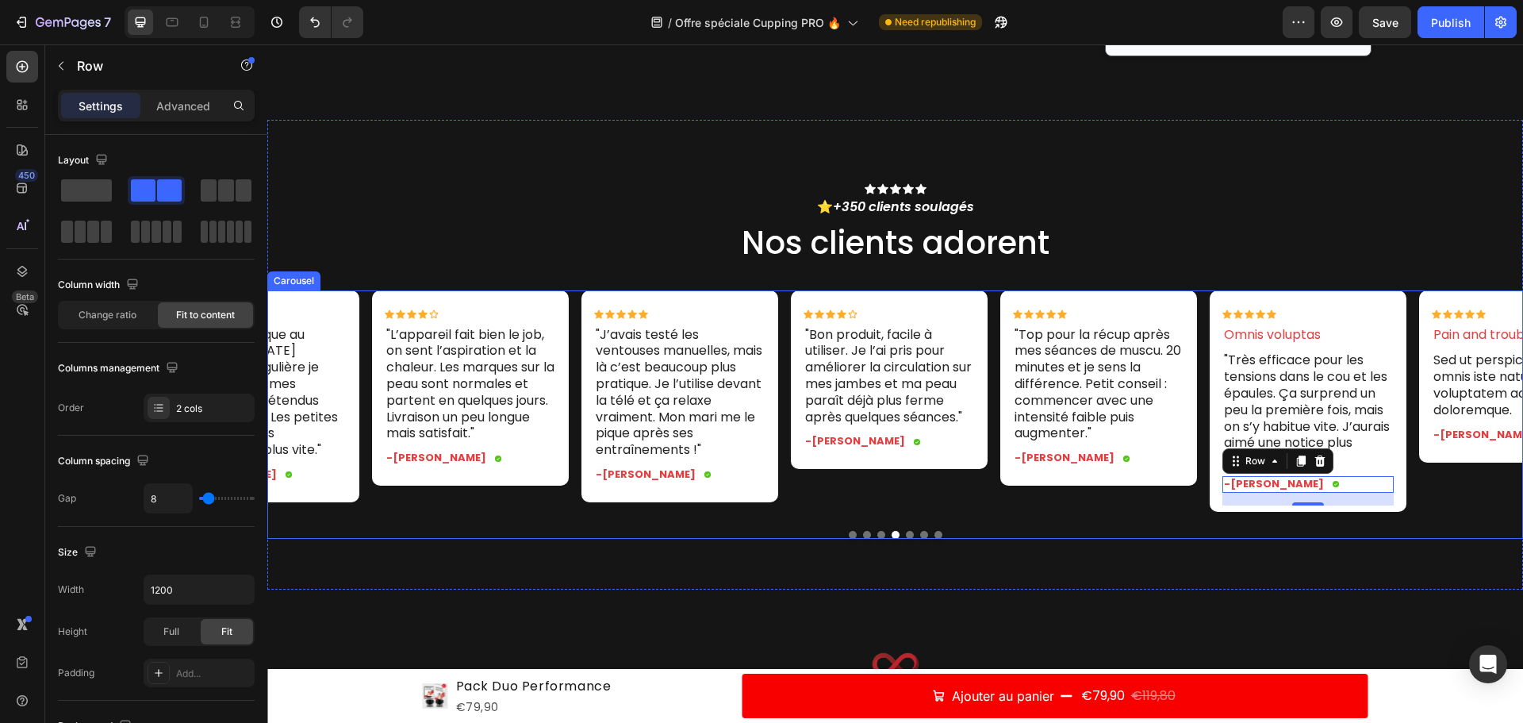
click at [1404, 512] on div "Icon Icon Icon Icon Icon Icon List Omnis voluptas Text Block "Très efficace pou…" at bounding box center [1308, 400] width 197 height 221
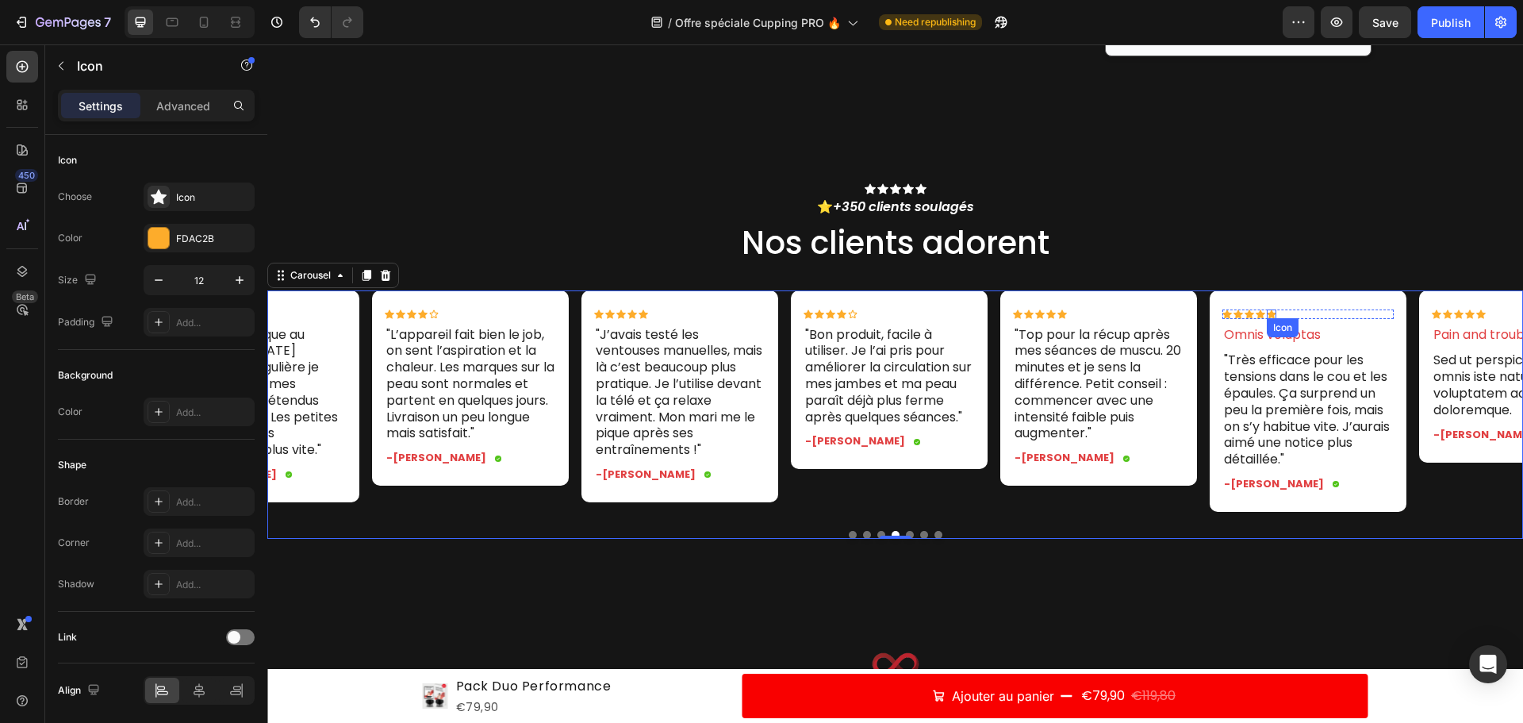
click at [1272, 316] on div "Icon" at bounding box center [1272, 314] width 10 height 10
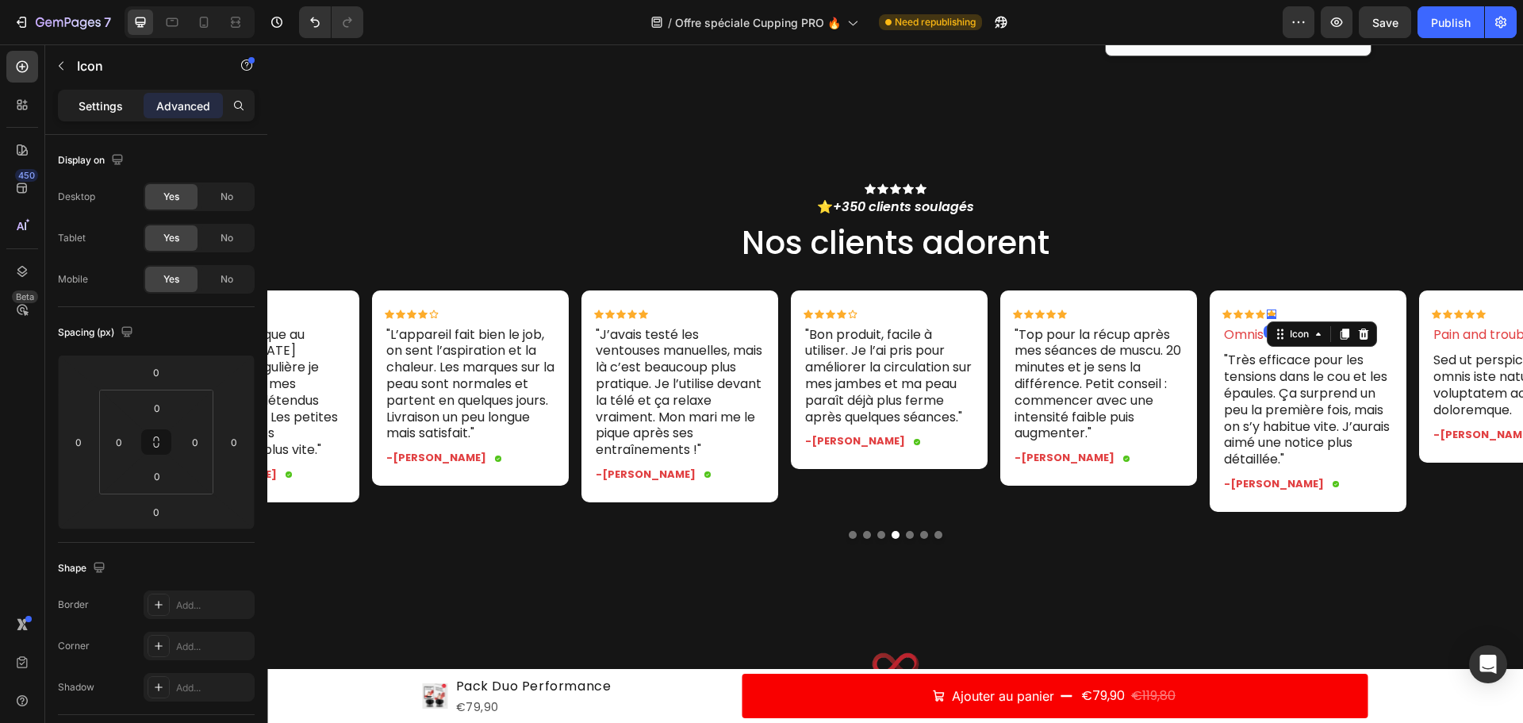
click at [102, 98] on p "Settings" at bounding box center [101, 106] width 44 height 17
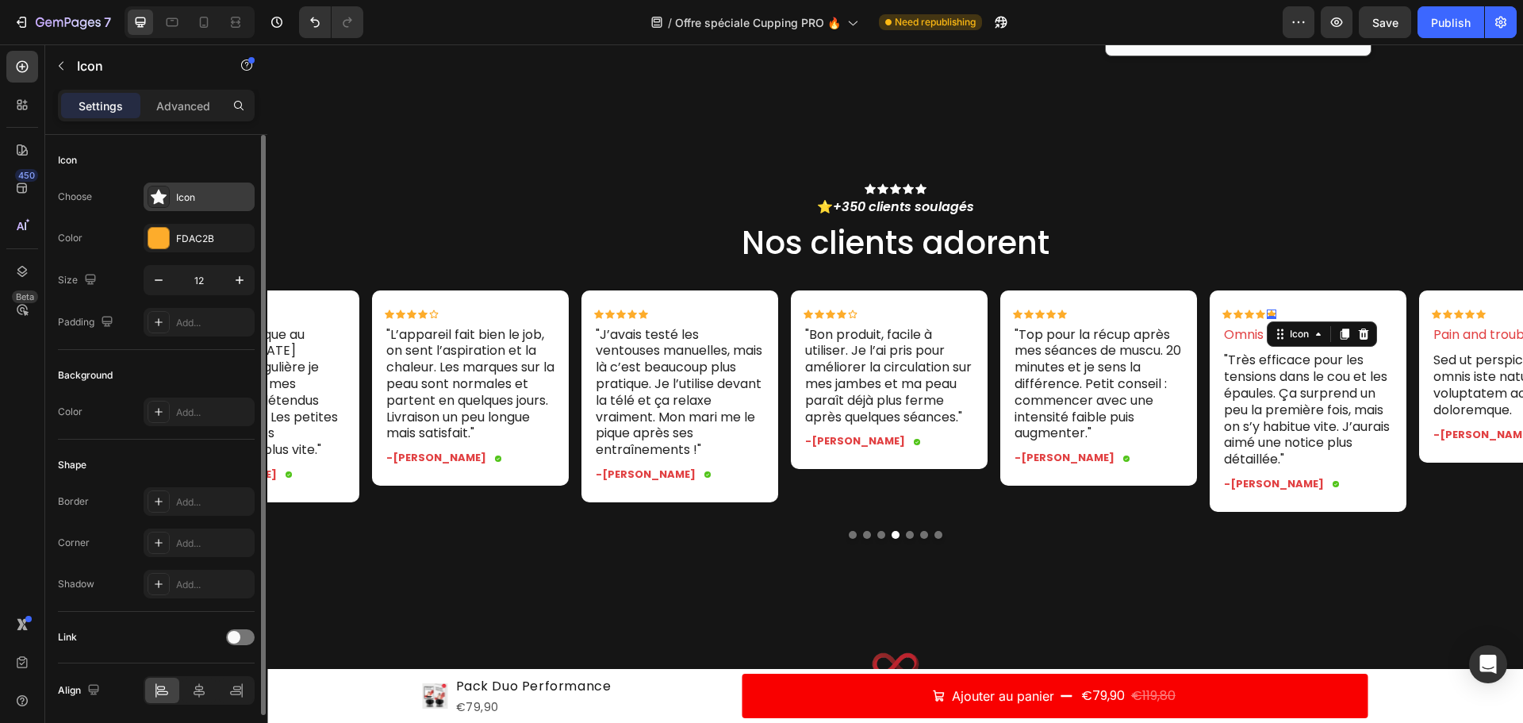
click at [179, 203] on div "Icon" at bounding box center [213, 197] width 75 height 14
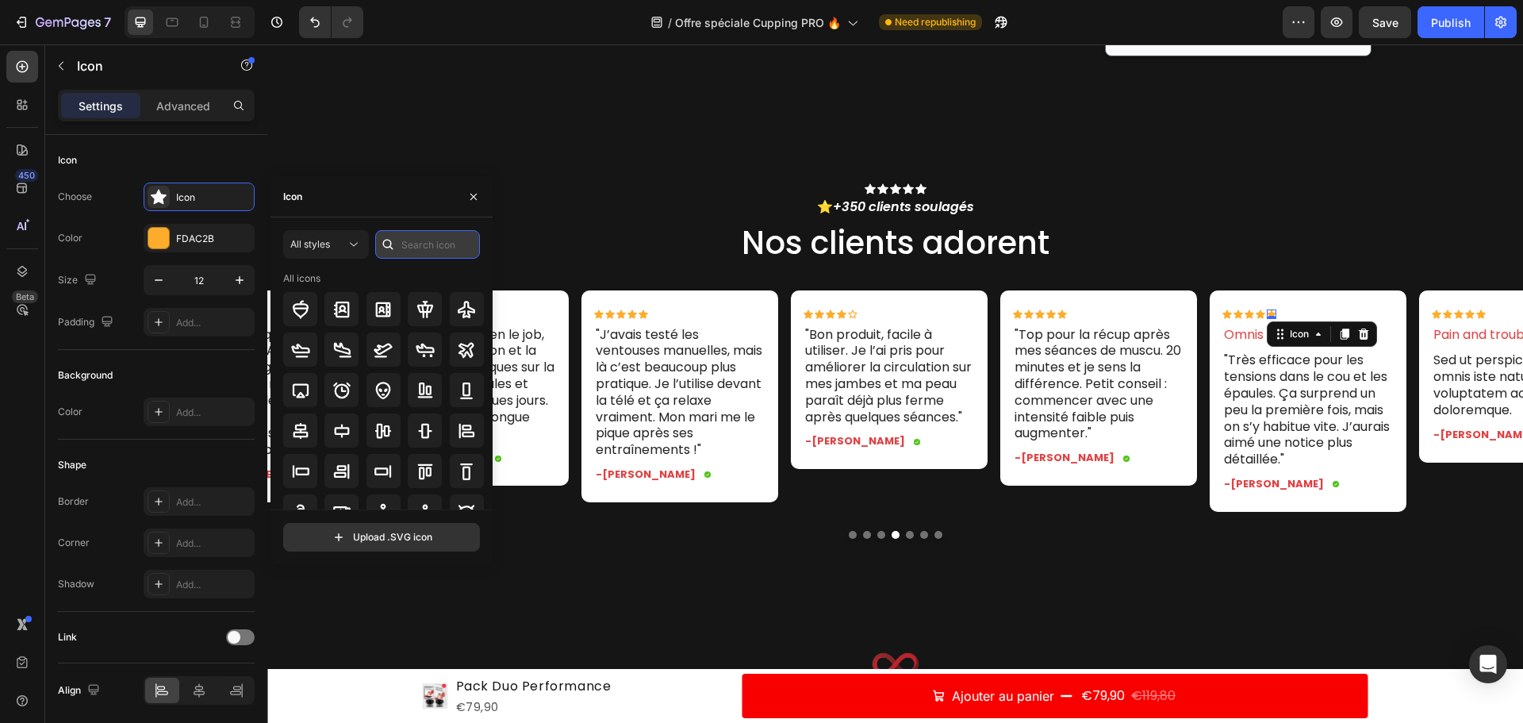
click at [424, 244] on input "text" at bounding box center [427, 244] width 105 height 29
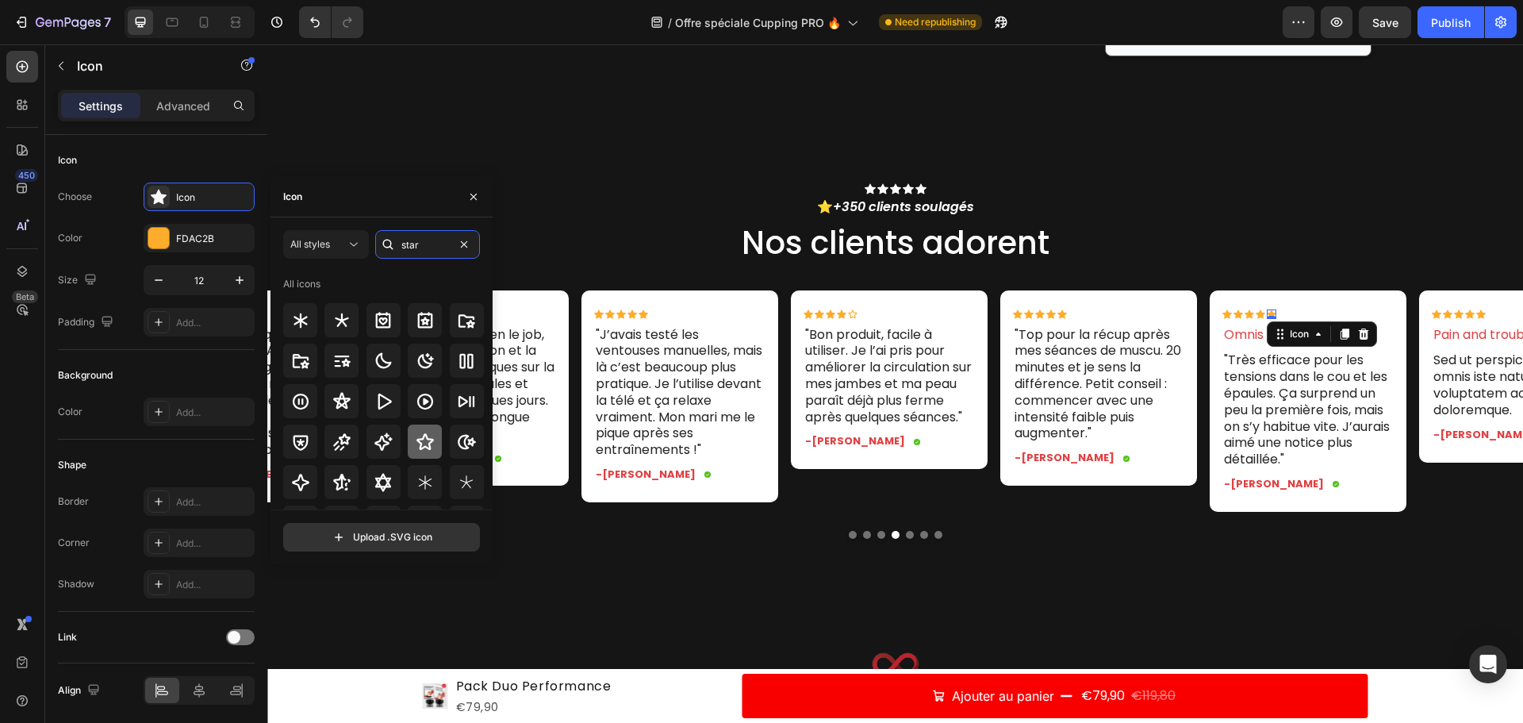
type input "star"
click at [429, 442] on icon at bounding box center [425, 441] width 19 height 19
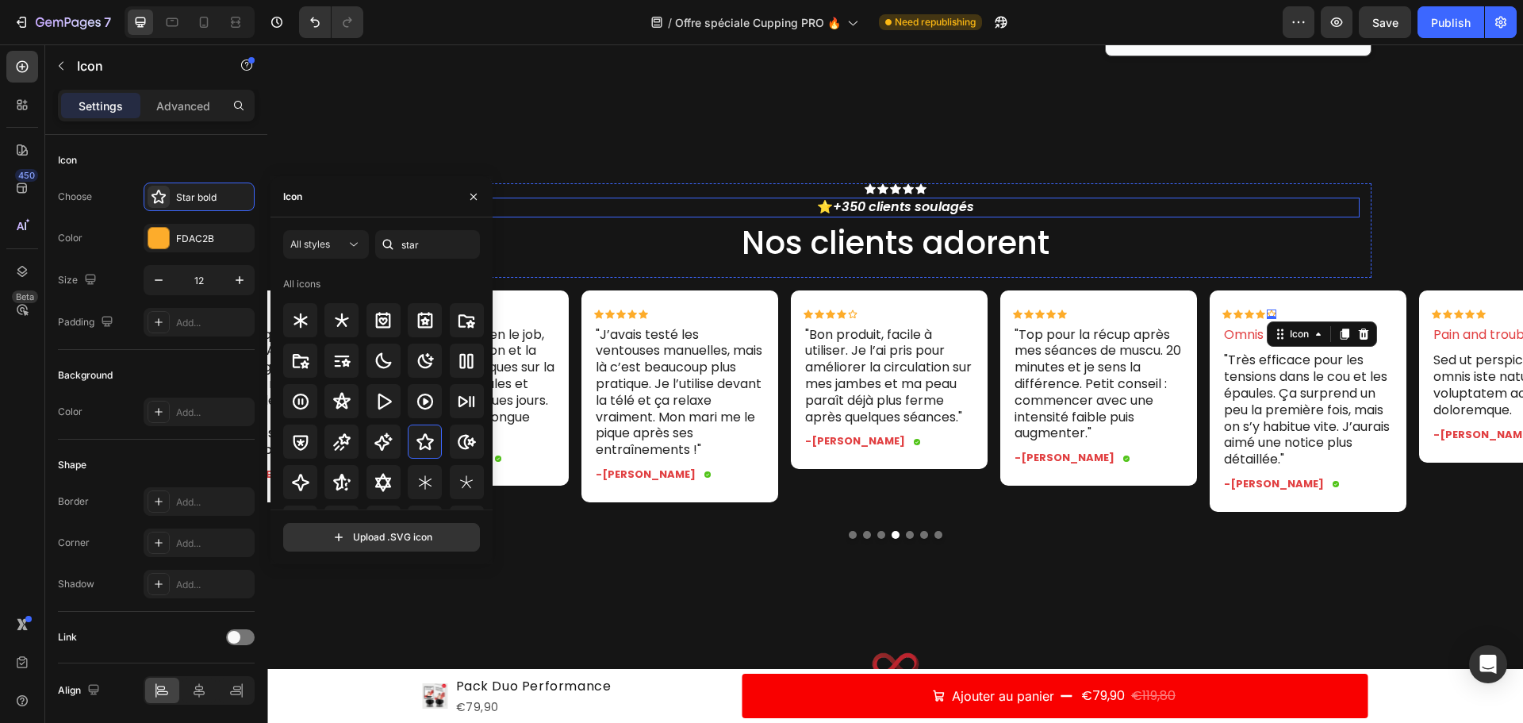
click at [1244, 199] on div "Icon Icon Icon Icon Icon Icon List ⭐ +350 clients soulagés Text Block Nos clien…" at bounding box center [896, 230] width 928 height 94
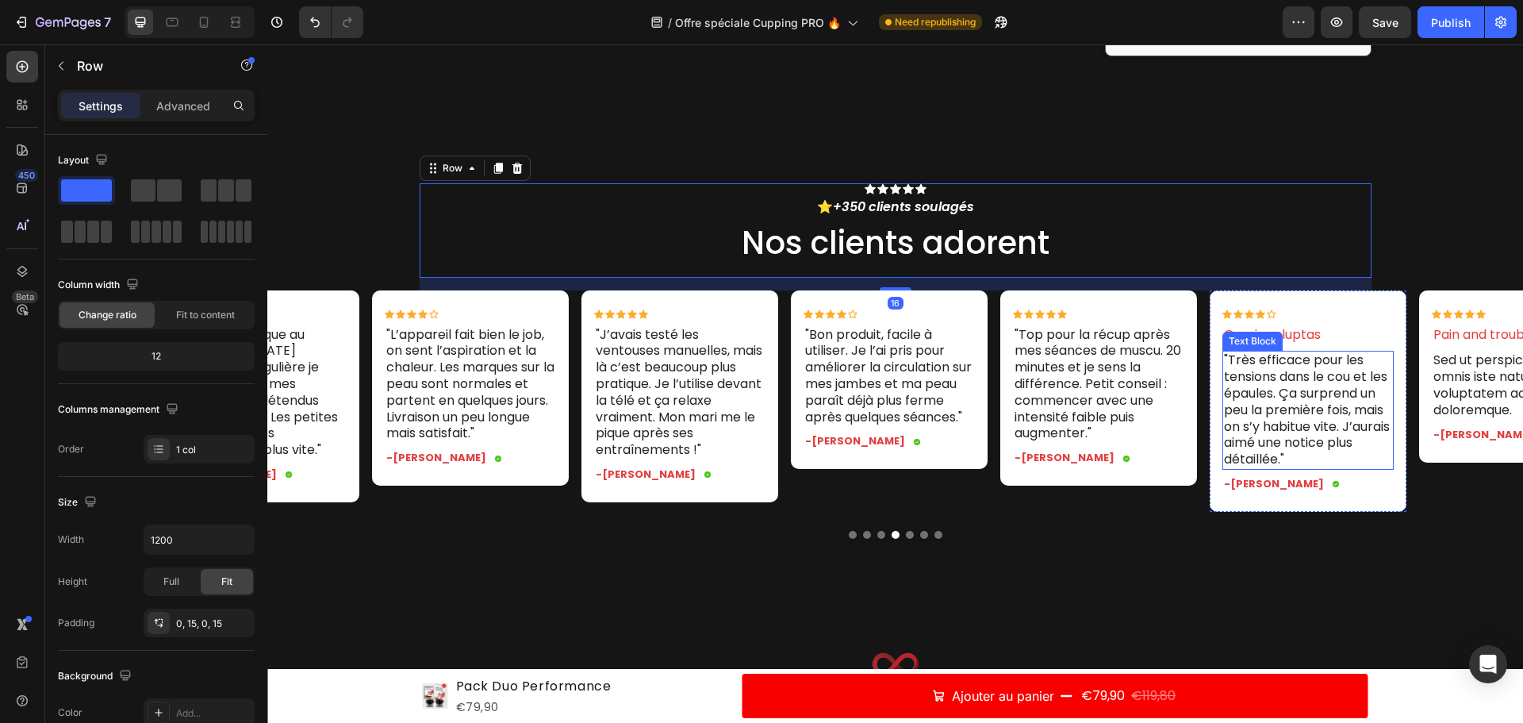
click at [1292, 333] on p "Omnis voluptas" at bounding box center [1308, 335] width 168 height 17
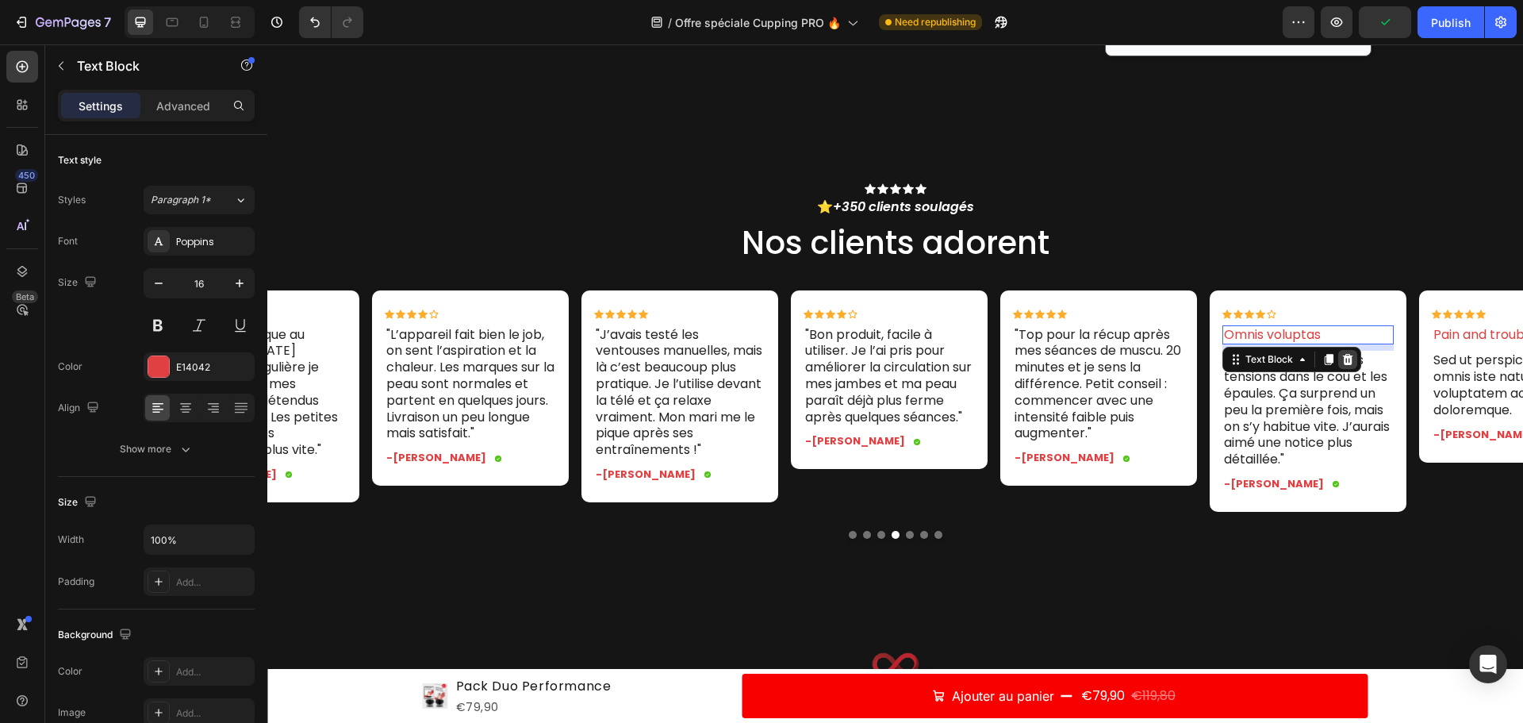
click at [1352, 363] on icon at bounding box center [1348, 359] width 13 height 13
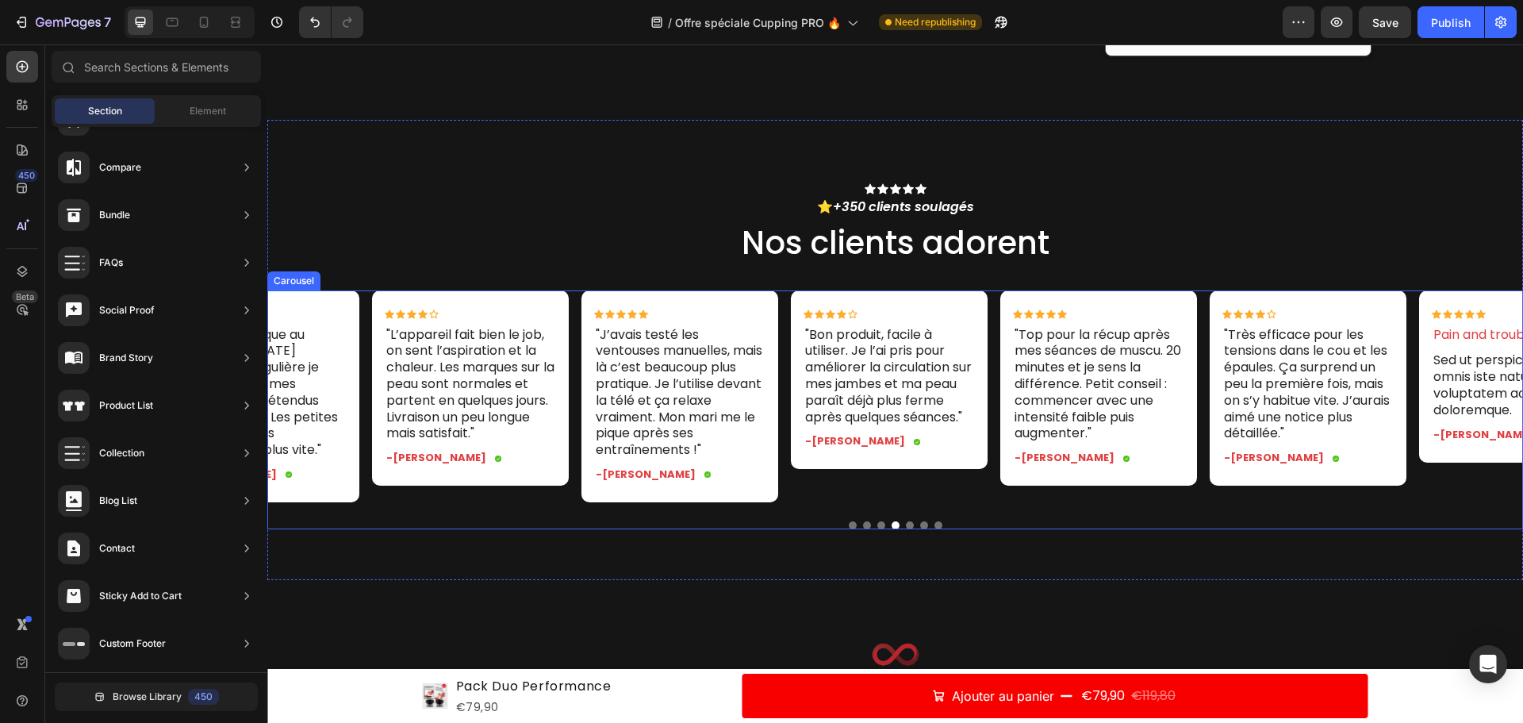
click at [899, 529] on div "Icon Icon Icon Icon Icon Icon List "Très efficace pour les tensions dans le cou…" at bounding box center [895, 409] width 1256 height 239
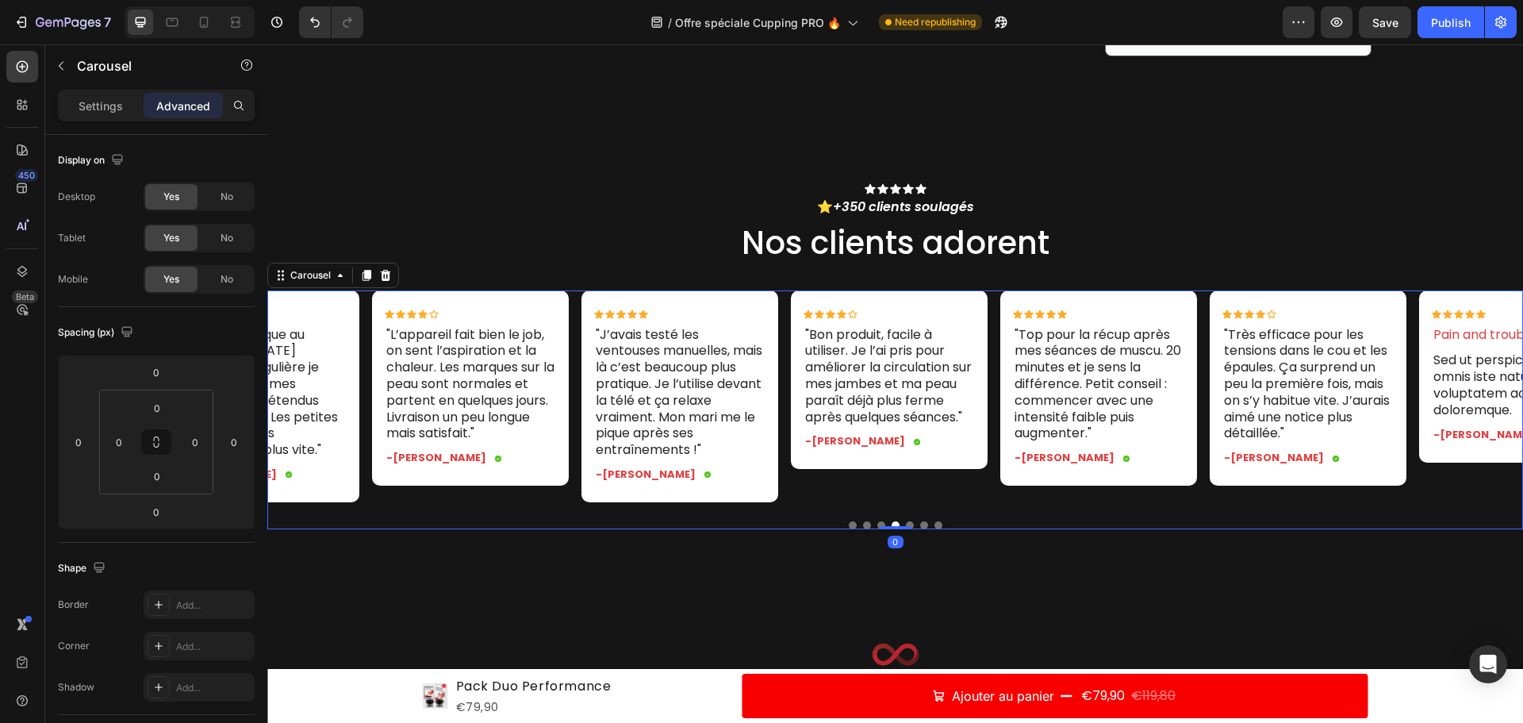
click at [909, 529] on div at bounding box center [895, 525] width 1256 height 8
click at [906, 529] on button "Dot" at bounding box center [910, 525] width 8 height 8
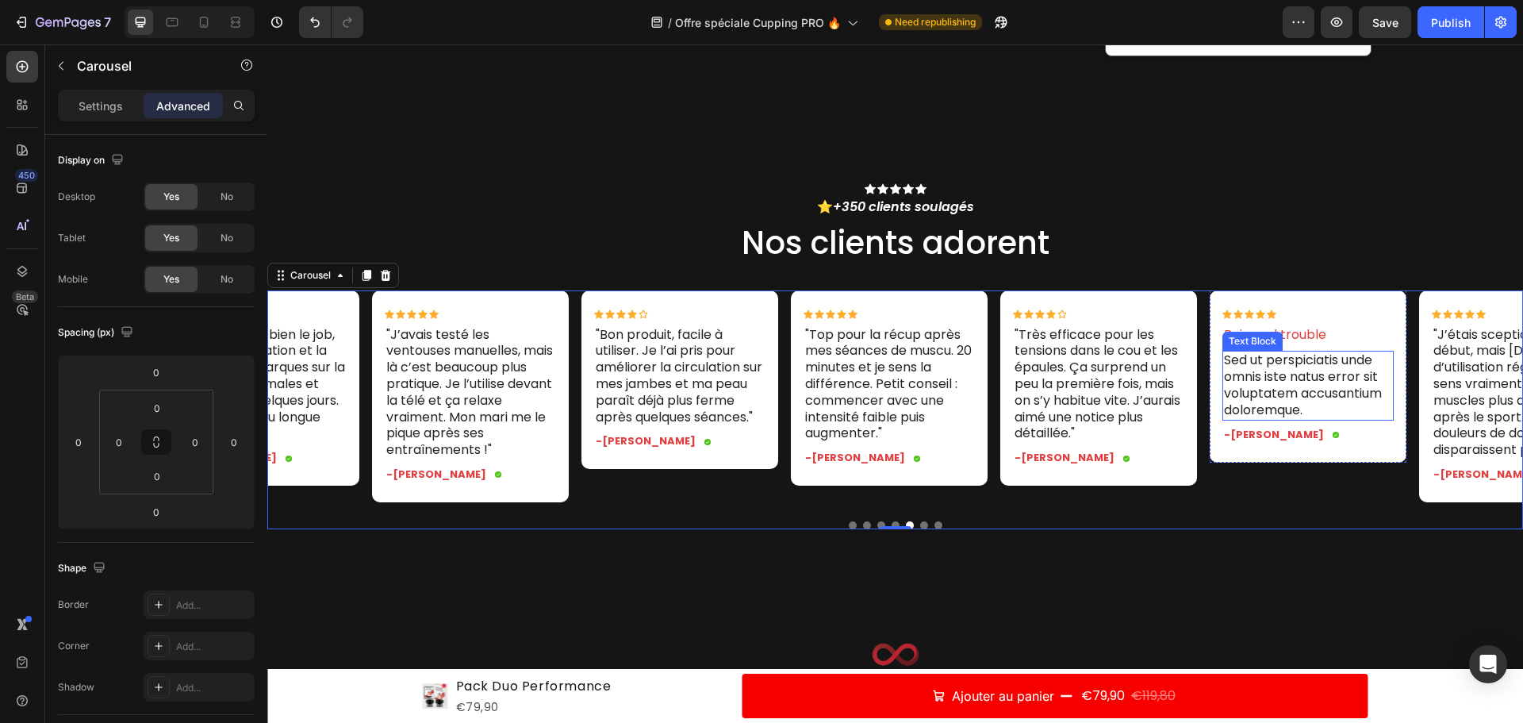
click at [1325, 365] on p "Sed ut perspiciatis unde omnis iste natus error sit voluptatem accusantium dolo…" at bounding box center [1308, 385] width 168 height 66
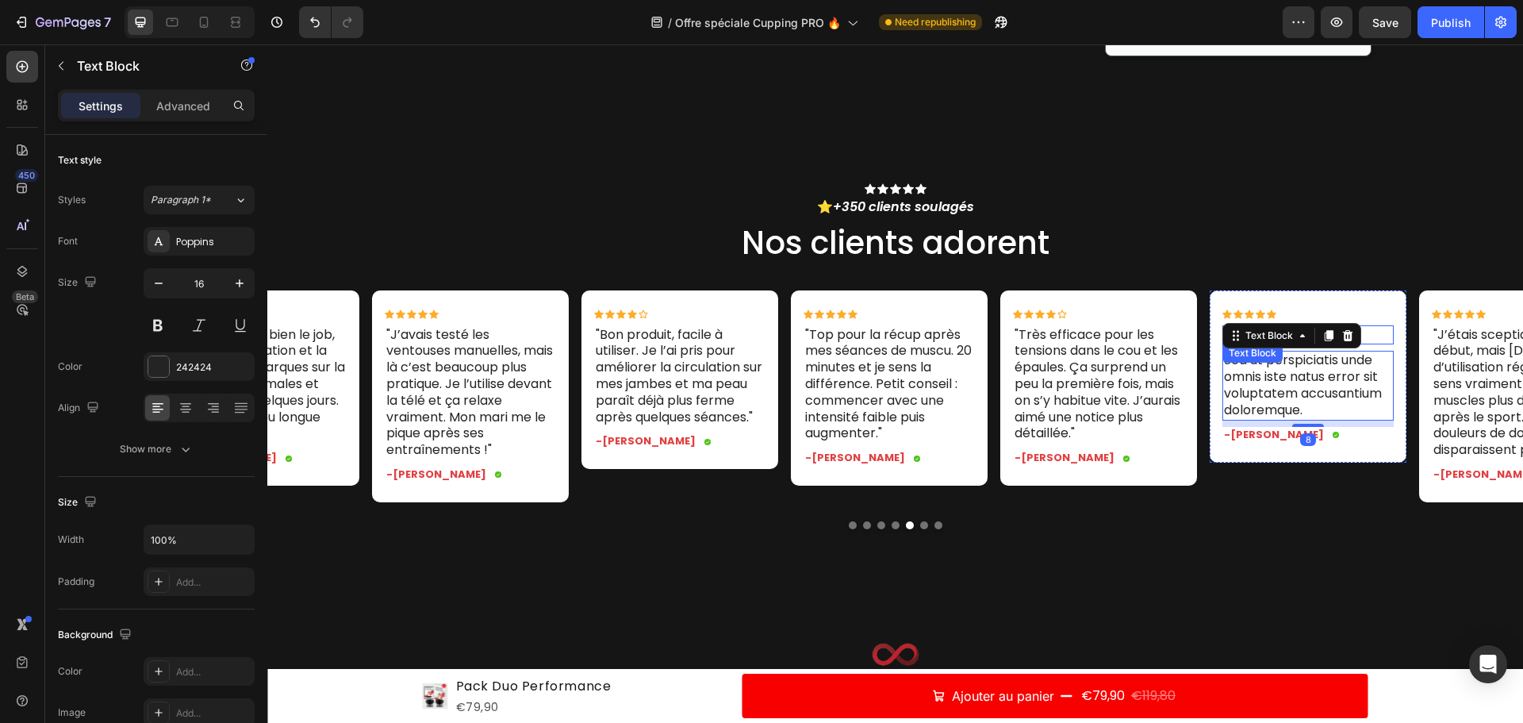
click at [1368, 331] on p "Pain and trouble" at bounding box center [1308, 335] width 168 height 17
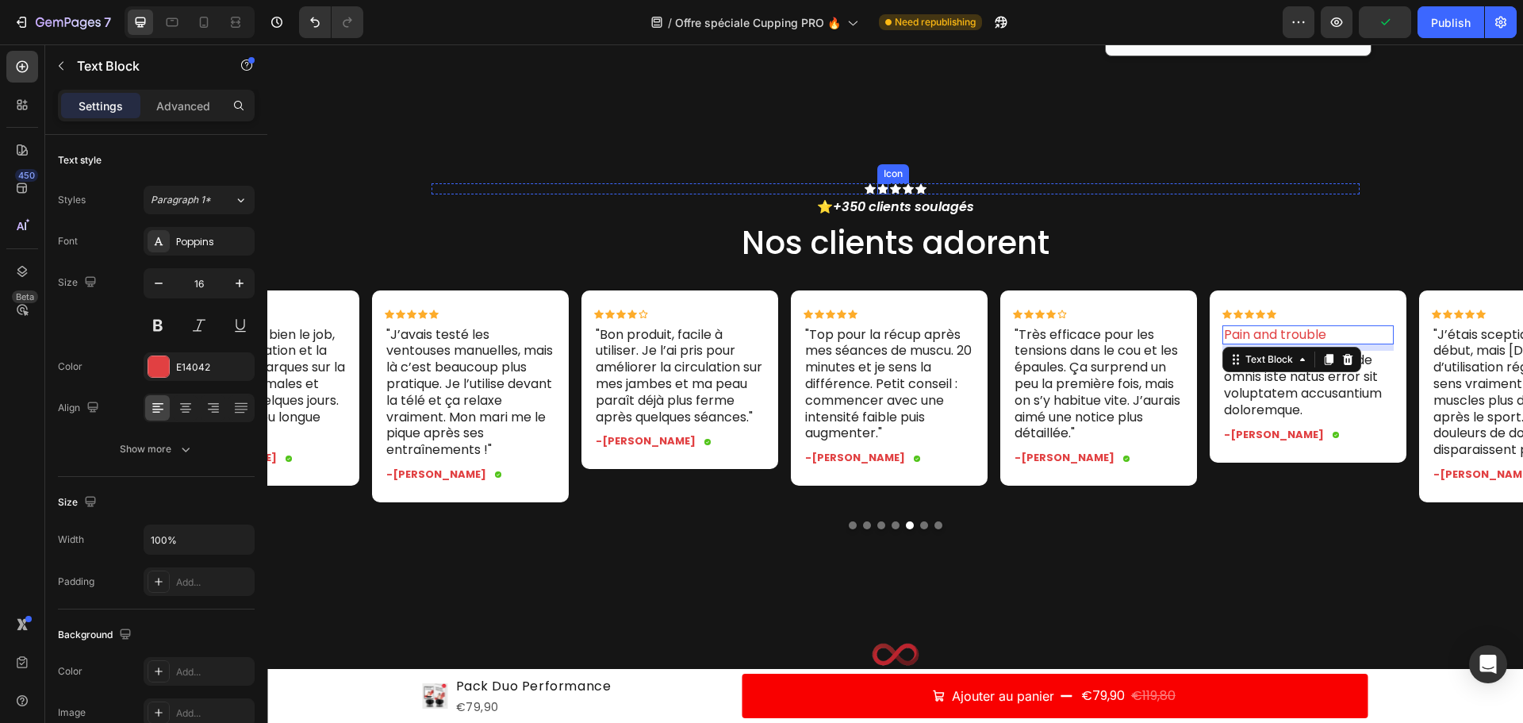
click at [866, 187] on icon at bounding box center [870, 188] width 11 height 10
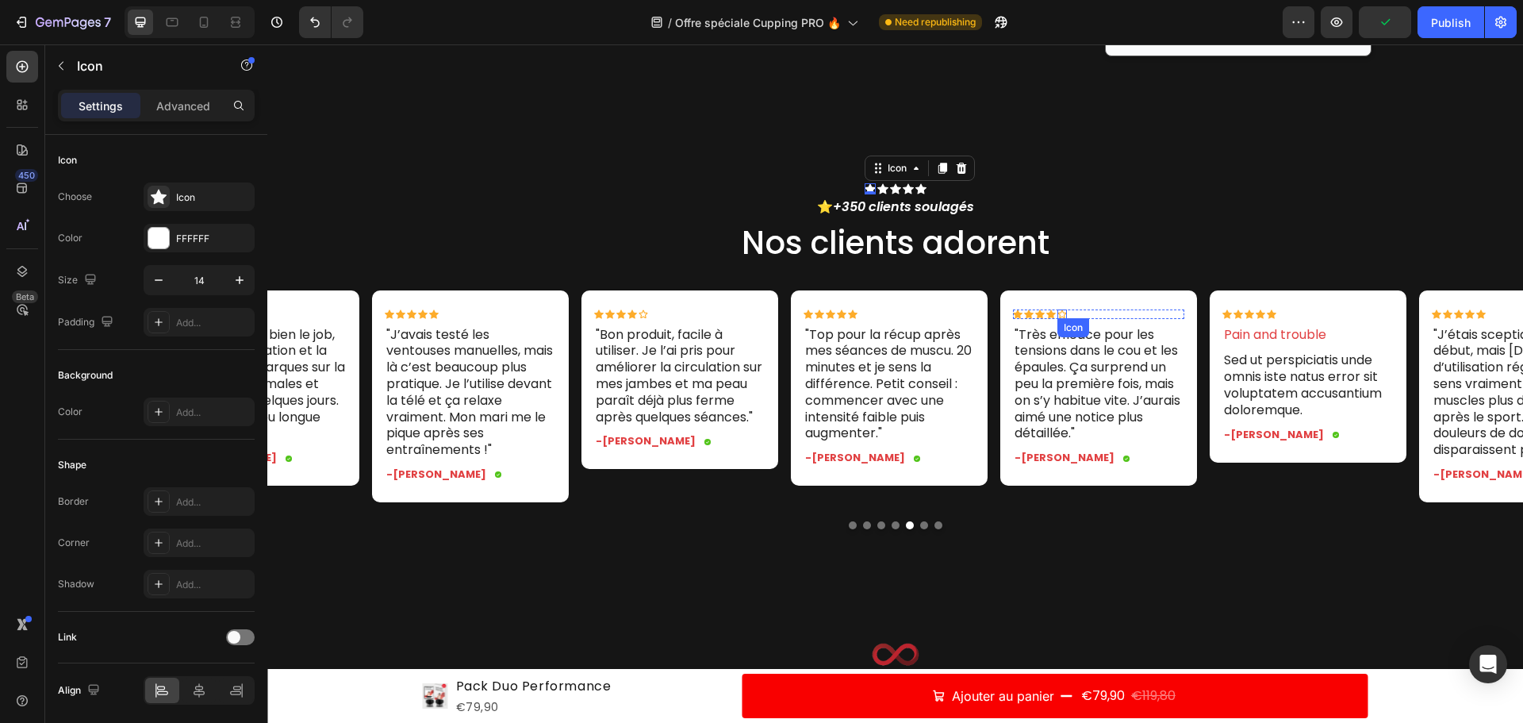
click at [1058, 313] on icon at bounding box center [1063, 314] width 10 height 10
click at [1053, 313] on div "Icon" at bounding box center [1051, 314] width 10 height 10
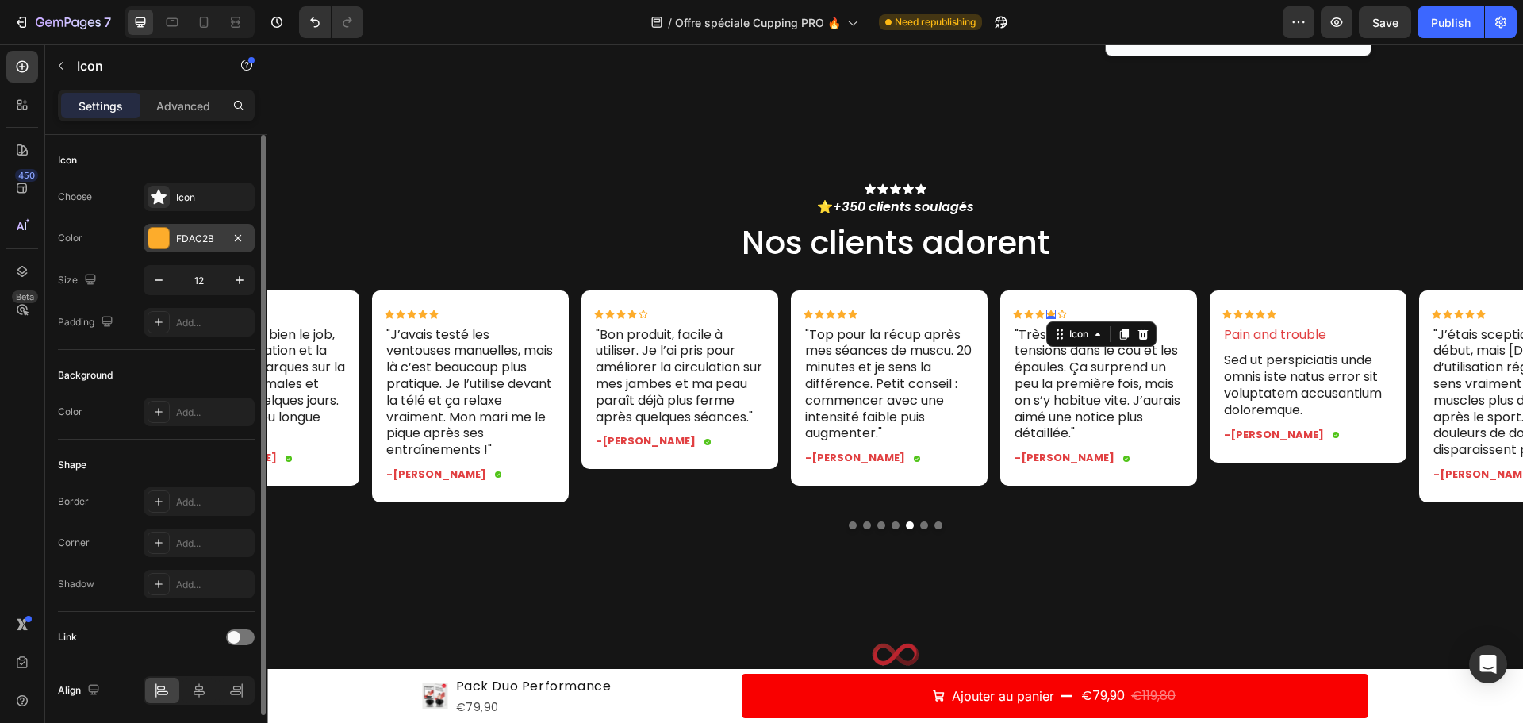
click at [149, 241] on div at bounding box center [158, 238] width 21 height 21
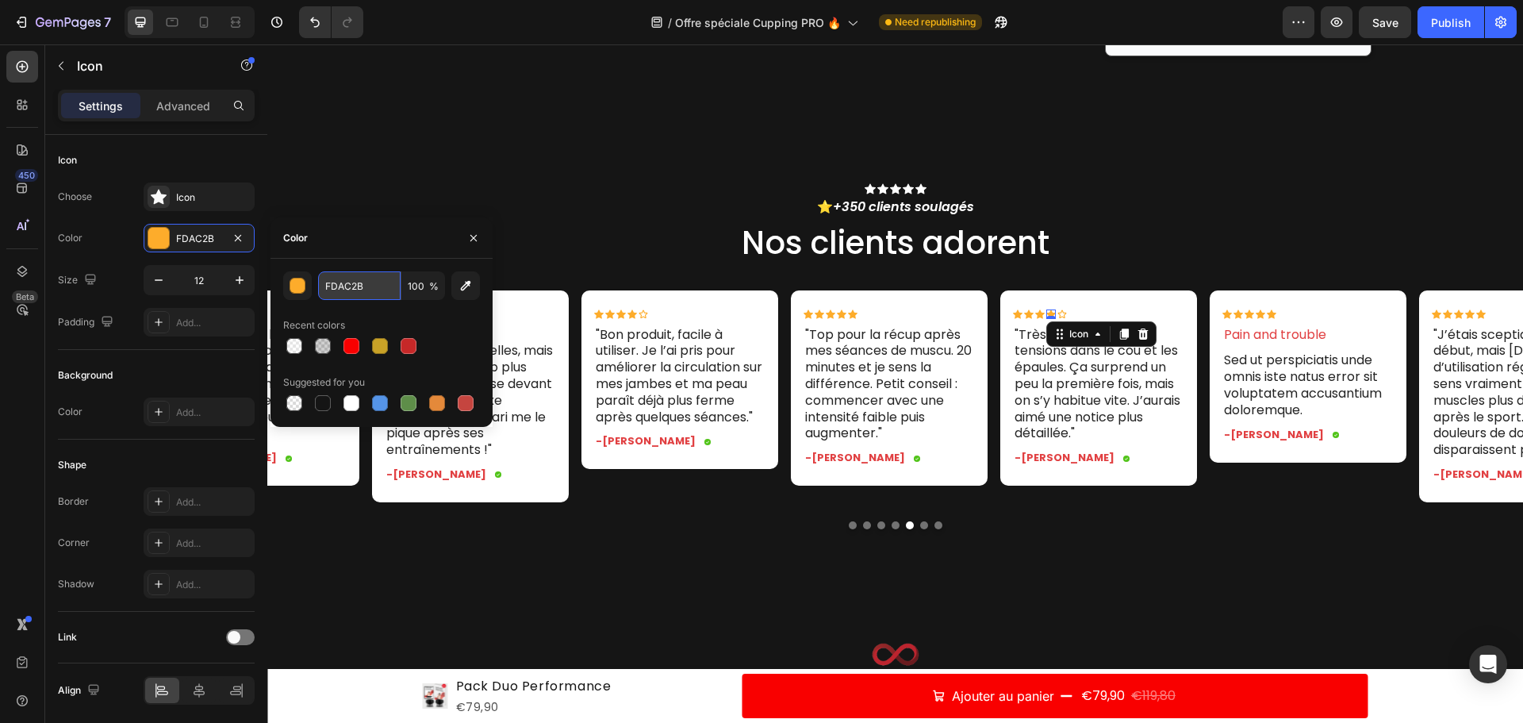
click at [370, 289] on input "FDAC2B" at bounding box center [359, 285] width 83 height 29
click at [368, 289] on input "FDAC2B" at bounding box center [359, 285] width 83 height 29
click at [865, 188] on div "Icon" at bounding box center [870, 188] width 11 height 11
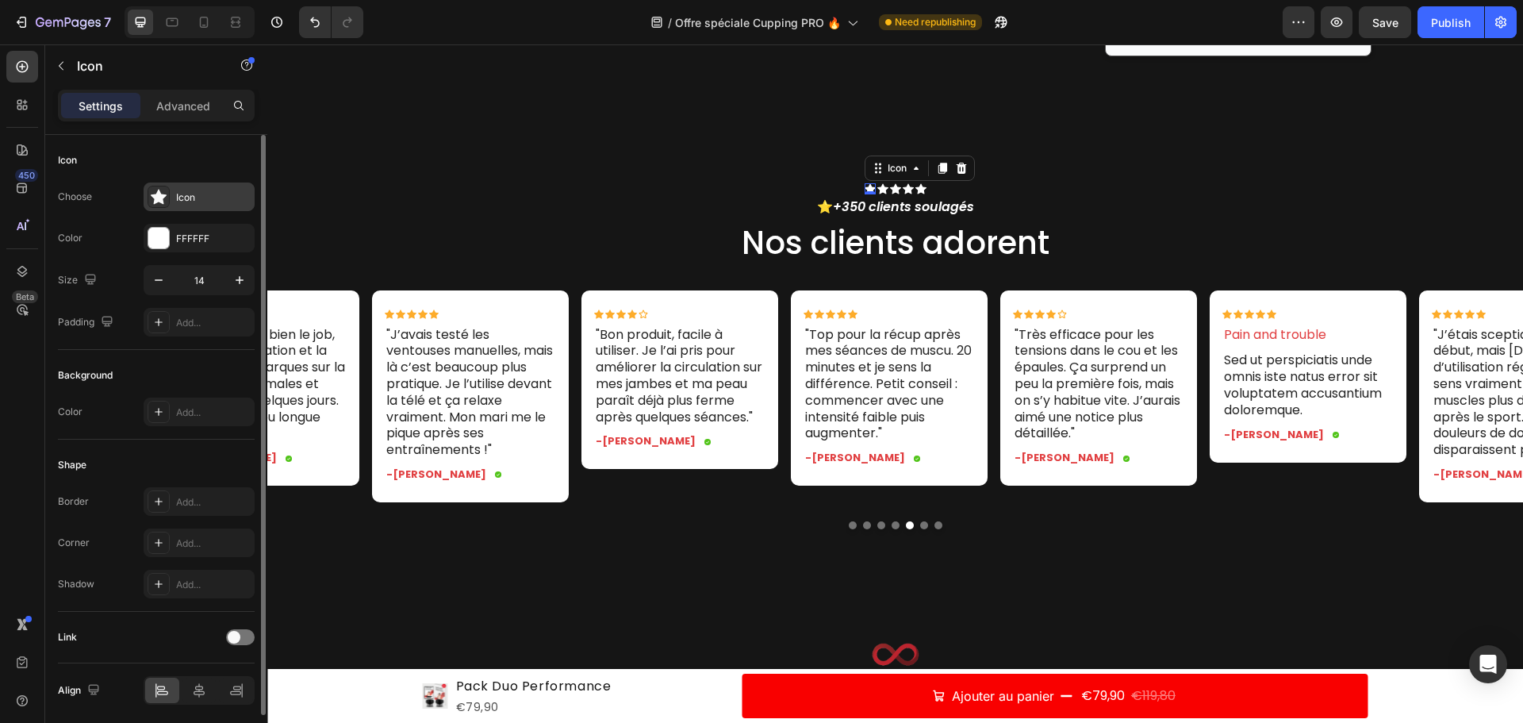
click at [166, 198] on icon at bounding box center [159, 197] width 16 height 16
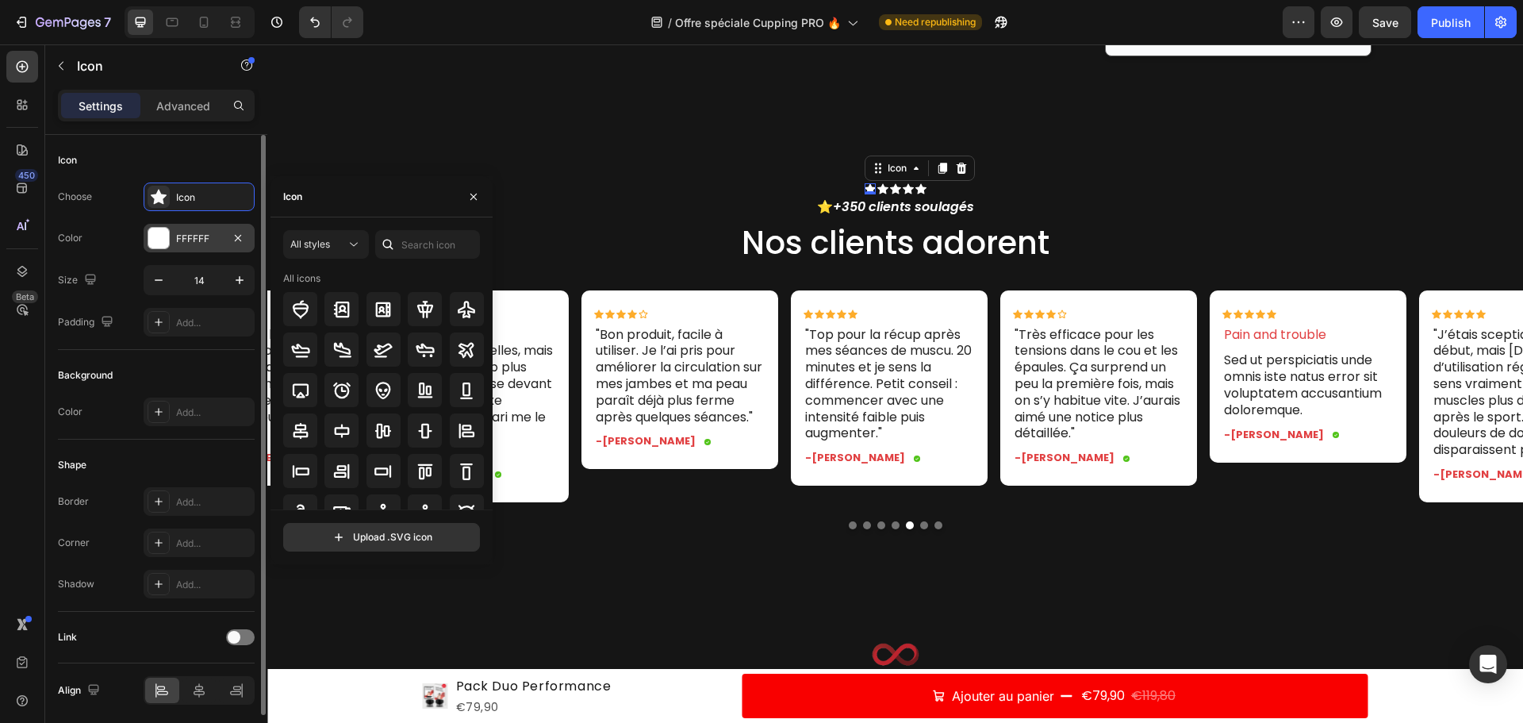
click at [154, 228] on div at bounding box center [158, 238] width 21 height 21
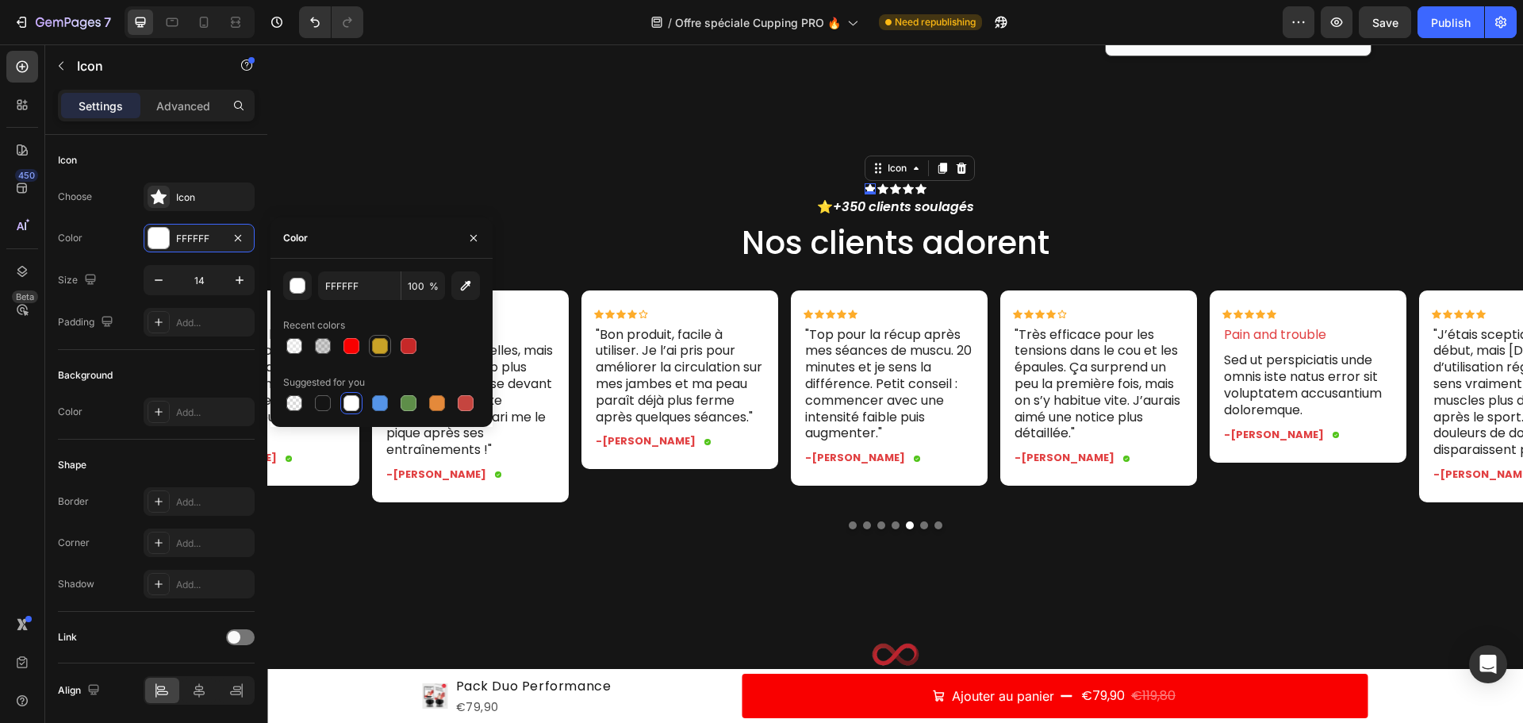
click at [385, 344] on div at bounding box center [380, 346] width 16 height 16
click at [363, 290] on input "C9A227" at bounding box center [359, 285] width 83 height 29
paste input "FDAC2B"
type input "FDAC2B"
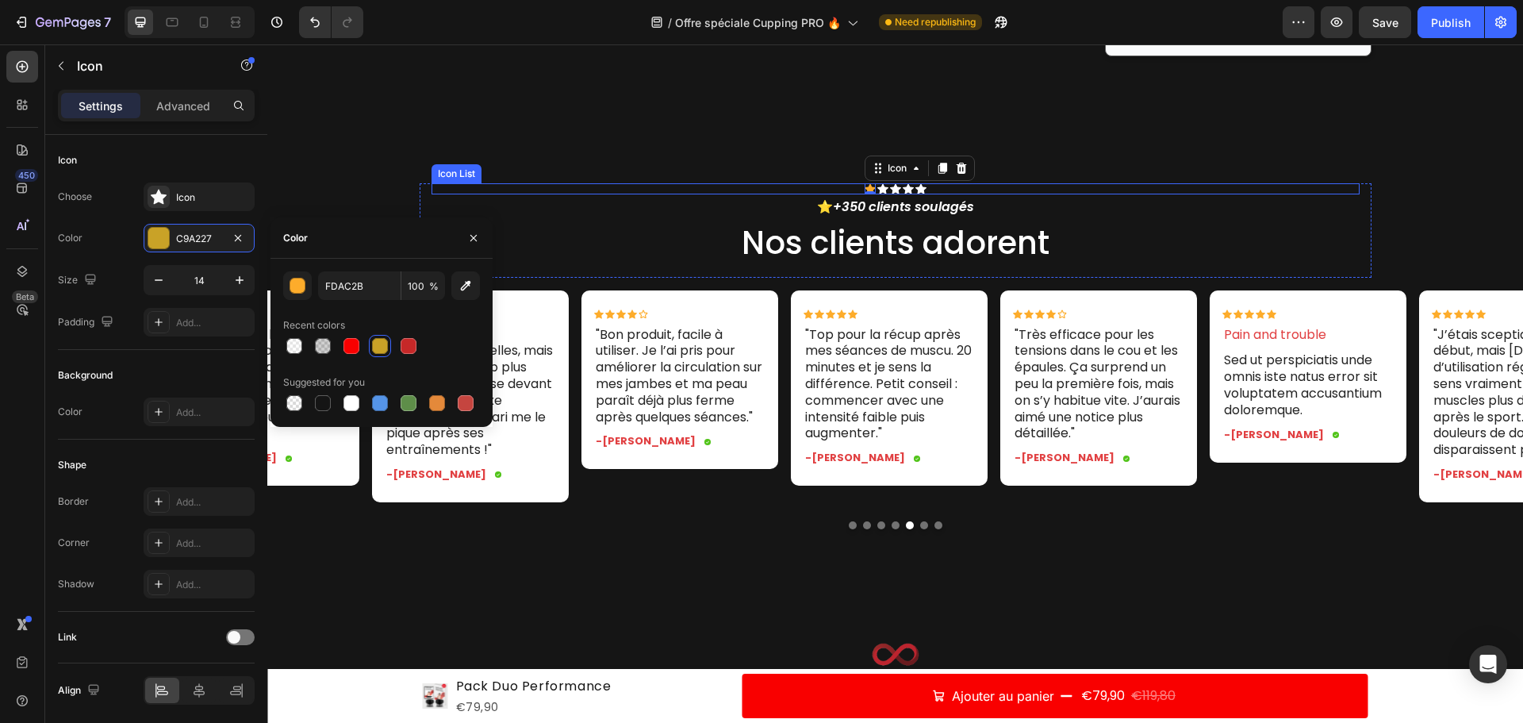
click at [883, 186] on div "Icon 0 Icon Icon Icon Icon" at bounding box center [896, 188] width 928 height 11
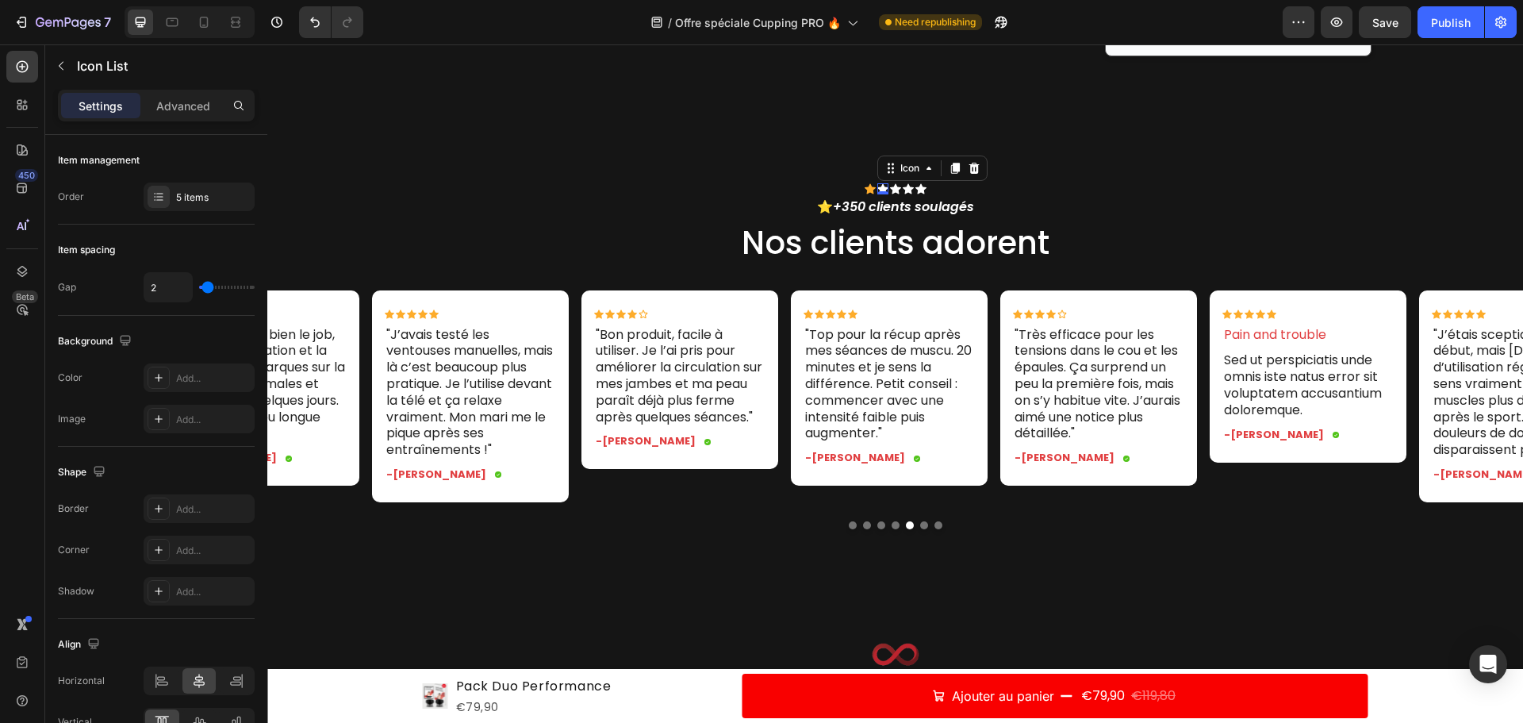
click at [880, 188] on div "Icon 0" at bounding box center [882, 188] width 11 height 11
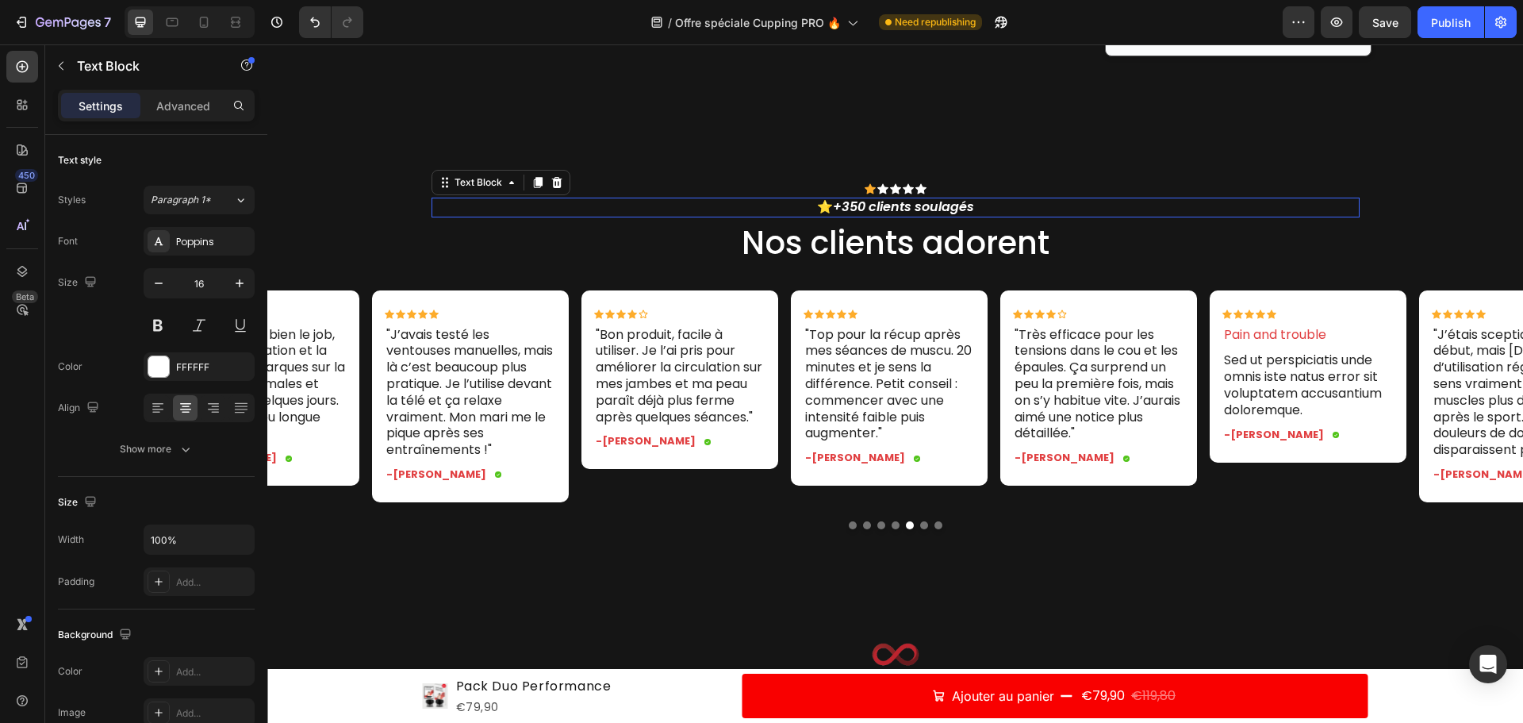
click at [817, 209] on p "⭐ +350 clients soulagés" at bounding box center [895, 207] width 925 height 17
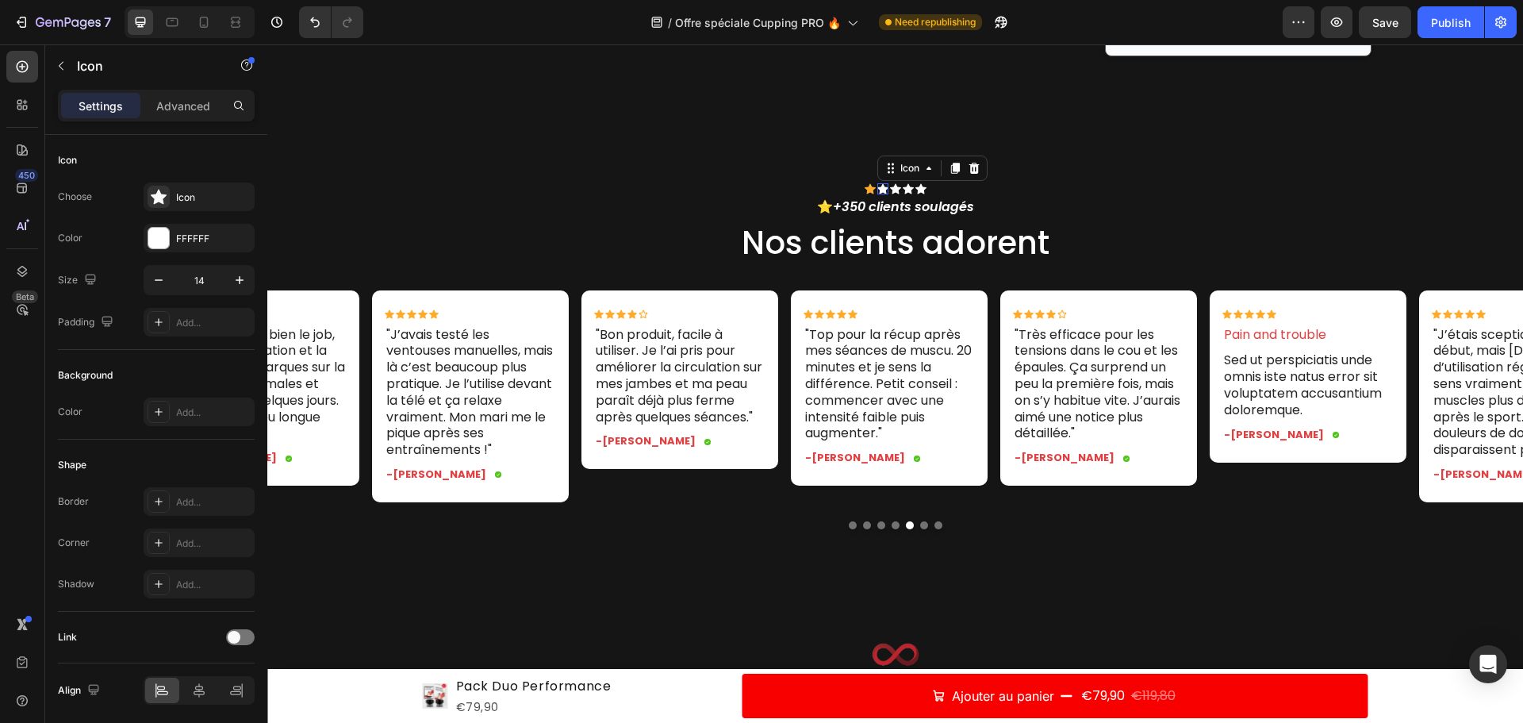
click at [880, 187] on div "Icon 0" at bounding box center [882, 188] width 11 height 11
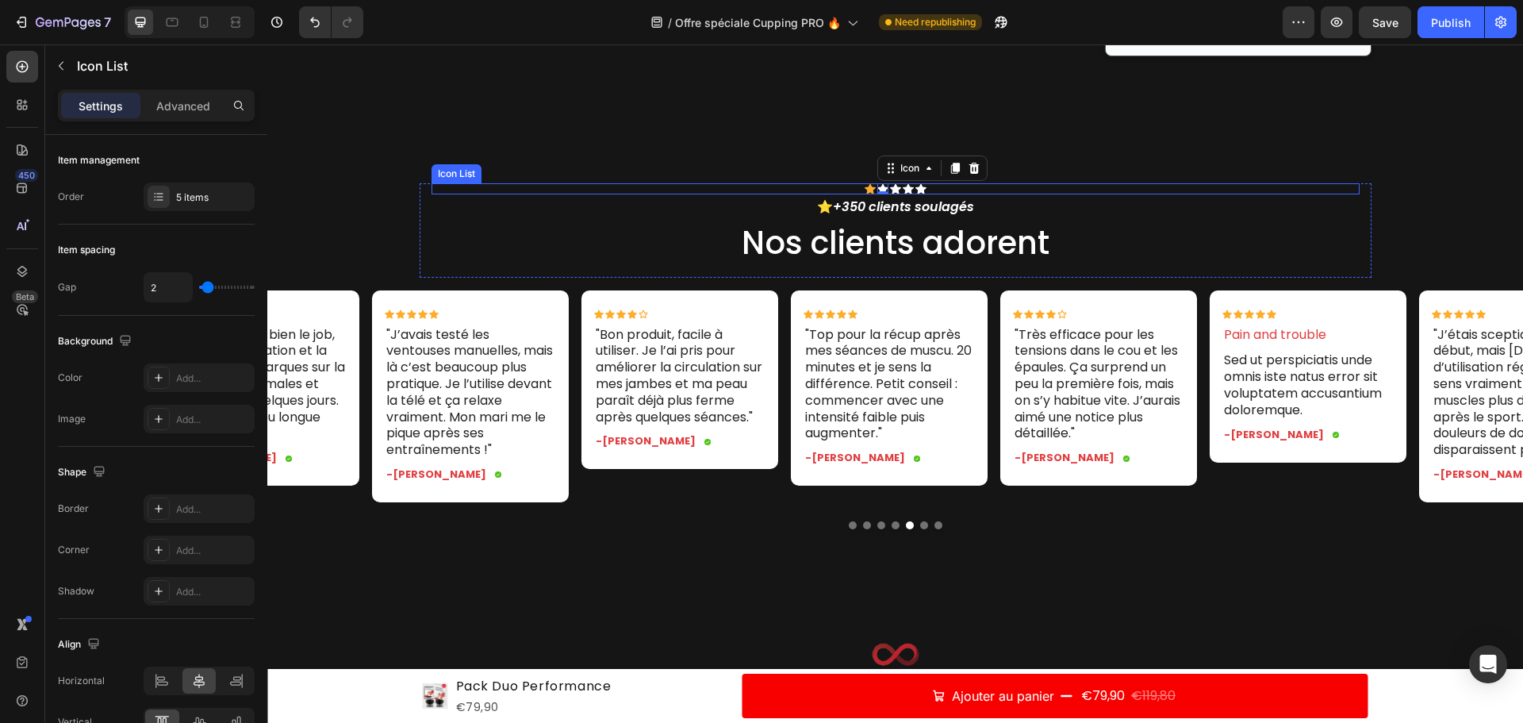
click at [854, 189] on div "Icon Icon 0 Icon Icon Icon" at bounding box center [896, 188] width 928 height 11
click at [865, 190] on div "Icon" at bounding box center [870, 188] width 11 height 11
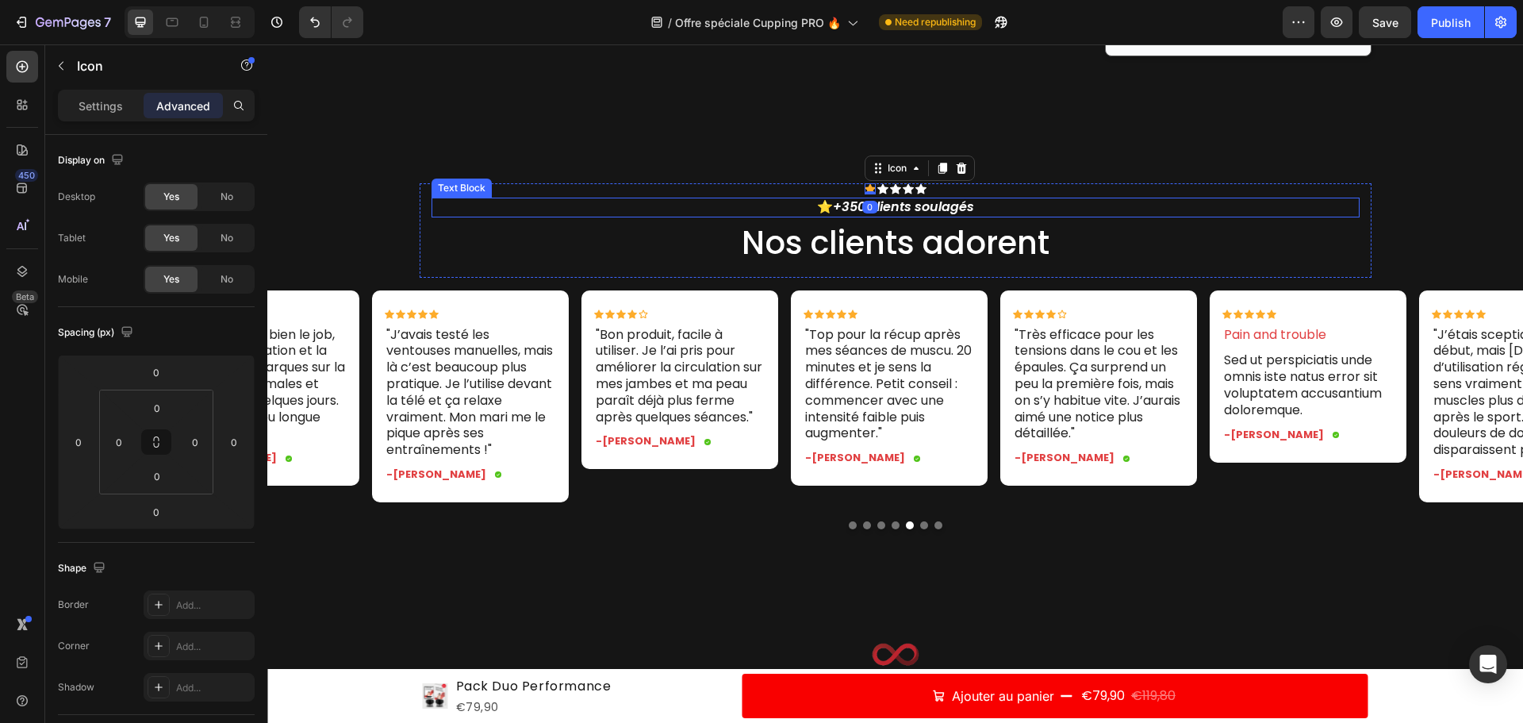
click at [1097, 184] on div "Icon 0 Icon Icon Icon Icon" at bounding box center [896, 188] width 928 height 11
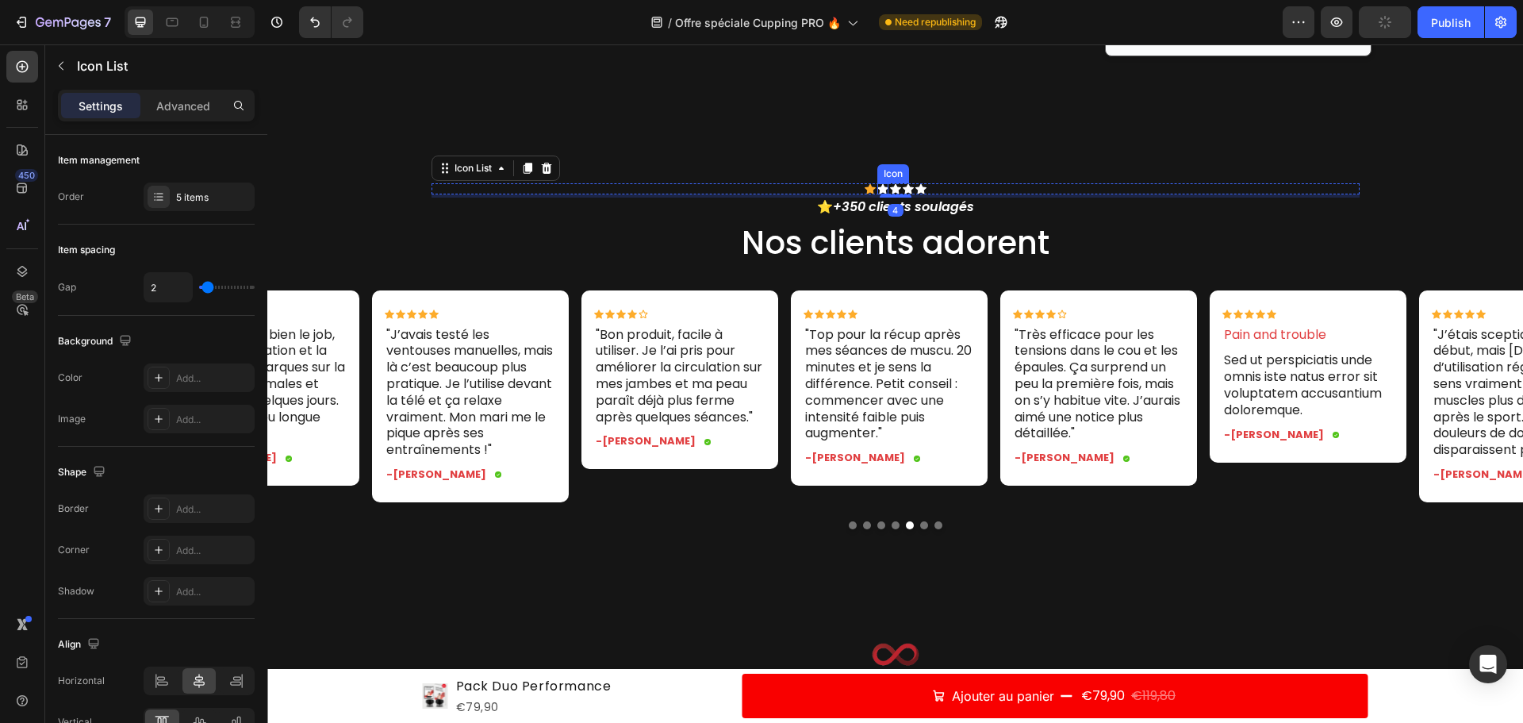
click at [877, 190] on div "Icon" at bounding box center [882, 188] width 11 height 11
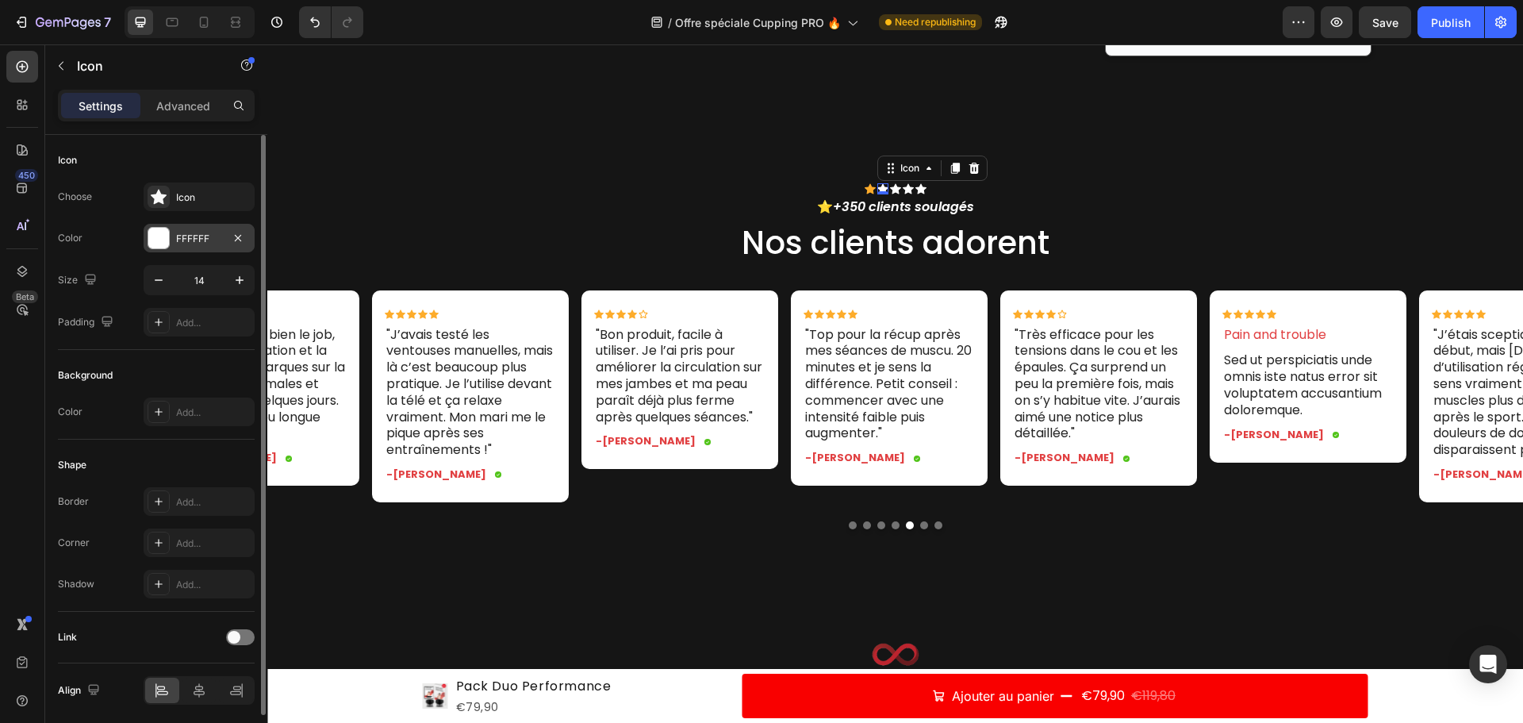
click at [157, 231] on div at bounding box center [158, 238] width 21 height 21
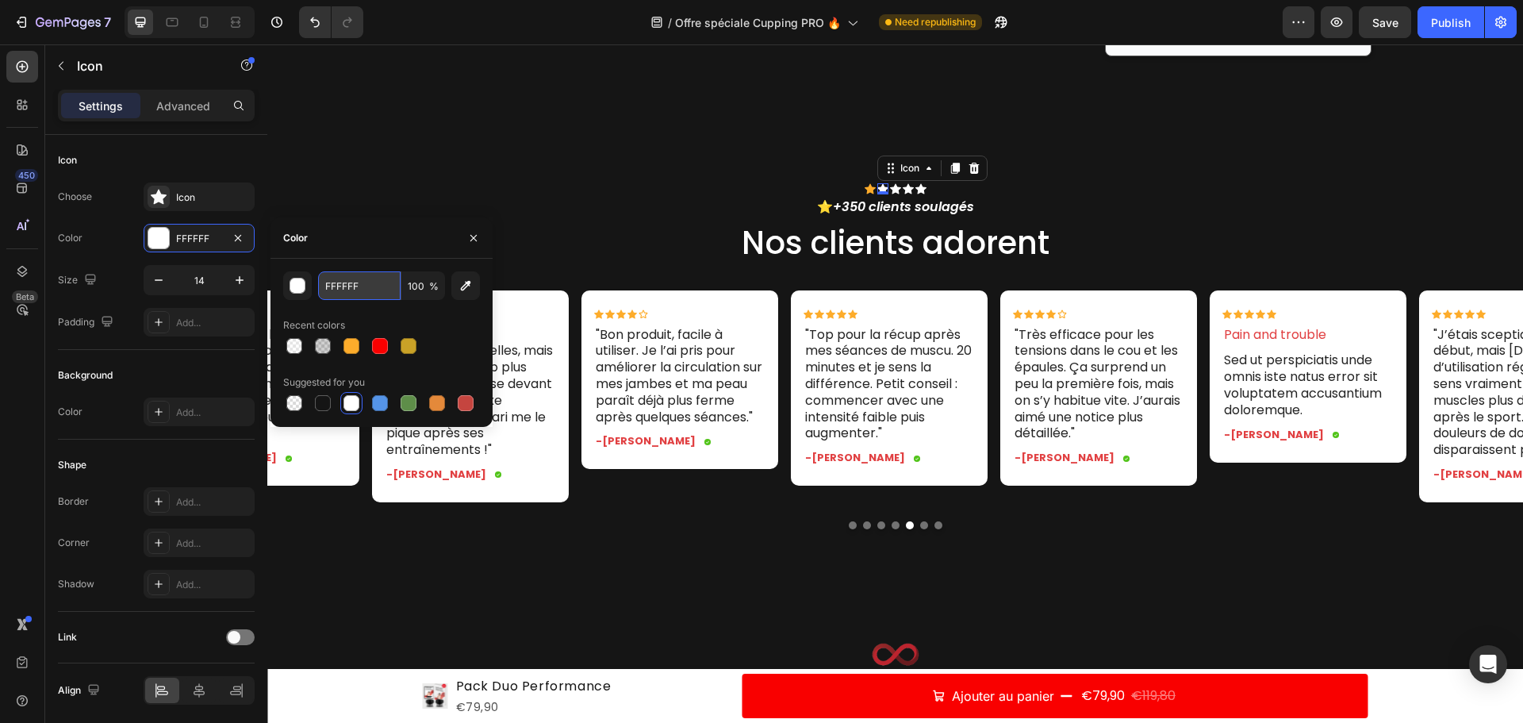
click at [339, 285] on input "FFFFFF" at bounding box center [359, 285] width 83 height 29
drag, startPoint x: 407, startPoint y: 343, endPoint x: 577, endPoint y: 188, distance: 229.7
click at [407, 343] on div at bounding box center [409, 346] width 16 height 16
type input "C9A227"
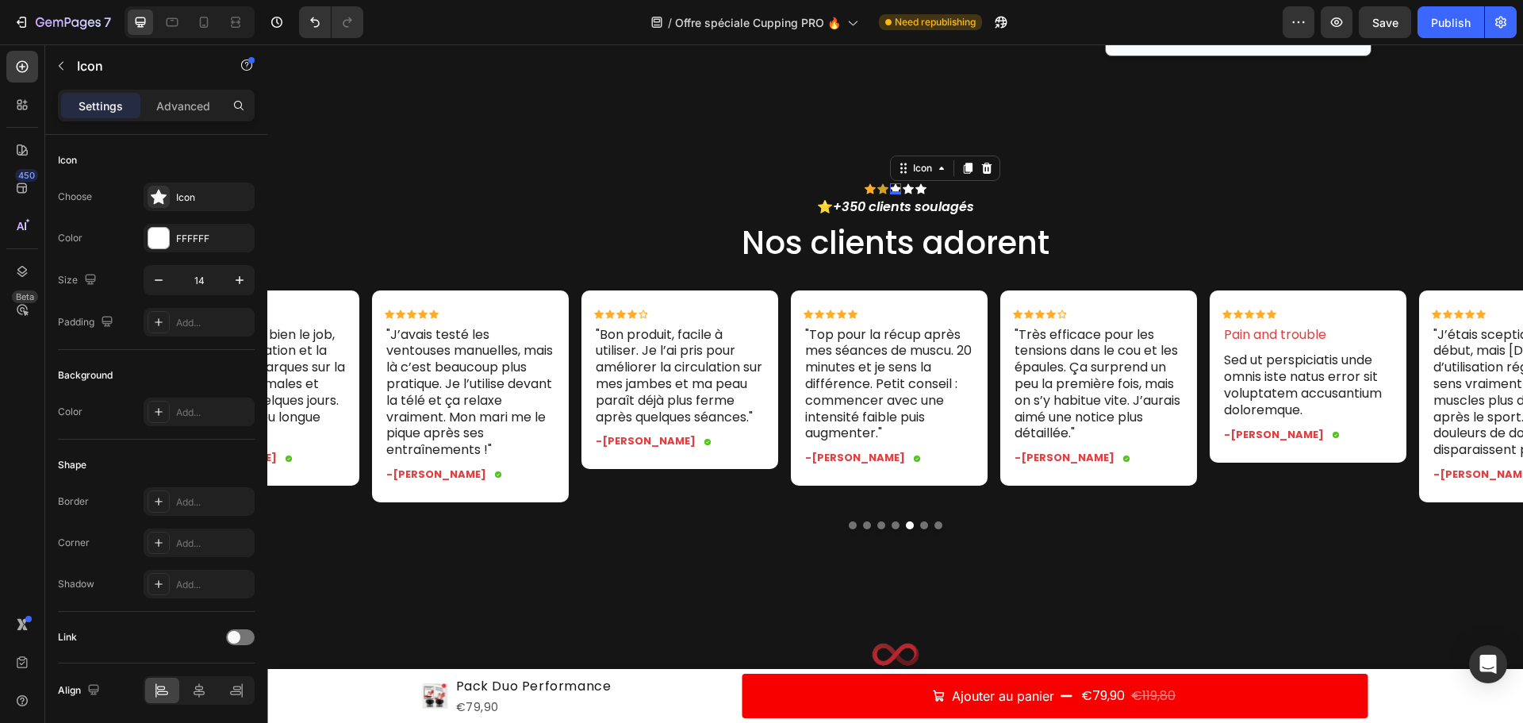
click at [892, 189] on div "Icon 0" at bounding box center [895, 188] width 11 height 11
click at [189, 234] on div "FFFFFF" at bounding box center [199, 239] width 46 height 14
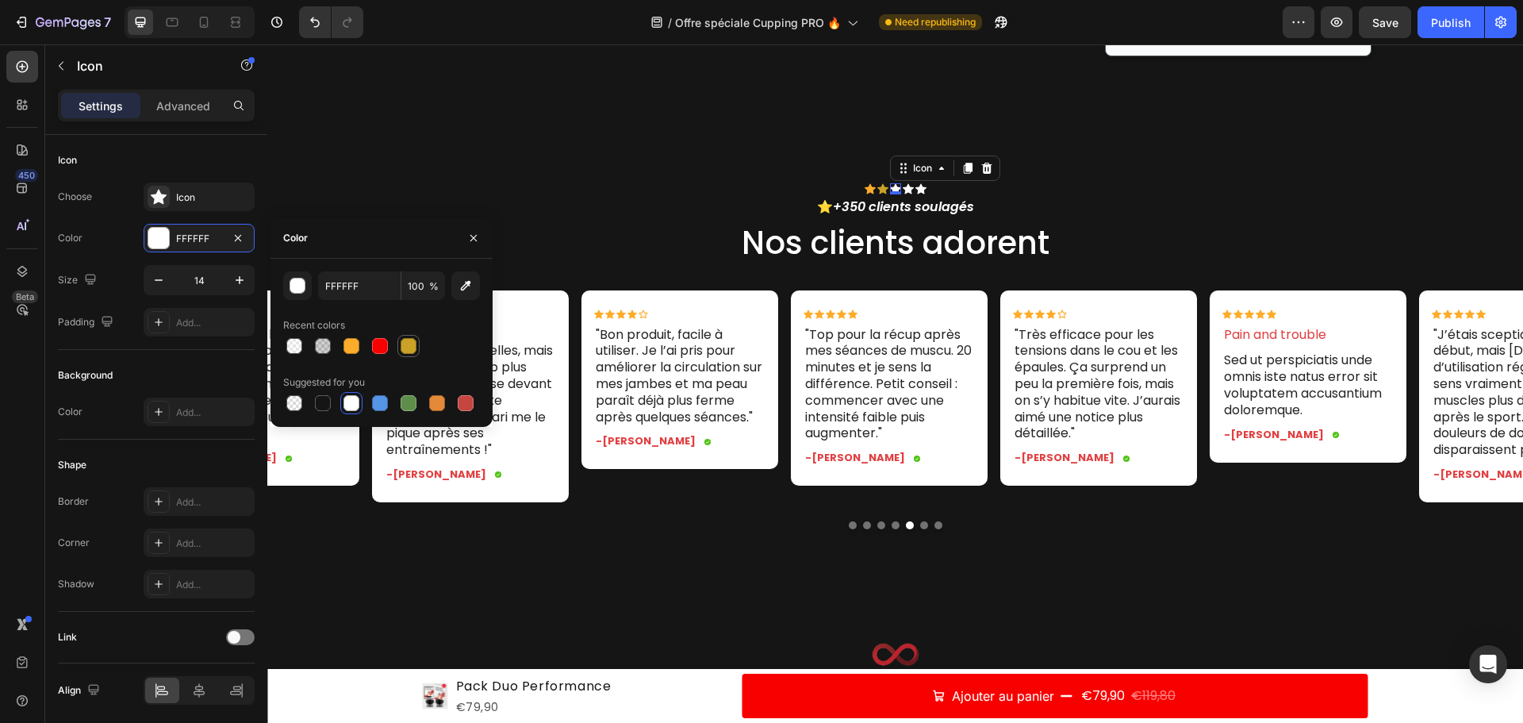
click at [407, 344] on div at bounding box center [409, 346] width 16 height 16
type input "C9A227"
click at [906, 188] on div "Icon" at bounding box center [908, 188] width 11 height 11
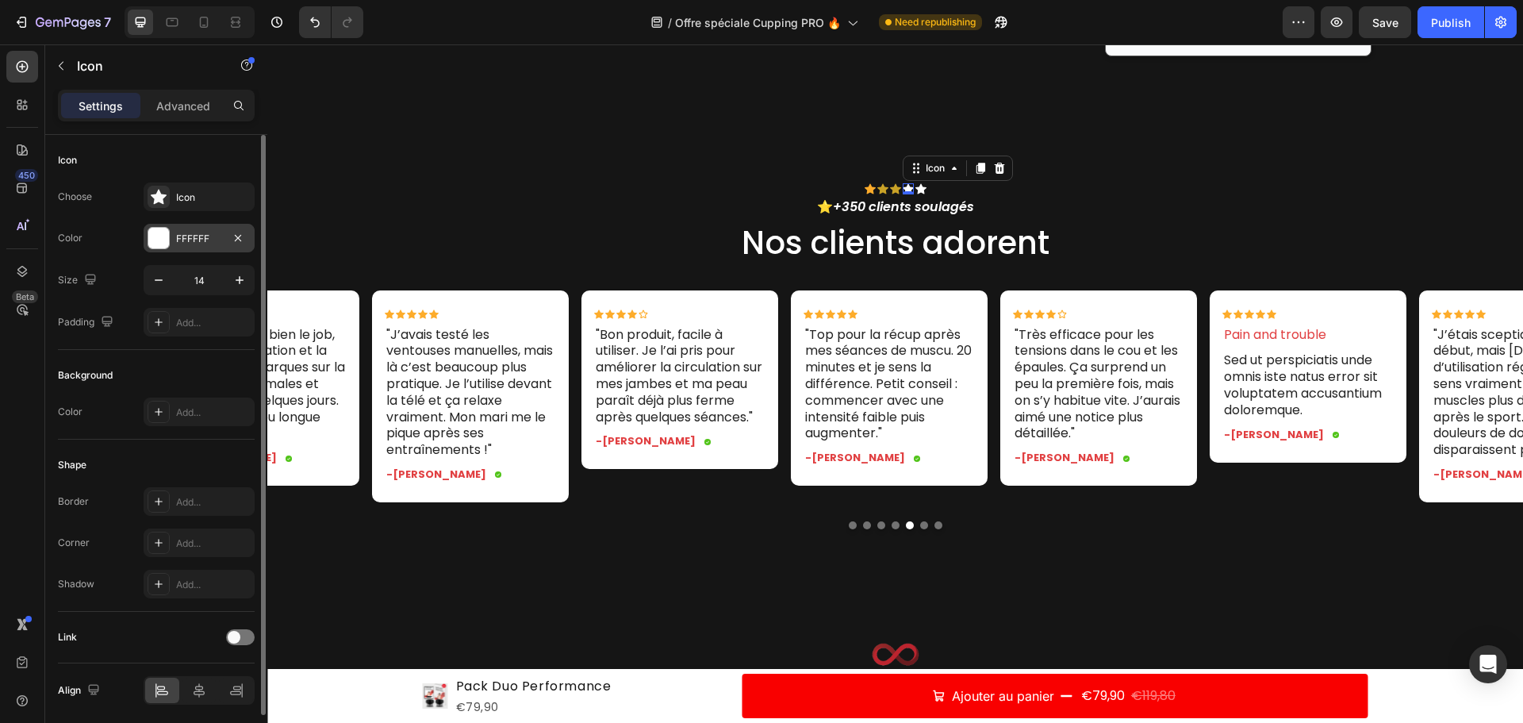
click at [194, 226] on div "FFFFFF" at bounding box center [199, 238] width 111 height 29
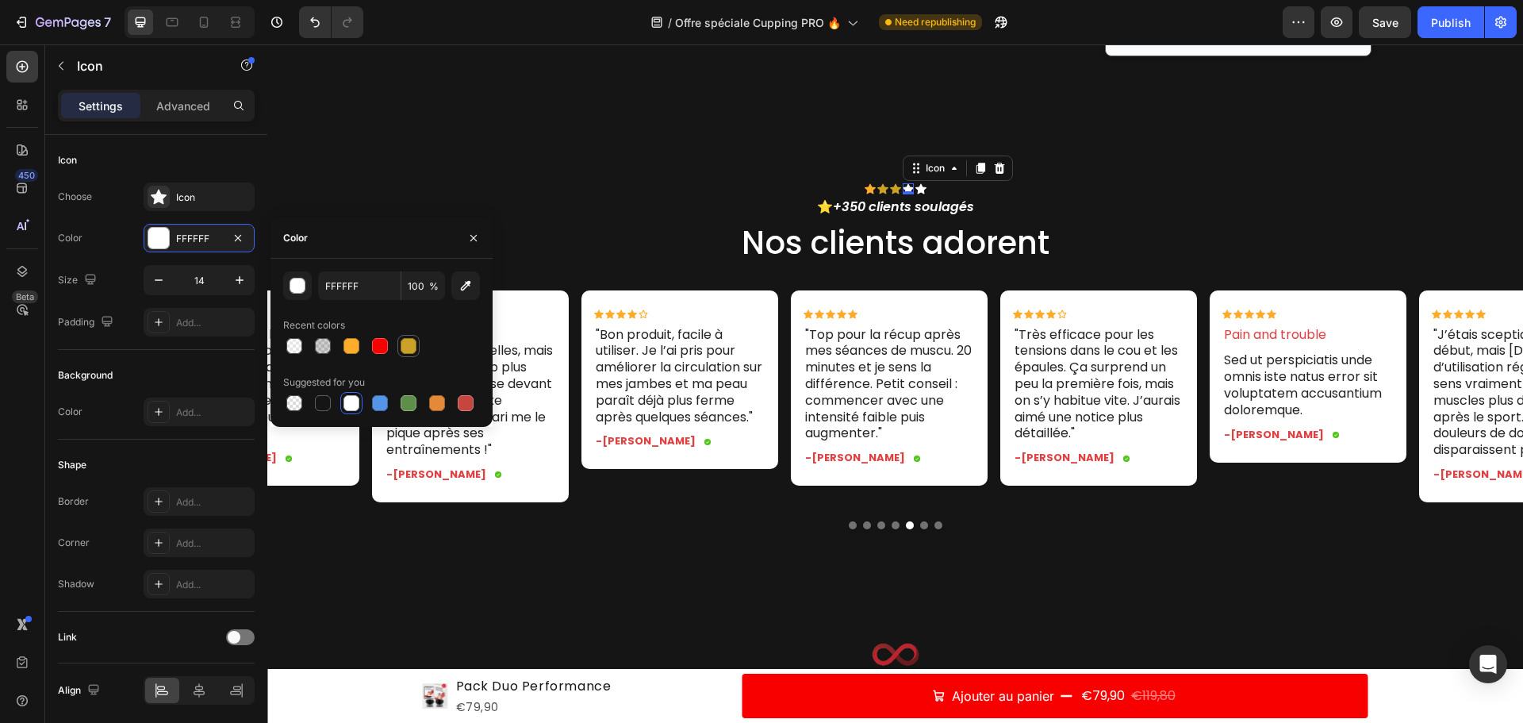
click at [412, 344] on div at bounding box center [409, 346] width 16 height 16
type input "C9A227"
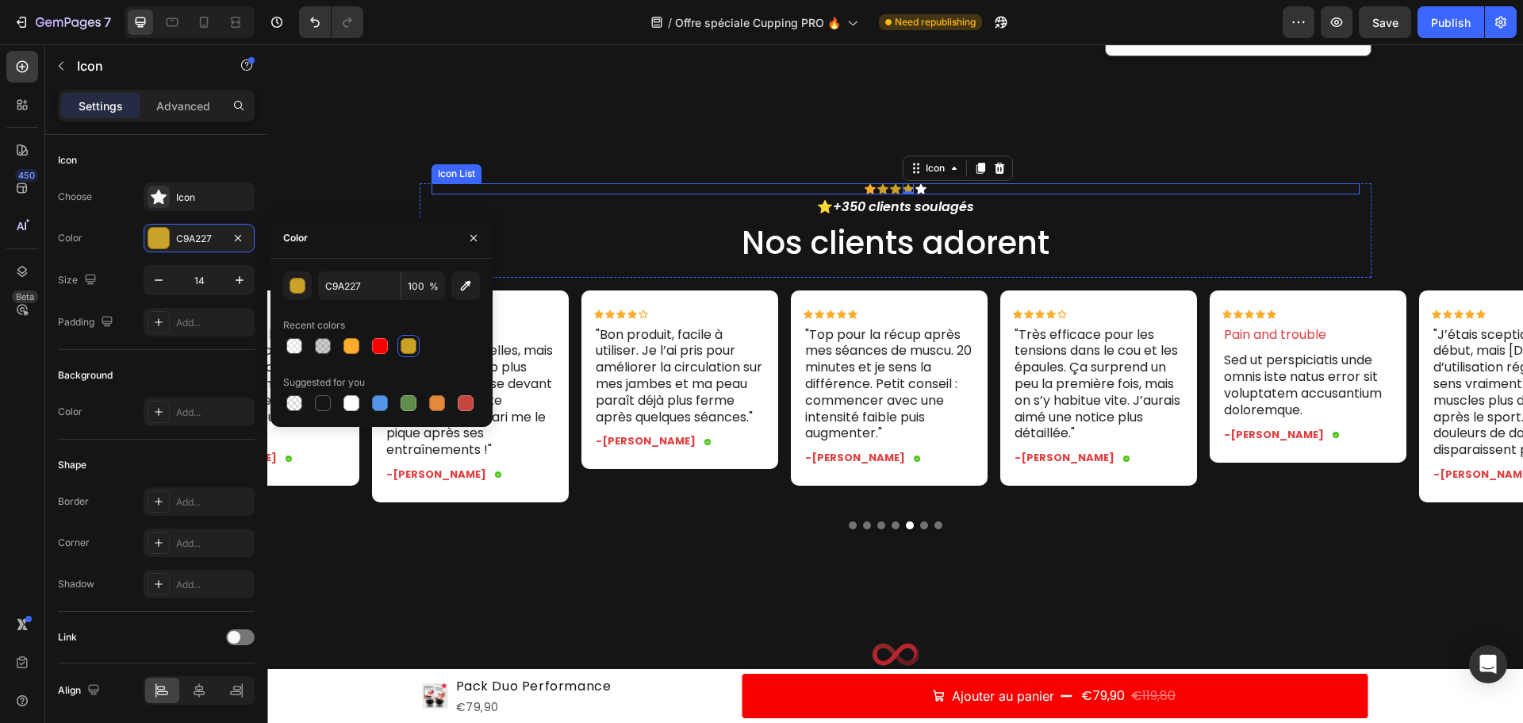
click at [919, 190] on div "Icon" at bounding box center [920, 188] width 11 height 11
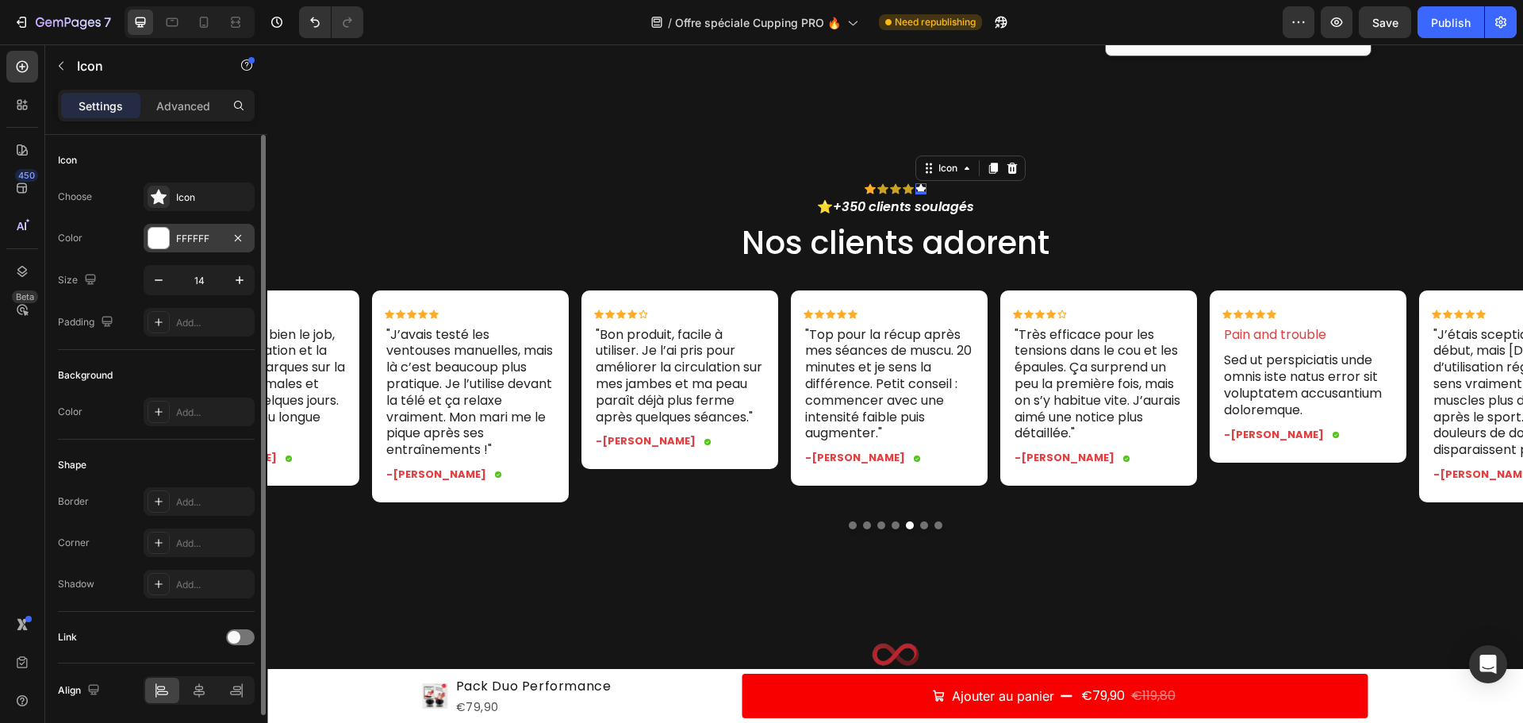
click at [190, 243] on div "FFFFFF" at bounding box center [199, 239] width 46 height 14
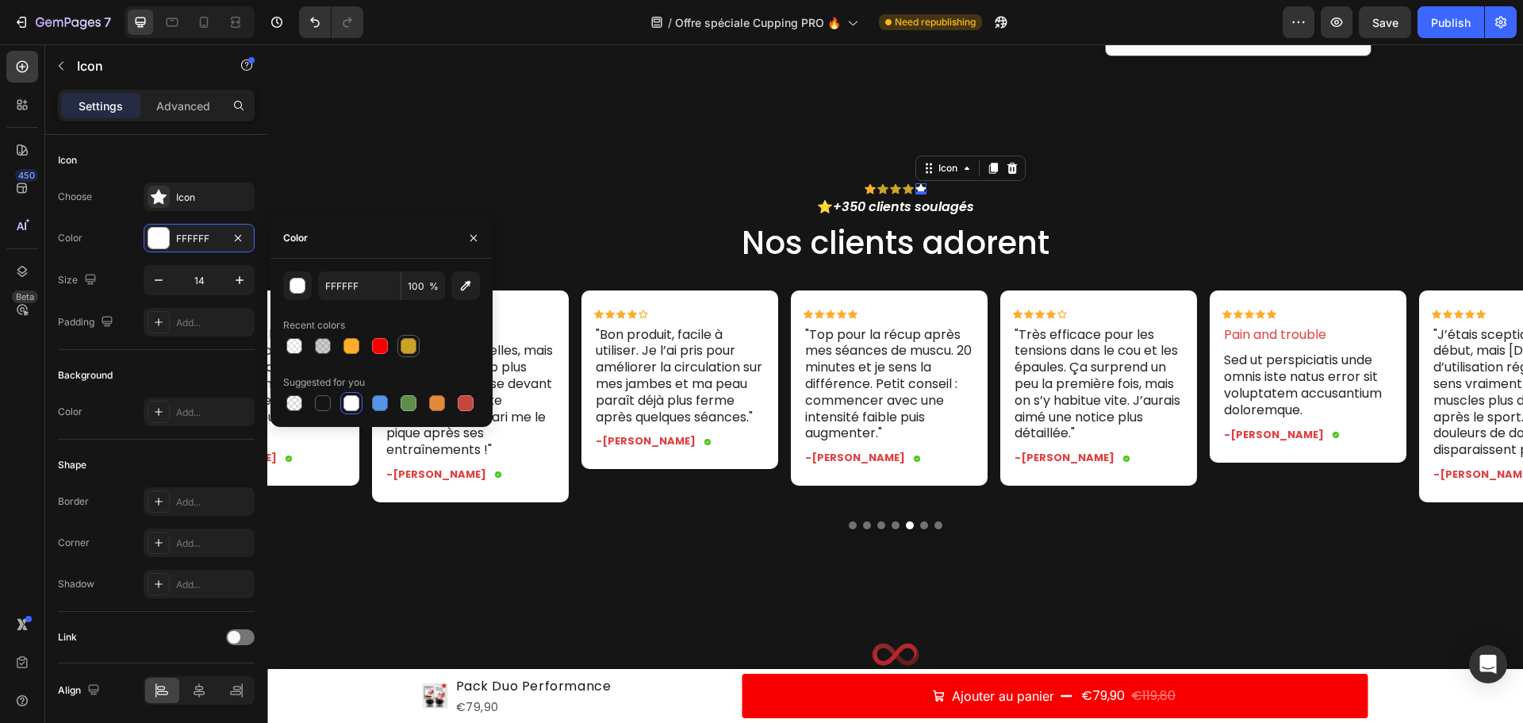
click at [400, 342] on div at bounding box center [408, 345] width 19 height 19
type input "C9A227"
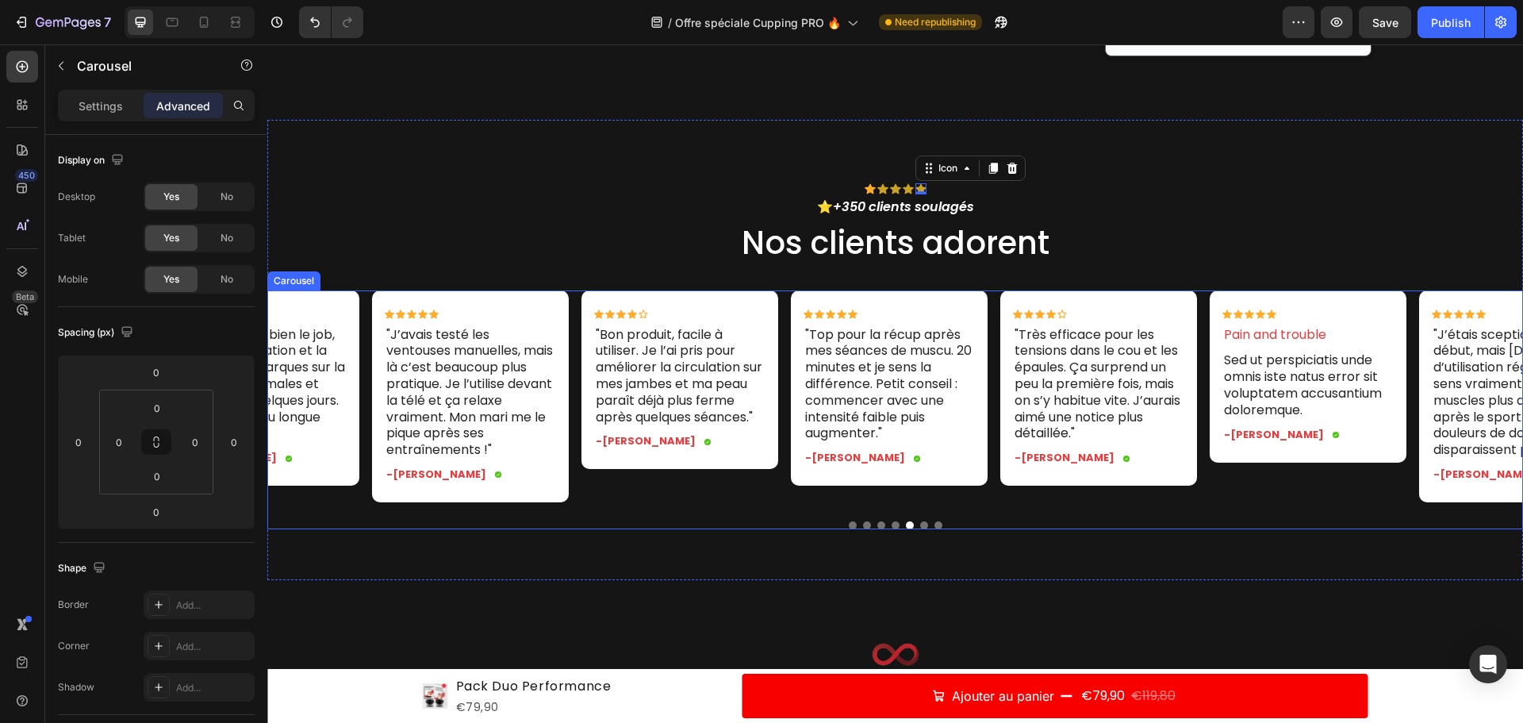
drag, startPoint x: 601, startPoint y: 538, endPoint x: 697, endPoint y: 544, distance: 96.2
click at [607, 529] on div at bounding box center [895, 525] width 1256 height 8
click at [877, 188] on div "Icon" at bounding box center [882, 188] width 11 height 11
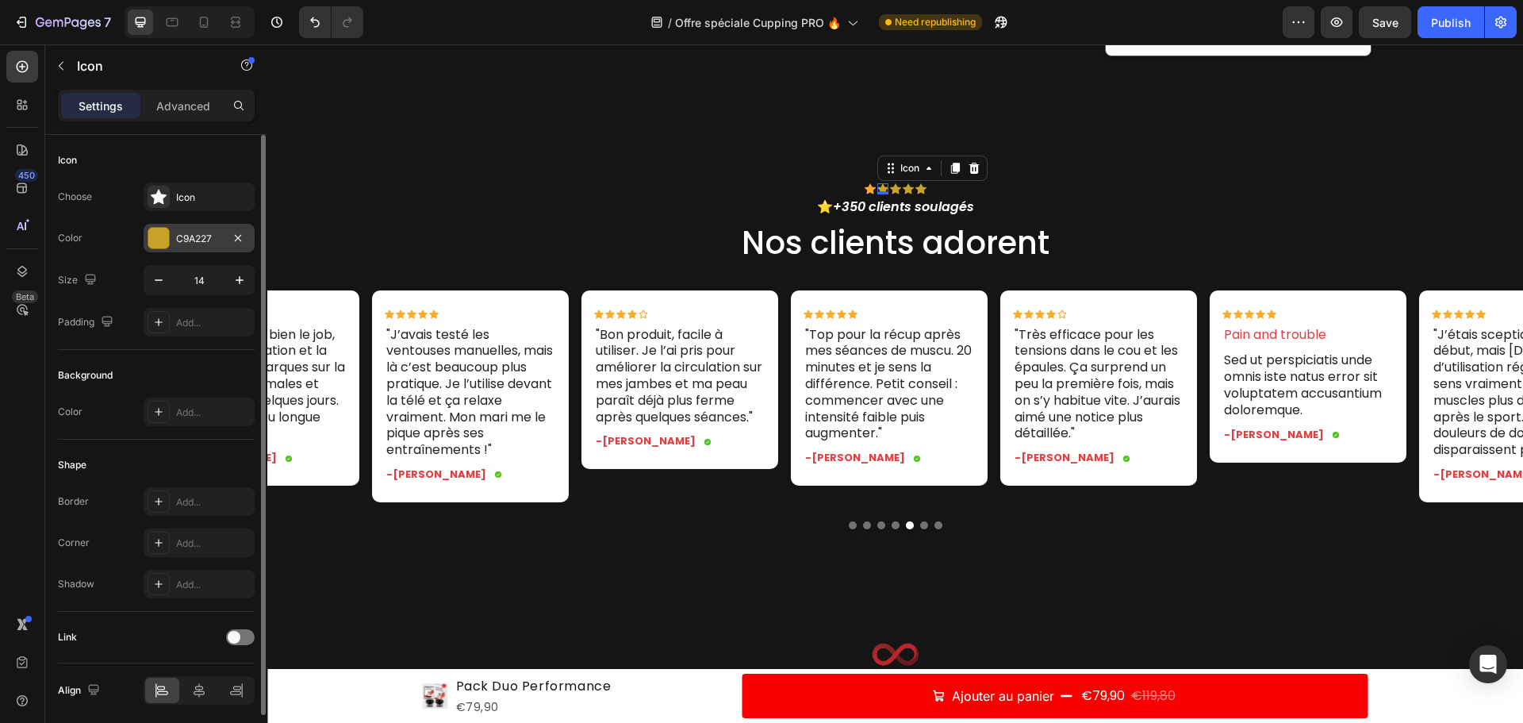
click at [170, 234] on div "C9A227" at bounding box center [199, 238] width 111 height 29
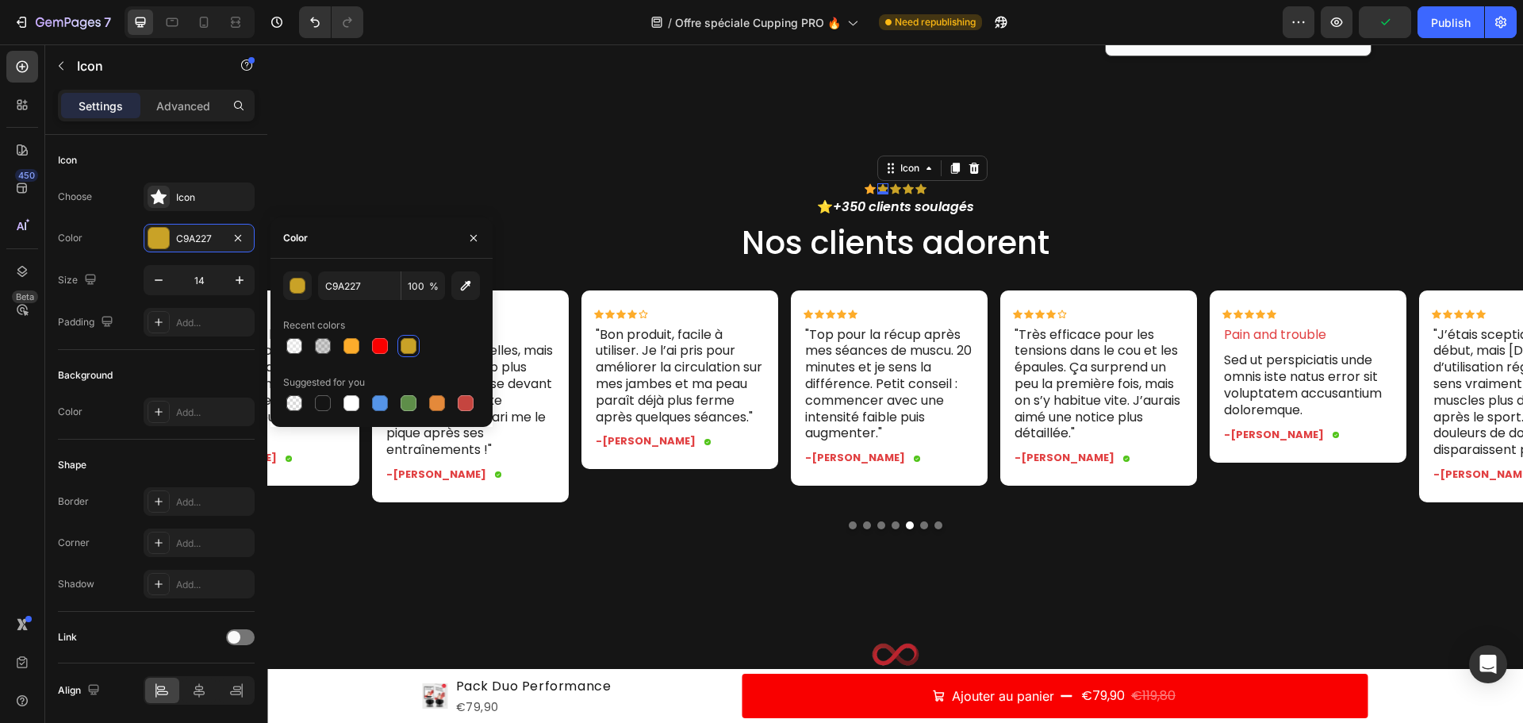
drag, startPoint x: 355, startPoint y: 348, endPoint x: 465, endPoint y: 312, distance: 116.2
click at [356, 347] on div at bounding box center [352, 346] width 16 height 16
type input "FDAC2B"
click at [890, 186] on icon at bounding box center [895, 188] width 11 height 10
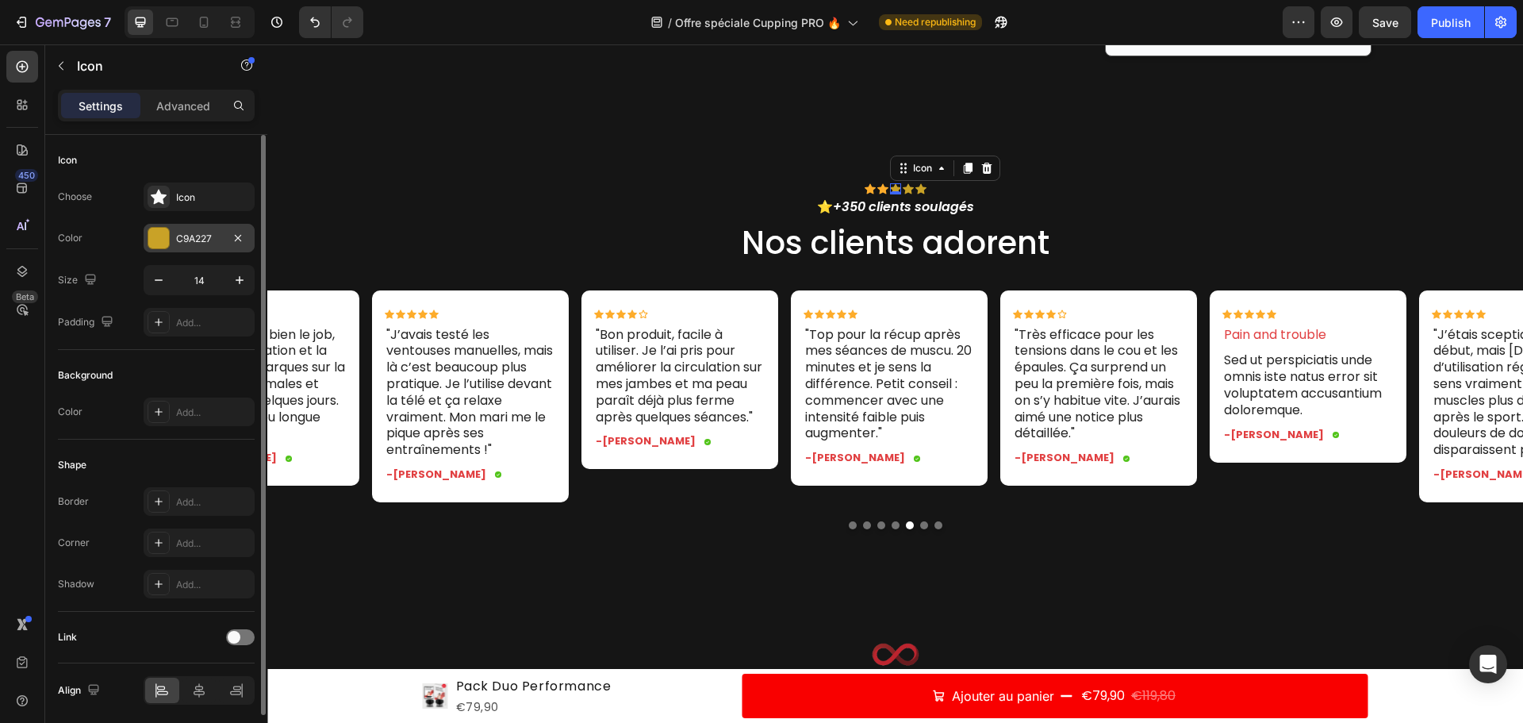
click at [181, 245] on div "C9A227" at bounding box center [199, 239] width 46 height 14
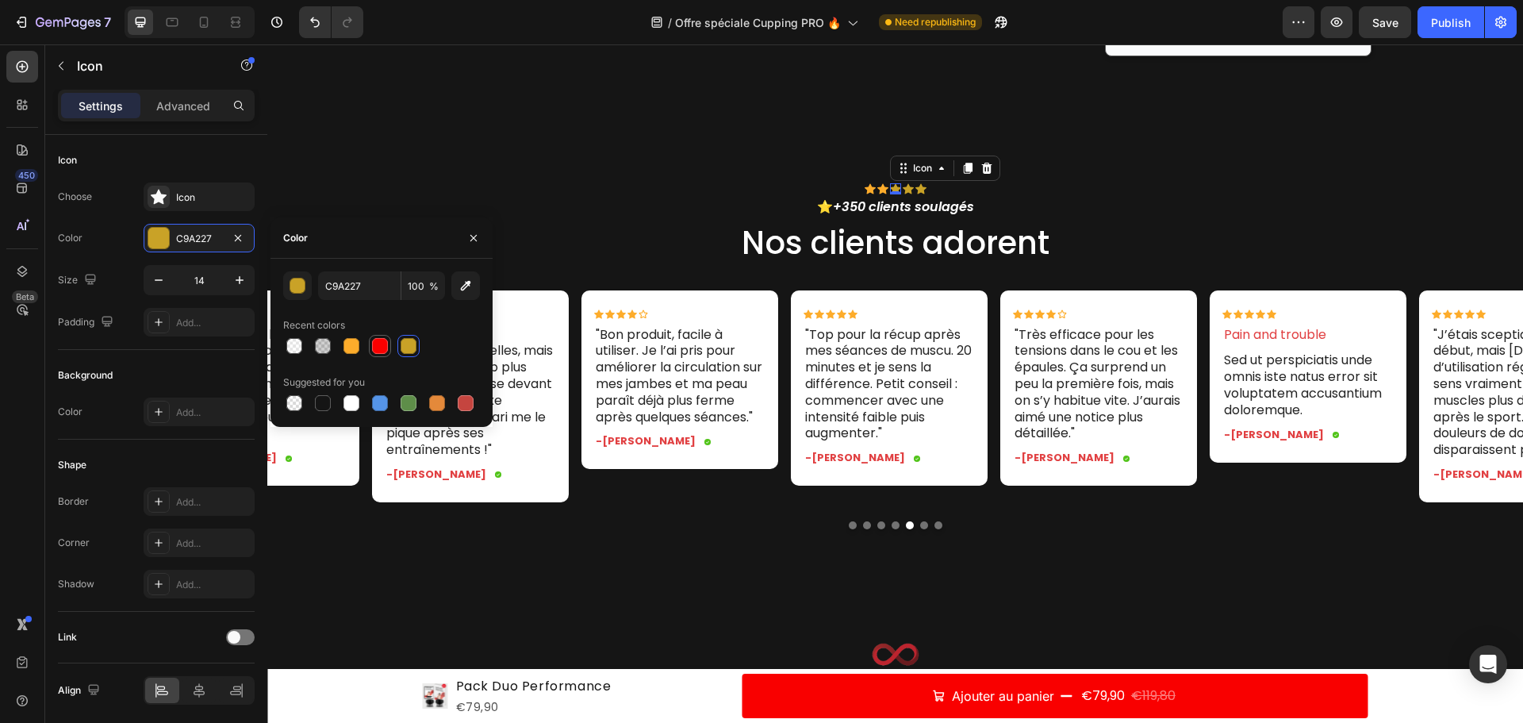
click at [352, 344] on div at bounding box center [352, 346] width 16 height 16
type input "FDAC2B"
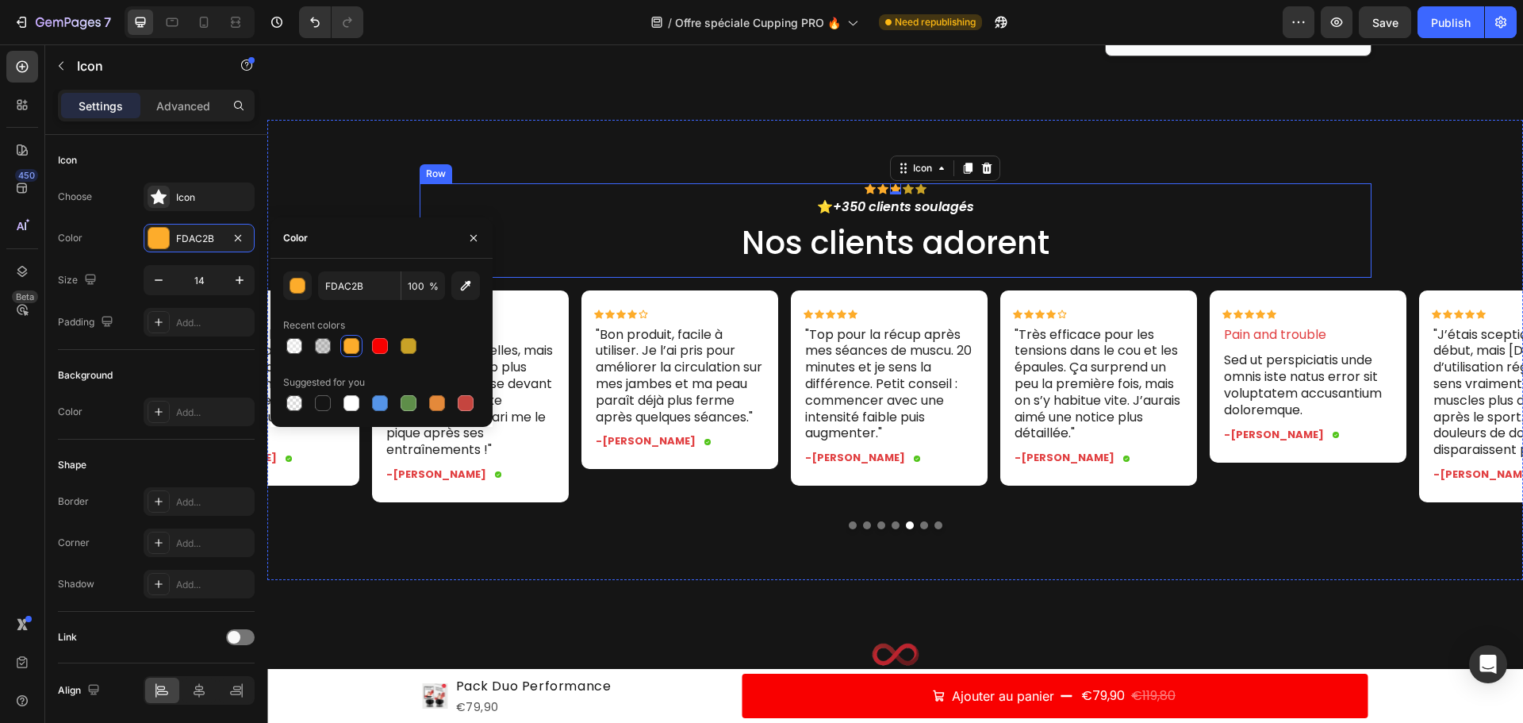
click at [904, 195] on div "Icon Icon Icon 0 Icon Icon Icon List ⭐ +350 clients soulagés Text Block Nos cli…" at bounding box center [896, 230] width 928 height 94
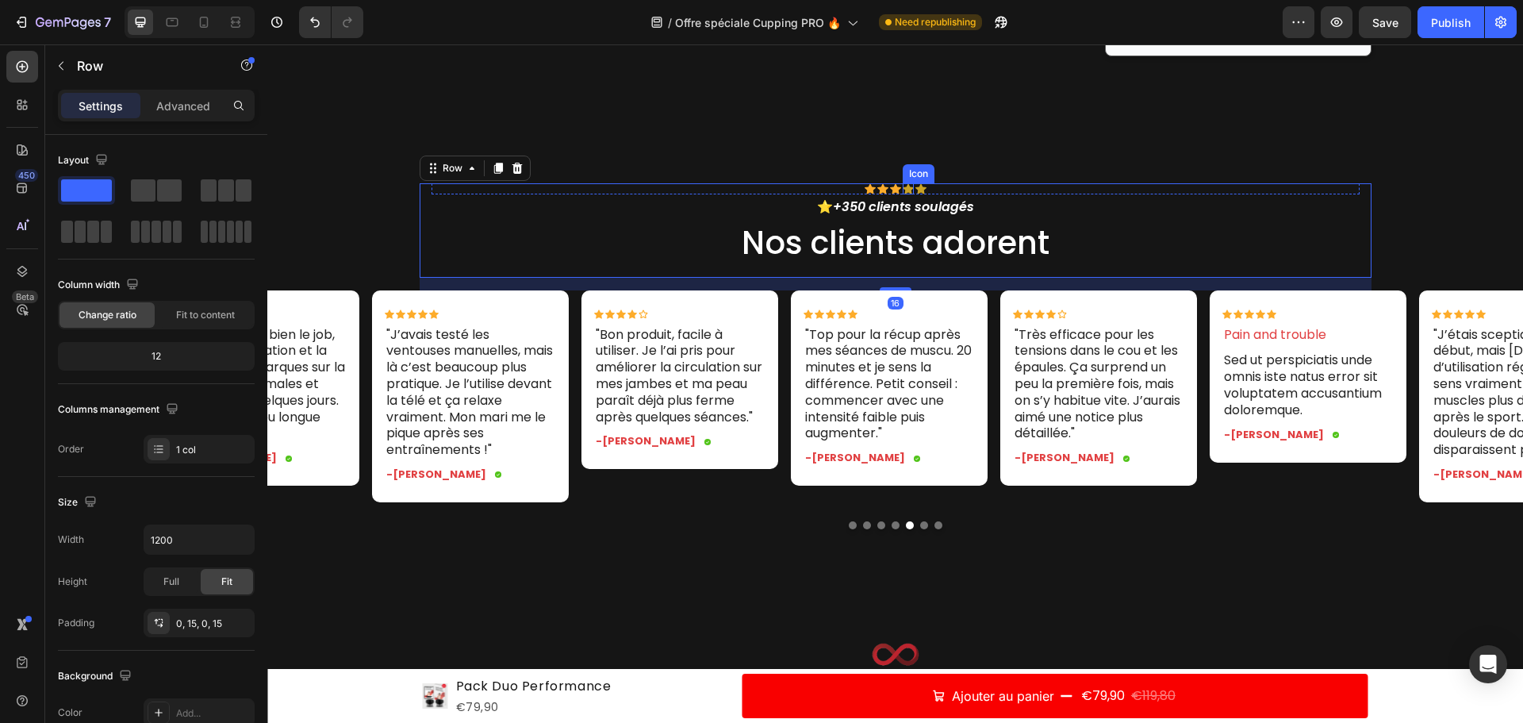
click at [905, 192] on div "Icon" at bounding box center [908, 188] width 11 height 11
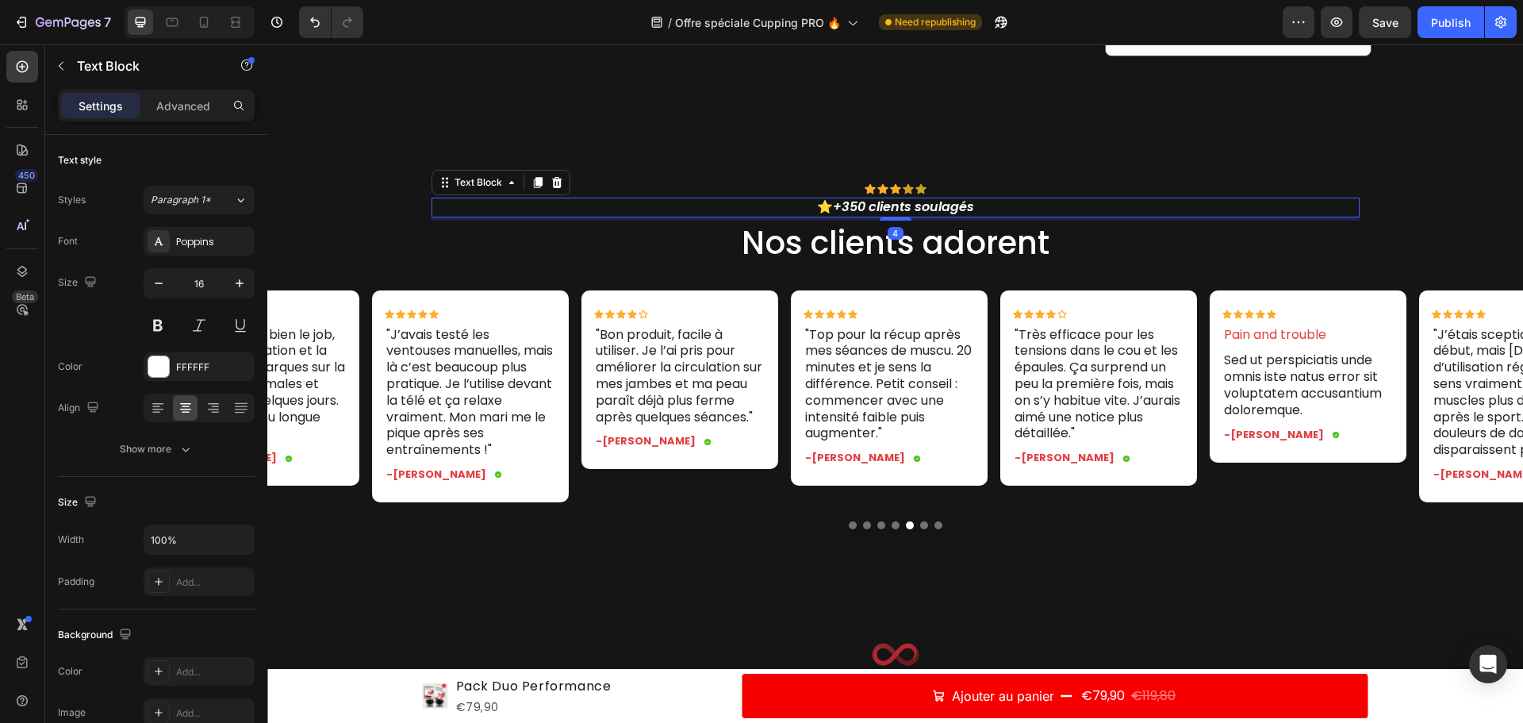
click at [1146, 198] on div "⭐ +350 clients soulagés" at bounding box center [896, 208] width 928 height 20
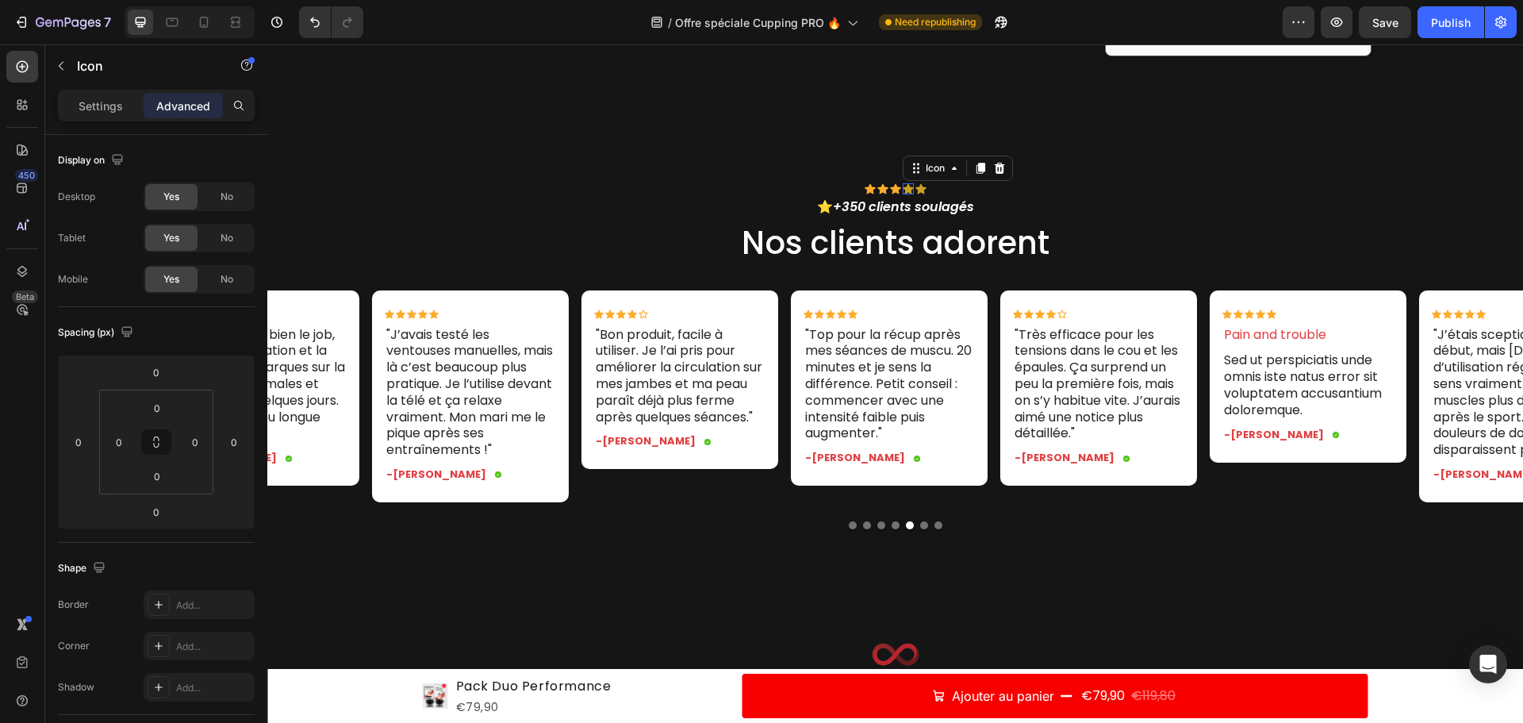
click at [906, 190] on icon at bounding box center [908, 188] width 11 height 11
click at [102, 94] on div "Settings" at bounding box center [100, 105] width 79 height 25
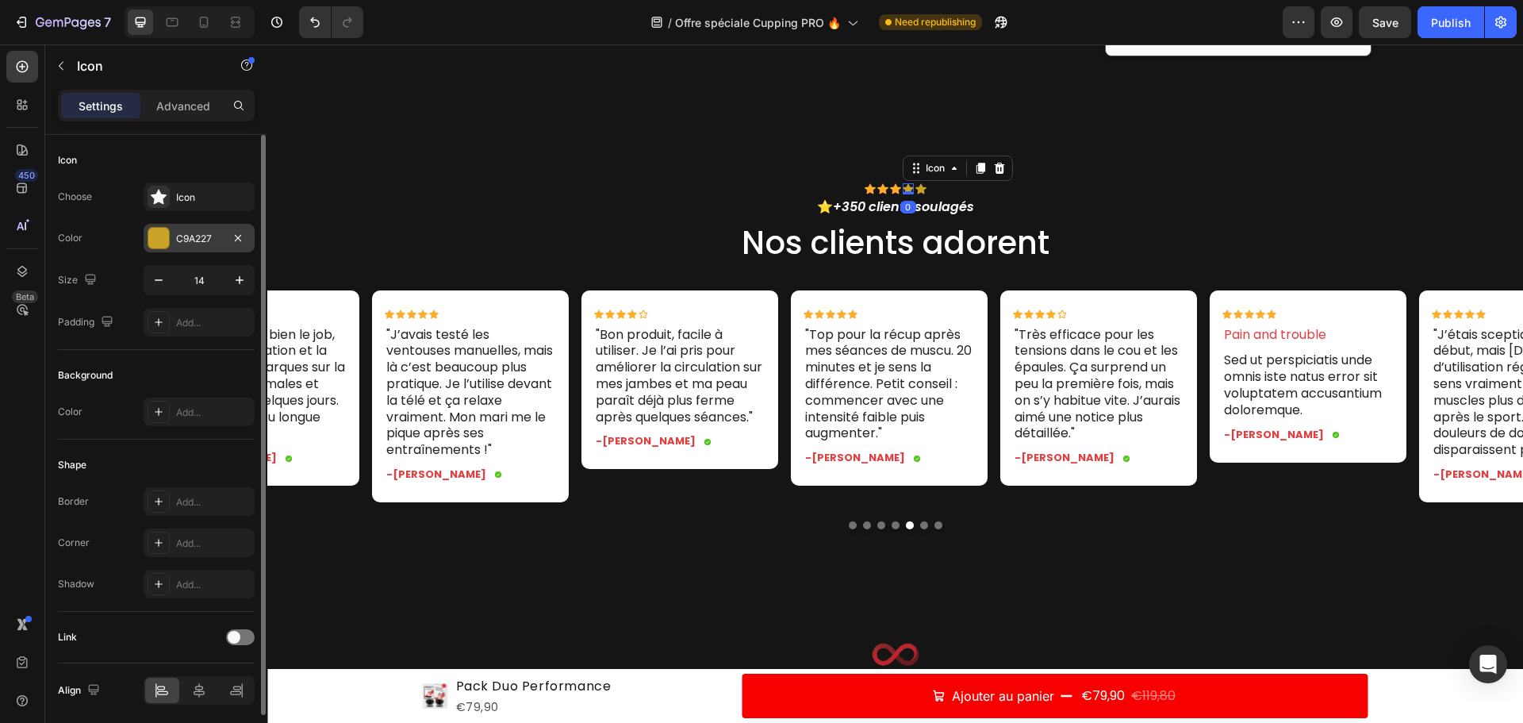
click at [159, 237] on div at bounding box center [158, 238] width 21 height 21
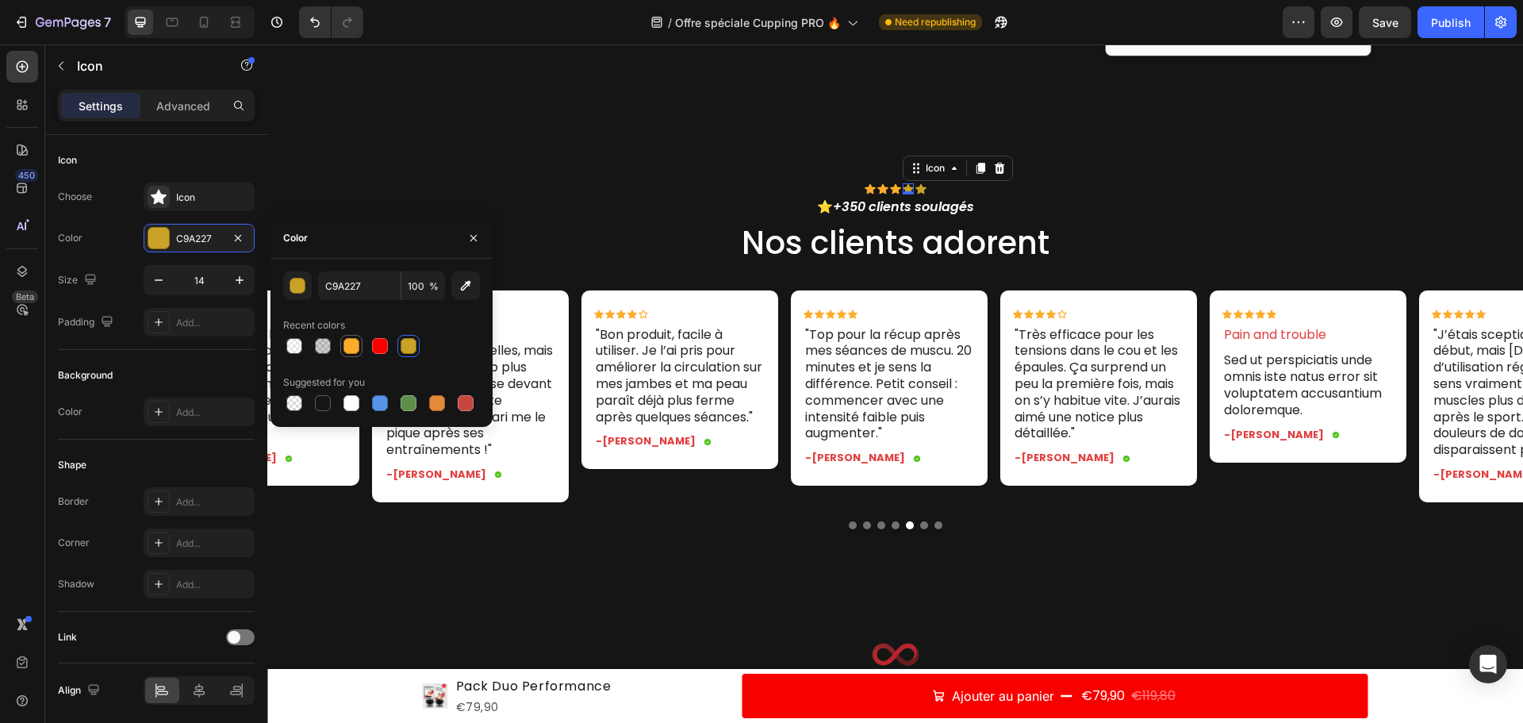
click at [349, 348] on div at bounding box center [352, 346] width 16 height 16
type input "FDAC2B"
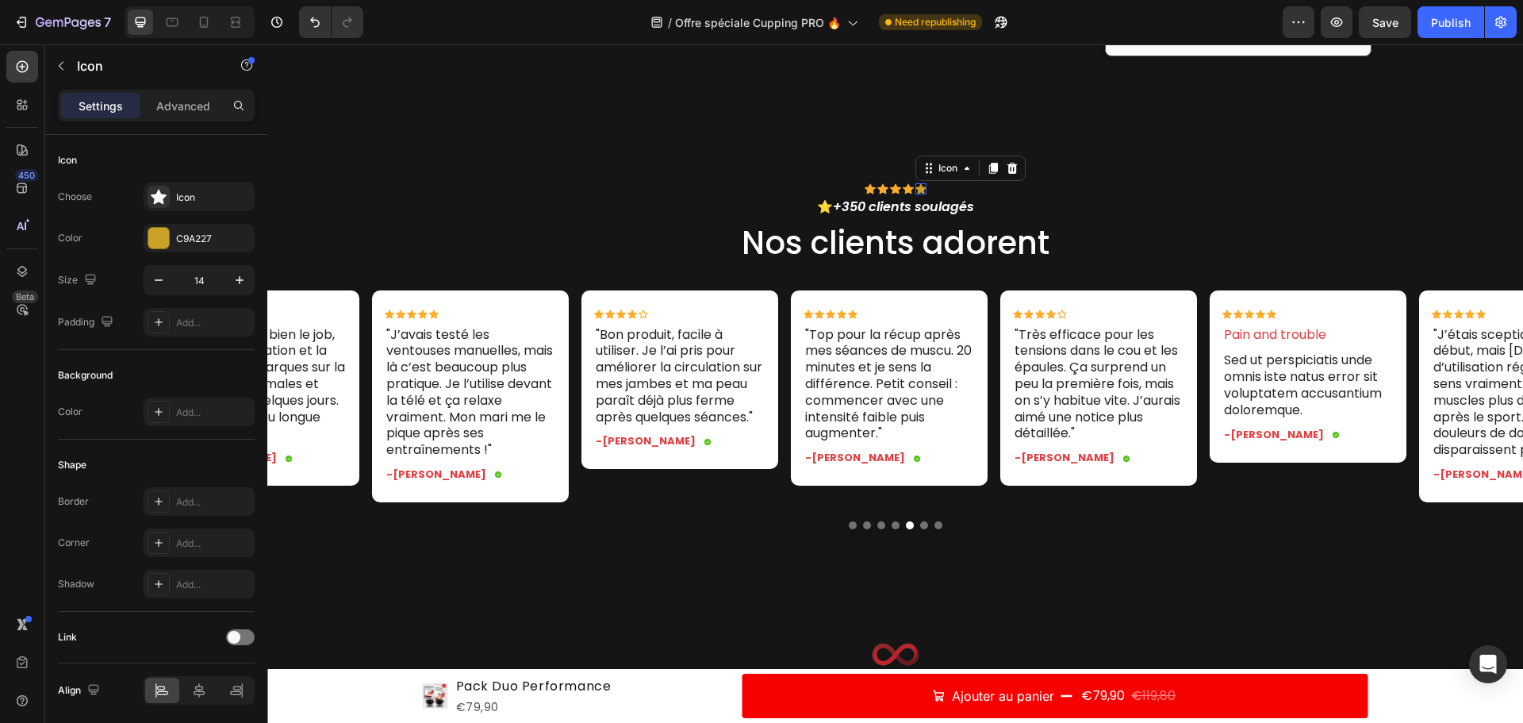
click at [918, 190] on div "Icon 0" at bounding box center [920, 188] width 11 height 11
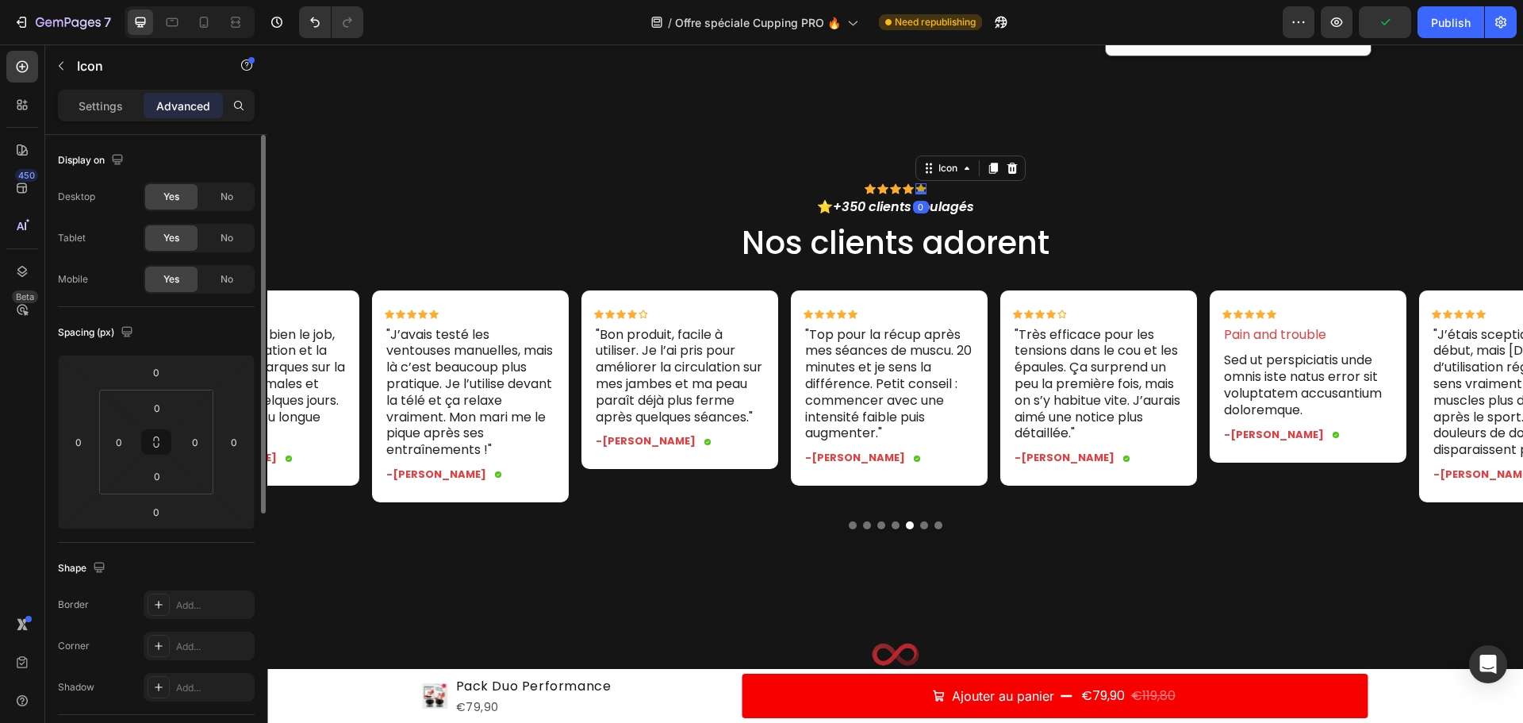
click at [126, 94] on div "Settings" at bounding box center [100, 105] width 79 height 25
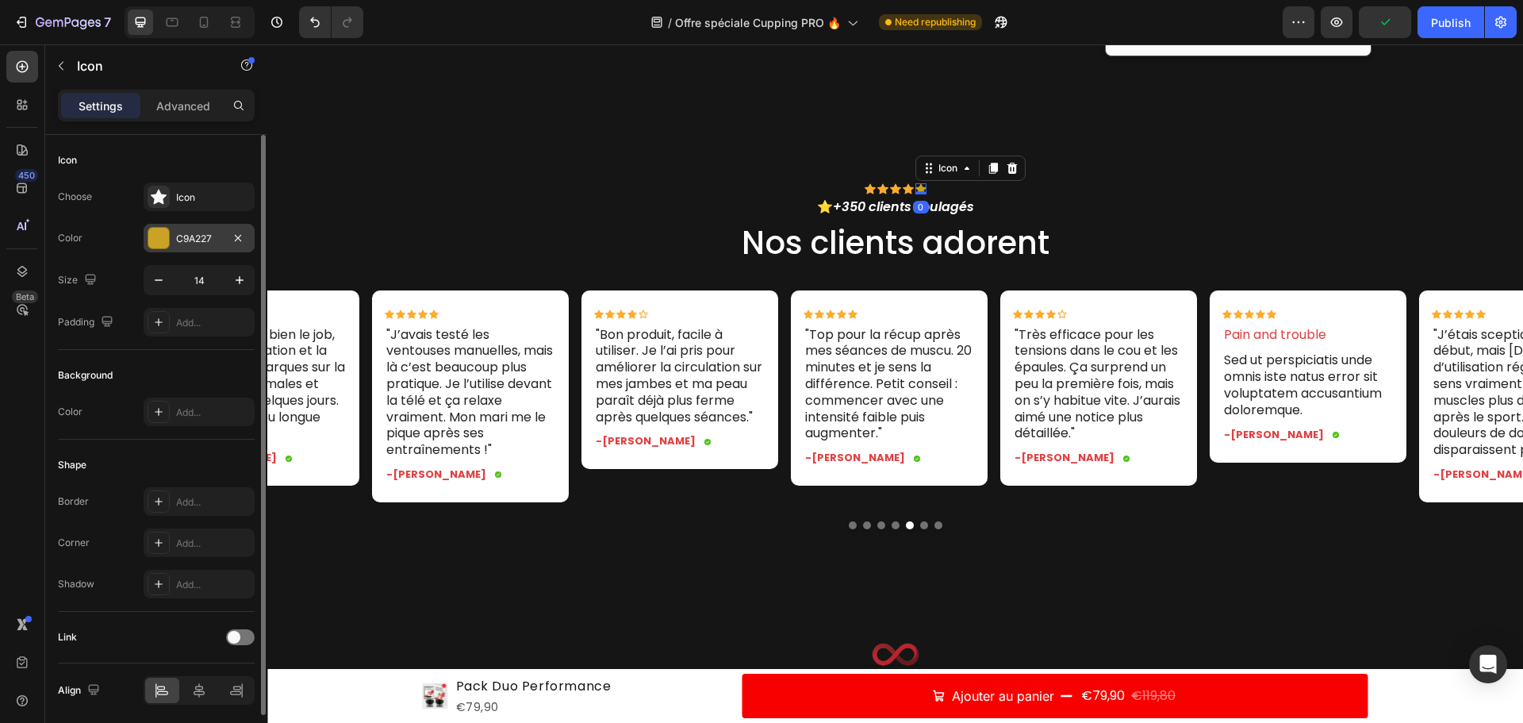
click at [167, 247] on div at bounding box center [158, 238] width 21 height 21
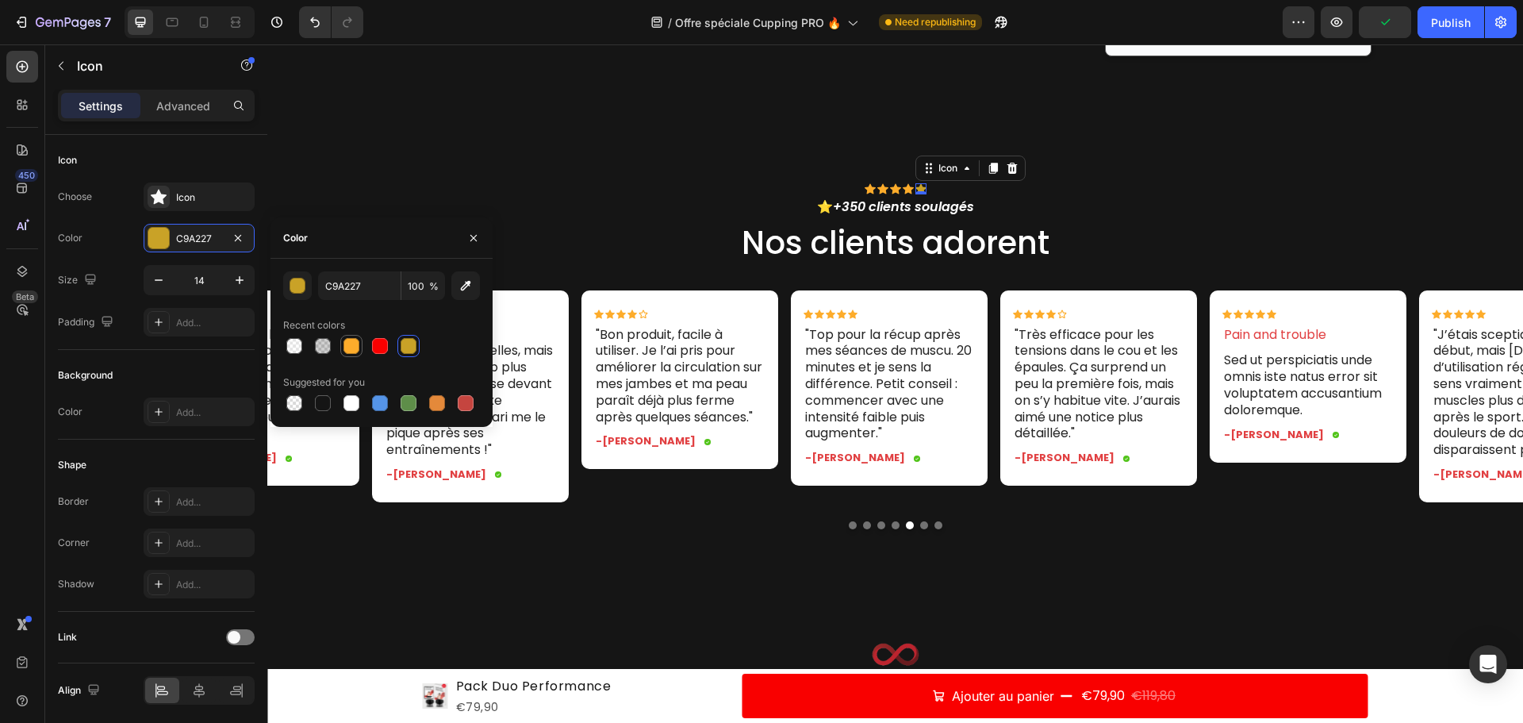
drag, startPoint x: 357, startPoint y: 344, endPoint x: 489, endPoint y: 424, distance: 154.8
click at [357, 344] on div at bounding box center [352, 346] width 16 height 16
type input "FDAC2B"
click at [881, 502] on div "Icon Icon Icon Icon Icon Icon List "Top pour la récup après mes séances de musc…" at bounding box center [889, 396] width 197 height 212
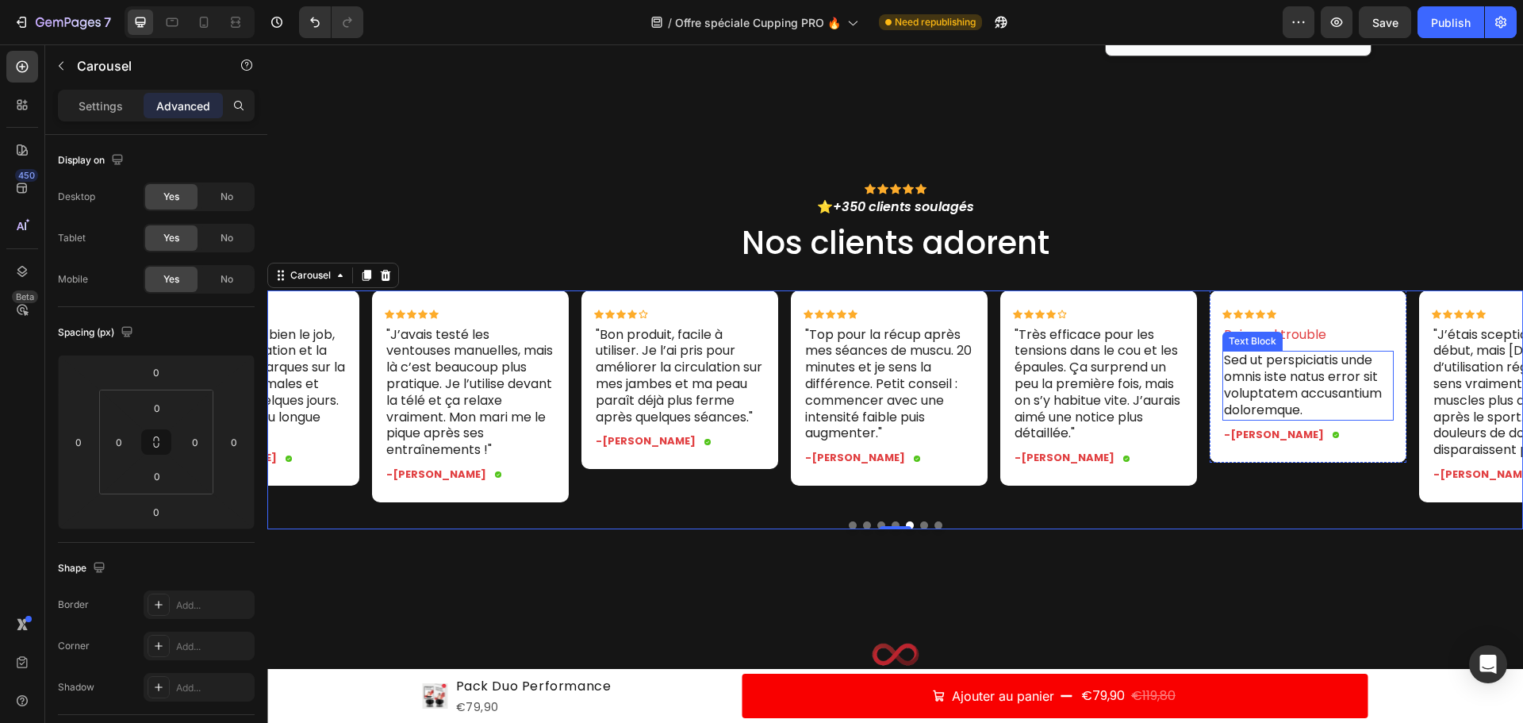
click at [1292, 384] on p "Sed ut perspiciatis unde omnis iste natus error sit voluptatem accusantium dolo…" at bounding box center [1308, 385] width 168 height 66
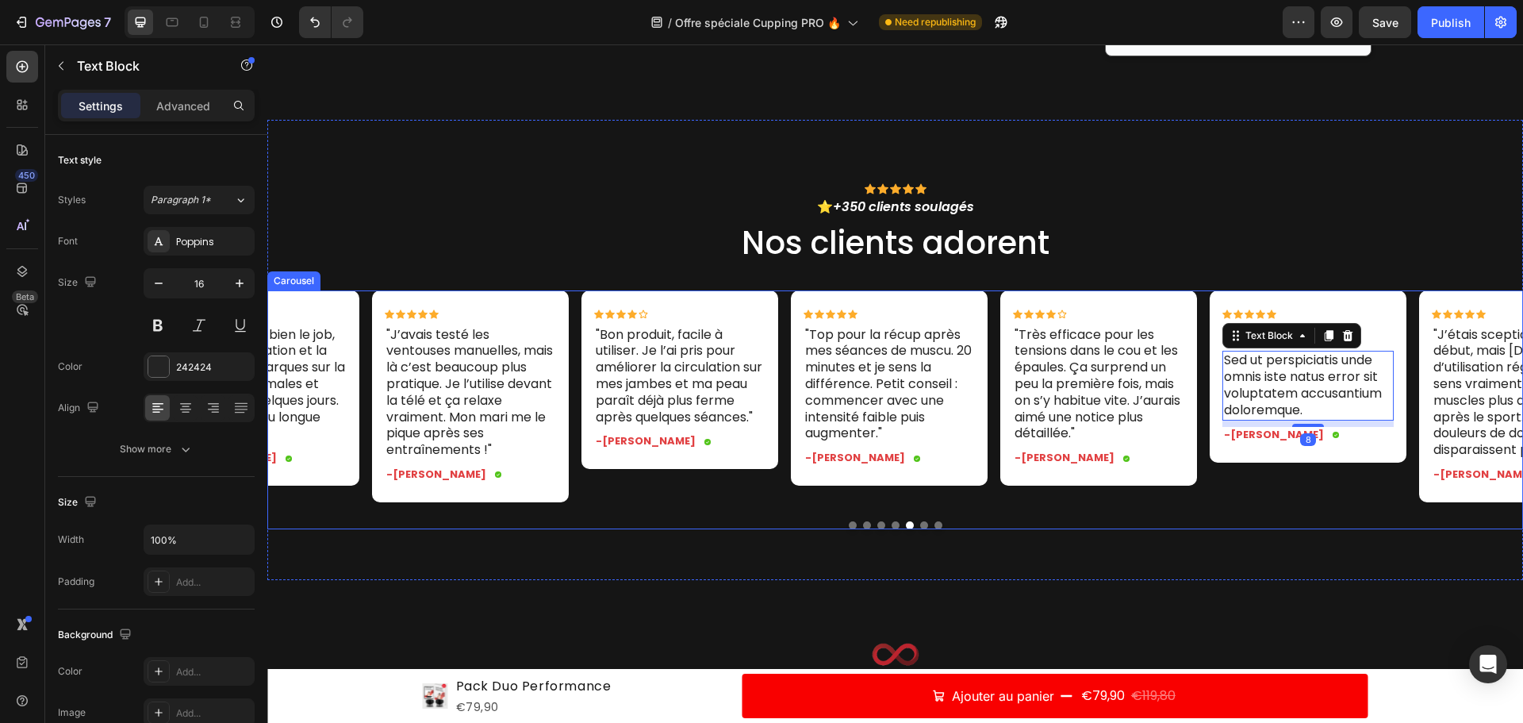
click at [1307, 529] on div at bounding box center [895, 525] width 1256 height 8
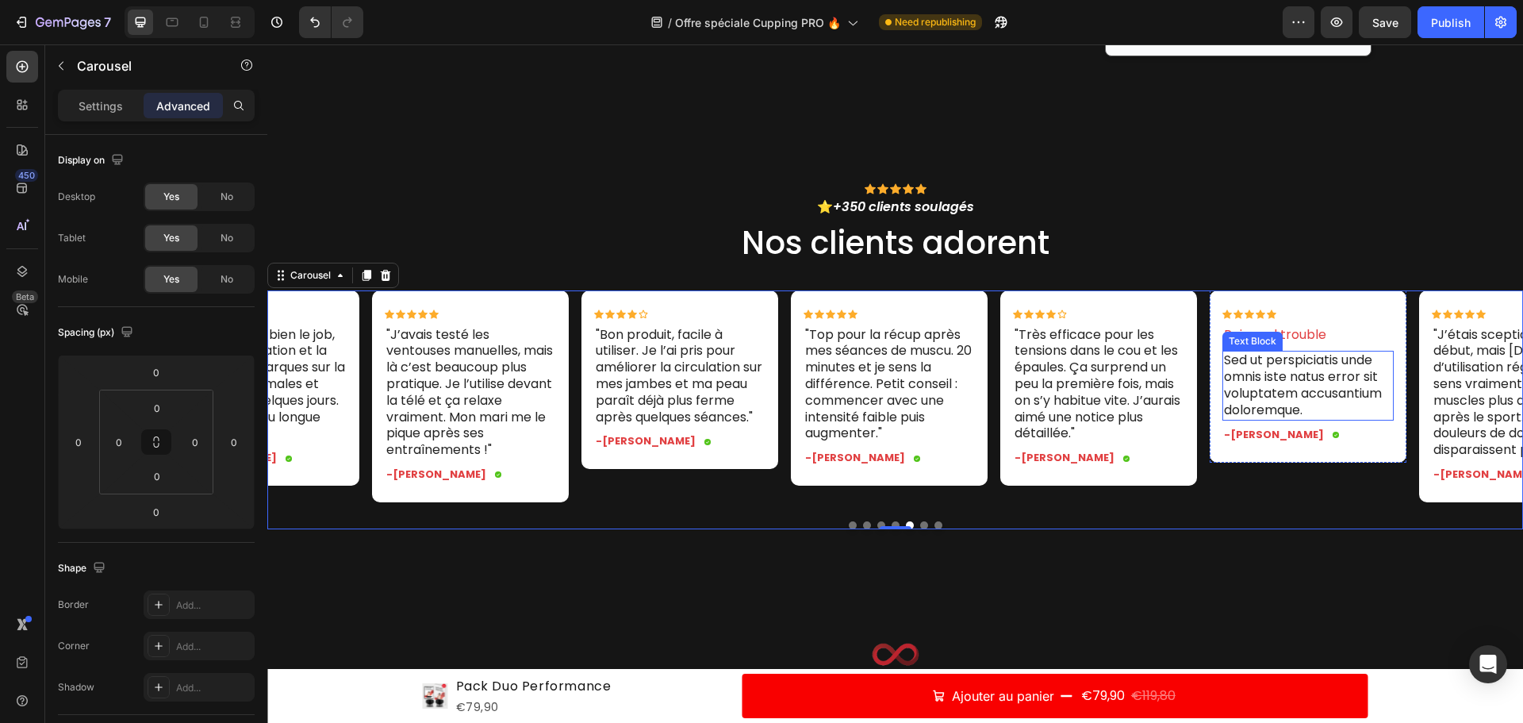
click at [1262, 379] on p "Sed ut perspiciatis unde omnis iste natus error sit voluptatem accusantium dolo…" at bounding box center [1308, 385] width 168 height 66
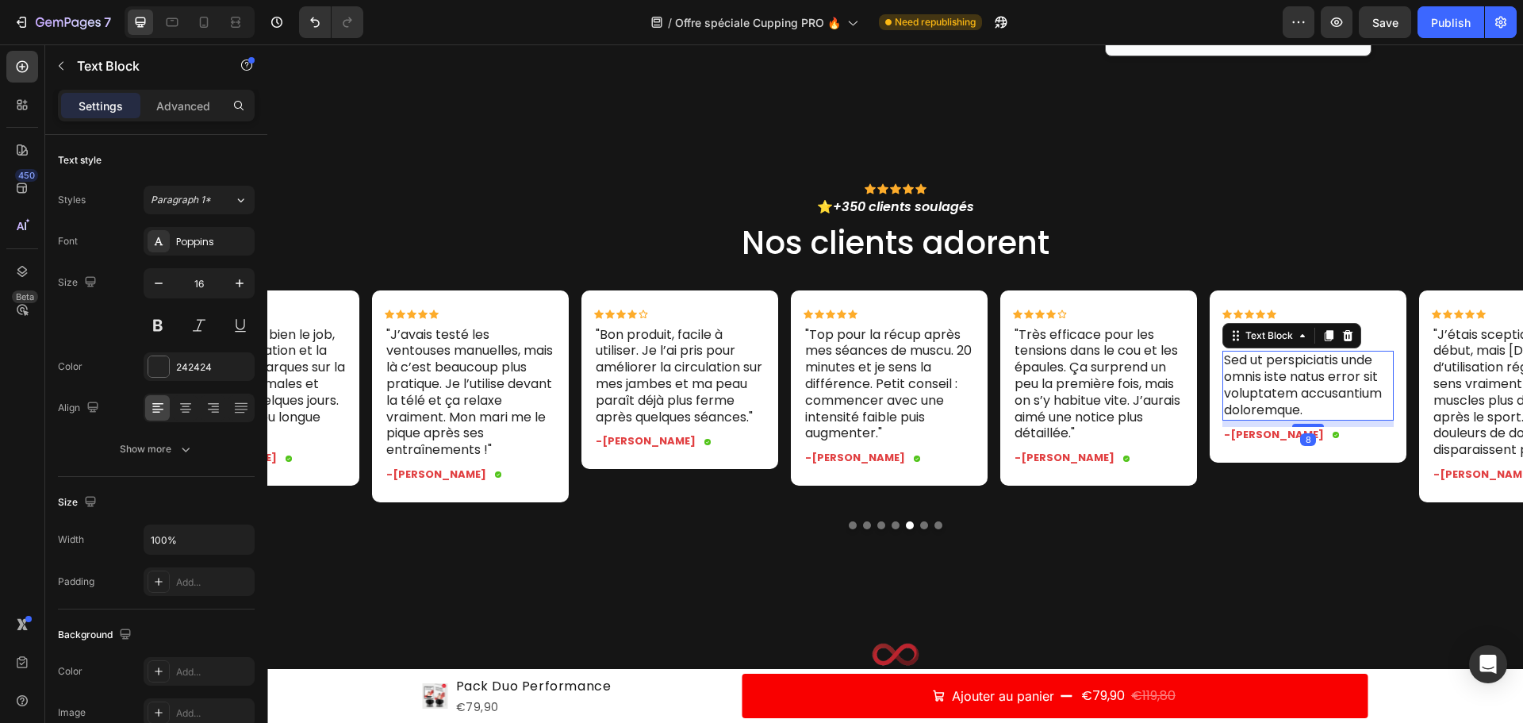
click at [1262, 379] on p "Sed ut perspiciatis unde omnis iste natus error sit voluptatem accusantium dolo…" at bounding box center [1308, 385] width 168 height 66
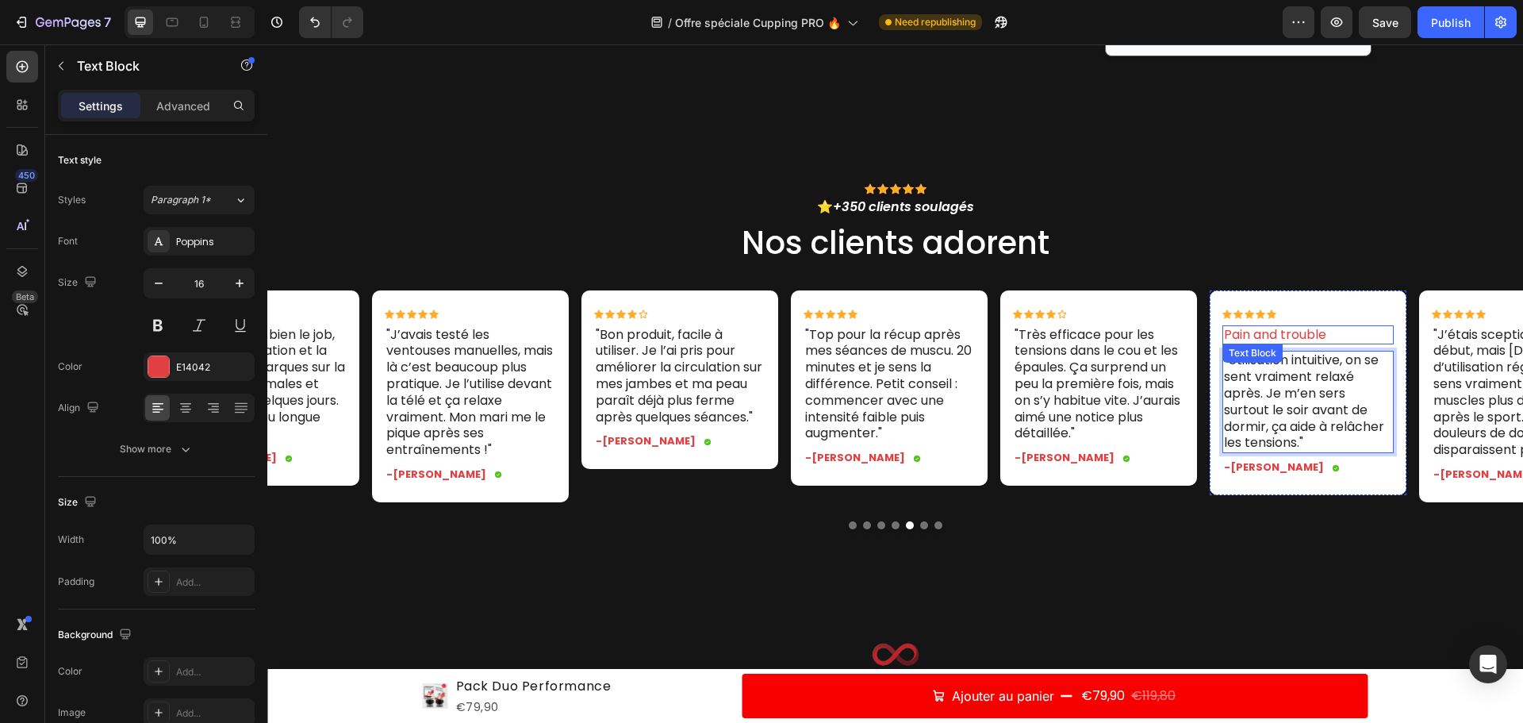
click at [1315, 336] on p "Pain and trouble" at bounding box center [1308, 335] width 168 height 17
click at [1344, 355] on icon at bounding box center [1348, 359] width 13 height 13
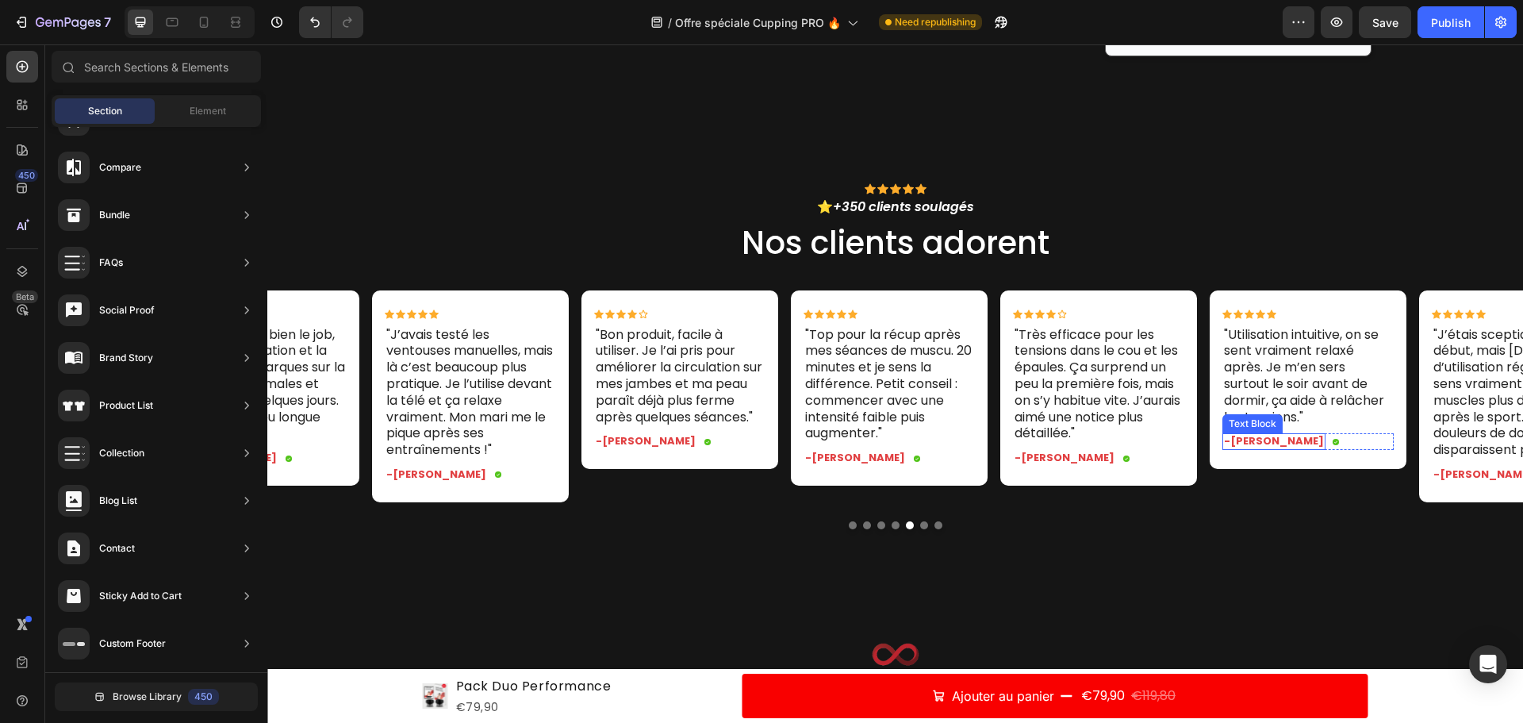
click at [1244, 439] on p "-Jonh L." at bounding box center [1274, 441] width 100 height 13
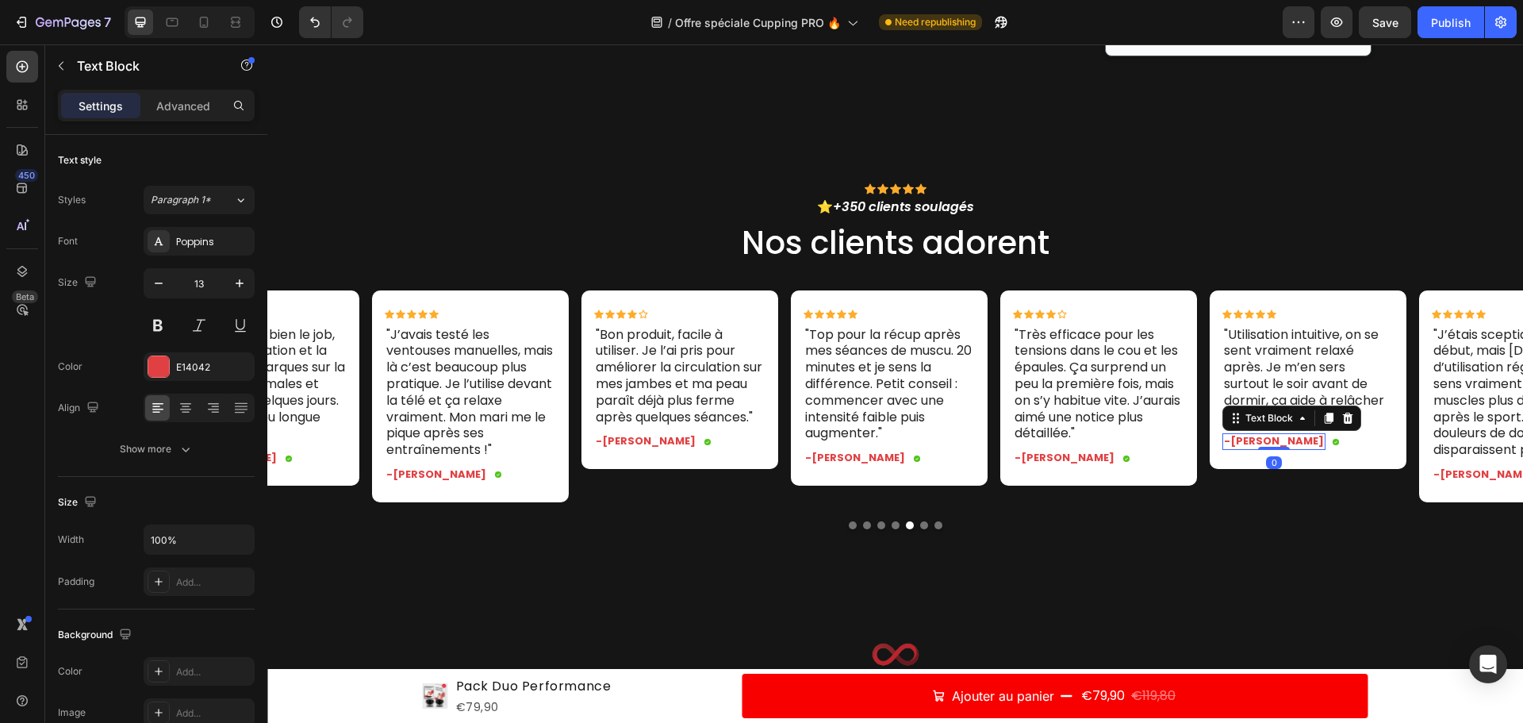
click at [1244, 437] on p "-Jonh L." at bounding box center [1274, 441] width 100 height 13
click at [1250, 443] on p "-Jonh L." at bounding box center [1274, 441] width 100 height 13
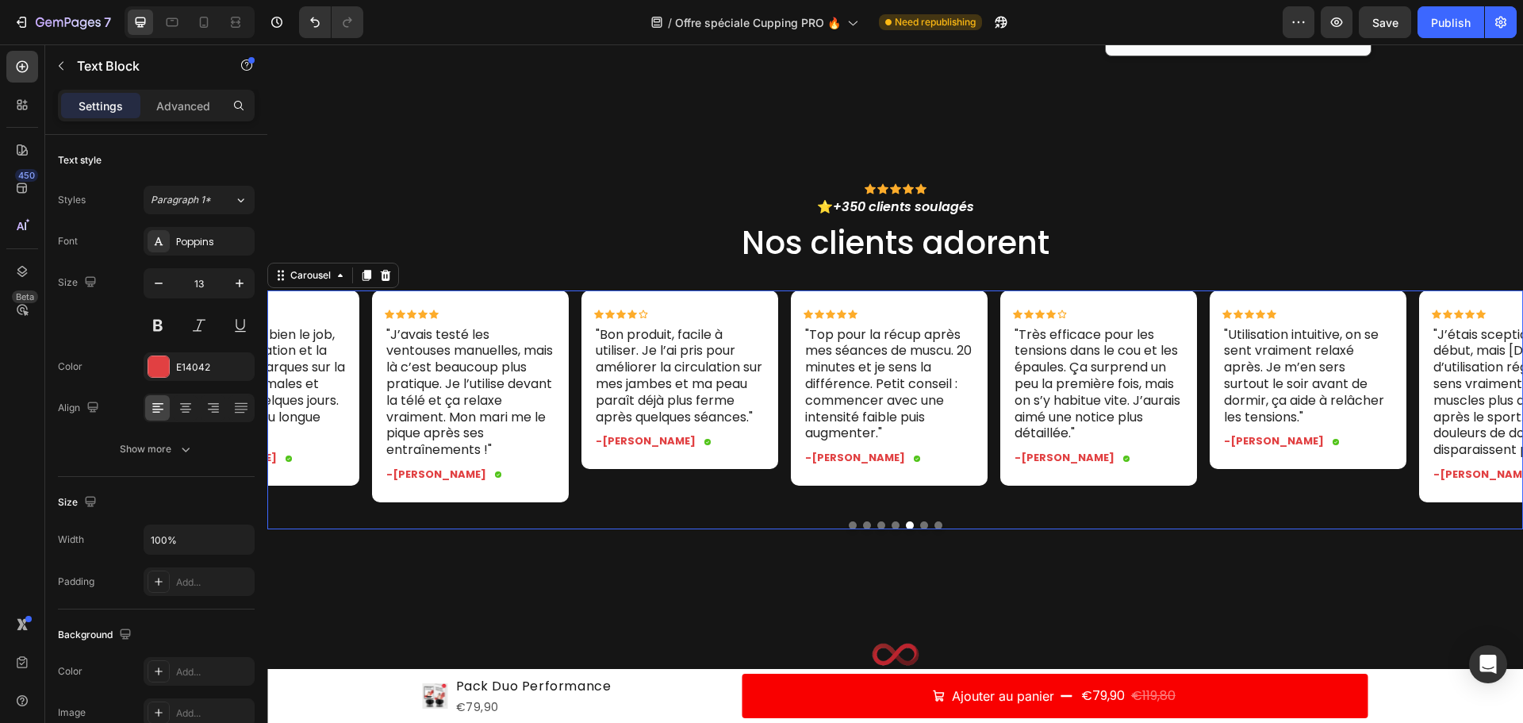
click at [1346, 502] on div "Icon Icon Icon Icon Icon Icon List "Utilisation intuitive, on se sent vraiment …" at bounding box center [1308, 396] width 197 height 212
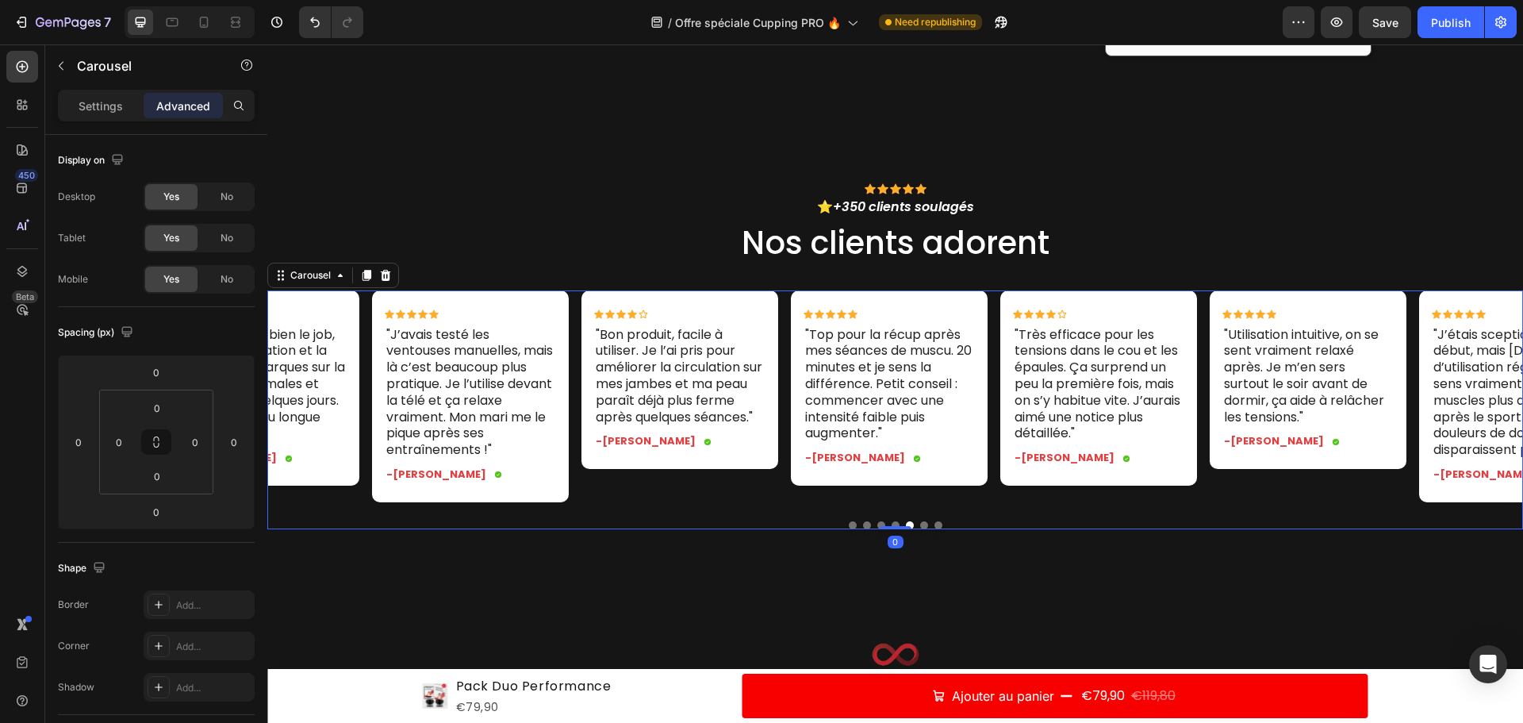
click at [920, 529] on button "Dot" at bounding box center [924, 525] width 8 height 8
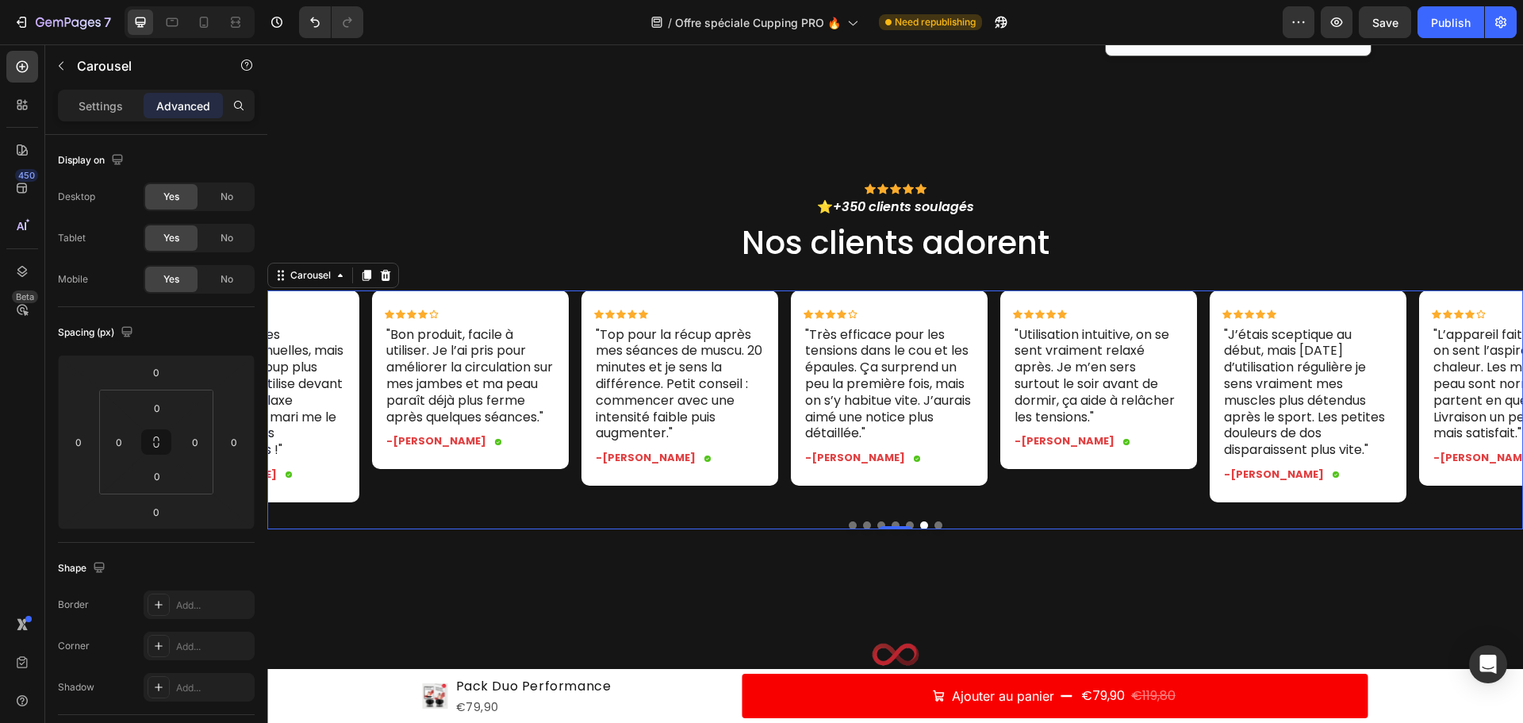
click at [937, 529] on div at bounding box center [895, 525] width 1256 height 8
click at [939, 529] on div at bounding box center [895, 525] width 1256 height 8
click at [935, 529] on button "Dot" at bounding box center [939, 525] width 8 height 8
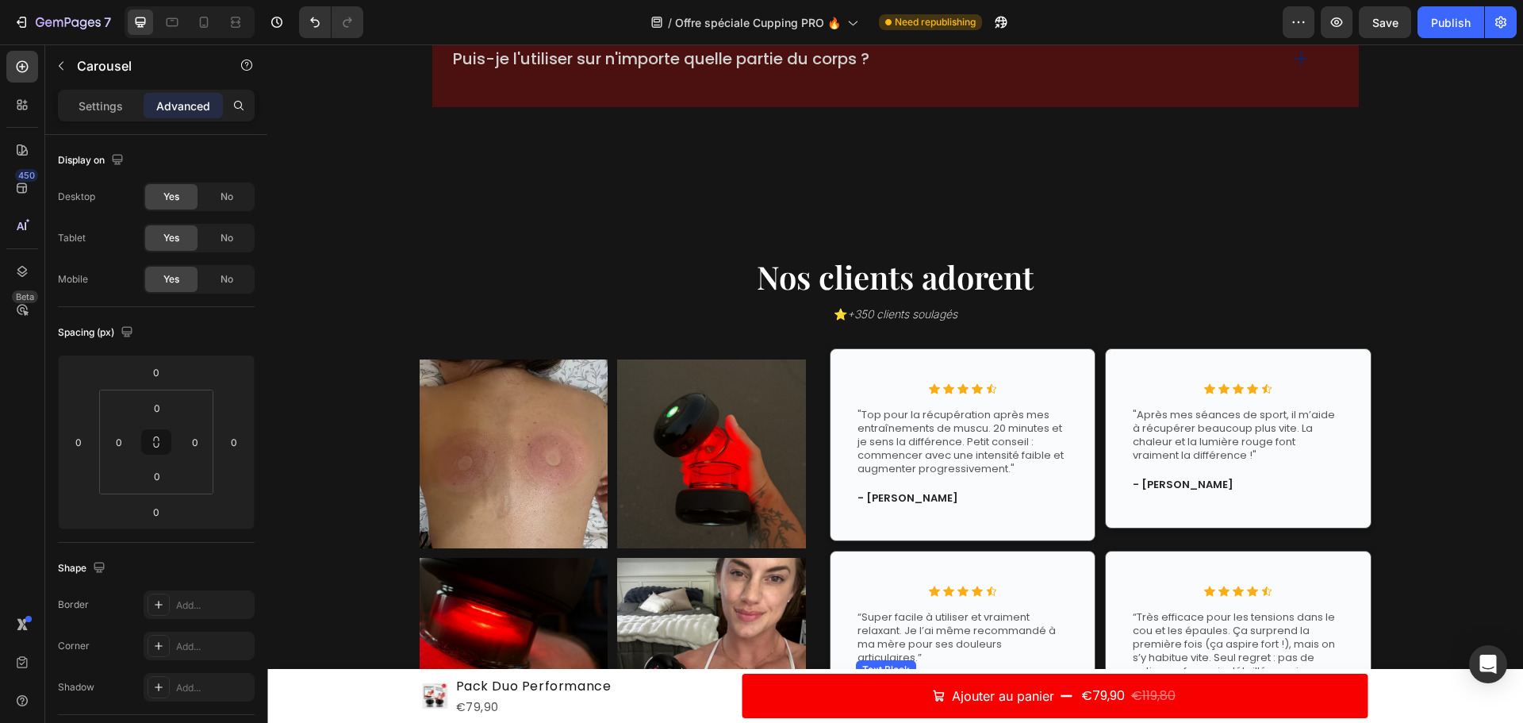
scroll to position [5874, 0]
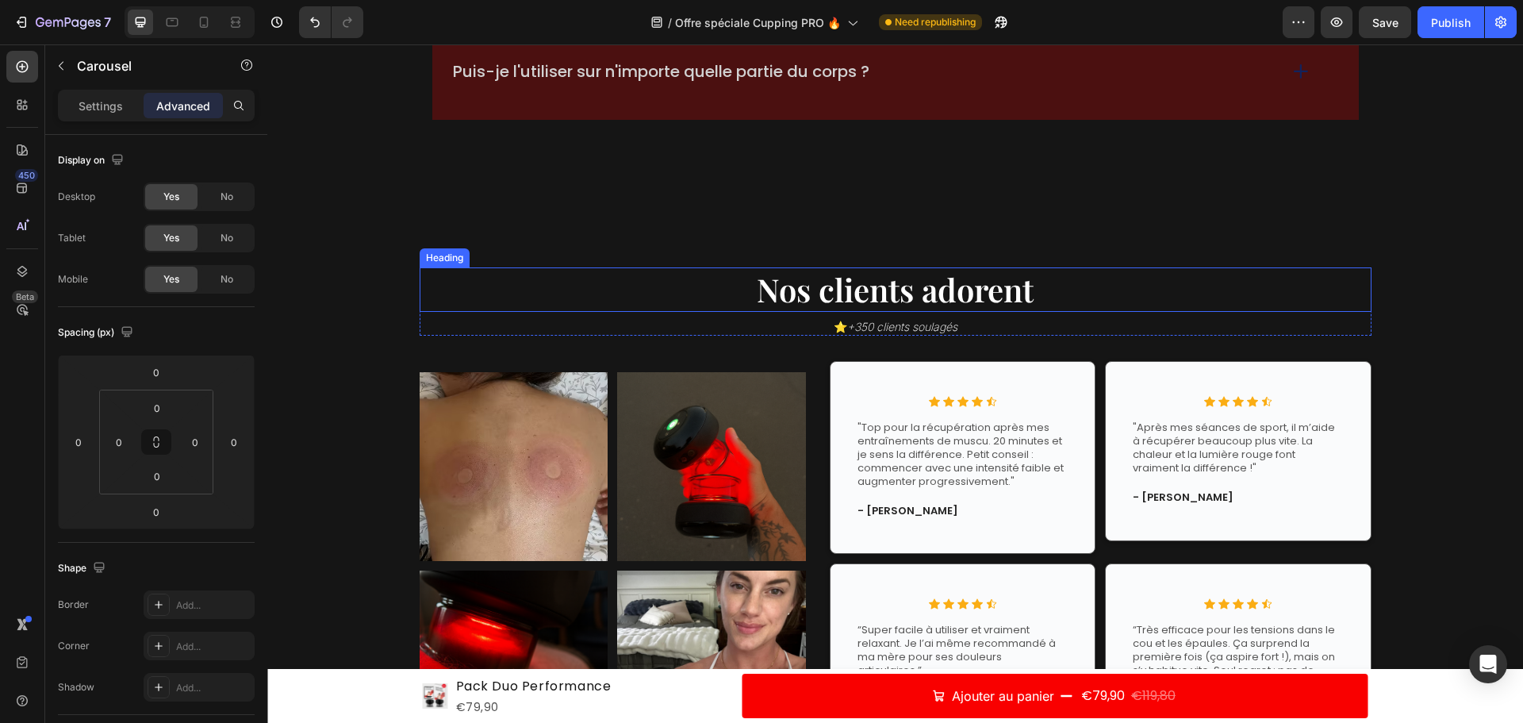
click at [1272, 286] on p "Nos clients adorent" at bounding box center [895, 289] width 949 height 41
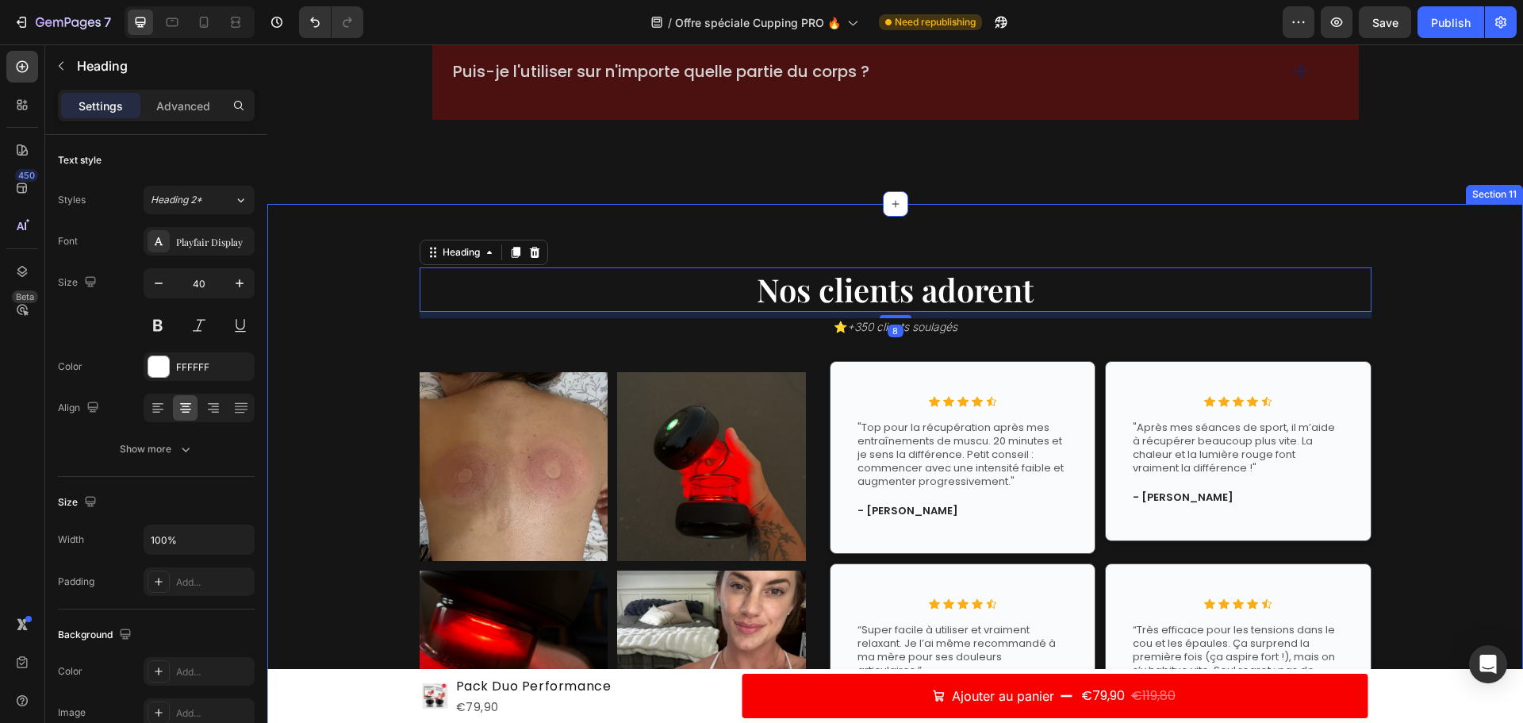
click at [1435, 335] on div "Nos clients adorent Heading 8 ⭐ +350 clients soulagés Heading Row Image Image R…" at bounding box center [895, 531] width 1232 height 528
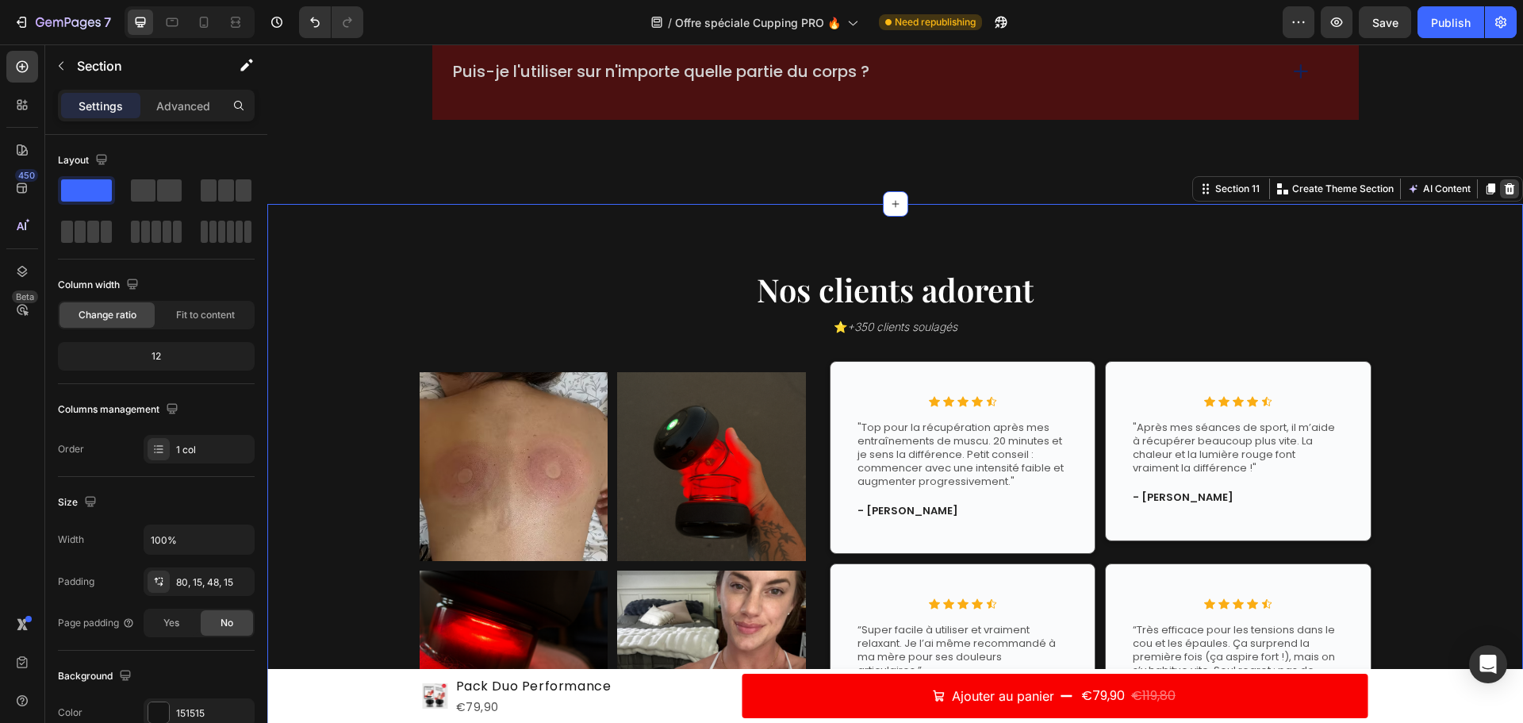
click at [1505, 190] on icon at bounding box center [1510, 188] width 10 height 11
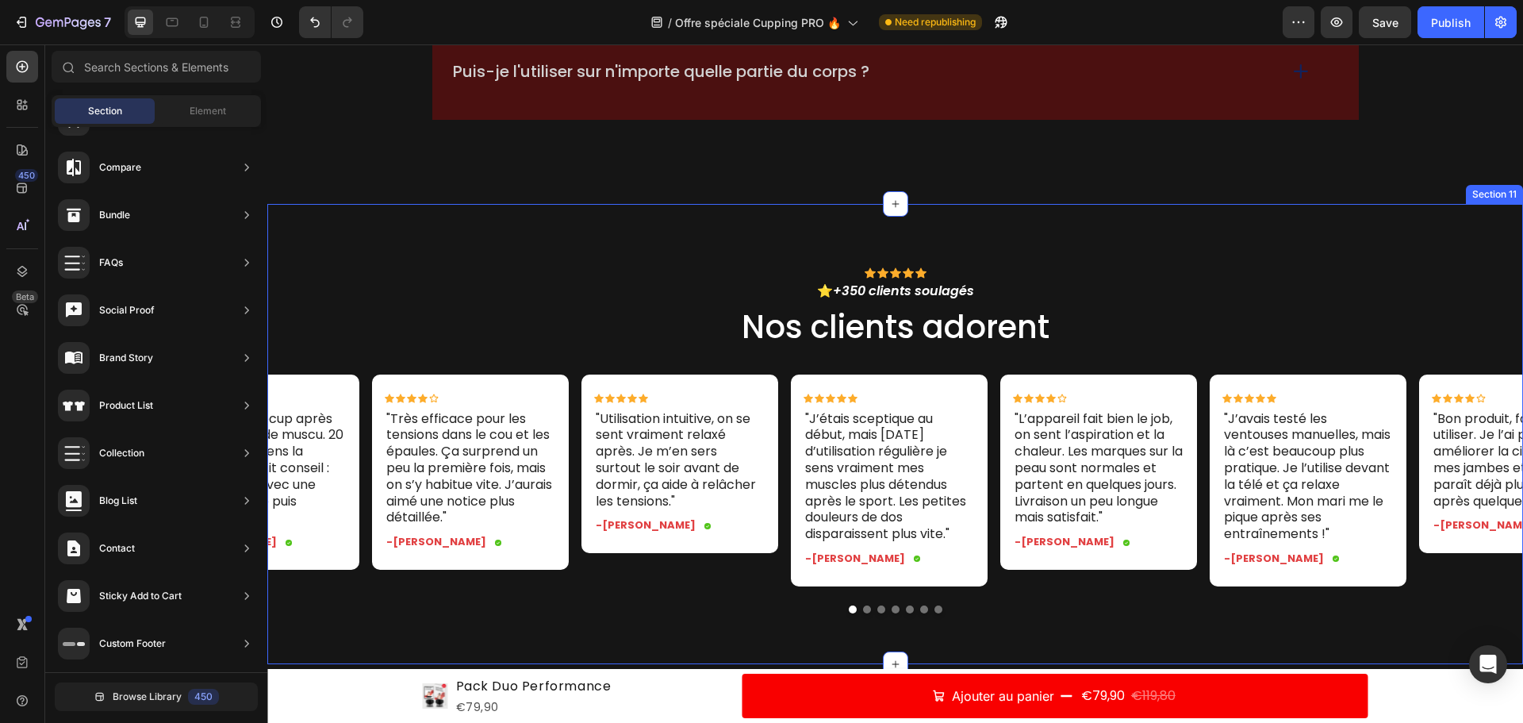
click at [1319, 254] on div "Icon Icon Icon Icon Icon Icon List ⭐ +350 clients soulagés Text Block Nos clien…" at bounding box center [895, 434] width 1256 height 460
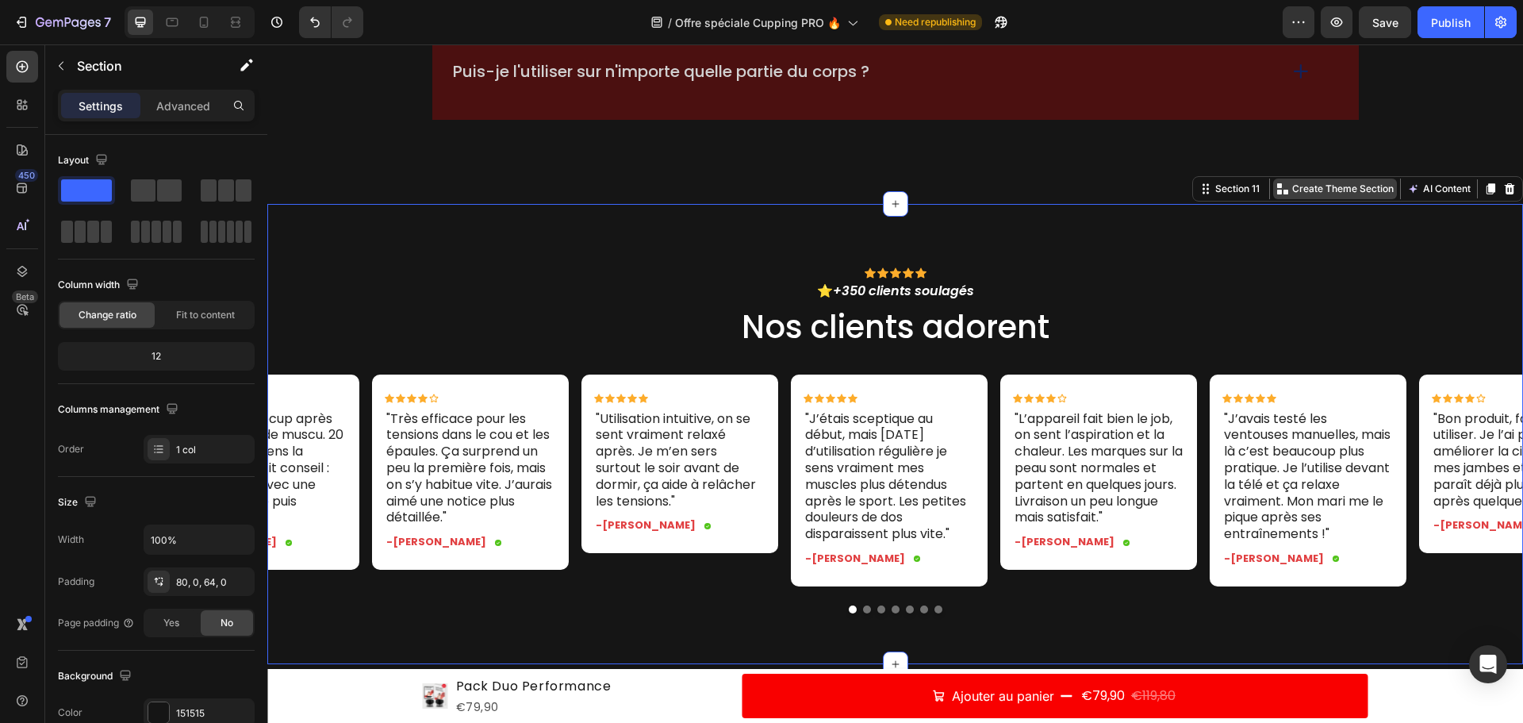
click at [1344, 186] on p "Create Theme Section" at bounding box center [1343, 189] width 102 height 14
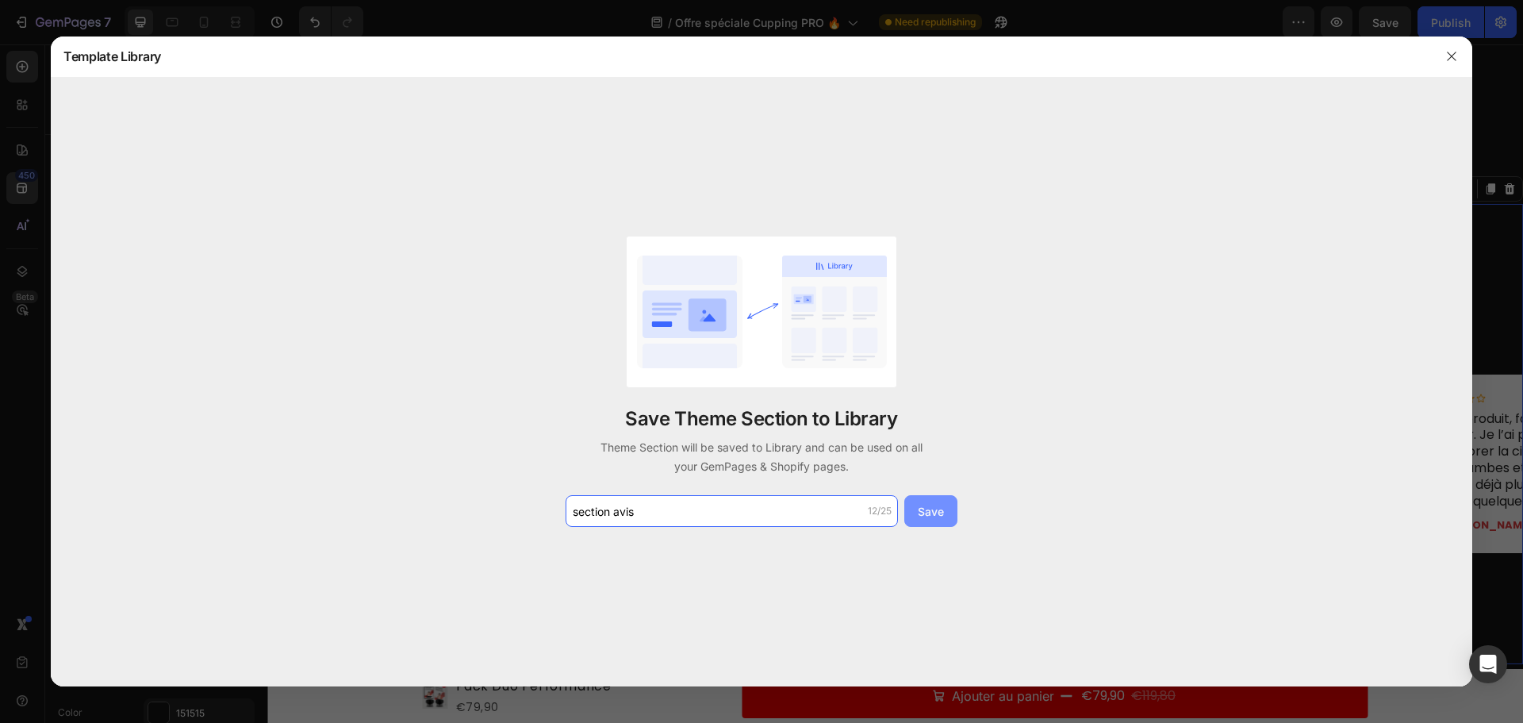
type input "section avis"
click at [932, 508] on div "Save" at bounding box center [931, 511] width 26 height 17
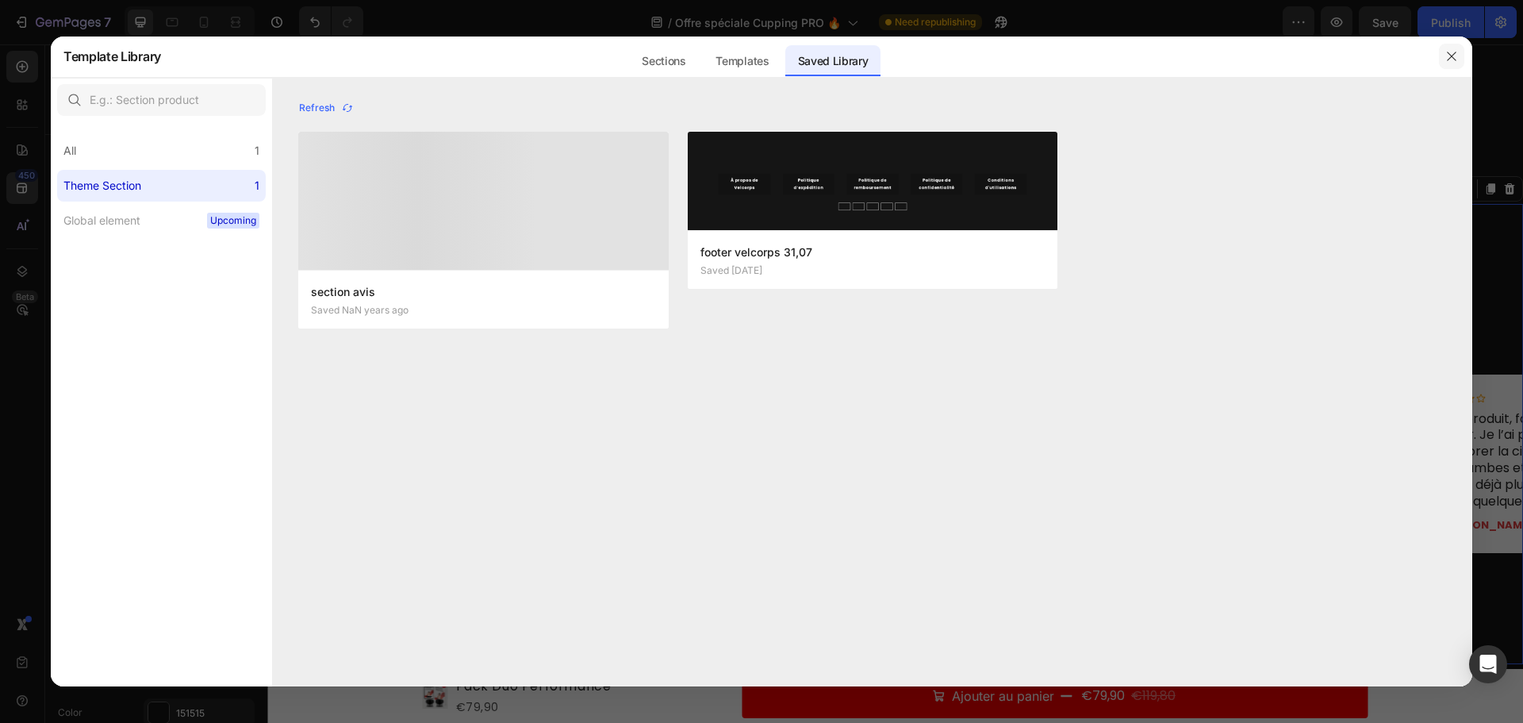
click at [1449, 56] on icon "button" at bounding box center [1451, 56] width 13 height 13
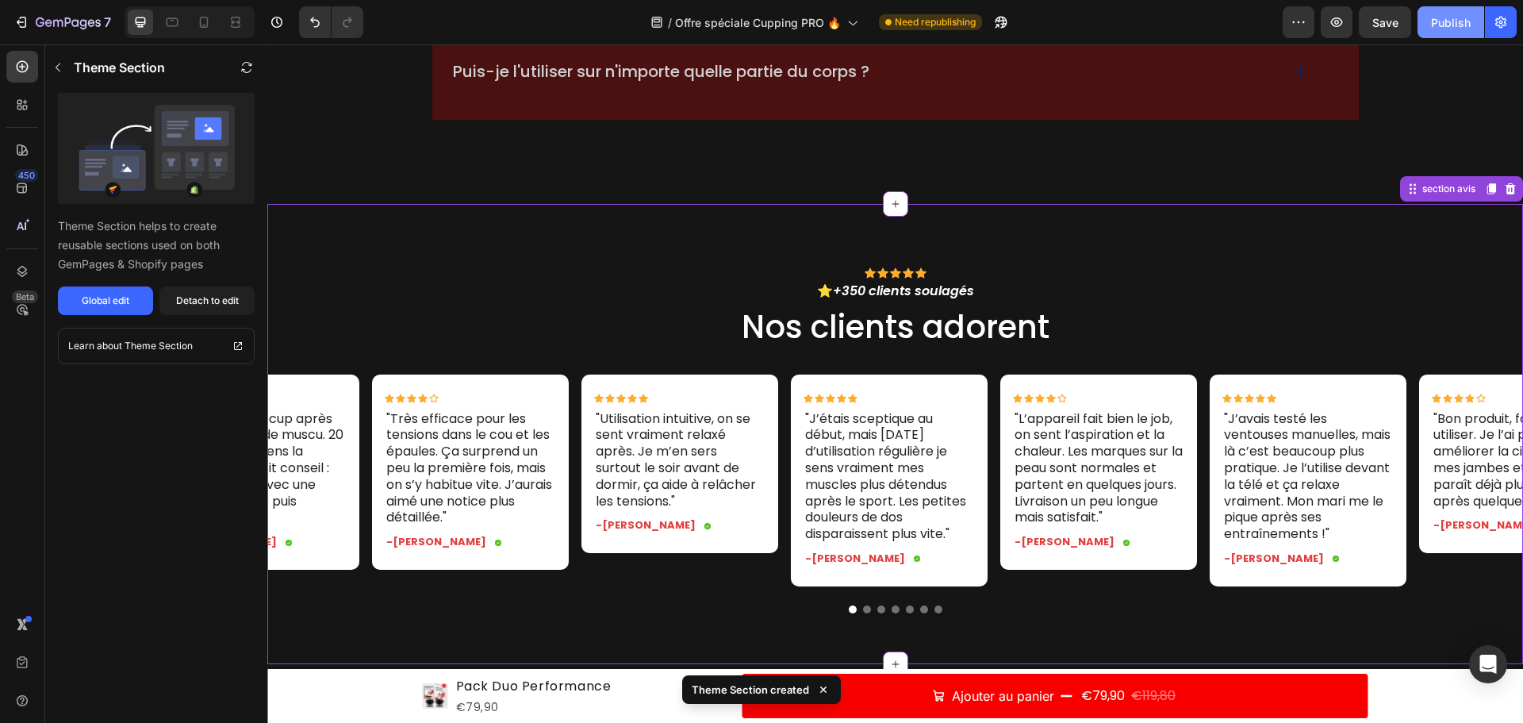
click at [1457, 24] on div "Publish" at bounding box center [1451, 22] width 40 height 17
click at [1457, 24] on icon "button" at bounding box center [1451, 22] width 15 height 15
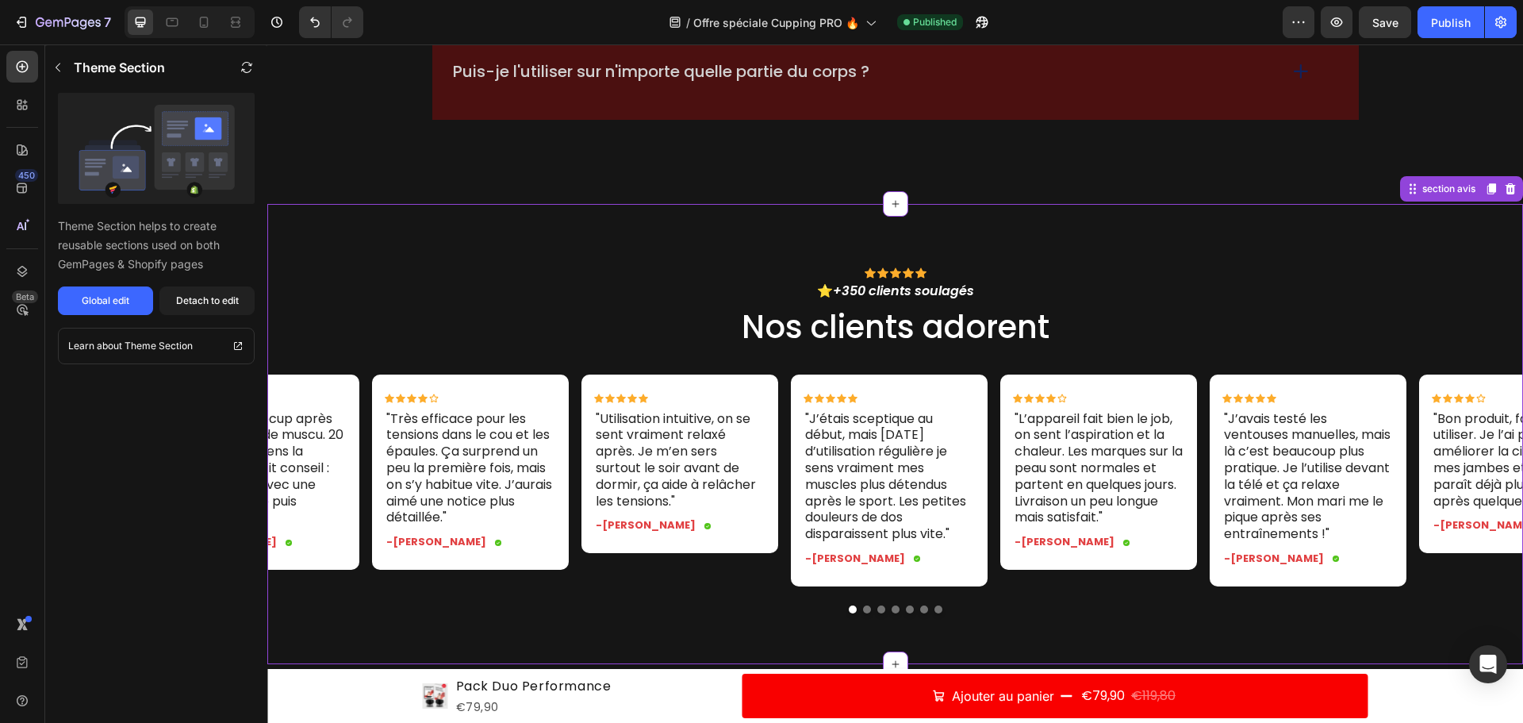
drag, startPoint x: 1453, startPoint y: 19, endPoint x: 1454, endPoint y: 40, distance: 21.4
click at [1453, 19] on div "Publish" at bounding box center [1451, 22] width 40 height 17
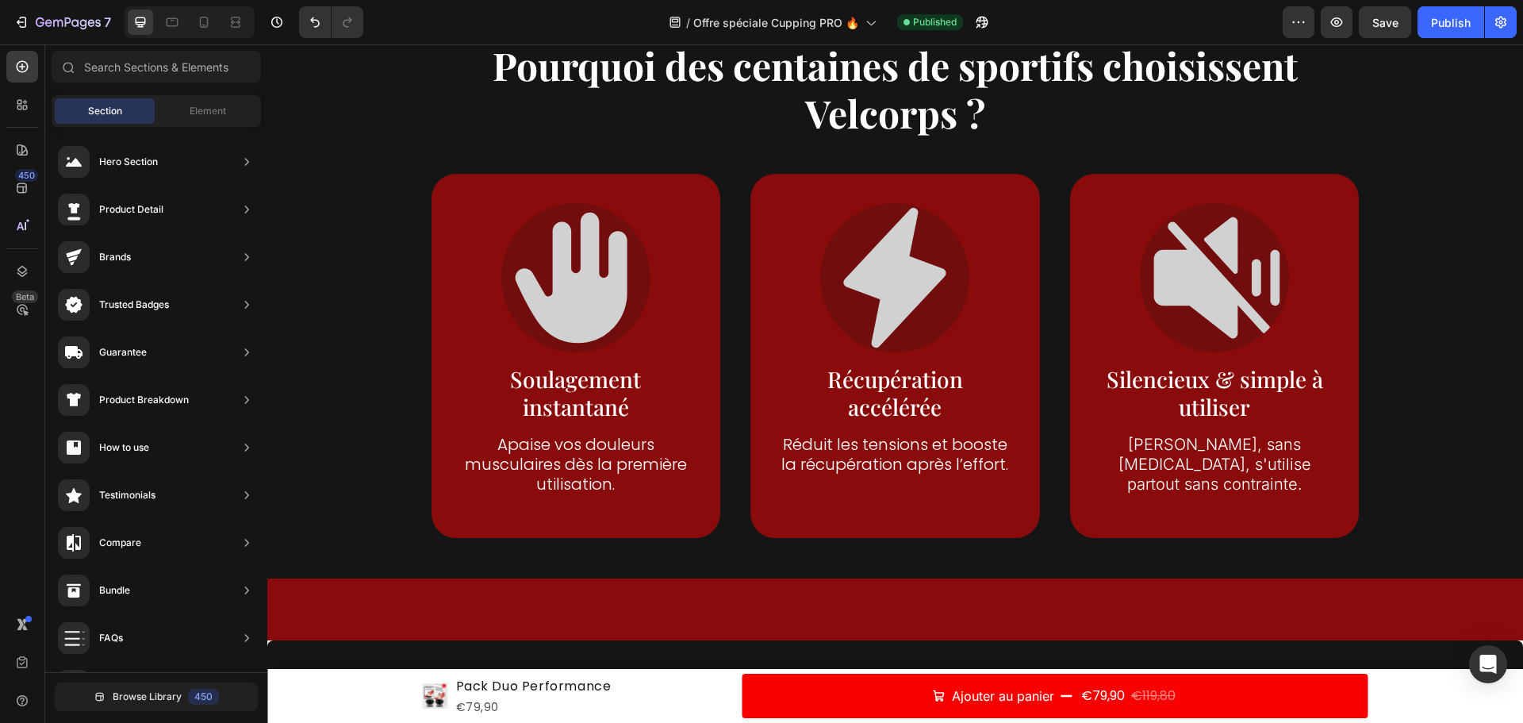
scroll to position [1402, 0]
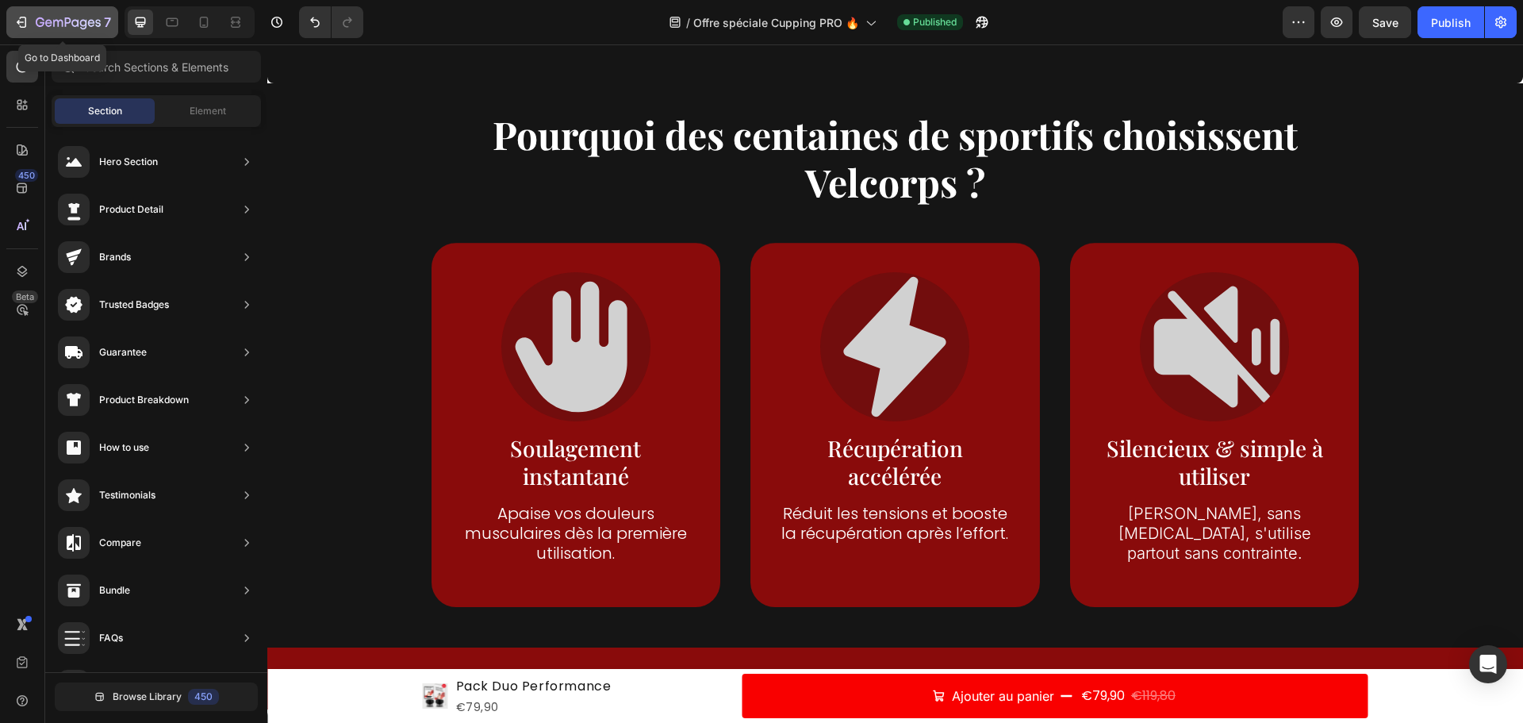
click at [26, 14] on icon "button" at bounding box center [21, 22] width 16 height 16
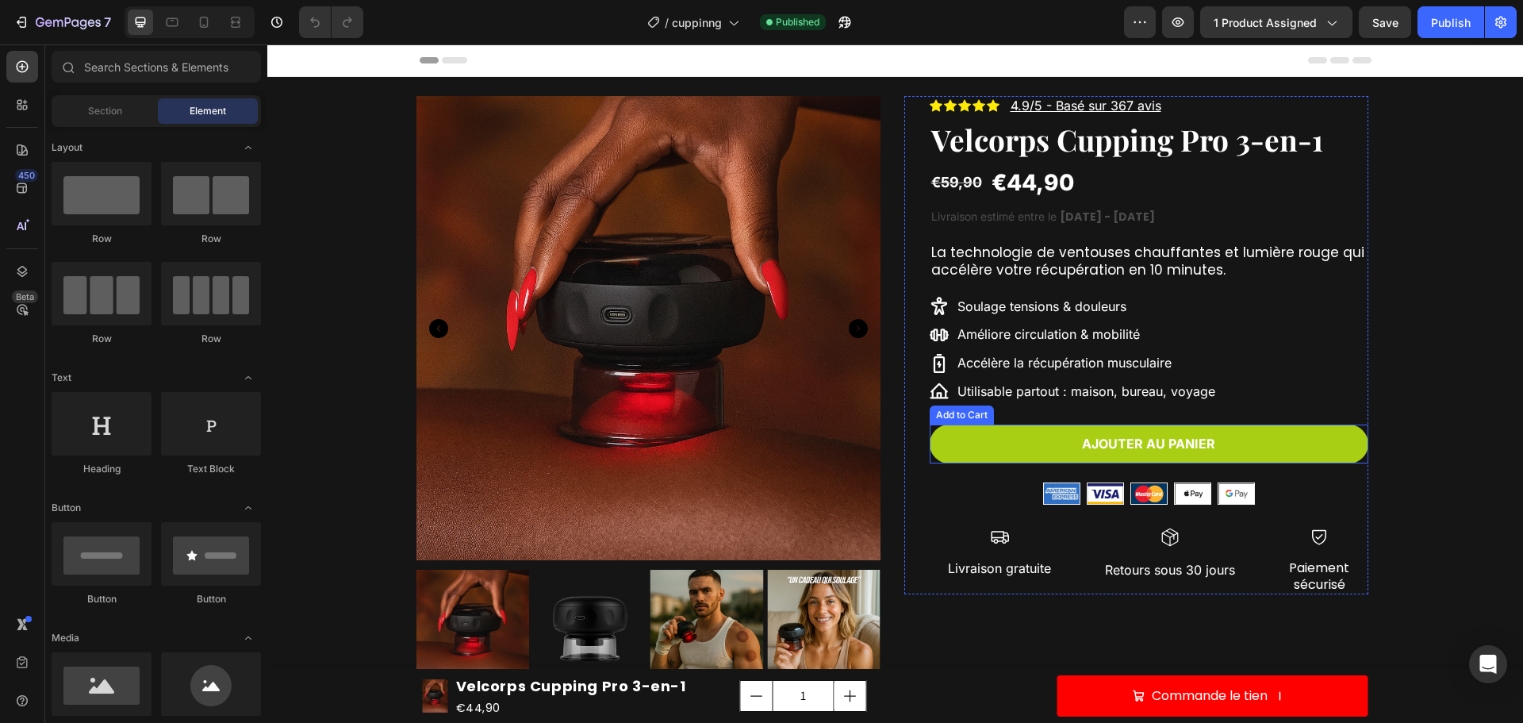
click at [1249, 443] on button "Ajouter au panier" at bounding box center [1149, 443] width 439 height 39
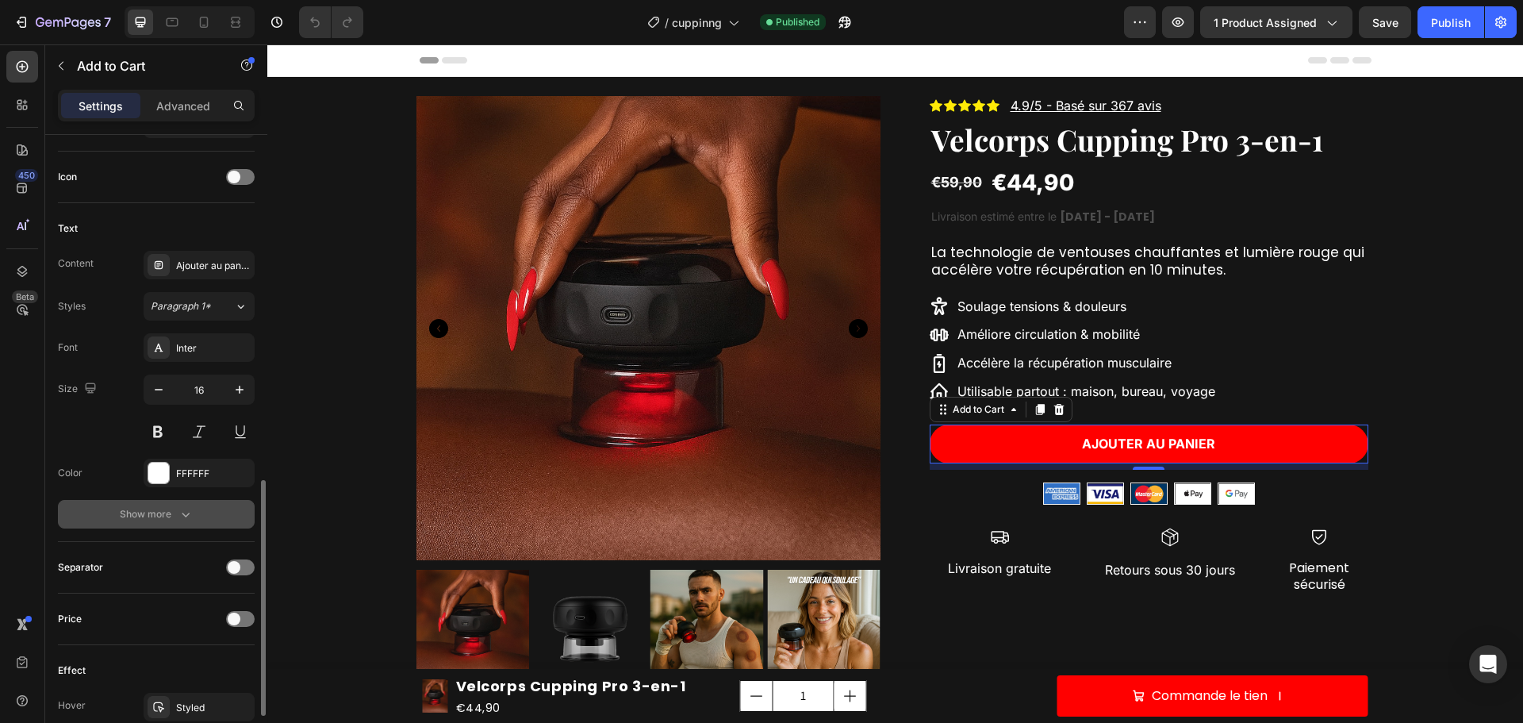
scroll to position [714, 0]
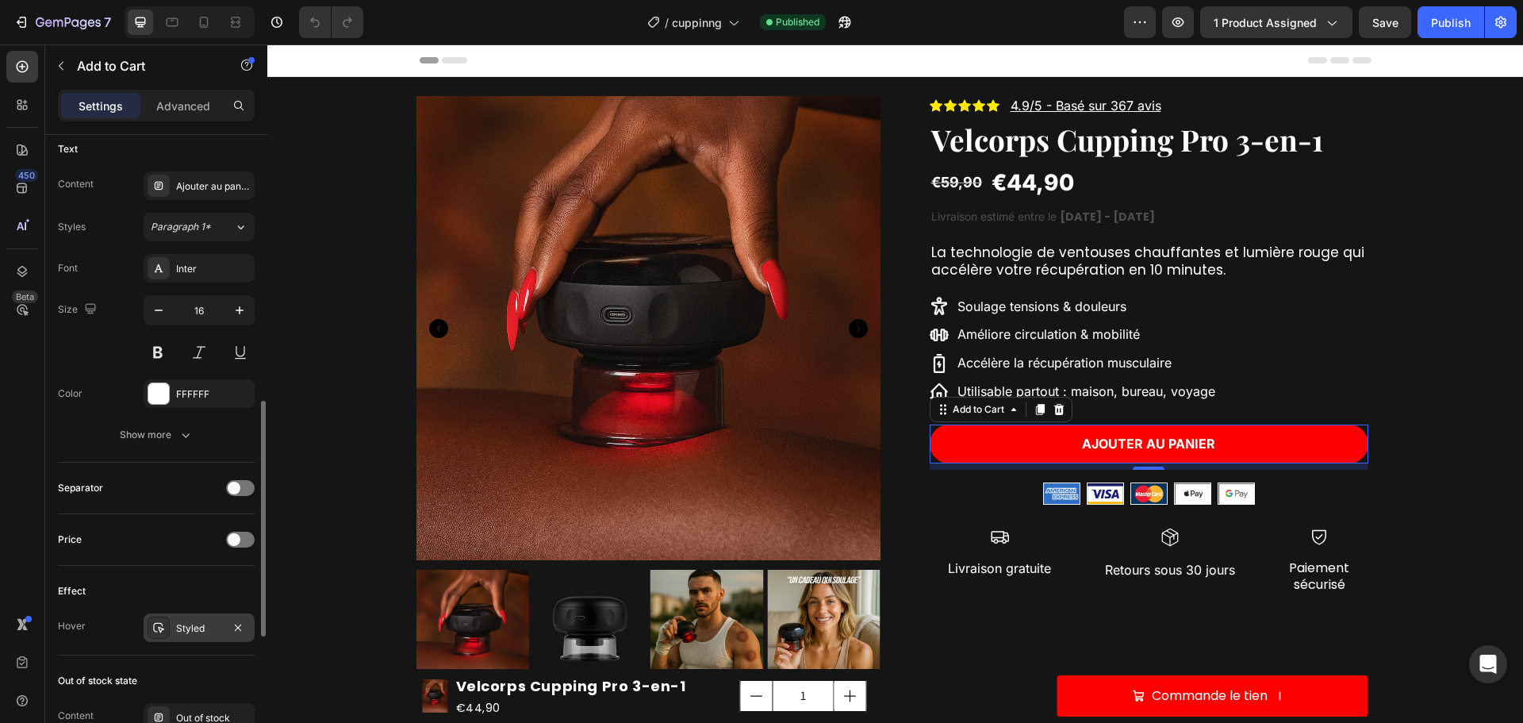
click at [182, 635] on div "Styled" at bounding box center [199, 628] width 46 height 14
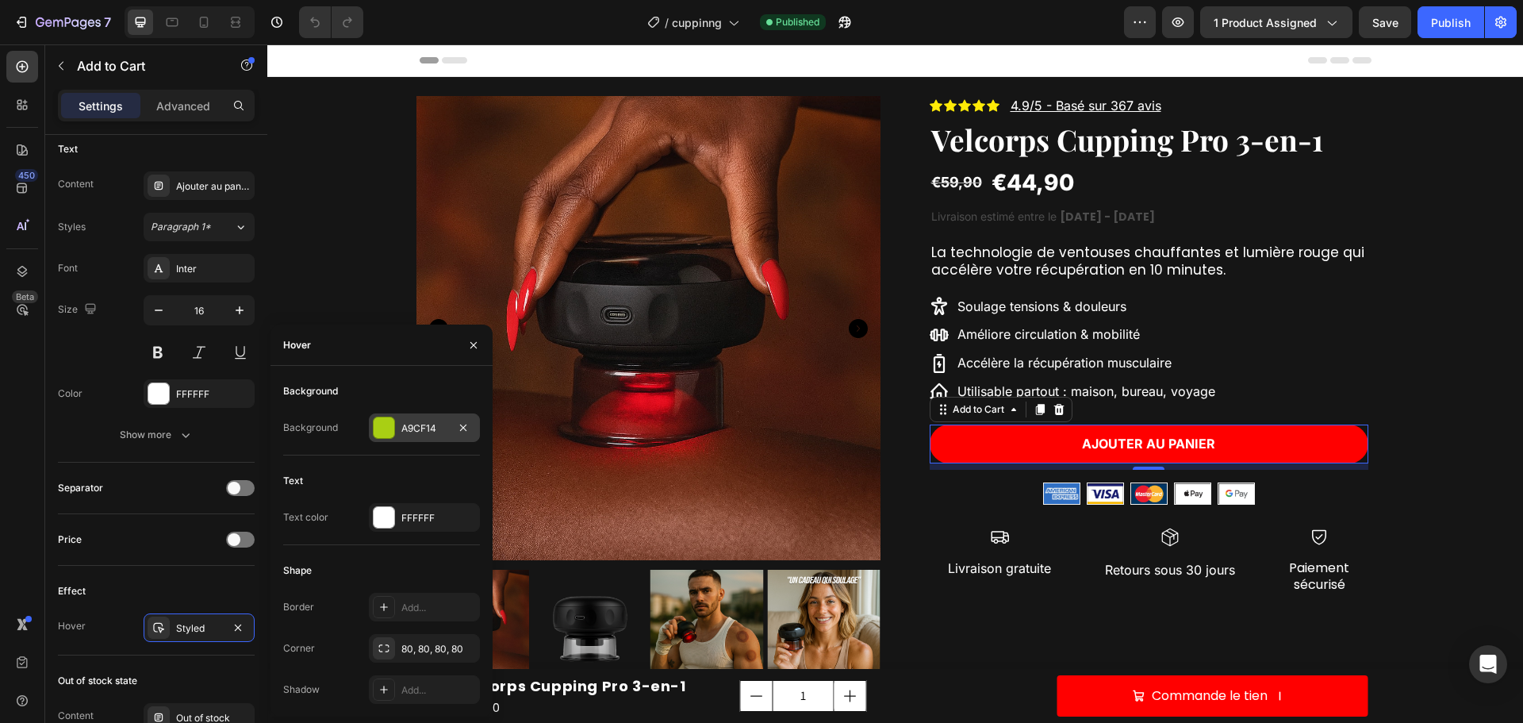
click at [376, 430] on div at bounding box center [384, 427] width 21 height 21
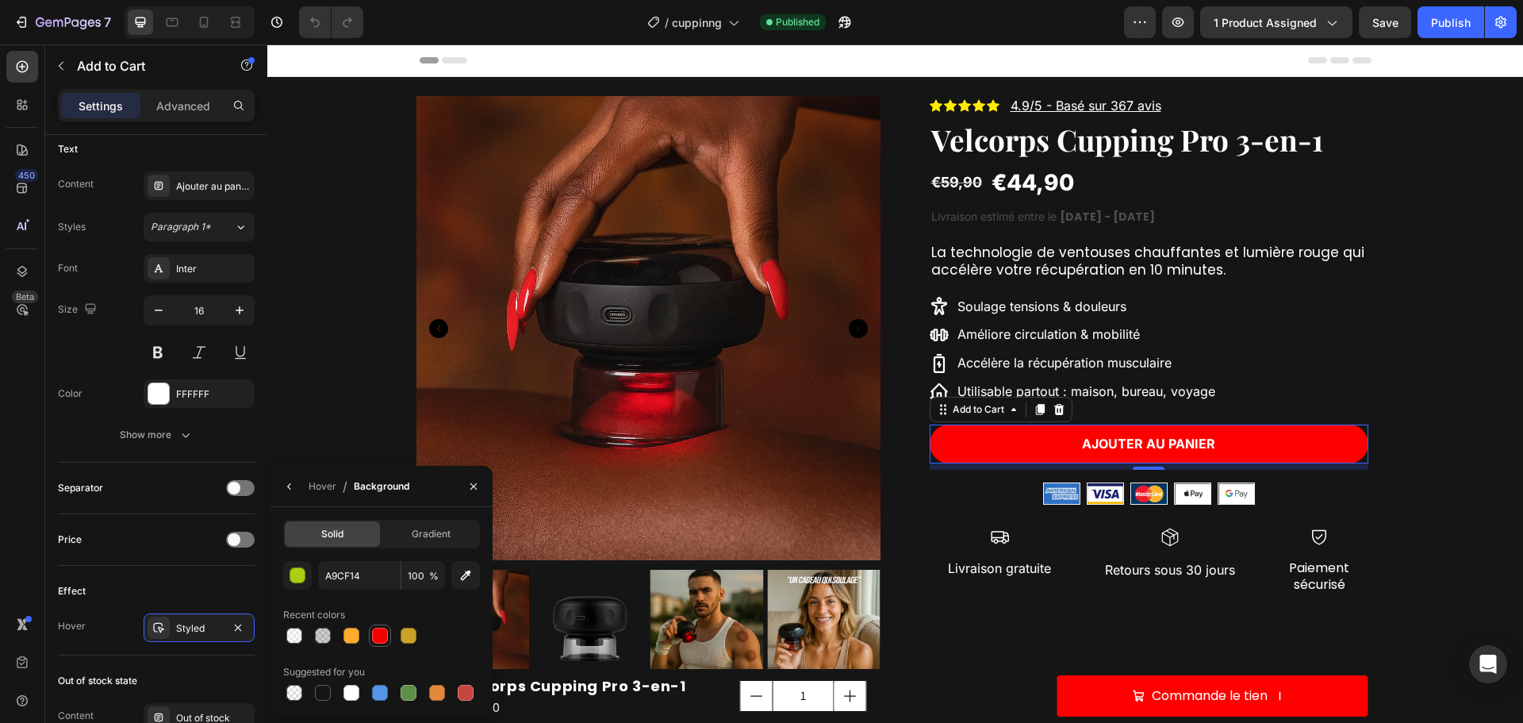
drag, startPoint x: 381, startPoint y: 639, endPoint x: 248, endPoint y: 520, distance: 178.6
click at [381, 639] on div at bounding box center [380, 636] width 16 height 16
click at [465, 688] on div at bounding box center [466, 693] width 16 height 16
type input "C5453F"
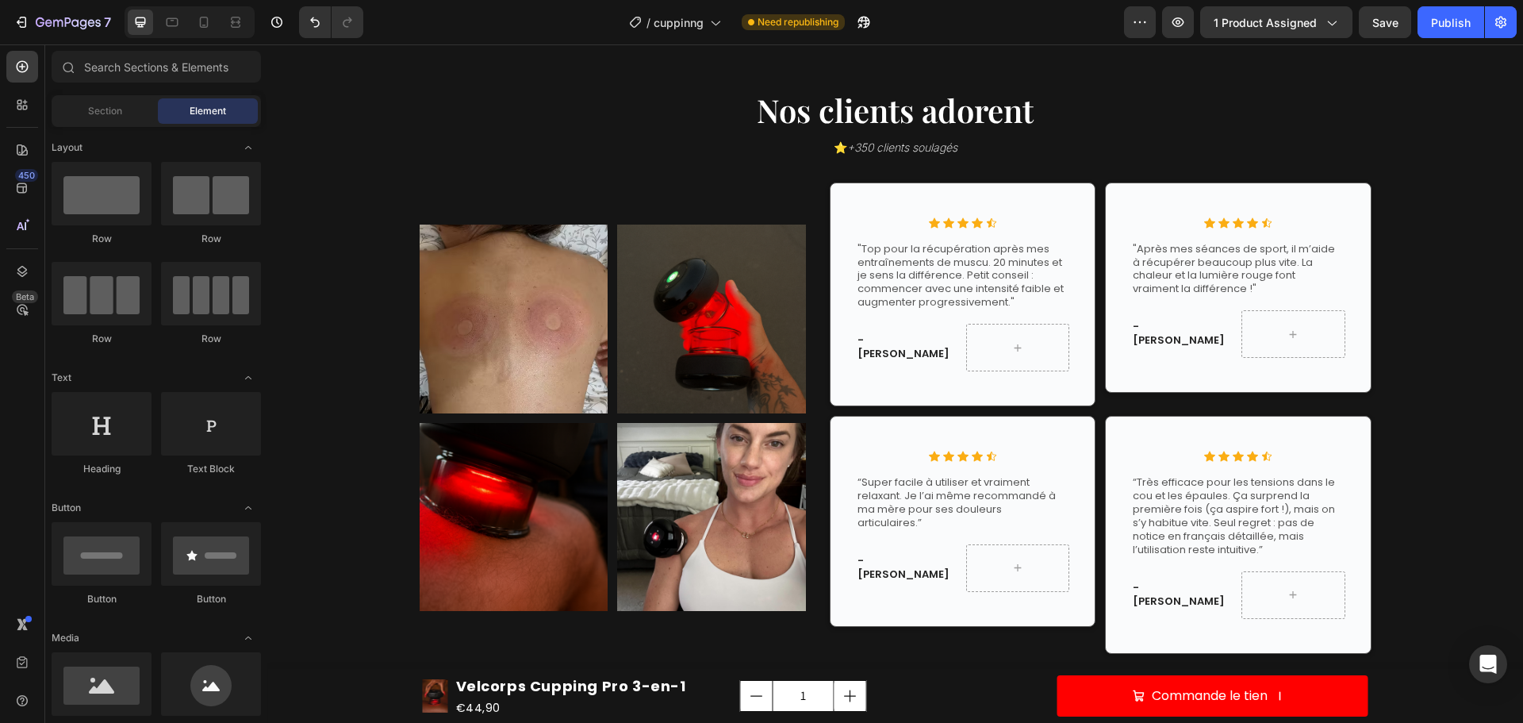
scroll to position [5515, 0]
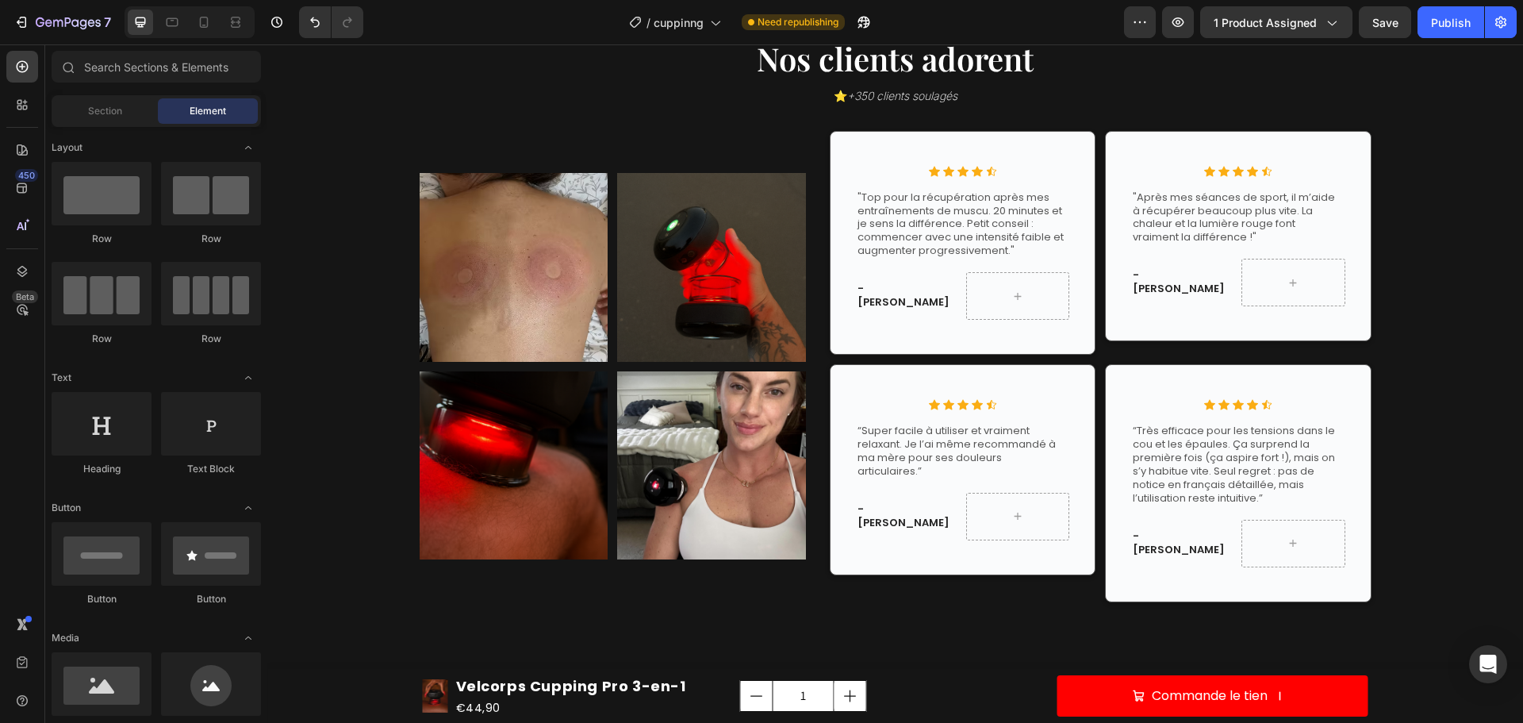
drag, startPoint x: 1522, startPoint y: 113, endPoint x: 1739, endPoint y: 690, distance: 616.1
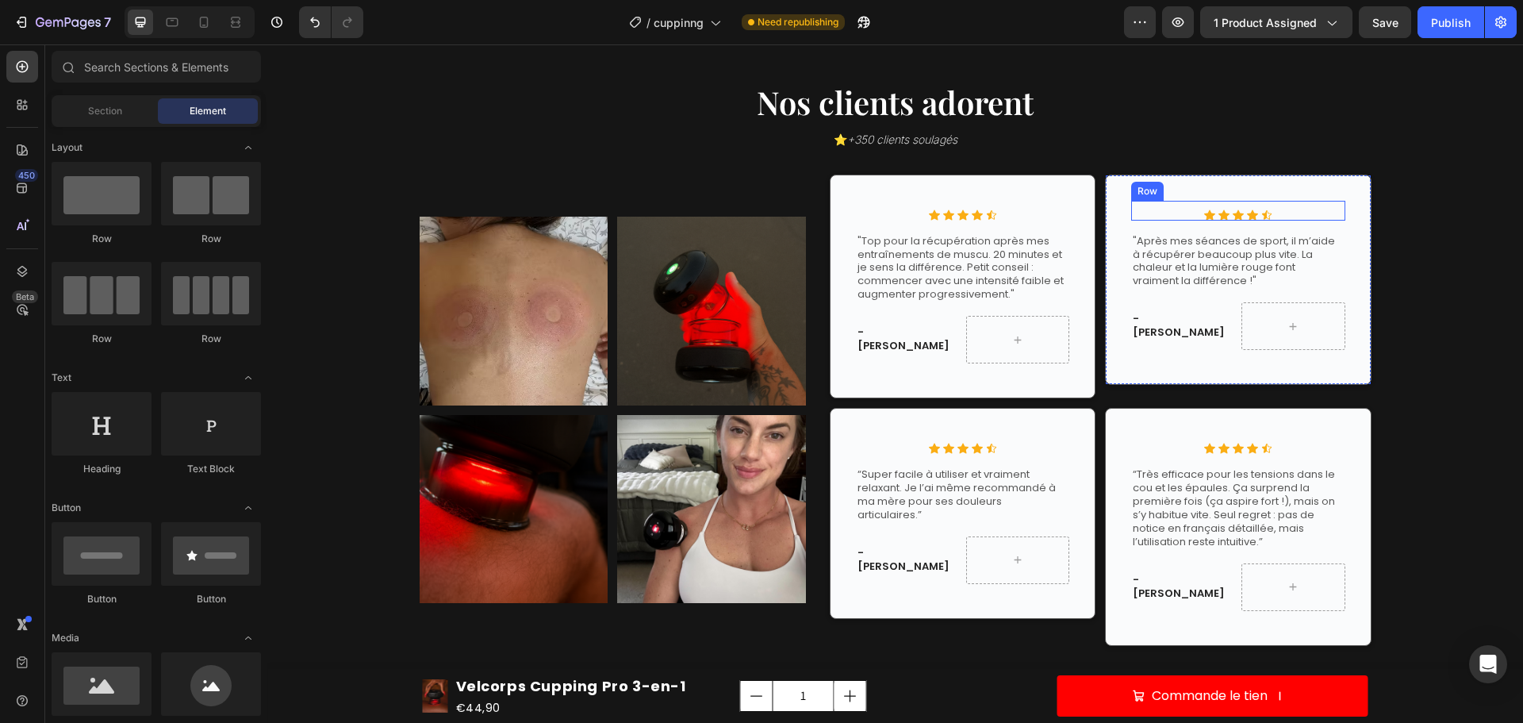
scroll to position [5436, 0]
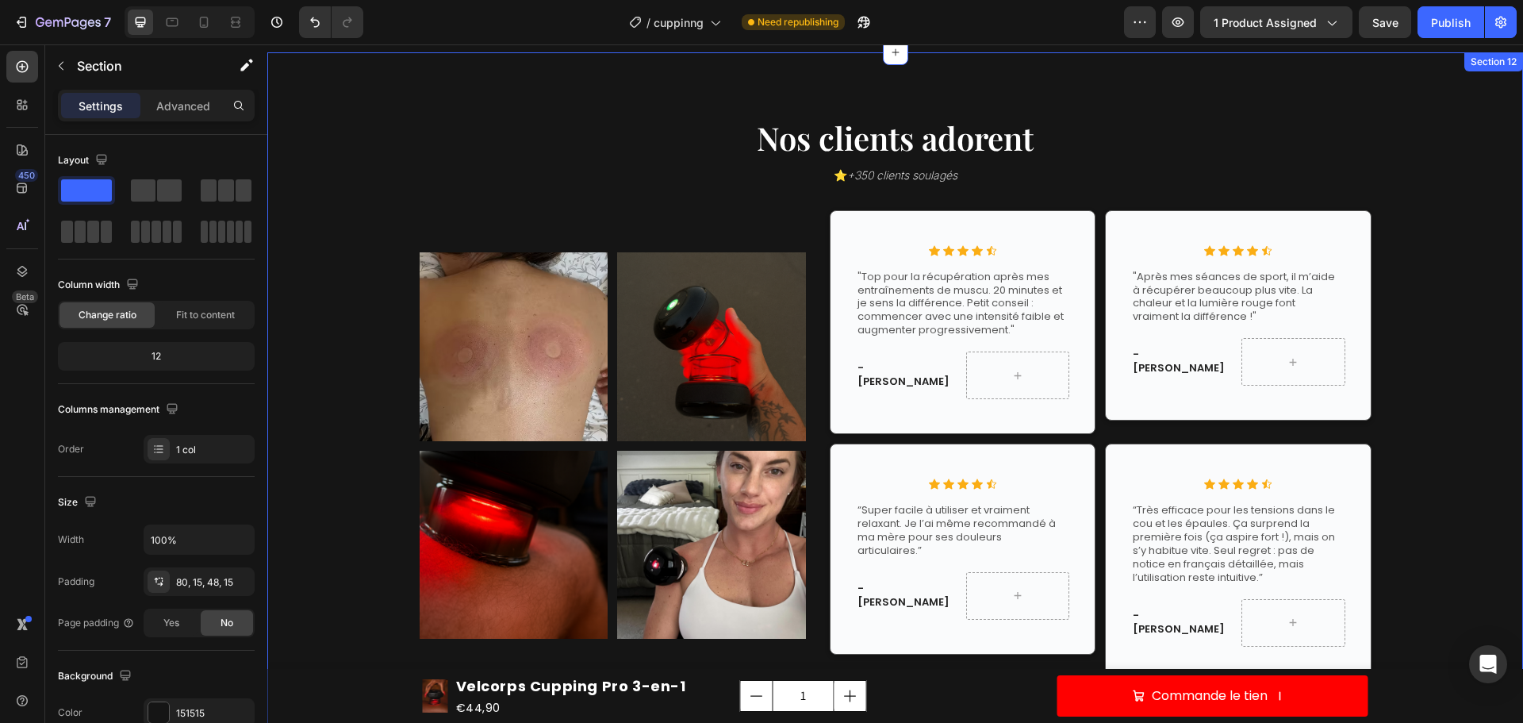
click at [1177, 94] on div "Nos clients adorent Heading ⭐ +350 clients soulagés Heading Row Image Image Row…" at bounding box center [895, 398] width 1256 height 692
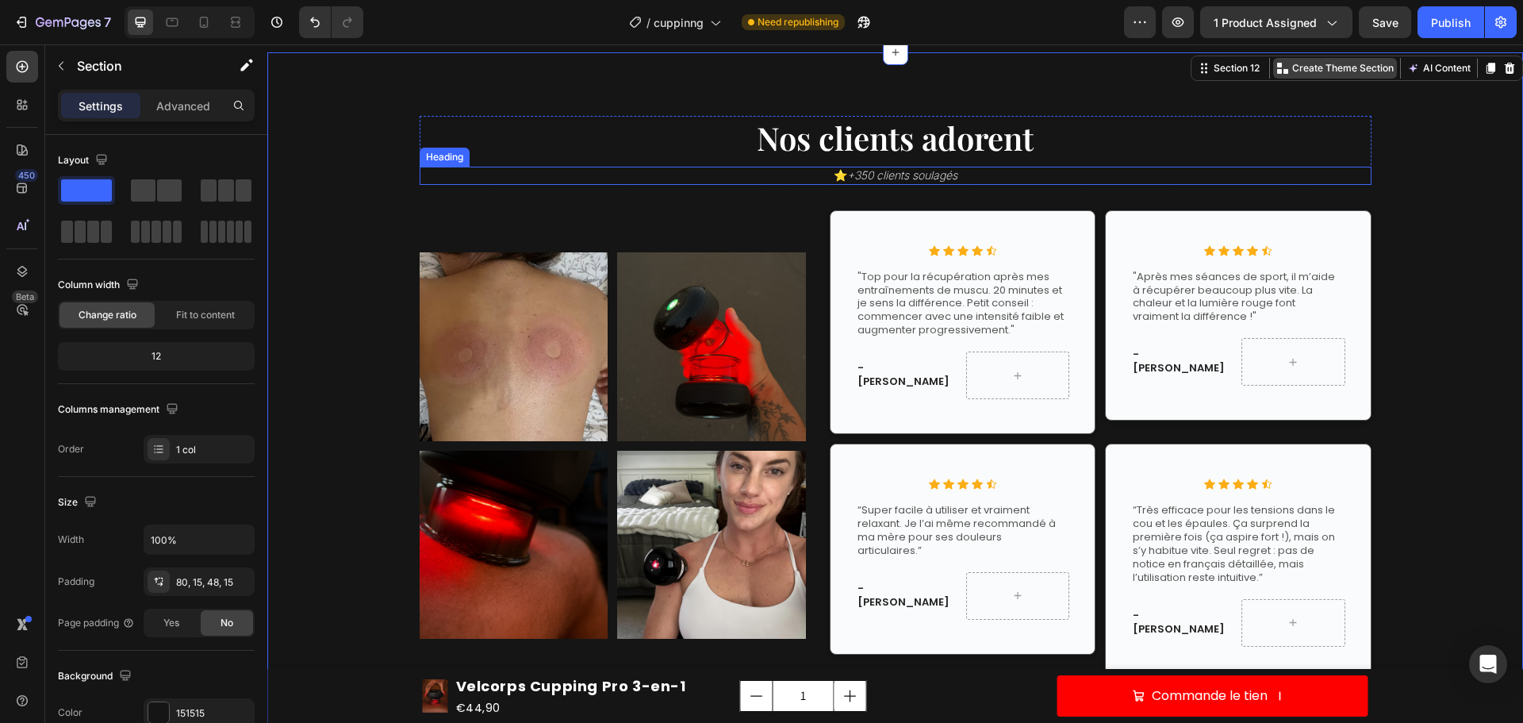
scroll to position [5357, 0]
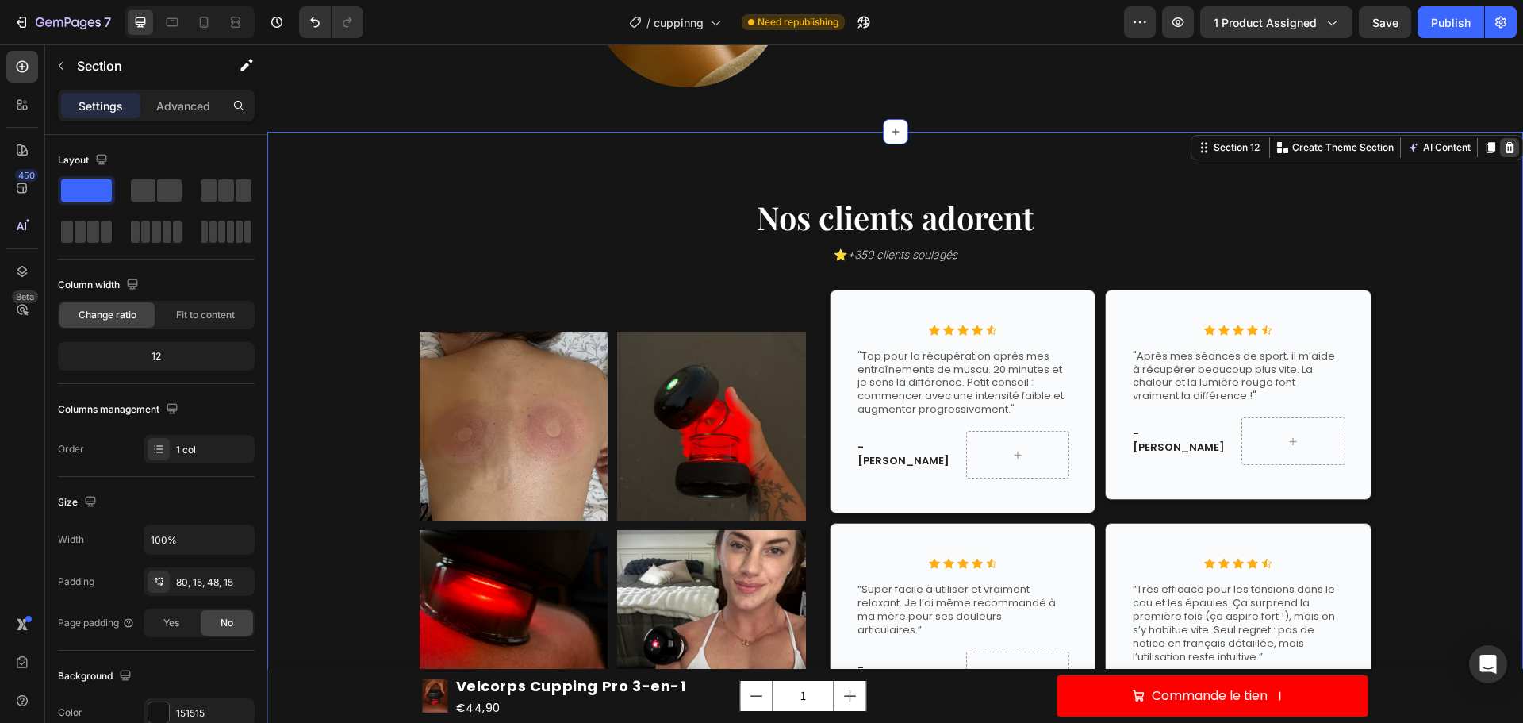
click at [1500, 148] on div at bounding box center [1509, 147] width 19 height 19
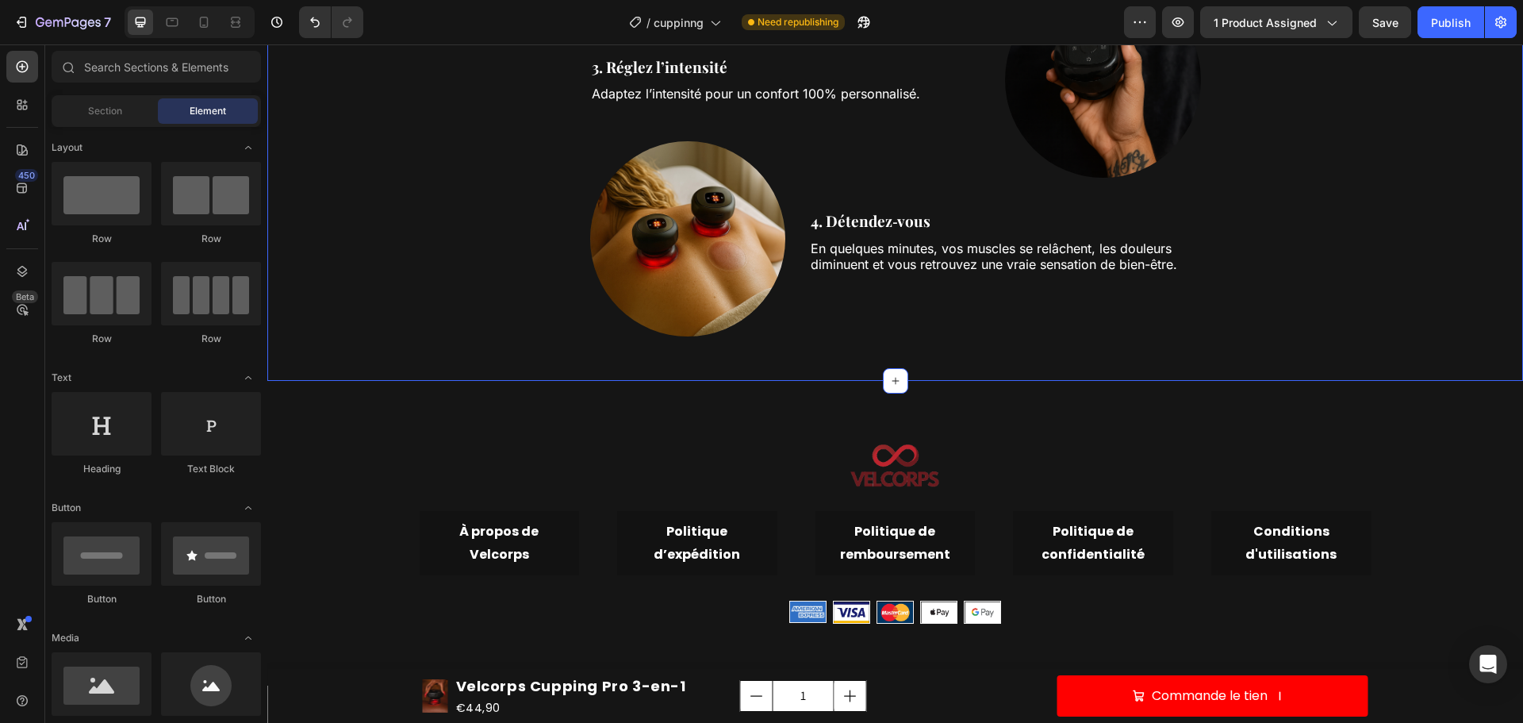
scroll to position [5102, 0]
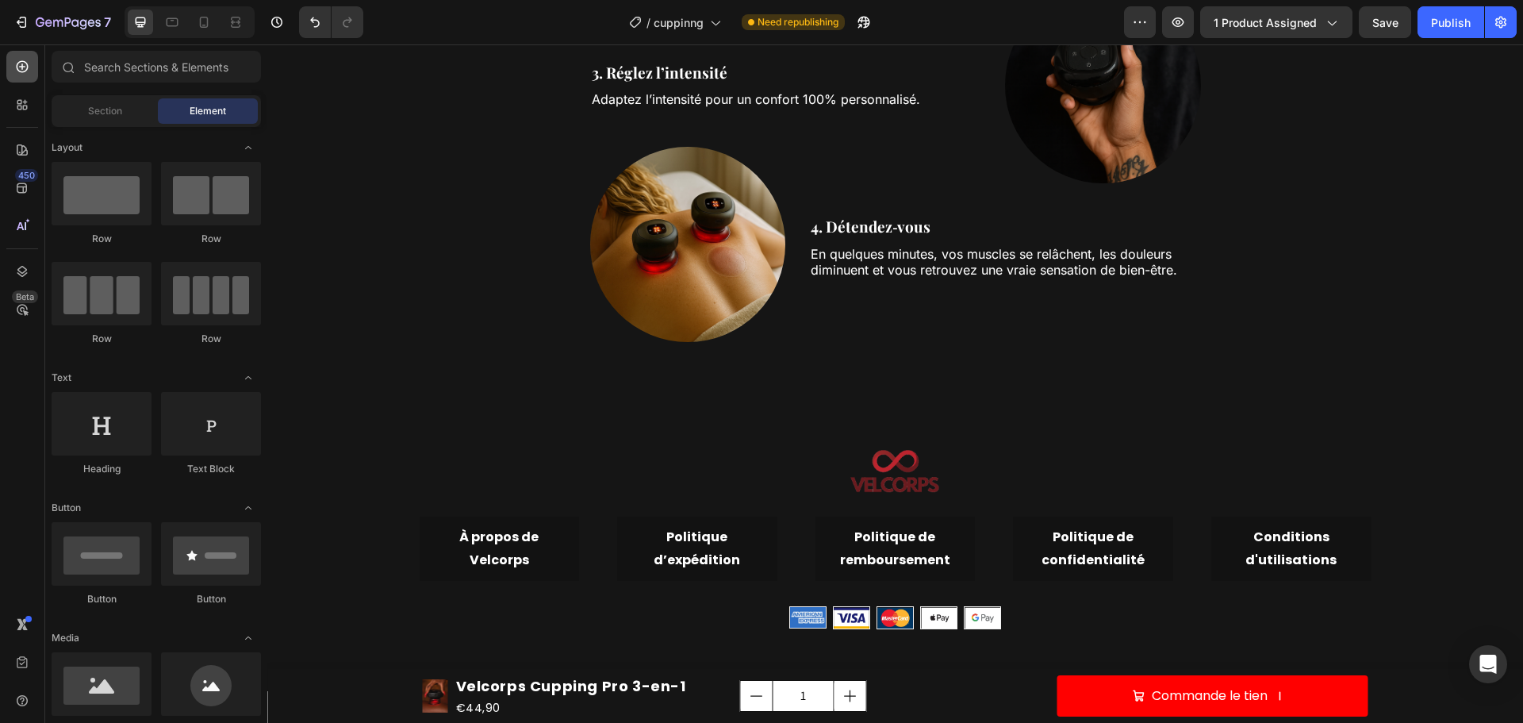
click at [28, 74] on icon at bounding box center [22, 67] width 16 height 16
click at [34, 112] on div at bounding box center [22, 105] width 32 height 32
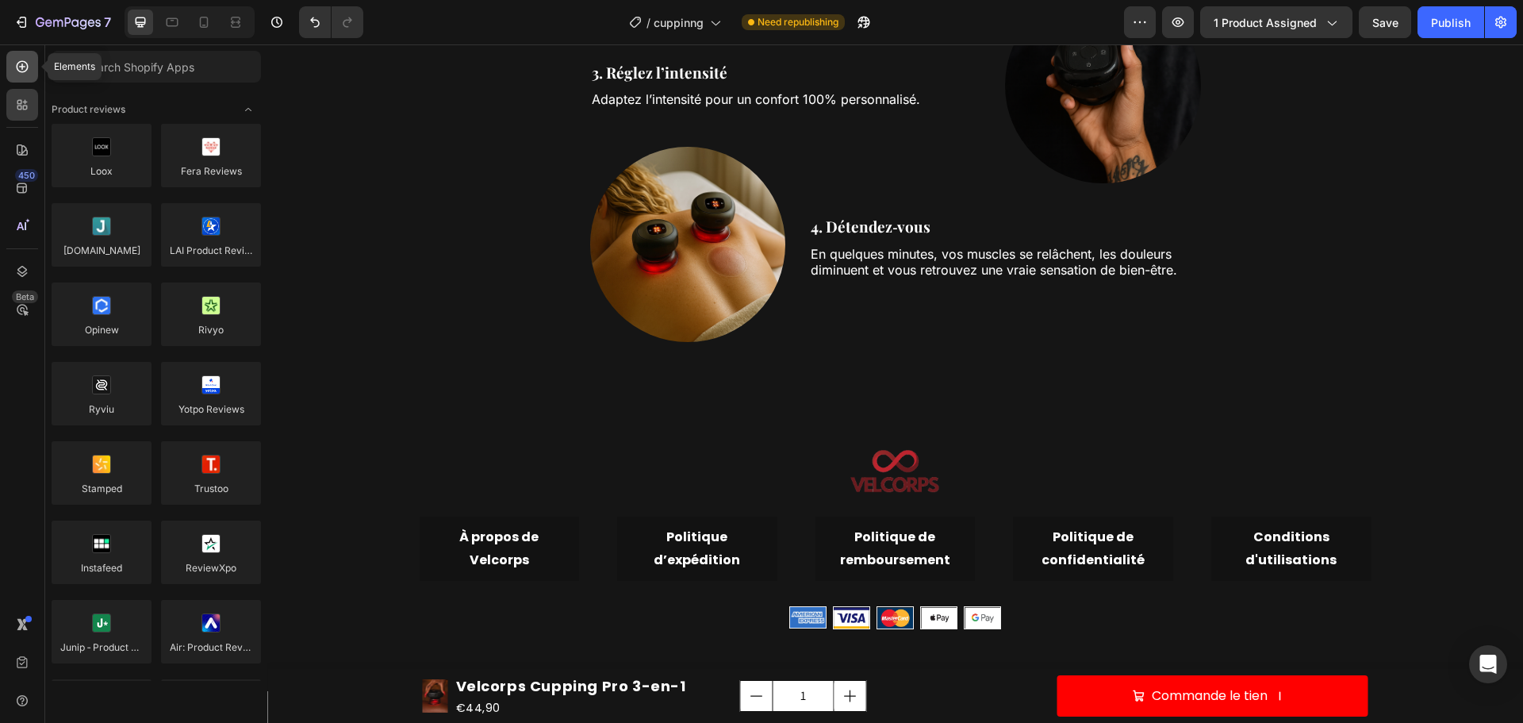
click at [33, 75] on div at bounding box center [22, 67] width 32 height 32
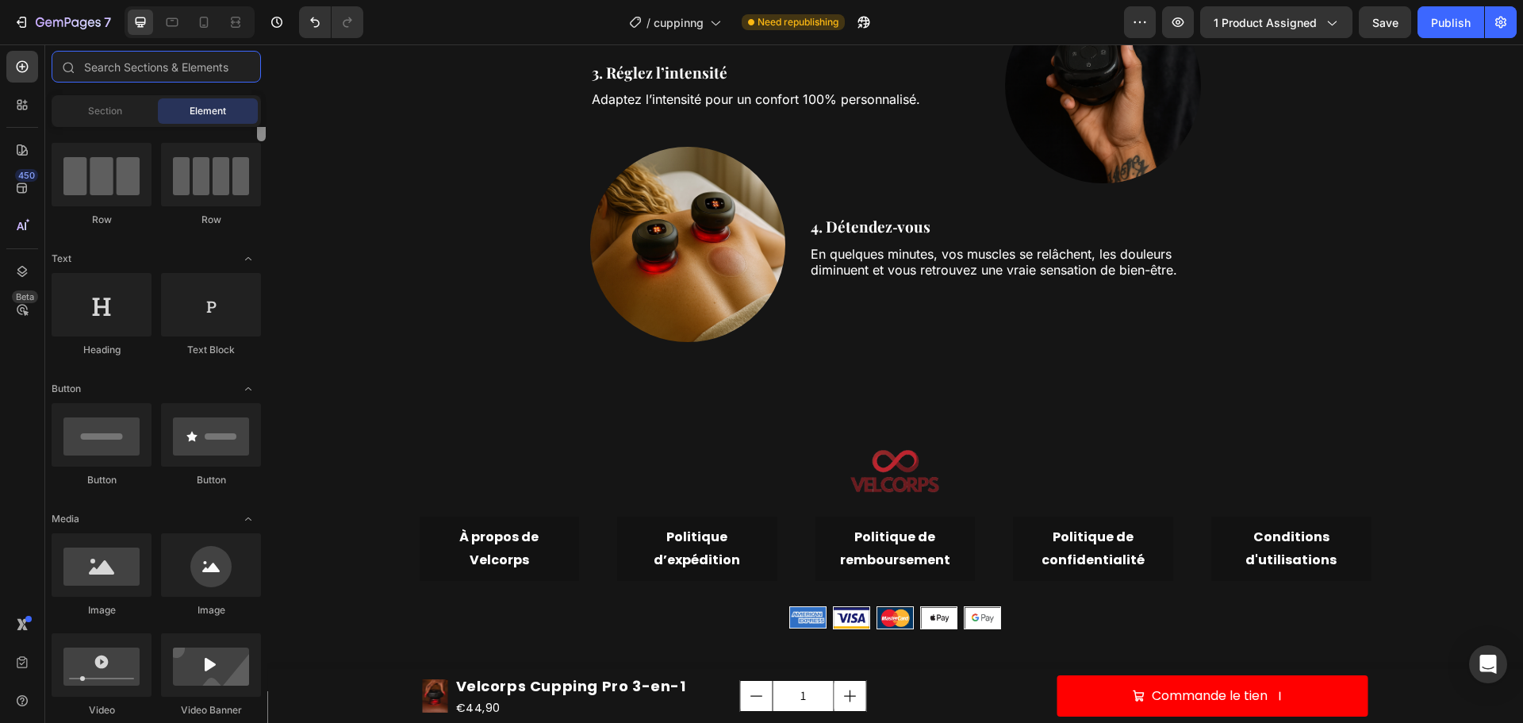
scroll to position [0, 0]
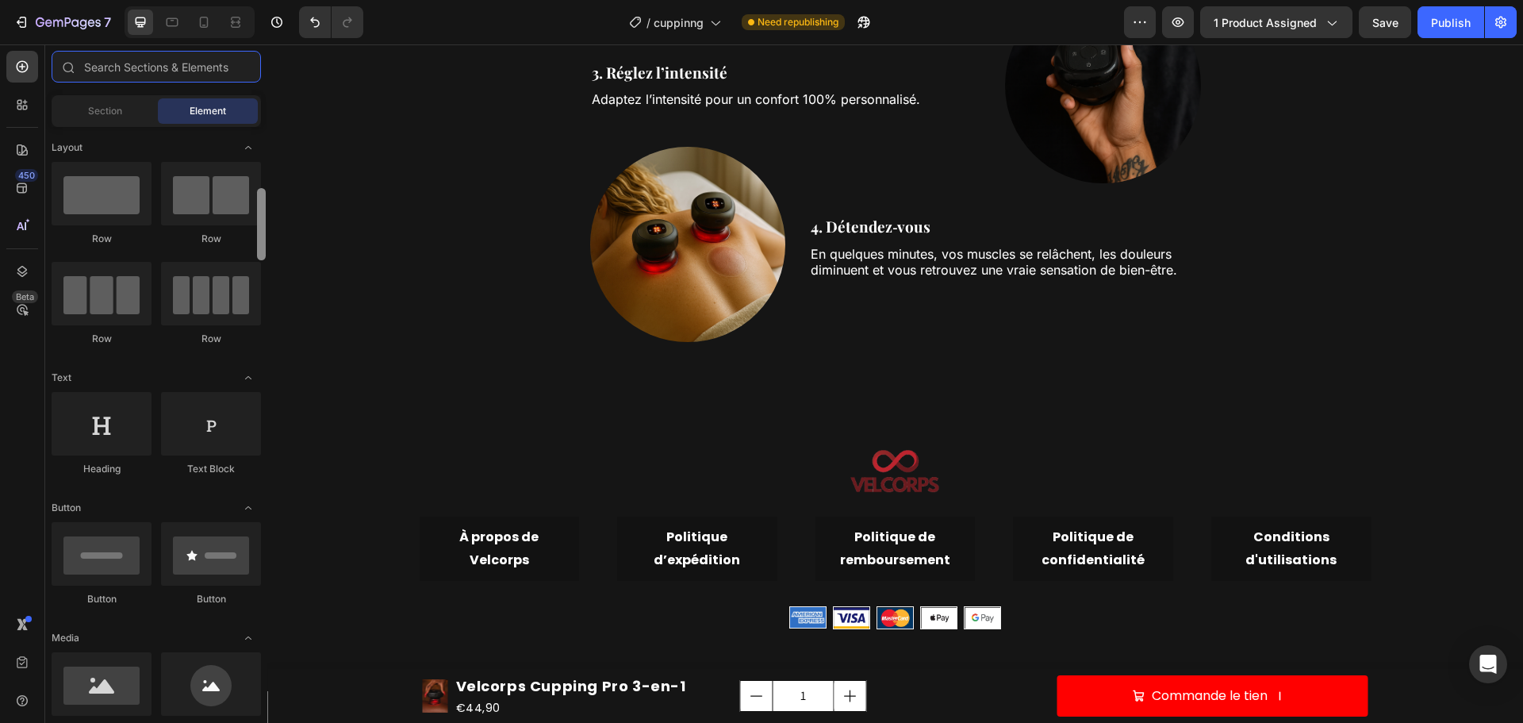
drag, startPoint x: 264, startPoint y: 622, endPoint x: 211, endPoint y: 159, distance: 465.6
click at [254, 147] on div "Layout Row Row Row Row Text Heading Text Block Button Button Button Media Image…" at bounding box center [156, 423] width 222 height 592
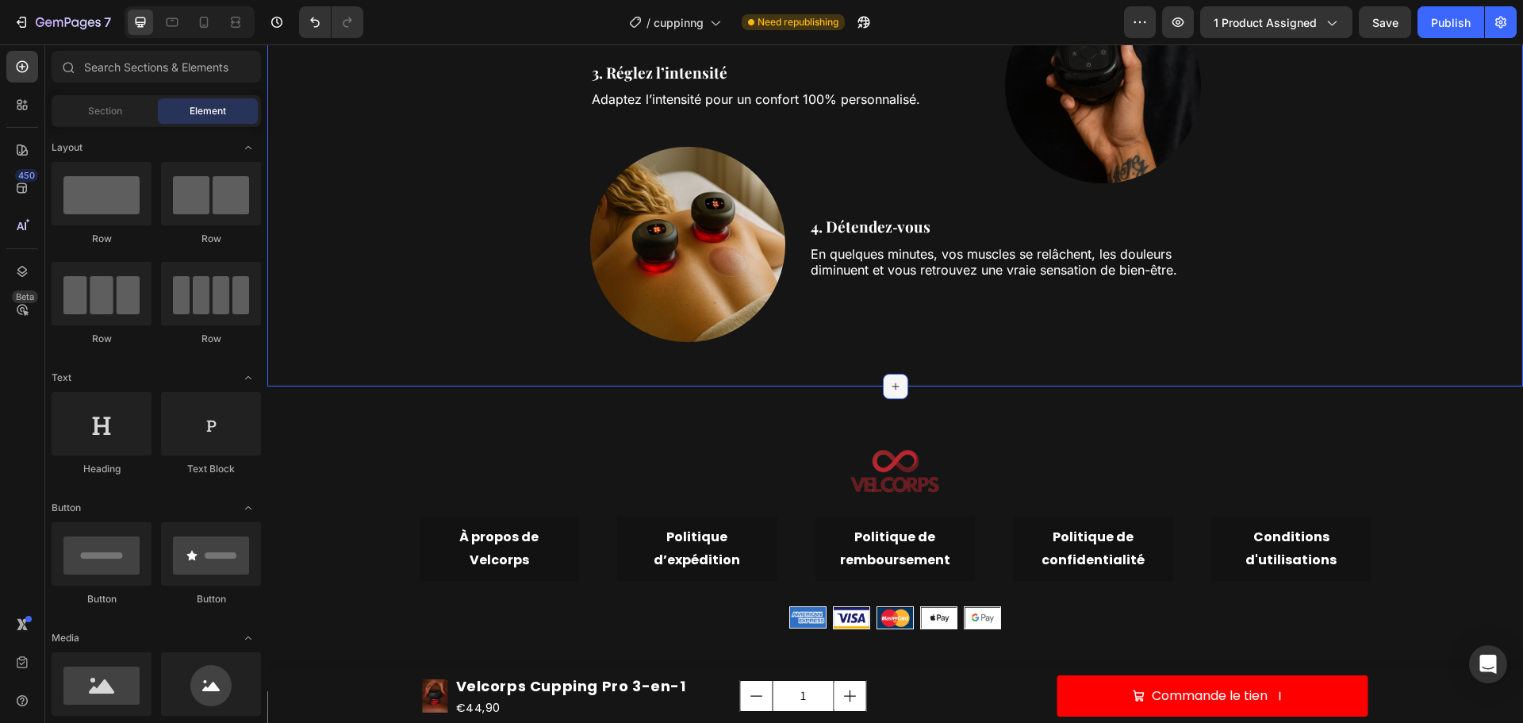
click at [889, 383] on icon at bounding box center [895, 386] width 13 height 13
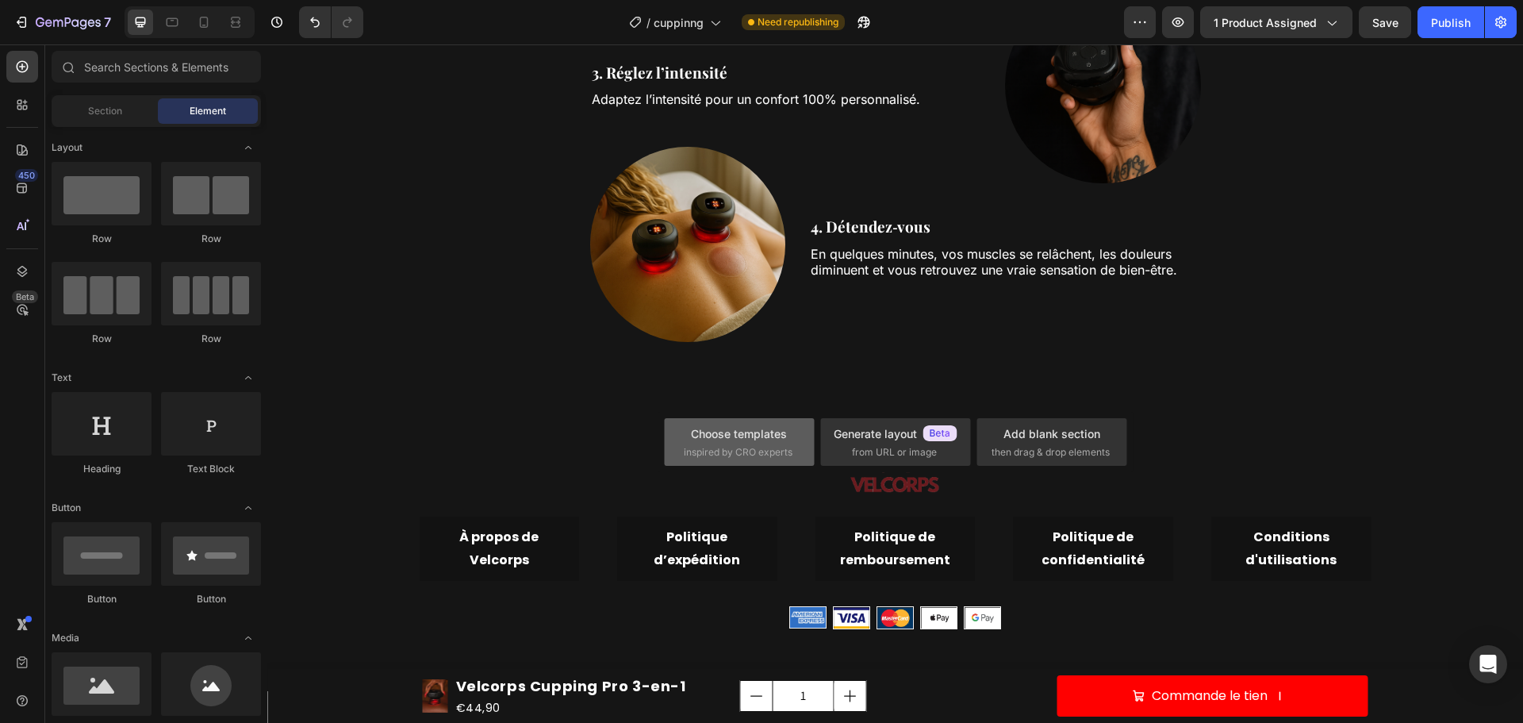
click at [782, 432] on div "Choose templates" at bounding box center [739, 433] width 96 height 17
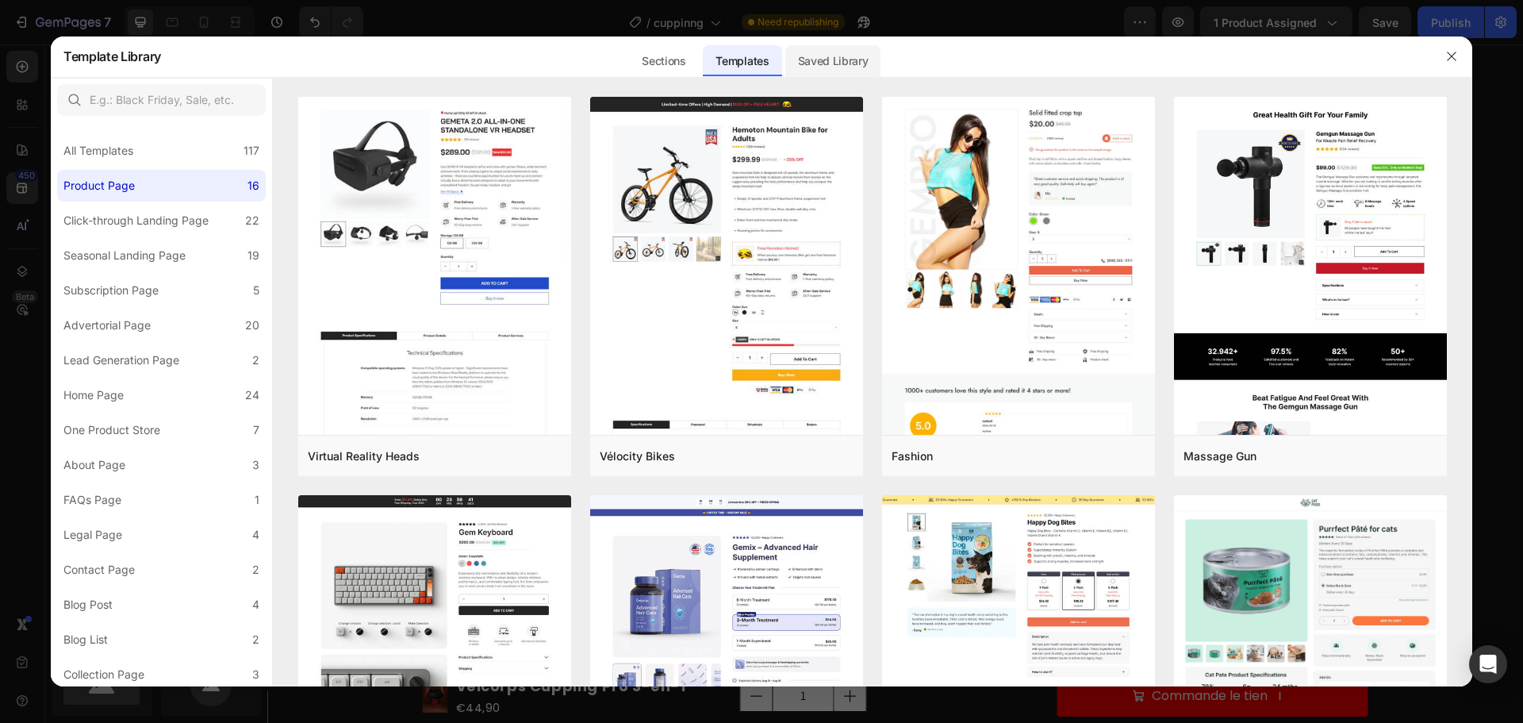
click at [827, 53] on div "Saved Library" at bounding box center [833, 61] width 96 height 32
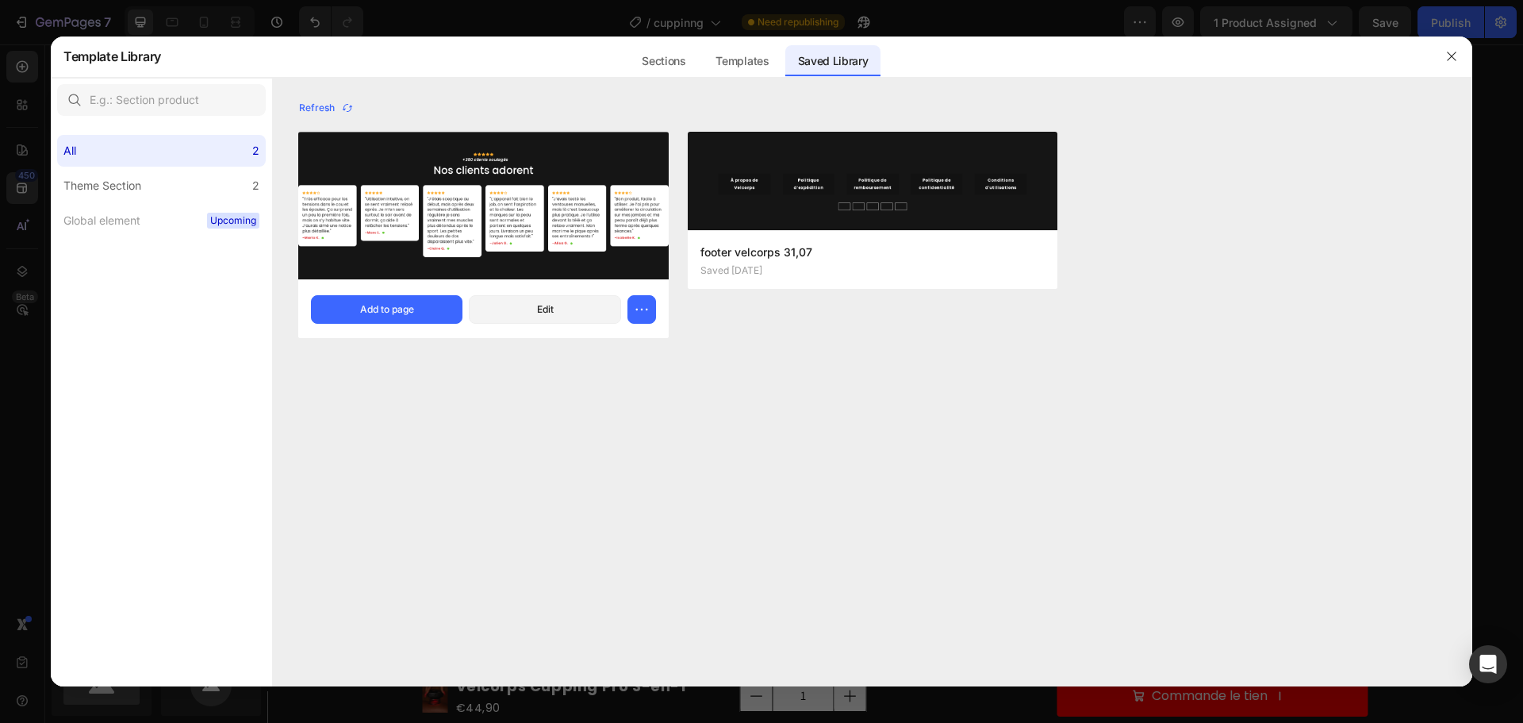
click at [512, 210] on img at bounding box center [483, 206] width 370 height 148
click at [404, 313] on div "Add to page" at bounding box center [387, 309] width 54 height 14
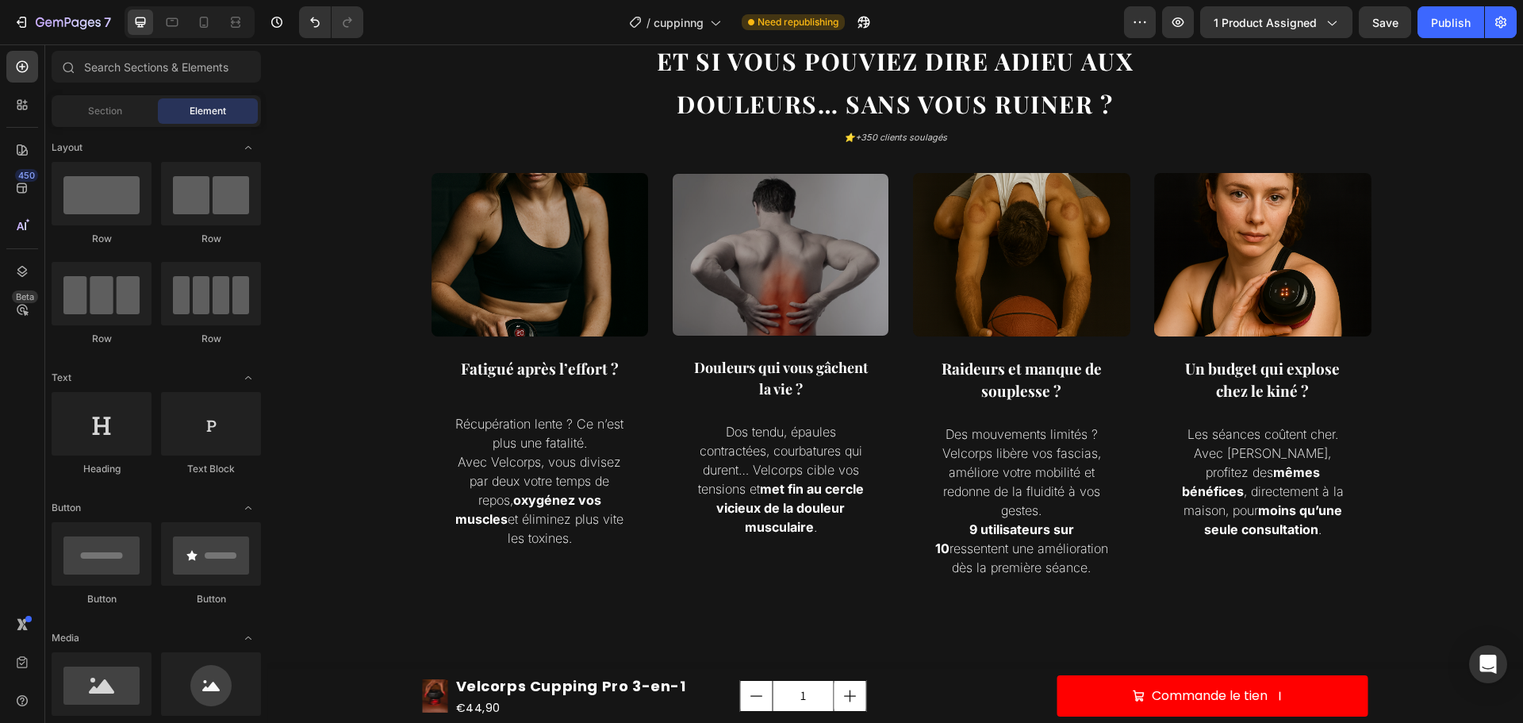
scroll to position [1042, 0]
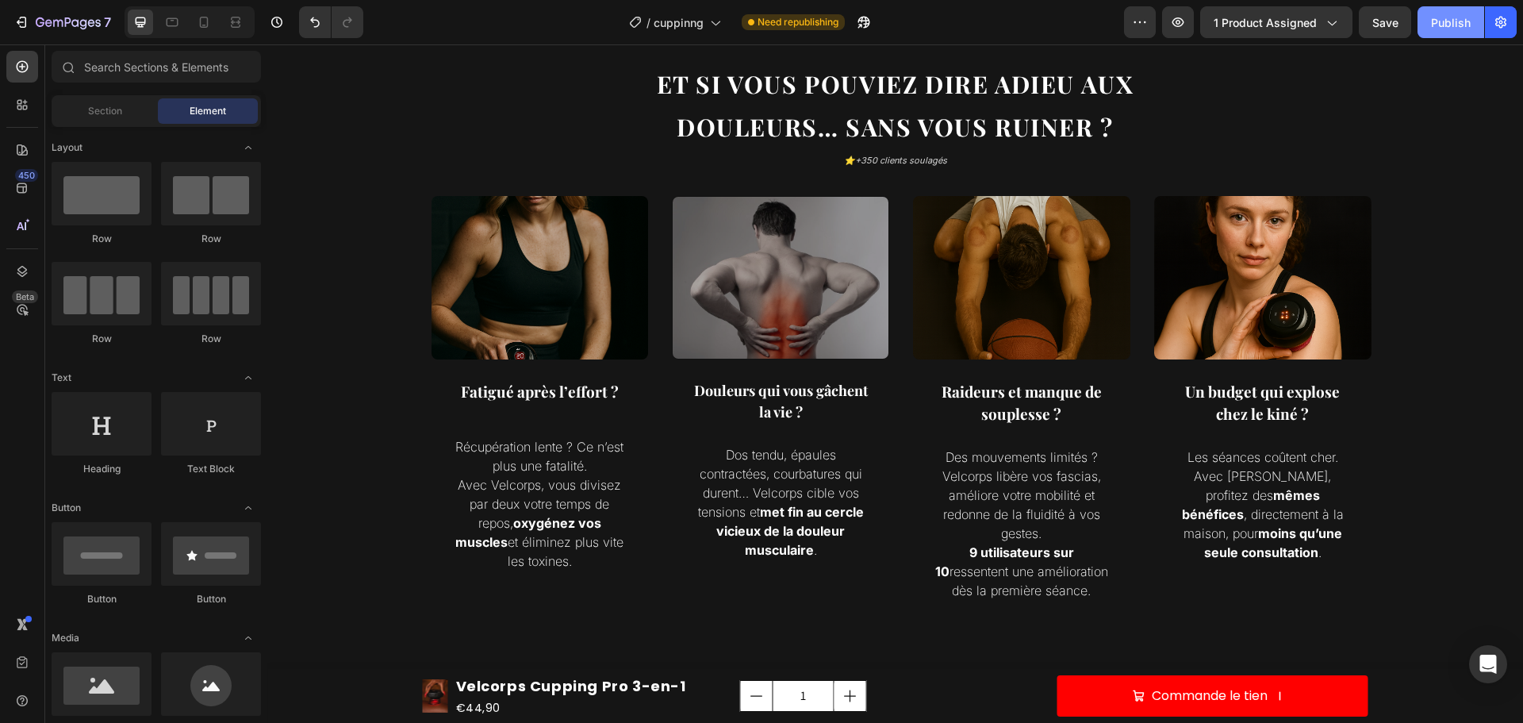
click at [1441, 14] on div "Publish" at bounding box center [1451, 22] width 40 height 17
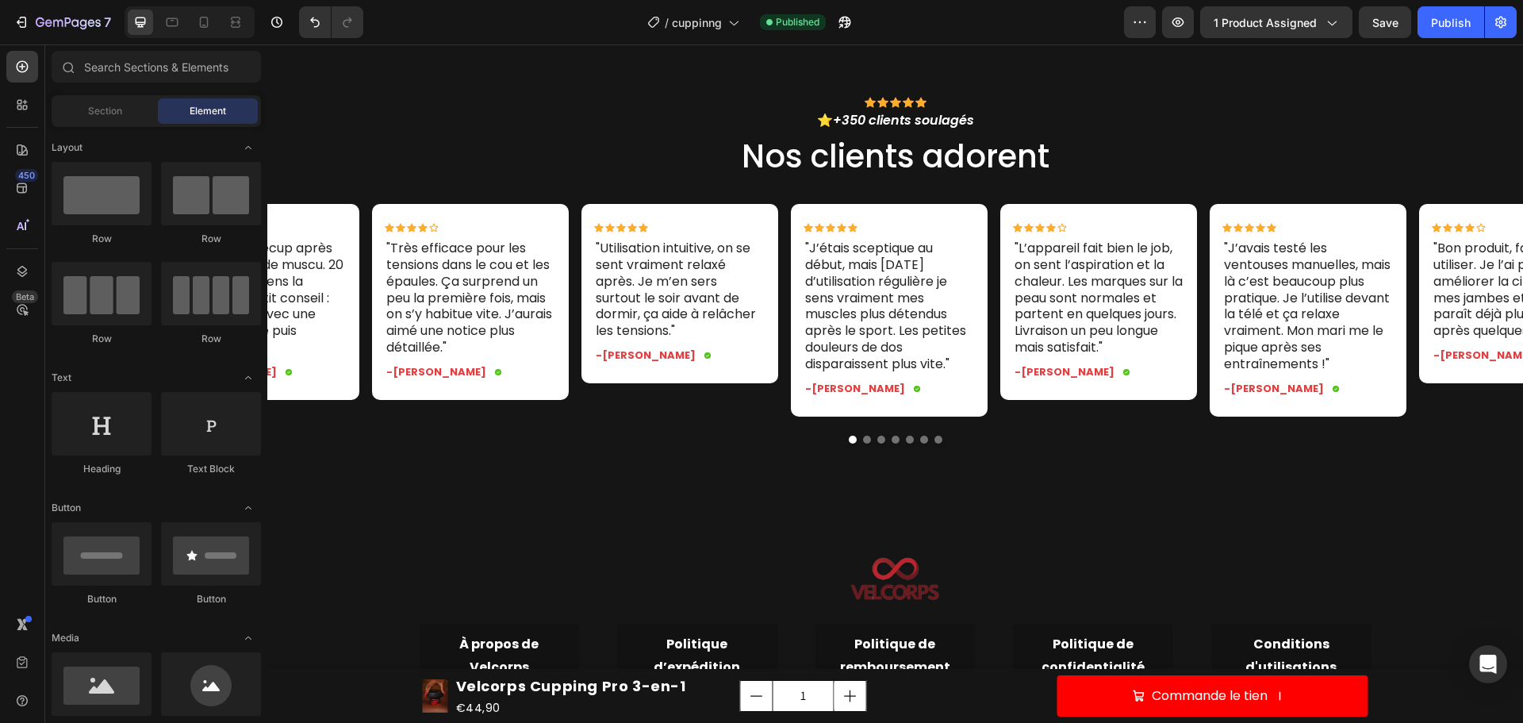
scroll to position [5494, 0]
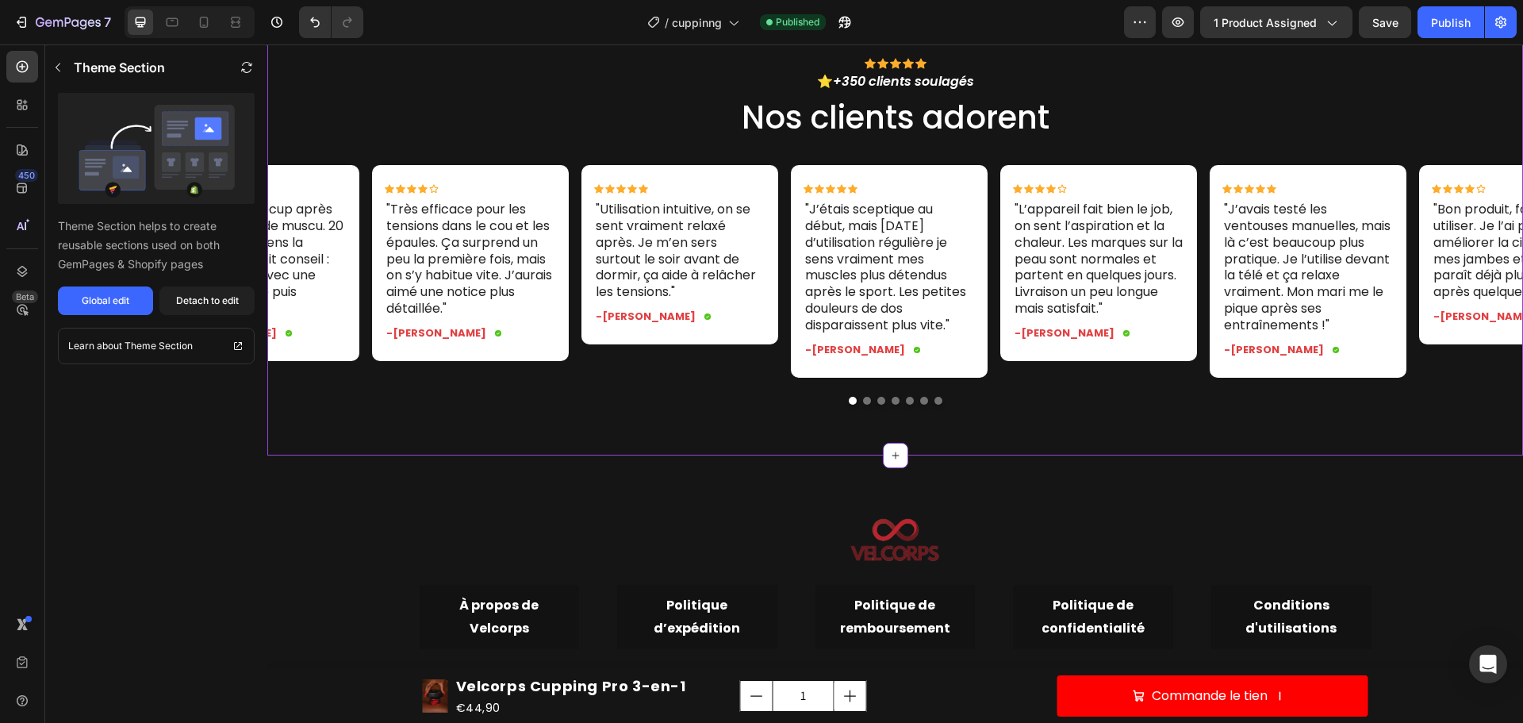
click at [863, 405] on button "Dot" at bounding box center [867, 401] width 8 height 8
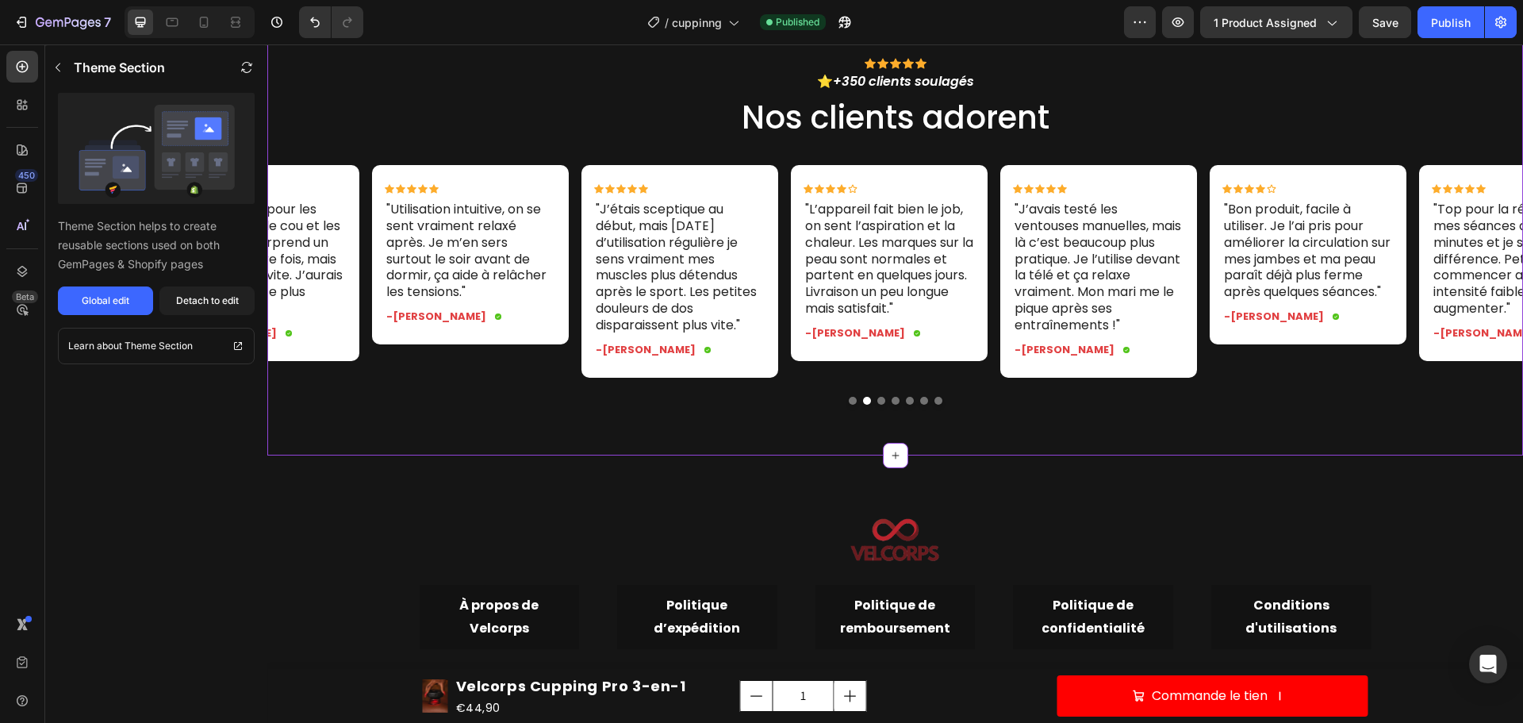
click at [878, 405] on button "Dot" at bounding box center [881, 401] width 8 height 8
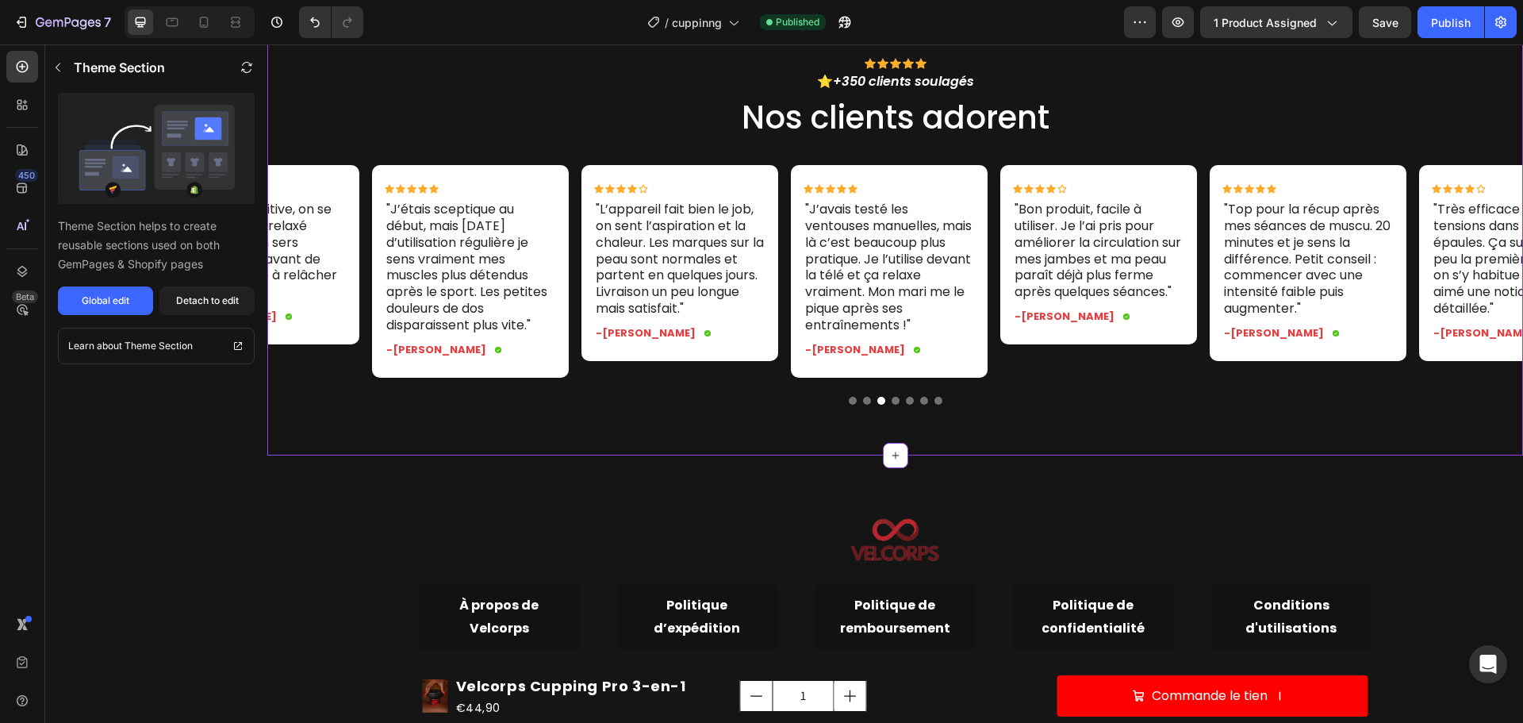
click at [894, 405] on div at bounding box center [895, 401] width 1256 height 8
click at [892, 405] on button "Dot" at bounding box center [896, 401] width 8 height 8
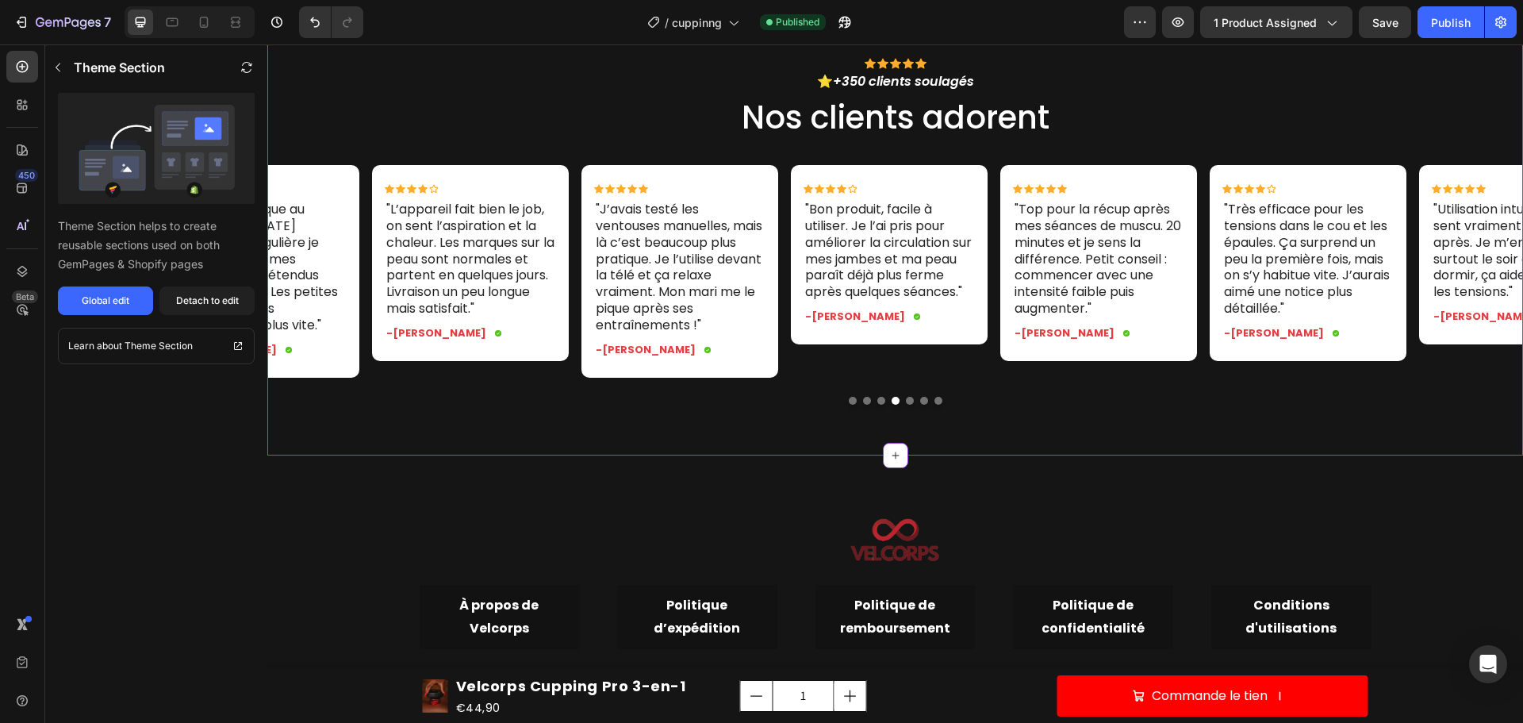
click at [908, 405] on div at bounding box center [895, 401] width 1256 height 8
click at [911, 405] on div at bounding box center [895, 401] width 1256 height 8
click at [906, 405] on button "Dot" at bounding box center [910, 401] width 8 height 8
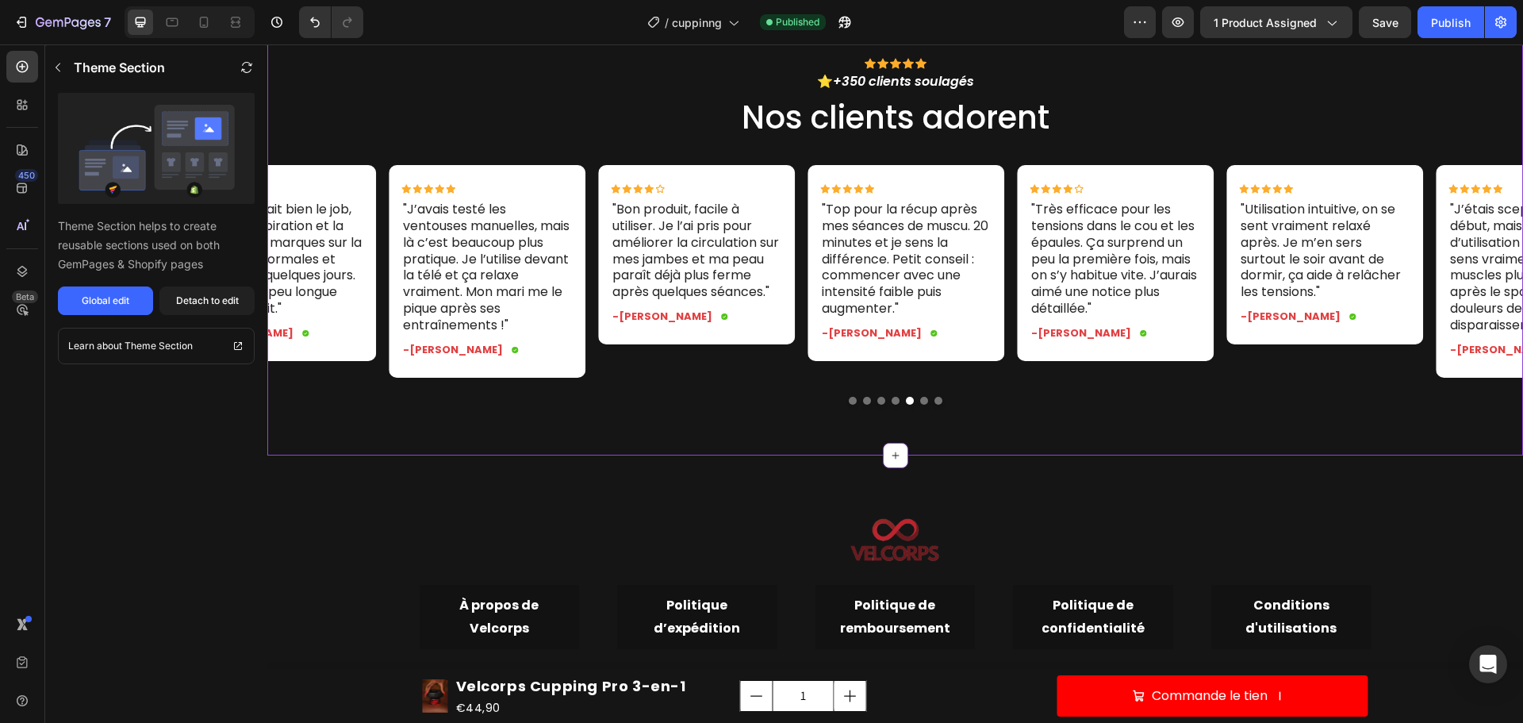
click at [920, 405] on button "Dot" at bounding box center [924, 401] width 8 height 8
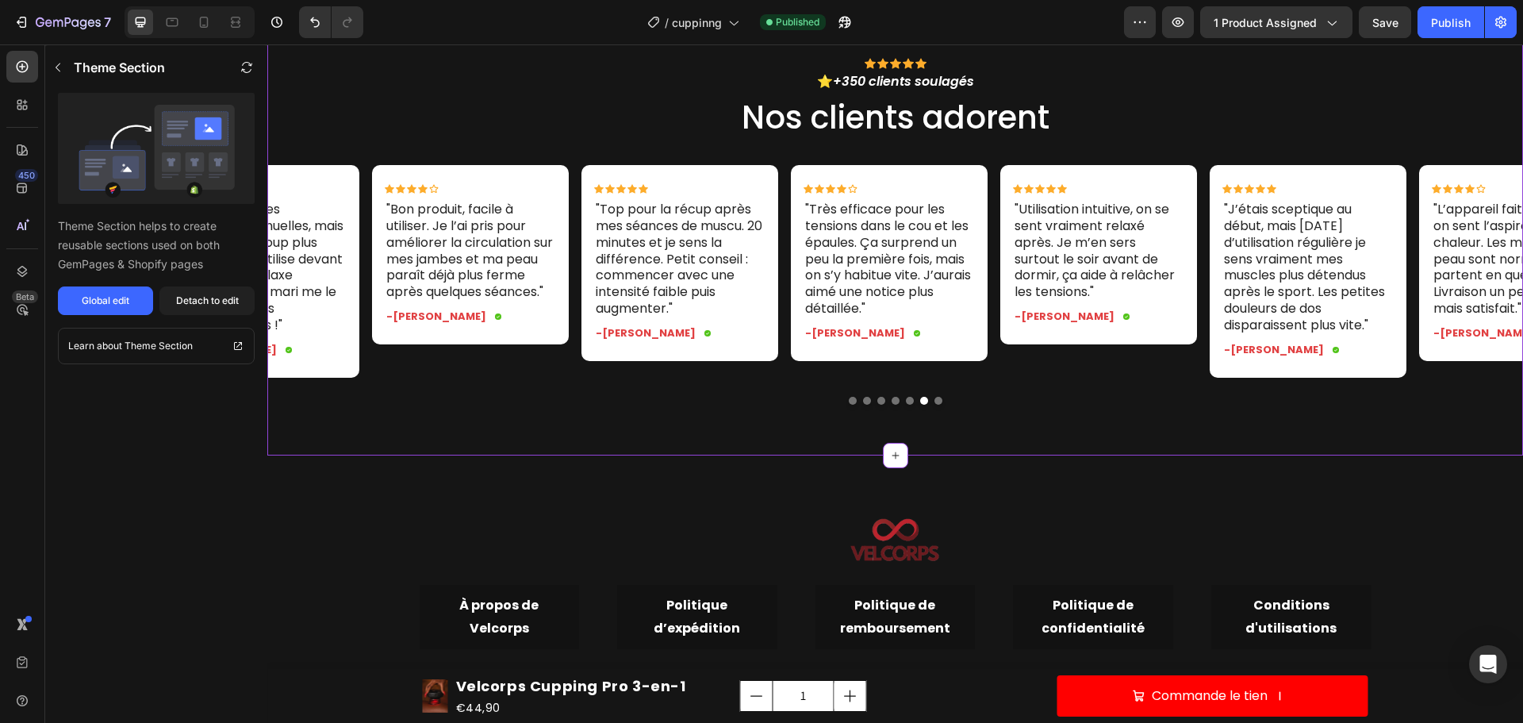
click at [935, 405] on button "Dot" at bounding box center [939, 401] width 8 height 8
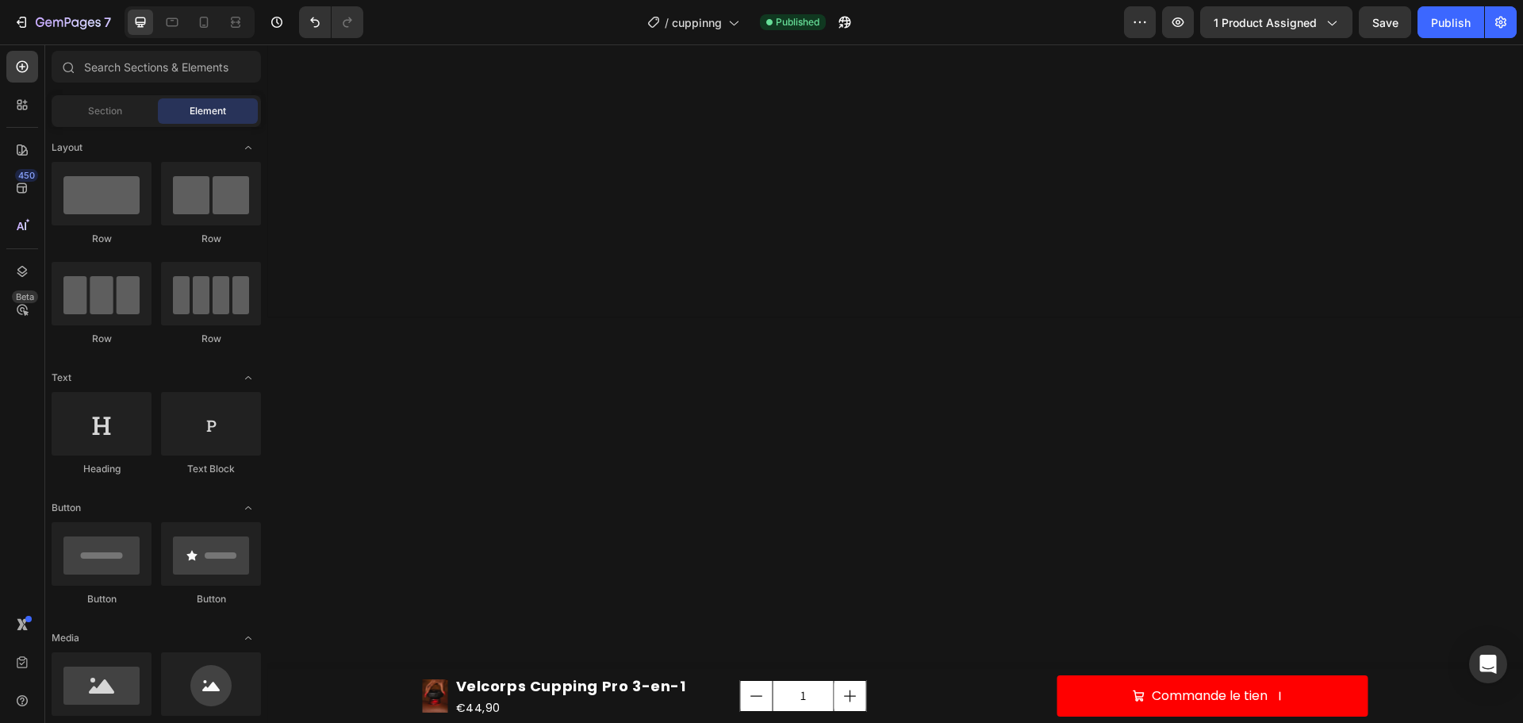
scroll to position [0, 0]
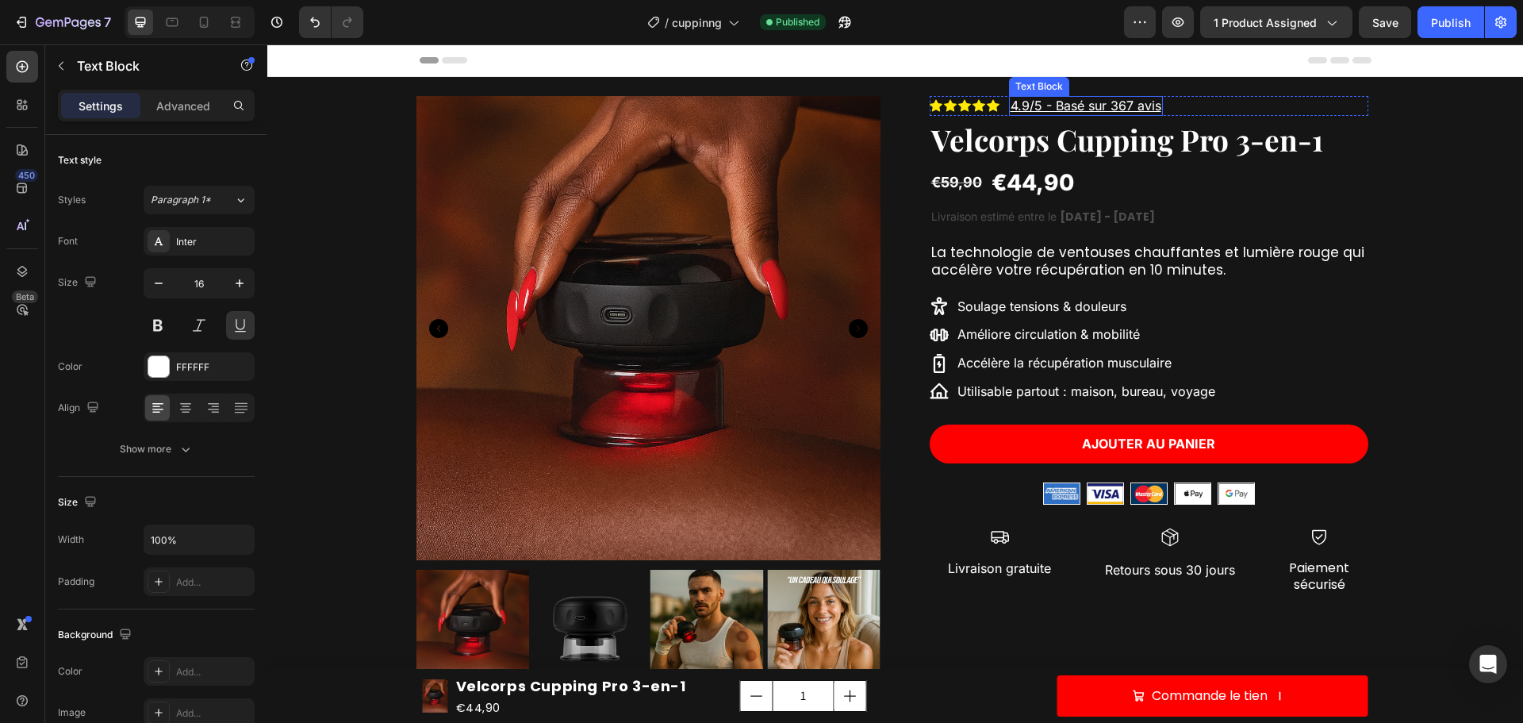
click at [1017, 100] on p "4.9/5 - Basé sur 367 avis" at bounding box center [1086, 106] width 151 height 17
click at [1020, 105] on p "4.9/5 - Basé sur 367 avis" at bounding box center [1086, 106] width 151 height 17
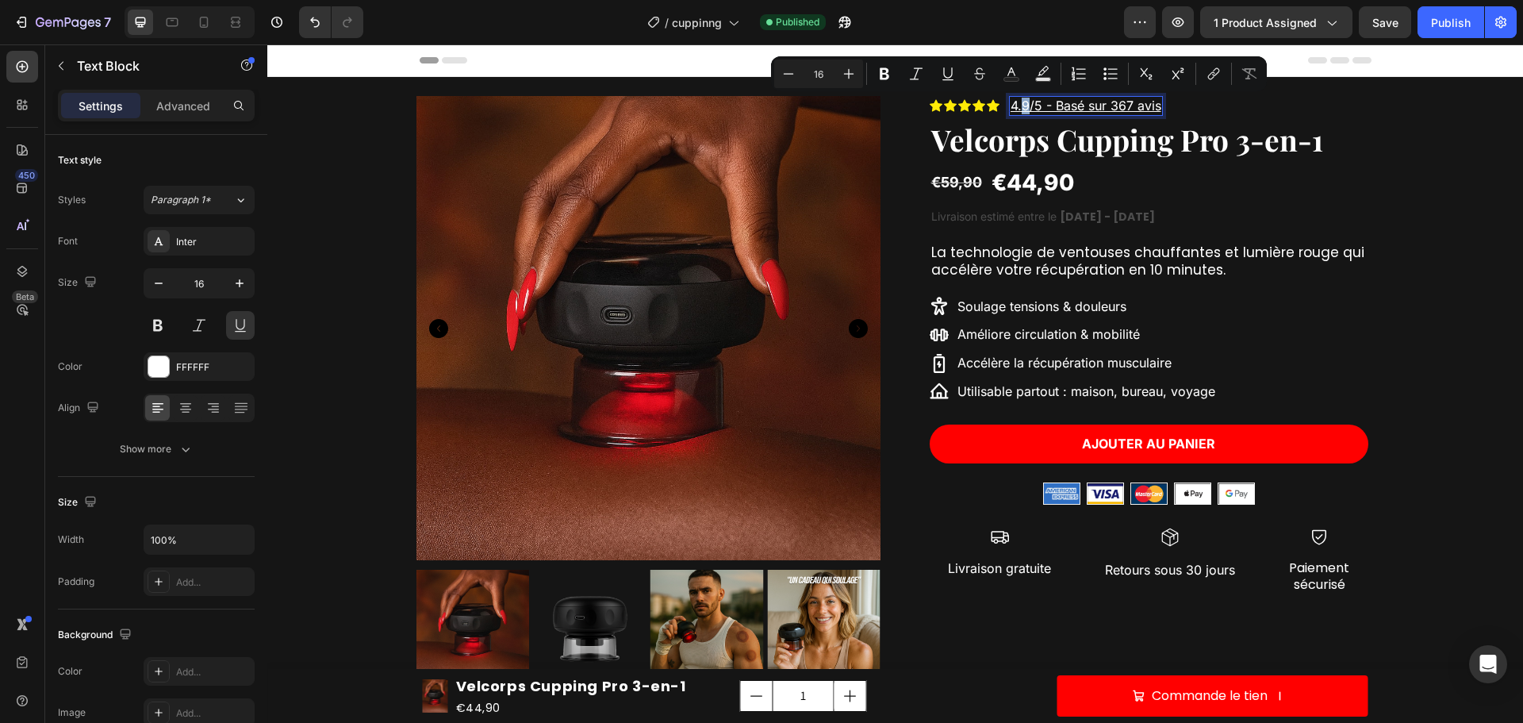
click at [1021, 105] on p "4.9/5 - Basé sur 367 avis" at bounding box center [1086, 106] width 151 height 17
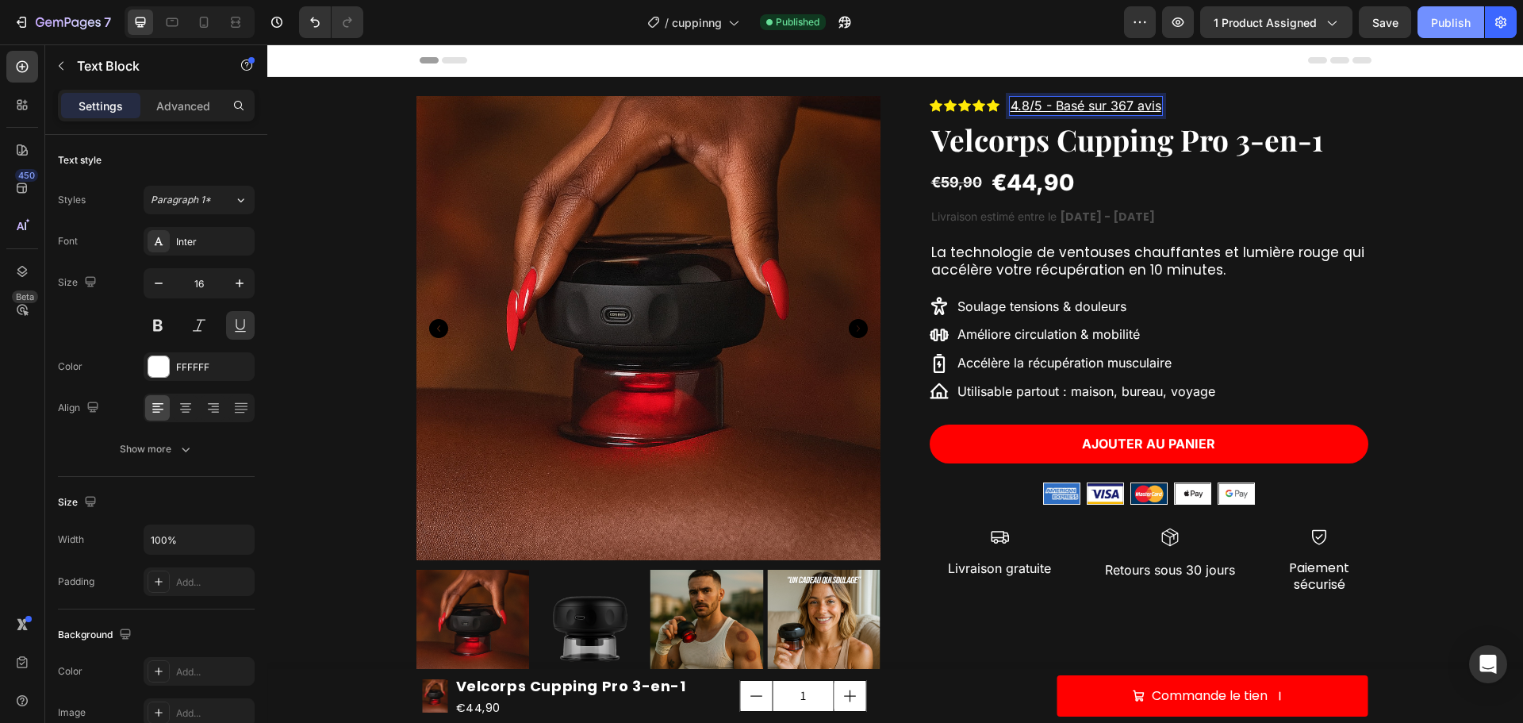
click at [1446, 17] on div "Publish" at bounding box center [1451, 22] width 40 height 17
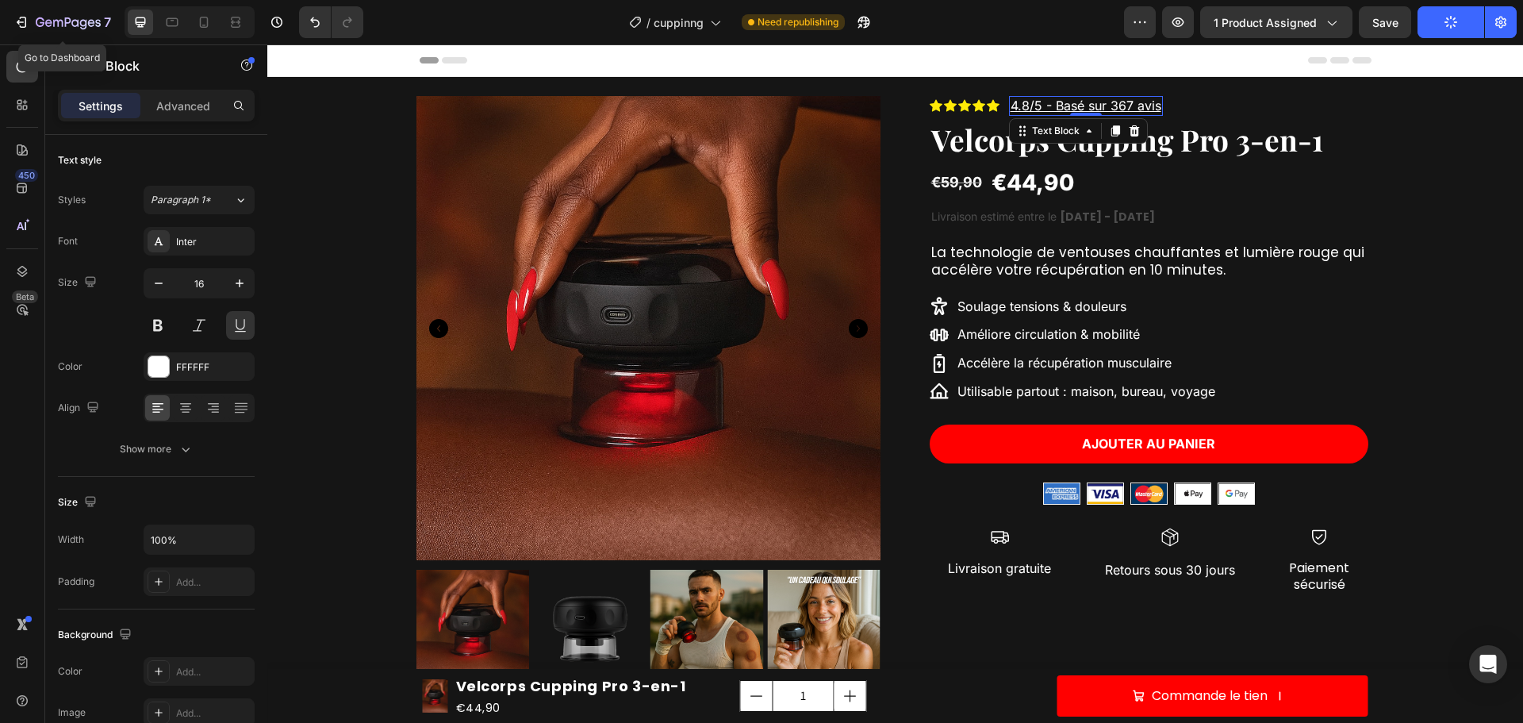
drag, startPoint x: 50, startPoint y: 22, endPoint x: 84, endPoint y: 39, distance: 38.0
click at [50, 21] on icon "button" at bounding box center [68, 23] width 65 height 13
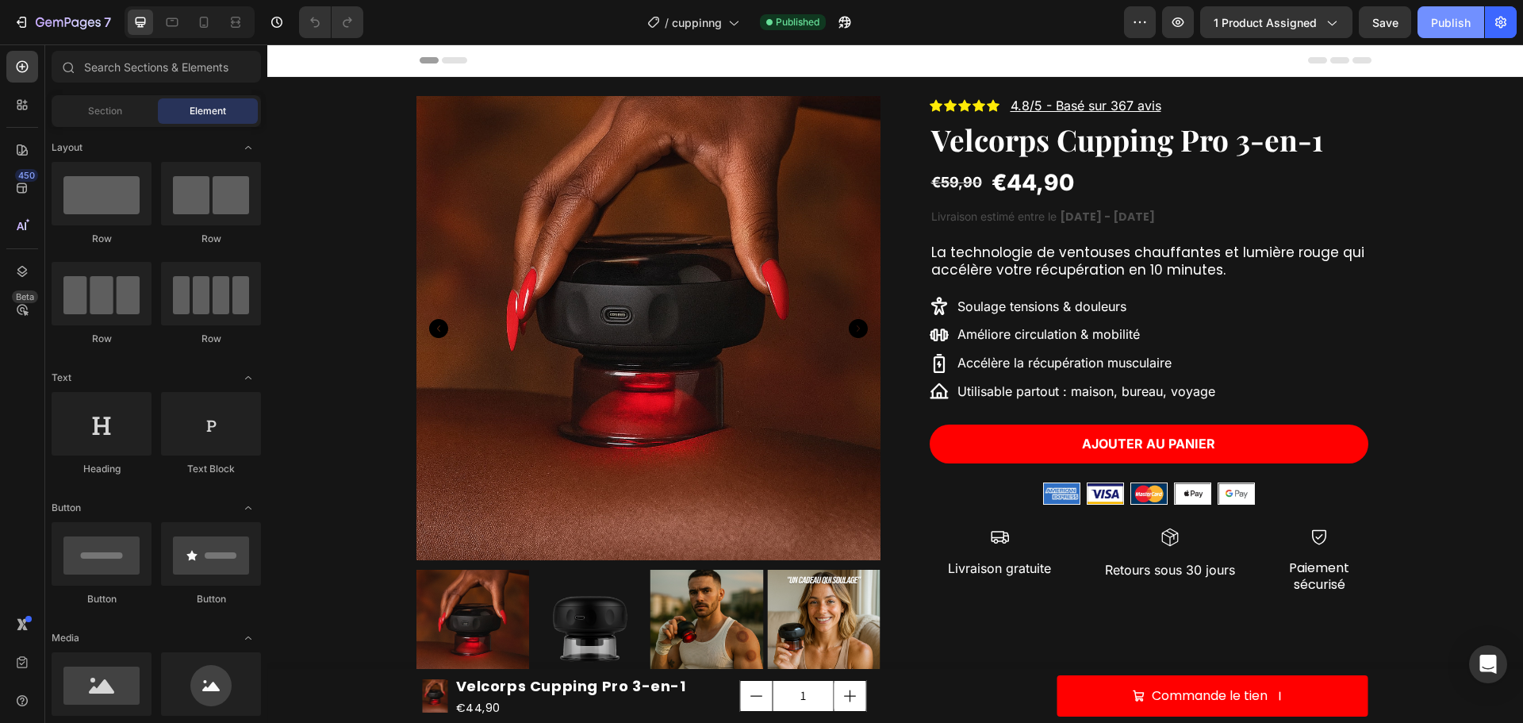
click at [1444, 22] on div "Publish" at bounding box center [1451, 22] width 40 height 17
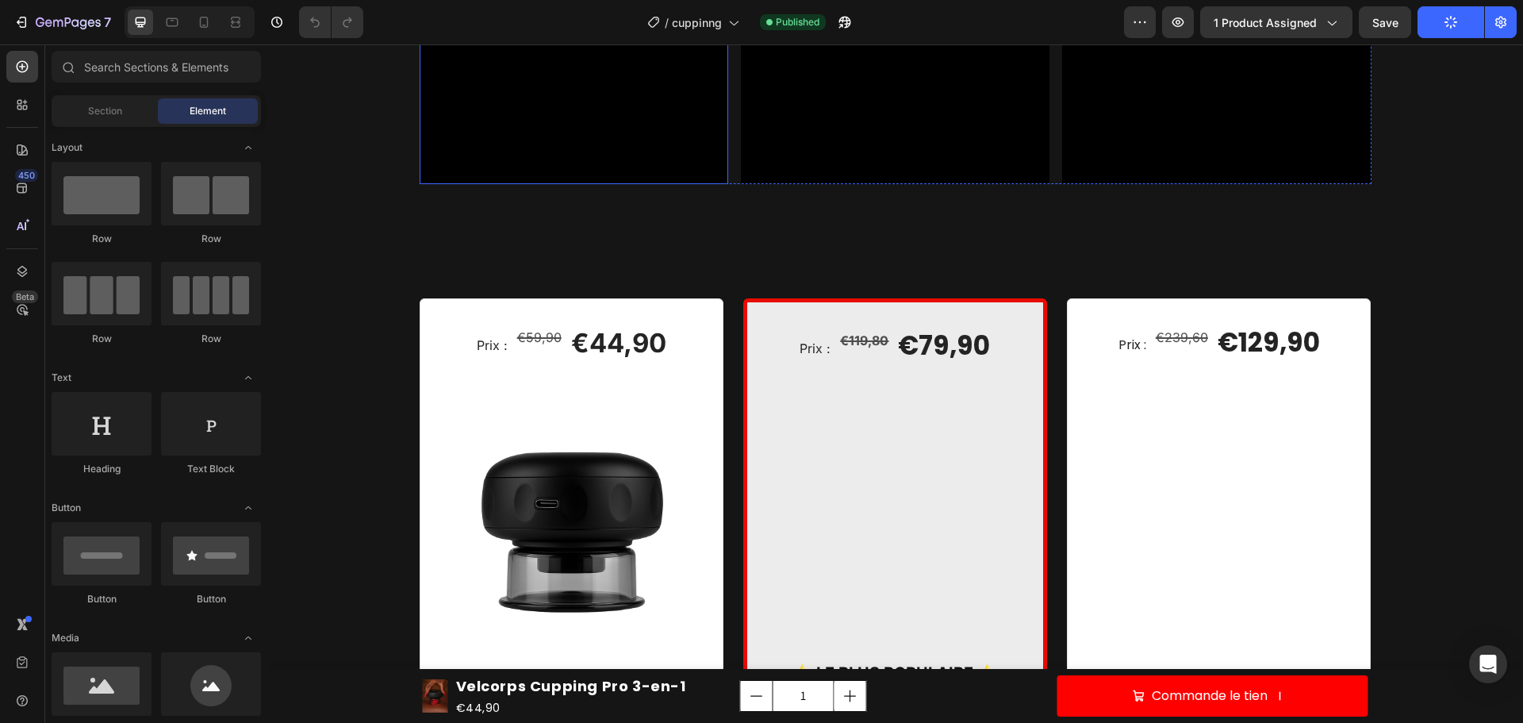
scroll to position [3096, 0]
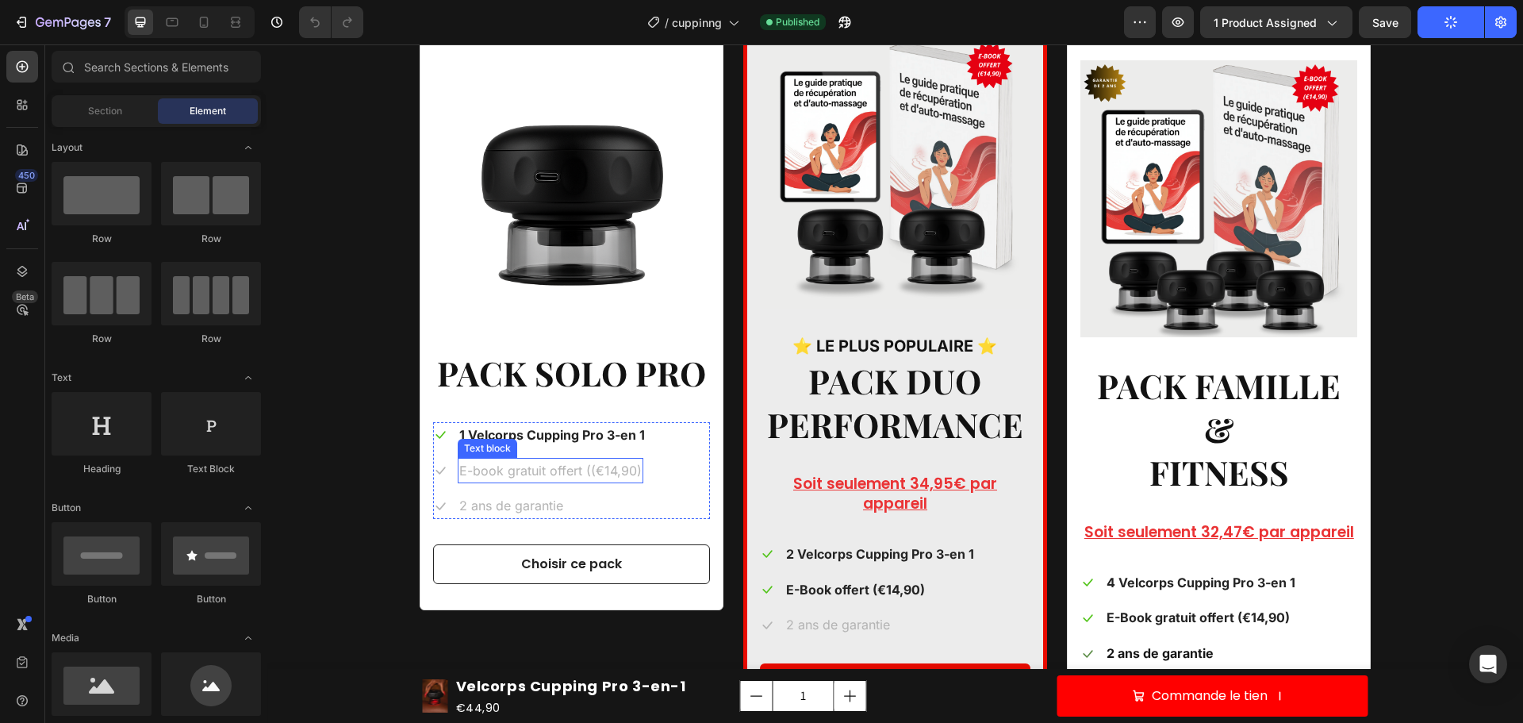
click at [582, 466] on p "E-book gratuit offert ((€14,90)" at bounding box center [550, 470] width 182 height 23
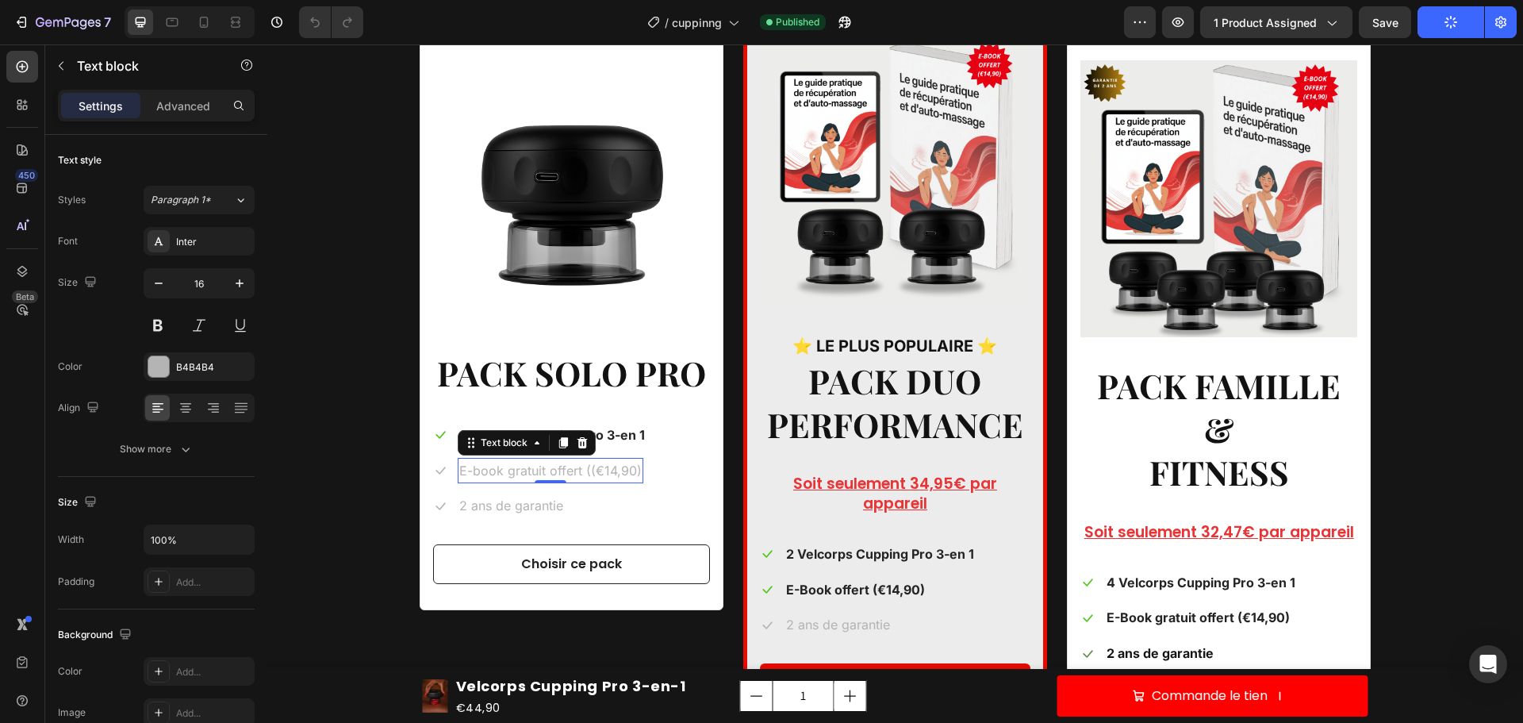
click at [587, 471] on p "E-book gratuit offert ((€14,90)" at bounding box center [550, 470] width 182 height 23
click at [582, 470] on p "E-book gratuit offert ((€14,90)" at bounding box center [550, 470] width 182 height 23
drag, startPoint x: 1654, startPoint y: 89, endPoint x: 1522, endPoint y: 223, distance: 187.9
click at [1486, 209] on div "Prix : Text block €59,90 Compare Price Compare Price €44,90 (P) Price (P) Price…" at bounding box center [895, 377] width 1232 height 812
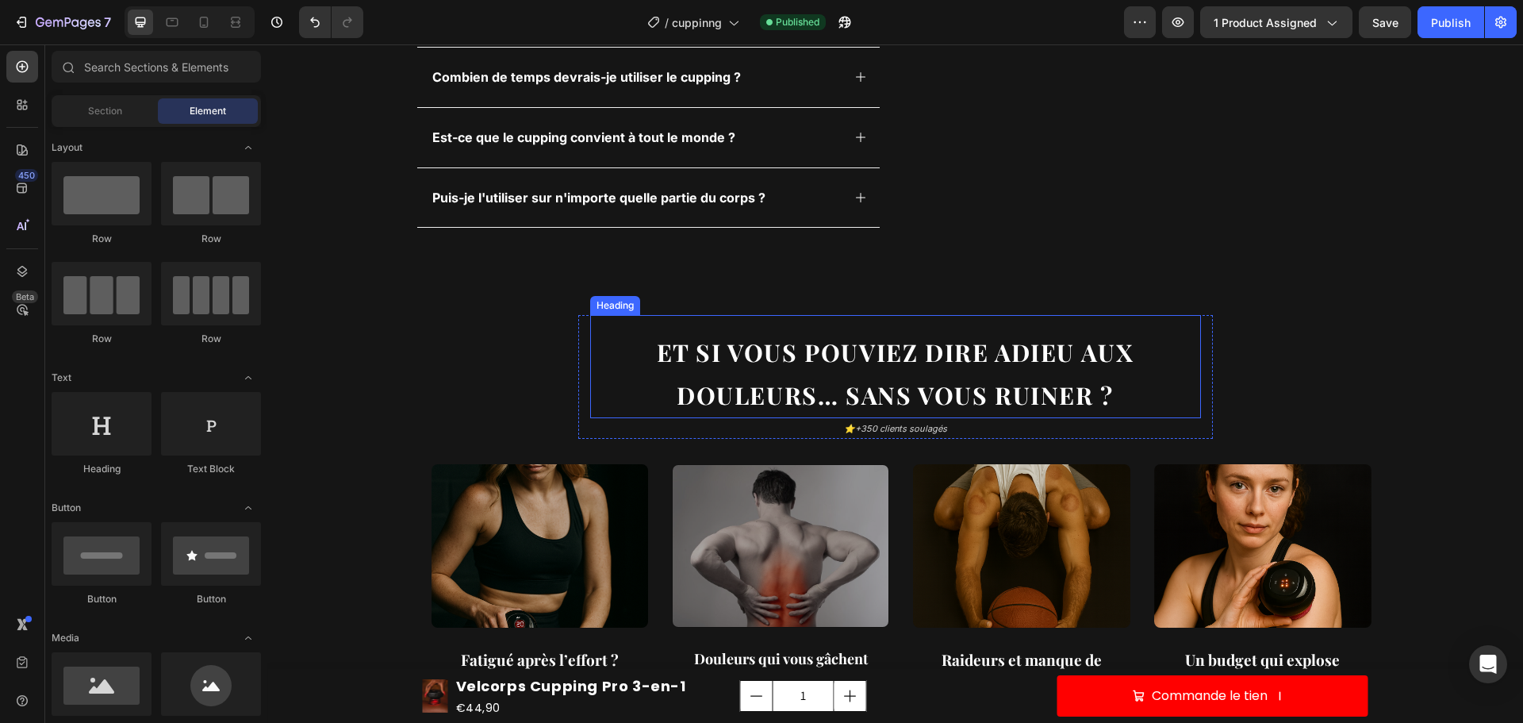
scroll to position [1031, 0]
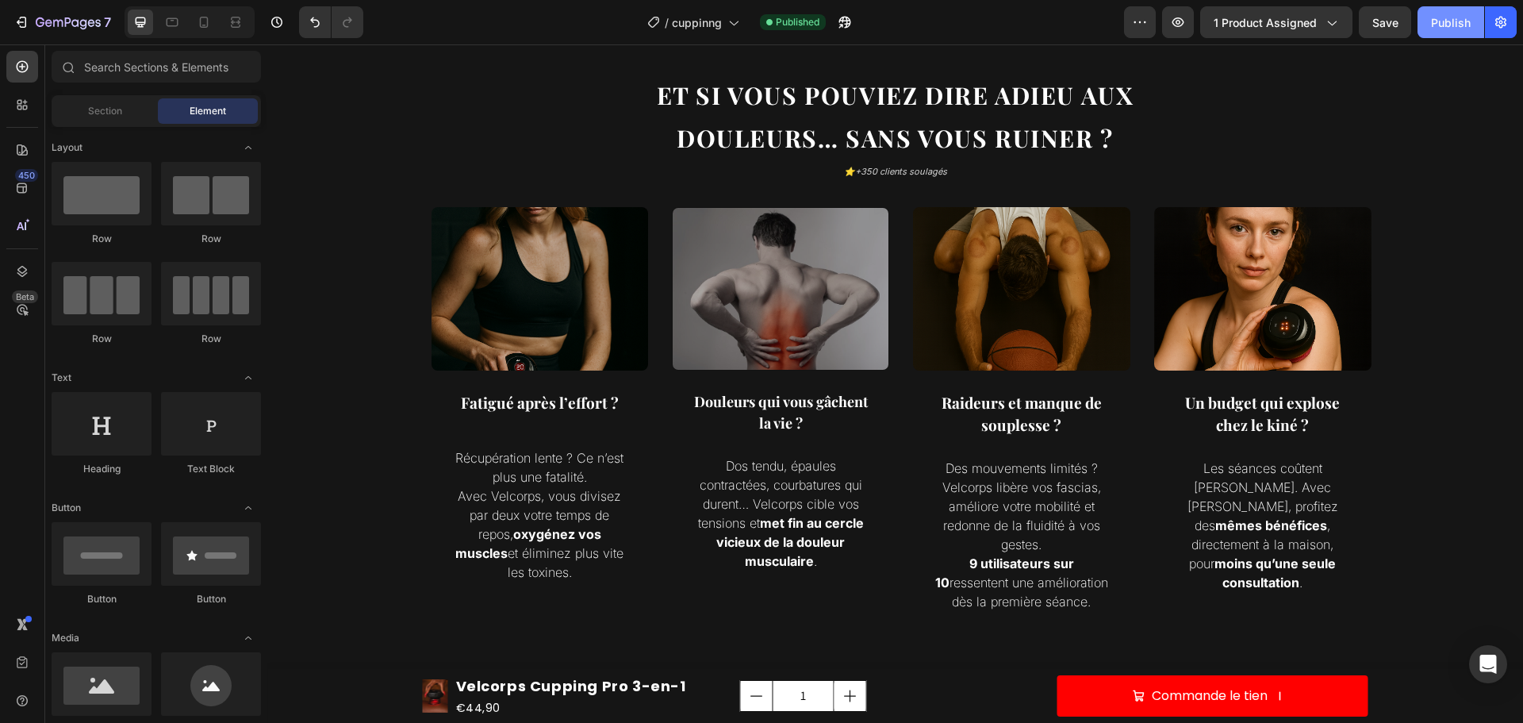
click at [1459, 31] on button "Publish" at bounding box center [1451, 22] width 67 height 32
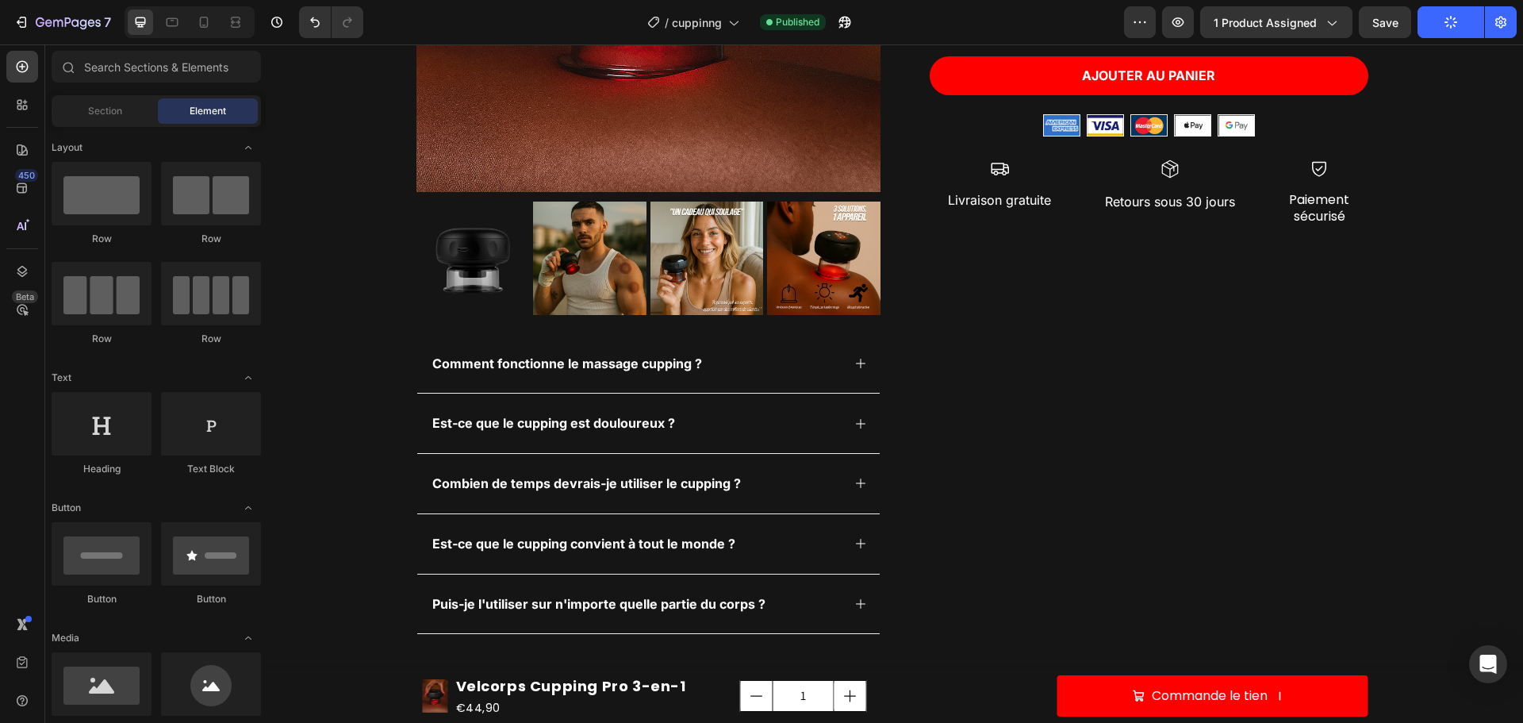
scroll to position [0, 0]
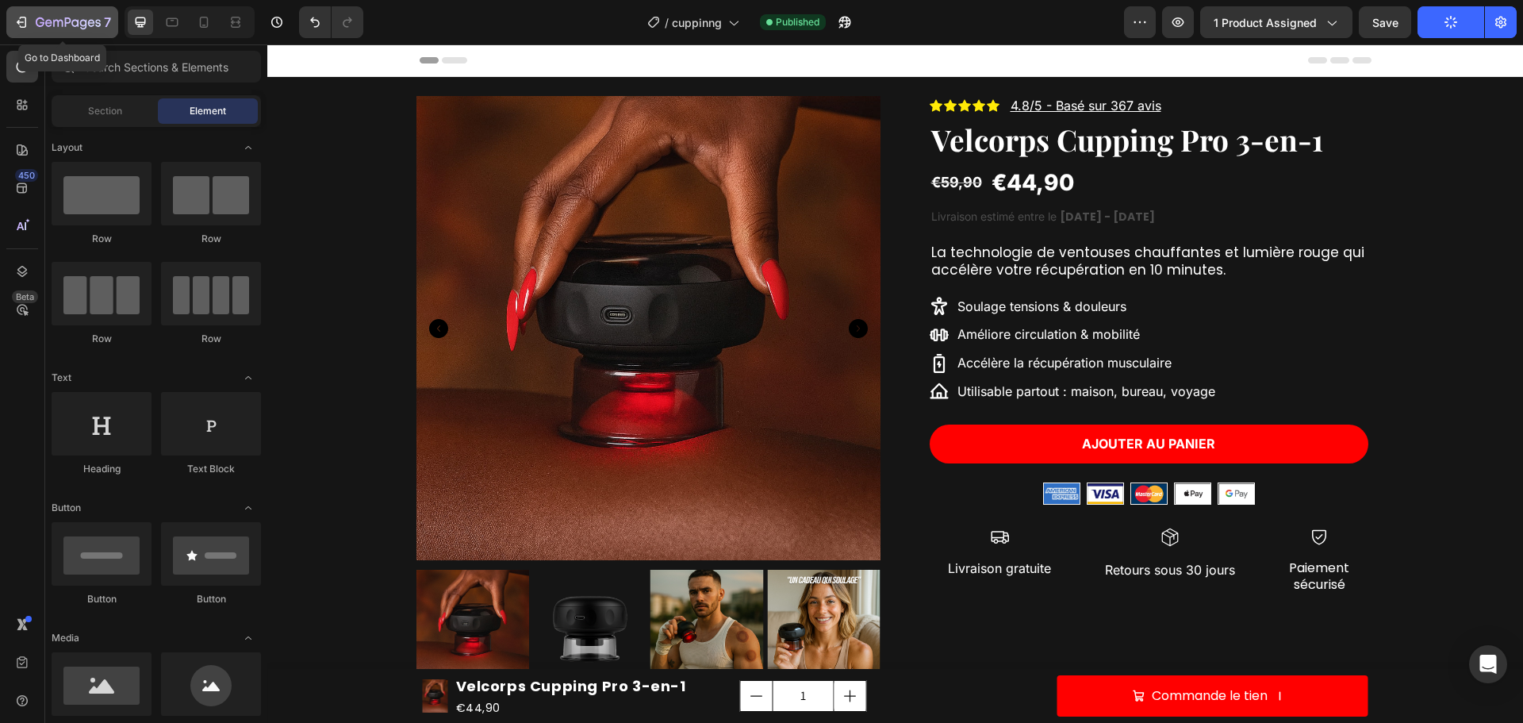
click at [38, 25] on icon "button" at bounding box center [40, 22] width 9 height 10
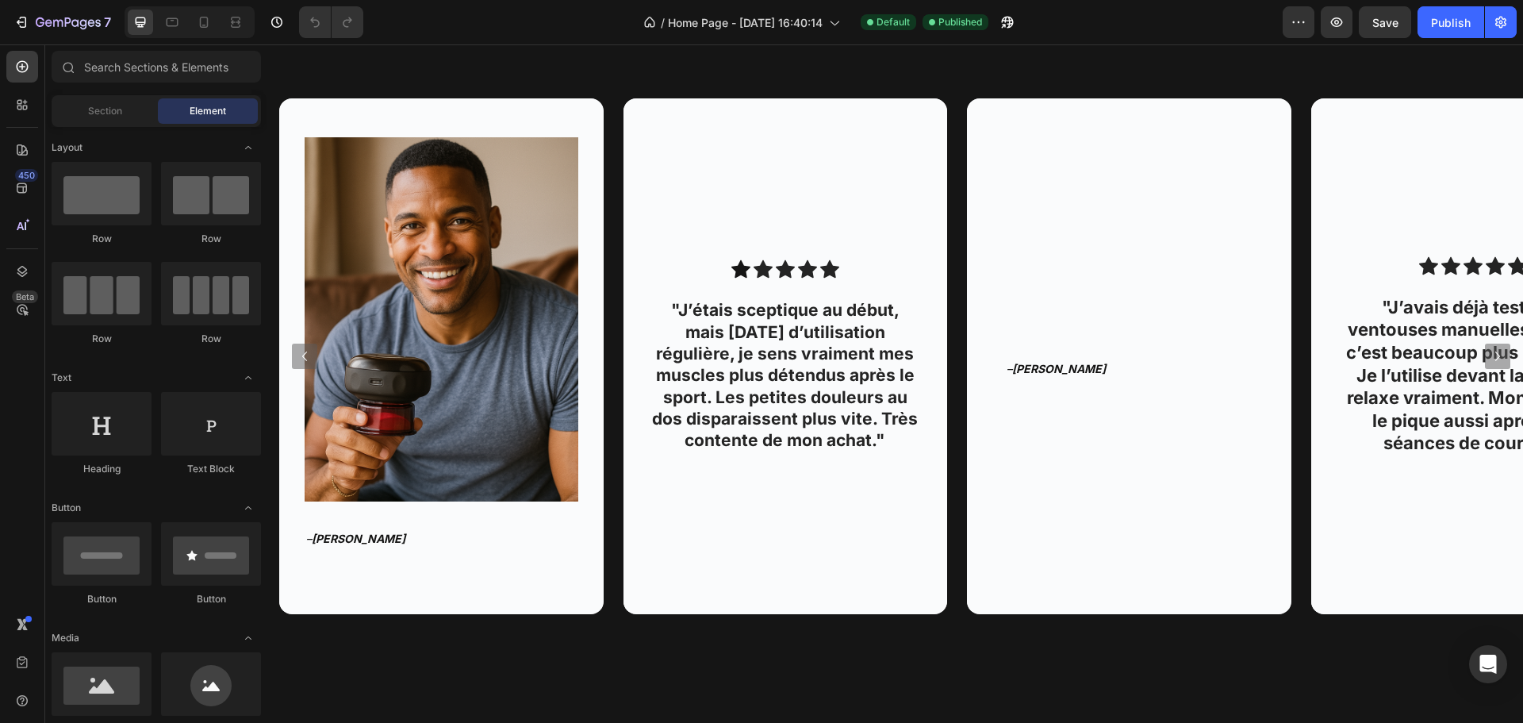
scroll to position [1465, 0]
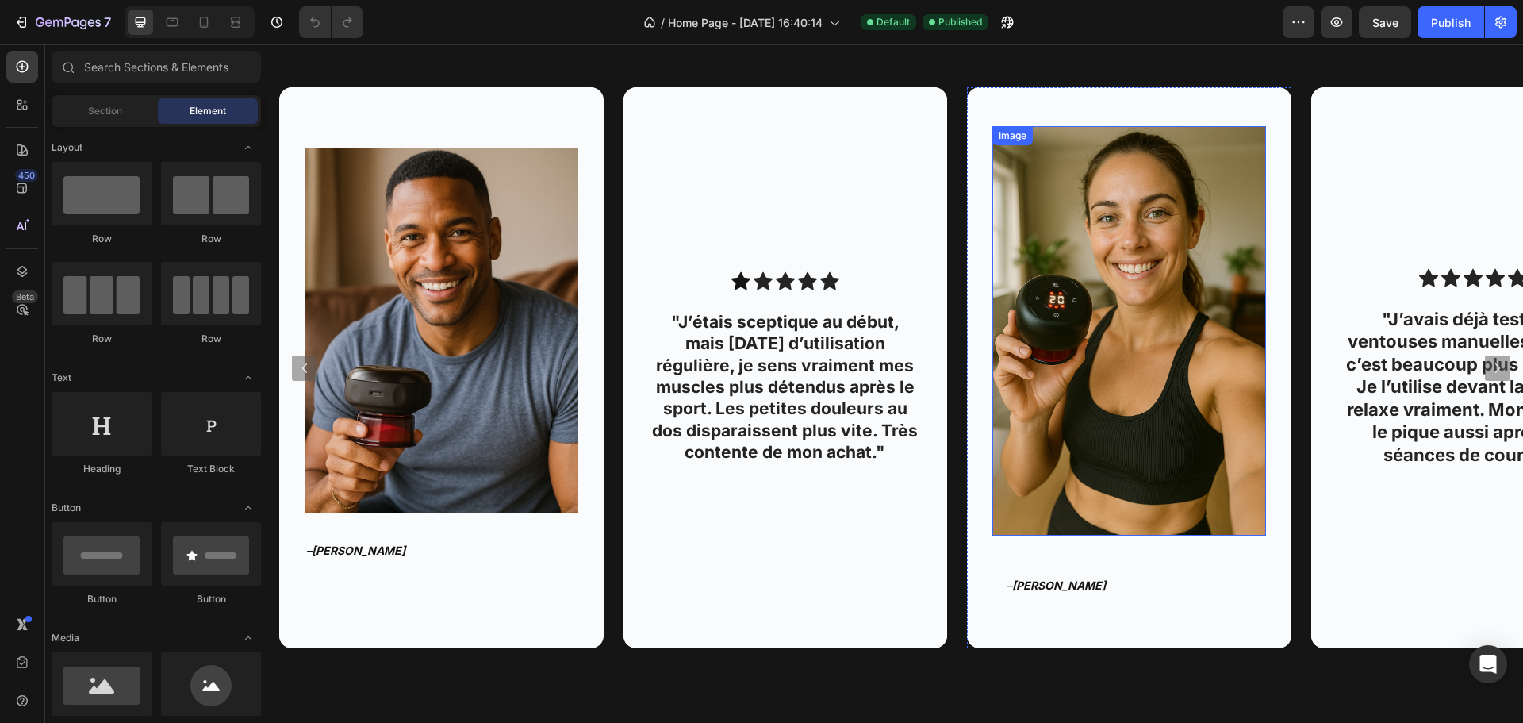
click at [1142, 305] on img at bounding box center [1129, 331] width 274 height 410
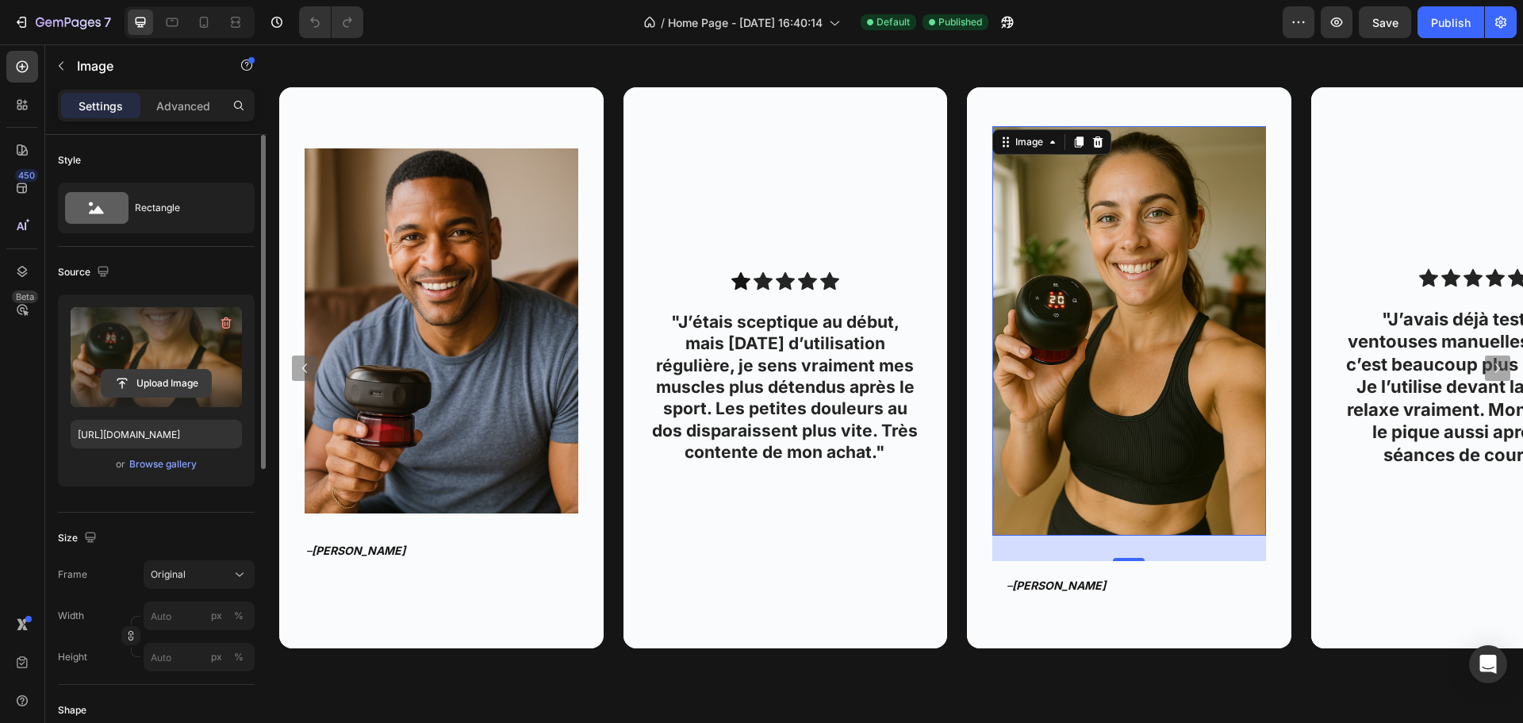
click at [144, 383] on input "file" at bounding box center [156, 383] width 109 height 27
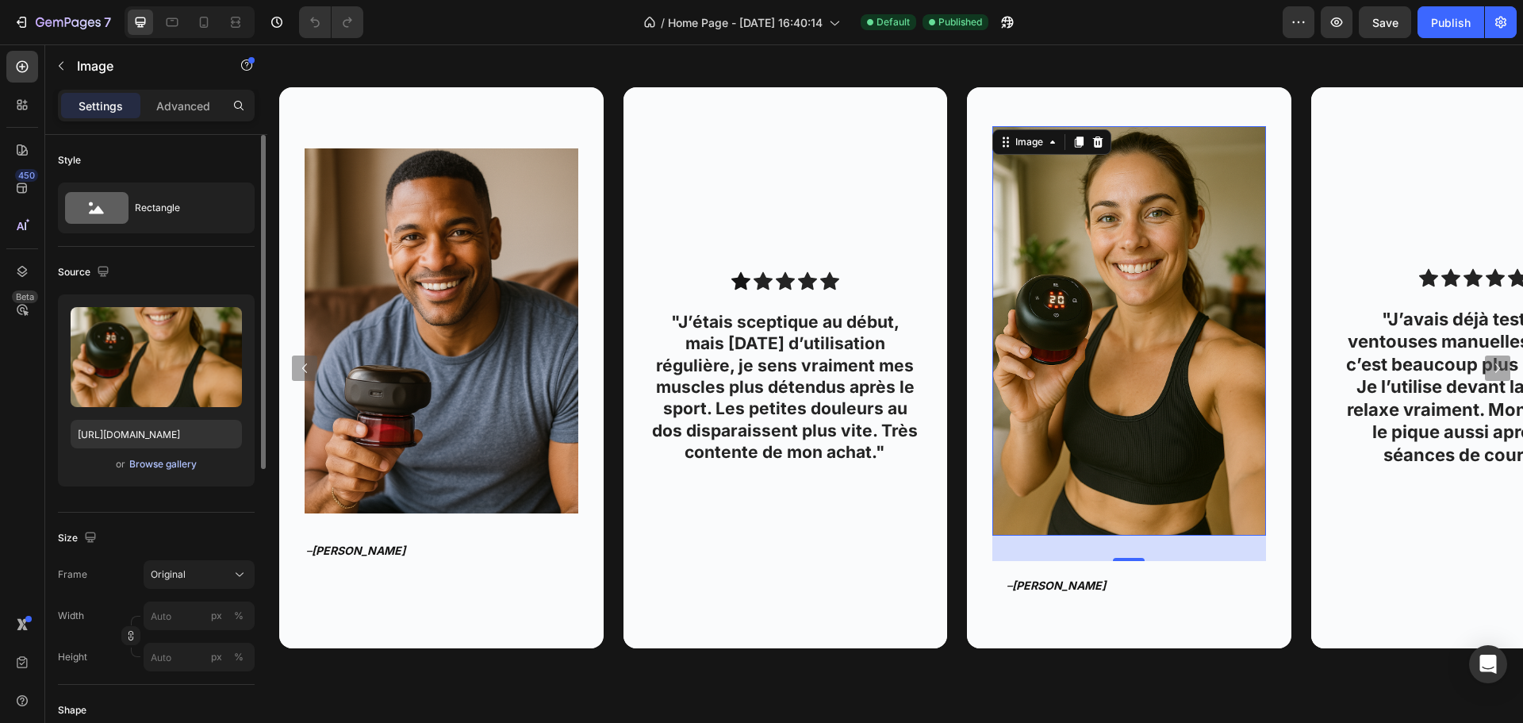
click at [149, 469] on div "Browse gallery" at bounding box center [162, 464] width 67 height 14
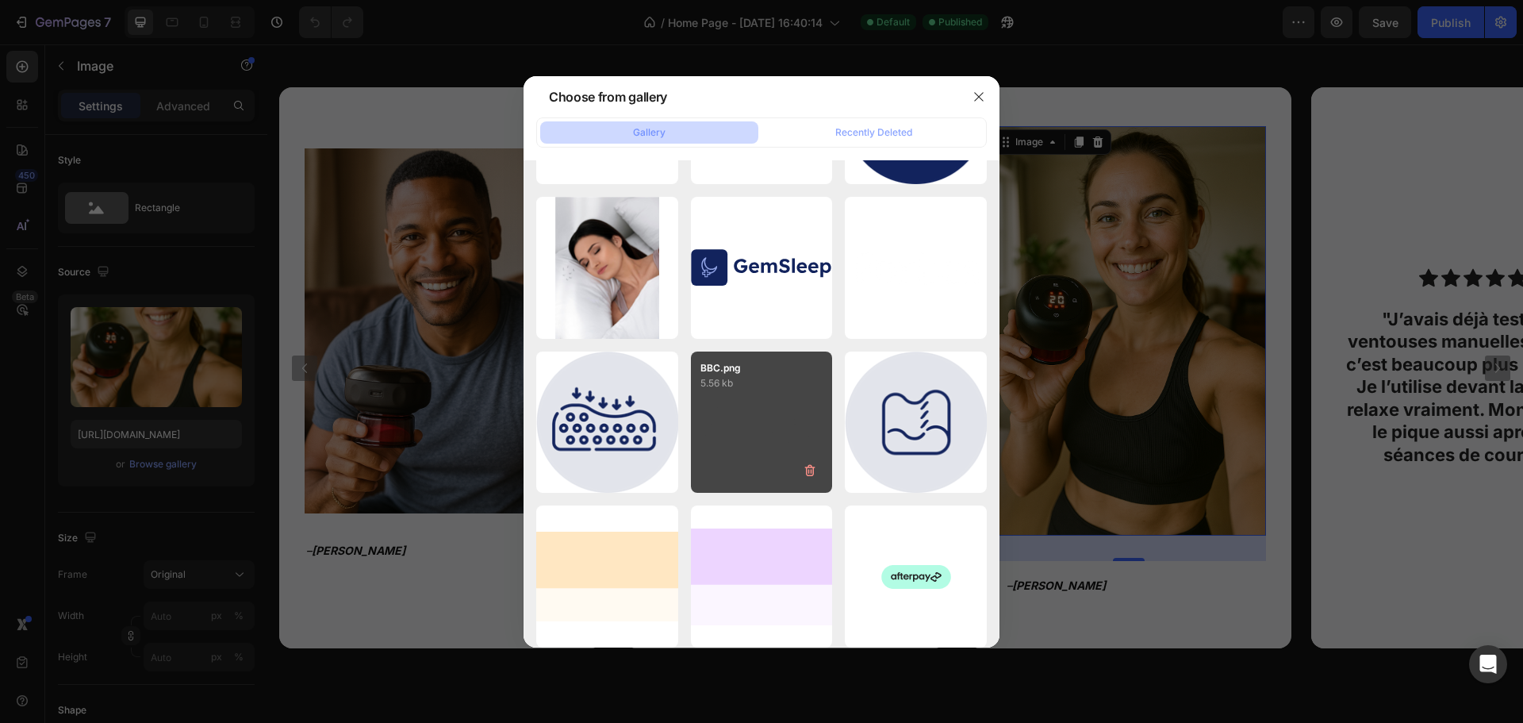
scroll to position [2071, 0]
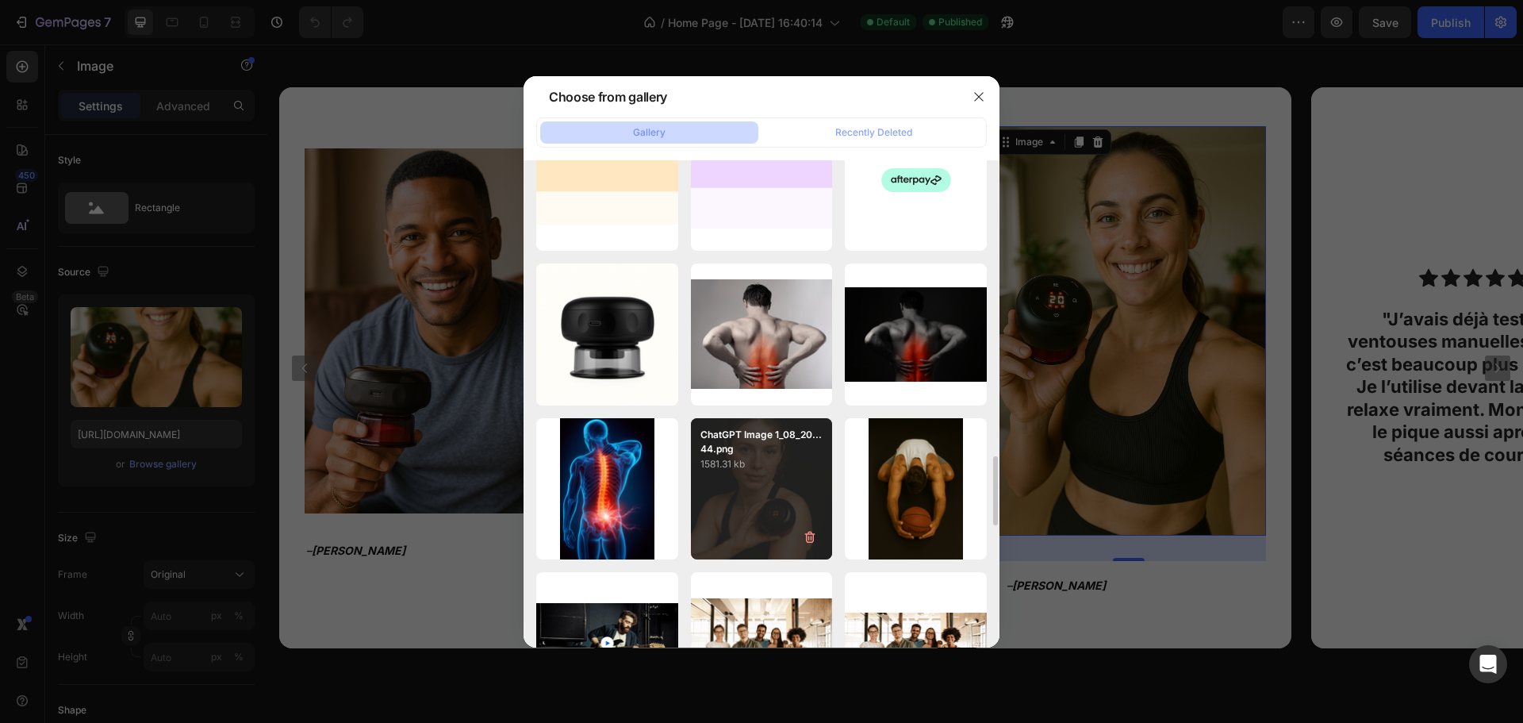
click at [769, 467] on p "1581.31 kb" at bounding box center [762, 464] width 123 height 16
type input "[URL][DOMAIN_NAME]"
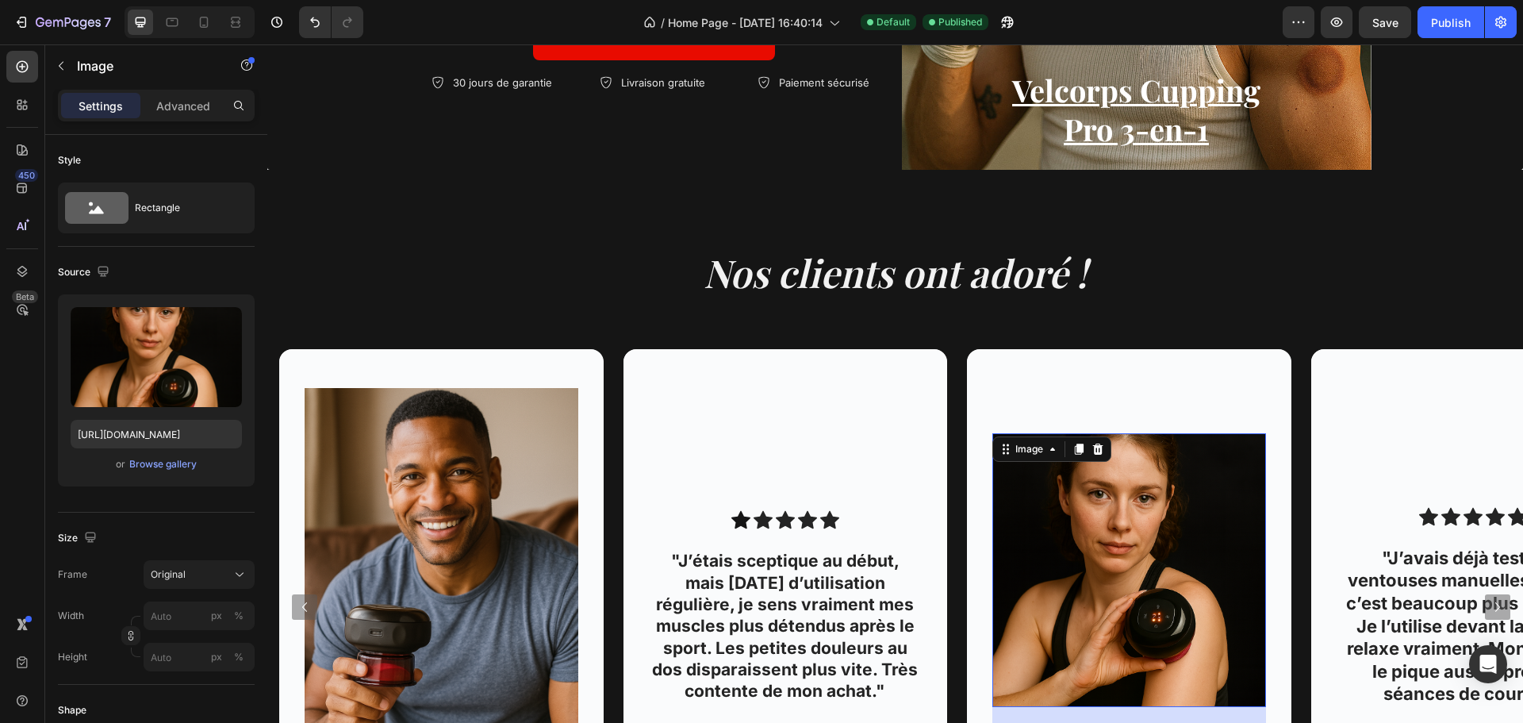
scroll to position [1227, 0]
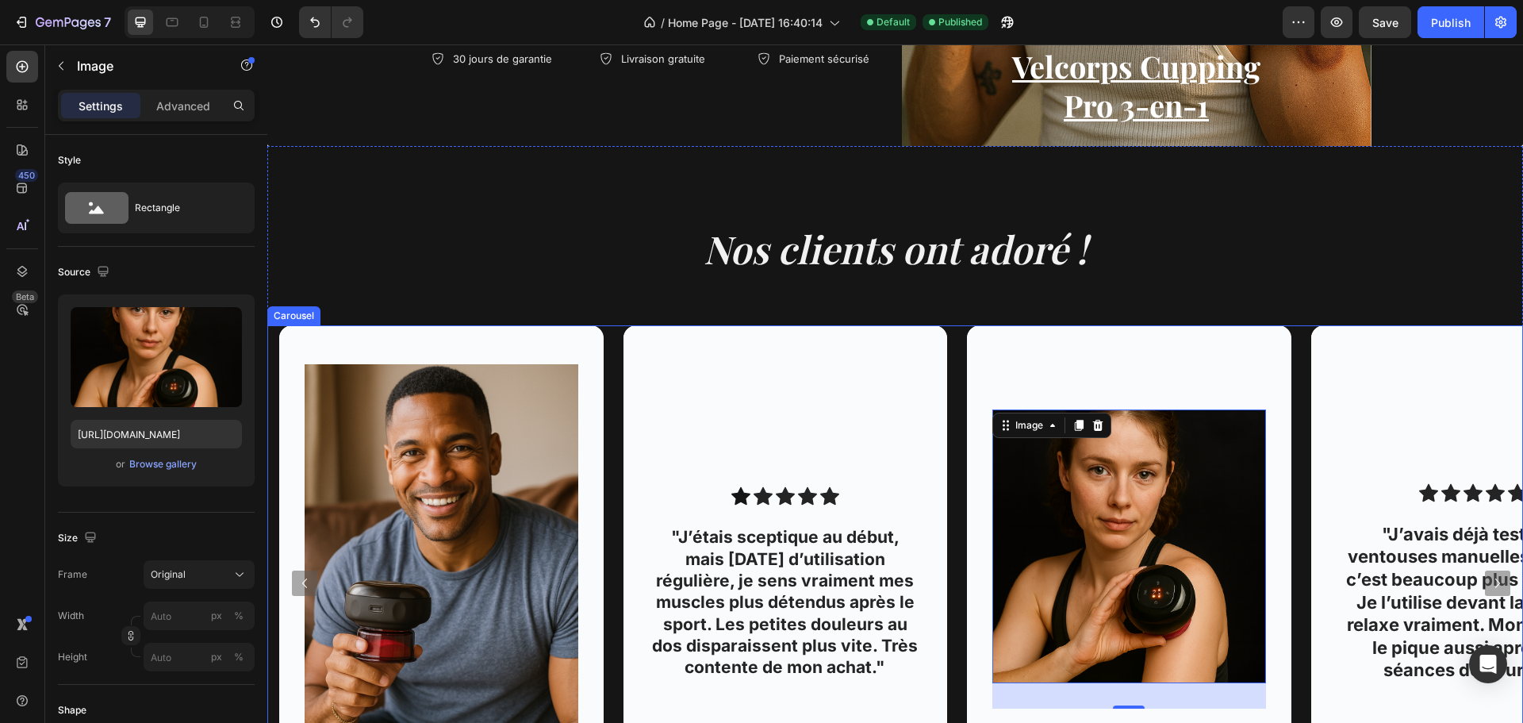
click at [1488, 583] on icon "Carousel Next Arrow" at bounding box center [1497, 583] width 19 height 19
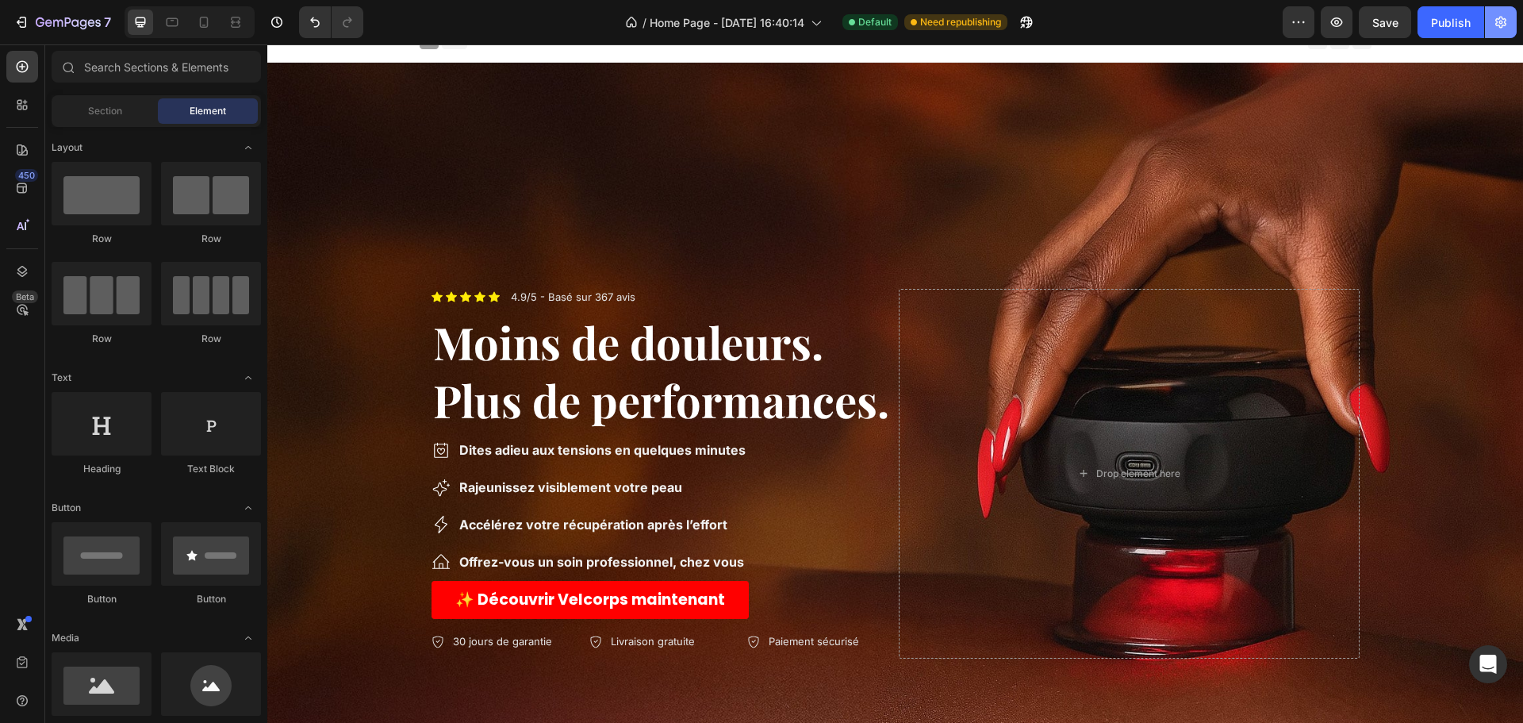
scroll to position [0, 0]
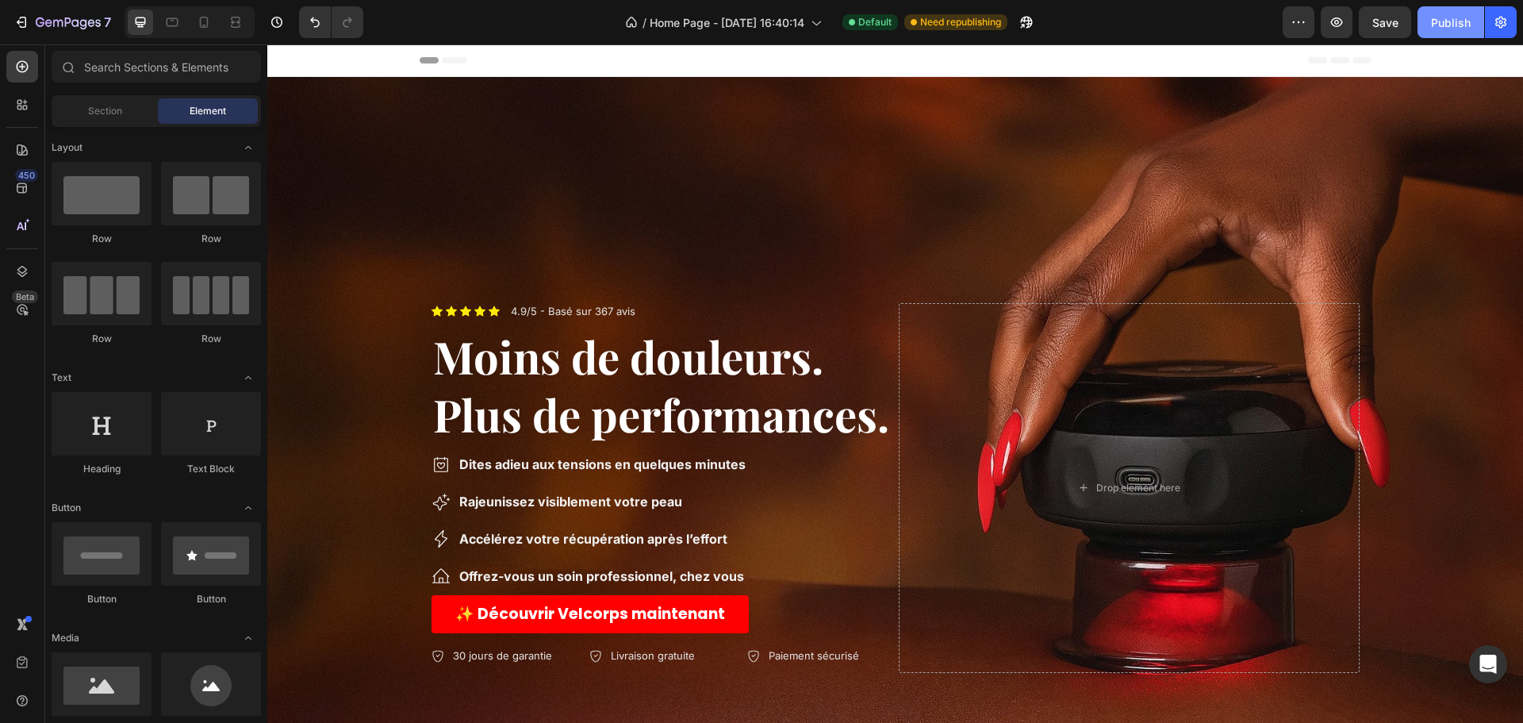
click at [1456, 30] on div "Publish" at bounding box center [1451, 22] width 40 height 17
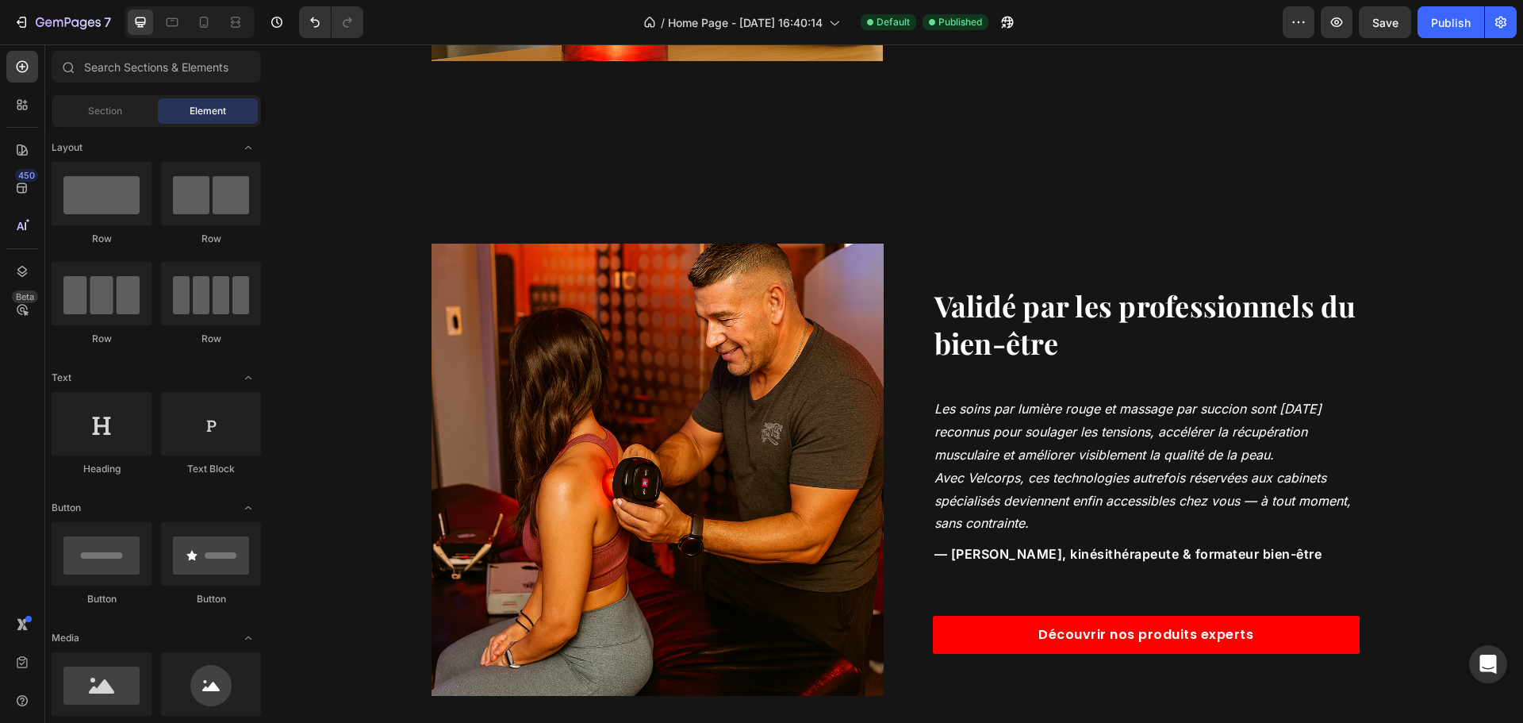
scroll to position [2637, 0]
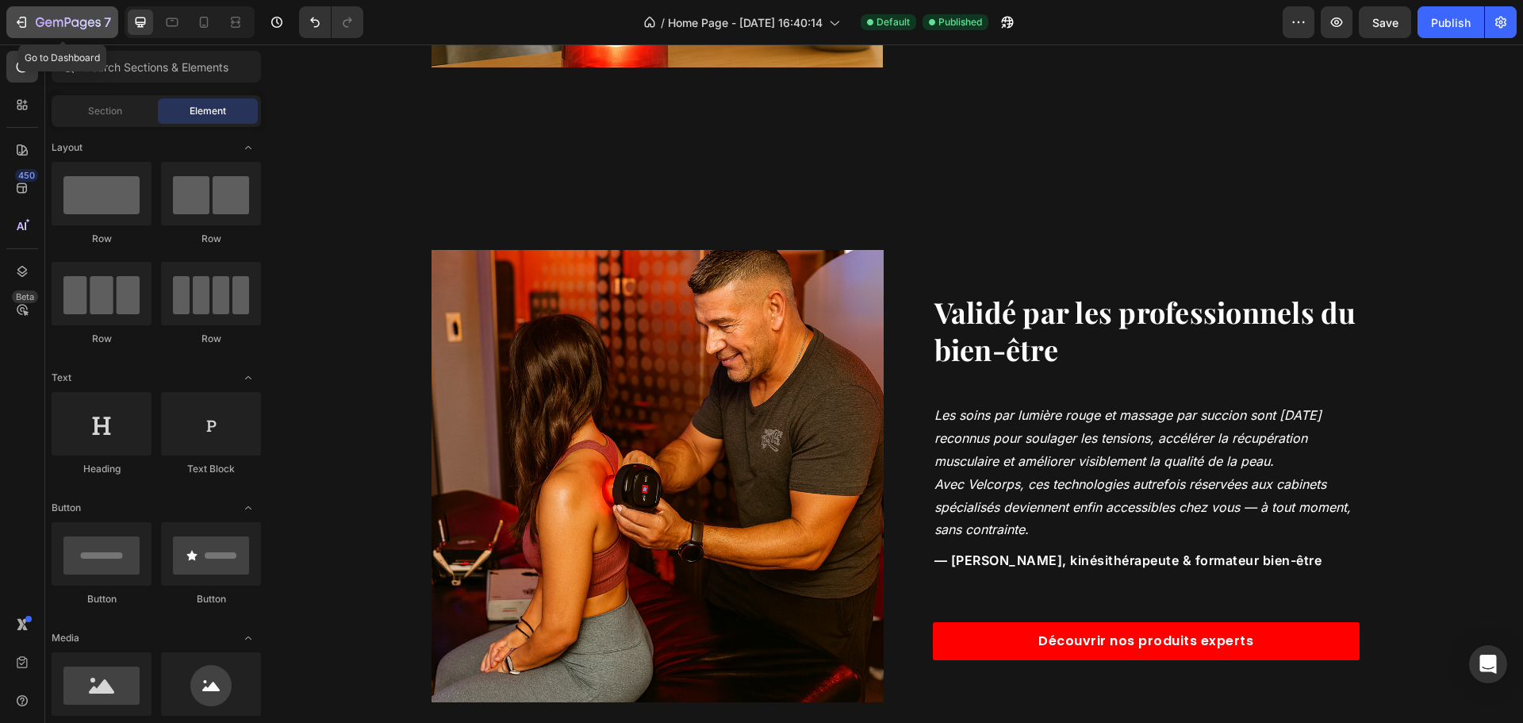
click at [32, 19] on div "7" at bounding box center [62, 22] width 98 height 19
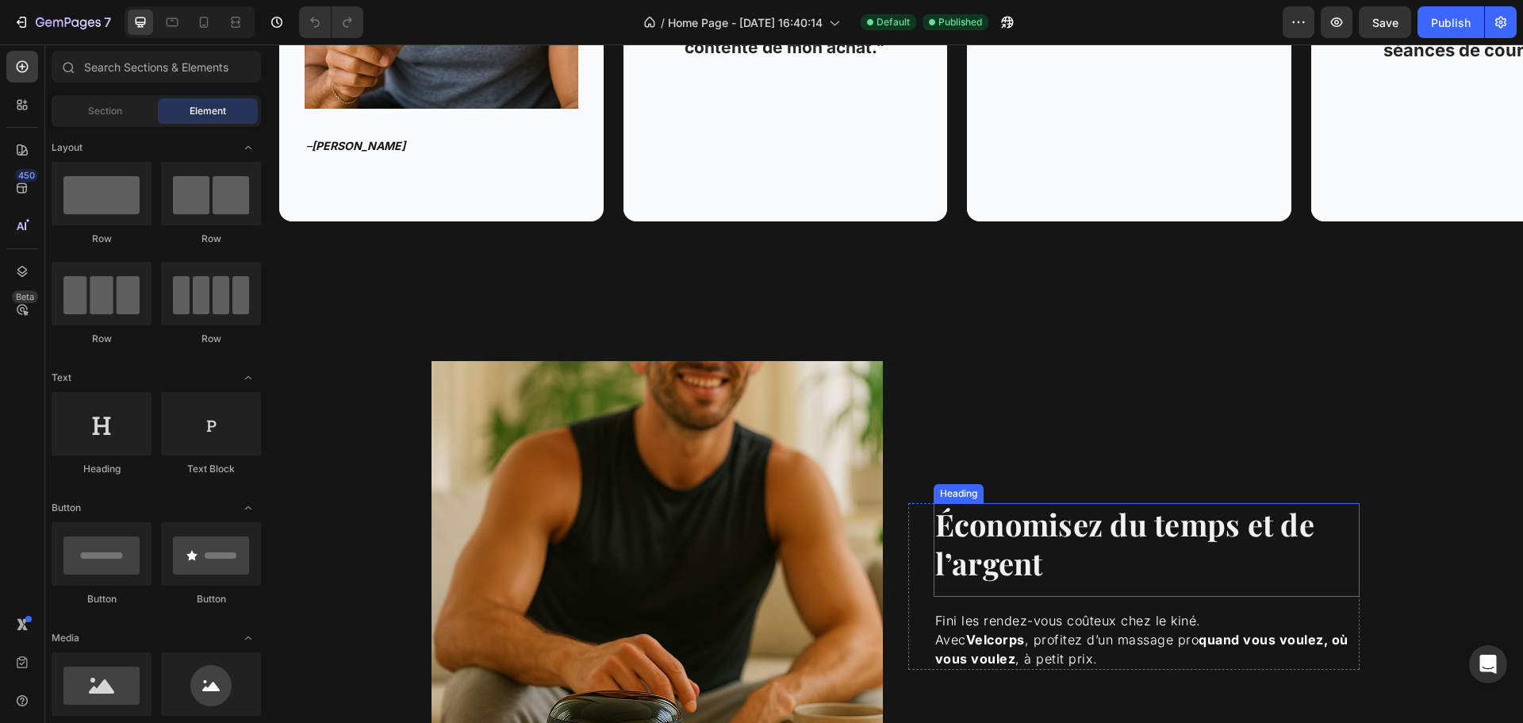
scroll to position [1587, 0]
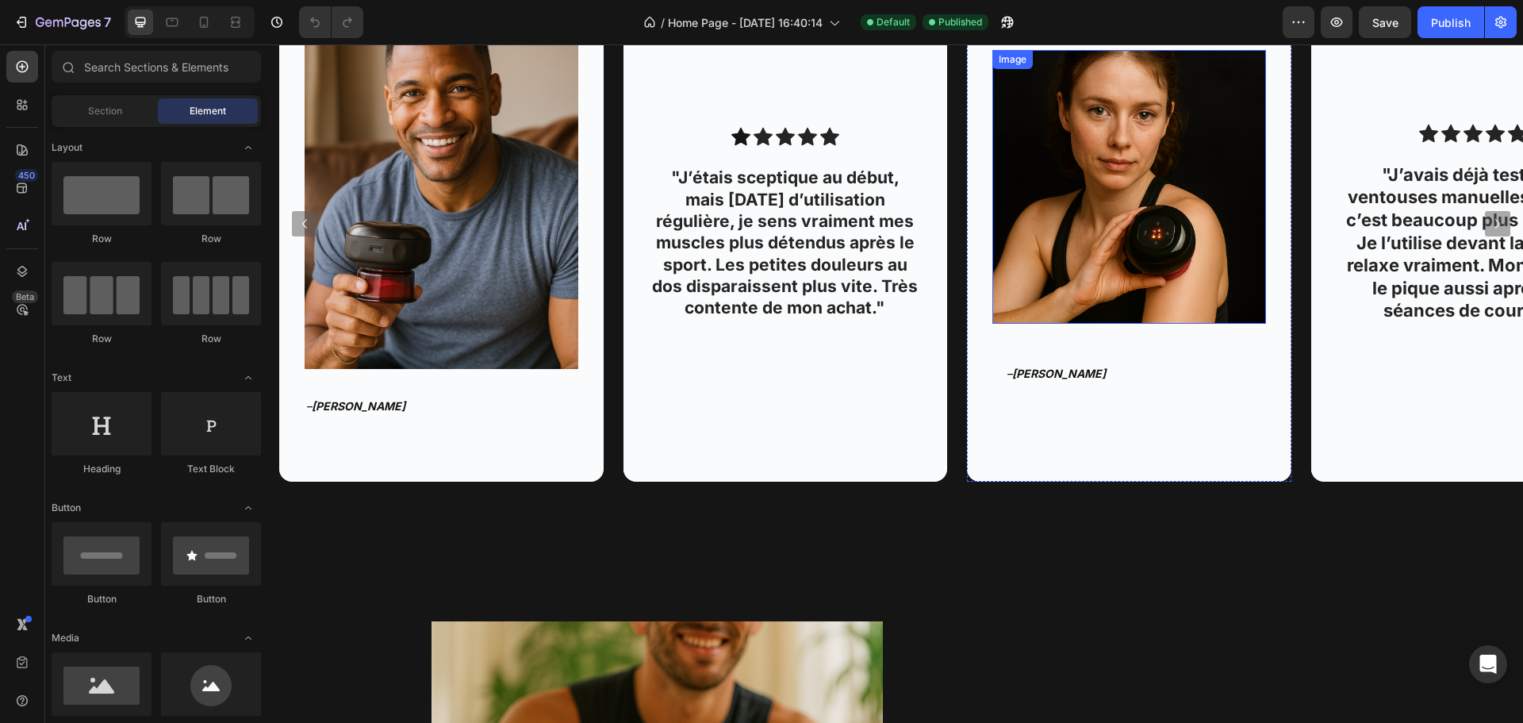
click at [1141, 260] on img at bounding box center [1129, 187] width 274 height 274
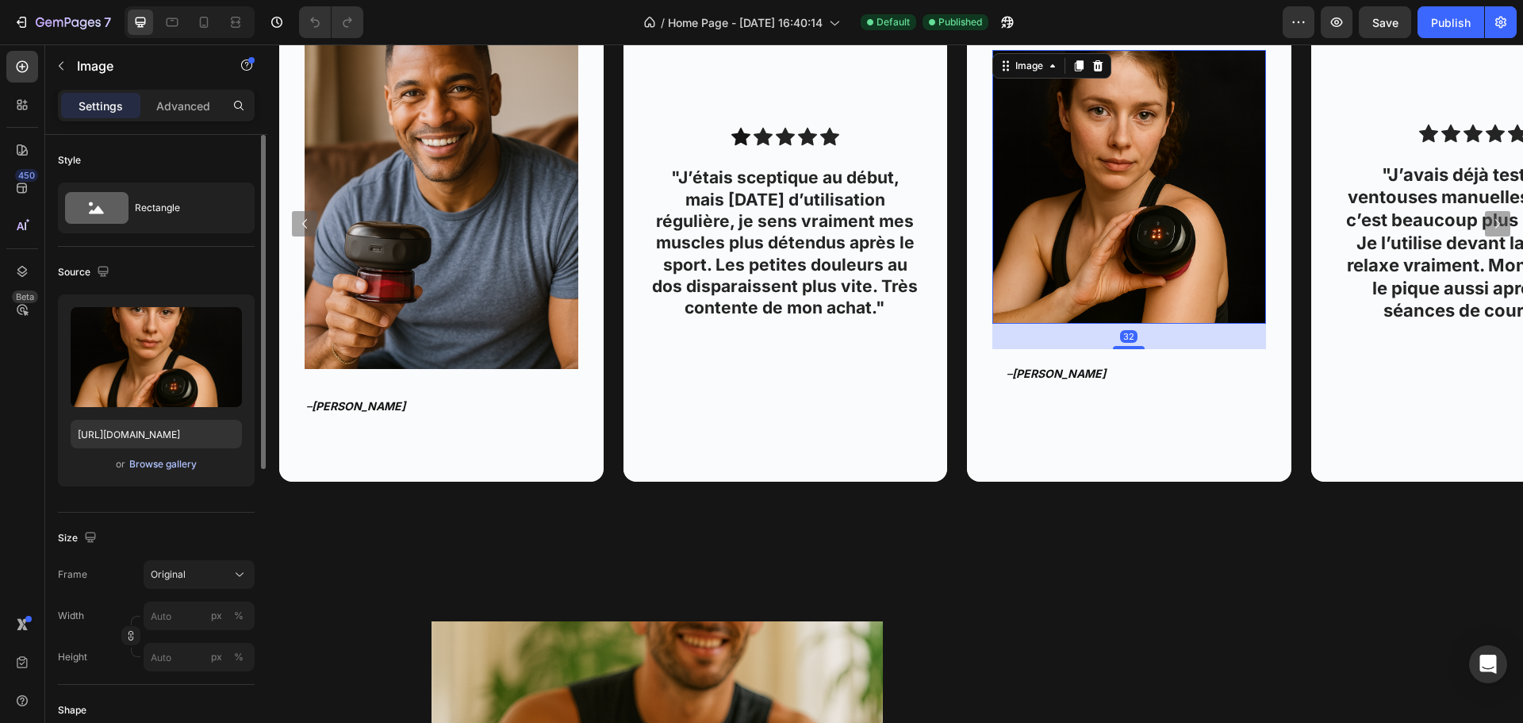
click at [155, 467] on div "Browse gallery" at bounding box center [162, 464] width 67 height 14
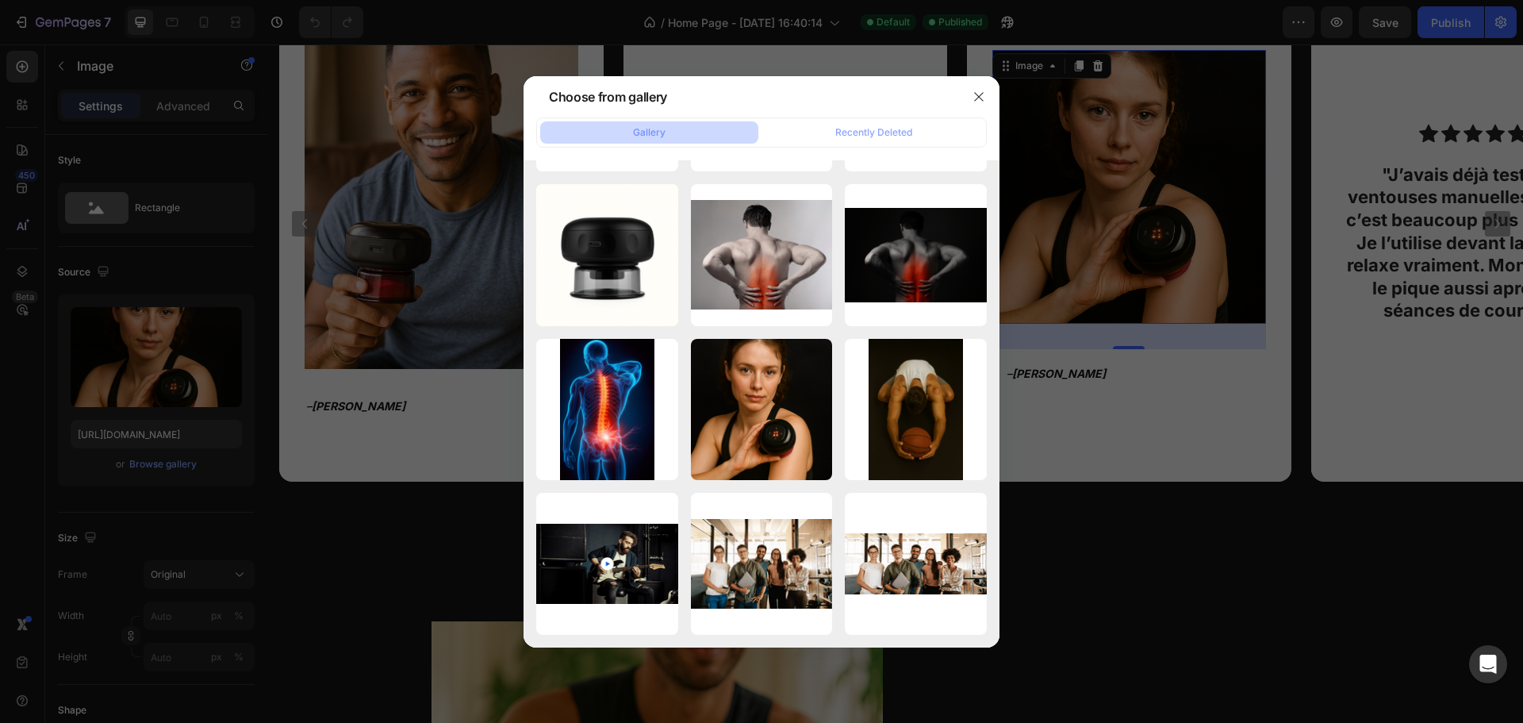
scroll to position [2627, 0]
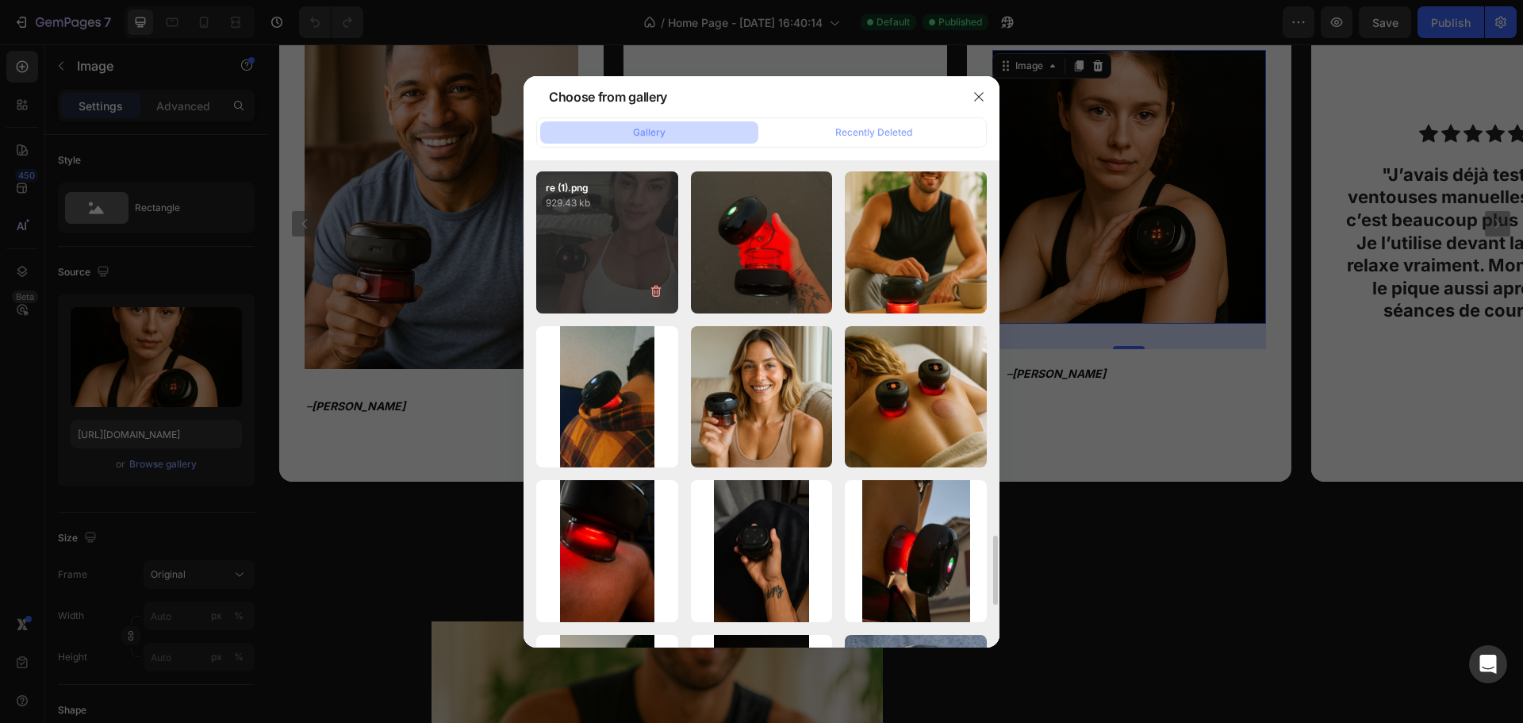
click at [651, 240] on div "re (1).png 929.43 kb" at bounding box center [607, 242] width 142 height 142
type input "[URL][DOMAIN_NAME]"
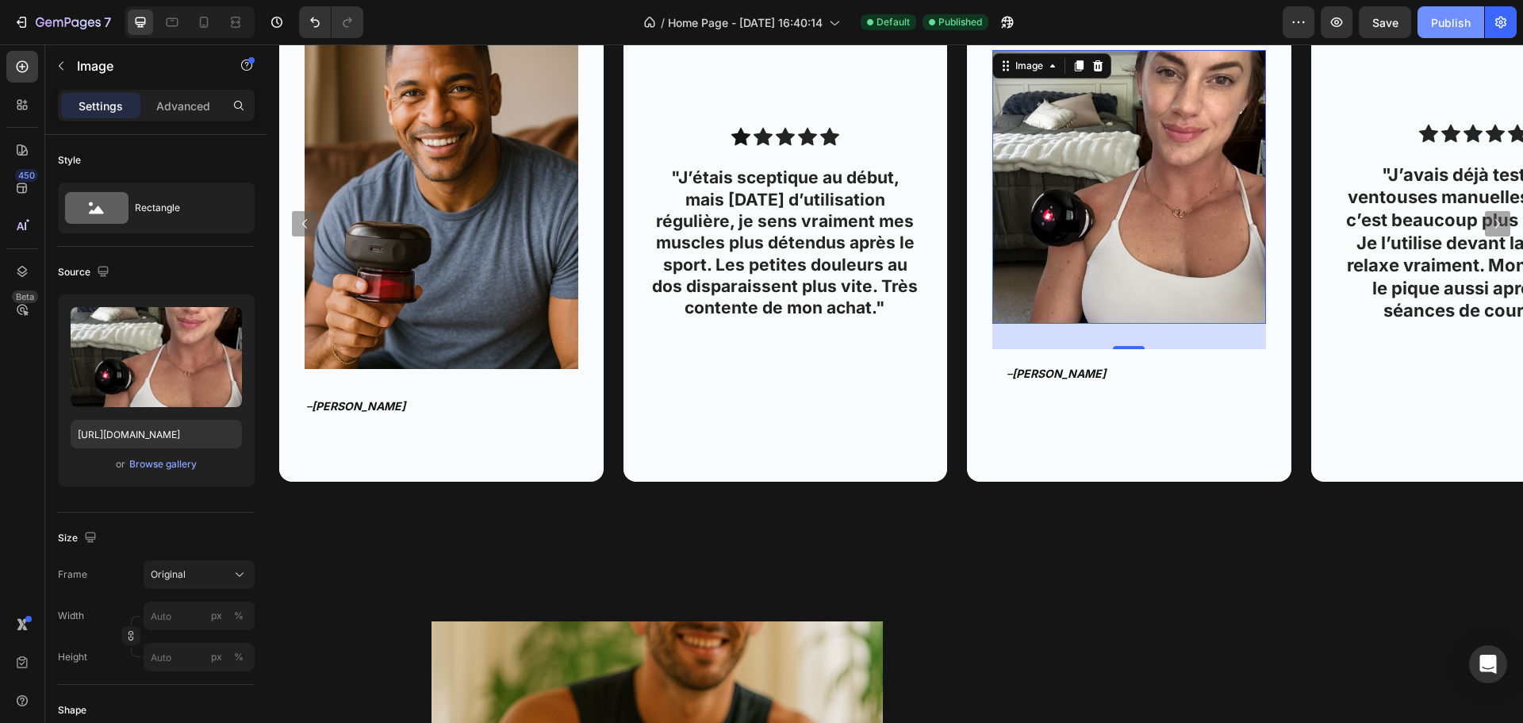
click at [1434, 17] on div "Publish" at bounding box center [1451, 22] width 40 height 17
